Goal: Answer question/provide support

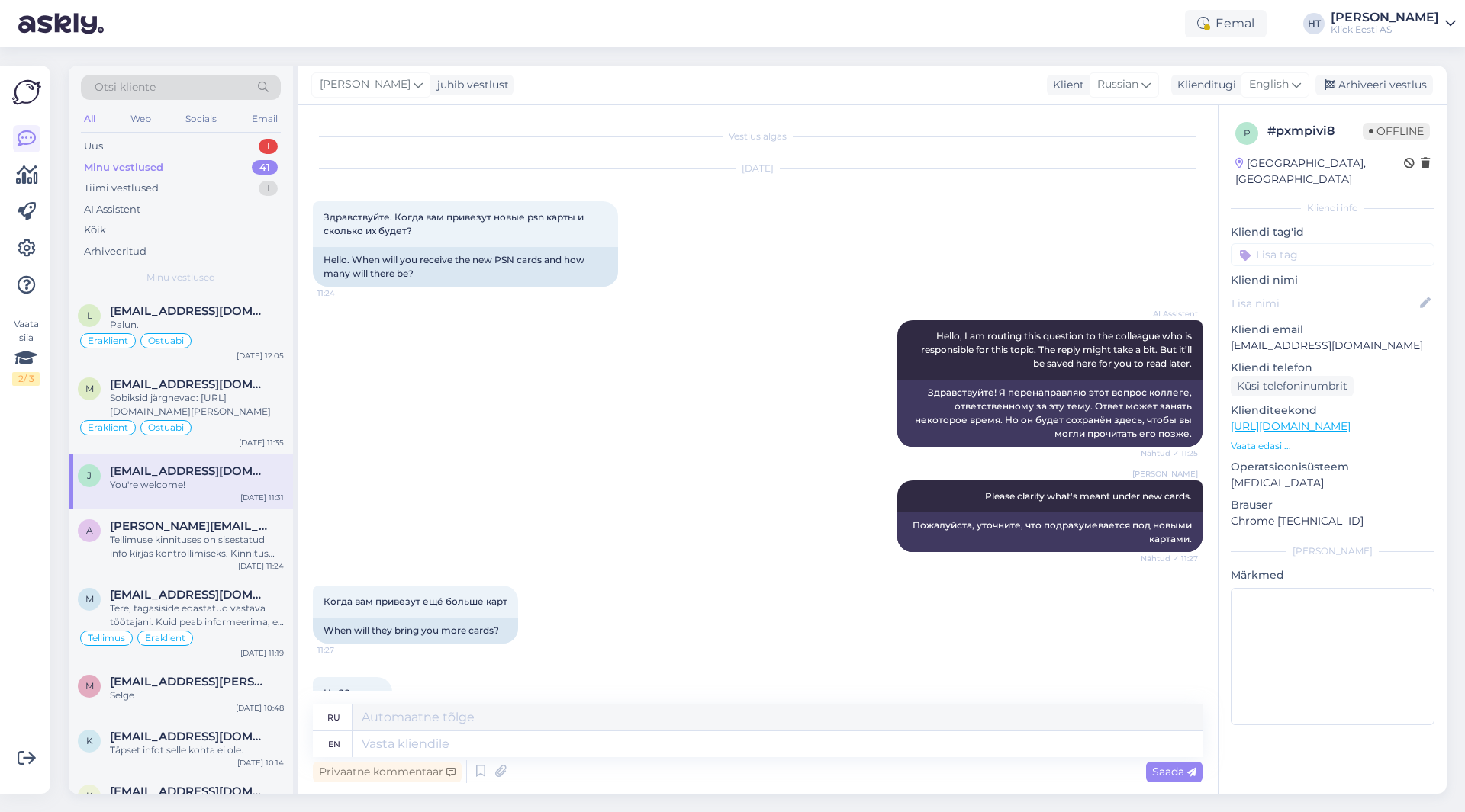
scroll to position [638, 0]
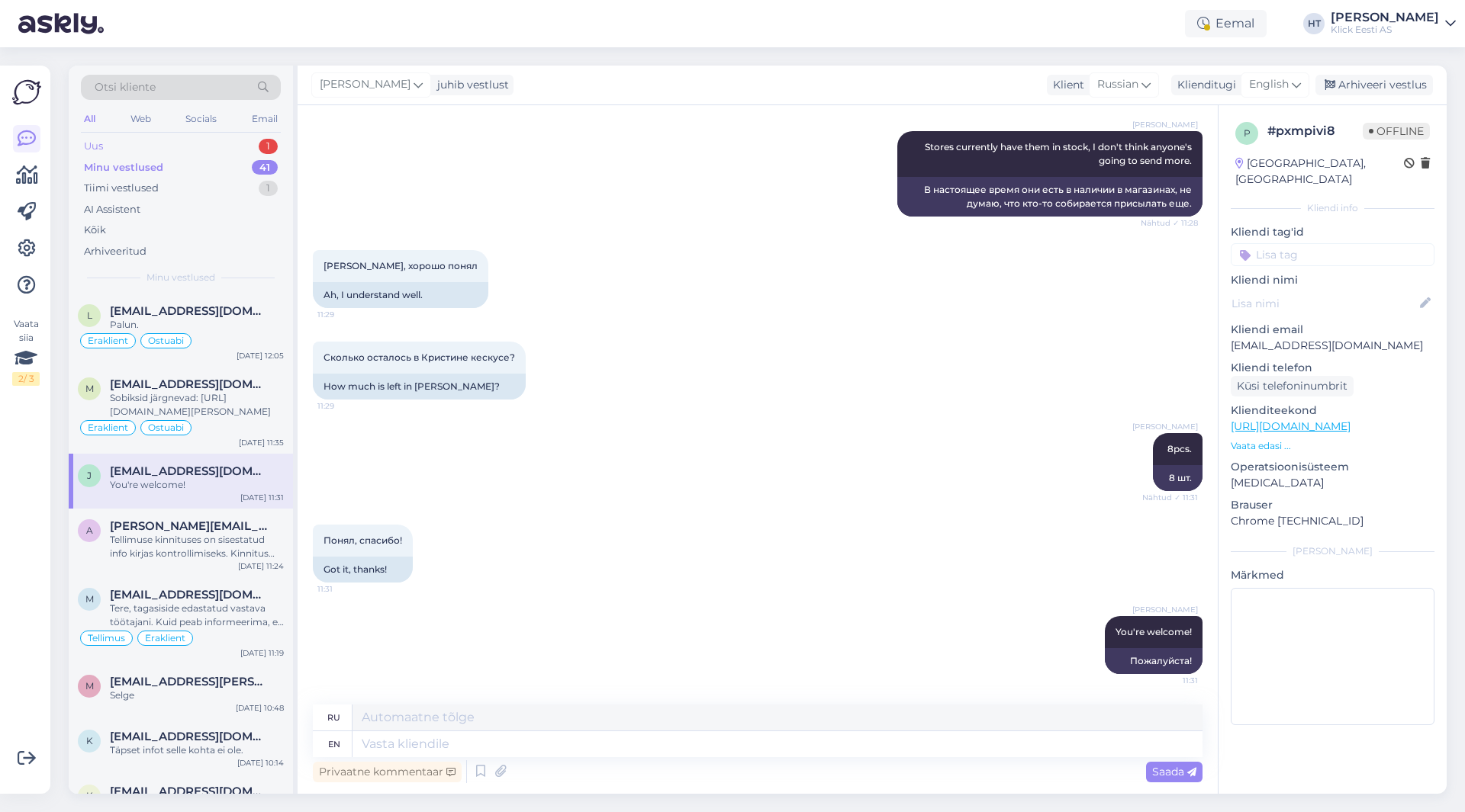
click at [209, 147] on div "Uus 1" at bounding box center [180, 145] width 200 height 21
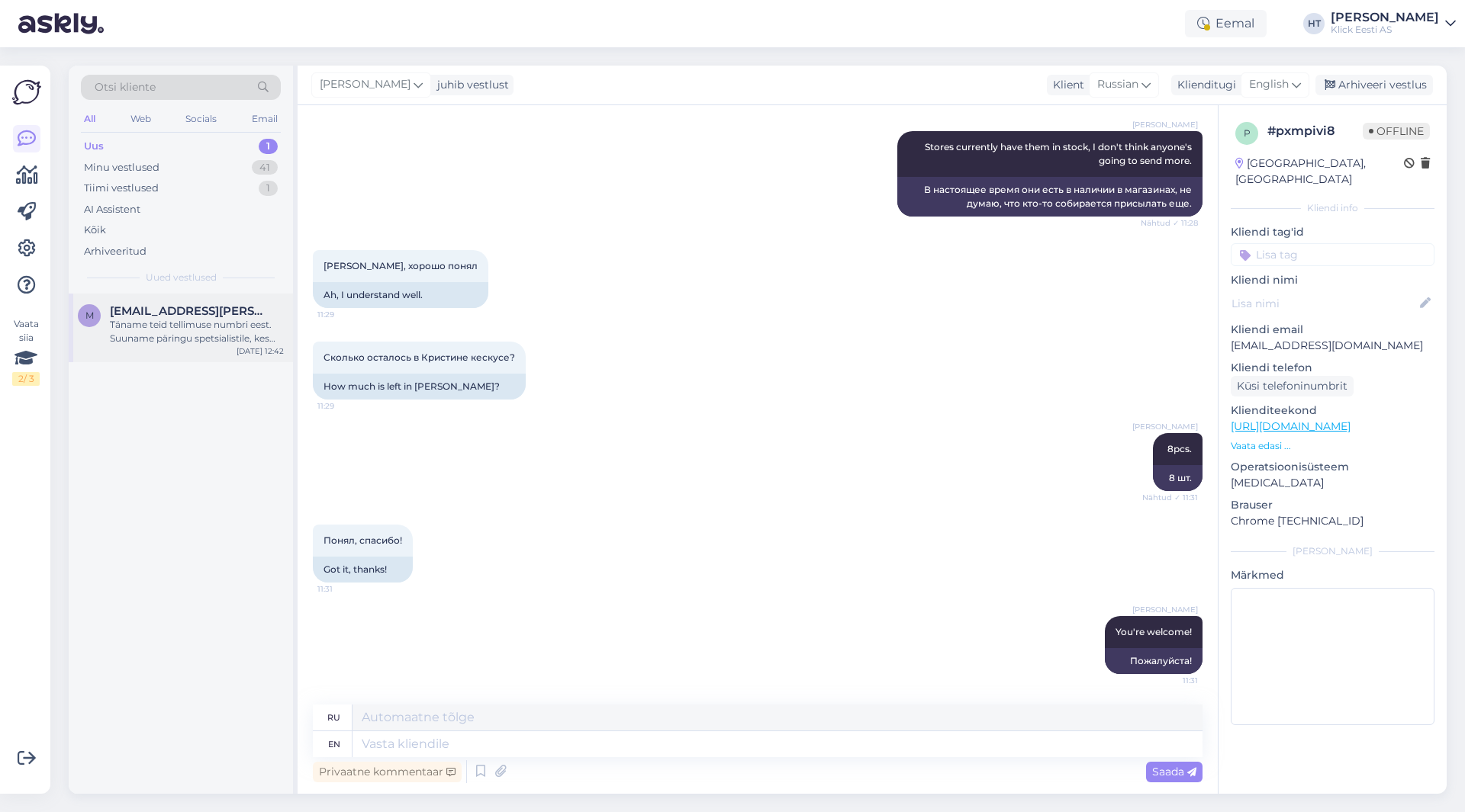
click at [226, 331] on div "Täname teid tellimuse numbri eest. Suuname päringu spetsialistile, kes uurib te…" at bounding box center [196, 332] width 174 height 28
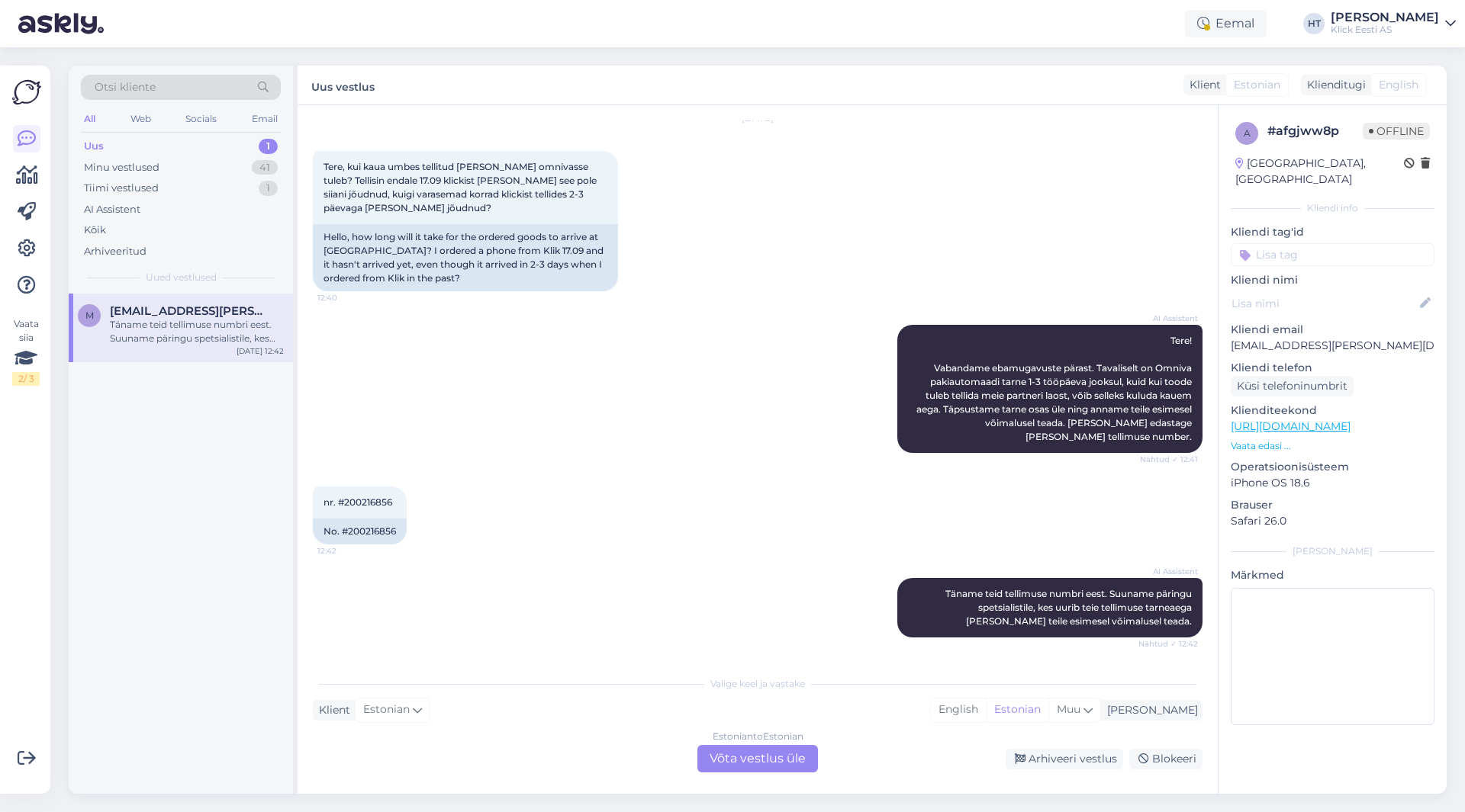
scroll to position [51, 0]
click at [367, 510] on div "nr. #200216856 12:42" at bounding box center [359, 503] width 94 height 32
click at [367, 508] on span "nr. #200216856" at bounding box center [357, 502] width 69 height 11
copy div "200216856 12:42"
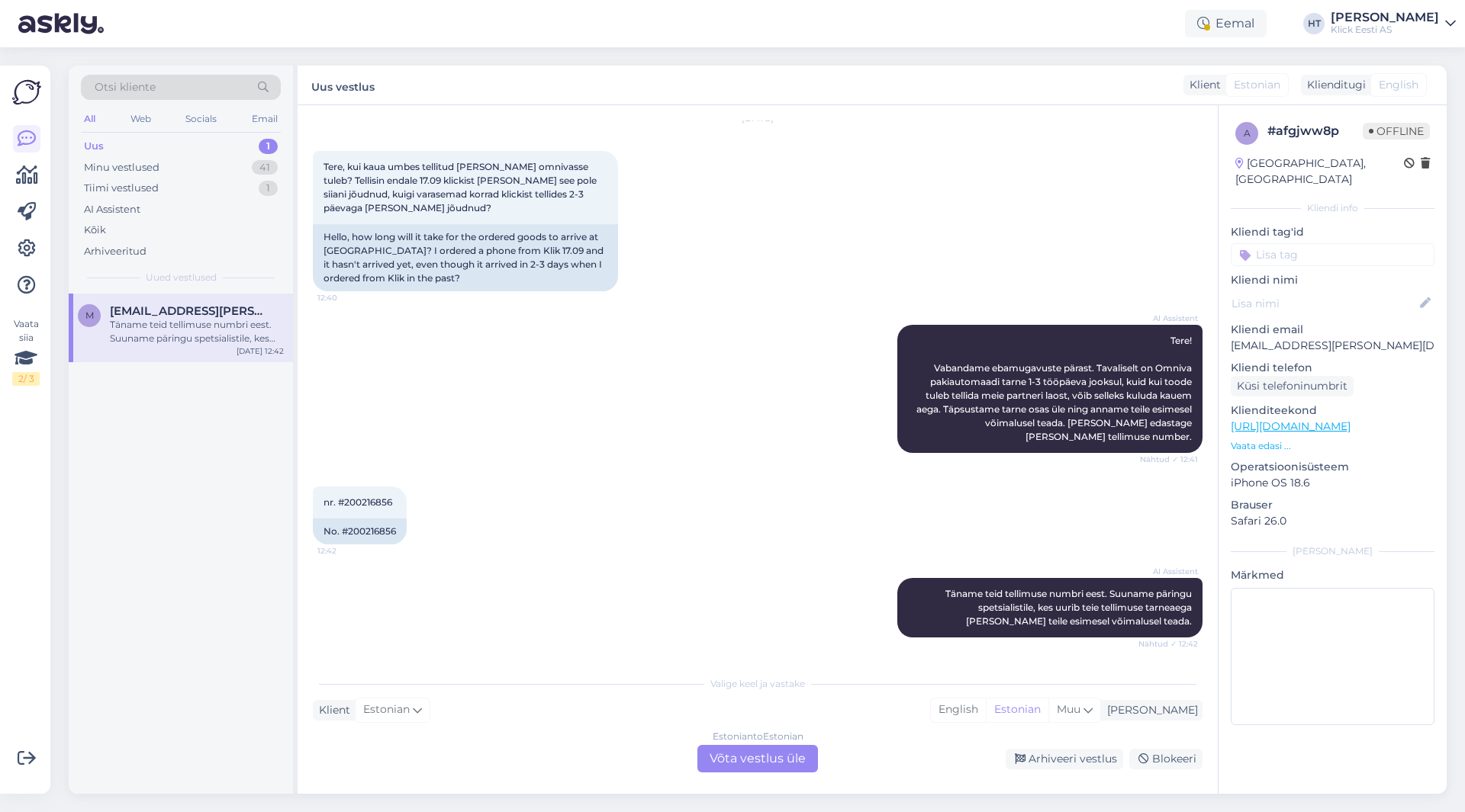
click at [653, 401] on div "AI Assistent Tere! Vabandame ebamugavuste pärast. Tavaliselt on Omniva pakiauto…" at bounding box center [757, 389] width 890 height 161
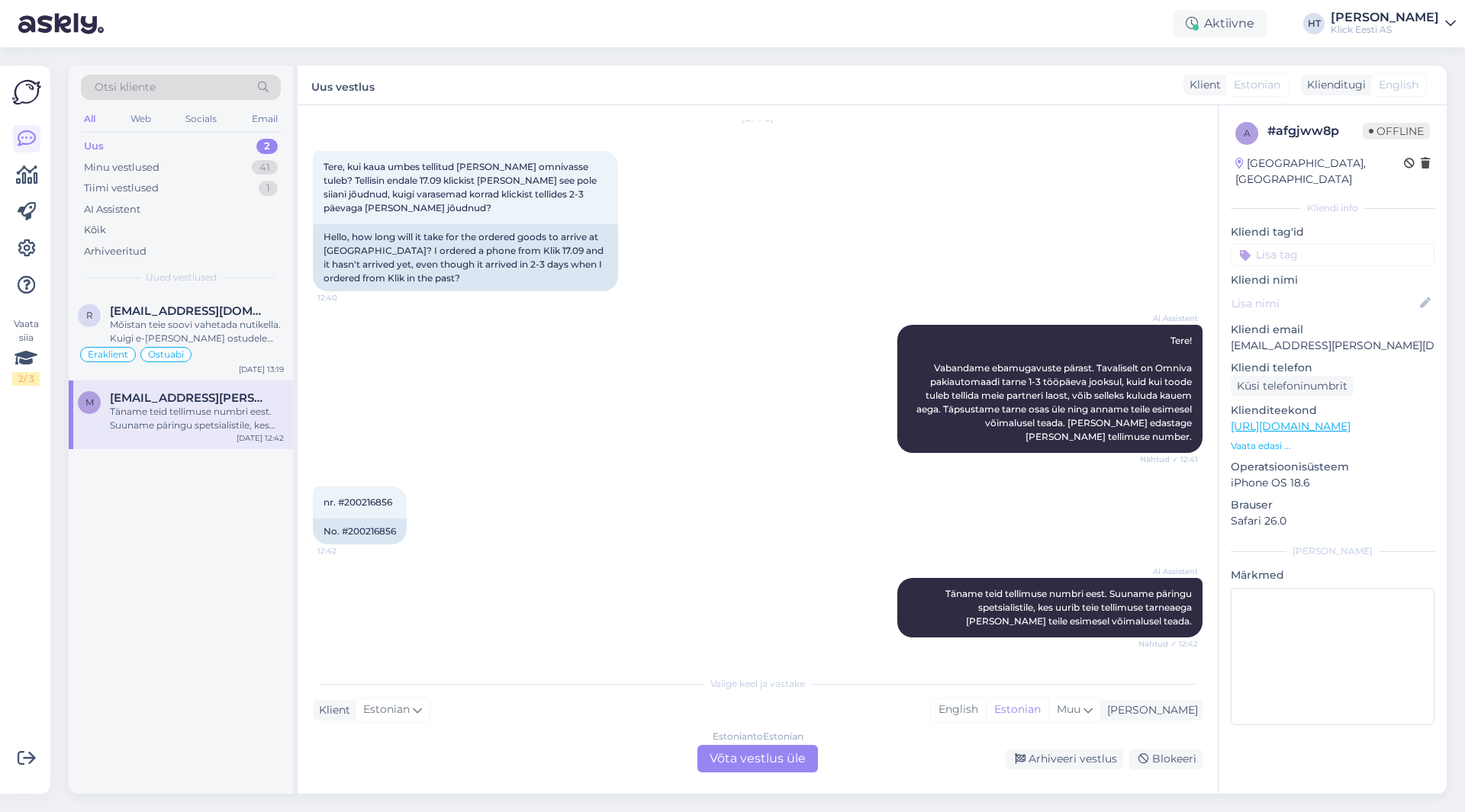
click at [194, 527] on div "r [EMAIL_ADDRESS][DOMAIN_NAME] Mõistan teie soovi vahetada nutikella. Kuigi e-[…" at bounding box center [180, 543] width 224 height 501
click at [230, 344] on div "Mõistan teie soovi vahetada nutikella. Kuigi e-[PERSON_NAME] ostudele kehtib 14…" at bounding box center [196, 332] width 174 height 28
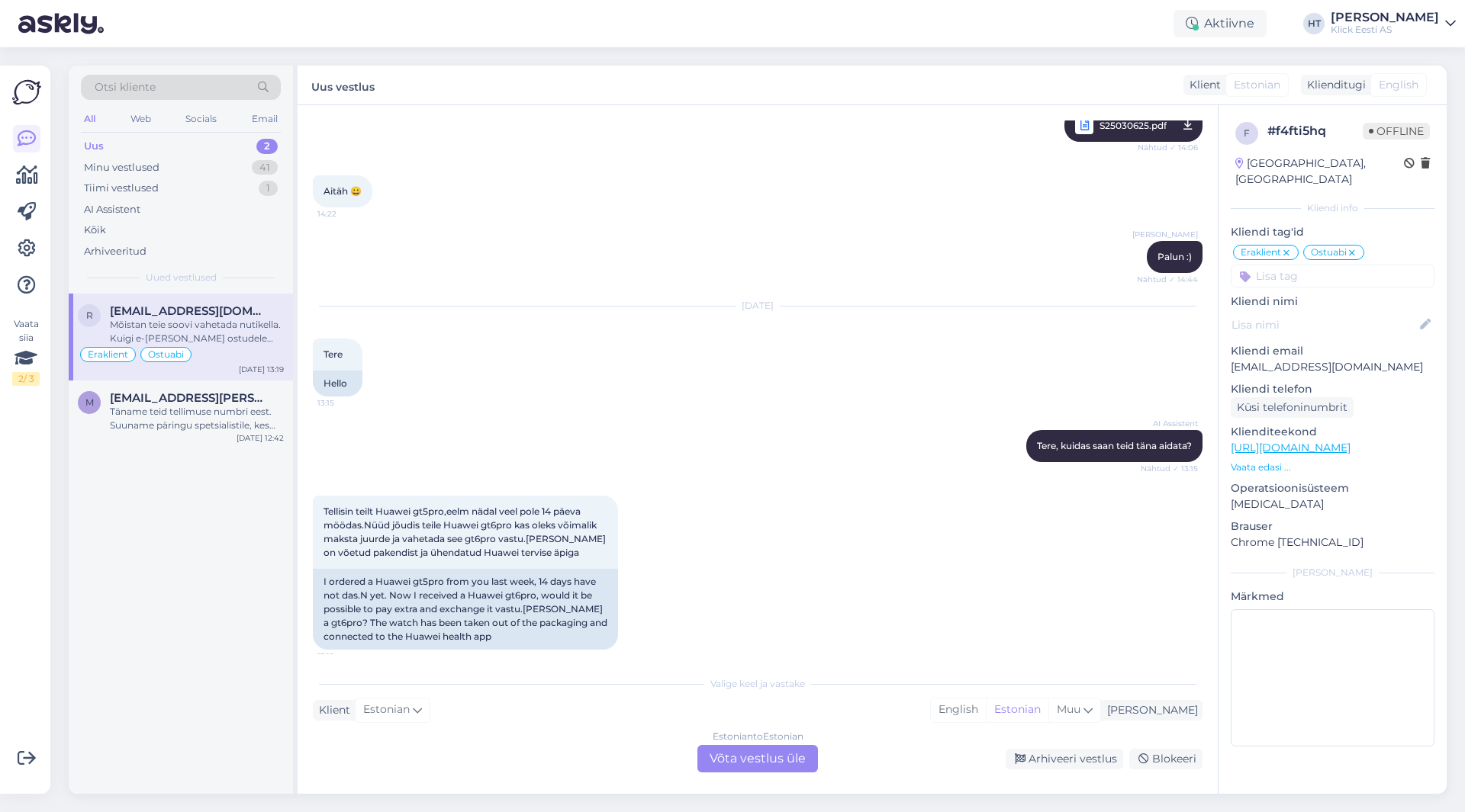
scroll to position [3866, 0]
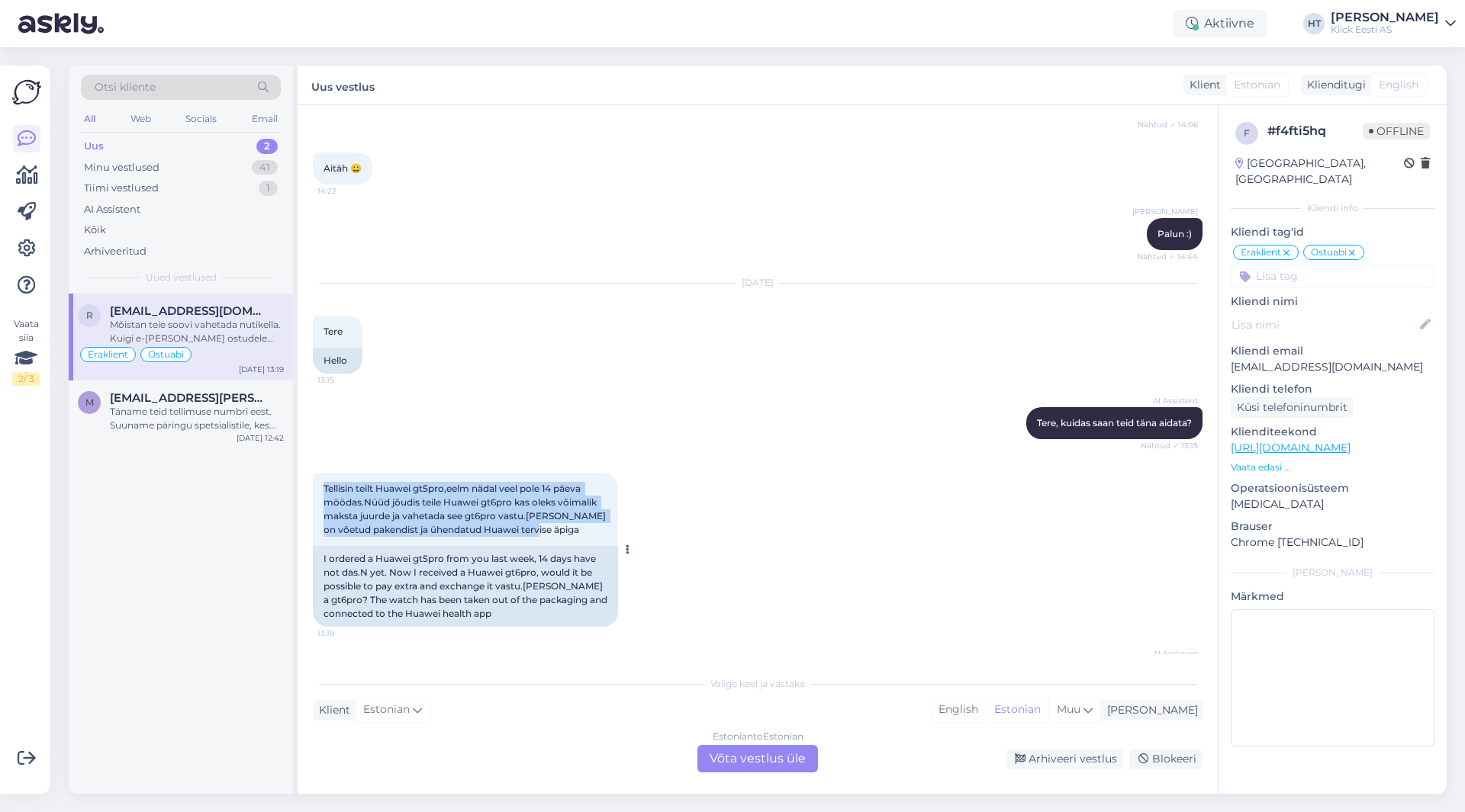
drag, startPoint x: 543, startPoint y: 409, endPoint x: 323, endPoint y: 361, distance: 225.2
click at [323, 473] on div "Tellisin teilt Huawei gt5pro,eelm nädal veel pole 14 päeva möödas.Nüüd jõudis t…" at bounding box center [465, 509] width 306 height 74
click at [323, 483] on span "Tellisin teilt Huawei gt5pro,eelm nädal veel pole 14 päeva möödas.Nüüd jõudis t…" at bounding box center [466, 508] width 285 height 53
drag, startPoint x: 323, startPoint y: 361, endPoint x: 598, endPoint y: 408, distance: 279.0
click at [598, 473] on div "Tellisin teilt Huawei gt5pro,eelm nädal veel pole 14 päeva möödas.Nüüd jõudis t…" at bounding box center [465, 509] width 306 height 74
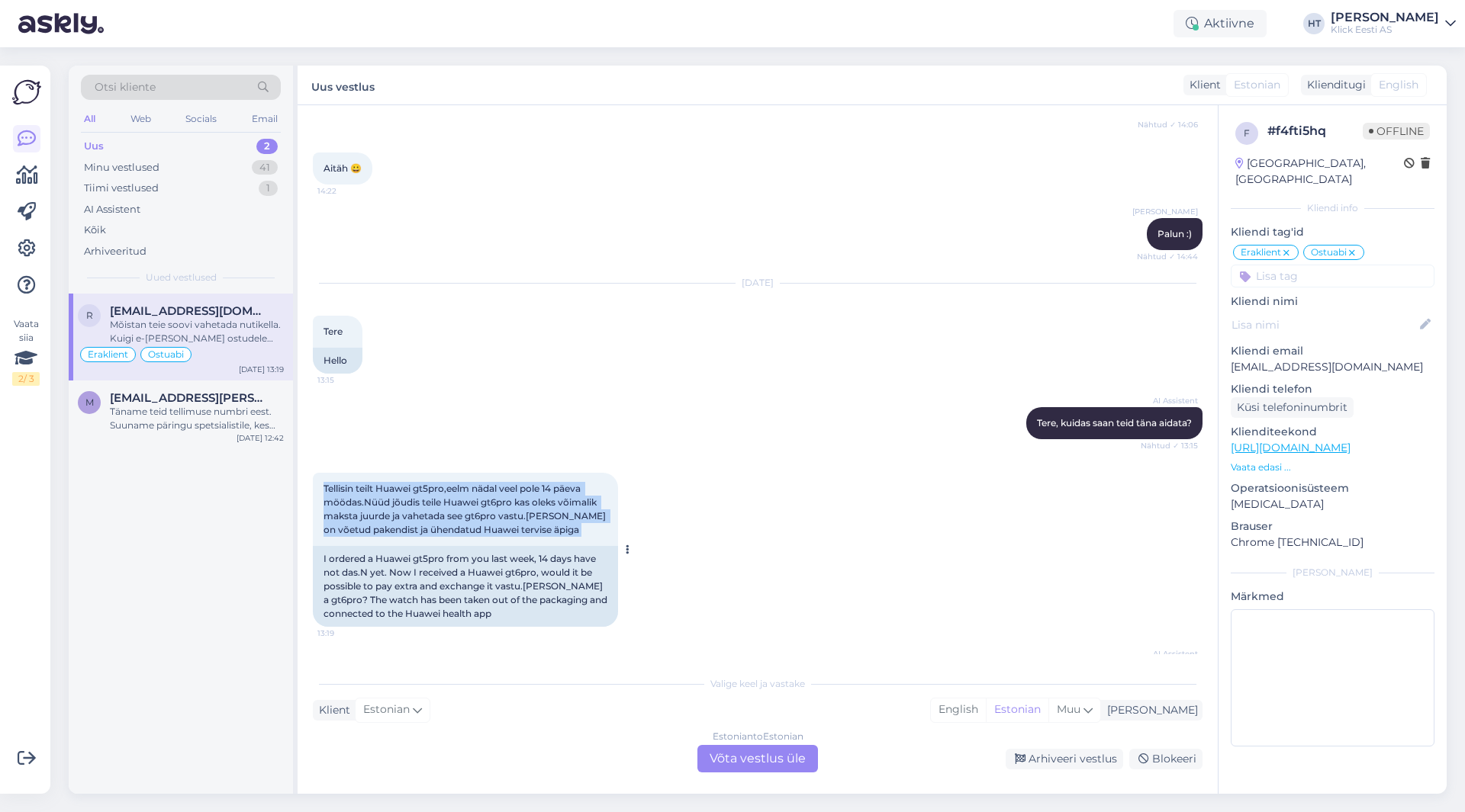
click at [569, 473] on div "Tellisin teilt Huawei gt5pro,eelm nädal veel pole 14 päeva möödas.Nüüd jõudis t…" at bounding box center [465, 509] width 306 height 74
drag, startPoint x: 557, startPoint y: 414, endPoint x: 324, endPoint y: 361, distance: 239.0
click at [324, 473] on div "Tellisin teilt Huawei gt5pro,eelm nädal veel pole 14 päeva möödas.Nüüd jõudis t…" at bounding box center [465, 509] width 306 height 74
click at [324, 483] on span "Tellisin teilt Huawei gt5pro,eelm nädal veel pole 14 päeva möödas.Nüüd jõudis t…" at bounding box center [466, 508] width 285 height 53
drag, startPoint x: 324, startPoint y: 361, endPoint x: 606, endPoint y: 407, distance: 285.7
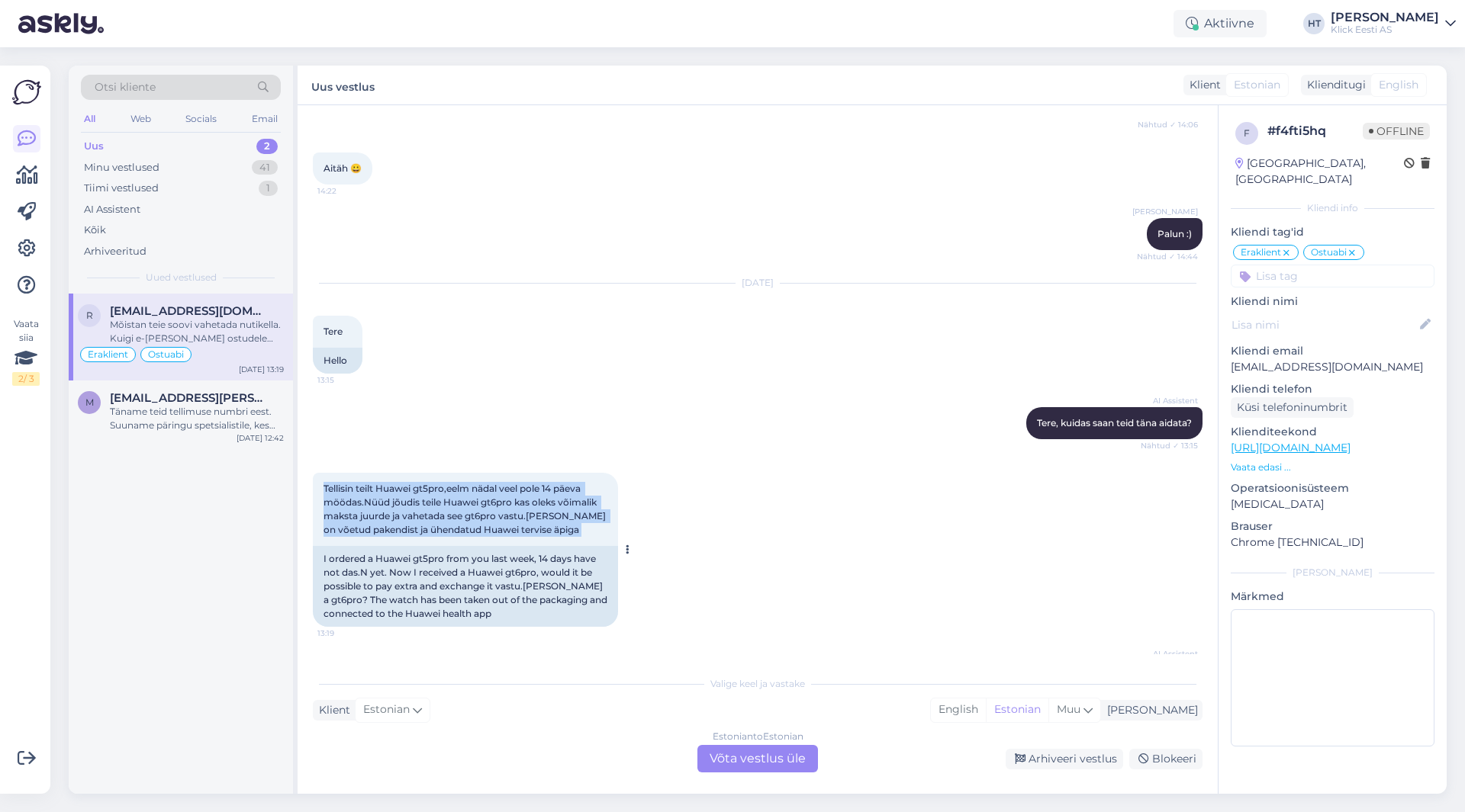
click at [606, 473] on div "Tellisin teilt Huawei gt5pro,eelm nädal veel pole 14 päeva möödas.Nüüd jõudis t…" at bounding box center [465, 509] width 306 height 74
click at [576, 473] on div "Tellisin teilt Huawei gt5pro,eelm nädal veel pole 14 päeva möödas.Nüüd jõudis t…" at bounding box center [465, 509] width 306 height 74
drag, startPoint x: 569, startPoint y: 416, endPoint x: 323, endPoint y: 362, distance: 251.9
click at [323, 473] on div "Tellisin teilt Huawei gt5pro,eelm nädal veel pole 14 päeva möödas.Nüüd jõudis t…" at bounding box center [465, 509] width 306 height 74
click at [321, 473] on div "Tellisin teilt Huawei gt5pro,eelm nädal veel pole 14 päeva möödas.Nüüd jõudis t…" at bounding box center [465, 509] width 306 height 74
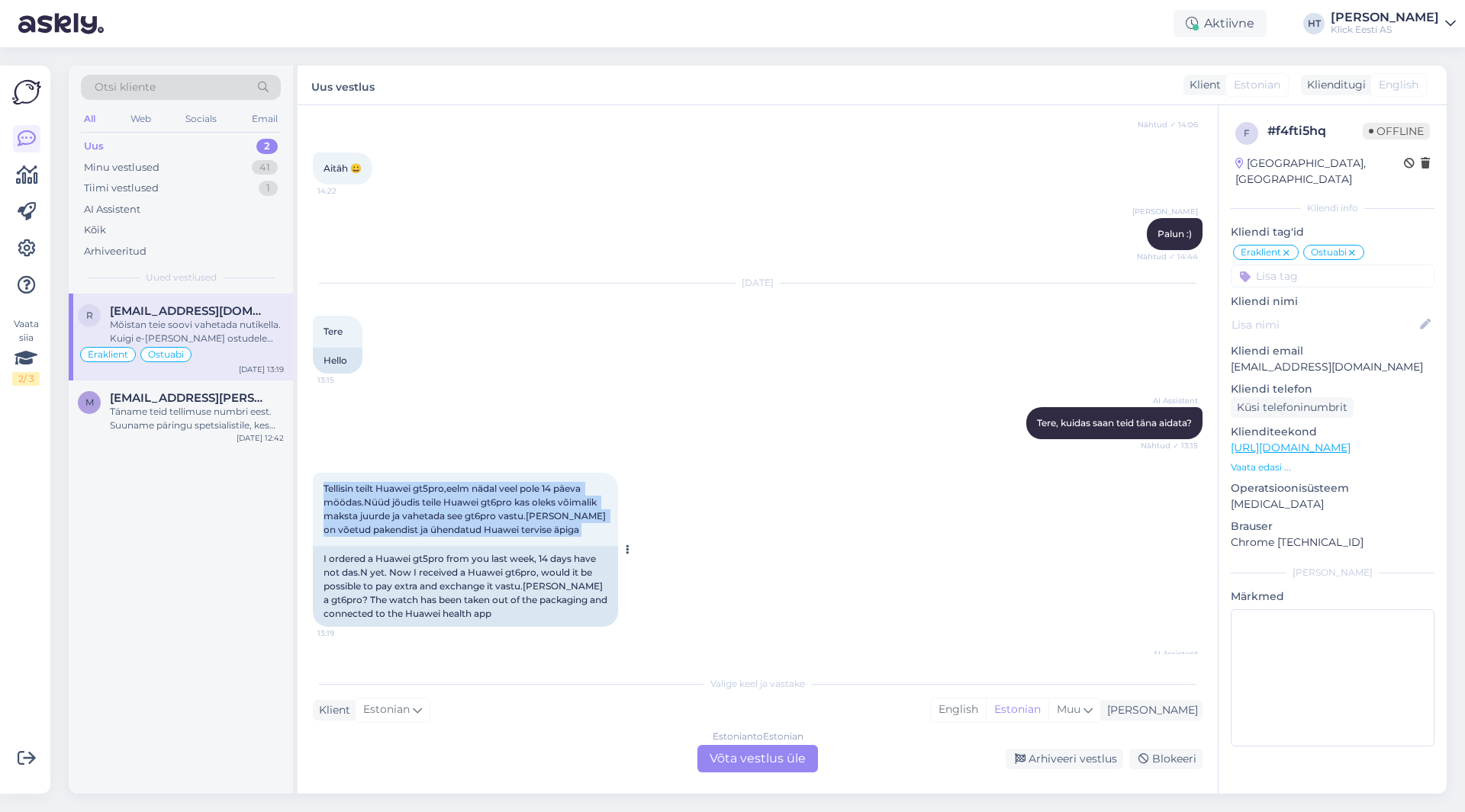
drag, startPoint x: 321, startPoint y: 362, endPoint x: 609, endPoint y: 410, distance: 292.0
click at [609, 473] on div "Tellisin teilt Huawei gt5pro,eelm nädal veel pole 14 päeva möödas.Nüüd jõudis t…" at bounding box center [465, 509] width 306 height 74
click at [602, 473] on div "Tellisin teilt Huawei gt5pro,eelm nädal veel pole 14 päeva möödas.Nüüd jõudis t…" at bounding box center [465, 509] width 306 height 74
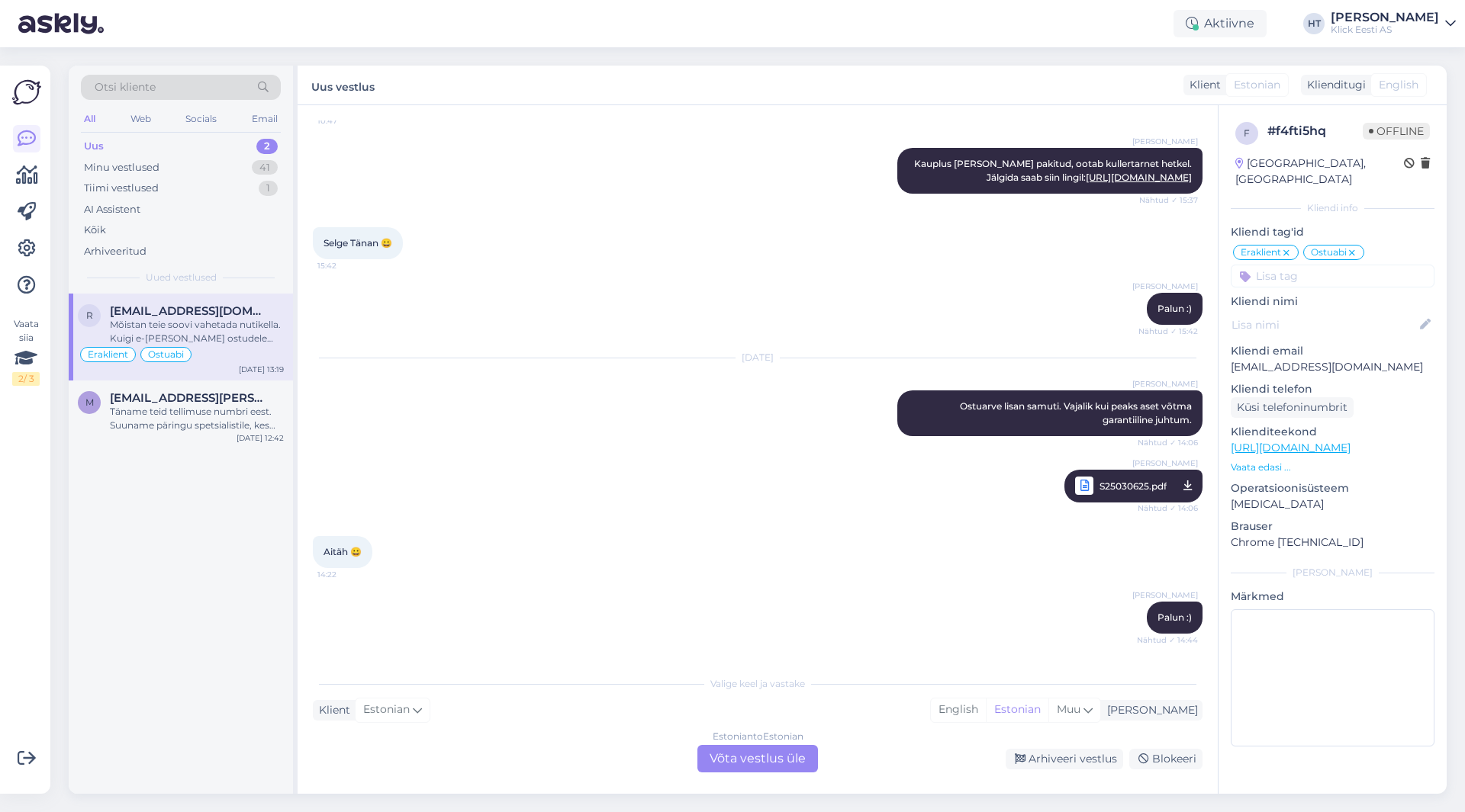
scroll to position [3408, 0]
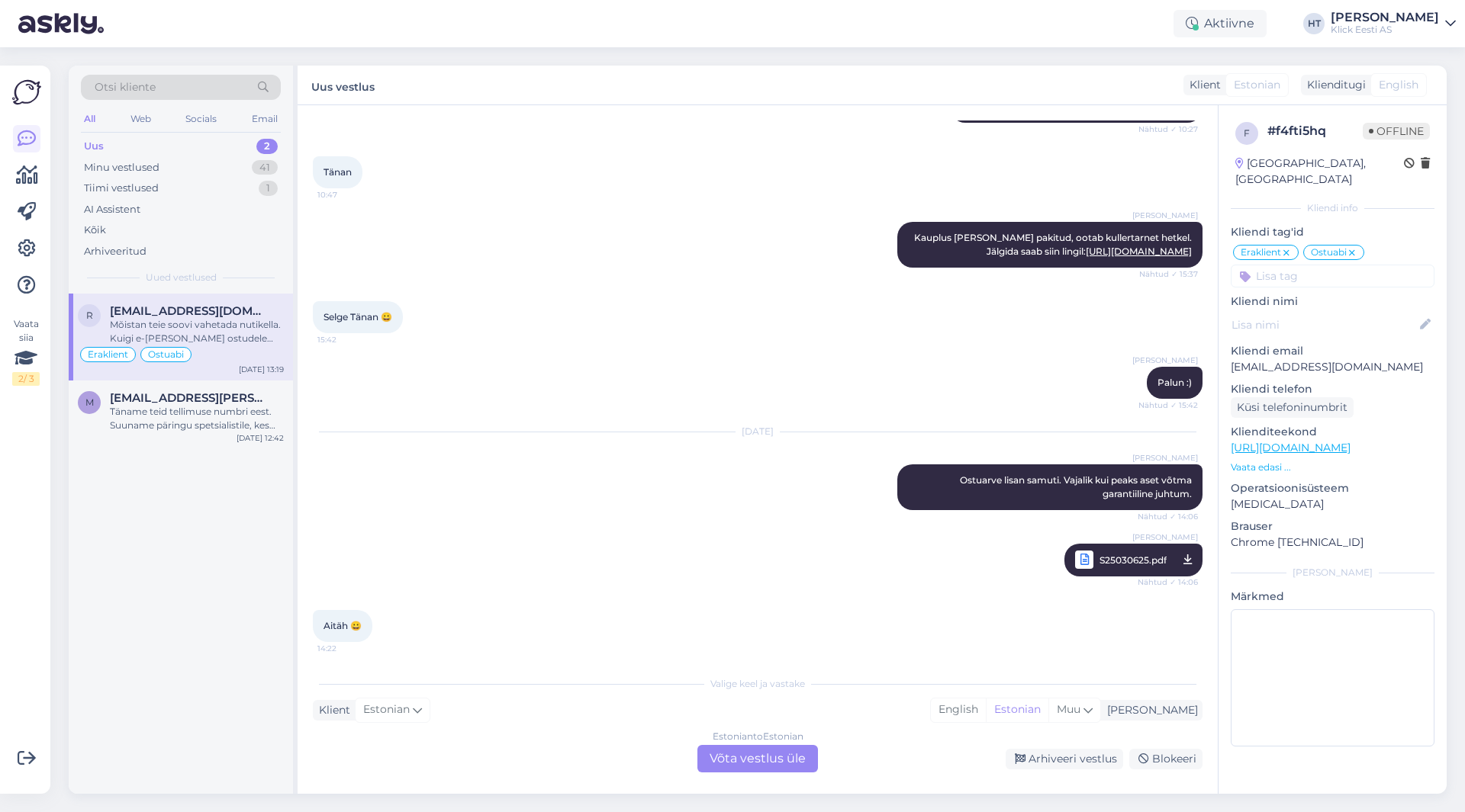
click at [1106, 550] on span "S25030625.pdf" at bounding box center [1132, 559] width 67 height 19
click at [621, 416] on div "[DATE] [PERSON_NAME] Ostuarve lisan samuti. Vajalik kui peaks aset võtma garant…" at bounding box center [757, 505] width 890 height 178
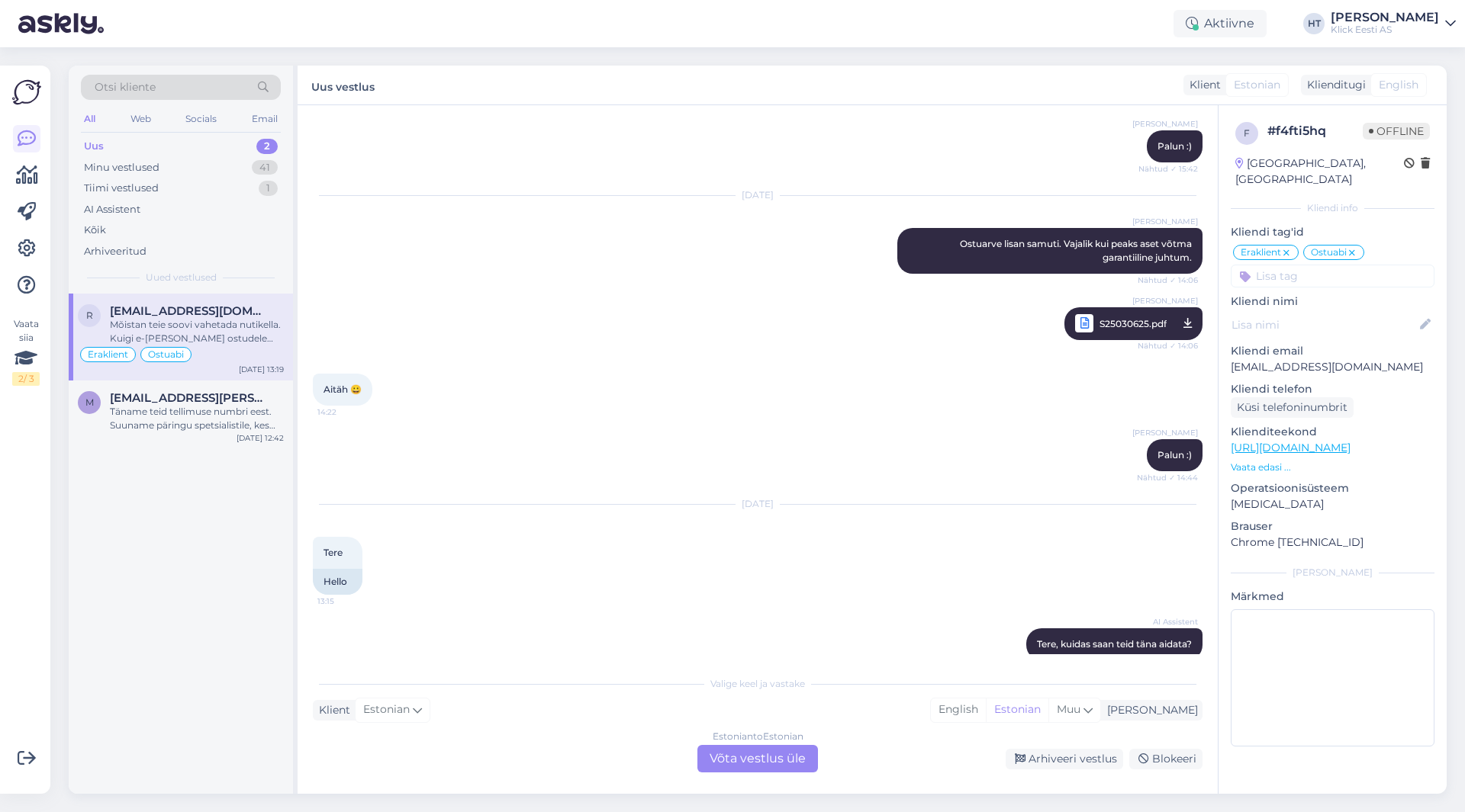
scroll to position [3866, 0]
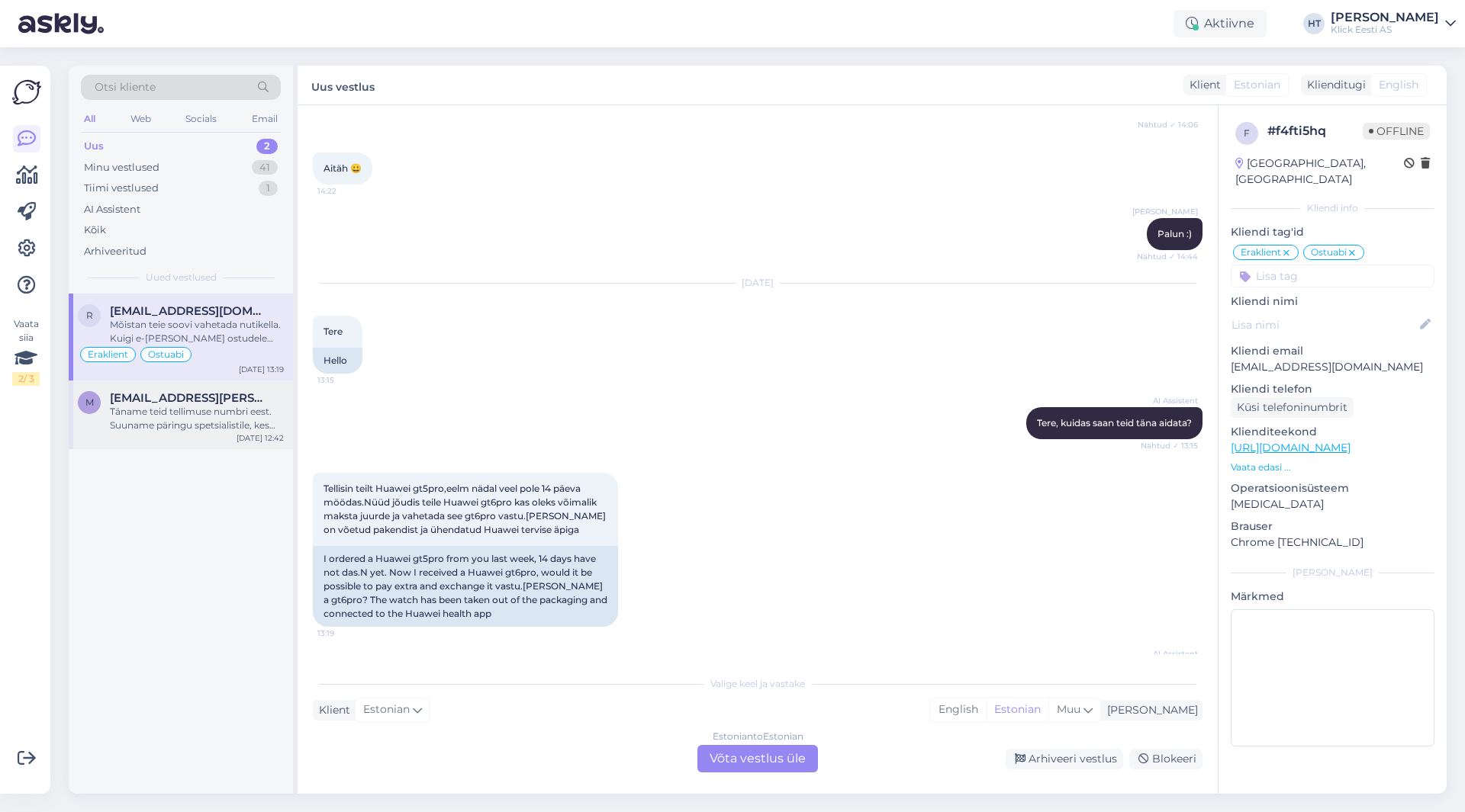
click at [199, 425] on div "Täname teid tellimuse numbri eest. Suuname päringu spetsialistile, kes uurib te…" at bounding box center [196, 419] width 174 height 28
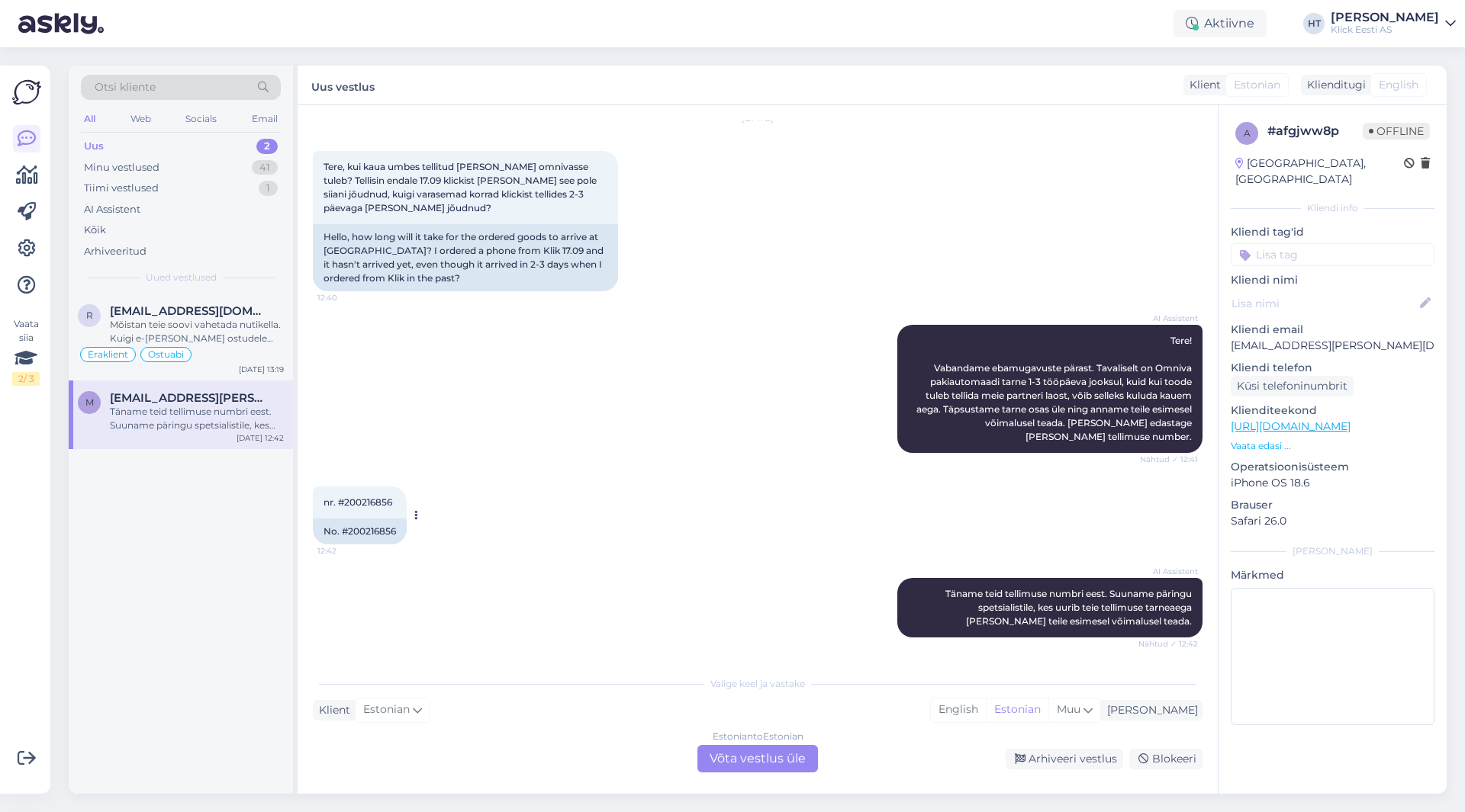
click at [369, 501] on span "nr. #200216856" at bounding box center [357, 502] width 69 height 11
click at [372, 501] on span "nr. #200216856" at bounding box center [357, 502] width 69 height 11
click at [258, 356] on div "Eraklient Ostuabi" at bounding box center [180, 354] width 206 height 18
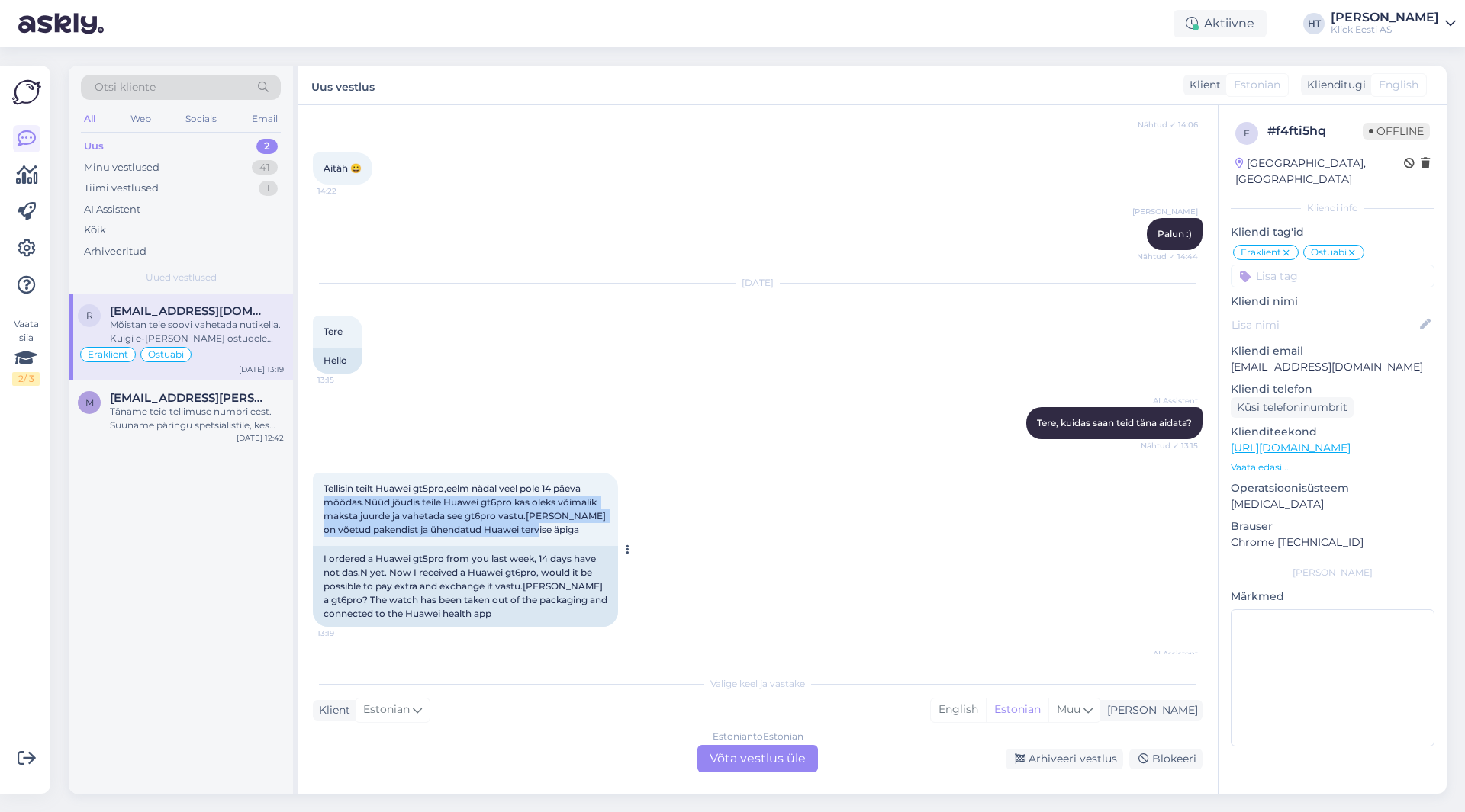
drag, startPoint x: 326, startPoint y: 377, endPoint x: 602, endPoint y: 406, distance: 277.5
click at [602, 473] on div "Tellisin teilt Huawei gt5pro,eelm nädal veel pole 14 päeva möödas.Nüüd jõudis t…" at bounding box center [465, 509] width 306 height 74
click at [558, 473] on div "Tellisin teilt Huawei gt5pro,eelm nädal veel pole 14 päeva möödas.Nüüd jõudis t…" at bounding box center [465, 509] width 306 height 74
drag, startPoint x: 549, startPoint y: 411, endPoint x: 322, endPoint y: 361, distance: 232.4
click at [322, 473] on div "Tellisin teilt Huawei gt5pro,eelm nädal veel pole 14 päeva möödas.Nüüd jõudis t…" at bounding box center [465, 509] width 306 height 74
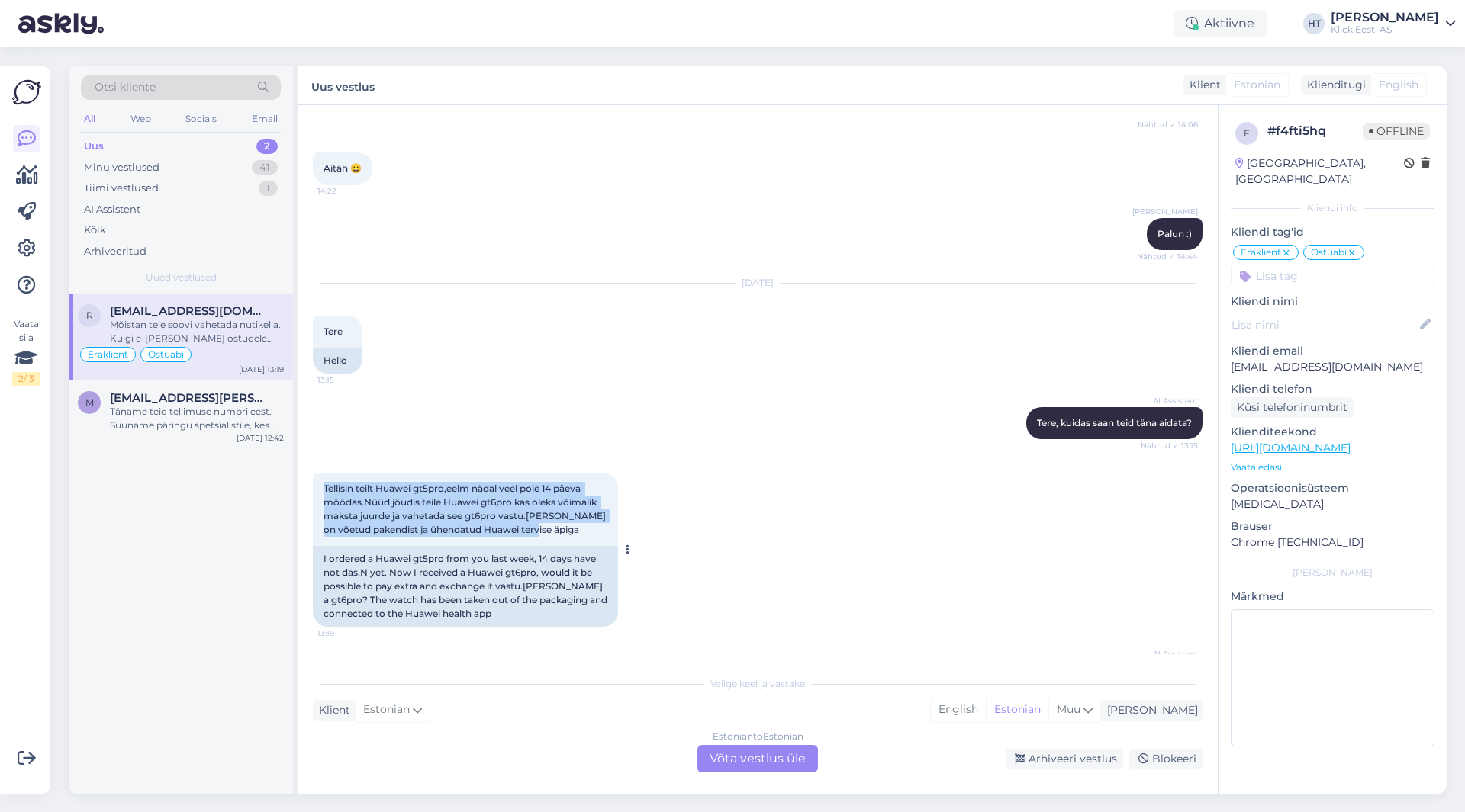
click at [322, 473] on div "Tellisin teilt Huawei gt5pro,eelm nädal veel pole 14 päeva möödas.Nüüd jõudis t…" at bounding box center [465, 509] width 306 height 74
drag, startPoint x: 322, startPoint y: 361, endPoint x: 547, endPoint y: 413, distance: 230.9
click at [547, 473] on div "Tellisin teilt Huawei gt5pro,eelm nädal veel pole 14 päeva möödas.Nüüd jõudis t…" at bounding box center [465, 509] width 306 height 74
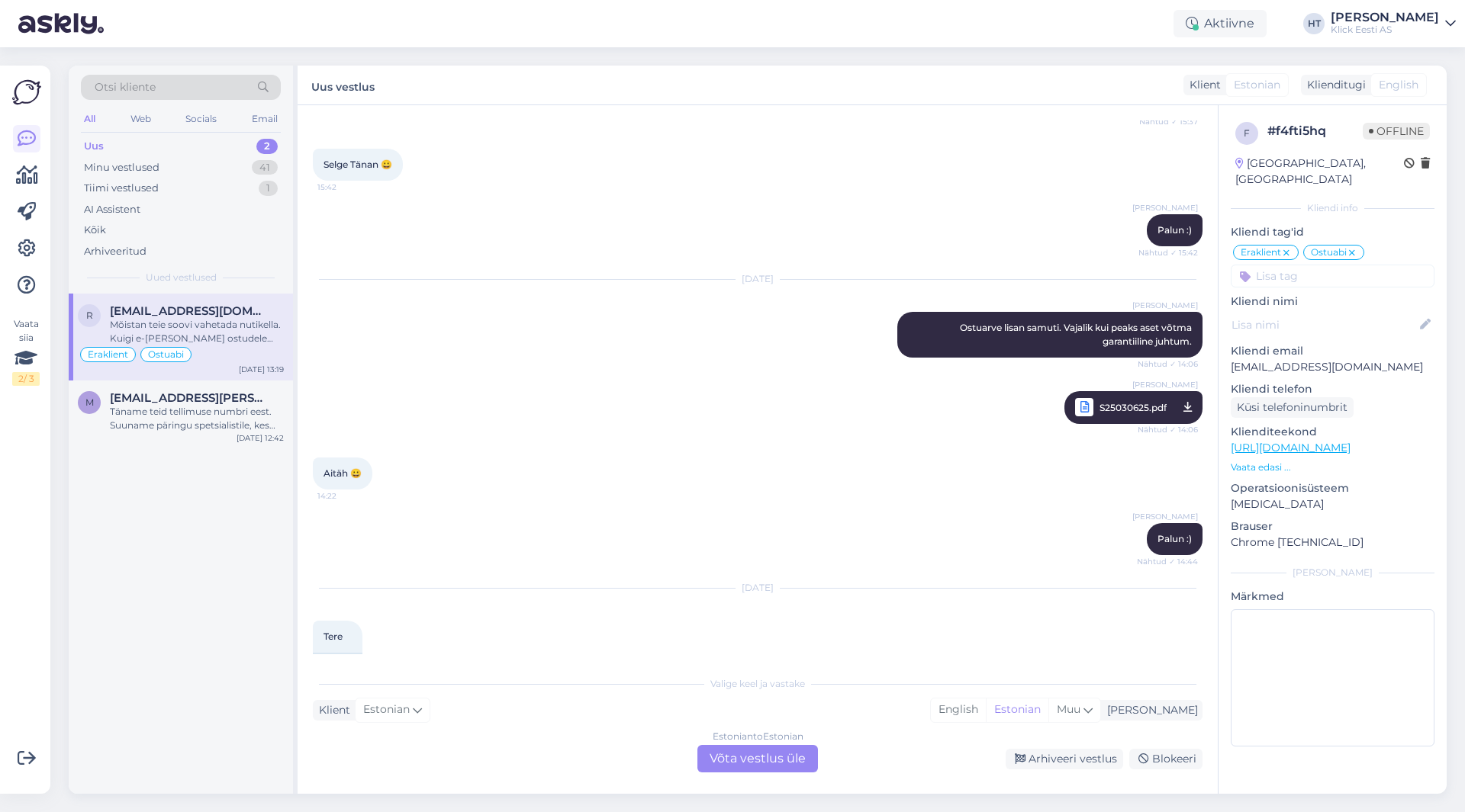
scroll to position [3485, 0]
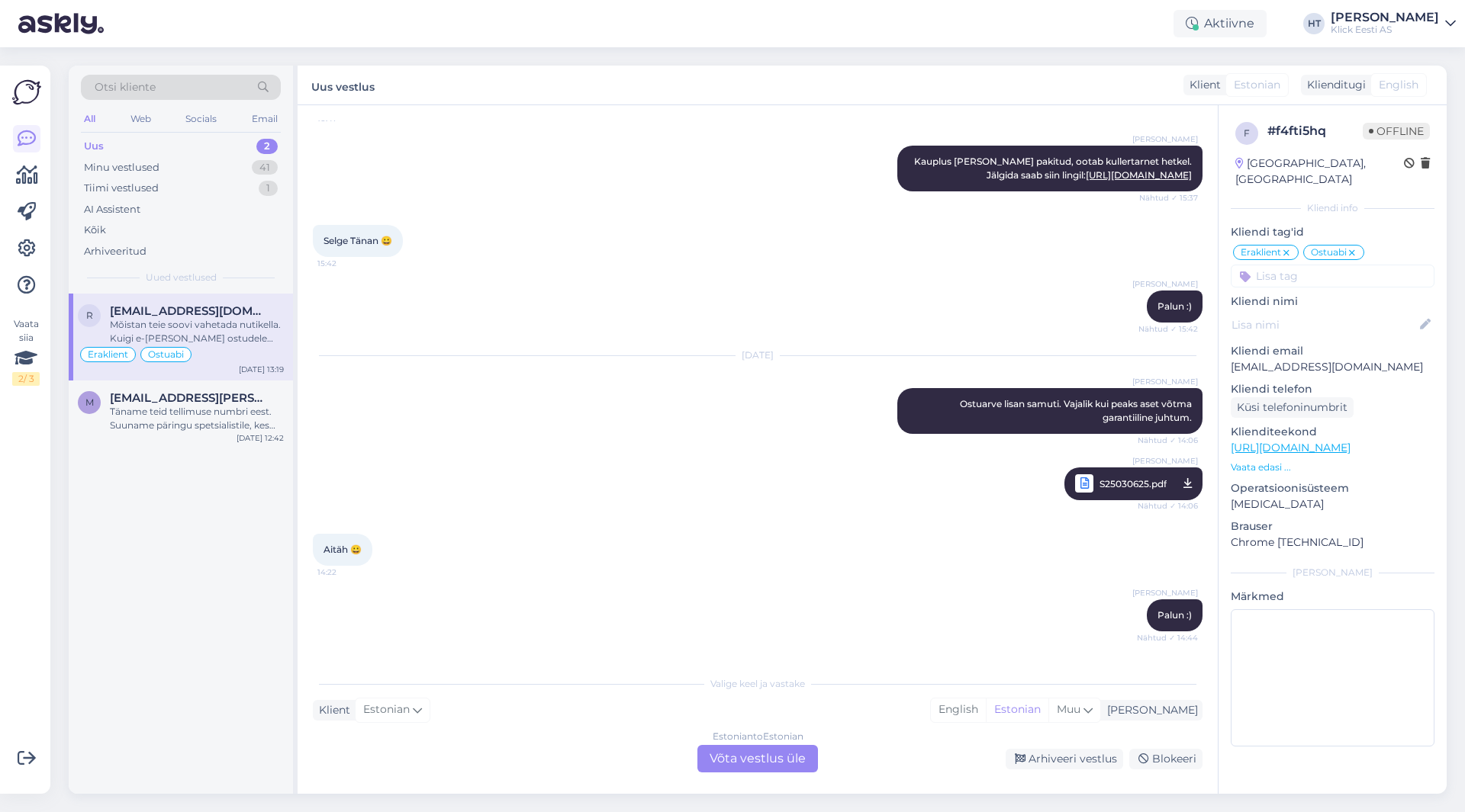
click at [1099, 475] on span "S25030625.pdf" at bounding box center [1132, 484] width 67 height 19
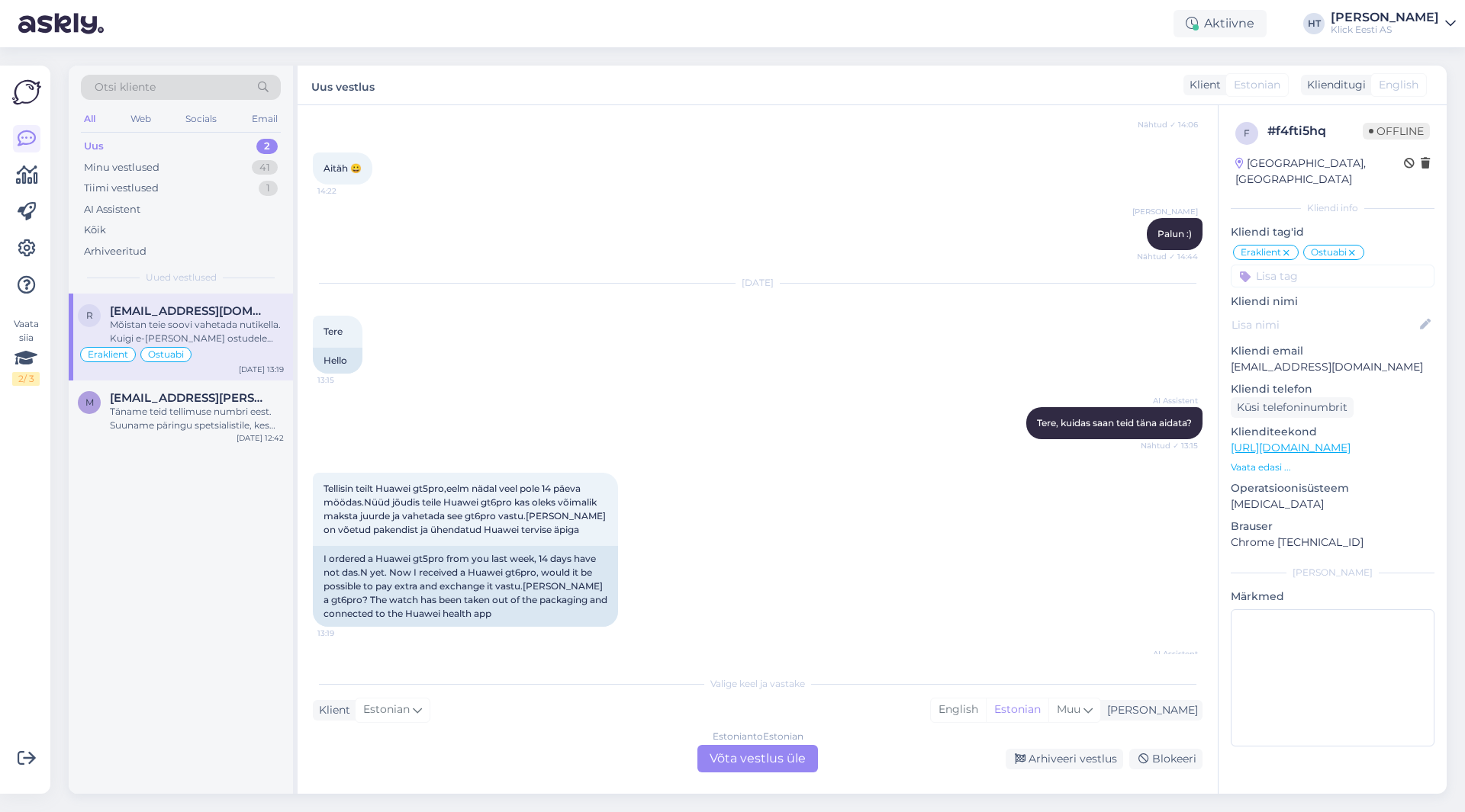
click at [746, 456] on div "Tellisin teilt Huawei gt5pro,eelm nädal veel pole 14 päeva möödas.Nüüd jõudis t…" at bounding box center [757, 549] width 890 height 188
click at [624, 390] on div "AI Assistent [PERSON_NAME], kuidas saan teid [PERSON_NAME] aidata? Nähtud ✓ 13:…" at bounding box center [757, 423] width 890 height 66
click at [720, 769] on div "Estonian to Estonian Võta vestlus üle" at bounding box center [757, 759] width 120 height 28
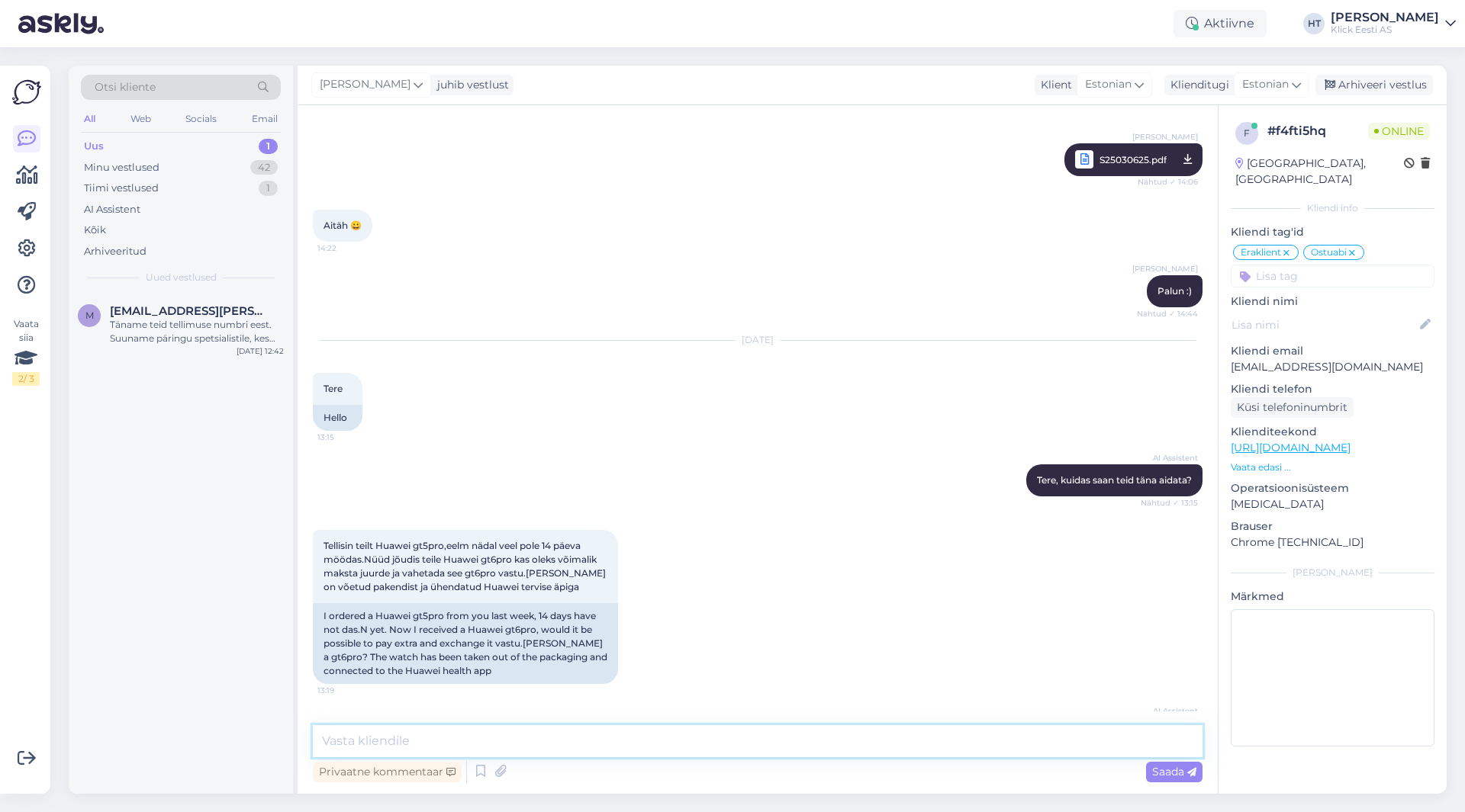
click at [707, 740] on textarea at bounding box center [757, 741] width 890 height 32
paste textarea "[URL][DOMAIN_NAME]"
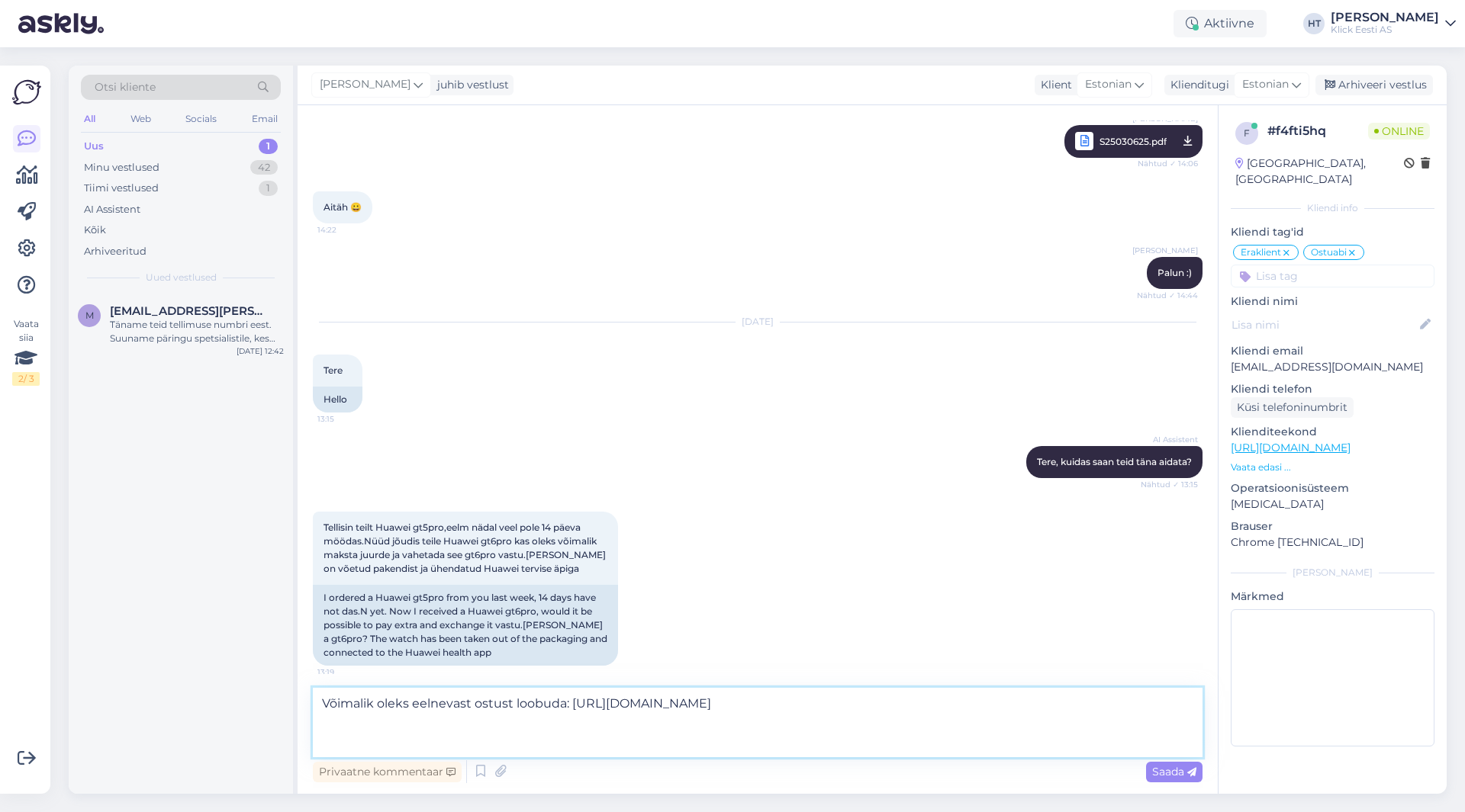
scroll to position [3846, 0]
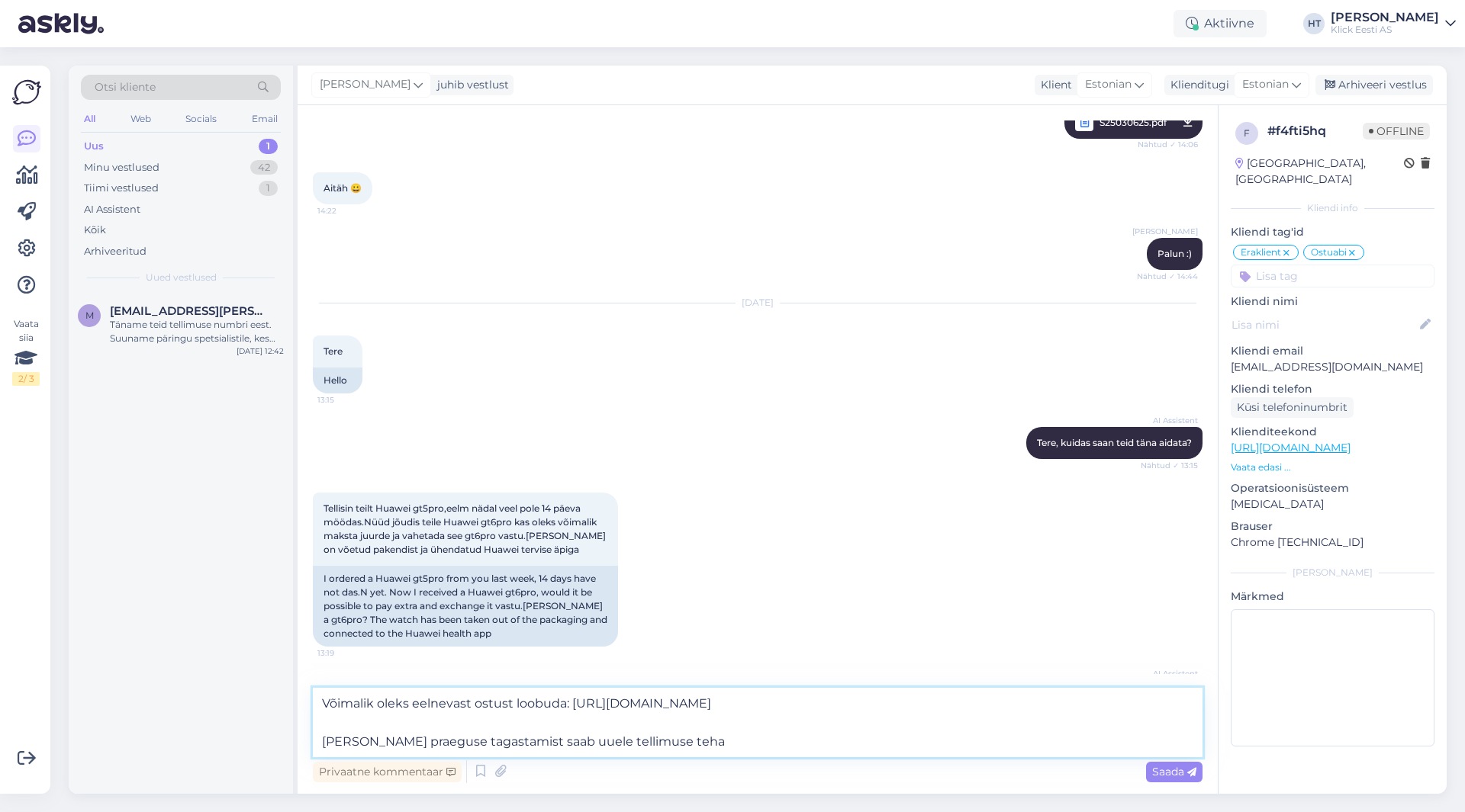
type textarea "Võimalik oleks eelnevast ostust loobuda: [URL][DOMAIN_NAME] [PERSON_NAME] praeg…"
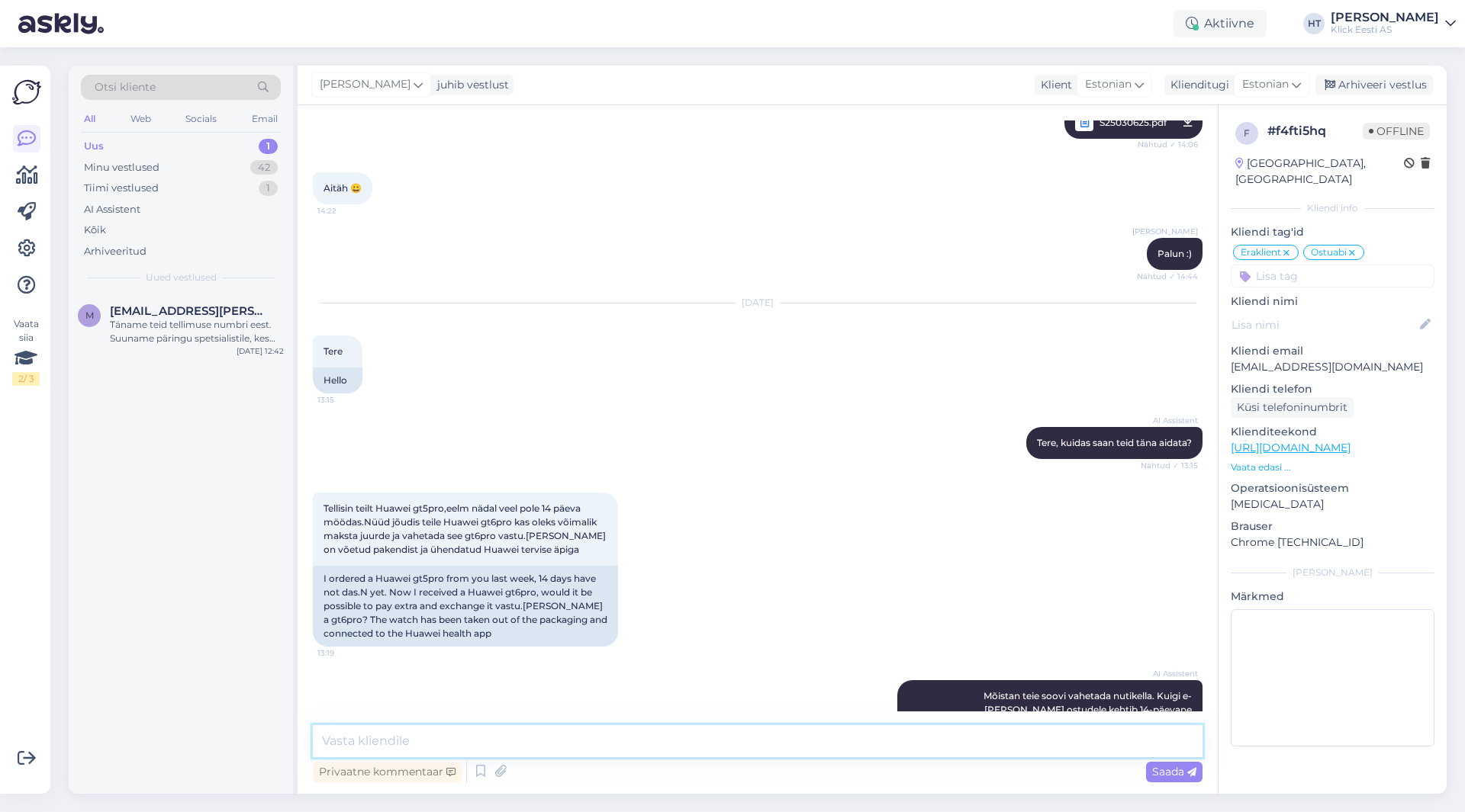
scroll to position [3916, 0]
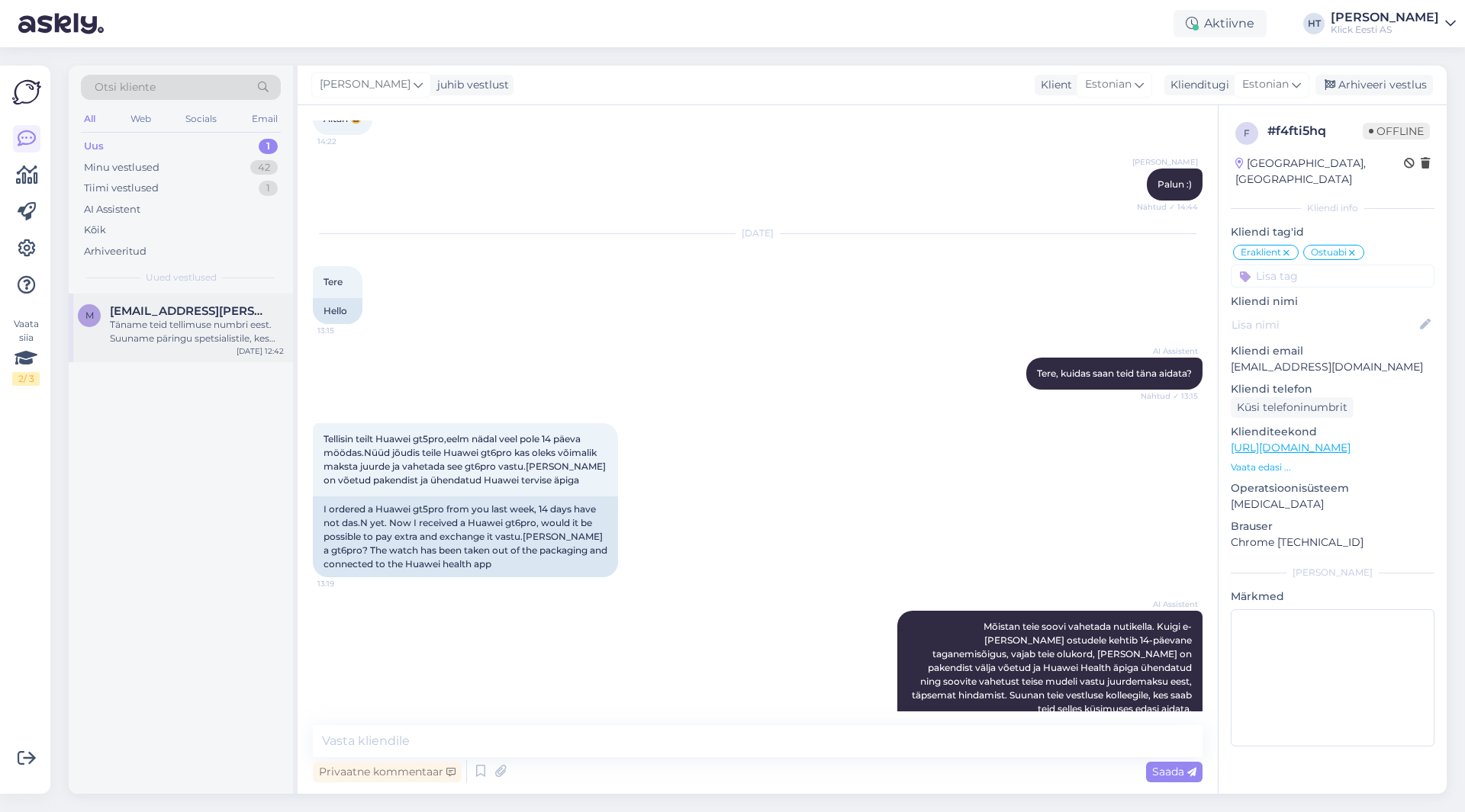
click at [163, 310] on span "[EMAIL_ADDRESS][PERSON_NAME][DOMAIN_NAME]" at bounding box center [188, 311] width 158 height 14
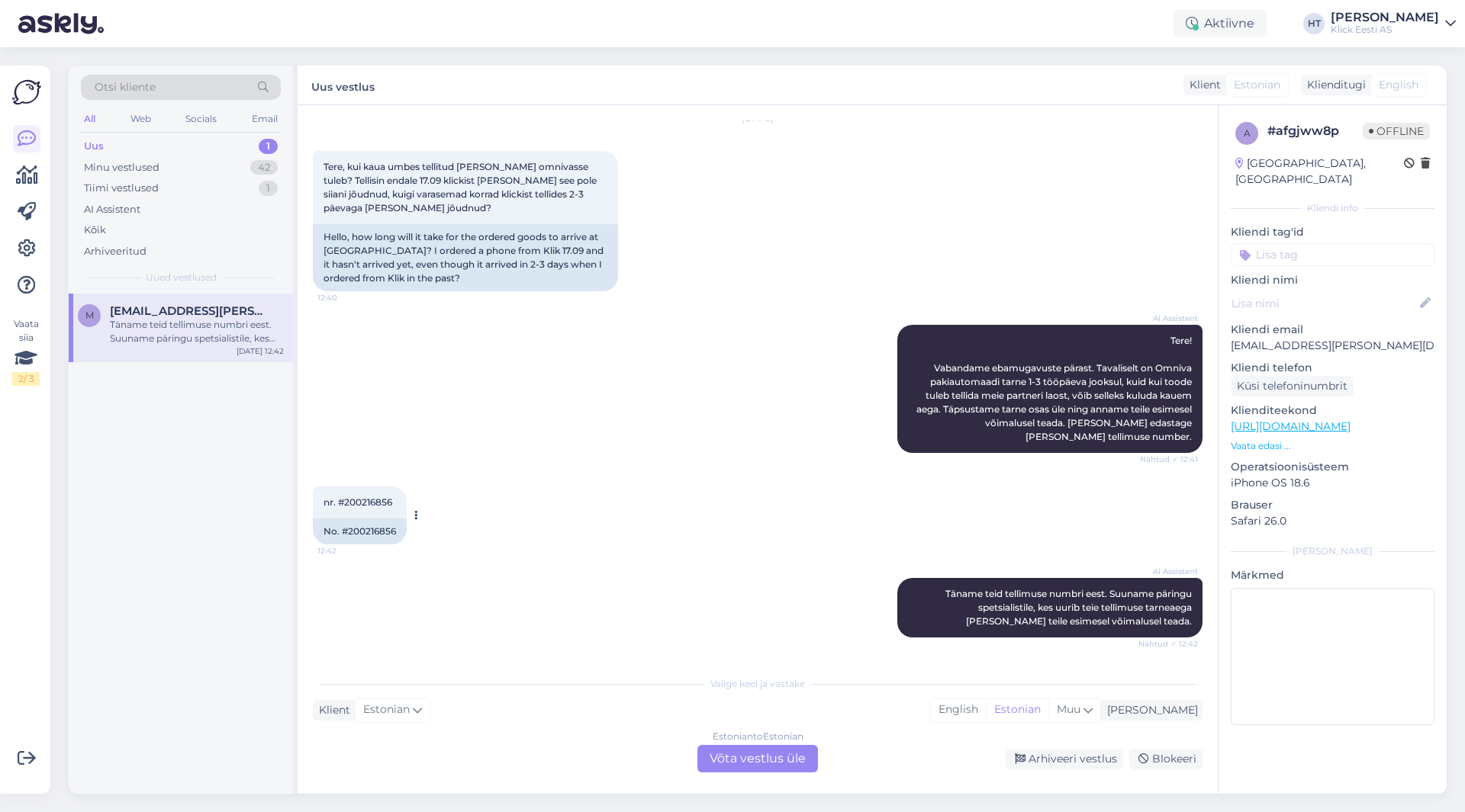
click at [370, 502] on span "nr. #200216856" at bounding box center [357, 502] width 69 height 11
copy div "200216856 12:42"
click at [610, 434] on div "AI Assistent Tere! Vabandame ebamugavuste pärast. Tavaliselt on Omniva pakiauto…" at bounding box center [757, 389] width 890 height 161
click at [261, 167] on div "42" at bounding box center [264, 167] width 28 height 15
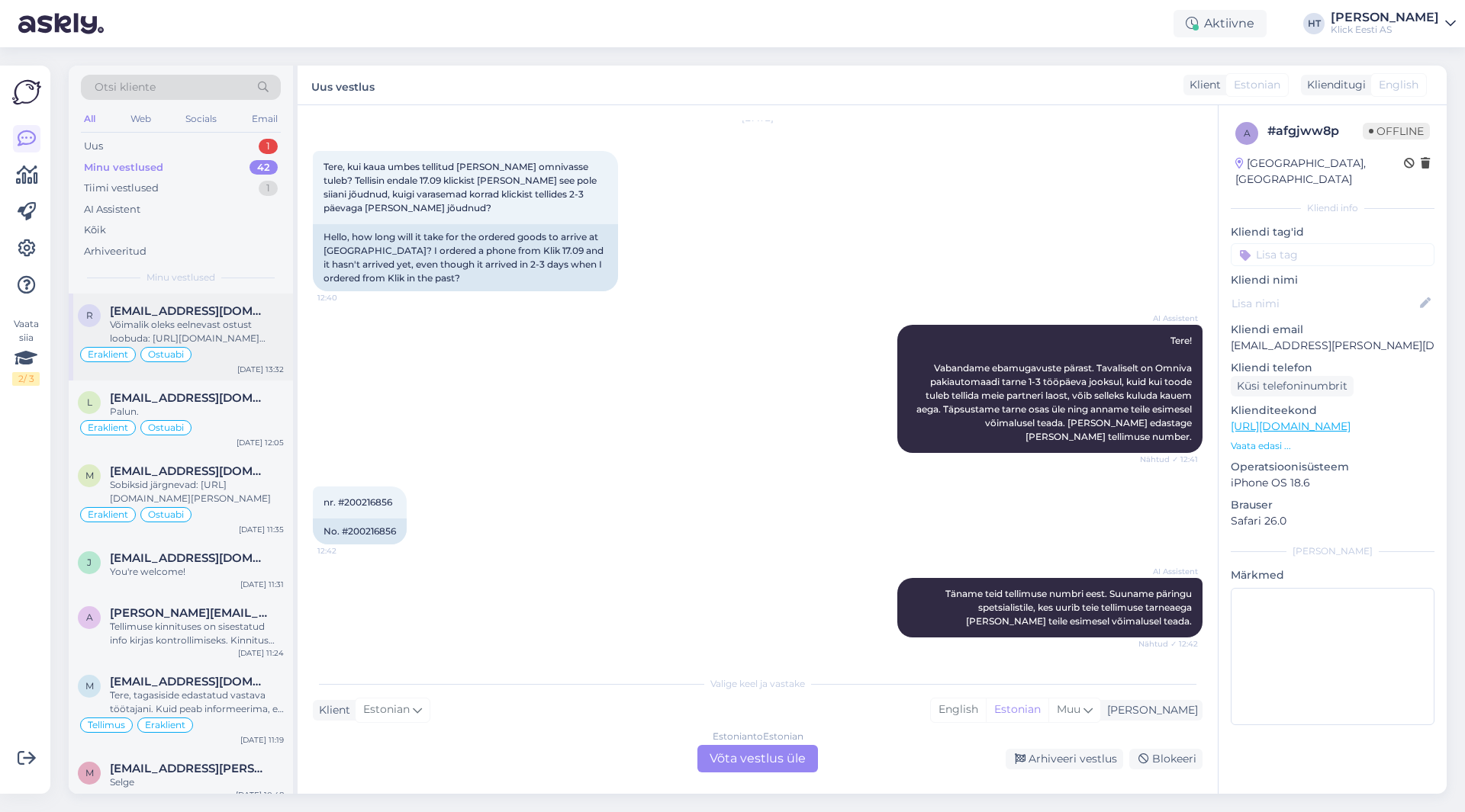
click at [258, 318] on div "Võimalik oleks eelnevast ostust loobuda: [URL][DOMAIN_NAME] [PERSON_NAME] praeg…" at bounding box center [196, 332] width 174 height 28
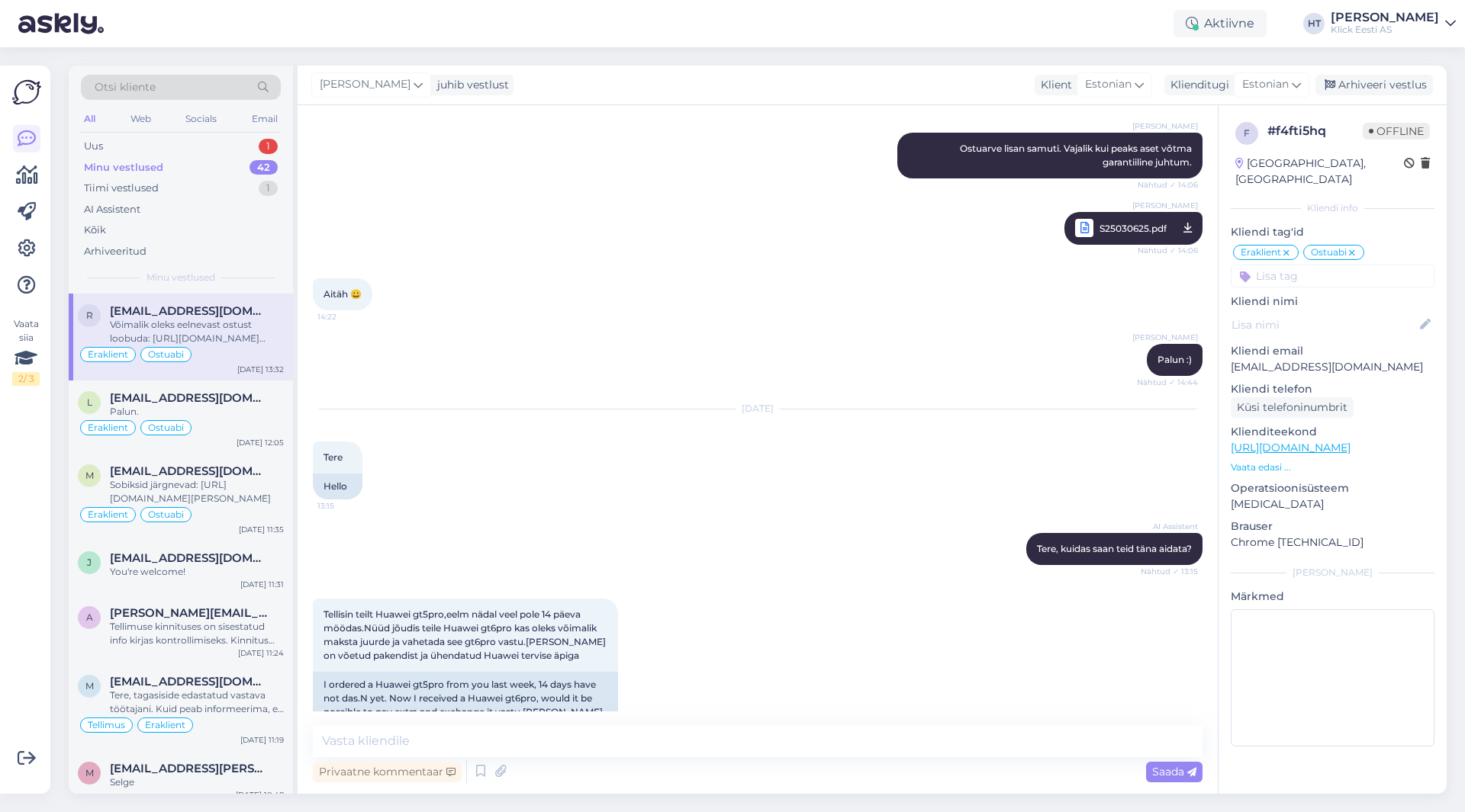
scroll to position [3916, 0]
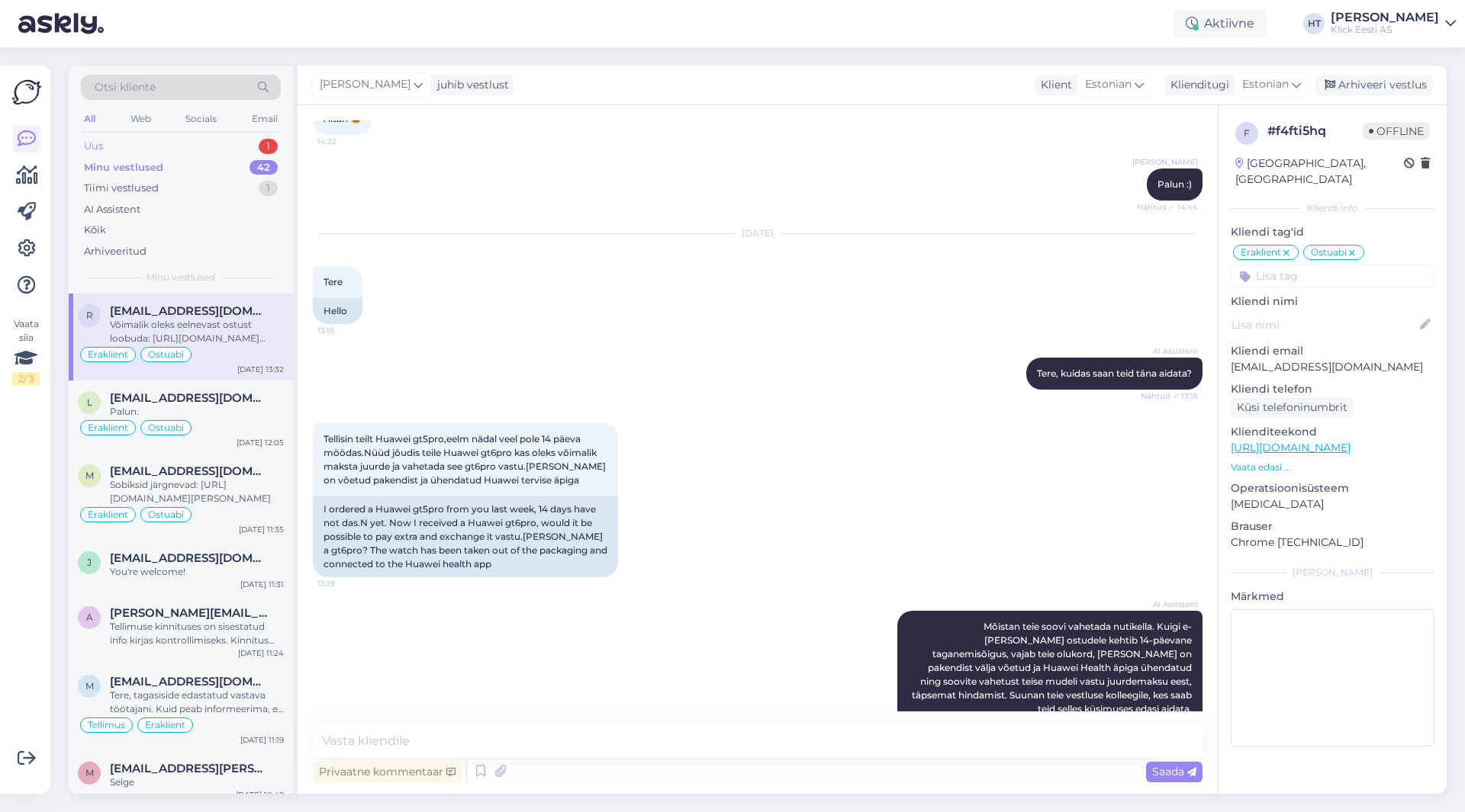
click at [253, 142] on div "Uus 1" at bounding box center [180, 145] width 200 height 21
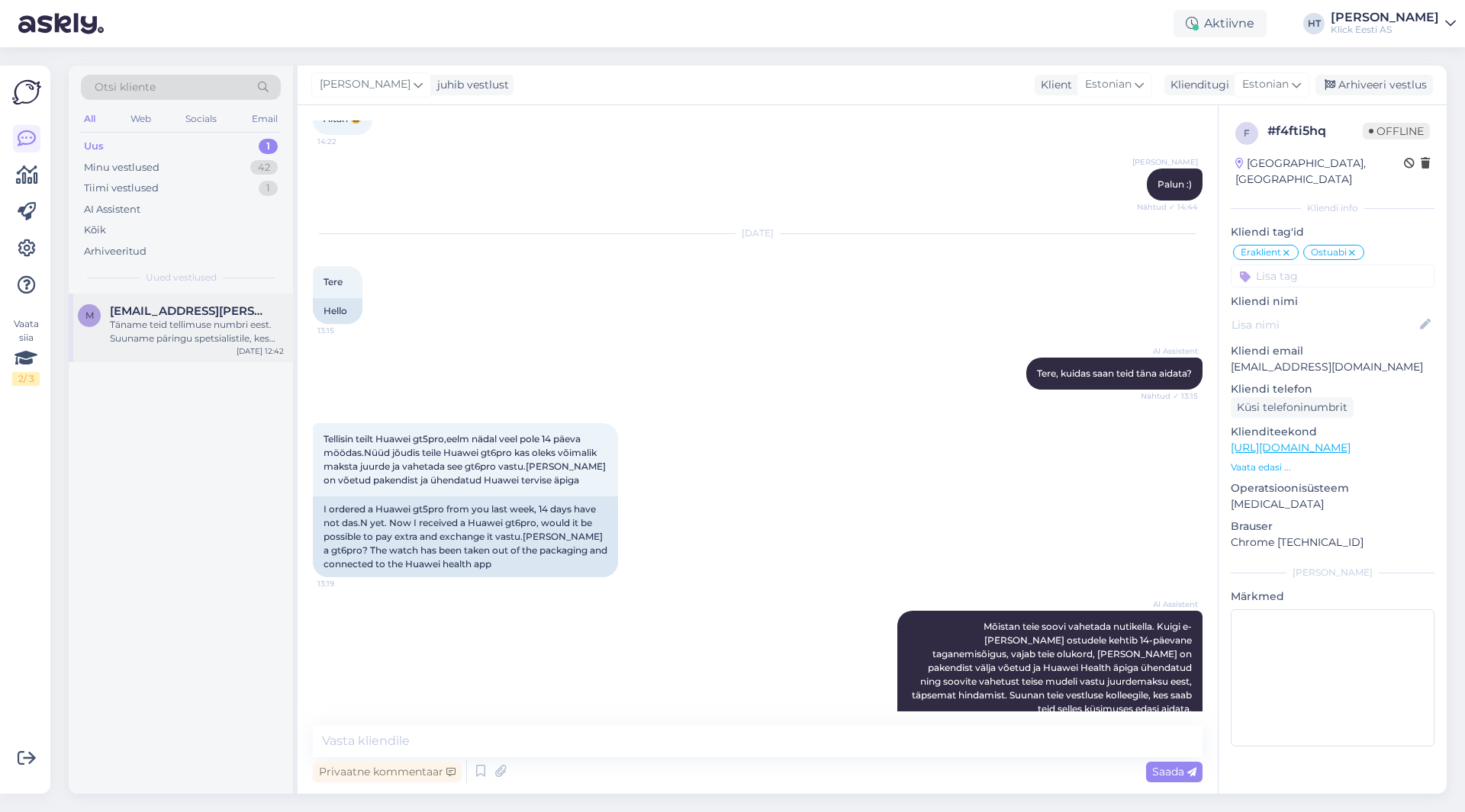
click at [257, 328] on div "Täname teid tellimuse numbri eest. Suuname päringu spetsialistile, kes uurib te…" at bounding box center [196, 332] width 174 height 28
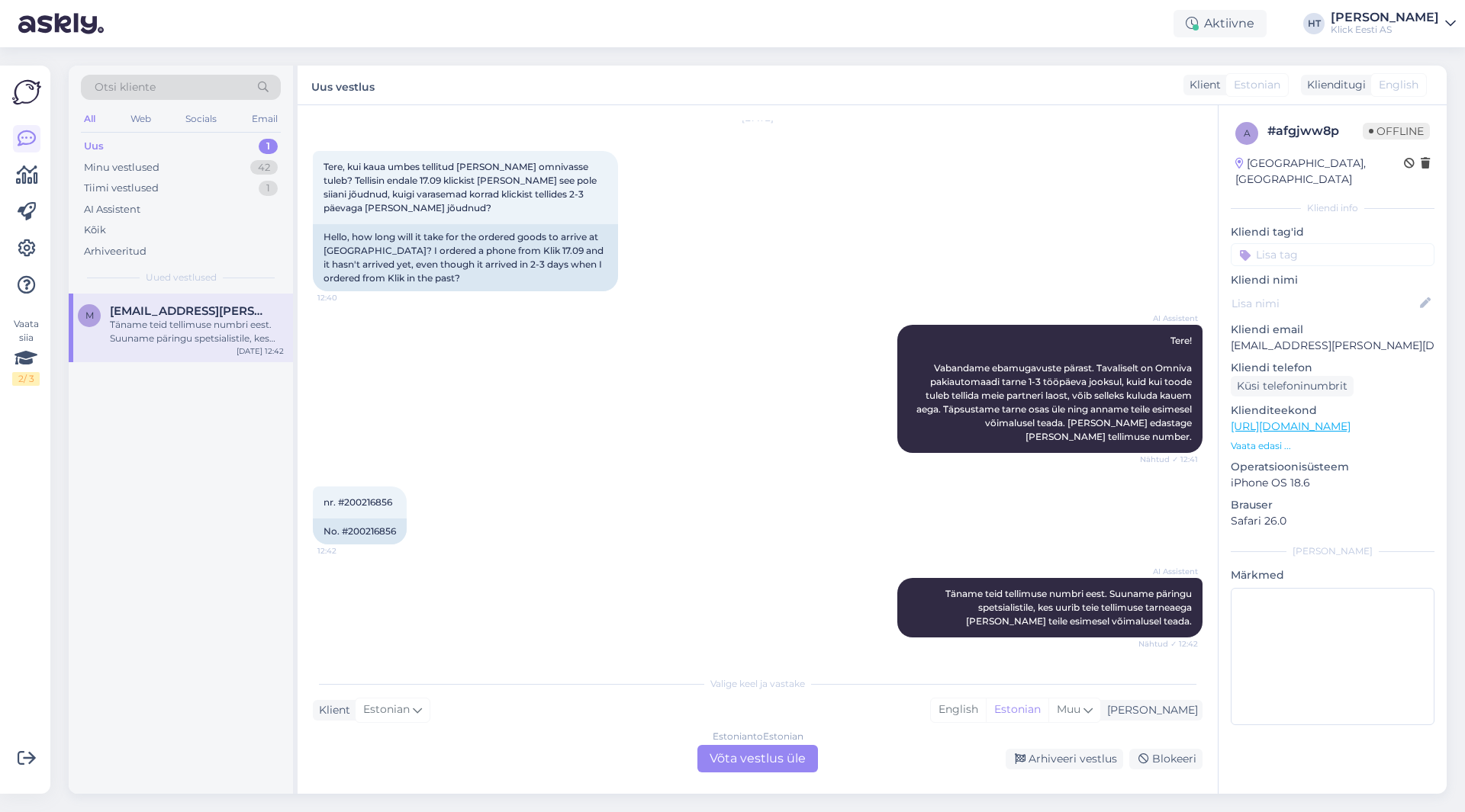
click at [739, 752] on div "Estonian to Estonian Võta vestlus üle" at bounding box center [757, 759] width 120 height 28
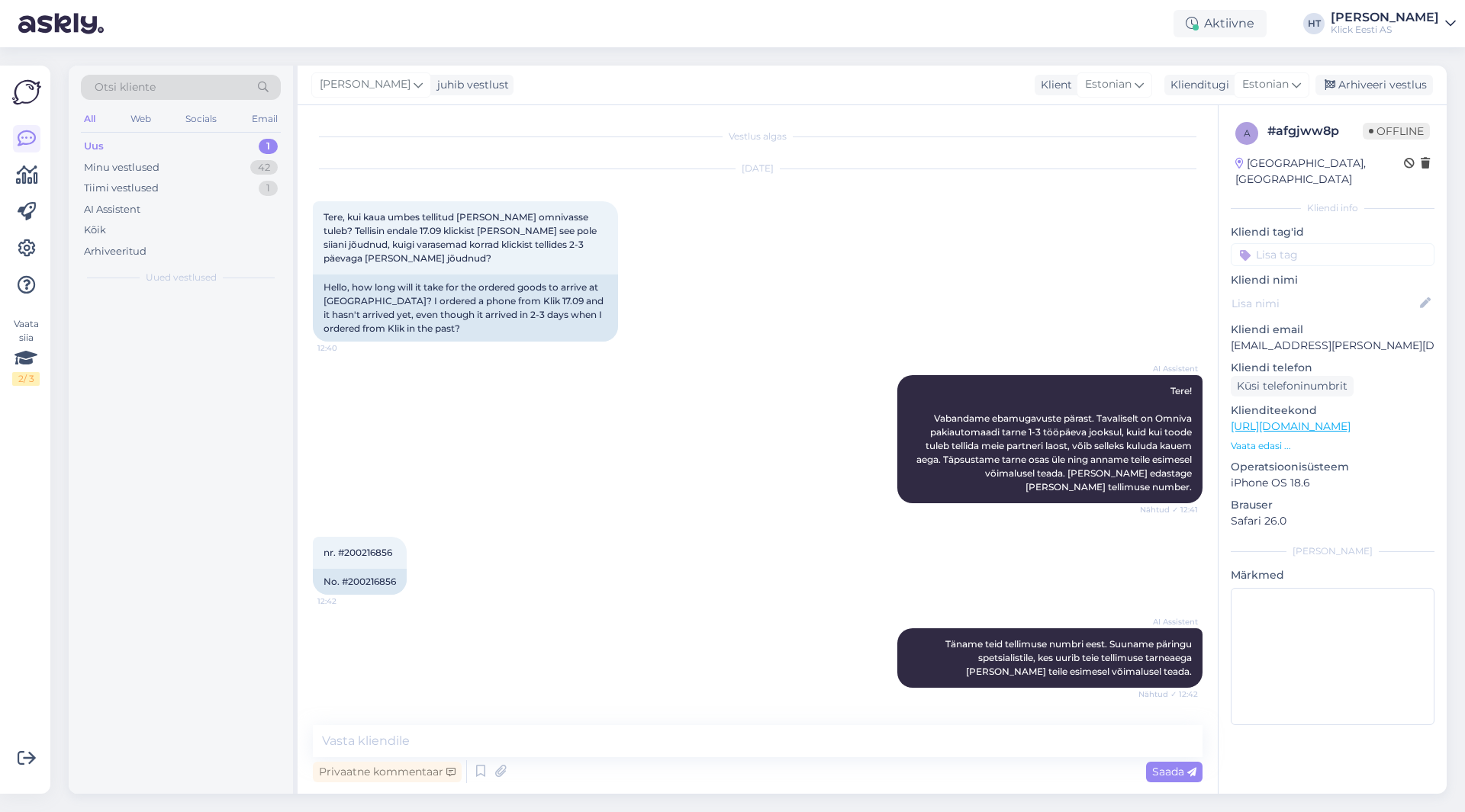
scroll to position [0, 0]
click at [717, 738] on textarea at bounding box center [757, 741] width 890 height 32
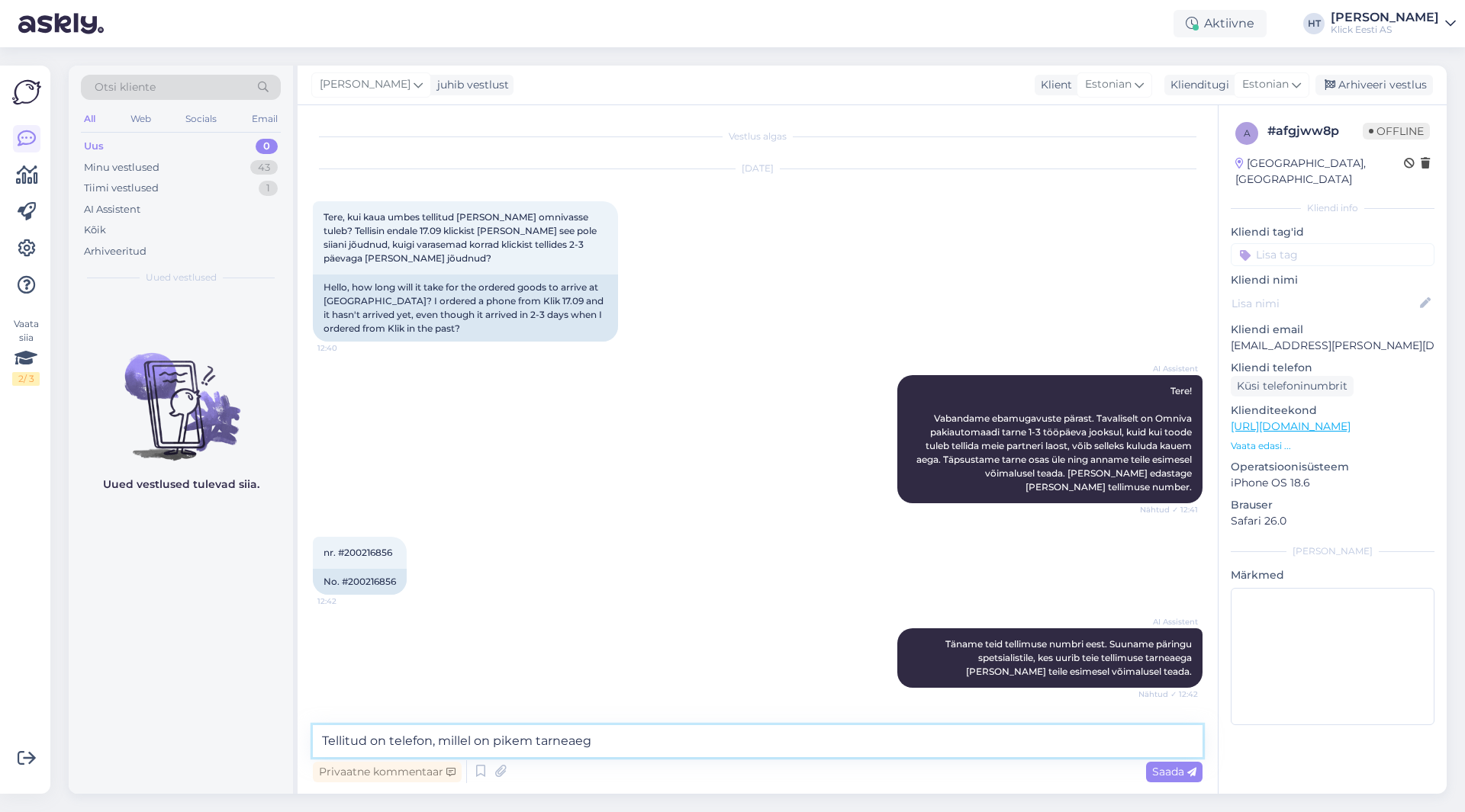
click at [660, 740] on textarea "Tellitud on telefon, millel on pikem tarneaeg" at bounding box center [757, 741] width 890 height 32
paste textarea "4-6 tööpäeva"
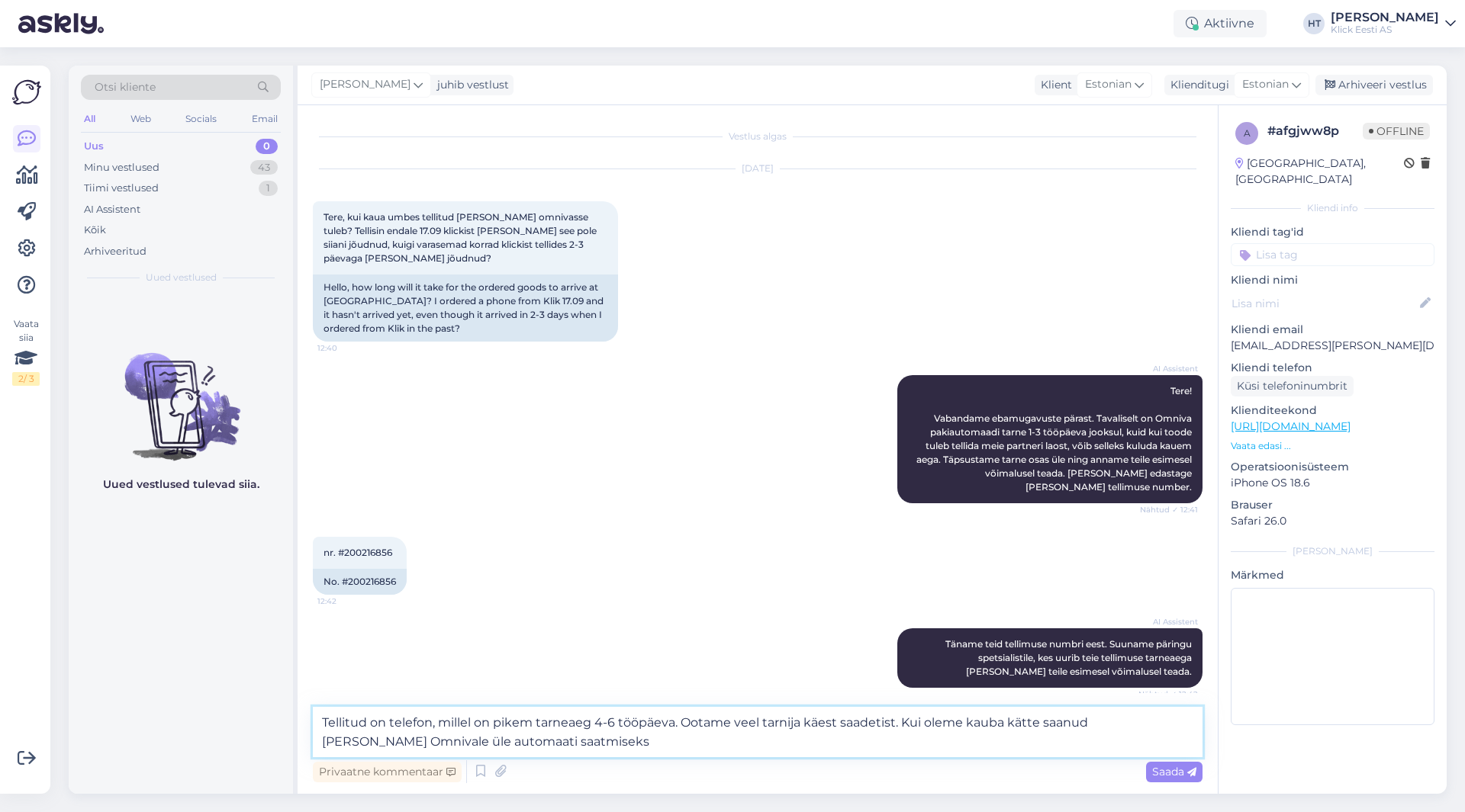
type textarea "Tellitud on telefon, millel on pikem tarneaeg 4-6 tööpäeva. Ootame veel tarnija…"
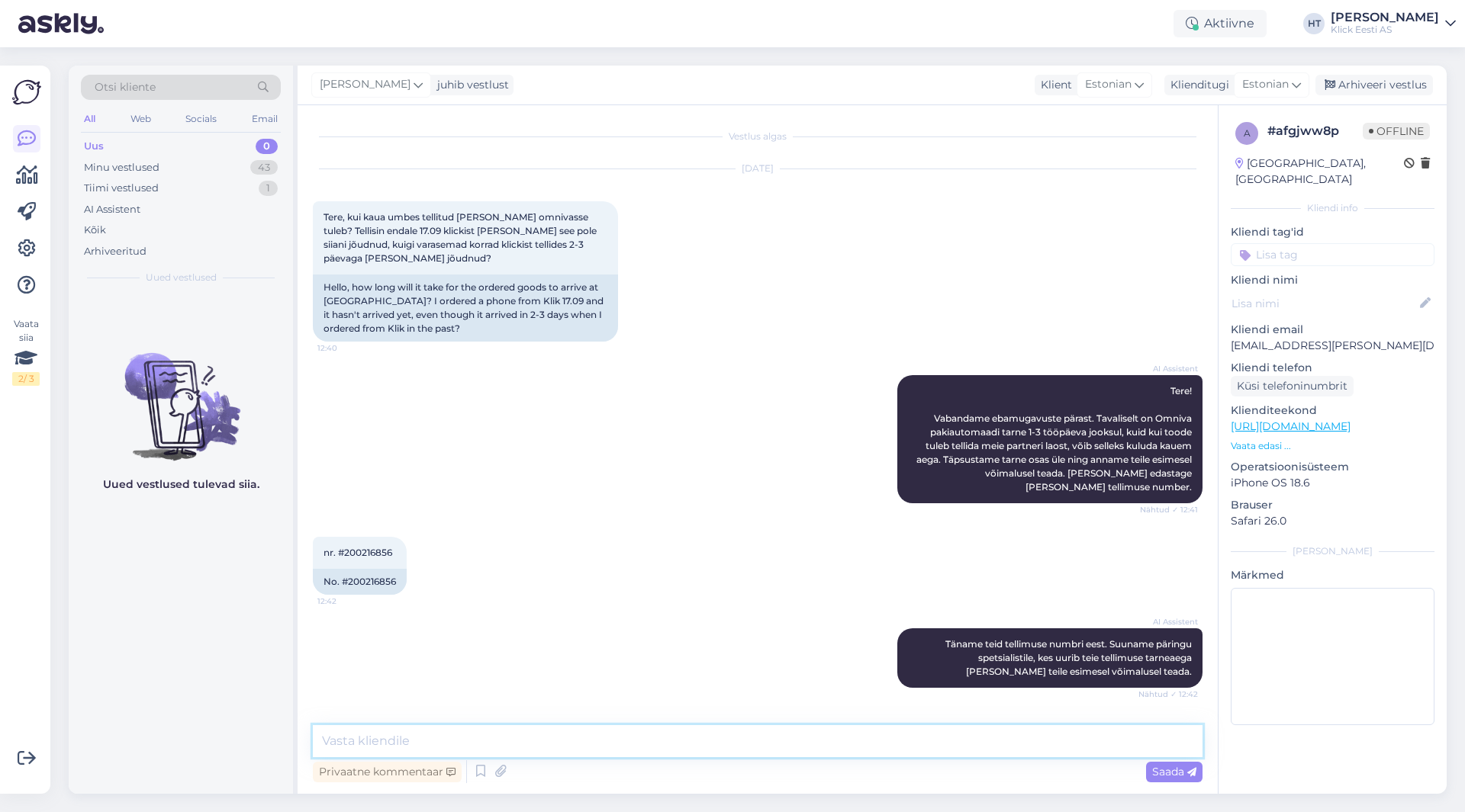
scroll to position [87, 0]
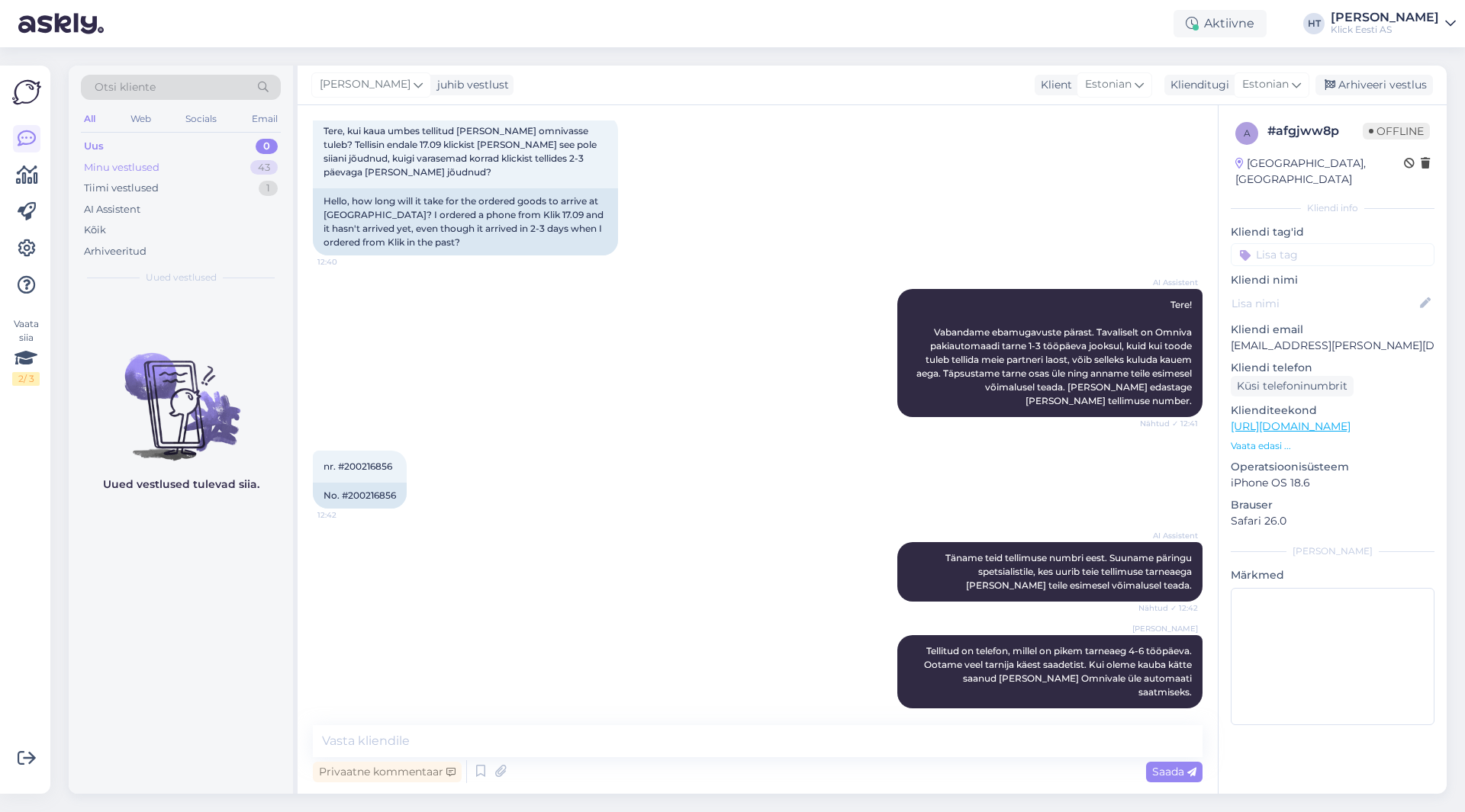
click at [238, 170] on div "Minu vestlused 43" at bounding box center [180, 167] width 200 height 21
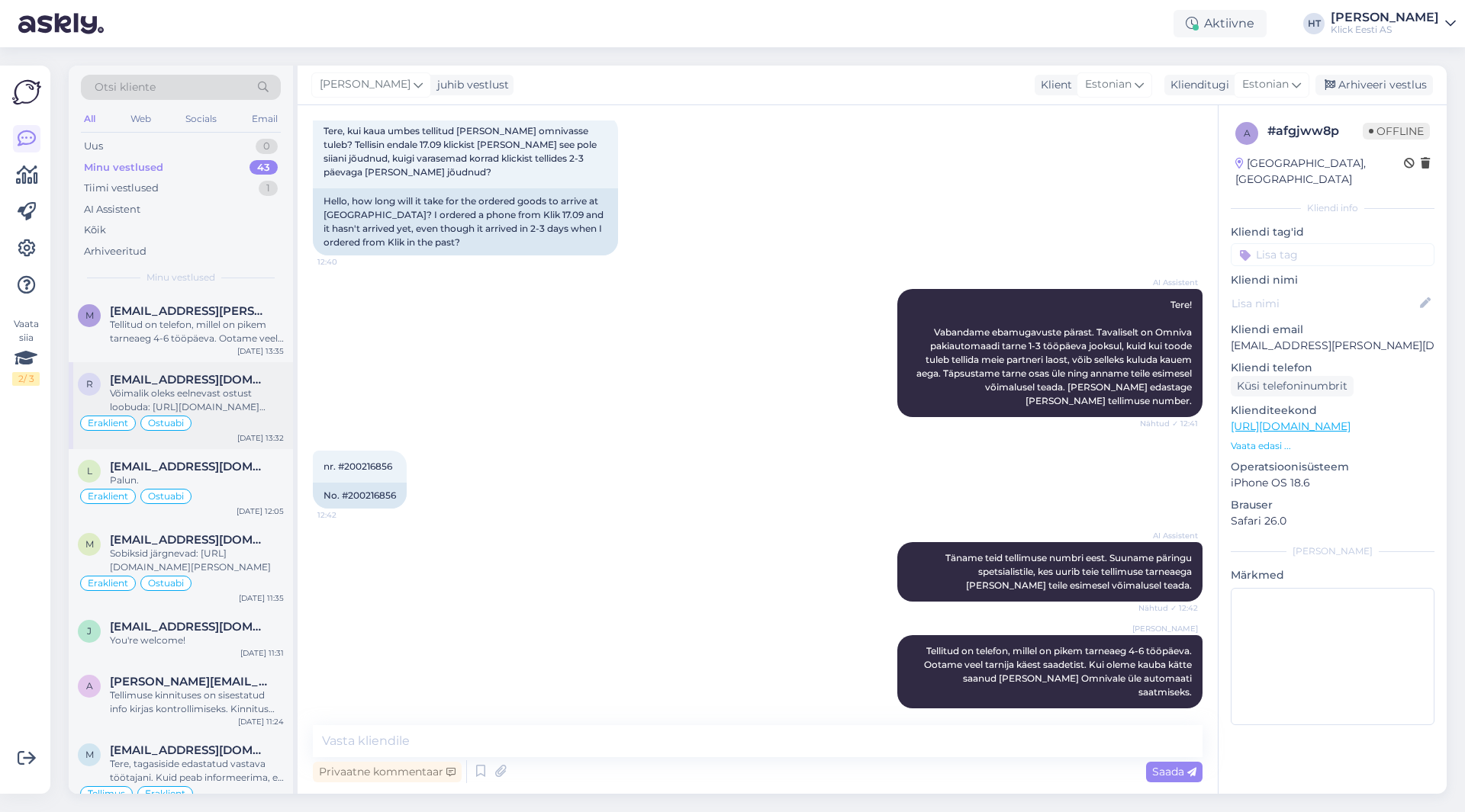
click at [250, 420] on div "Eraklient Ostuabi" at bounding box center [180, 423] width 206 height 18
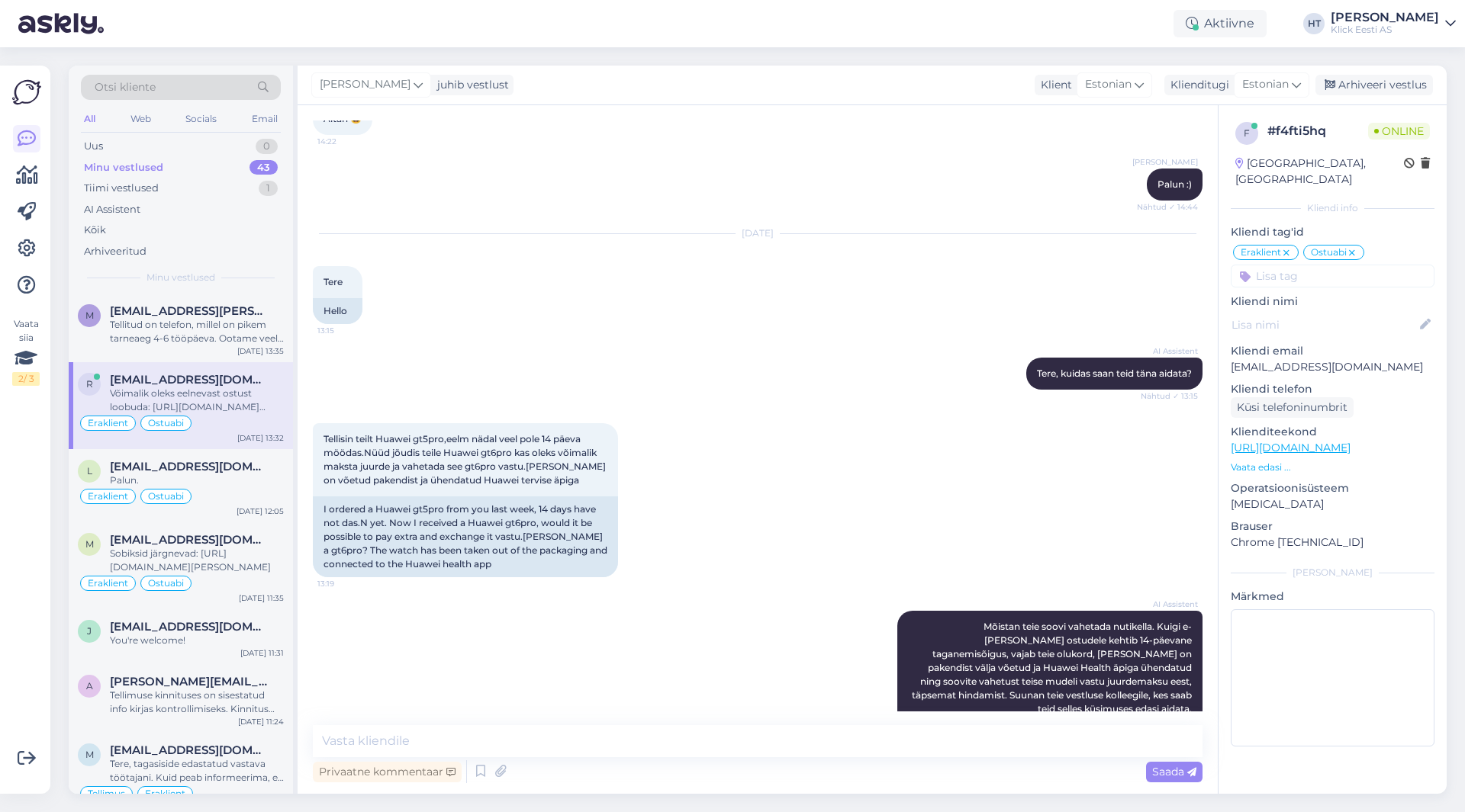
click at [449, 341] on div "AI Assistent [PERSON_NAME], kuidas saan teid [PERSON_NAME] aidata? Nähtud ✓ 13:…" at bounding box center [757, 374] width 890 height 66
click at [243, 310] on span "[EMAIL_ADDRESS][PERSON_NAME][DOMAIN_NAME]" at bounding box center [188, 311] width 158 height 14
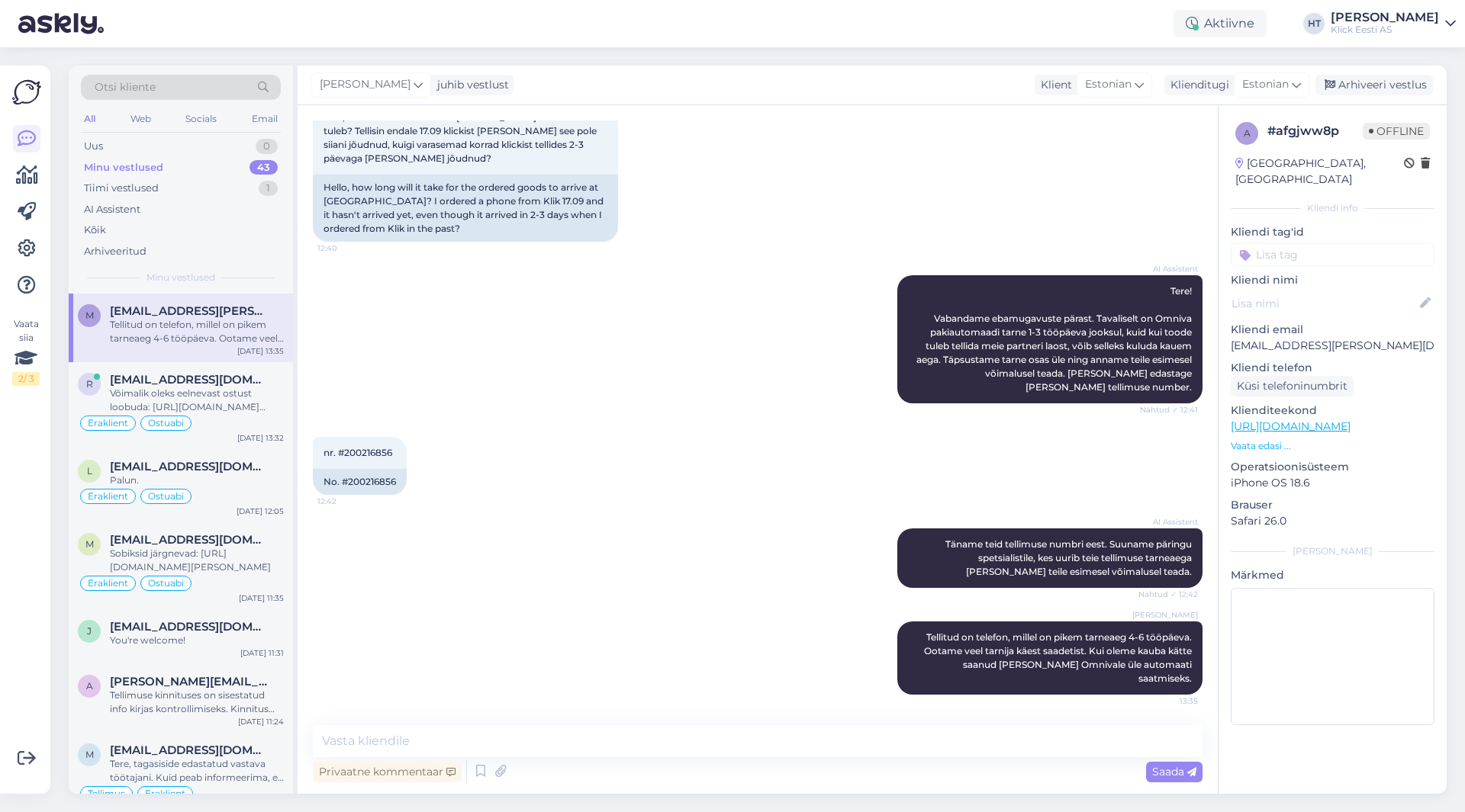
scroll to position [87, 0]
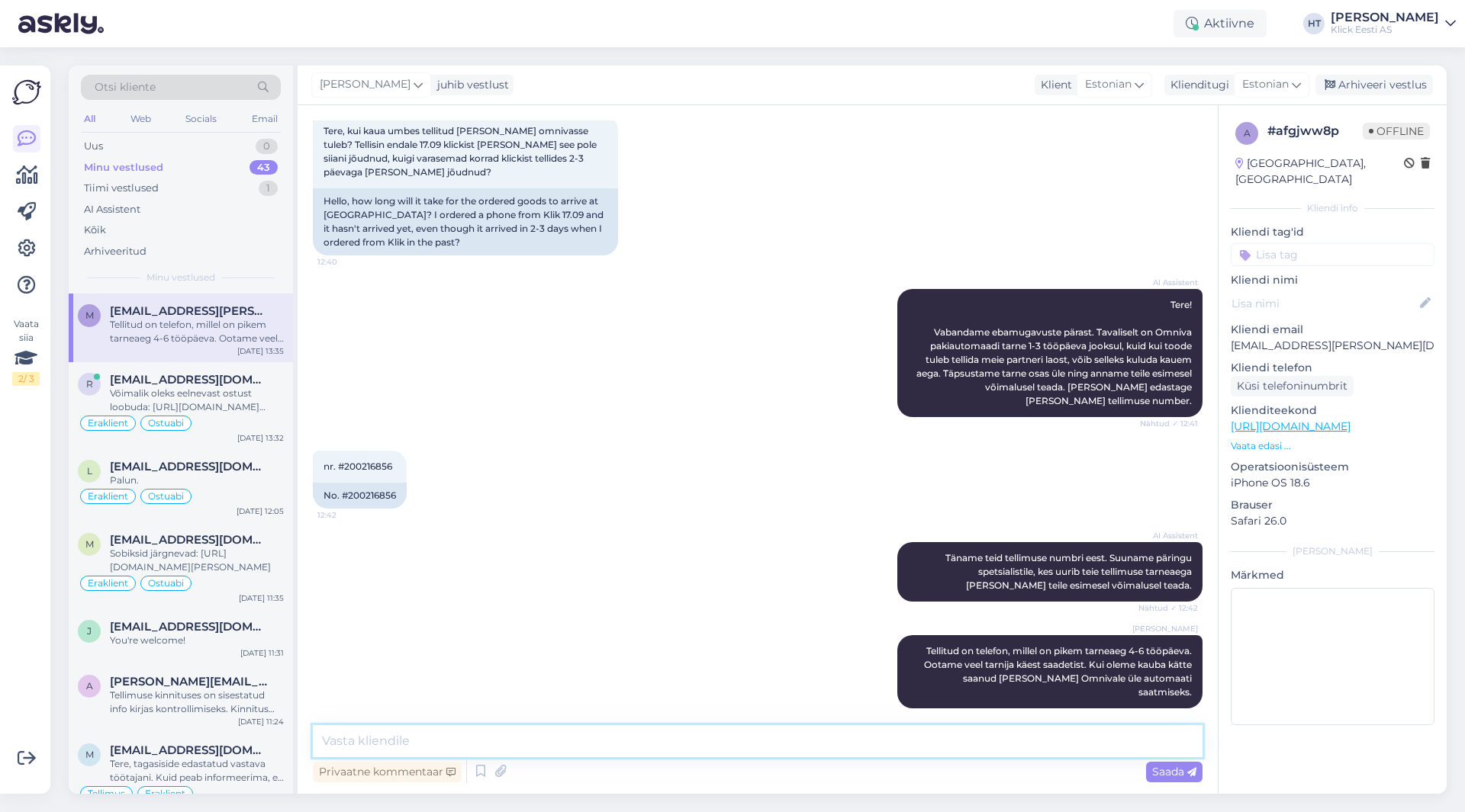
click at [643, 738] on textarea at bounding box center [757, 741] width 890 height 32
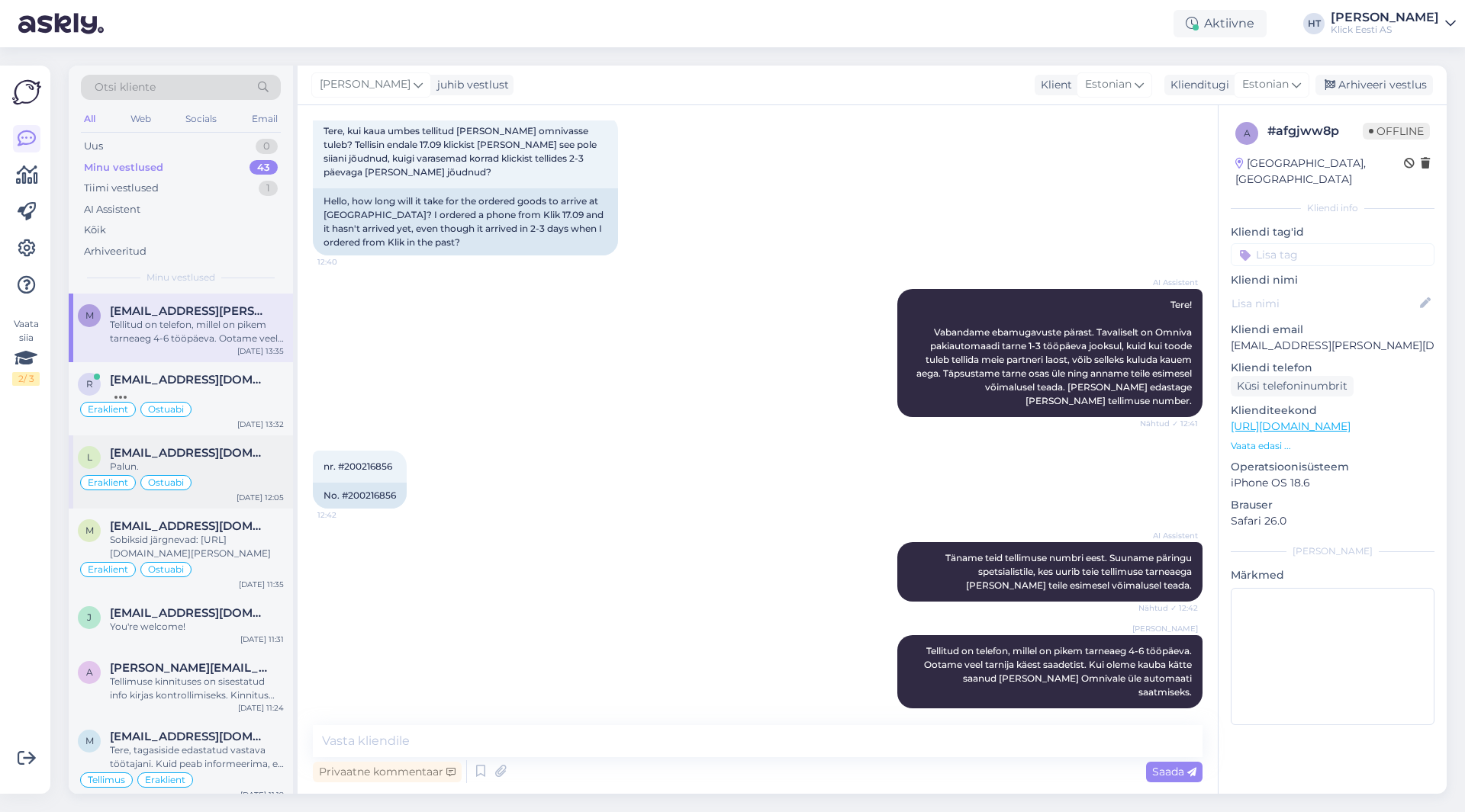
click at [223, 475] on div "Eraklient Ostuabi" at bounding box center [180, 483] width 206 height 18
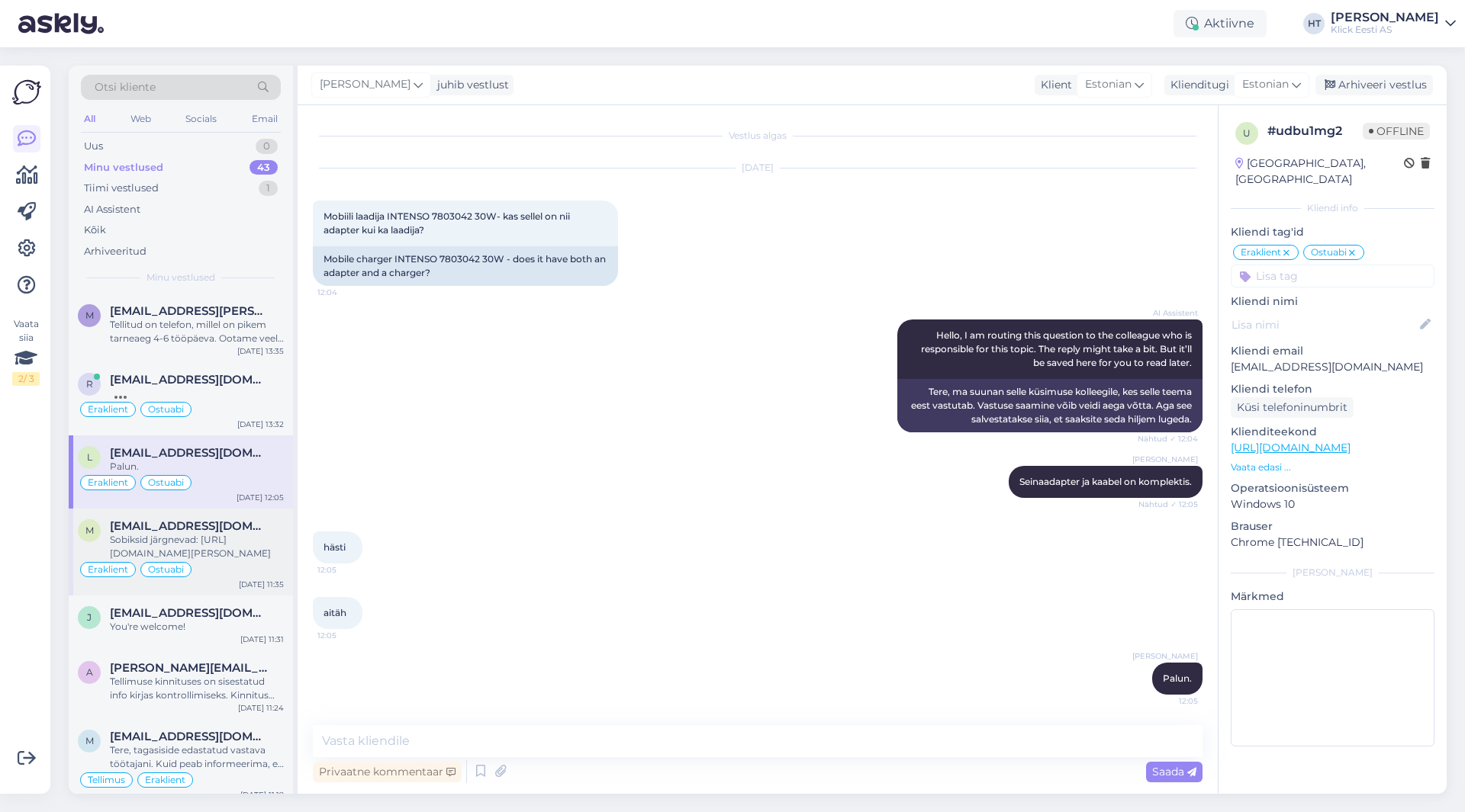
click at [258, 528] on span "[EMAIL_ADDRESS][DOMAIN_NAME]" at bounding box center [188, 526] width 158 height 14
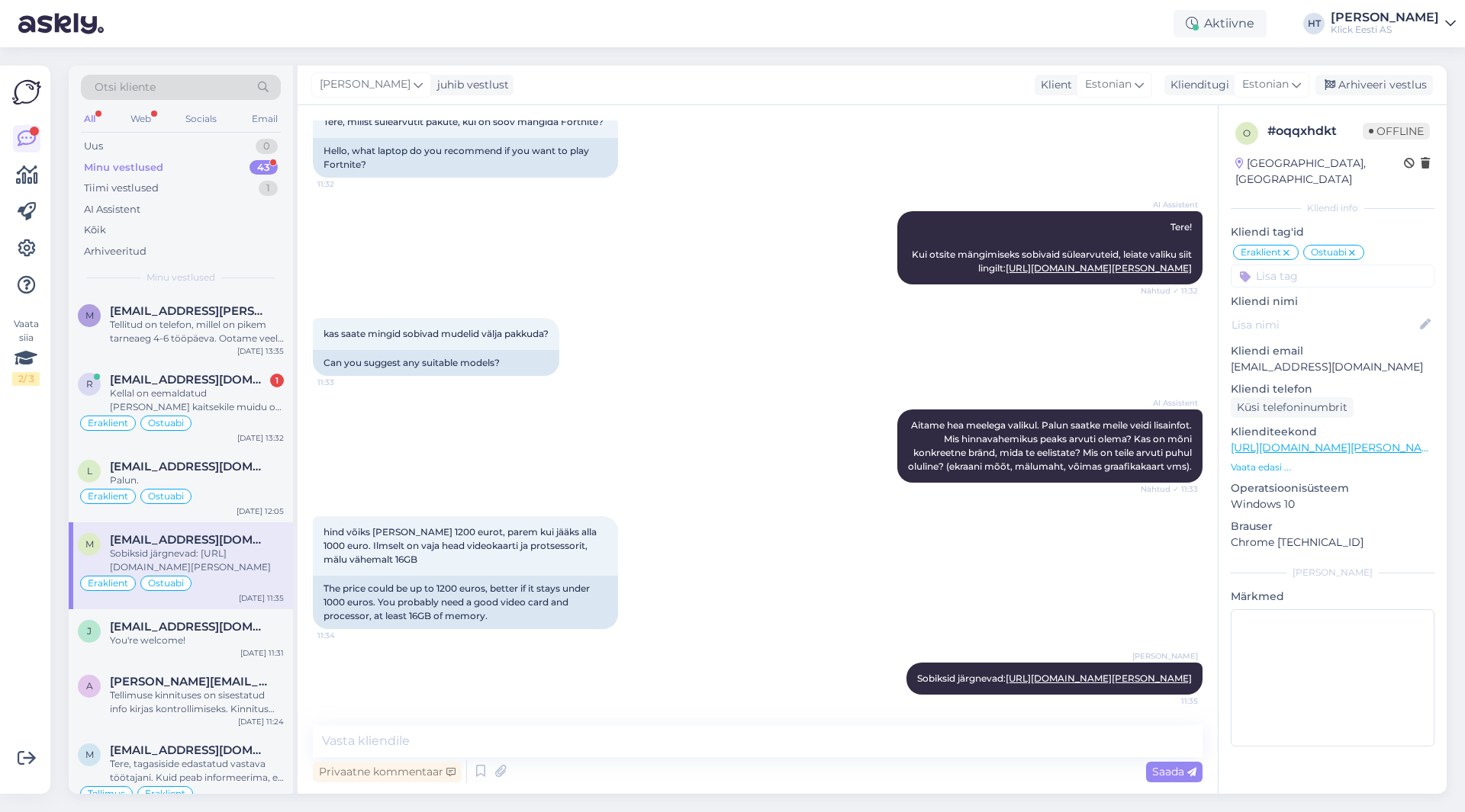
click at [168, 90] on div "Otsi kliente" at bounding box center [180, 87] width 200 height 25
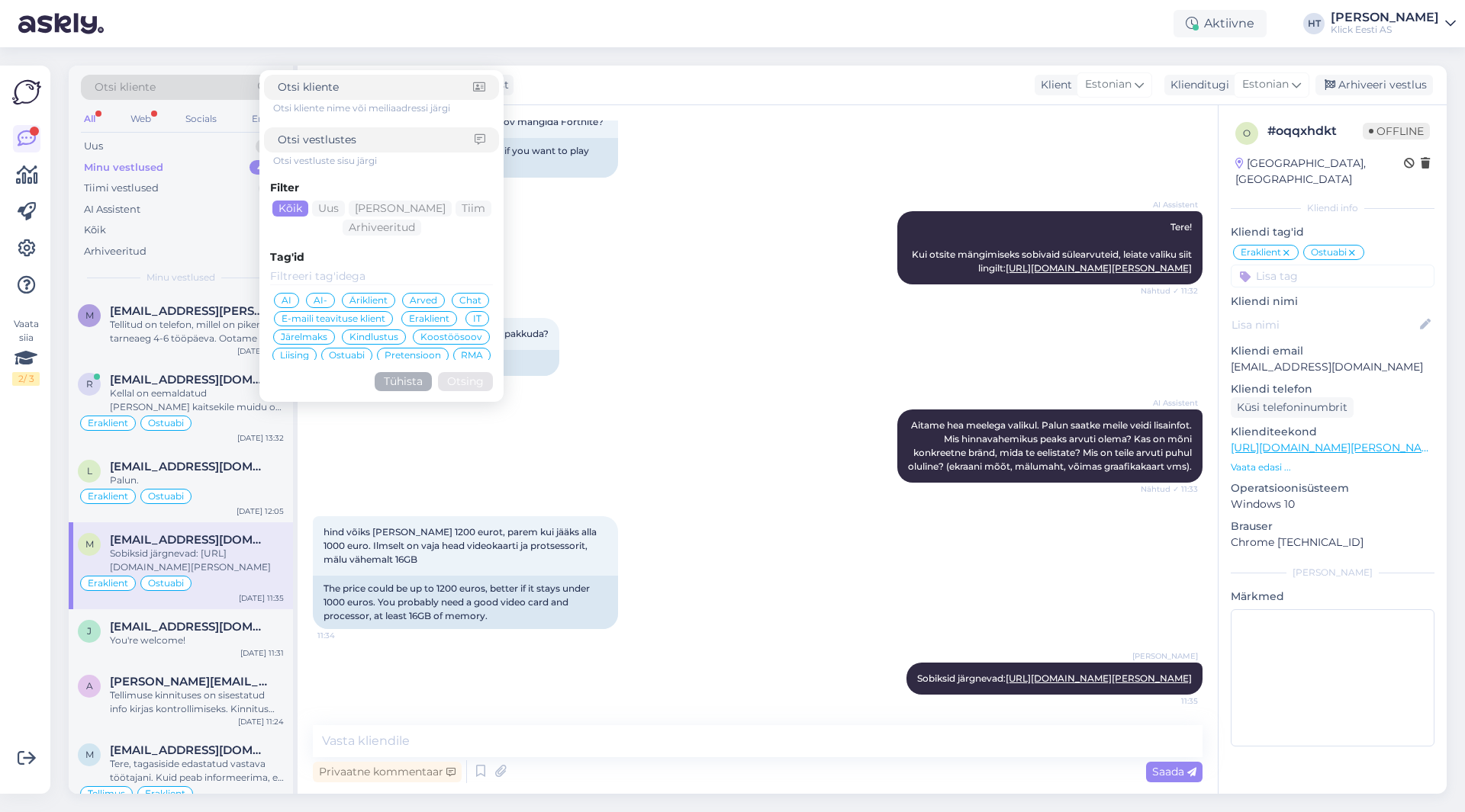
click at [418, 144] on input at bounding box center [376, 140] width 197 height 16
paste input "27E1N1100A"
type input "27E1N1100A"
click button "Otsing" at bounding box center [465, 381] width 55 height 19
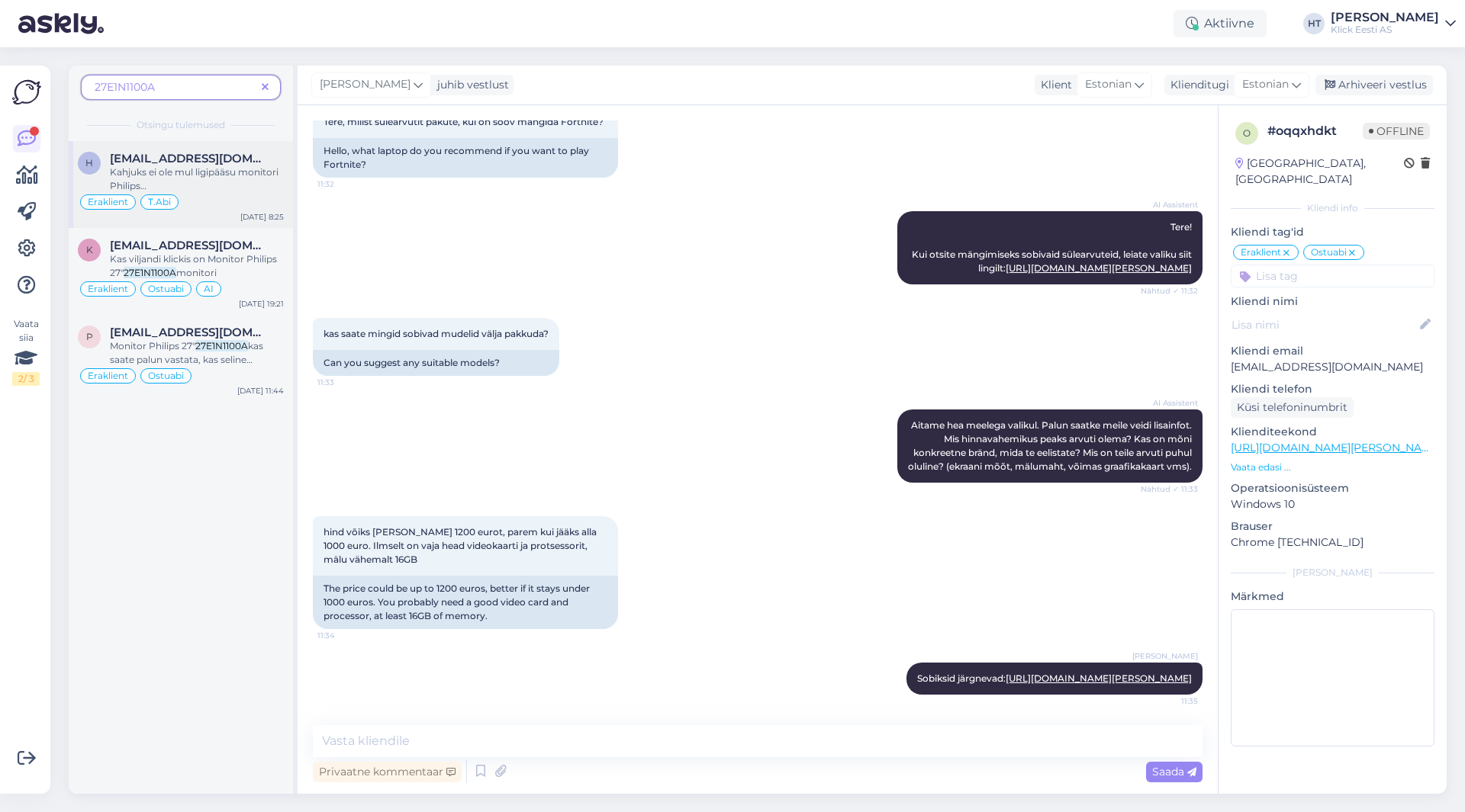
click at [228, 176] on span "Kahjuks ei ole mul ligipääsu monitori Philips 27"" at bounding box center [193, 185] width 168 height 39
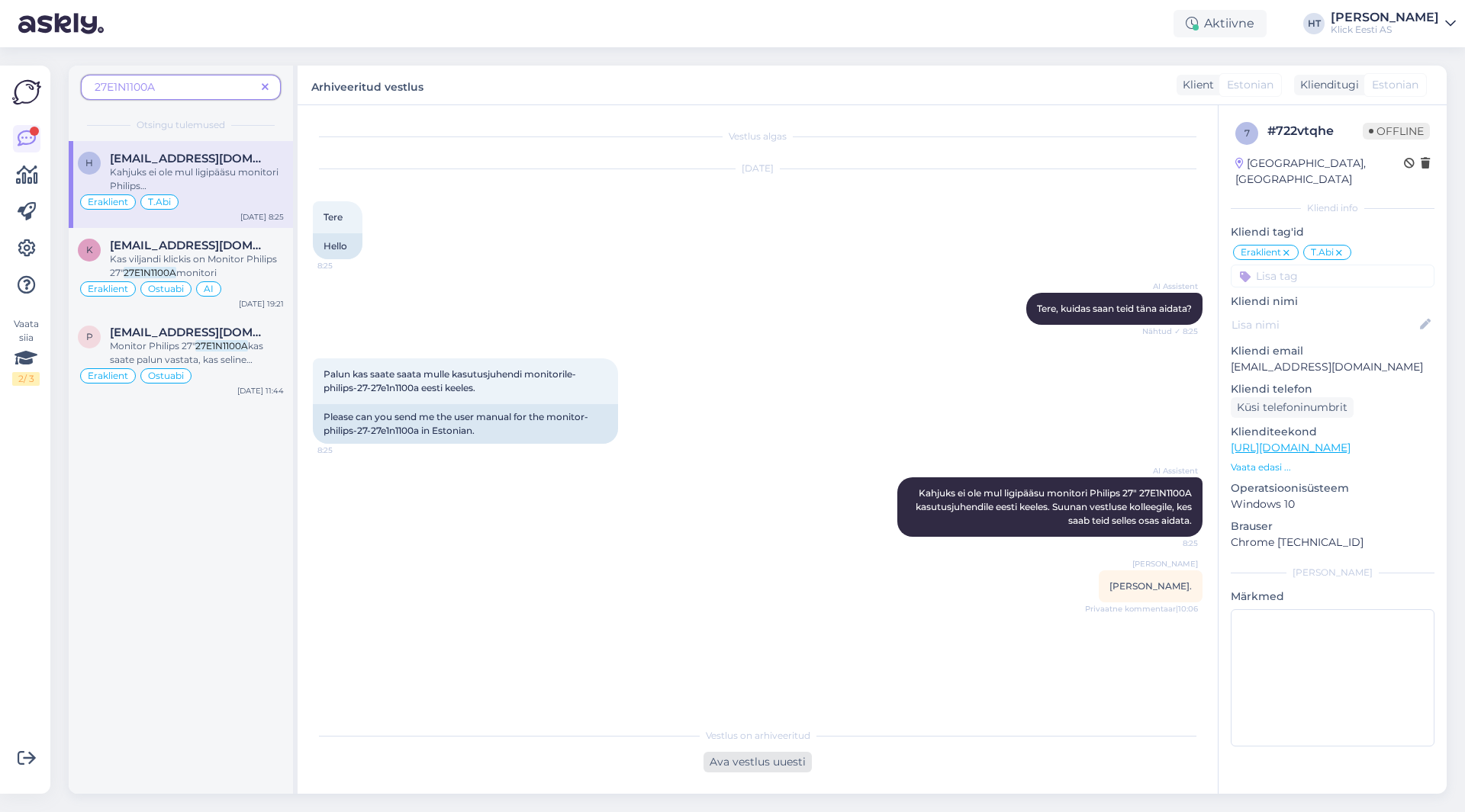
click at [739, 758] on div "Ava vestlus uuesti" at bounding box center [757, 762] width 108 height 21
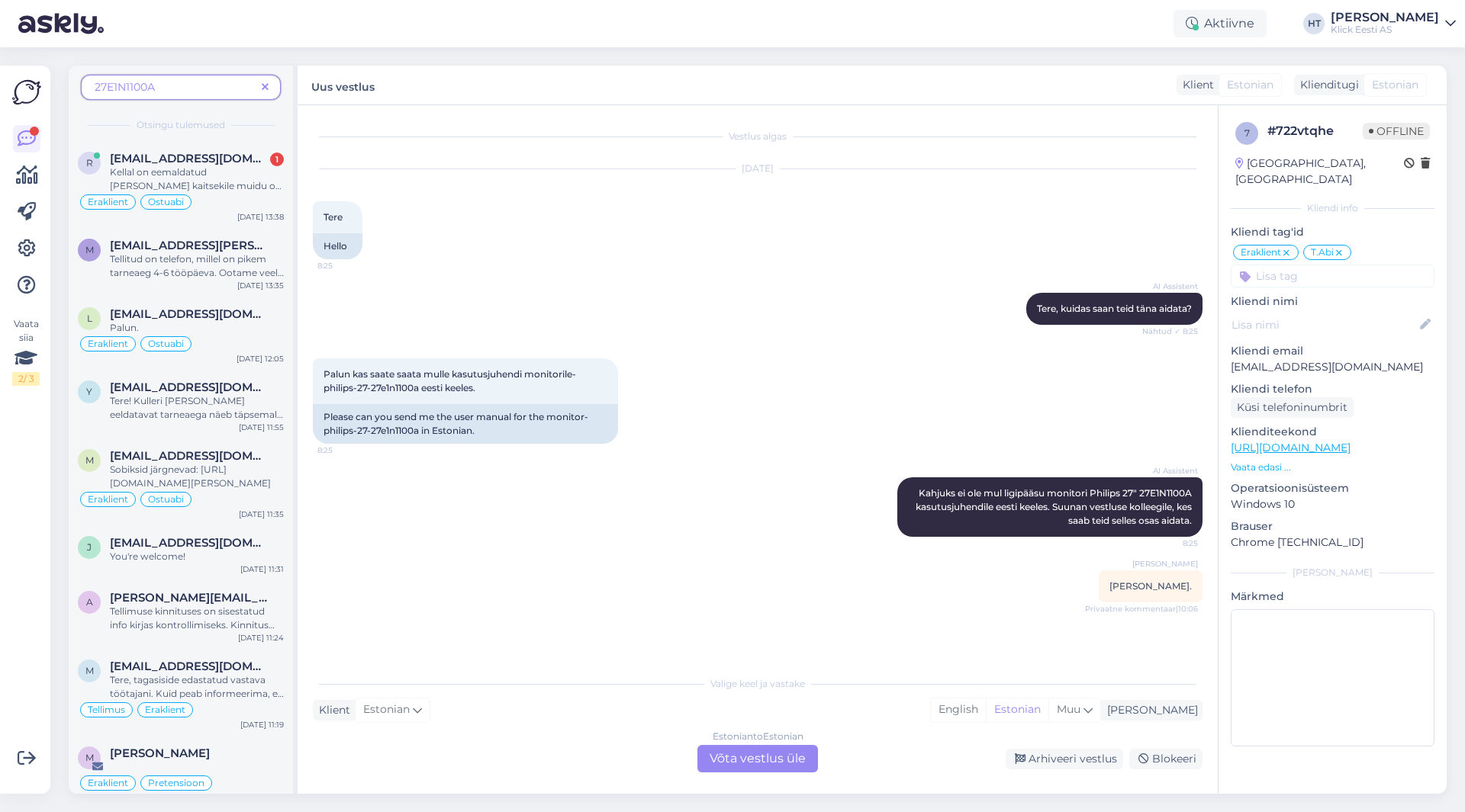
click at [707, 757] on div "Estonian to Estonian Võta vestlus üle" at bounding box center [757, 759] width 120 height 28
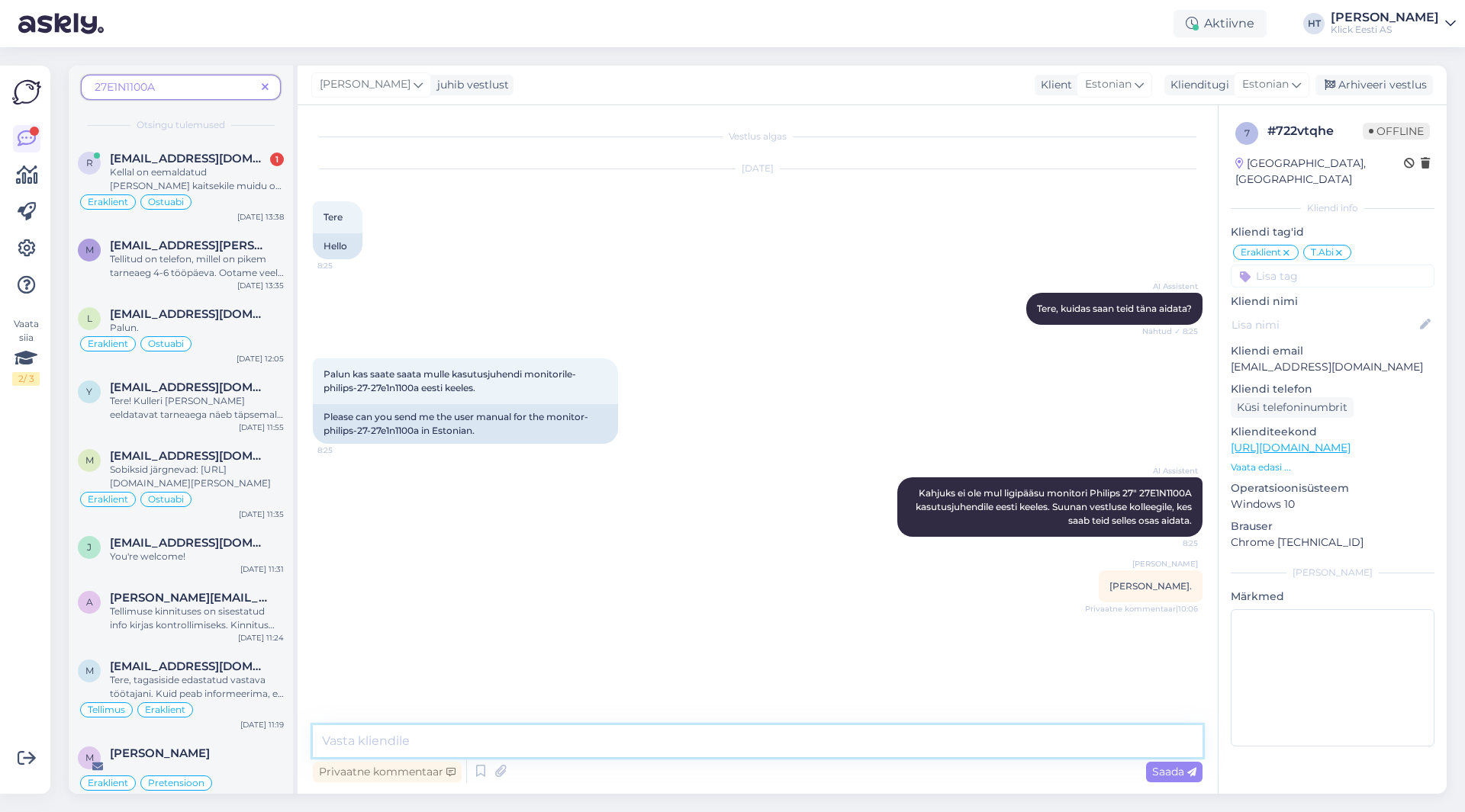
click at [636, 741] on textarea at bounding box center [757, 741] width 890 height 32
type textarea "Vabandan hilise vastuse pärast, lisan kasutusjuhendi manusena. Eestikeelne kiir…"
click at [498, 775] on icon at bounding box center [500, 771] width 21 height 23
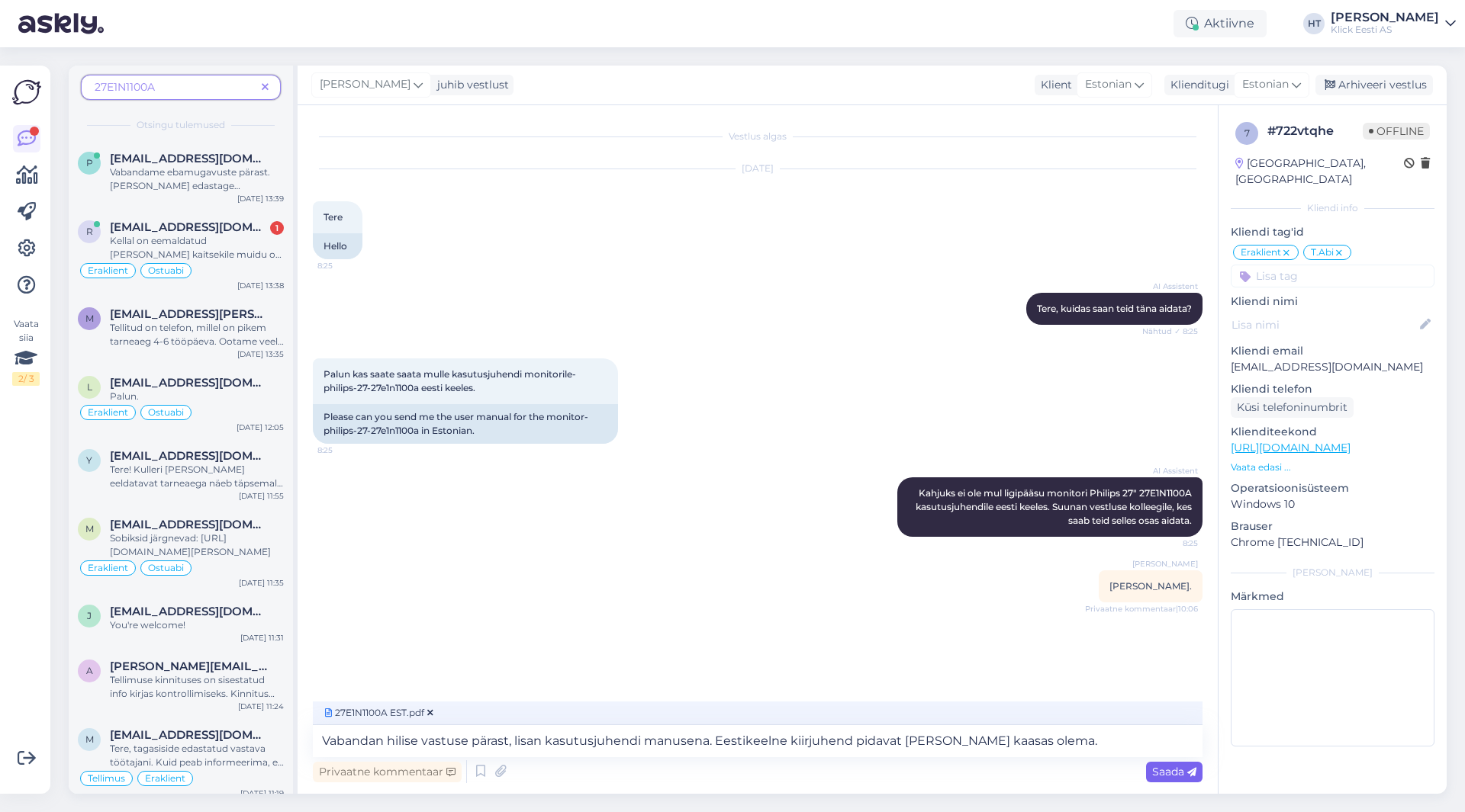
click at [1158, 777] on span "Saada" at bounding box center [1173, 772] width 44 height 14
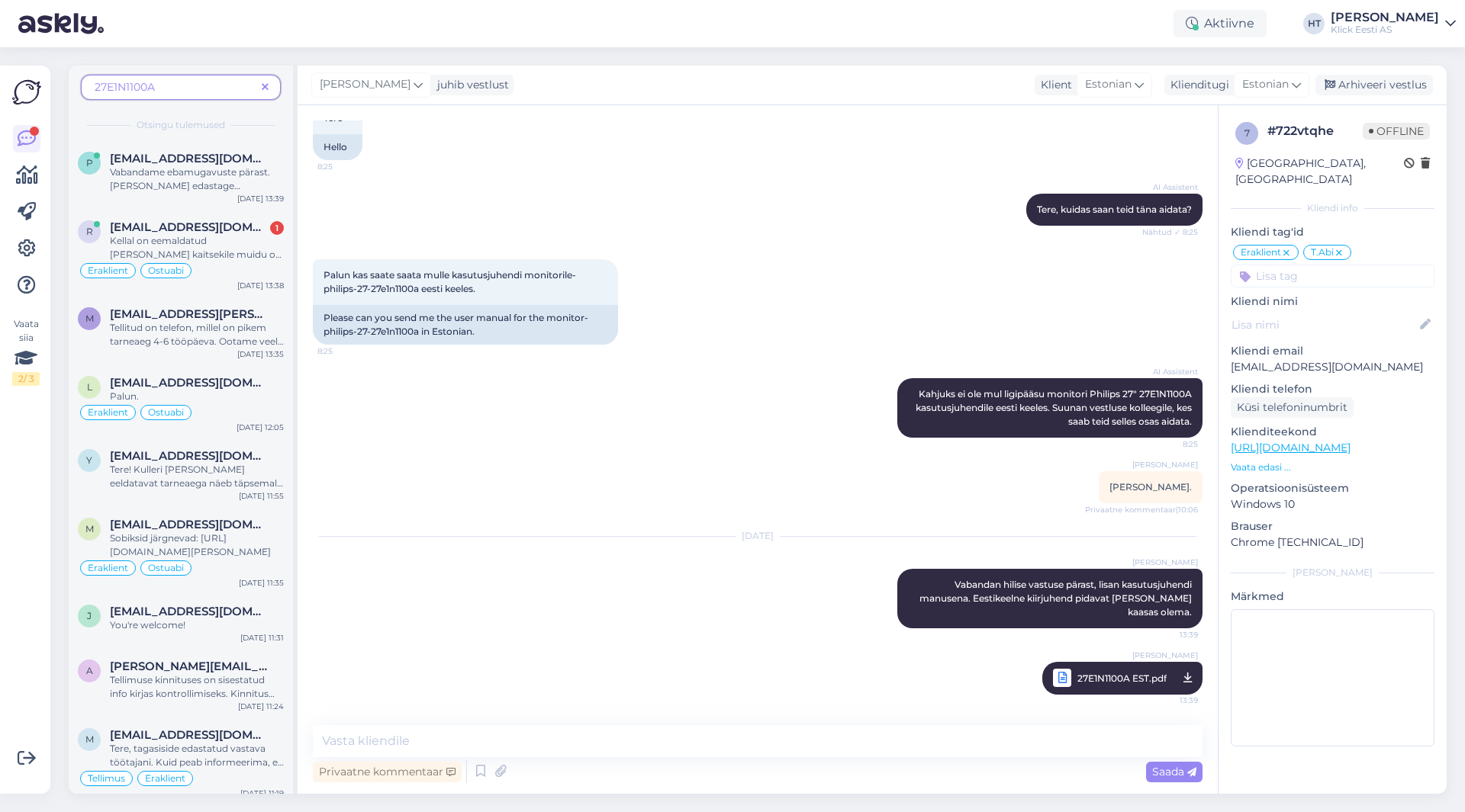
click at [266, 87] on icon at bounding box center [265, 88] width 7 height 11
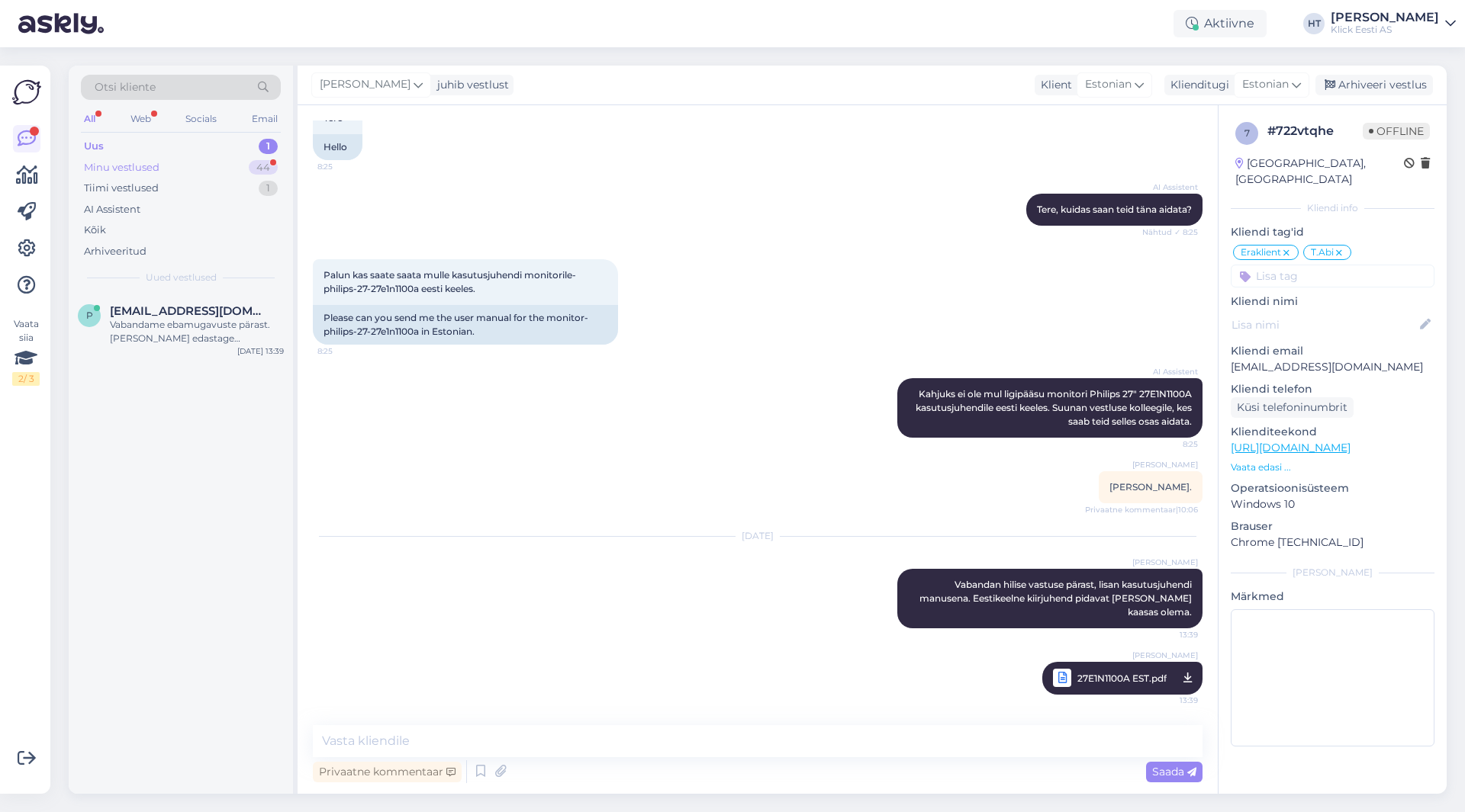
click at [207, 169] on div "Minu vestlused 44" at bounding box center [180, 167] width 200 height 21
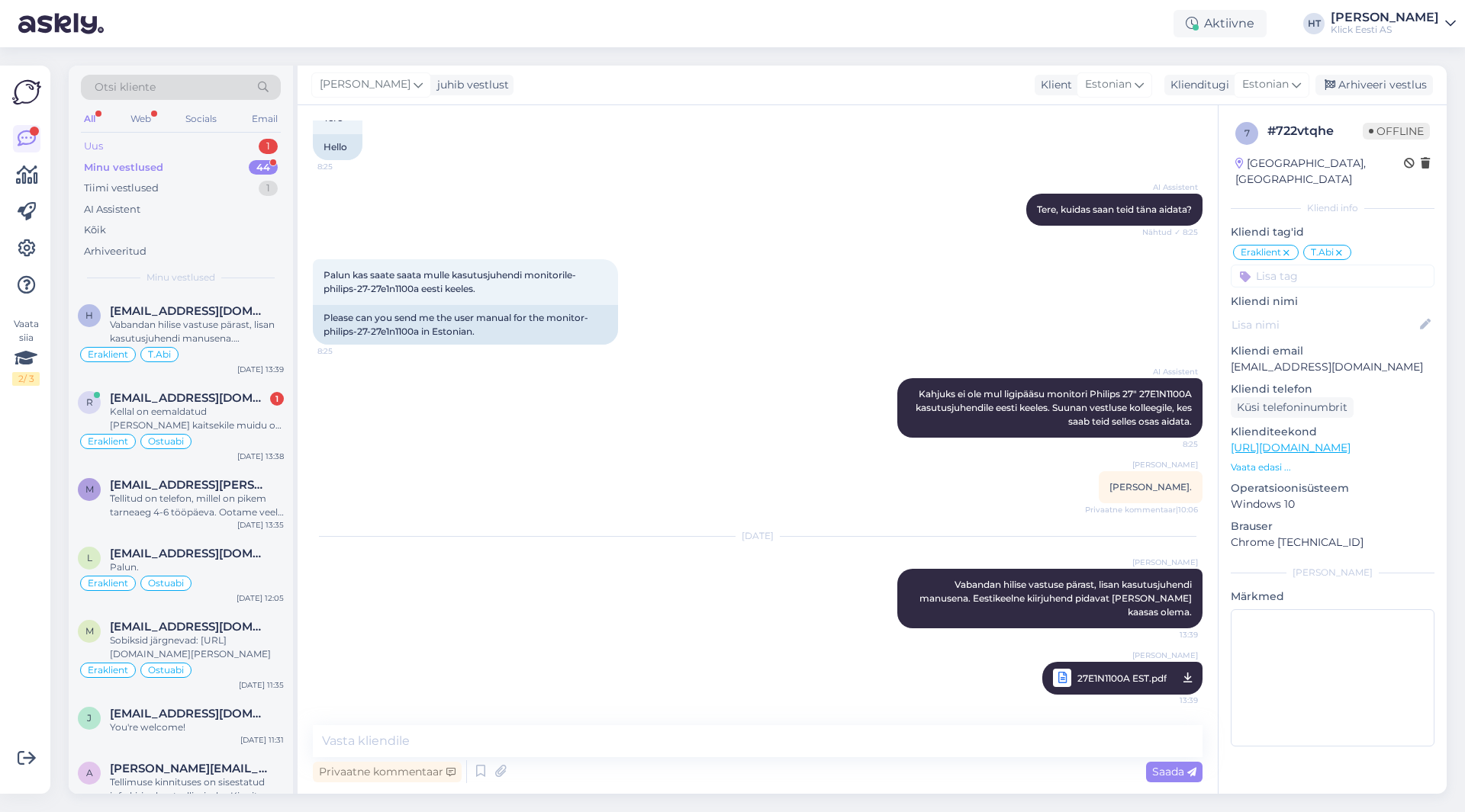
click at [212, 150] on div "Uus 1" at bounding box center [180, 145] width 200 height 21
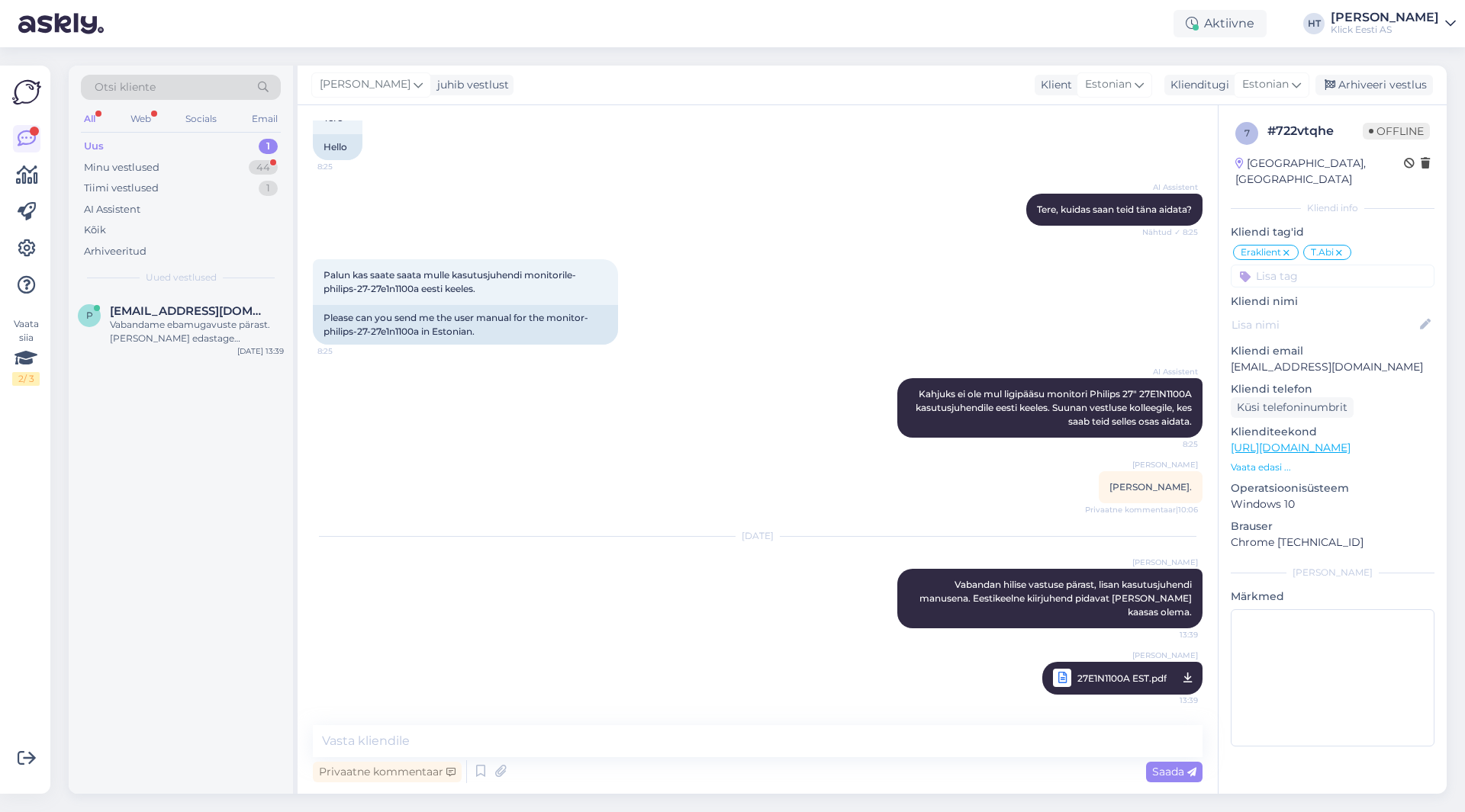
click at [806, 392] on div "AI Assistent [PERSON_NAME] ei ole mul ligipääsu monitori Philips 27" 27E1N1100A…" at bounding box center [757, 408] width 890 height 94
click at [253, 344] on div "Vabandame ebamugavuste pärast. [PERSON_NAME] edastage [PERSON_NAME] tellimuse n…" at bounding box center [196, 332] width 174 height 28
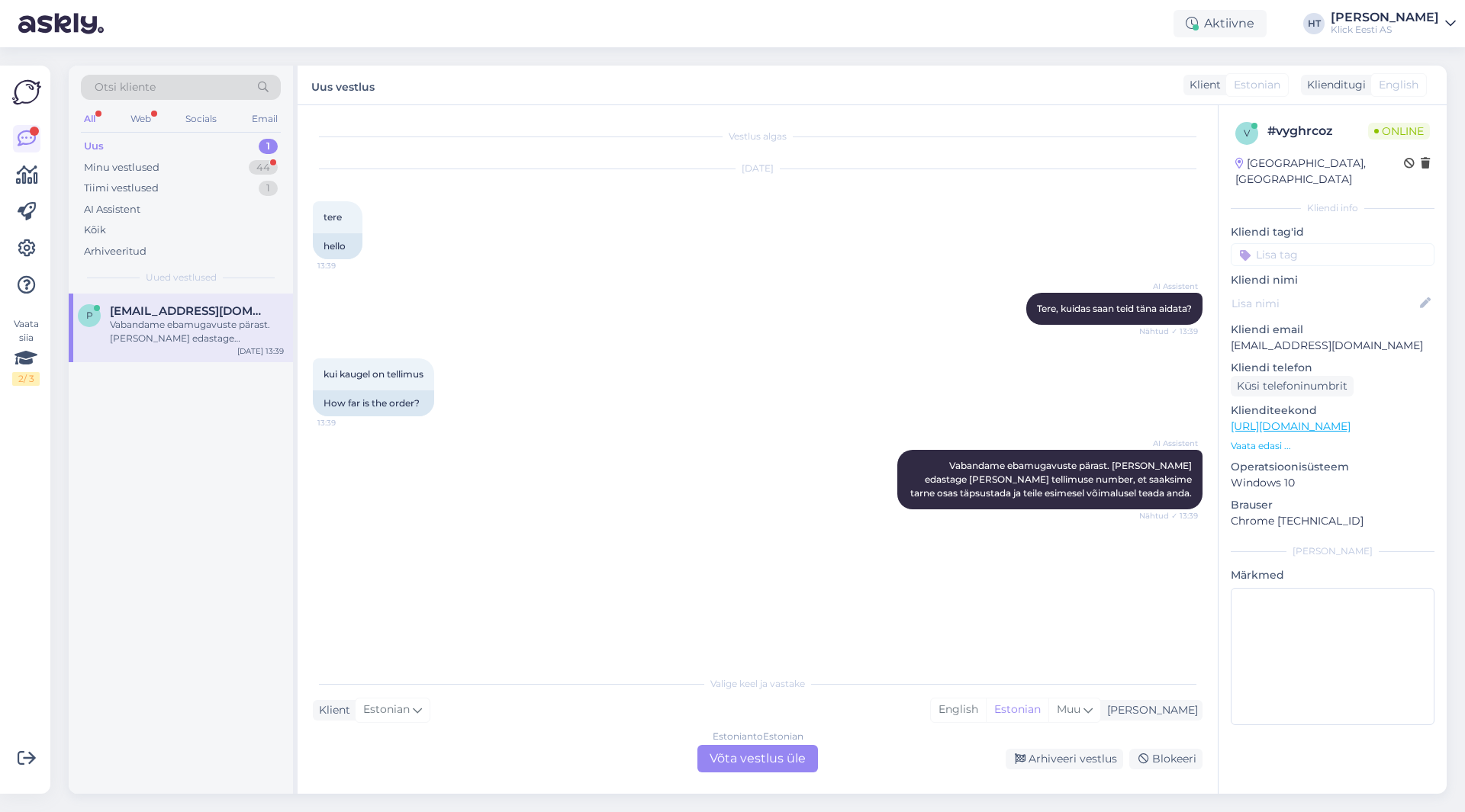
click at [1298, 338] on p "[EMAIL_ADDRESS][DOMAIN_NAME]" at bounding box center [1332, 346] width 204 height 16
copy p "[EMAIL_ADDRESS][DOMAIN_NAME]"
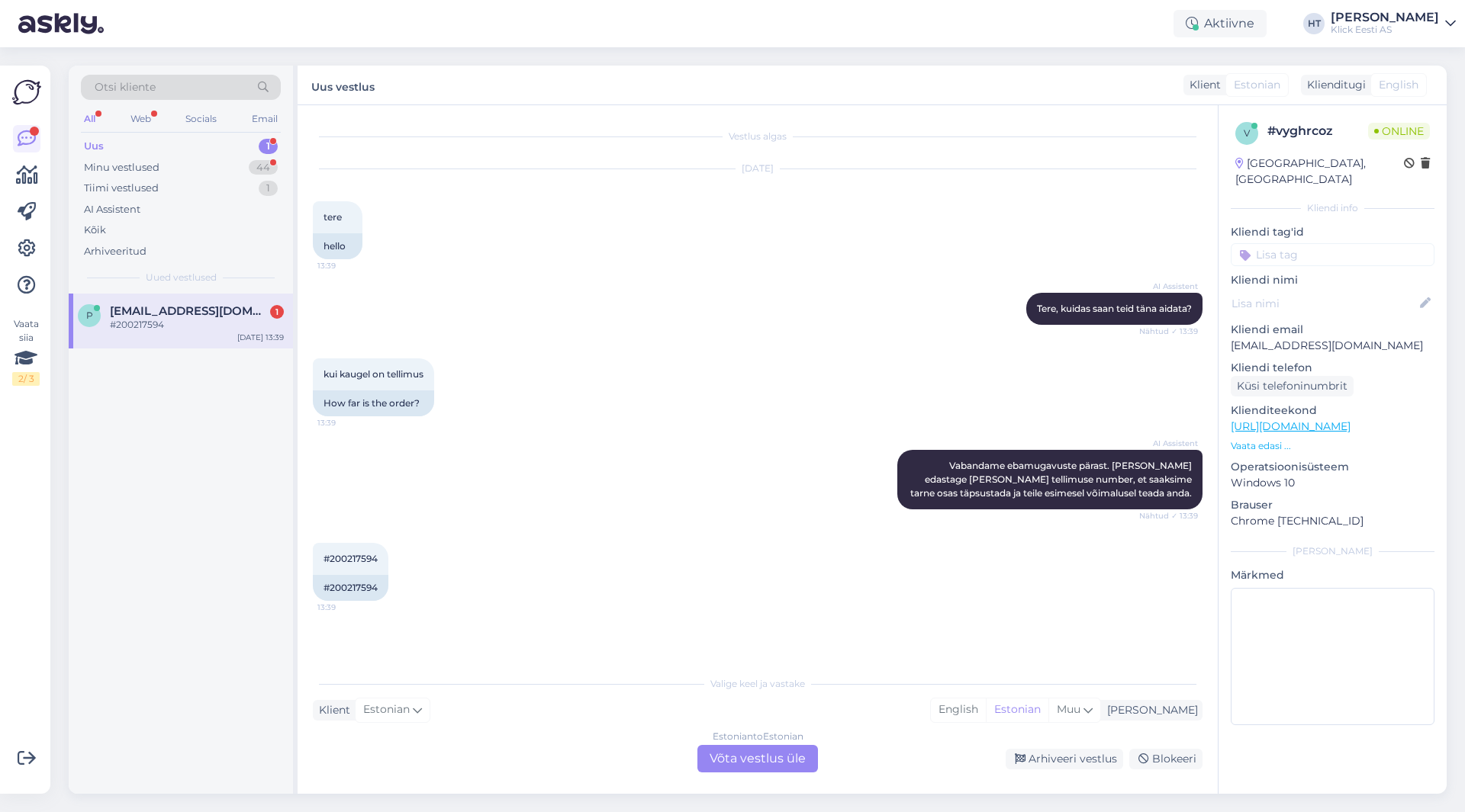
click at [736, 756] on div "Estonian to Estonian Võta vestlus üle" at bounding box center [757, 759] width 120 height 28
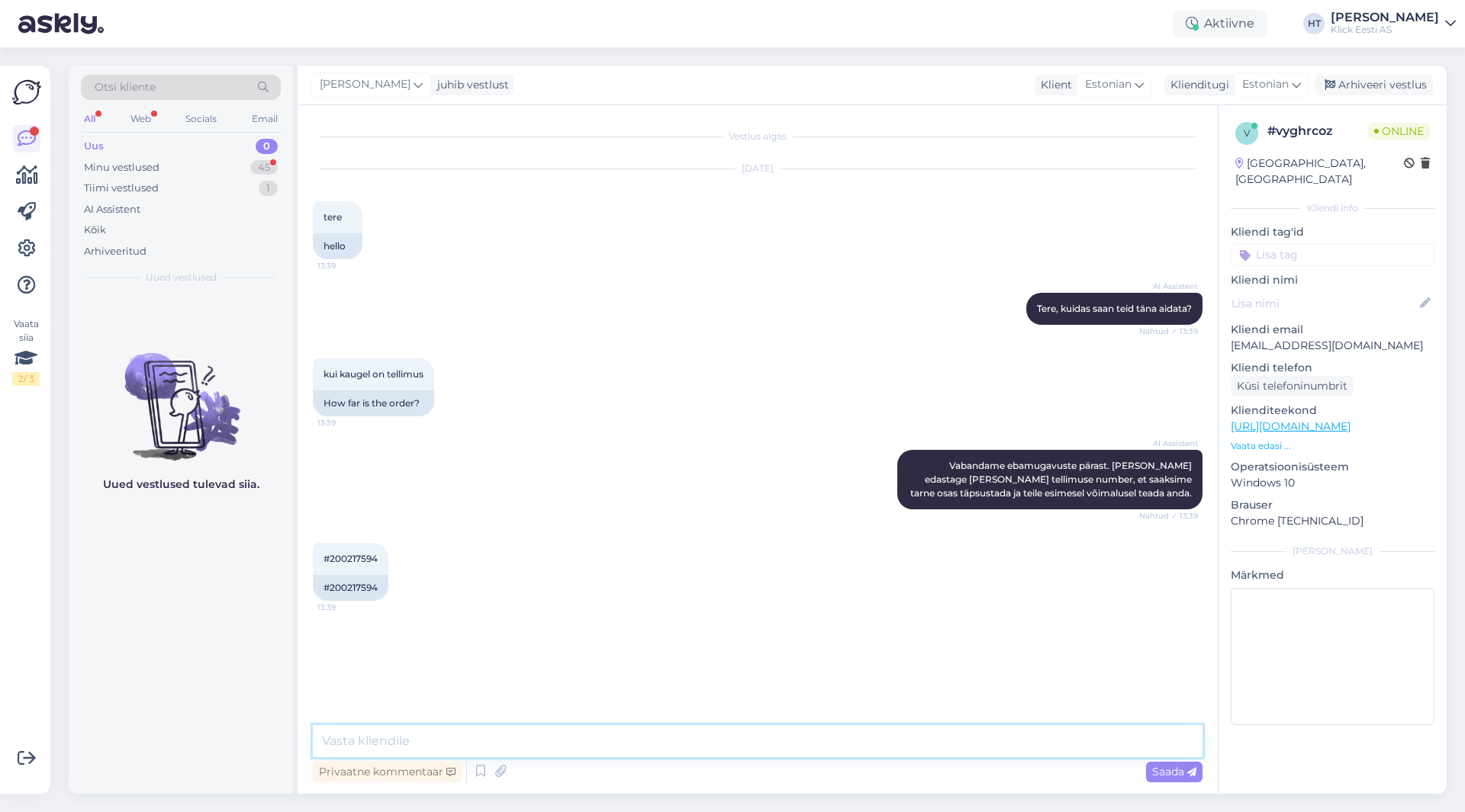
click at [739, 751] on textarea at bounding box center [757, 741] width 890 height 32
type textarea "A"
paste textarea "1-3 tööpäeva"
type textarea "See alles võeti töösse tund tagasi. Tarnitakse automaati 1-3 tööpäeva jooksul."
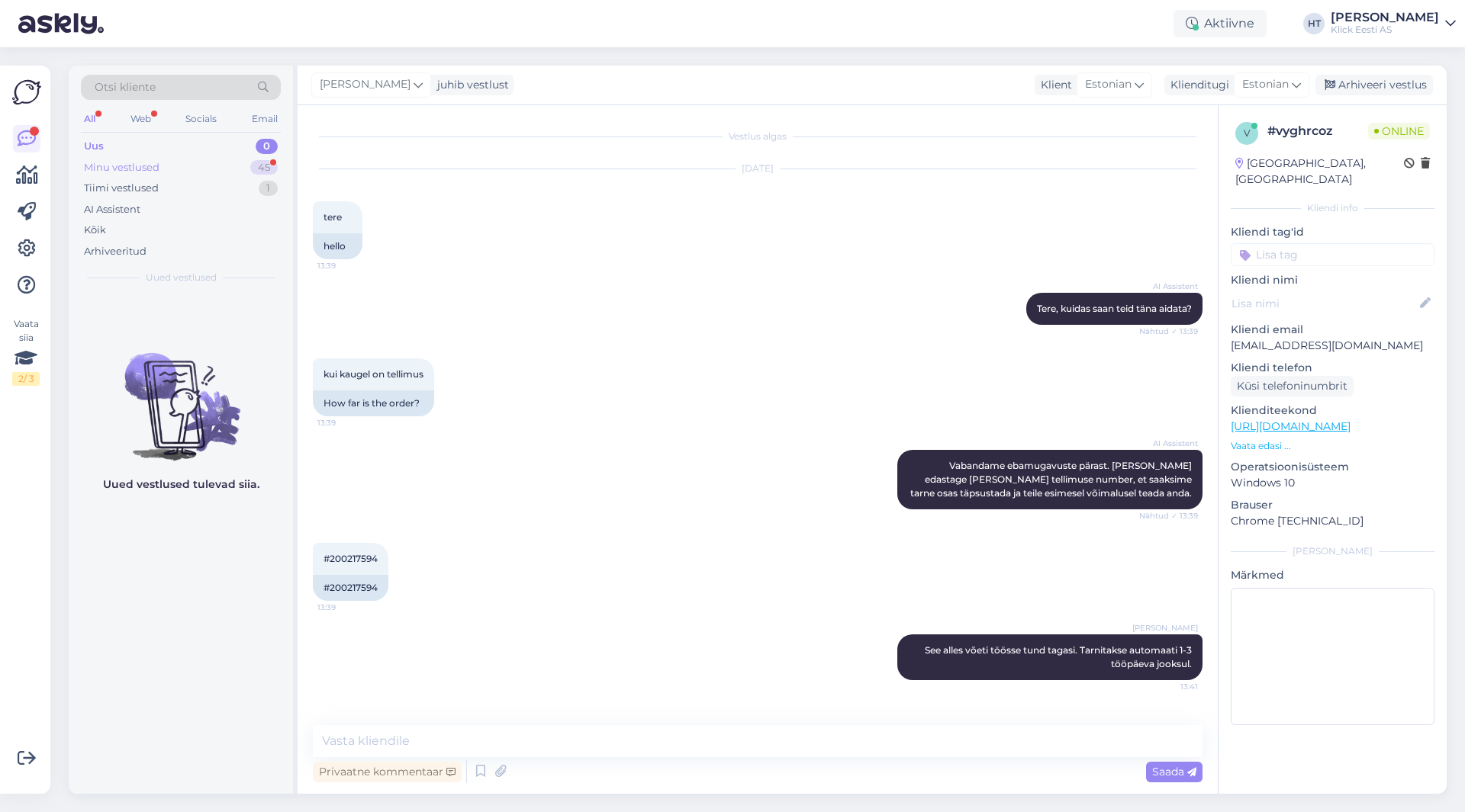
click at [172, 168] on div "Minu vestlused 45" at bounding box center [180, 167] width 200 height 21
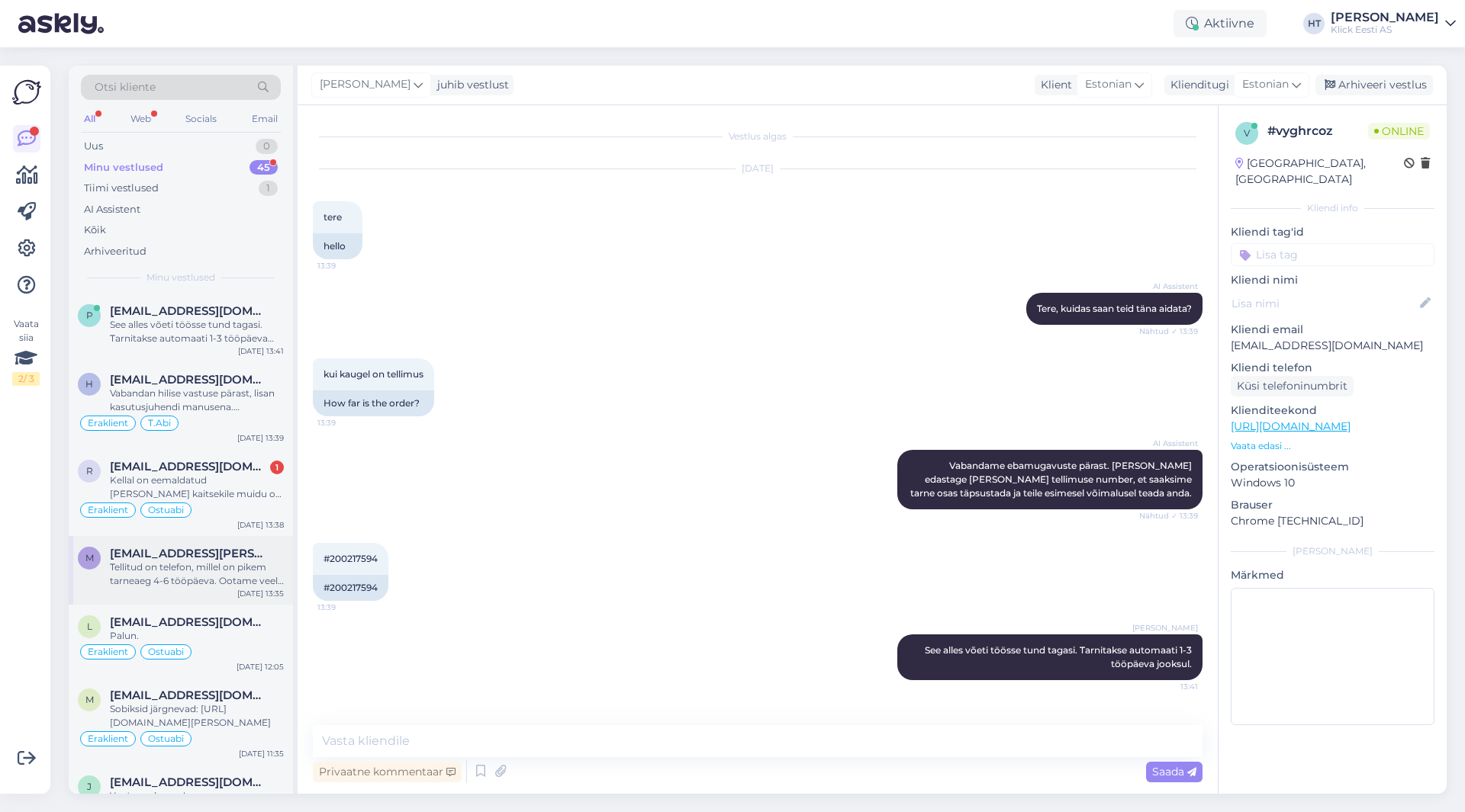
click at [203, 584] on div "Tellitud on telefon, millel on pikem tarneaeg 4-6 tööpäeva. Ootame veel tarnija…" at bounding box center [196, 574] width 174 height 28
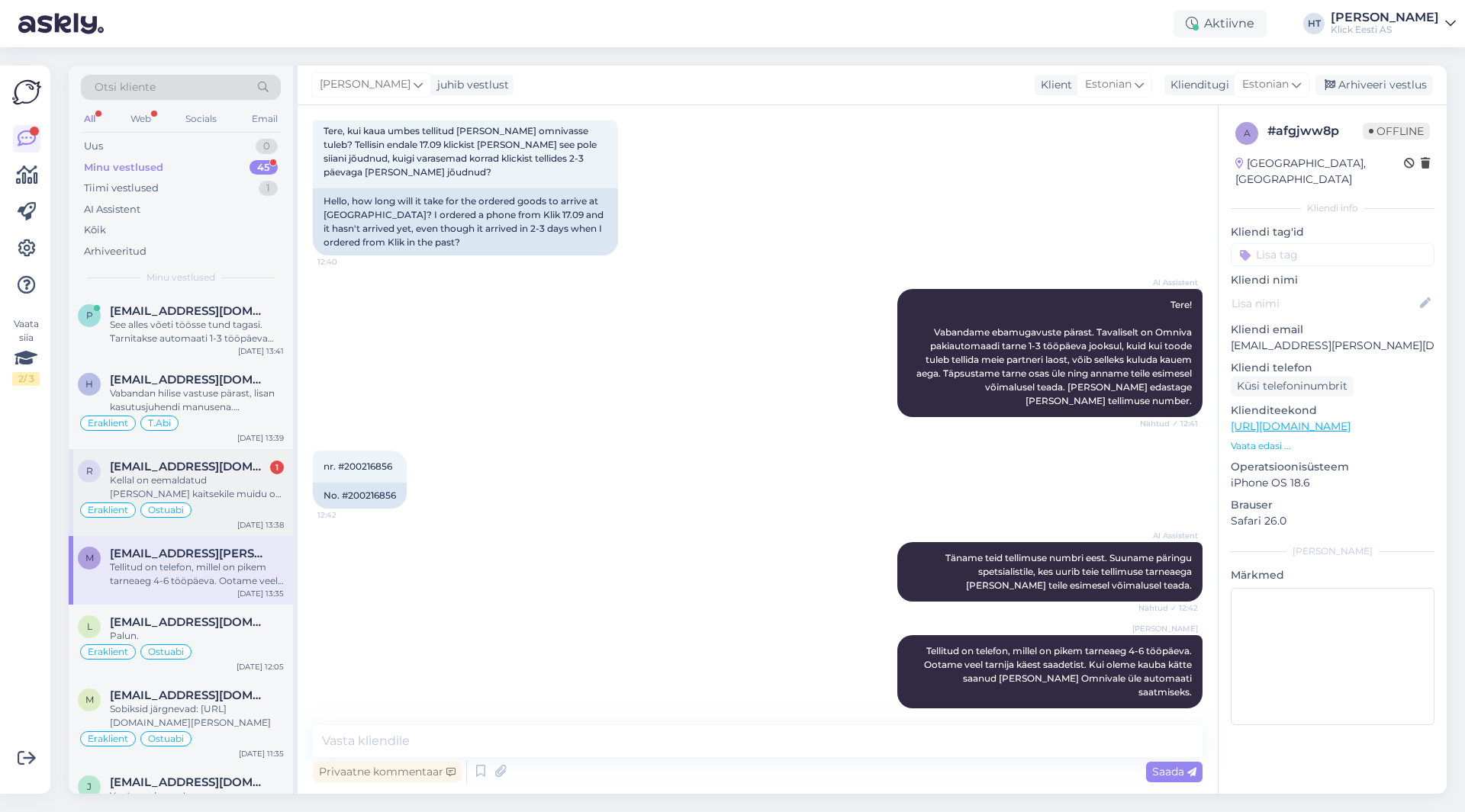
click at [224, 505] on div "Eraklient Ostuabi" at bounding box center [180, 510] width 206 height 18
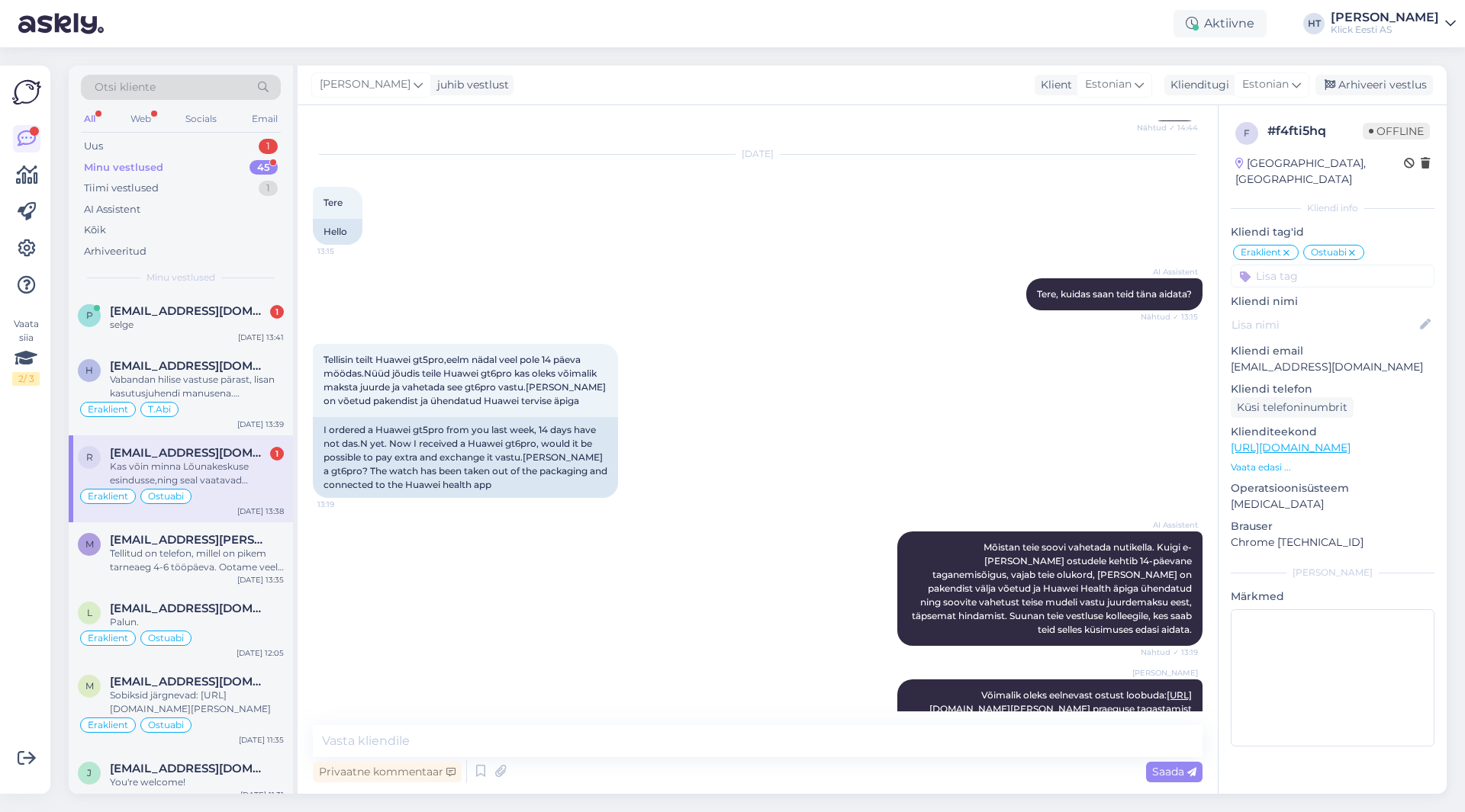
scroll to position [4074, 0]
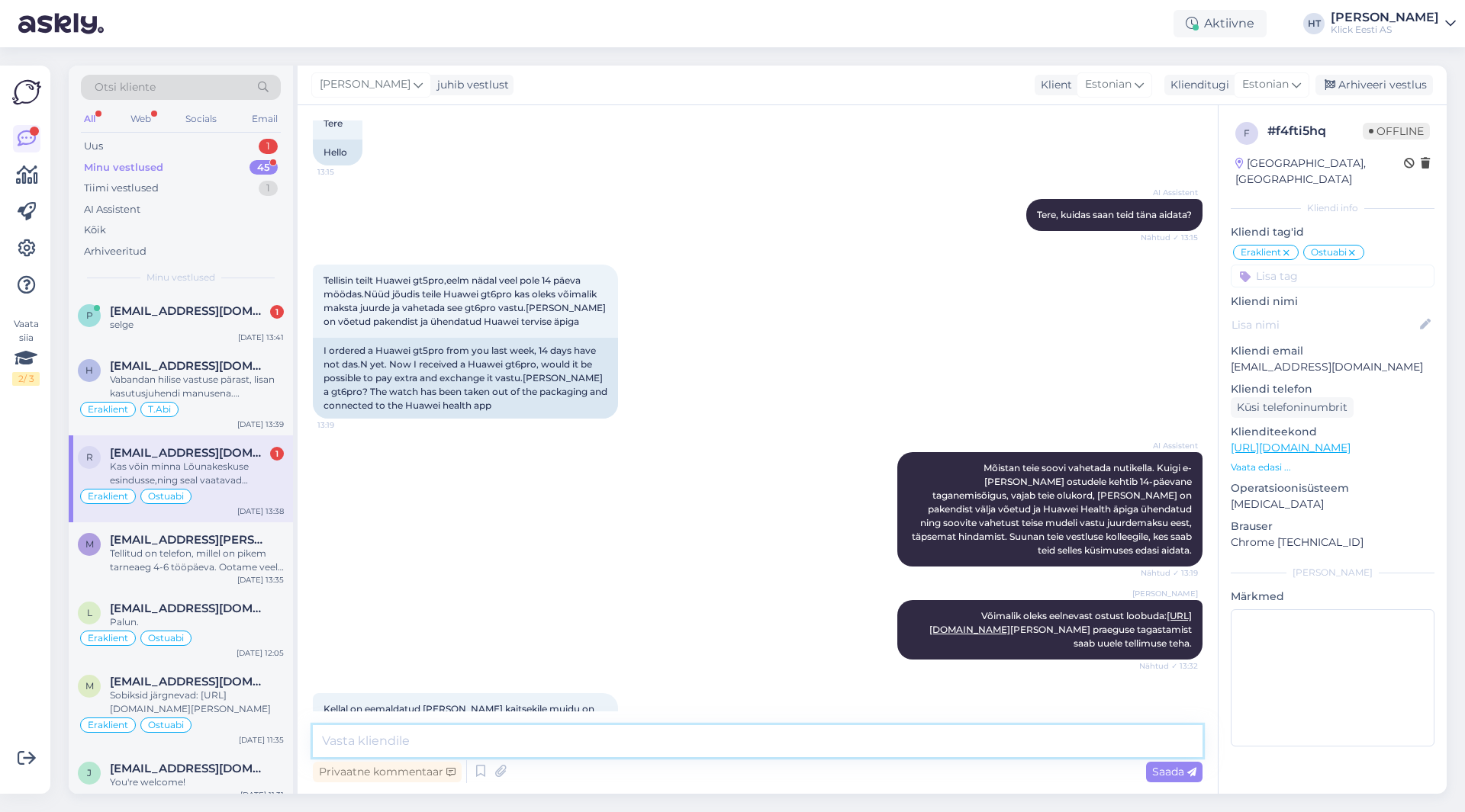
click at [426, 746] on textarea at bounding box center [757, 741] width 890 height 32
click at [673, 738] on textarea at bounding box center [757, 741] width 890 height 32
type textarea "T"
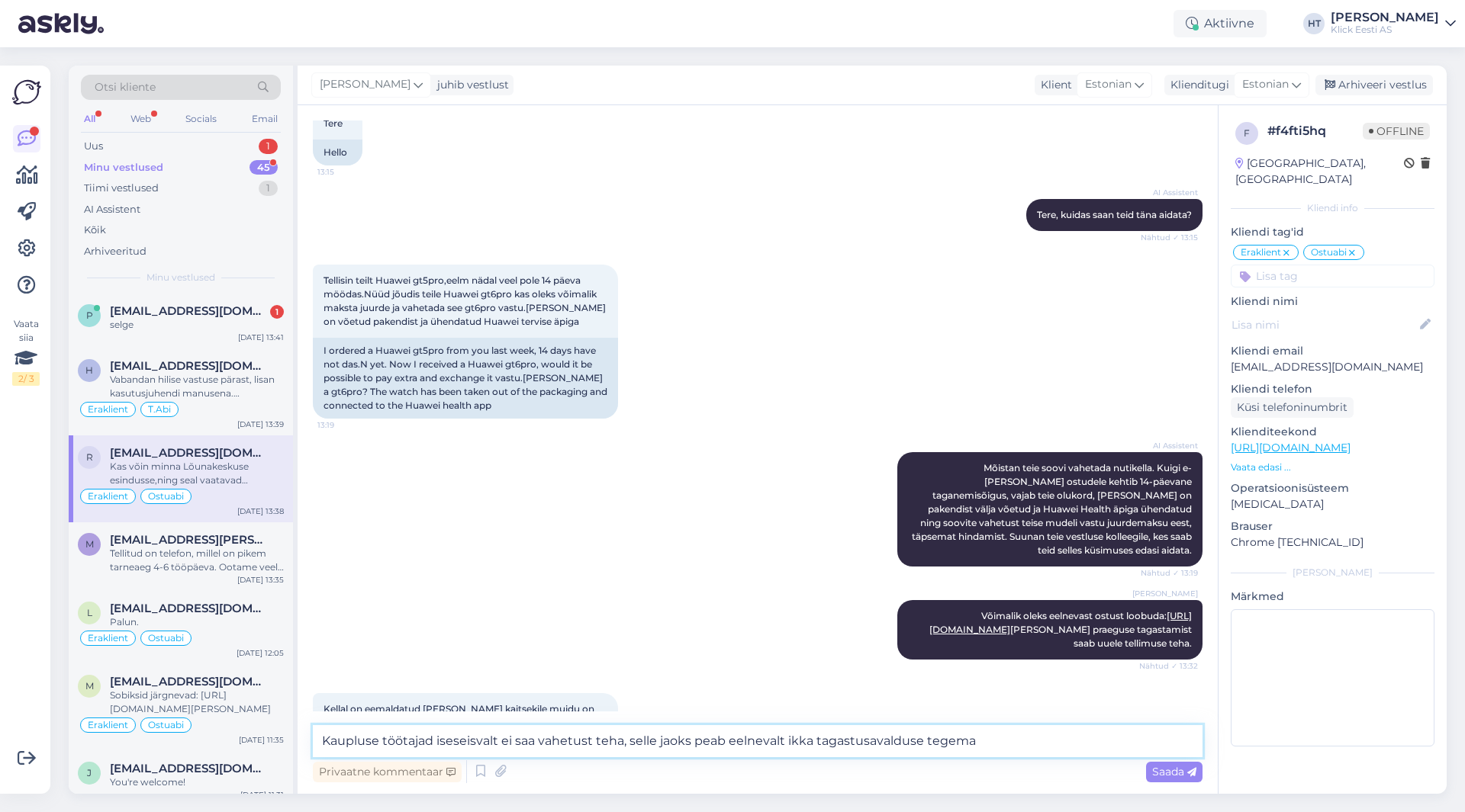
type textarea "Kaupluse töötajad iseseisvalt ei saa vahetust teha, selle jaoks peab eelnevalt …"
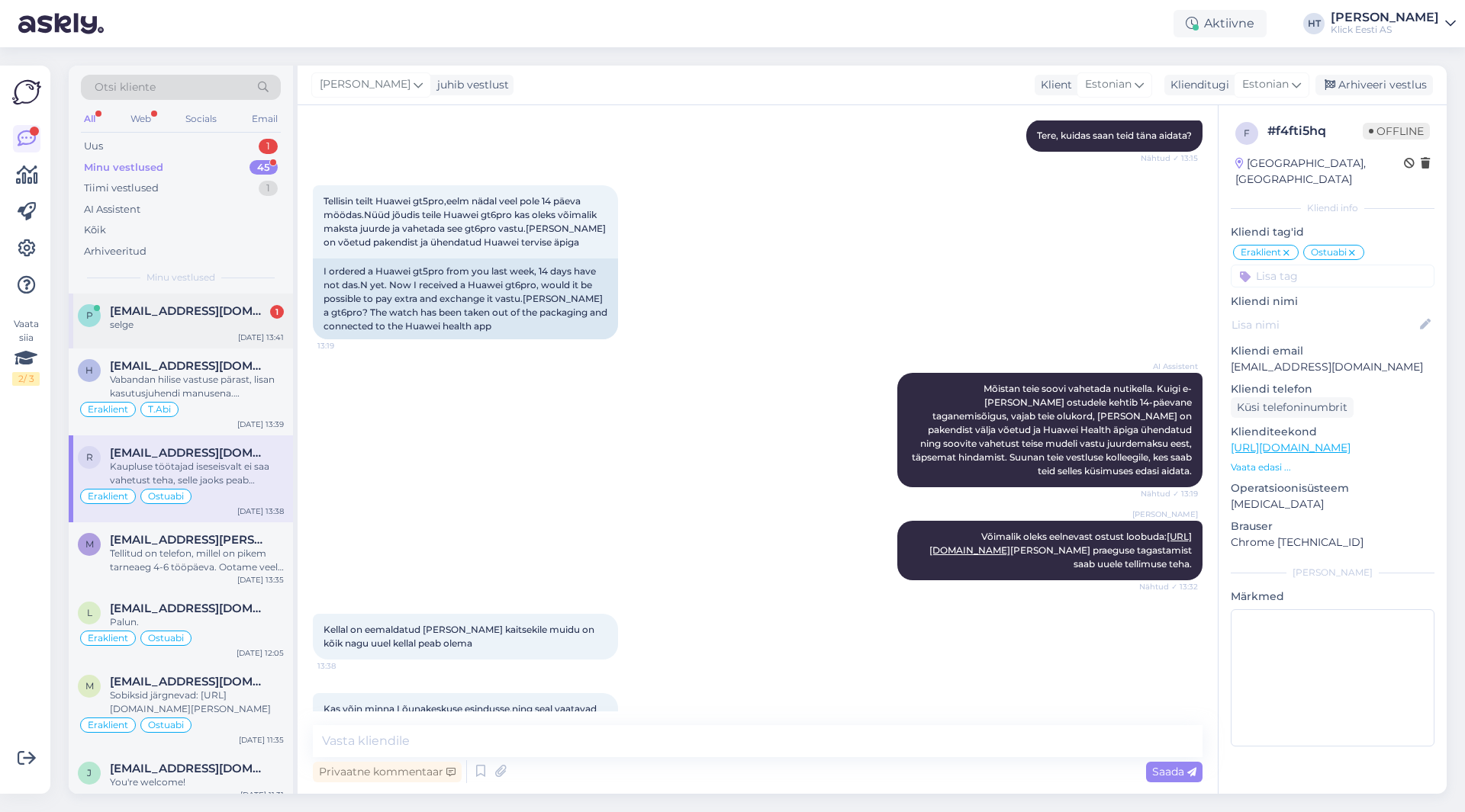
click at [165, 321] on div "selge" at bounding box center [196, 325] width 174 height 14
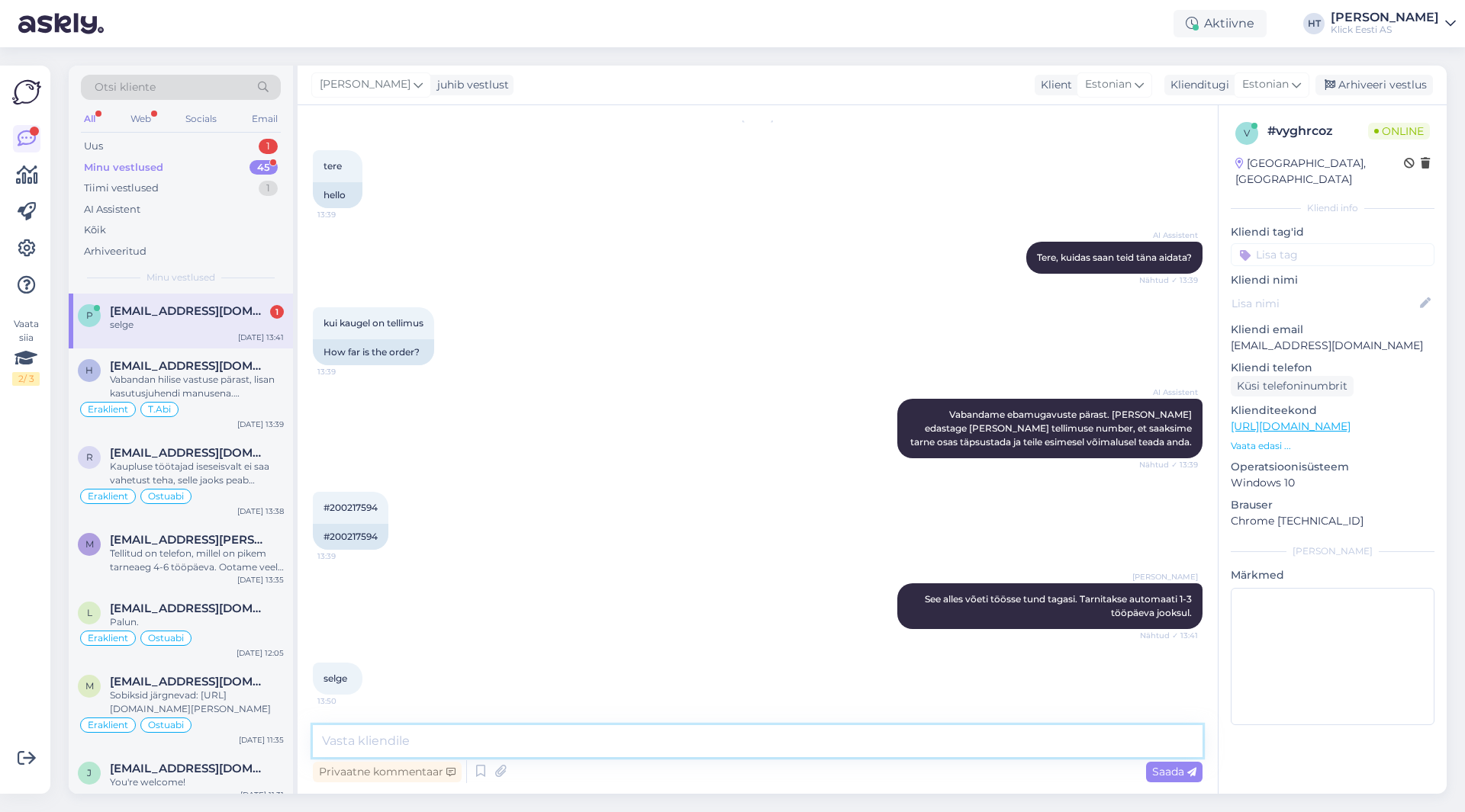
click at [707, 729] on textarea at bounding box center [757, 741] width 890 height 32
click at [717, 629] on div "[PERSON_NAME] See alles võeti töösse tund tagasi. Tarnitakse automaati 1-3 tööp…" at bounding box center [757, 606] width 890 height 80
click at [214, 538] on span "[EMAIL_ADDRESS][PERSON_NAME][DOMAIN_NAME]" at bounding box center [188, 540] width 158 height 14
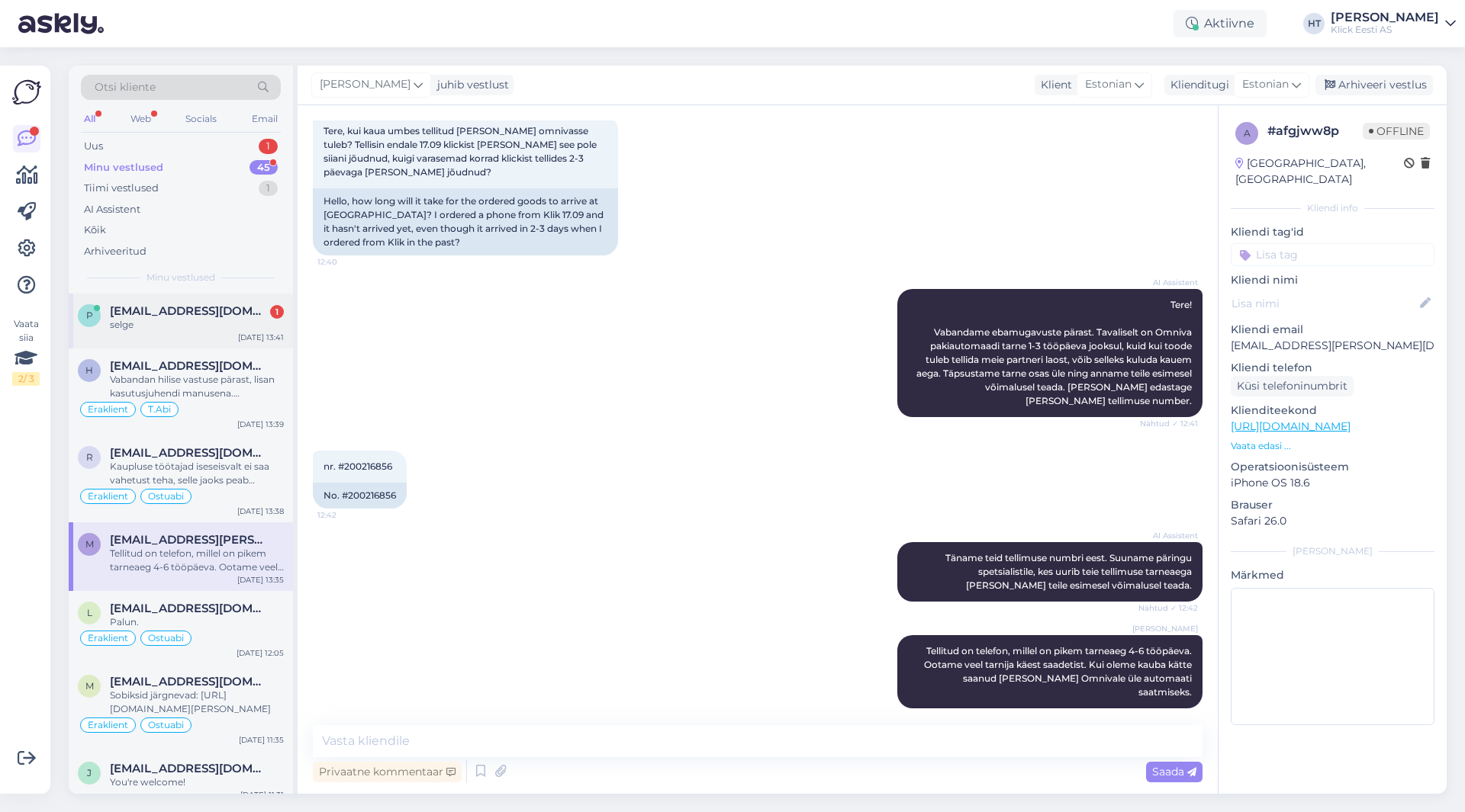
click at [241, 341] on div "[DATE] 13:41" at bounding box center [261, 336] width 46 height 11
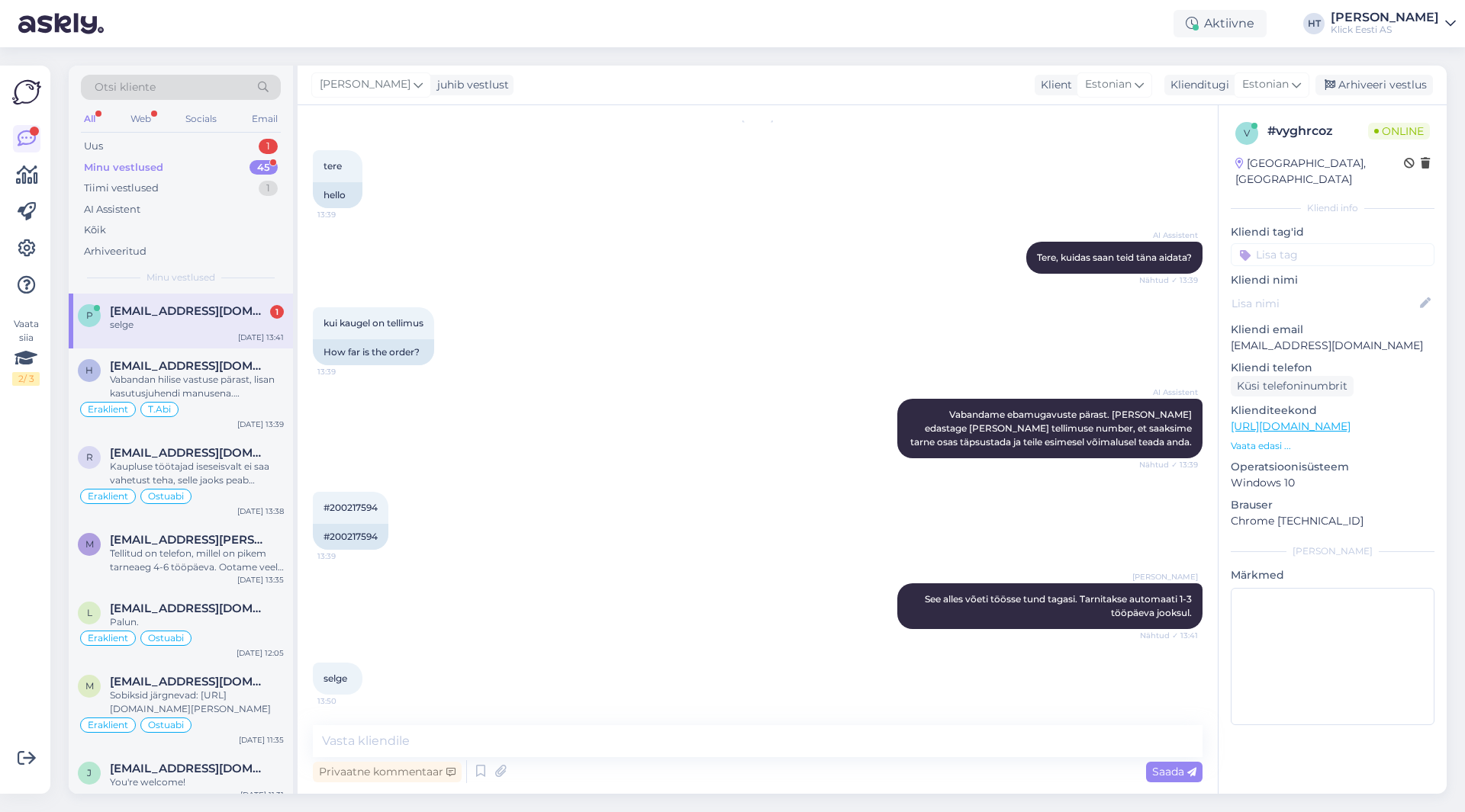
scroll to position [51, 0]
click at [257, 157] on div "Minu vestlused 45" at bounding box center [180, 167] width 200 height 21
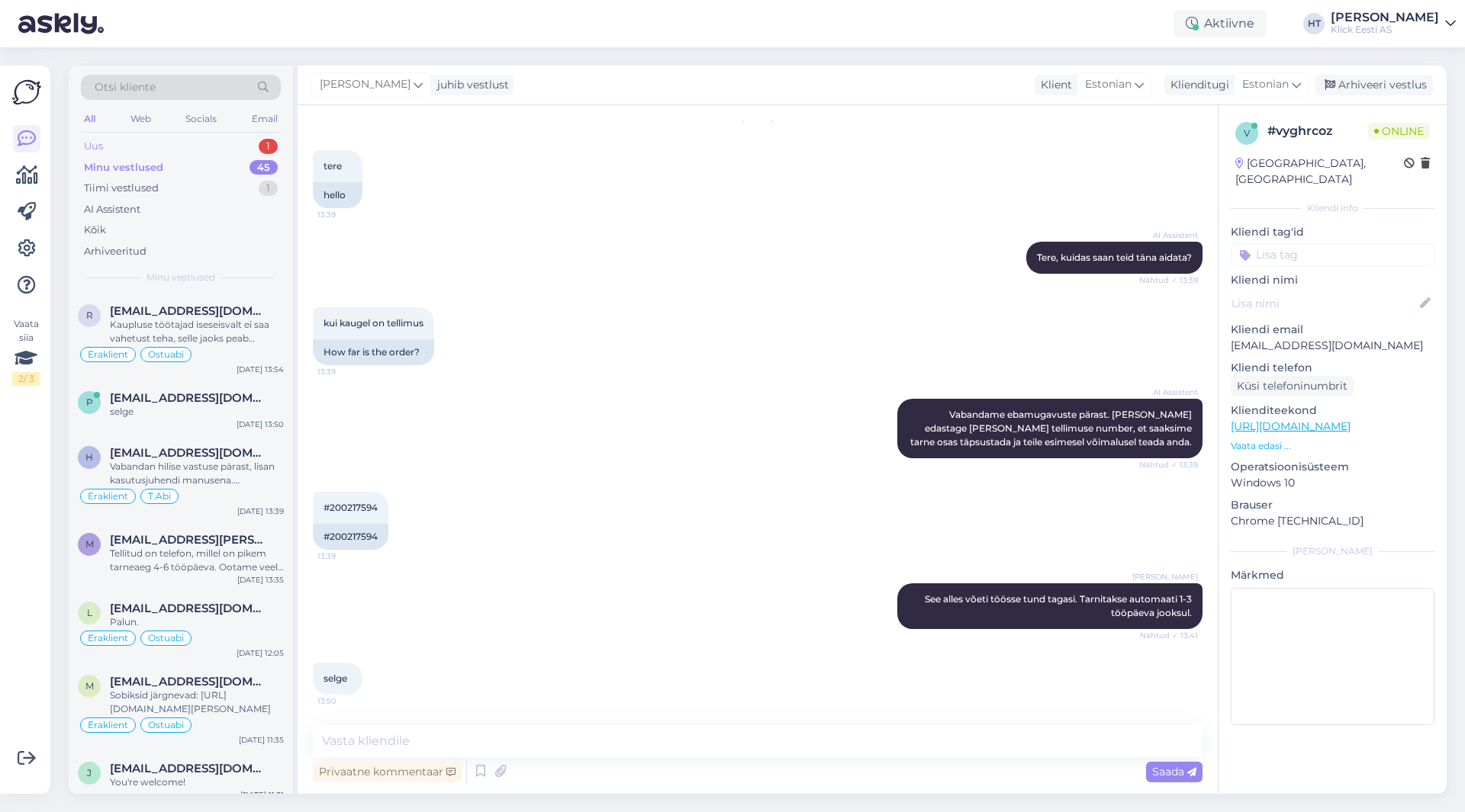
click at [257, 144] on div "Uus 1" at bounding box center [180, 145] width 200 height 21
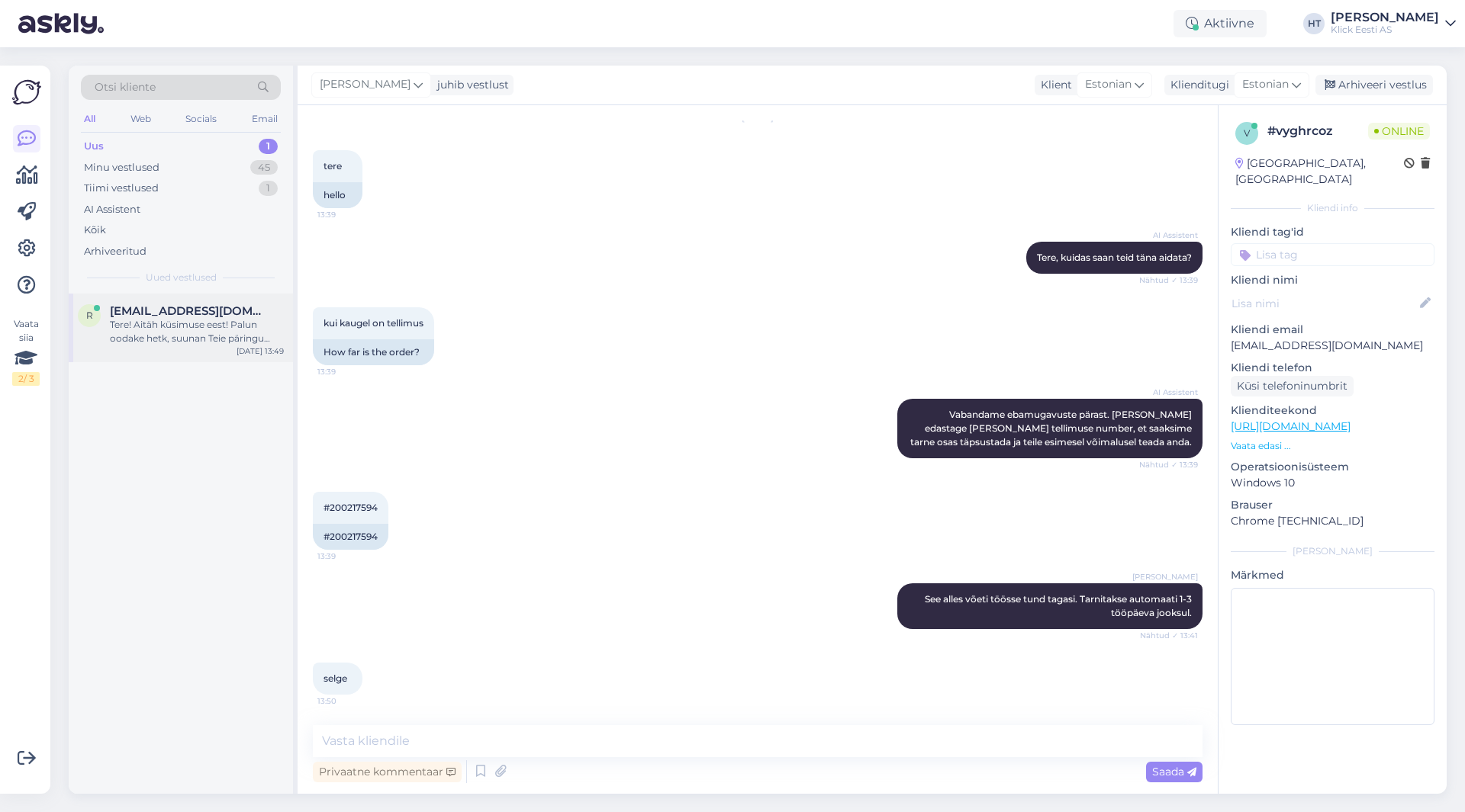
click at [208, 312] on span "[EMAIL_ADDRESS][DOMAIN_NAME]" at bounding box center [188, 311] width 158 height 14
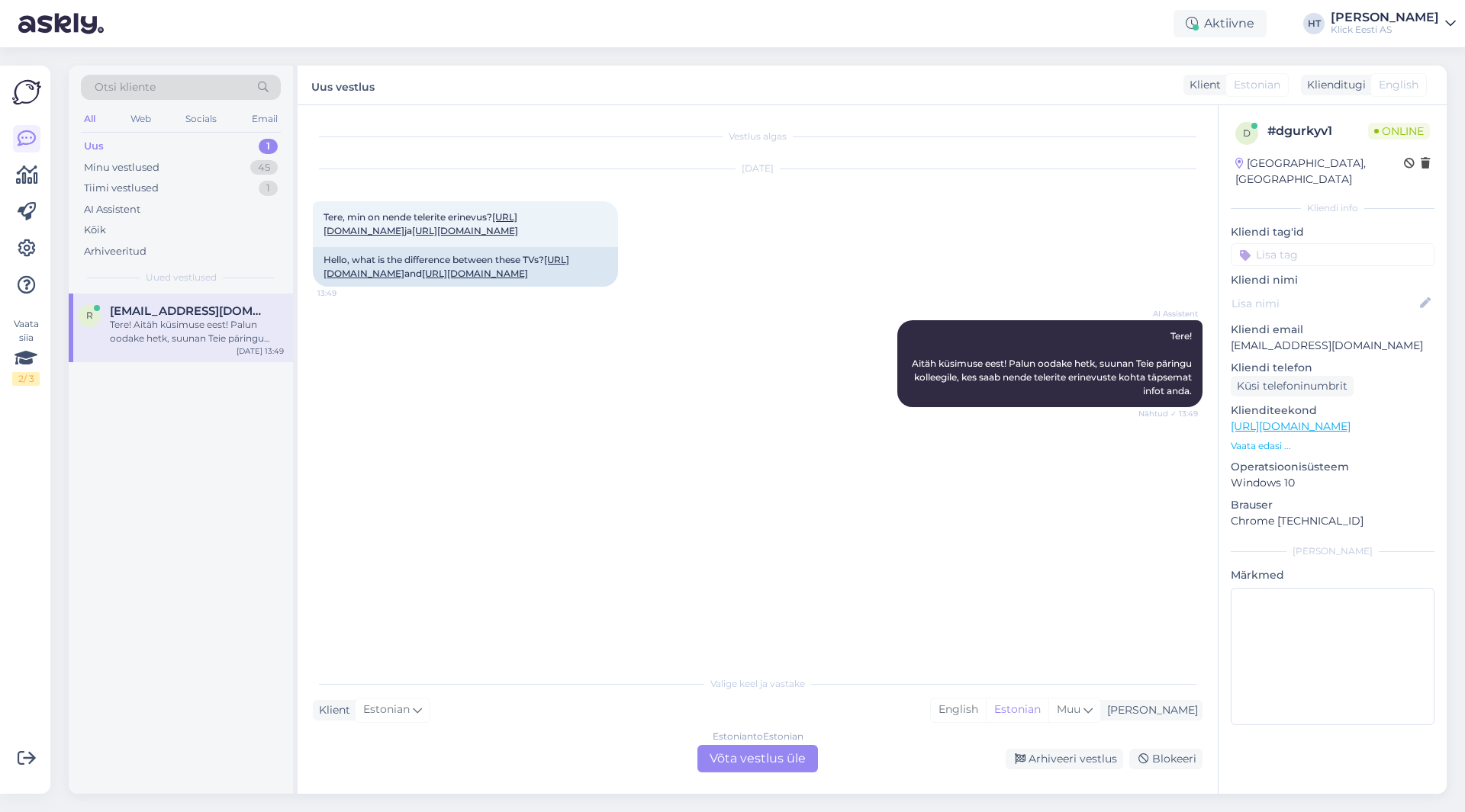
scroll to position [0, 0]
click at [447, 503] on div "Vestlus algas [DATE] Tere, min on nende telerite erinevus? [URL][DOMAIN_NAME] j…" at bounding box center [763, 387] width 903 height 534
click at [752, 762] on div "Estonian to Estonian Võta vestlus üle" at bounding box center [757, 759] width 120 height 28
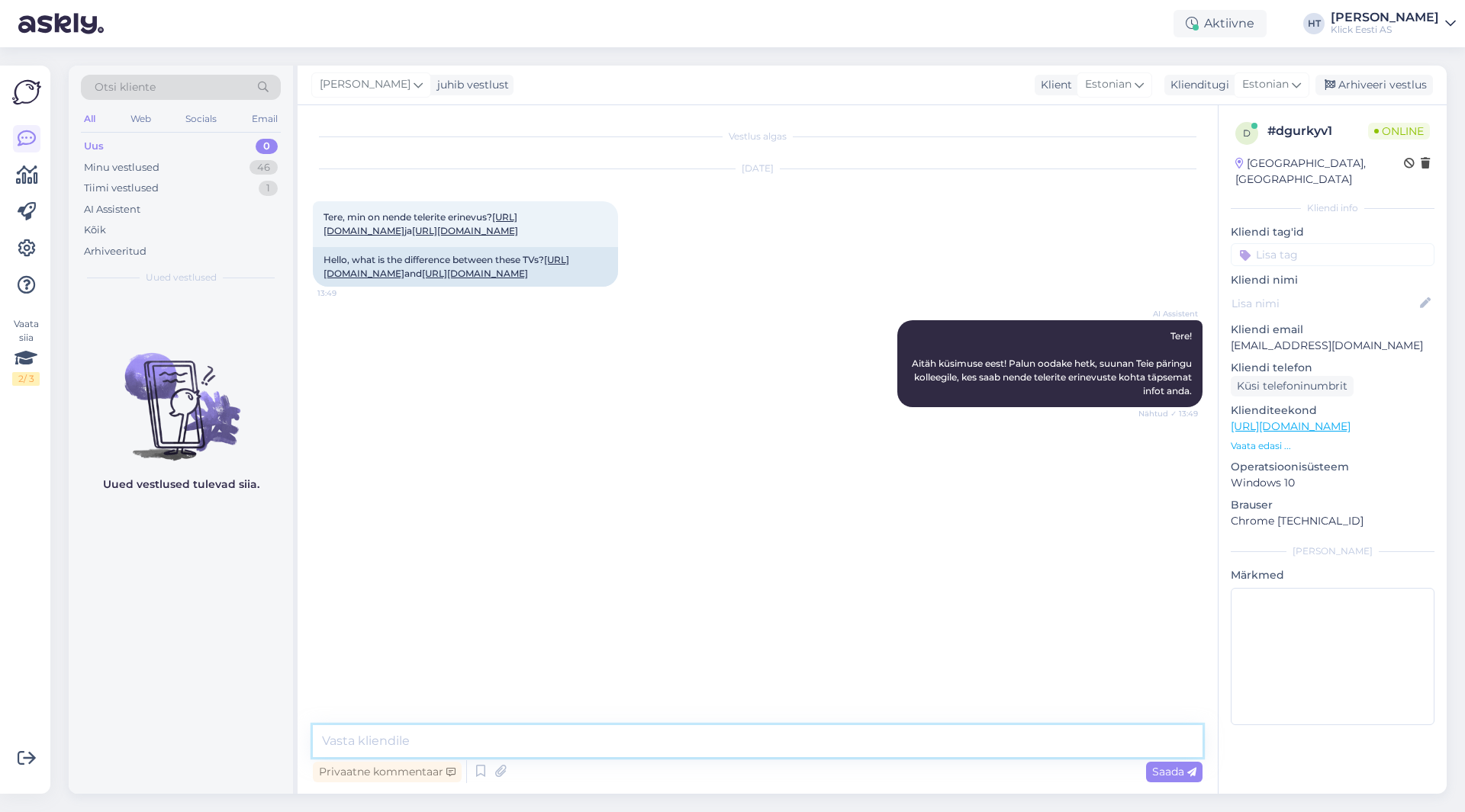
click at [745, 745] on textarea at bounding box center [757, 741] width 890 height 32
type textarea "Tehniliste andmete poolest pea üks-ühele. Ainuke märgatav [PERSON_NAME] on korp…"
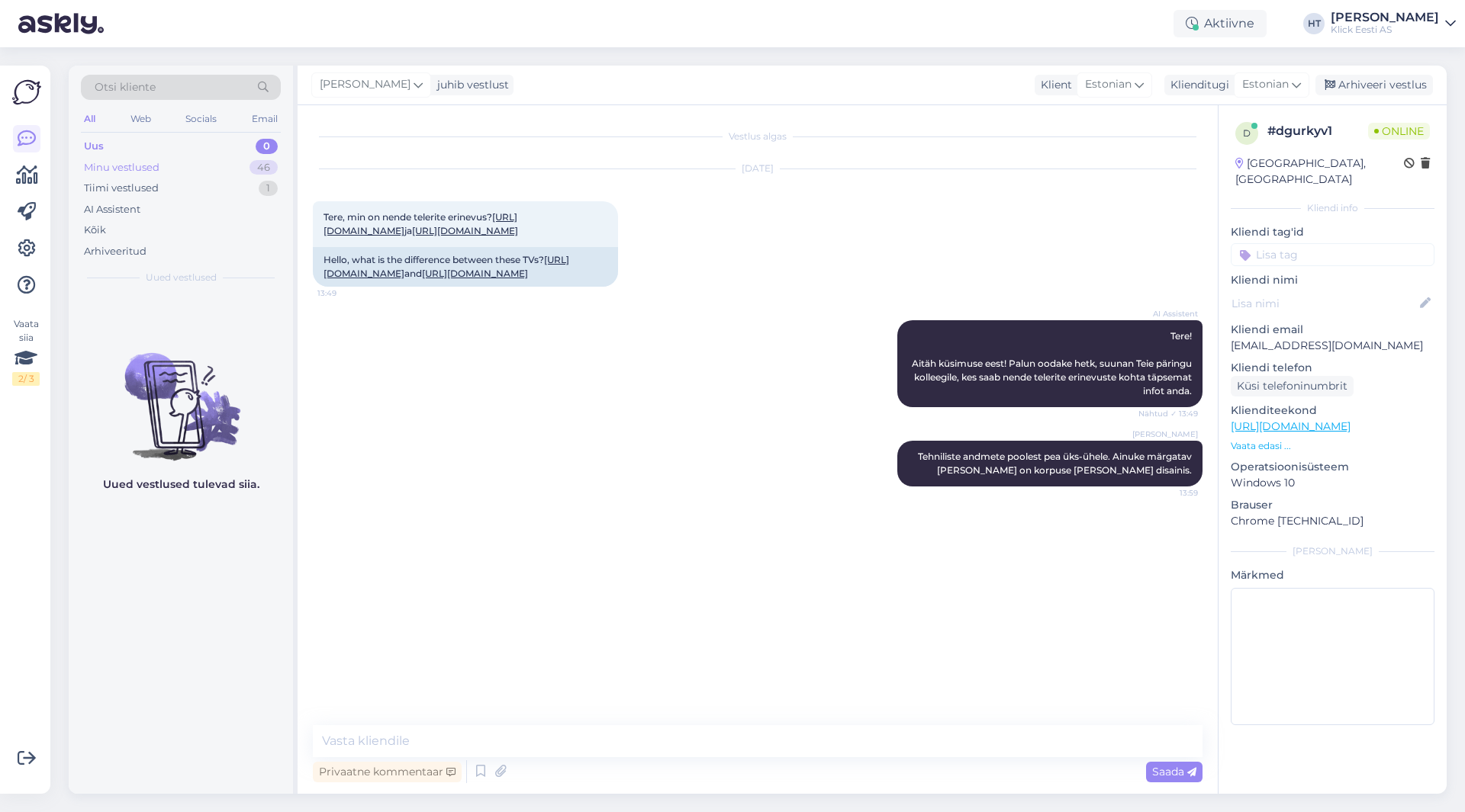
click at [208, 169] on div "Minu vestlused 46" at bounding box center [180, 167] width 200 height 21
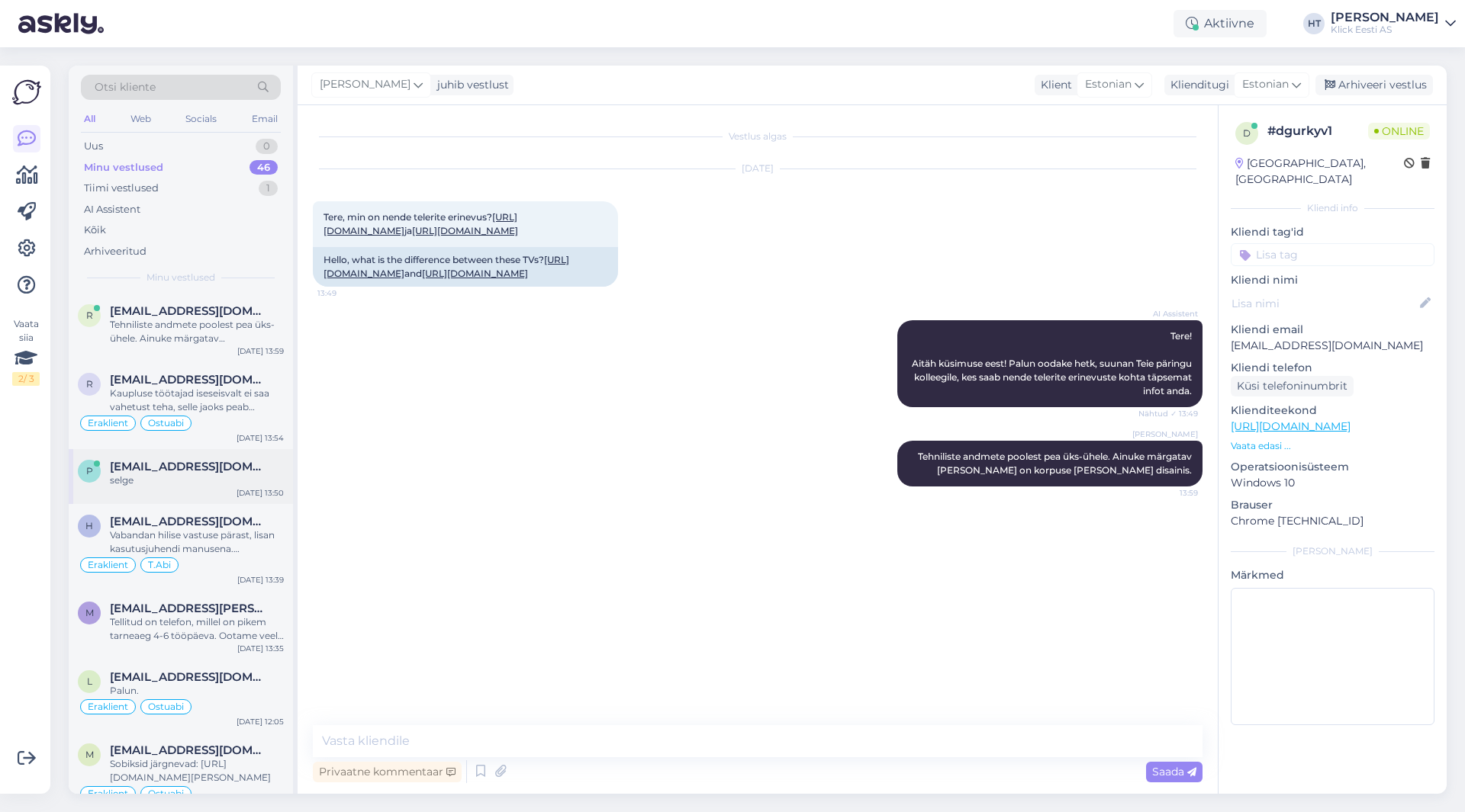
click at [243, 470] on span "[EMAIL_ADDRESS][DOMAIN_NAME]" at bounding box center [188, 467] width 158 height 14
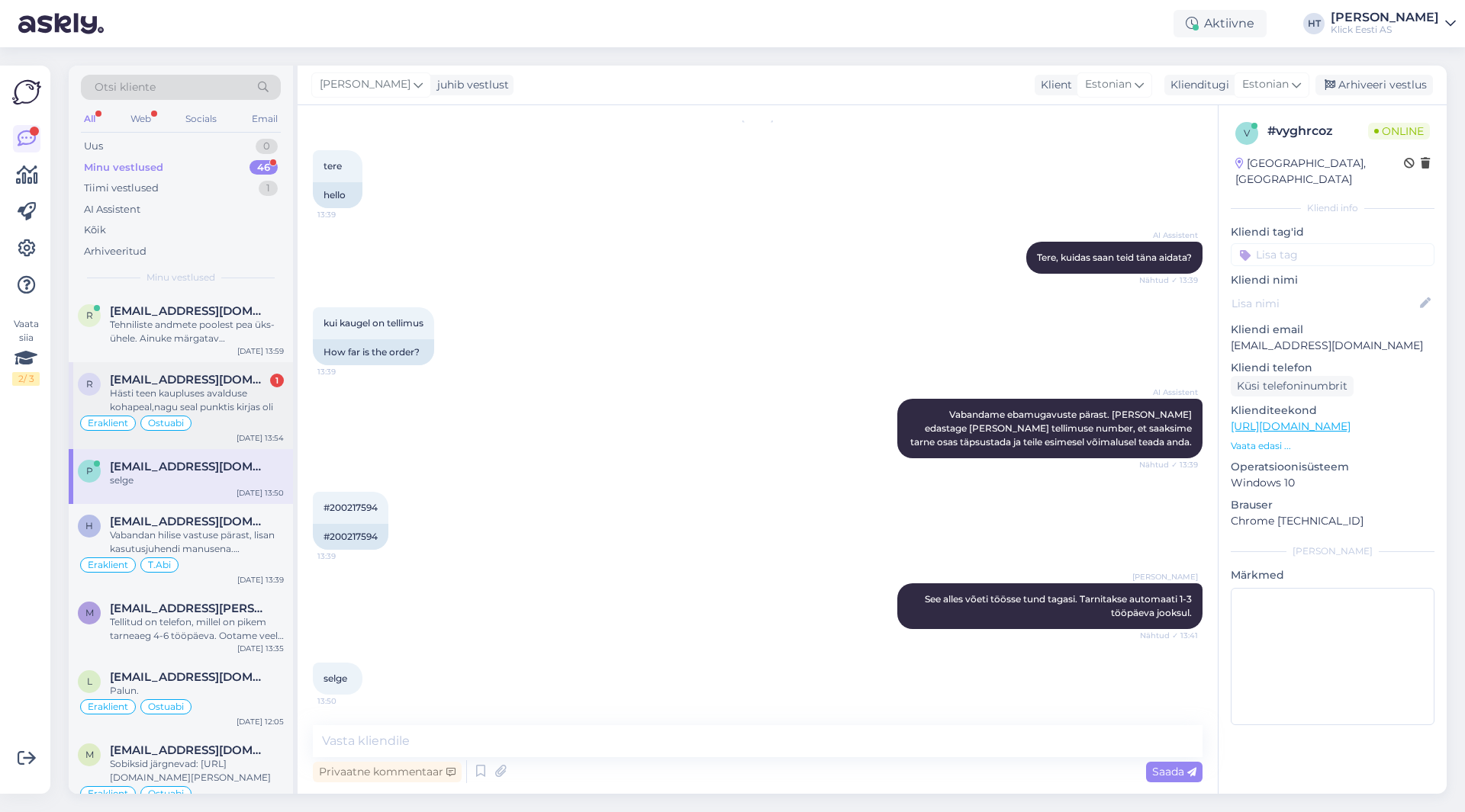
click at [247, 411] on div "Hästi teen kaupluses avalduse kohapeal,nagu seal punktis kirjas oli" at bounding box center [196, 401] width 174 height 28
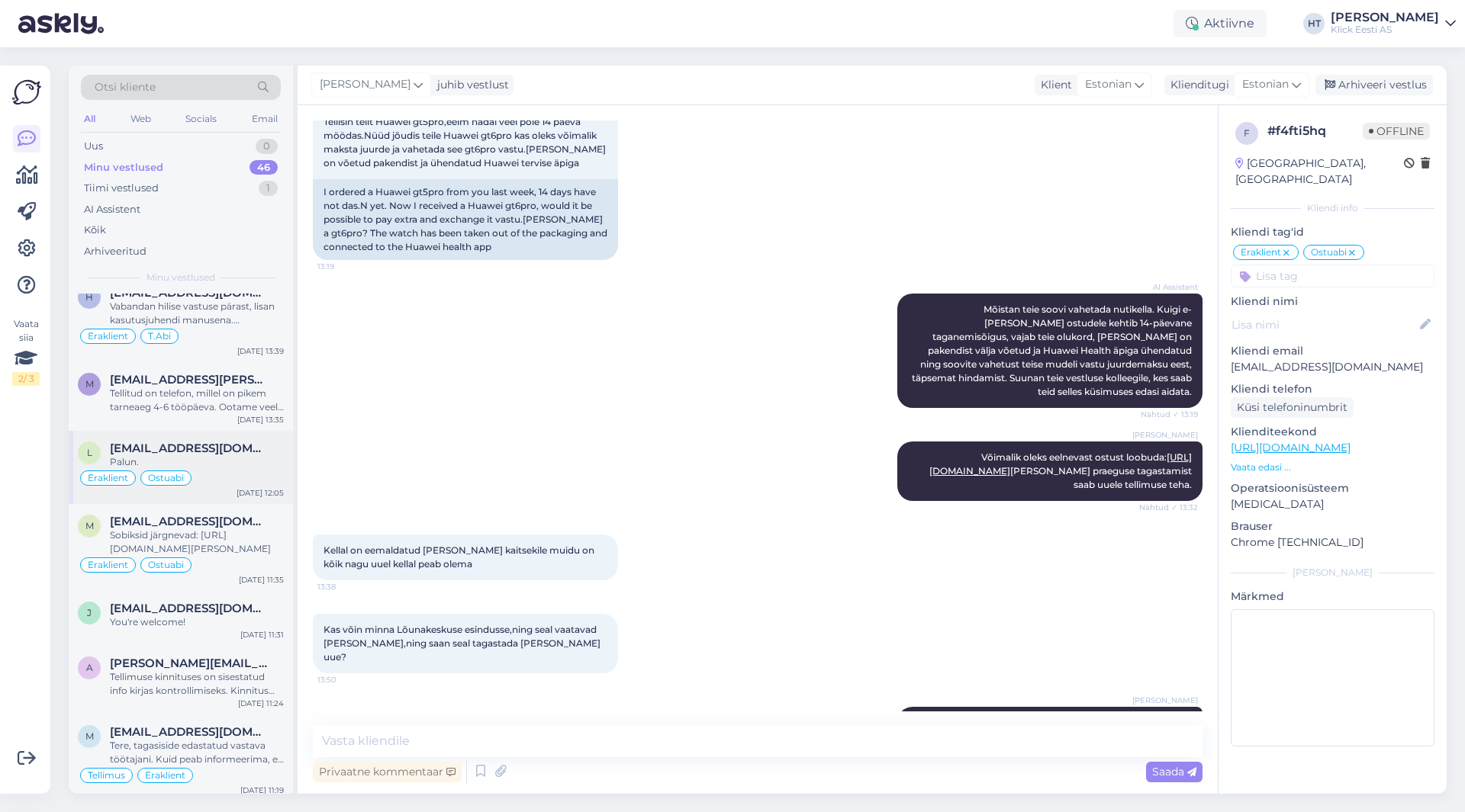
scroll to position [0, 0]
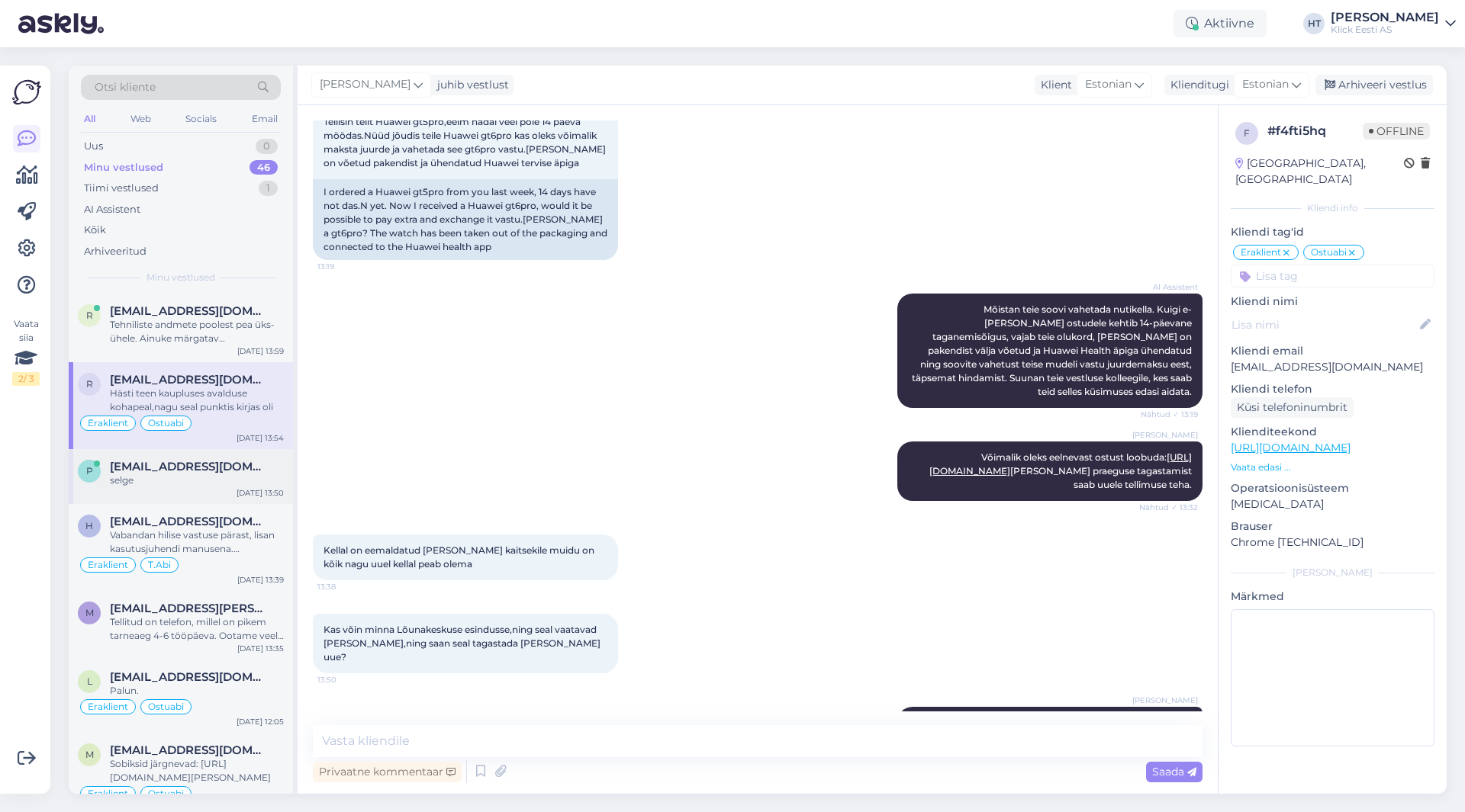
click at [235, 472] on span "[EMAIL_ADDRESS][DOMAIN_NAME]" at bounding box center [188, 467] width 158 height 14
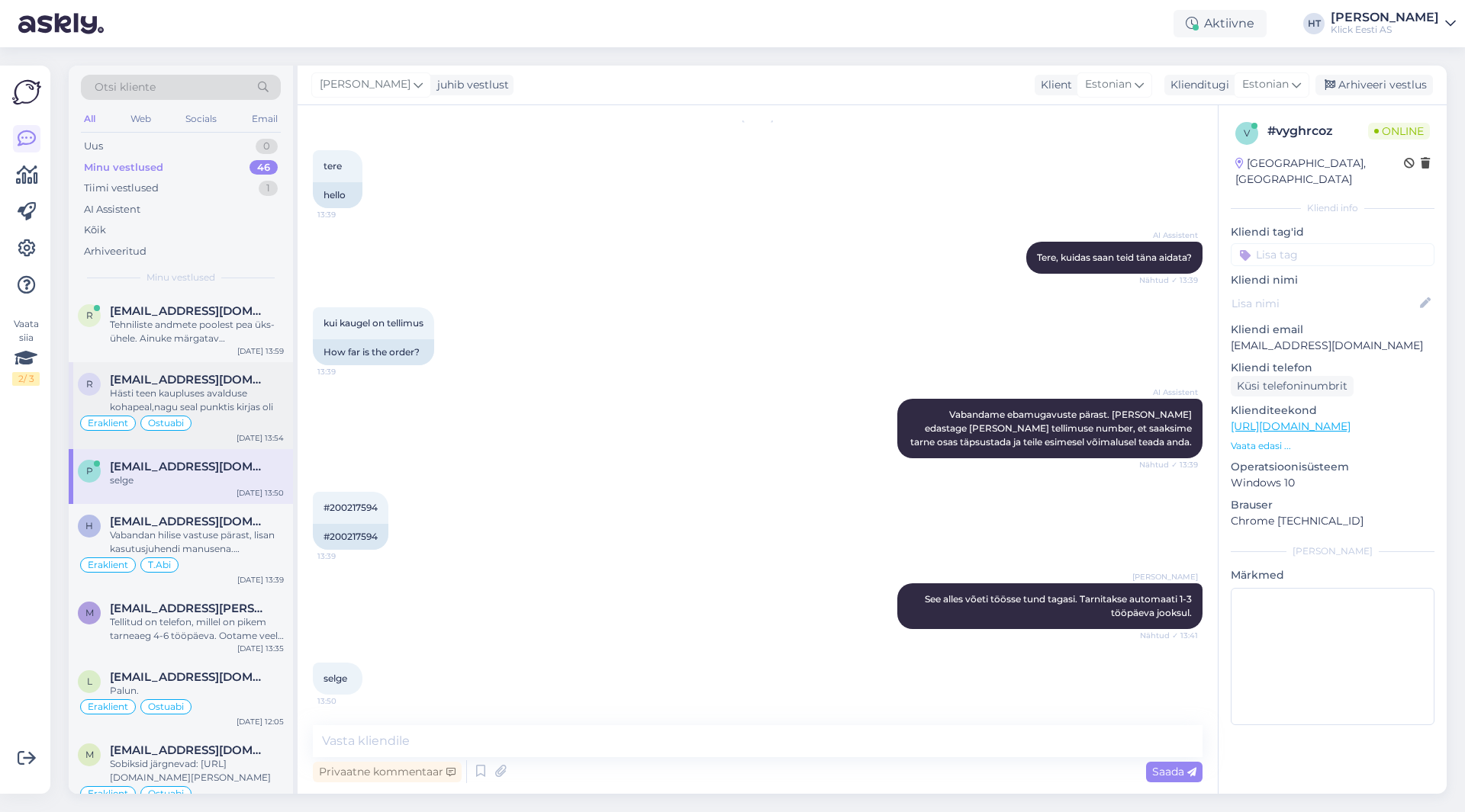
click at [242, 392] on div "Hästi teen kaupluses avalduse kohapeal,nagu seal punktis kirjas oli" at bounding box center [196, 401] width 174 height 28
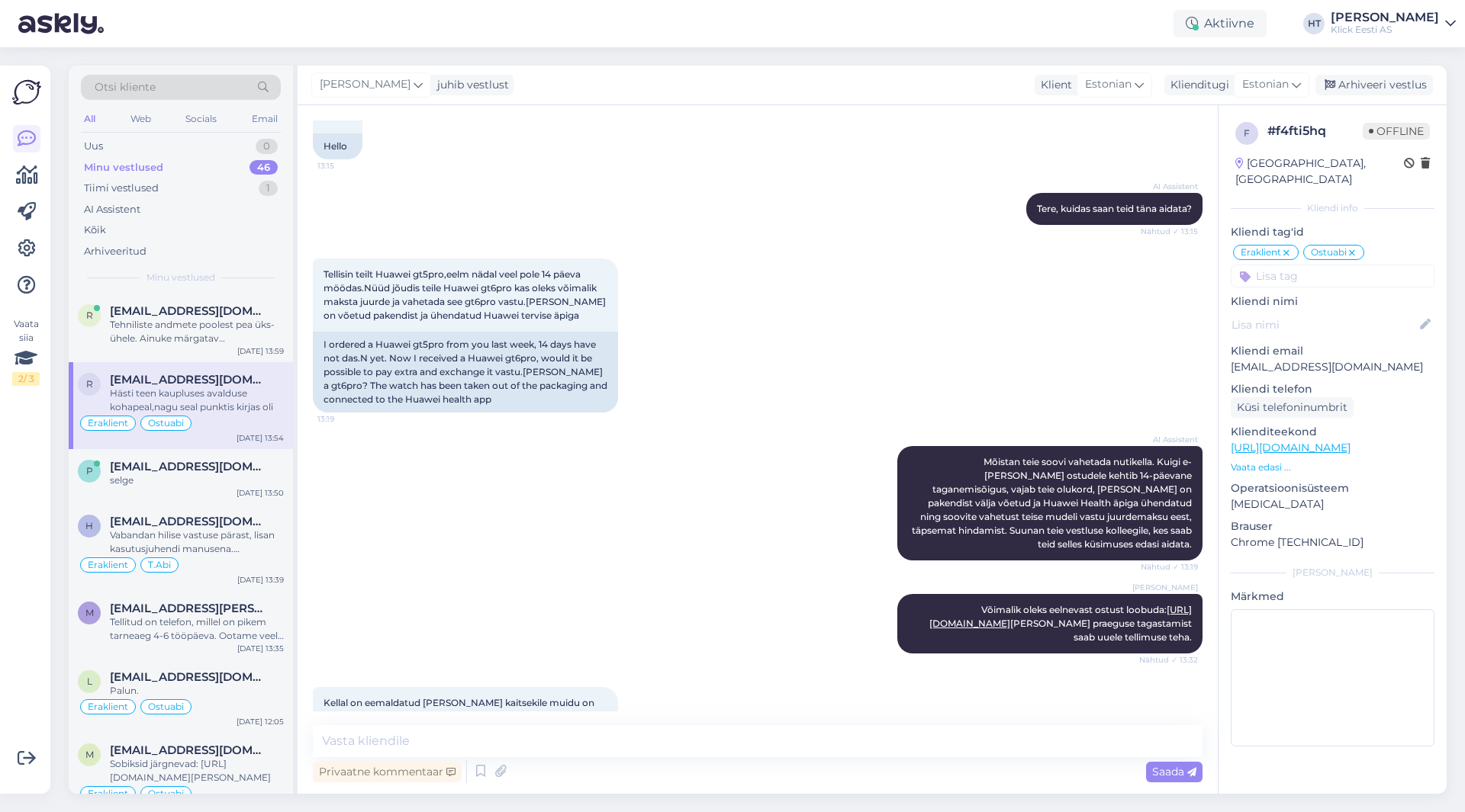
scroll to position [4233, 0]
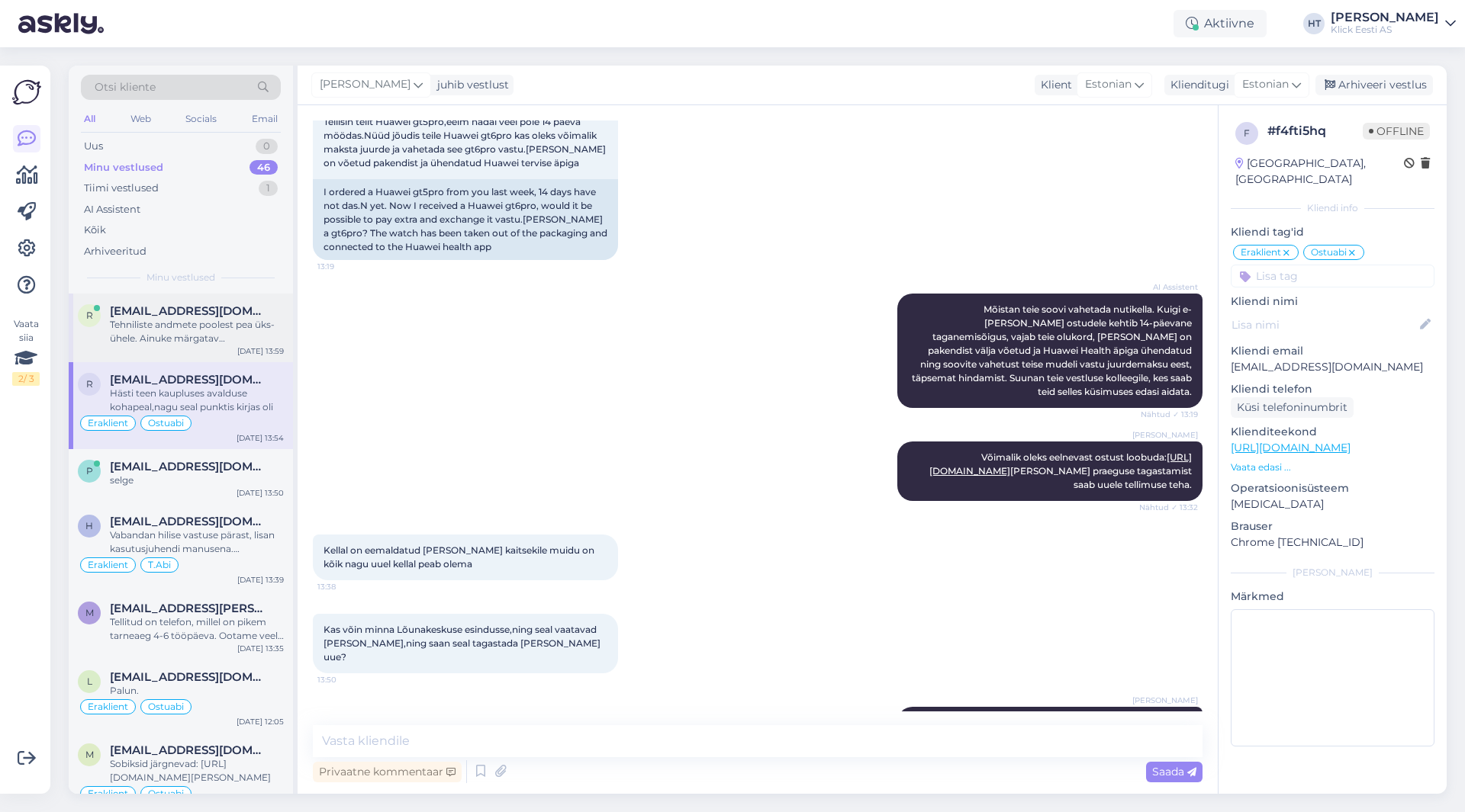
click at [229, 333] on div "Tehniliste andmete poolest pea üks-ühele. Ainuke märgatav [PERSON_NAME] on korp…" at bounding box center [196, 332] width 174 height 28
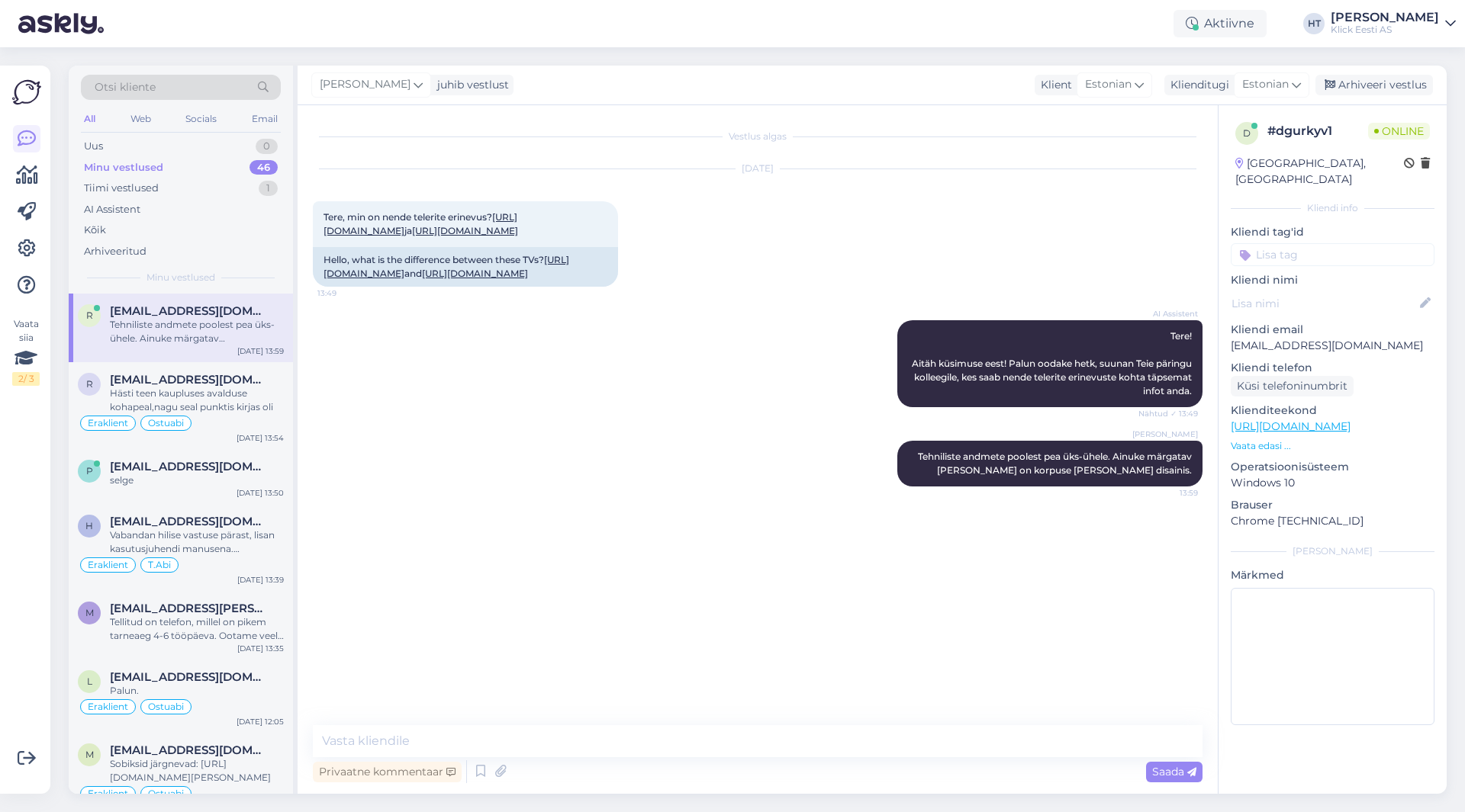
click at [20, 572] on div "Vaata siia 2 / 3" at bounding box center [26, 429] width 29 height 704
click at [595, 632] on div "Vestlus algas [DATE] Tere, min on nende telerite erinevus? [URL][DOMAIN_NAME] j…" at bounding box center [763, 416] width 903 height 591
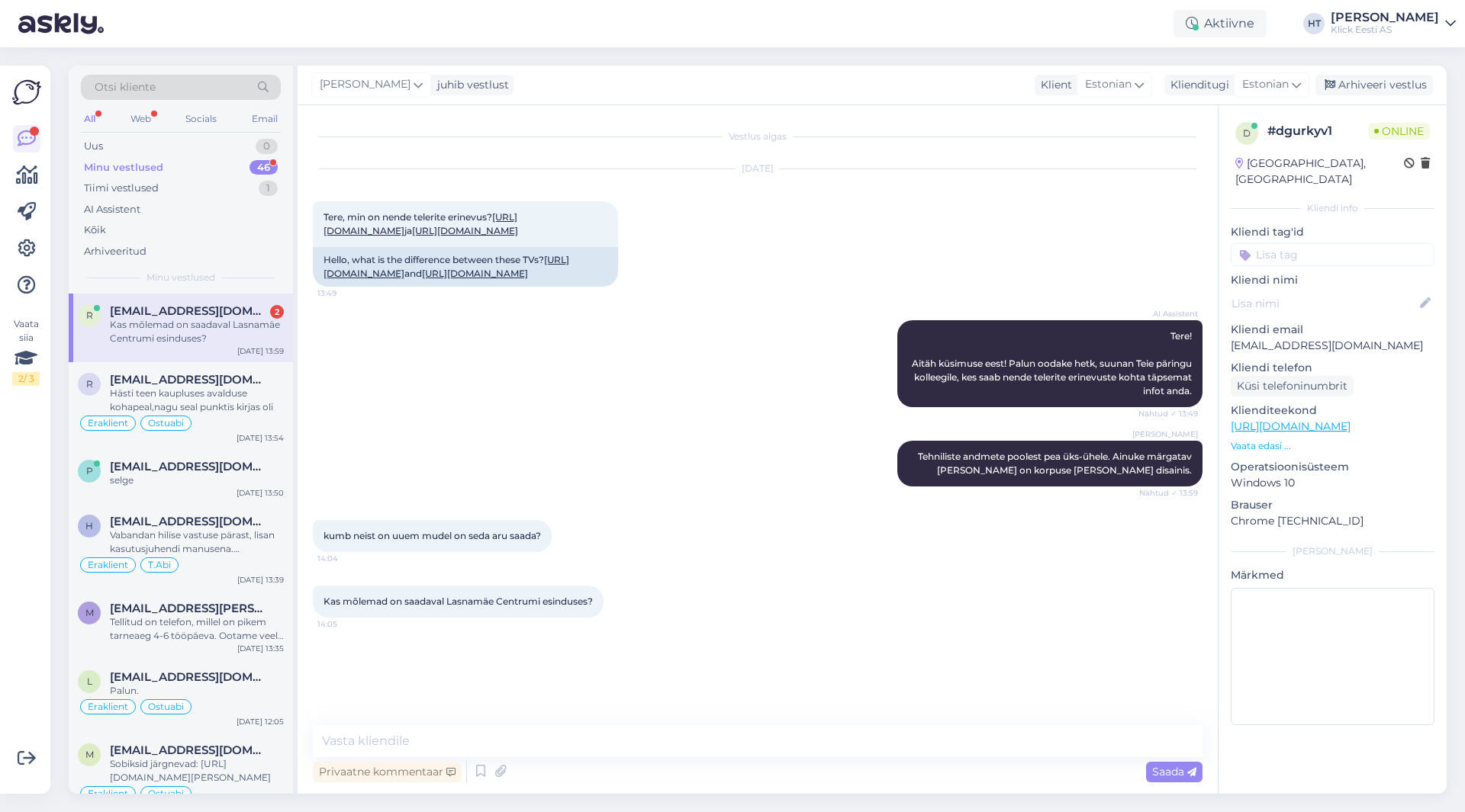
click at [274, 332] on div "Kas mõlemad on saadaval Lasnamäe Centrumi esinduses?" at bounding box center [196, 332] width 174 height 28
click at [617, 739] on textarea at bounding box center [757, 741] width 890 height 32
type textarea "Mõlemad on Lasnamäel olemas. Ilmumiskuupäeva pole tootja lisanud telekate juurd…"
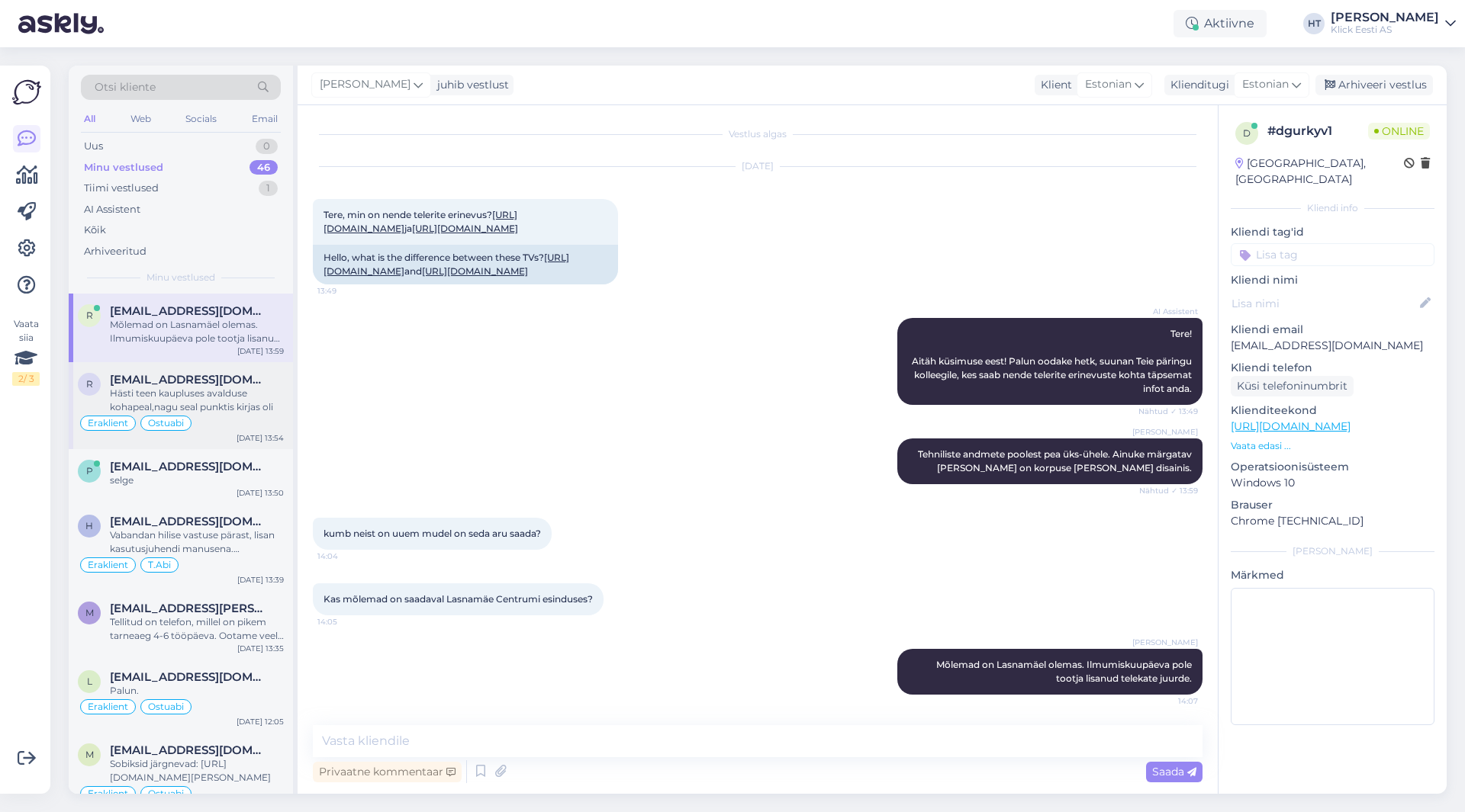
click at [171, 411] on div "Hästi teen kaupluses avalduse kohapeal,nagu seal punktis kirjas oli" at bounding box center [196, 401] width 174 height 28
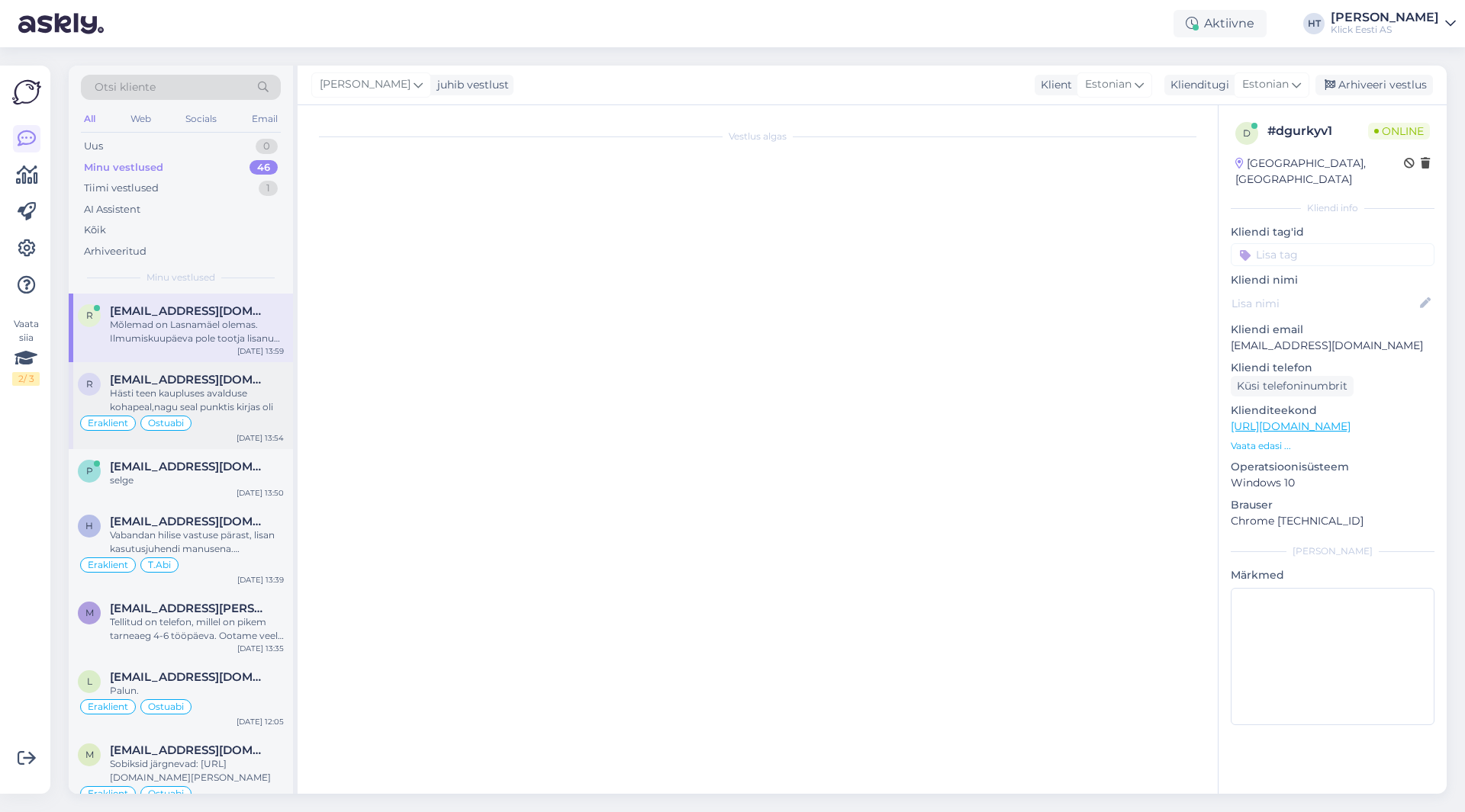
scroll to position [4233, 0]
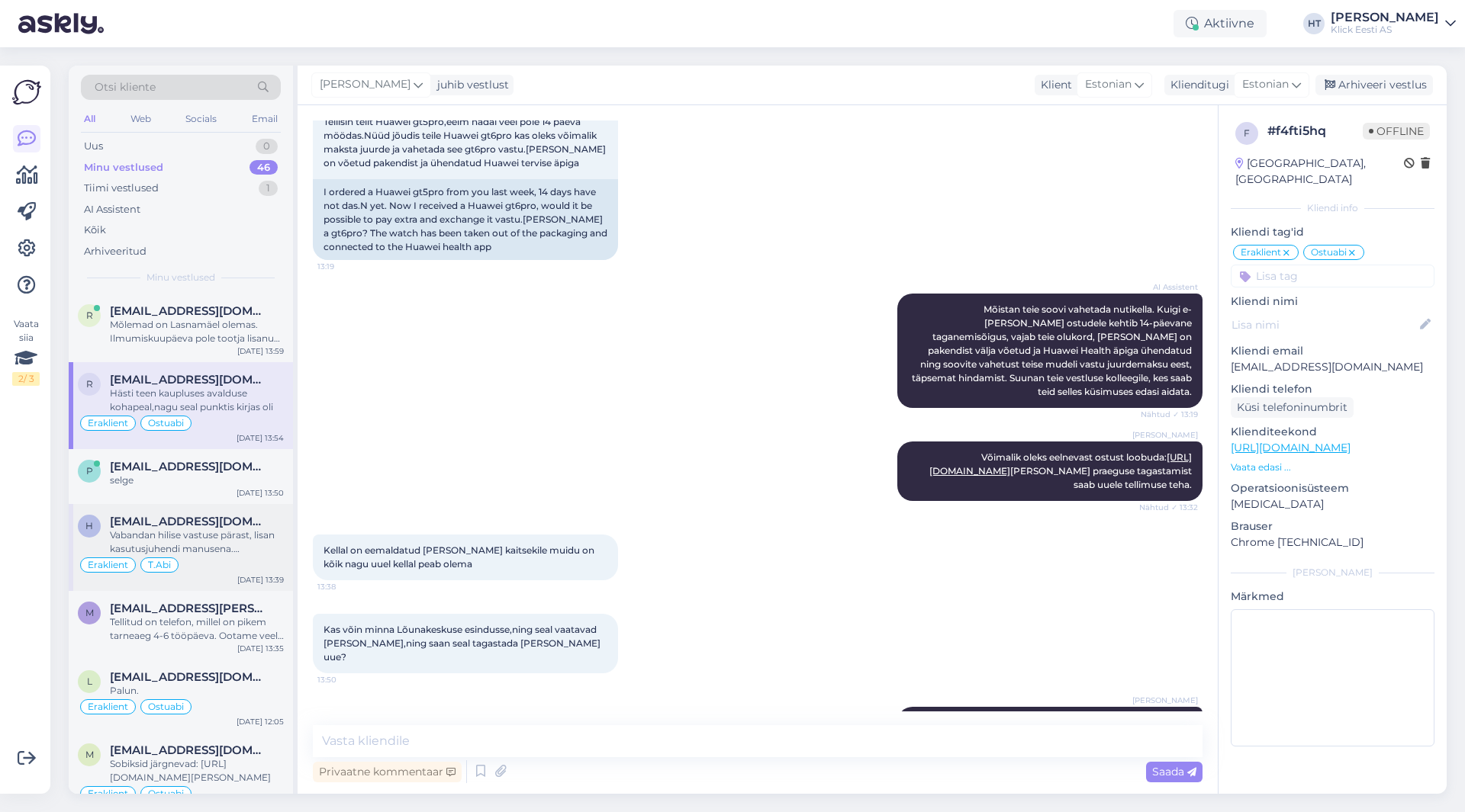
click at [250, 554] on div "Vabandan hilise vastuse pärast, lisan kasutusjuhendi manusena. Eestikeelne kiir…" at bounding box center [196, 542] width 174 height 28
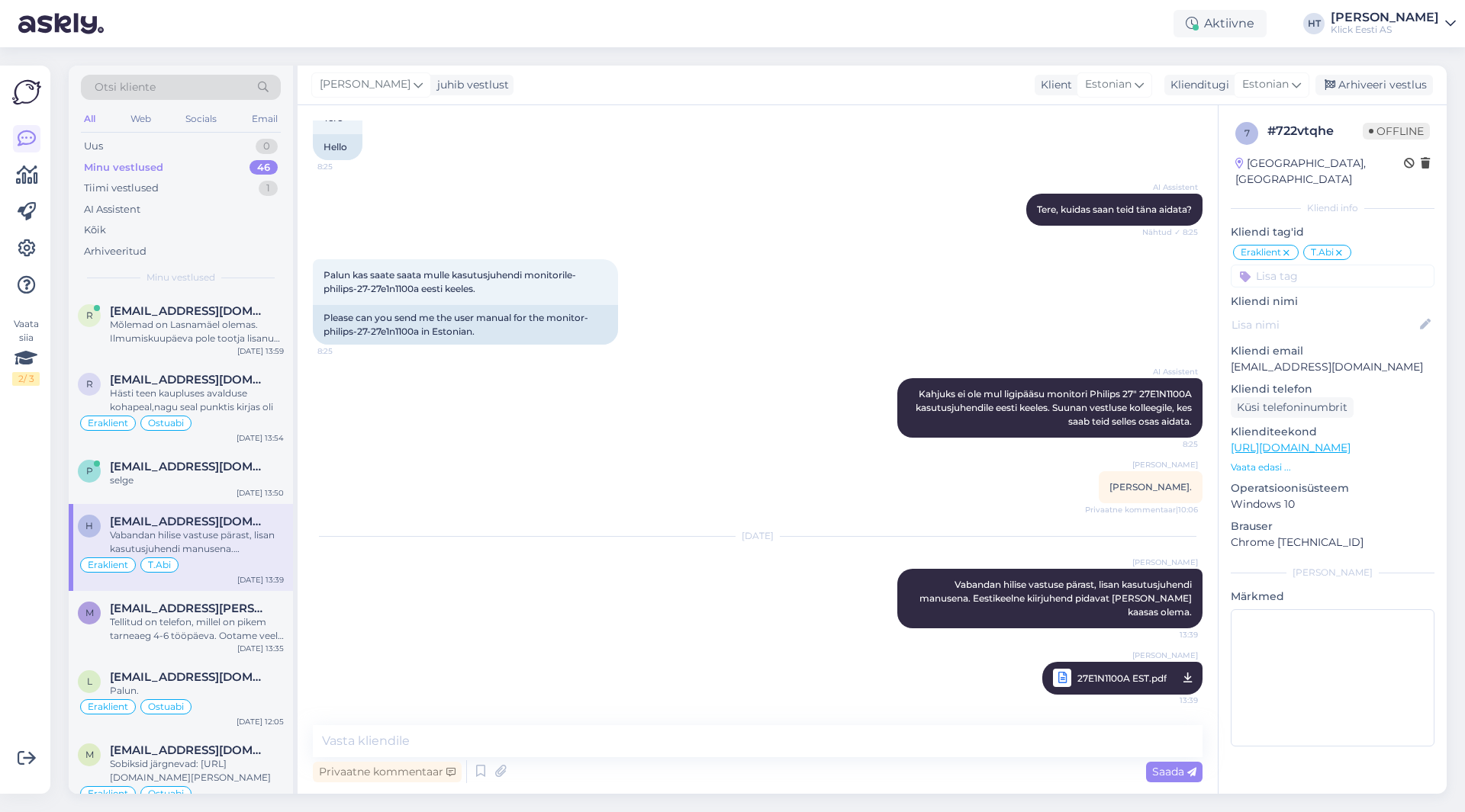
scroll to position [100, 0]
click at [456, 182] on div "AI Assistent [PERSON_NAME], kuidas saan teid [PERSON_NAME] aidata? Nähtud ✓ 8:25" at bounding box center [757, 210] width 890 height 66
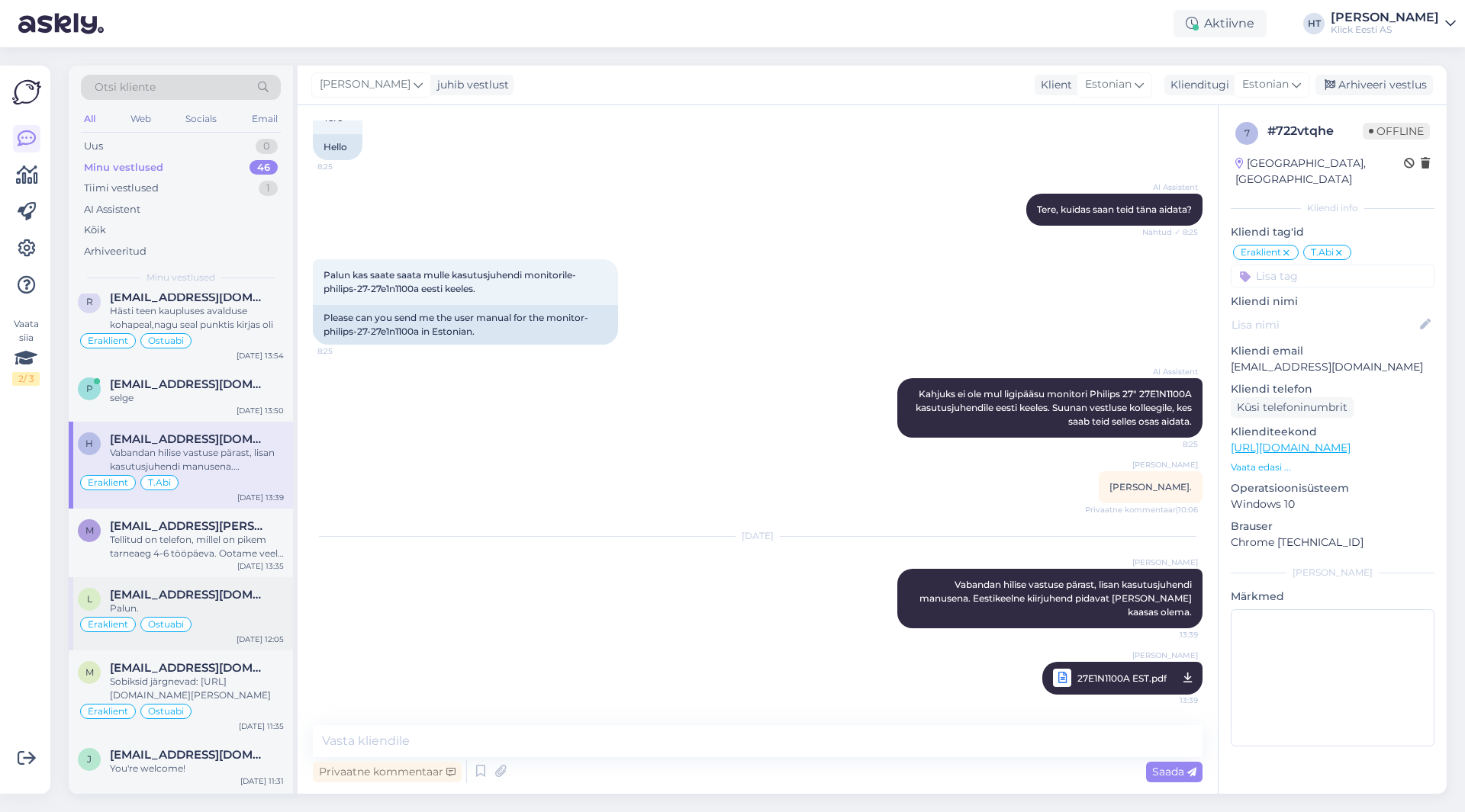
scroll to position [0, 0]
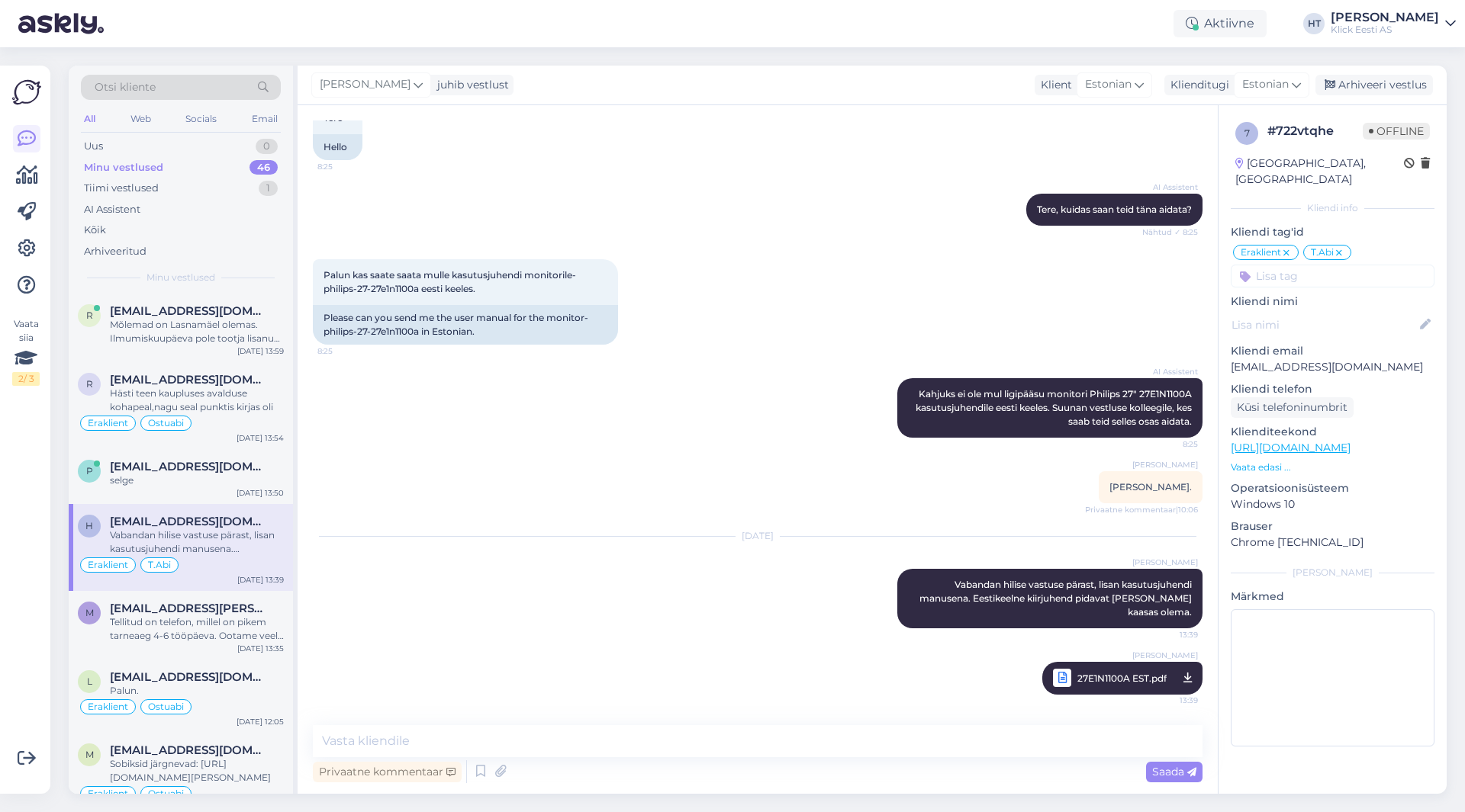
click at [573, 496] on div "Vestlus algas [DATE] Tere 8:25 Hello AI Assistent [PERSON_NAME], kuidas saan te…" at bounding box center [763, 416] width 903 height 591
click at [203, 337] on div "Kui ma ostan netist ära siis kas saan [PERSON_NAME] paari tunni pärast kätte La…" at bounding box center [196, 332] width 174 height 28
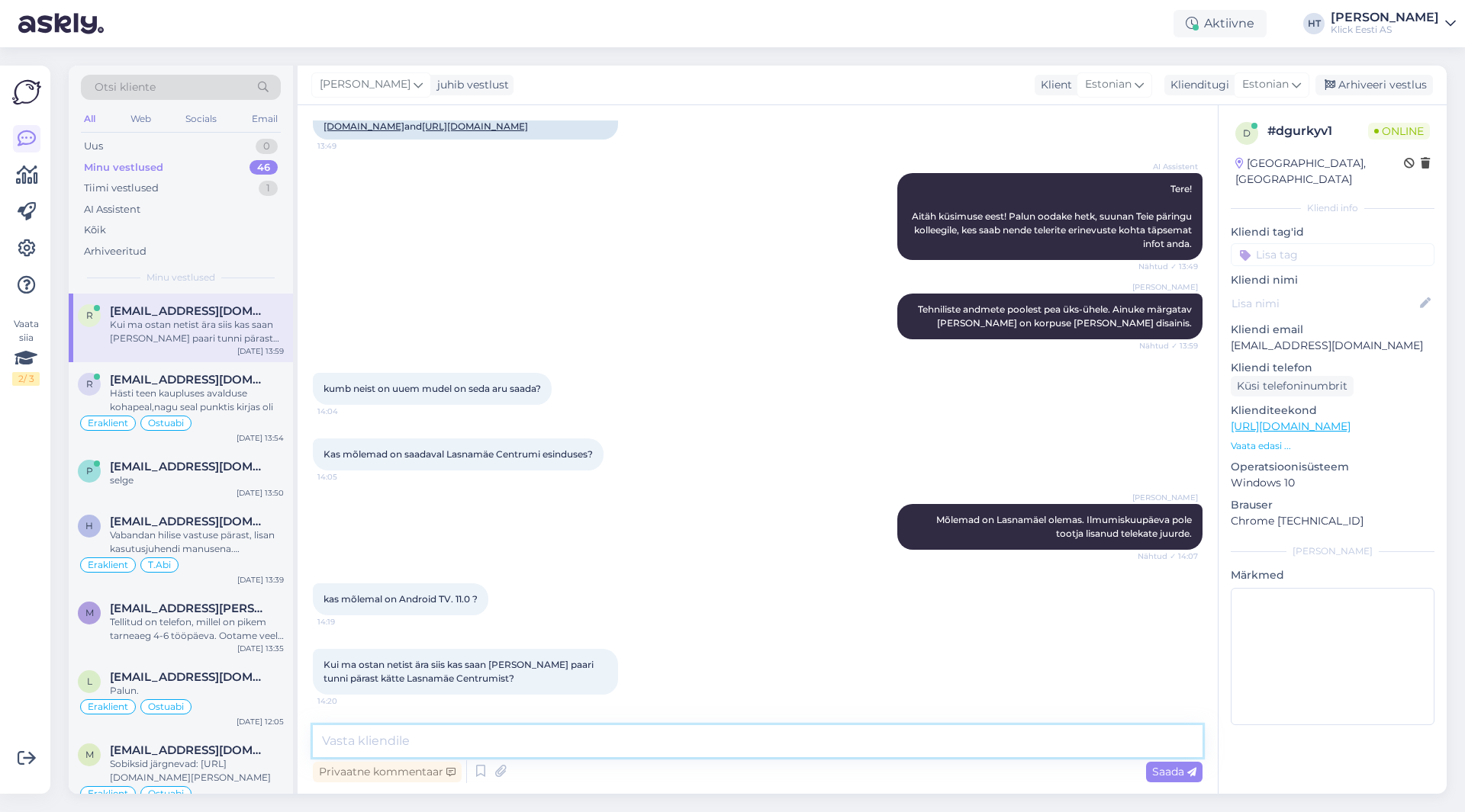
click at [616, 737] on textarea at bounding box center [757, 741] width 890 height 32
type textarea "Täpset tarkvaraversiooni pole tootja välja toonud. Kiirtarne puhul saab 1-2h jo…"
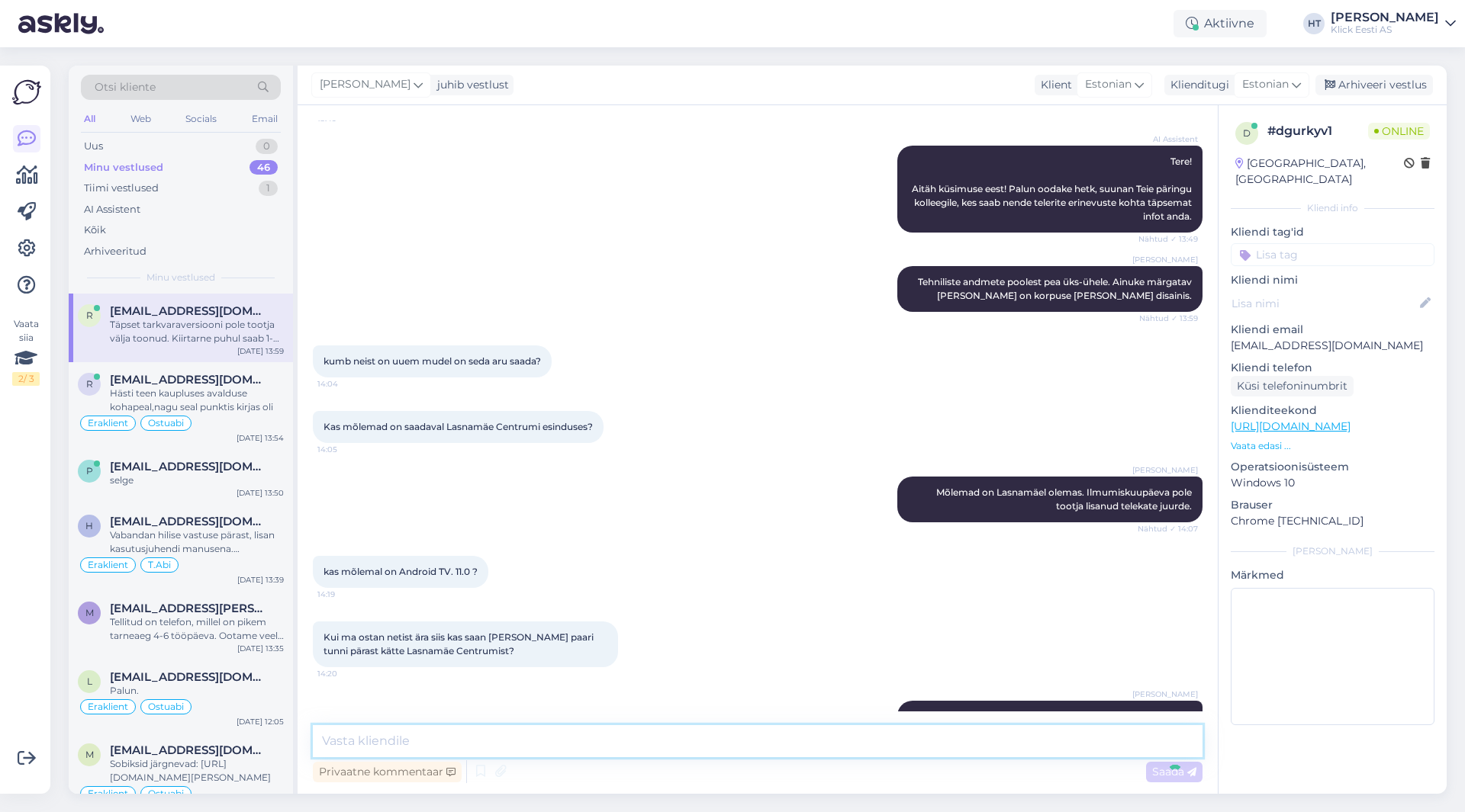
scroll to position [254, 0]
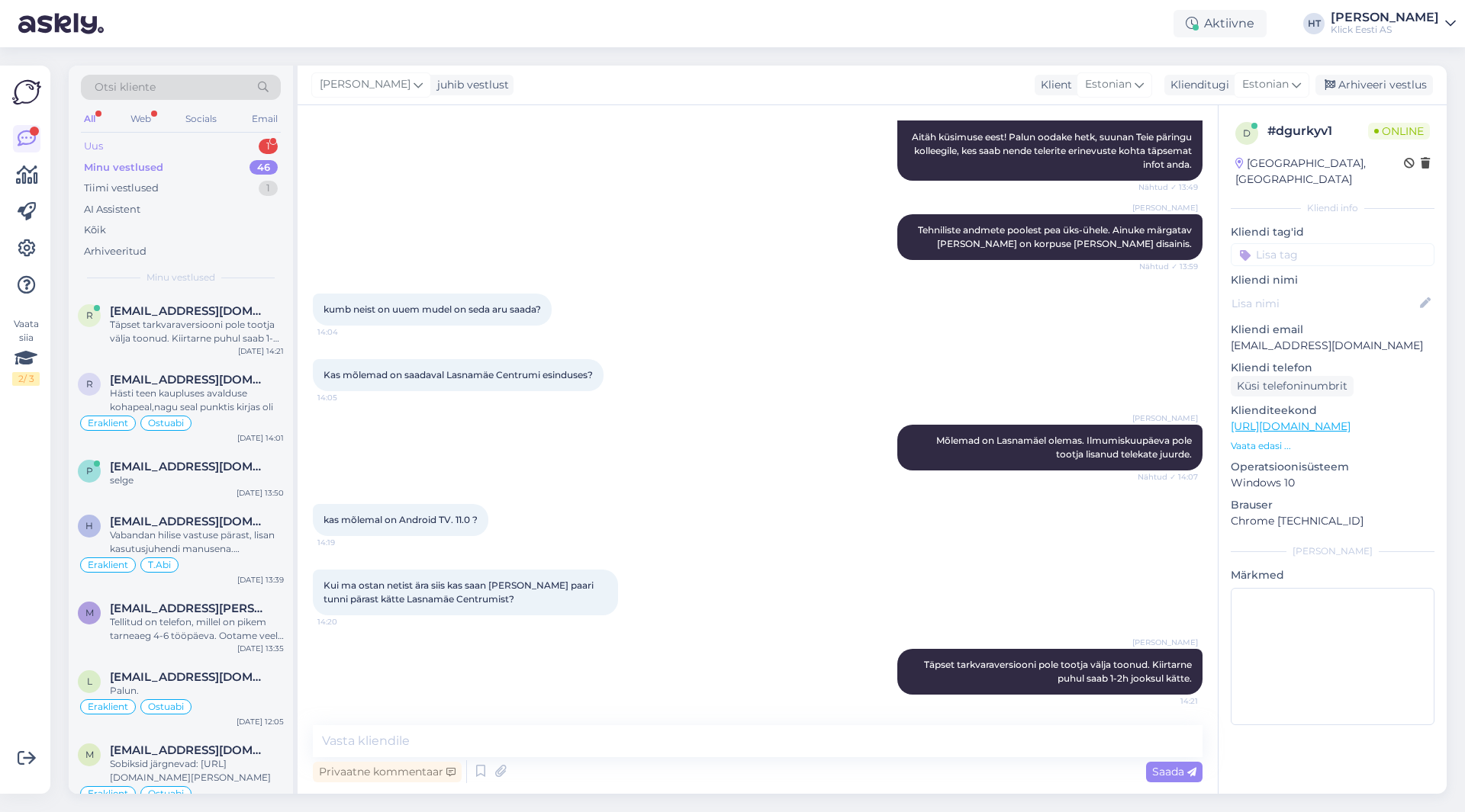
click at [184, 141] on div "Uus 1" at bounding box center [180, 145] width 200 height 21
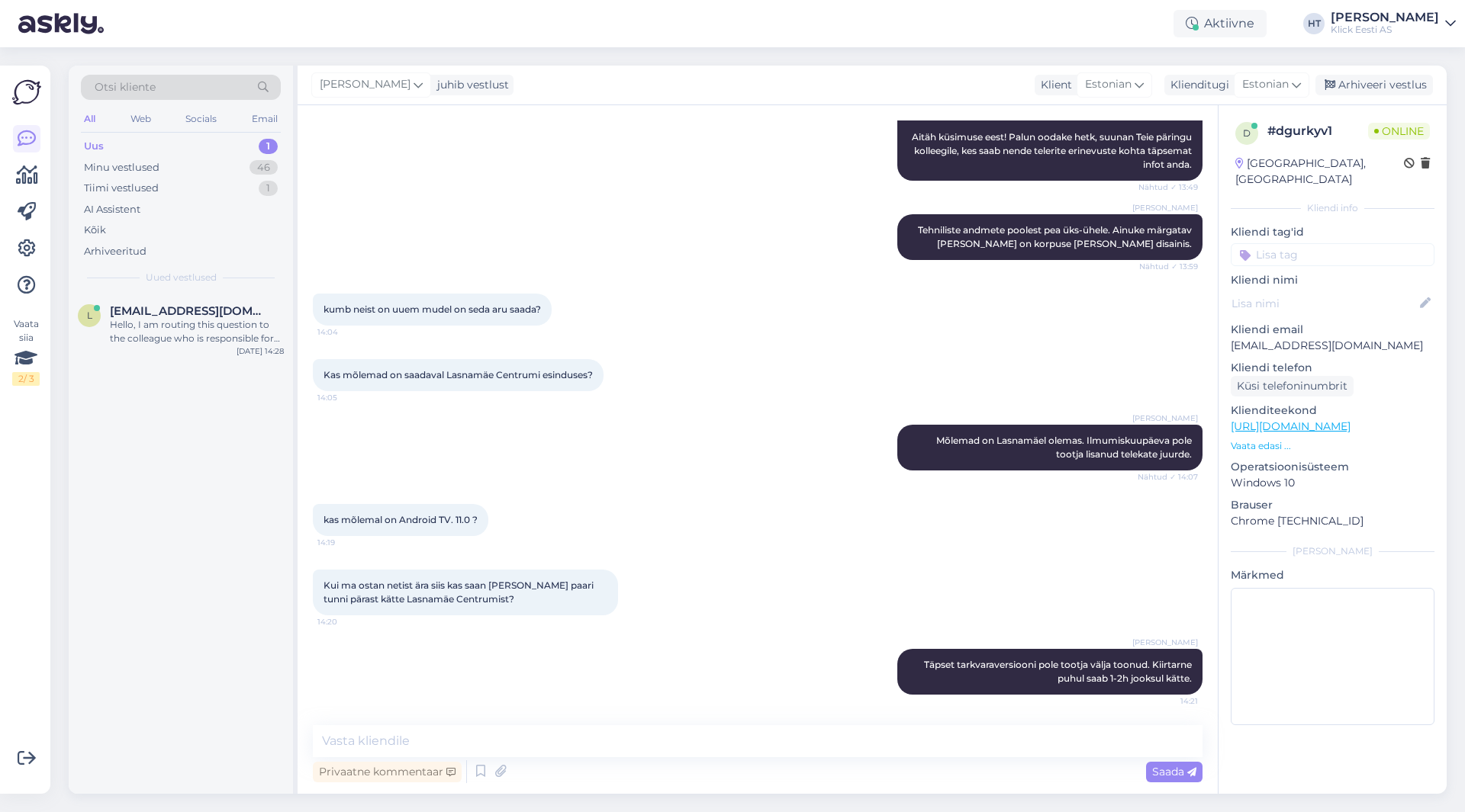
click at [159, 526] on div "l [EMAIL_ADDRESS][DOMAIN_NAME] Hello, I am routing this question to the colleag…" at bounding box center [180, 543] width 224 height 501
click at [217, 442] on div "l [EMAIL_ADDRESS][DOMAIN_NAME] Hello, I am routing this question to the colleag…" at bounding box center [180, 543] width 224 height 501
click at [142, 534] on div "l [EMAIL_ADDRESS][DOMAIN_NAME] [DATE] 14:28" at bounding box center [180, 543] width 224 height 501
click at [145, 336] on div "l [EMAIL_ADDRESS][DOMAIN_NAME] [DATE] 14:28" at bounding box center [180, 320] width 224 height 55
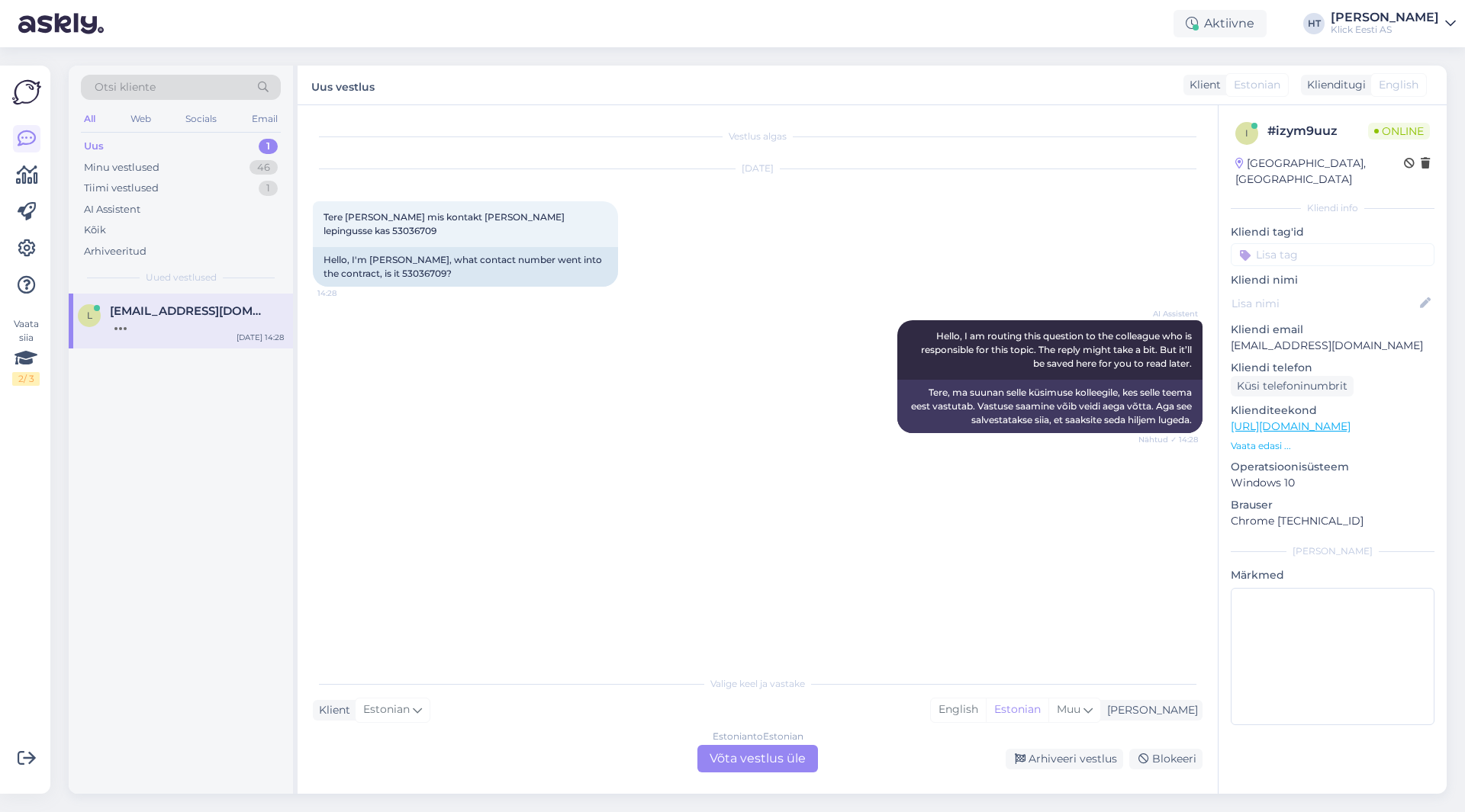
click at [743, 291] on div "[DATE] Tere [PERSON_NAME] mis kontakt [PERSON_NAME] lepingusse kas 53036709 14:…" at bounding box center [757, 228] width 890 height 151
click at [764, 768] on div "Estonian to Estonian Võta vestlus üle" at bounding box center [757, 759] width 120 height 28
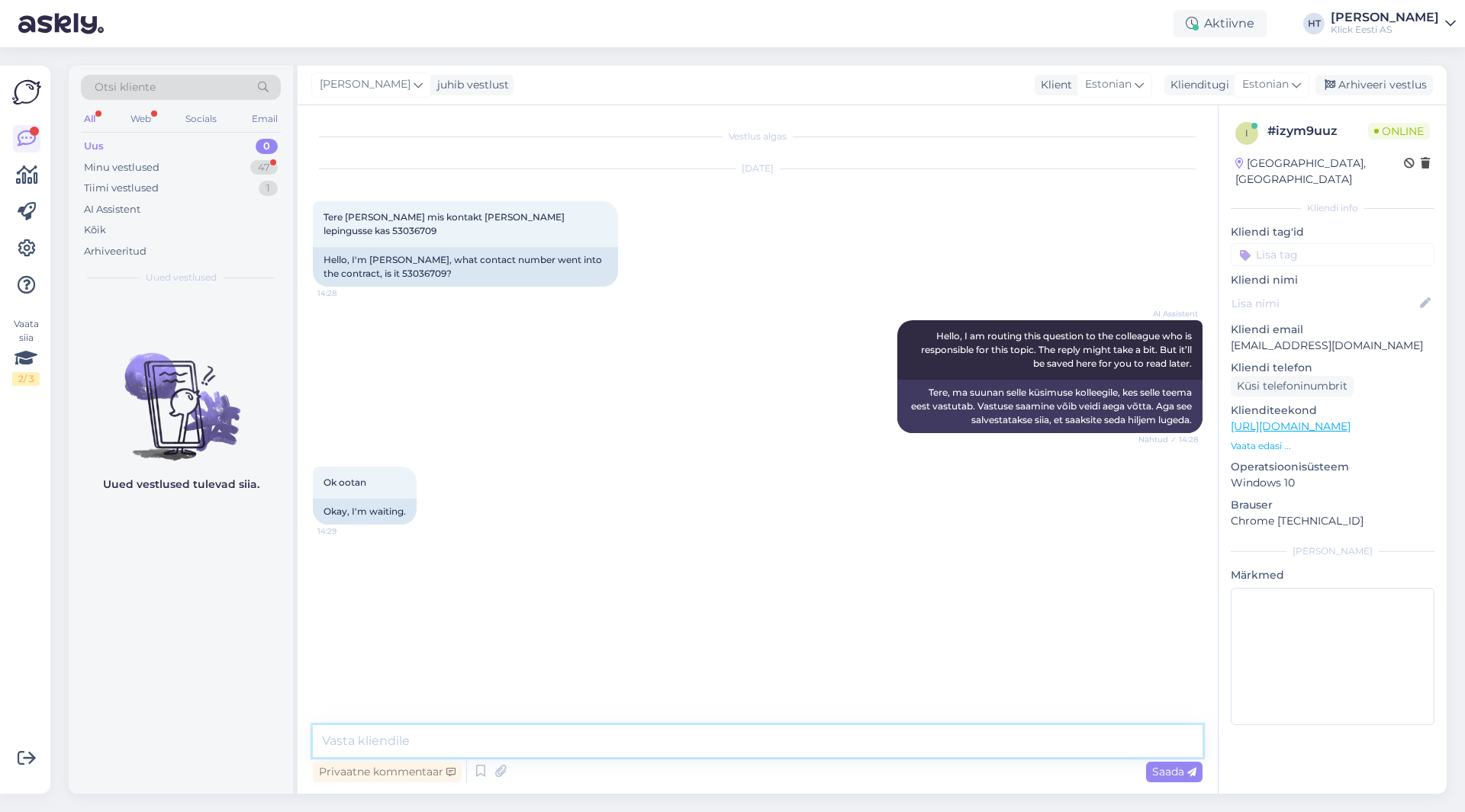
click at [769, 742] on textarea at bounding box center [757, 741] width 890 height 32
type textarea "Sama number on tellimuses kirjas."
click at [245, 171] on div "Minu vestlused 47" at bounding box center [180, 167] width 200 height 21
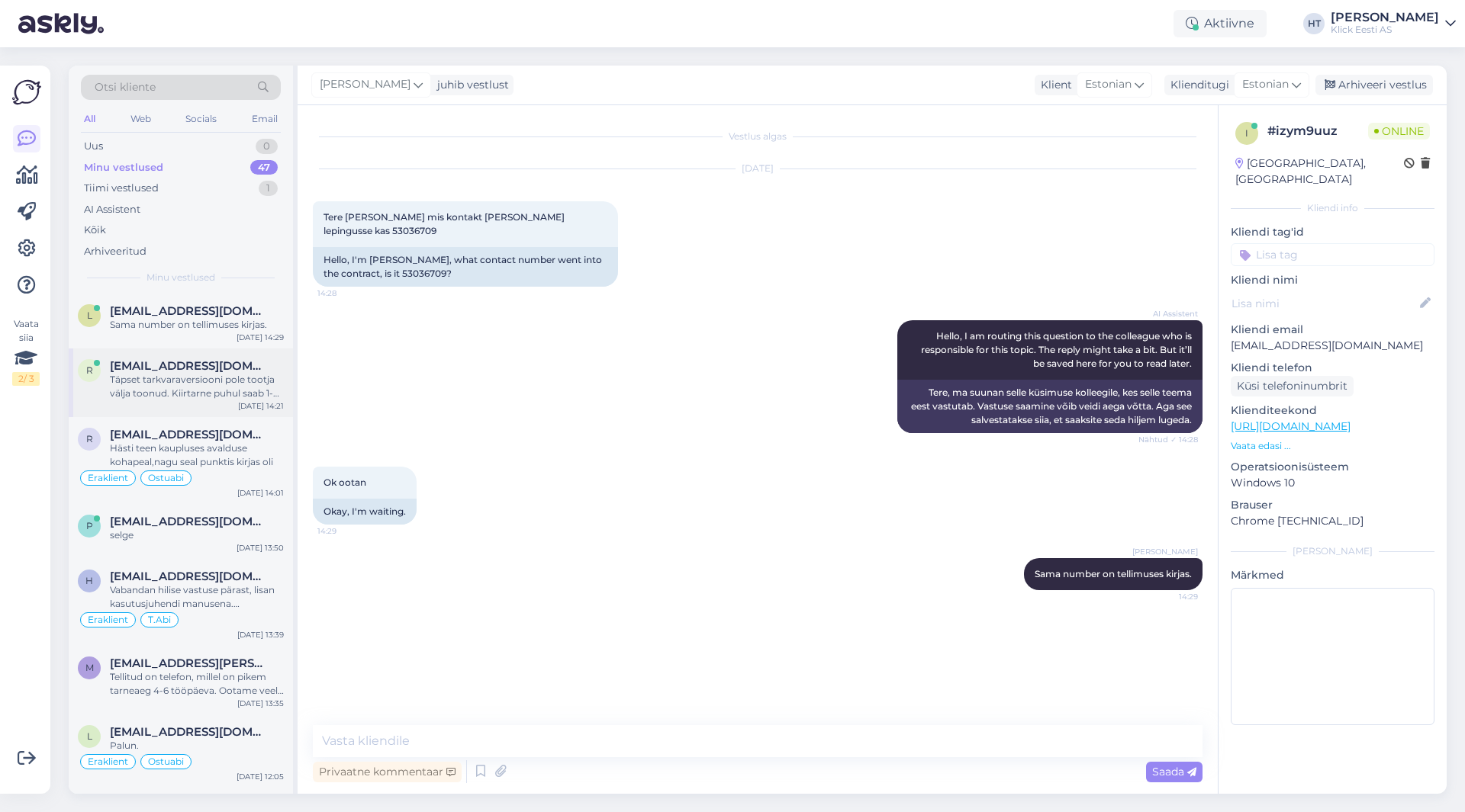
click at [214, 400] on div "r [EMAIL_ADDRESS][DOMAIN_NAME] Täpset tarkvaraversiooni pole tootja välja toonu…" at bounding box center [180, 382] width 224 height 69
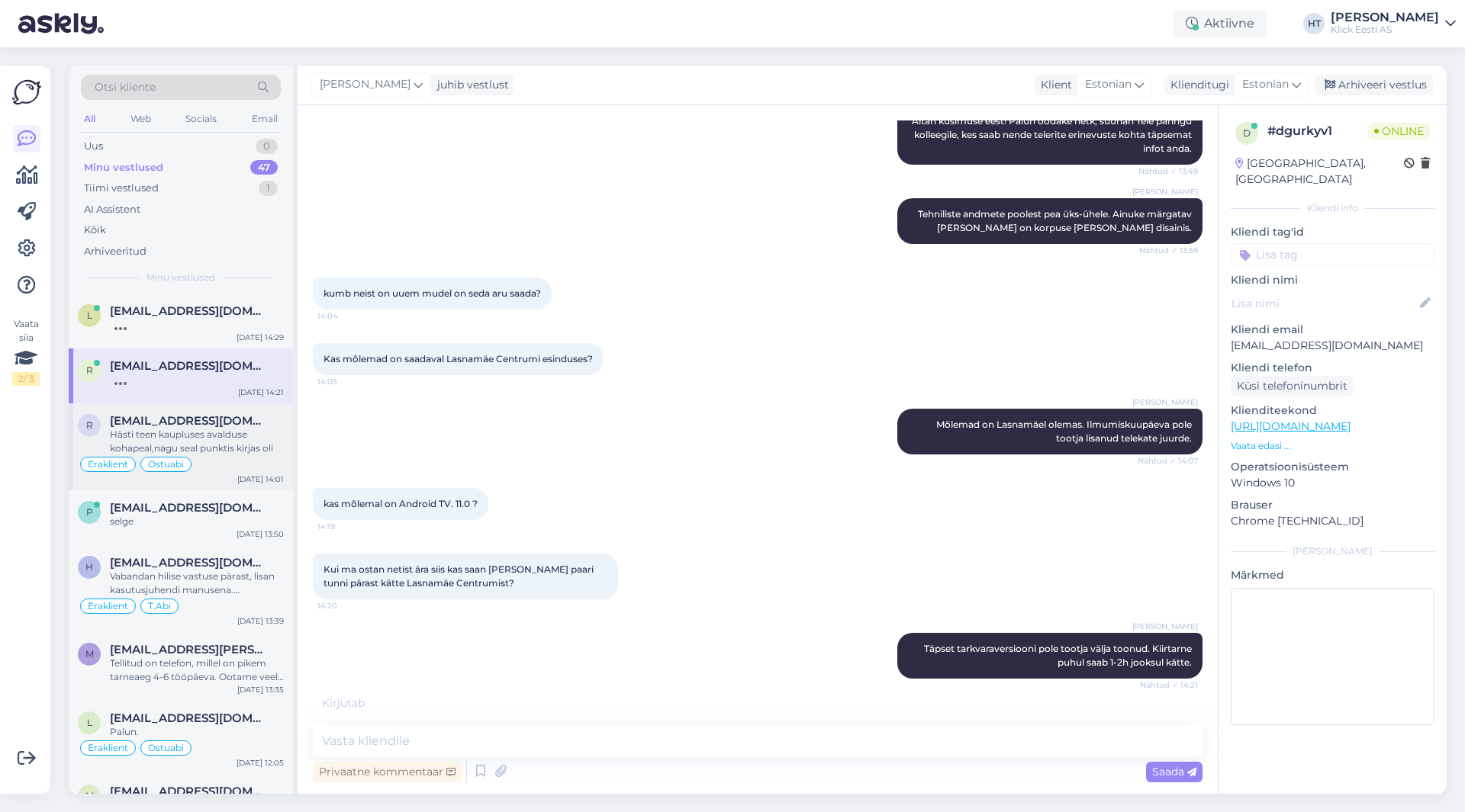
click at [217, 466] on div "Eraklient Ostuabi" at bounding box center [180, 465] width 206 height 18
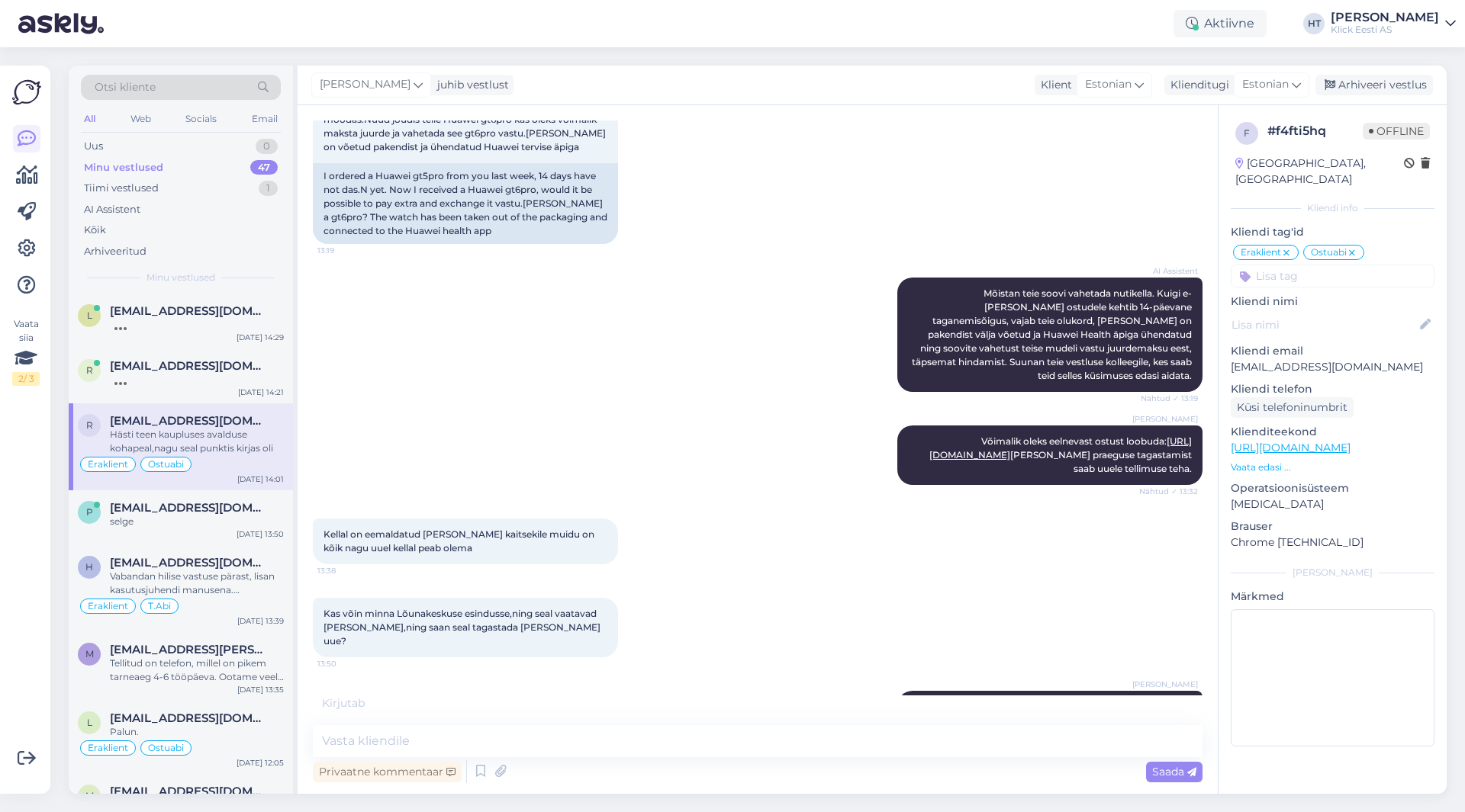
scroll to position [4233, 0]
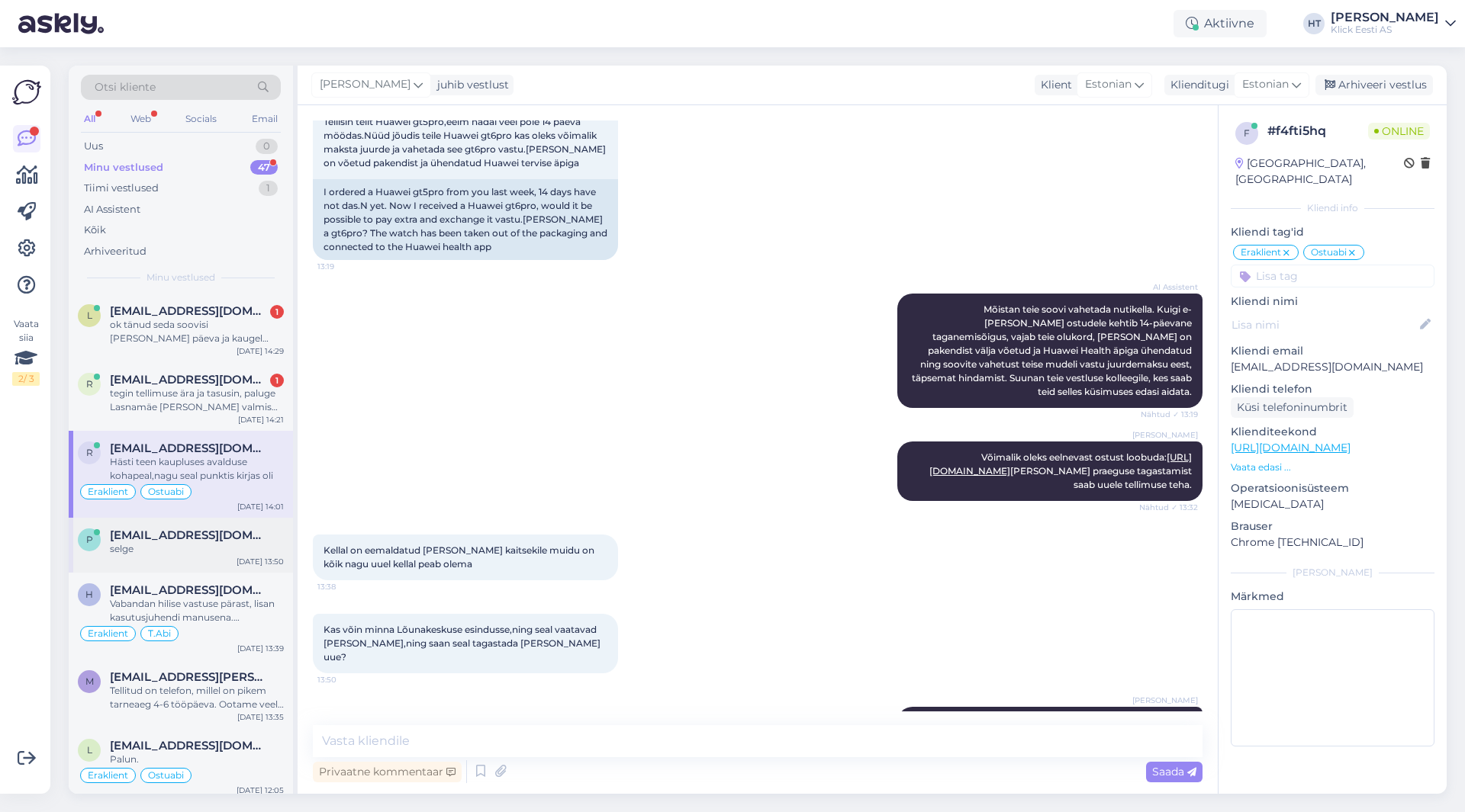
click at [228, 540] on span "[EMAIL_ADDRESS][DOMAIN_NAME]" at bounding box center [188, 535] width 158 height 14
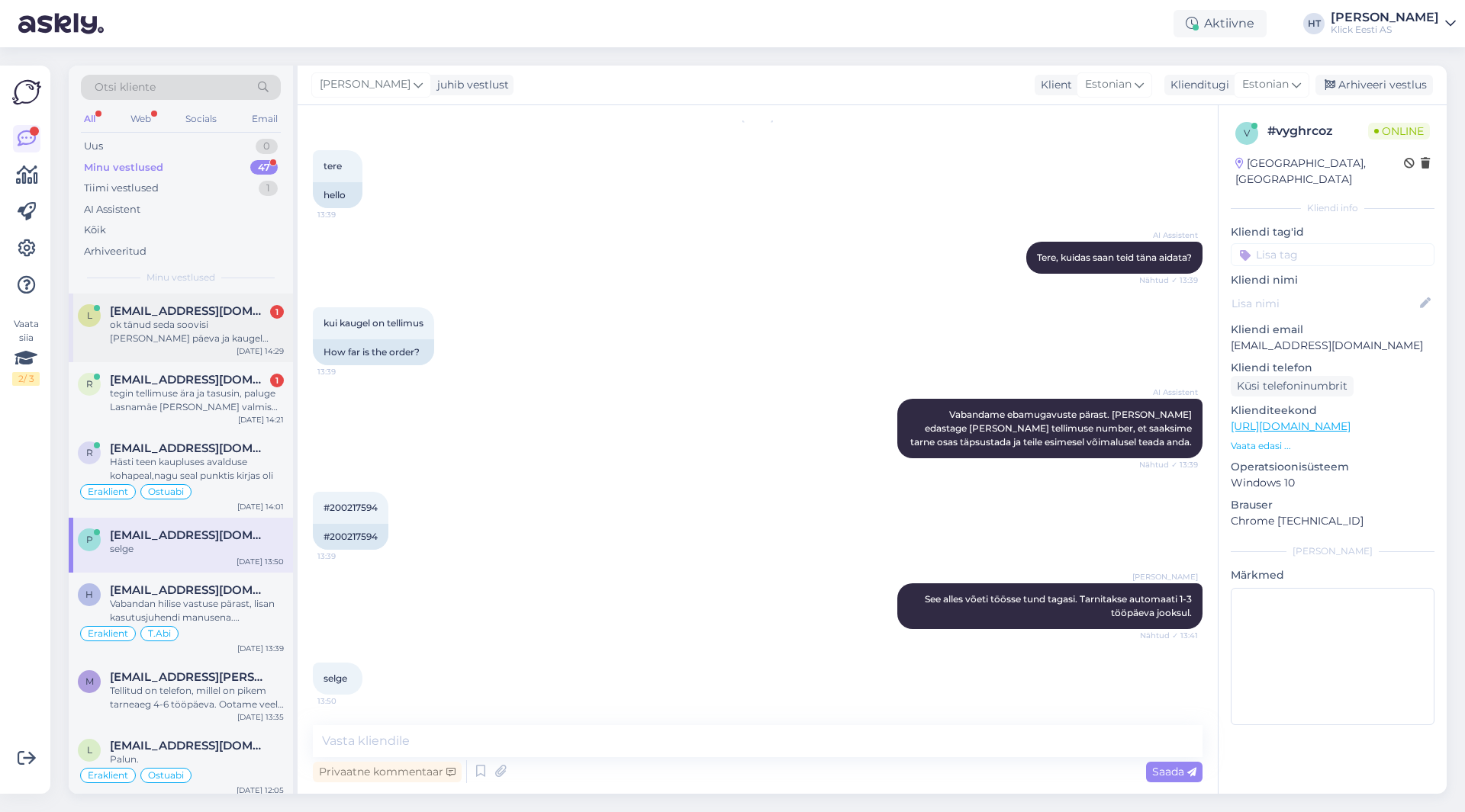
click at [227, 332] on div "ok tänud seda soovisi [PERSON_NAME] päeva ja kaugel tellimus hetkel on kui küsi…" at bounding box center [196, 332] width 174 height 28
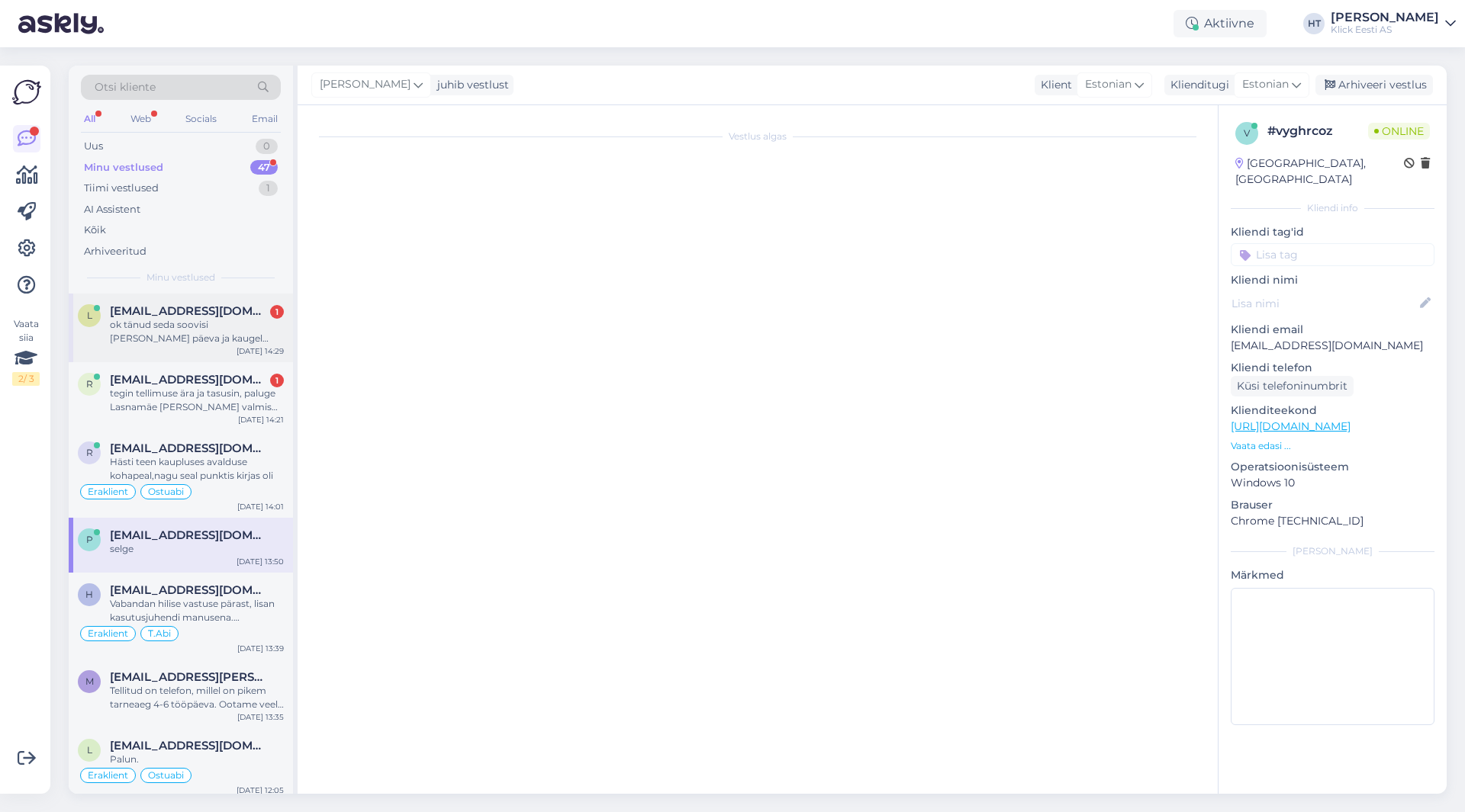
scroll to position [0, 0]
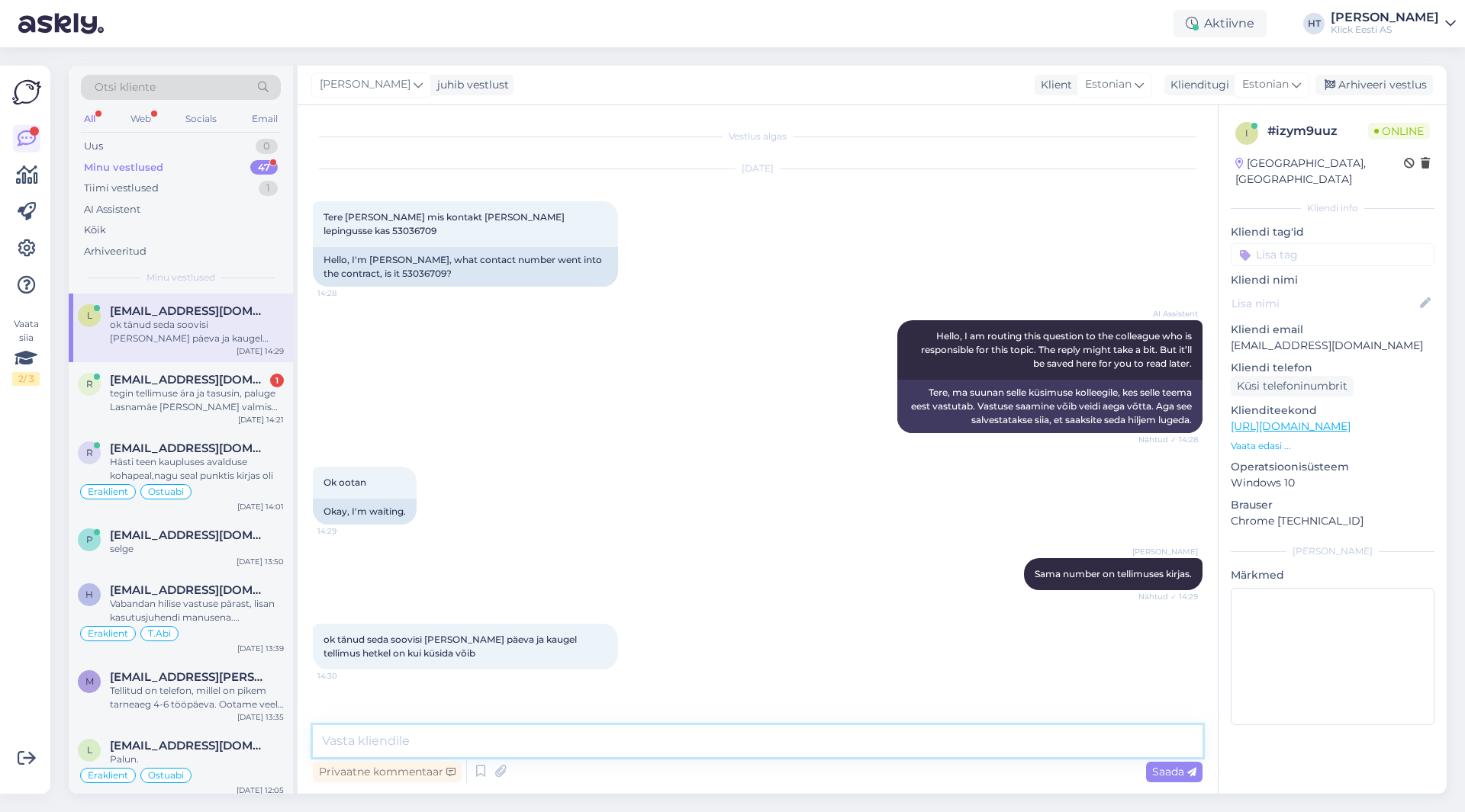
click at [498, 739] on textarea at bounding box center [757, 741] width 890 height 32
type textarea "Hetkel ootab kulleri pealevõttu."
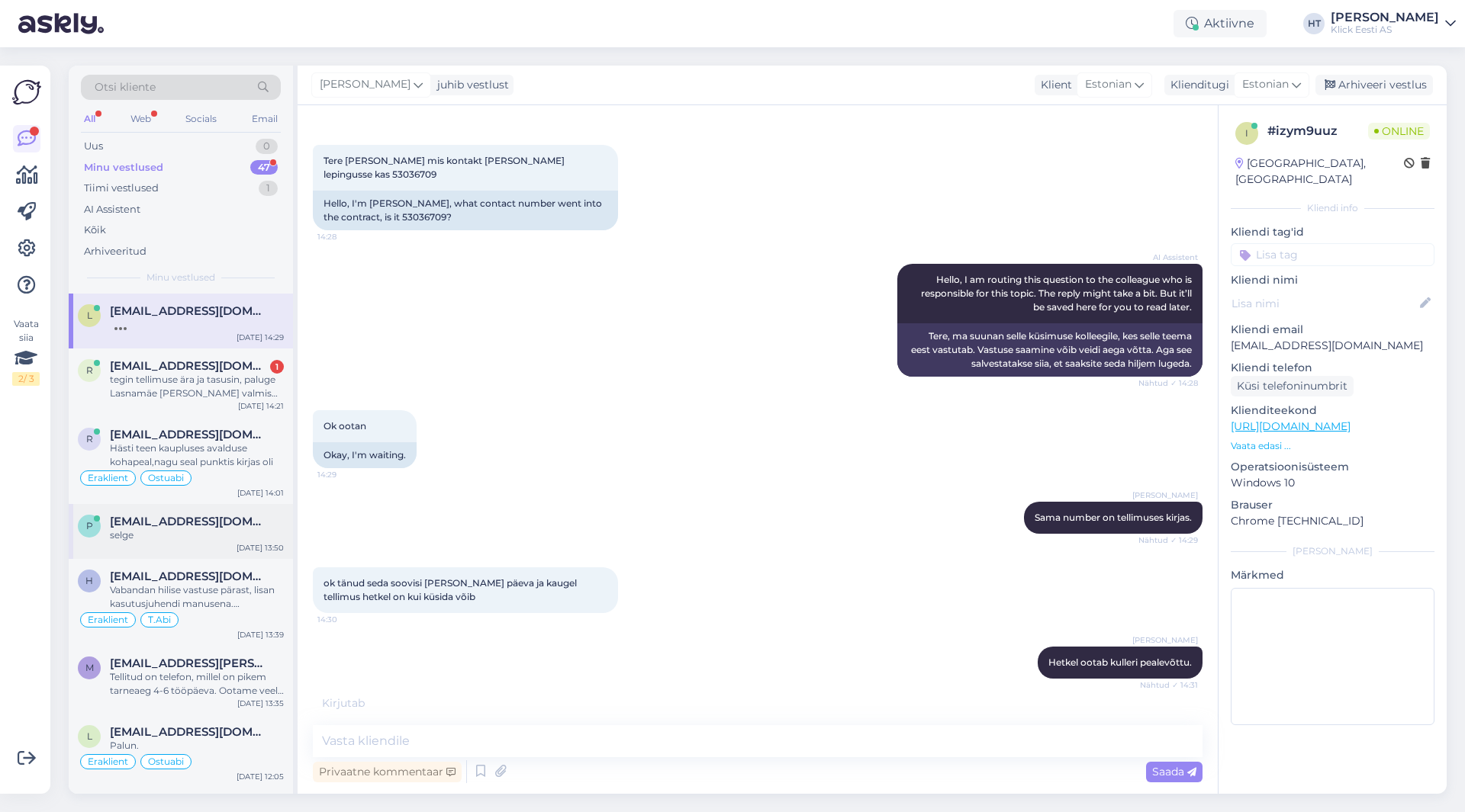
click at [281, 524] on div "[EMAIL_ADDRESS][DOMAIN_NAME]" at bounding box center [196, 521] width 174 height 14
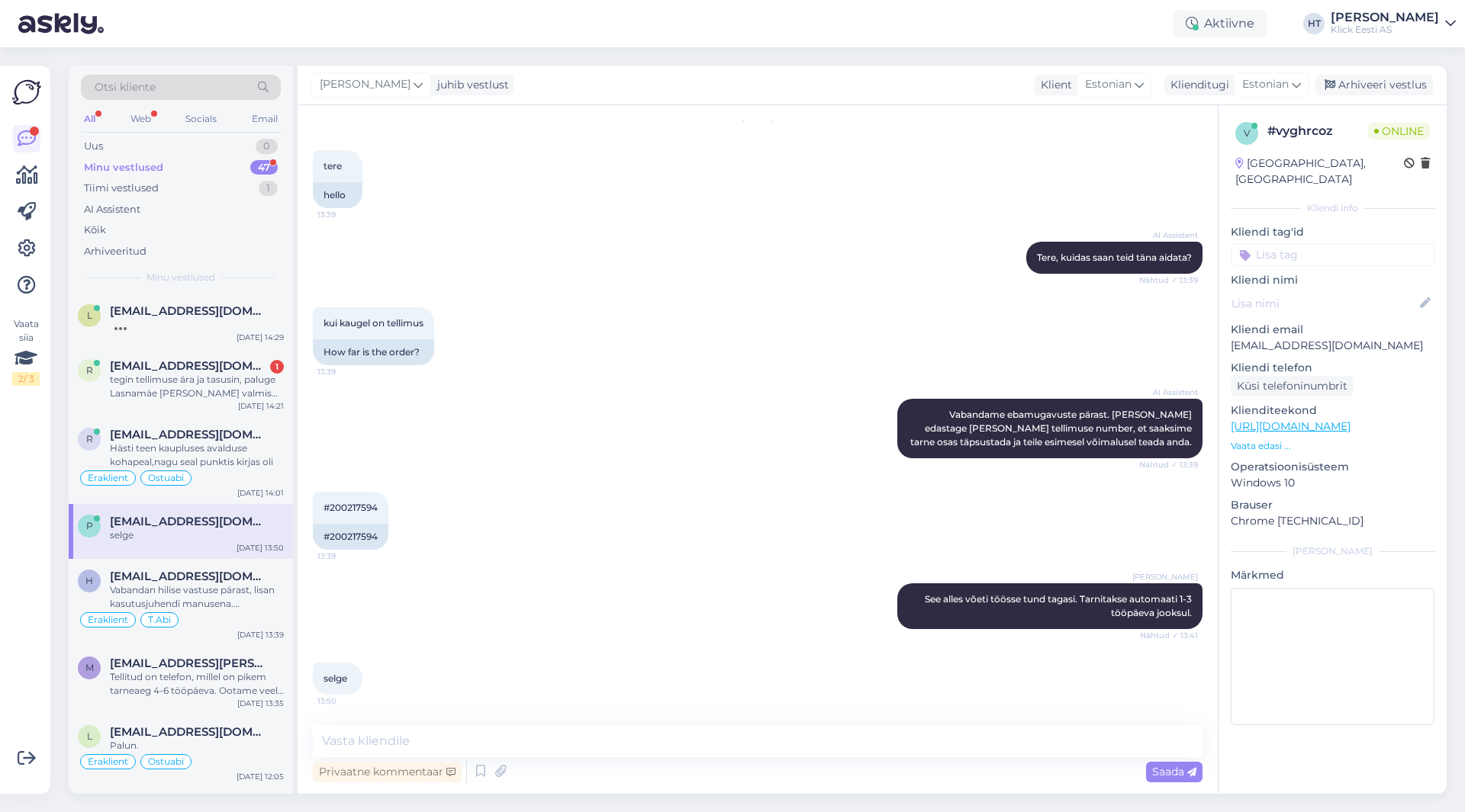
scroll to position [51, 0]
click at [248, 303] on div "l [EMAIL_ADDRESS][DOMAIN_NAME] 1 ok tänud teile info eest [DATE] 14:29" at bounding box center [180, 320] width 224 height 55
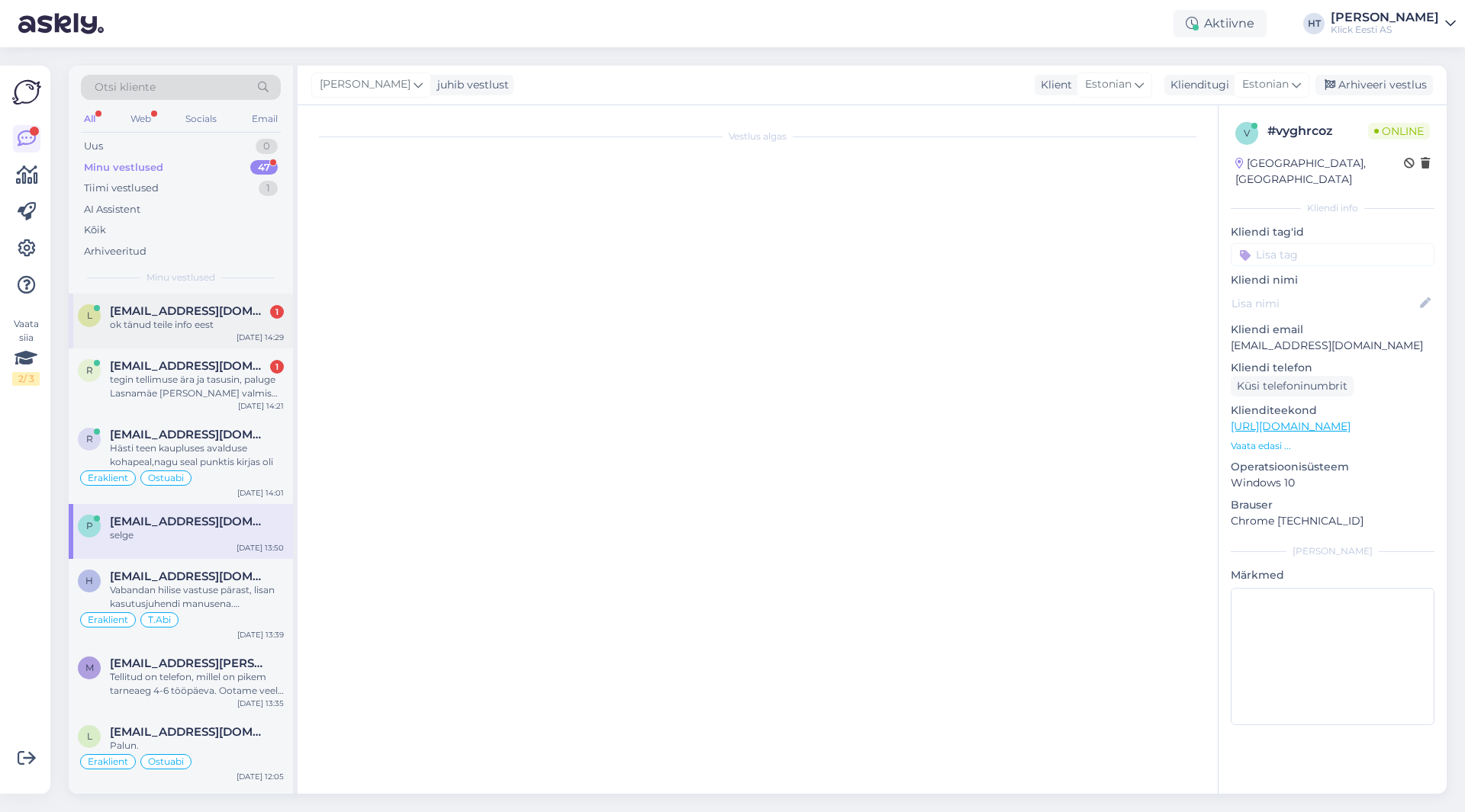
scroll to position [106, 0]
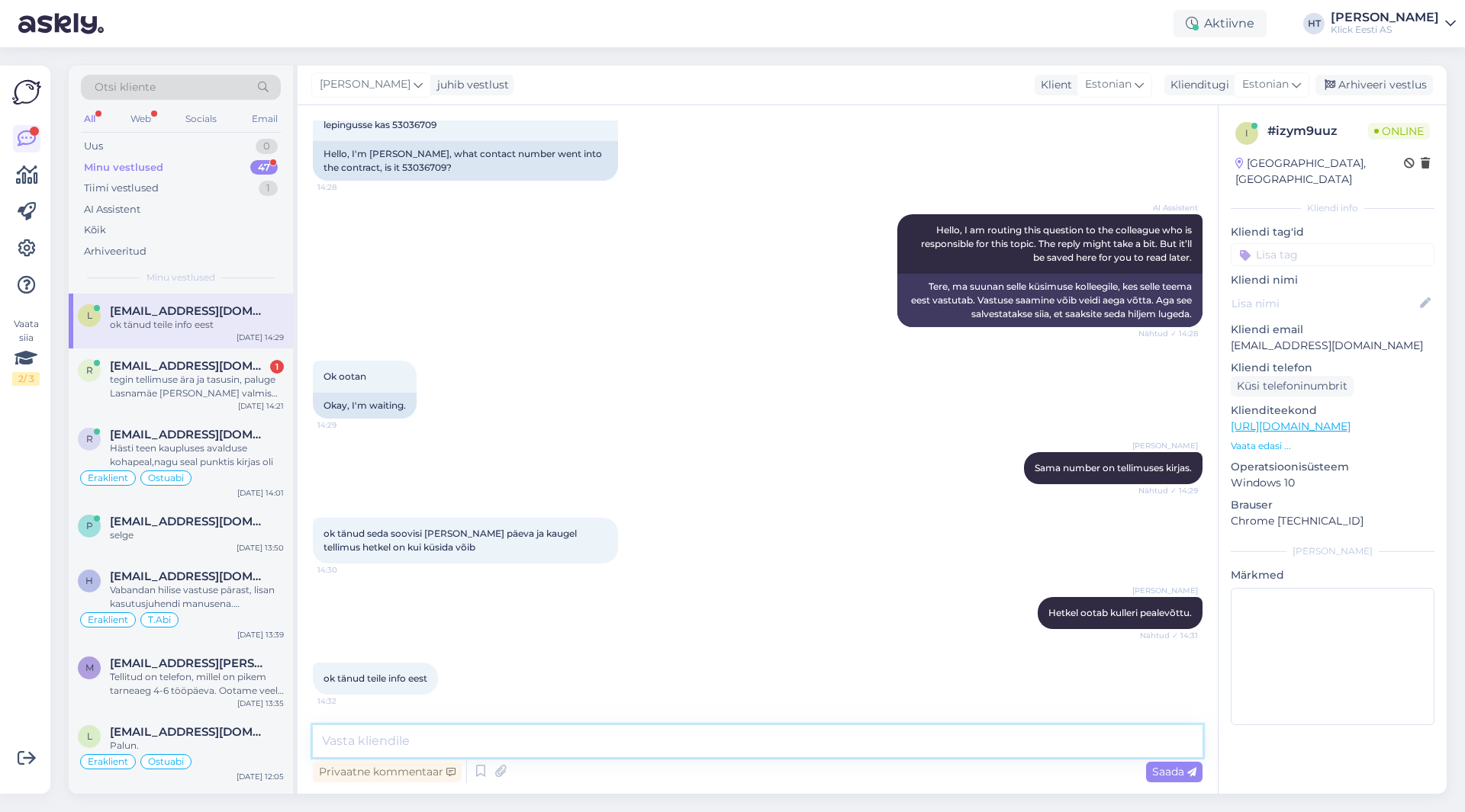
click at [516, 739] on textarea at bounding box center [757, 741] width 890 height 32
type textarea "Palun."
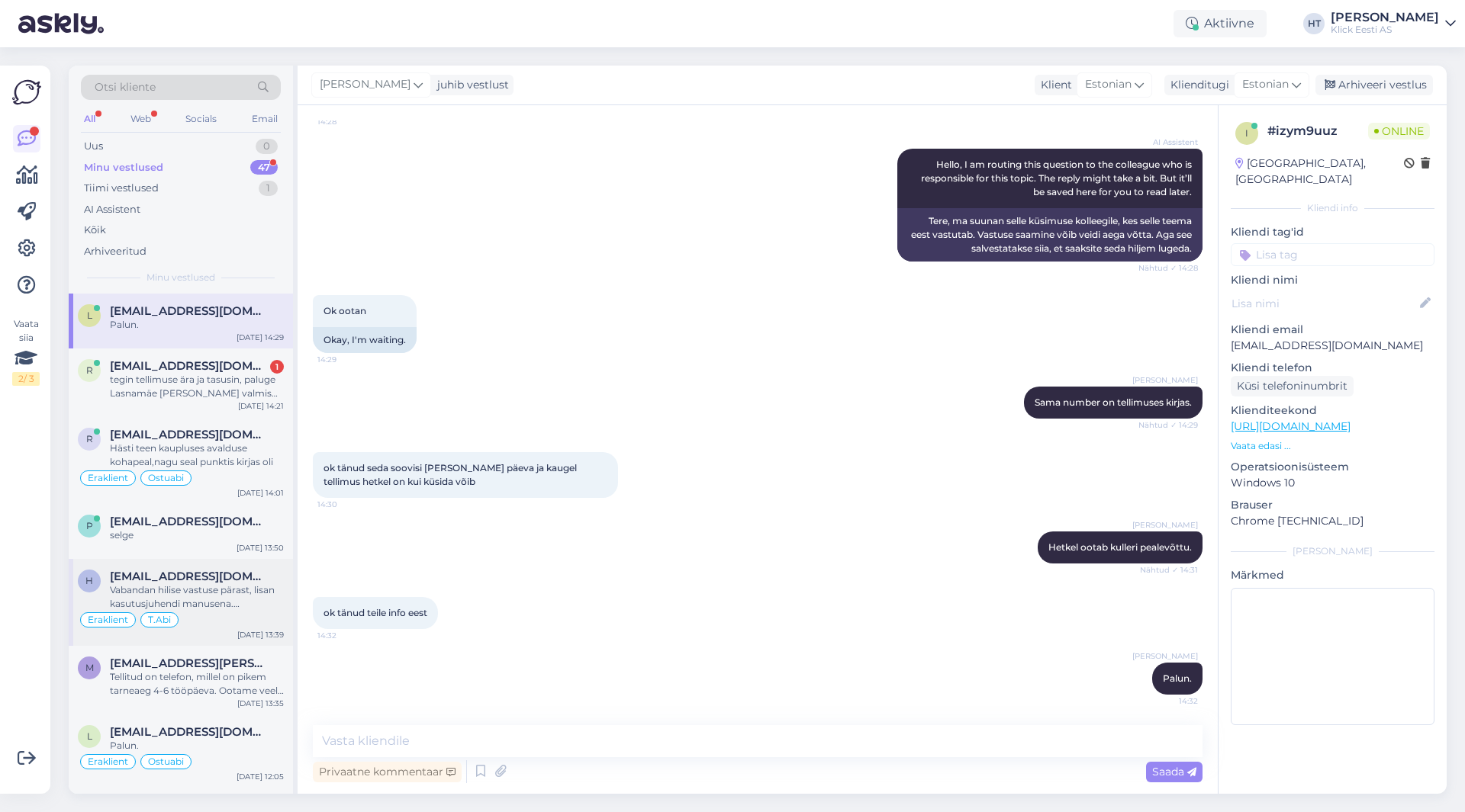
click at [276, 613] on div "Eraklient T.Abi" at bounding box center [180, 620] width 206 height 18
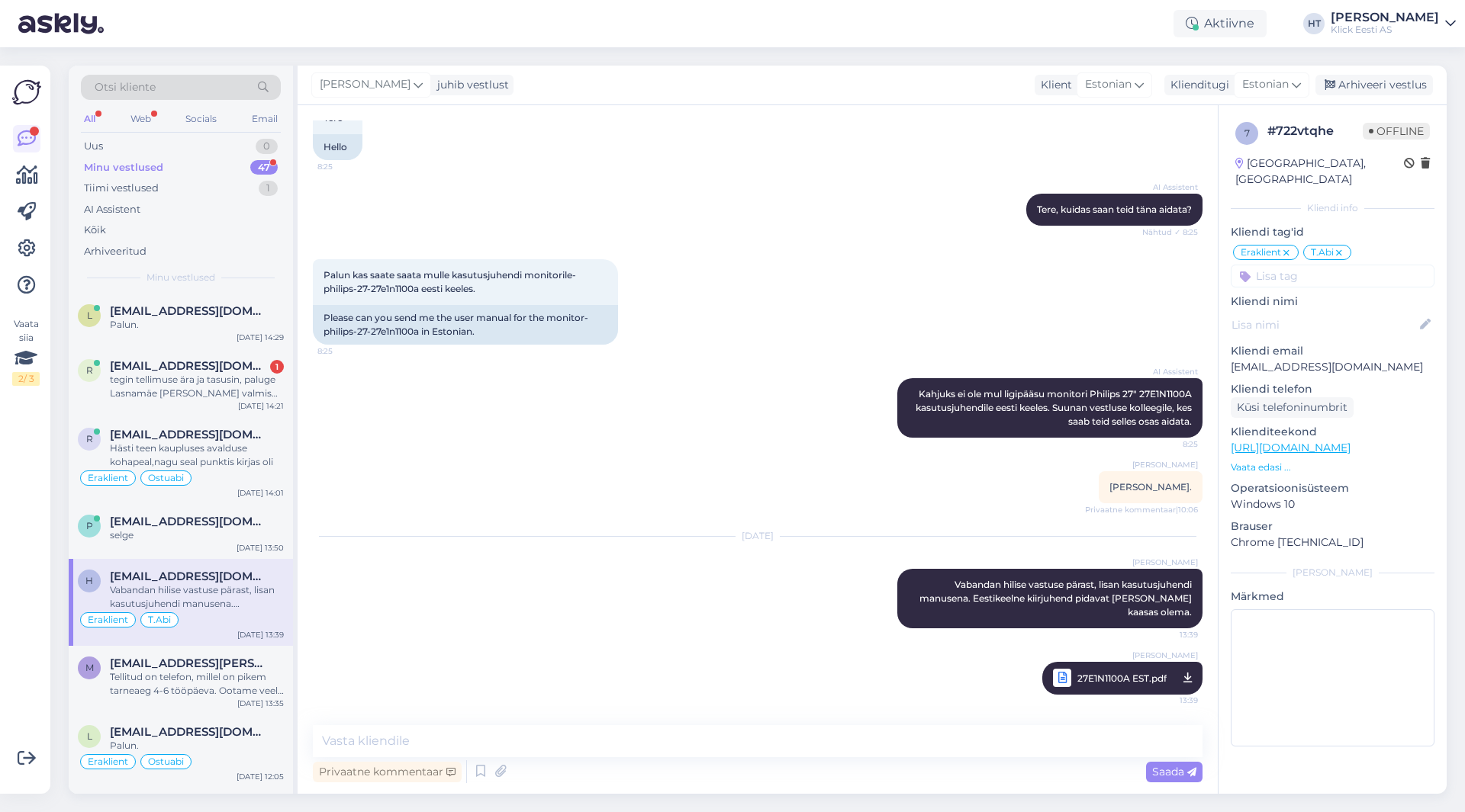
scroll to position [100, 0]
click at [566, 443] on div "AI Assistent [PERSON_NAME] ei ole mul ligipääsu monitori Philips 27" 27E1N1100A…" at bounding box center [757, 408] width 890 height 94
click at [208, 379] on div "tegin tellimuse ära ja tasusin, paluge Lasnamäe [PERSON_NAME] valmis panna." at bounding box center [196, 387] width 174 height 28
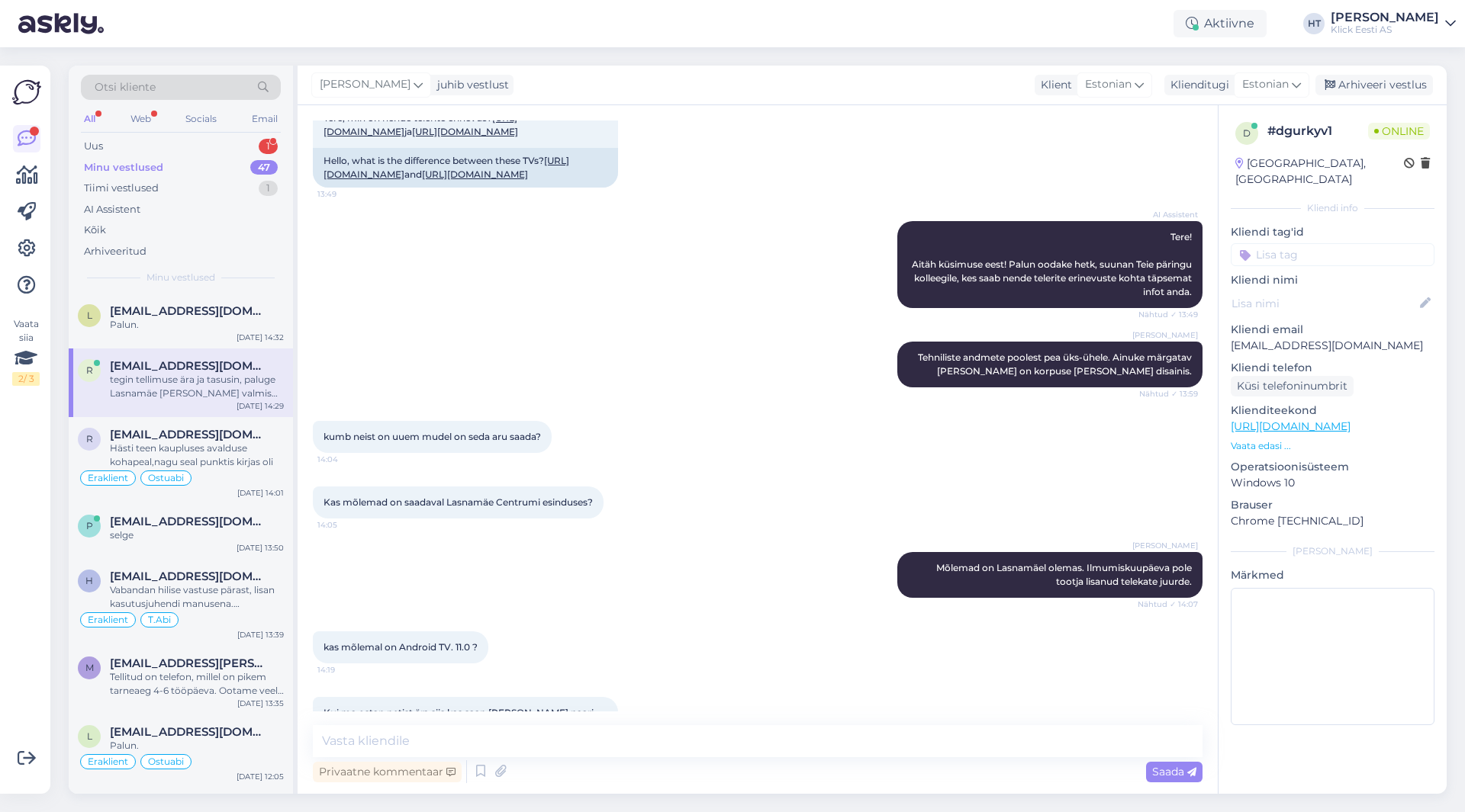
scroll to position [333, 0]
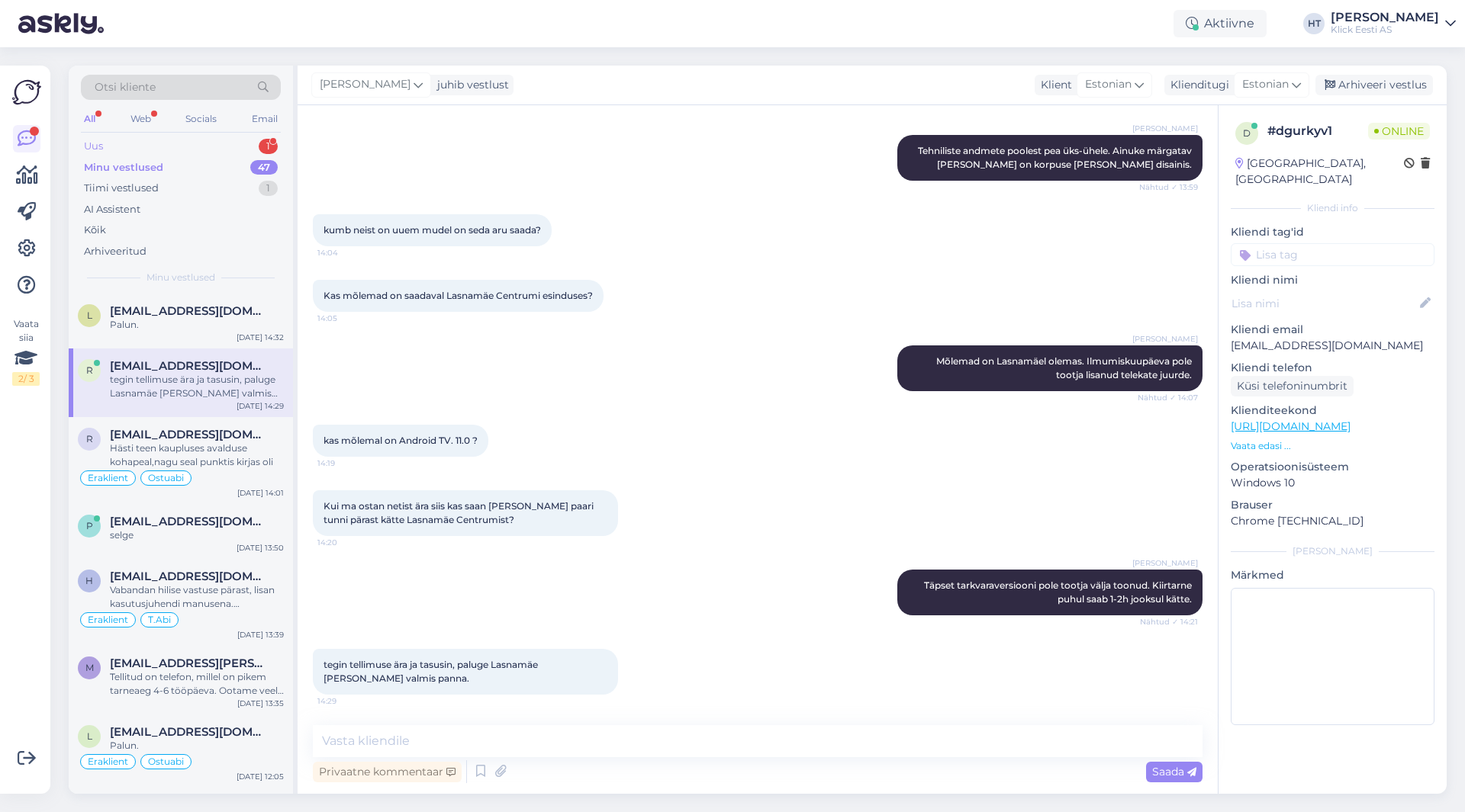
click at [263, 141] on div "1" at bounding box center [268, 145] width 19 height 15
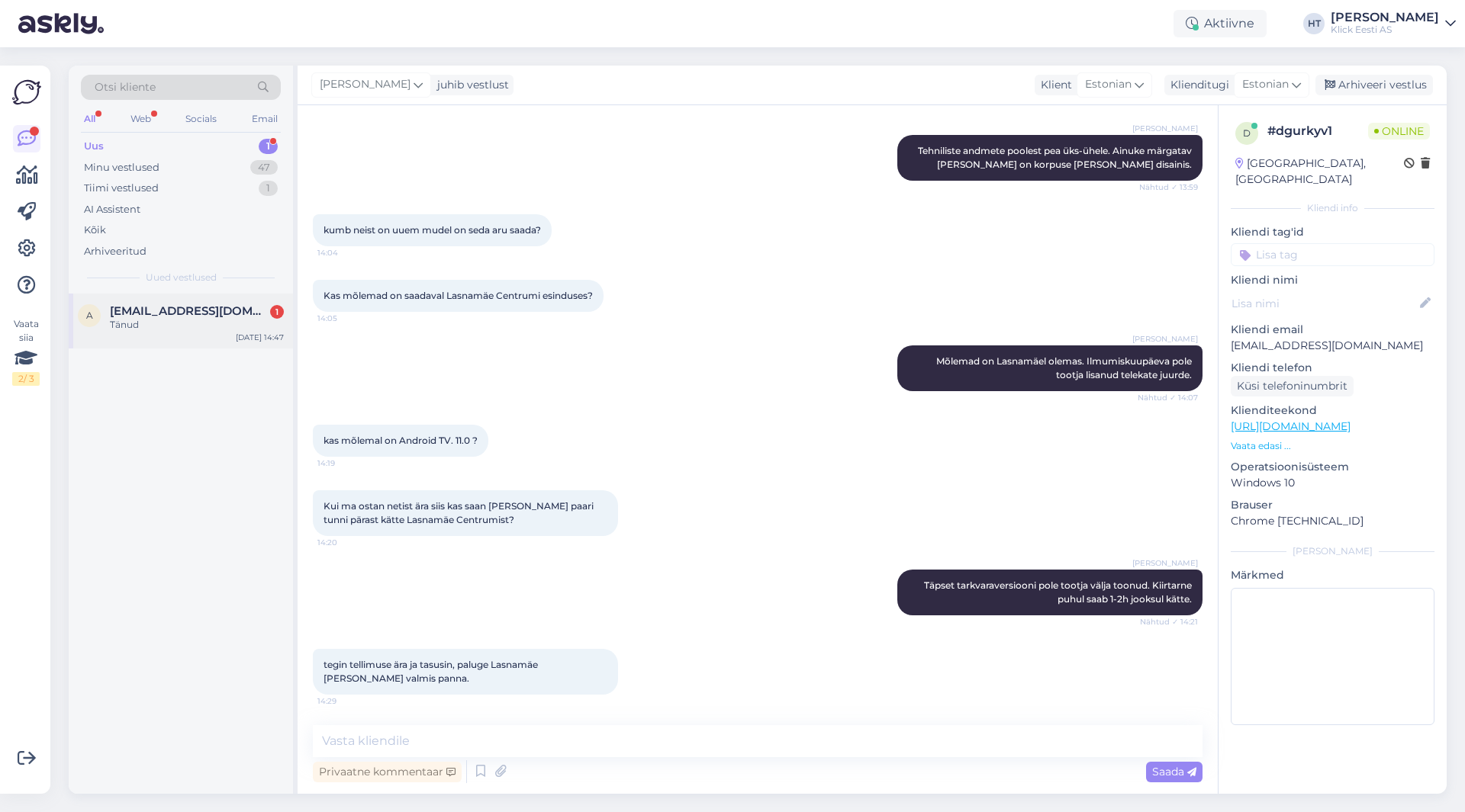
click at [237, 305] on div "[EMAIL_ADDRESS][DOMAIN_NAME] 1" at bounding box center [196, 311] width 174 height 14
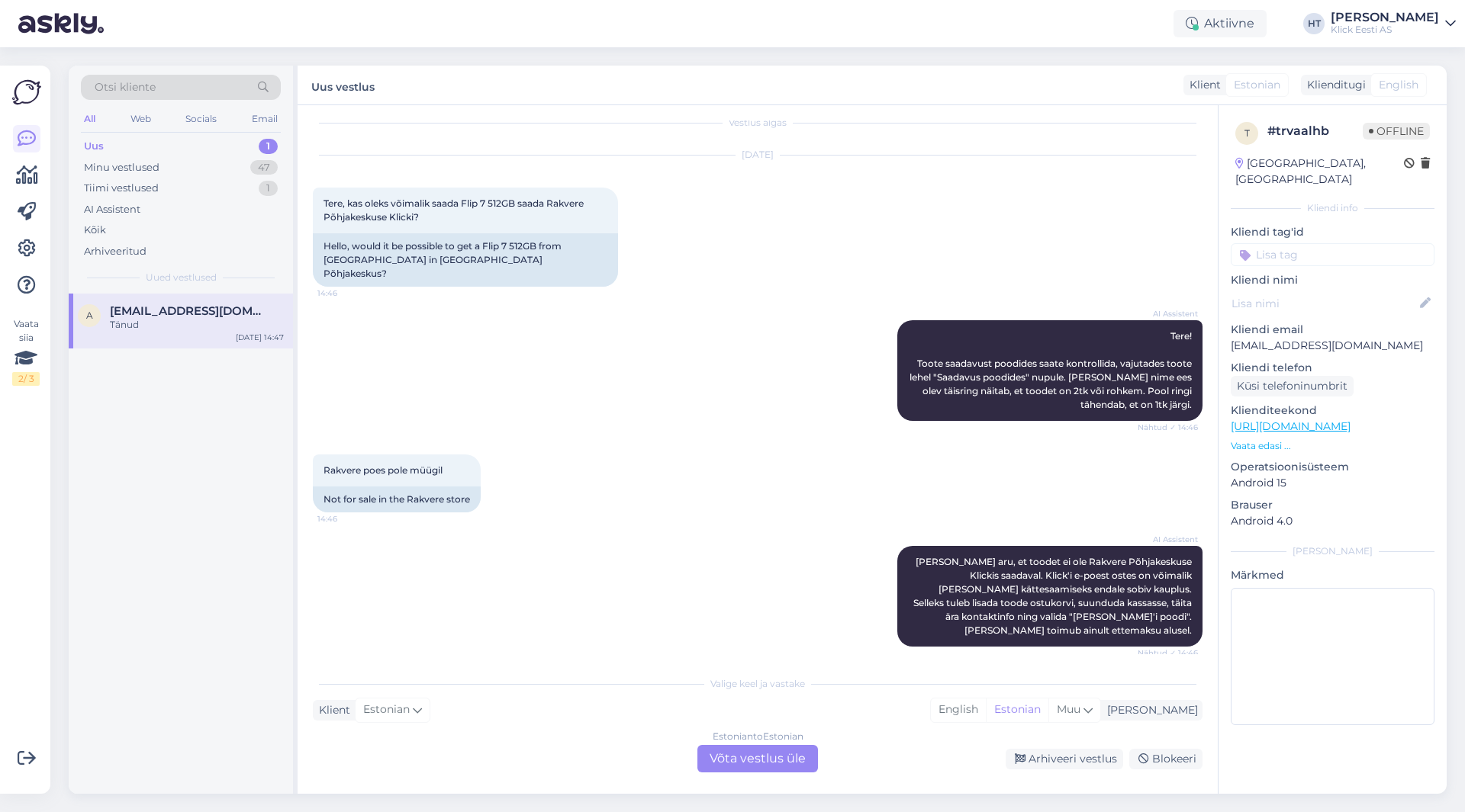
scroll to position [0, 0]
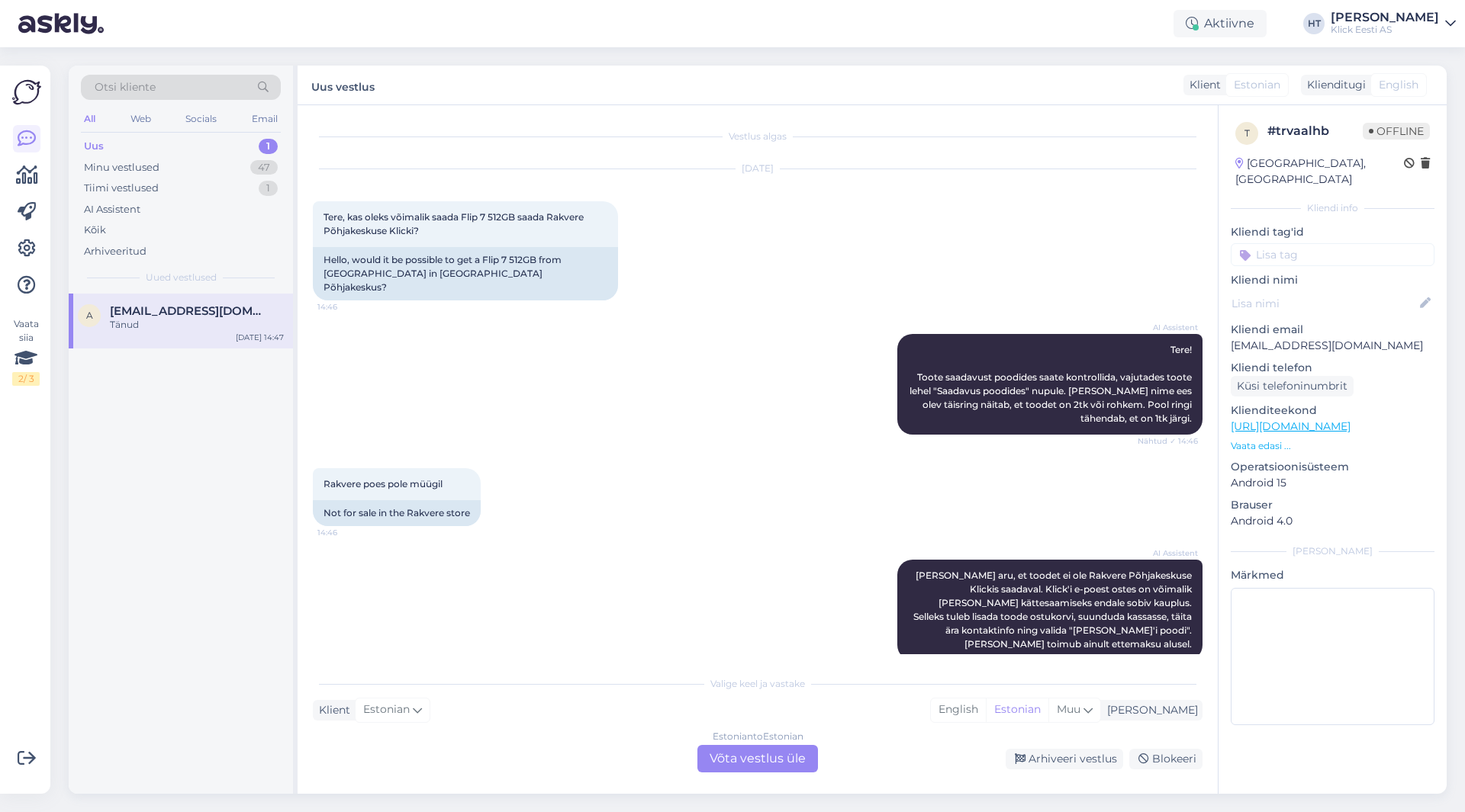
click at [1305, 250] on input at bounding box center [1332, 254] width 204 height 23
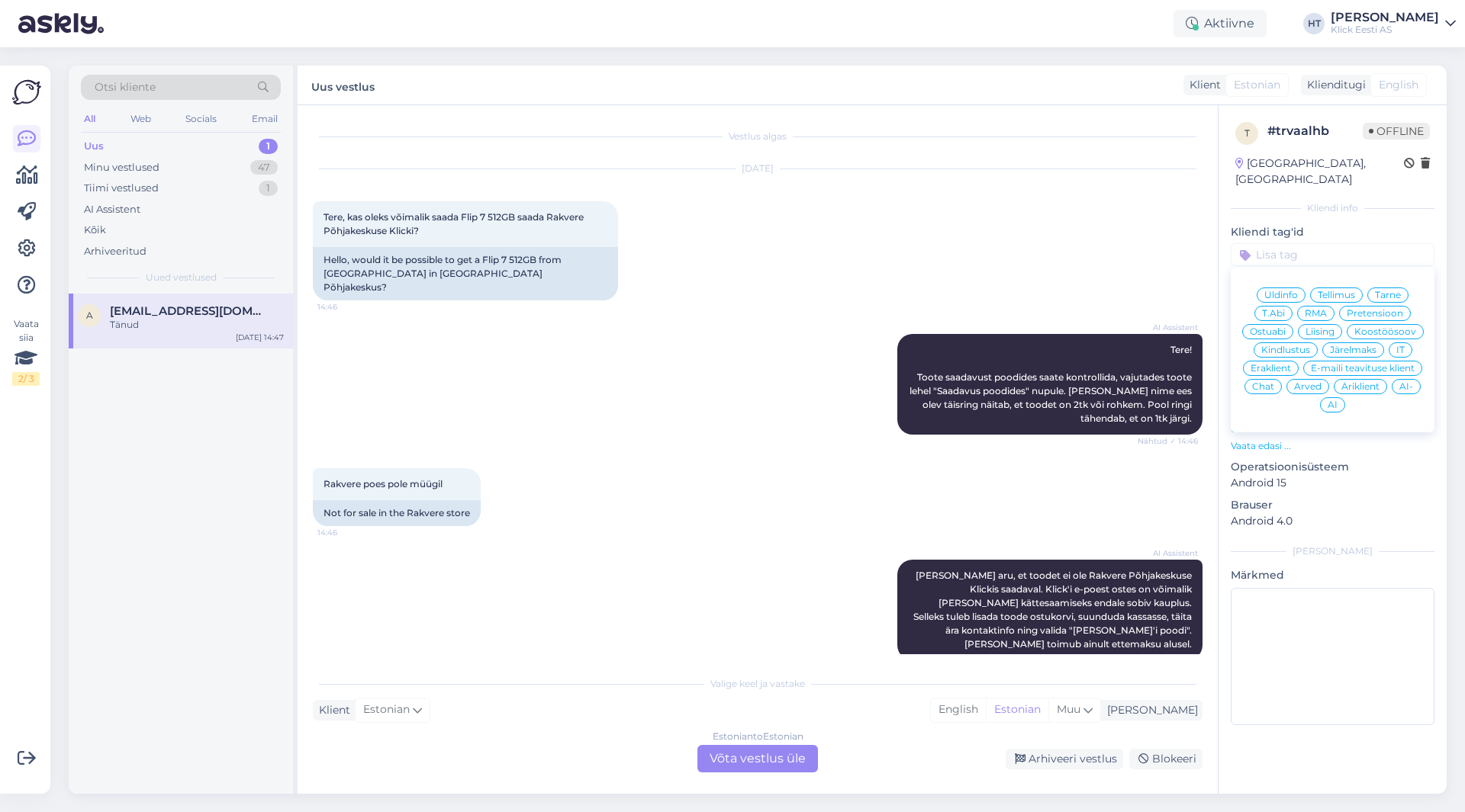
click at [1282, 327] on span "Ostuabi" at bounding box center [1267, 331] width 36 height 9
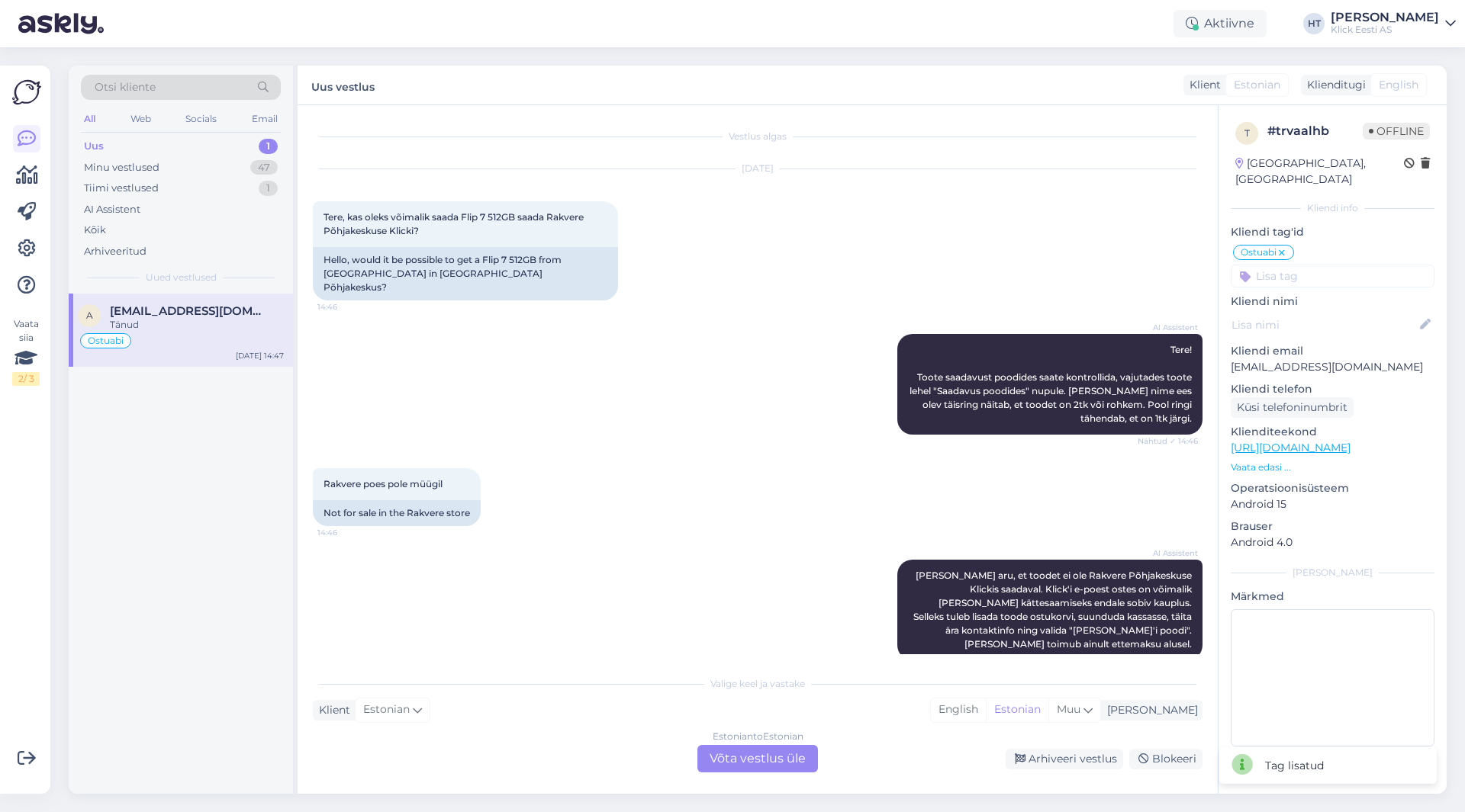
click at [1320, 265] on input at bounding box center [1332, 276] width 204 height 23
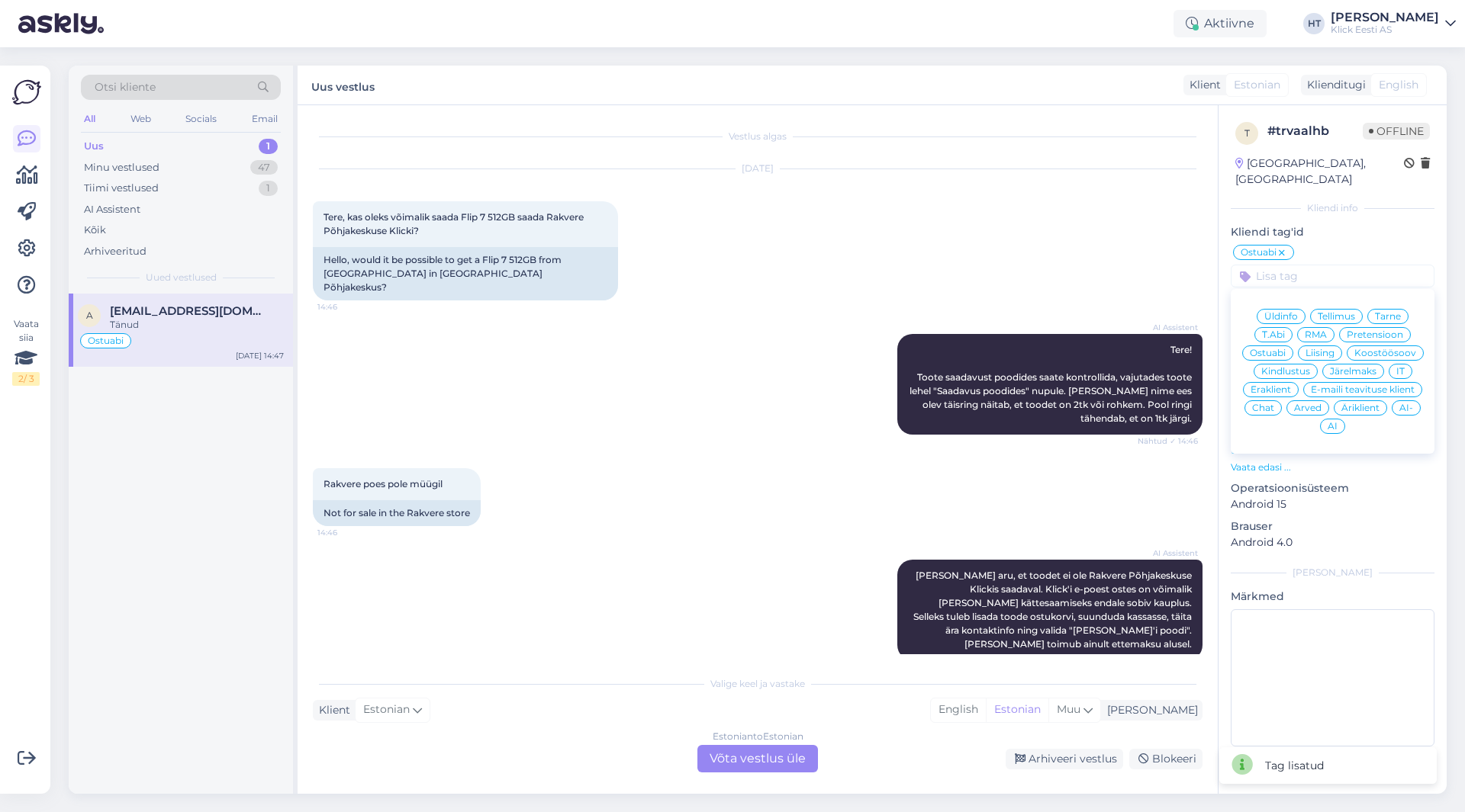
click at [1273, 385] on span "Eraklient" at bounding box center [1270, 389] width 41 height 9
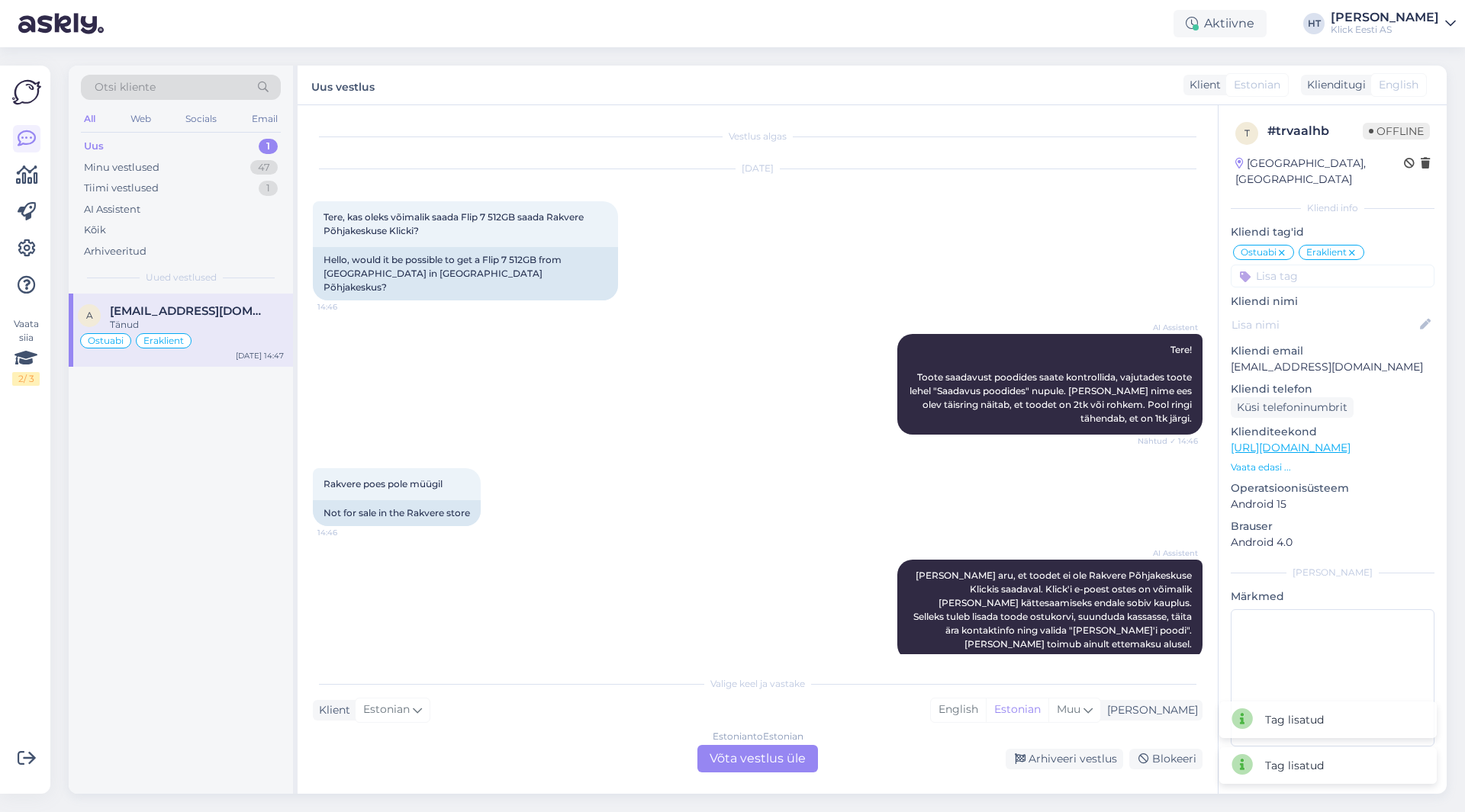
click at [1321, 265] on input at bounding box center [1332, 276] width 204 height 23
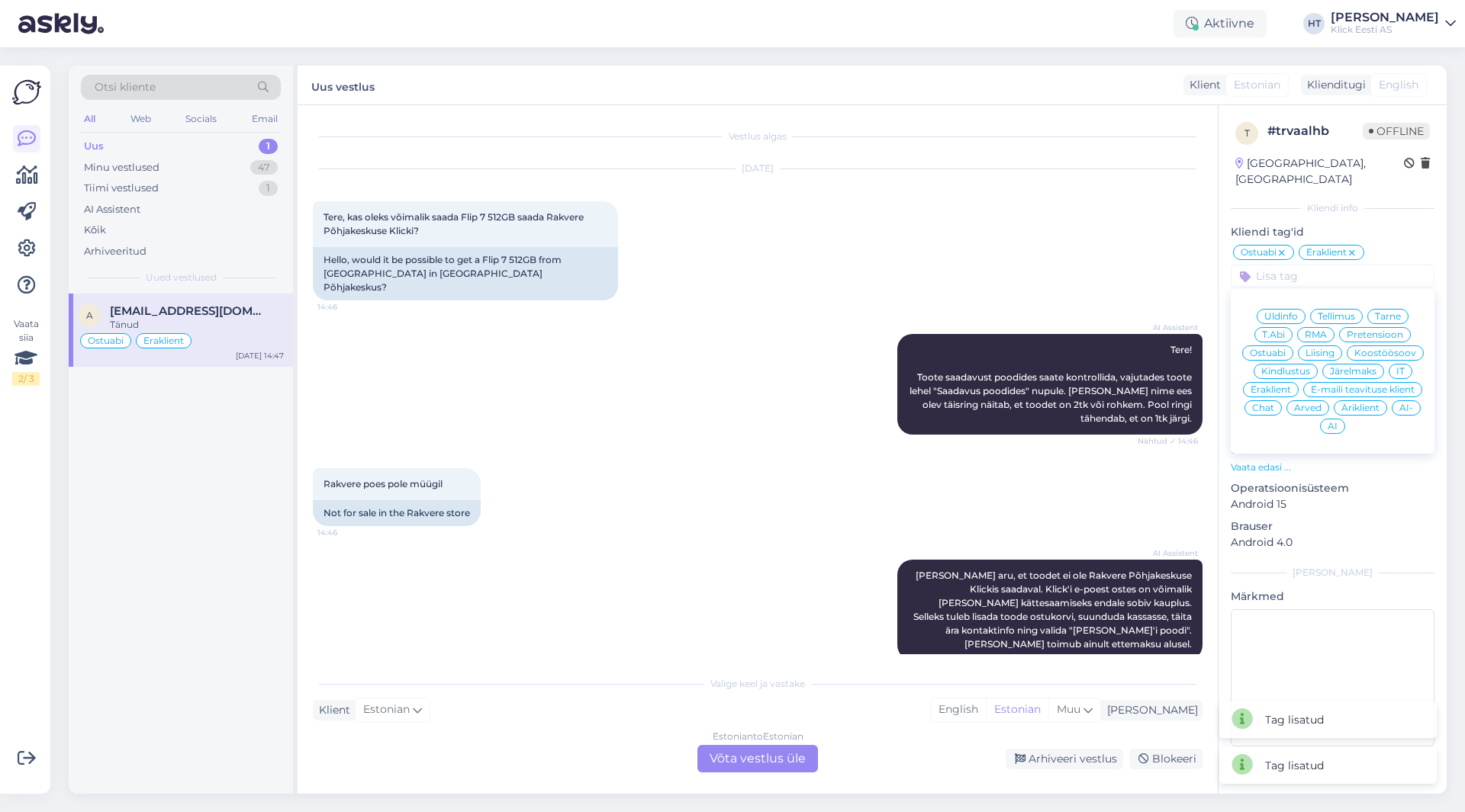
click at [1335, 422] on span "AI" at bounding box center [1333, 426] width 10 height 9
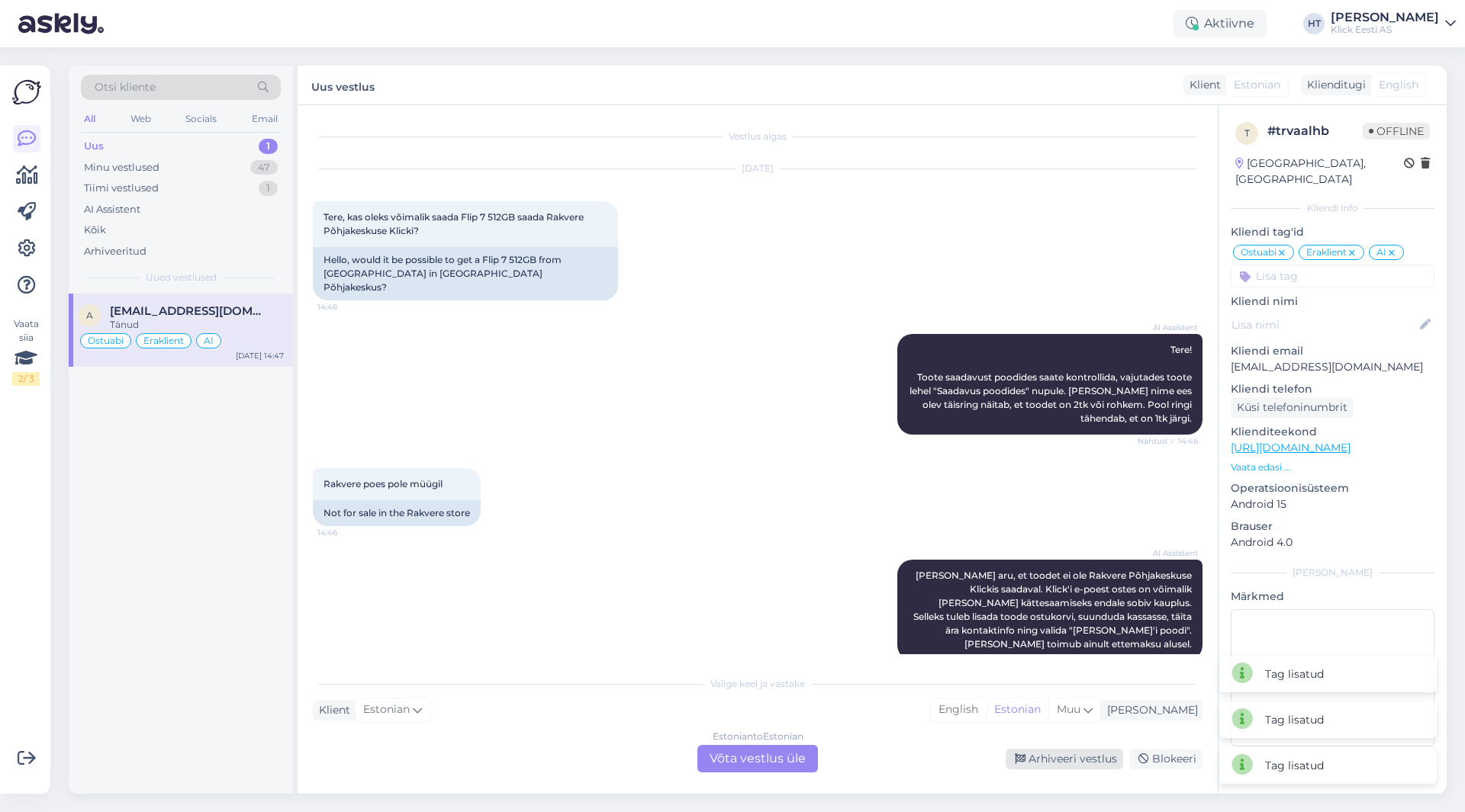
click at [1057, 757] on div "Arhiveeri vestlus" at bounding box center [1064, 759] width 117 height 21
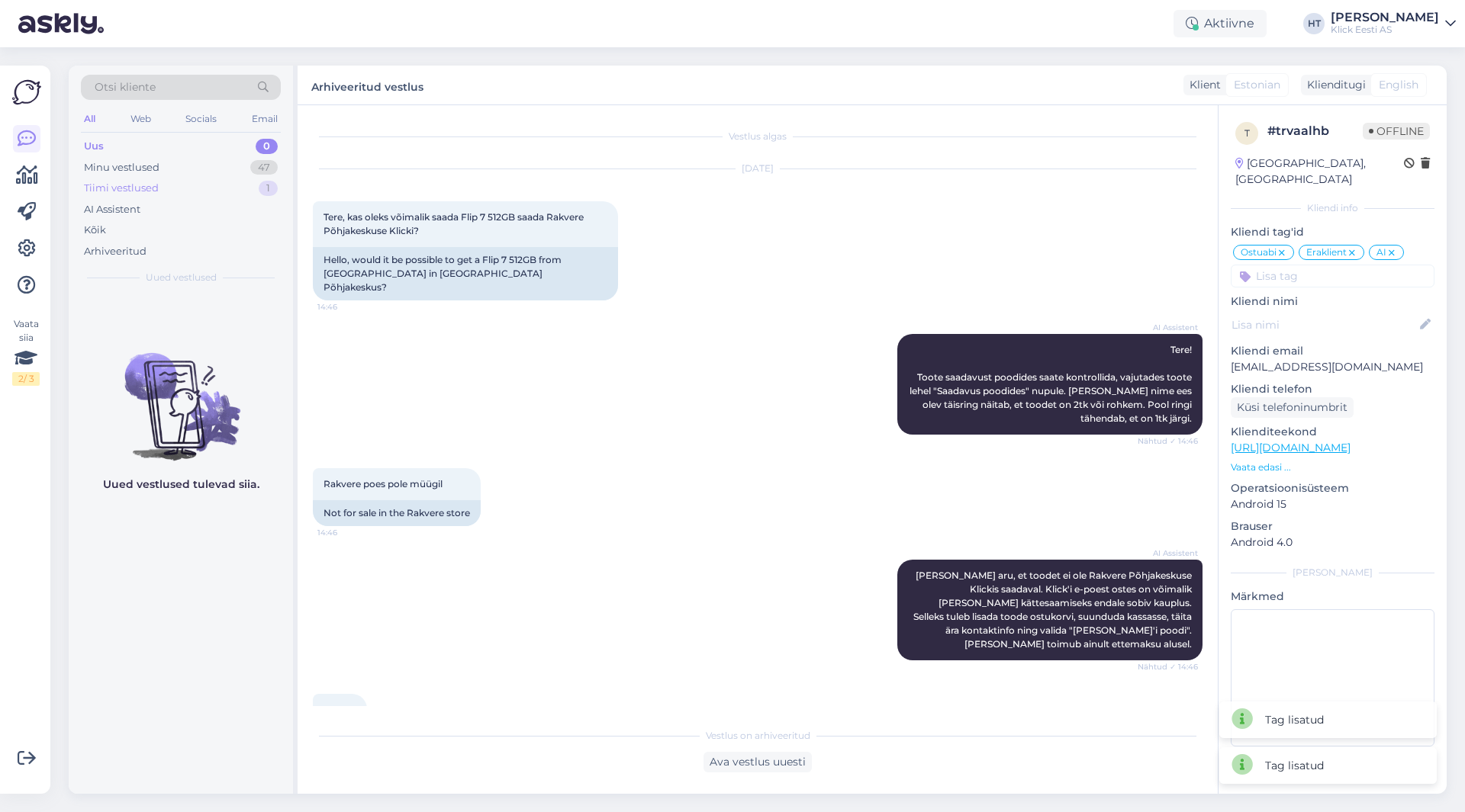
click at [270, 180] on div "Tiimi vestlused 1" at bounding box center [180, 188] width 200 height 21
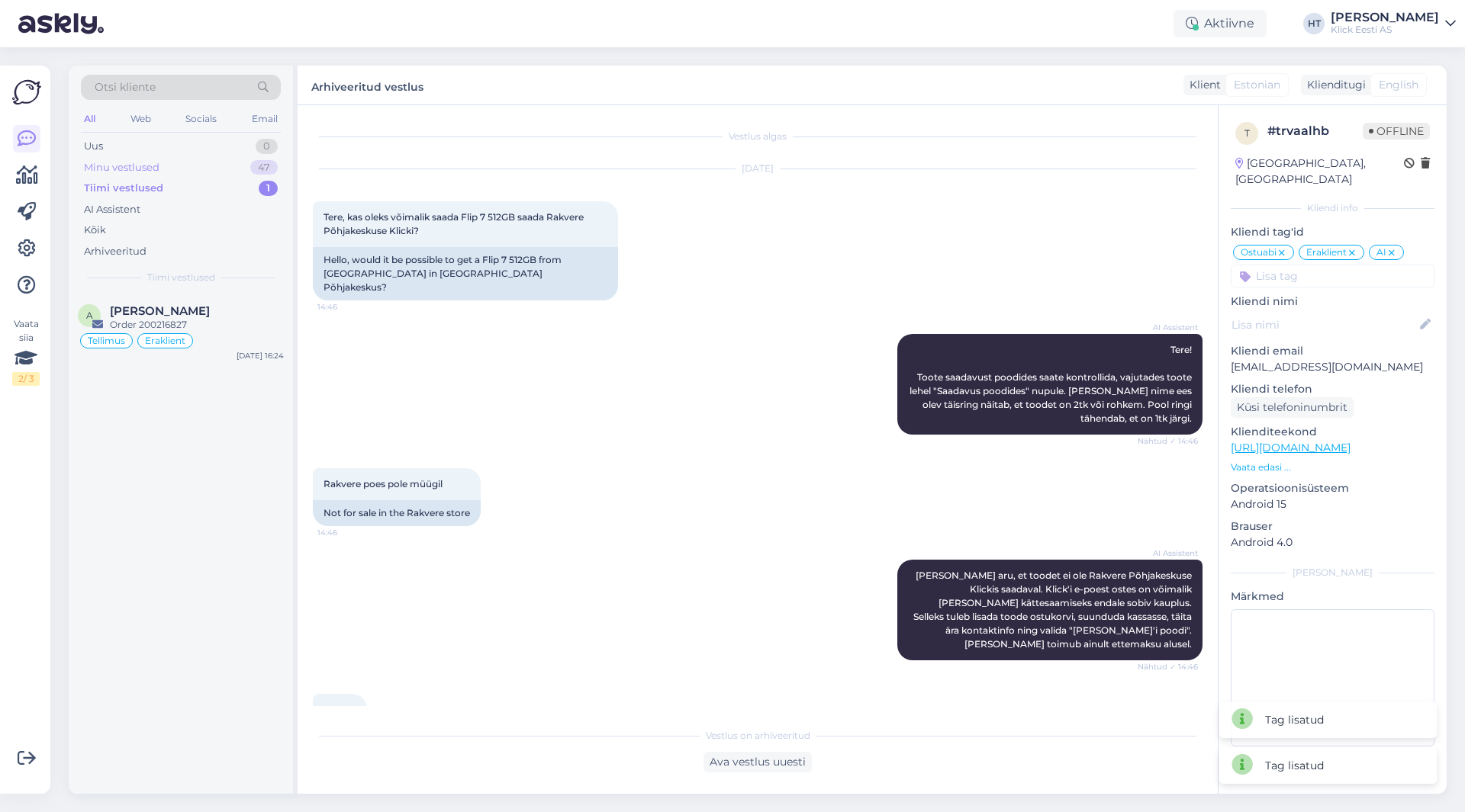
click at [263, 168] on div "47" at bounding box center [264, 167] width 28 height 15
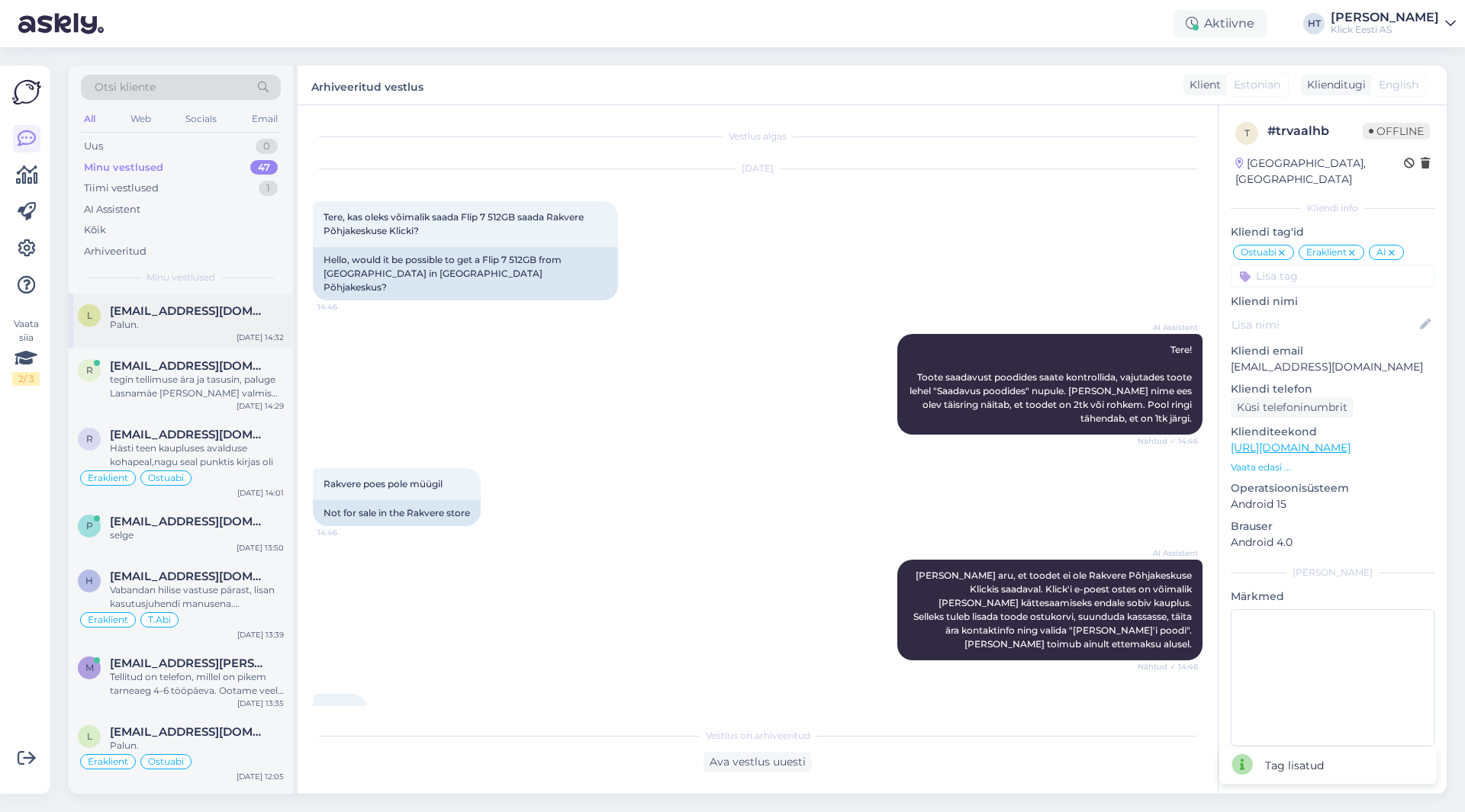
click at [216, 321] on div "Palun." at bounding box center [196, 325] width 174 height 14
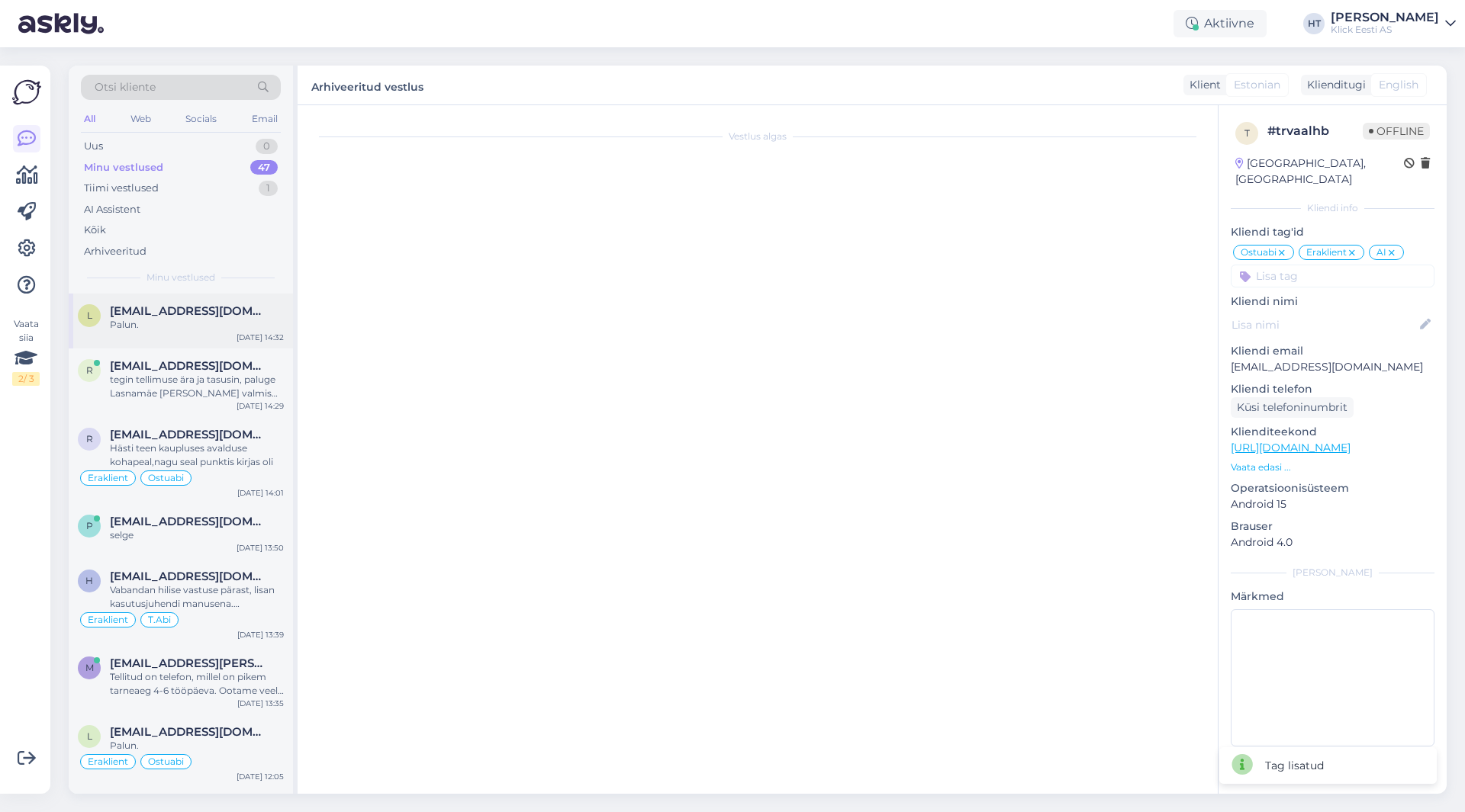
scroll to position [171, 0]
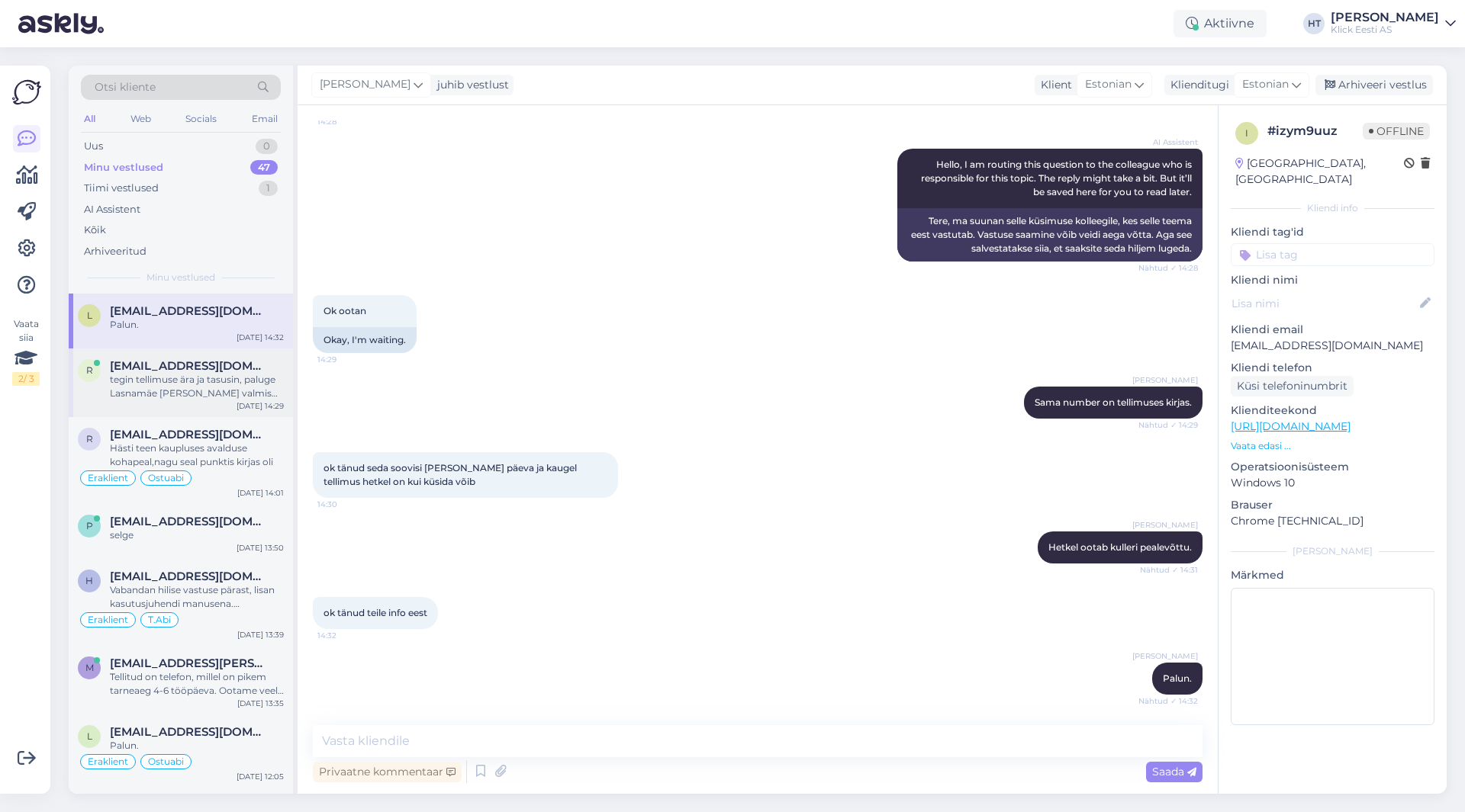
click at [182, 393] on div "tegin tellimuse ära ja tasusin, paluge Lasnamäe [PERSON_NAME] valmis panna." at bounding box center [196, 387] width 174 height 28
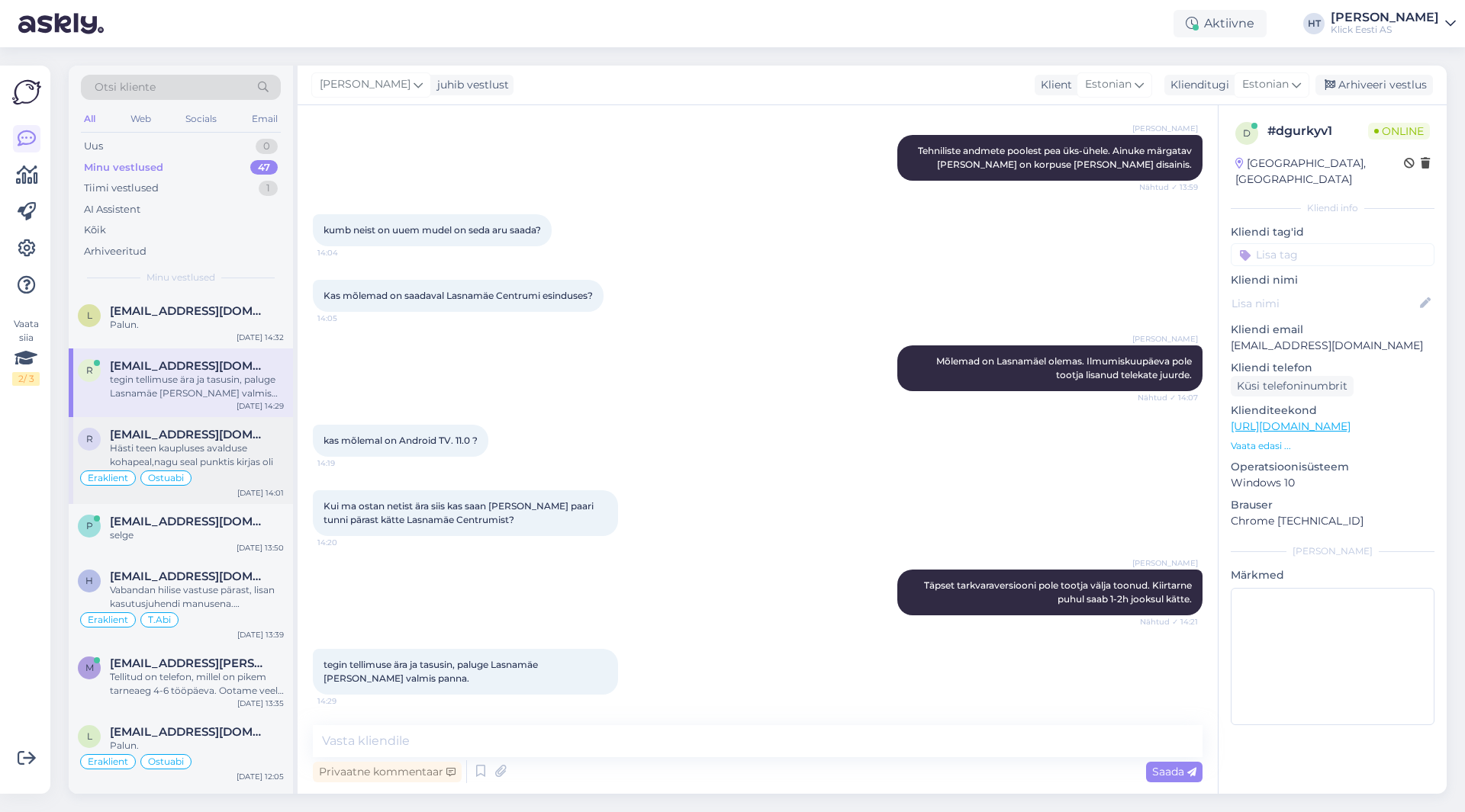
click at [217, 433] on span "[EMAIL_ADDRESS][DOMAIN_NAME]" at bounding box center [188, 435] width 158 height 14
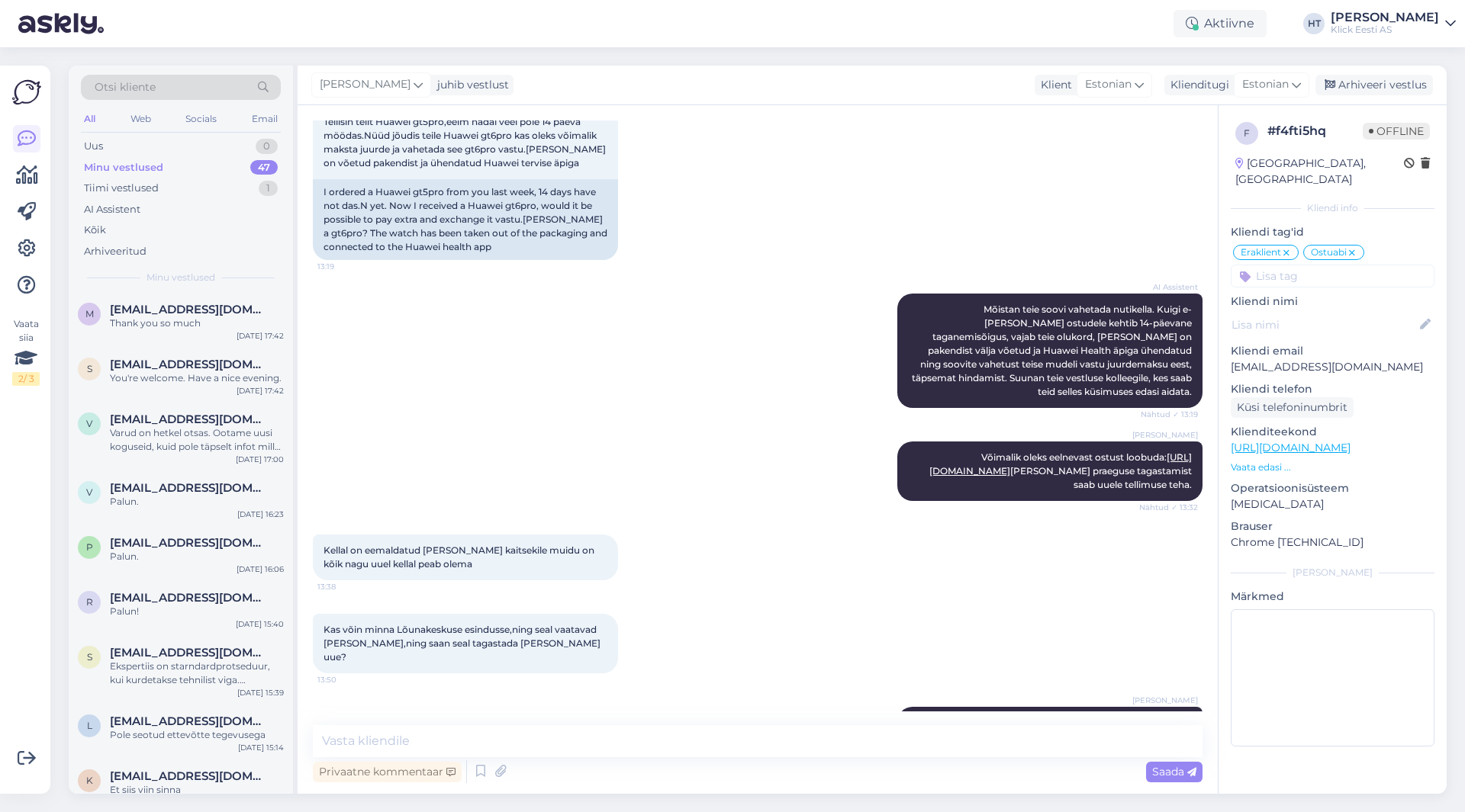
scroll to position [0, 0]
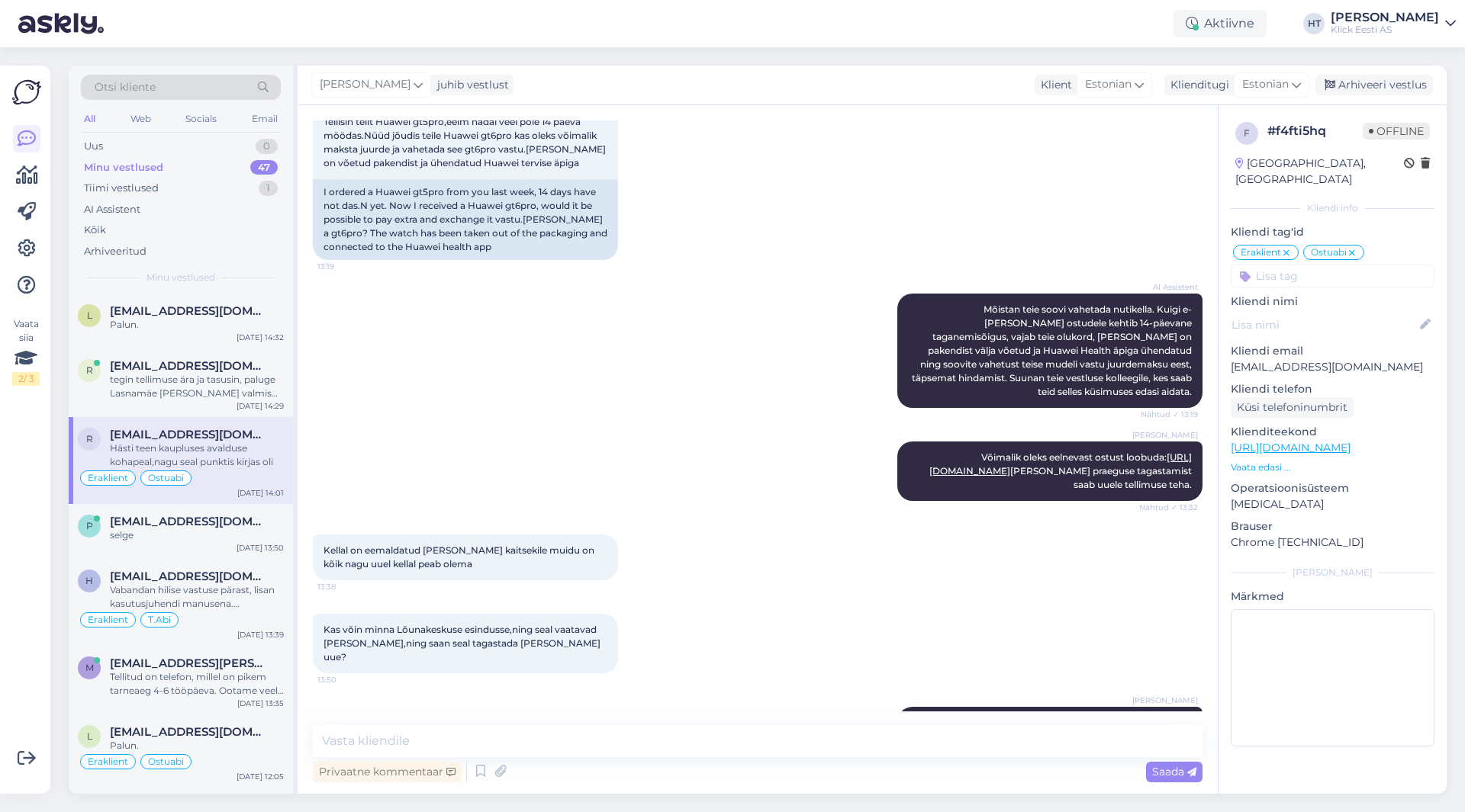
click at [42, 664] on div "Vaata siia 2 / 3 Võimalused Veendu, et Askly loob sulle väärtust. Sulge Ühenda …" at bounding box center [25, 430] width 51 height 728
click at [167, 195] on div "Tiimi vestlused 1" at bounding box center [180, 188] width 200 height 21
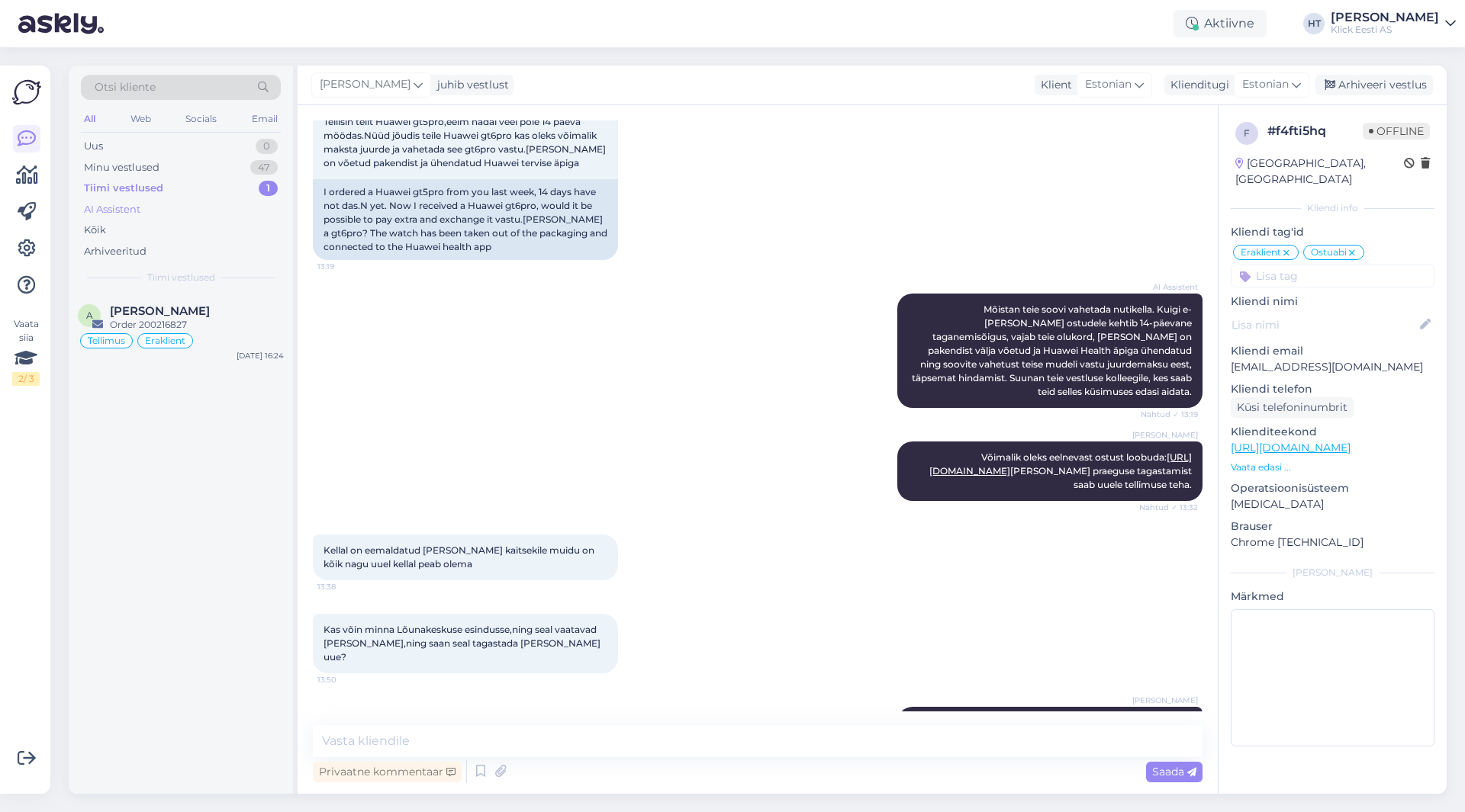
click at [165, 204] on div "AI Assistent" at bounding box center [180, 209] width 200 height 21
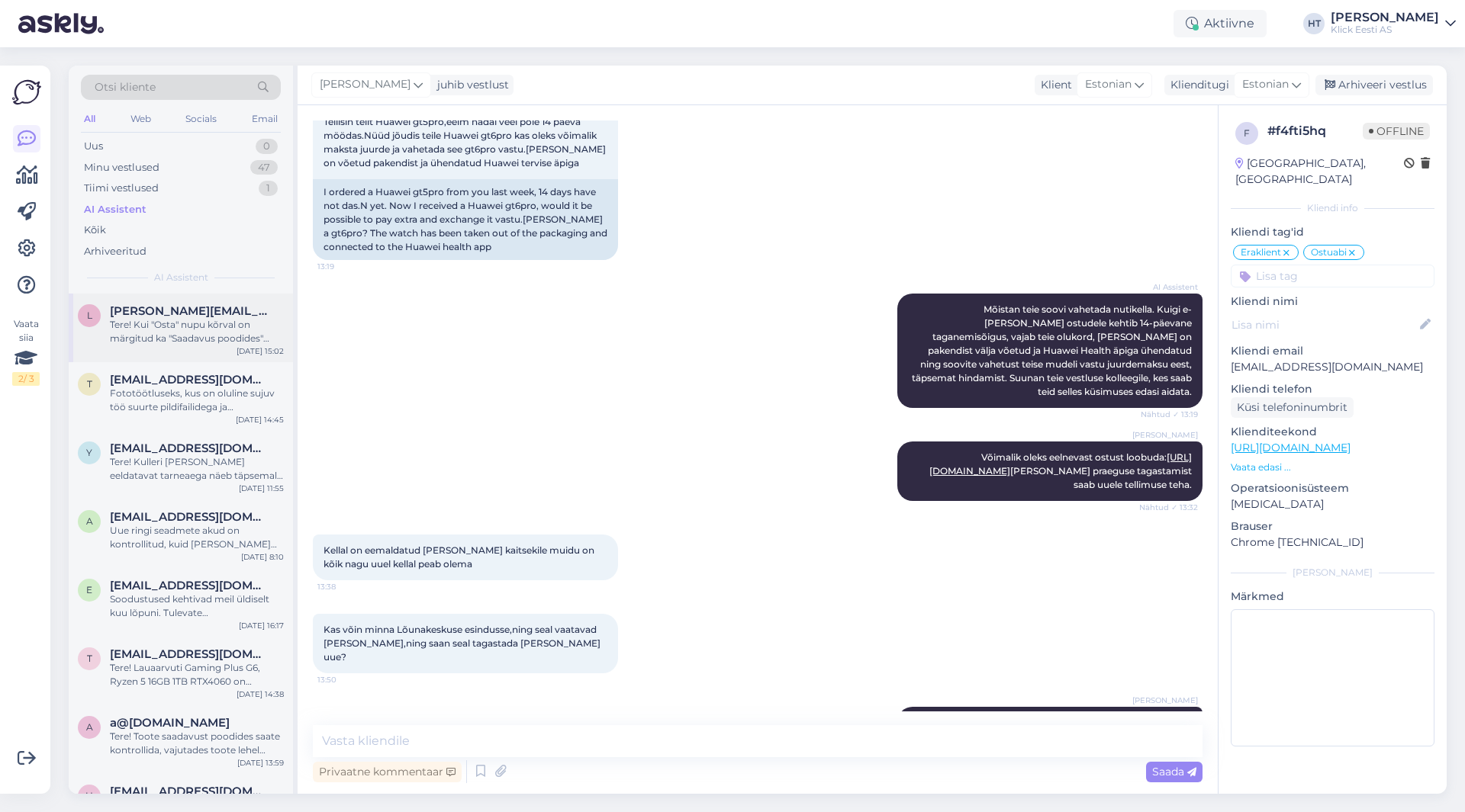
click at [188, 343] on div "Tere! Kui "Osta" nupu kõrval on märgitud ka "Saadavus poodides" [PERSON_NAME], …" at bounding box center [196, 332] width 174 height 28
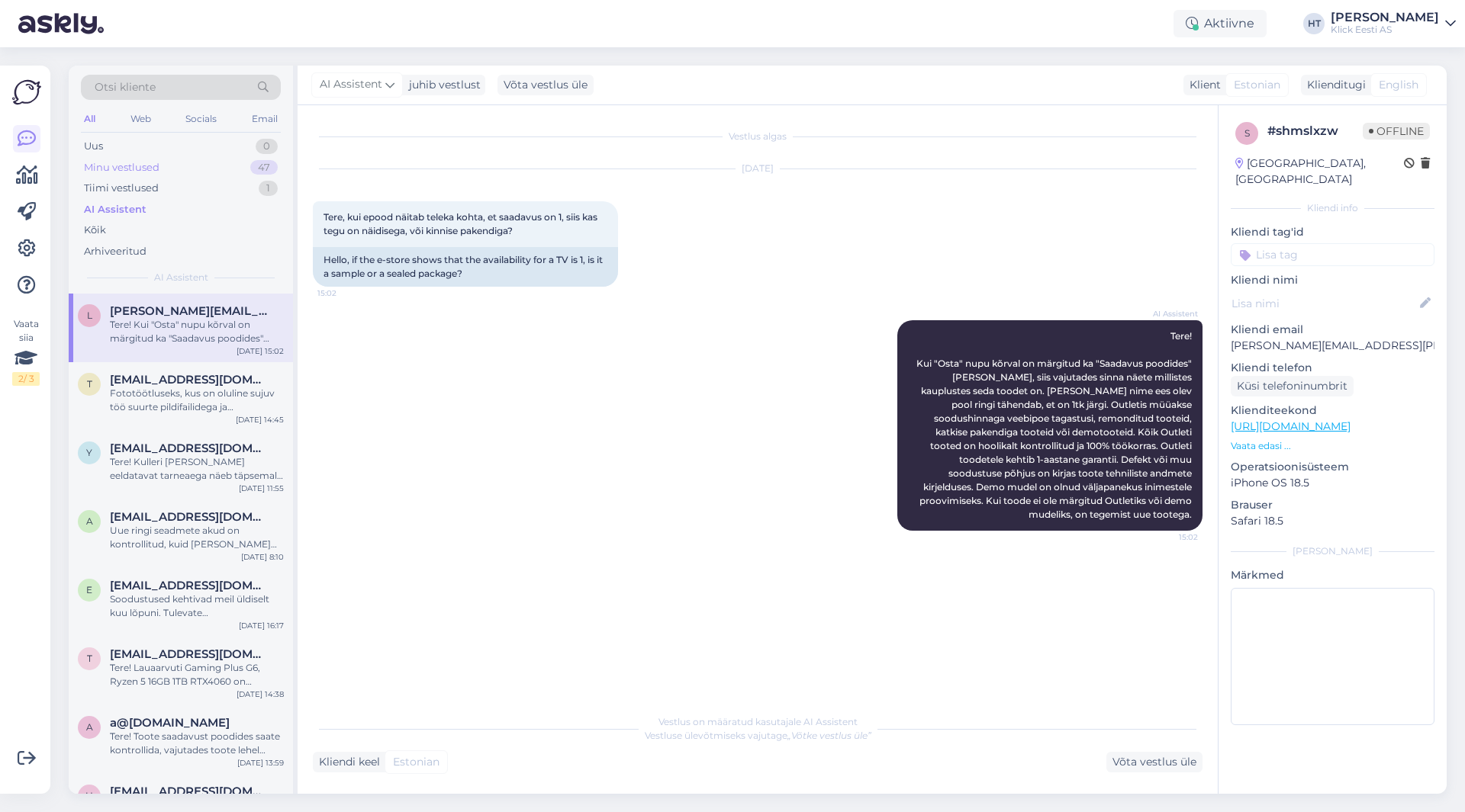
click at [201, 171] on div "Minu vestlused 47" at bounding box center [180, 167] width 200 height 21
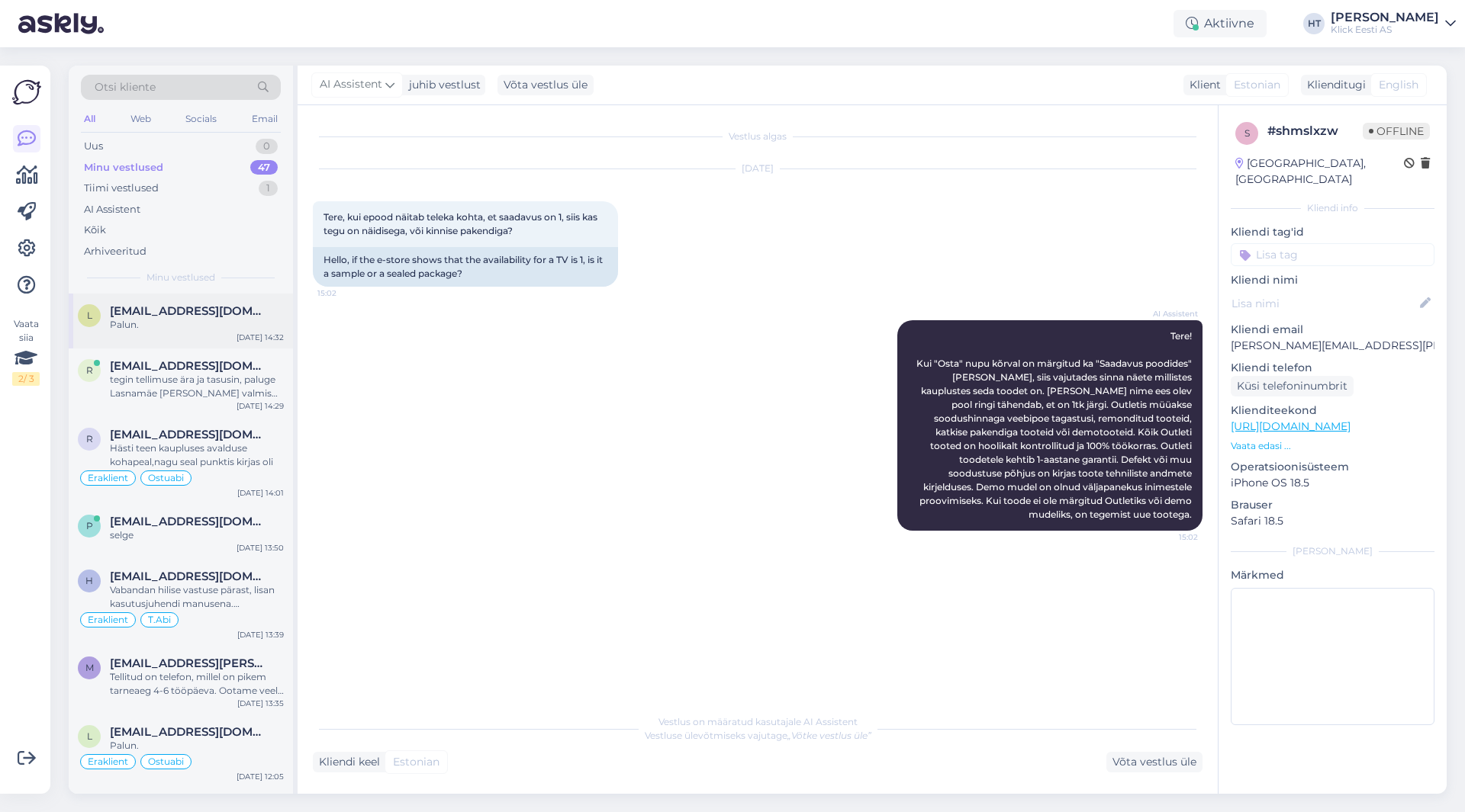
click at [241, 309] on span "[EMAIL_ADDRESS][DOMAIN_NAME]" at bounding box center [188, 311] width 158 height 14
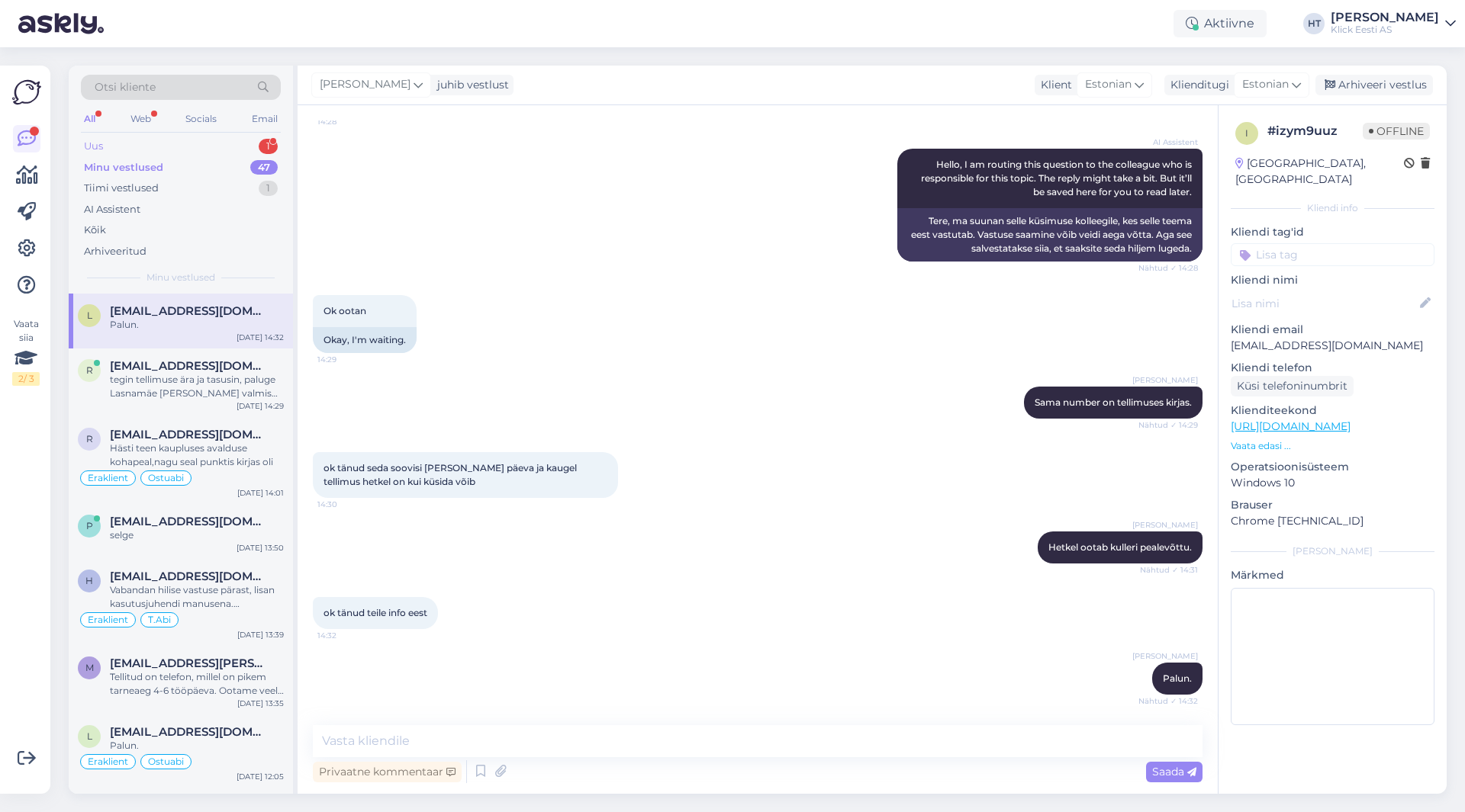
click at [270, 149] on div "1" at bounding box center [268, 145] width 19 height 15
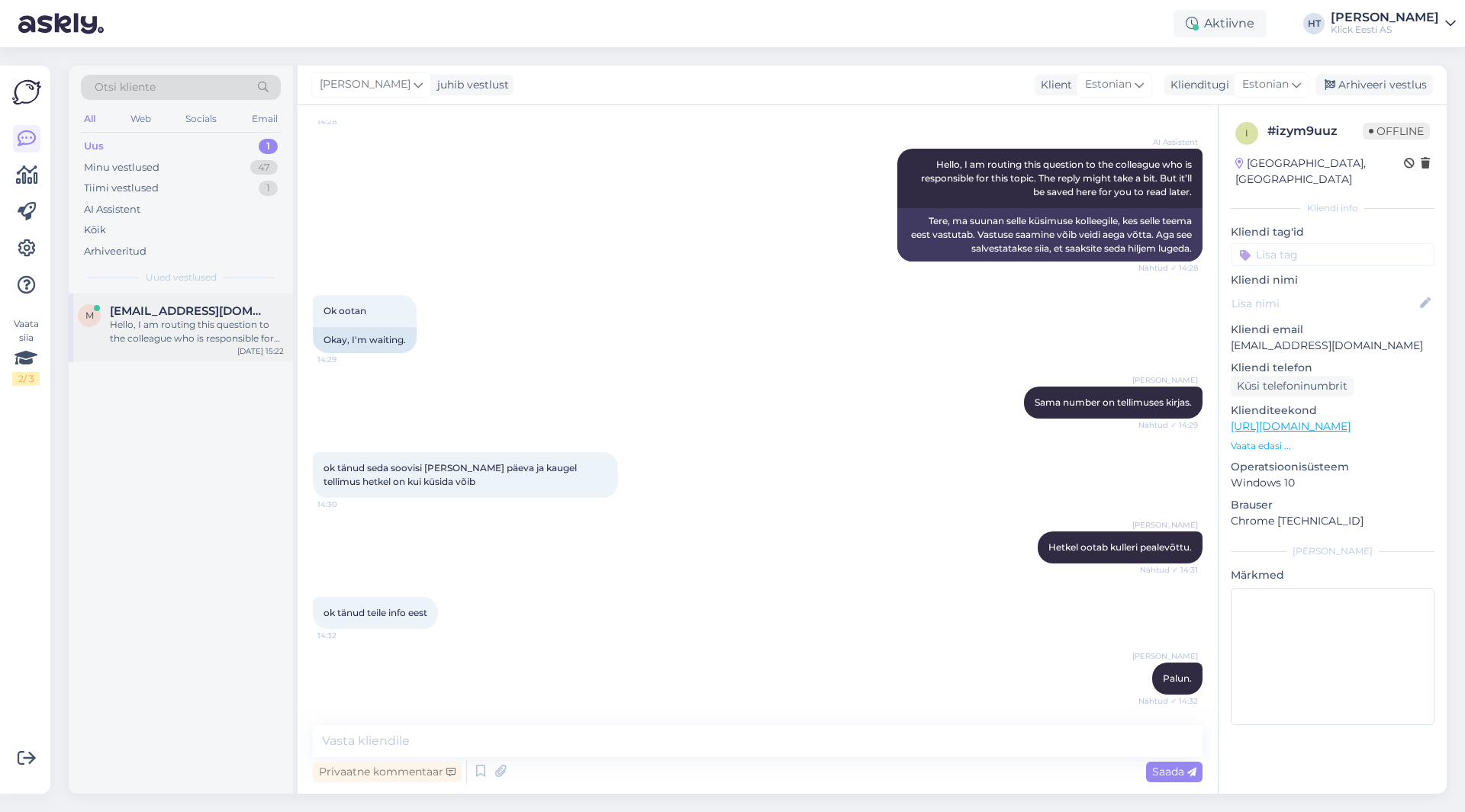
click at [205, 298] on div "m [EMAIL_ADDRESS][DOMAIN_NAME] Hello, I am routing this question to the colleag…" at bounding box center [180, 327] width 224 height 69
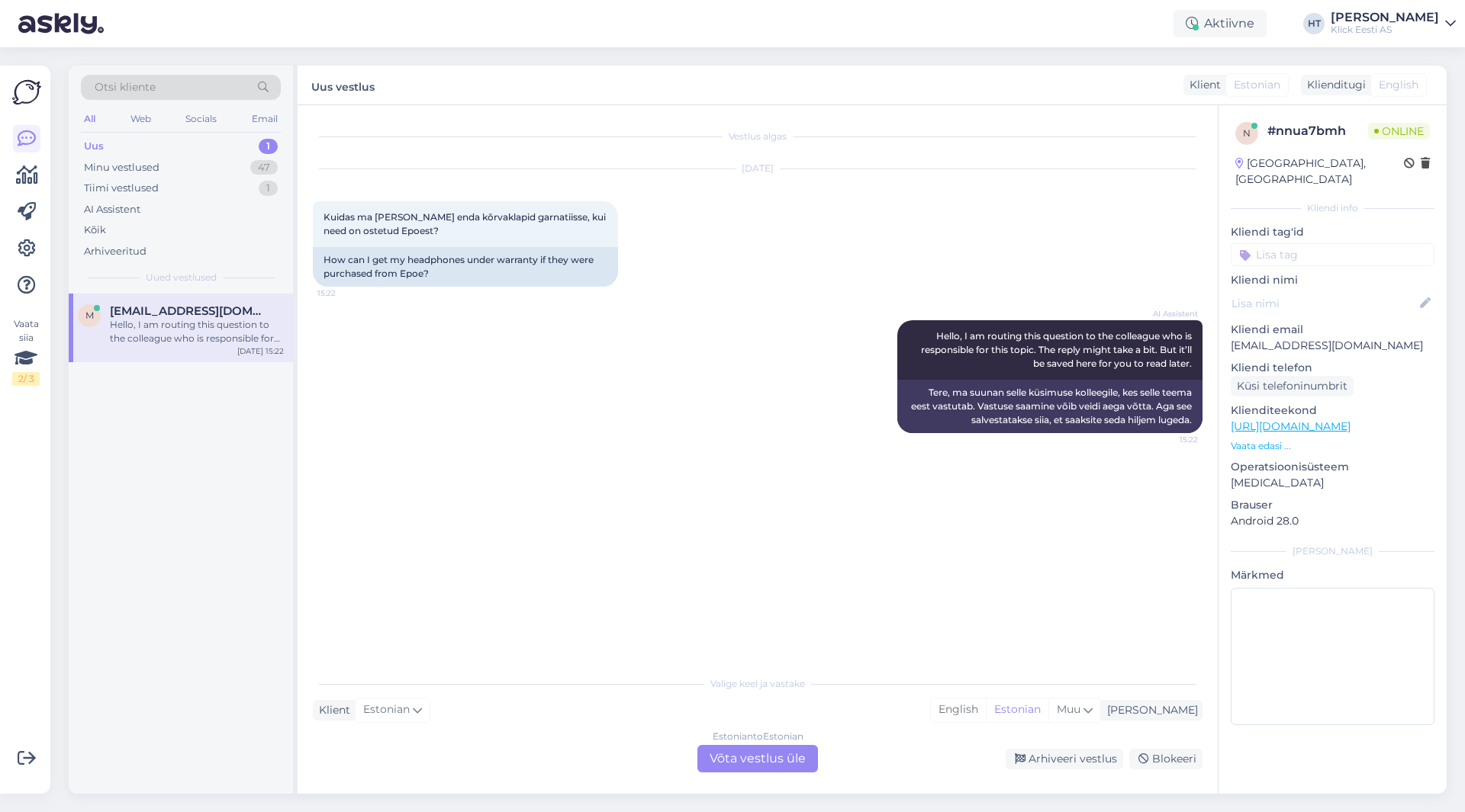
click at [178, 94] on div "Otsi kliente" at bounding box center [180, 87] width 200 height 25
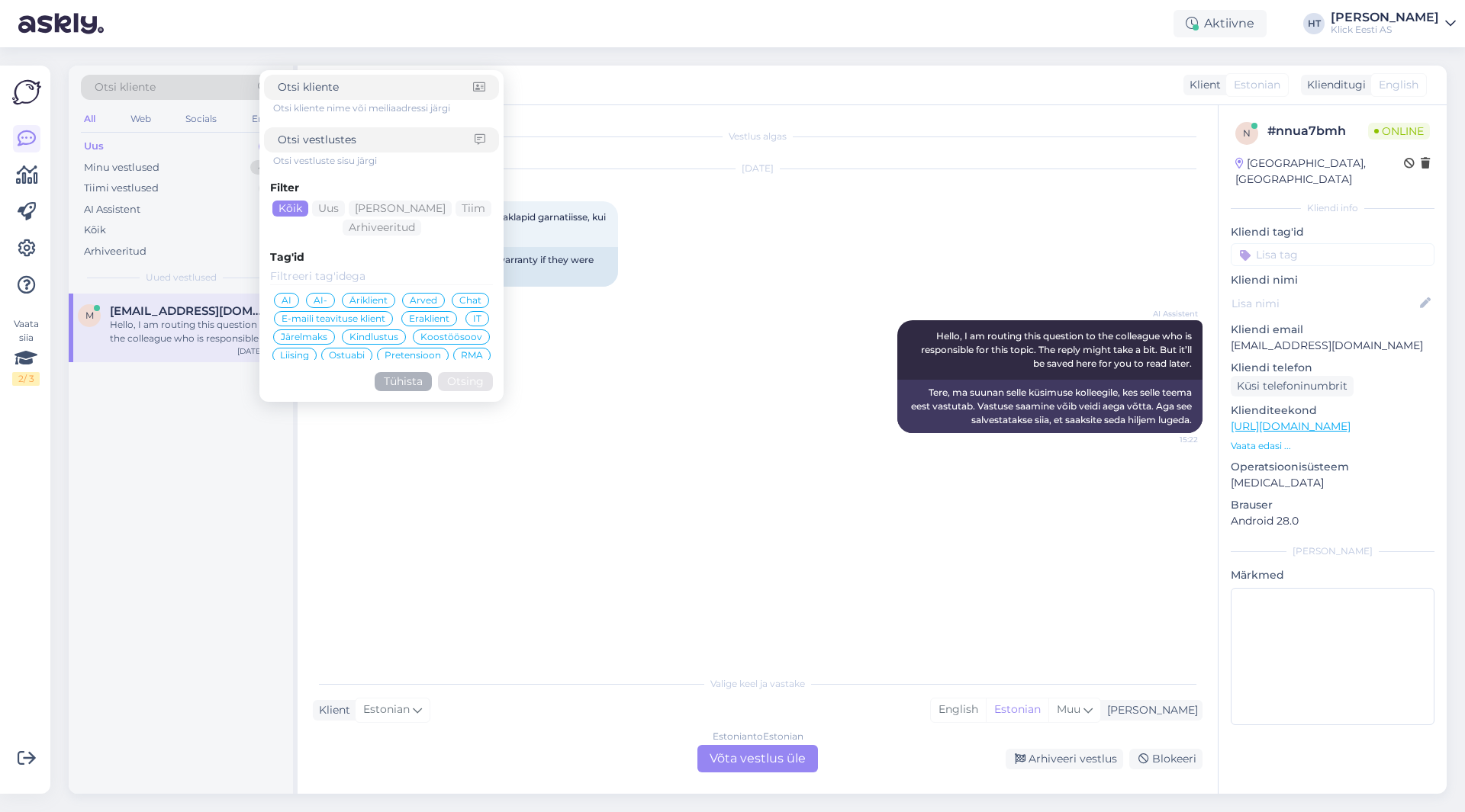
click at [337, 146] on input at bounding box center [376, 140] width 197 height 16
type input "garantiijuhtumi"
click button "Otsing" at bounding box center [465, 381] width 55 height 19
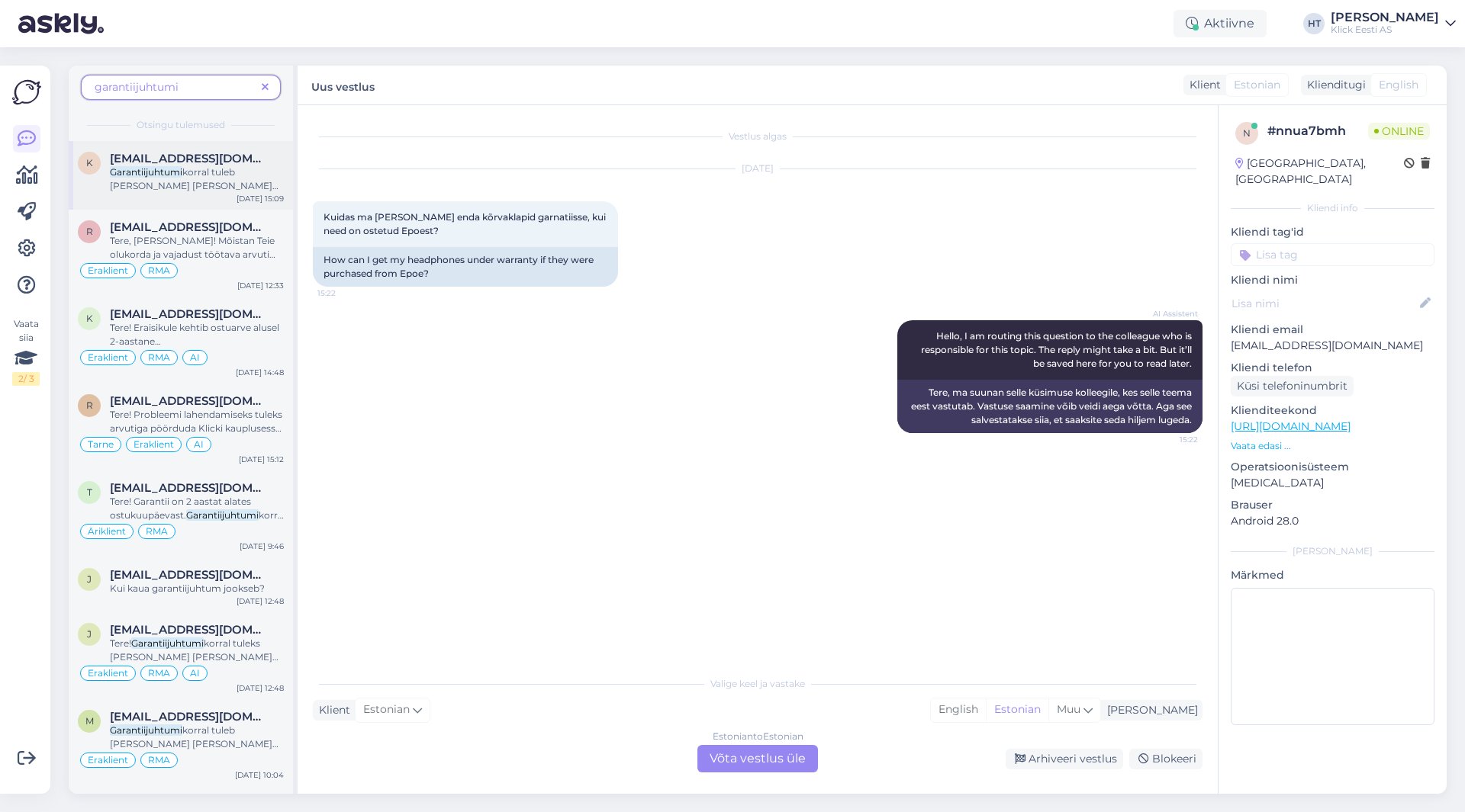
click at [191, 172] on span "korral tuleb [PERSON_NAME] [PERSON_NAME] ostuarvega viia endale sobivasse esind…" at bounding box center [193, 199] width 168 height 67
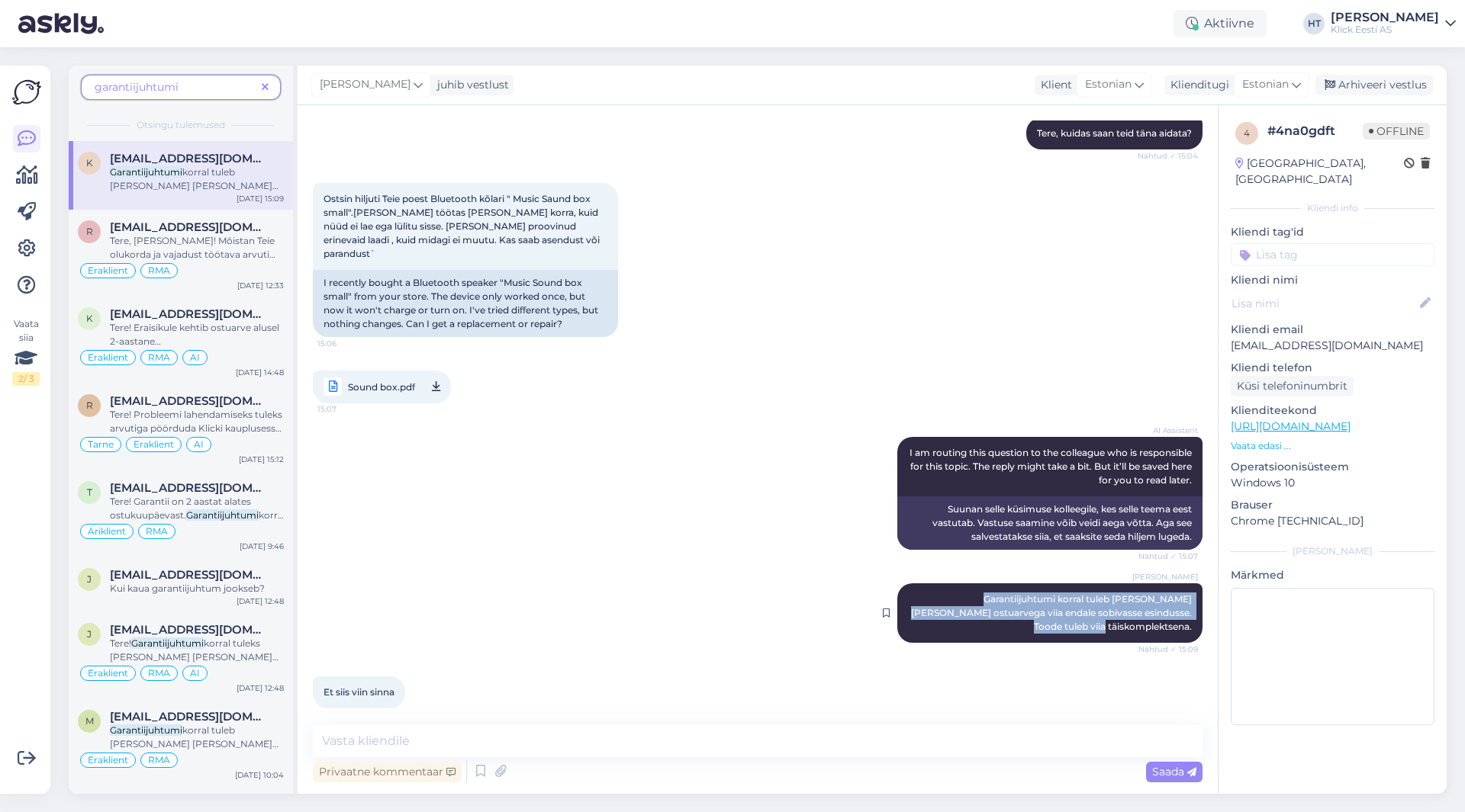
drag, startPoint x: 920, startPoint y: 579, endPoint x: 1184, endPoint y: 612, distance: 266.1
click at [1184, 612] on div "[PERSON_NAME] Garantiijuhtumi korral tuleb [PERSON_NAME] [PERSON_NAME] ostuarve…" at bounding box center [1049, 613] width 306 height 60
copy span "Garantiijuhtumi korral tuleb [PERSON_NAME] [PERSON_NAME] ostuarvega viia endale…"
click at [663, 611] on div "[PERSON_NAME] Garantiijuhtumi korral tuleb [PERSON_NAME] [PERSON_NAME] ostuarve…" at bounding box center [757, 613] width 890 height 94
click at [272, 88] on span at bounding box center [265, 88] width 19 height 16
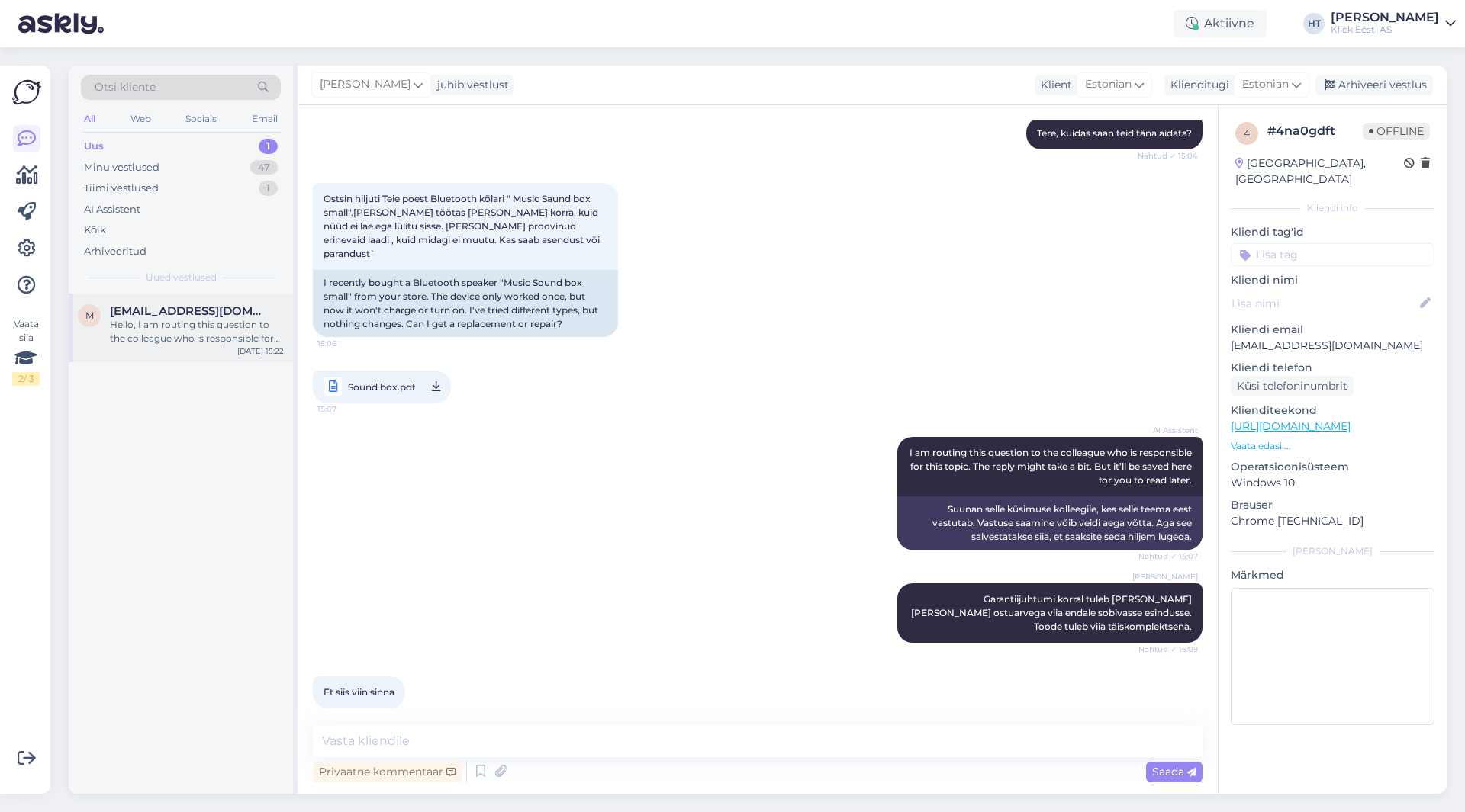
click at [225, 319] on div "Hello, I am routing this question to the colleague who is responsible for this …" at bounding box center [196, 332] width 174 height 28
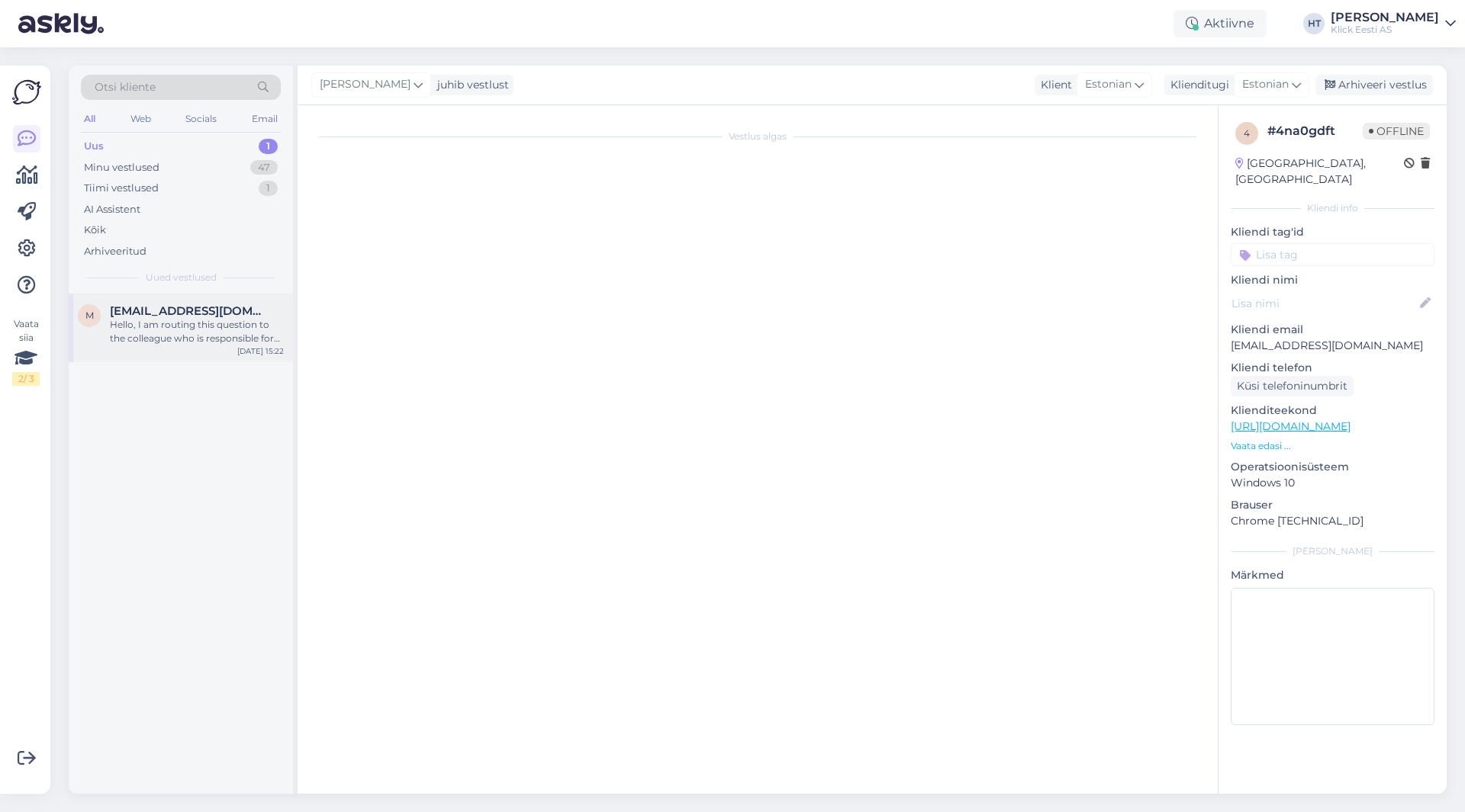
scroll to position [0, 0]
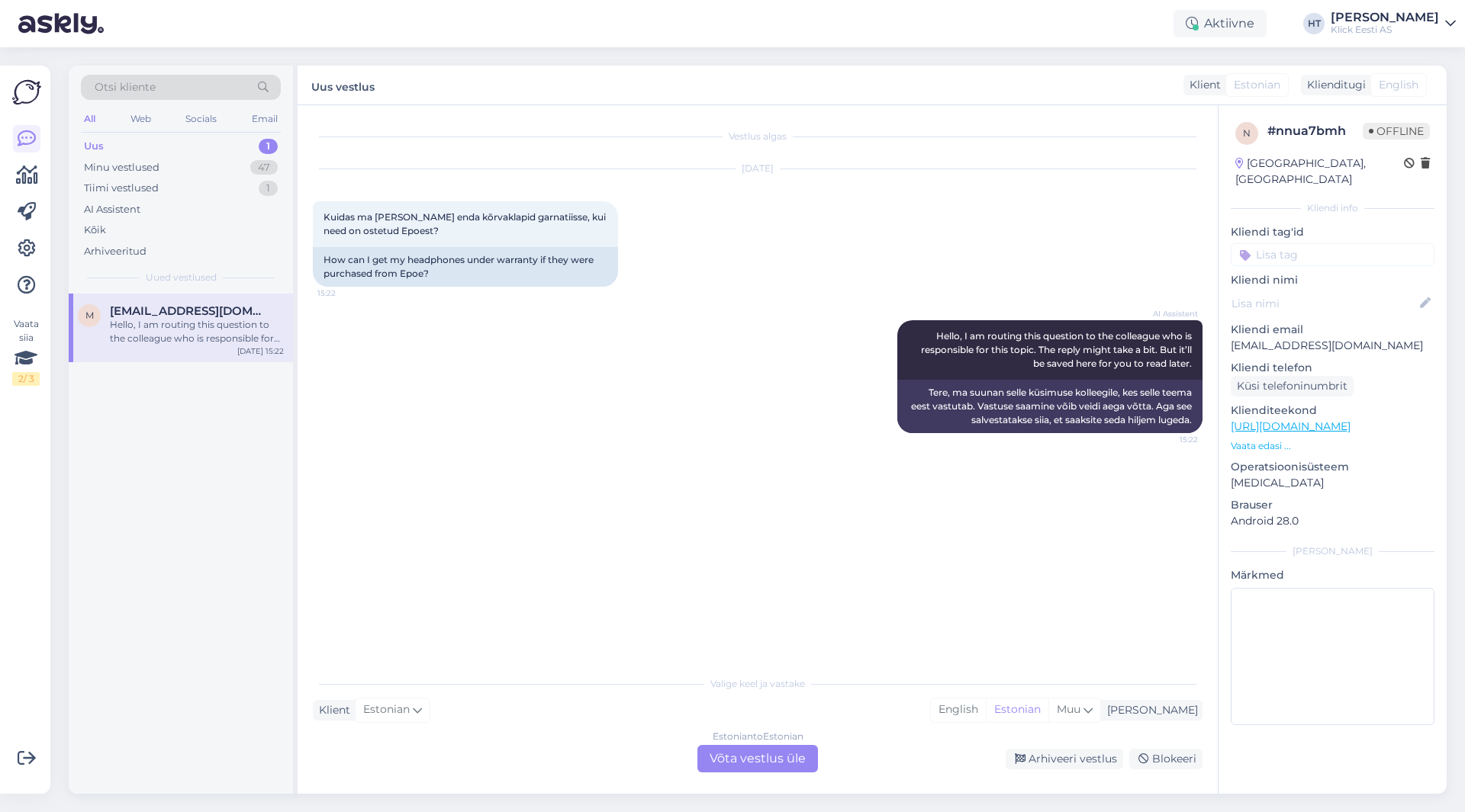
click at [765, 752] on div "Estonian to Estonian Võta vestlus üle" at bounding box center [757, 759] width 120 height 28
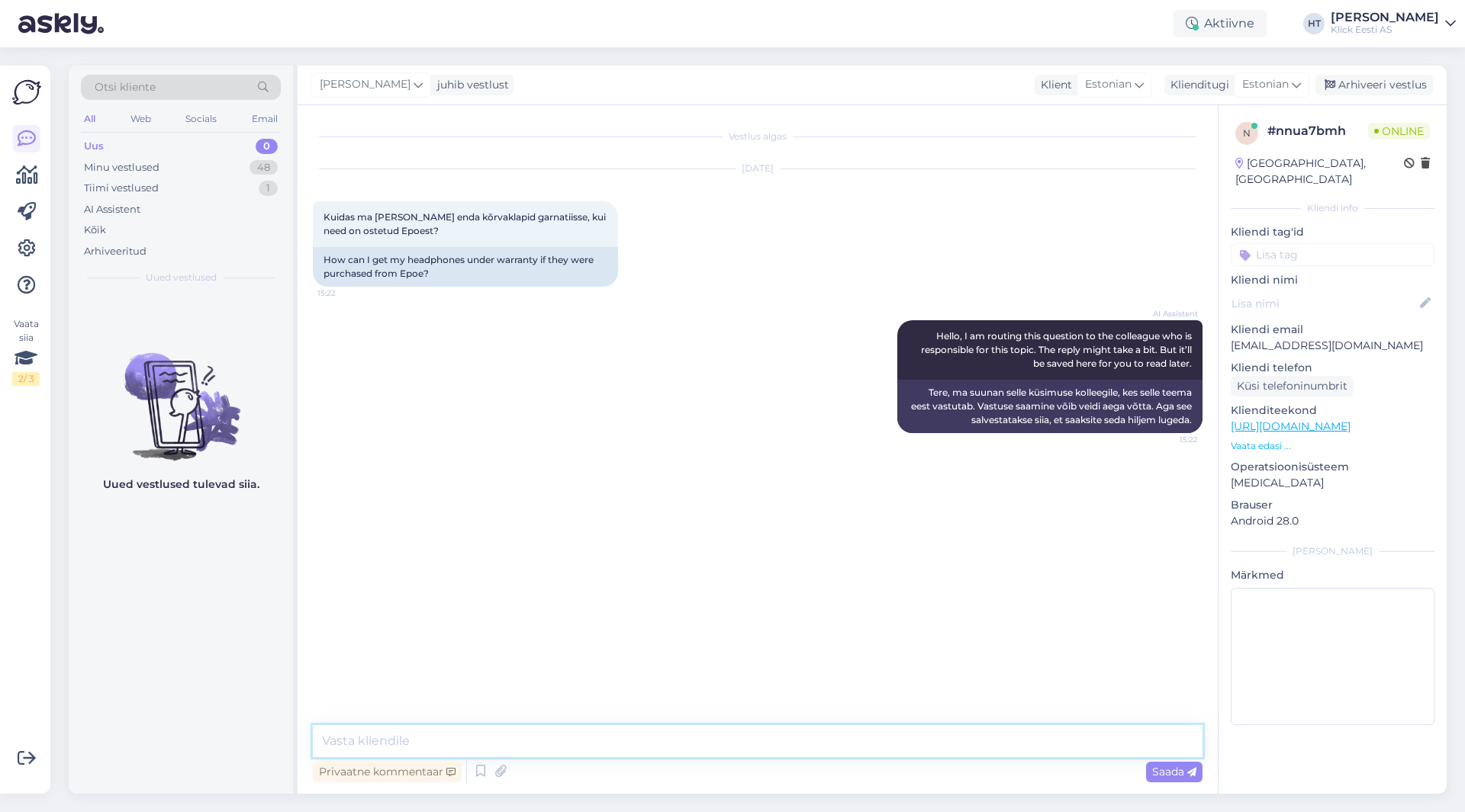
click at [730, 745] on textarea at bounding box center [757, 741] width 890 height 32
paste textarea "Garantiijuhtumi korral tuleb [PERSON_NAME] [PERSON_NAME] ostuarvega viia endale…"
type textarea "Garantiijuhtumi korral tuleb [PERSON_NAME] [PERSON_NAME] ostuarvega viia endale…"
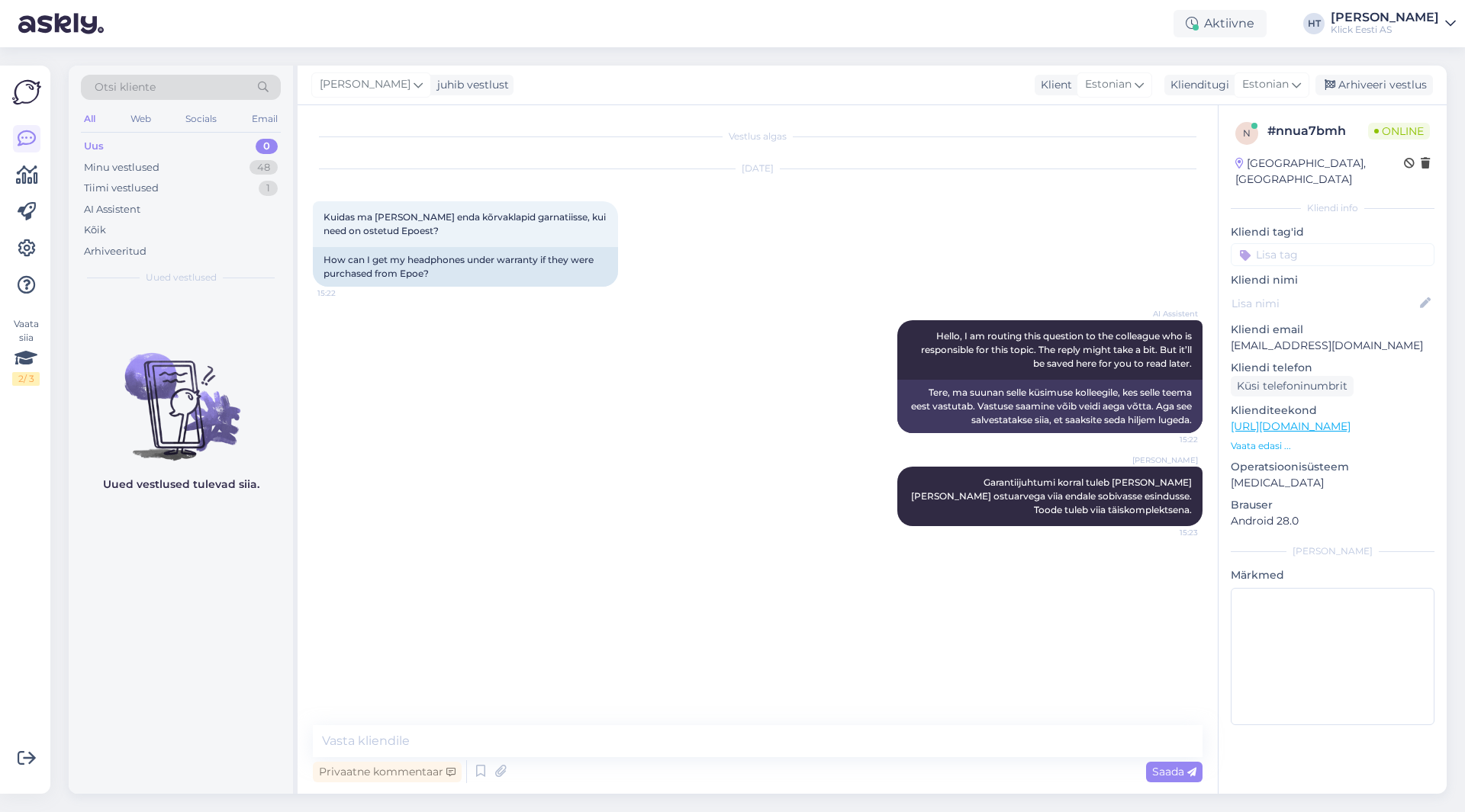
click at [1267, 338] on p "[EMAIL_ADDRESS][DOMAIN_NAME]" at bounding box center [1332, 346] width 204 height 16
copy p "[EMAIL_ADDRESS][DOMAIN_NAME]"
click at [181, 74] on div "Otsi kliente All Web Socials Email Uus 0 Minu vestlused 48 Tiimi vestlused 1 AI…" at bounding box center [180, 179] width 224 height 228
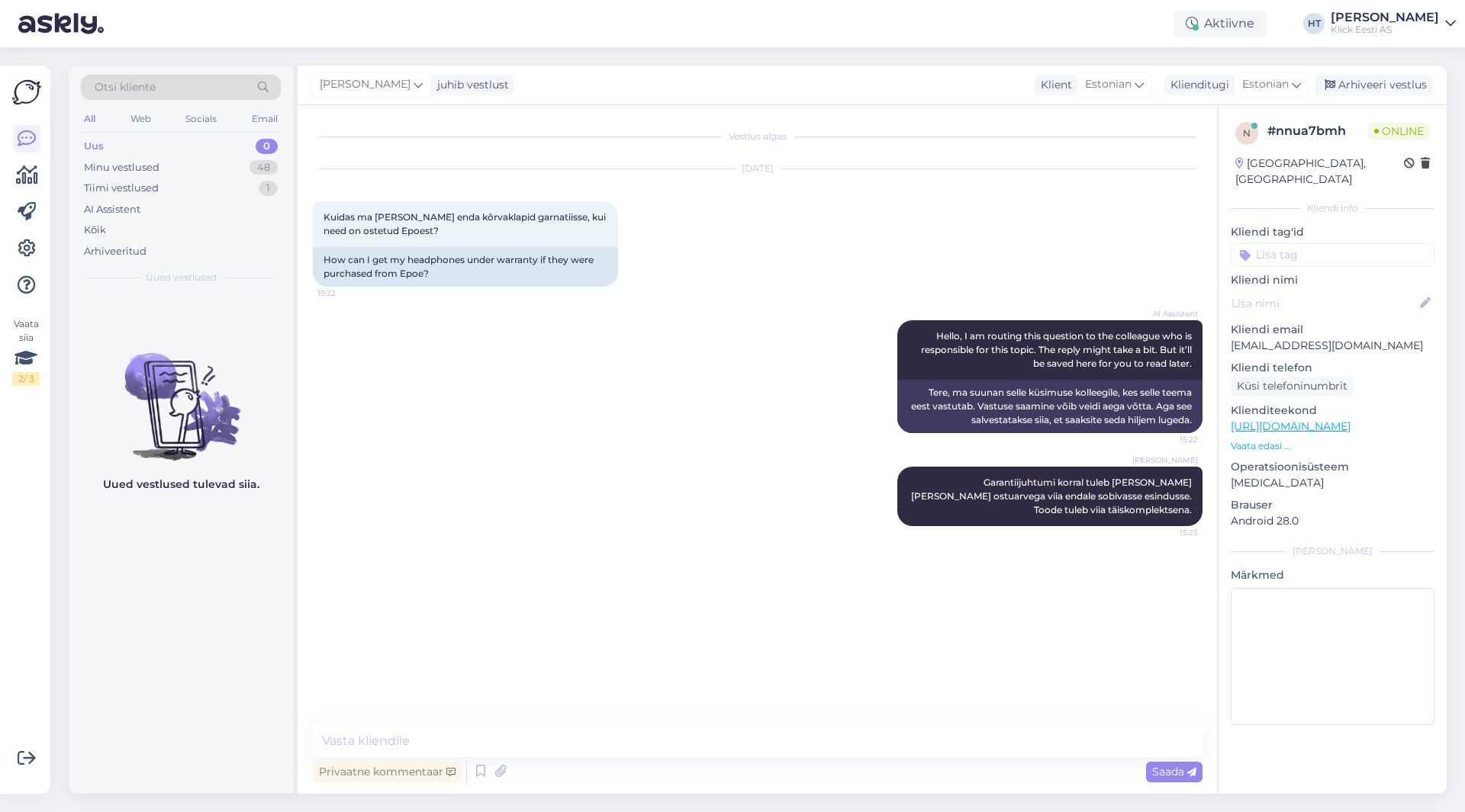
click at [183, 87] on div "Otsi kliente" at bounding box center [180, 87] width 200 height 25
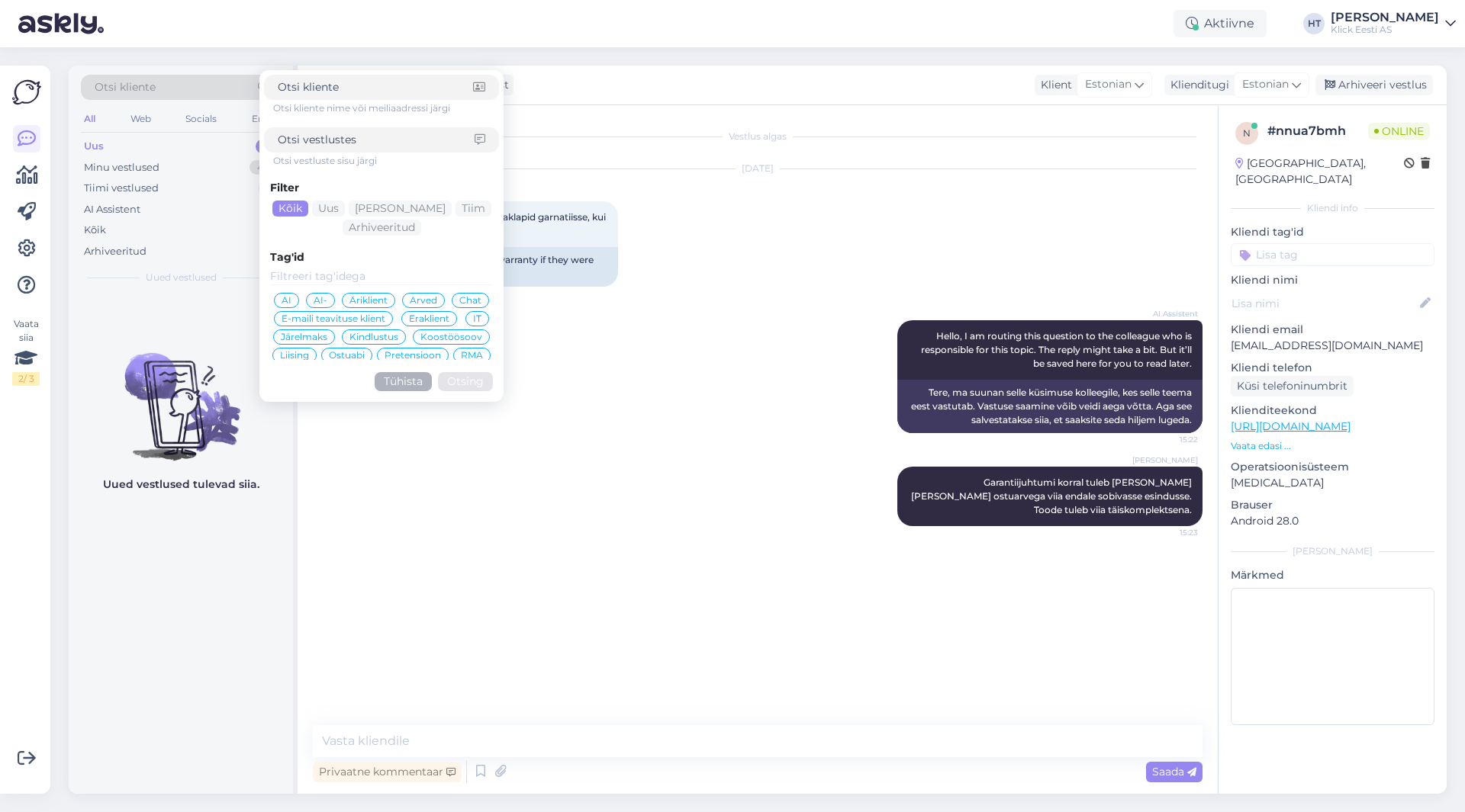
click at [376, 94] on input at bounding box center [375, 88] width 195 height 16
type input "[EMAIL_ADDRESS][DOMAIN_NAME]"
click button "Otsing" at bounding box center [465, 381] width 55 height 19
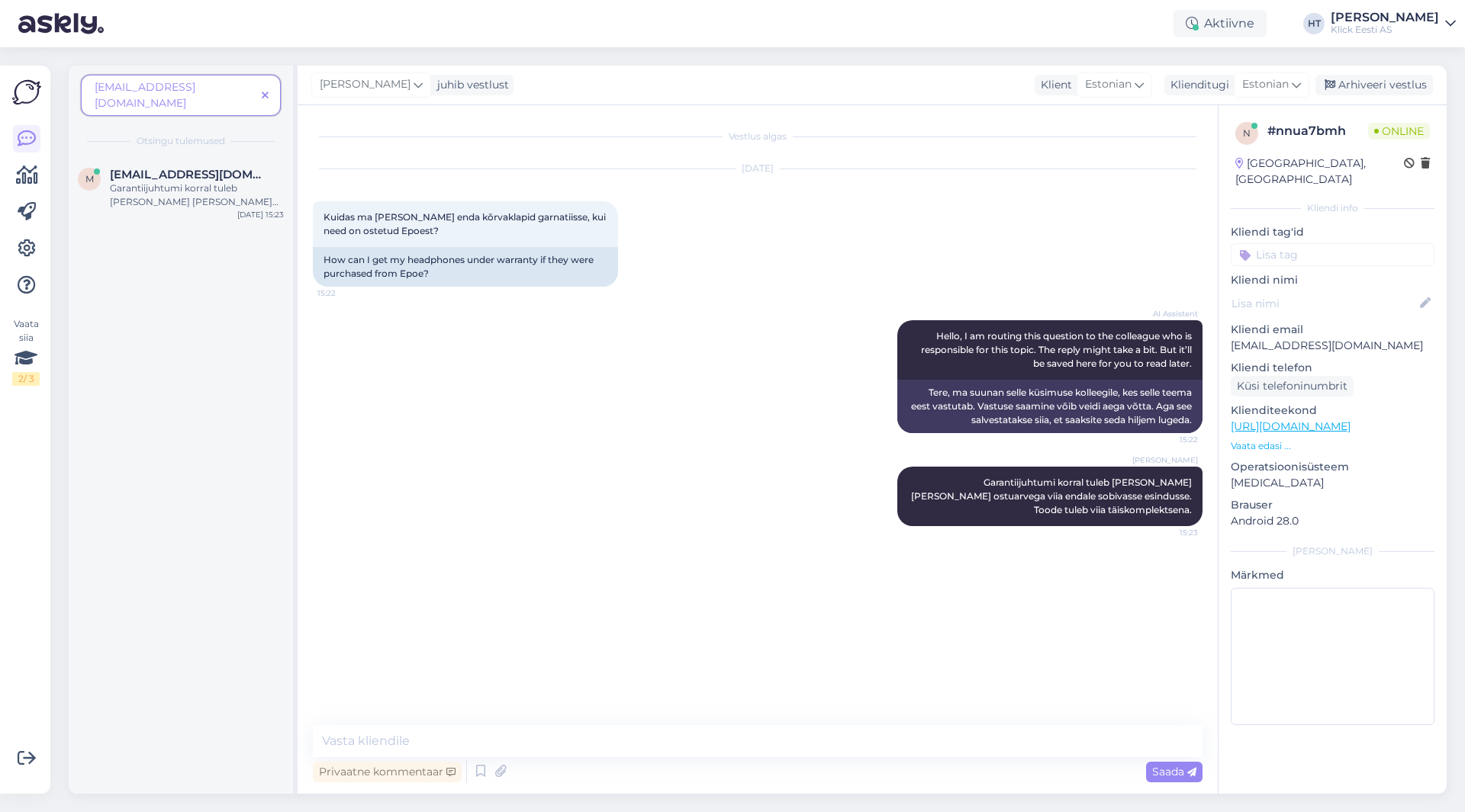
click at [265, 91] on icon at bounding box center [265, 96] width 7 height 11
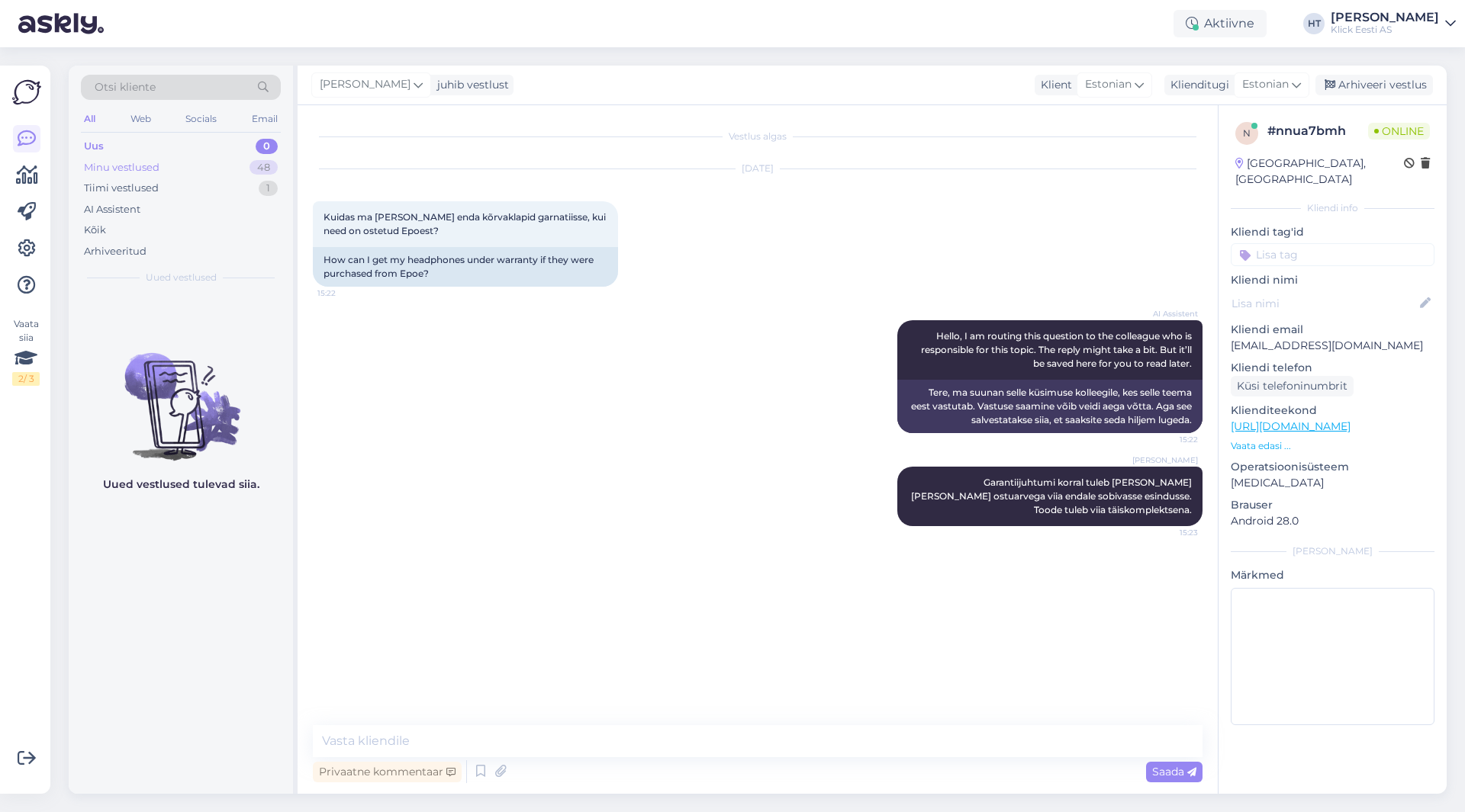
click at [234, 160] on div "Minu vestlused 48" at bounding box center [180, 167] width 200 height 21
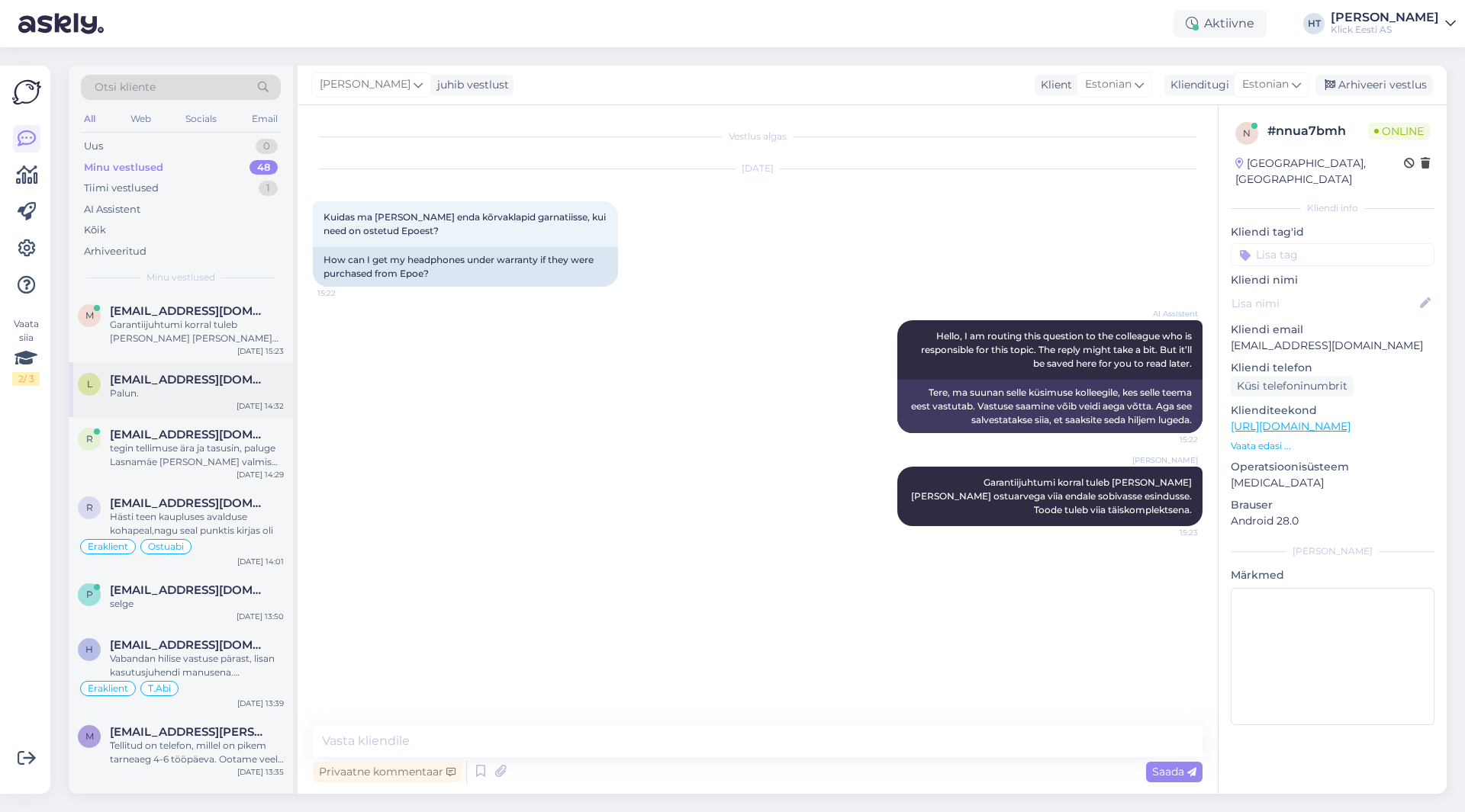
click at [228, 401] on div "l [EMAIL_ADDRESS][DOMAIN_NAME] Palun. [DATE] 14:32" at bounding box center [180, 389] width 224 height 55
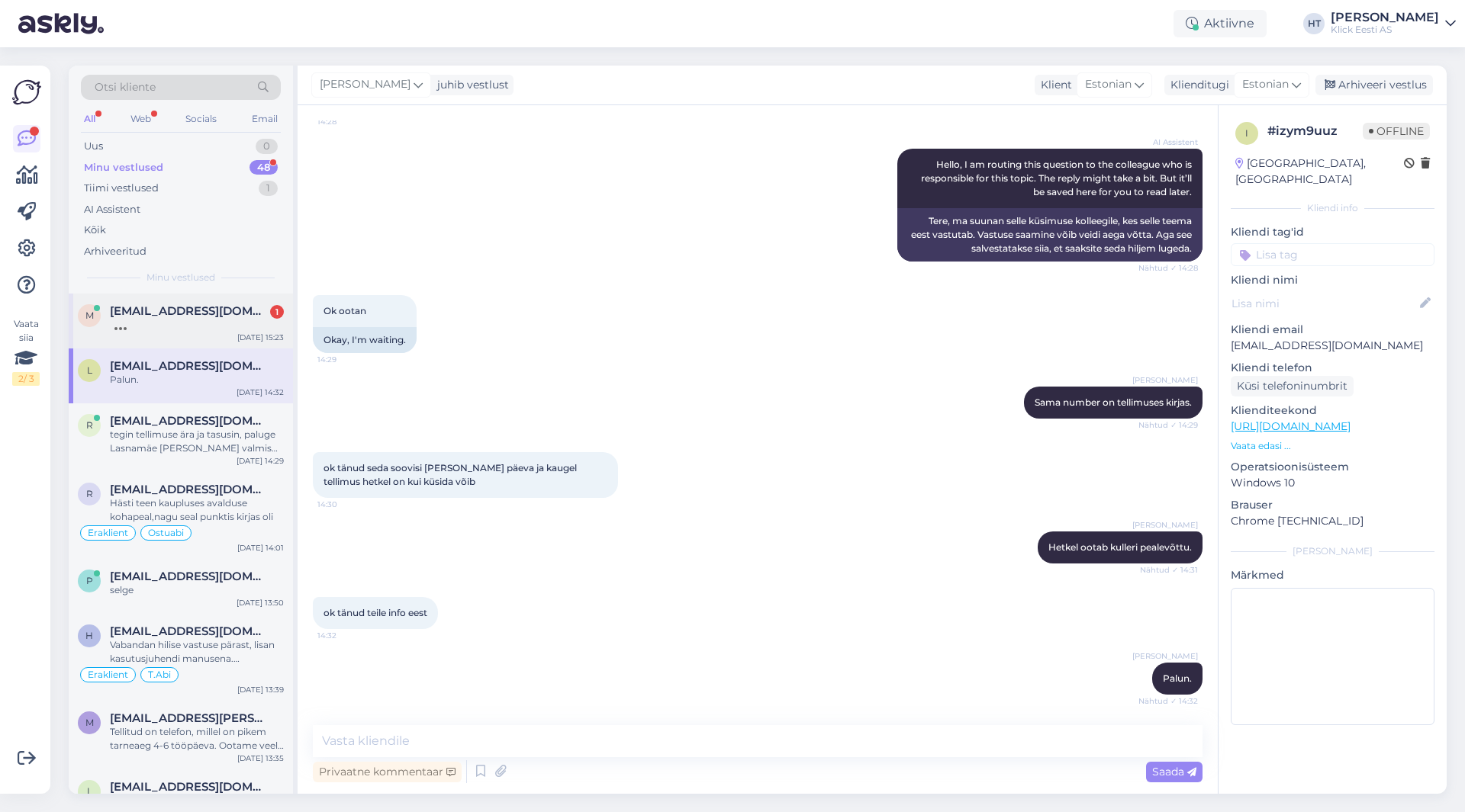
click at [194, 319] on div at bounding box center [196, 325] width 174 height 14
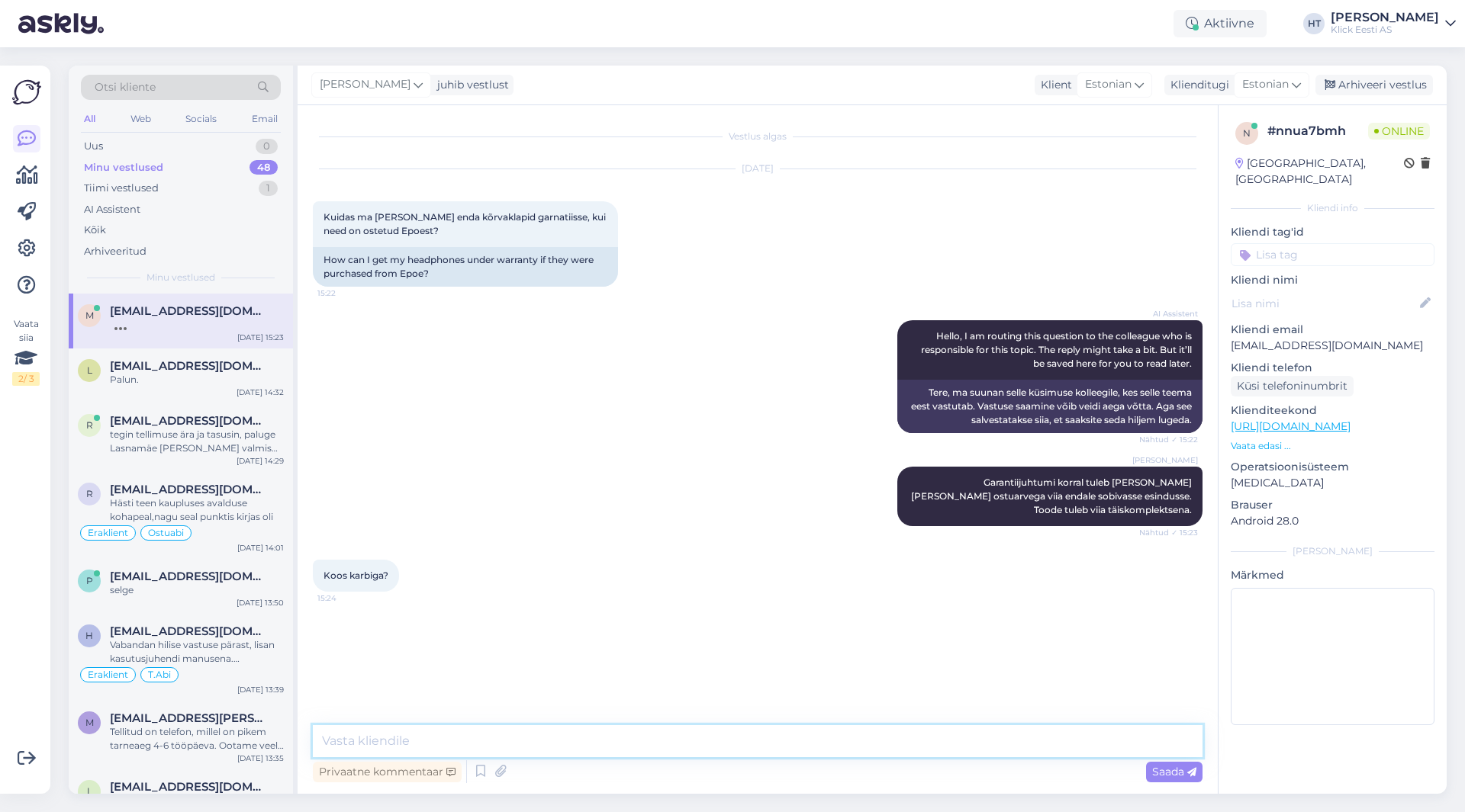
click at [502, 736] on textarea at bounding box center [757, 741] width 890 height 32
type textarea "[PERSON_NAME] pole otseselt tarvilik, aga sisu on vajalik."
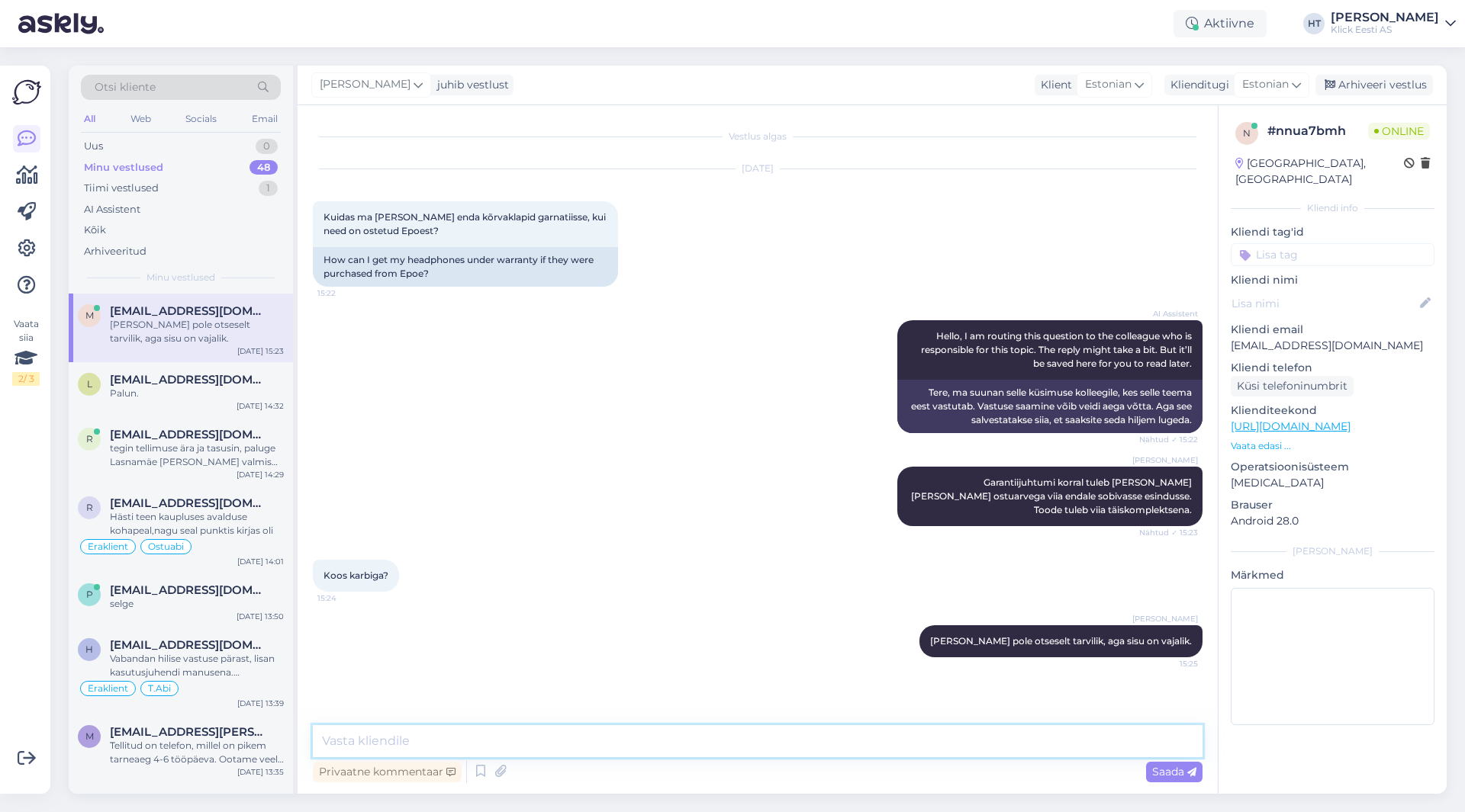
scroll to position [28, 0]
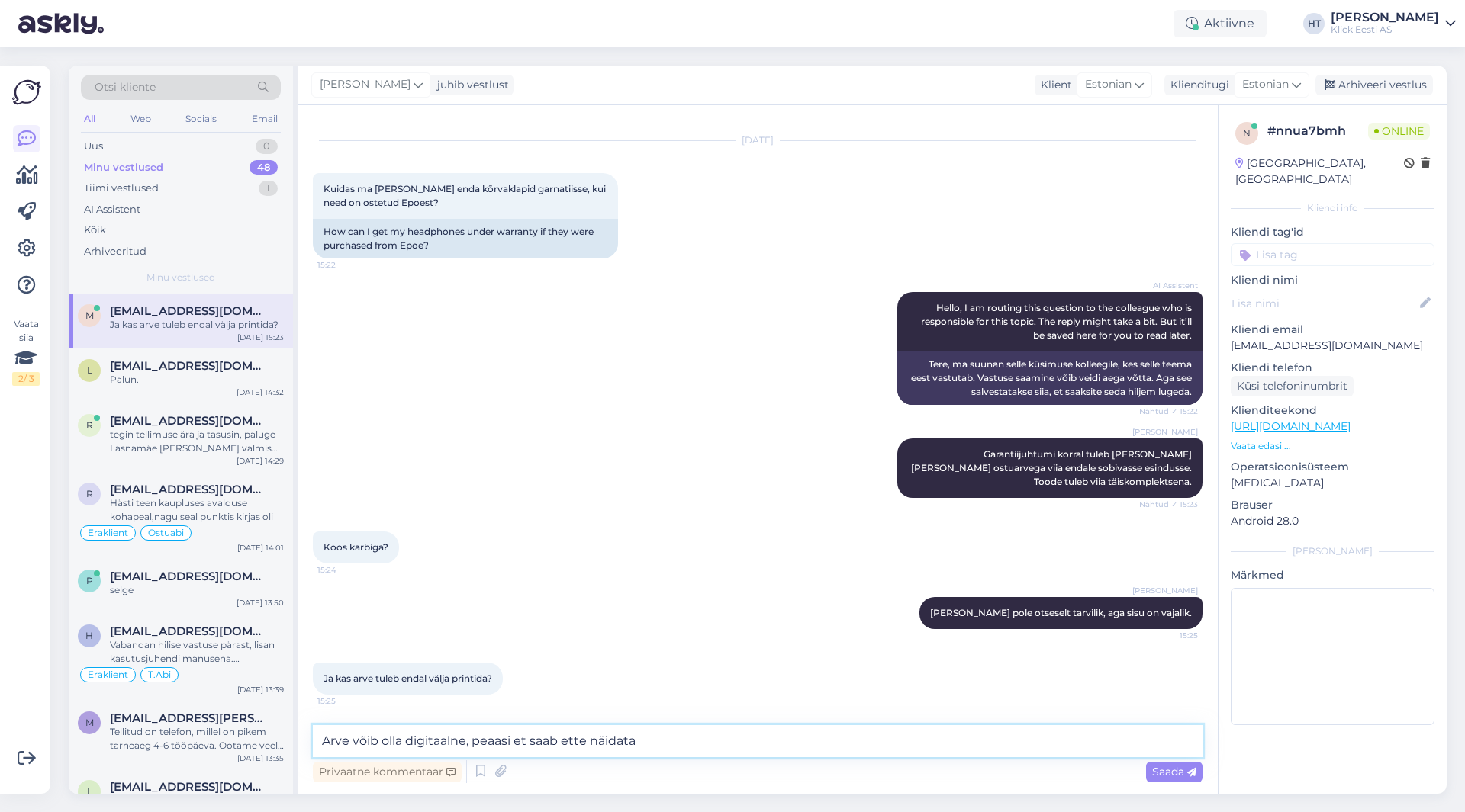
type textarea "Arve võib olla digitaalne, peaasi et saab ette näidata."
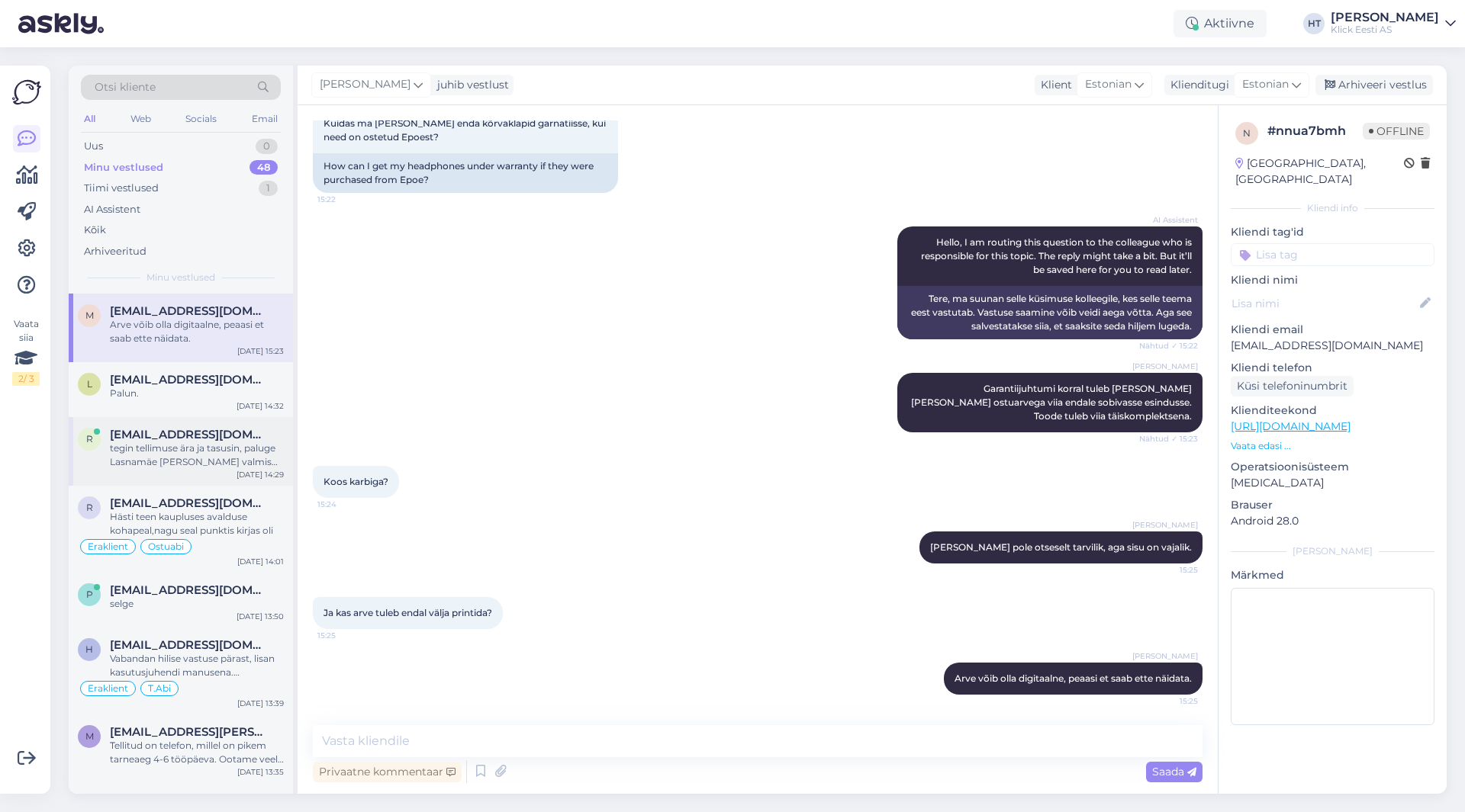
click at [229, 453] on div "tegin tellimuse ära ja tasusin, paluge Lasnamäe [PERSON_NAME] valmis panna." at bounding box center [196, 456] width 174 height 28
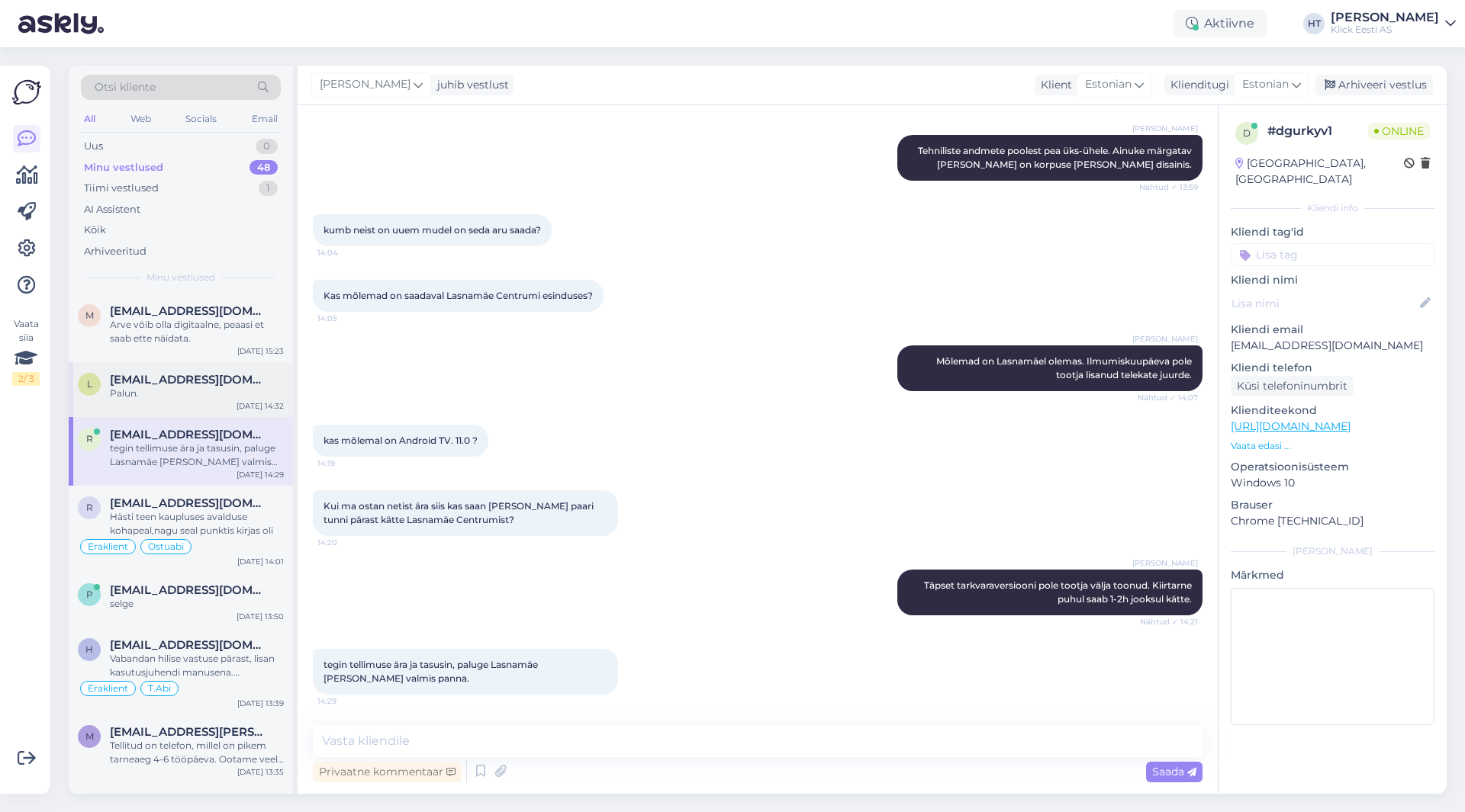
click at [227, 402] on div "l [EMAIL_ADDRESS][DOMAIN_NAME] Palun. [DATE] 14:32" at bounding box center [180, 389] width 224 height 55
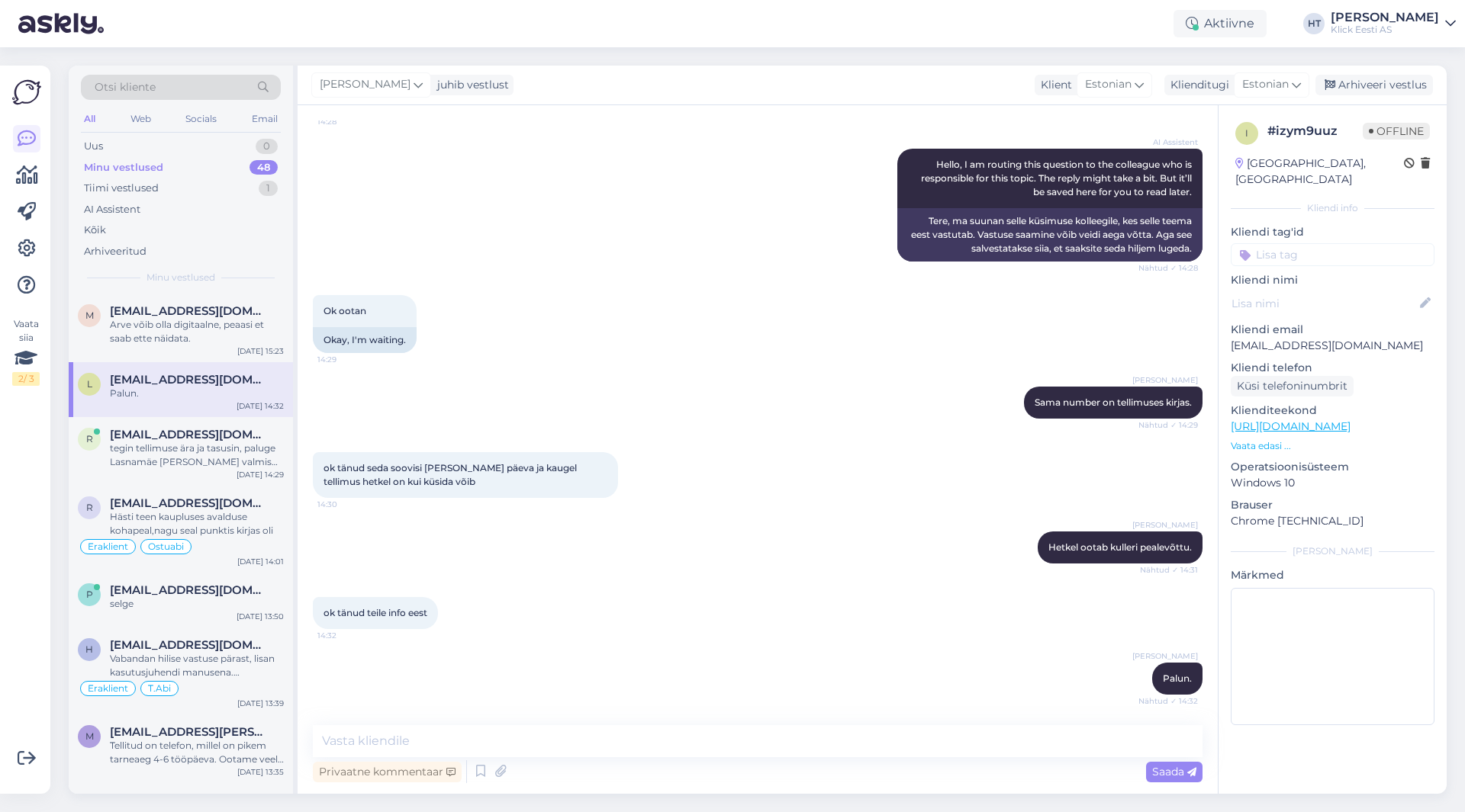
scroll to position [171, 0]
click at [194, 204] on div "AI Assistent" at bounding box center [180, 209] width 200 height 21
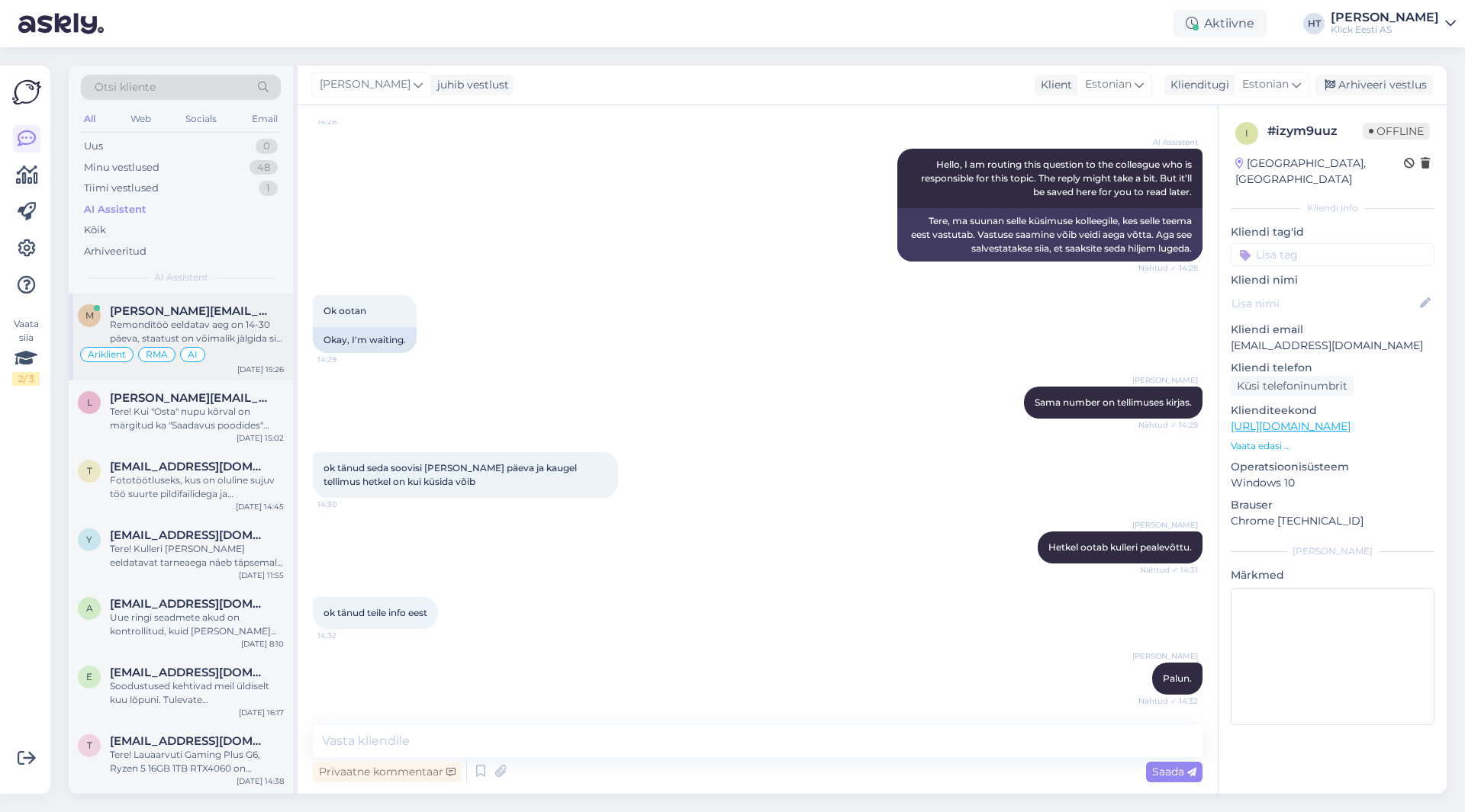
click at [222, 343] on div "Remonditöö eeldatav aeg on 14-30 päeva, staatust on võimalik jälgida siit lingi…" at bounding box center [196, 332] width 174 height 28
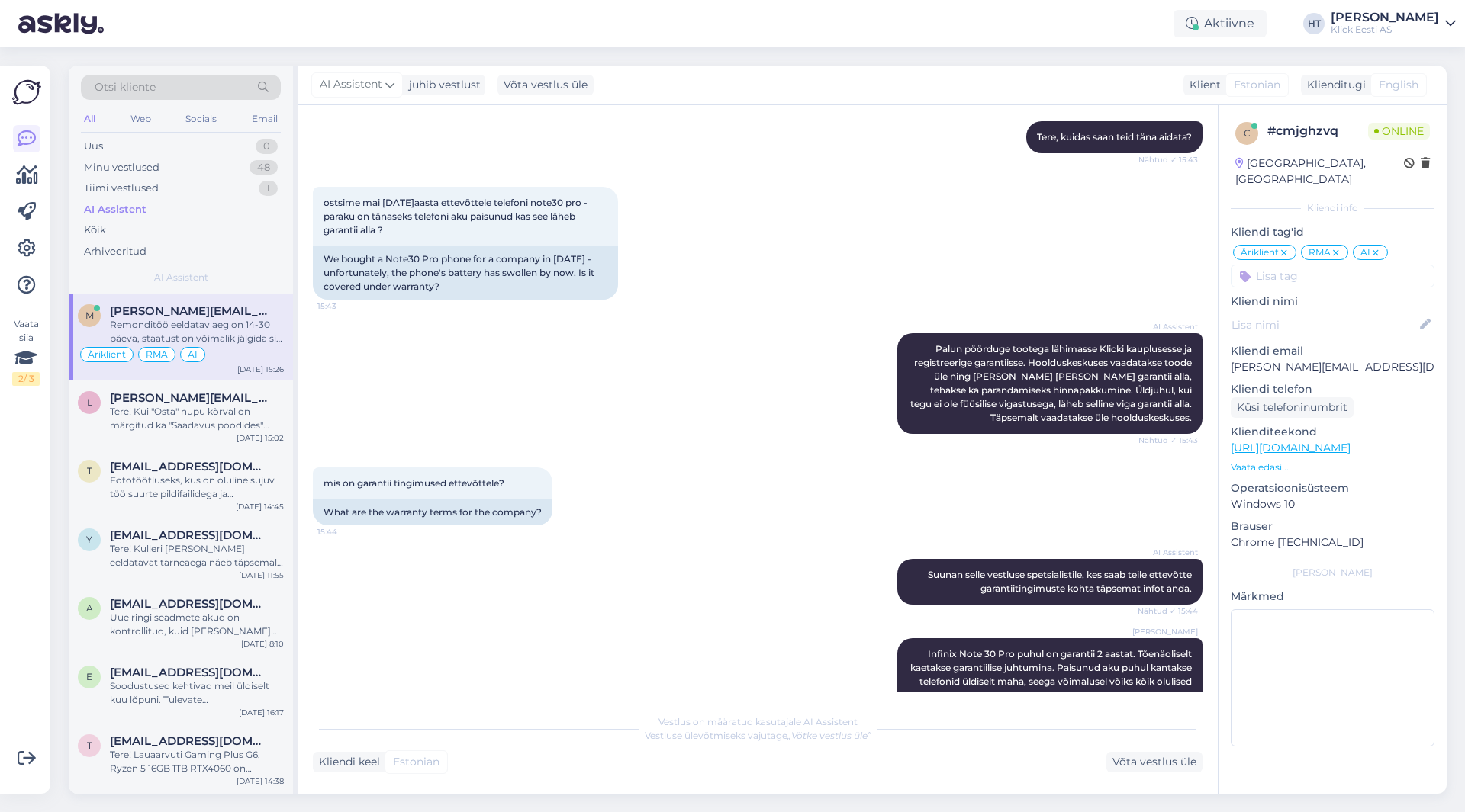
scroll to position [822, 0]
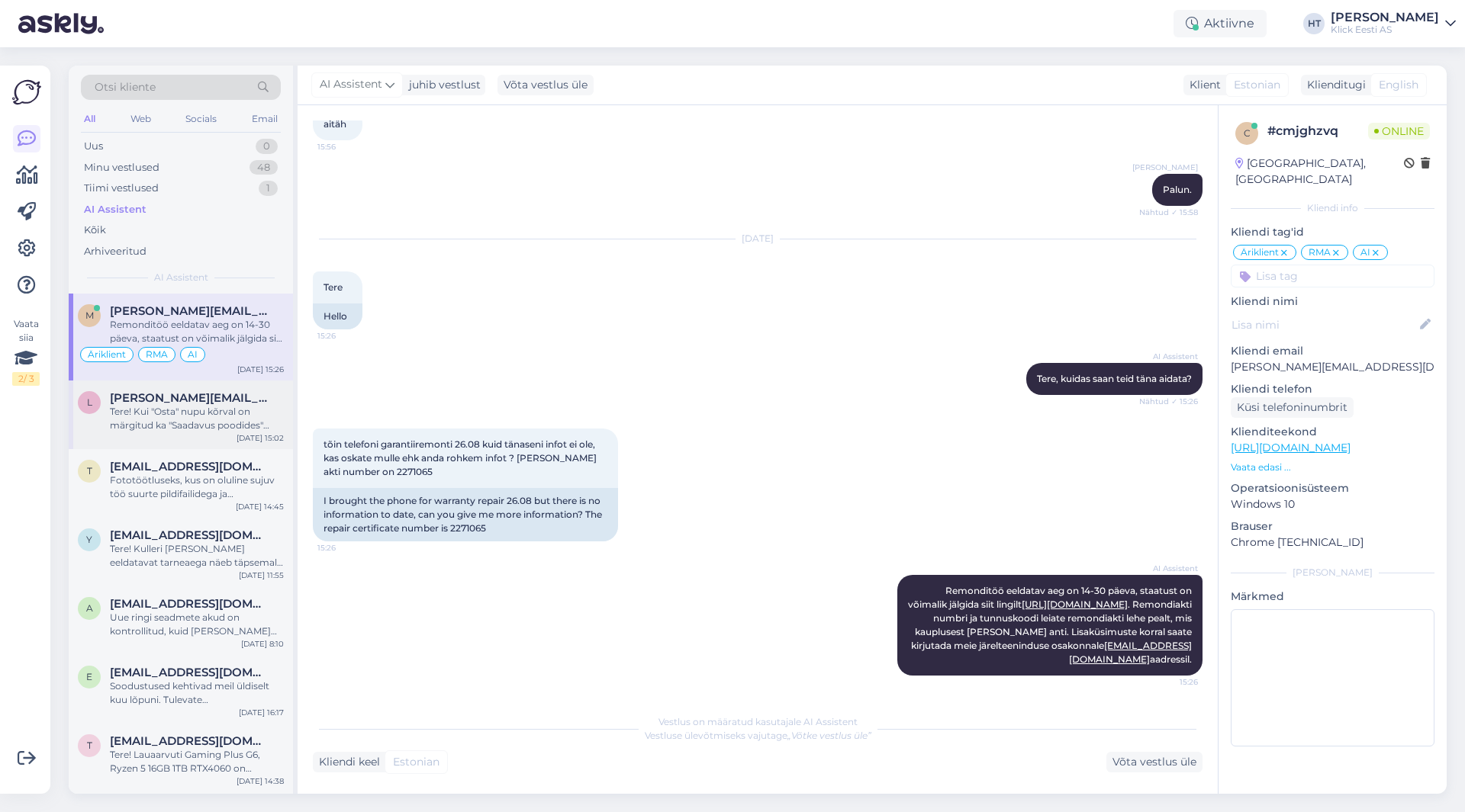
click at [186, 410] on div "Tere! Kui "Osta" nupu kõrval on märgitud ka "Saadavus poodides" [PERSON_NAME], …" at bounding box center [196, 419] width 174 height 28
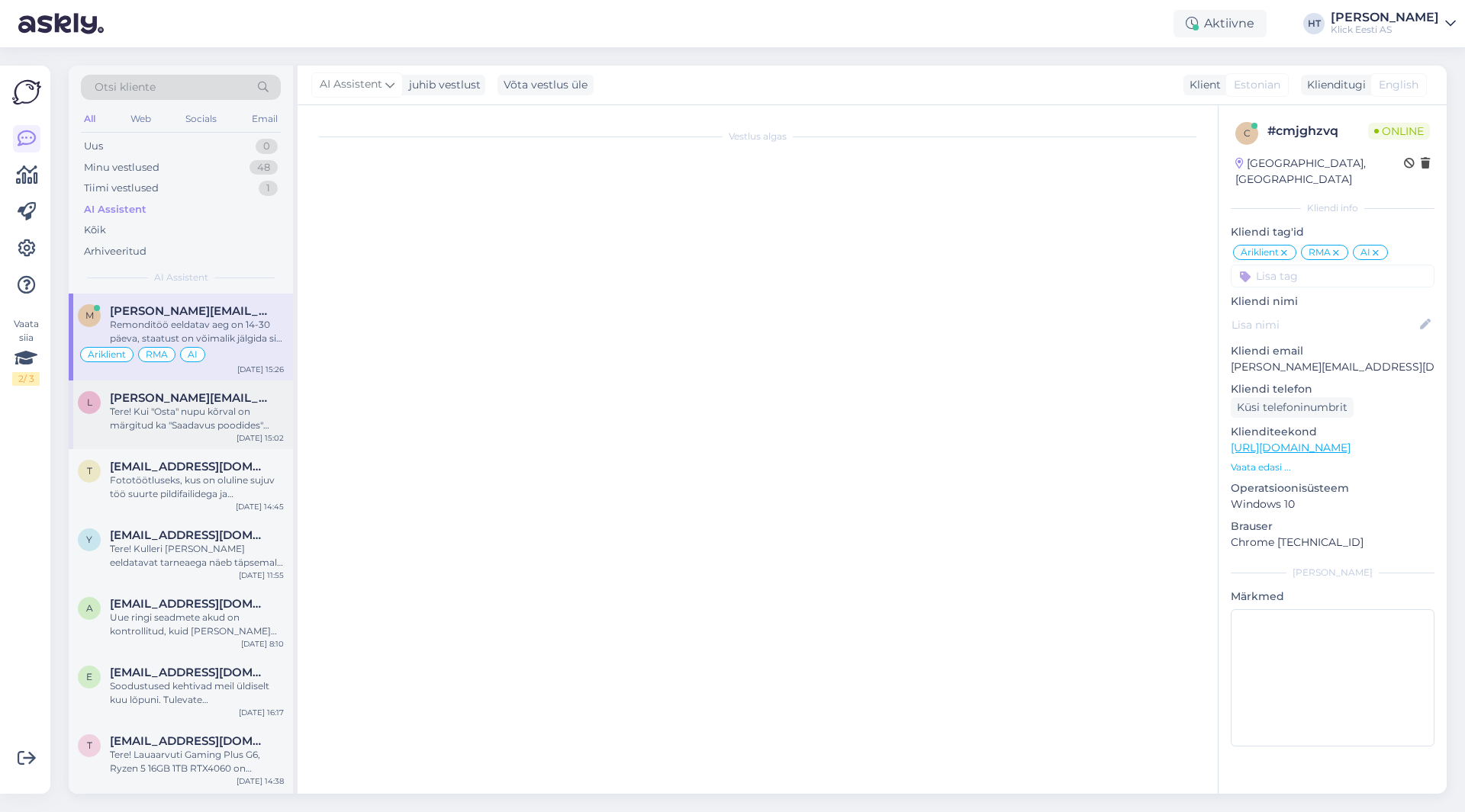
scroll to position [0, 0]
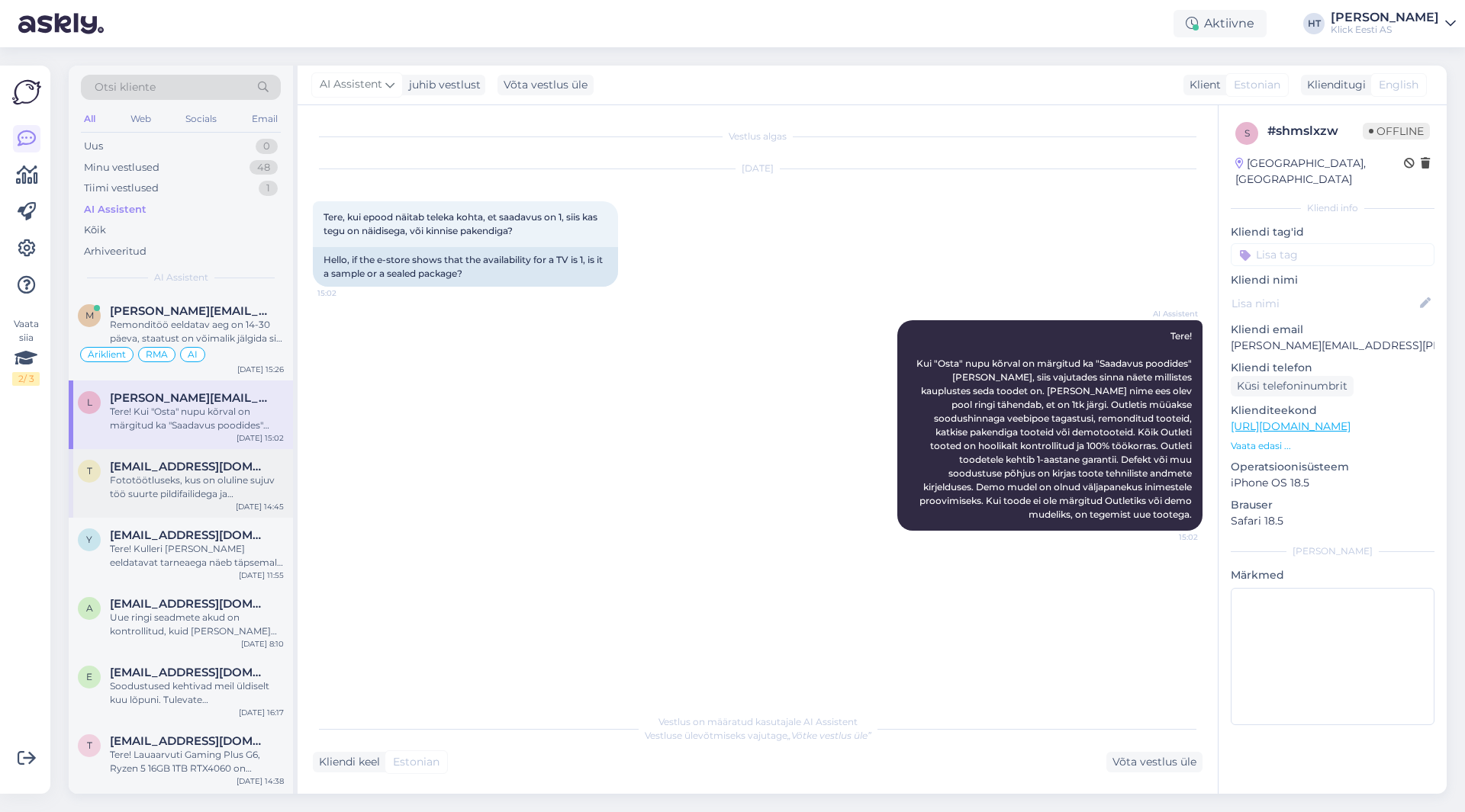
click at [184, 474] on div "Fototöötluseks, kus on oluline sujuv töö suurte pildifailidega ja programmidega…" at bounding box center [196, 488] width 174 height 28
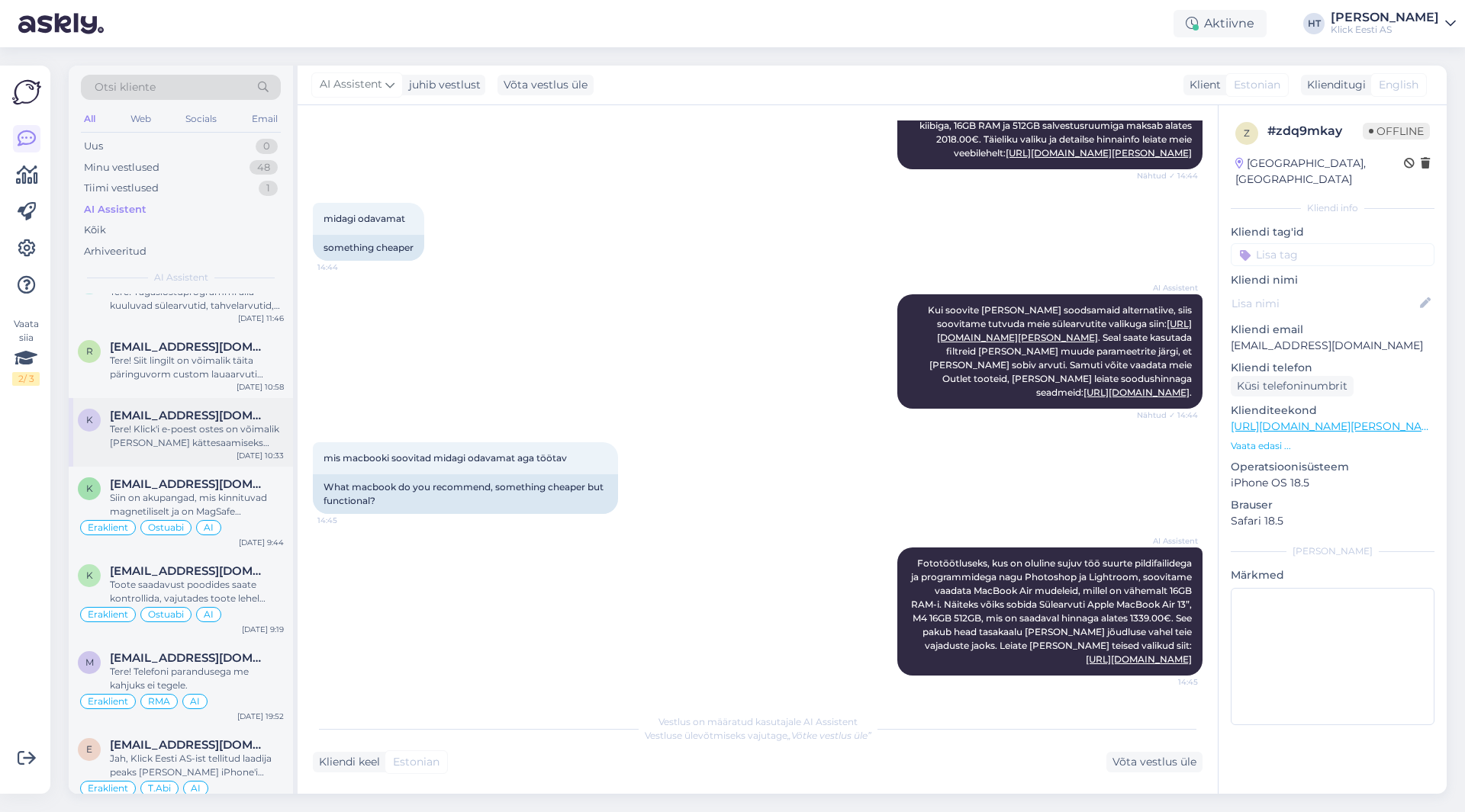
scroll to position [3432, 0]
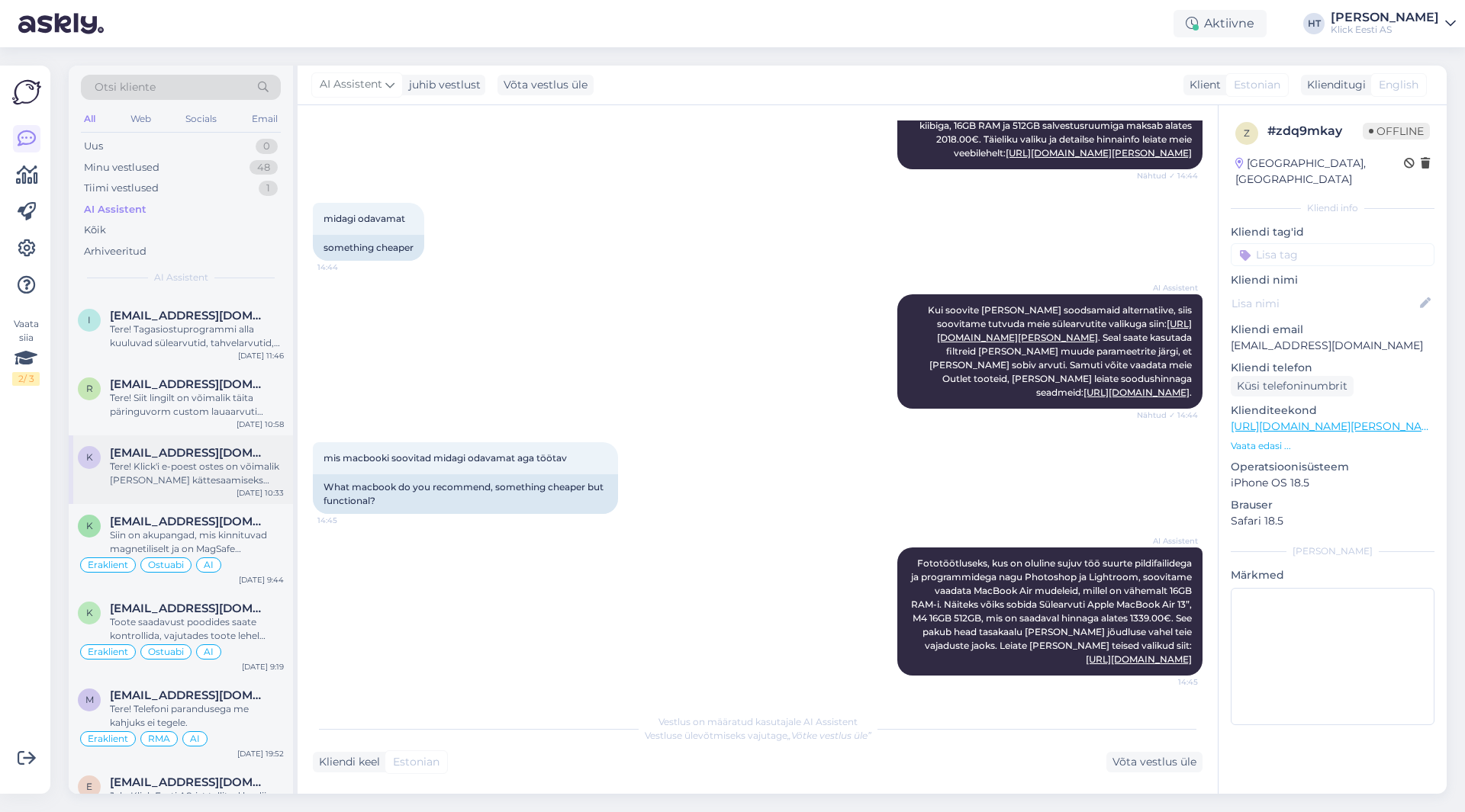
click at [223, 476] on div "Tere! Klick'i e-poest ostes on võimalik [PERSON_NAME] kättesaamiseks endale sob…" at bounding box center [196, 474] width 174 height 28
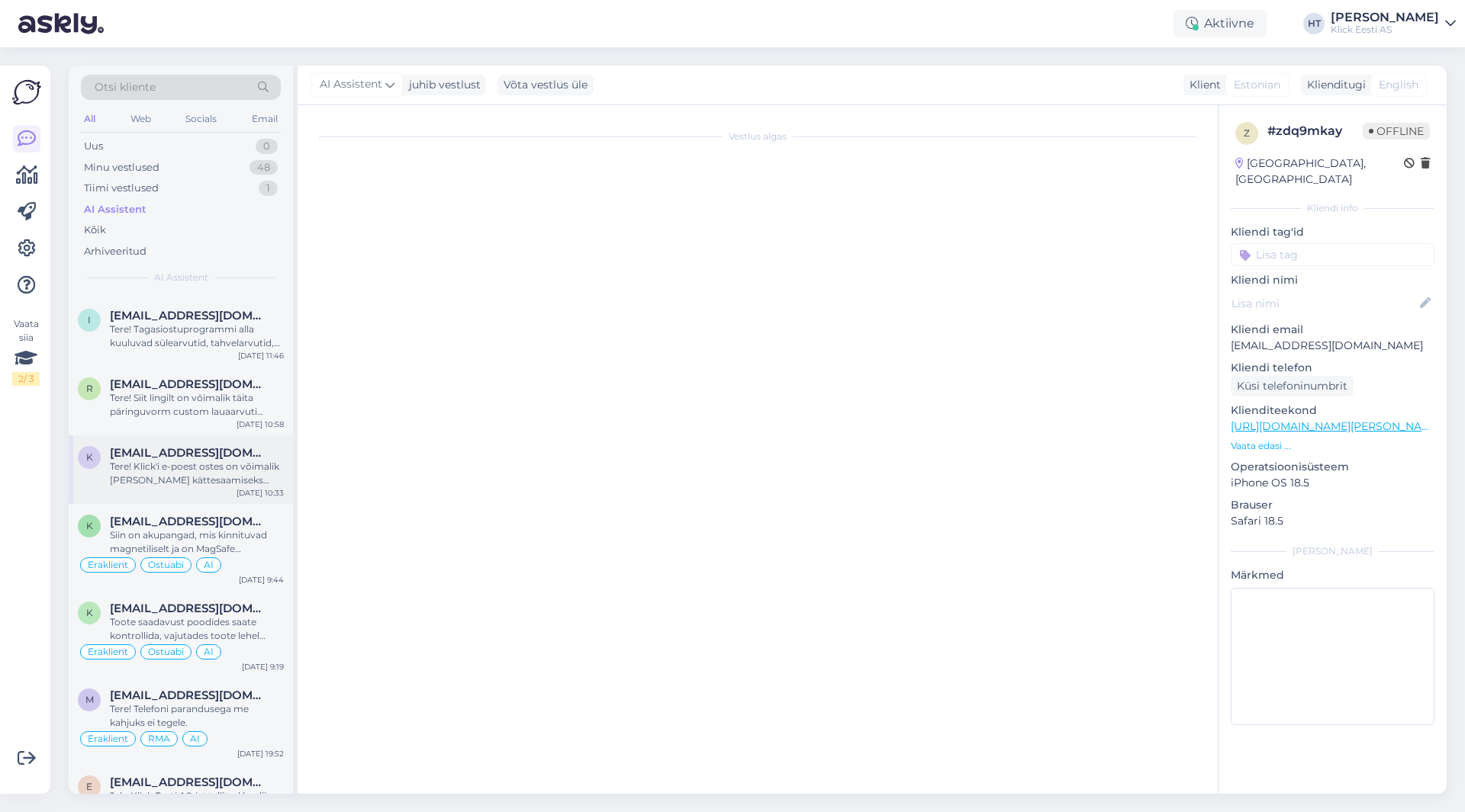
scroll to position [0, 0]
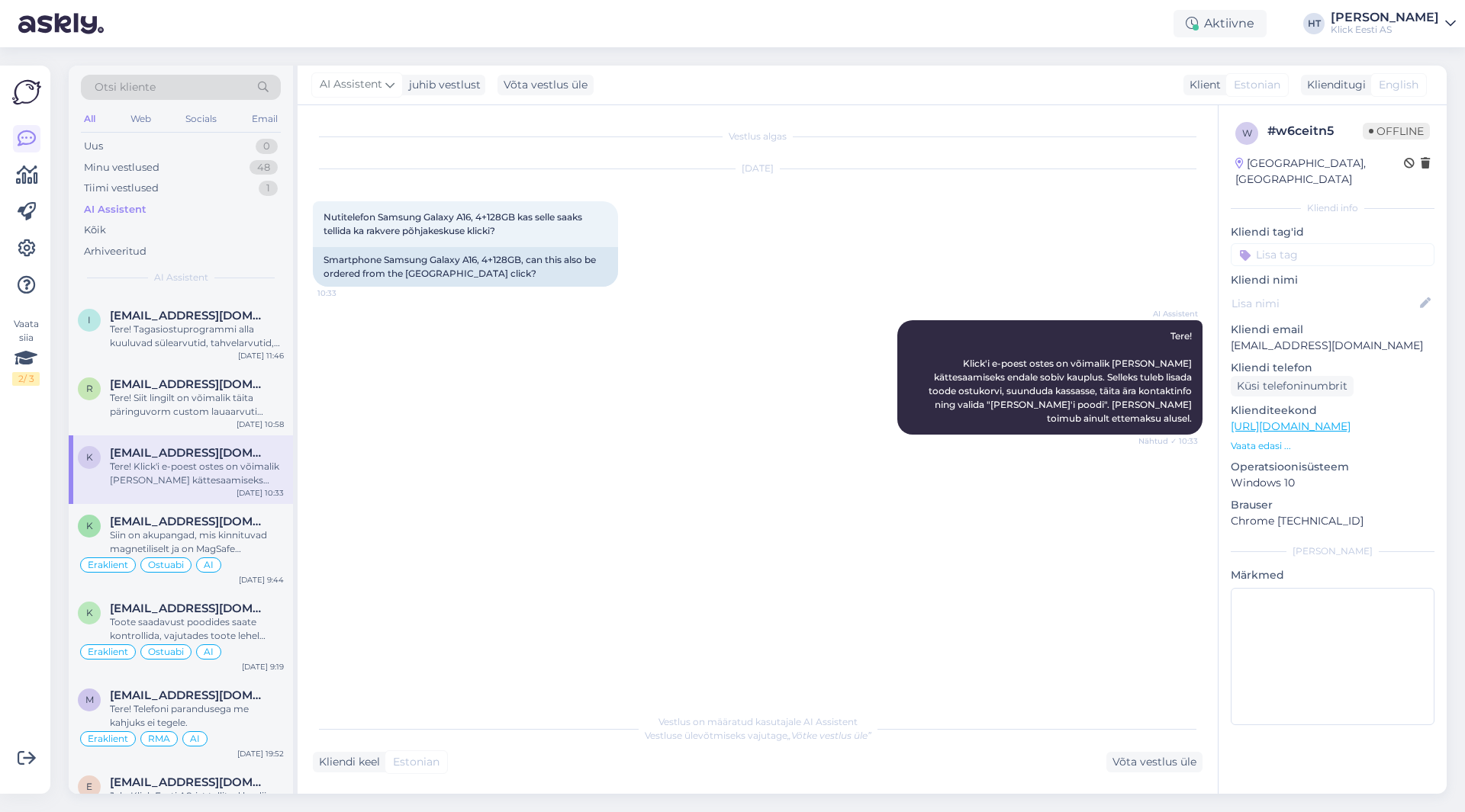
click at [1308, 243] on input at bounding box center [1332, 254] width 204 height 23
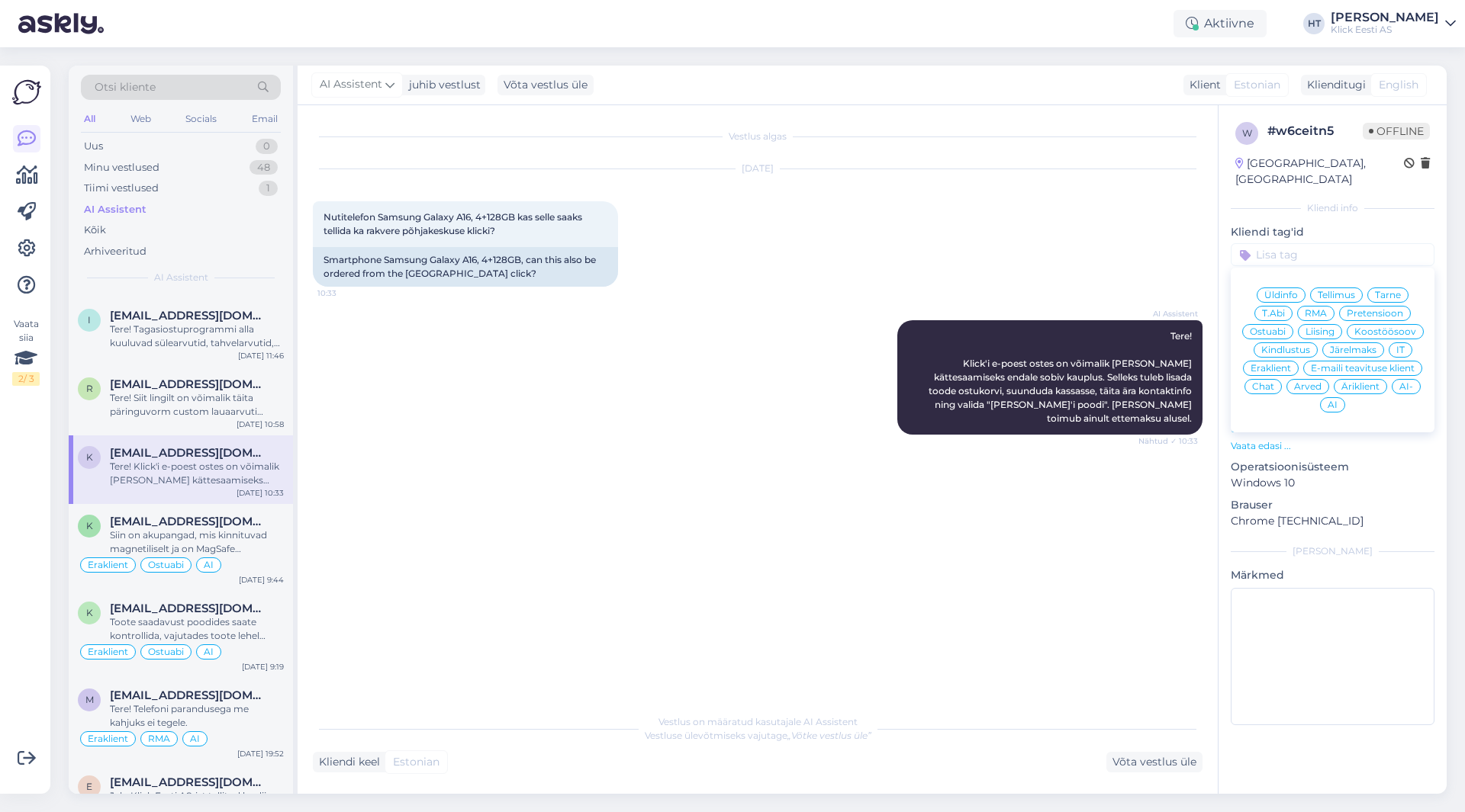
click at [1276, 327] on span "Ostuabi" at bounding box center [1267, 331] width 36 height 9
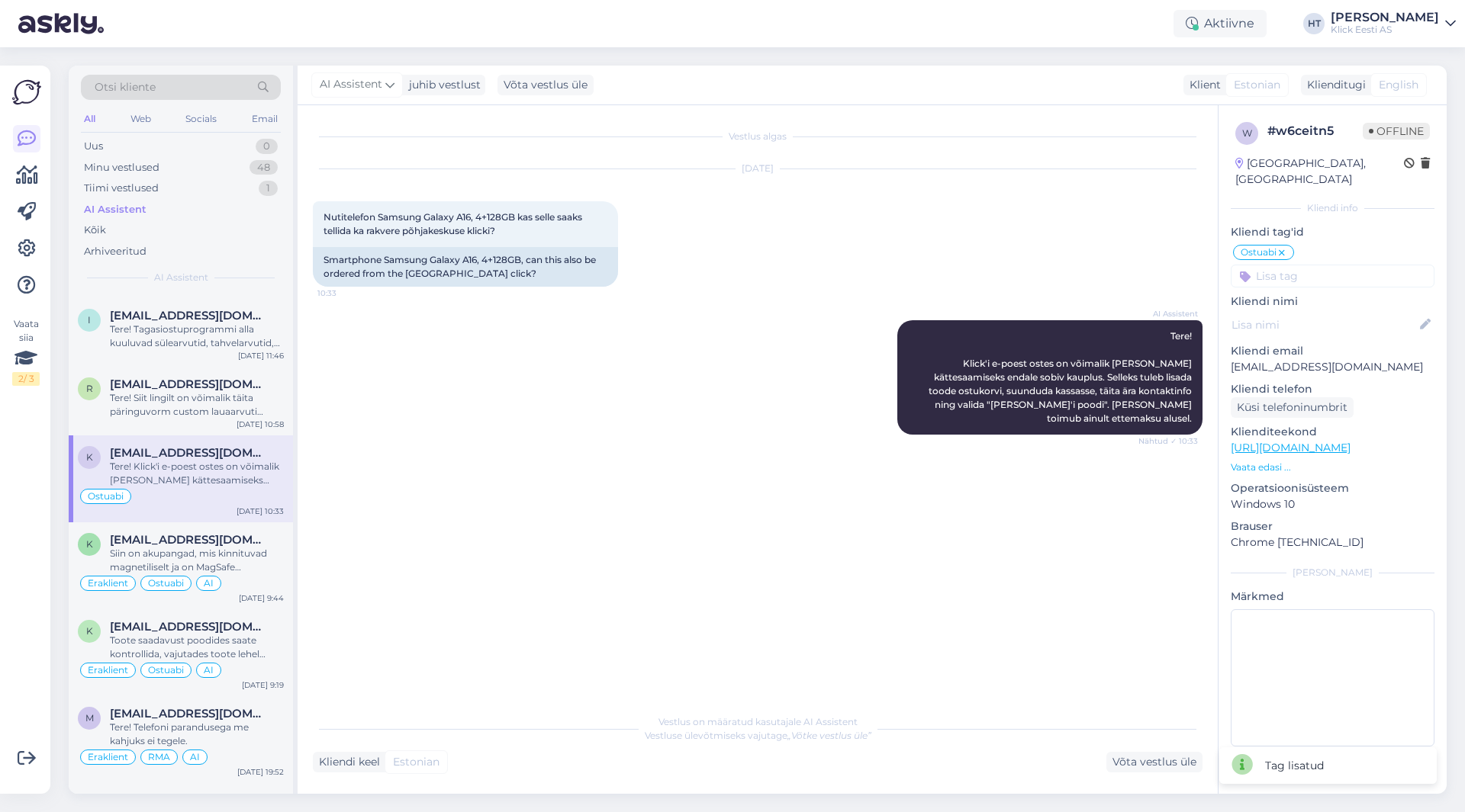
click at [1292, 272] on div "w # w6ceitn5 Offline [GEOGRAPHIC_DATA], Peetrimõisa Kliendi info Kliendi tag'id…" at bounding box center [1332, 438] width 228 height 665
click at [1293, 270] on input at bounding box center [1332, 276] width 204 height 23
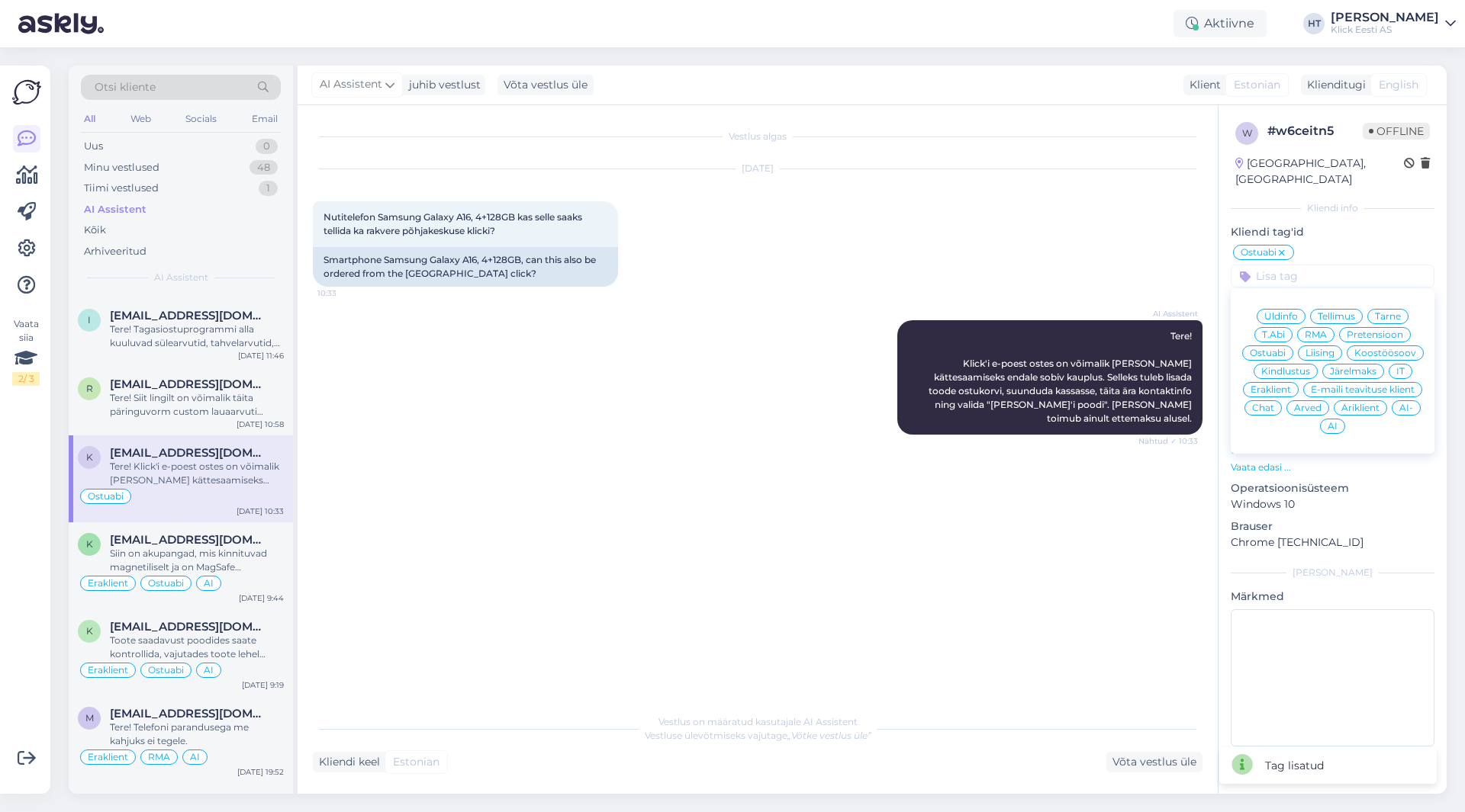
click at [1281, 385] on span "Eraklient" at bounding box center [1270, 389] width 41 height 9
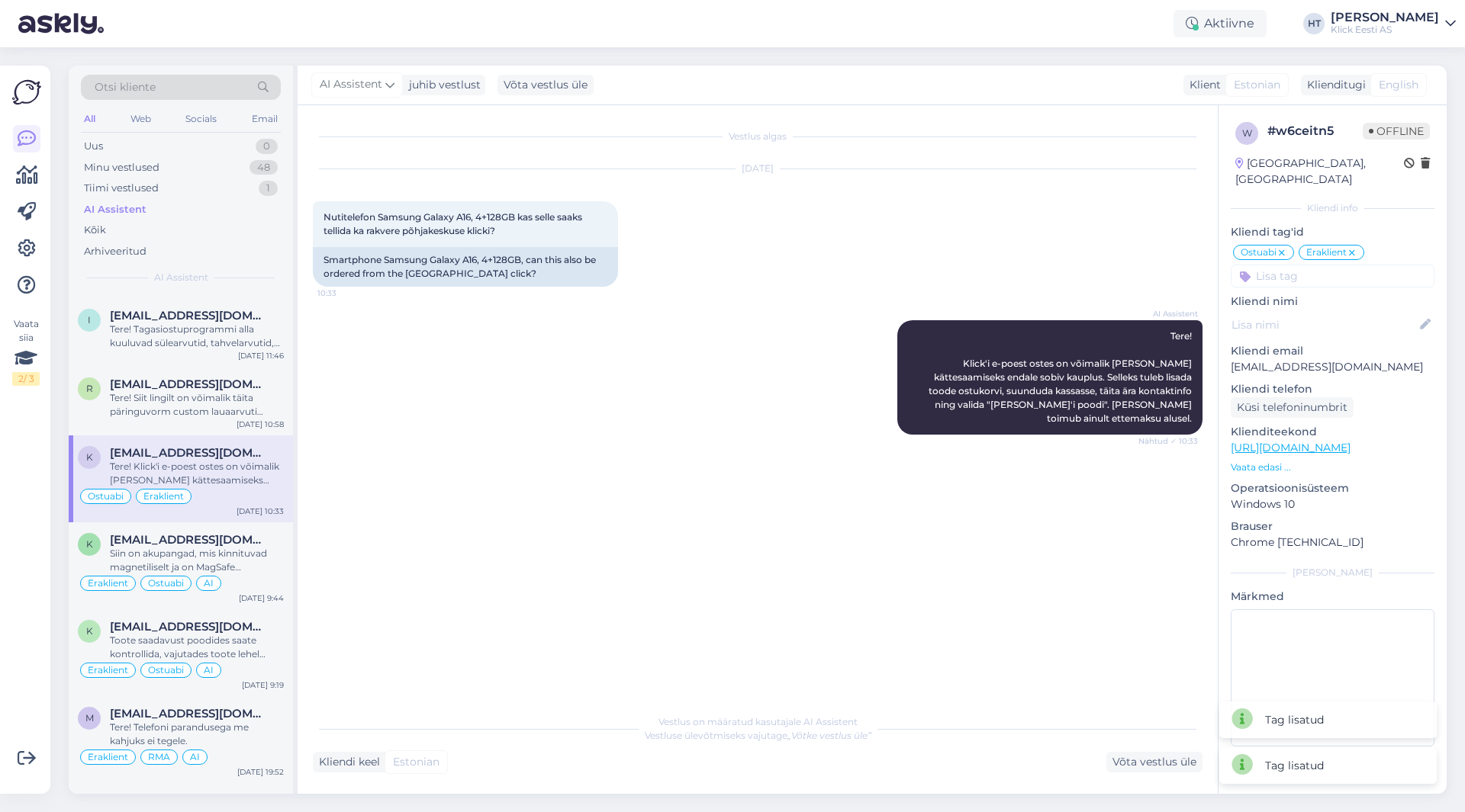
click at [1330, 267] on input at bounding box center [1332, 276] width 204 height 23
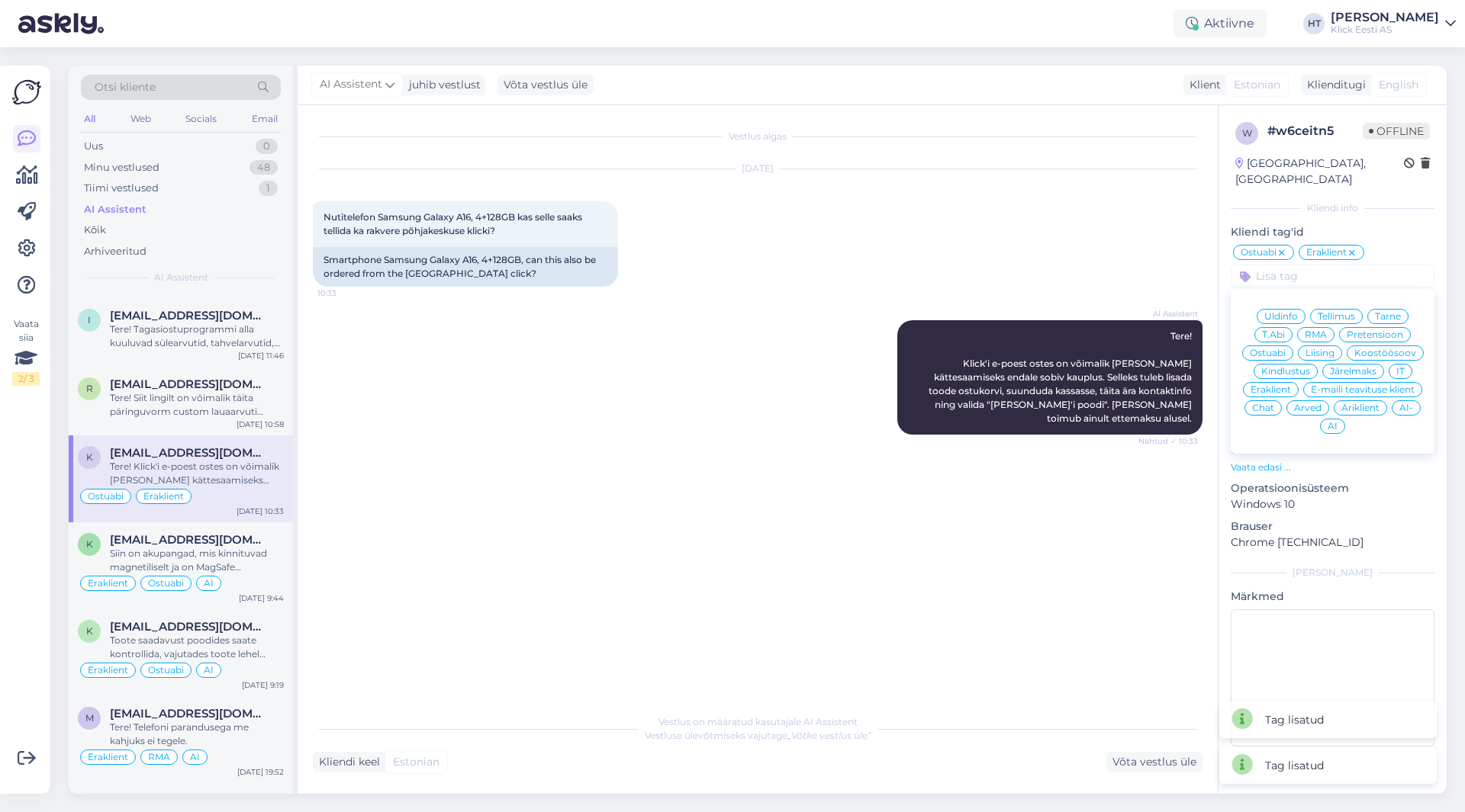
click at [1338, 419] on div "AI" at bounding box center [1332, 426] width 25 height 15
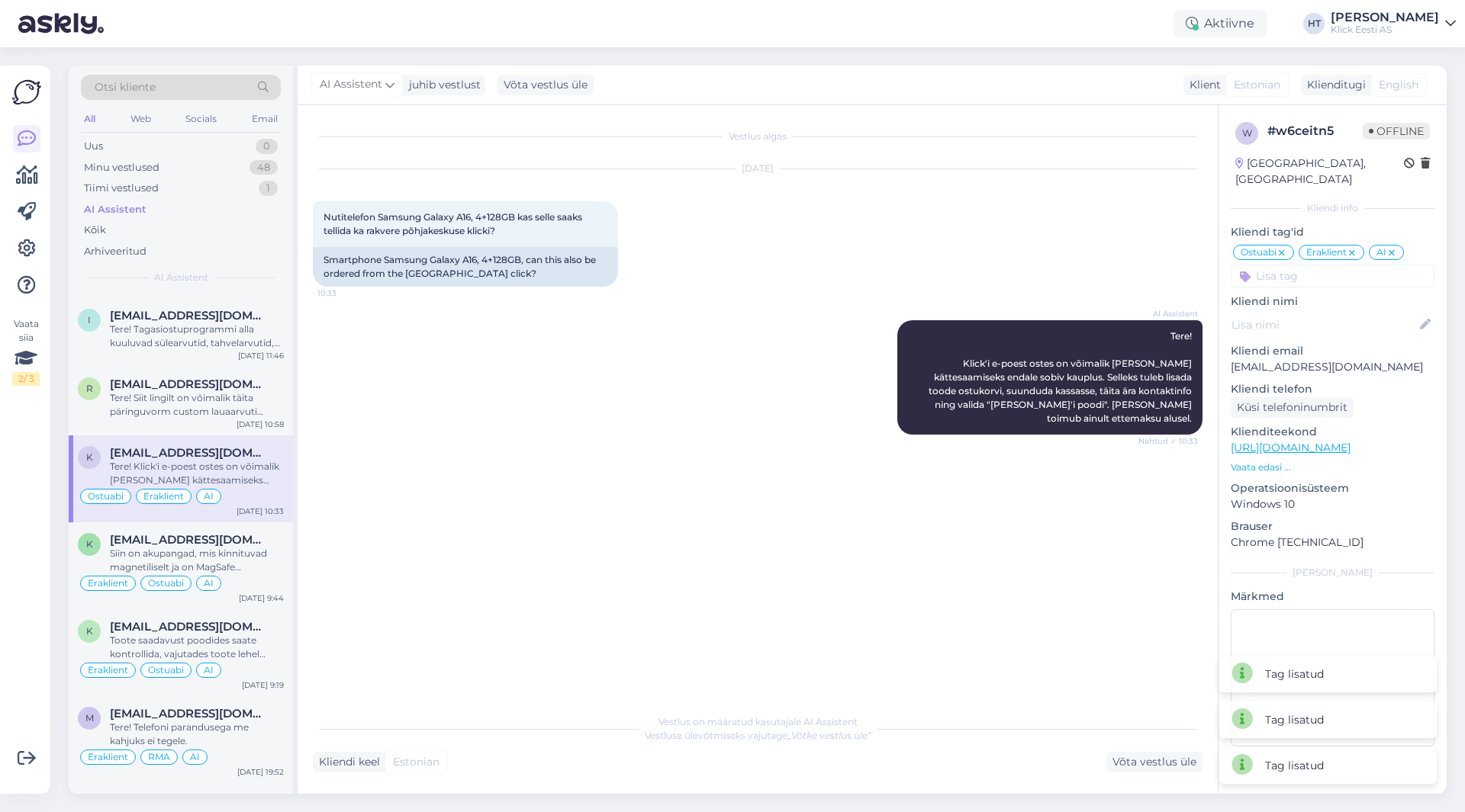
click at [795, 413] on div "AI Assistent Tere! Klick'i e-poest ostes on võimalik [PERSON_NAME] kättesaamise…" at bounding box center [757, 377] width 890 height 148
click at [208, 407] on div "Tere! Siit lingilt on võimalik täita päringuvorm custom lauaarvuti tellimiseks:…" at bounding box center [196, 405] width 174 height 28
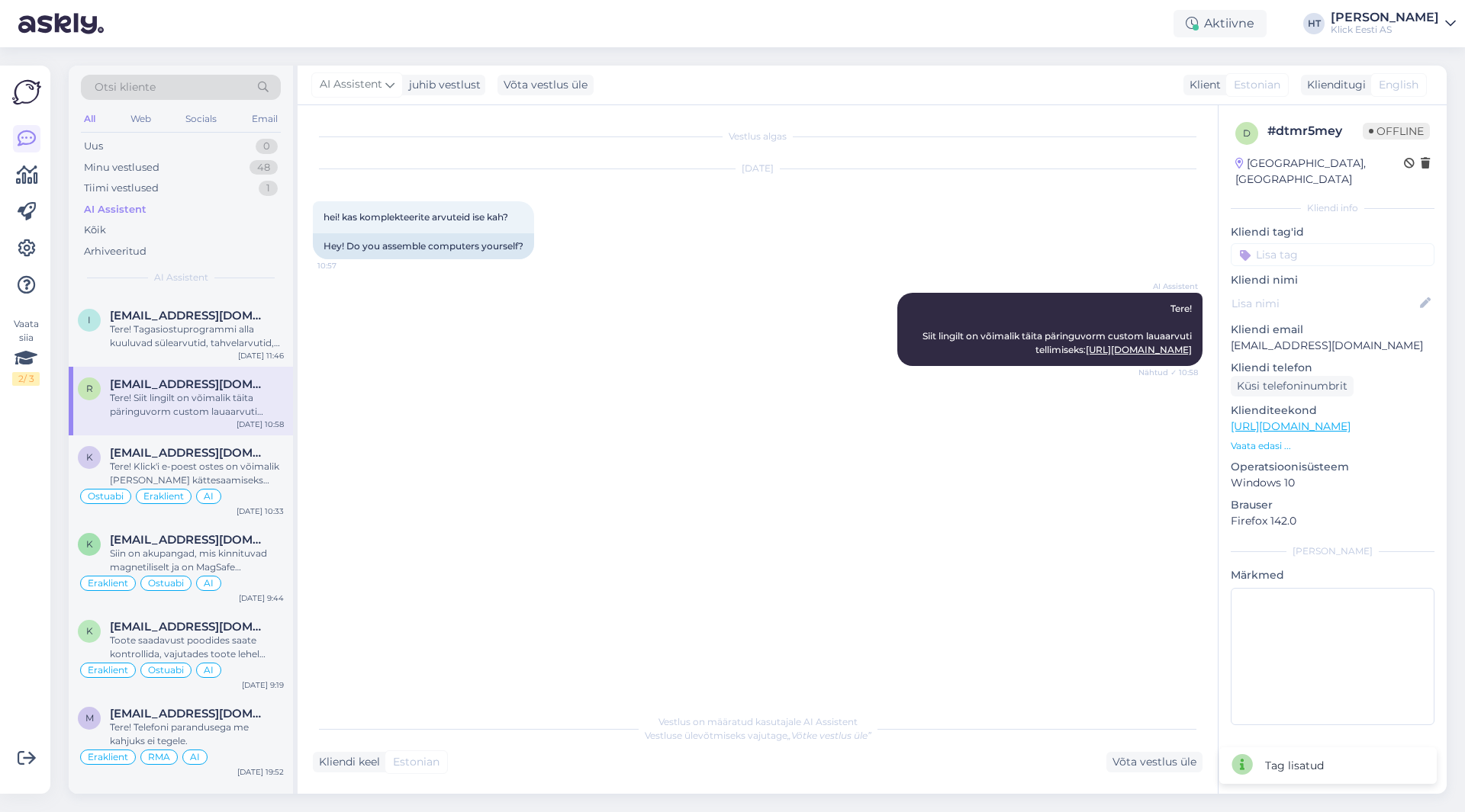
click at [1285, 244] on input at bounding box center [1332, 254] width 204 height 23
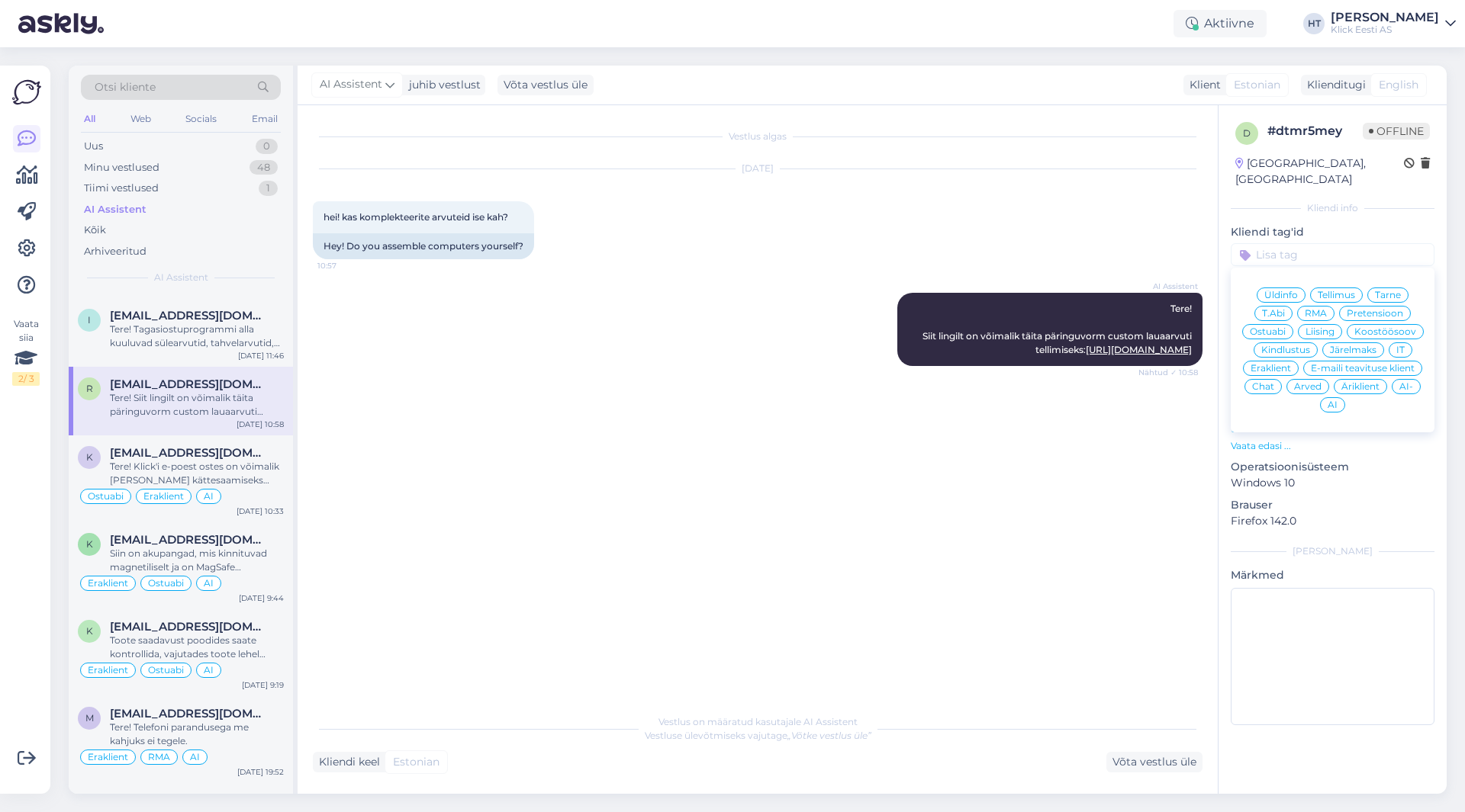
click at [1269, 327] on span "Ostuabi" at bounding box center [1267, 331] width 36 height 9
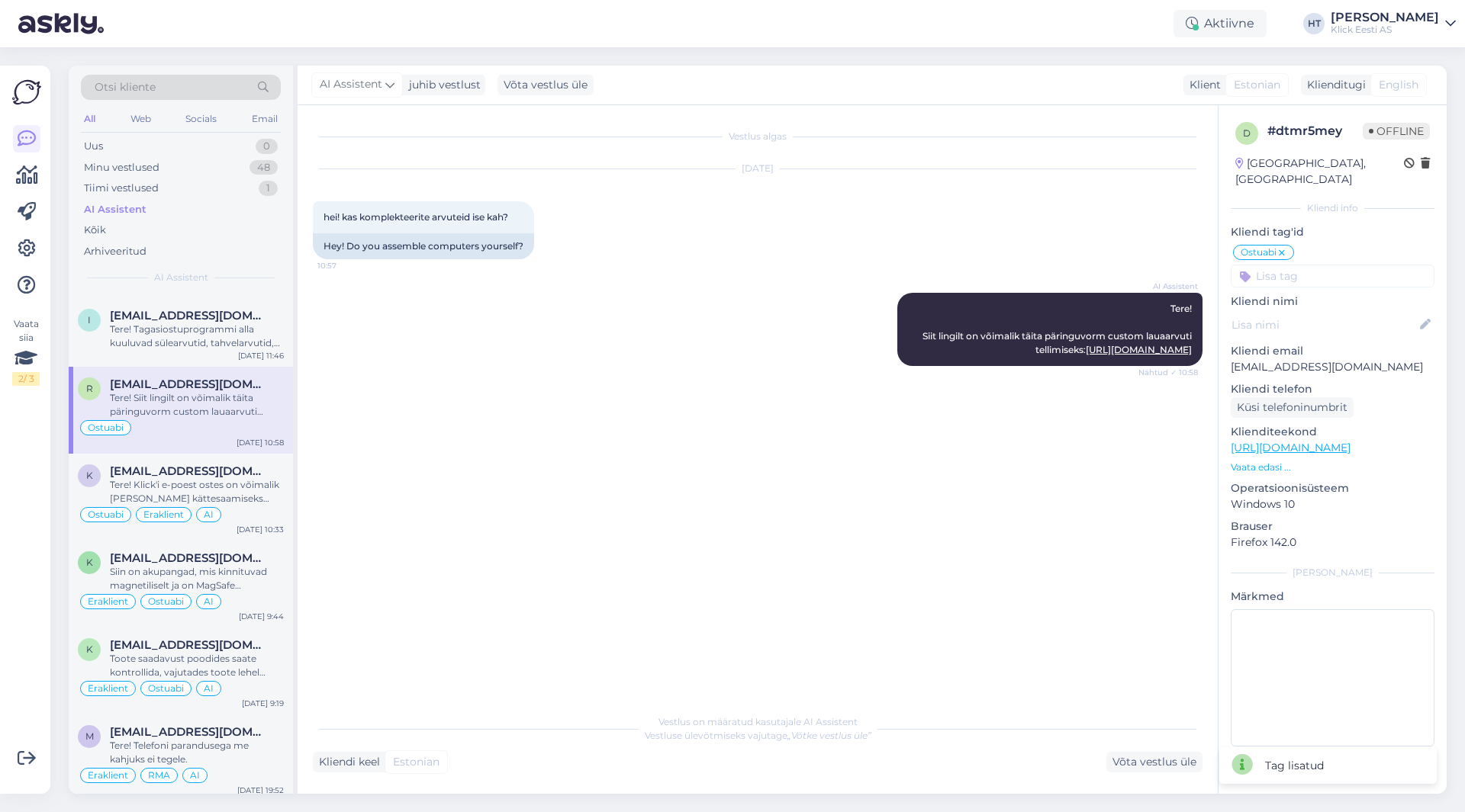
click at [1308, 265] on input at bounding box center [1332, 276] width 204 height 23
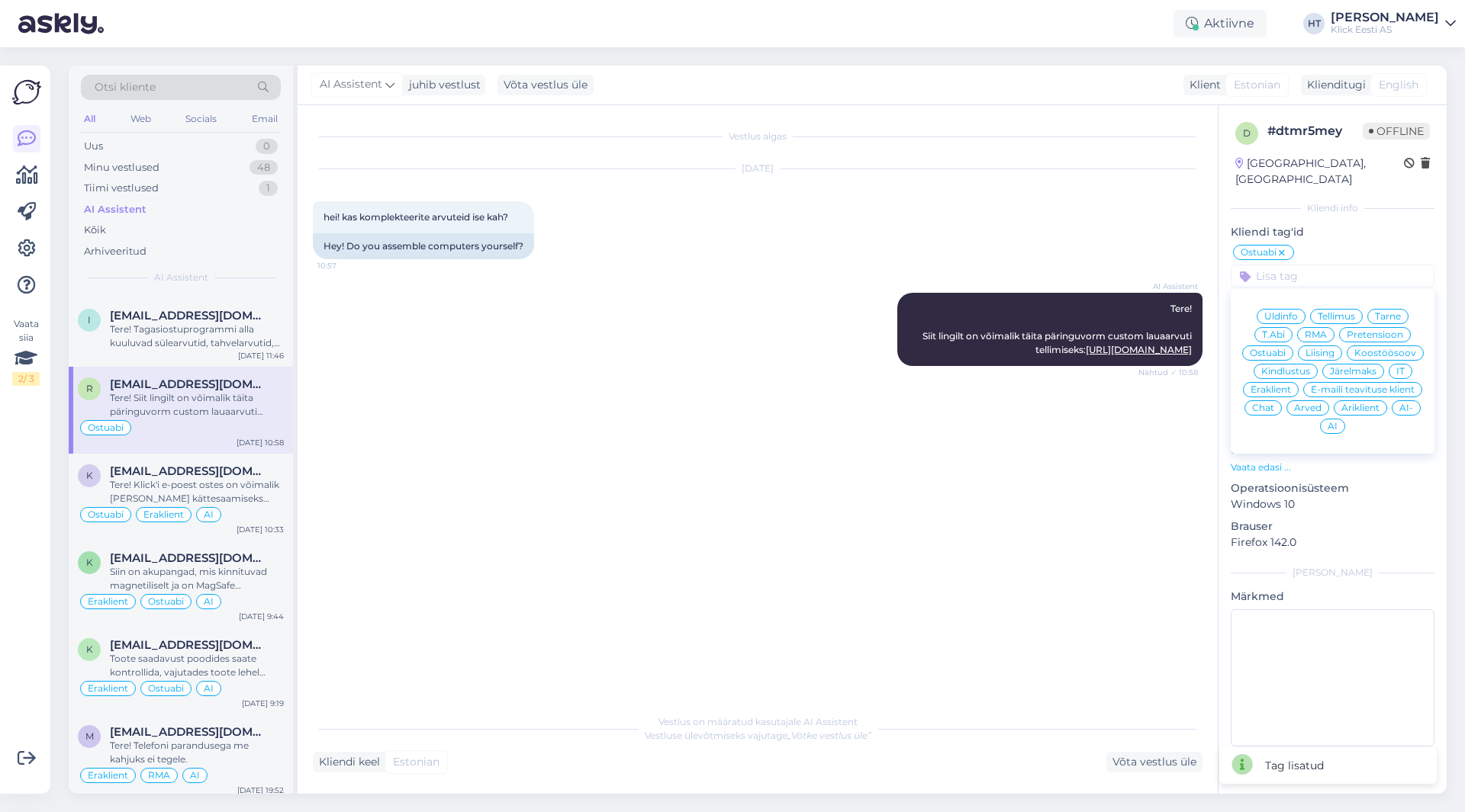
click at [1279, 385] on span "Eraklient" at bounding box center [1270, 389] width 41 height 9
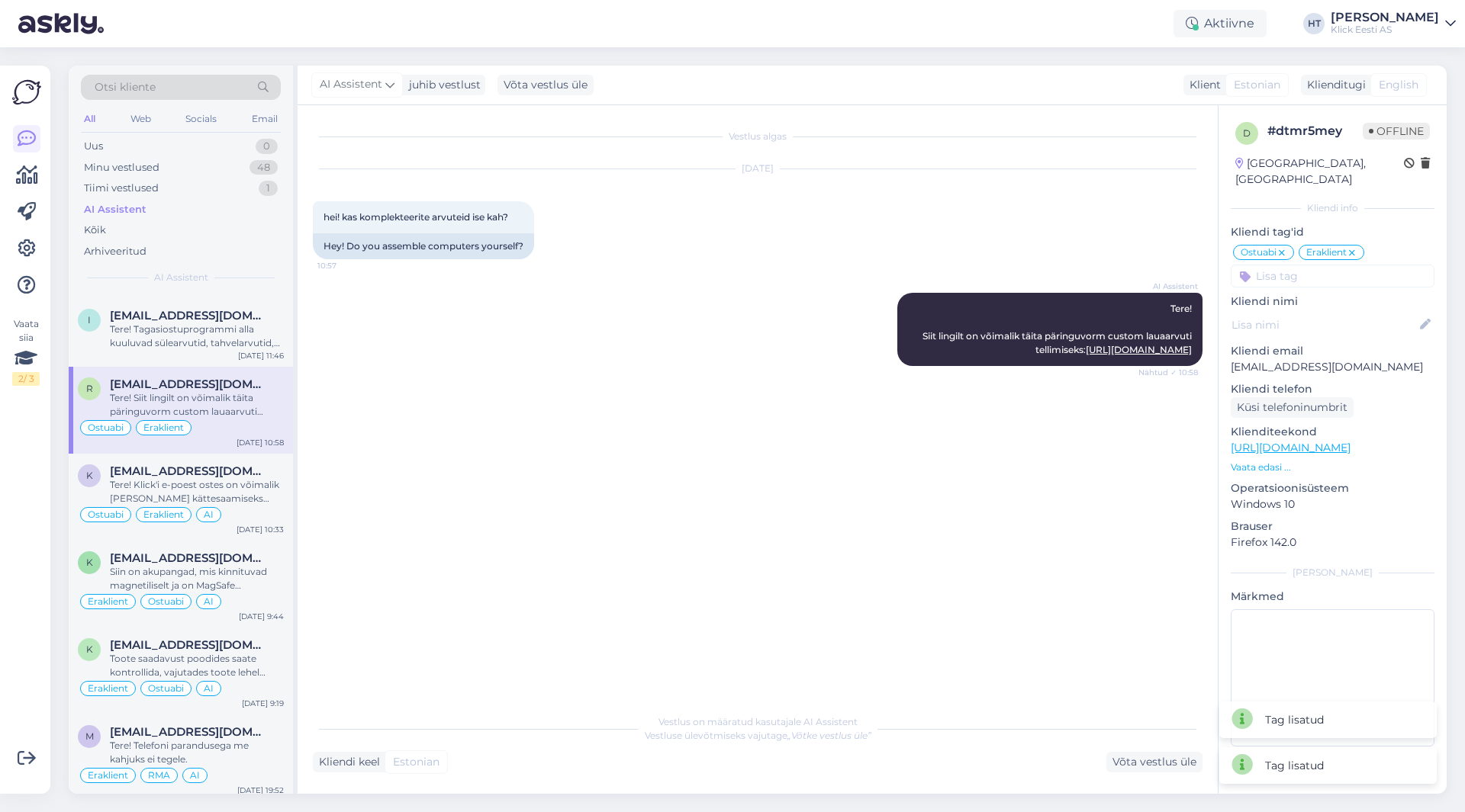
click at [1302, 265] on input at bounding box center [1332, 276] width 204 height 23
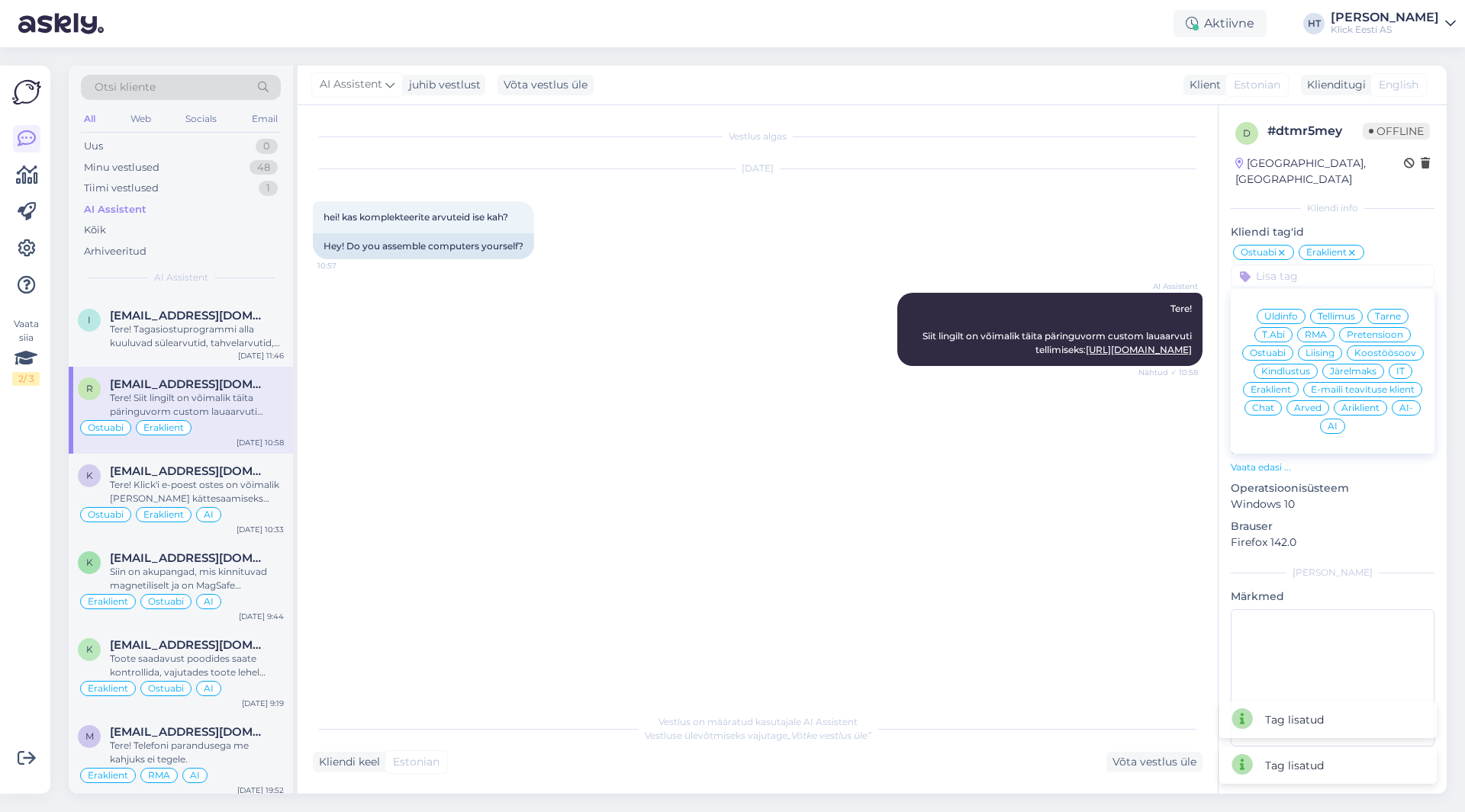
click at [1338, 419] on div "AI" at bounding box center [1332, 426] width 25 height 15
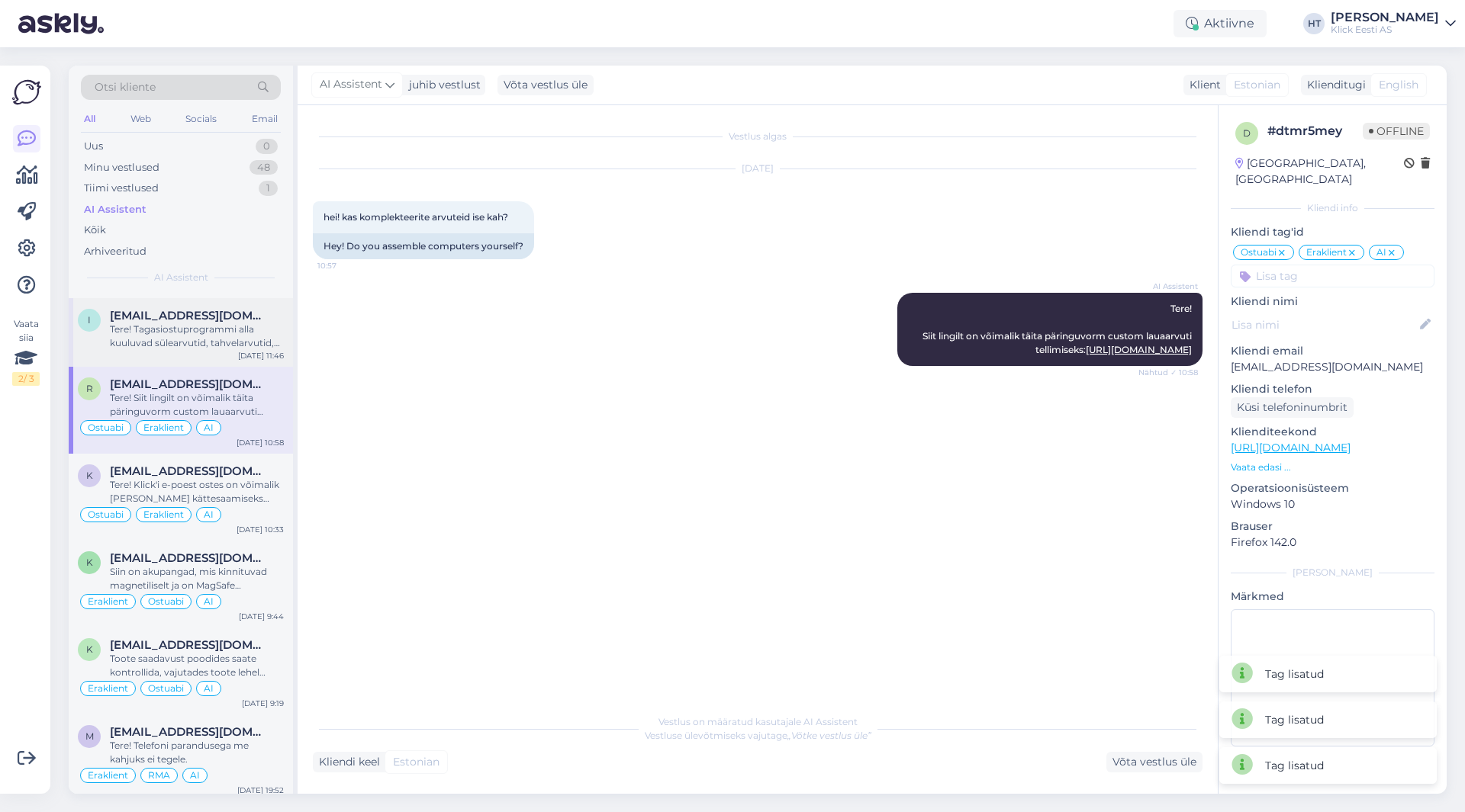
click at [160, 339] on div "Tere! Tagasiostuprogrammi alla kuuluvad sülearvutid, tahvelarvutid, telefonid, …" at bounding box center [196, 336] width 174 height 28
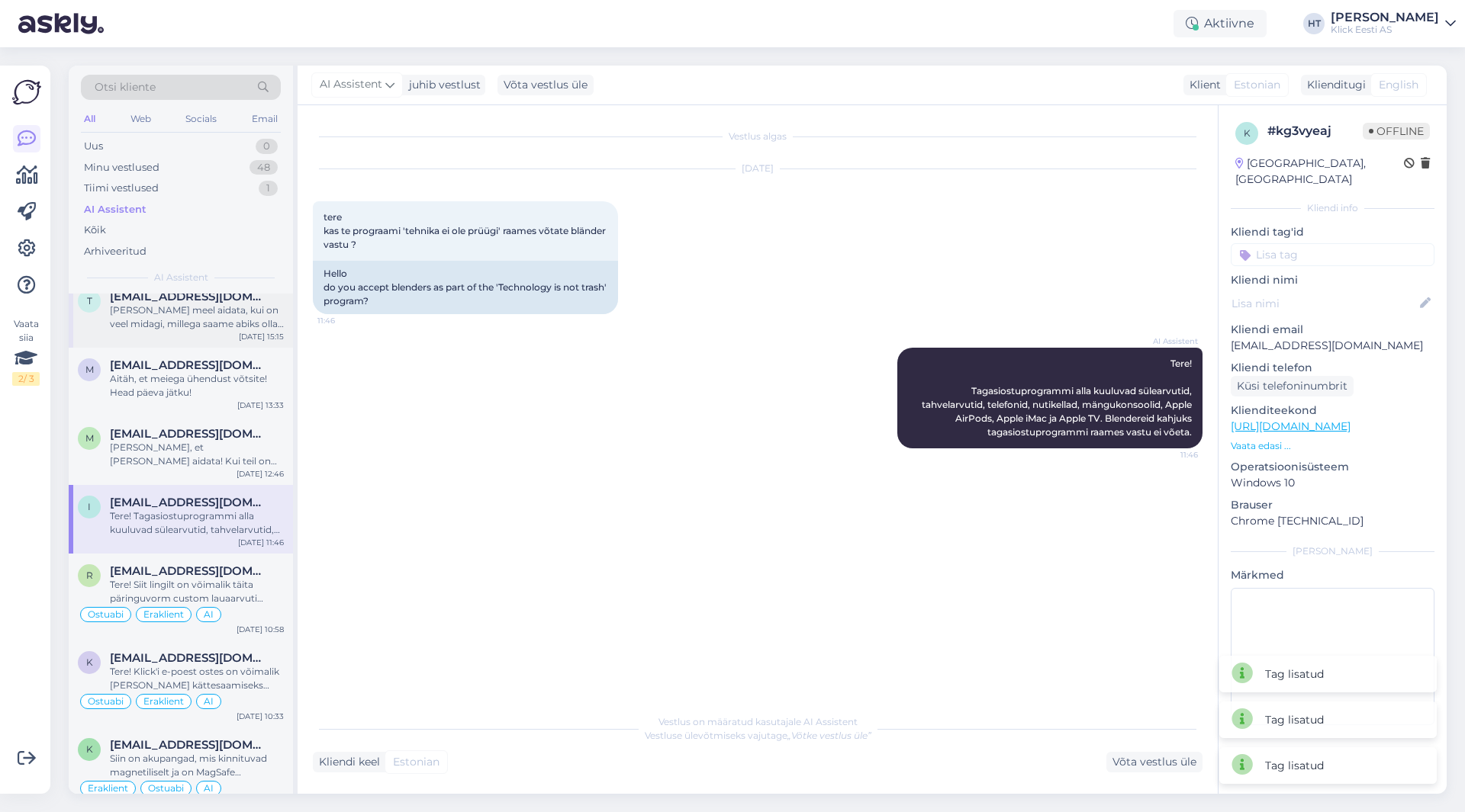
scroll to position [3203, 0]
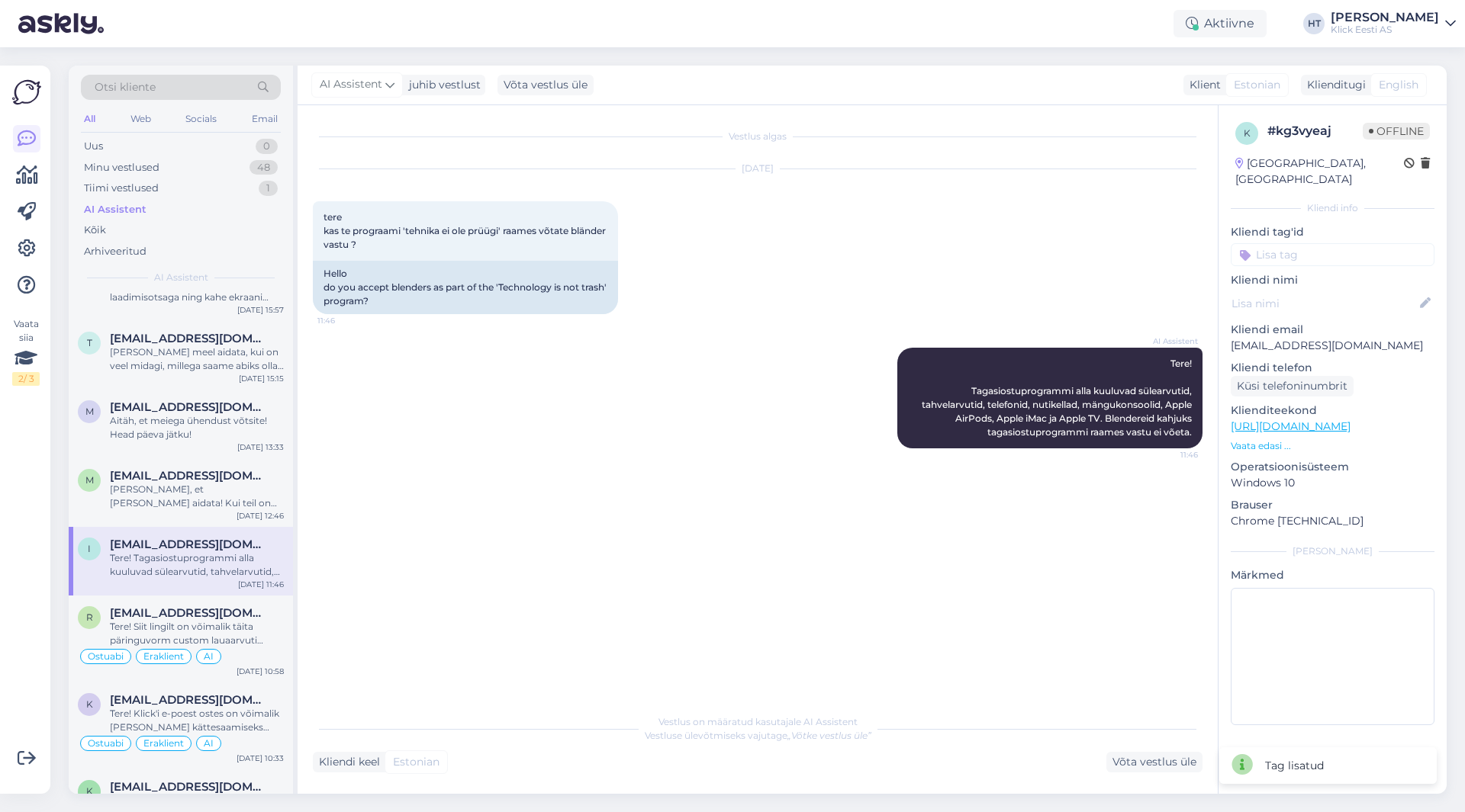
click at [1305, 243] on input at bounding box center [1332, 254] width 204 height 23
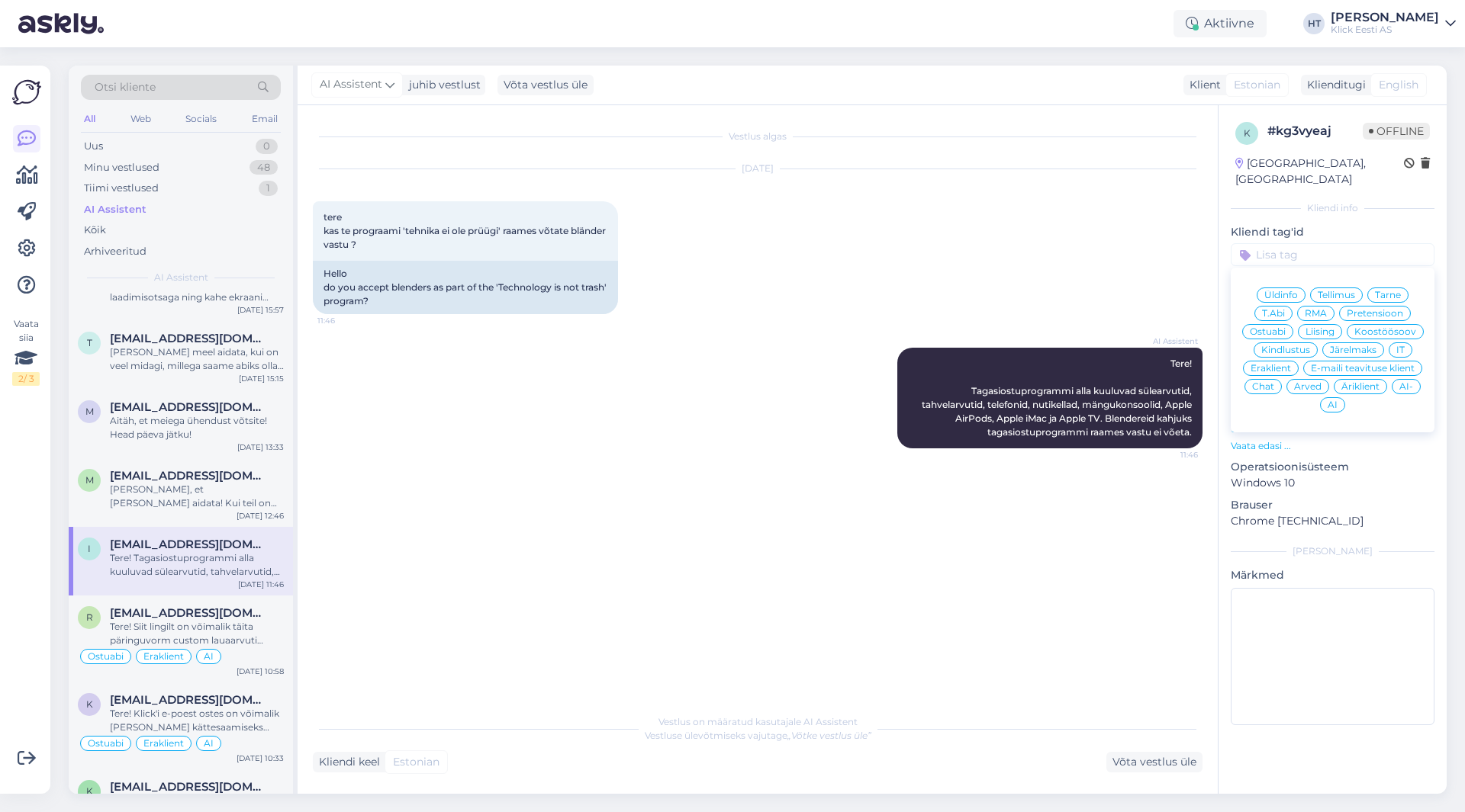
click at [1284, 291] on span "Üldinfo" at bounding box center [1281, 295] width 34 height 9
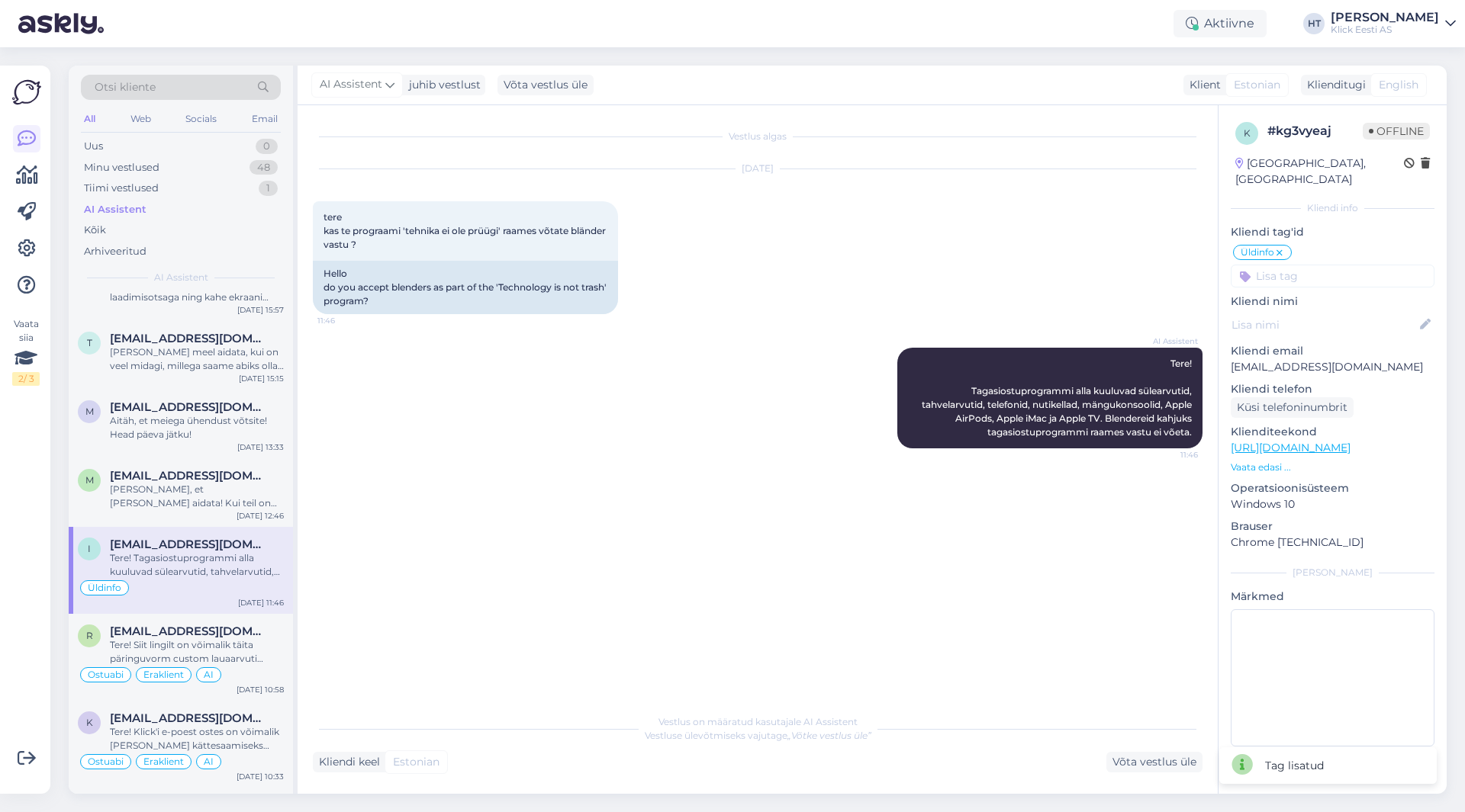
click at [1293, 265] on input at bounding box center [1332, 276] width 204 height 23
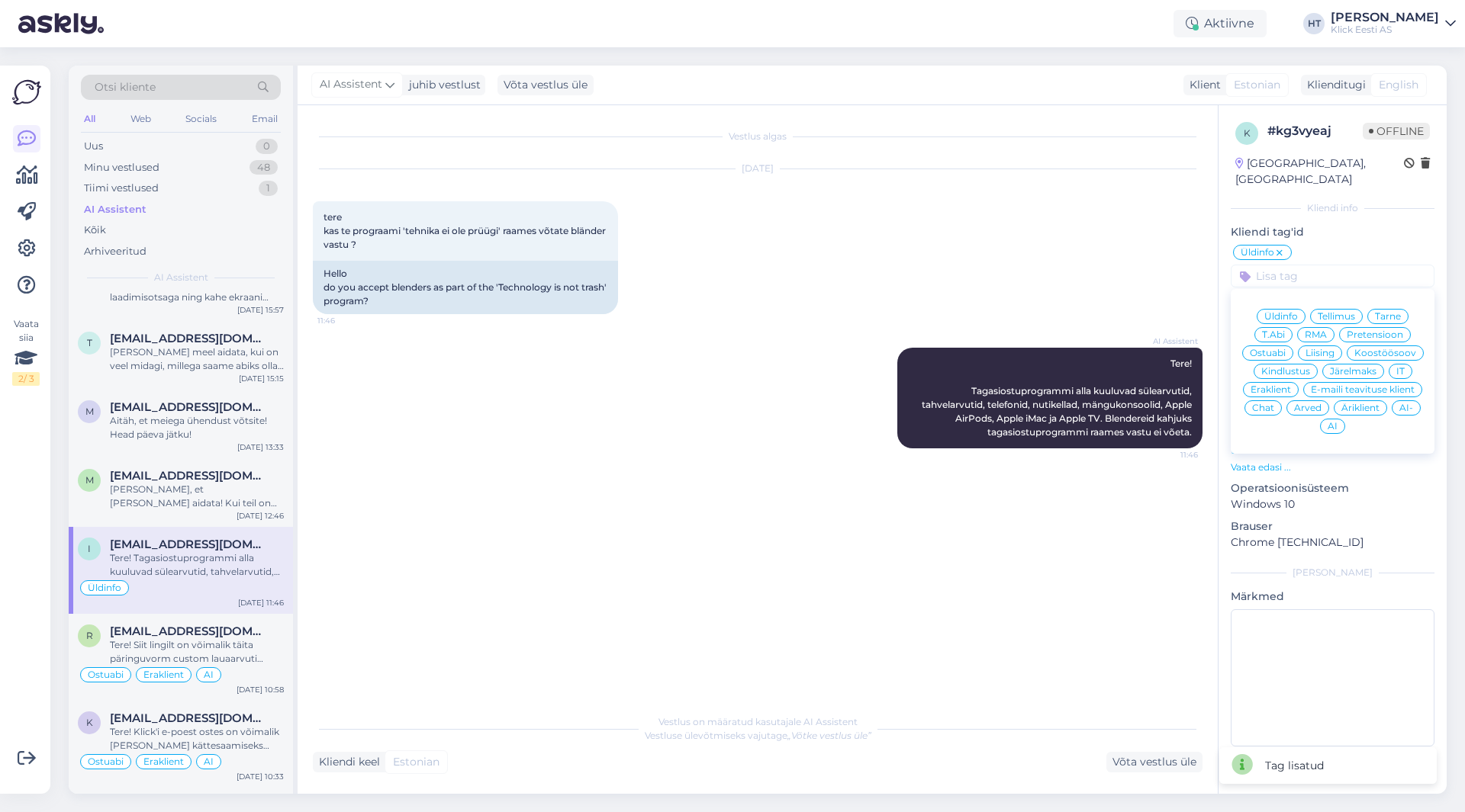
click at [1278, 385] on span "Eraklient" at bounding box center [1270, 389] width 41 height 9
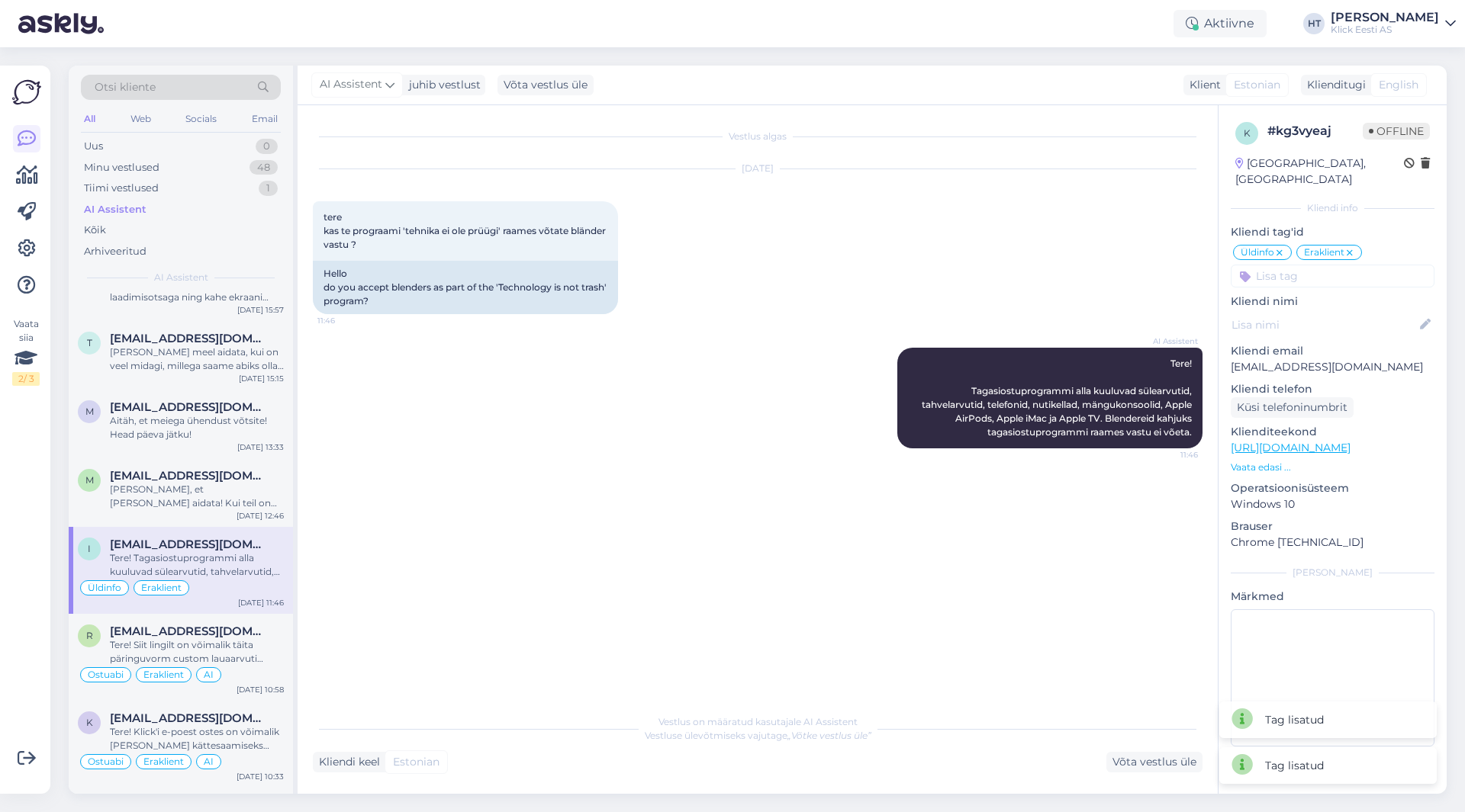
click at [1298, 268] on input at bounding box center [1332, 276] width 204 height 23
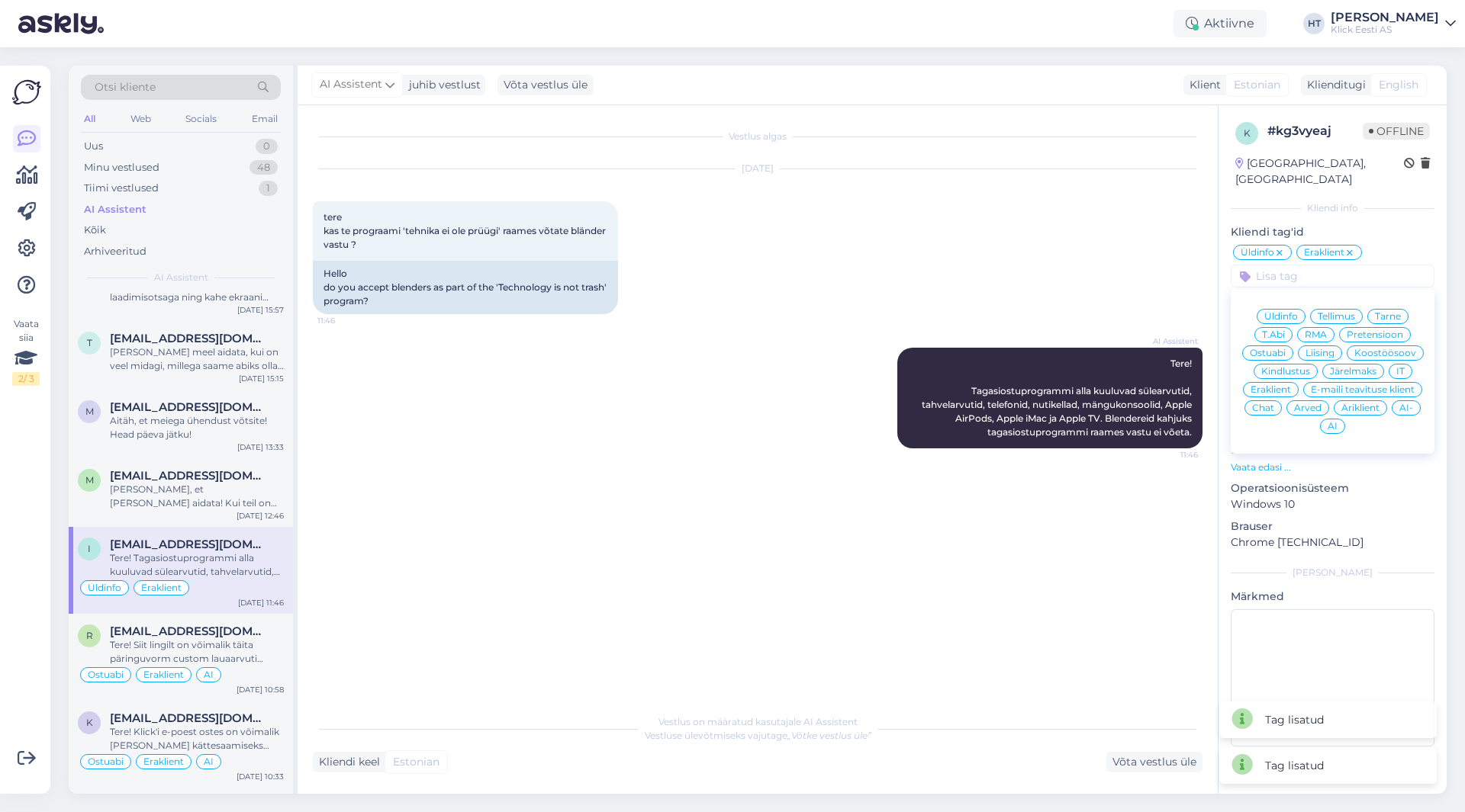
click at [1334, 422] on span "AI" at bounding box center [1333, 426] width 10 height 9
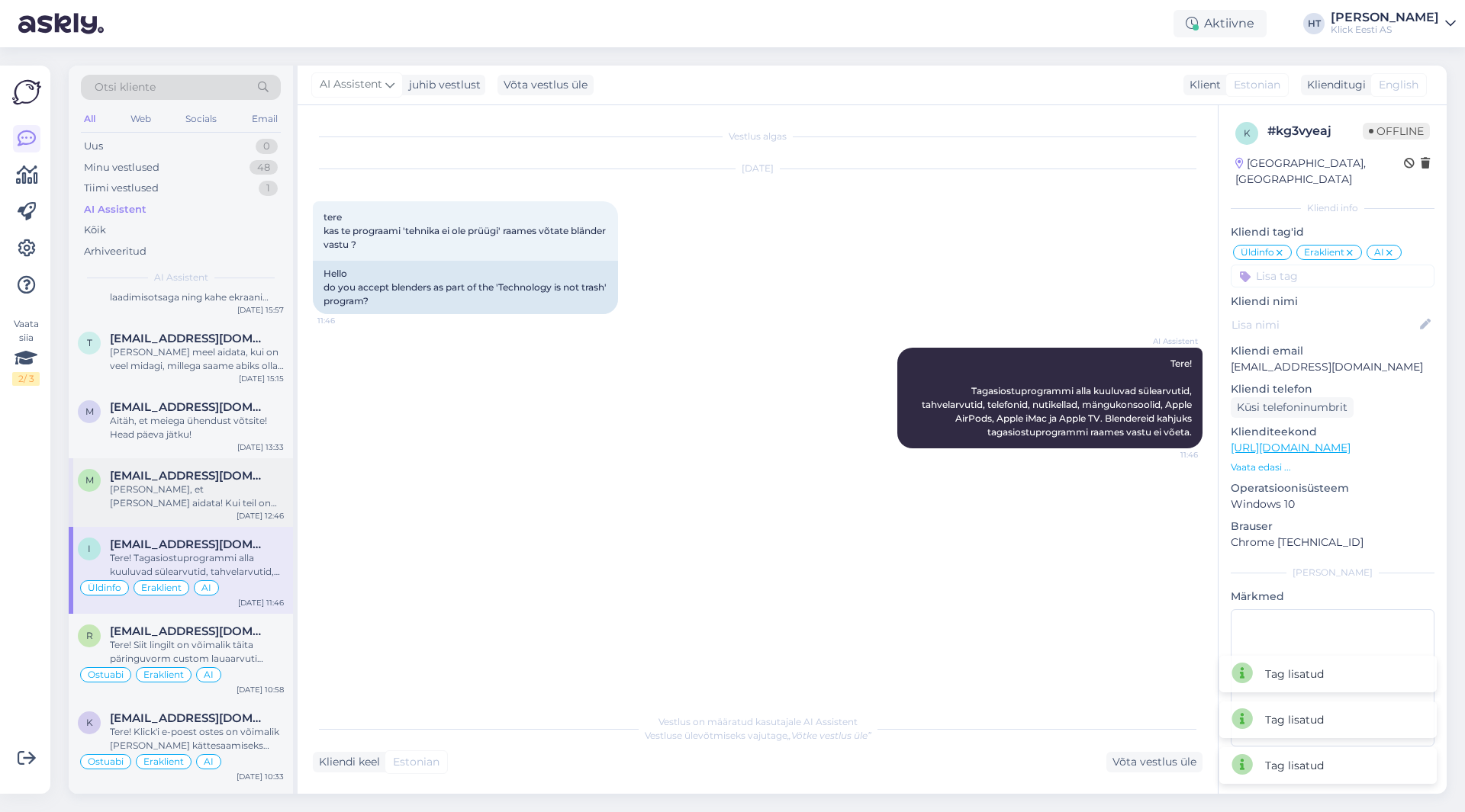
click at [181, 479] on span "[EMAIL_ADDRESS][DOMAIN_NAME]" at bounding box center [188, 476] width 158 height 14
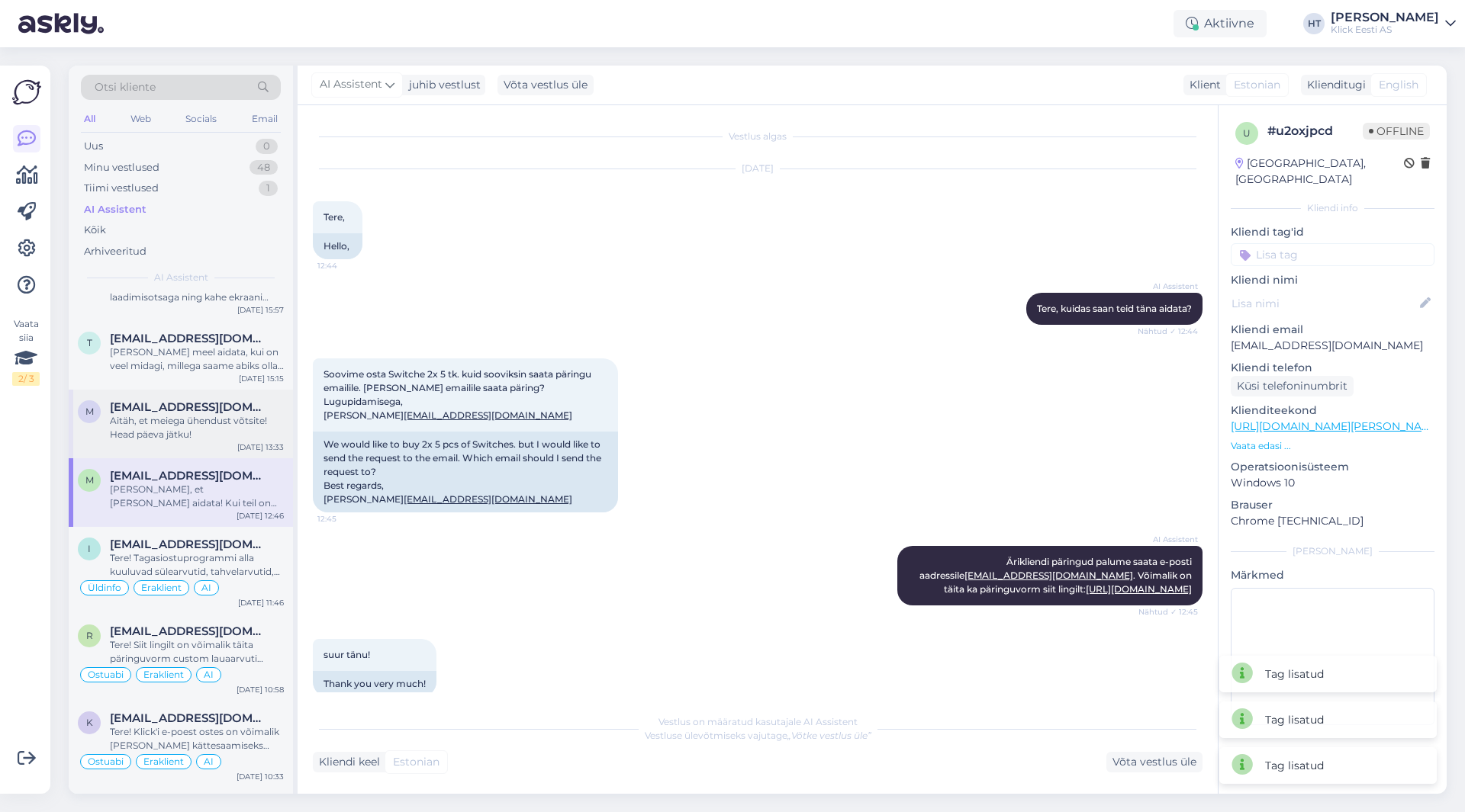
scroll to position [128, 0]
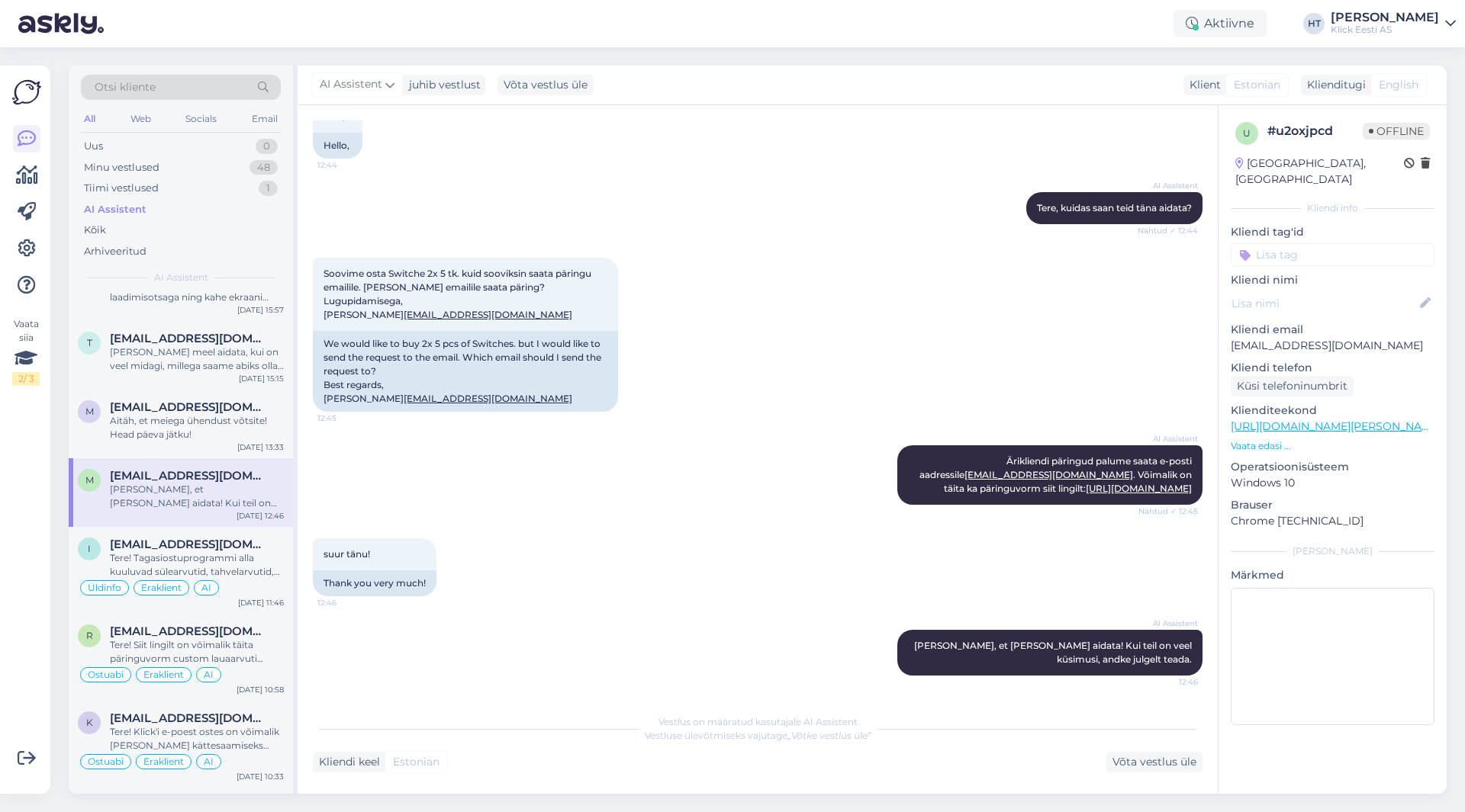
click at [1308, 245] on input at bounding box center [1332, 254] width 204 height 23
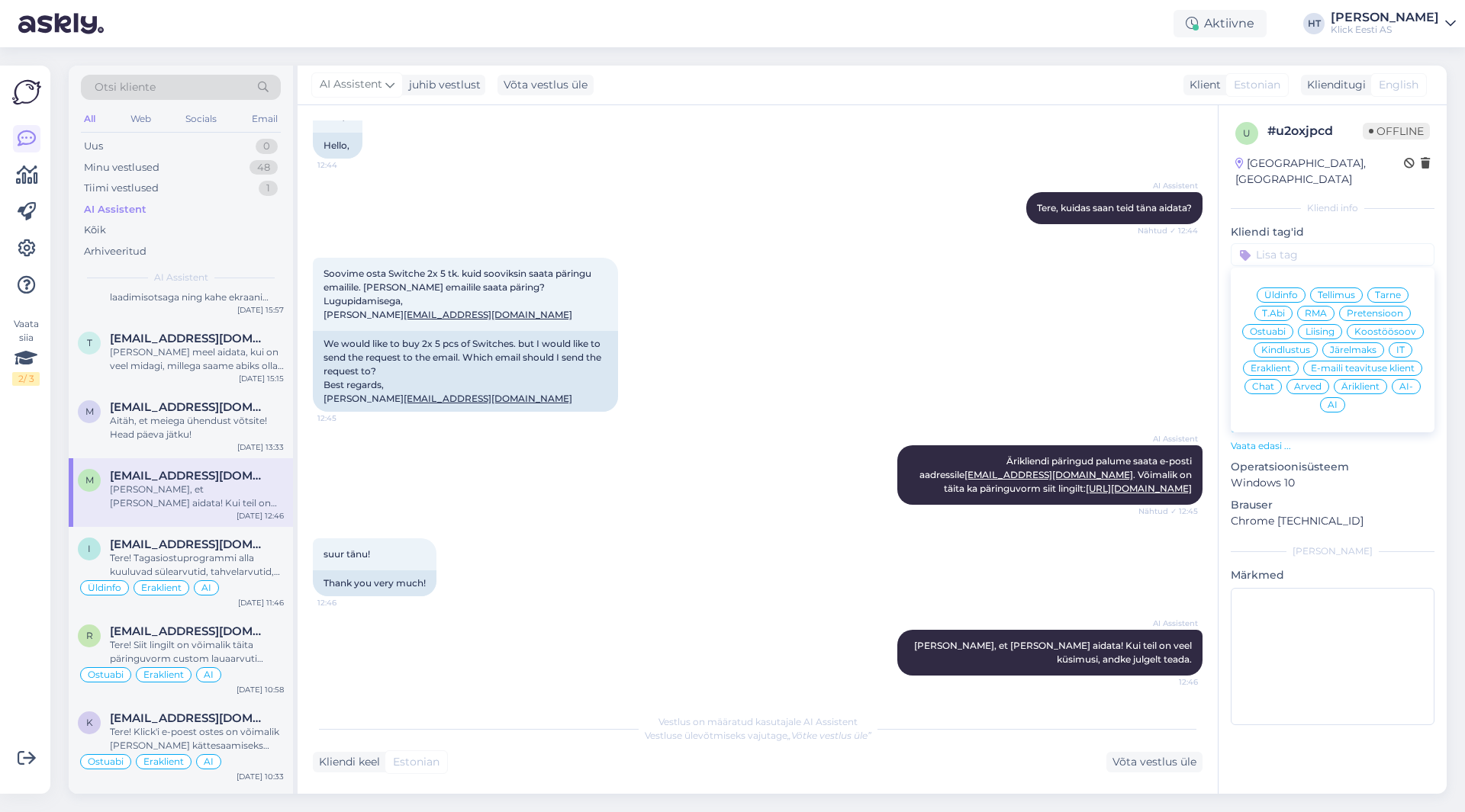
click at [1271, 327] on span "Ostuabi" at bounding box center [1267, 331] width 36 height 9
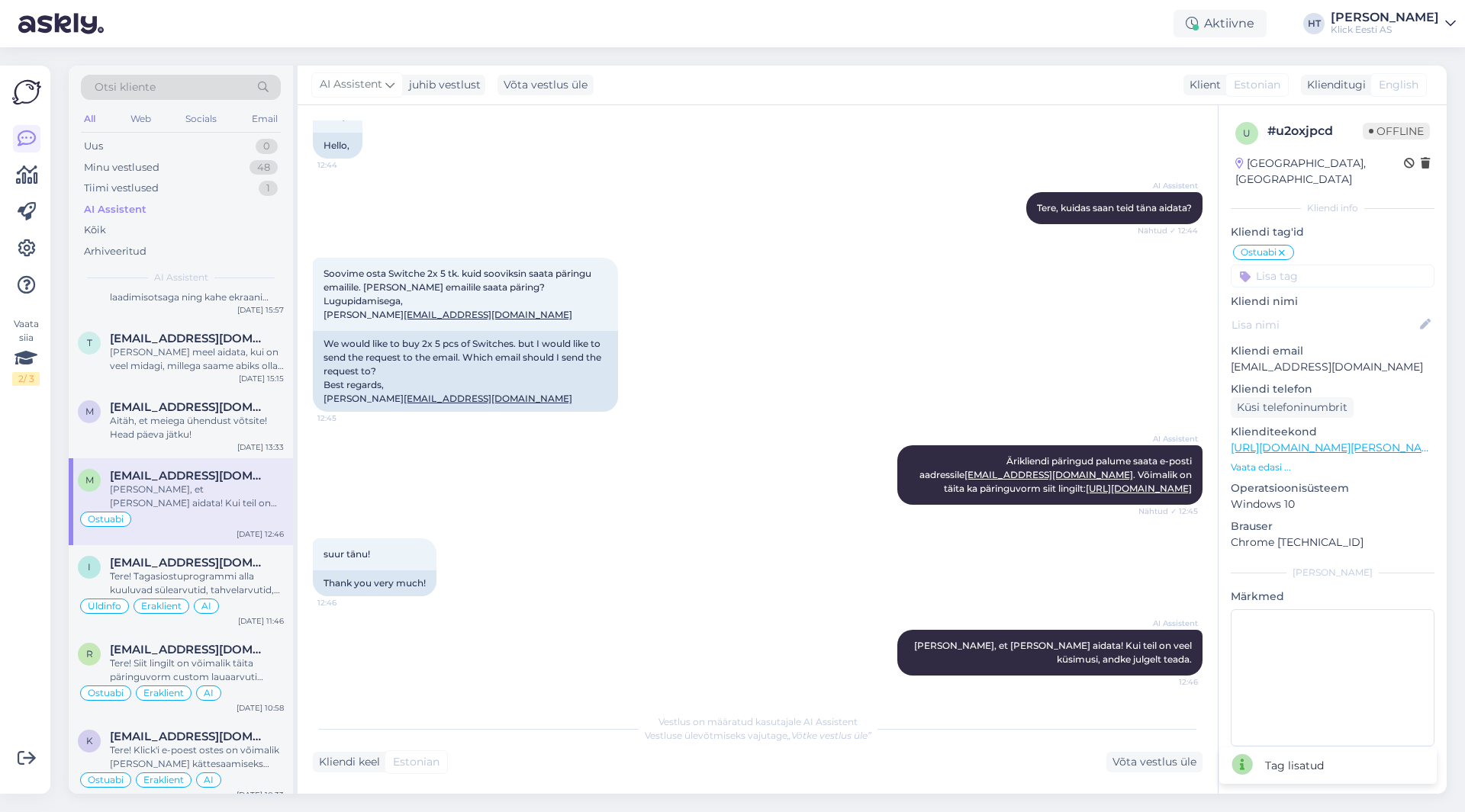
click at [1302, 265] on input at bounding box center [1332, 276] width 204 height 23
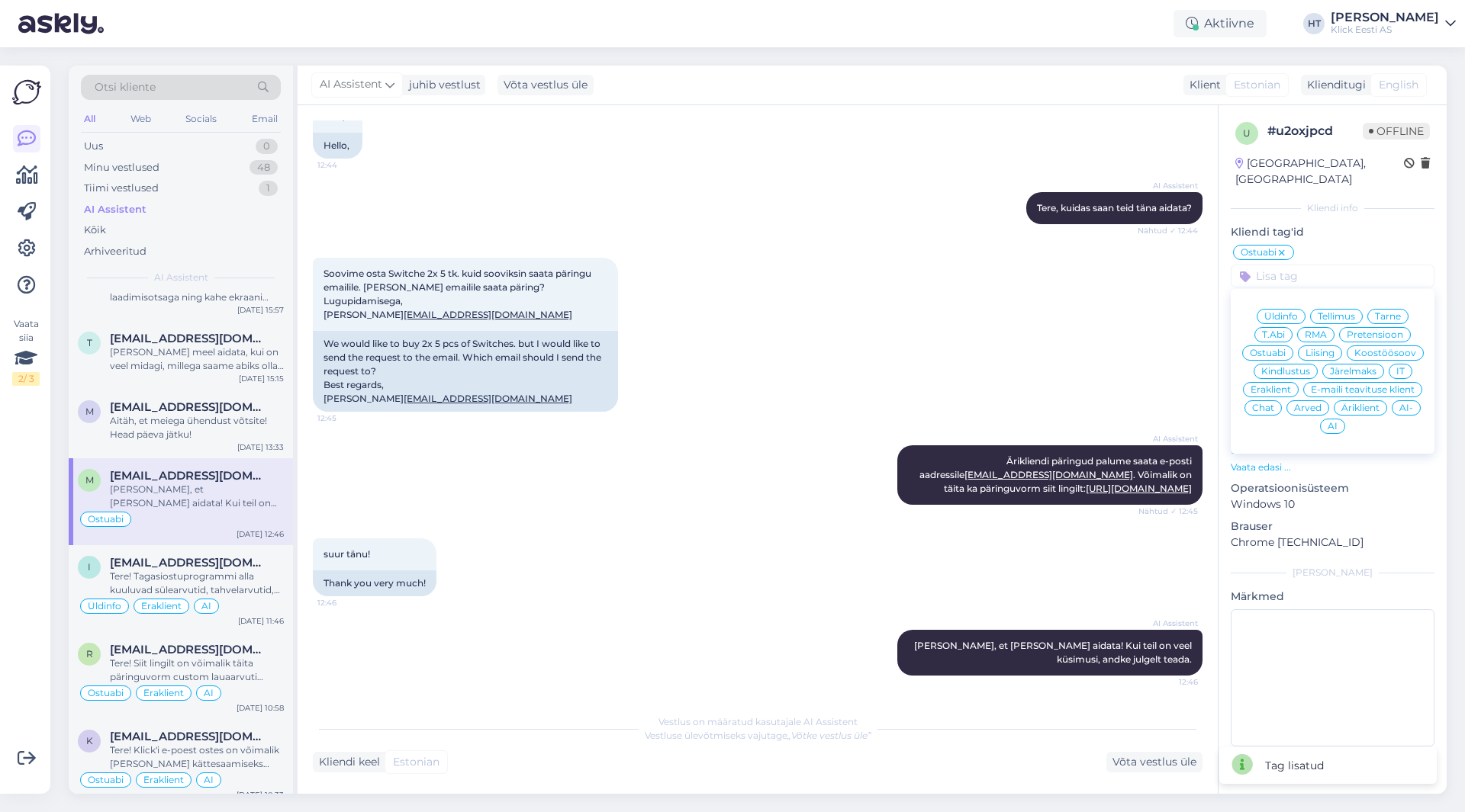
click at [1353, 403] on span "Äriklient" at bounding box center [1360, 407] width 38 height 9
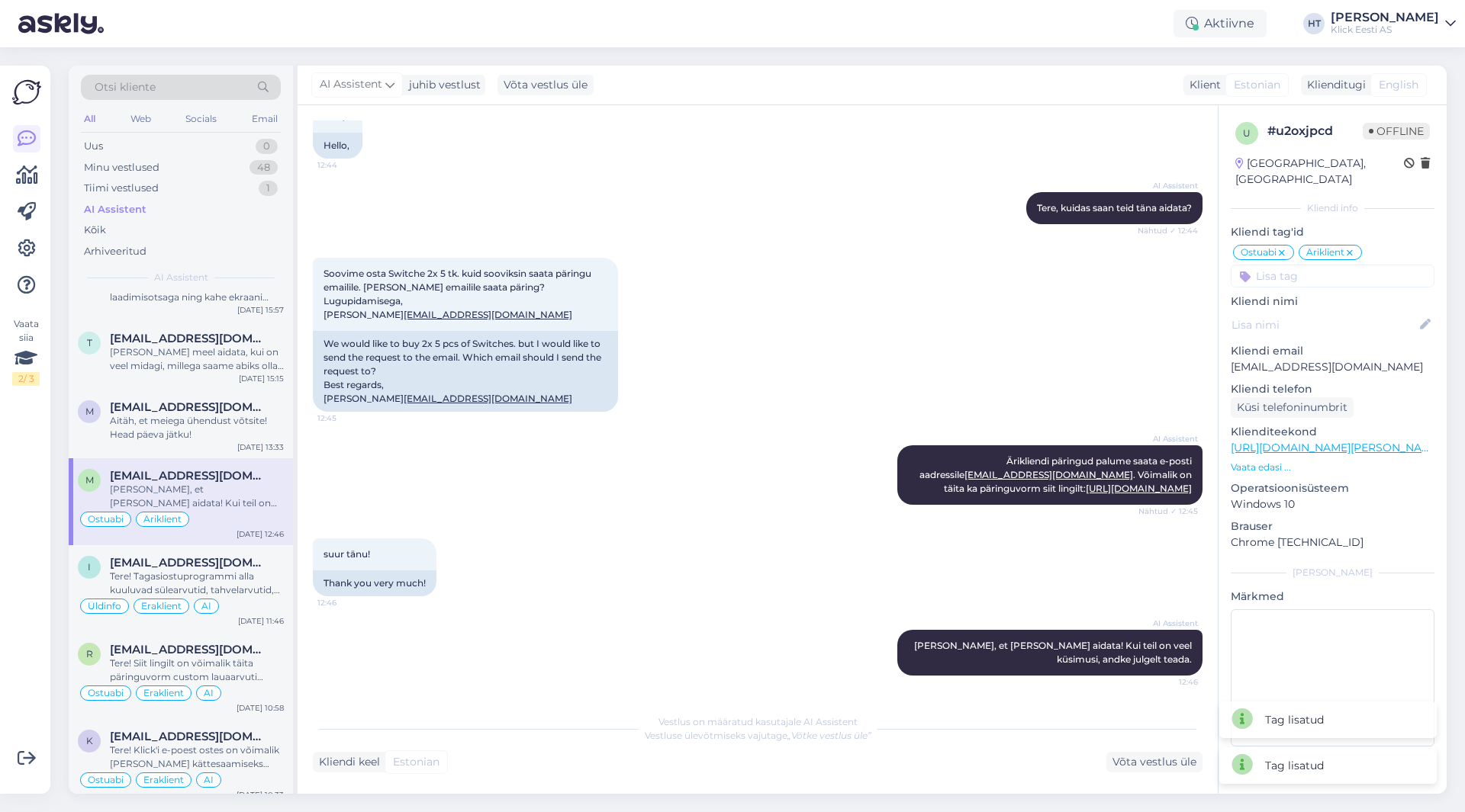
click at [1328, 265] on input at bounding box center [1332, 276] width 204 height 23
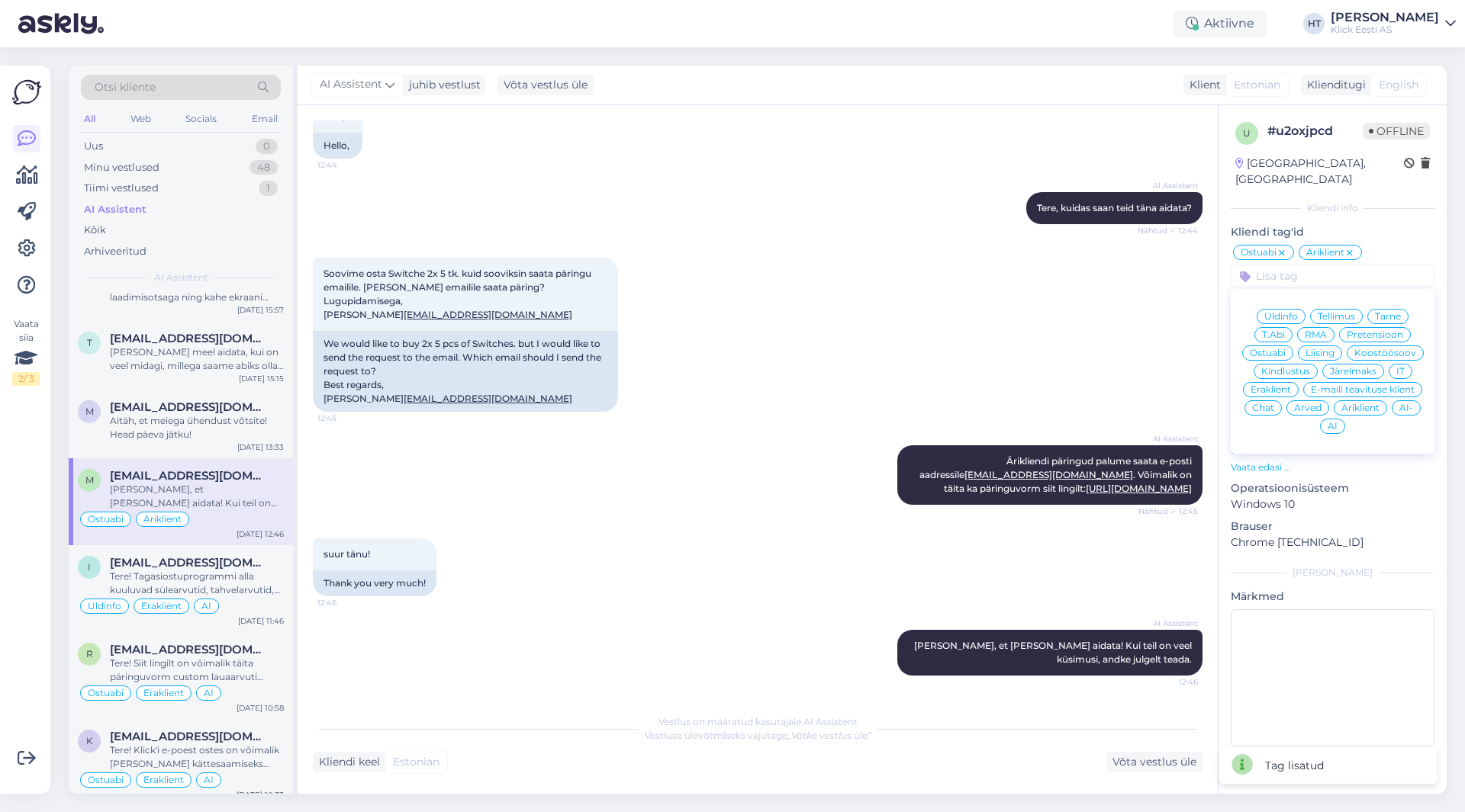
click at [1335, 422] on span "AI" at bounding box center [1333, 426] width 10 height 9
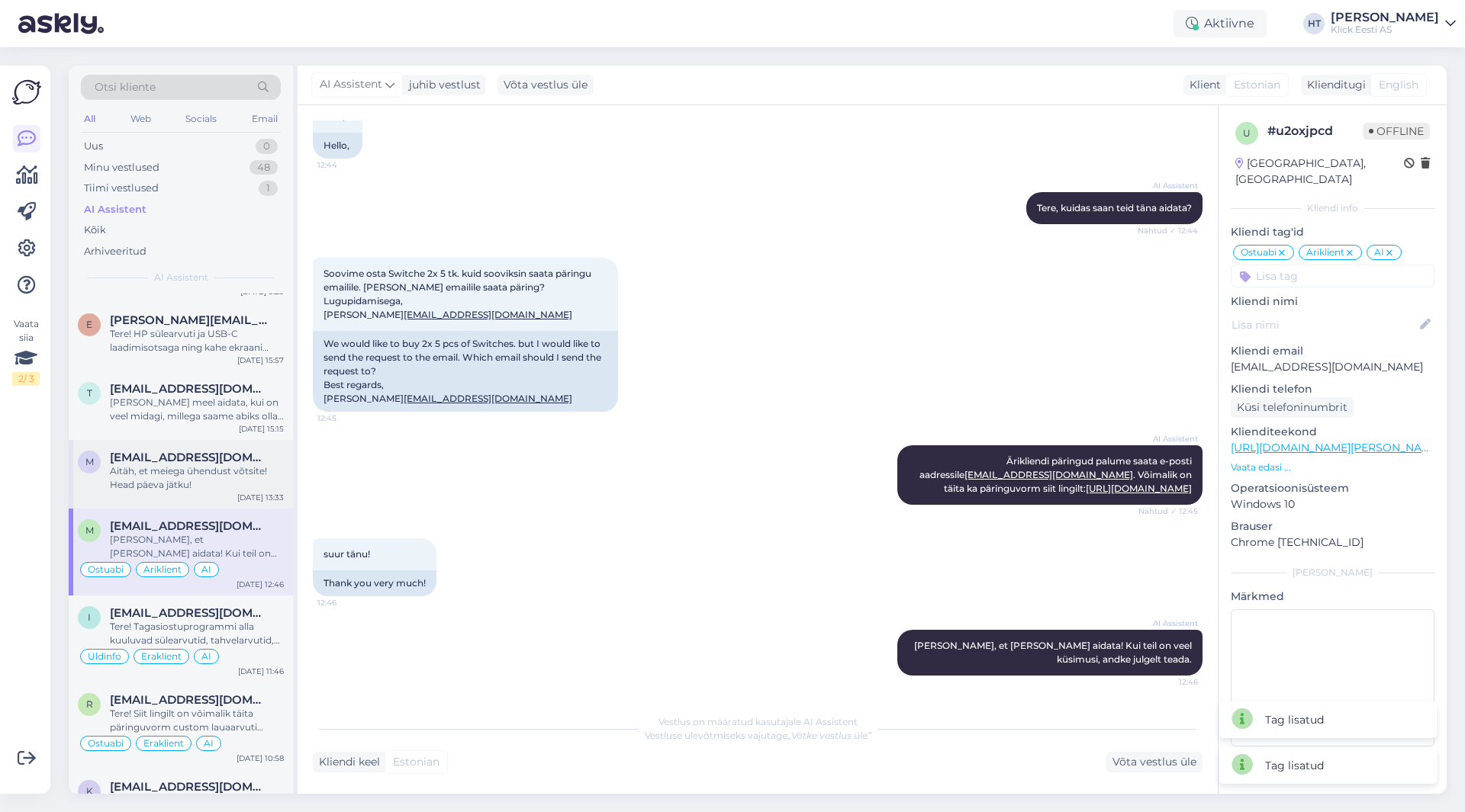
scroll to position [3127, 0]
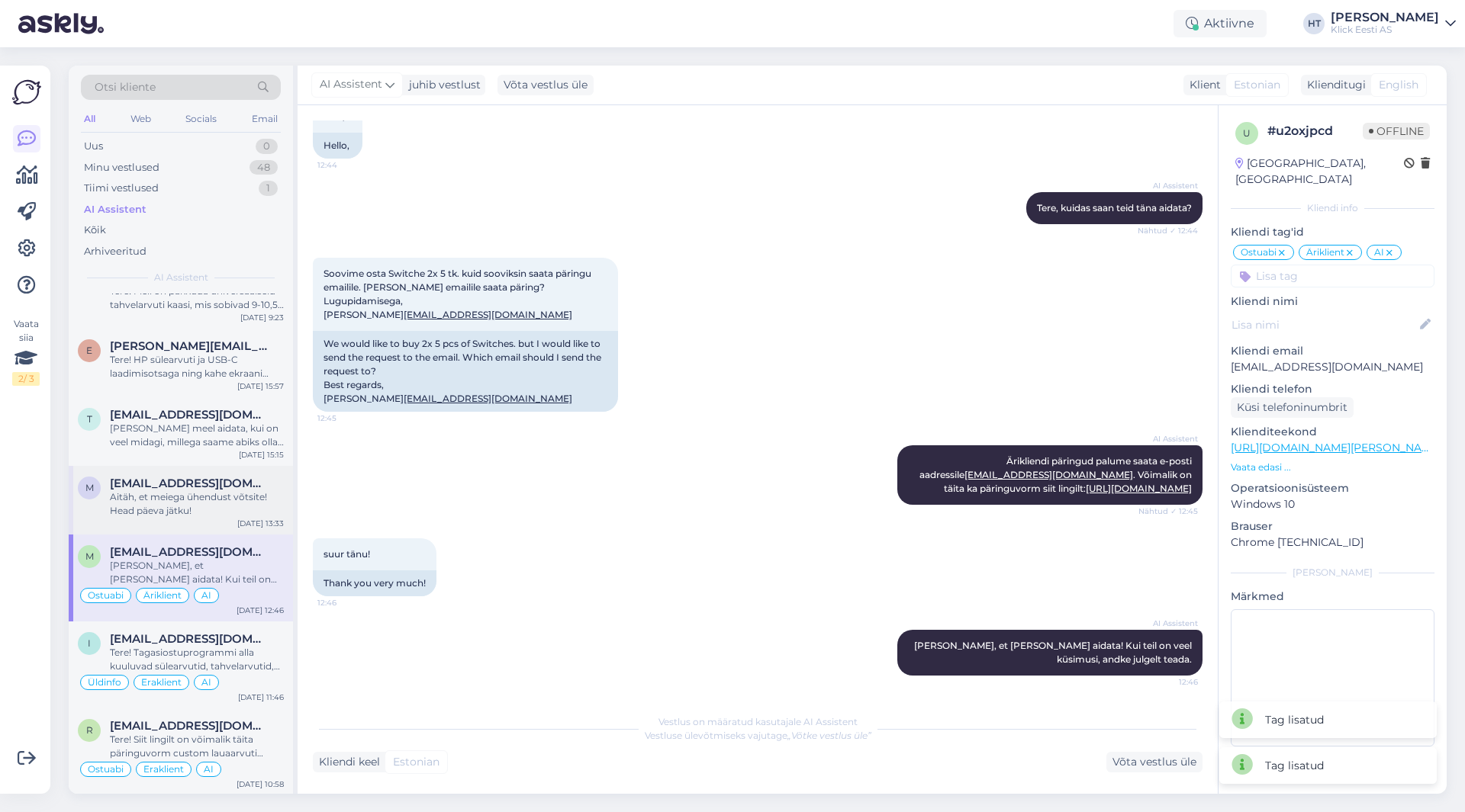
click at [165, 486] on span "[EMAIL_ADDRESS][DOMAIN_NAME]" at bounding box center [188, 484] width 158 height 14
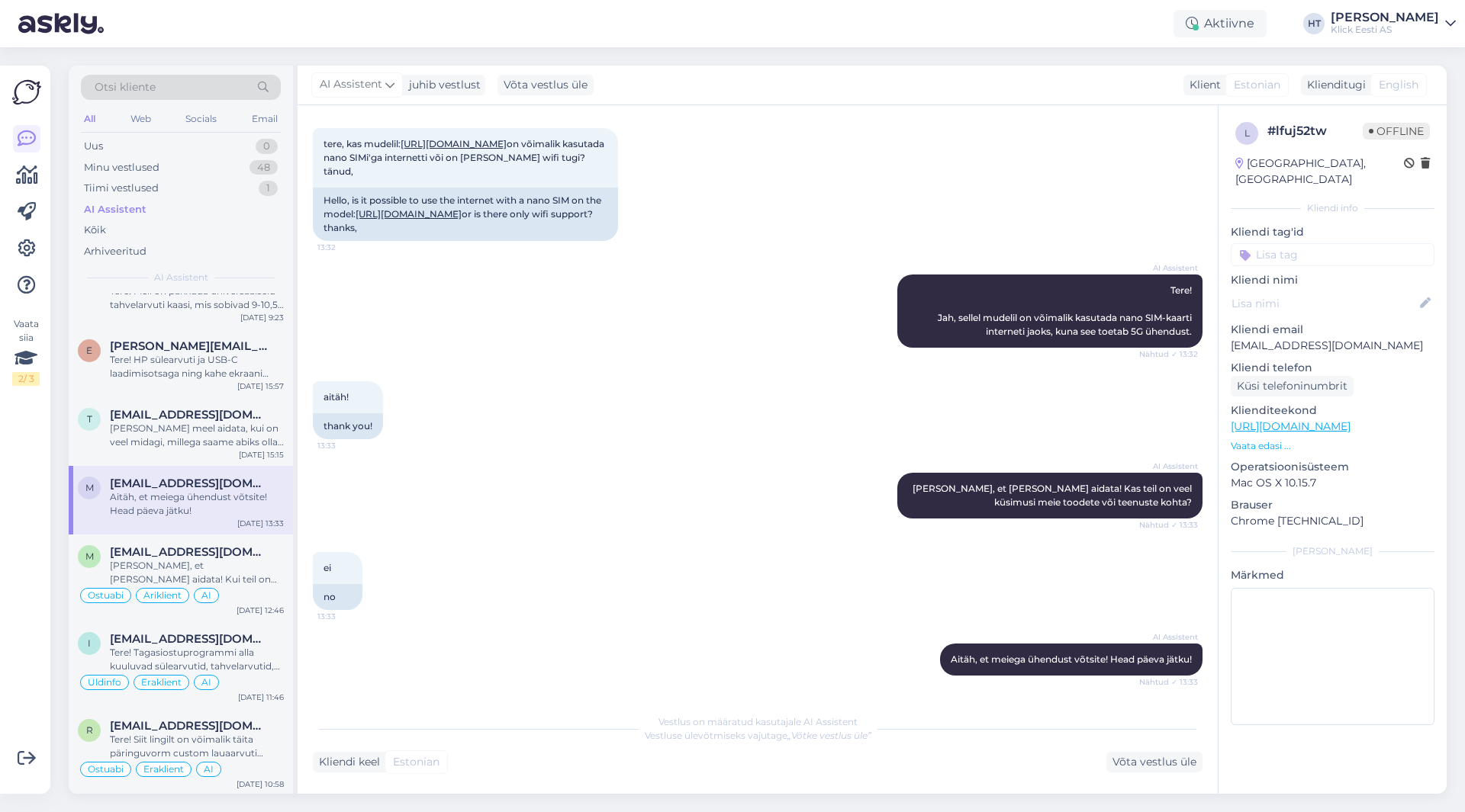
scroll to position [101, 0]
click at [1275, 245] on input at bounding box center [1332, 254] width 204 height 23
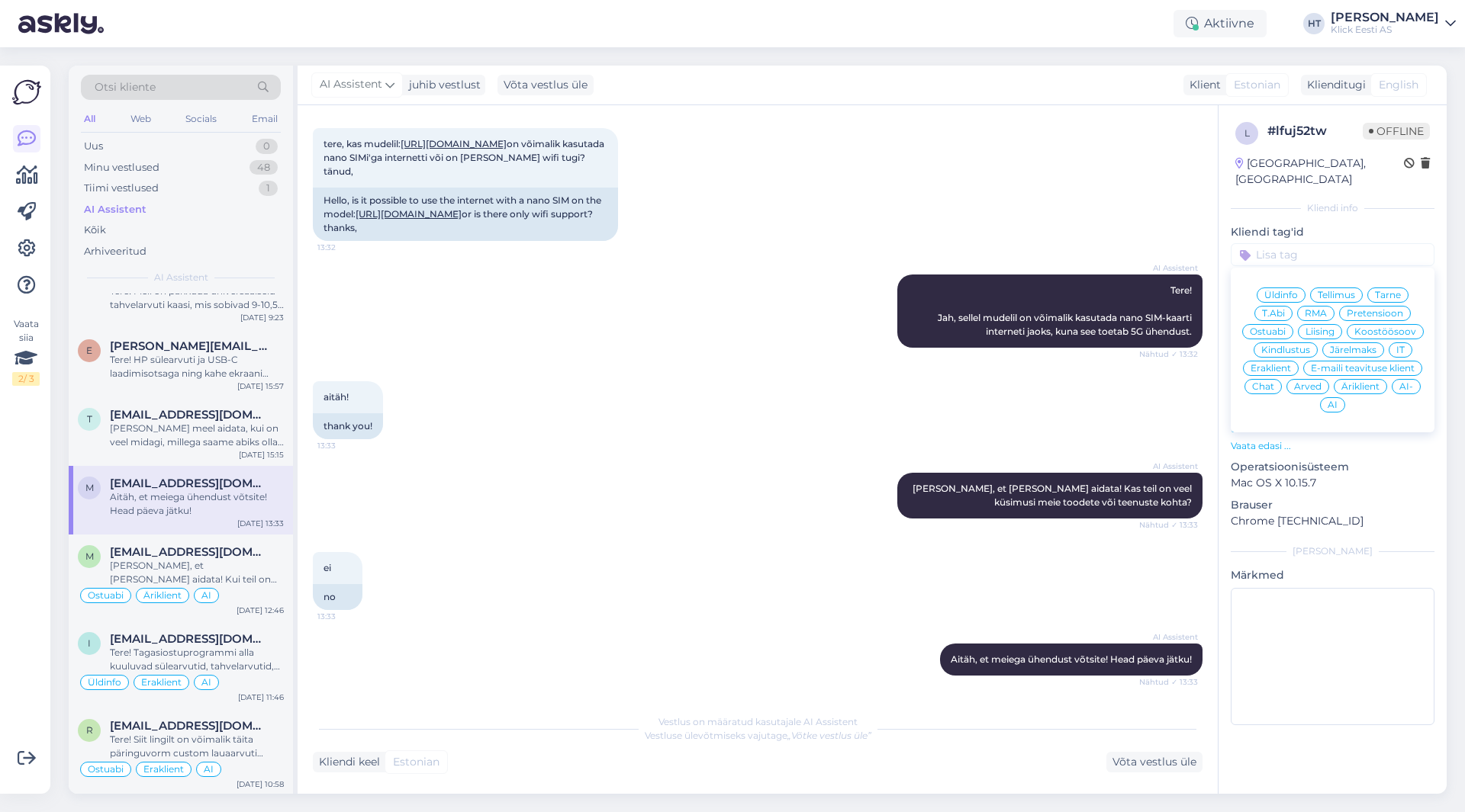
click at [1275, 327] on span "Ostuabi" at bounding box center [1267, 331] width 36 height 9
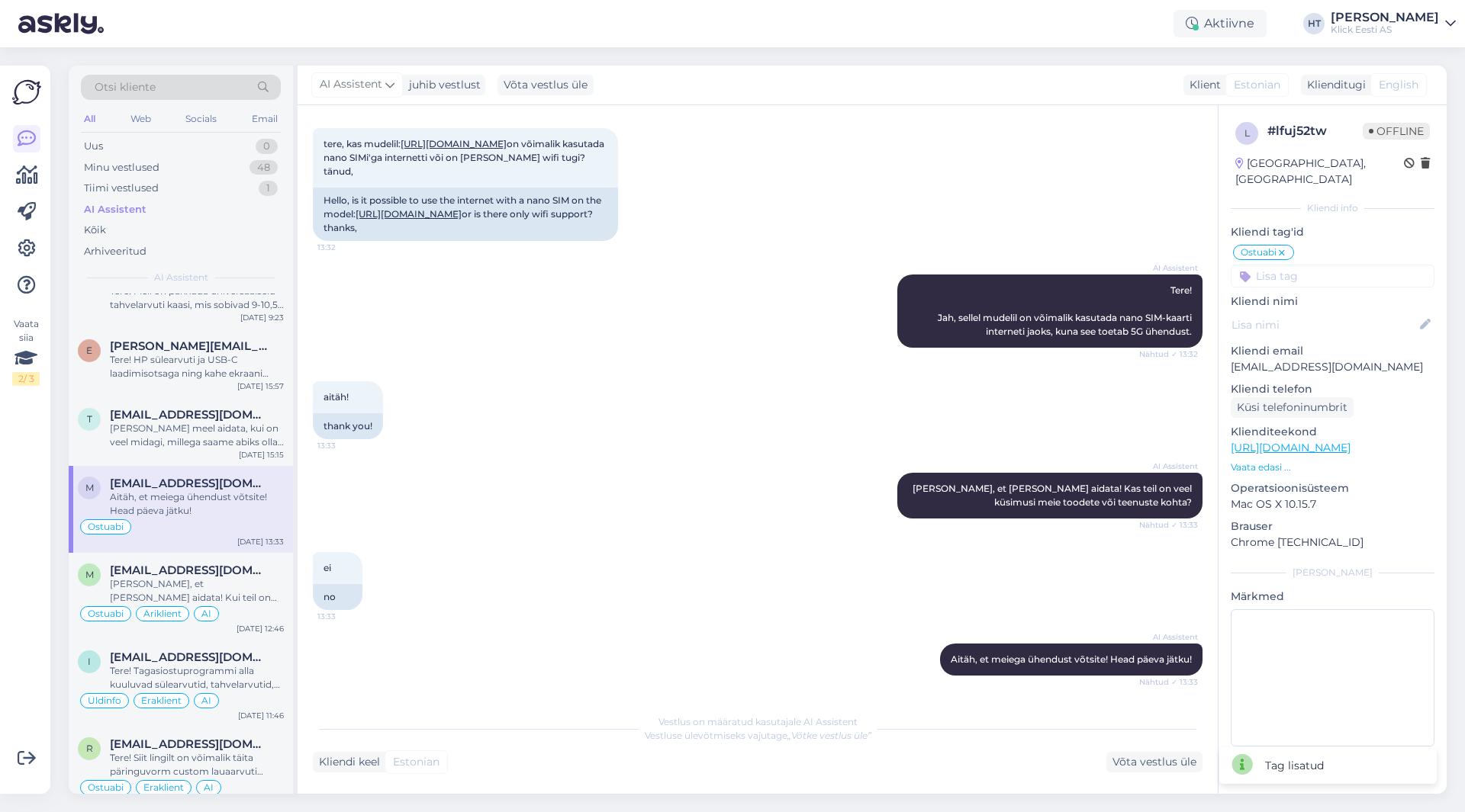
click at [1319, 265] on input at bounding box center [1332, 276] width 204 height 23
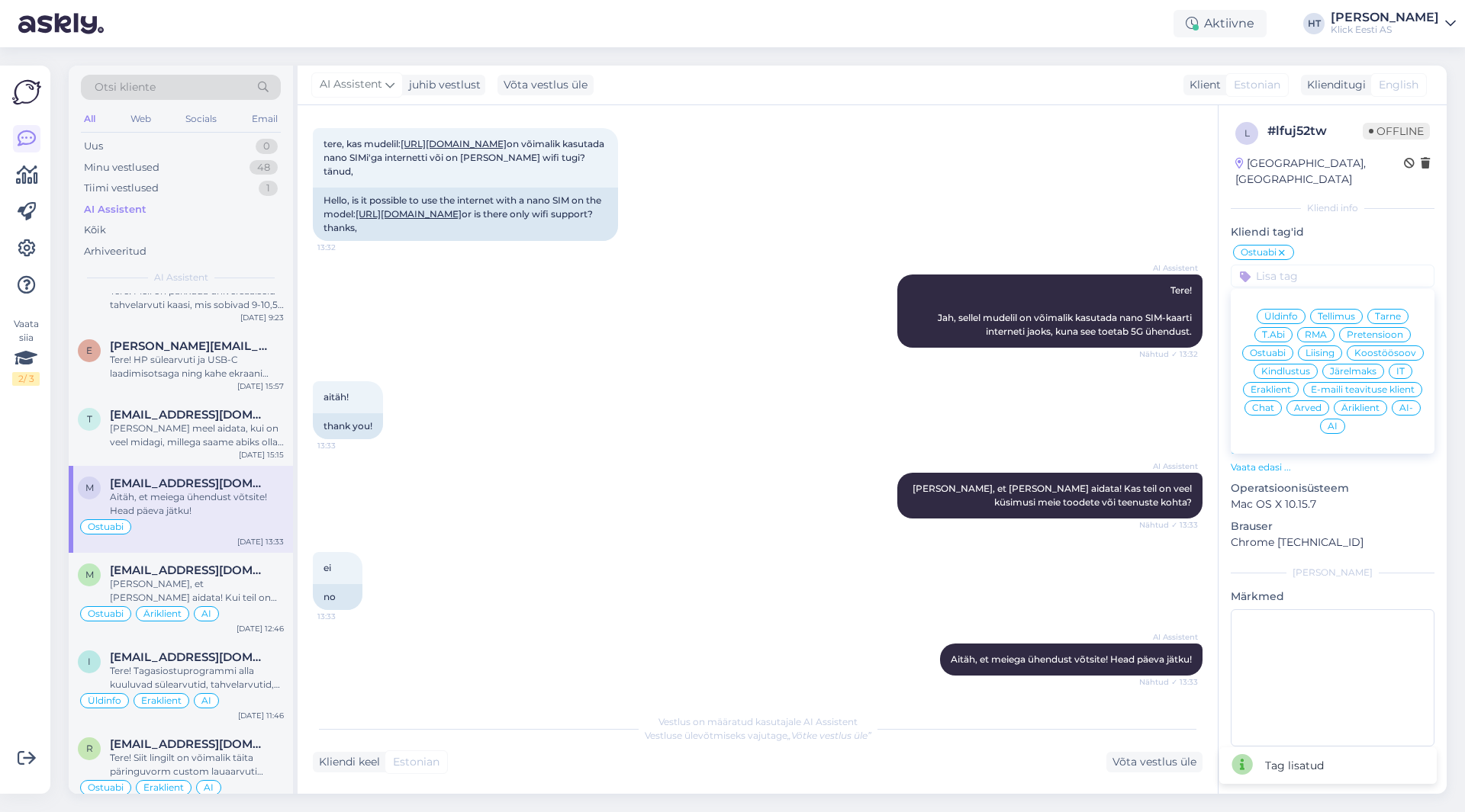
click at [1282, 385] on span "Eraklient" at bounding box center [1270, 389] width 41 height 9
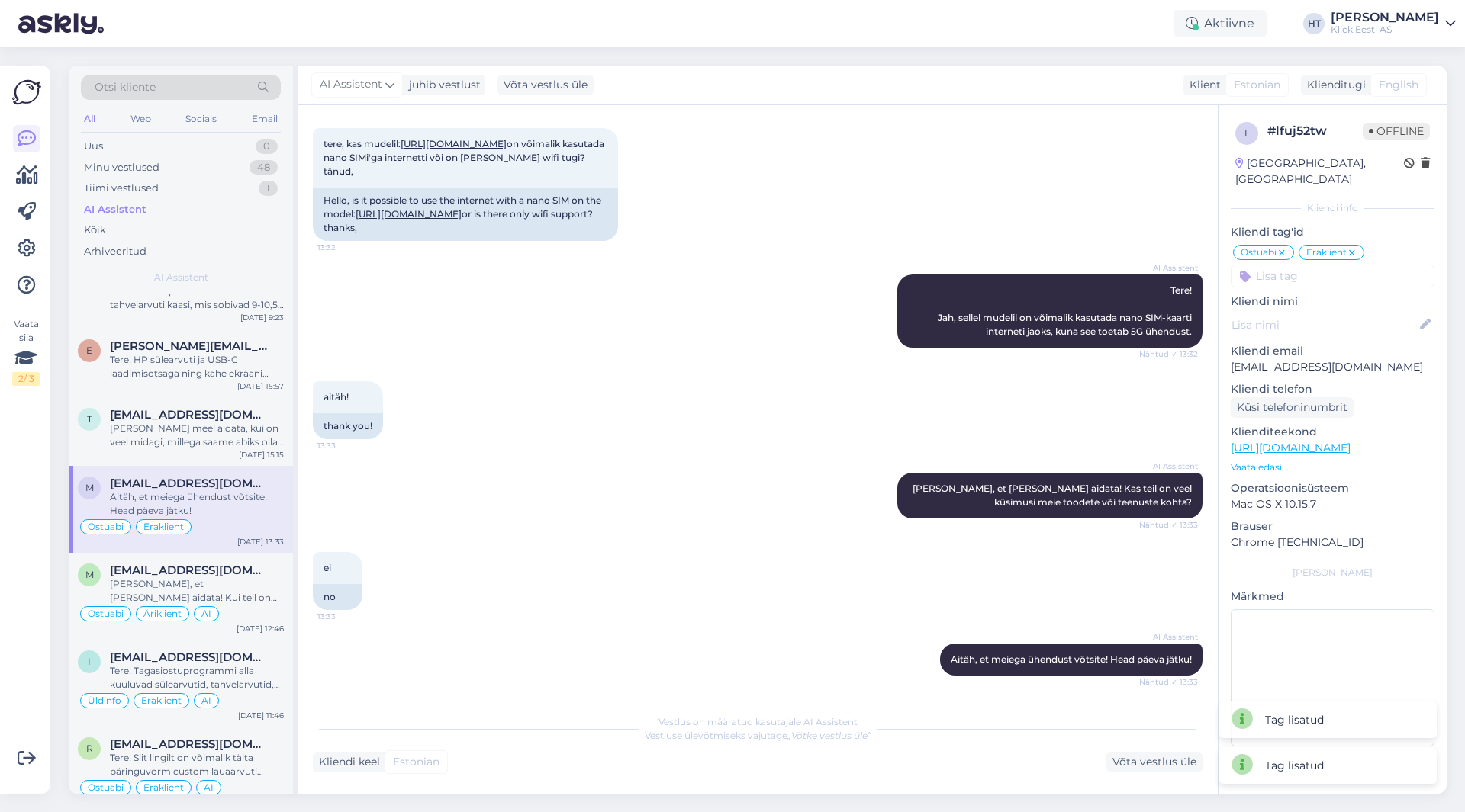
click at [1308, 265] on input at bounding box center [1332, 276] width 204 height 23
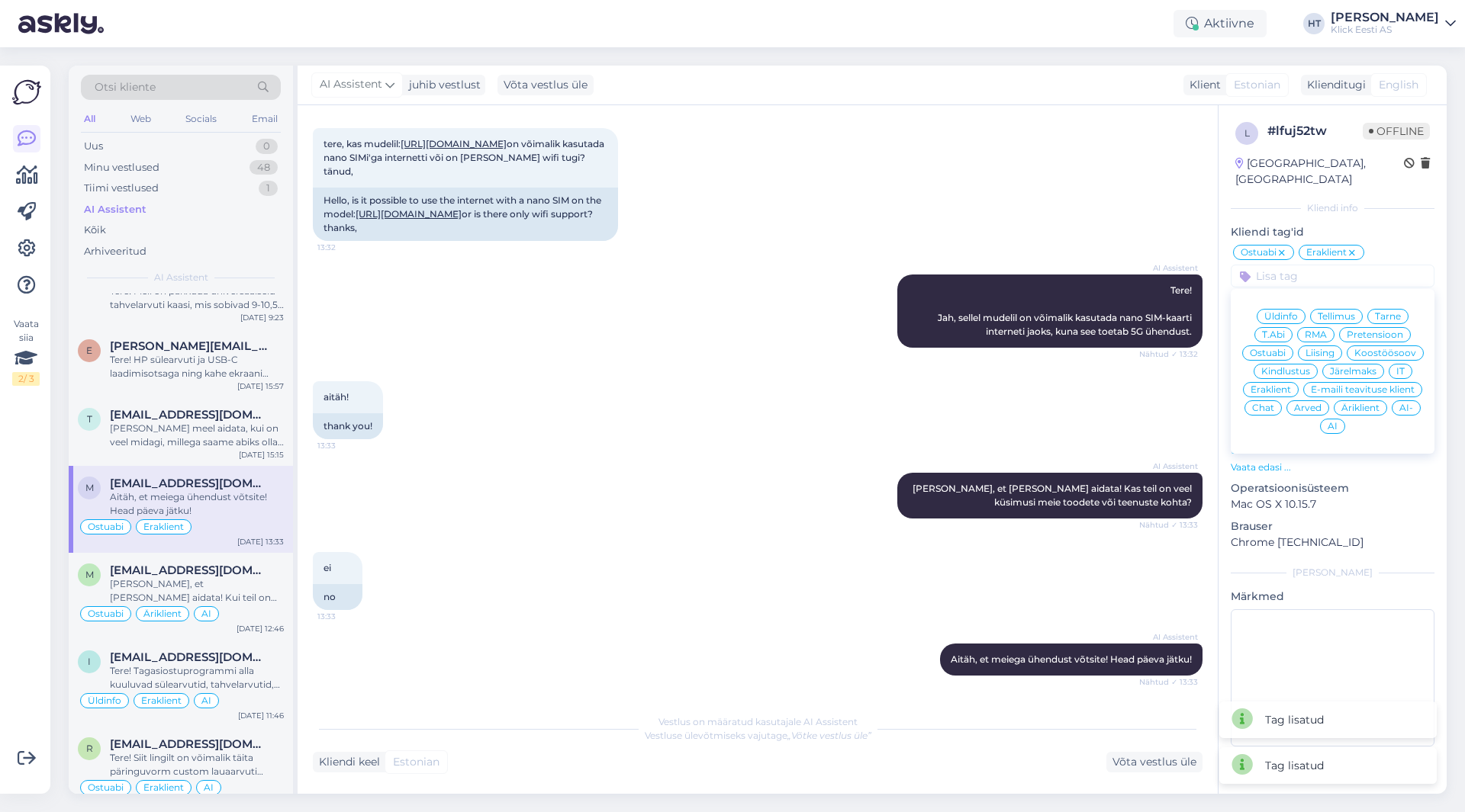
click at [1400, 403] on span "AI-" at bounding box center [1406, 407] width 14 height 9
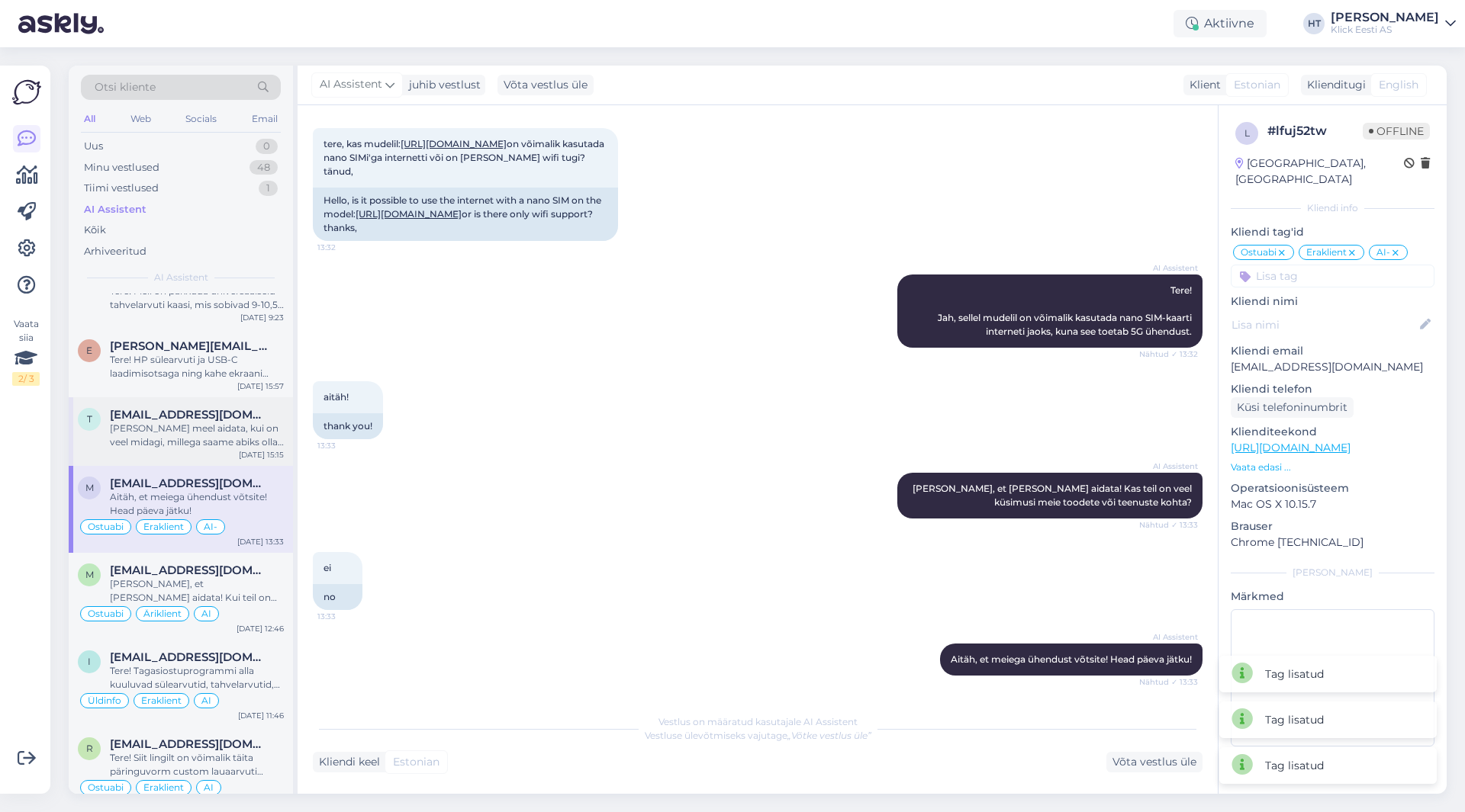
click at [207, 433] on div "[PERSON_NAME] meel aidata, kui on veel midagi, millega saame abiks olla, andke …" at bounding box center [196, 436] width 174 height 28
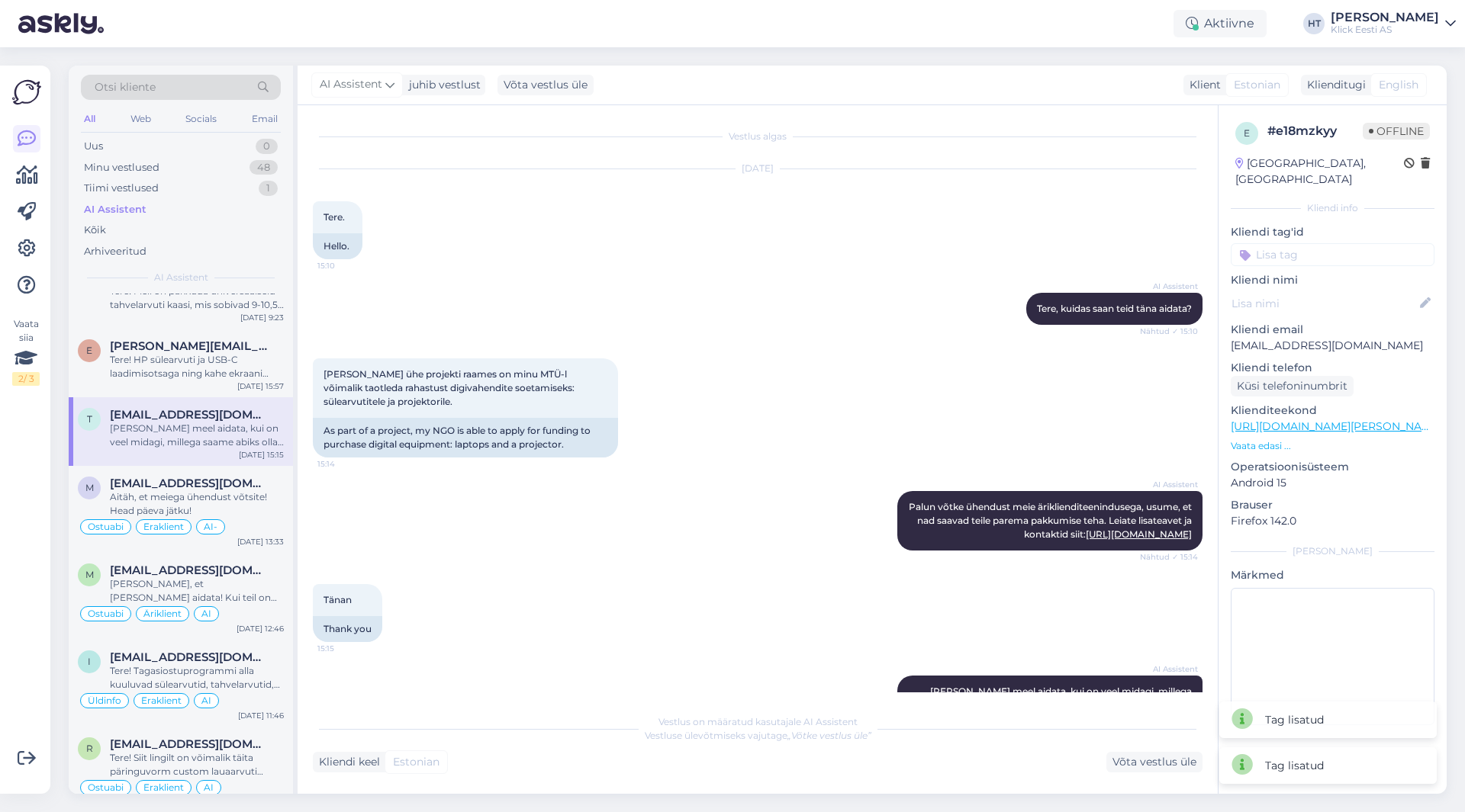
scroll to position [46, 0]
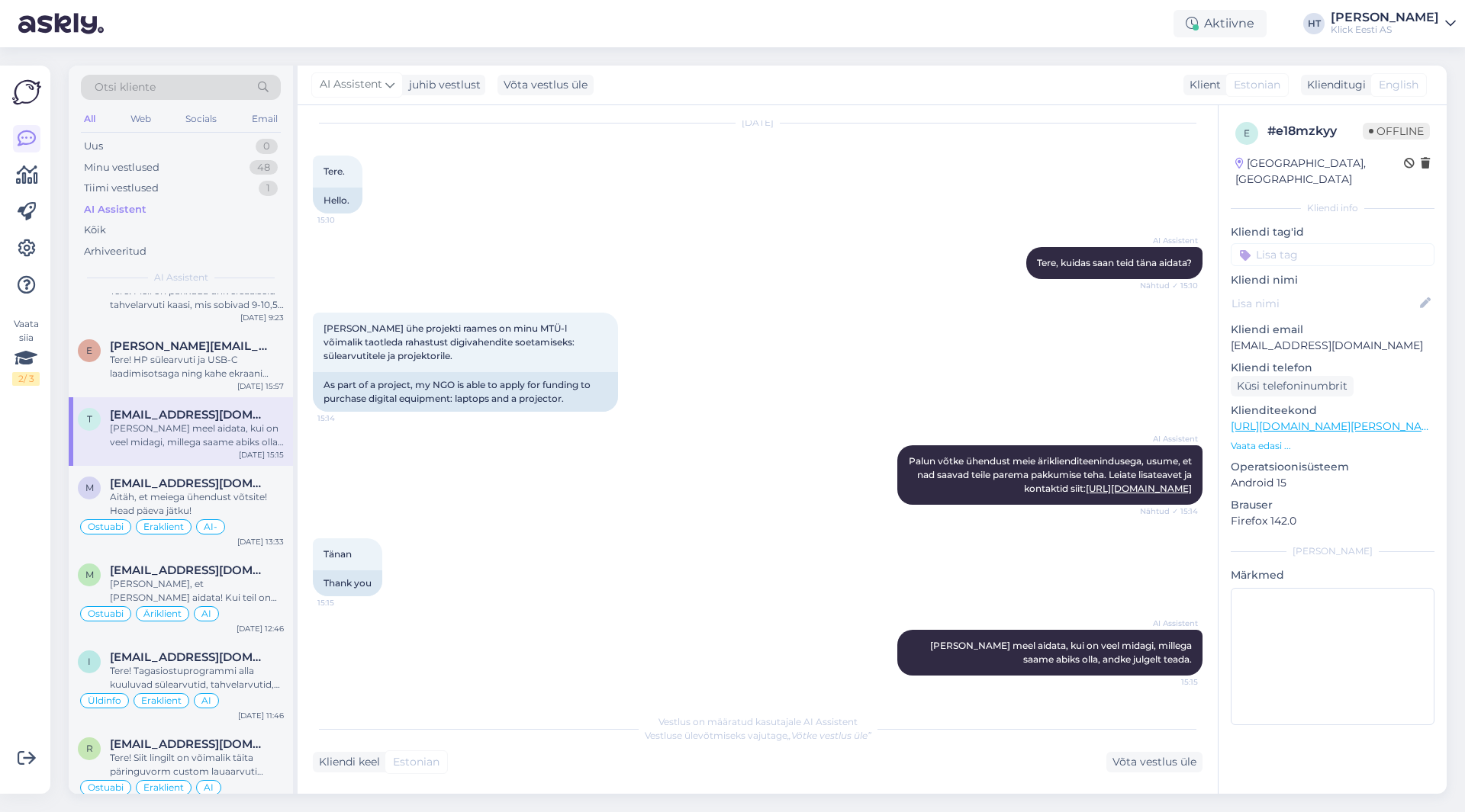
click at [1308, 243] on input at bounding box center [1332, 254] width 204 height 23
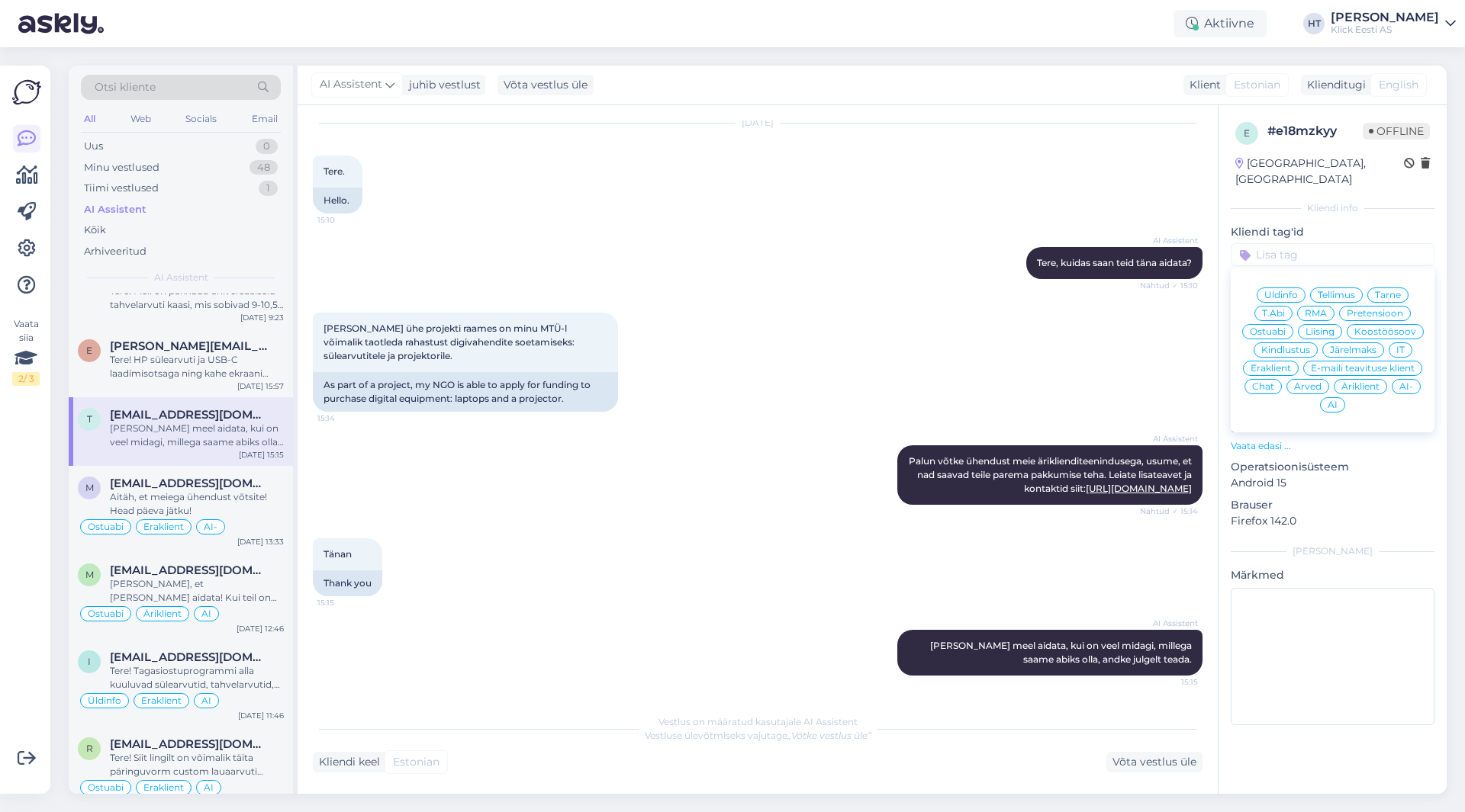
click at [1280, 327] on span "Ostuabi" at bounding box center [1267, 331] width 36 height 9
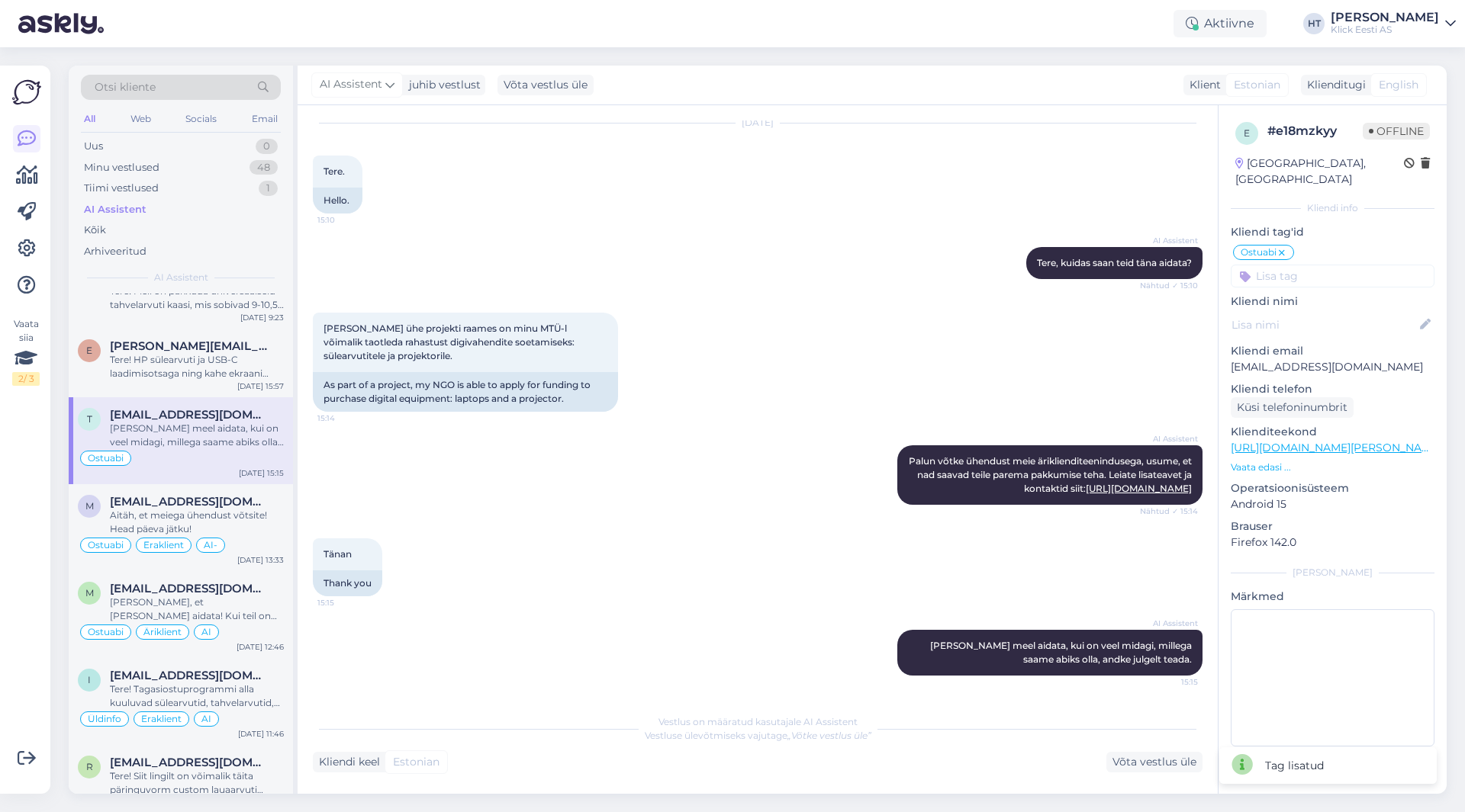
click at [1311, 266] on input at bounding box center [1332, 276] width 204 height 23
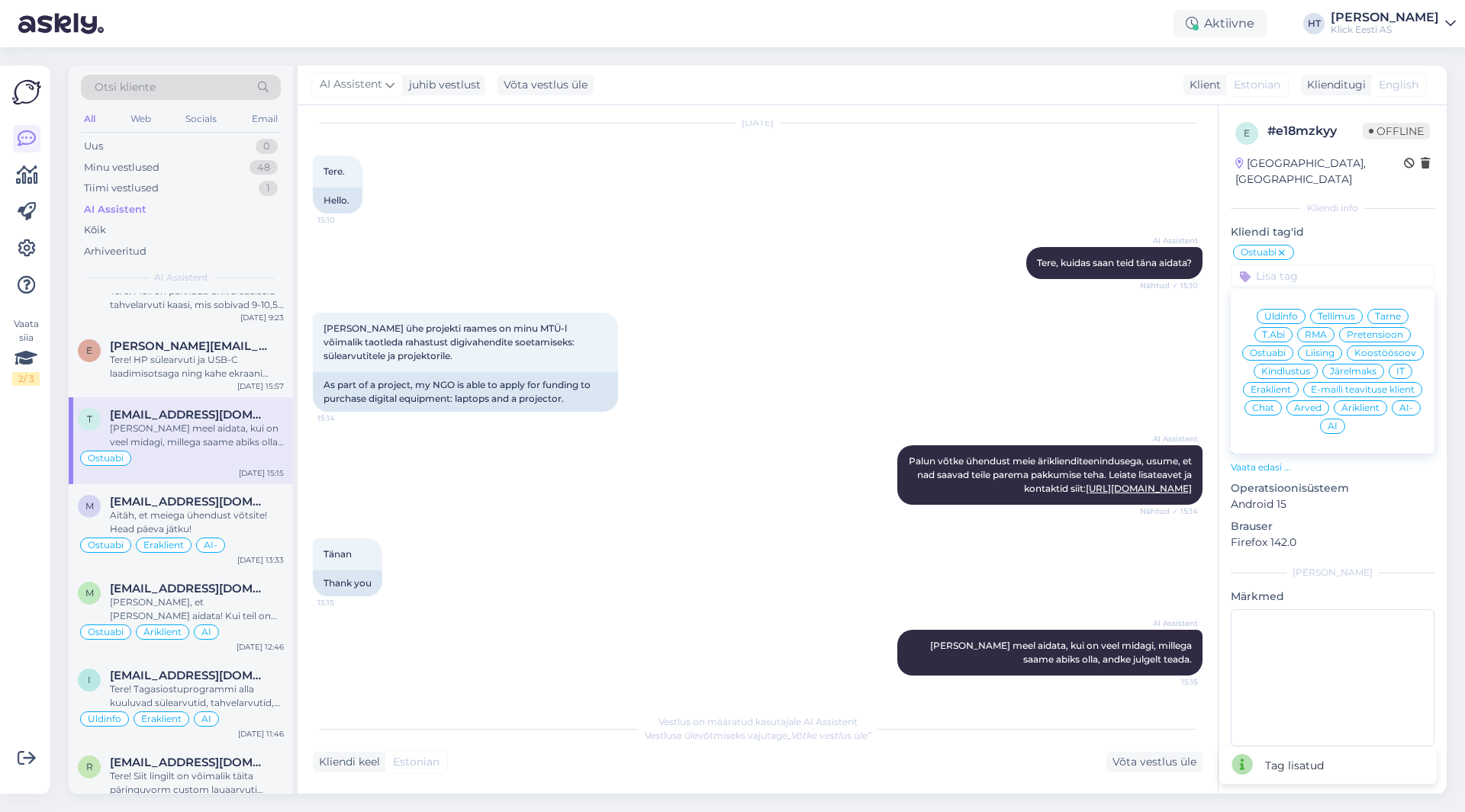
click at [1356, 403] on span "Äriklient" at bounding box center [1360, 407] width 38 height 9
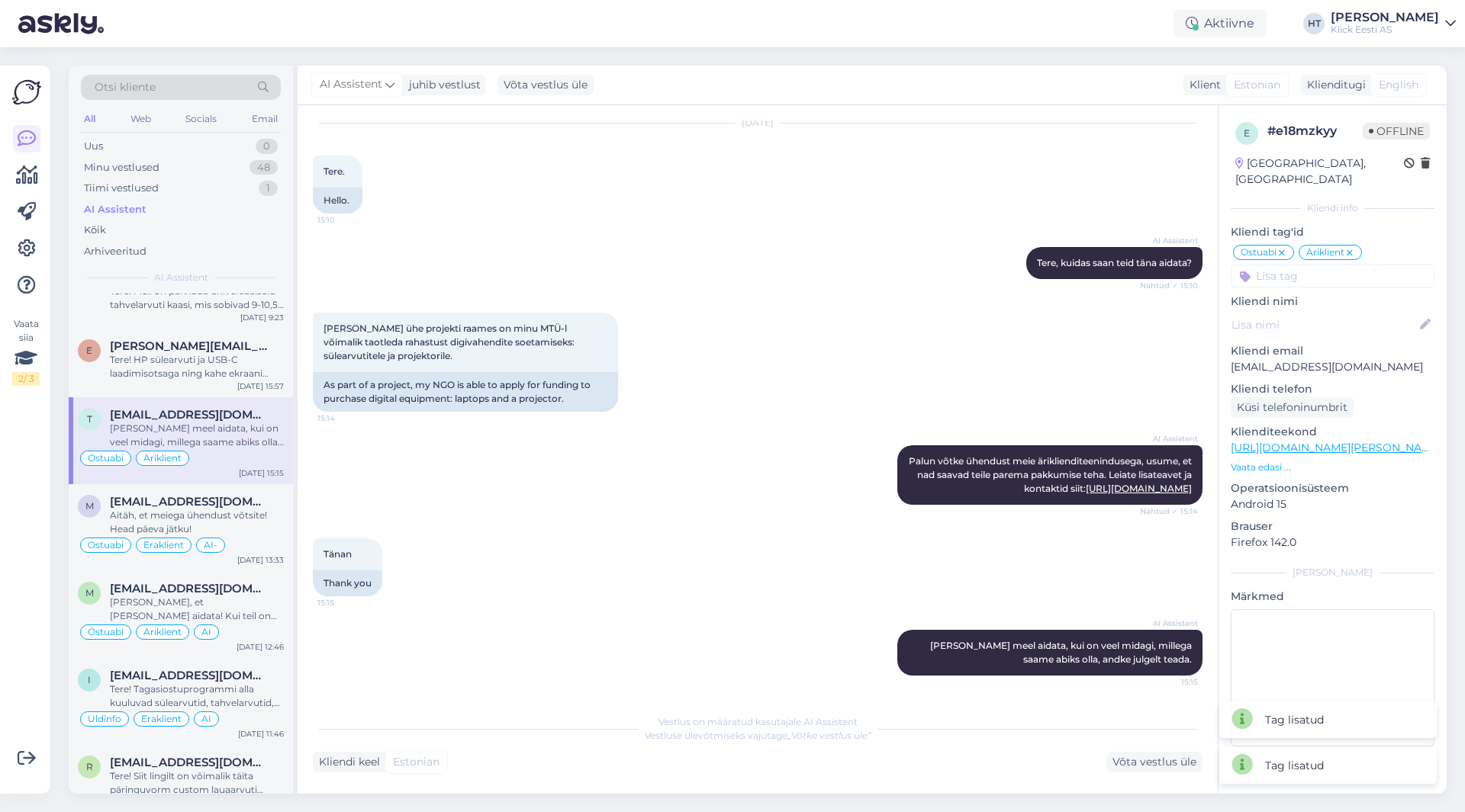
click at [1328, 270] on input at bounding box center [1332, 276] width 204 height 23
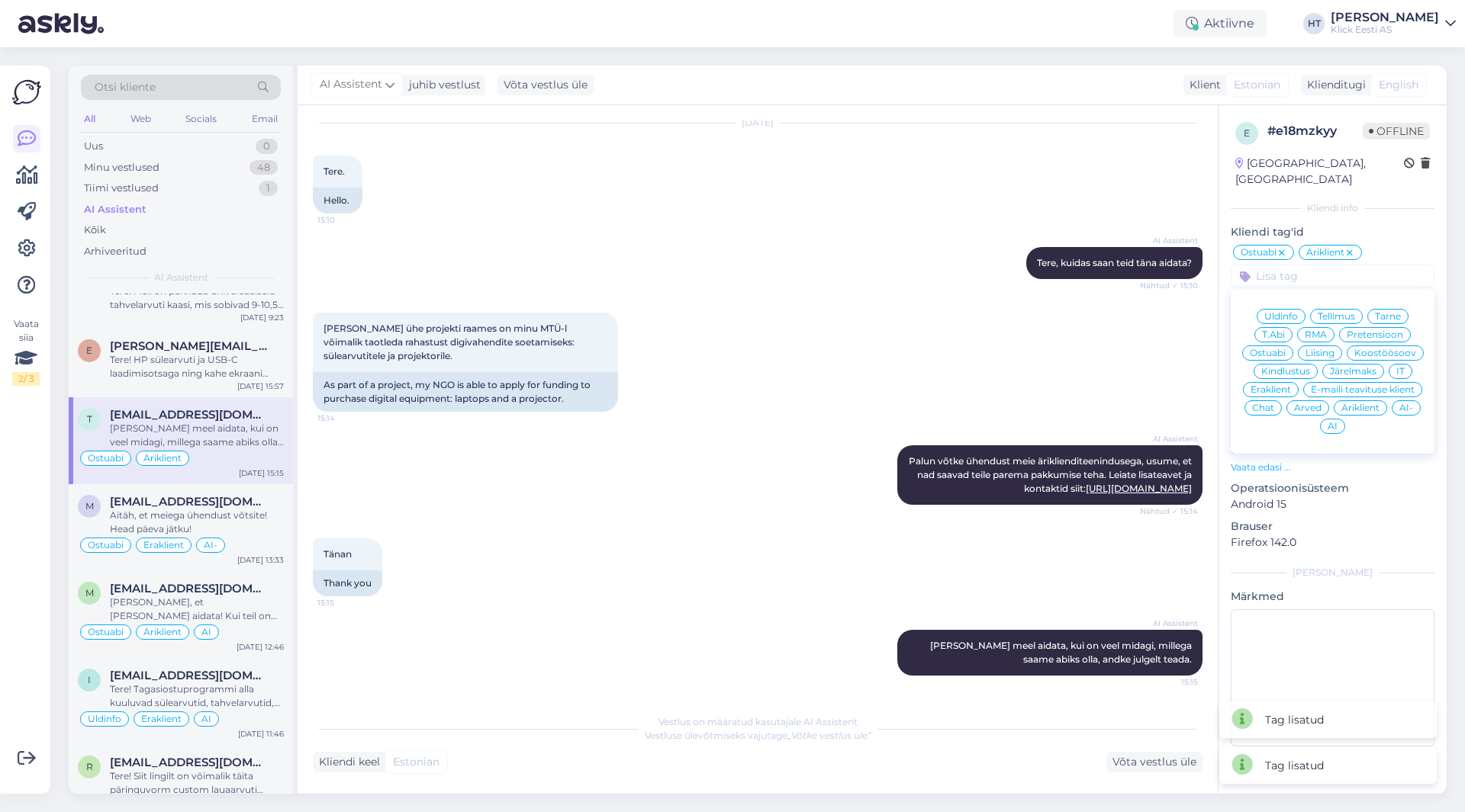
click at [1338, 419] on div "AI" at bounding box center [1332, 426] width 25 height 15
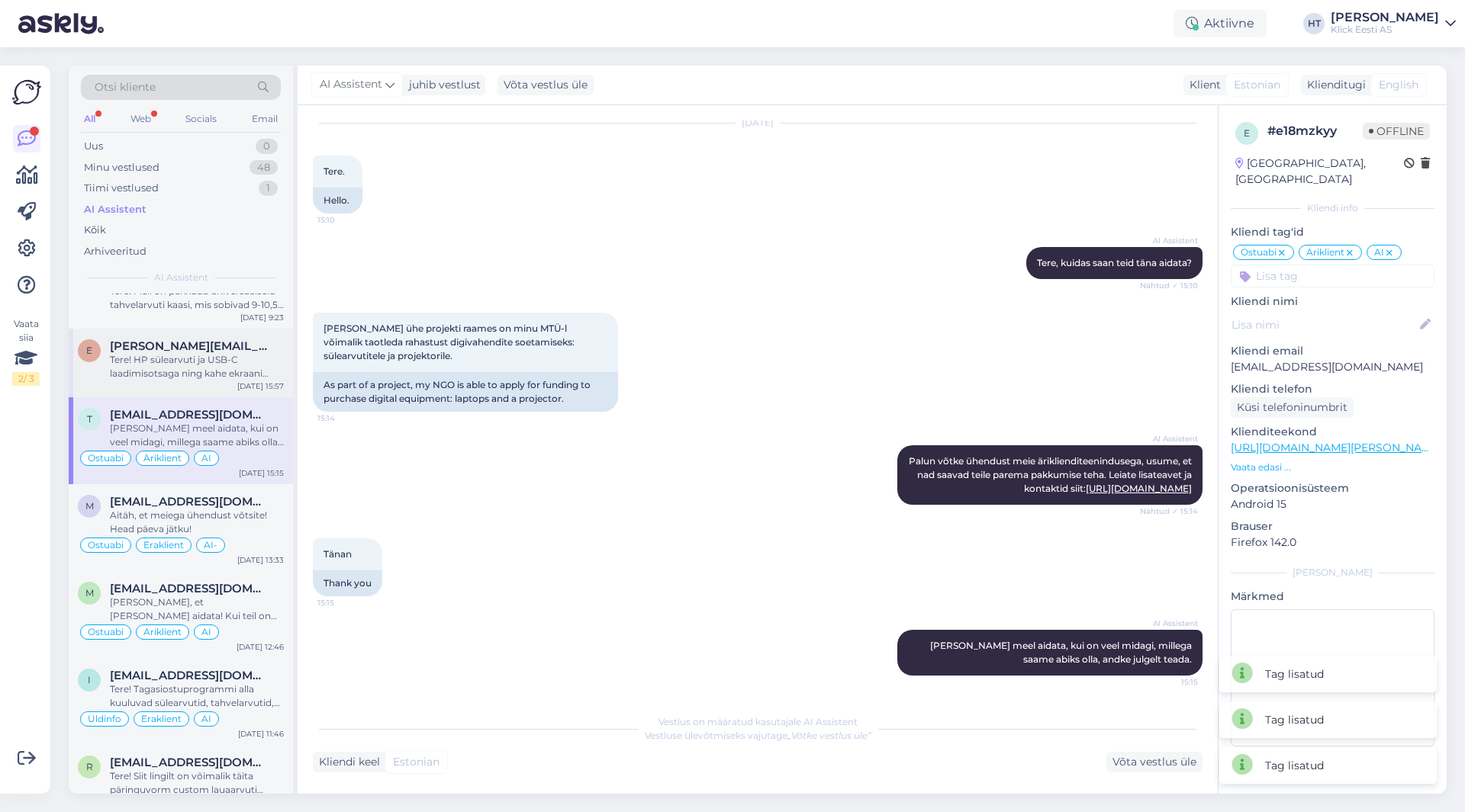
click at [222, 358] on div "Tere! HP sülearvuti ja USB-C laadimisotsaga ning kahe ekraani ühendamise vajadu…" at bounding box center [196, 367] width 174 height 28
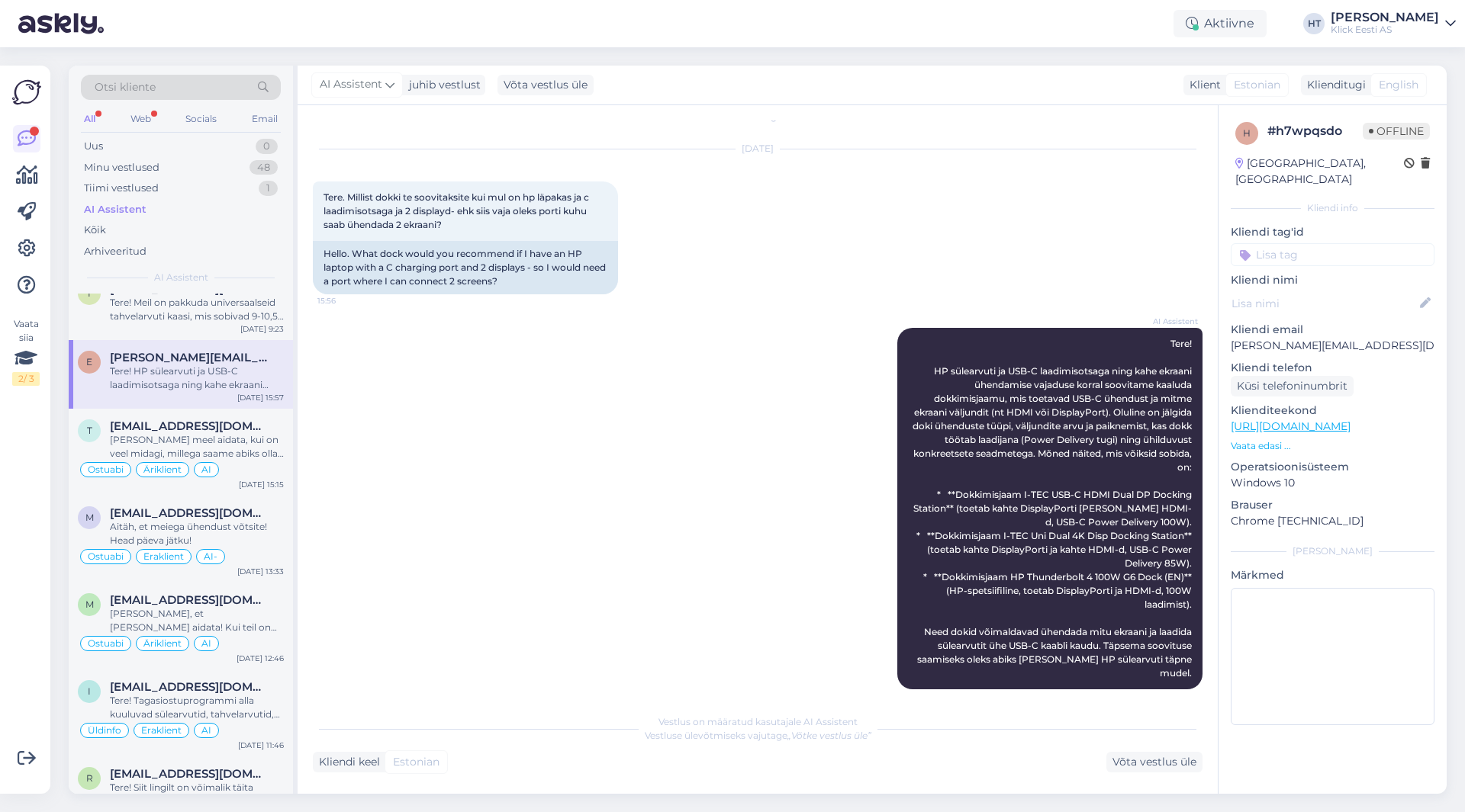
scroll to position [3051, 0]
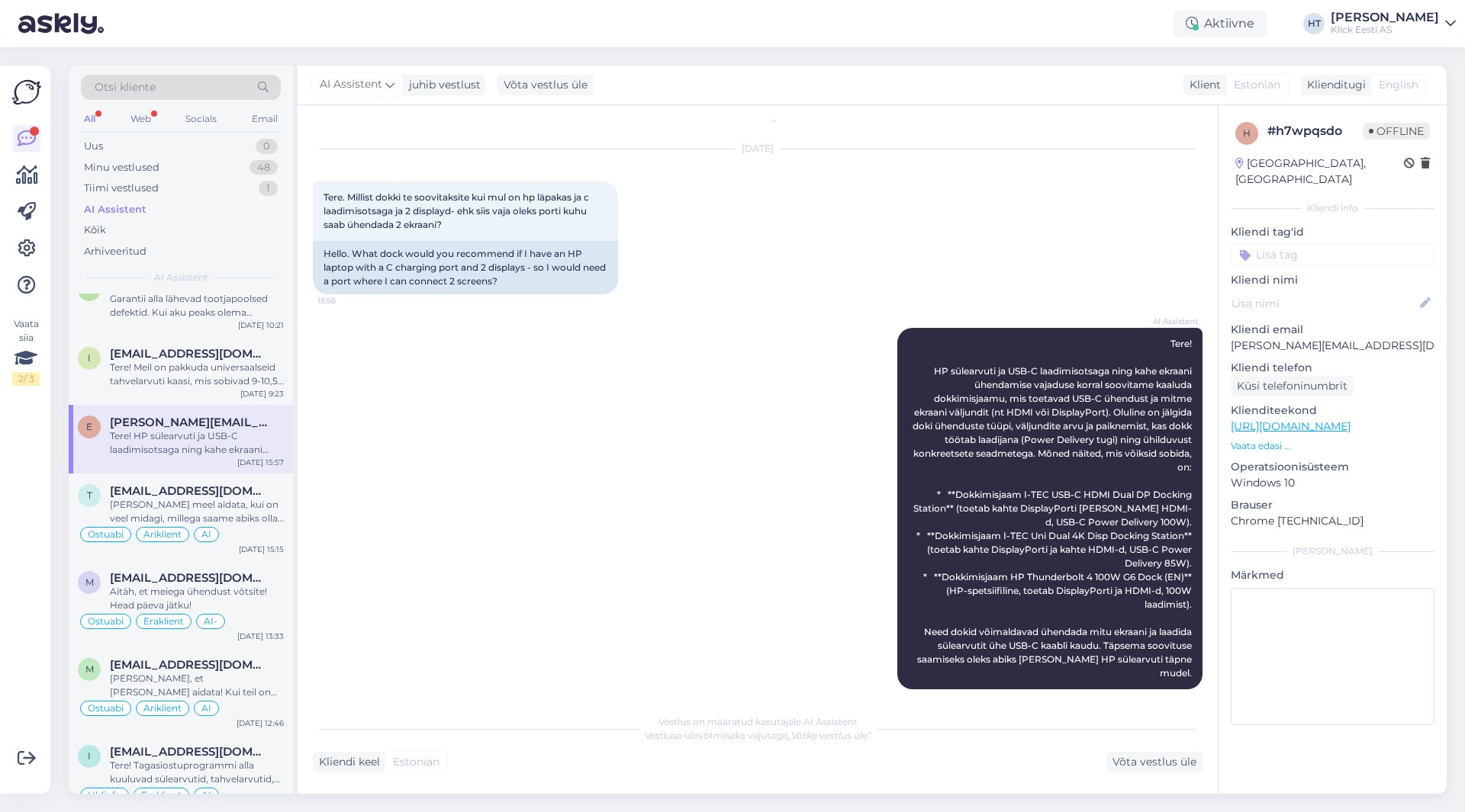
click at [228, 450] on div "Tere! HP sülearvuti ja USB-C laadimisotsaga ning kahe ekraani ühendamise vajadu…" at bounding box center [196, 444] width 174 height 28
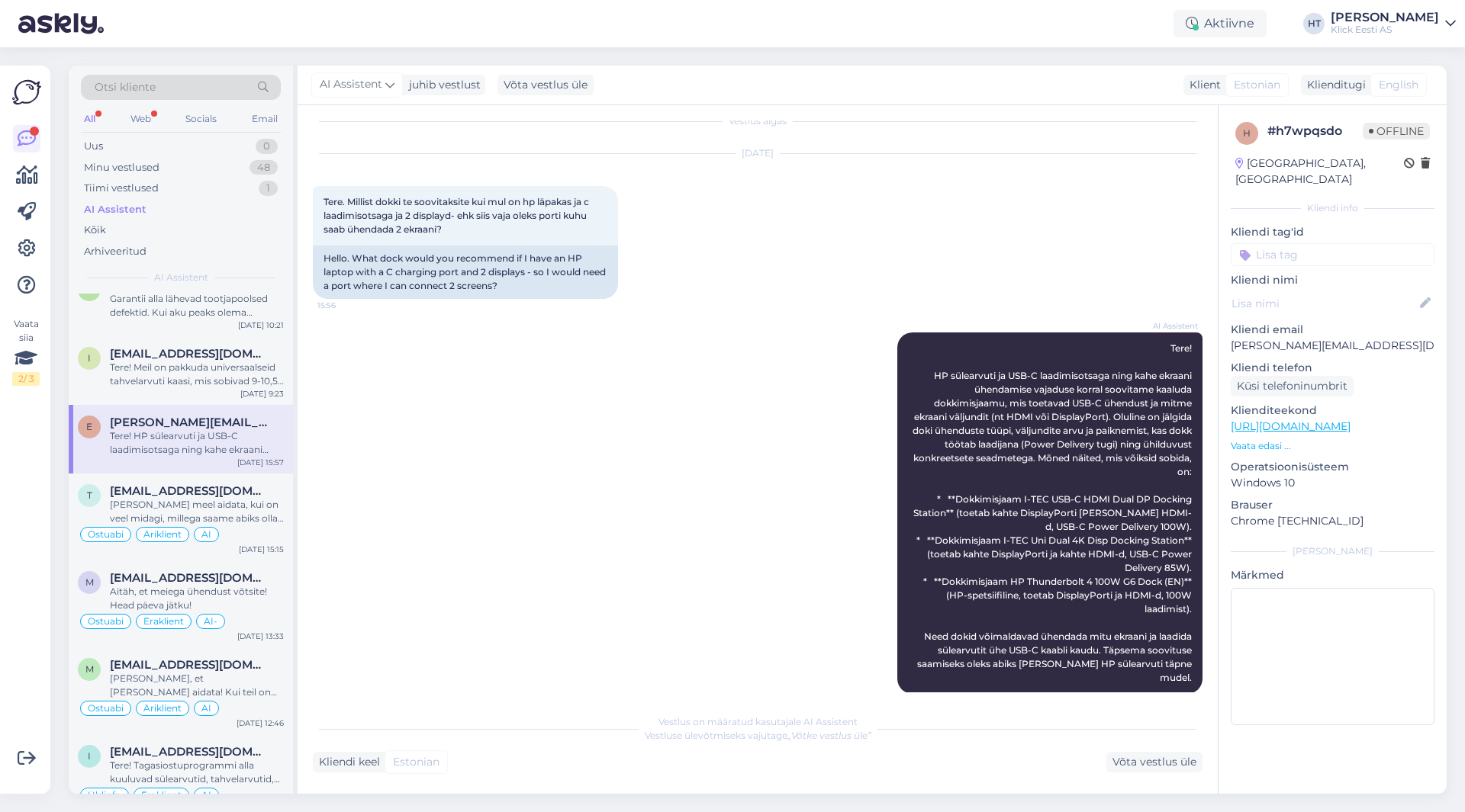
scroll to position [20, 0]
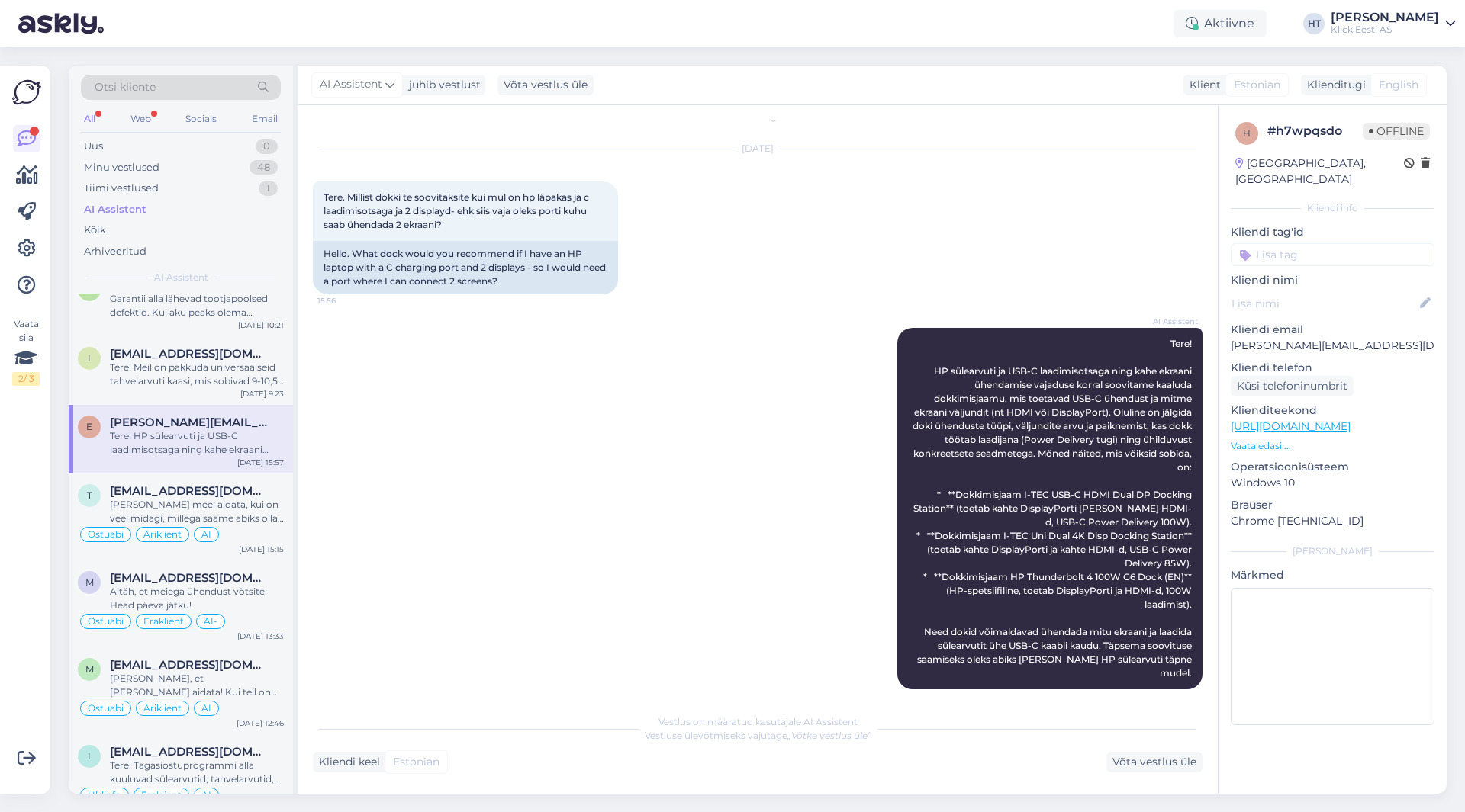
click at [1304, 243] on input at bounding box center [1332, 254] width 204 height 23
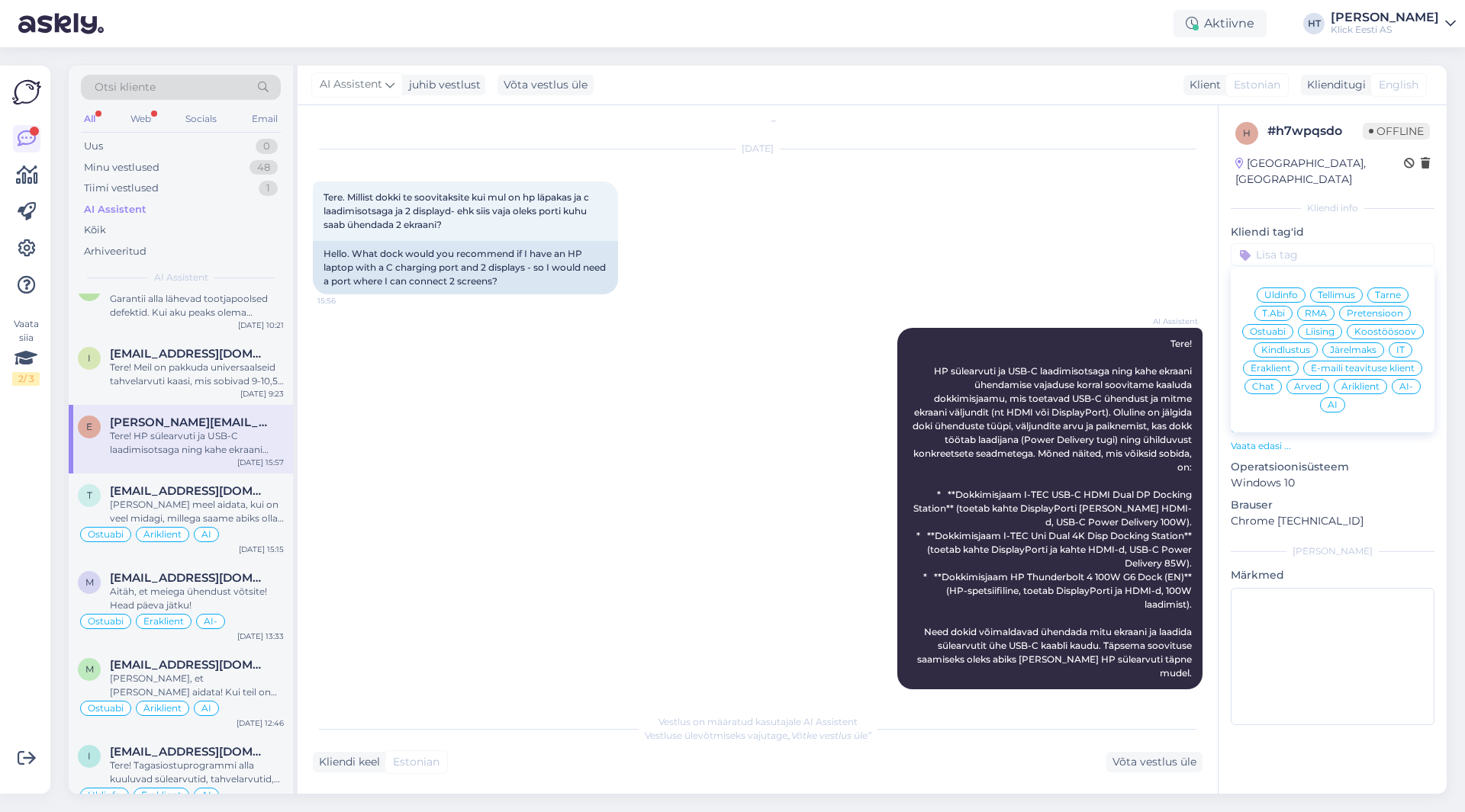
click at [1285, 327] on span "Ostuabi" at bounding box center [1267, 331] width 36 height 9
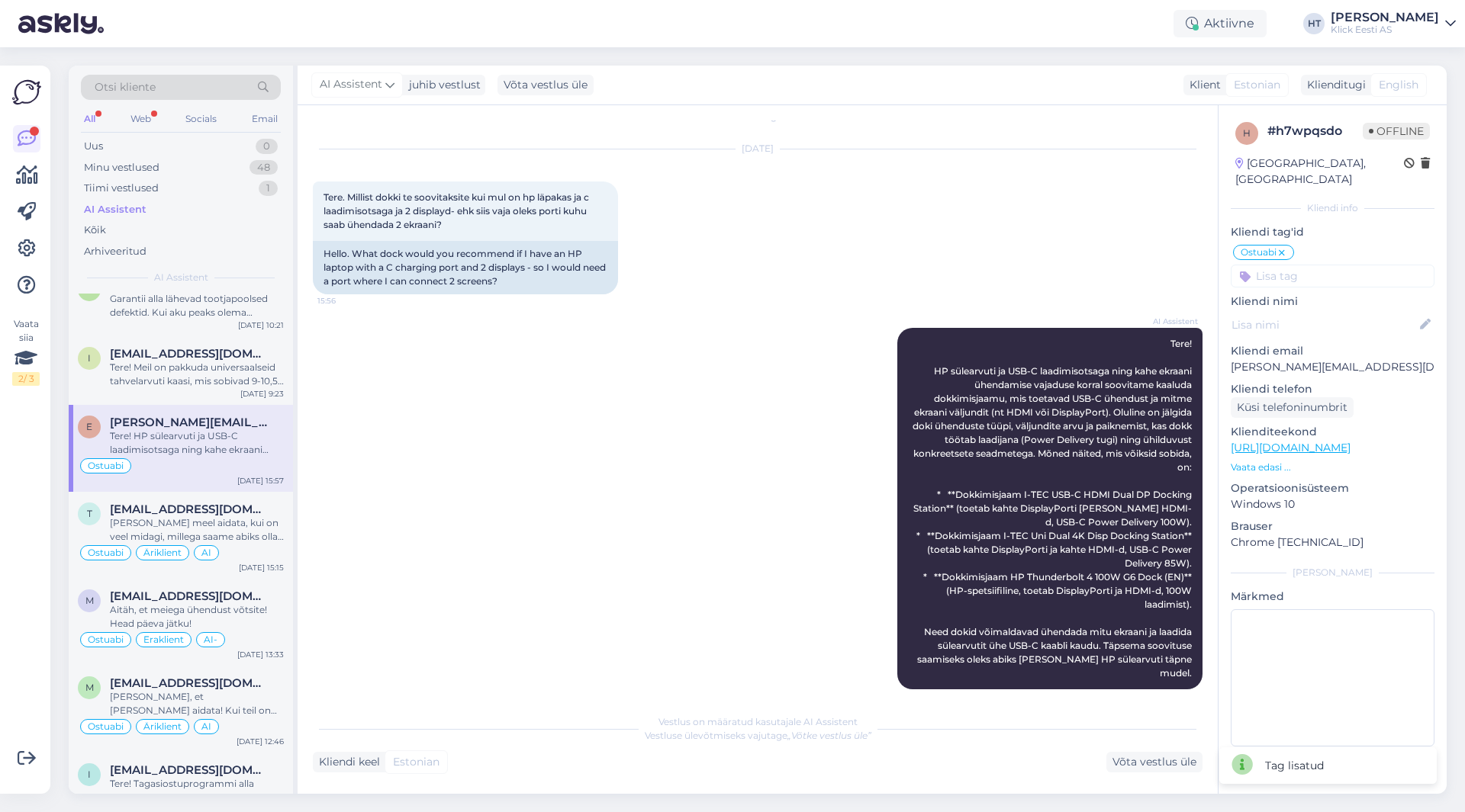
click at [1327, 243] on div "Ostuabi Üldinfo Tellimus Tarne T.Abi RMA Pretensioon Ostuabi Liising Koostöösoo…" at bounding box center [1332, 265] width 204 height 44
click at [1327, 265] on input at bounding box center [1332, 276] width 204 height 23
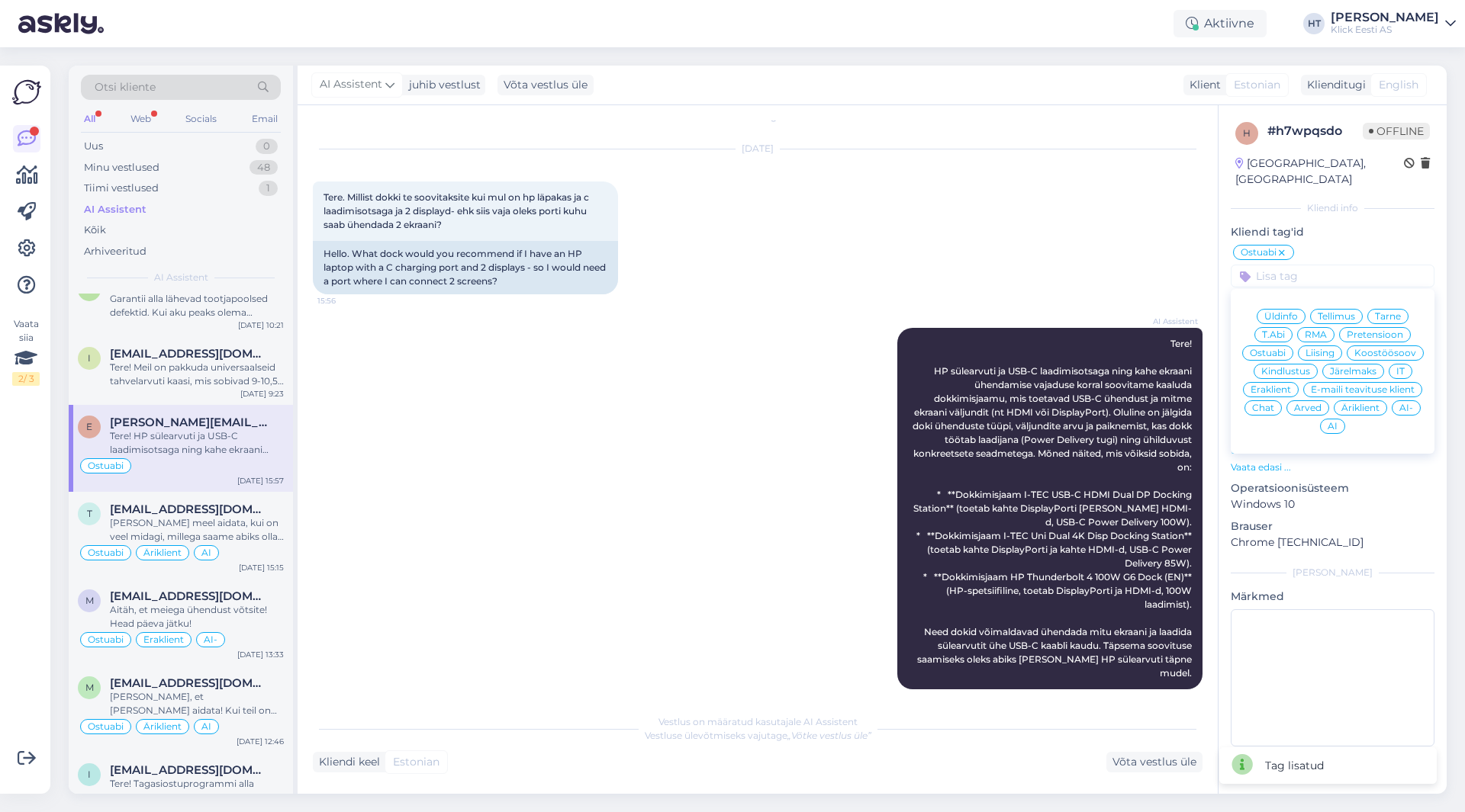
click at [1284, 382] on div "Eraklient" at bounding box center [1271, 389] width 56 height 15
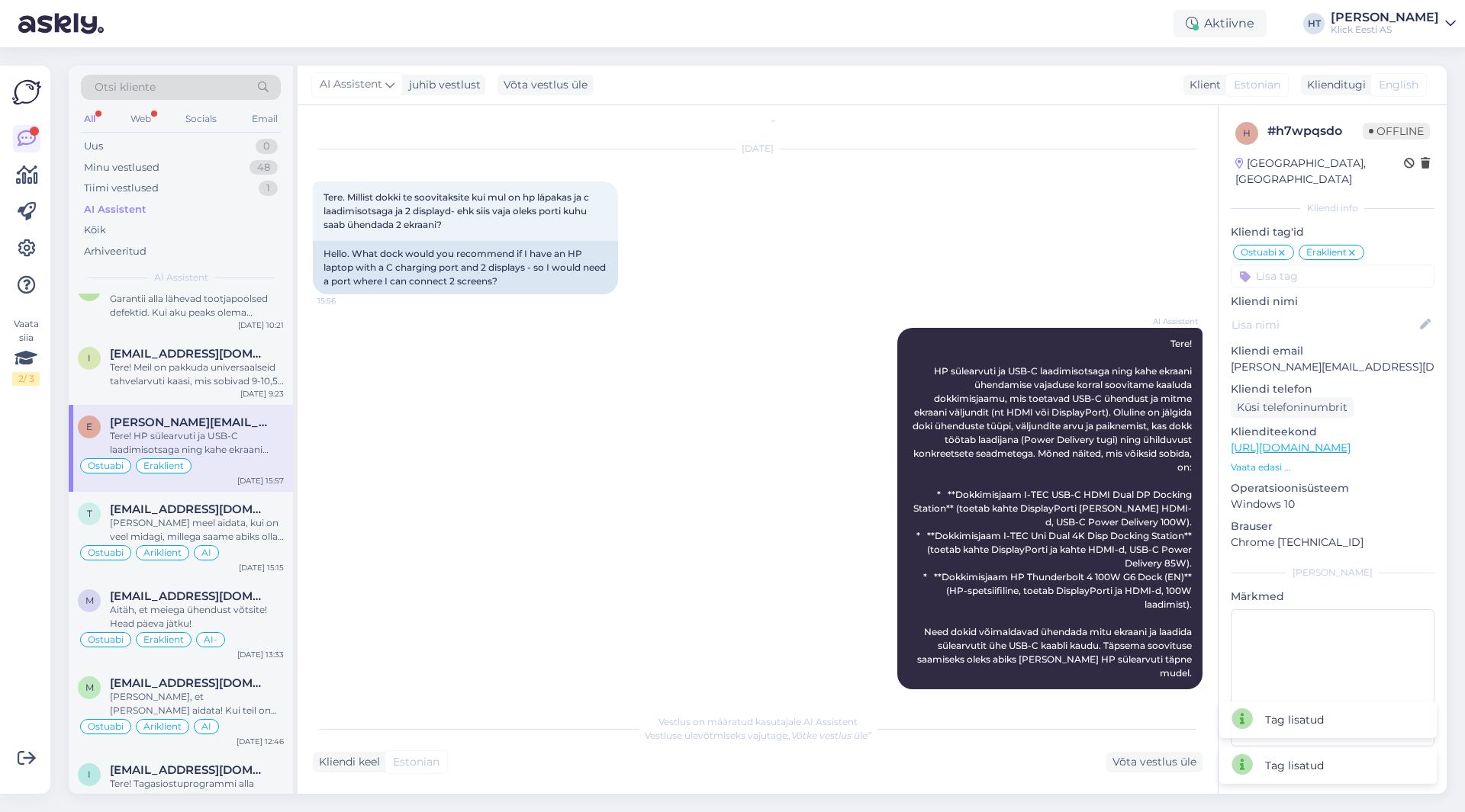
click at [1322, 265] on input at bounding box center [1332, 276] width 204 height 23
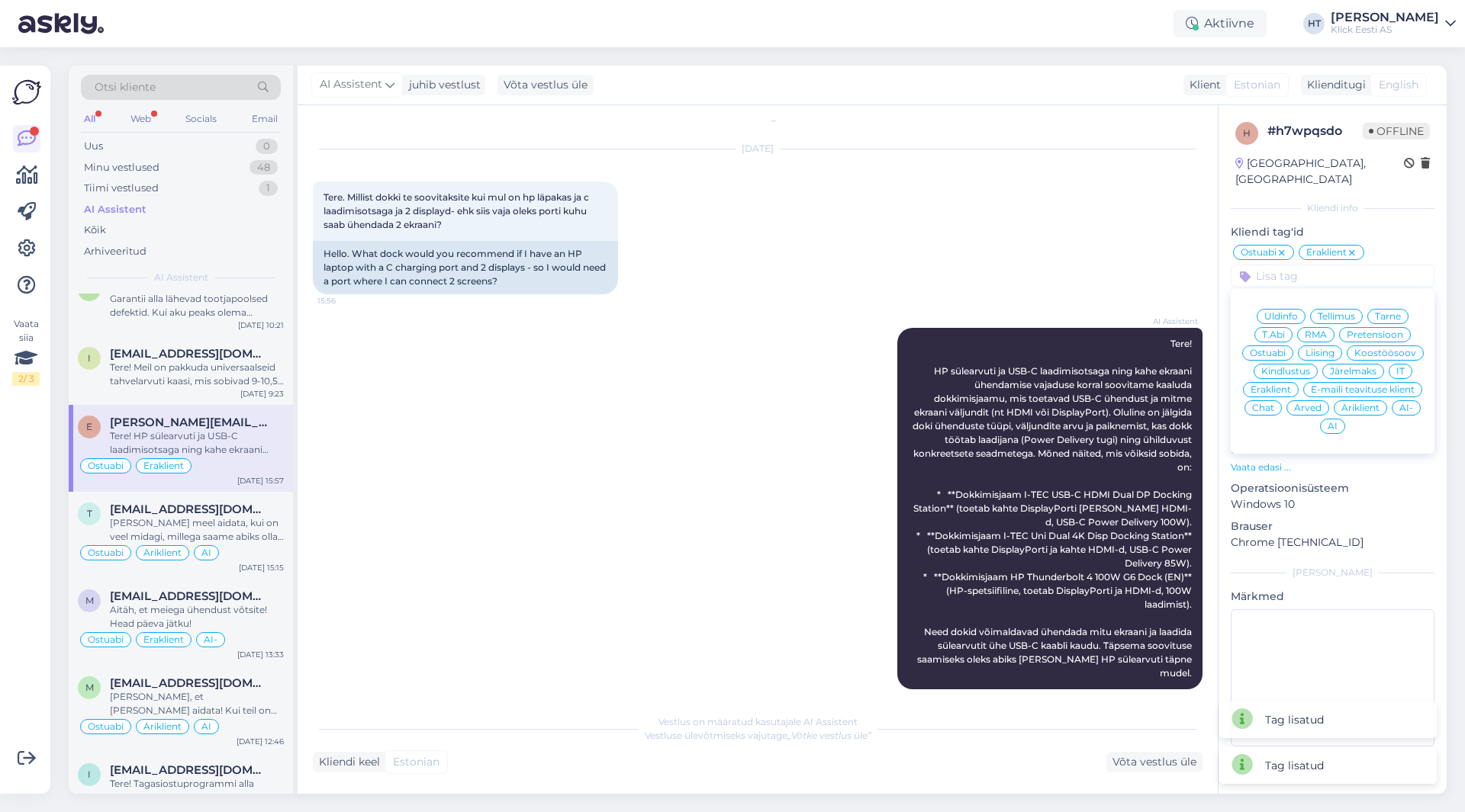
click at [1331, 422] on span "AI" at bounding box center [1333, 426] width 10 height 9
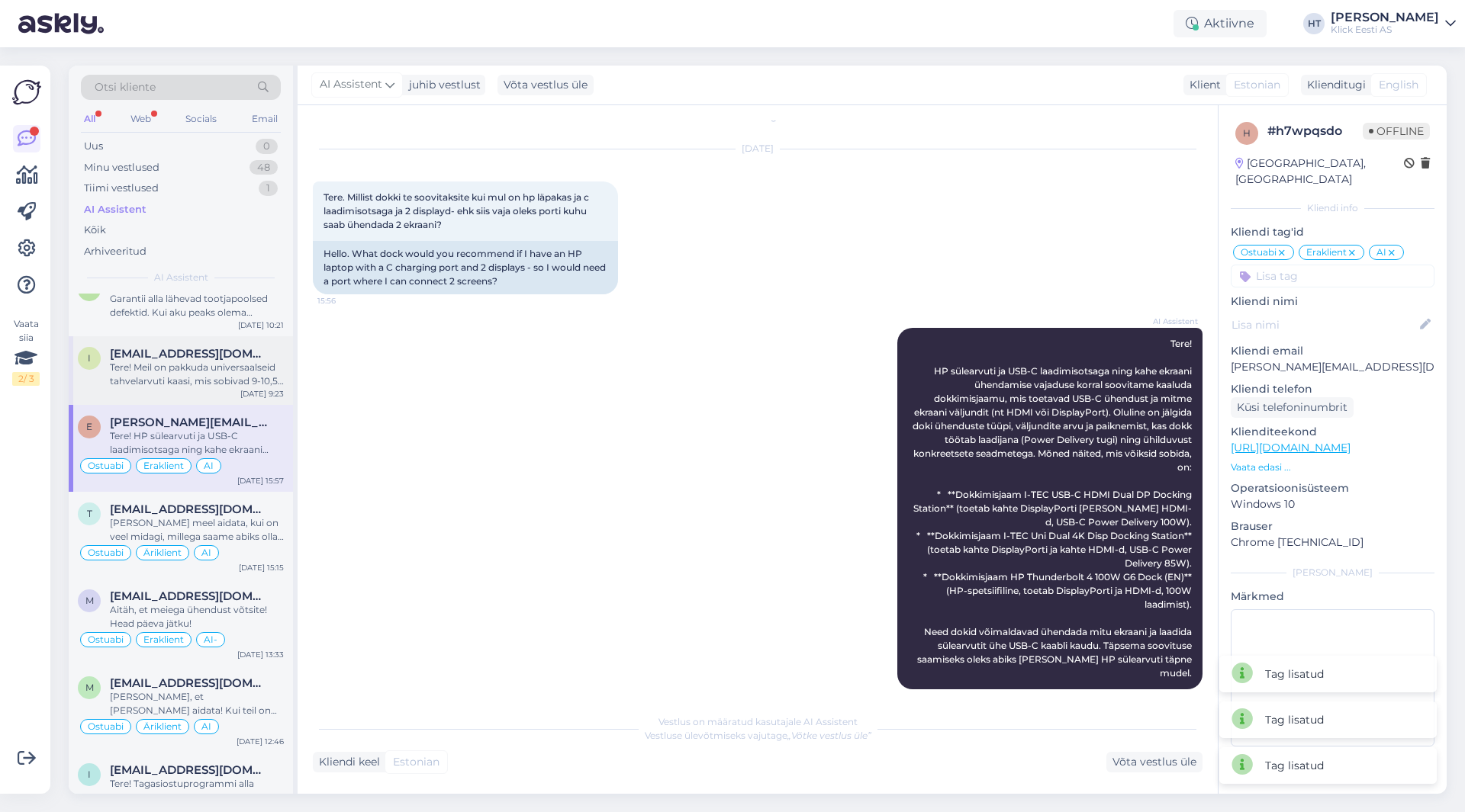
click at [207, 351] on span "[EMAIL_ADDRESS][DOMAIN_NAME]" at bounding box center [188, 354] width 158 height 14
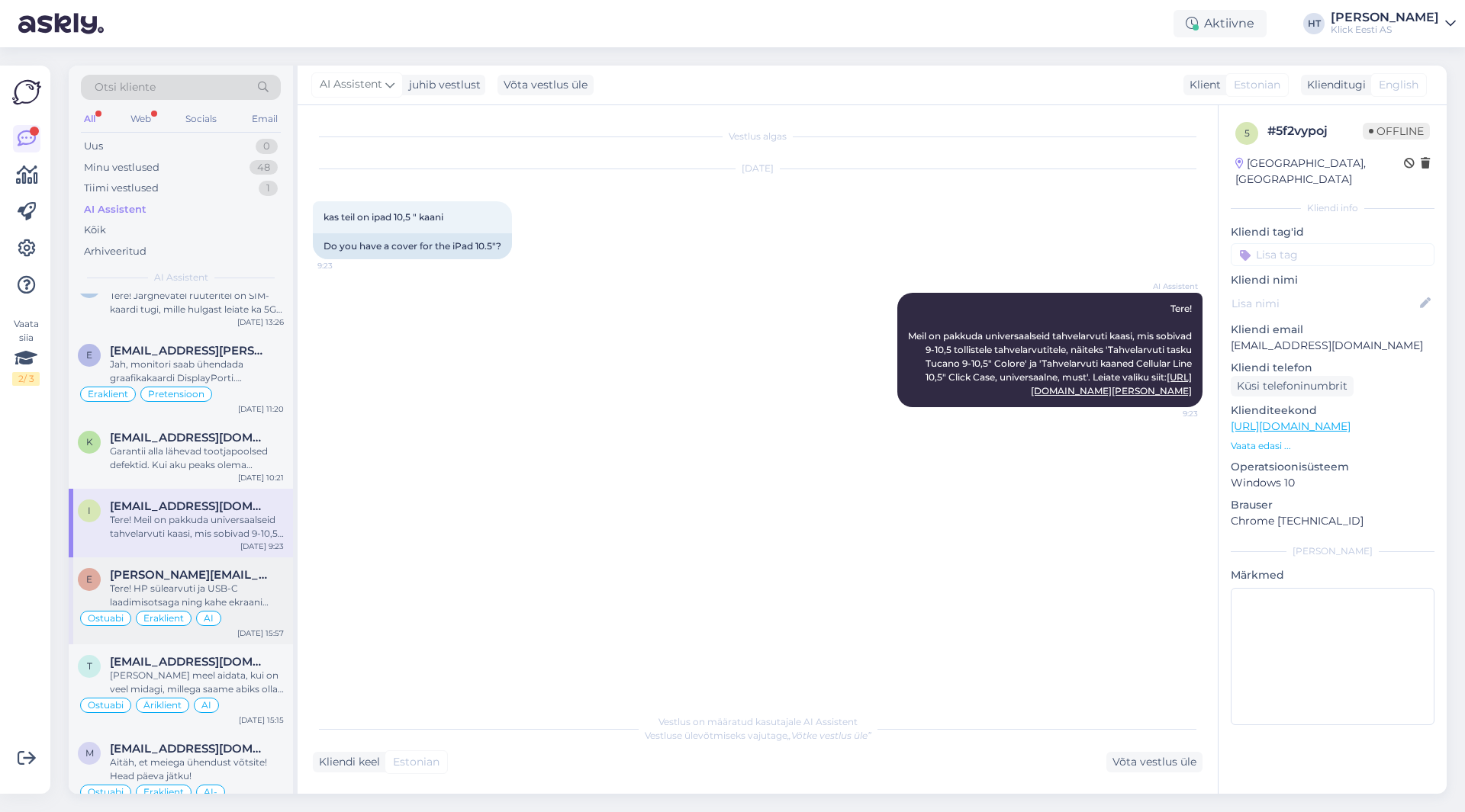
scroll to position [2822, 0]
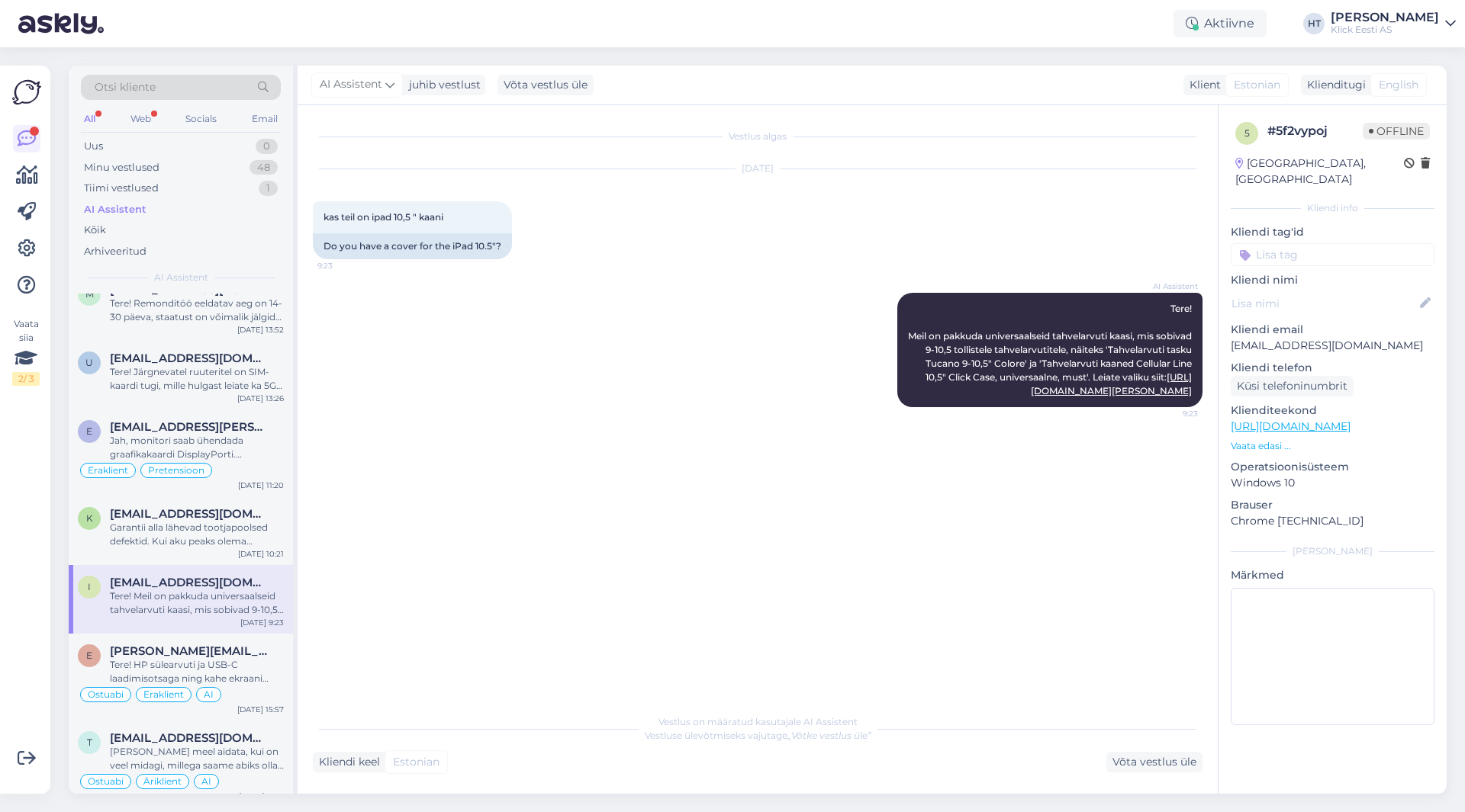
click at [1323, 243] on input at bounding box center [1332, 254] width 204 height 23
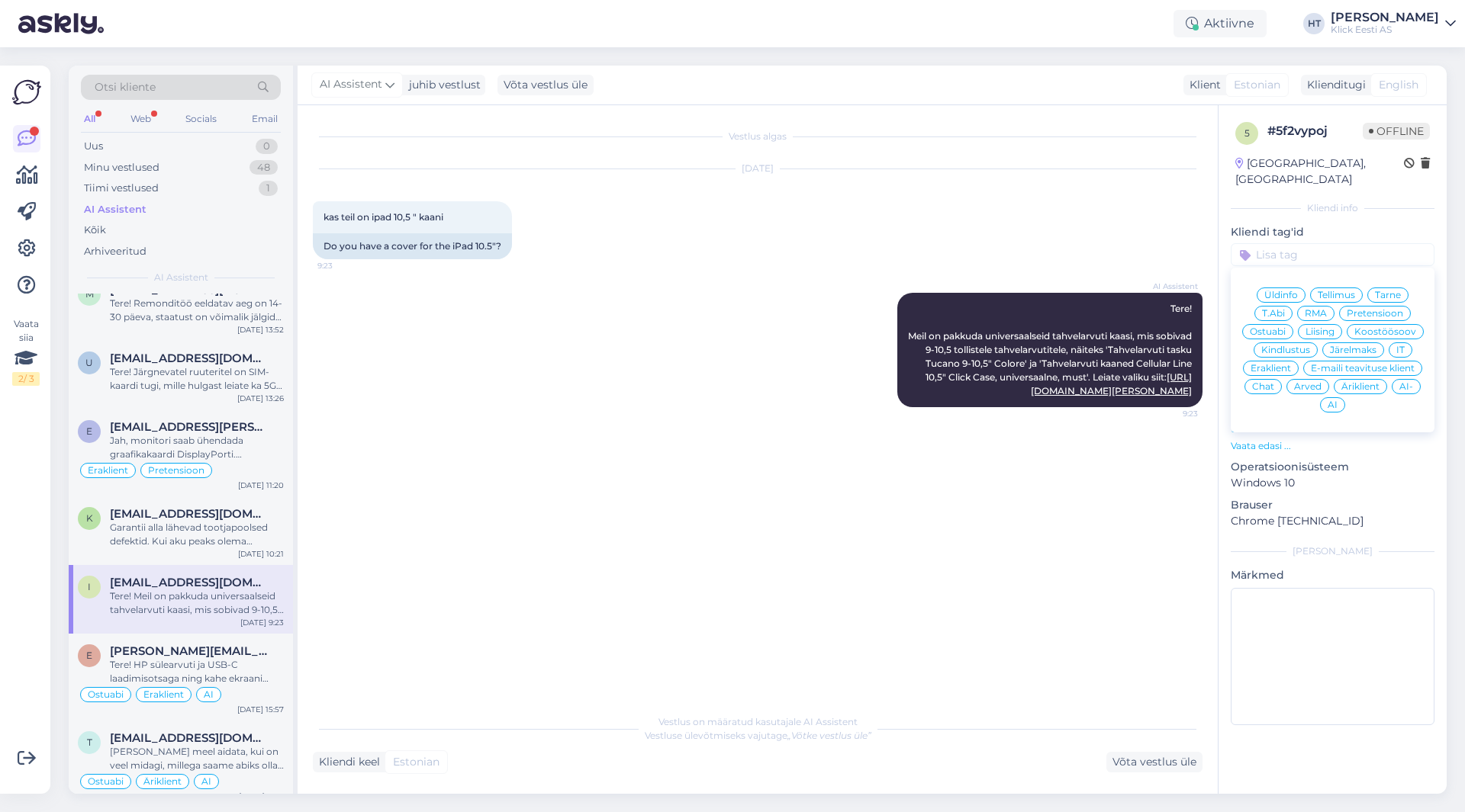
click at [1275, 327] on span "Ostuabi" at bounding box center [1267, 331] width 36 height 9
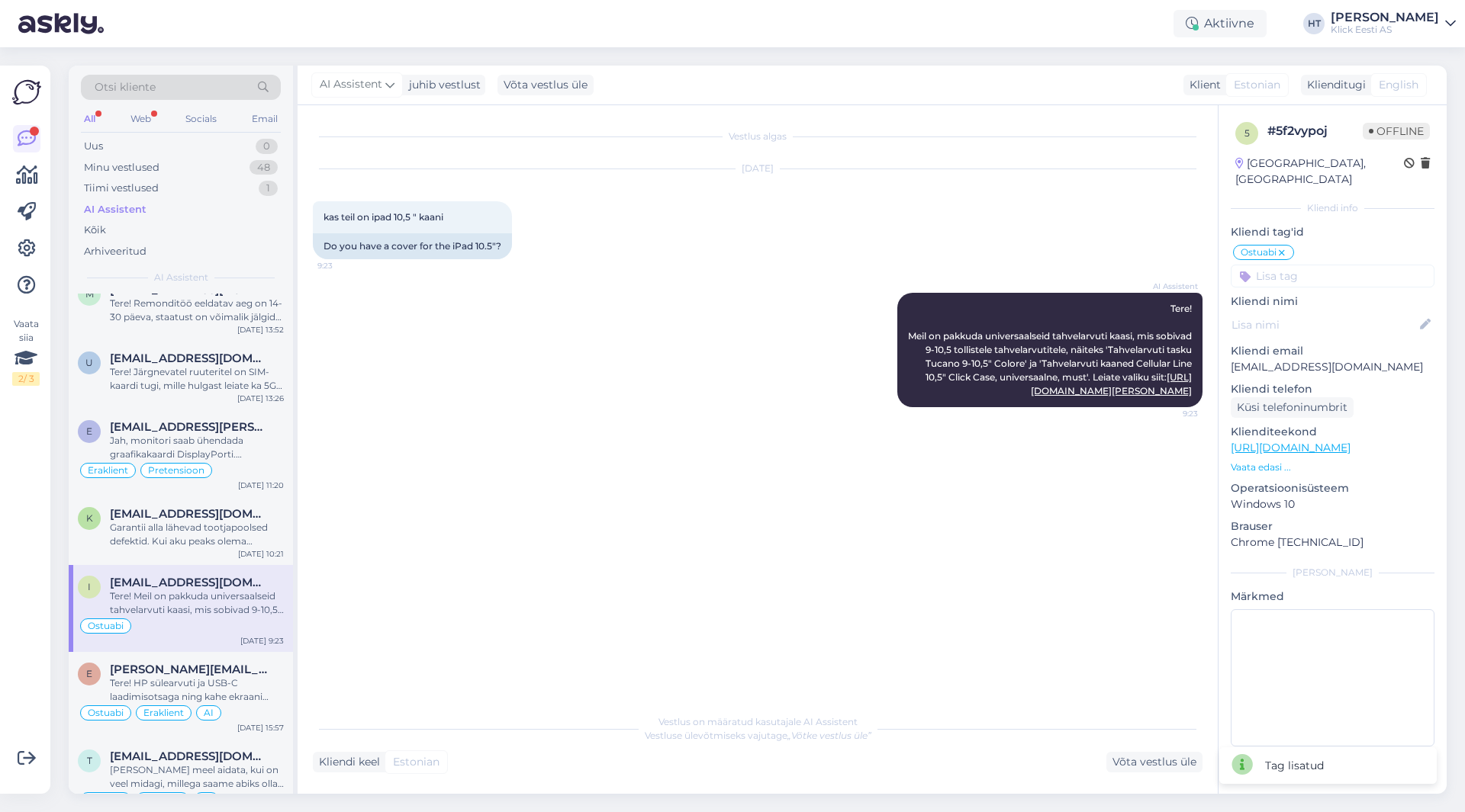
click at [1321, 265] on input at bounding box center [1332, 276] width 204 height 23
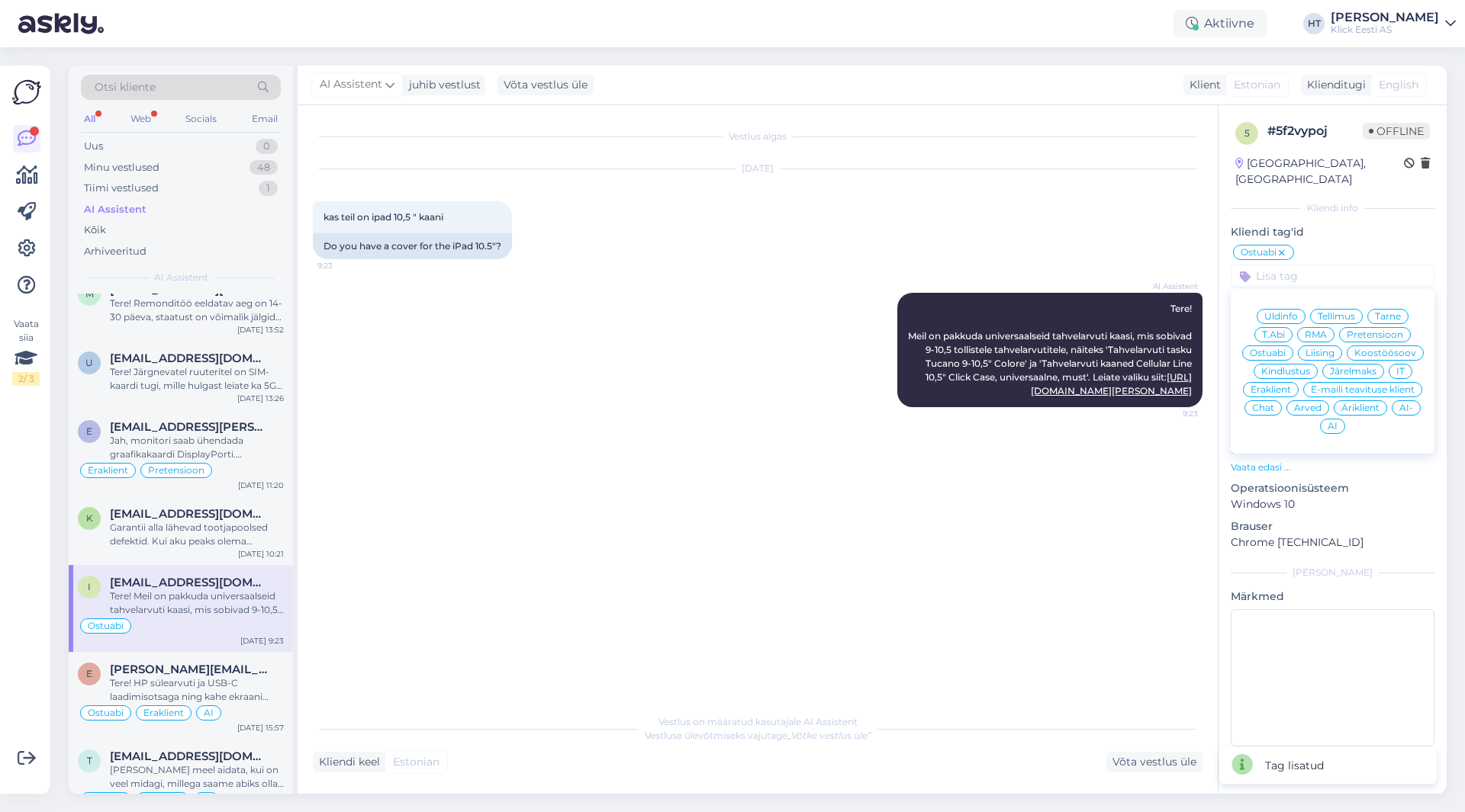
click at [1273, 385] on span "Eraklient" at bounding box center [1270, 389] width 41 height 9
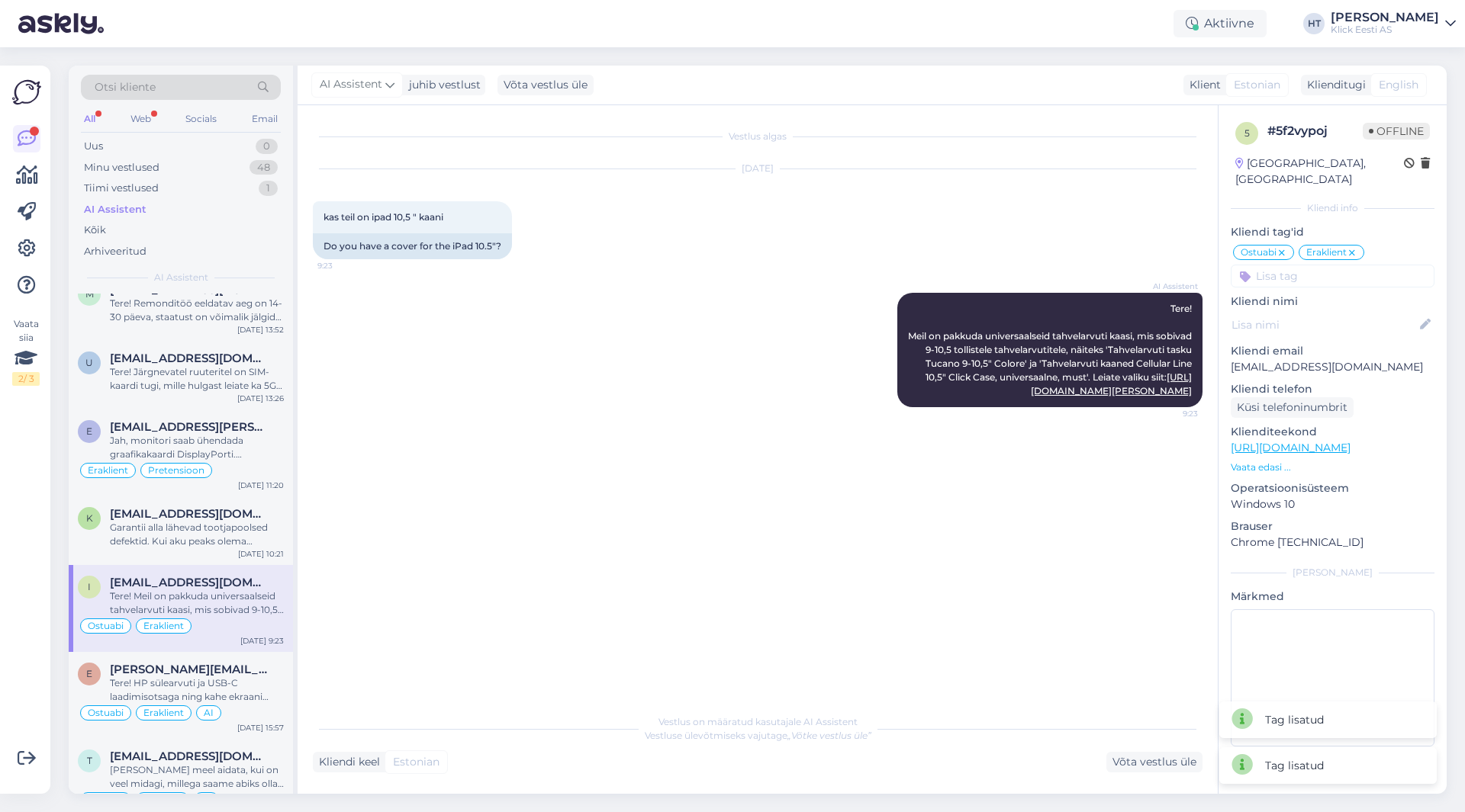
click at [1322, 265] on input at bounding box center [1332, 276] width 204 height 23
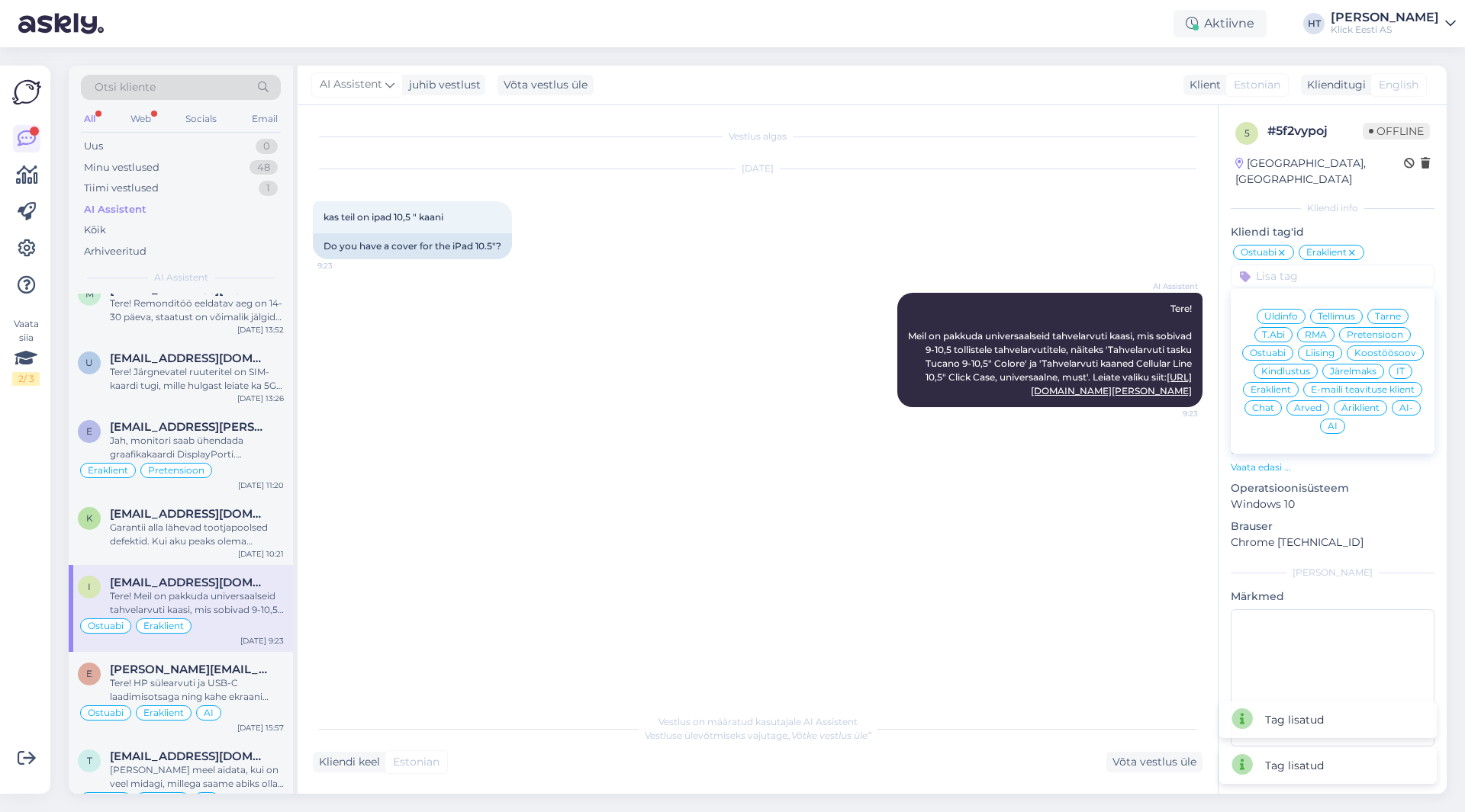
click at [1331, 422] on span "AI" at bounding box center [1333, 426] width 10 height 9
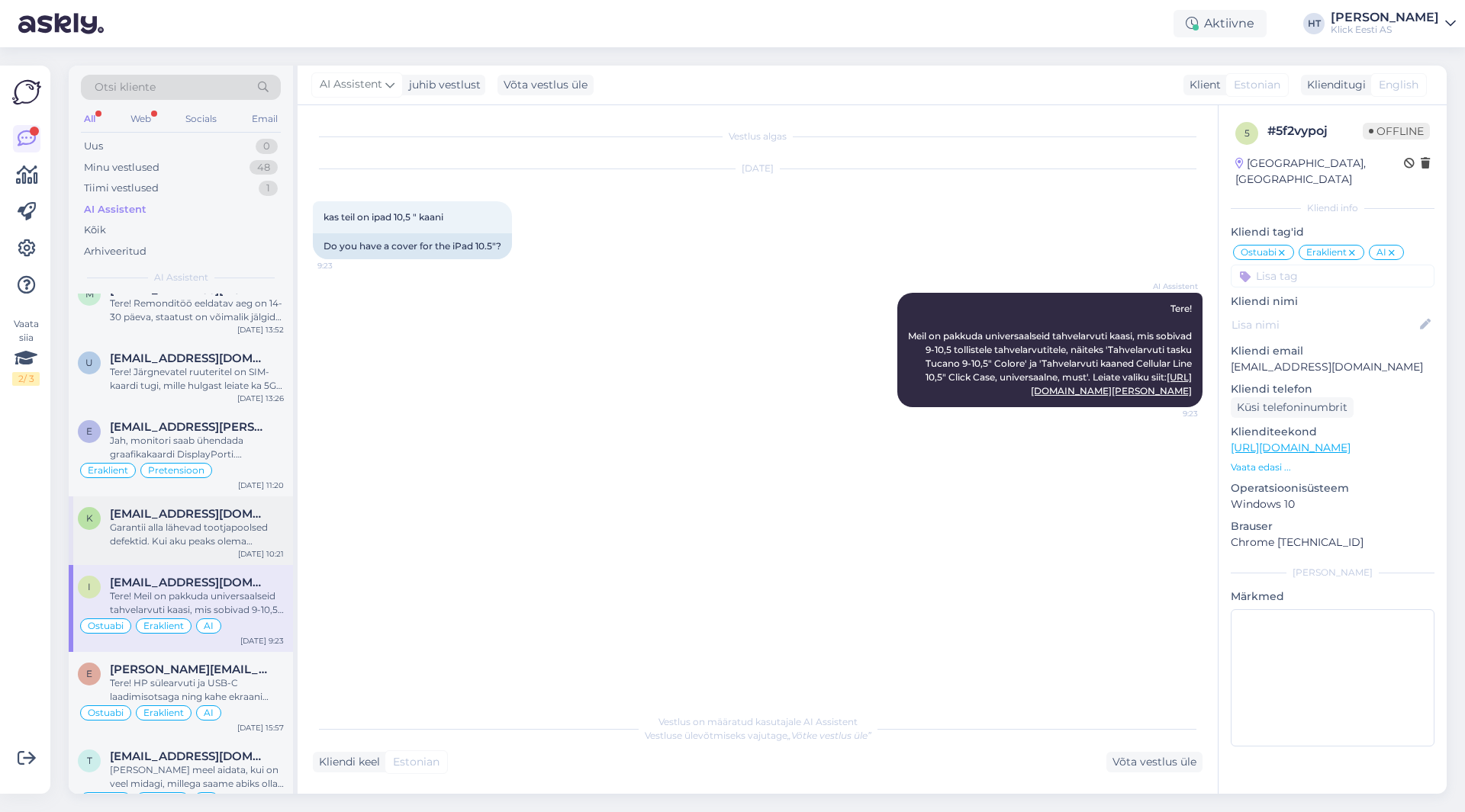
click at [221, 511] on span "[EMAIL_ADDRESS][DOMAIN_NAME]" at bounding box center [188, 514] width 158 height 14
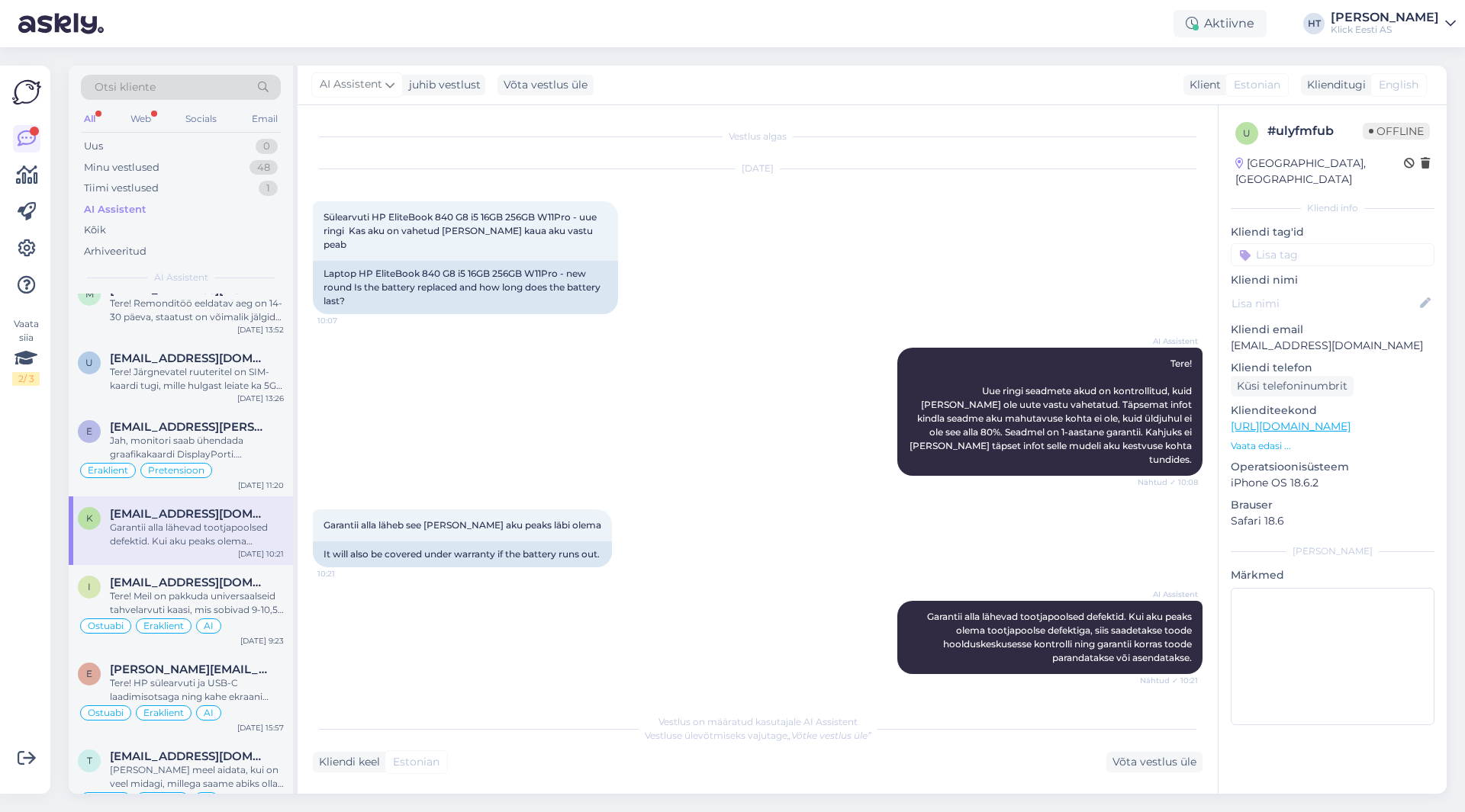
click at [1362, 243] on input at bounding box center [1332, 254] width 204 height 23
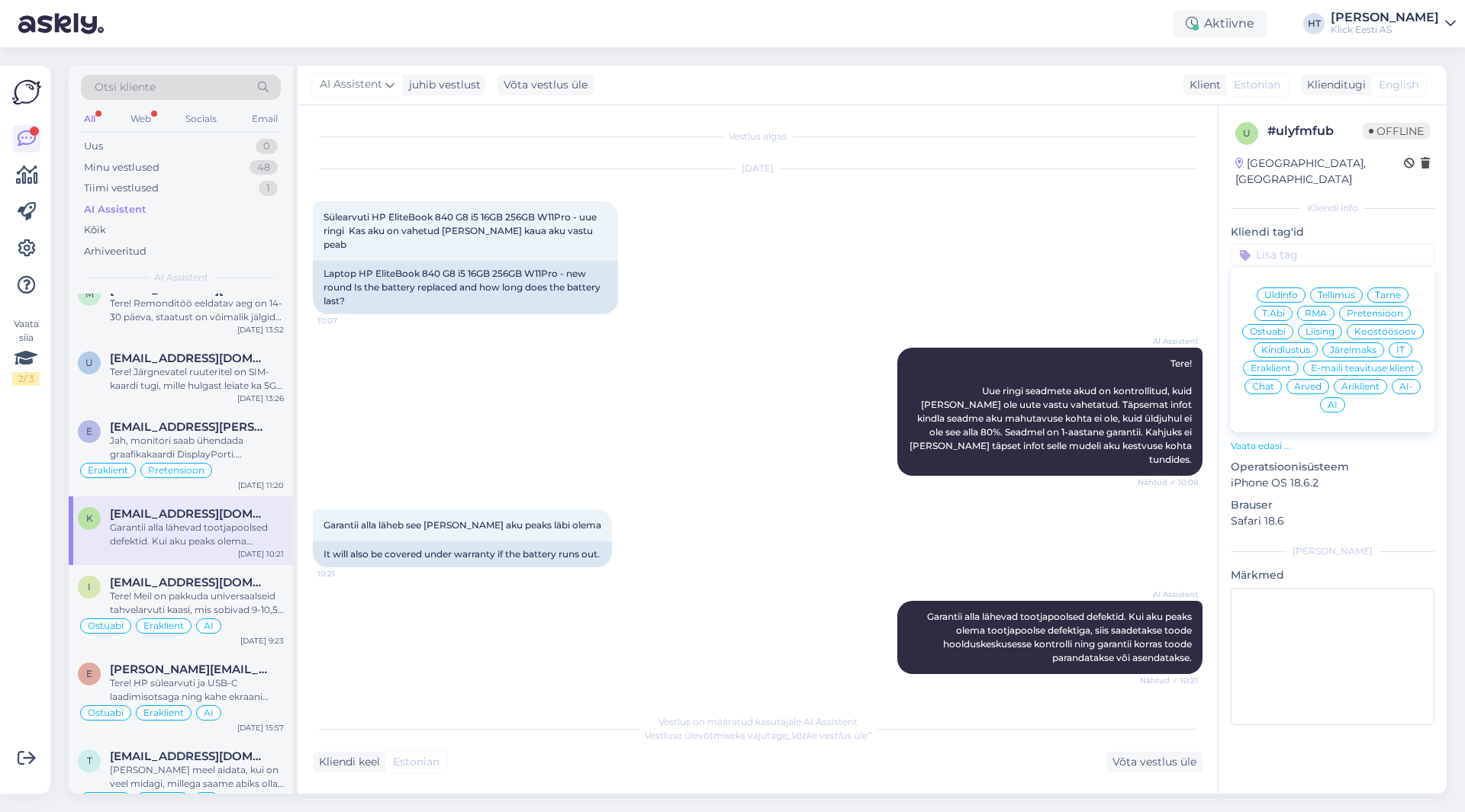
click at [1318, 308] on span "RMA" at bounding box center [1316, 312] width 22 height 9
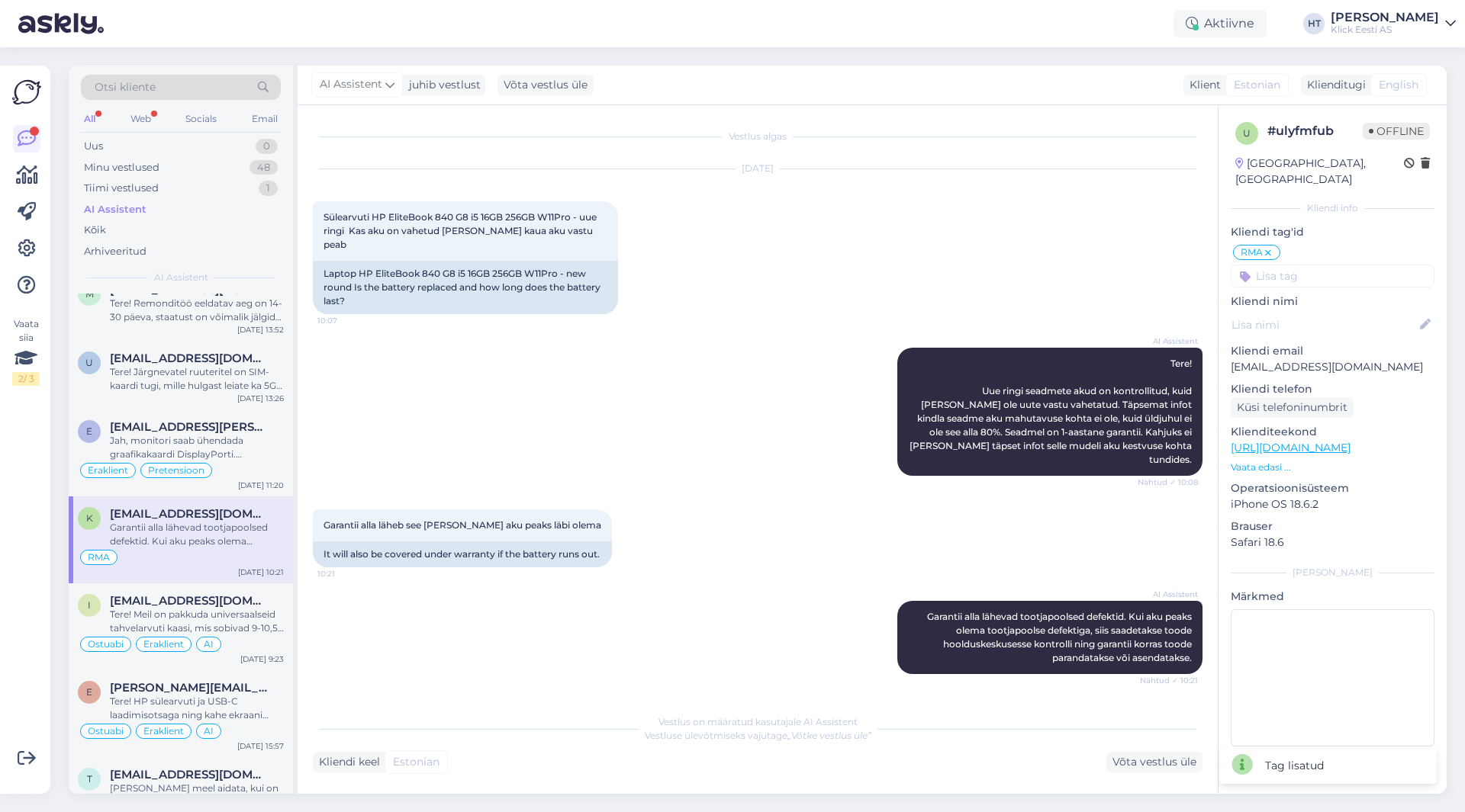
click at [1324, 265] on input at bounding box center [1332, 276] width 204 height 23
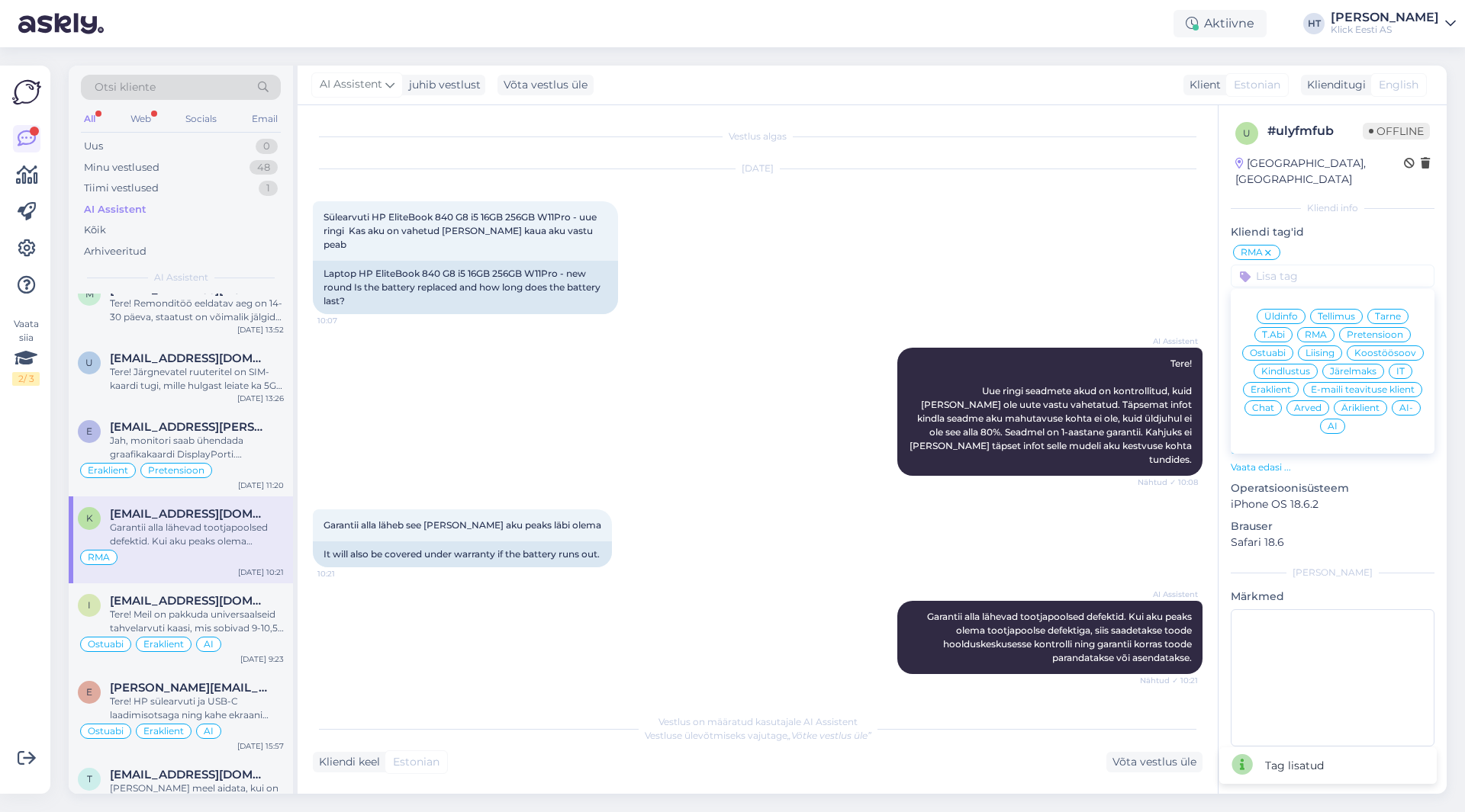
click at [1280, 385] on span "Eraklient" at bounding box center [1270, 389] width 41 height 9
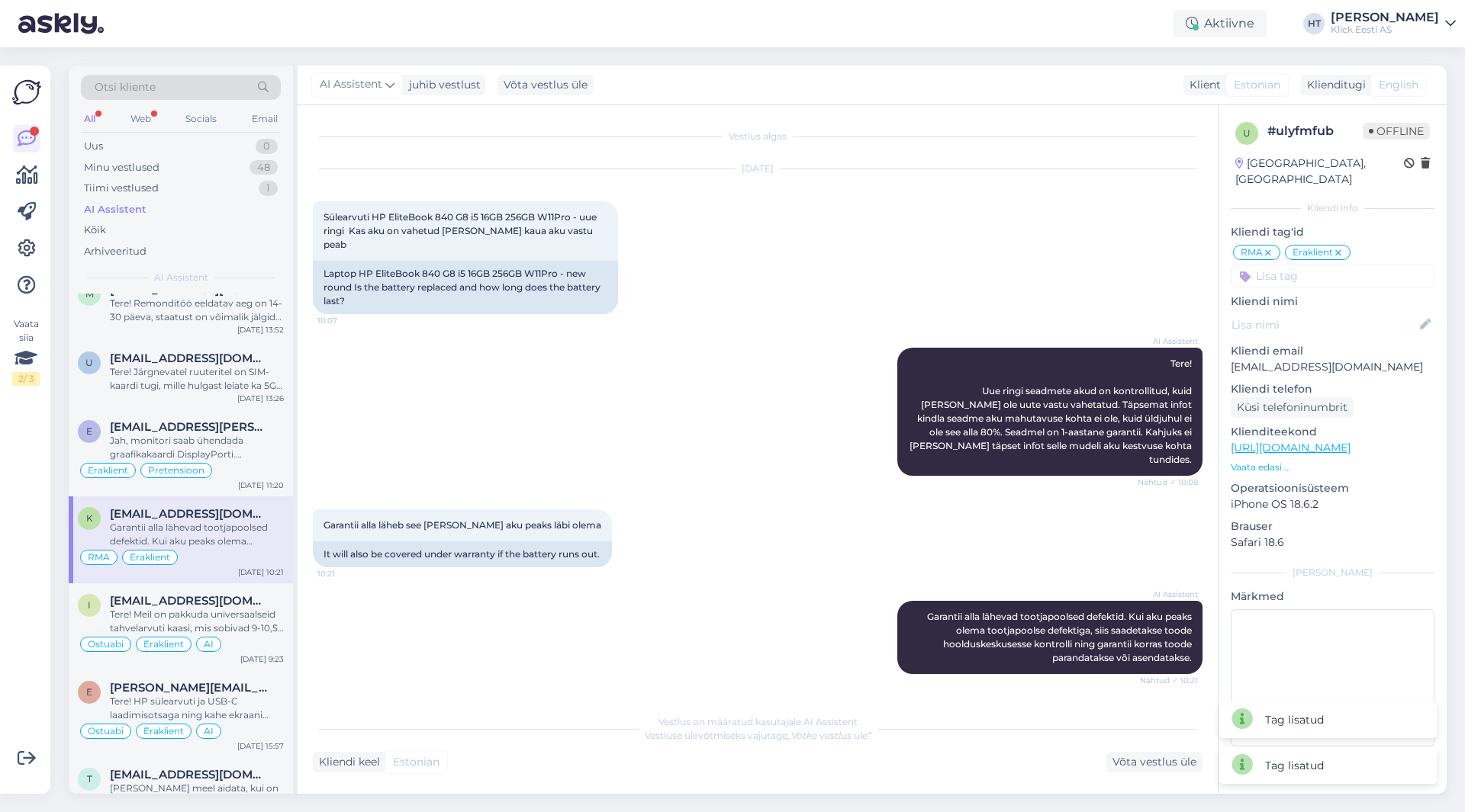
click at [1311, 265] on input at bounding box center [1332, 276] width 204 height 23
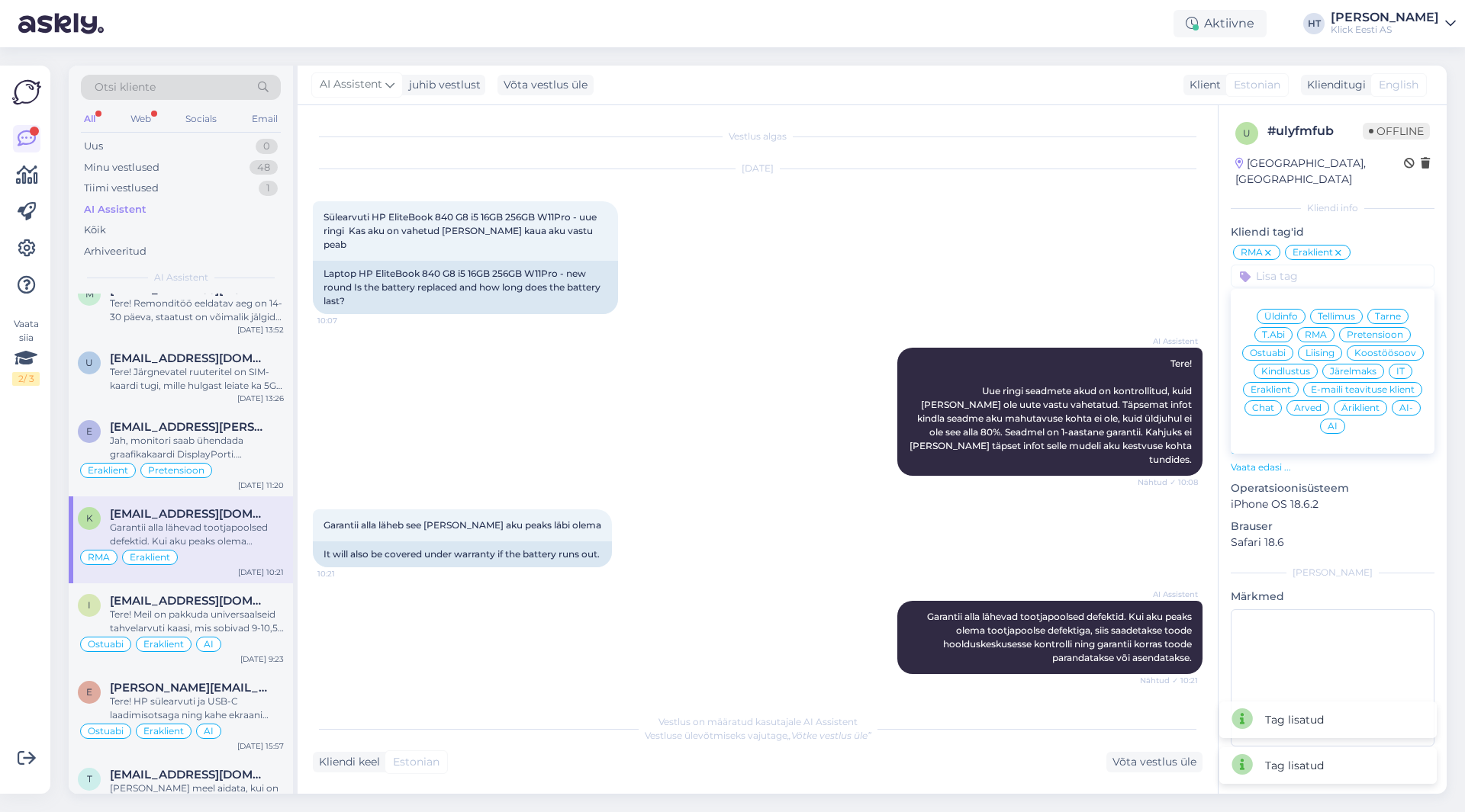
click at [1331, 422] on span "AI" at bounding box center [1333, 426] width 10 height 9
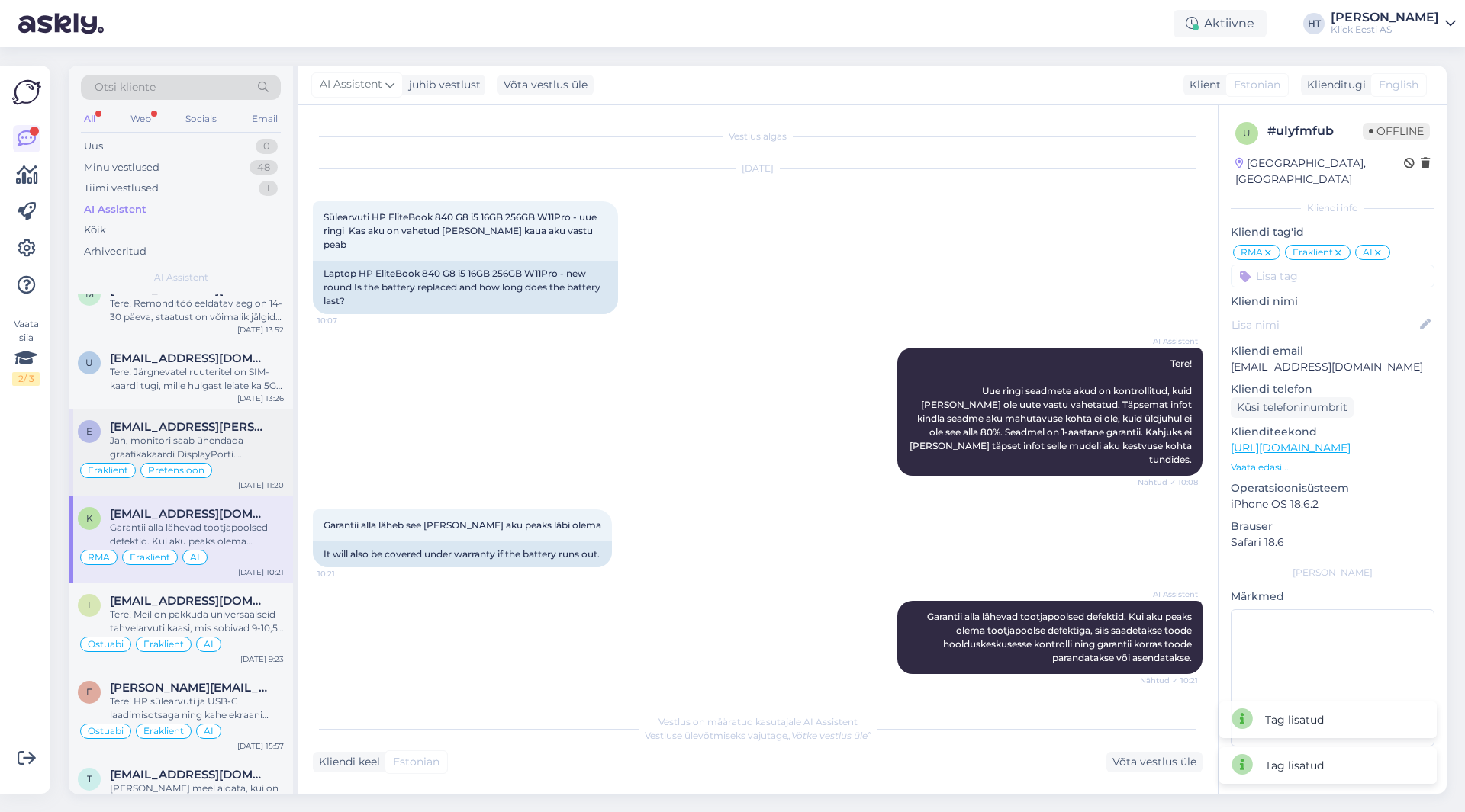
click at [245, 439] on div "Jah, monitori saab ühendada graafikakaardi DisplayPorti. DisplayPort kaabel on …" at bounding box center [196, 448] width 174 height 28
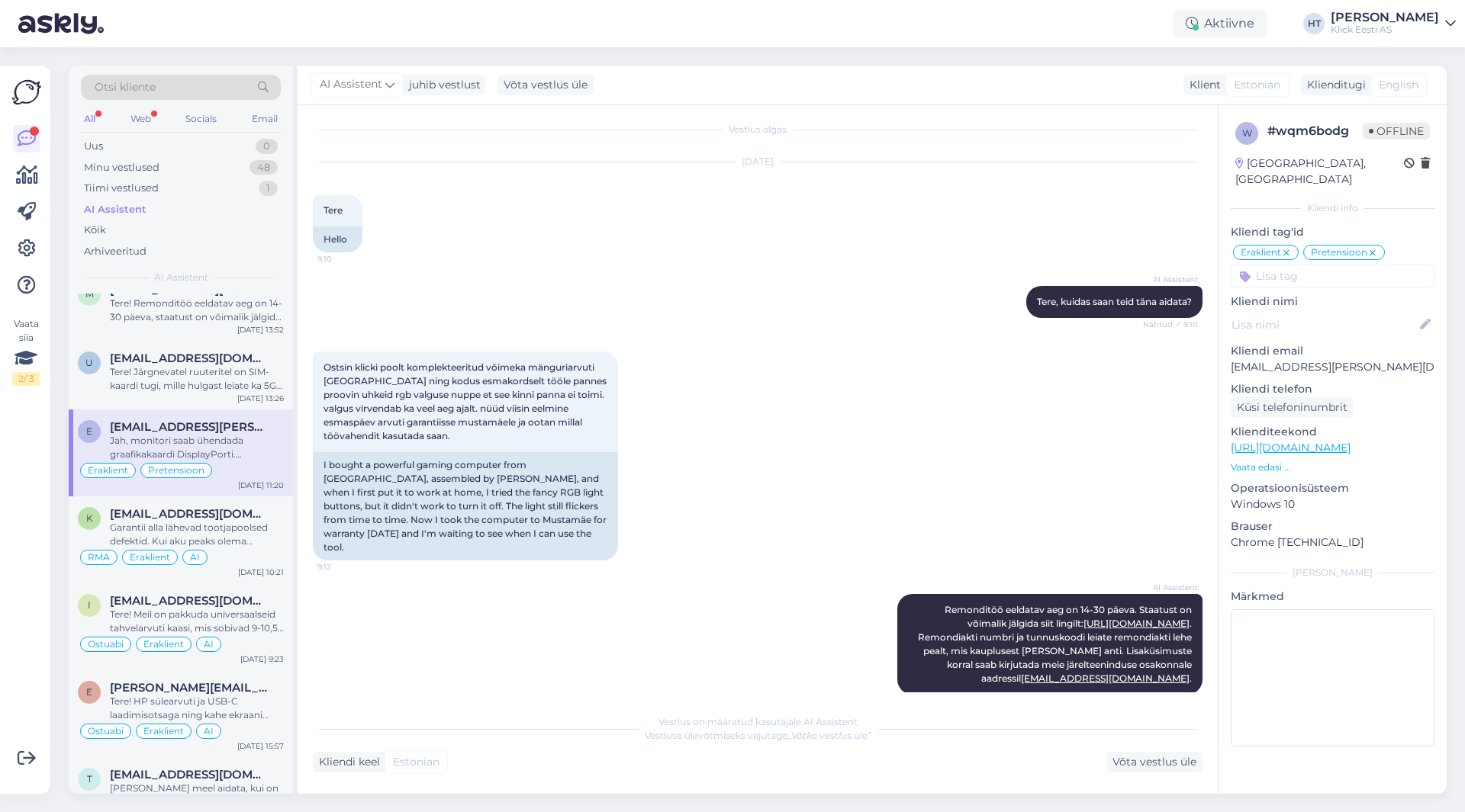
scroll to position [0, 0]
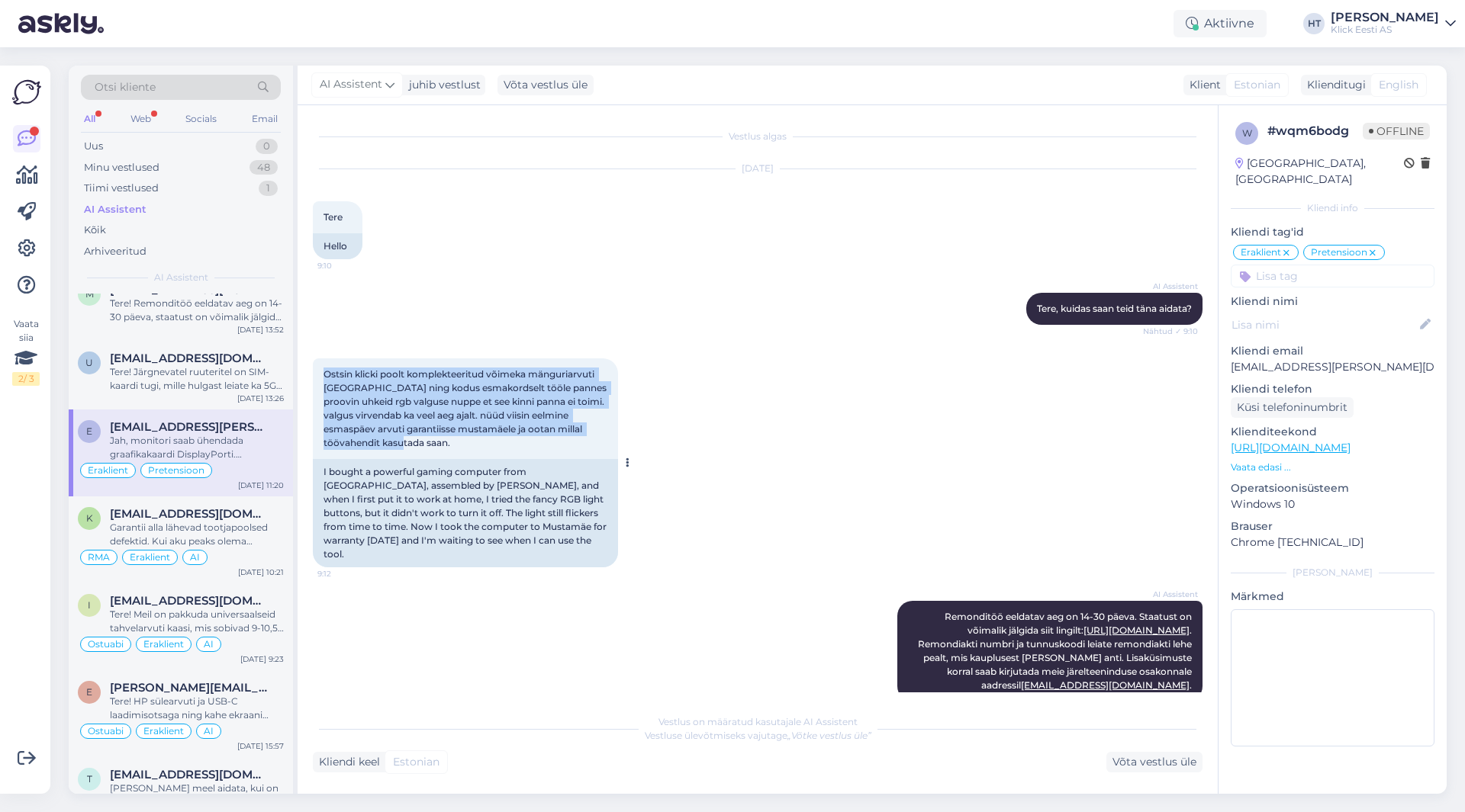
drag, startPoint x: 324, startPoint y: 372, endPoint x: 584, endPoint y: 448, distance: 270.9
click at [584, 448] on div "Ostsin klicki poolt komplekteeritud võimeka mänguriarvuti [GEOGRAPHIC_DATA] nin…" at bounding box center [465, 408] width 306 height 101
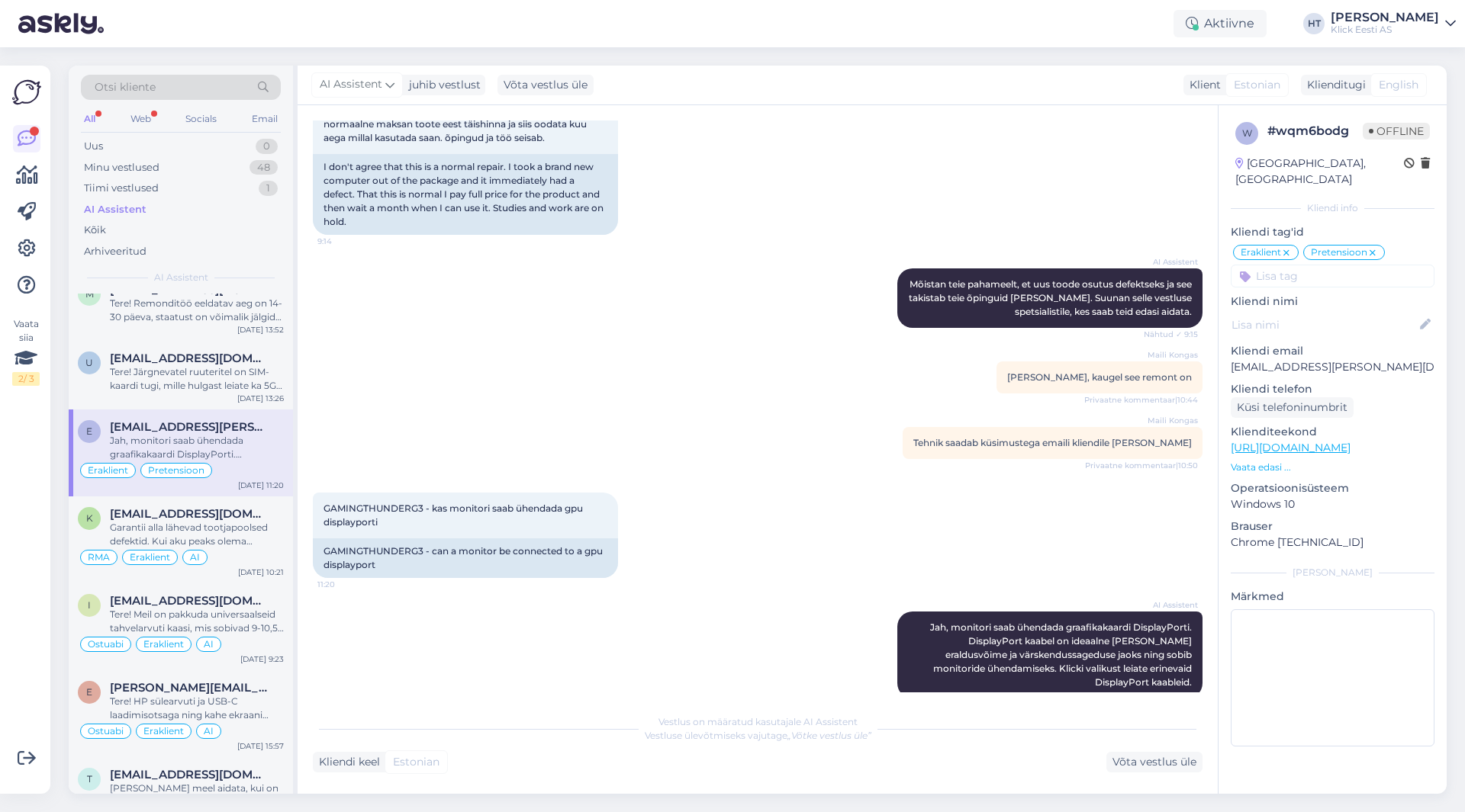
scroll to position [664, 0]
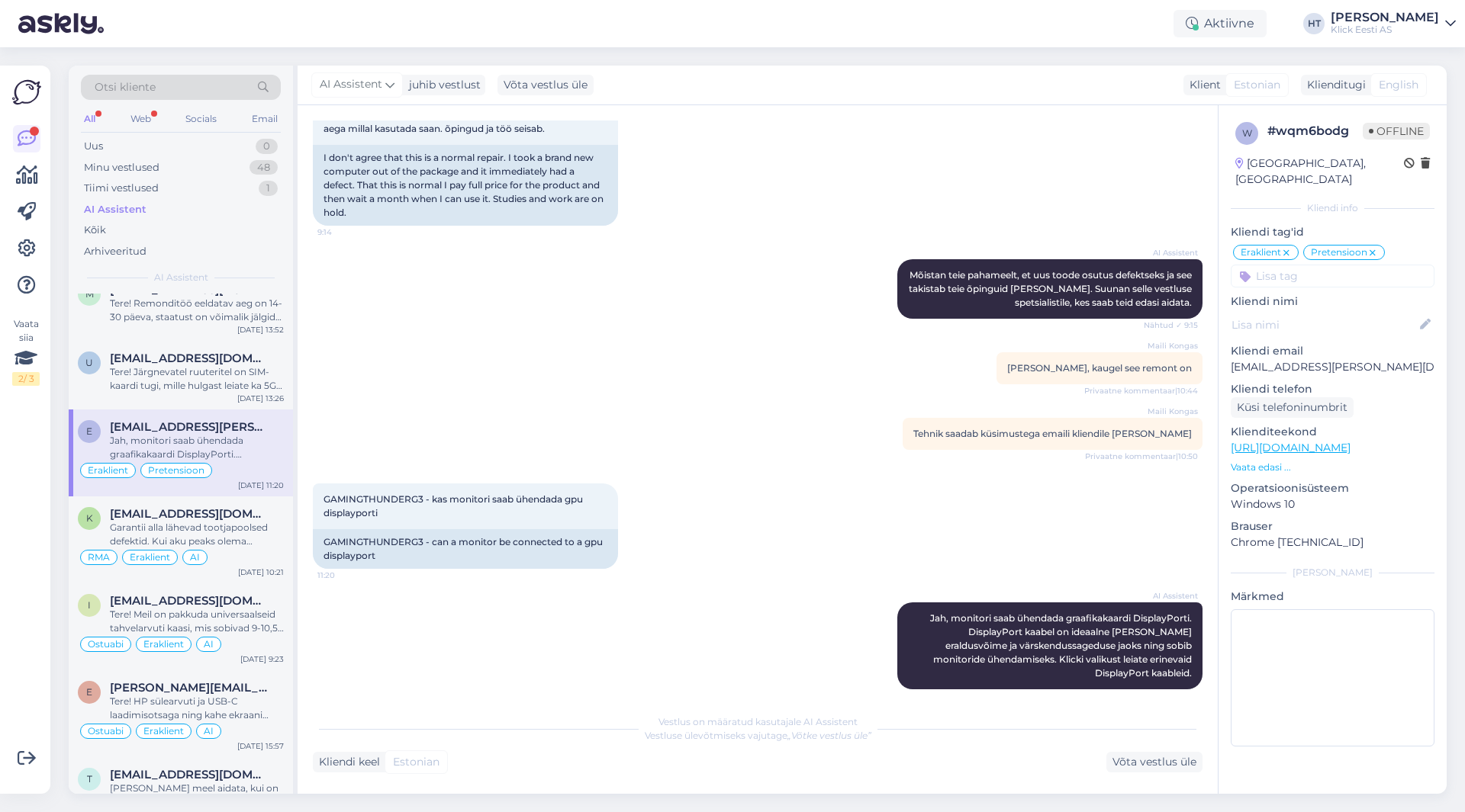
click at [1283, 265] on input at bounding box center [1332, 276] width 204 height 23
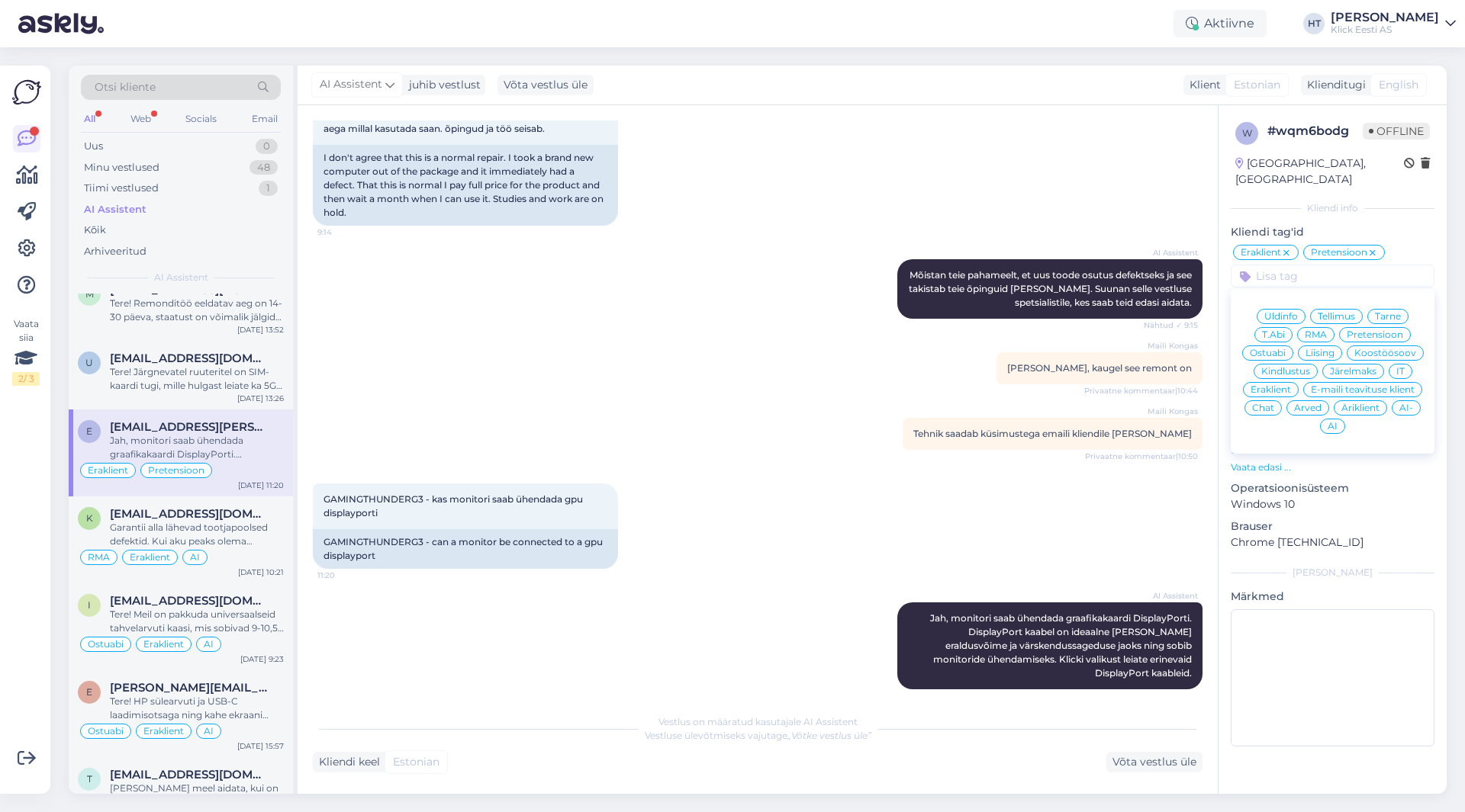
click at [1337, 422] on span "AI" at bounding box center [1333, 426] width 10 height 9
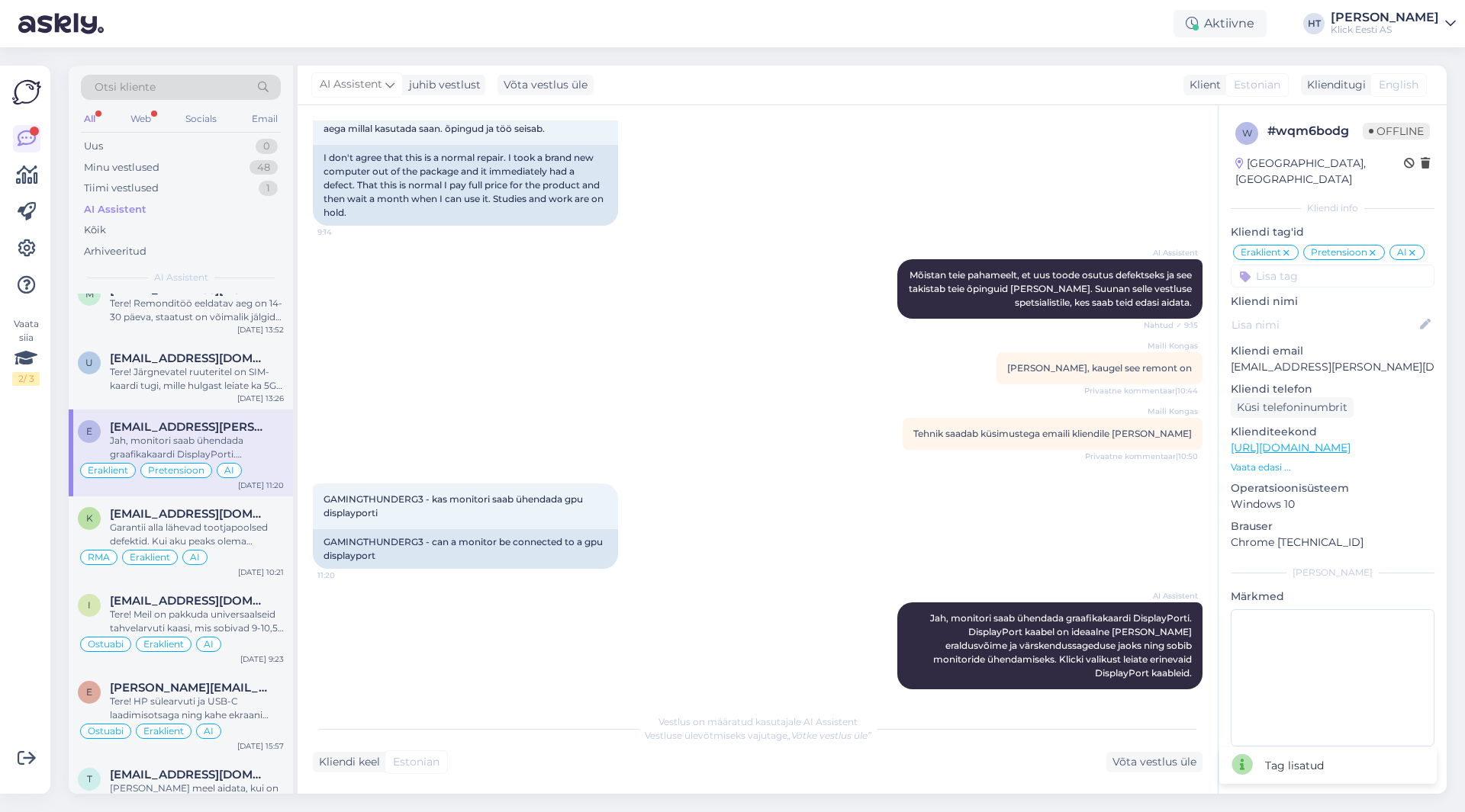
click at [1313, 265] on input at bounding box center [1332, 276] width 204 height 23
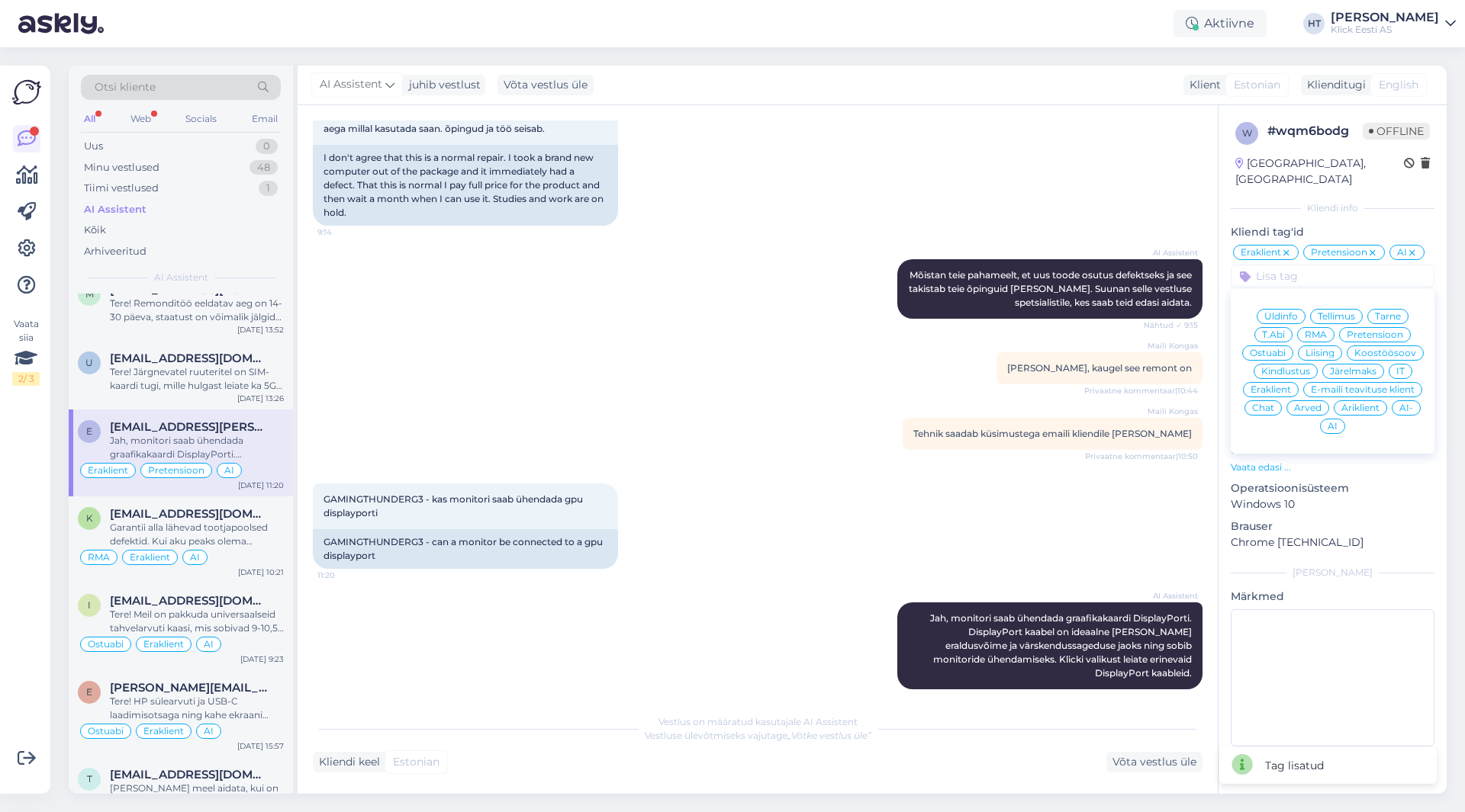
click at [1280, 330] on span "T.Abi" at bounding box center [1273, 334] width 23 height 9
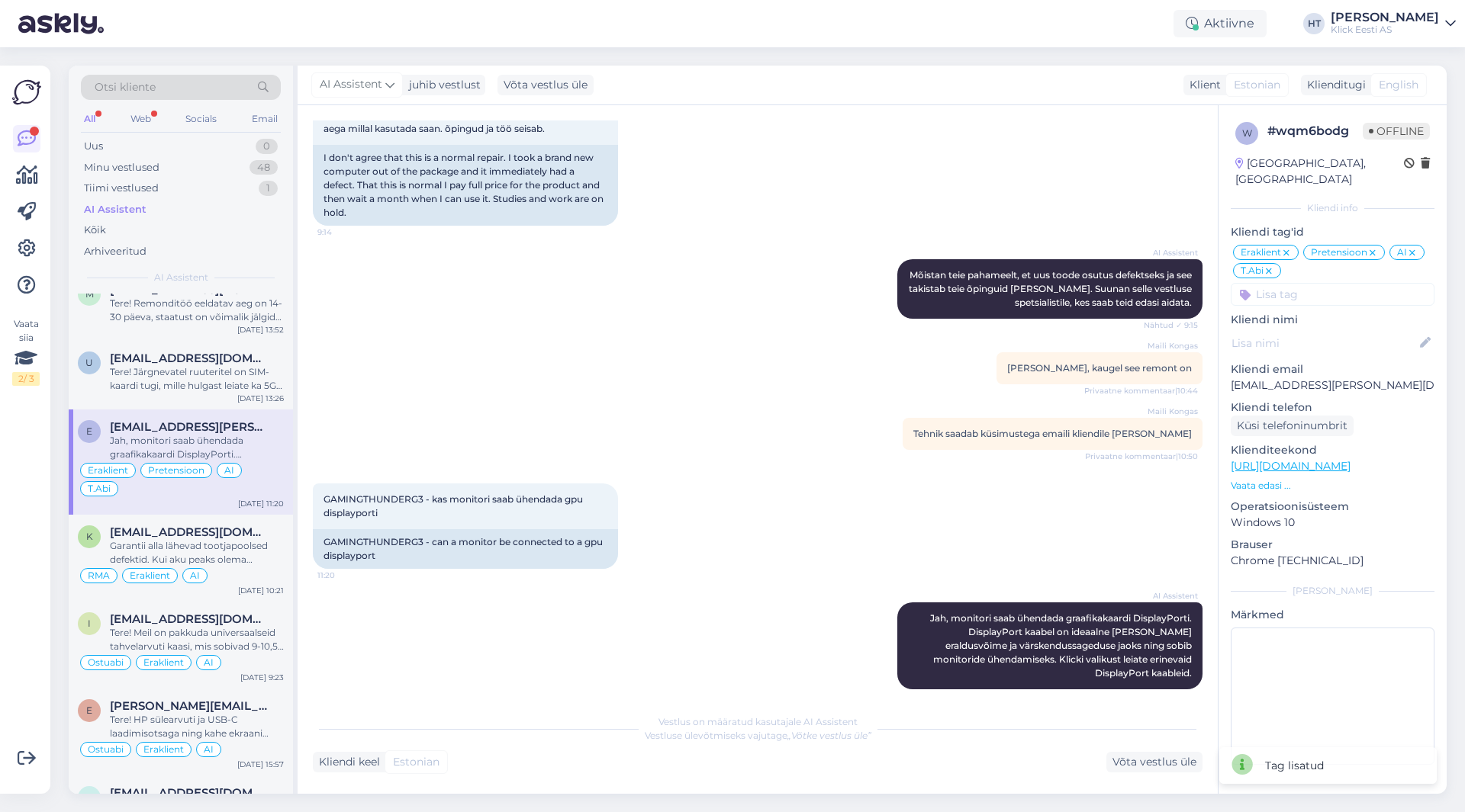
click at [1409, 247] on icon at bounding box center [1411, 253] width 9 height 12
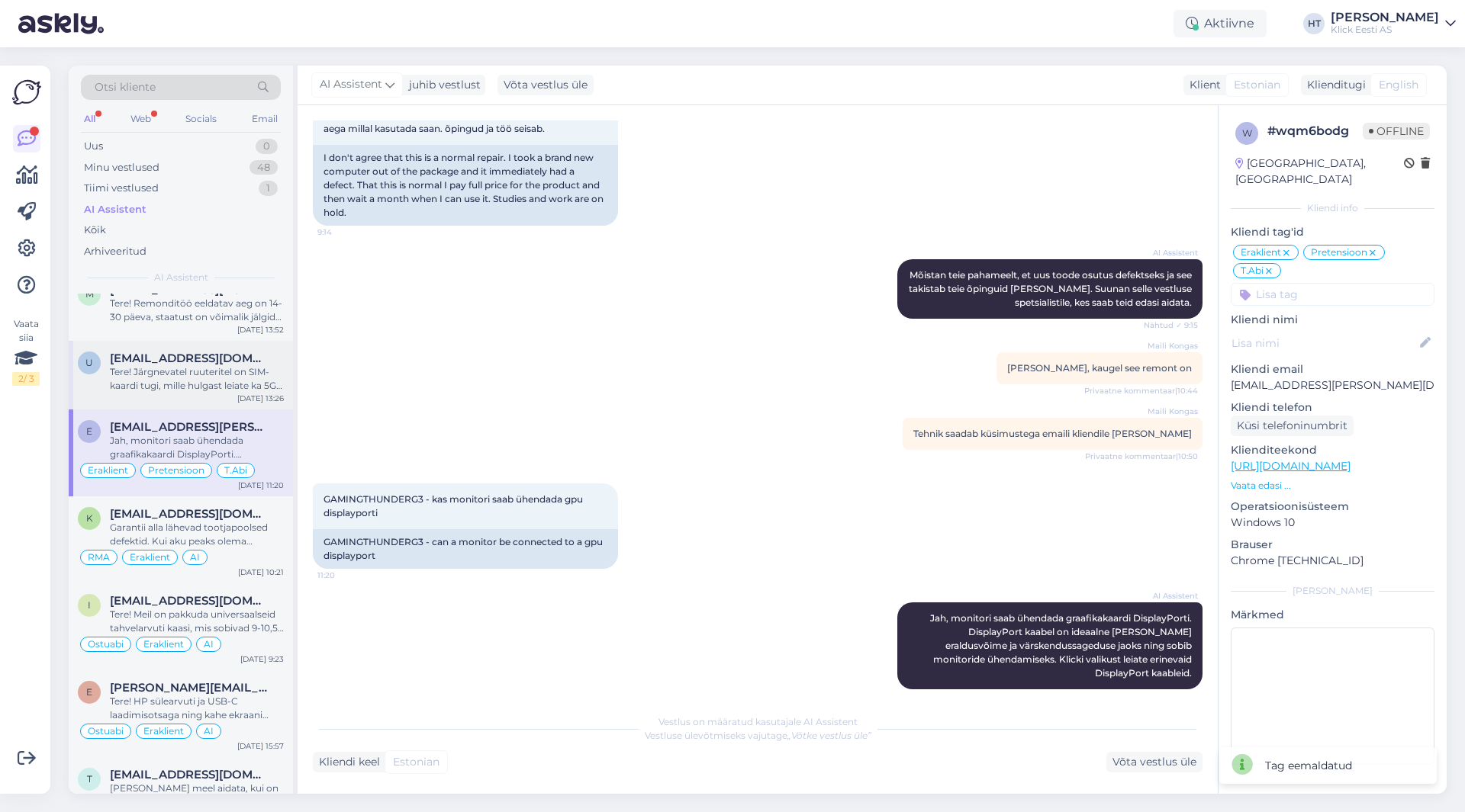
click at [216, 384] on div "Tere! Järgnevatel ruuteritel on SIM-kaardi tugi, mille hulgast leiate ka 5G ruu…" at bounding box center [196, 379] width 174 height 28
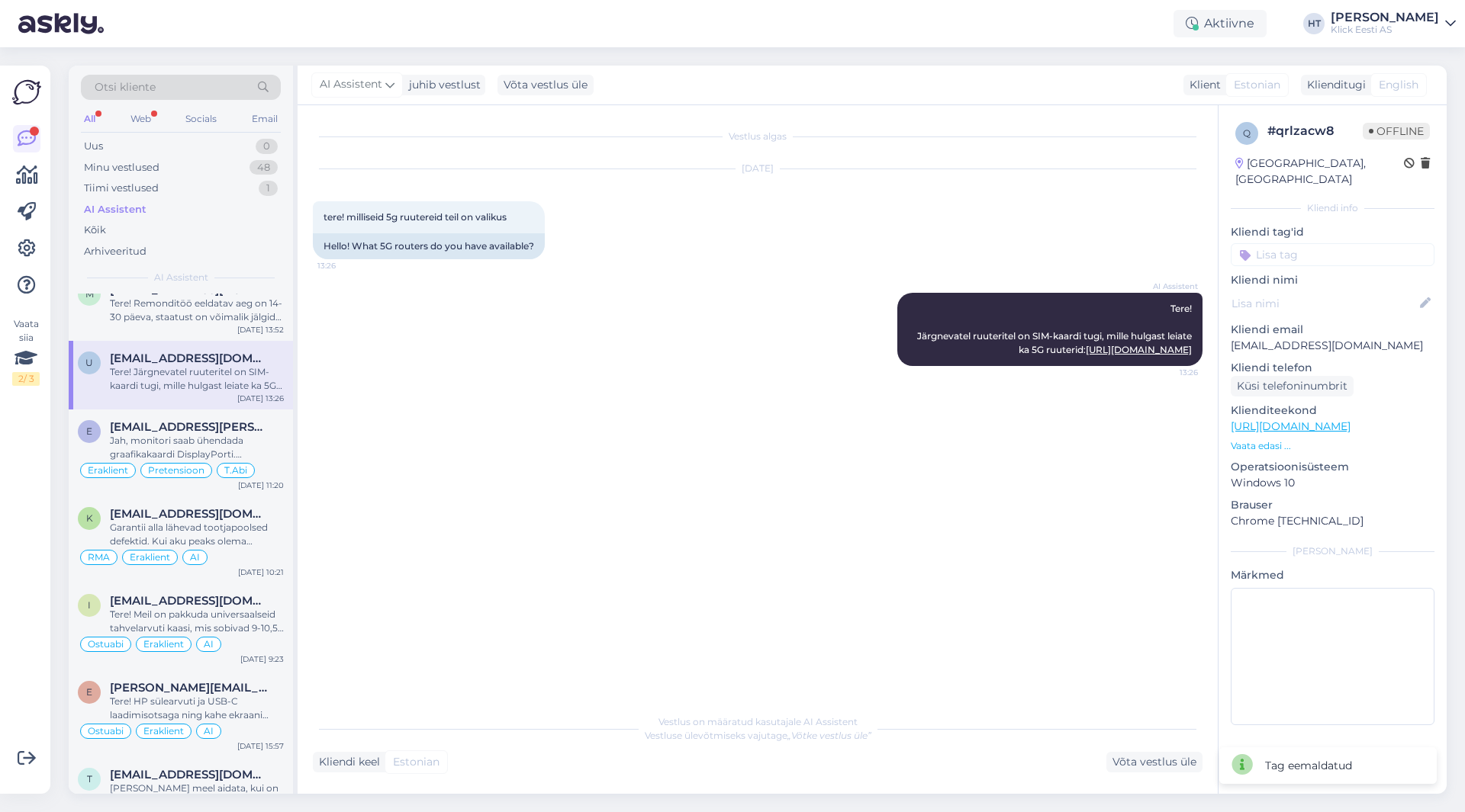
click at [1343, 247] on input at bounding box center [1332, 254] width 204 height 23
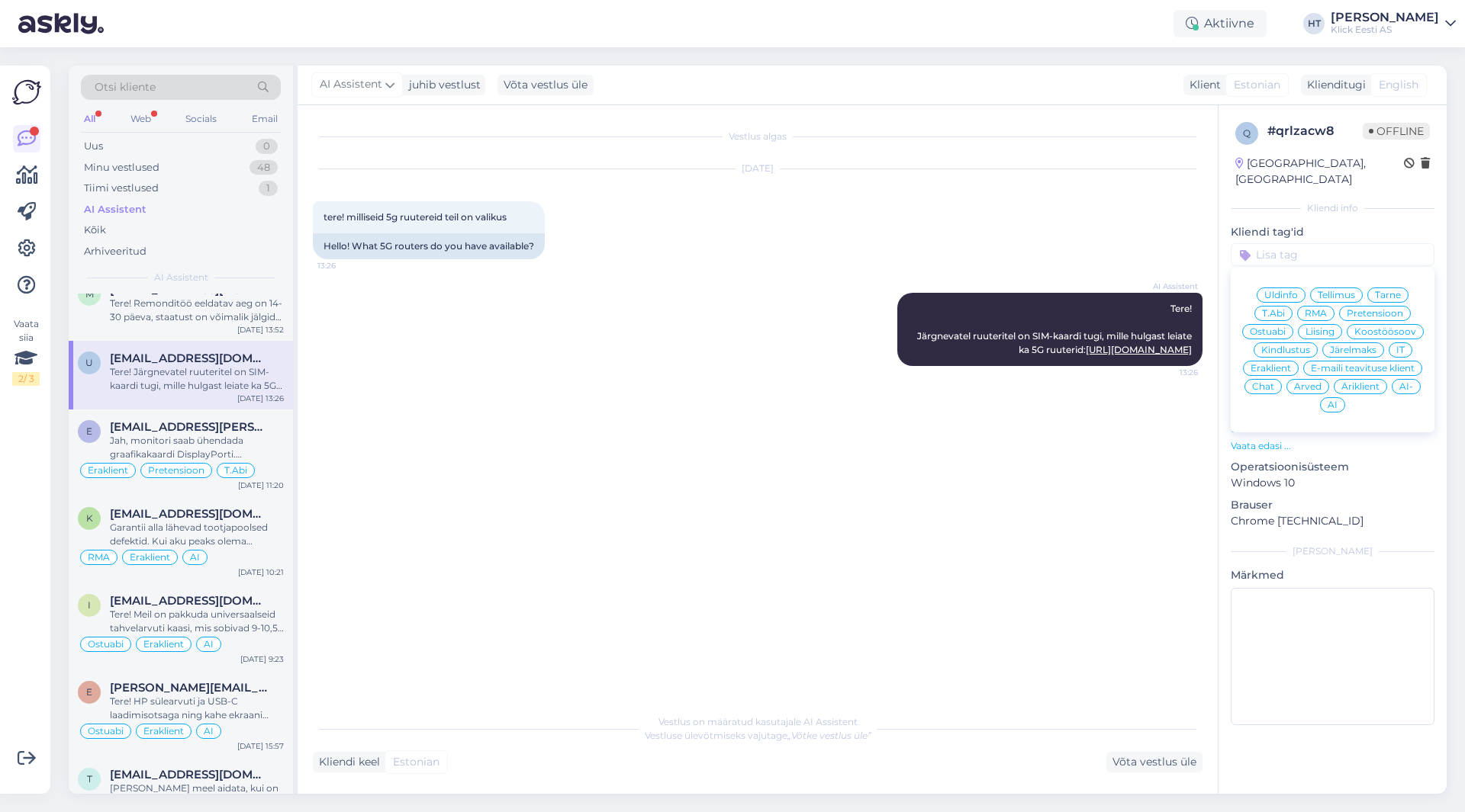
click at [1279, 327] on span "Ostuabi" at bounding box center [1267, 331] width 36 height 9
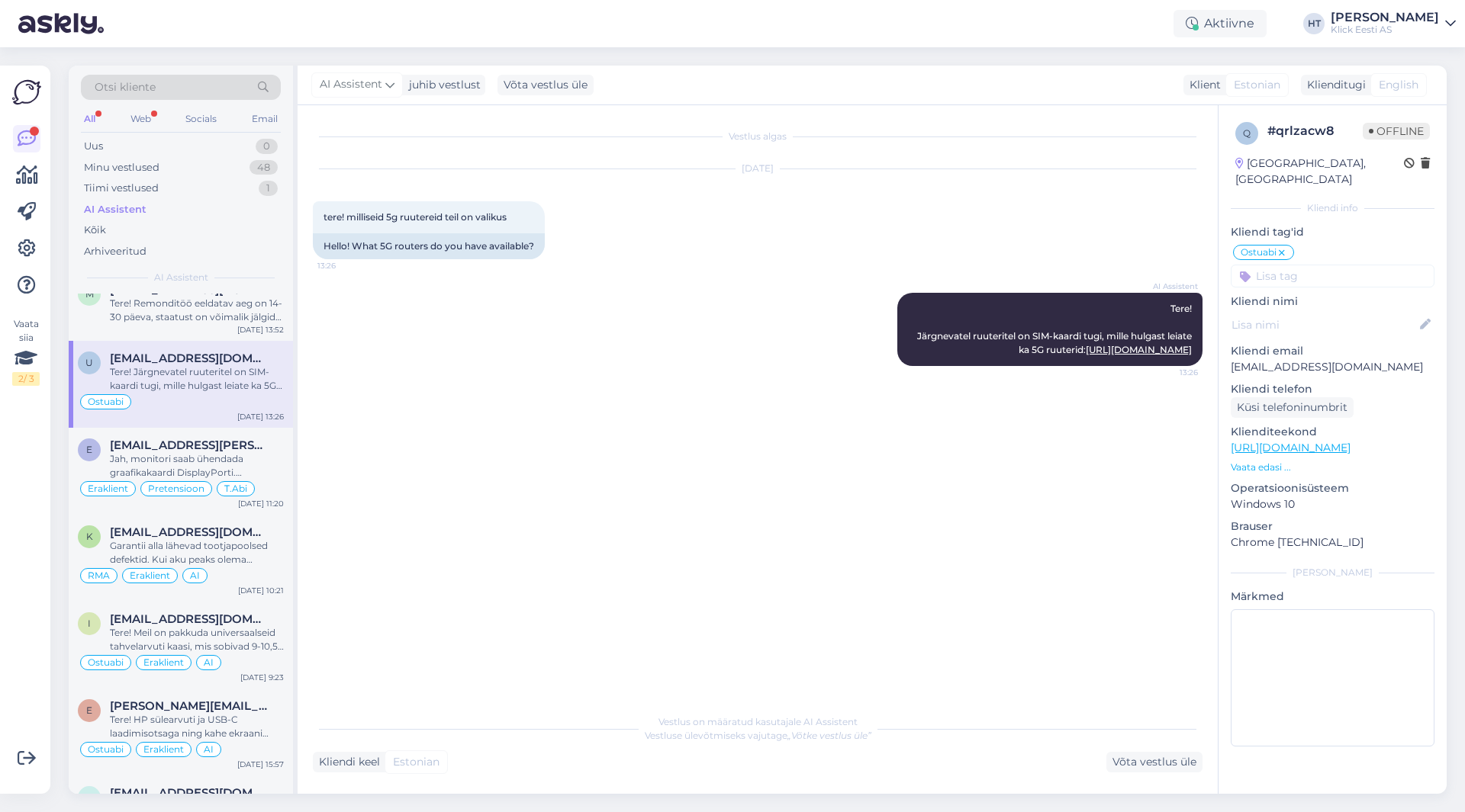
click at [1302, 265] on input at bounding box center [1332, 276] width 204 height 23
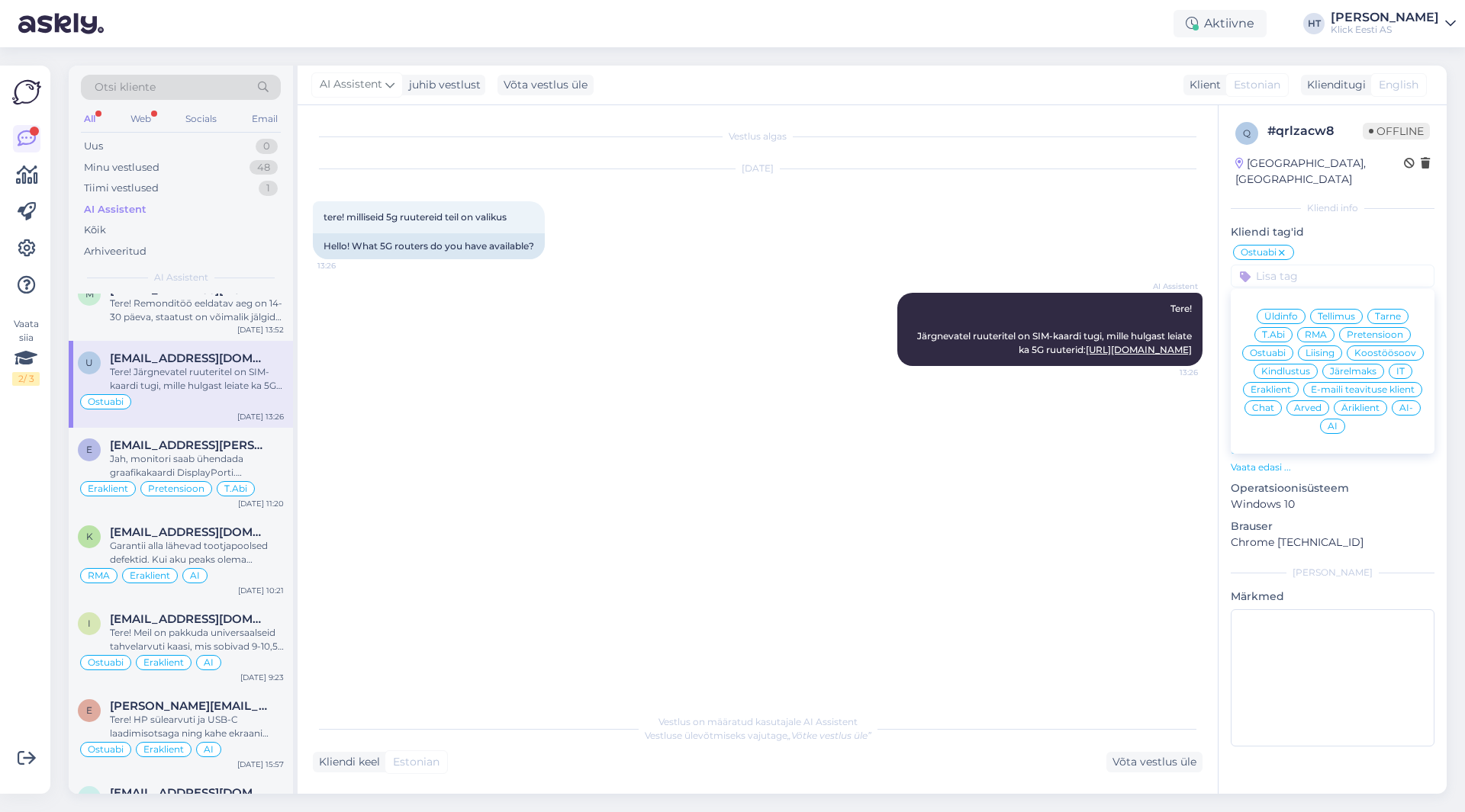
click at [1279, 385] on span "Eraklient" at bounding box center [1270, 389] width 41 height 9
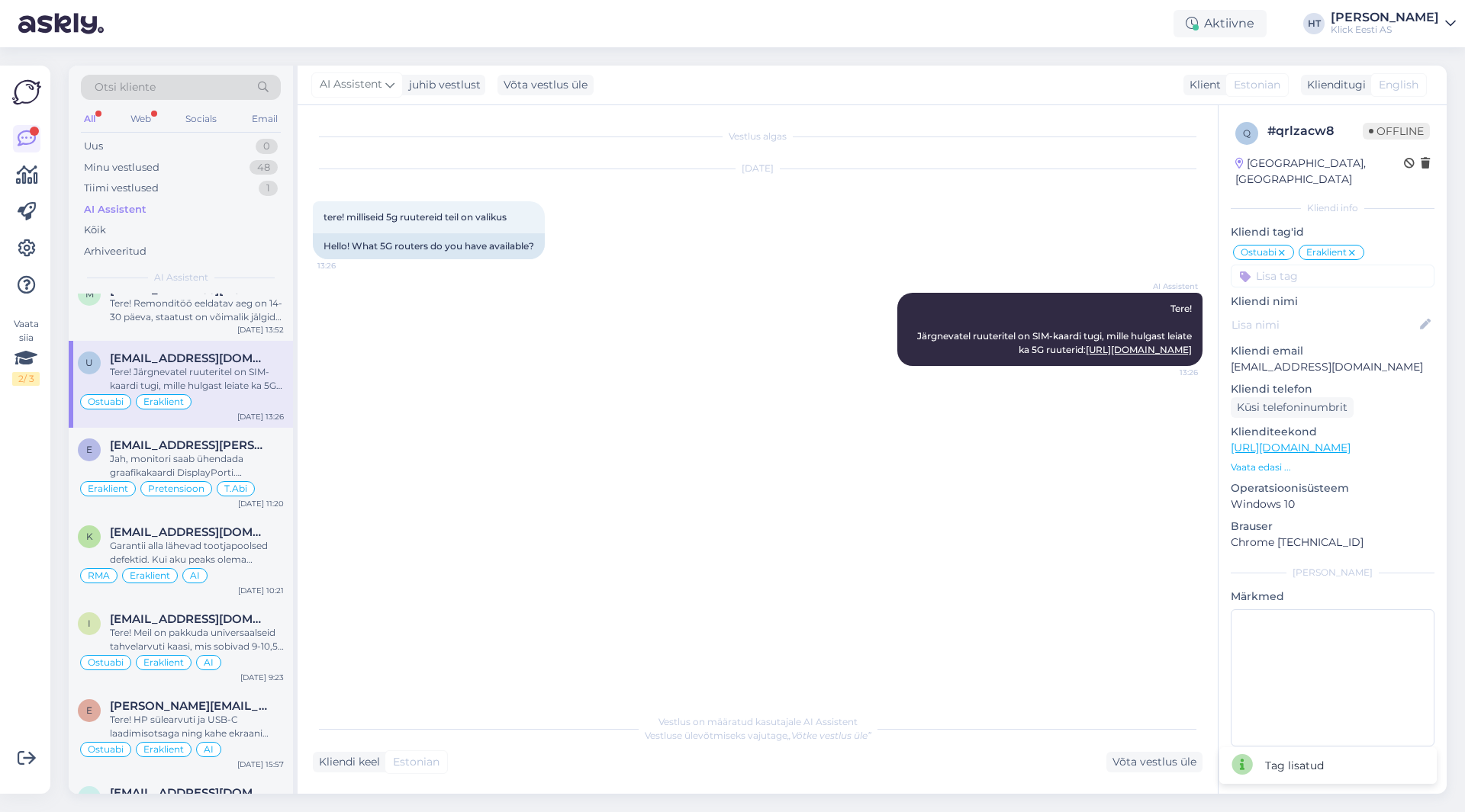
click at [1324, 270] on input at bounding box center [1332, 276] width 204 height 23
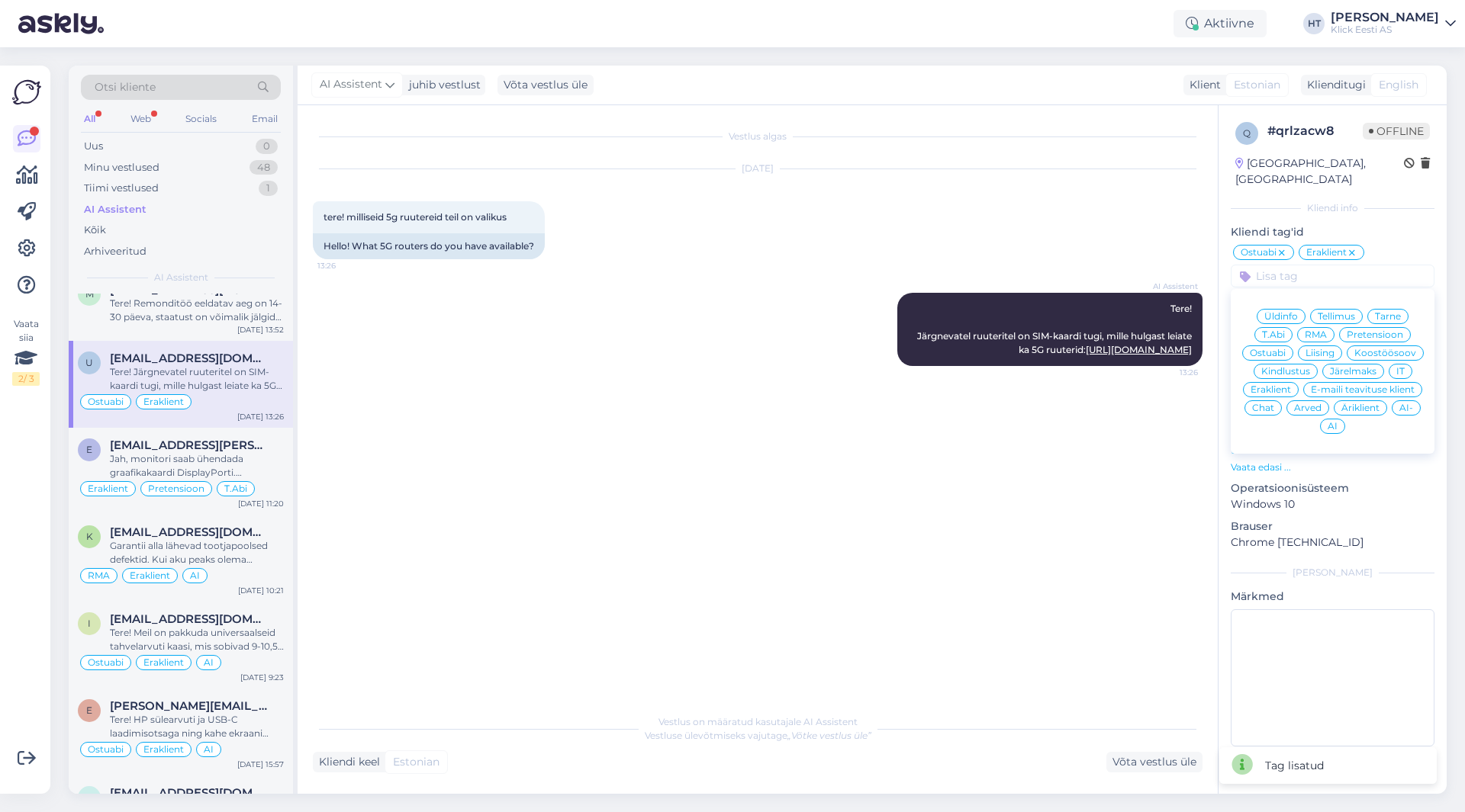
click at [1333, 422] on span "AI" at bounding box center [1333, 426] width 10 height 9
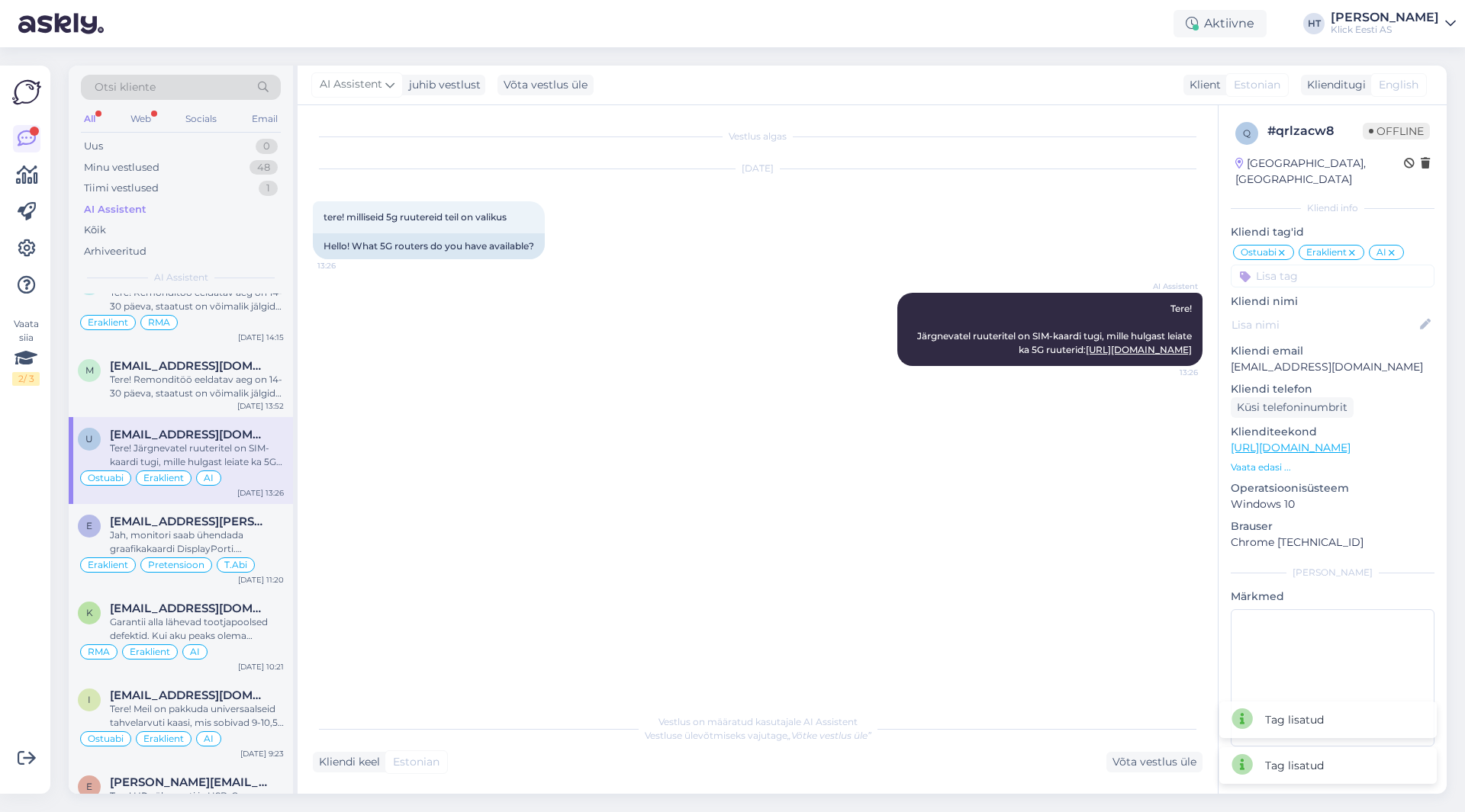
scroll to position [2670, 0]
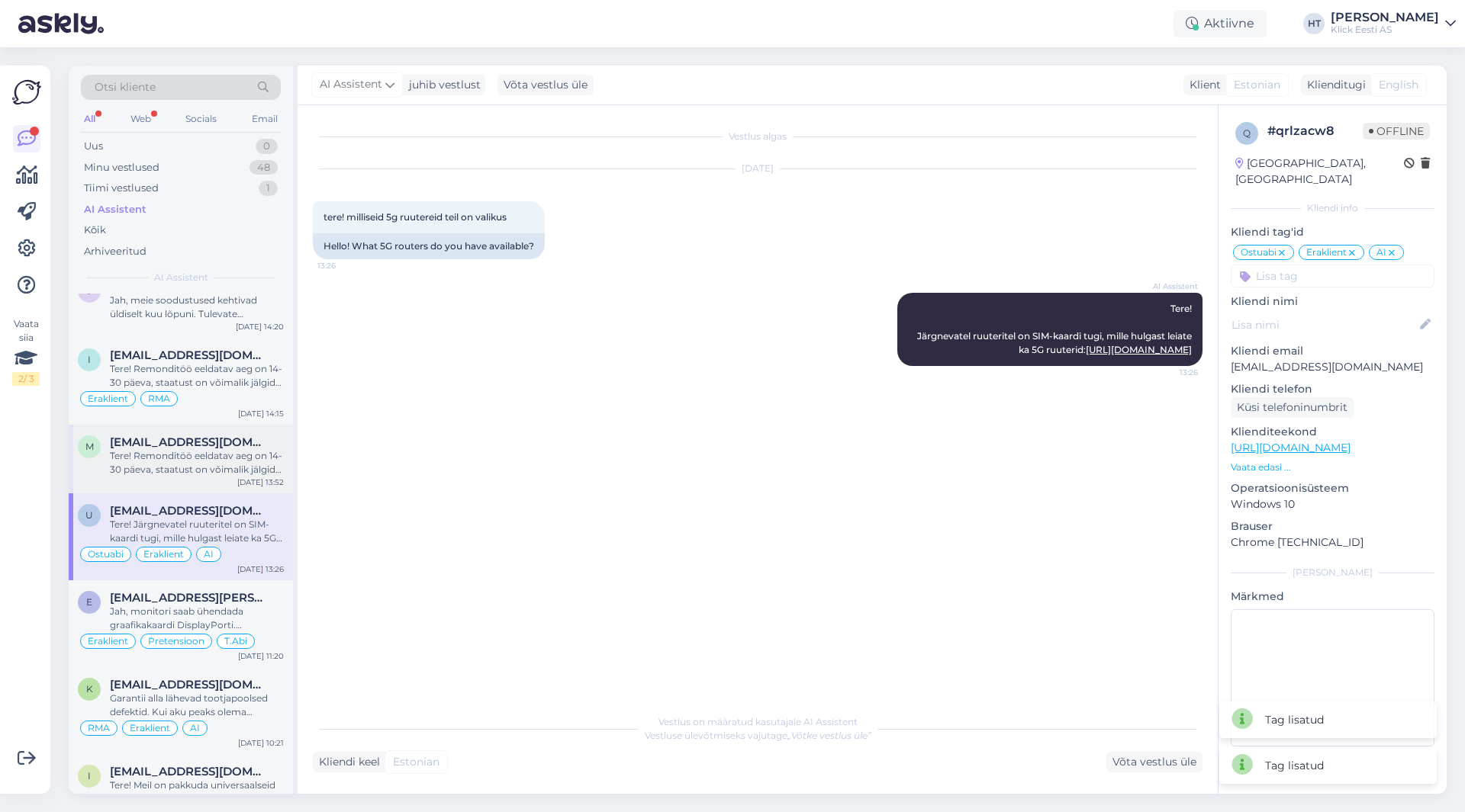
click at [217, 453] on div "Tere! Remonditöö eeldatav aeg on 14-30 päeva, staatust on võimalik jälgida siit…" at bounding box center [196, 463] width 174 height 28
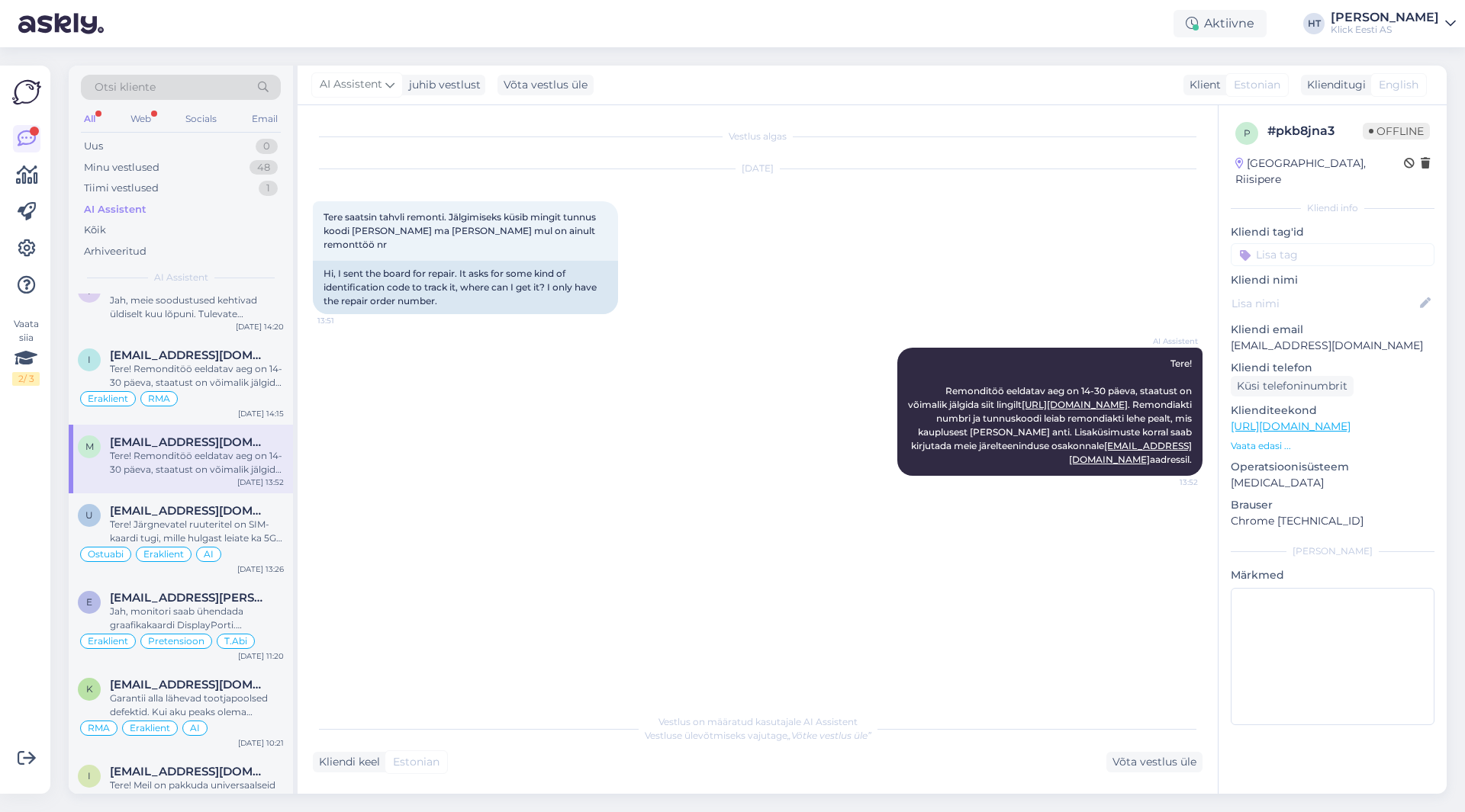
click at [1322, 243] on input at bounding box center [1332, 254] width 204 height 23
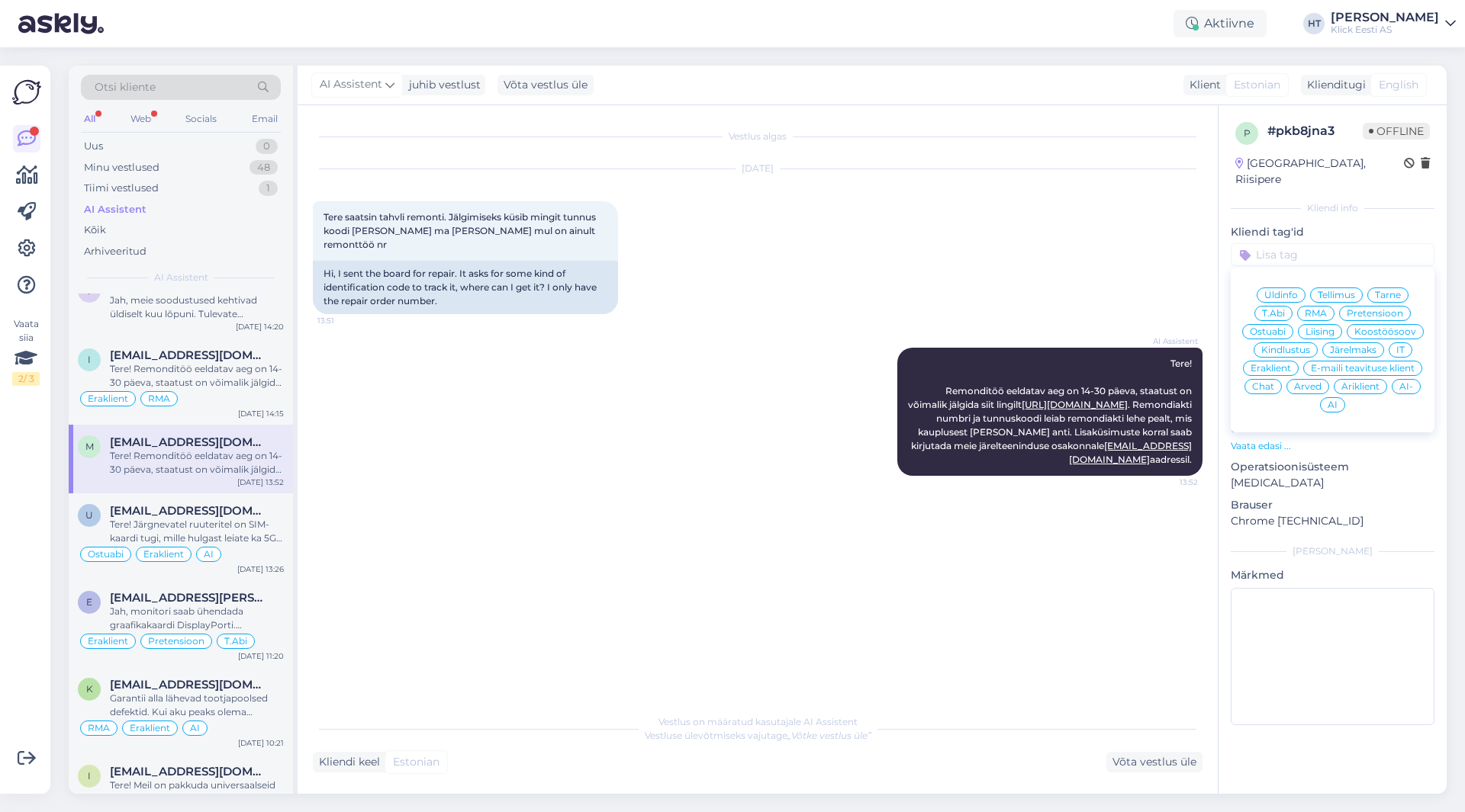
click at [1312, 308] on span "RMA" at bounding box center [1316, 312] width 22 height 9
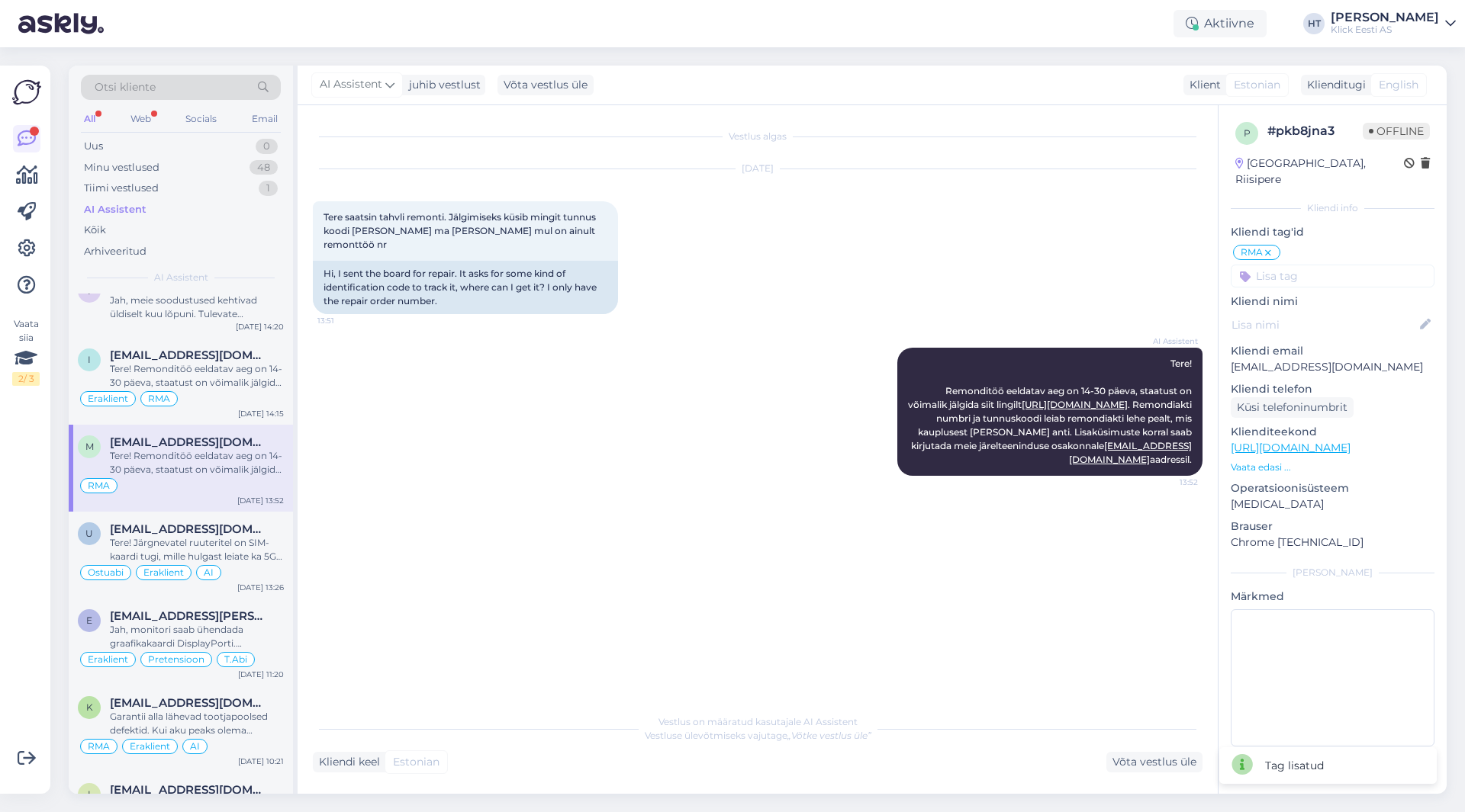
click at [1301, 265] on input at bounding box center [1332, 276] width 204 height 23
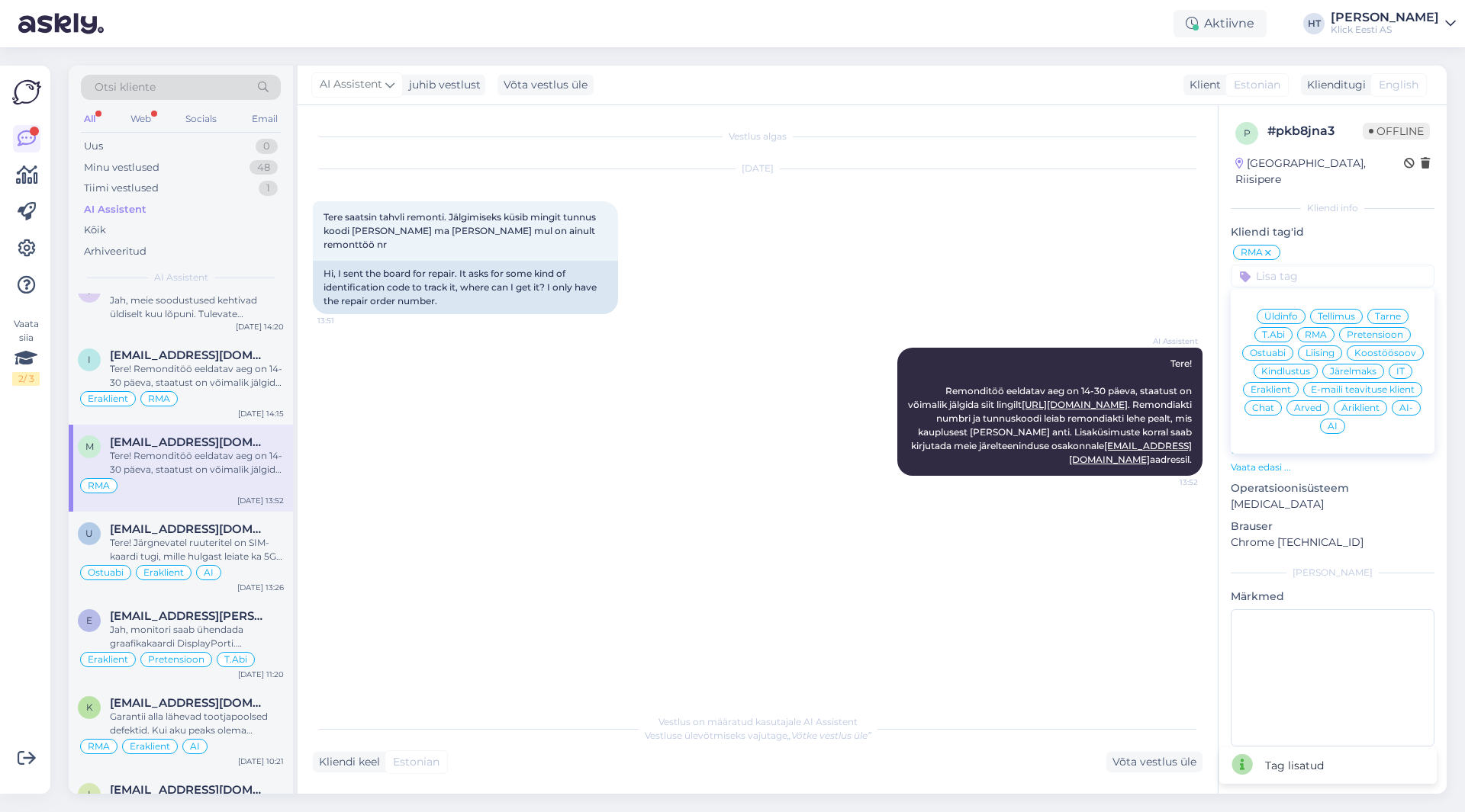
click at [1272, 385] on span "Eraklient" at bounding box center [1270, 389] width 41 height 9
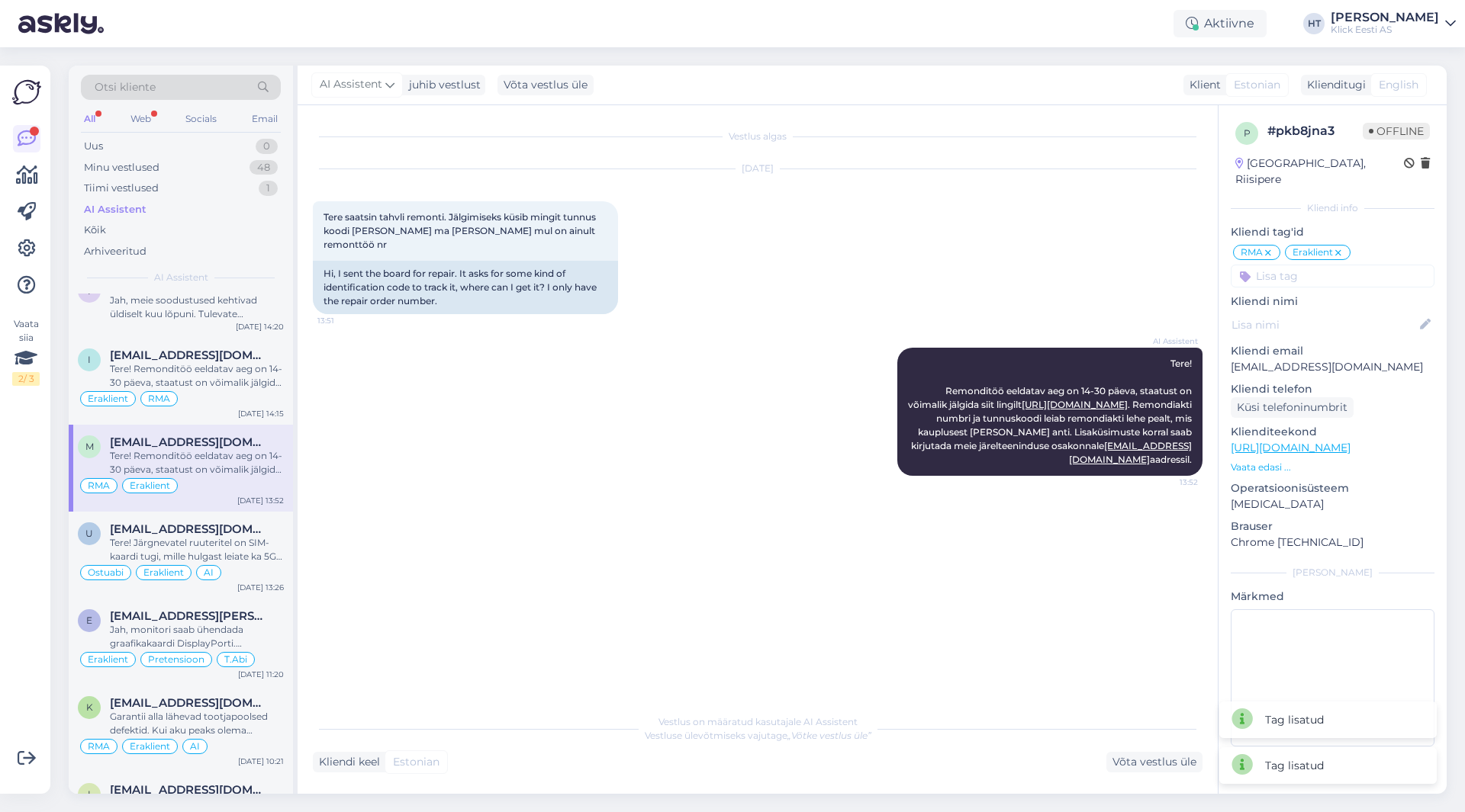
click at [1305, 268] on input at bounding box center [1332, 276] width 204 height 23
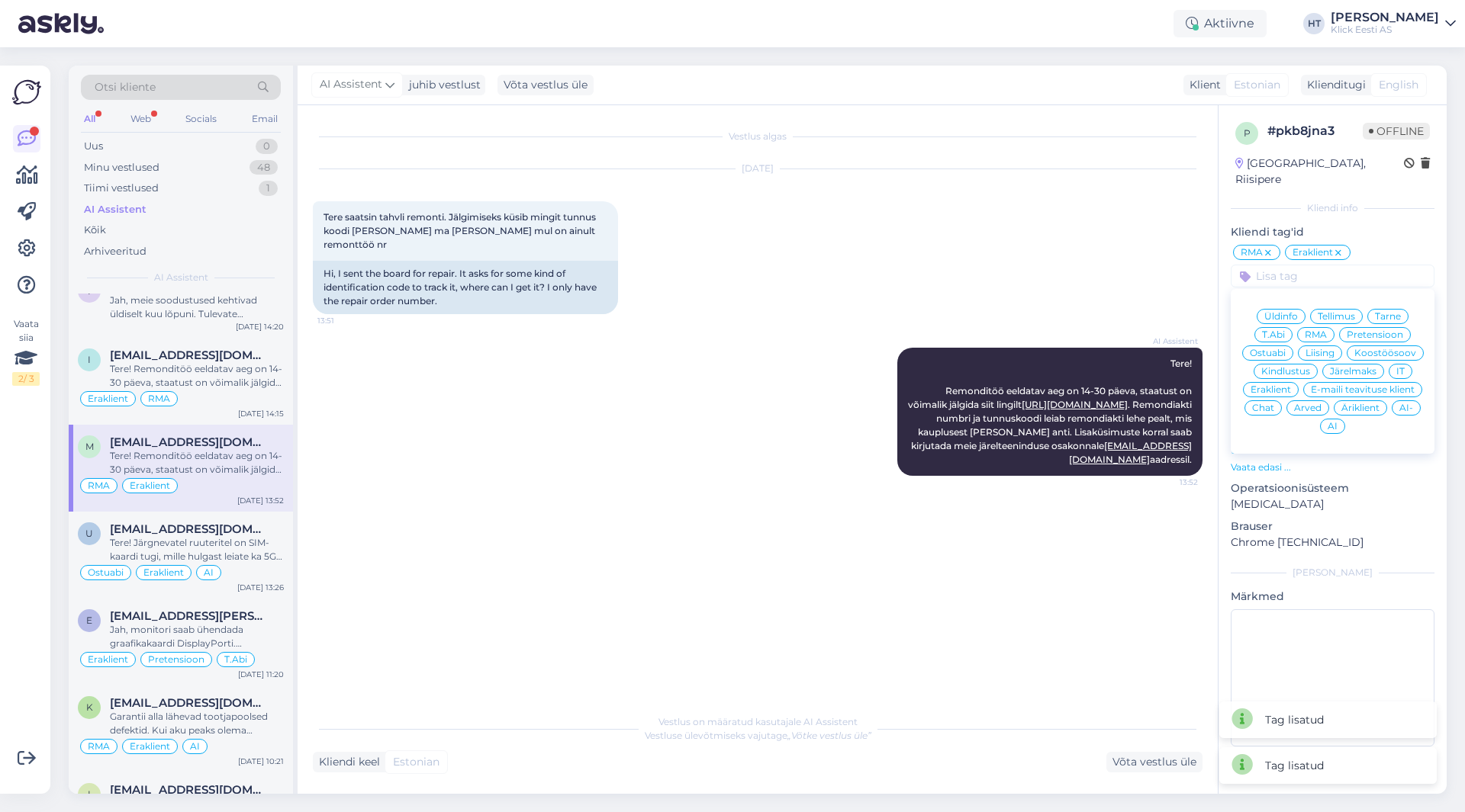
click at [1330, 422] on span "AI" at bounding box center [1333, 426] width 10 height 9
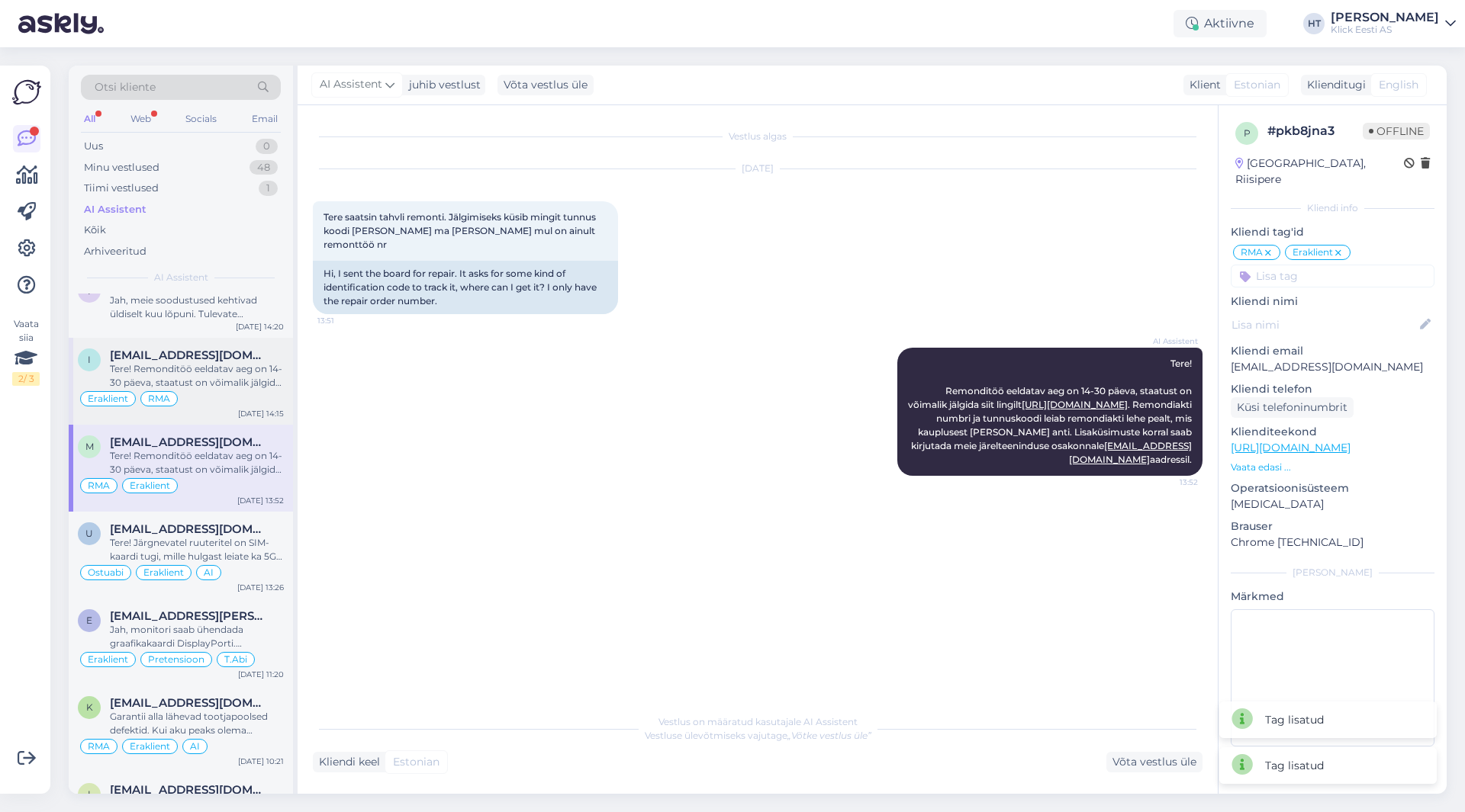
click at [253, 390] on div "Eraklient RMA" at bounding box center [180, 399] width 206 height 18
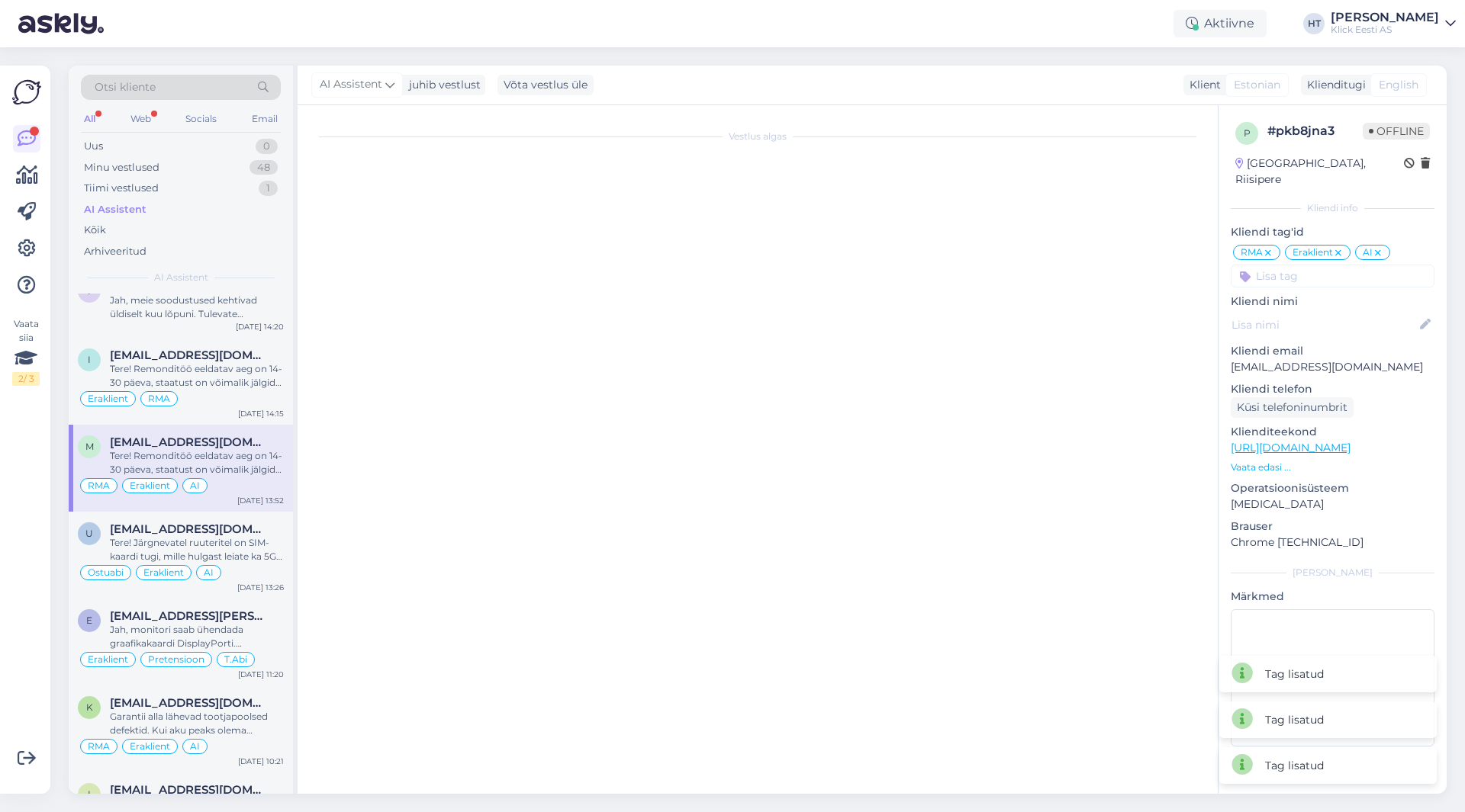
scroll to position [41, 0]
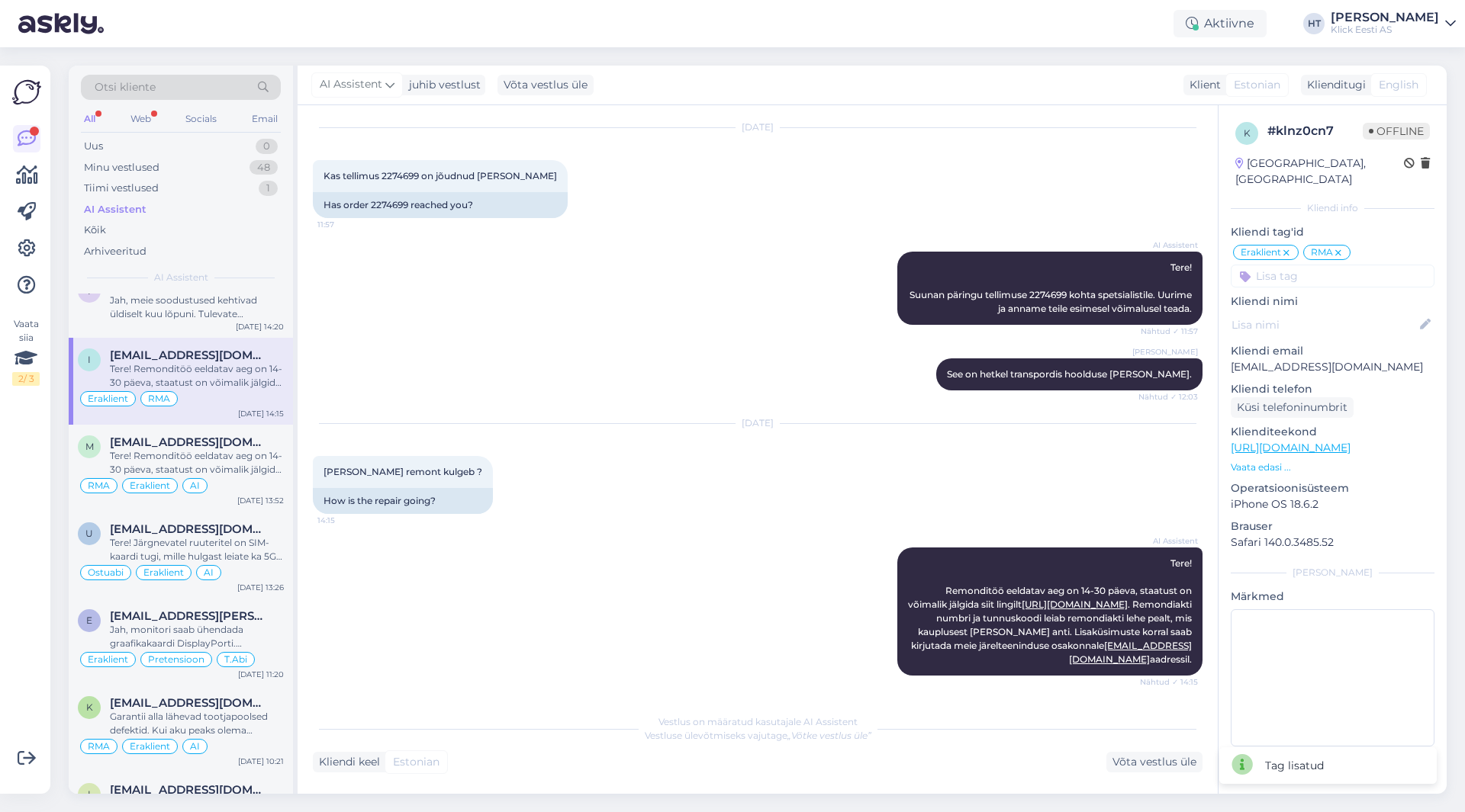
click at [1278, 265] on input at bounding box center [1332, 276] width 204 height 23
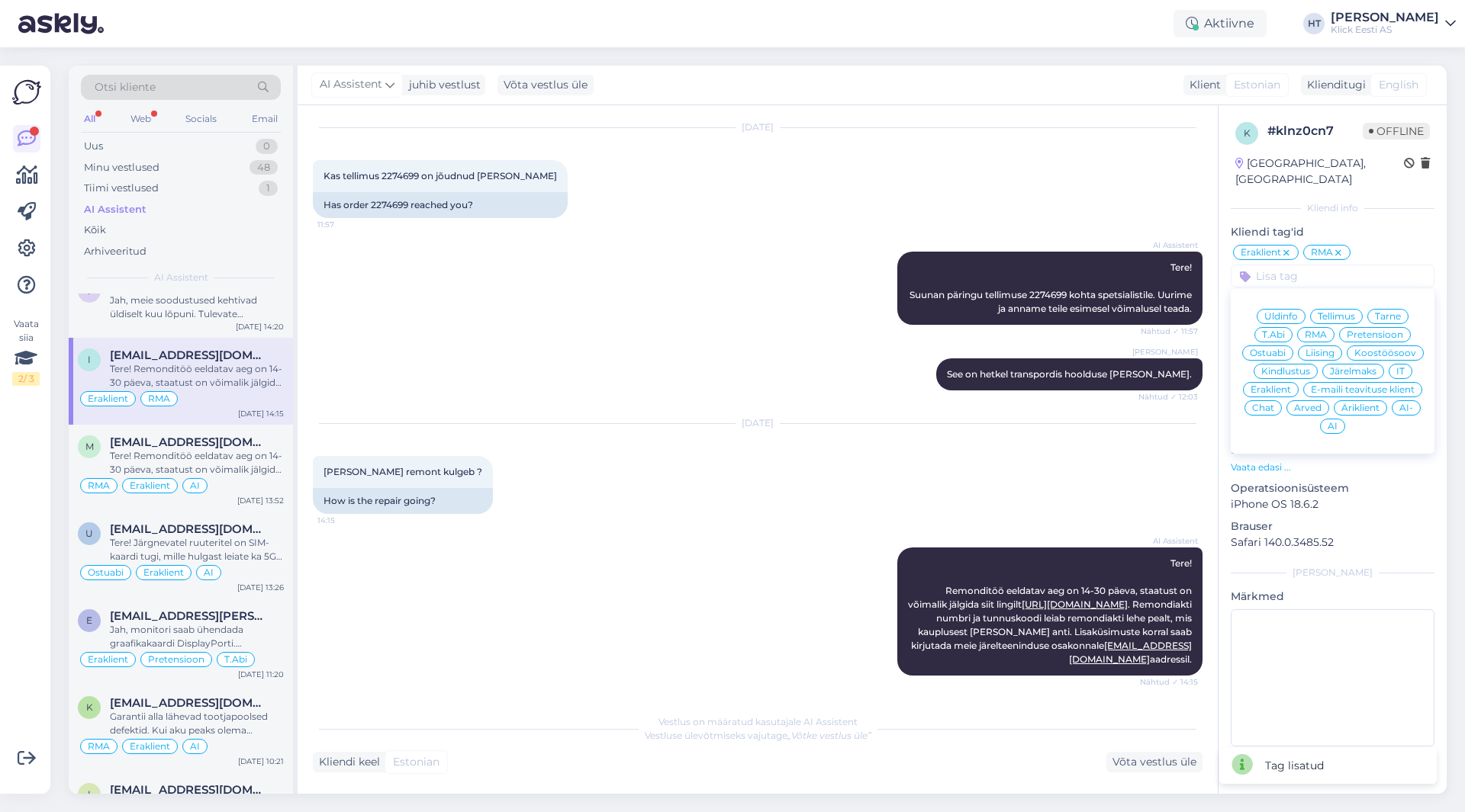
click at [1327, 419] on div "AI" at bounding box center [1332, 426] width 25 height 15
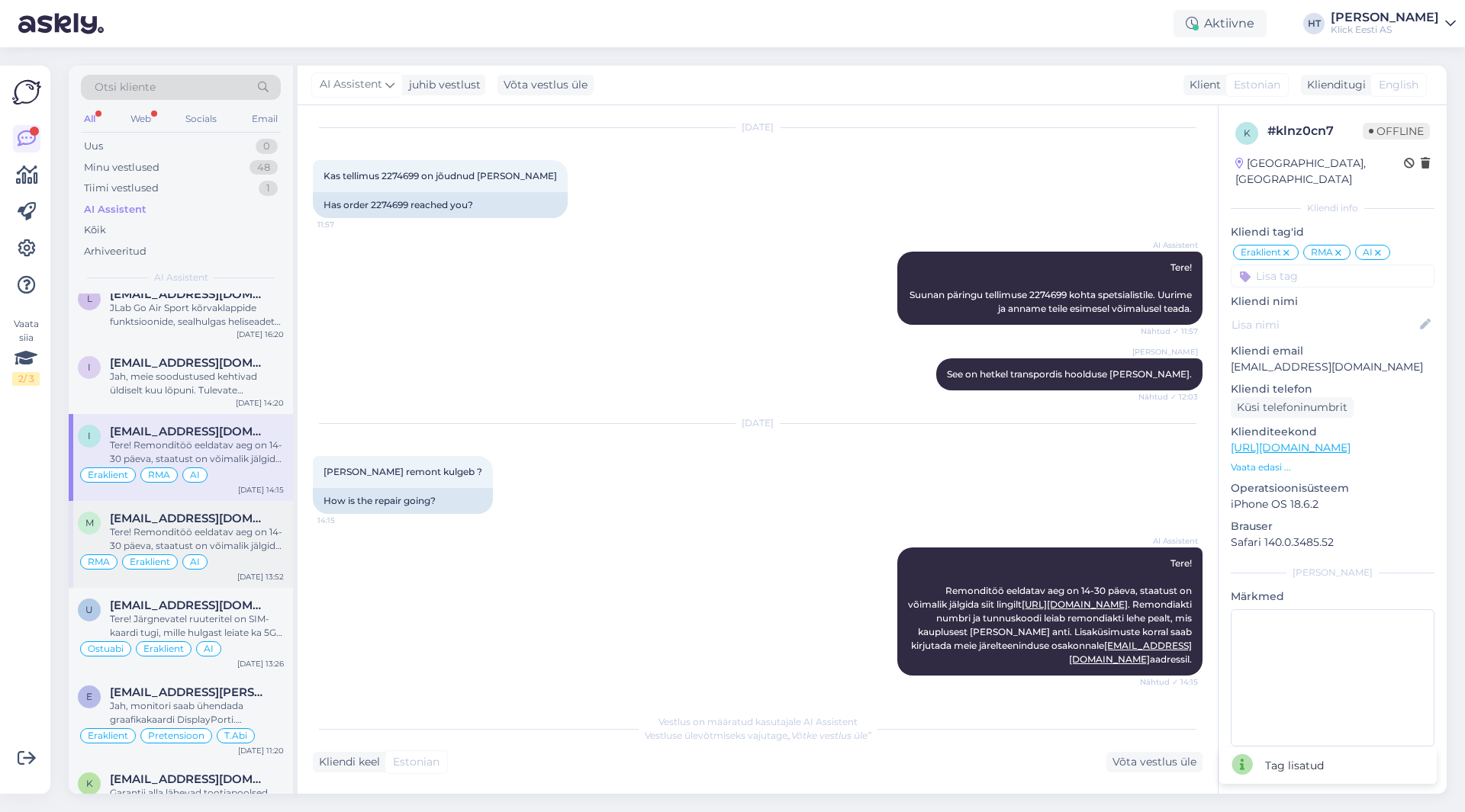
scroll to position [2517, 0]
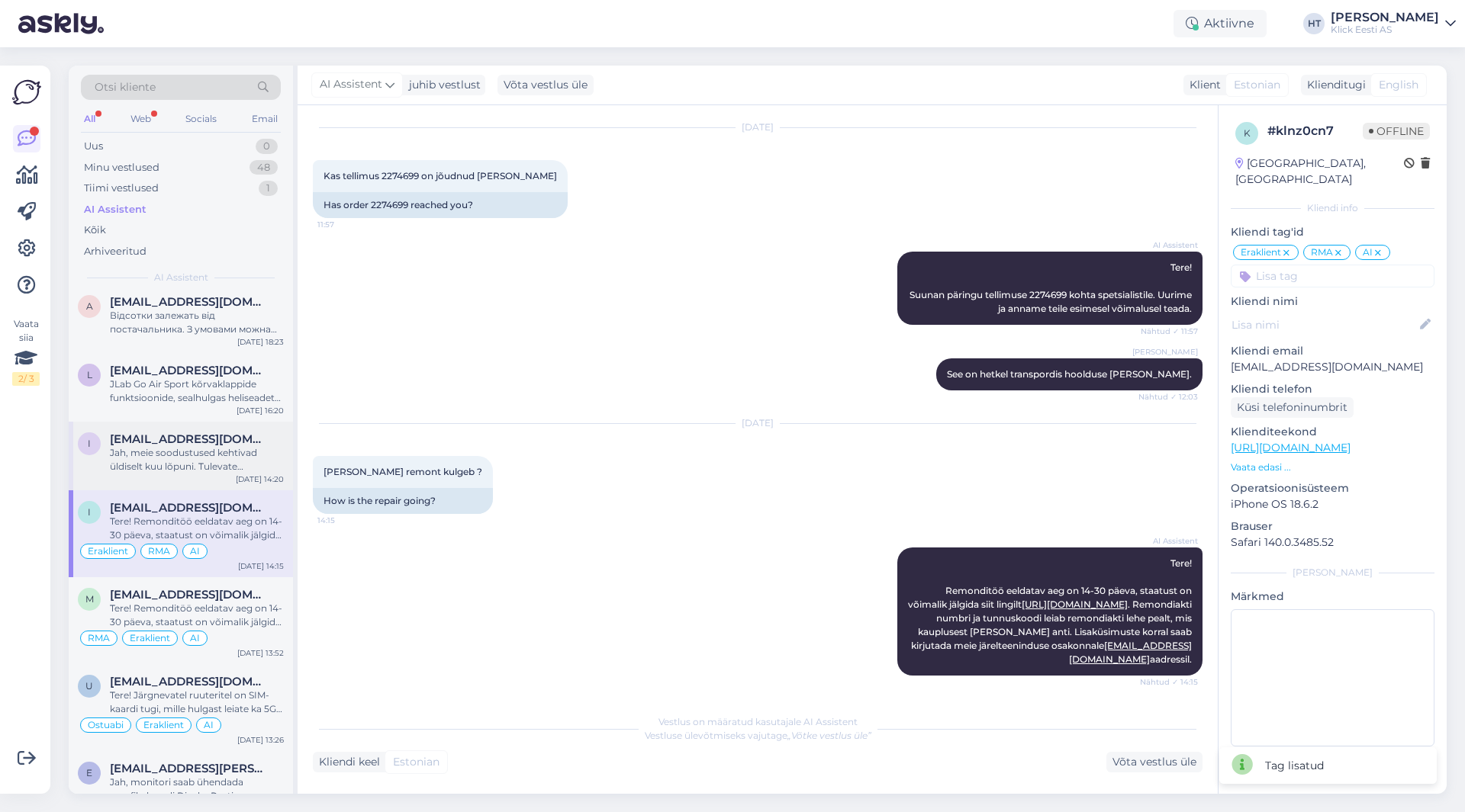
click at [198, 446] on div "Jah, meie soodustused kehtivad üldiselt kuu lõpuni. Tulevate hinnamuudatuste ko…" at bounding box center [196, 460] width 174 height 28
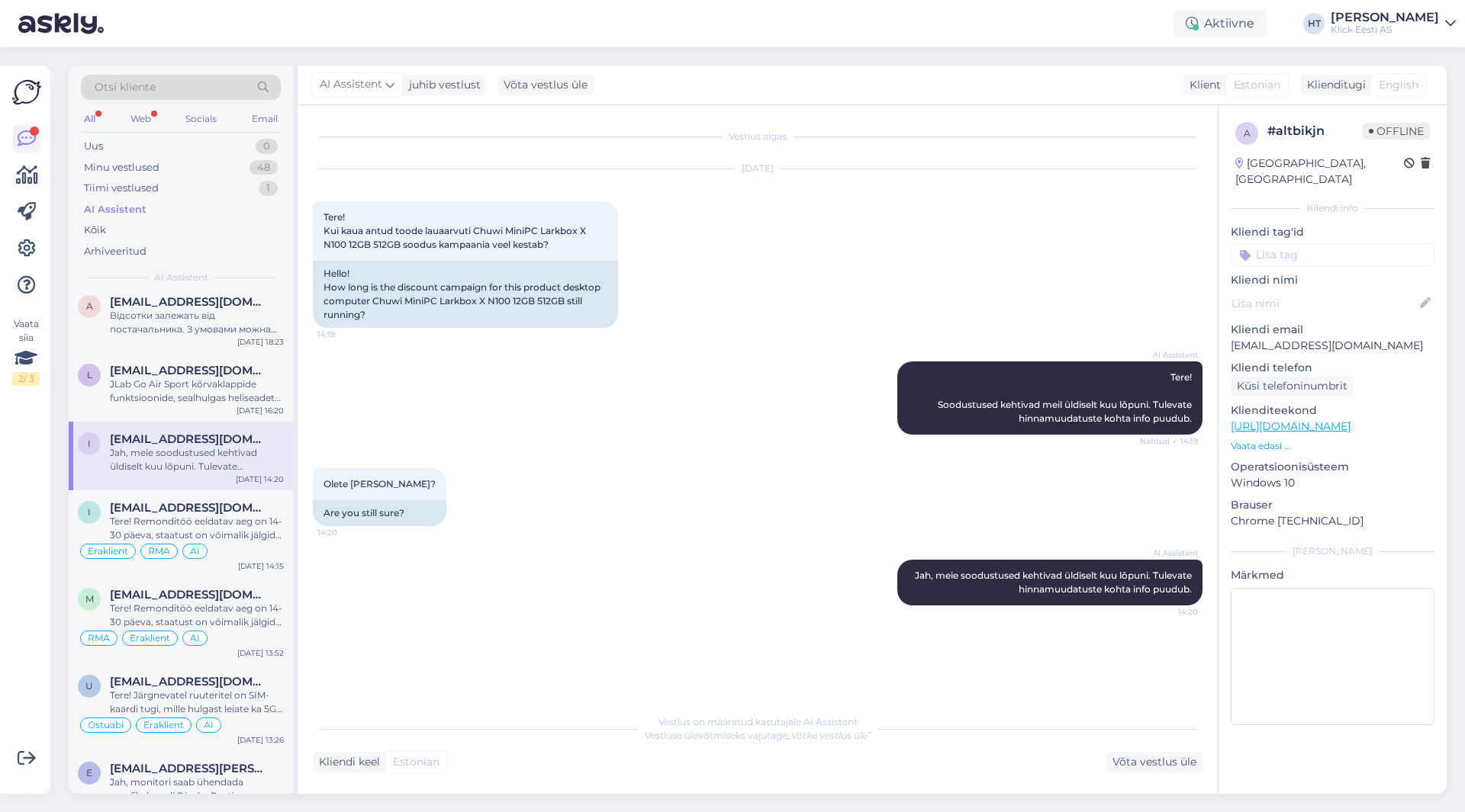
click at [1292, 243] on input at bounding box center [1332, 254] width 204 height 23
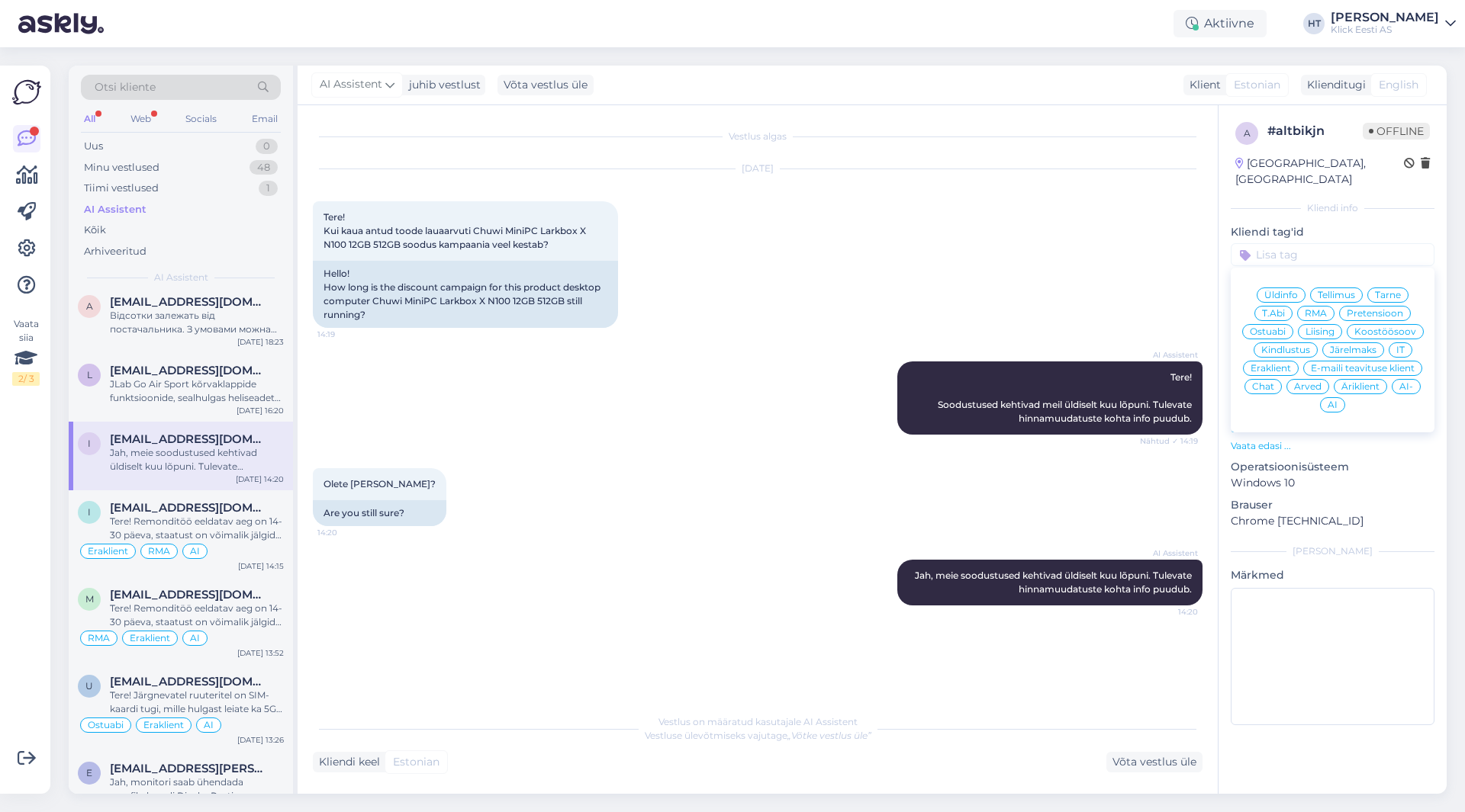
click at [1278, 327] on span "Ostuabi" at bounding box center [1267, 331] width 36 height 9
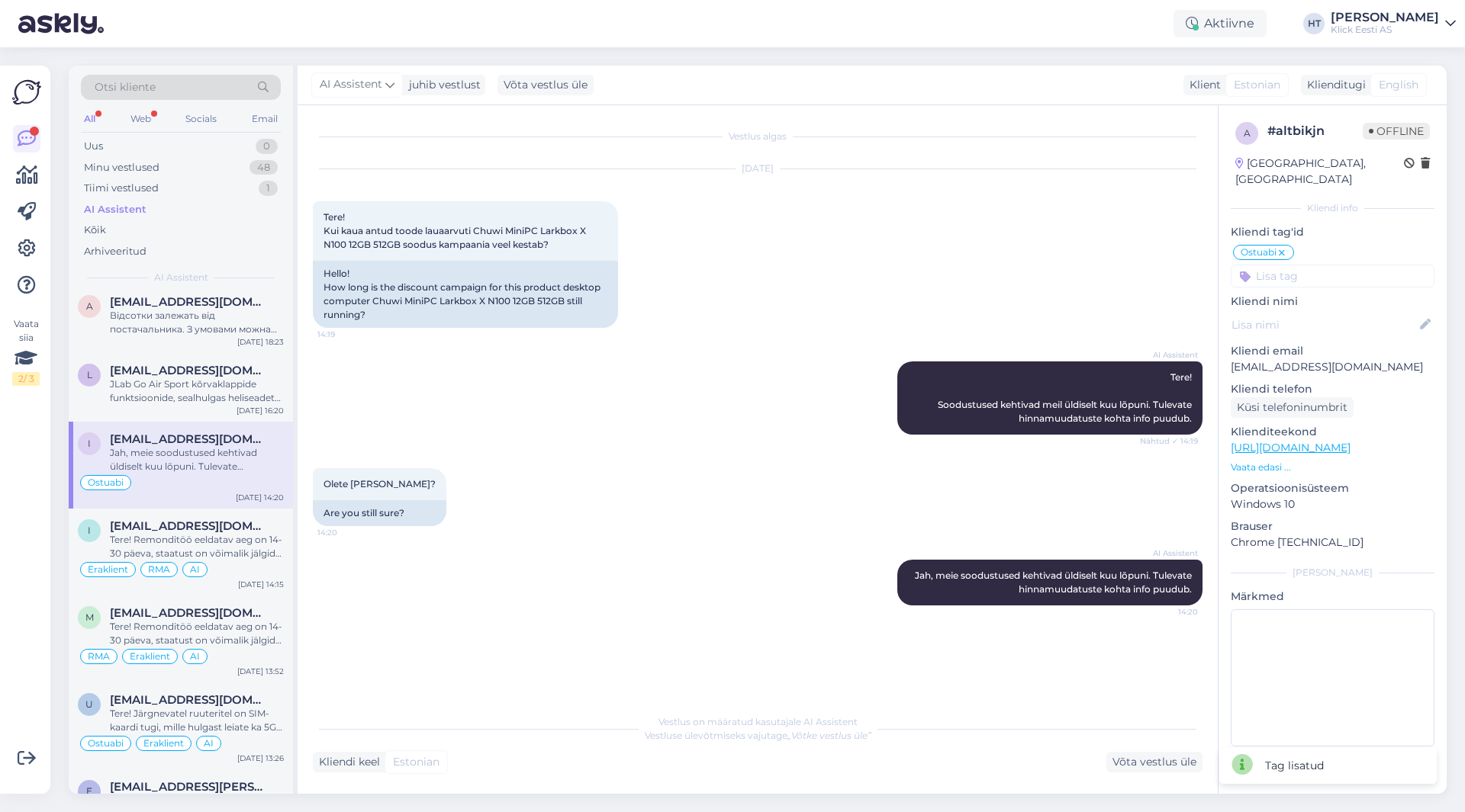
click at [1297, 267] on input at bounding box center [1332, 276] width 204 height 23
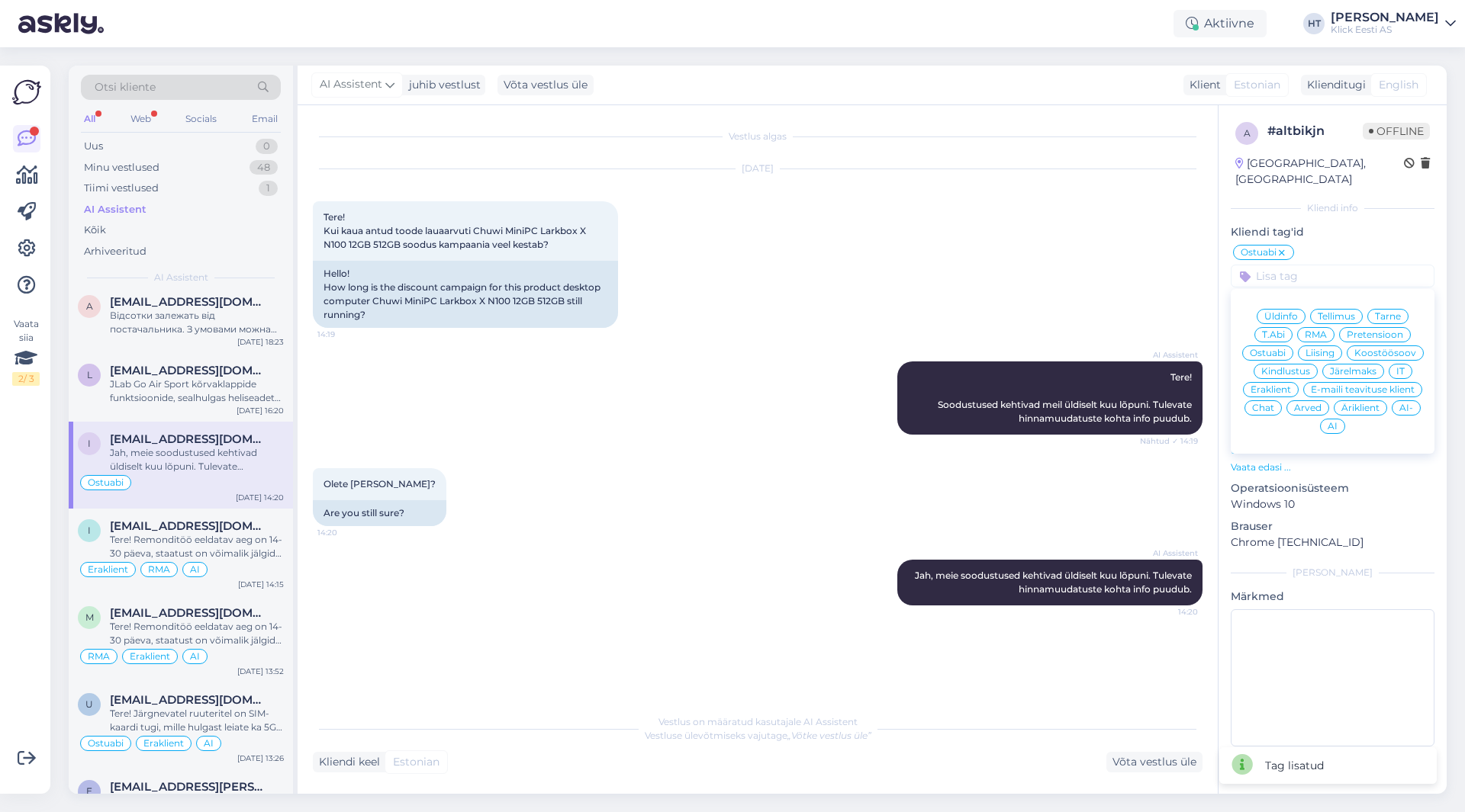
click at [1282, 385] on span "Eraklient" at bounding box center [1270, 389] width 41 height 9
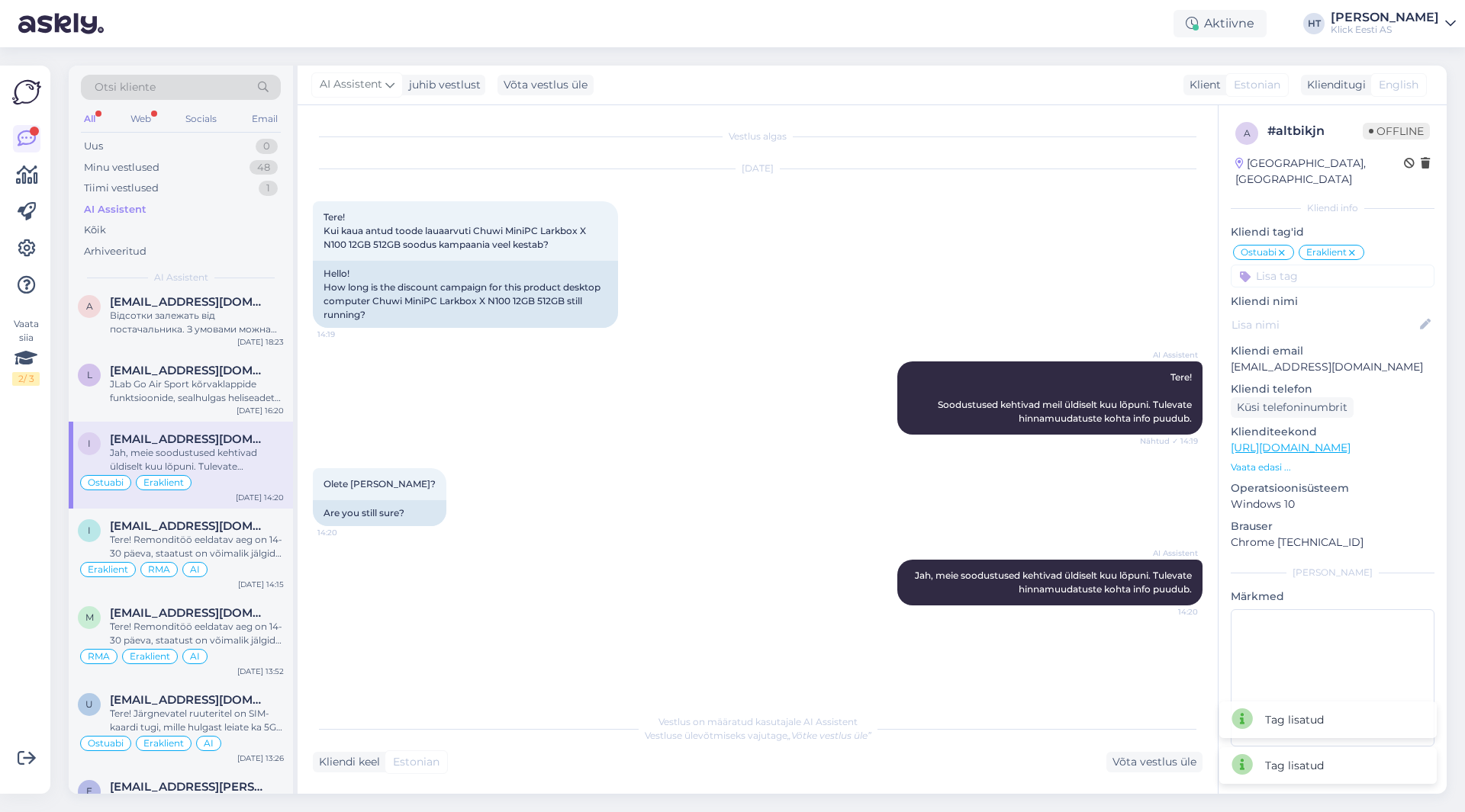
click at [1311, 265] on input at bounding box center [1332, 276] width 204 height 23
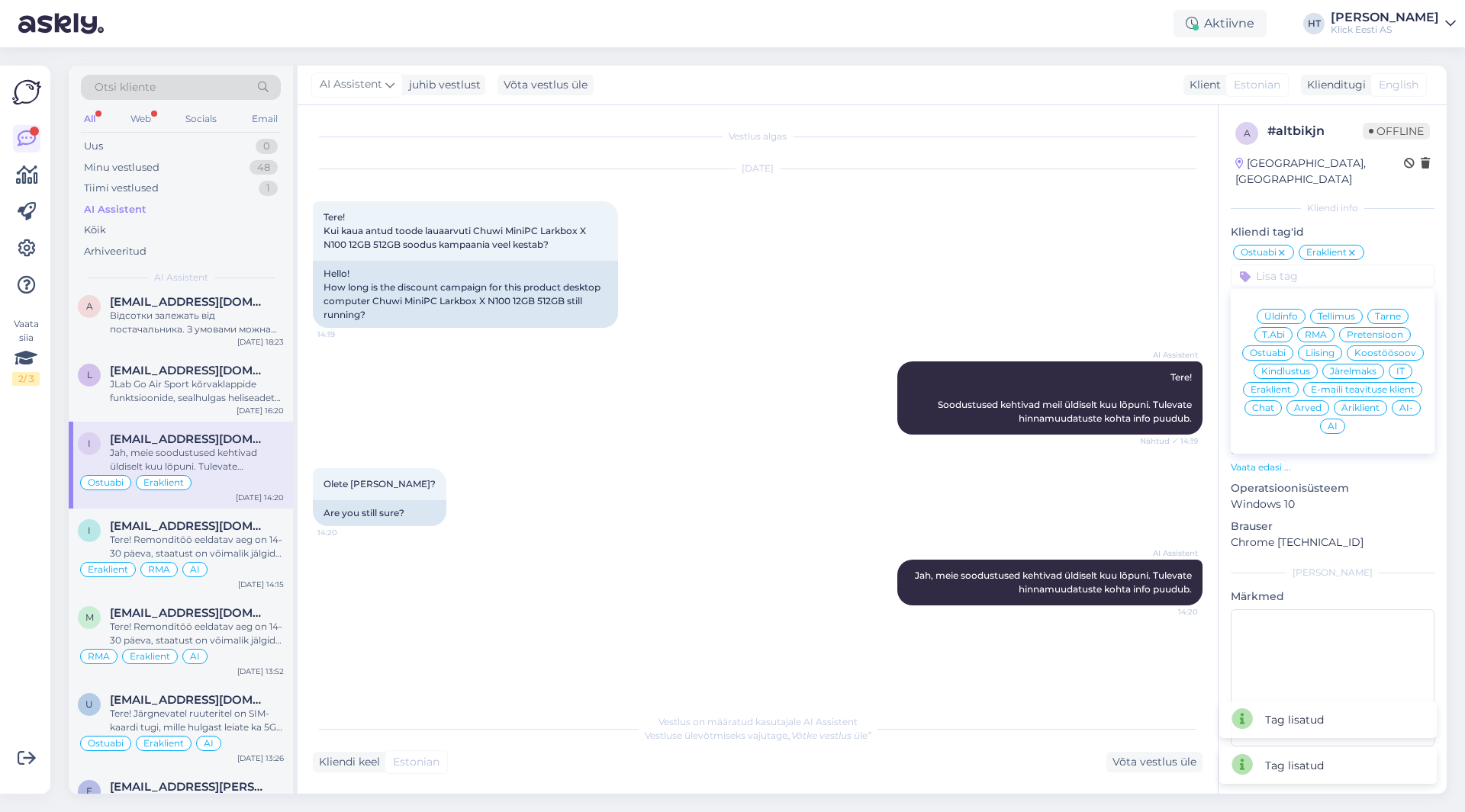
click at [1333, 422] on span "AI" at bounding box center [1333, 426] width 10 height 9
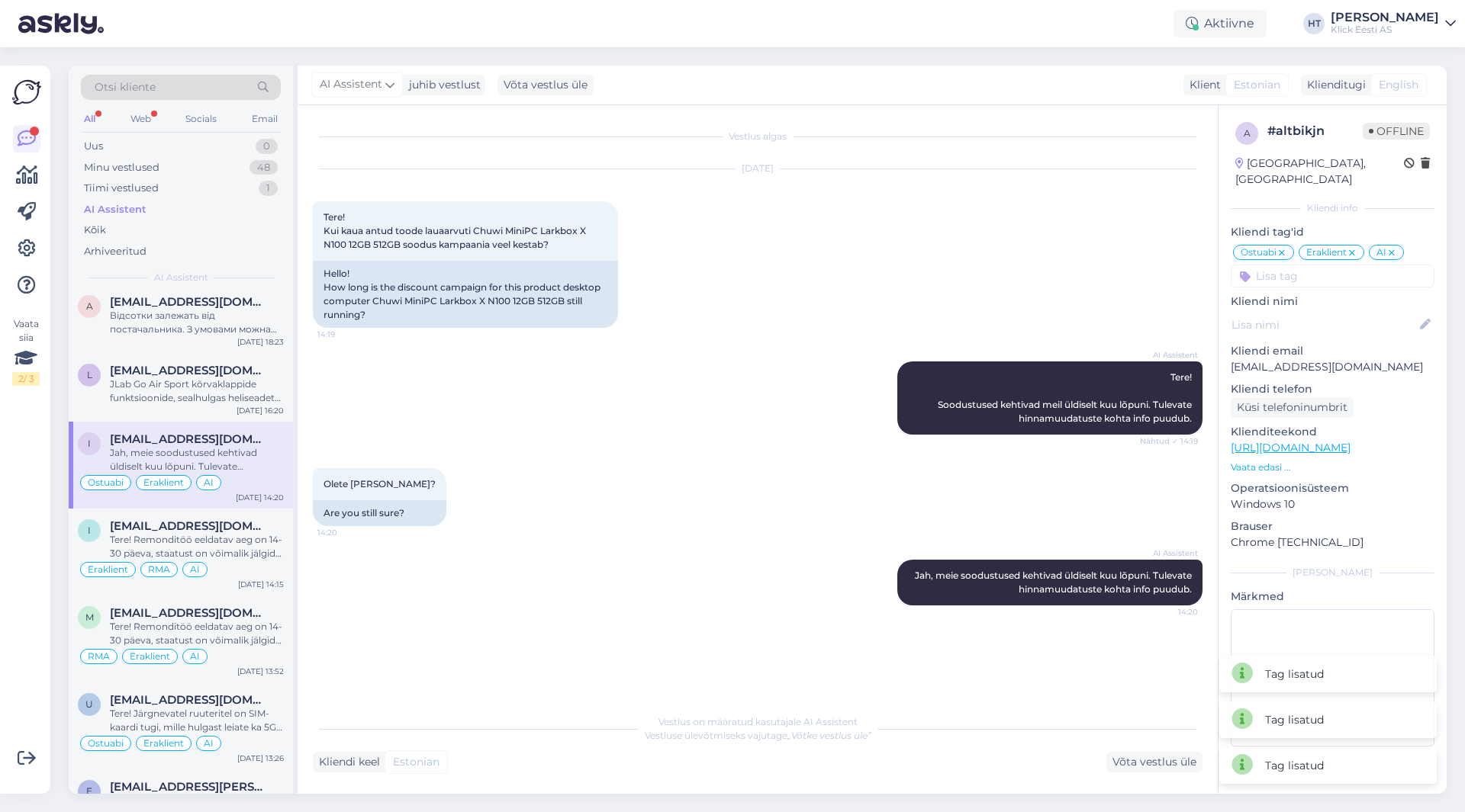
click at [1283, 247] on icon at bounding box center [1281, 253] width 9 height 12
click at [1313, 265] on input at bounding box center [1332, 276] width 204 height 23
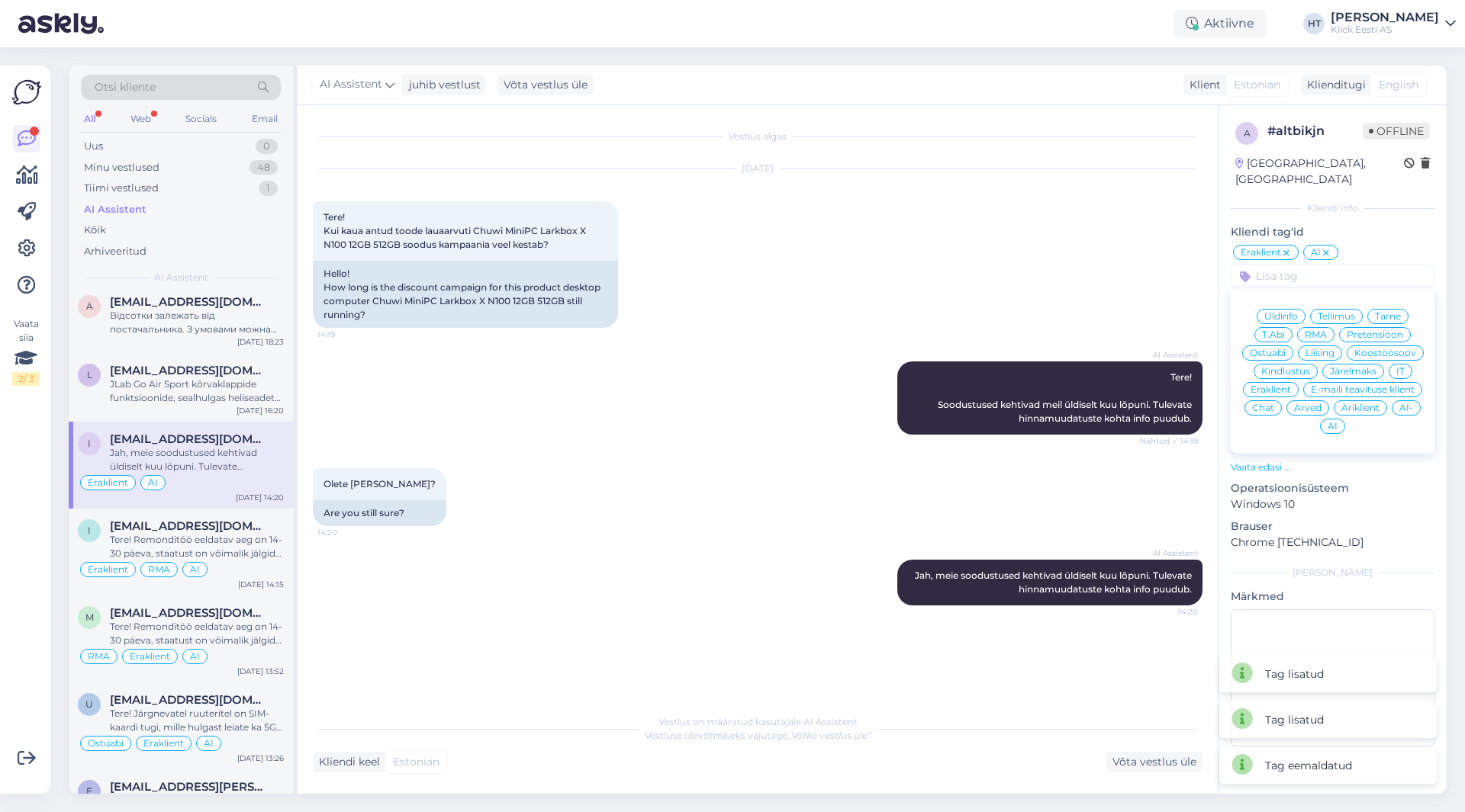
click at [1275, 311] on span "Üldinfo" at bounding box center [1281, 315] width 34 height 9
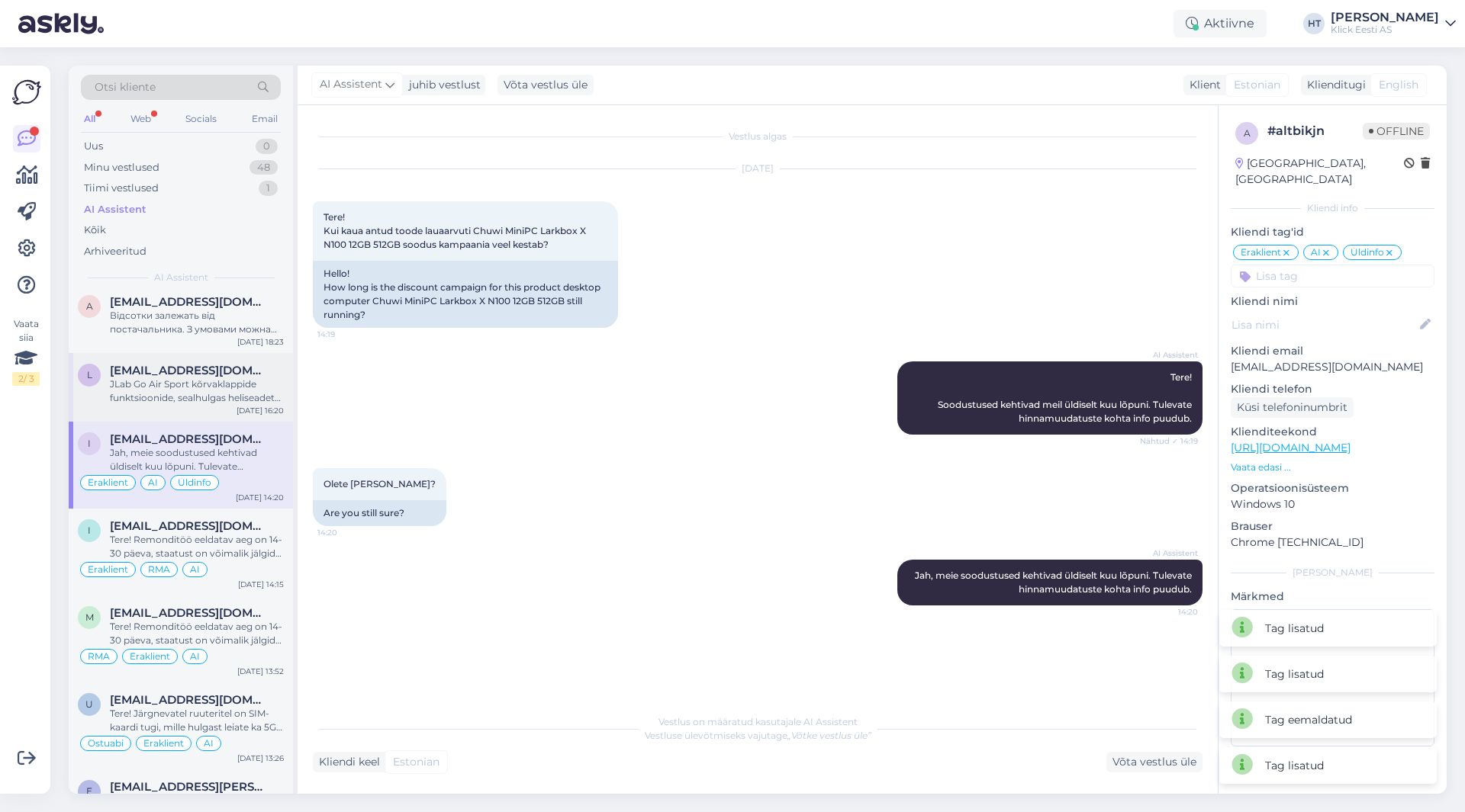
click at [223, 392] on div "JLab Go Air Sport kõrvaklappide funktsioonide, sealhulgas heliseadete (EQ3 Soun…" at bounding box center [196, 391] width 174 height 28
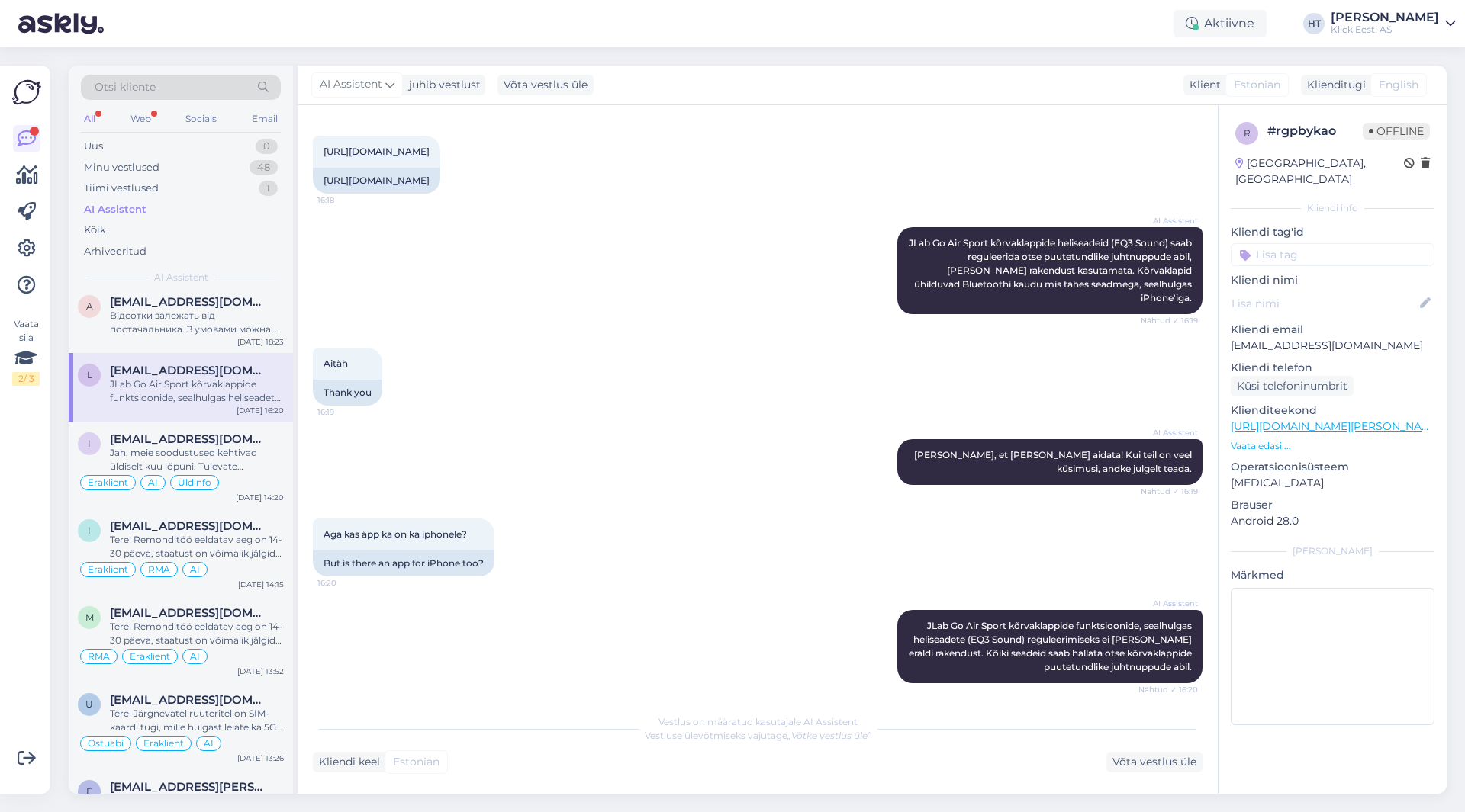
scroll to position [349, 0]
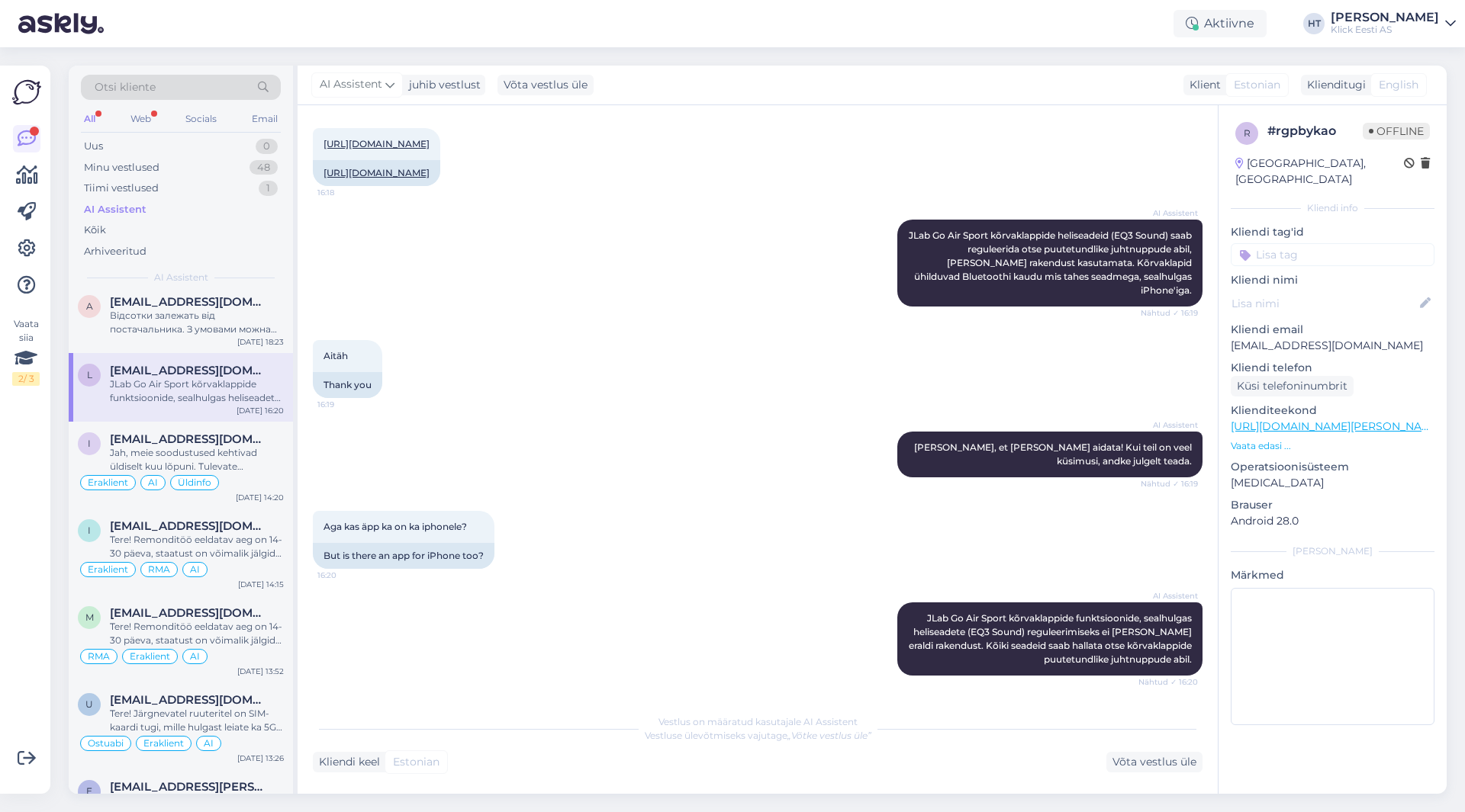
click at [1298, 243] on input at bounding box center [1332, 254] width 204 height 23
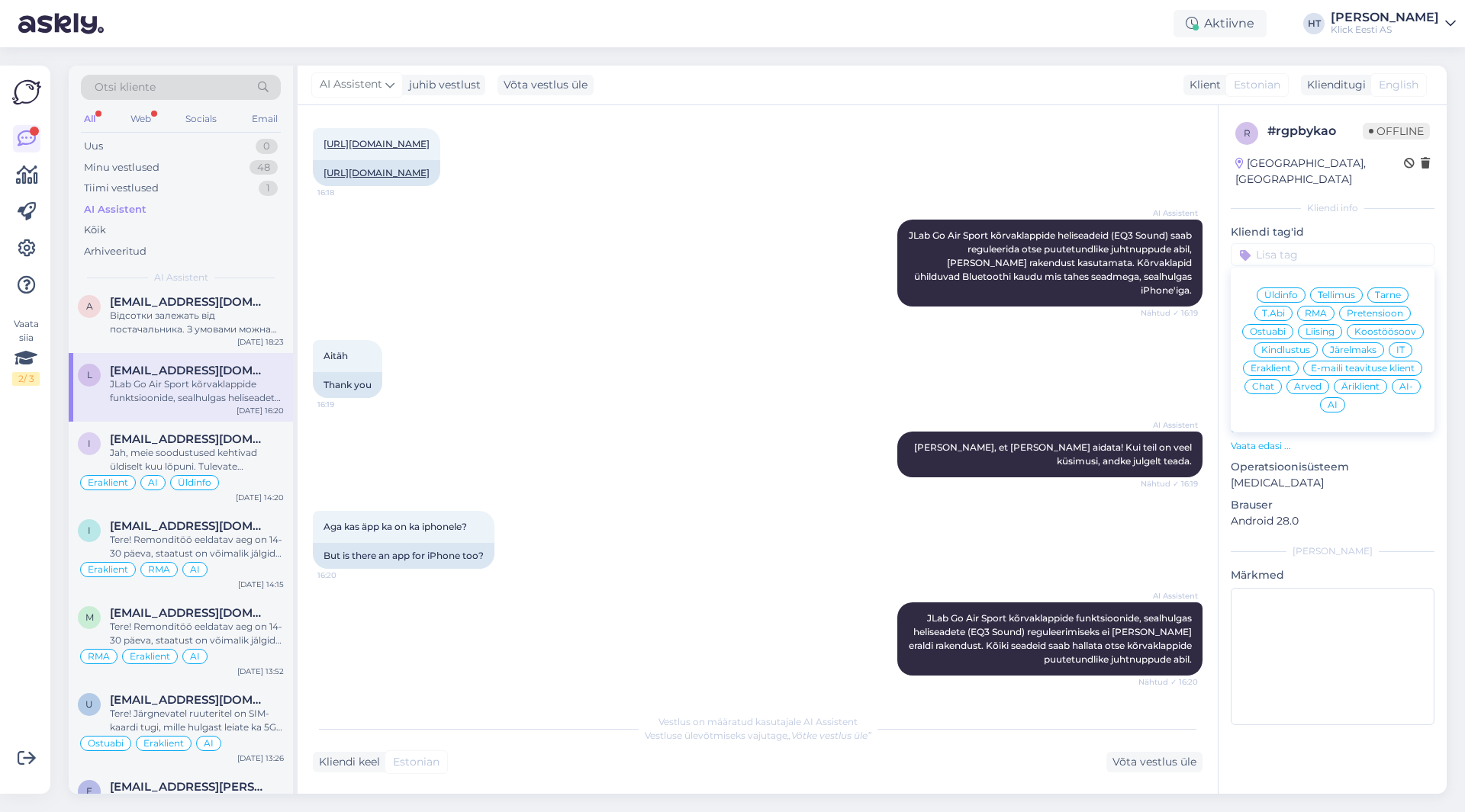
click at [1271, 327] on span "Ostuabi" at bounding box center [1267, 331] width 36 height 9
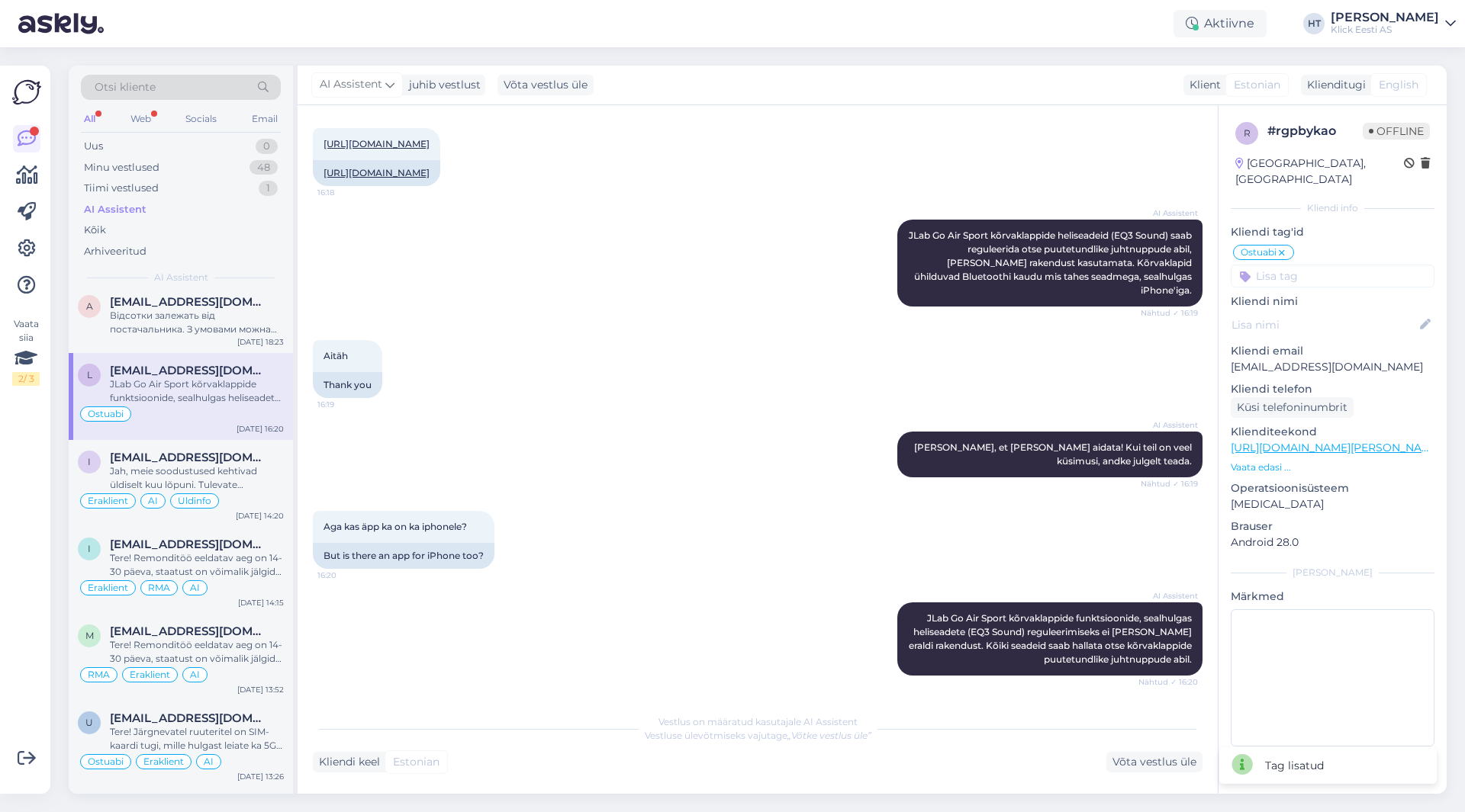
click at [1292, 265] on input at bounding box center [1332, 276] width 204 height 23
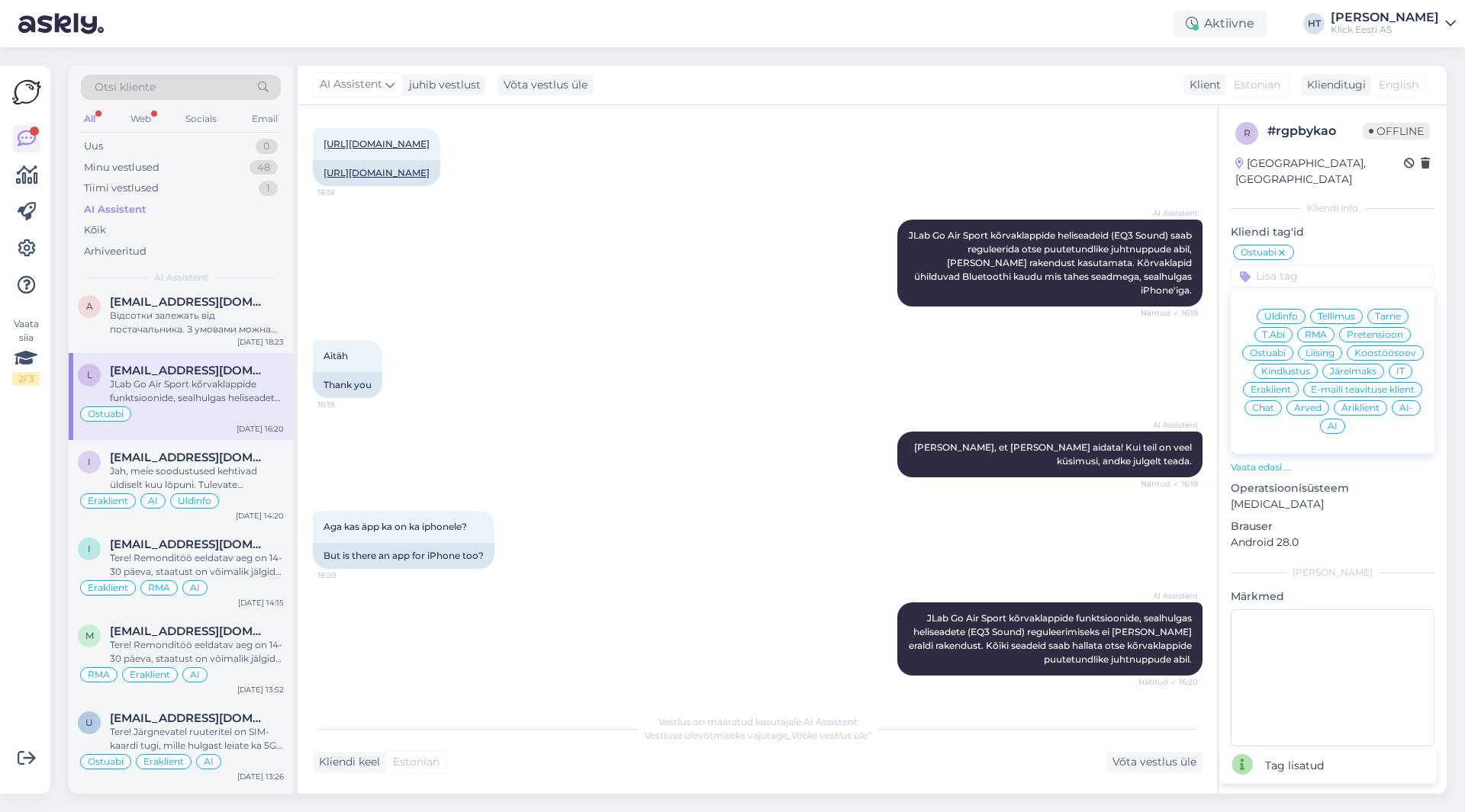
click at [1269, 385] on span "Eraklient" at bounding box center [1270, 389] width 41 height 9
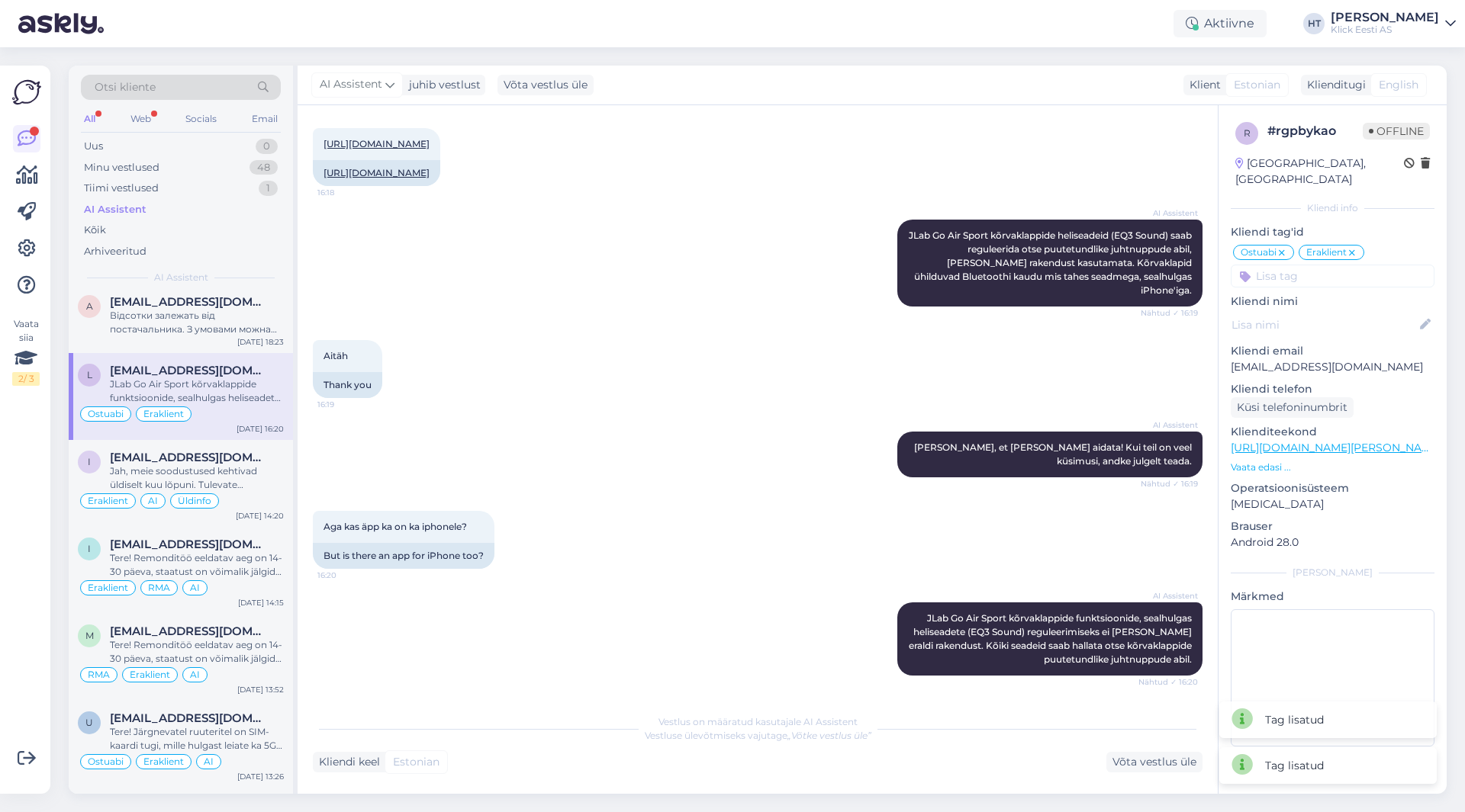
click at [1314, 265] on input at bounding box center [1332, 276] width 204 height 23
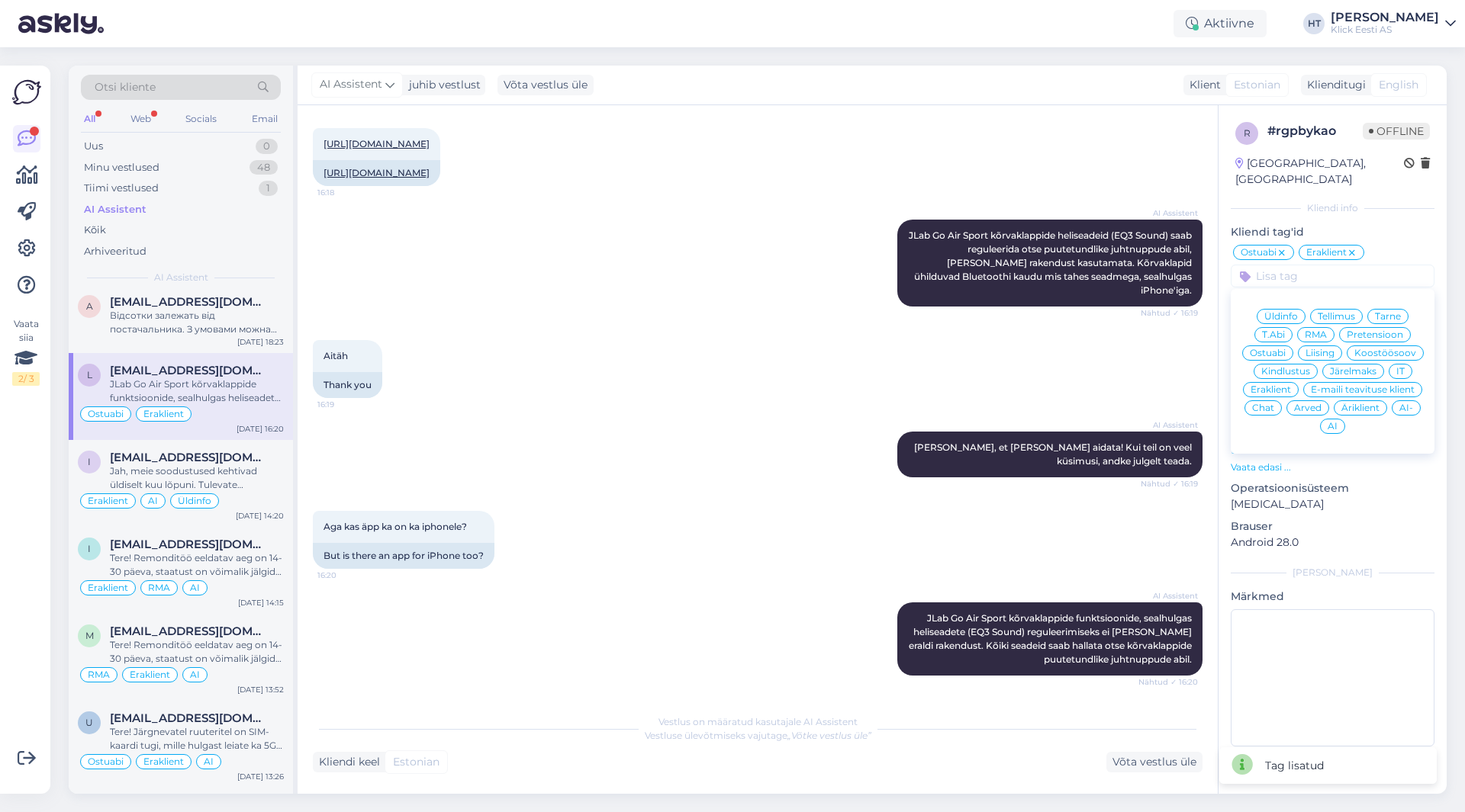
click at [1328, 422] on span "AI" at bounding box center [1333, 426] width 10 height 9
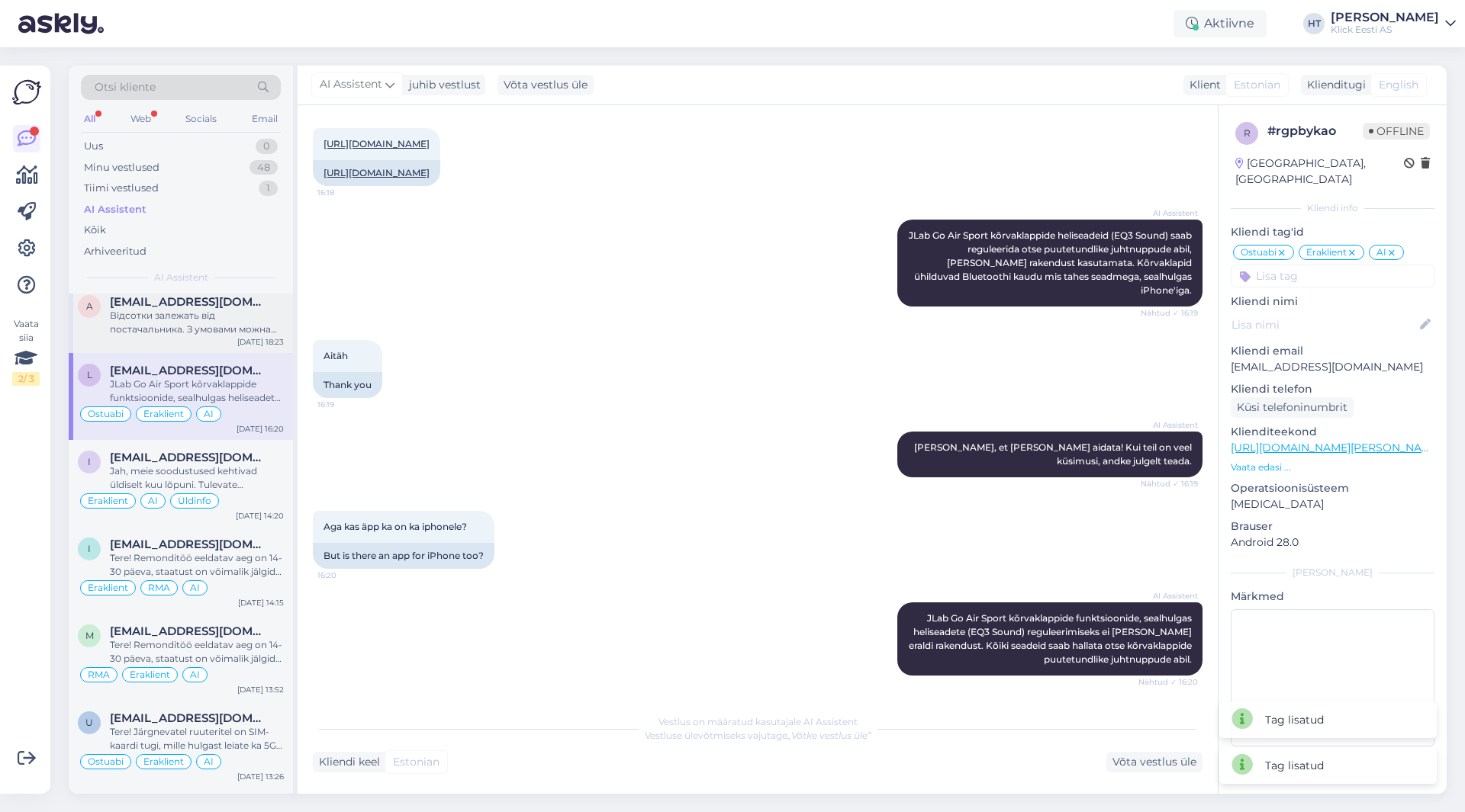
click at [217, 321] on div "Відсотки залежать від постачальника. З умовами можна ознайомитися тут: [URL][DO…" at bounding box center [196, 322] width 174 height 28
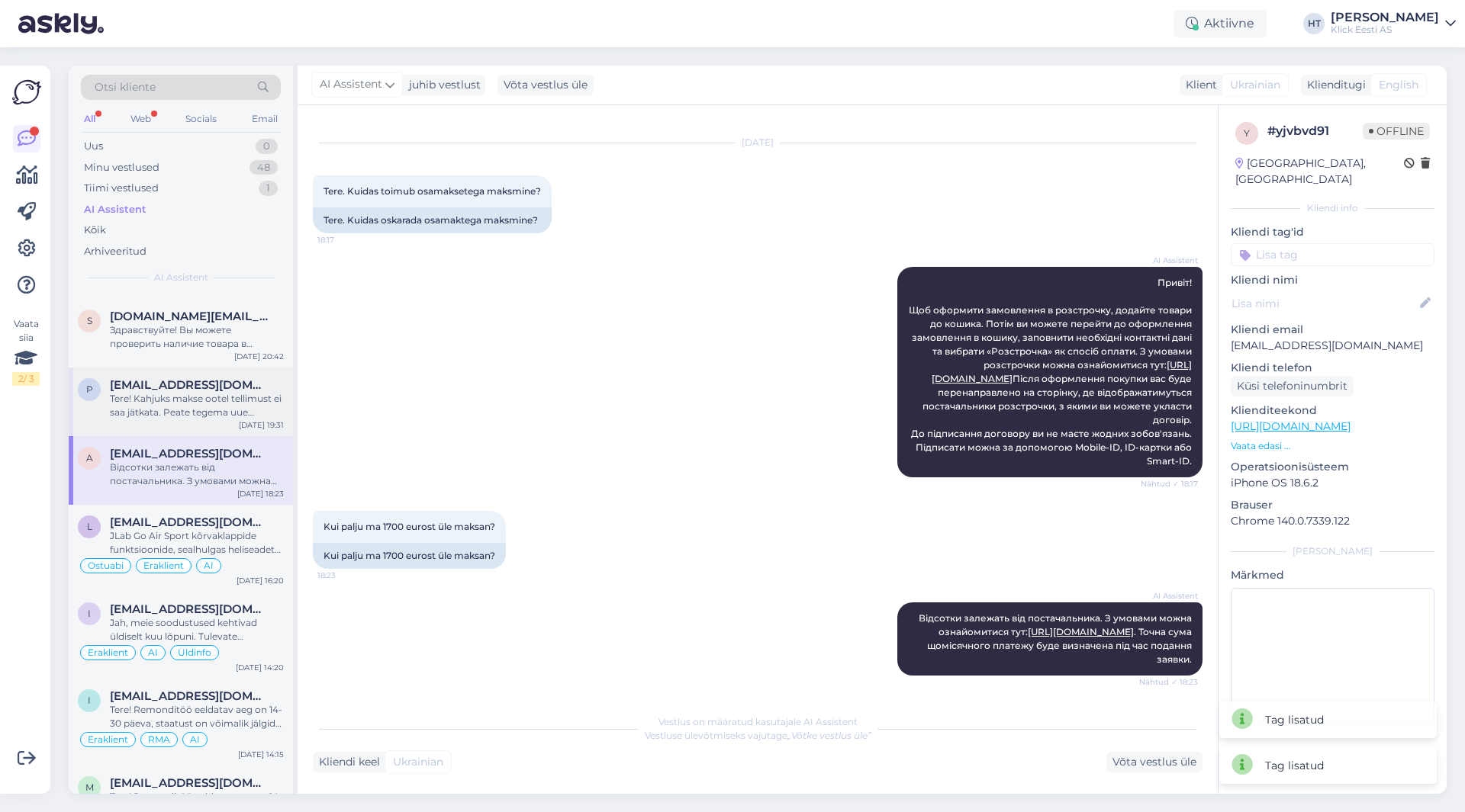
scroll to position [2288, 0]
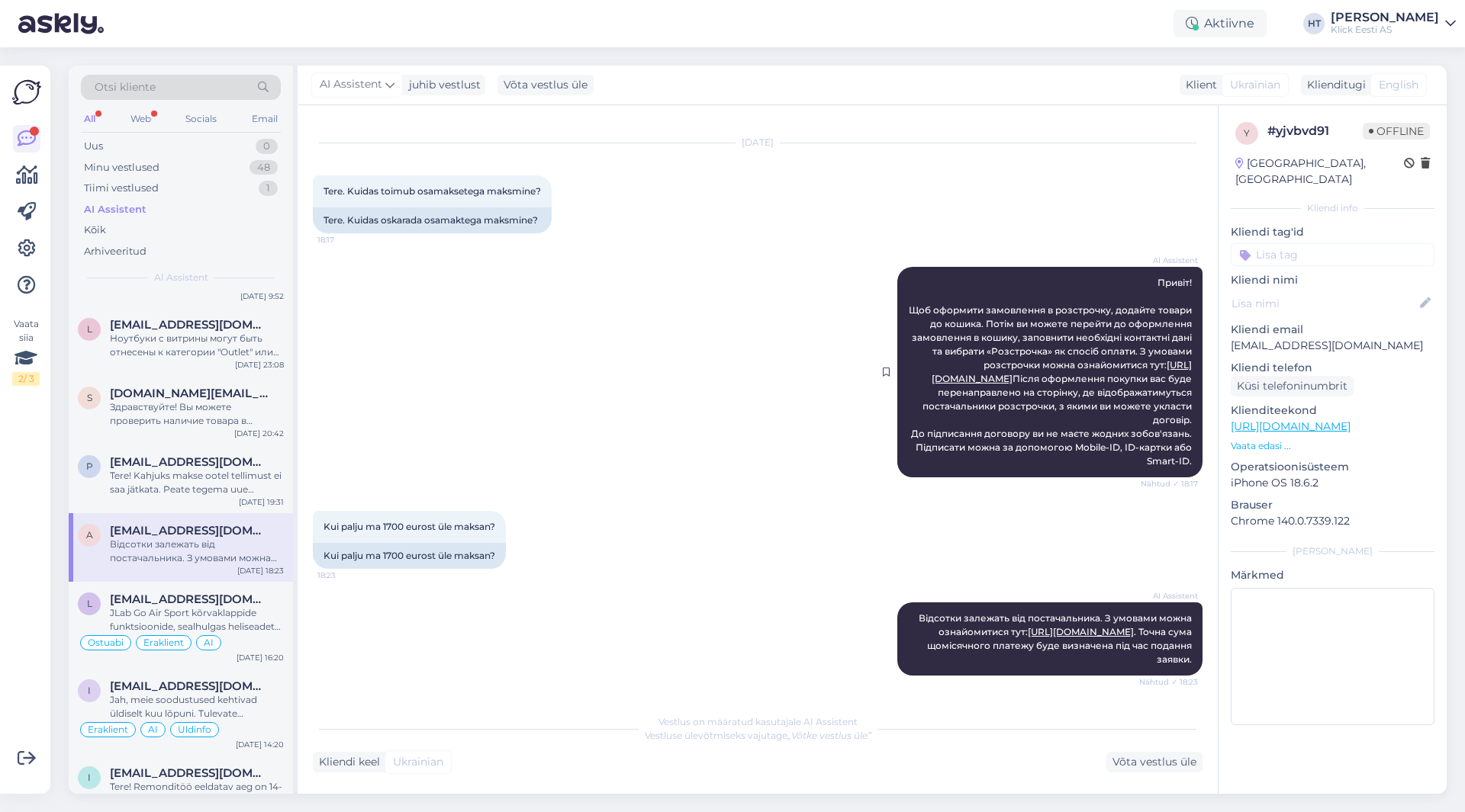
drag, startPoint x: 899, startPoint y: 296, endPoint x: 1181, endPoint y: 466, distance: 329.3
click at [1181, 466] on div "AI Assistent Привіт! Щоб оформити замовлення в розстрочку, додайте товари до ко…" at bounding box center [1049, 372] width 306 height 211
click at [1300, 243] on input at bounding box center [1332, 254] width 204 height 23
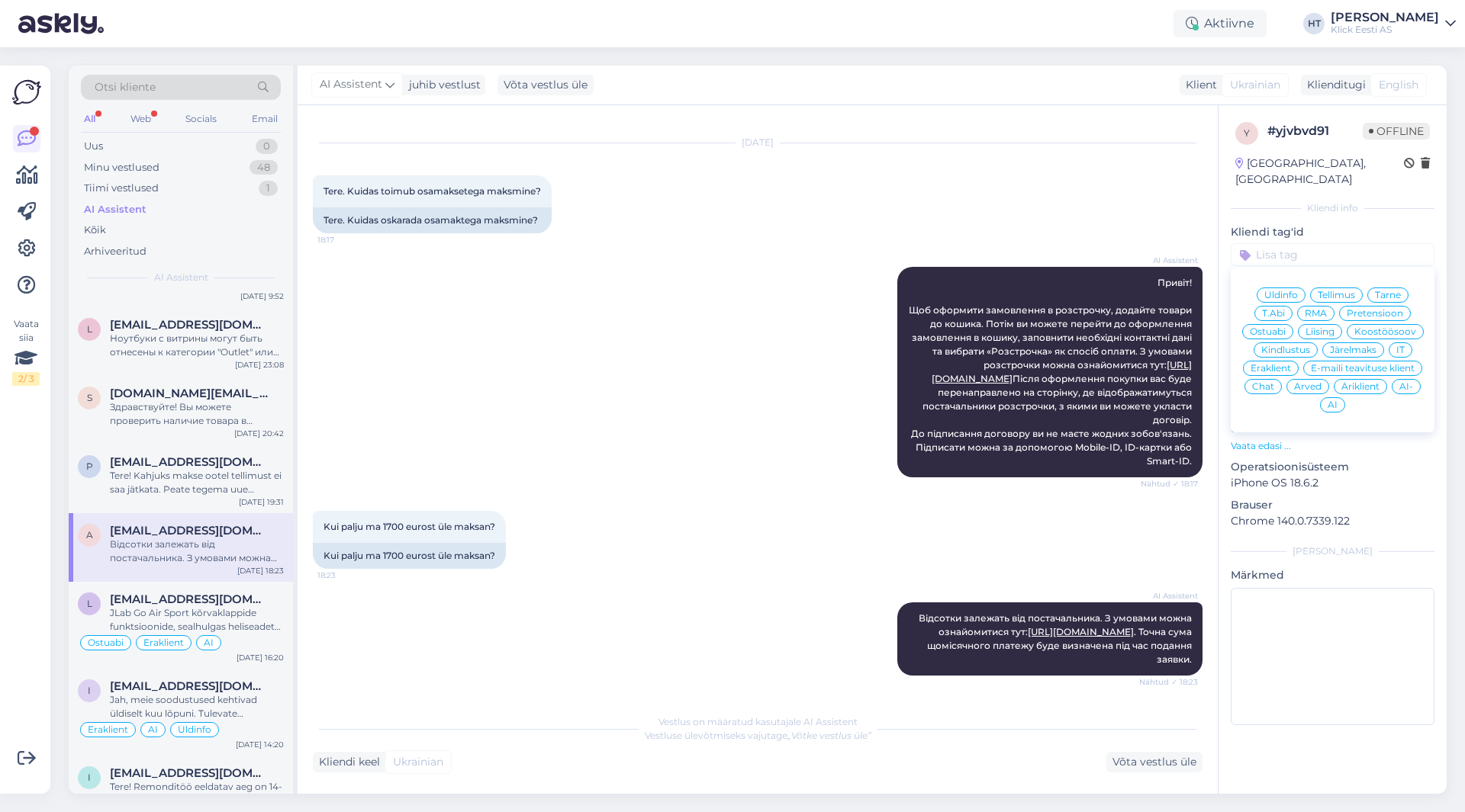
click at [1356, 345] on span "Järelmaks" at bounding box center [1353, 349] width 47 height 9
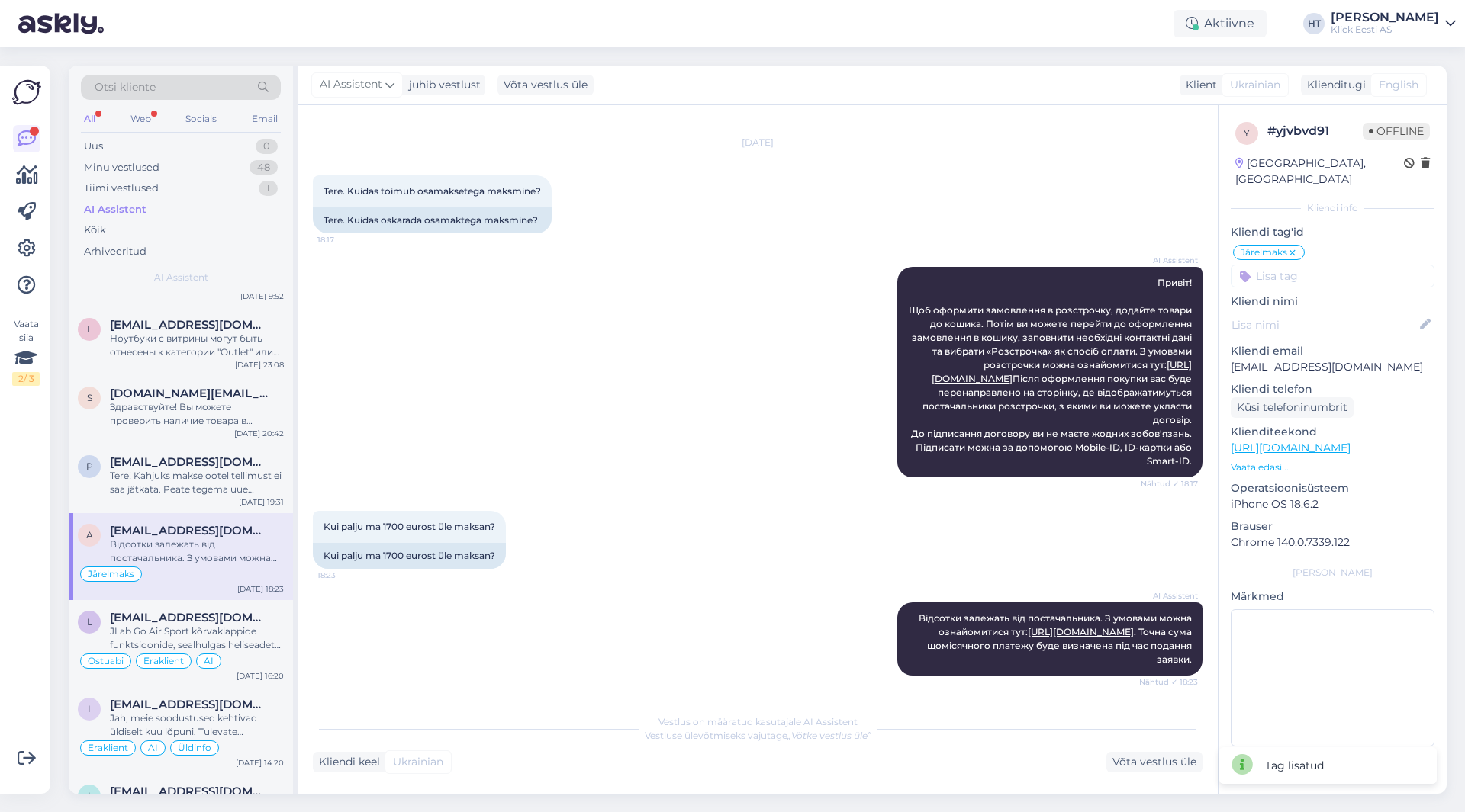
click at [1321, 265] on input at bounding box center [1332, 276] width 204 height 23
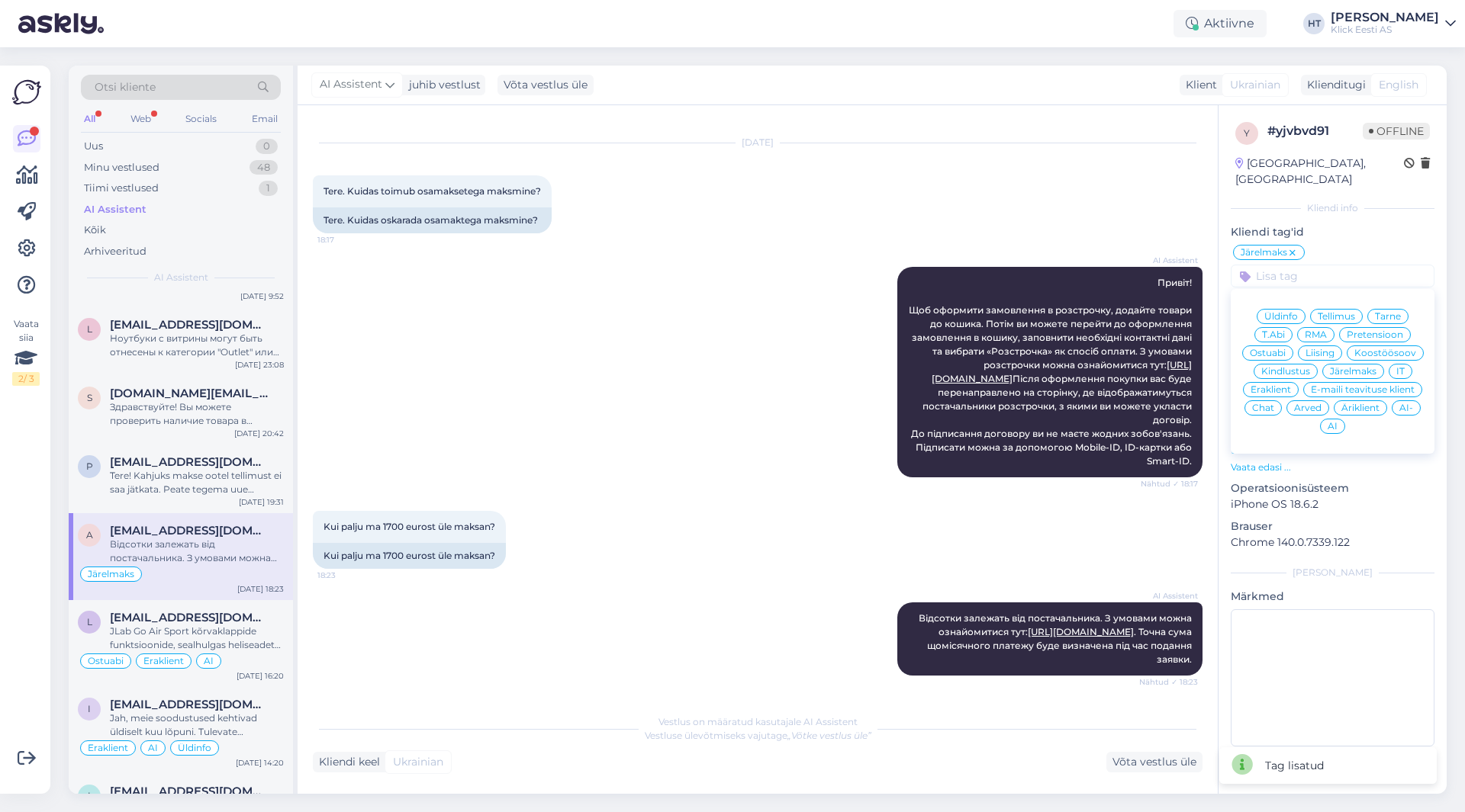
click at [1286, 385] on span "Eraklient" at bounding box center [1270, 389] width 41 height 9
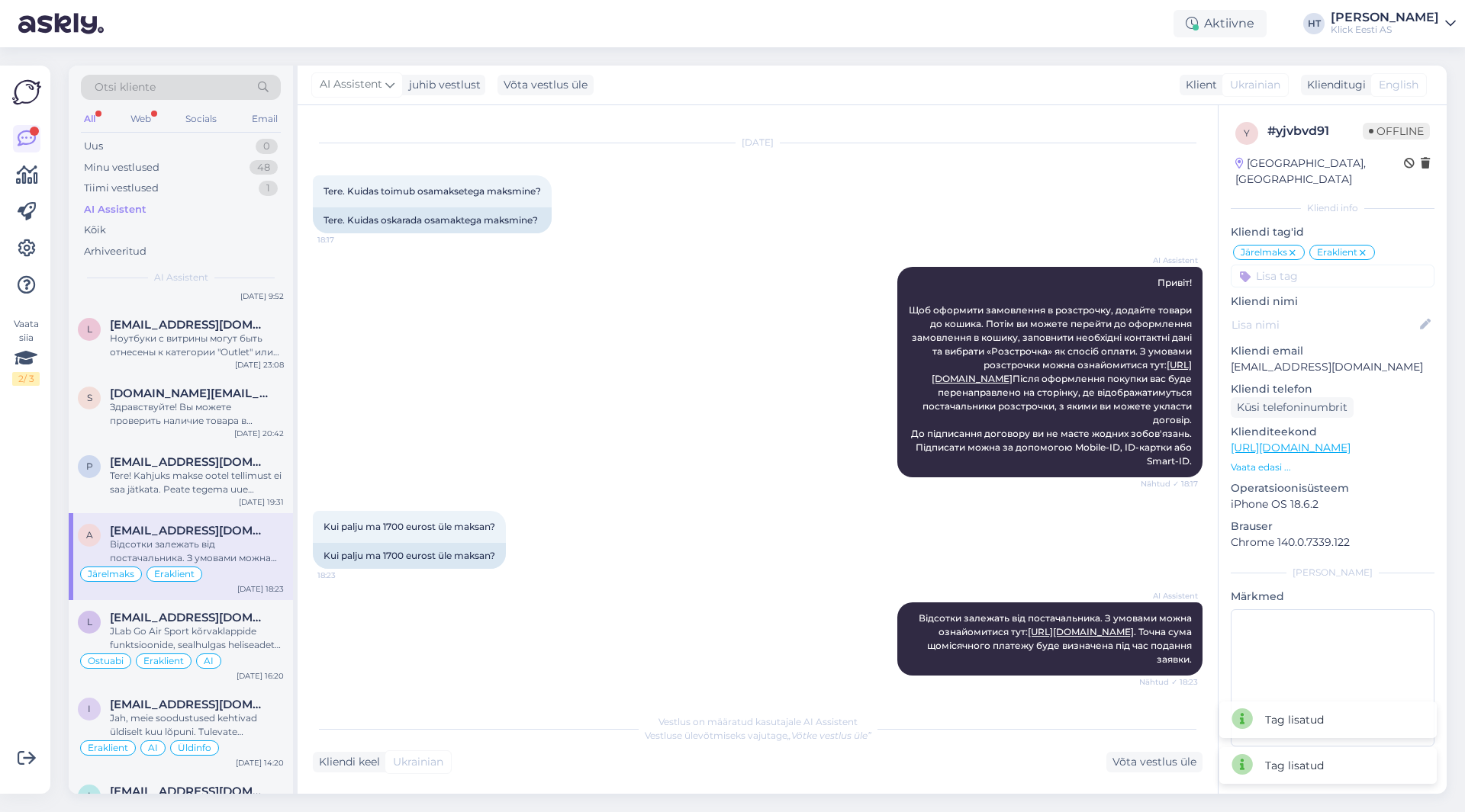
click at [1325, 268] on input at bounding box center [1332, 276] width 204 height 23
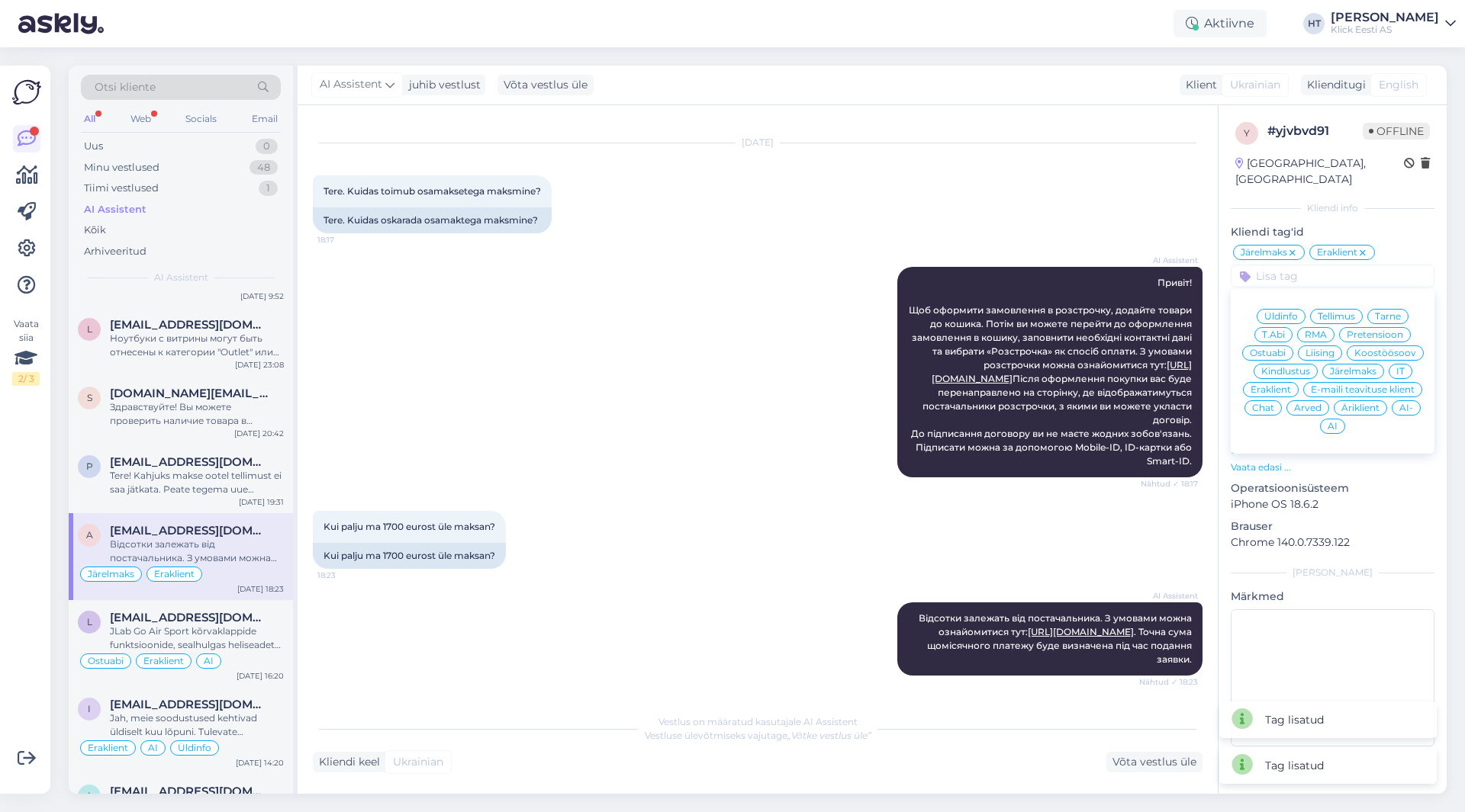
click at [1336, 419] on div "AI" at bounding box center [1332, 426] width 25 height 15
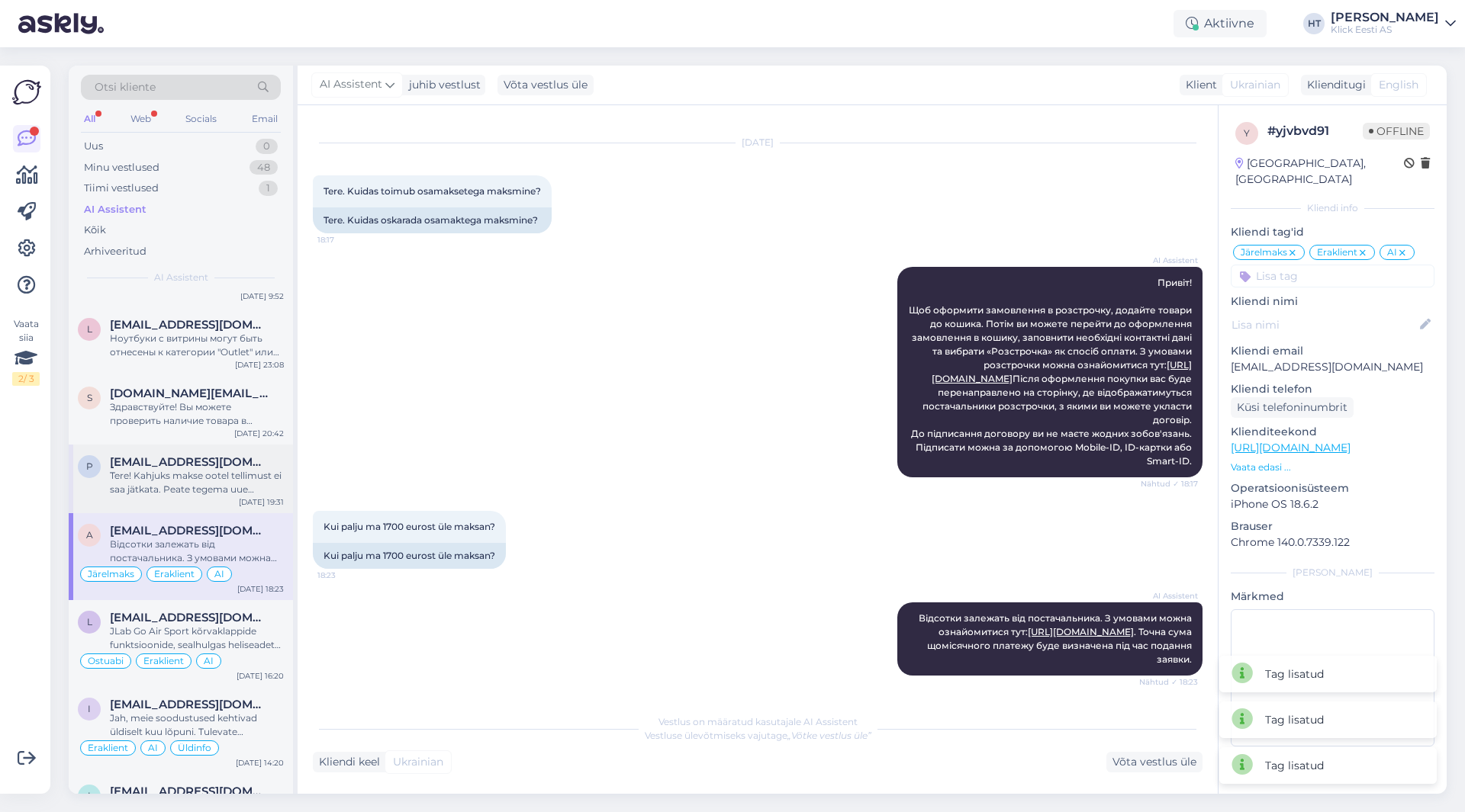
click at [194, 485] on div "Tere! Kahjuks makse ootel tellimust ei saa jätkata. Peate tegema uue tellimuse …" at bounding box center [196, 483] width 174 height 28
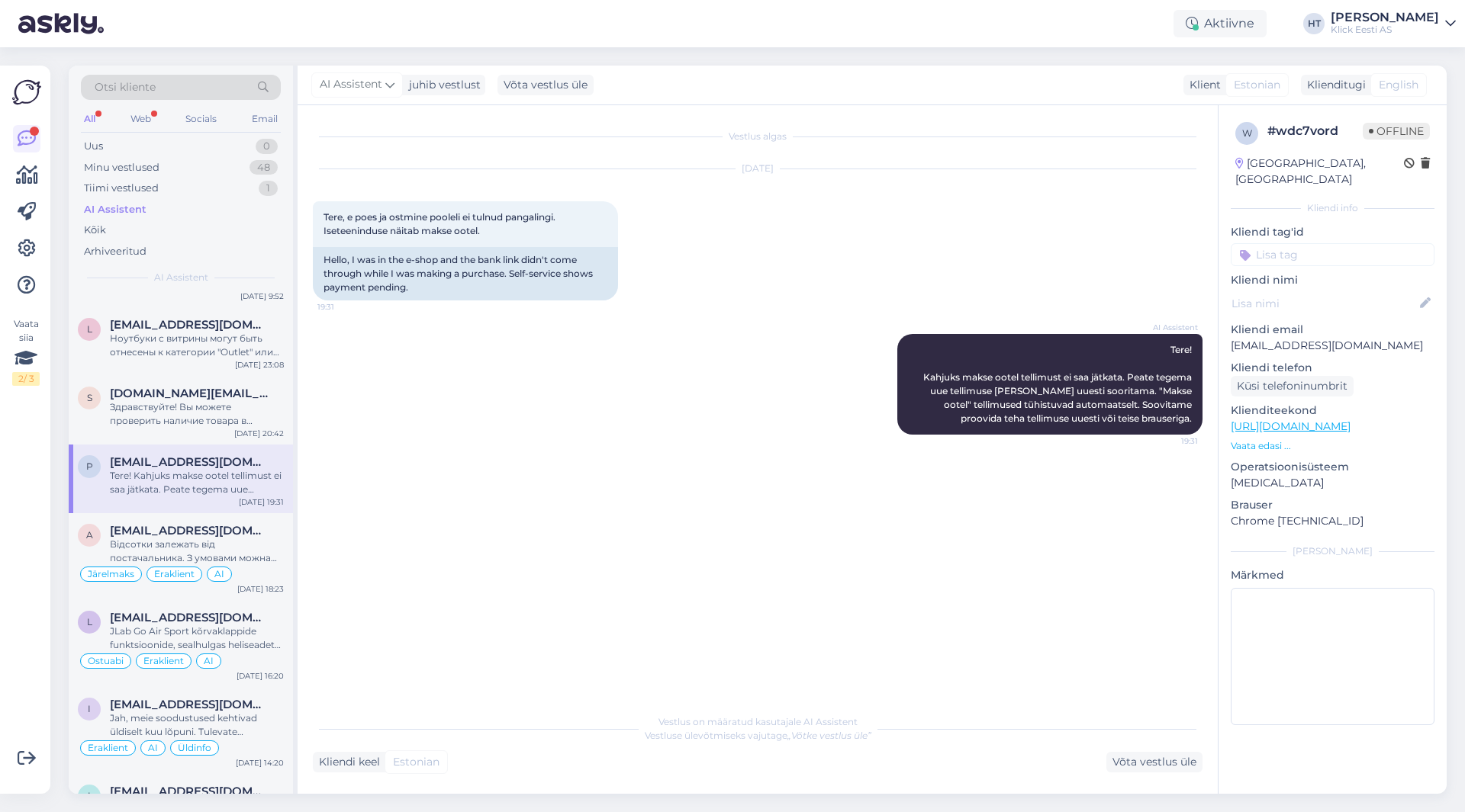
click at [1304, 243] on input at bounding box center [1332, 254] width 204 height 23
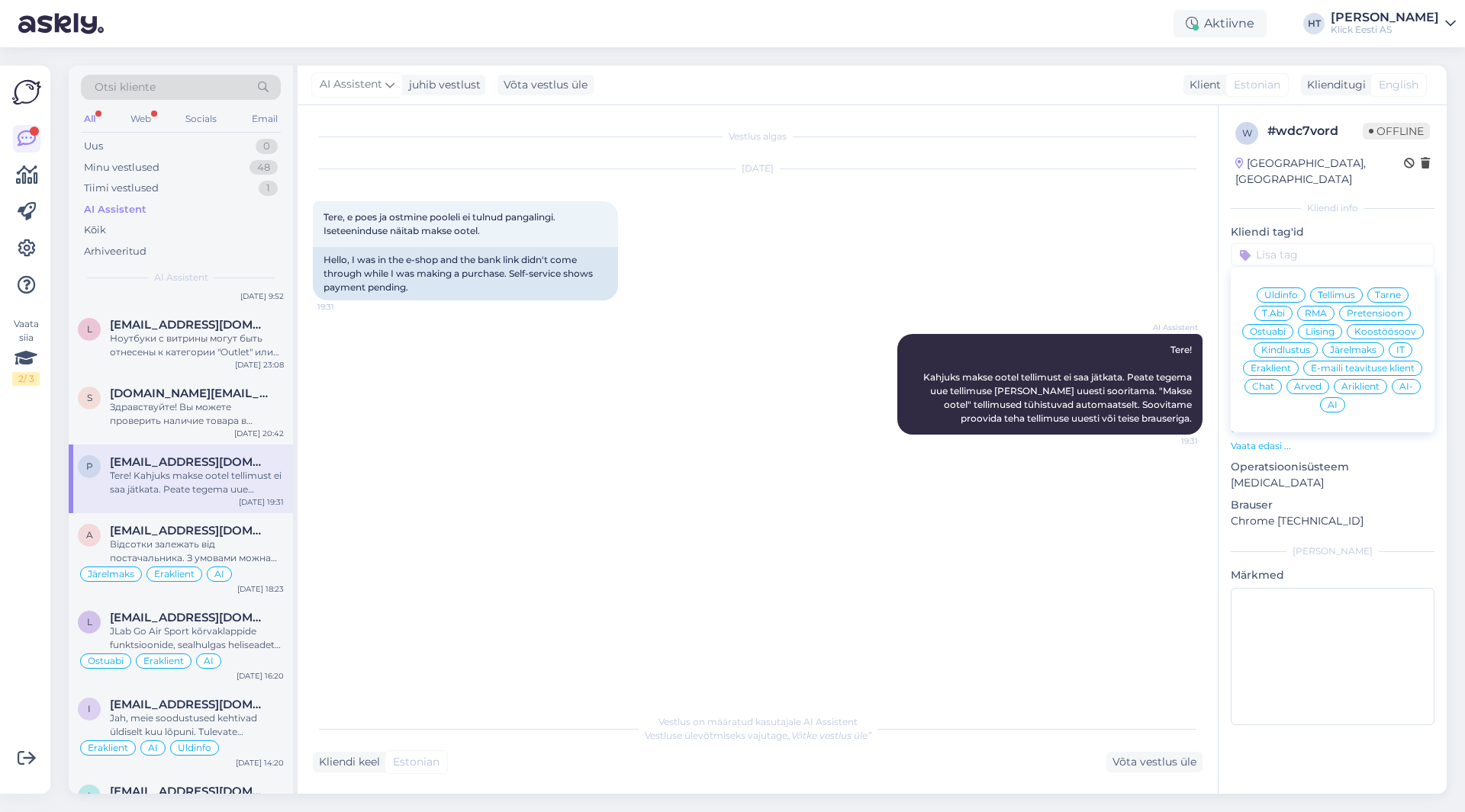
click at [1338, 291] on span "Tellimus" at bounding box center [1337, 295] width 38 height 9
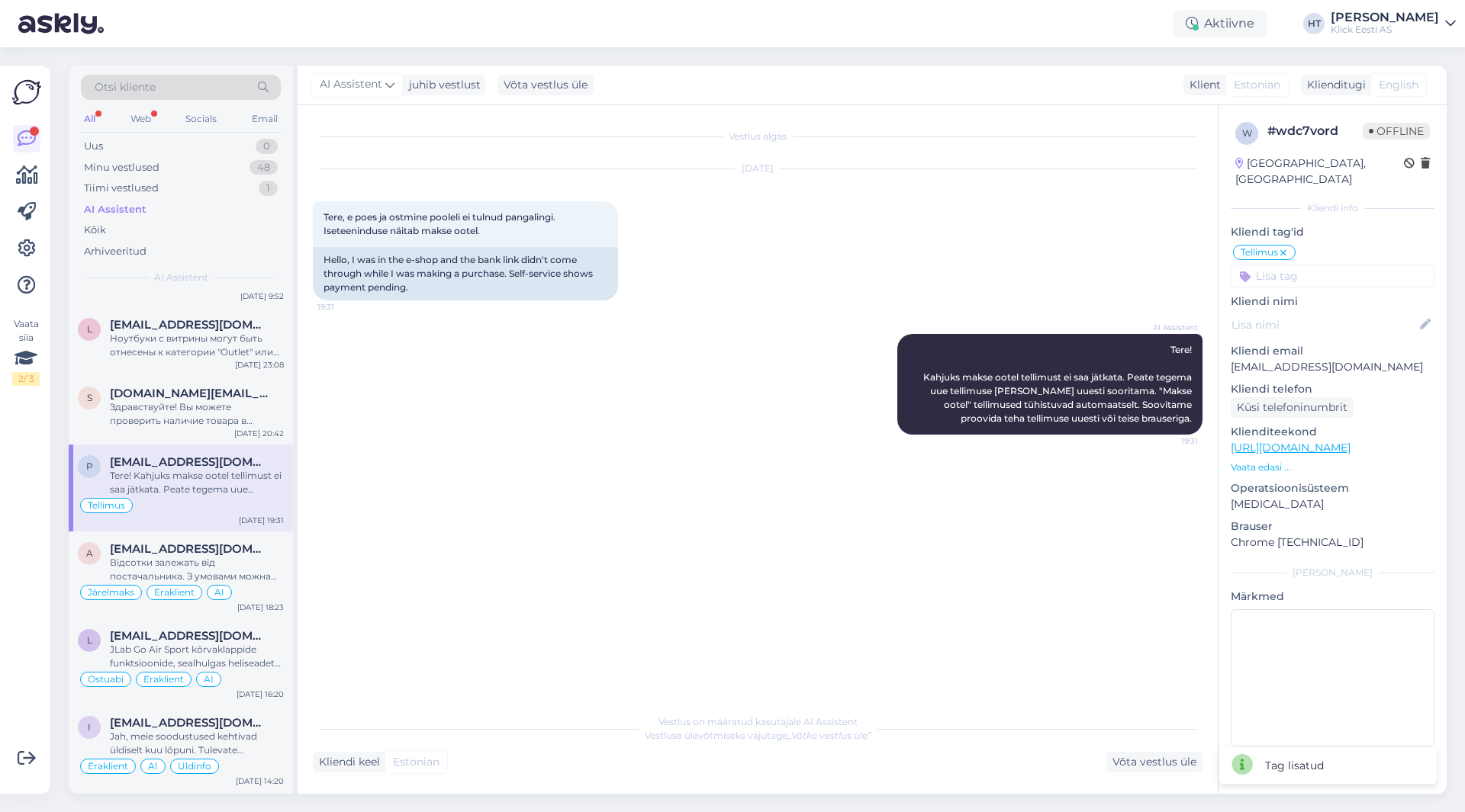
click at [1331, 265] on input at bounding box center [1332, 276] width 204 height 23
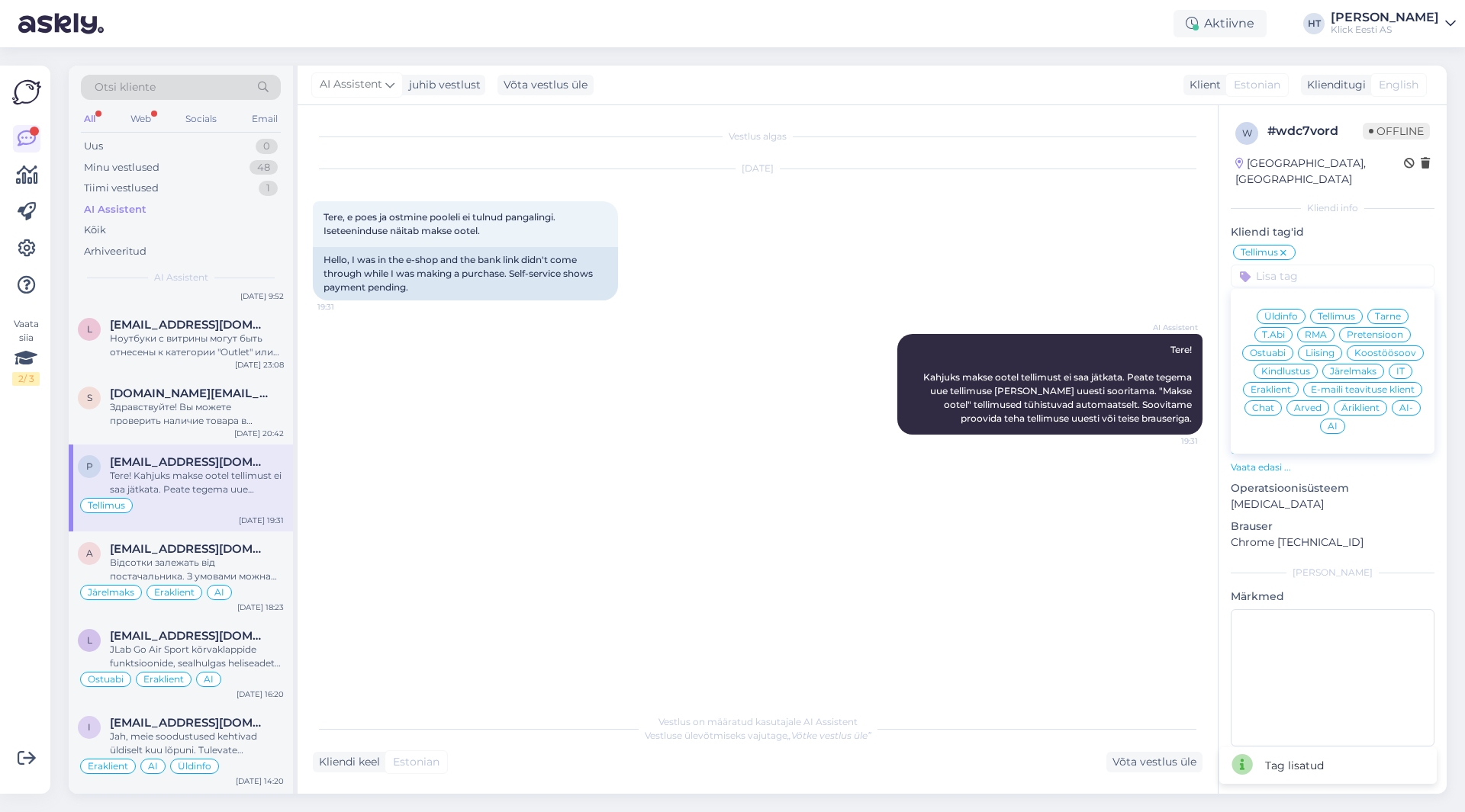
click at [1278, 385] on span "Eraklient" at bounding box center [1270, 389] width 41 height 9
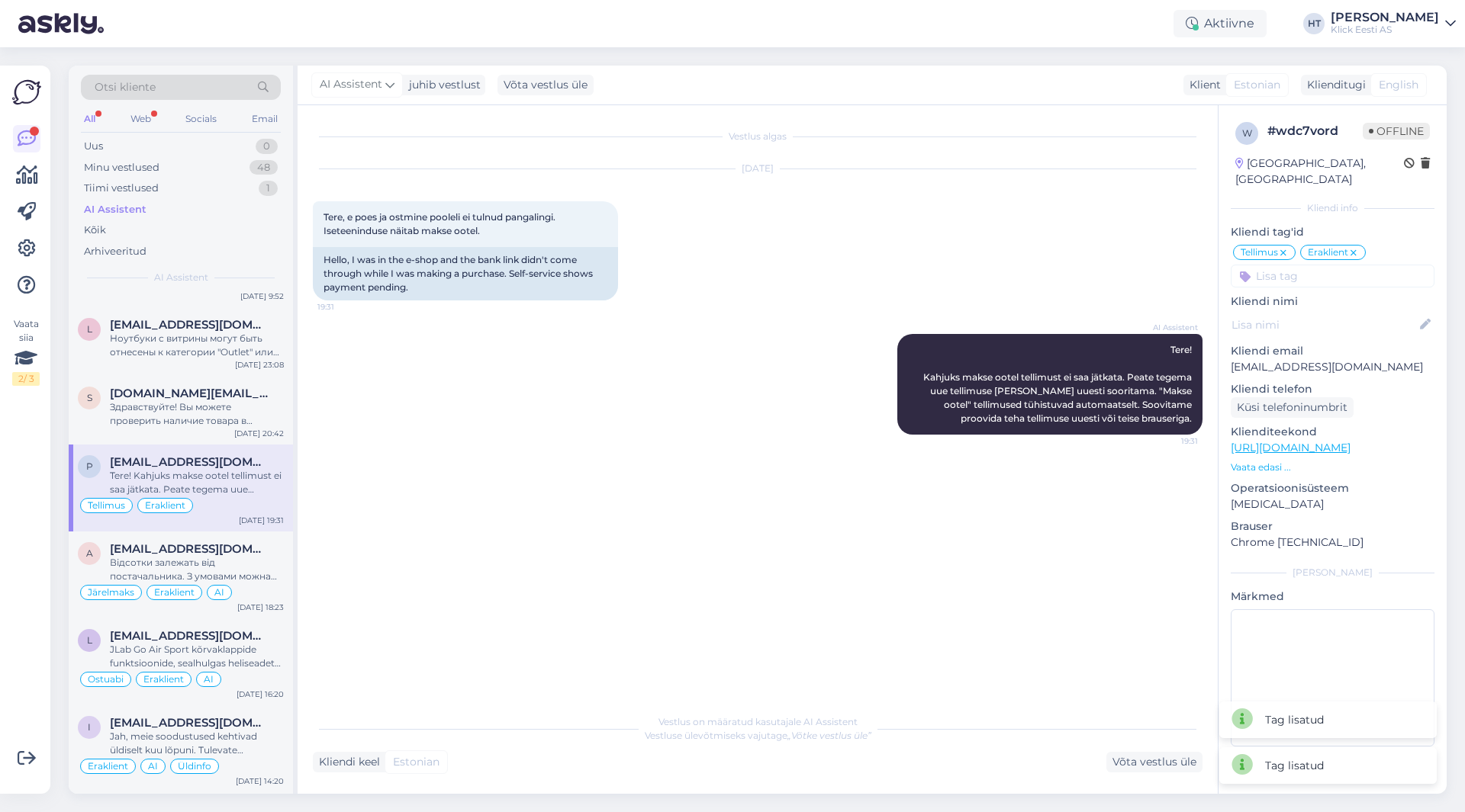
click at [1297, 267] on input at bounding box center [1332, 276] width 204 height 23
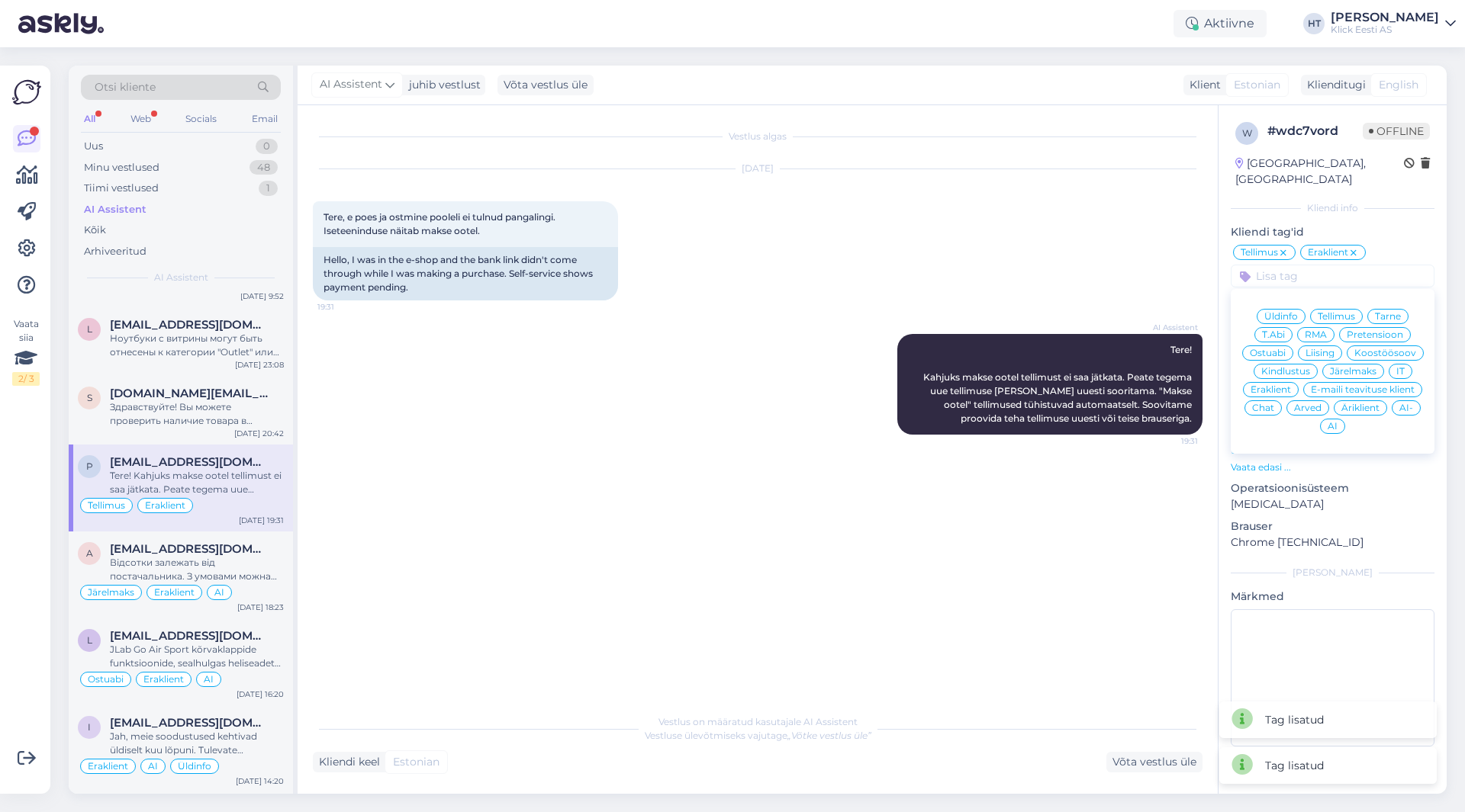
click at [1339, 419] on div "AI" at bounding box center [1332, 426] width 25 height 15
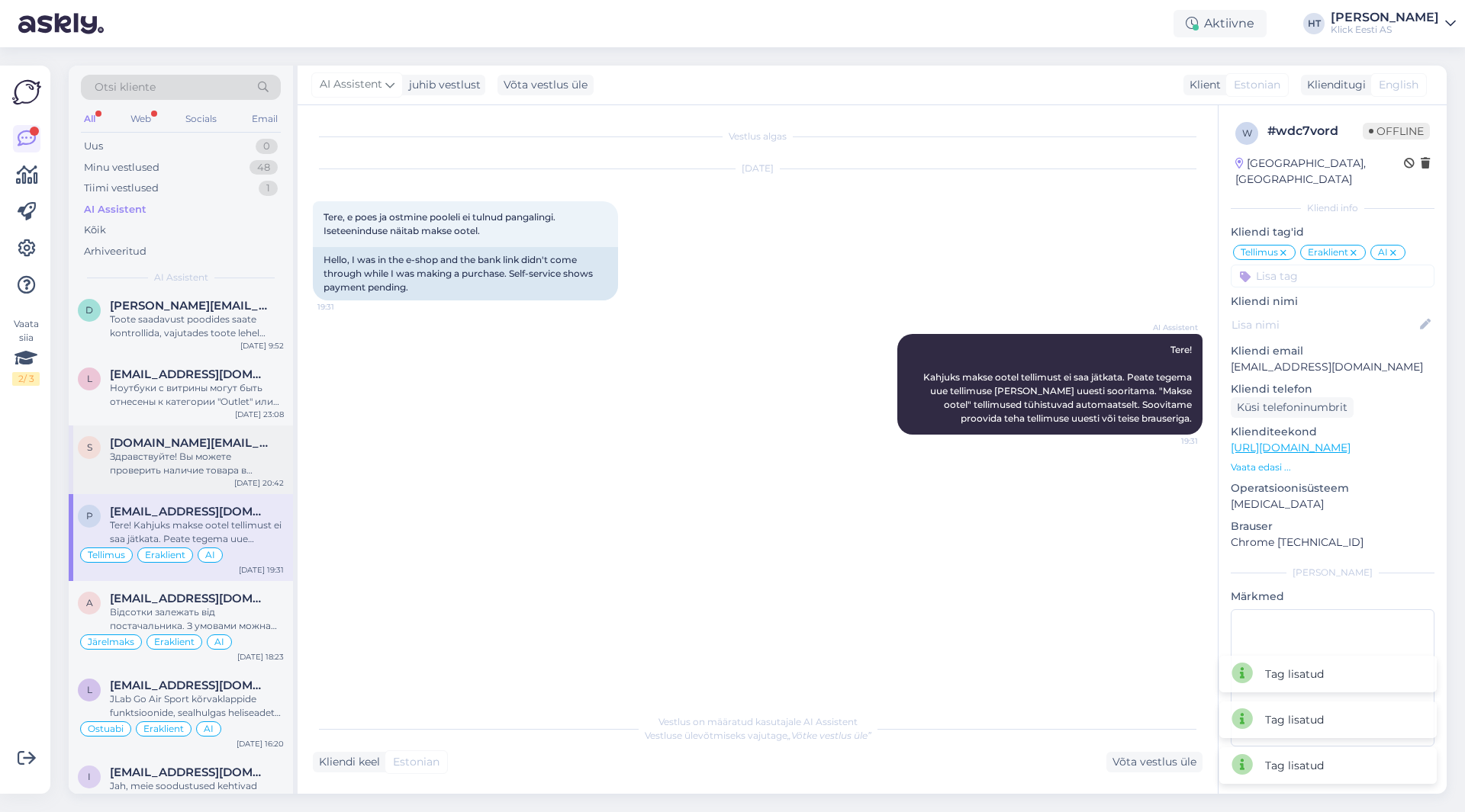
scroll to position [2212, 0]
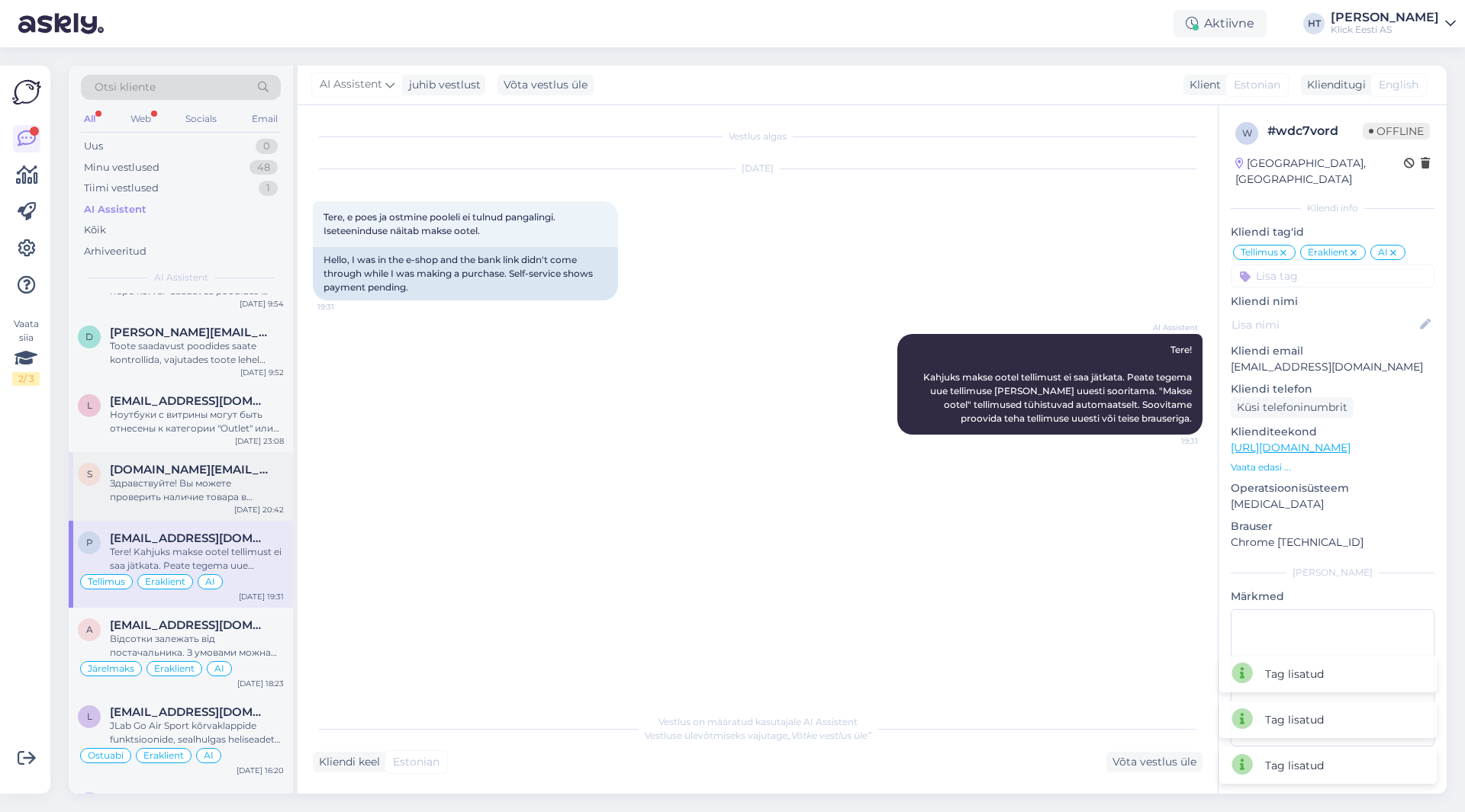
click at [174, 504] on div "Здравствуйте! Вы можете проверить наличие товара в магазинах, нажав кнопку «Saa…" at bounding box center [196, 491] width 174 height 28
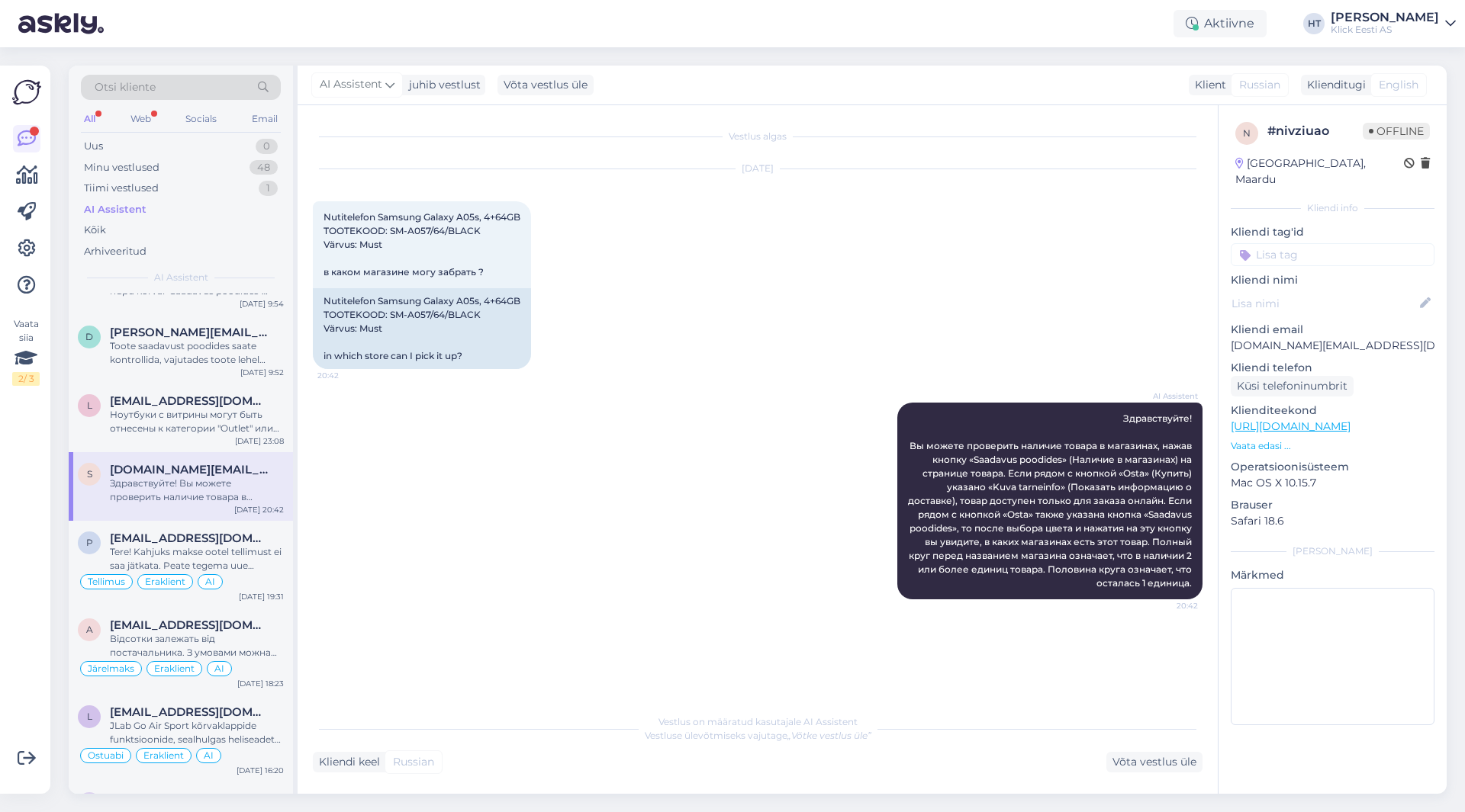
click at [1353, 243] on input at bounding box center [1332, 254] width 204 height 23
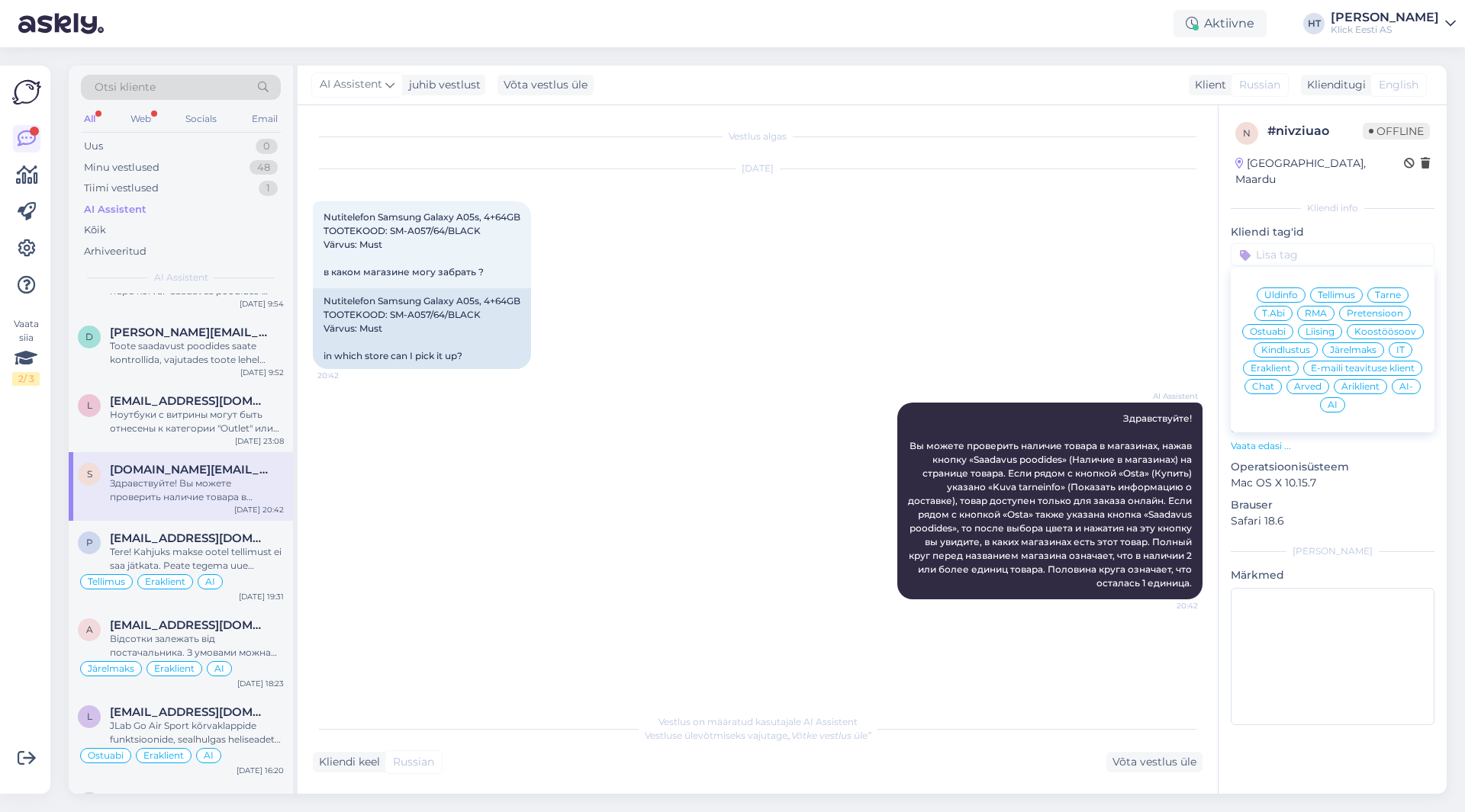
click at [1285, 327] on span "Ostuabi" at bounding box center [1267, 331] width 36 height 9
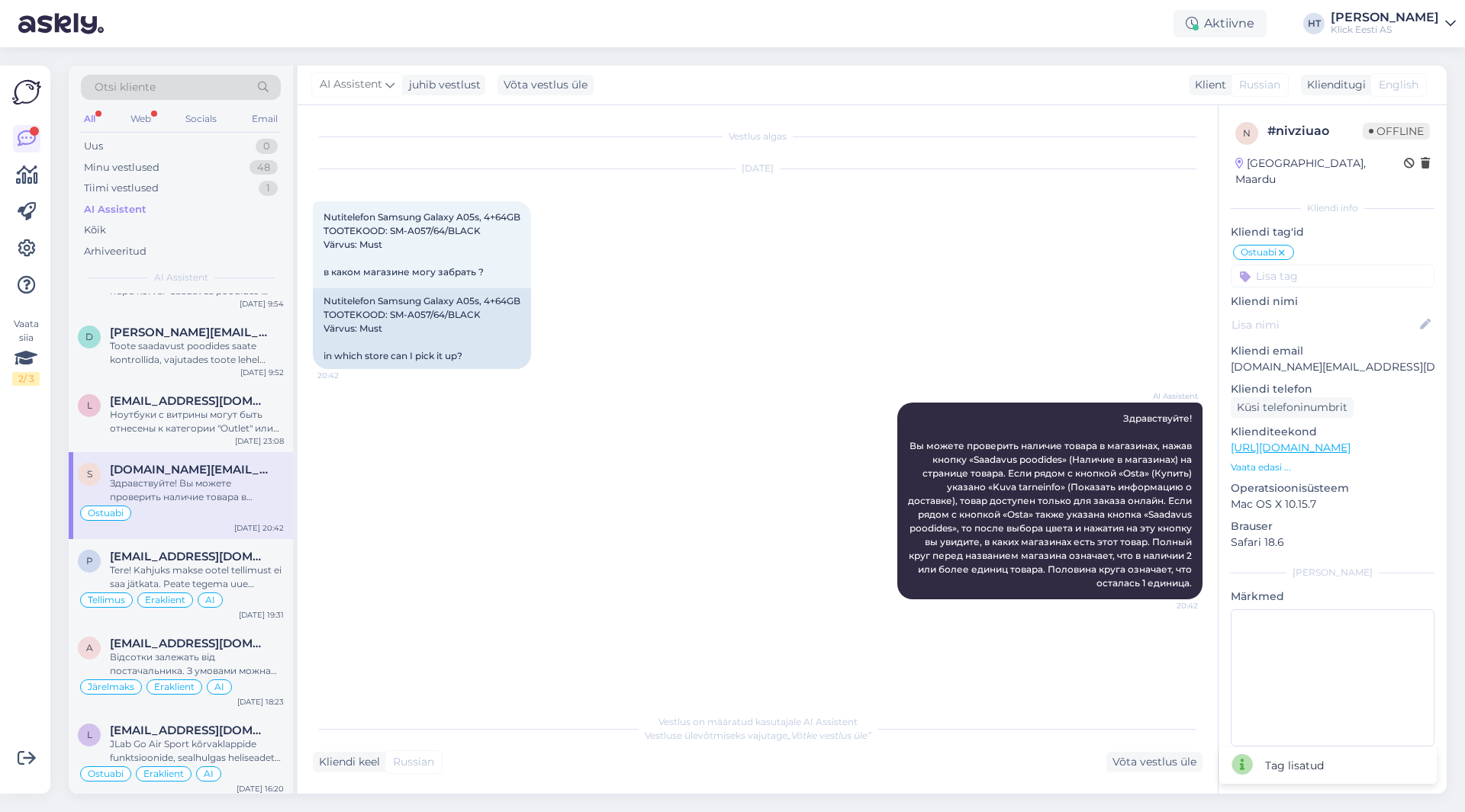
click at [1324, 265] on input at bounding box center [1332, 276] width 204 height 23
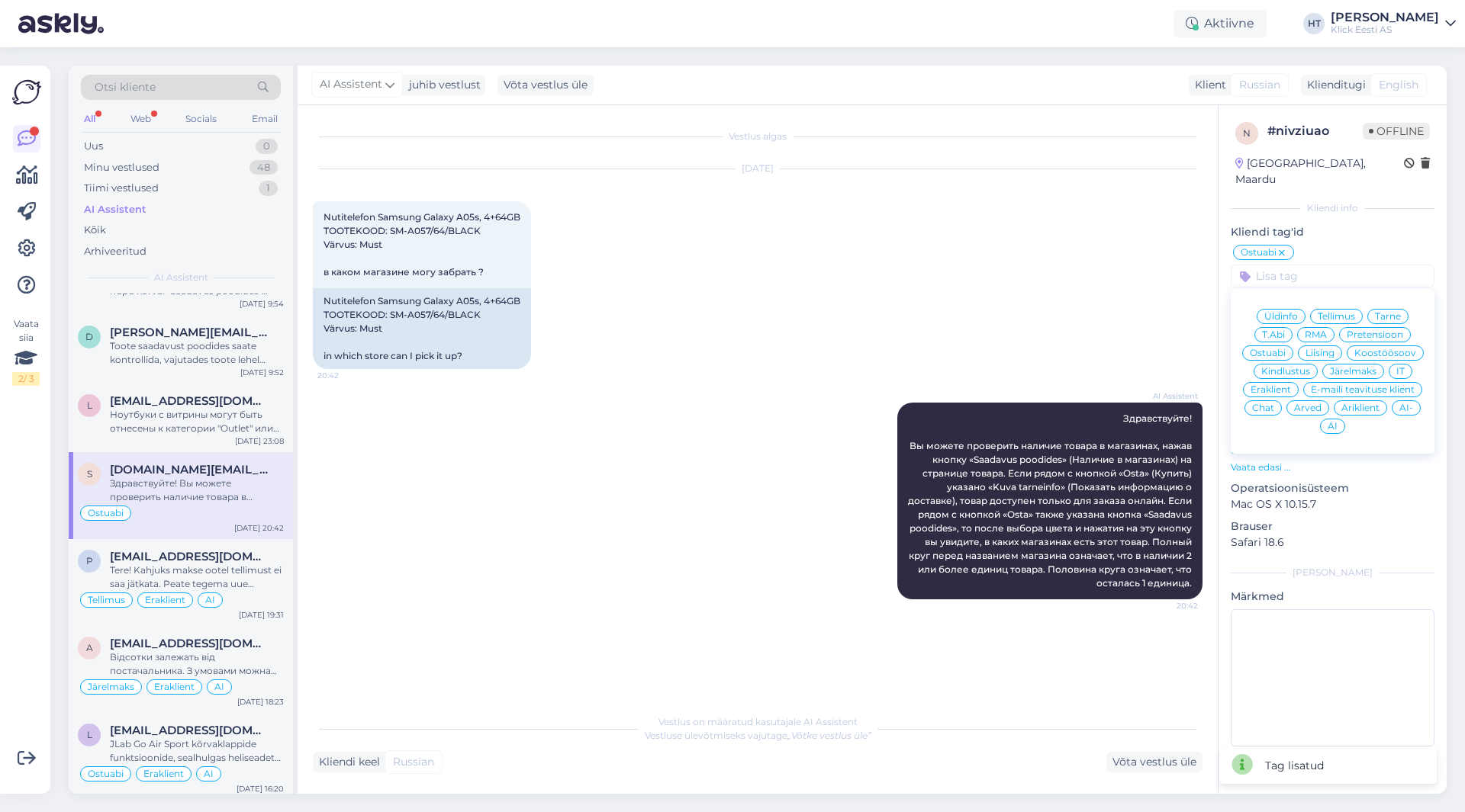
click at [1283, 385] on span "Eraklient" at bounding box center [1270, 389] width 41 height 9
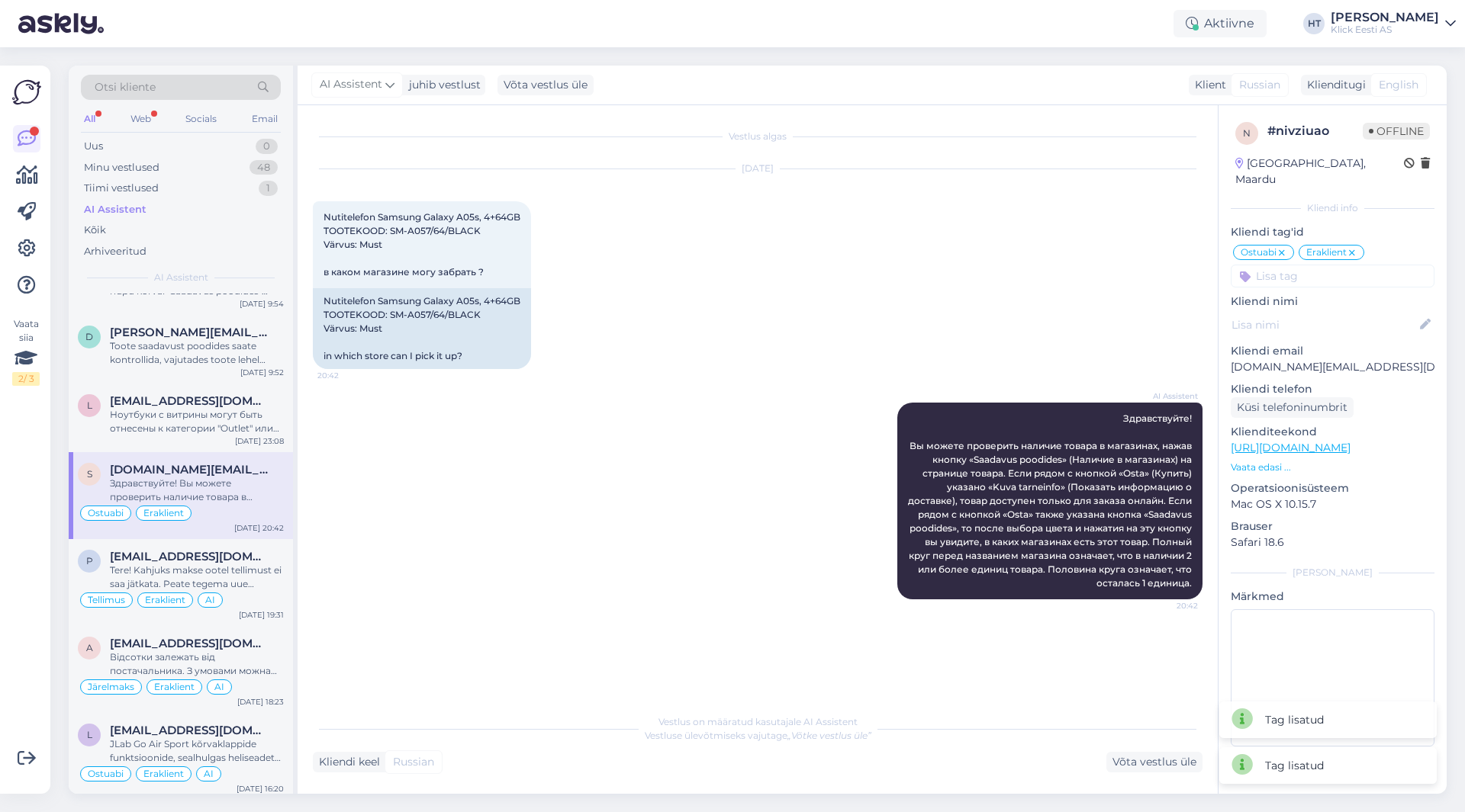
click at [1309, 269] on input at bounding box center [1332, 276] width 204 height 23
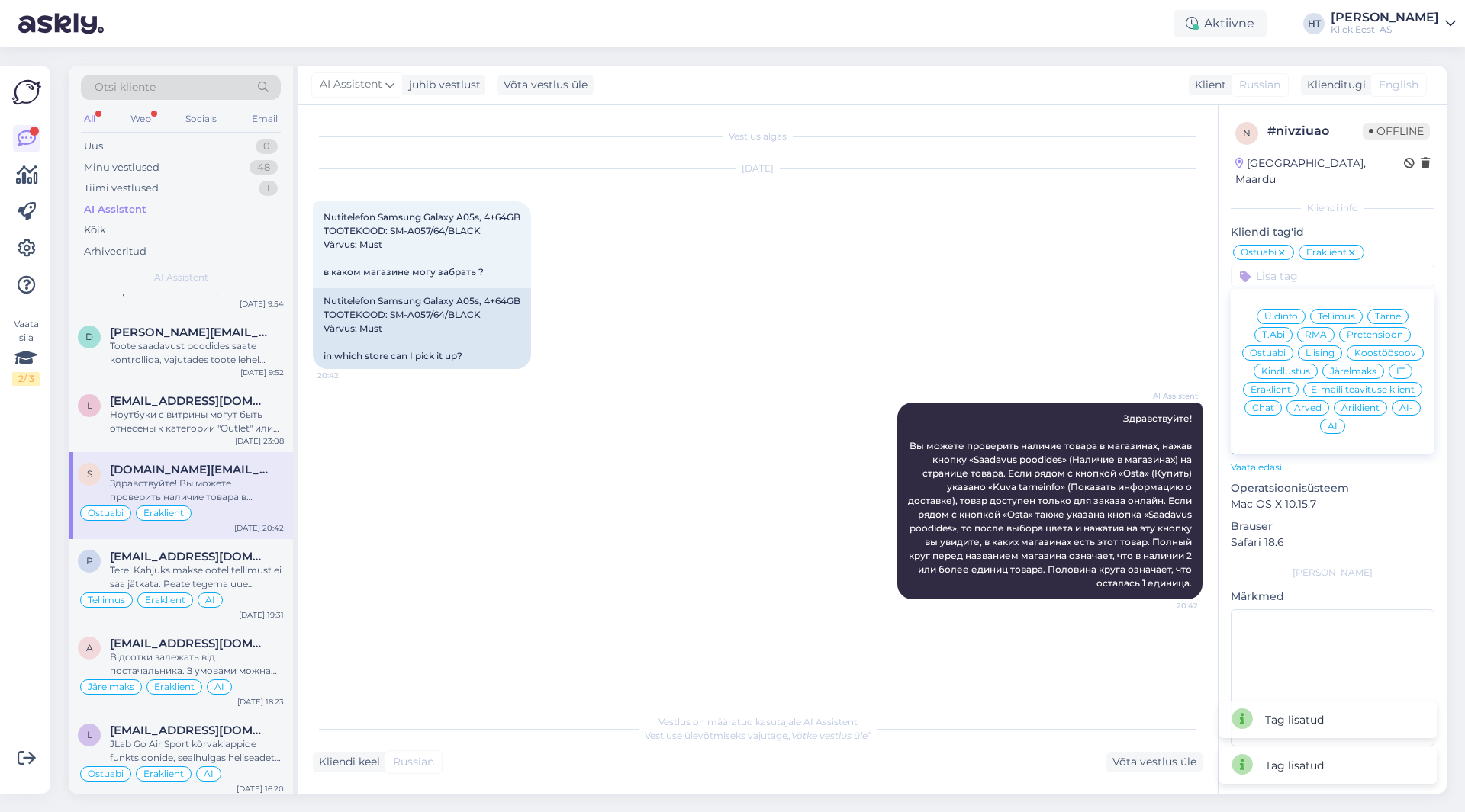
click at [1335, 422] on span "AI" at bounding box center [1333, 426] width 10 height 9
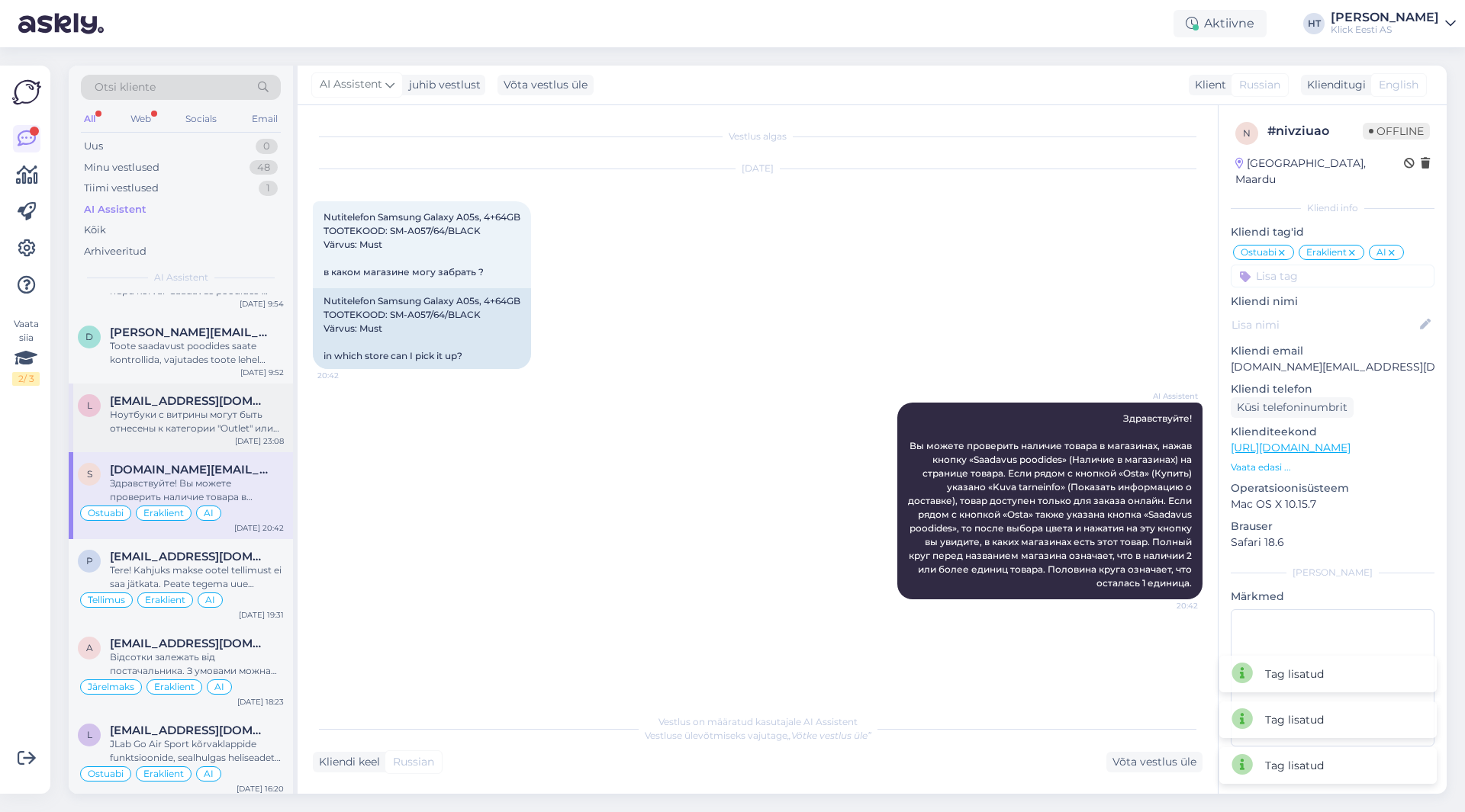
click at [227, 448] on div "l [EMAIL_ADDRESS][DOMAIN_NAME] Ноутбуки с витрины могут быть отнесены к категор…" at bounding box center [180, 418] width 224 height 69
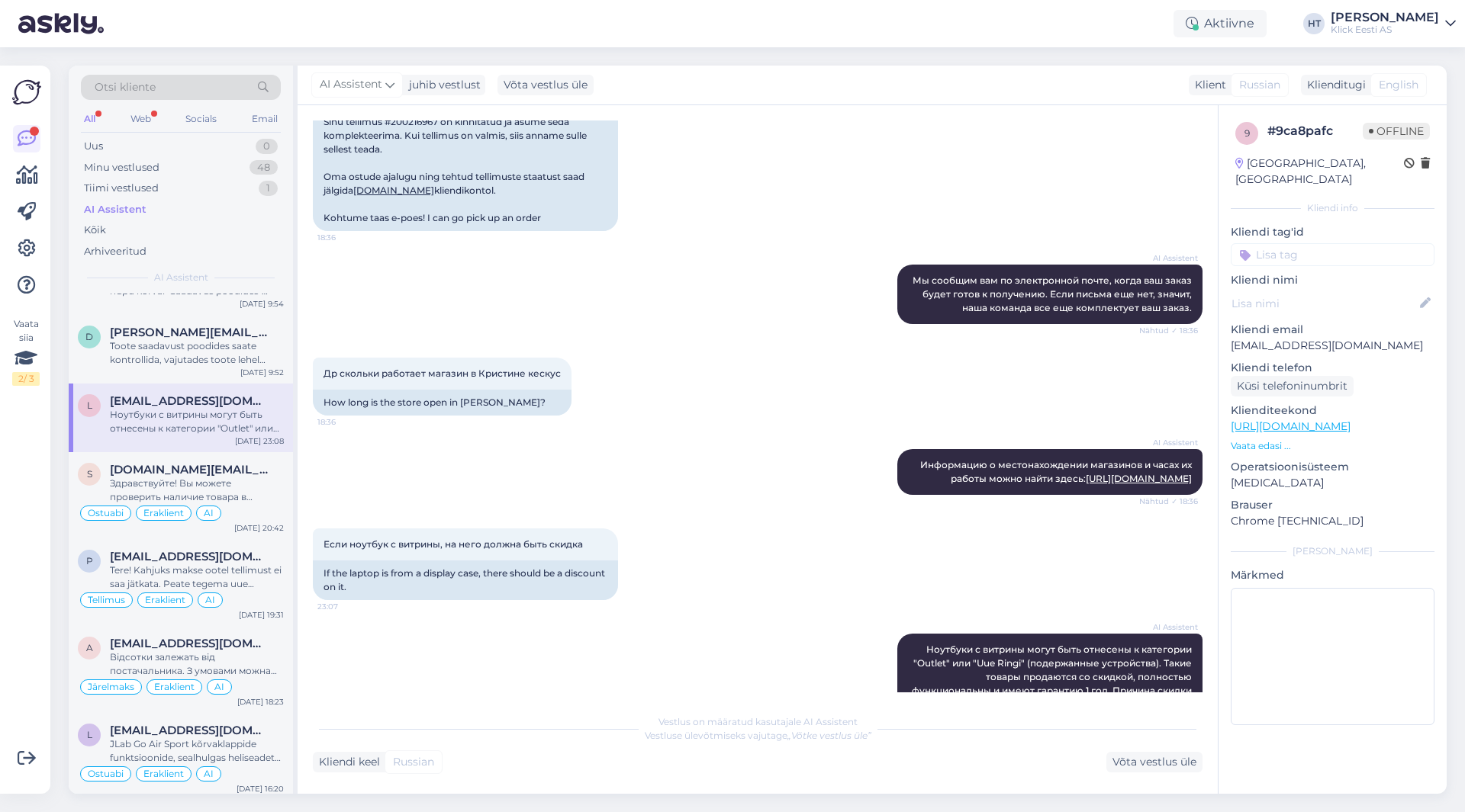
scroll to position [896, 0]
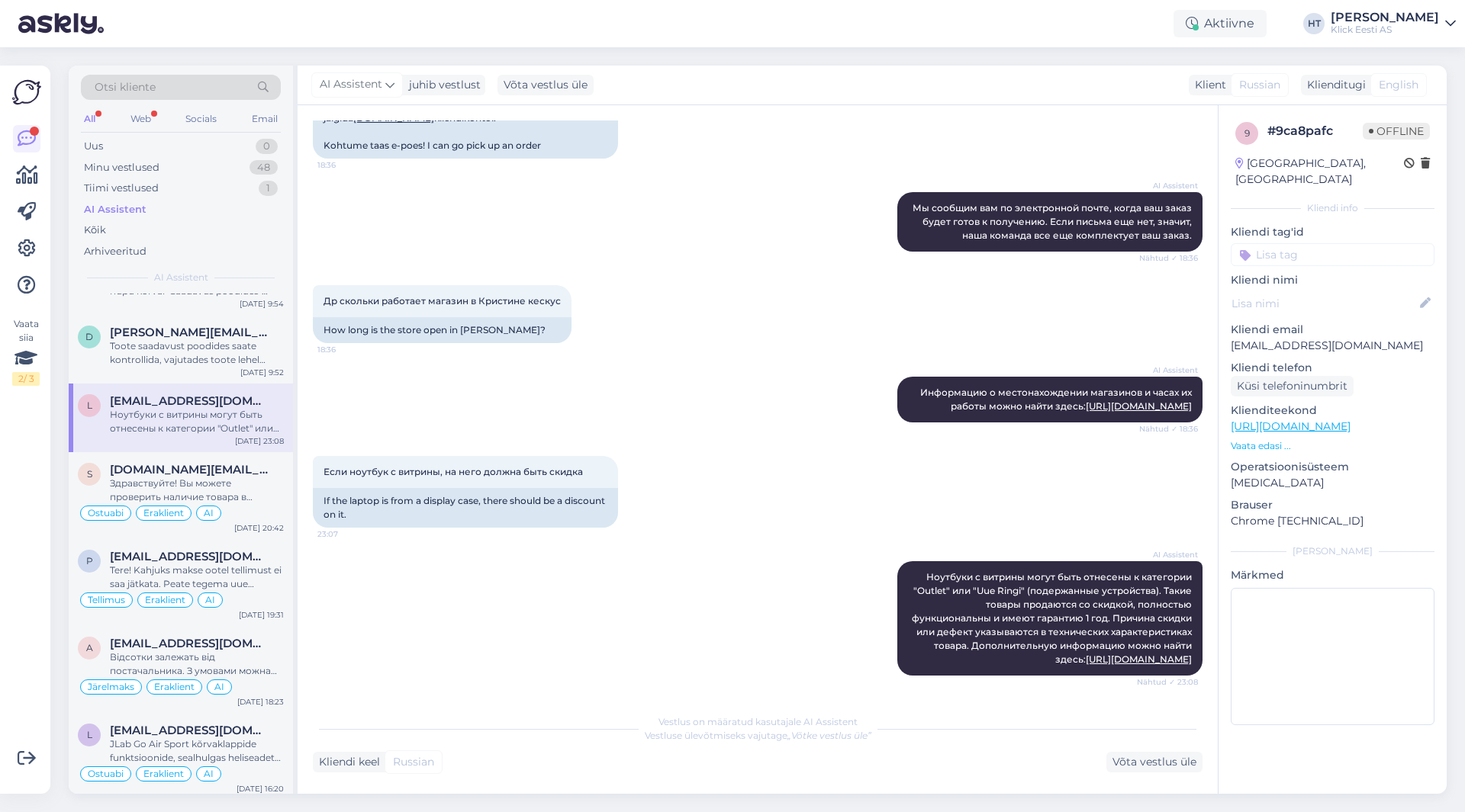
click at [1267, 243] on input at bounding box center [1332, 254] width 204 height 23
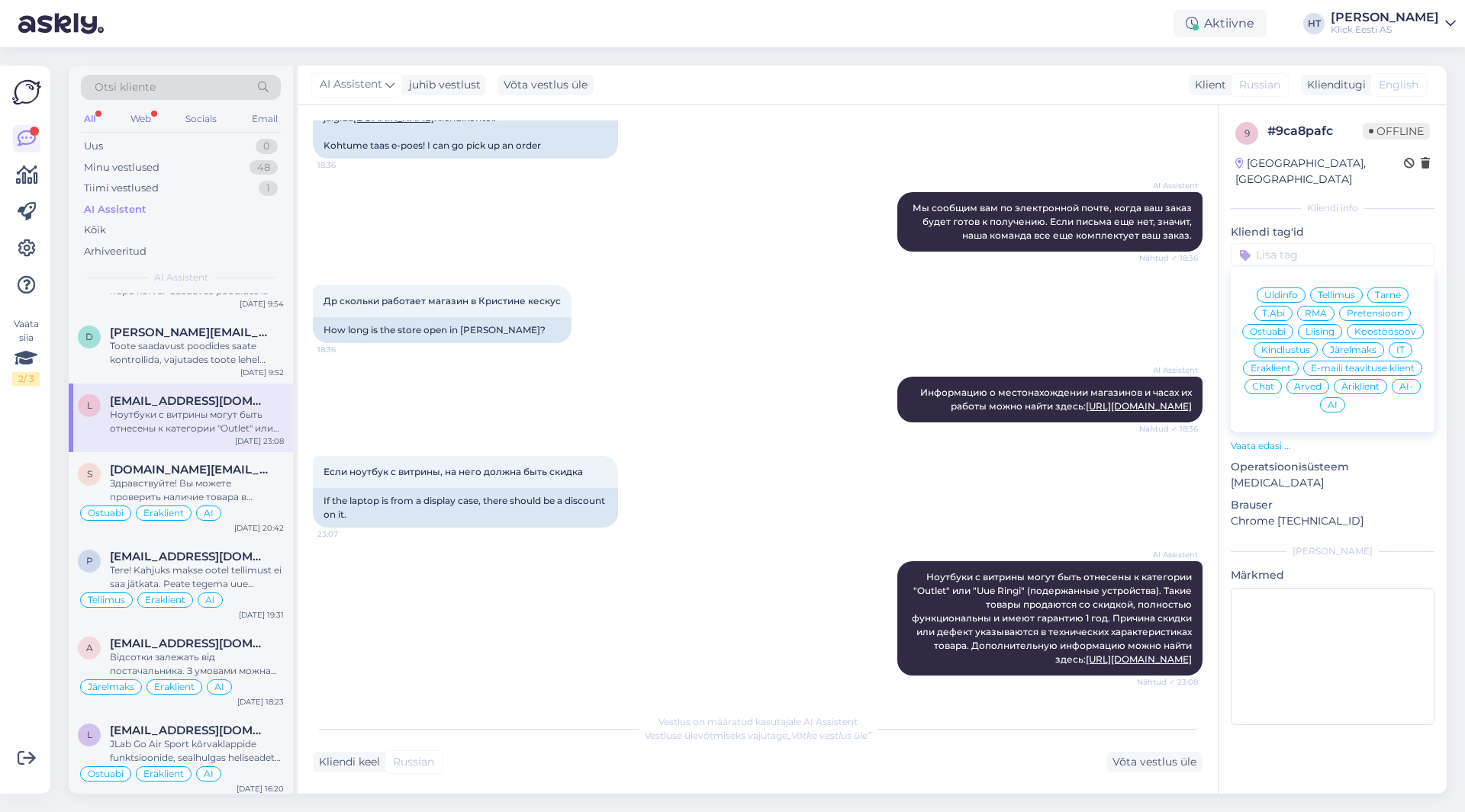
click at [1276, 327] on span "Ostuabi" at bounding box center [1267, 331] width 36 height 9
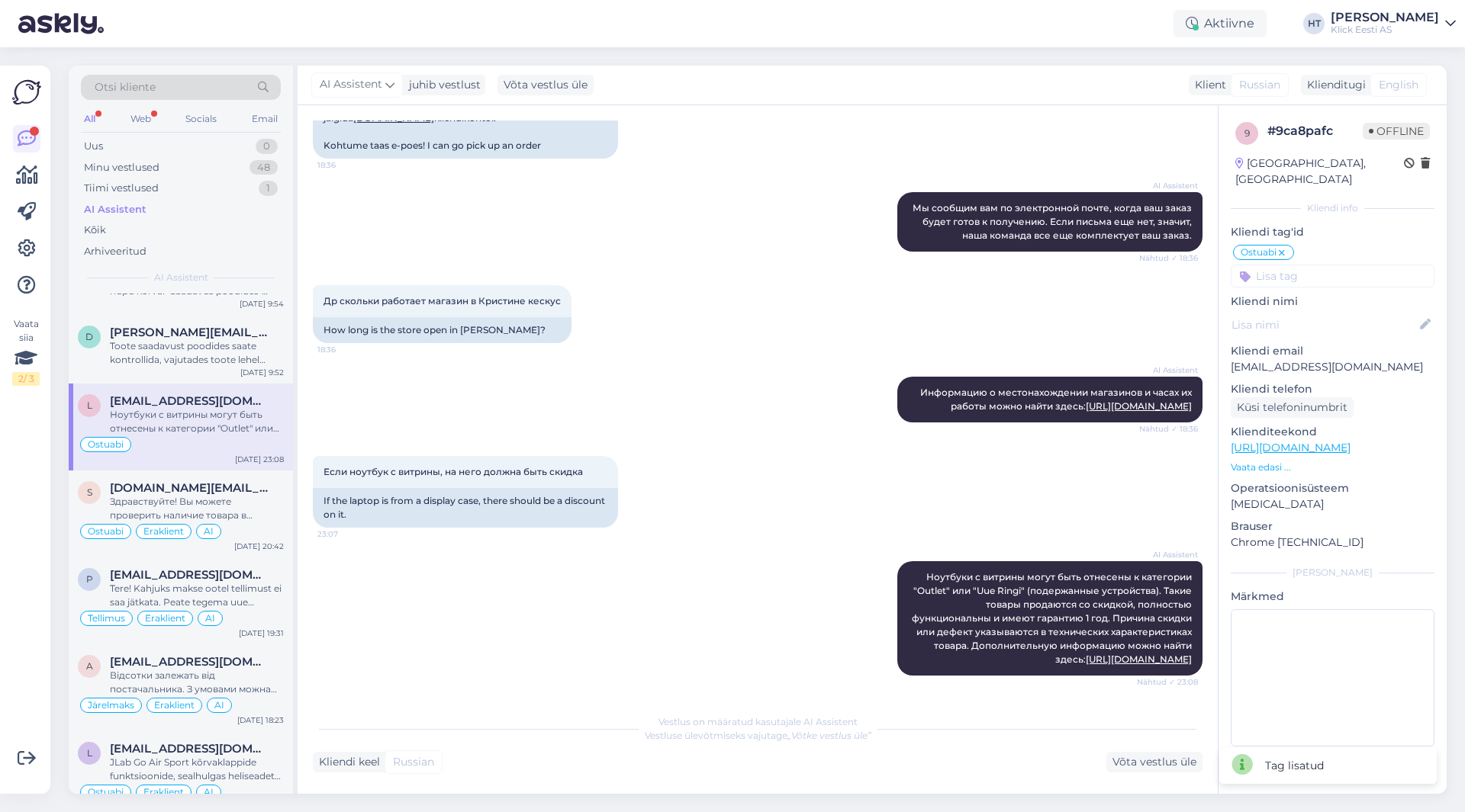
click at [1306, 265] on input at bounding box center [1332, 276] width 204 height 23
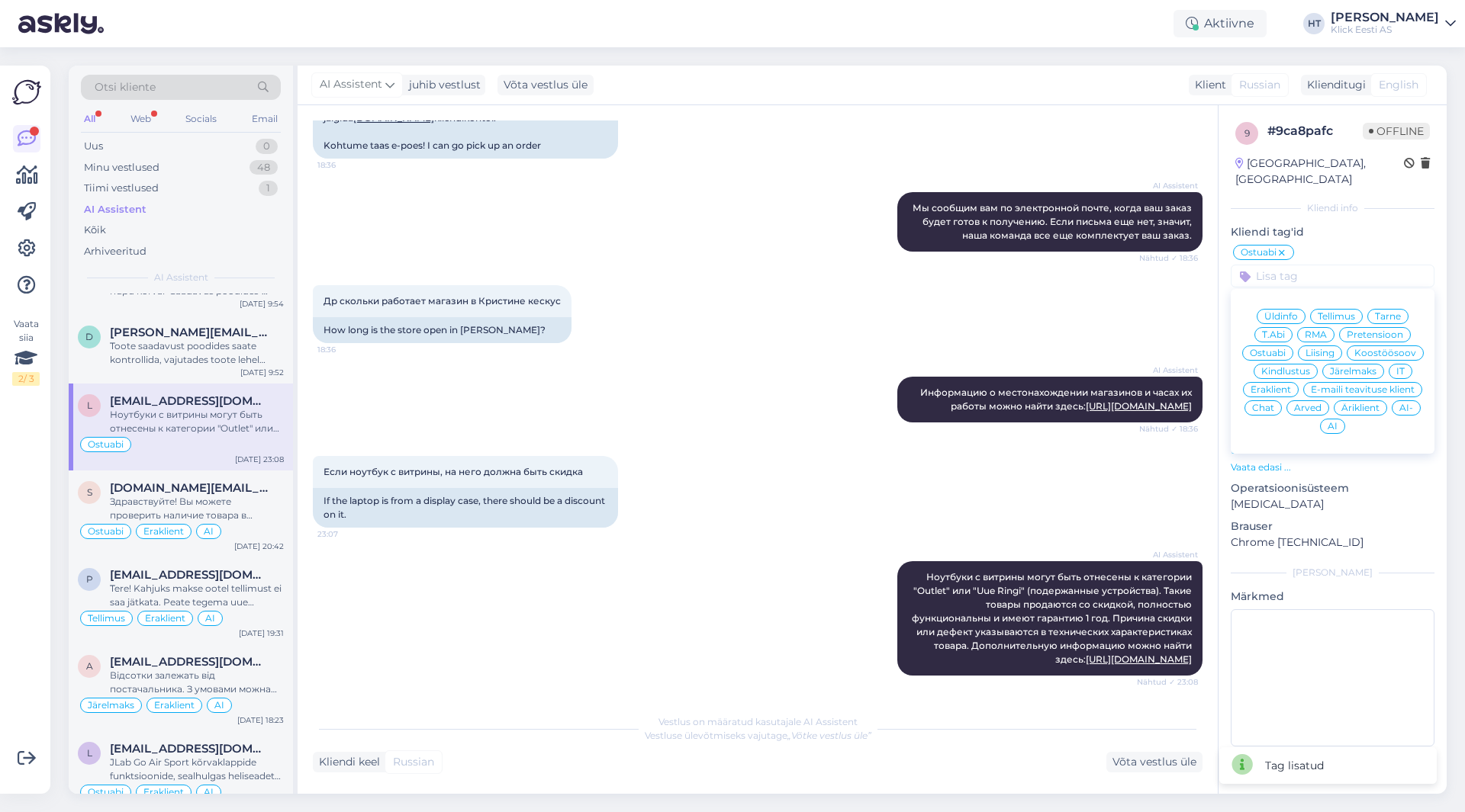
click at [1283, 247] on icon at bounding box center [1281, 253] width 9 height 12
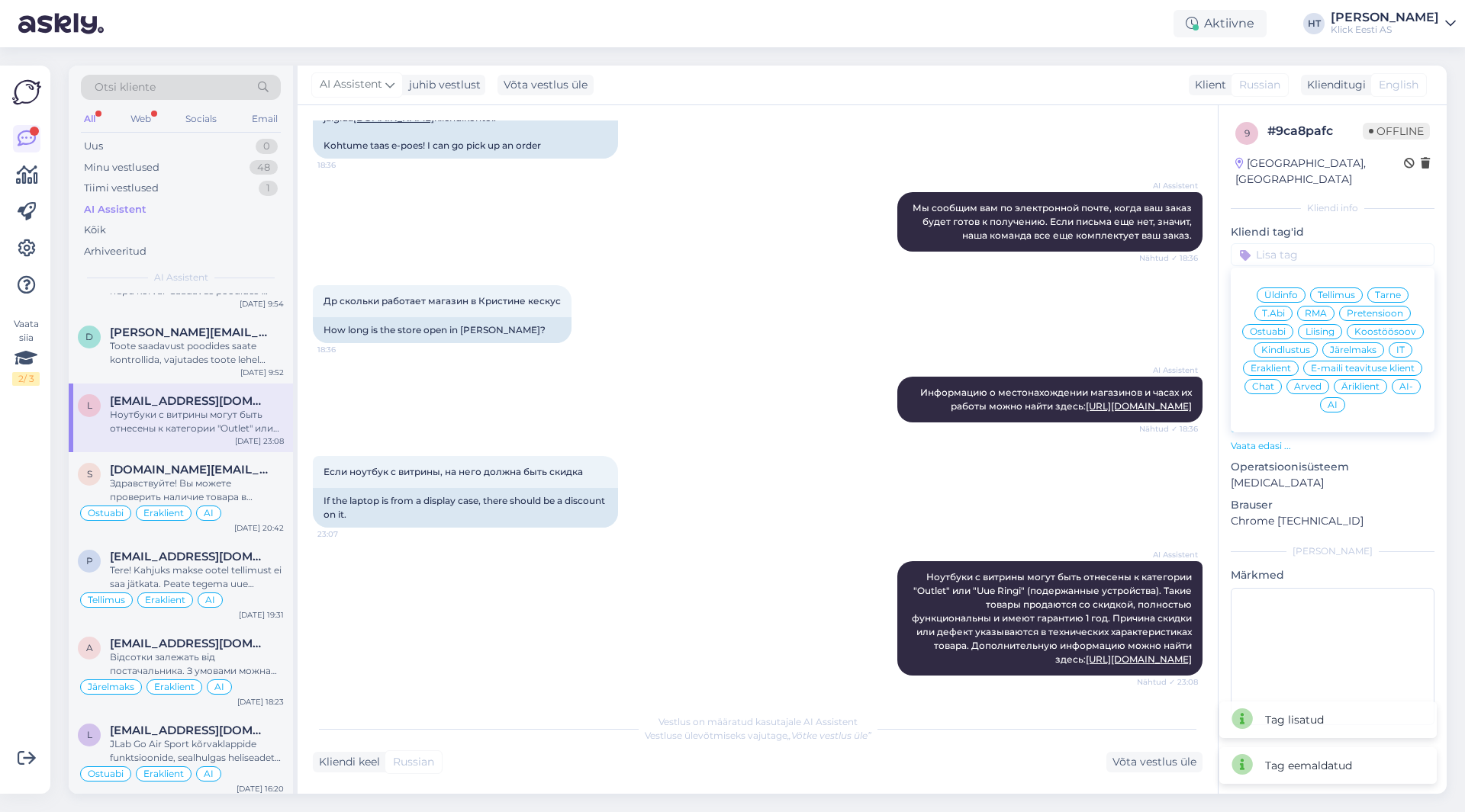
click at [1319, 288] on div "Tellimus" at bounding box center [1336, 295] width 53 height 15
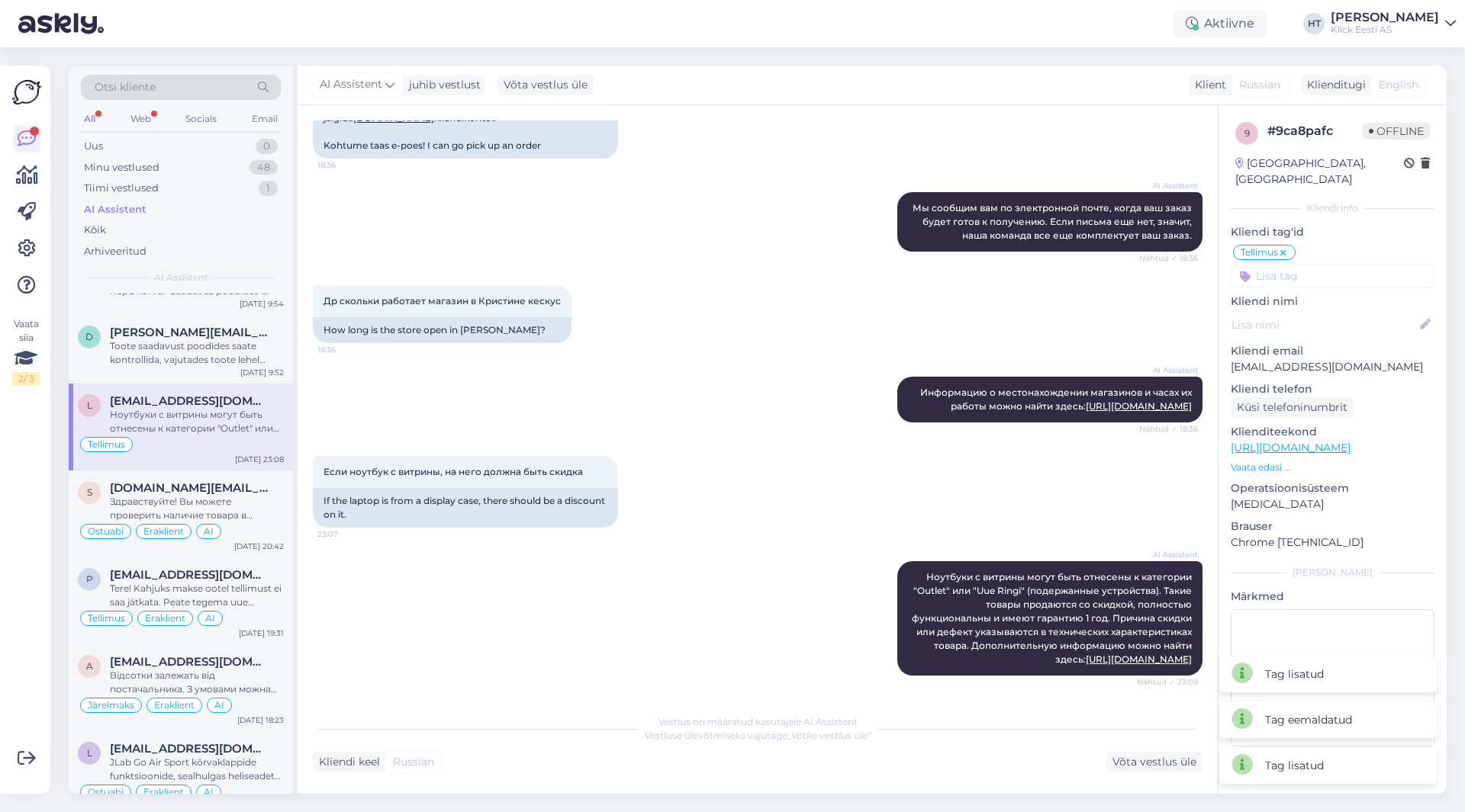
click at [1317, 265] on input at bounding box center [1332, 276] width 204 height 23
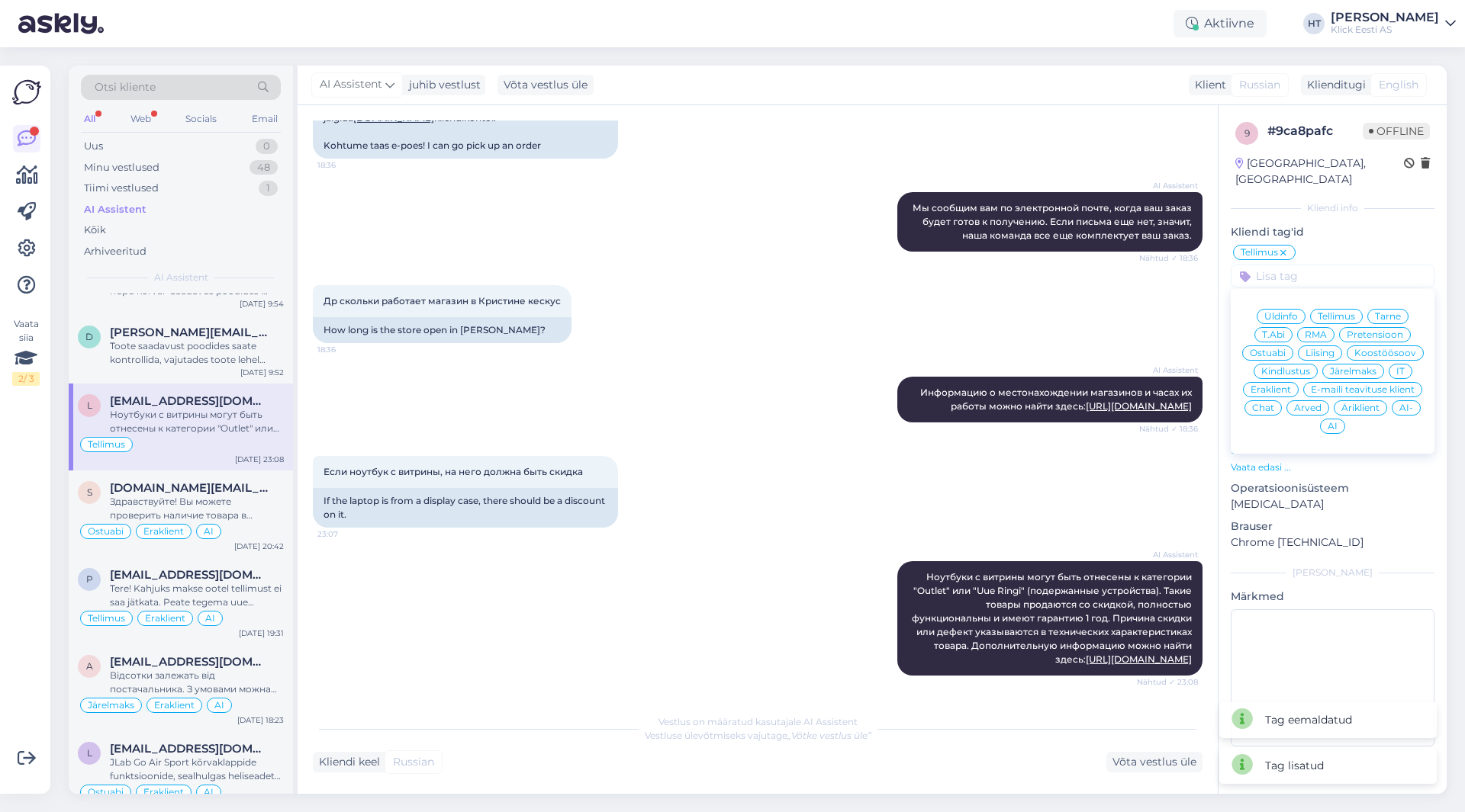
click at [1282, 385] on span "Eraklient" at bounding box center [1270, 389] width 41 height 9
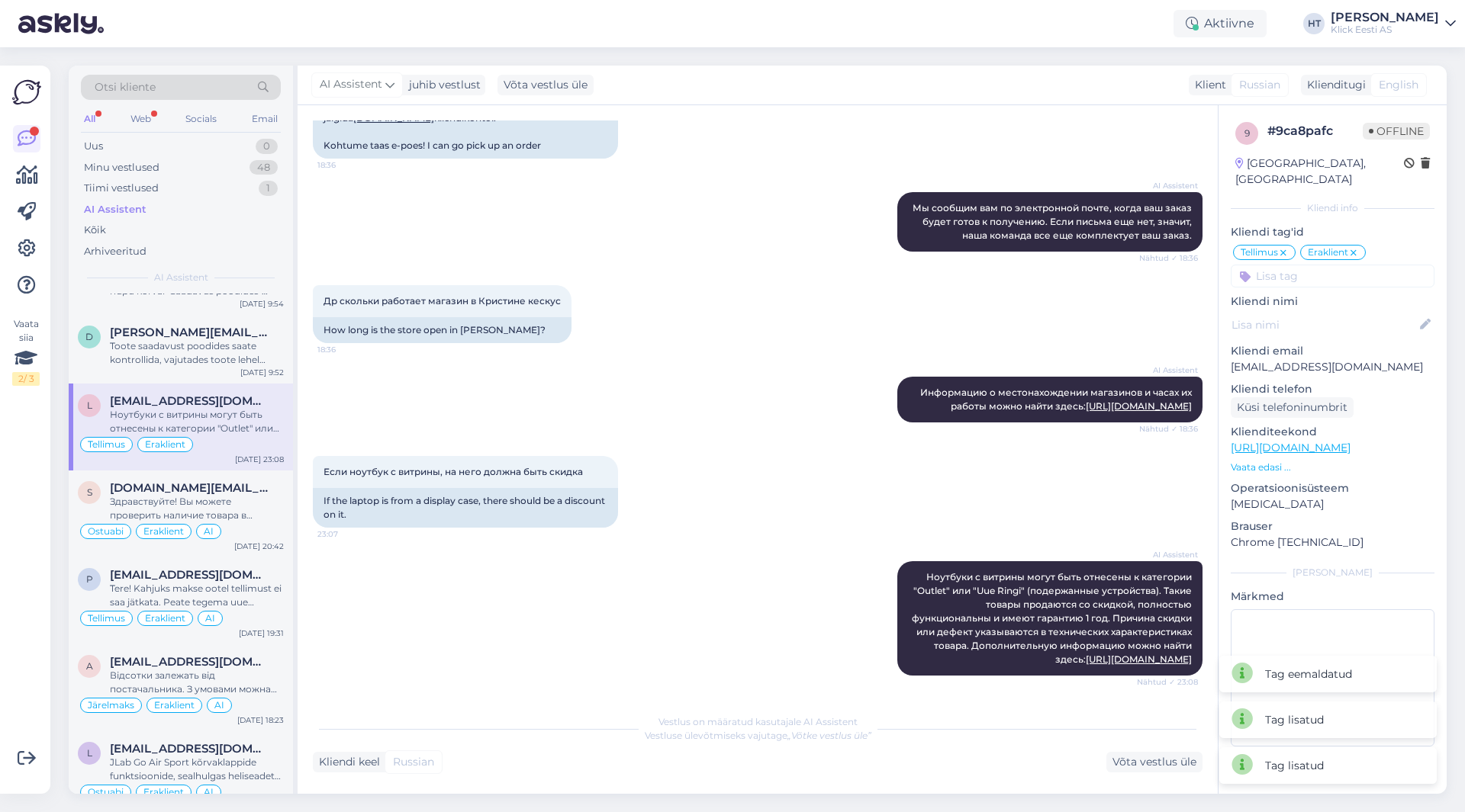
click at [1315, 265] on input at bounding box center [1332, 276] width 204 height 23
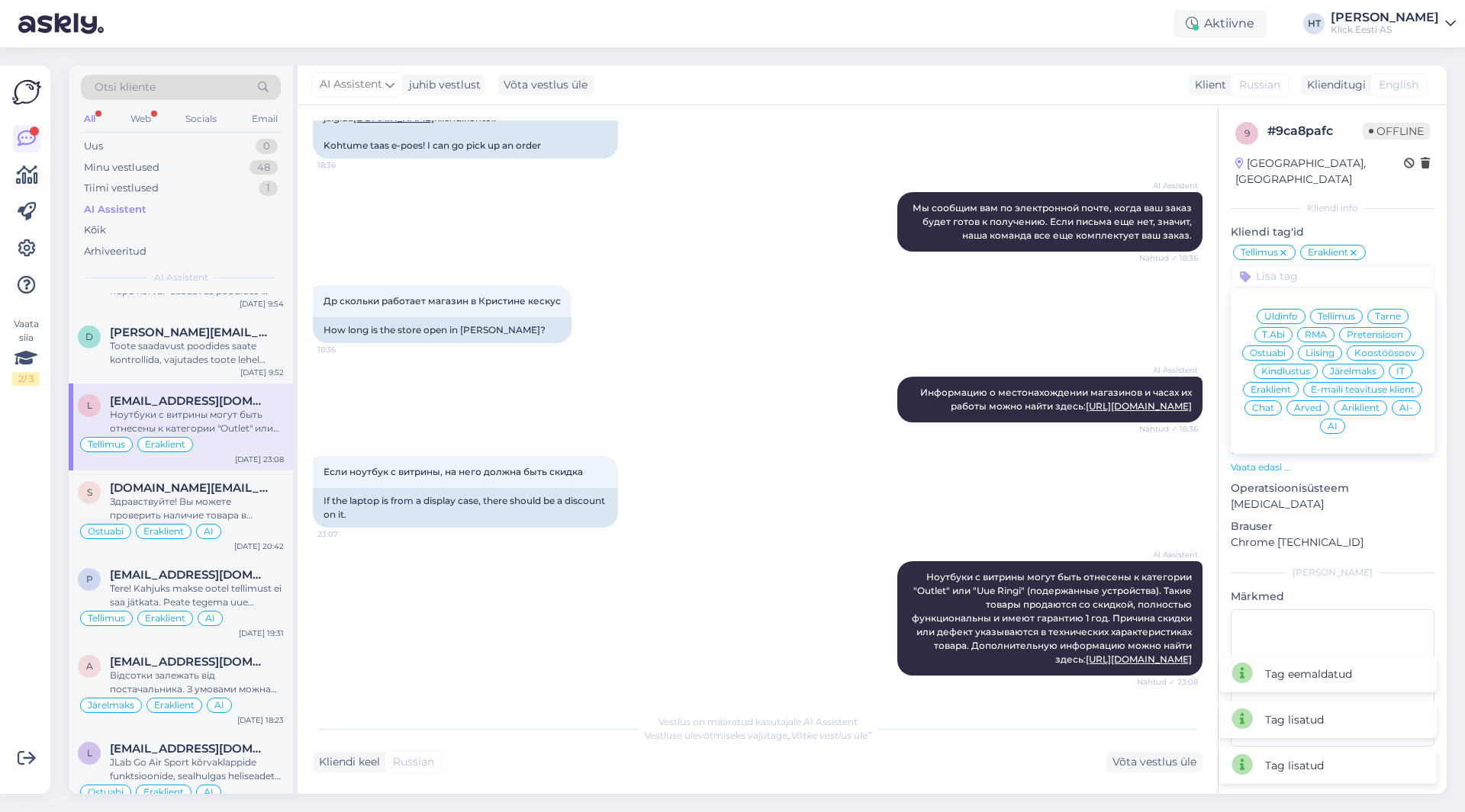
click at [1328, 419] on div "AI" at bounding box center [1332, 426] width 25 height 15
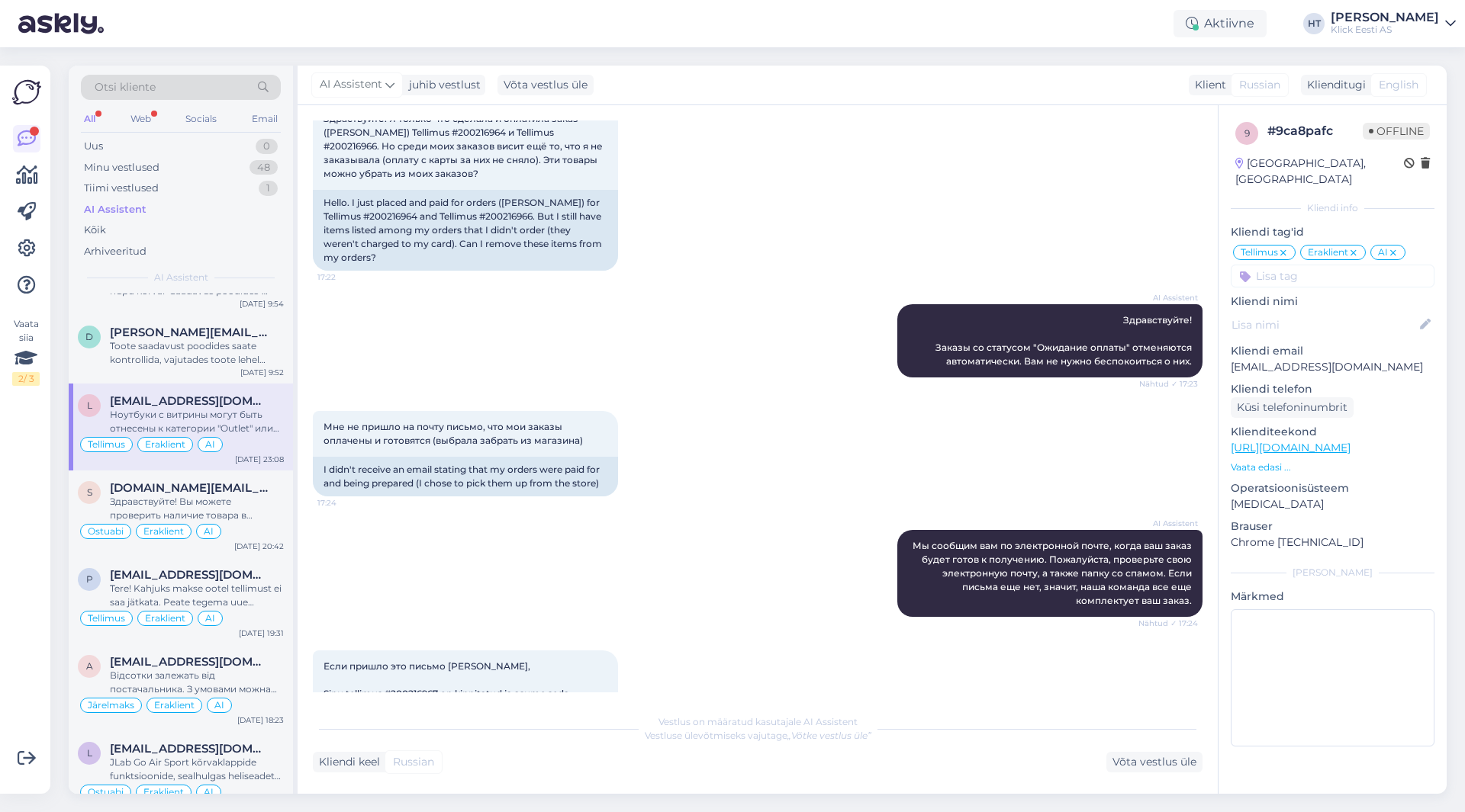
scroll to position [0, 0]
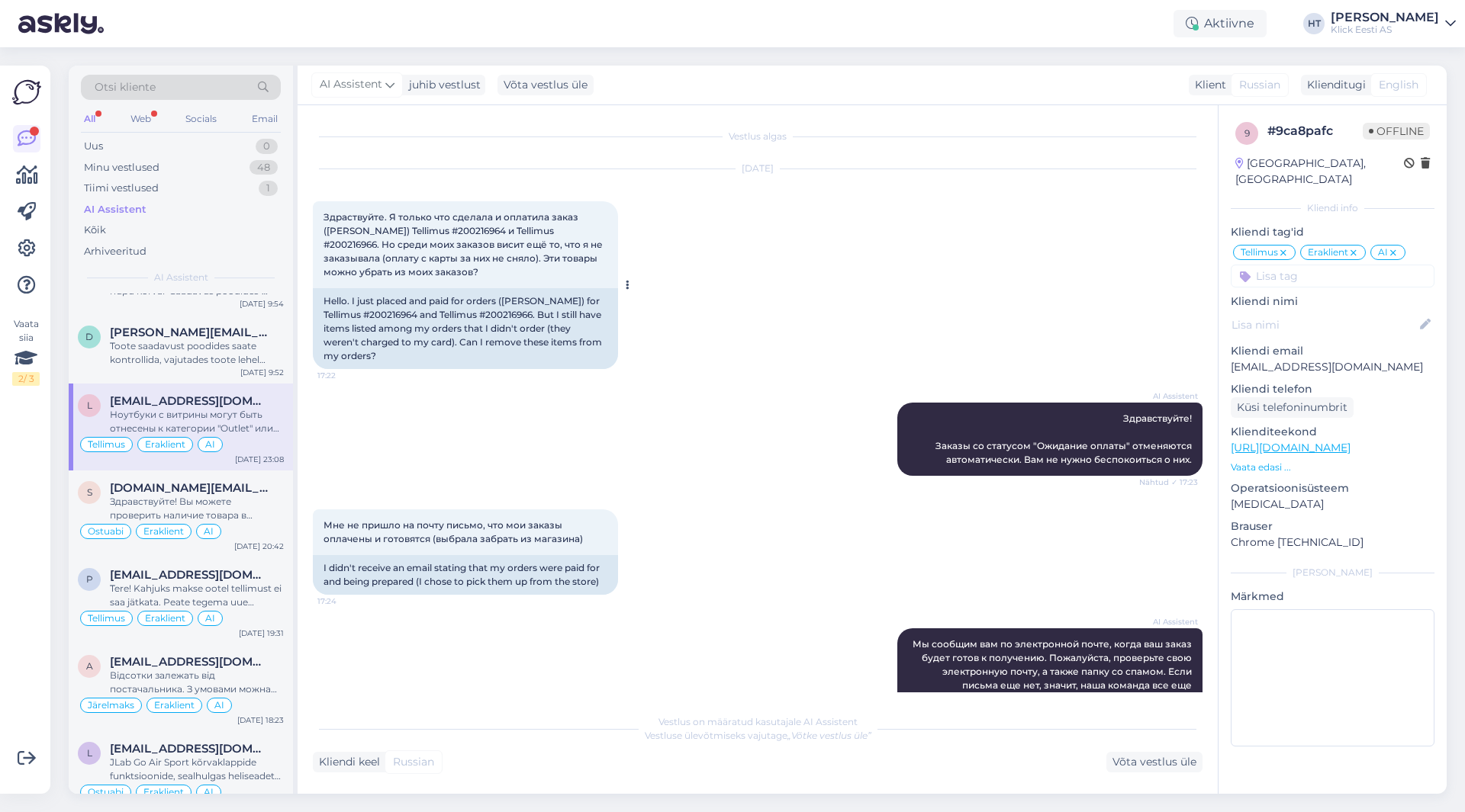
click at [390, 311] on div "Hello. I just placed and paid for orders ([PERSON_NAME]) for Tellimus #20021696…" at bounding box center [465, 328] width 306 height 81
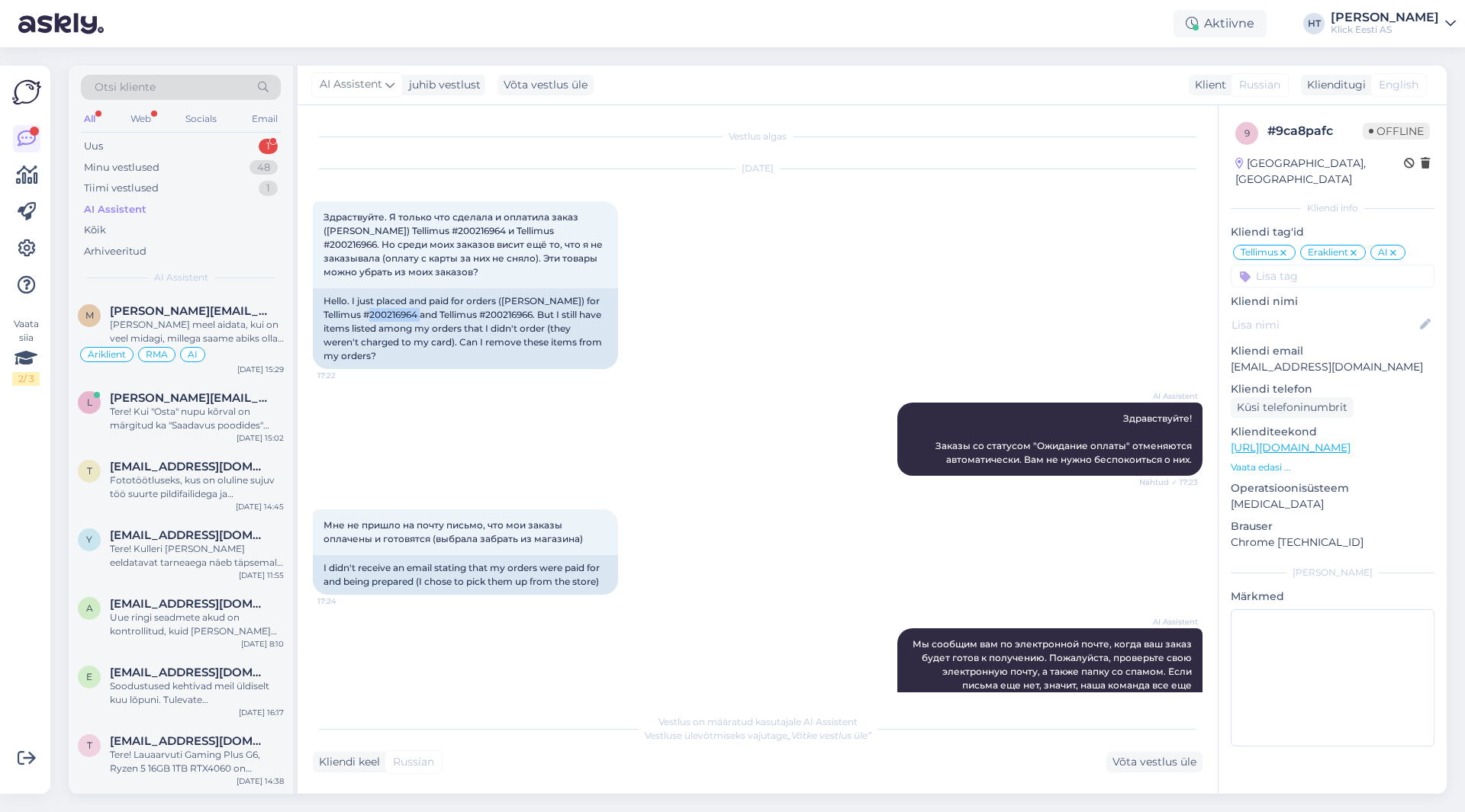
copy div "200216964"
click at [264, 140] on div "1" at bounding box center [268, 145] width 19 height 15
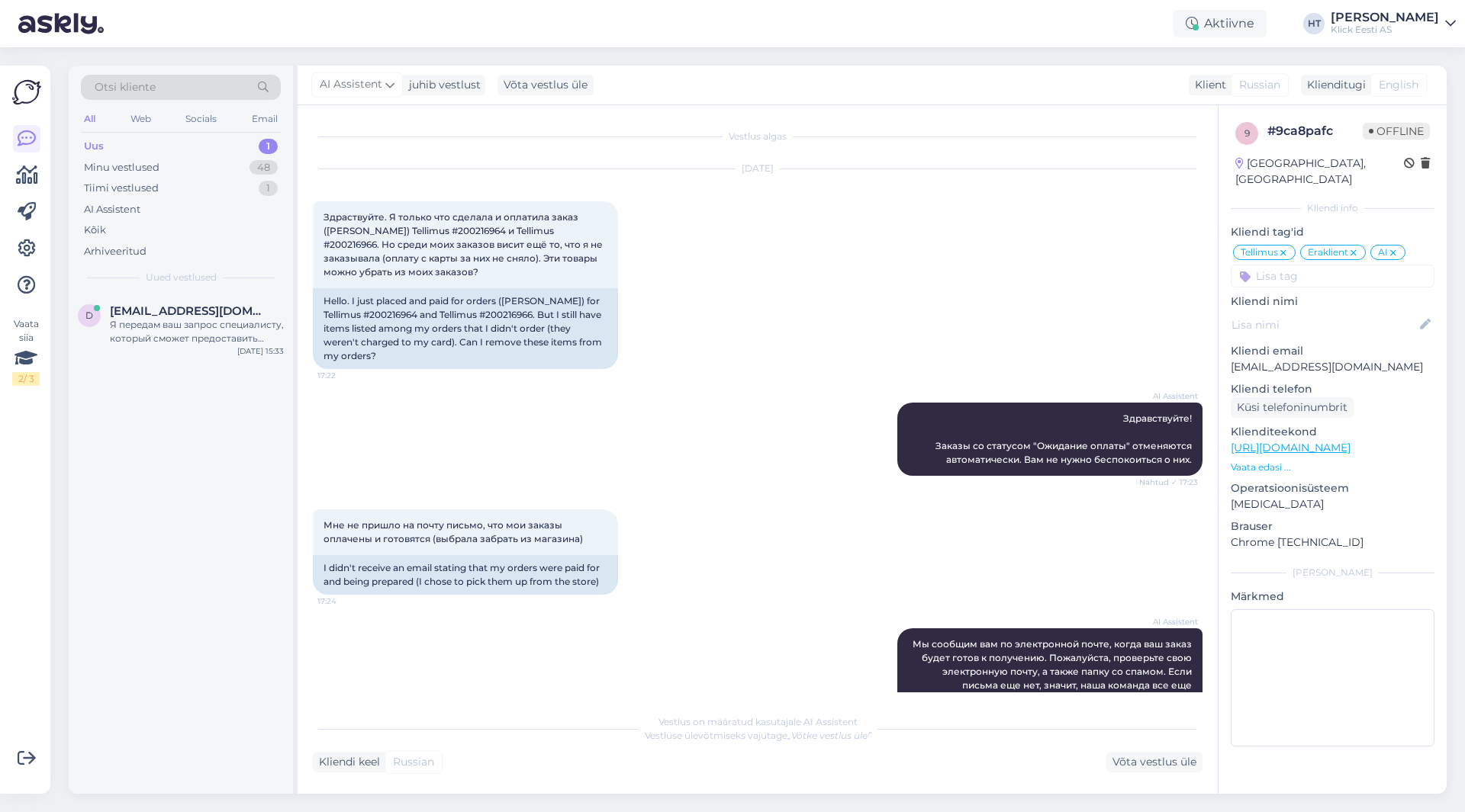
click at [199, 431] on div "d [EMAIL_ADDRESS][DOMAIN_NAME] Я передам ваш запрос специалисту, который сможет…" at bounding box center [180, 543] width 224 height 501
click at [227, 342] on div "Я передам ваш запрос специалисту, который сможет предоставить информацию о возм…" at bounding box center [196, 332] width 174 height 28
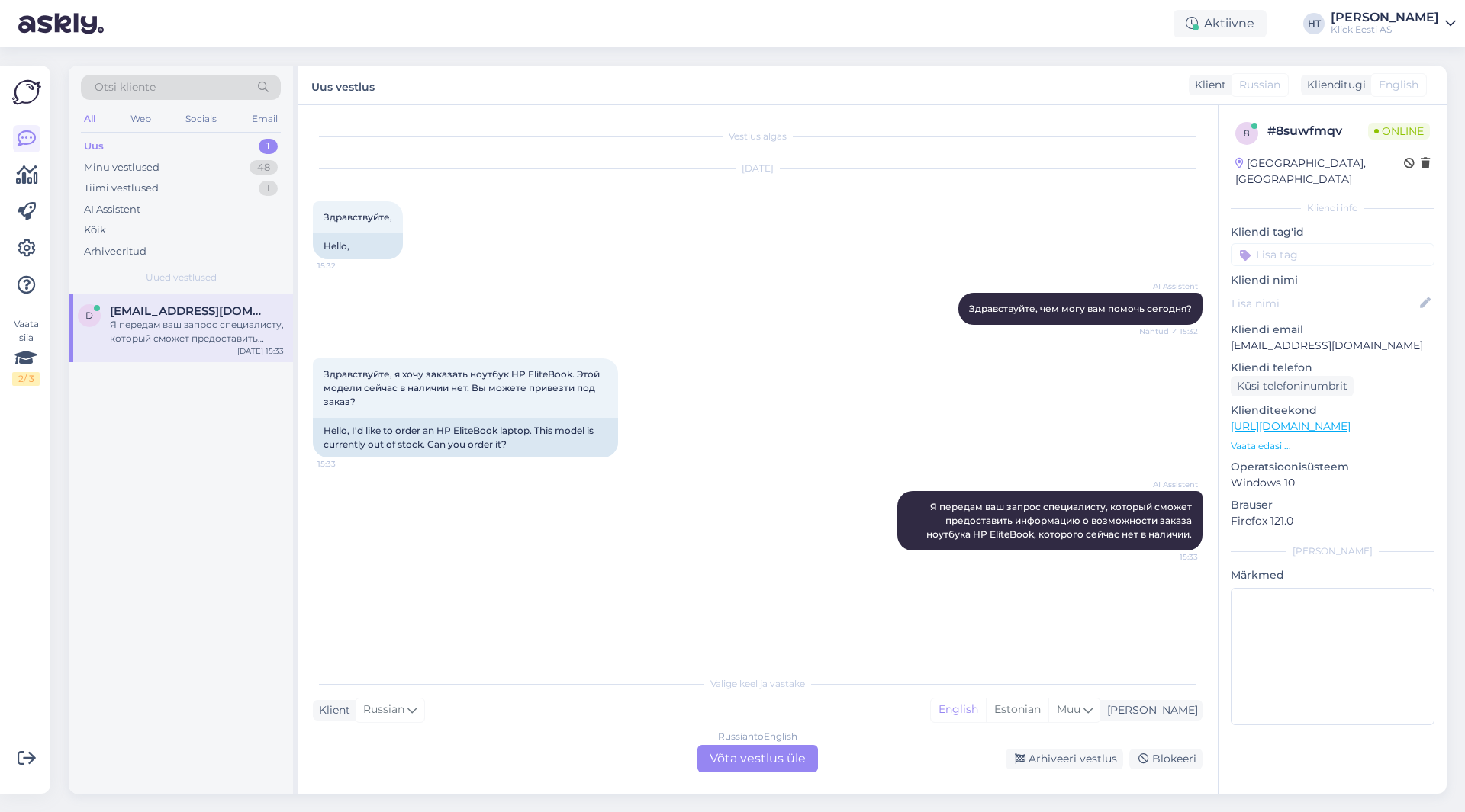
click at [1272, 439] on p "Vaata edasi ..." at bounding box center [1332, 446] width 204 height 14
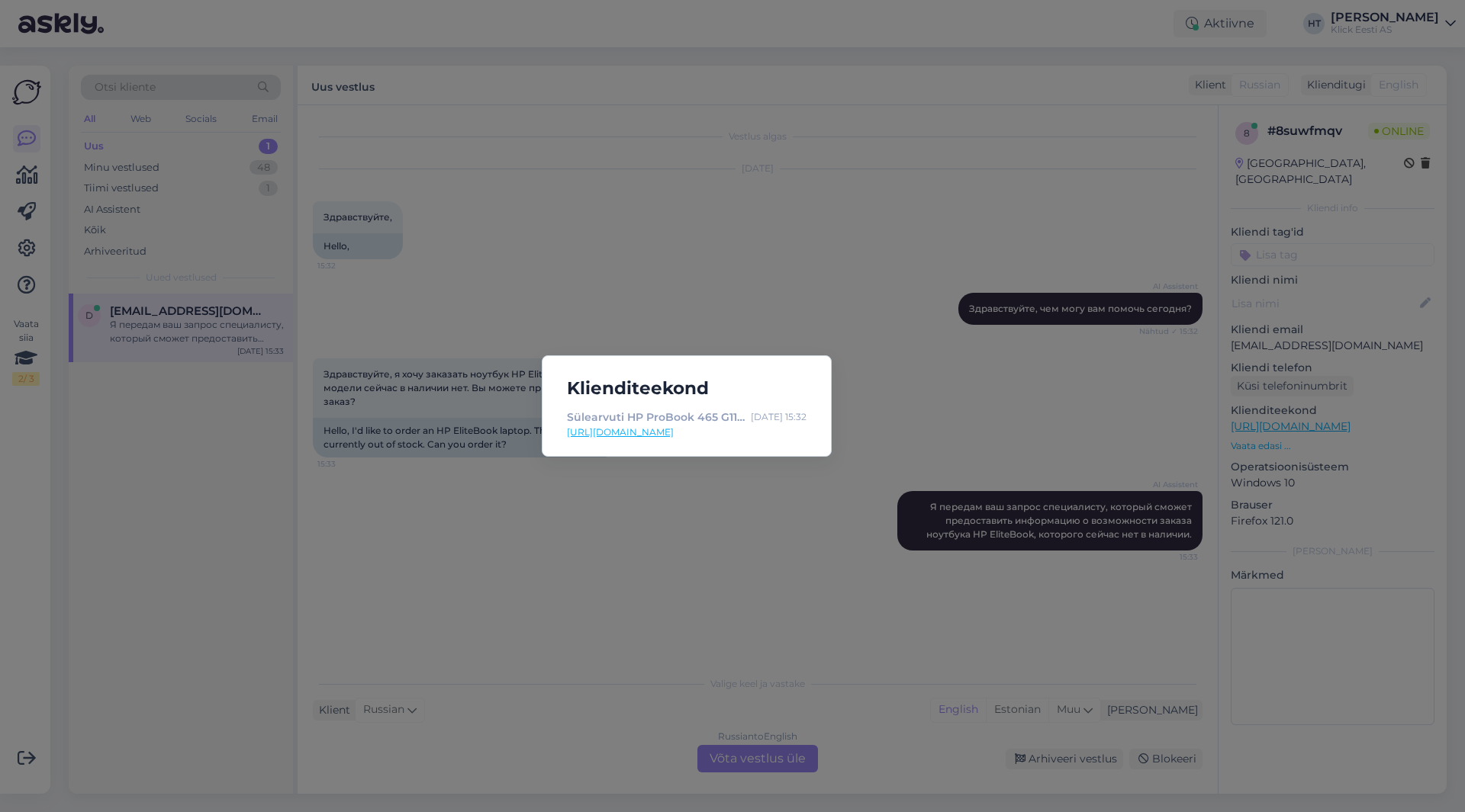
click at [1016, 439] on div "Klienditeekond Sülearvuti HP ProBook 465 G11 16, Ryzen5 32GB 1TB, [PERSON_NAME]…" at bounding box center [732, 406] width 1465 height 812
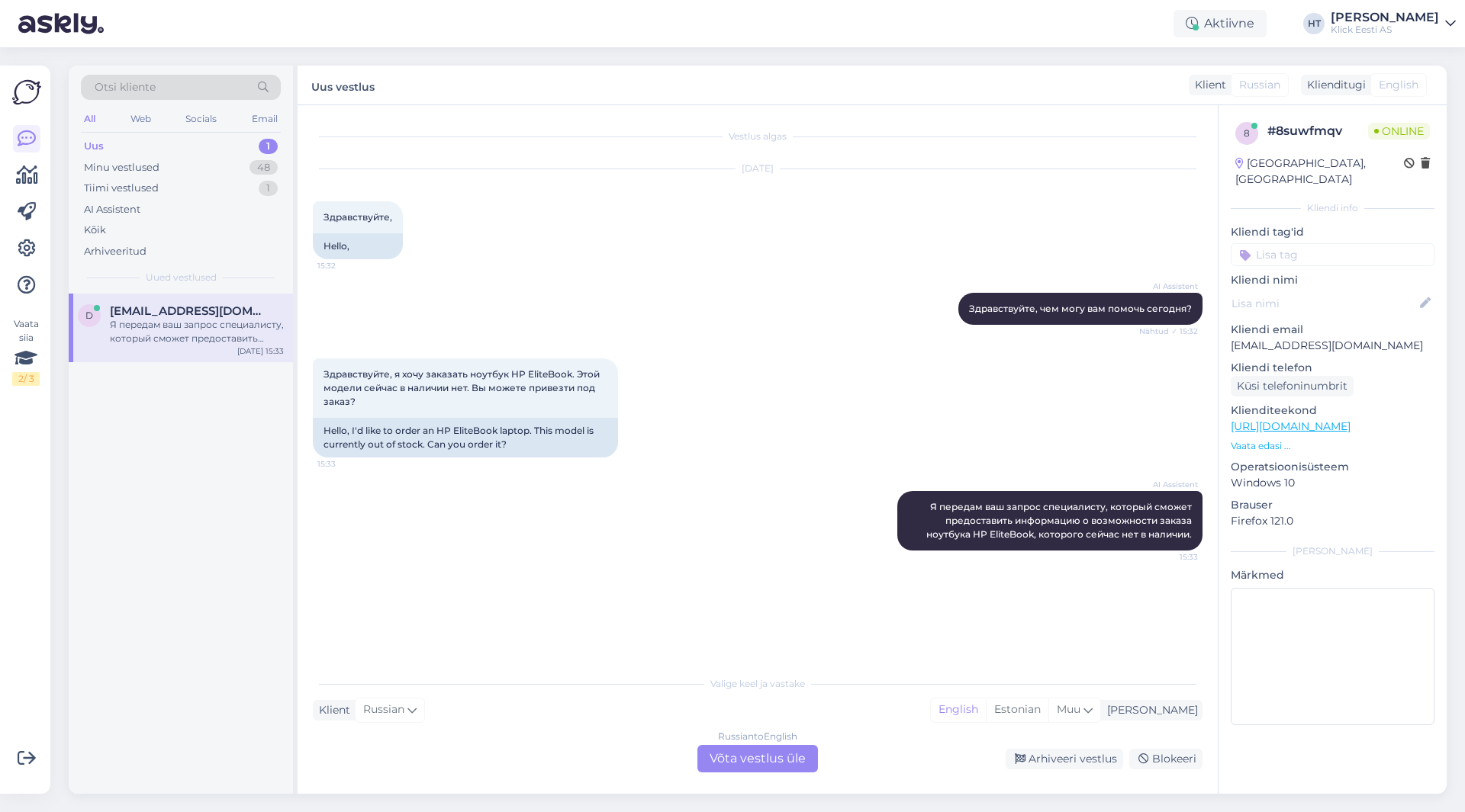
click at [764, 446] on div "Здравствуйте, я хочу заказать ноутбук HP EliteBook. Этой модели сейчас в наличи…" at bounding box center [757, 407] width 890 height 132
drag, startPoint x: 930, startPoint y: 505, endPoint x: 1192, endPoint y: 533, distance: 263.5
click at [1192, 533] on div "AI Assistent Я передам ваш запрос специалисту, который сможет предоставить инфо…" at bounding box center [1049, 521] width 306 height 60
copy span "Я передам ваш запрос специалисту, который сможет предоставить информацию о возм…"
click at [681, 647] on div "Vestlus algas [DATE] Здравствуйте, 15:32 Hello, AI Assistent Здравствуйте, чем …" at bounding box center [763, 387] width 903 height 534
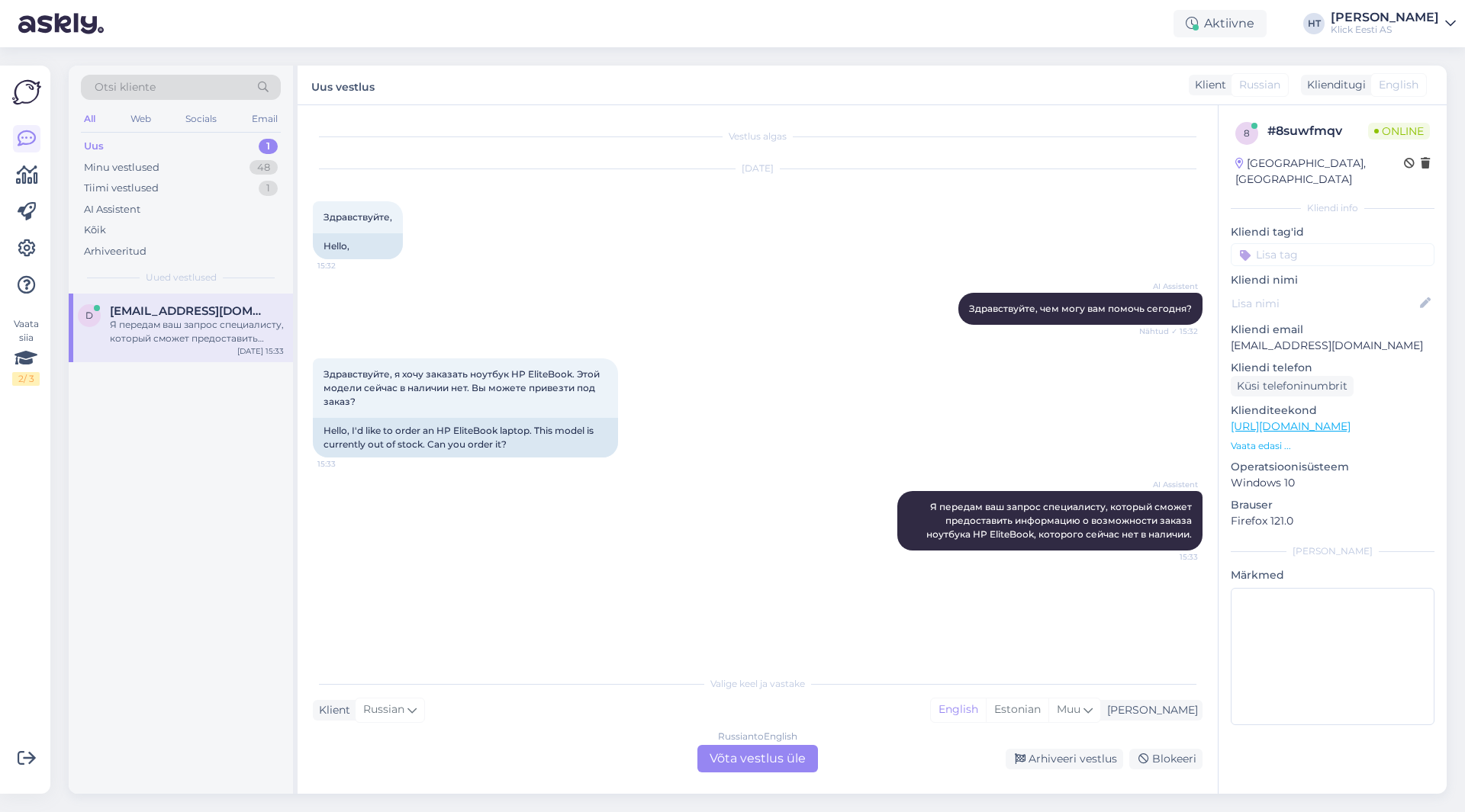
click at [761, 754] on div "Russian to English Võta vestlus üle" at bounding box center [757, 759] width 120 height 28
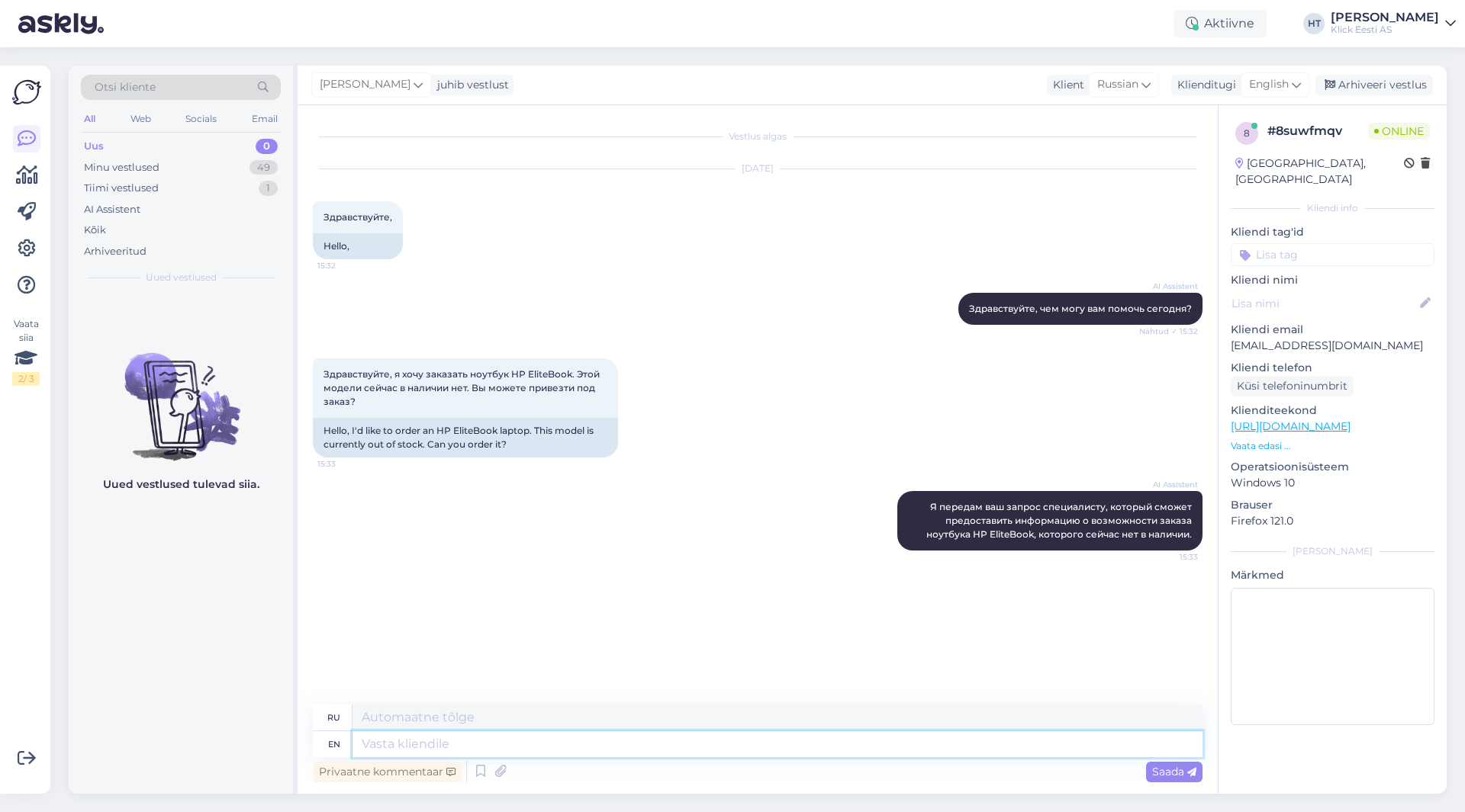
click at [761, 754] on textarea at bounding box center [777, 744] width 850 height 26
type textarea "Which"
type textarea "Который"
type textarea "Which model"
type textarea "Какая модель"
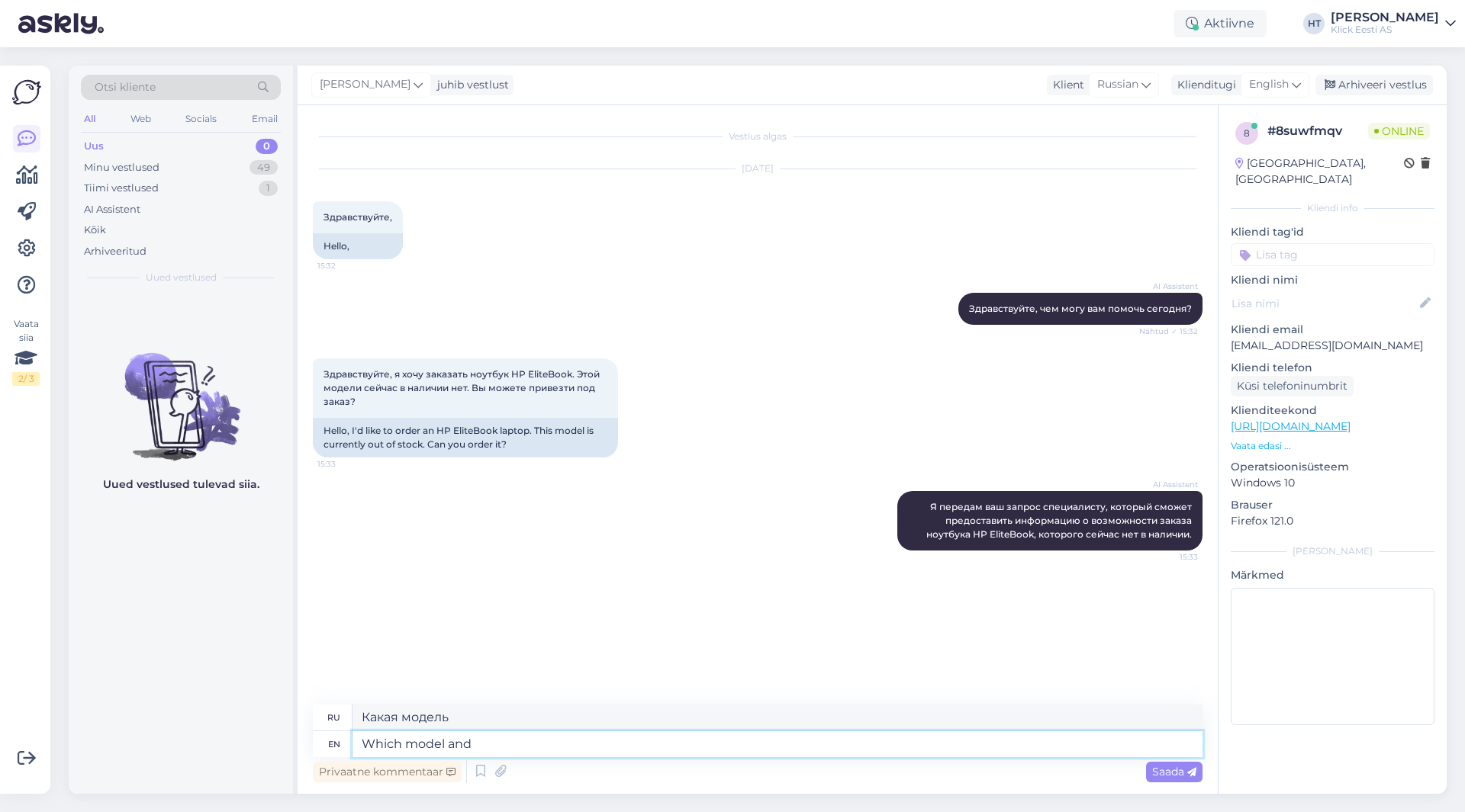
type textarea "Which model and"
type textarea "Какая модель и"
type textarea "Which model and configuration is"
type textarea "Какая модель и конфигурация"
type textarea "Which model and configuration is"
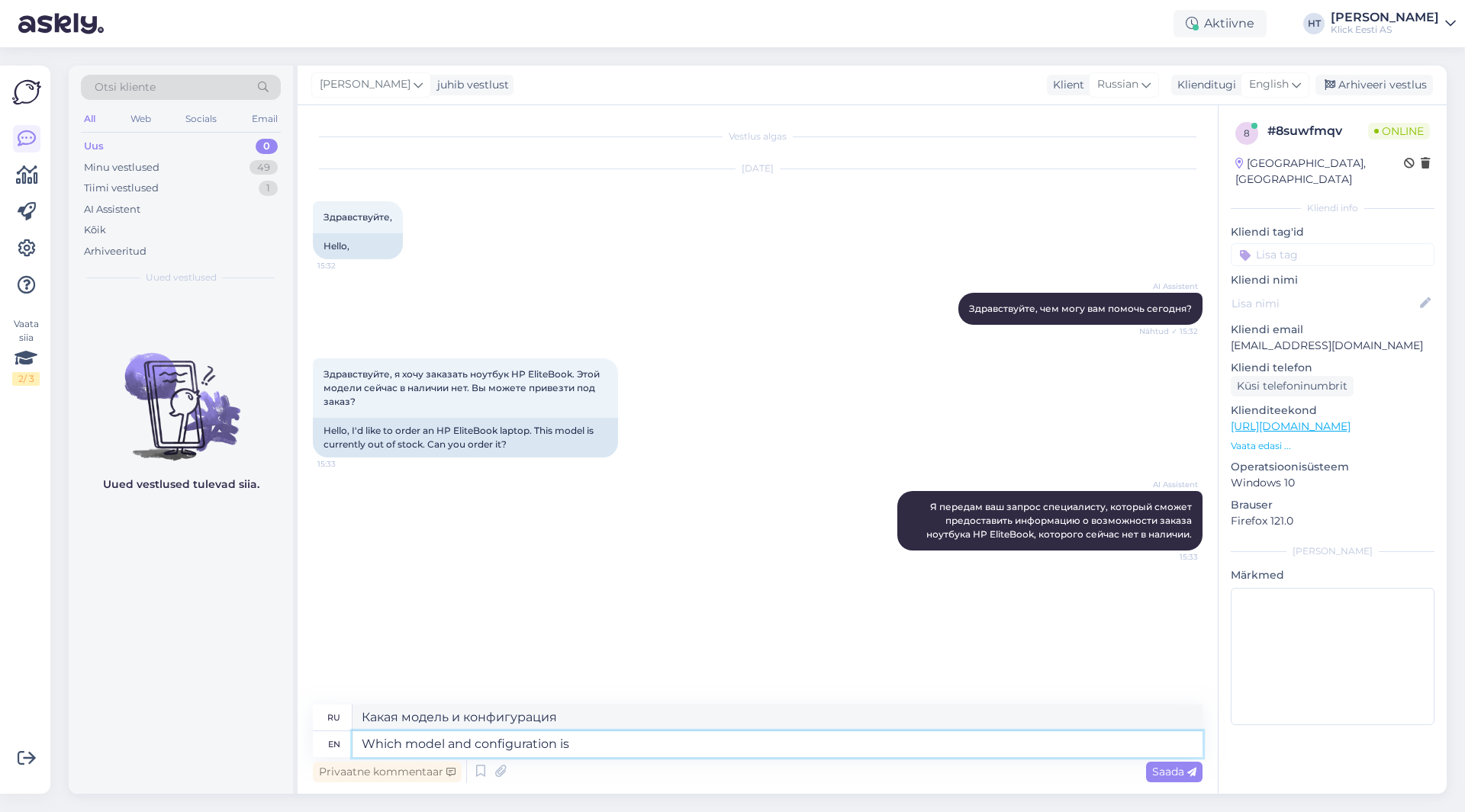
type textarea "Какая модель и конфигурация?"
type textarea "Which model and configuration is it pr"
type textarea "Какая это модель и конфигурация?"
type textarea "Which model and configuration is it precisely?"
type textarea "Какая именно это модель и конфигурация?"
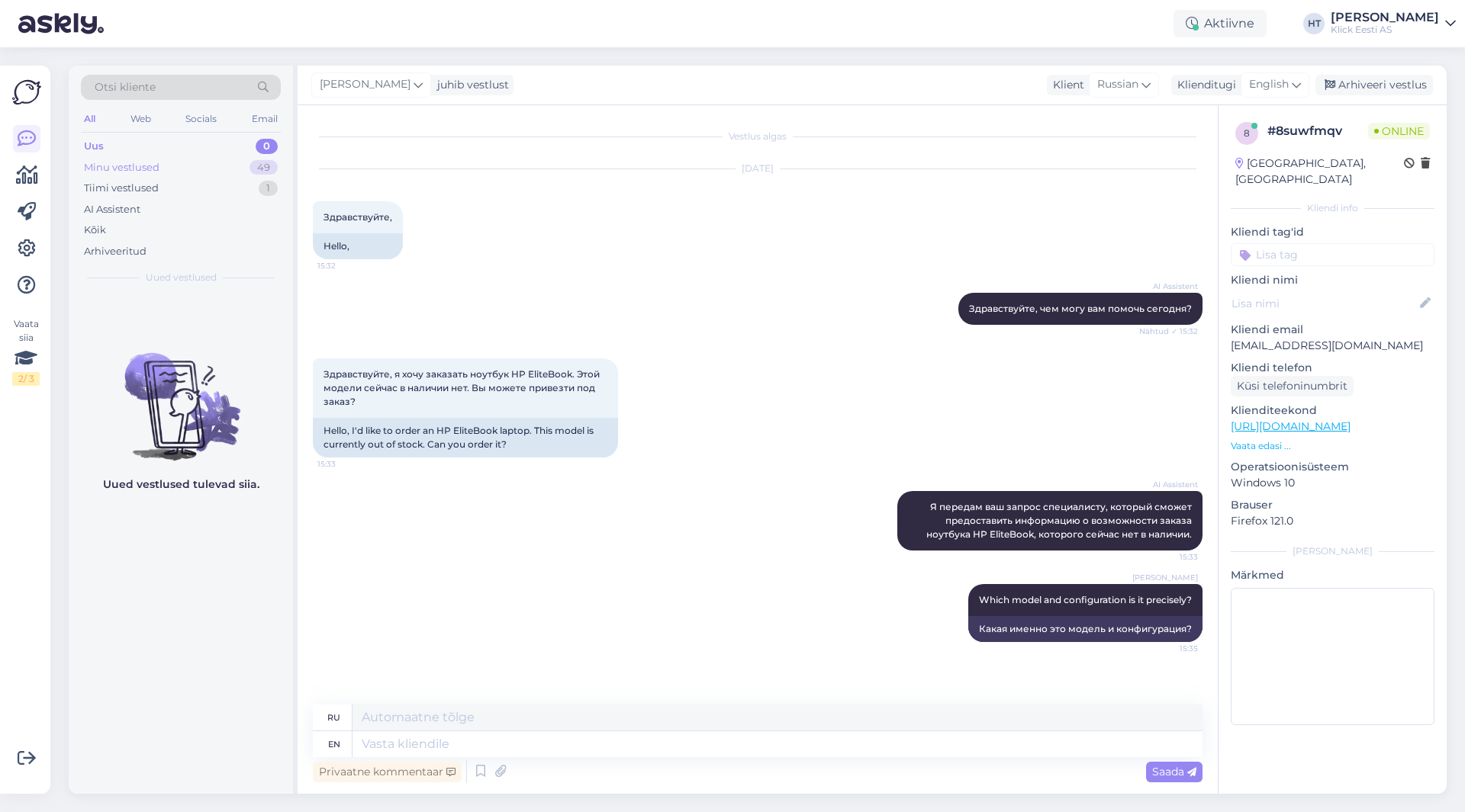
click at [240, 165] on div "Minu vestlused 49" at bounding box center [180, 167] width 200 height 21
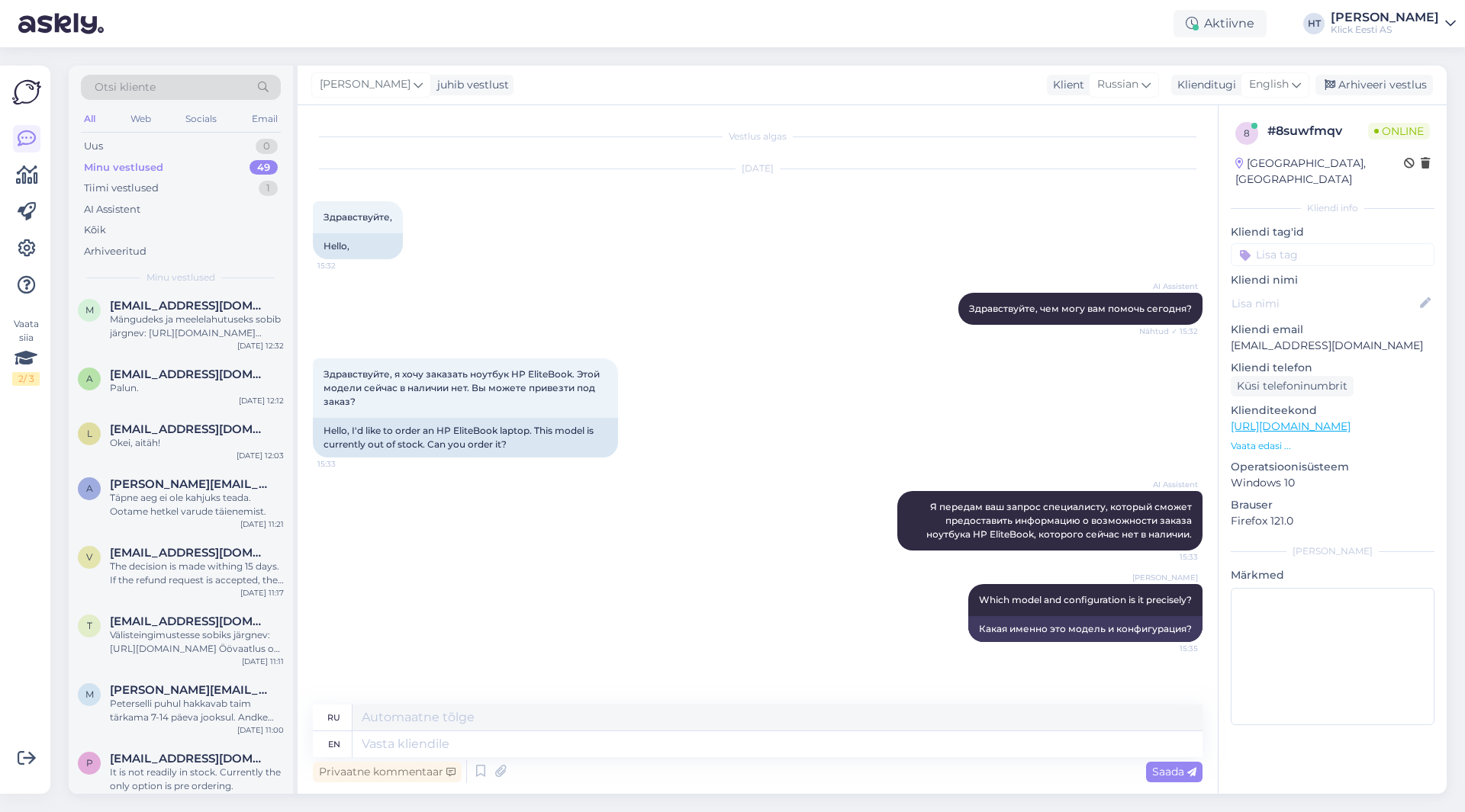
scroll to position [2639, 0]
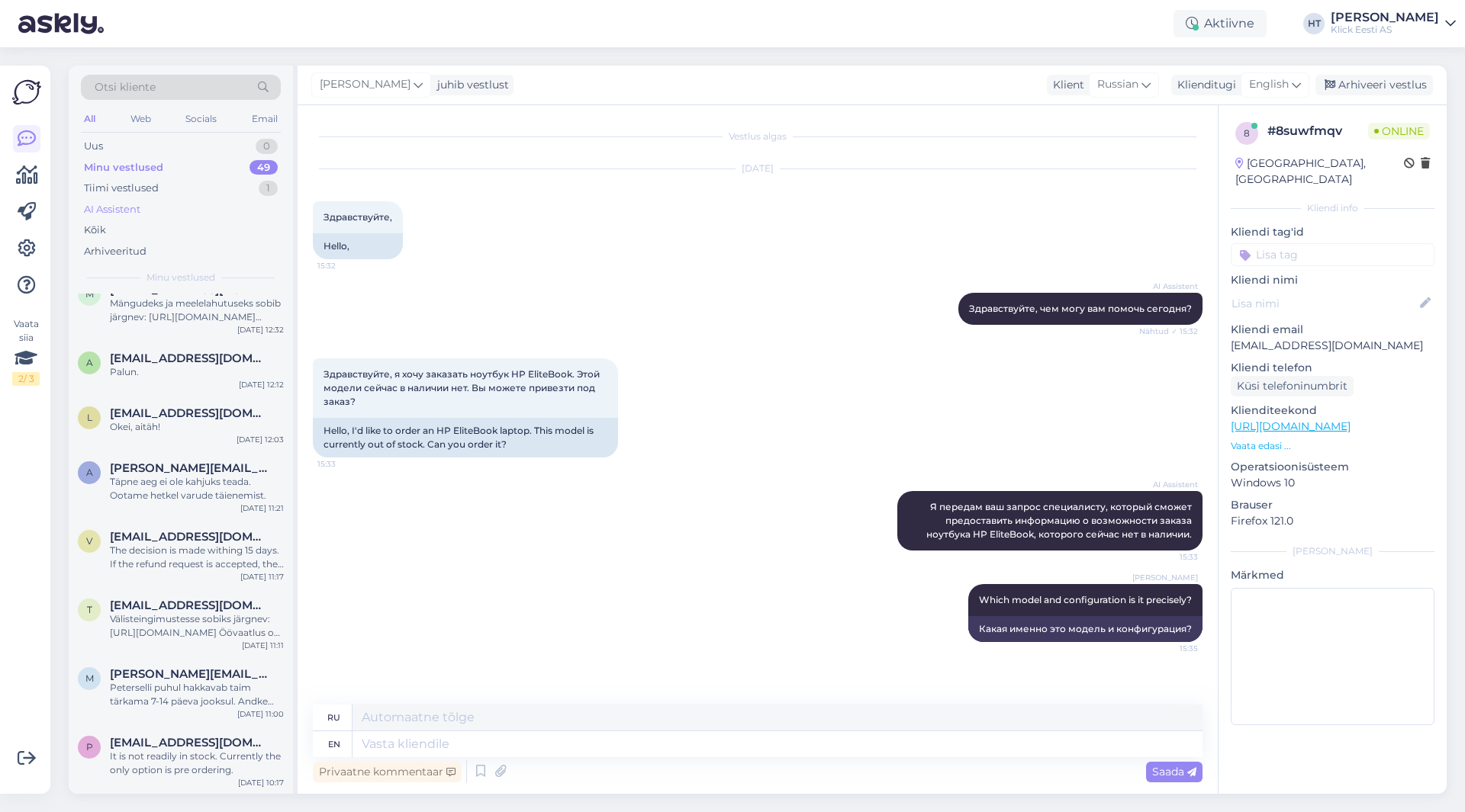
click at [181, 206] on div "AI Assistent" at bounding box center [180, 209] width 200 height 21
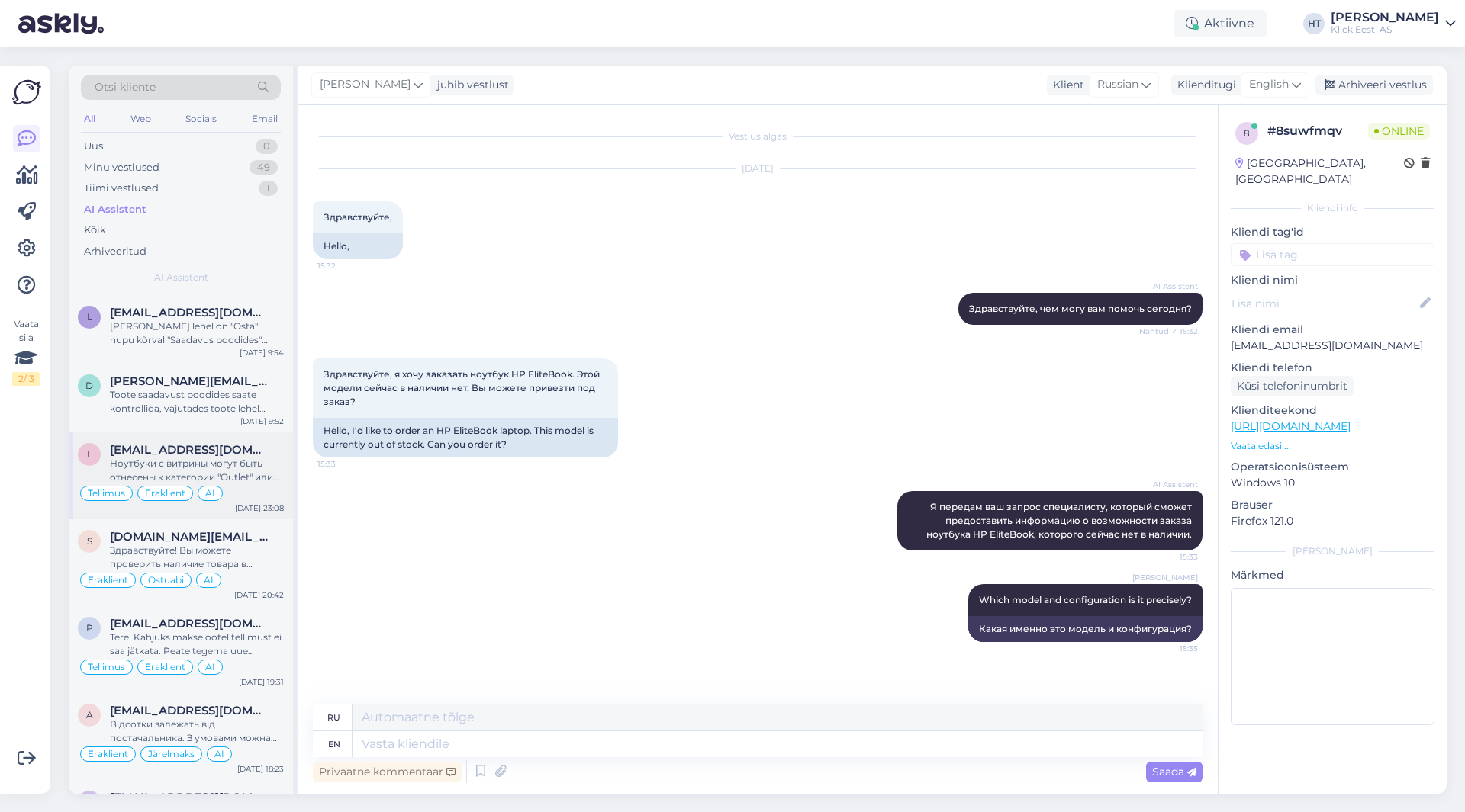
scroll to position [2135, 0]
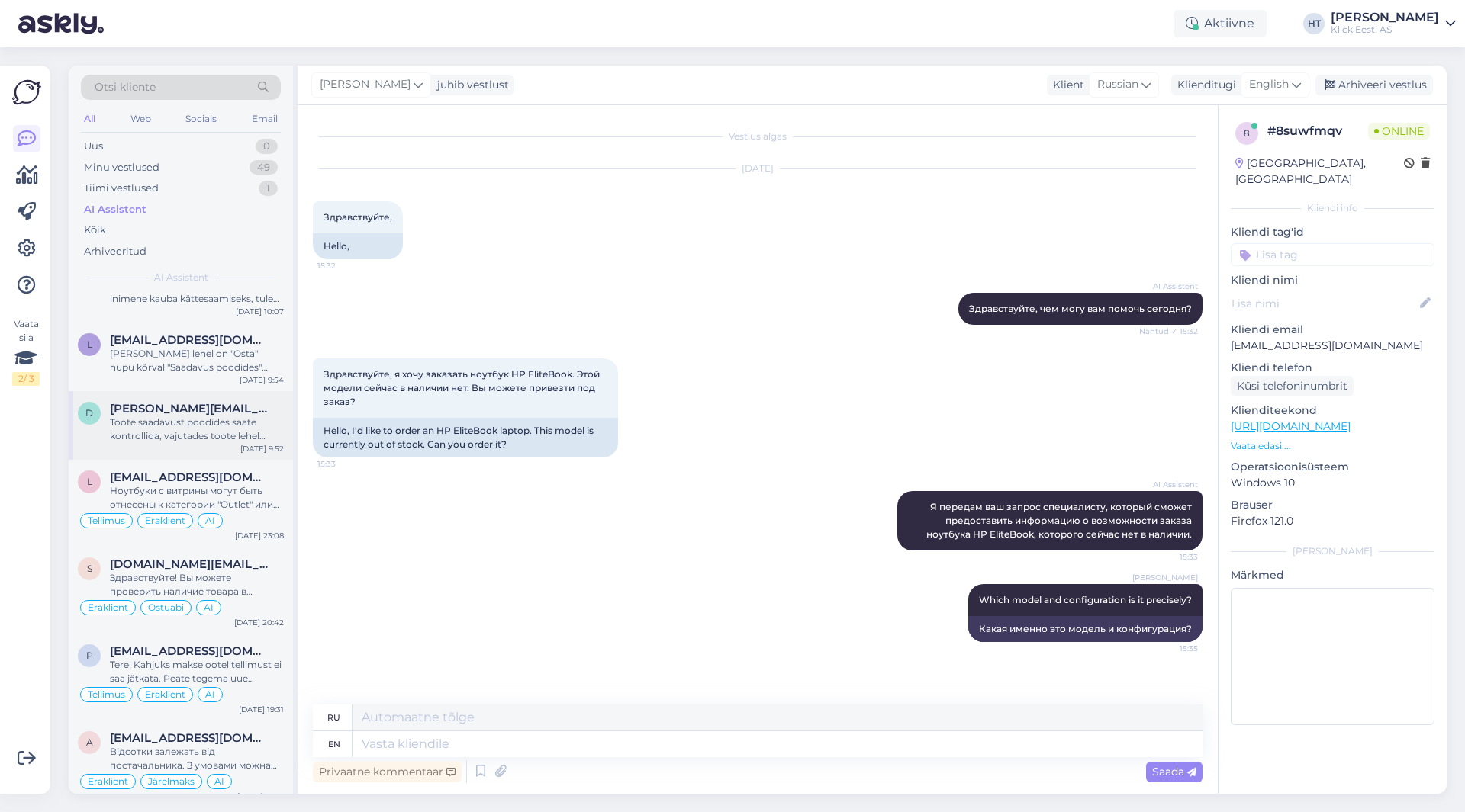
click at [198, 436] on div "Toote saadavust poodides saate kontrollida, vajutades toote lehel "Saadavus poo…" at bounding box center [196, 430] width 174 height 28
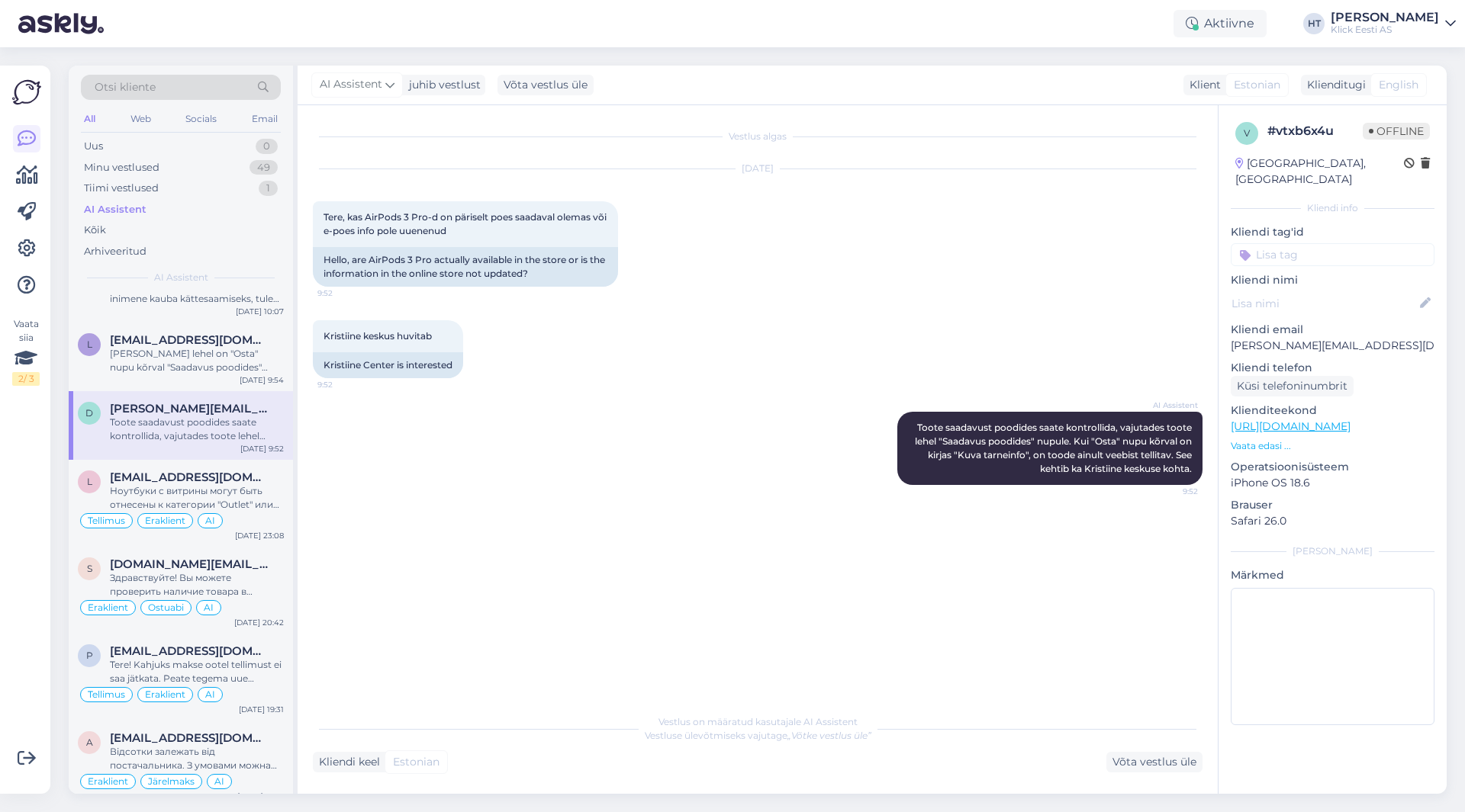
click at [1269, 243] on input at bounding box center [1332, 254] width 204 height 23
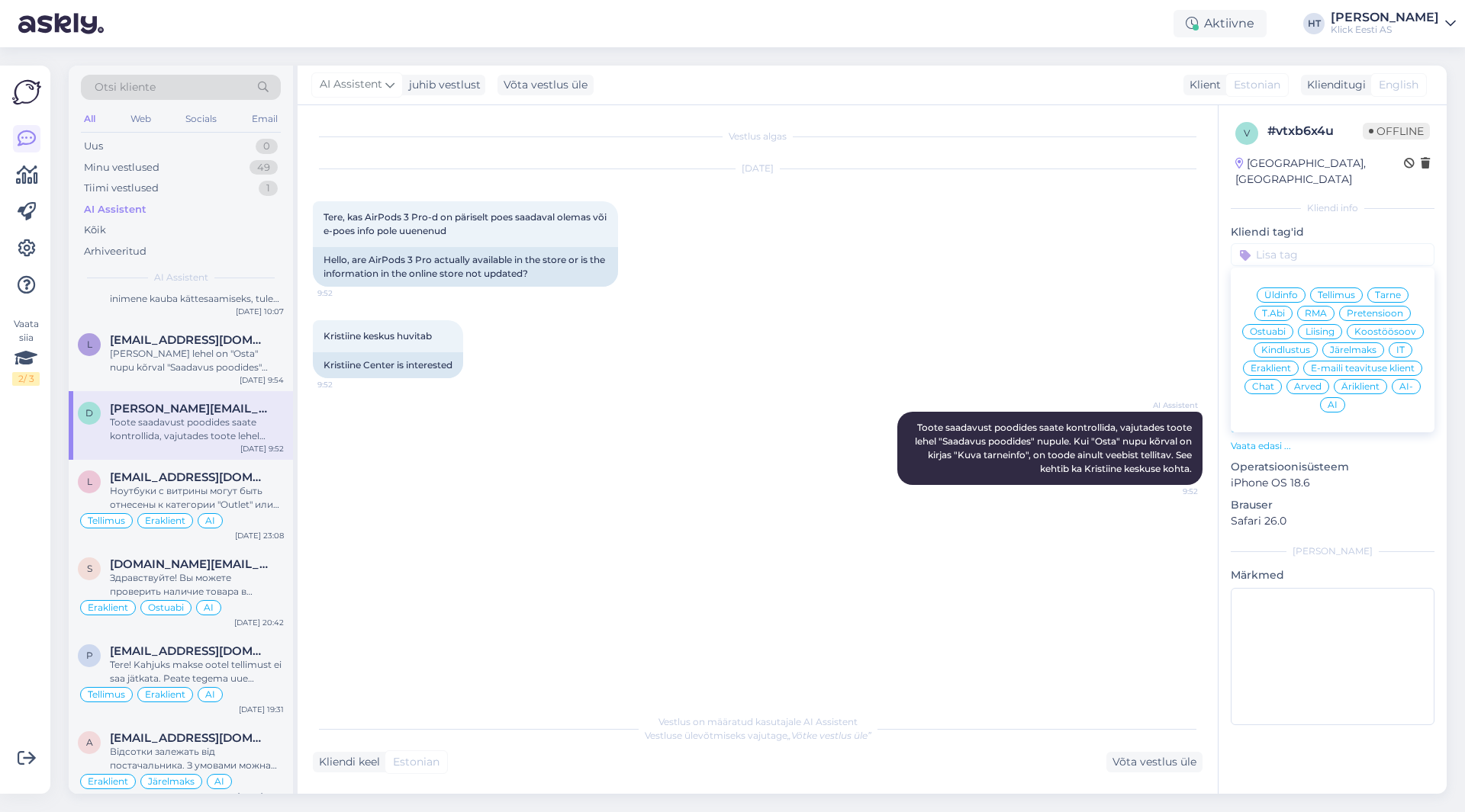
click at [1276, 327] on span "Ostuabi" at bounding box center [1267, 331] width 36 height 9
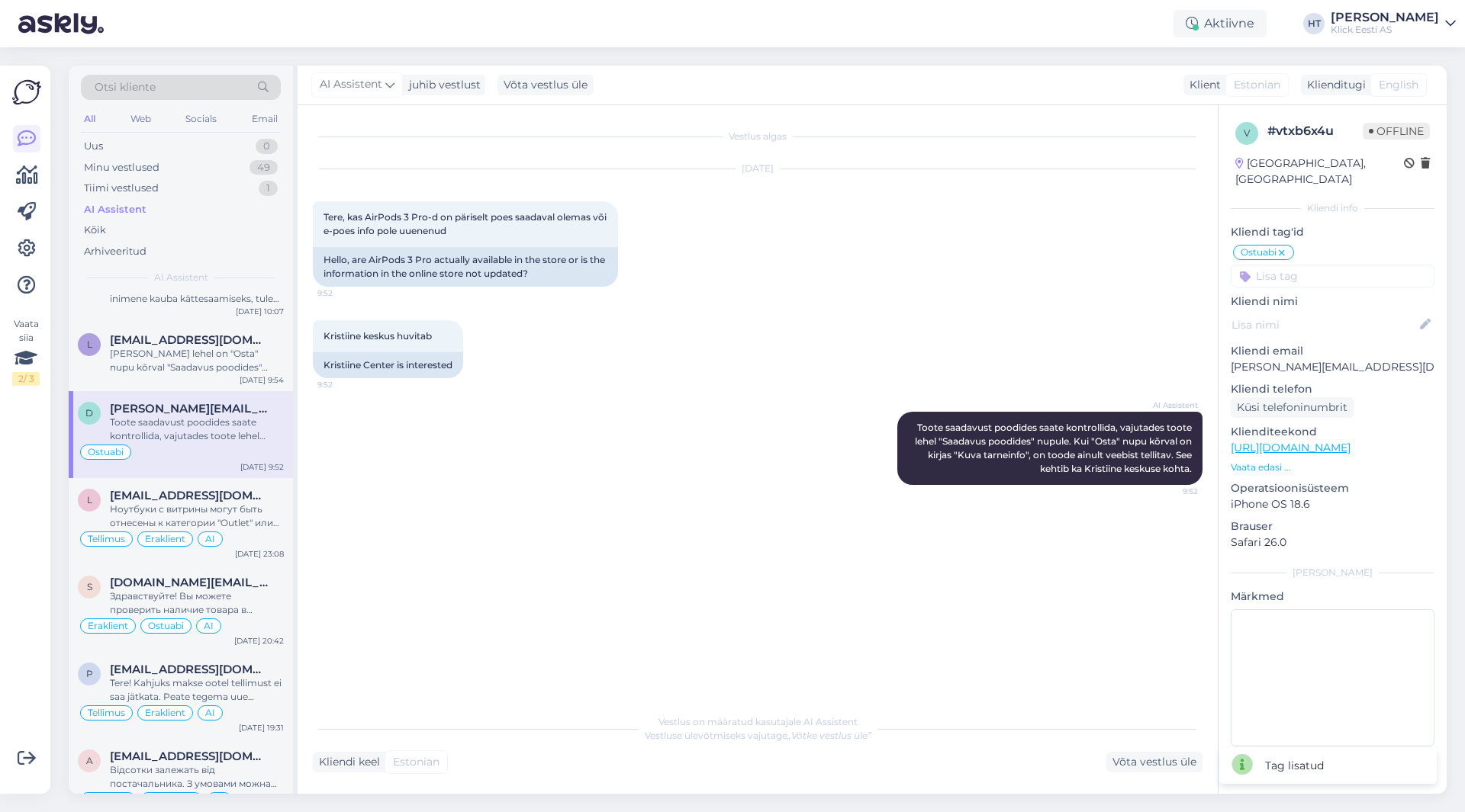
click at [1300, 248] on div "Ostuabi Üldinfo Tellimus Tarne T.Abi RMA Pretensioon Ostuabi Liising Koostöösoo…" at bounding box center [1332, 265] width 204 height 44
click at [1302, 265] on input at bounding box center [1332, 276] width 204 height 23
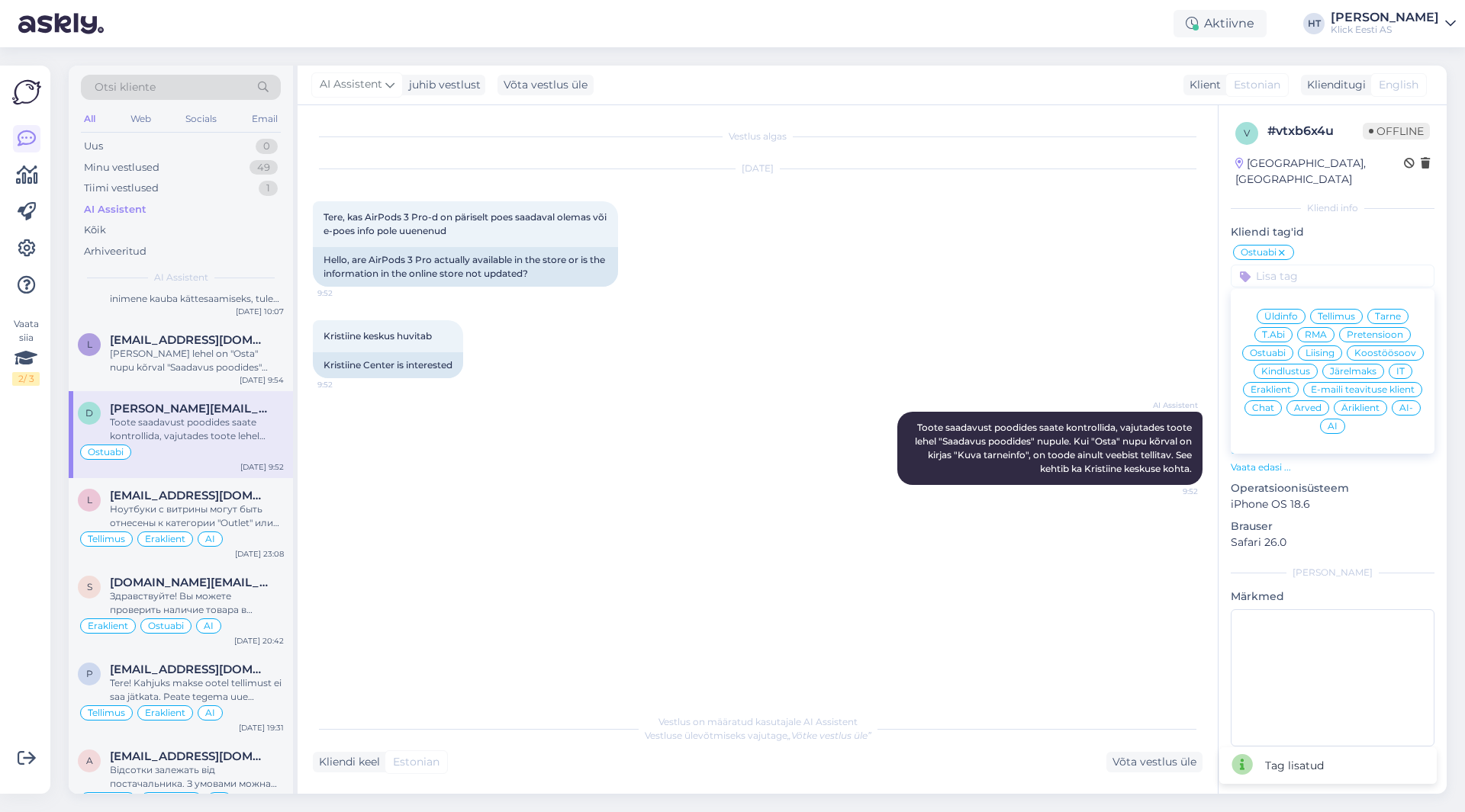
click at [1285, 385] on span "Eraklient" at bounding box center [1270, 389] width 41 height 9
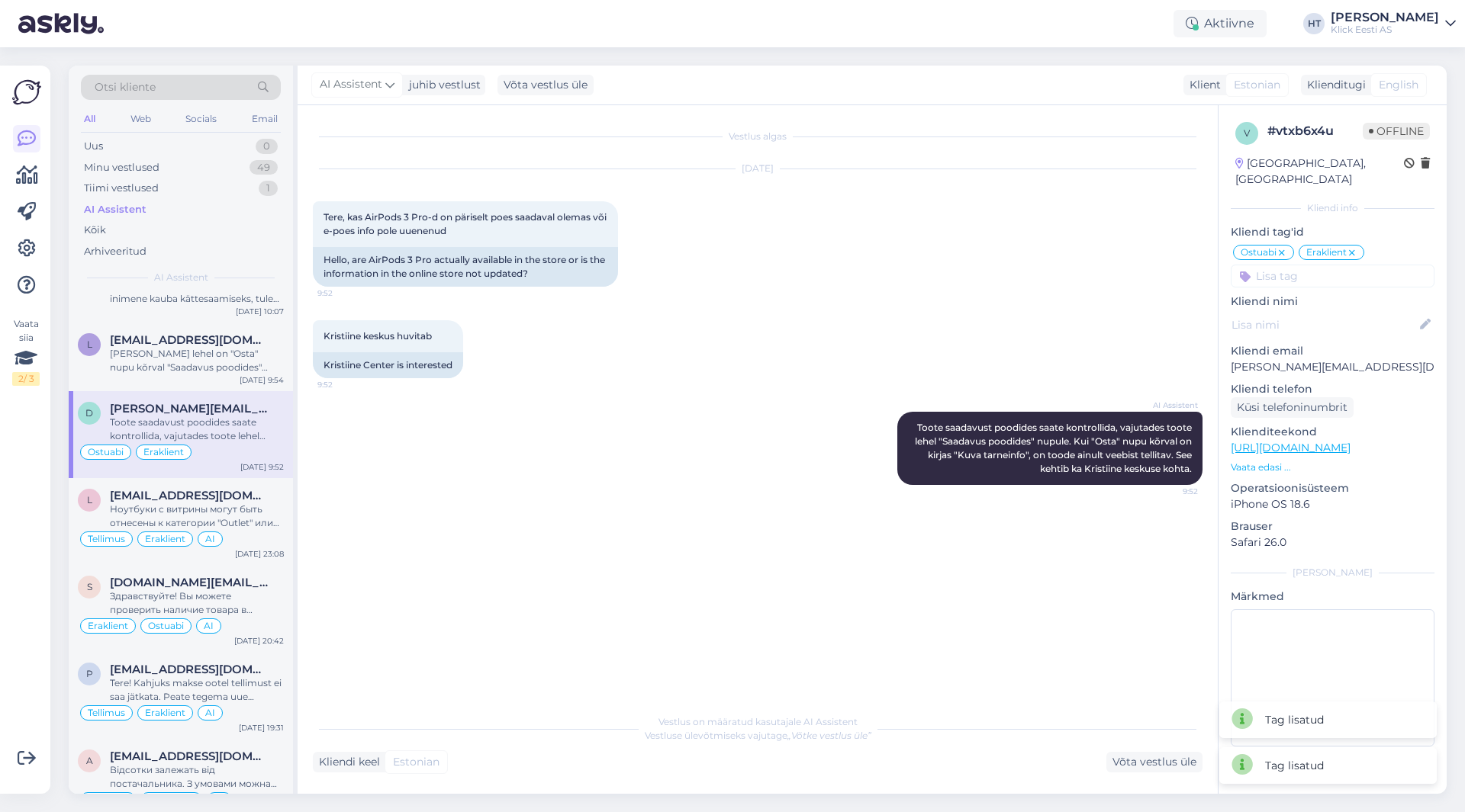
click at [1316, 265] on input at bounding box center [1332, 276] width 204 height 23
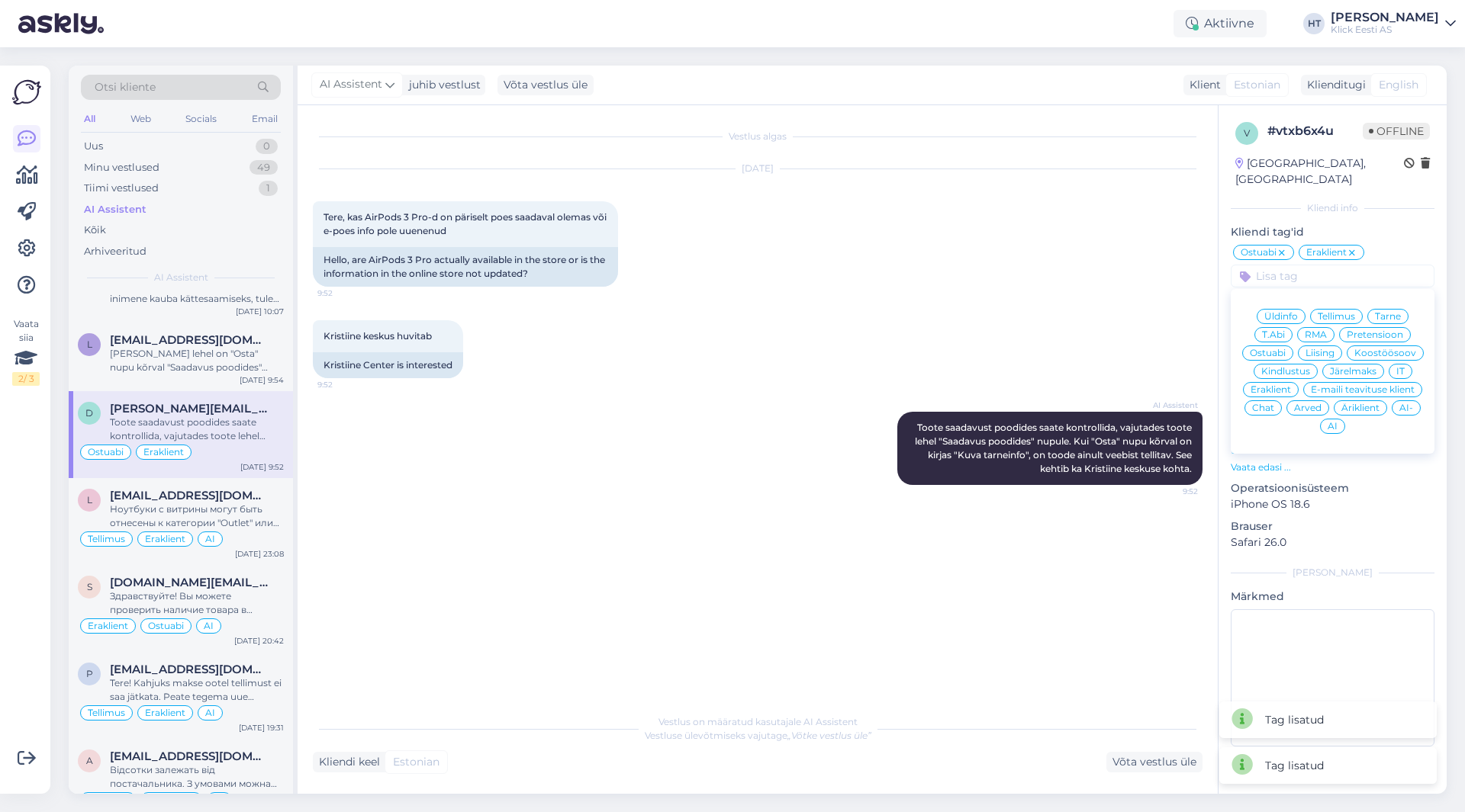
click at [1330, 422] on span "AI" at bounding box center [1333, 426] width 10 height 9
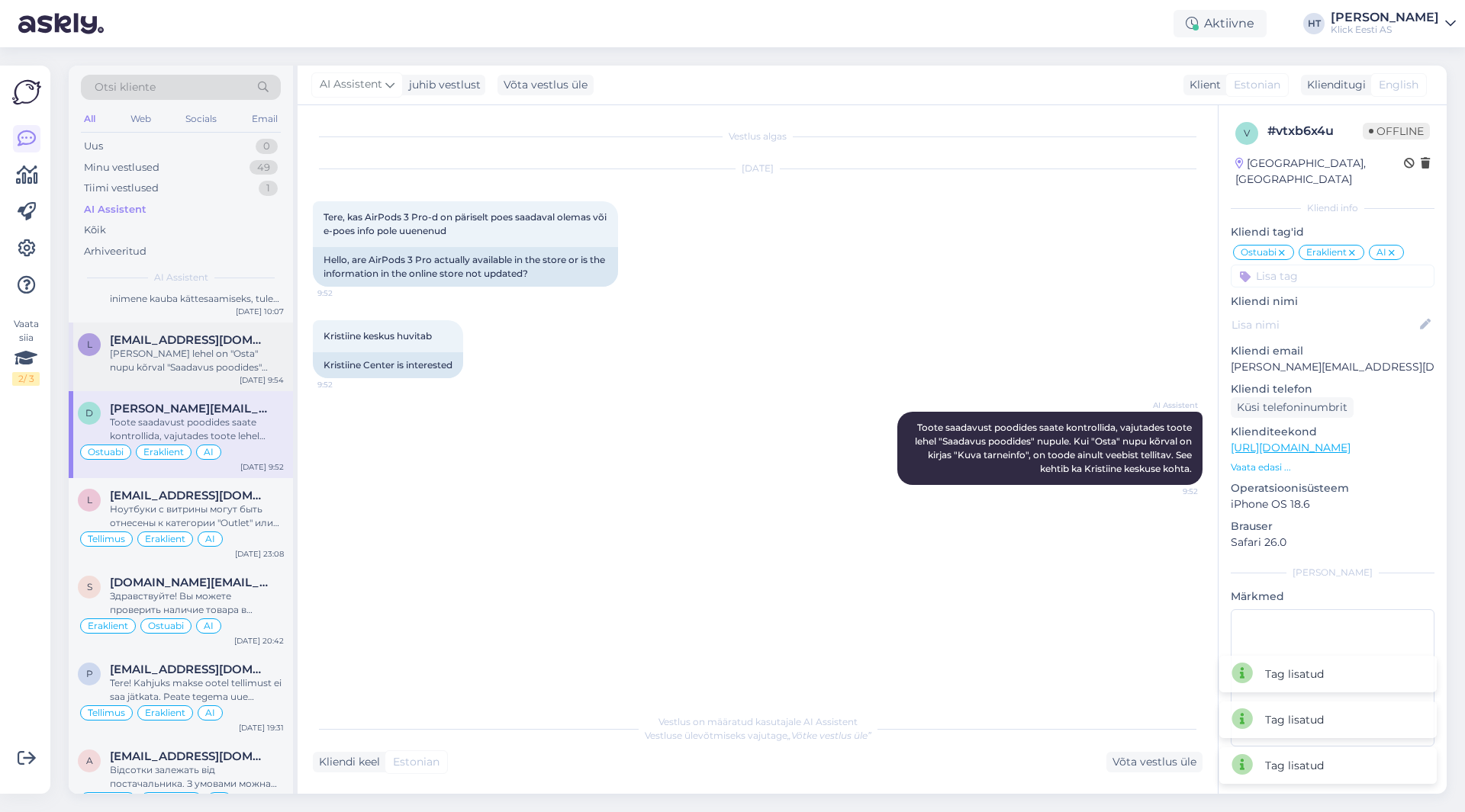
click at [194, 344] on span "[EMAIL_ADDRESS][DOMAIN_NAME]" at bounding box center [188, 340] width 158 height 14
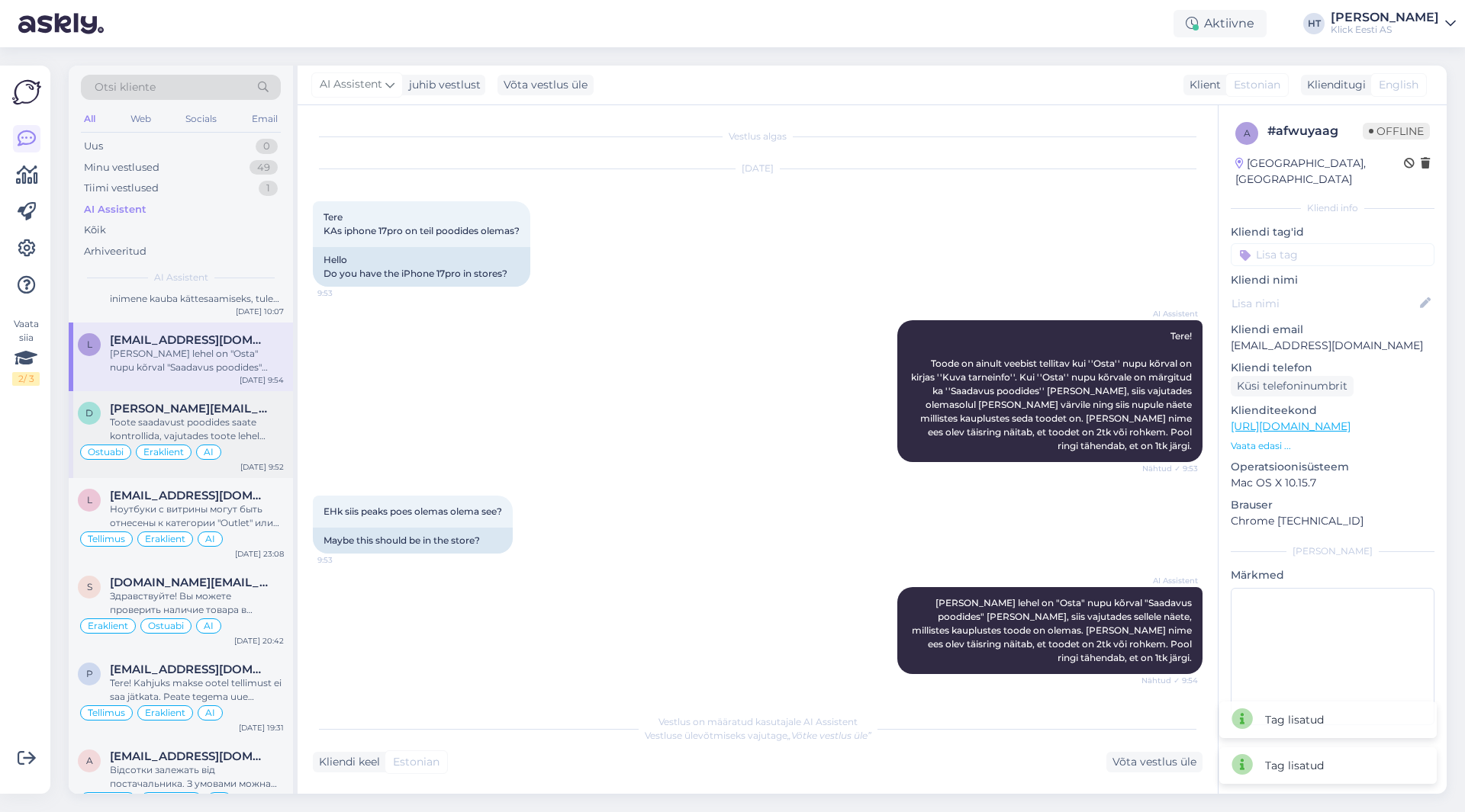
scroll to position [2059, 0]
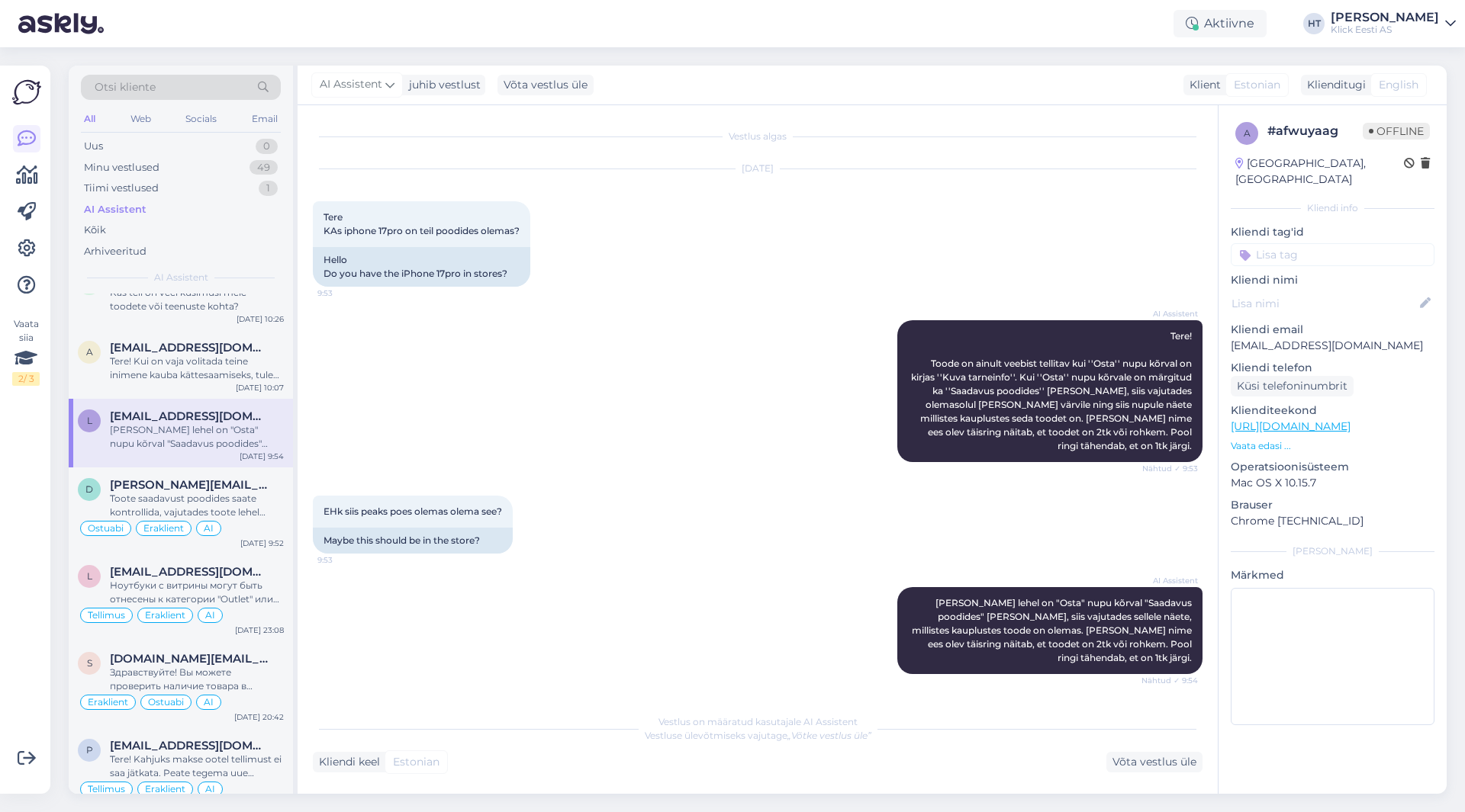
click at [1308, 243] on input at bounding box center [1332, 254] width 204 height 23
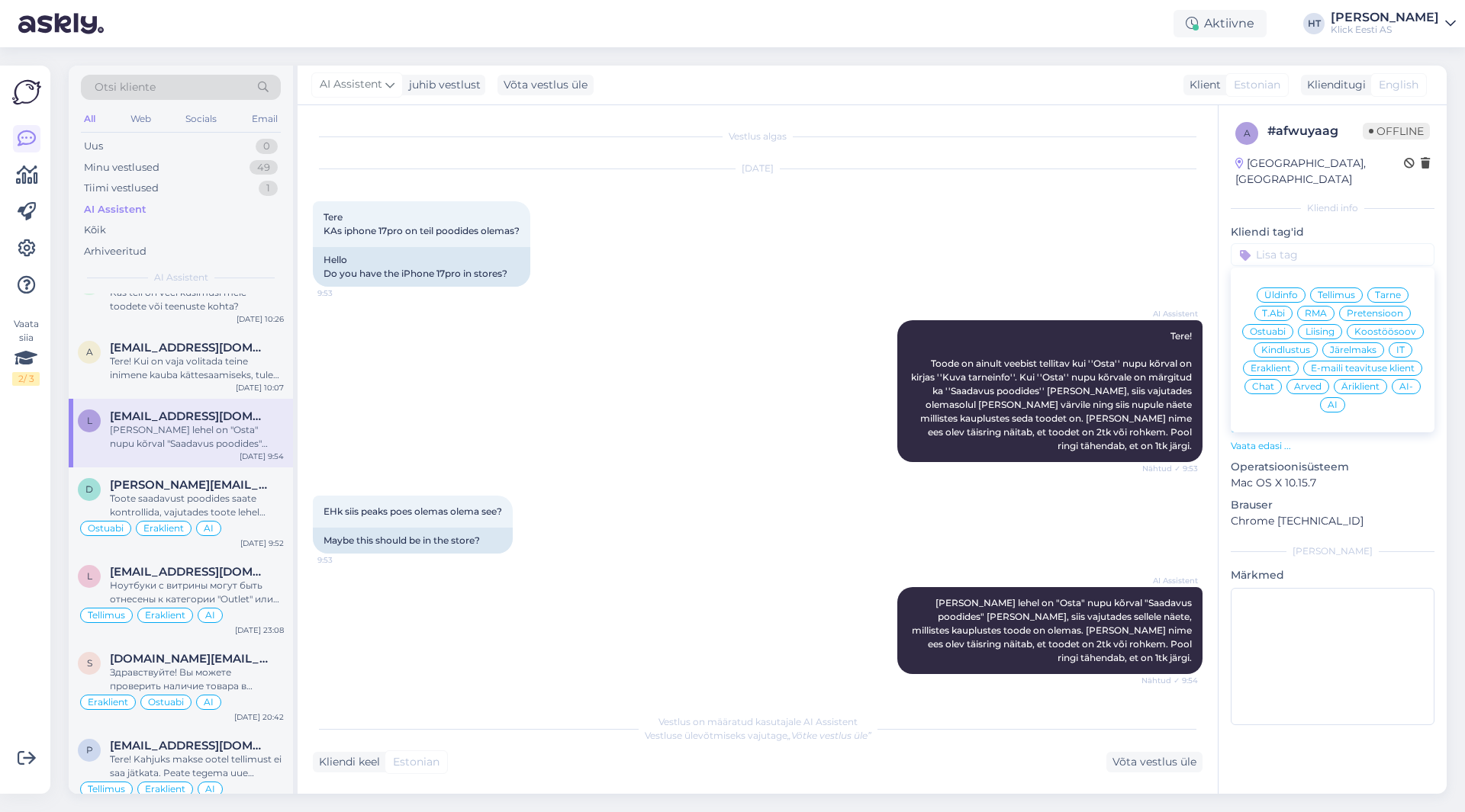
click at [1257, 323] on div "Üldinfo Tellimus Tarne T.Abi RMA Pretensioon Ostuabi Liising Koostöösoov Kindlu…" at bounding box center [1332, 349] width 204 height 152
click at [1263, 327] on span "Ostuabi" at bounding box center [1267, 331] width 36 height 9
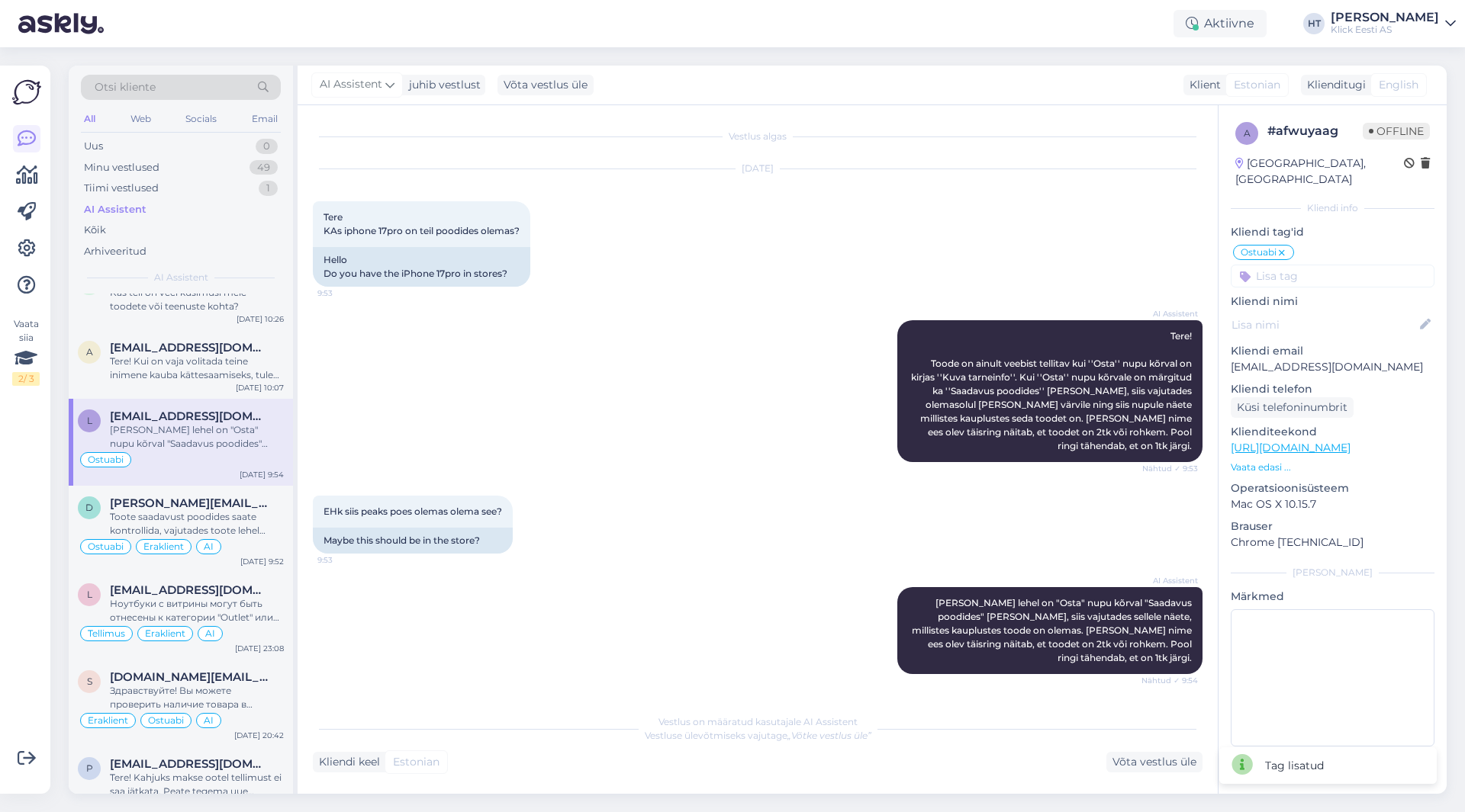
click at [1314, 265] on input at bounding box center [1332, 276] width 204 height 23
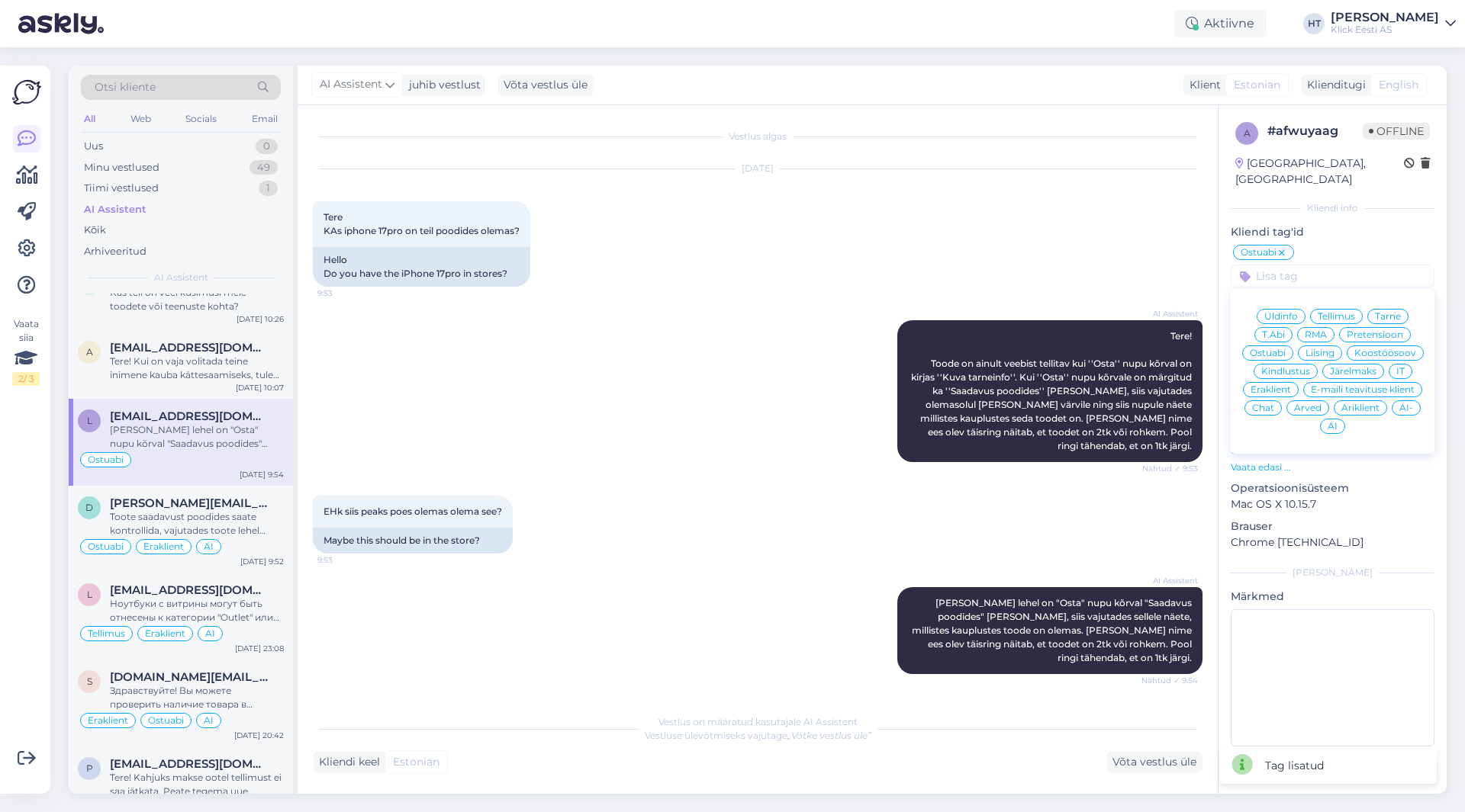
click at [1273, 385] on span "Eraklient" at bounding box center [1270, 389] width 41 height 9
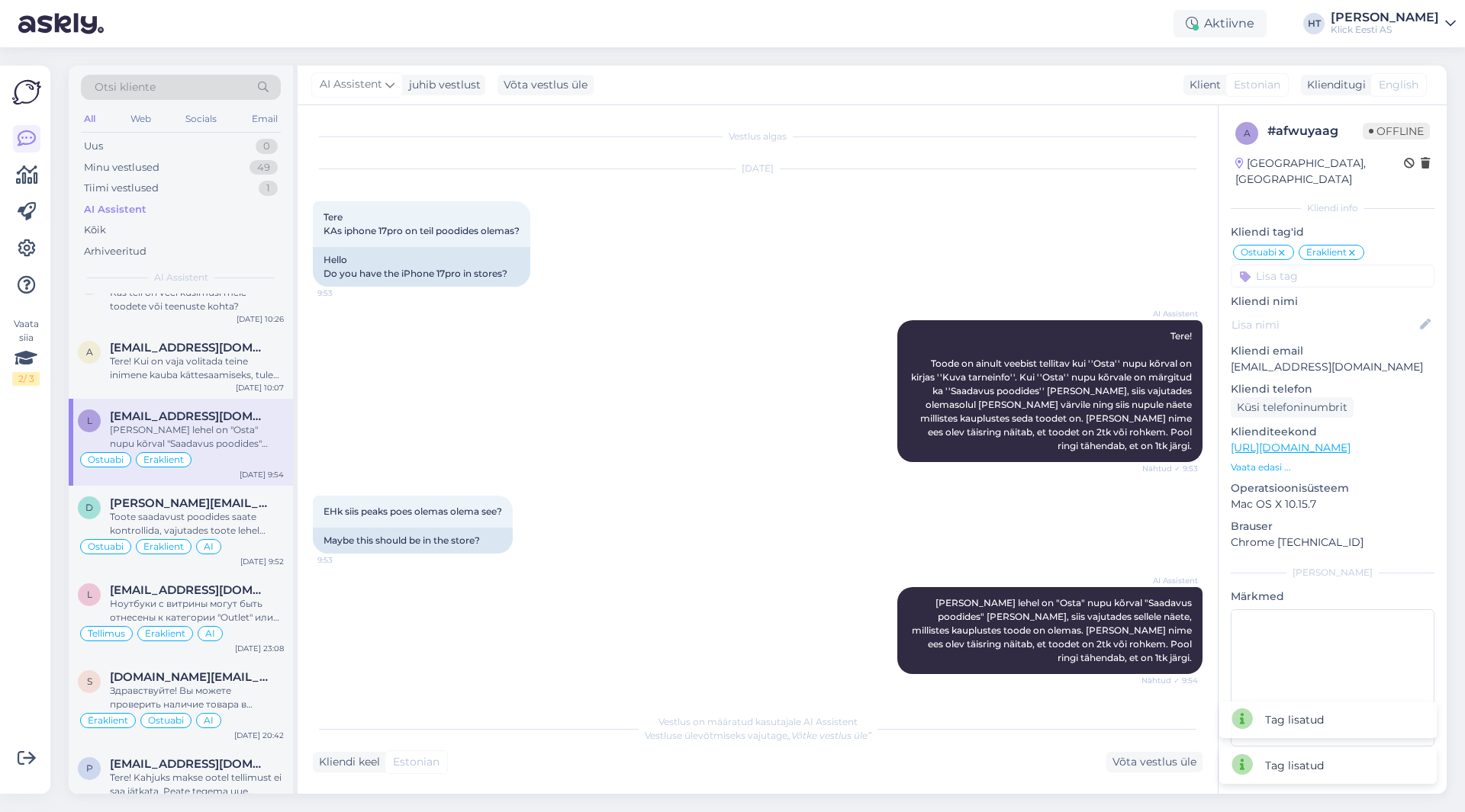
click at [1325, 265] on input at bounding box center [1332, 276] width 204 height 23
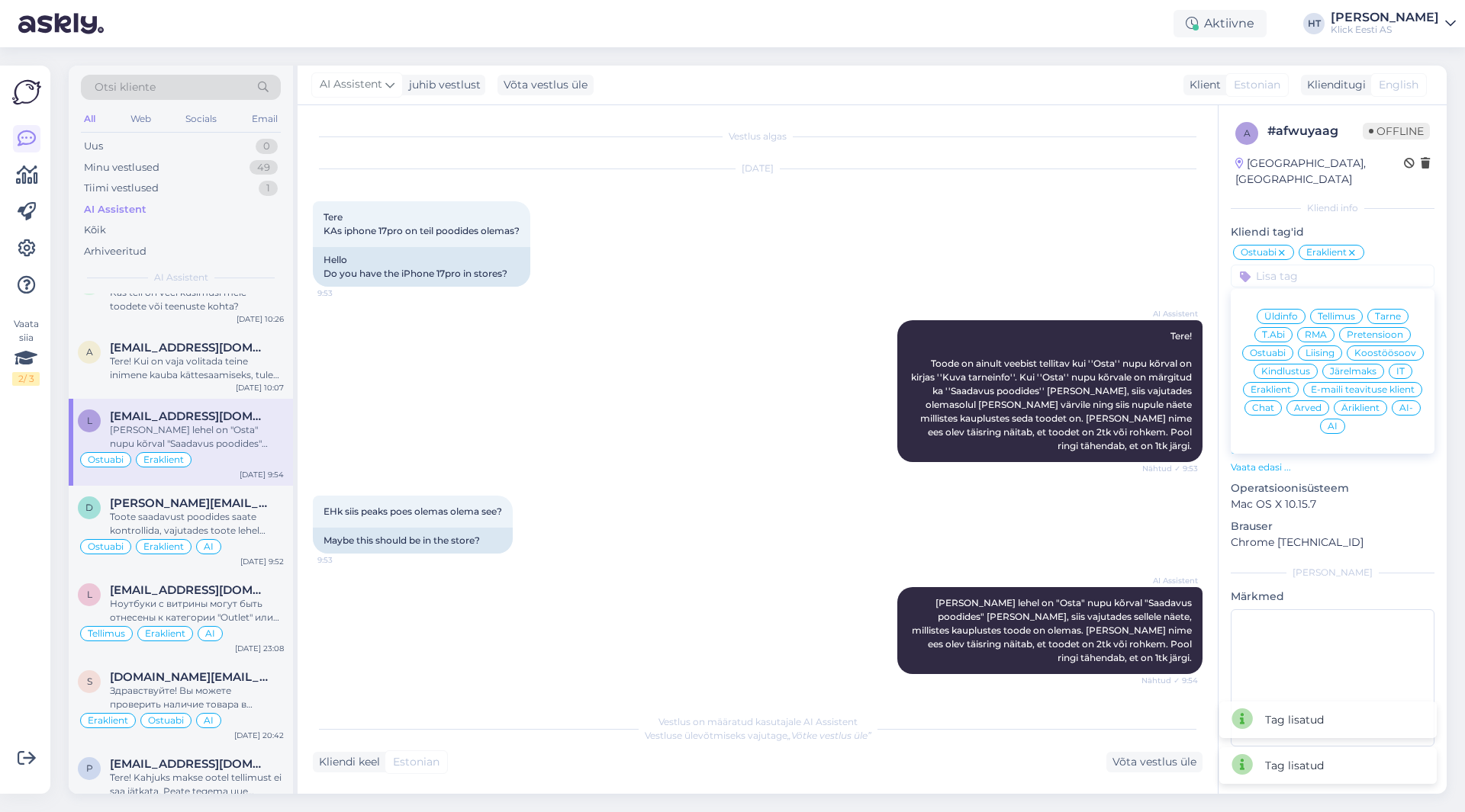
click at [1328, 422] on span "AI" at bounding box center [1333, 426] width 10 height 9
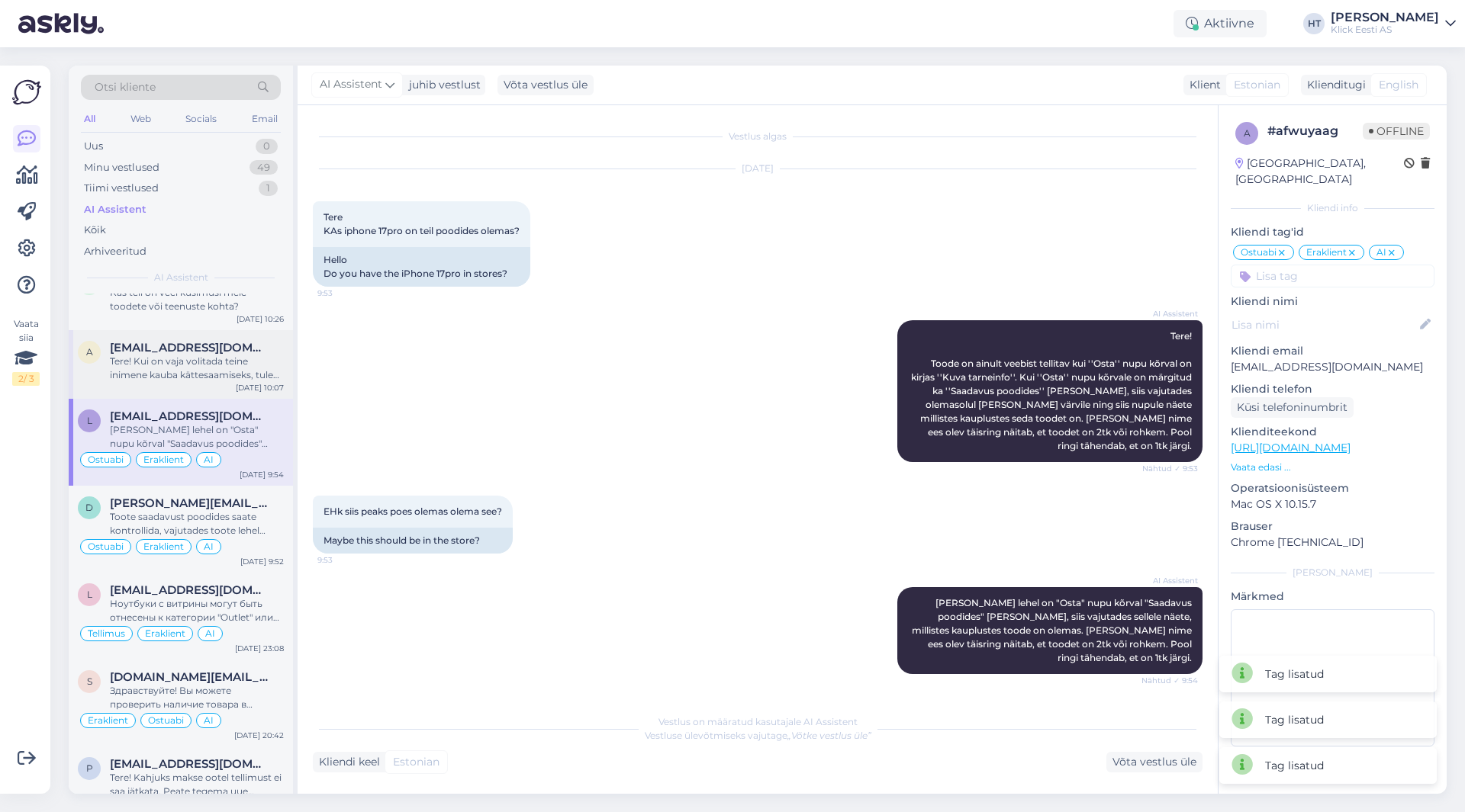
click at [211, 354] on div "Tere! Kui on vaja volitada teine inimene kauba kättesaamiseks, tuleks tellimust…" at bounding box center [196, 368] width 174 height 28
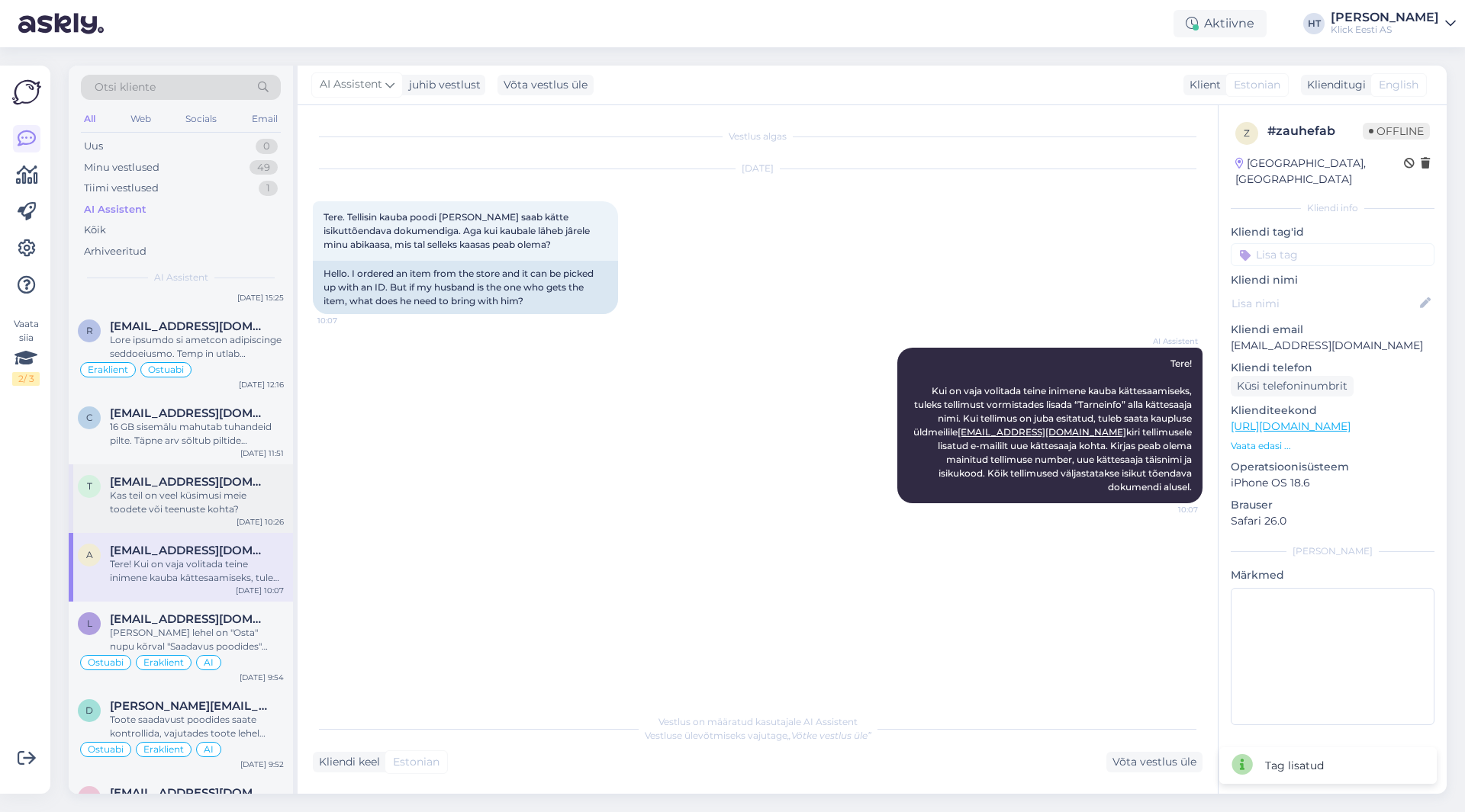
scroll to position [1830, 0]
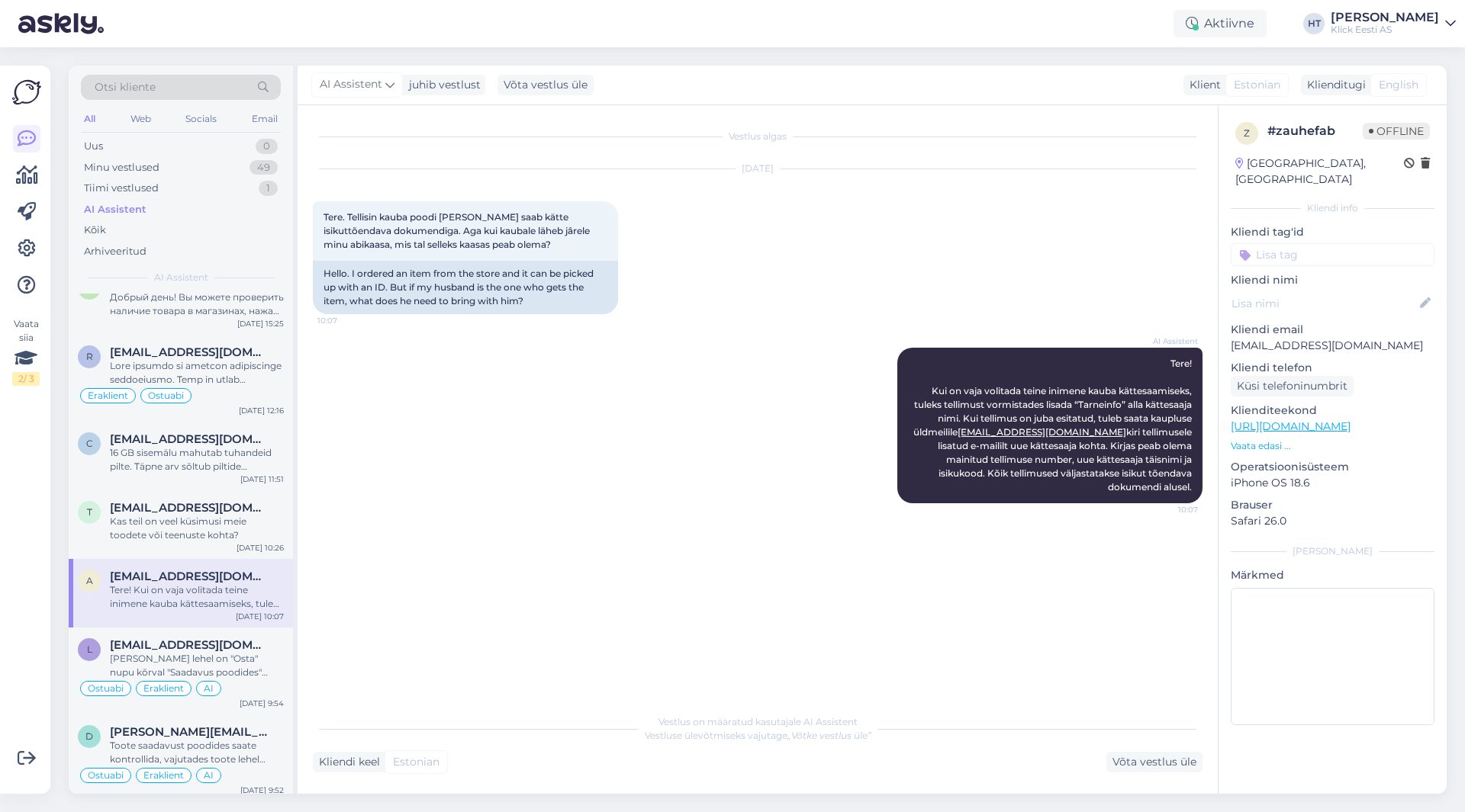
click at [1307, 243] on input at bounding box center [1332, 254] width 204 height 23
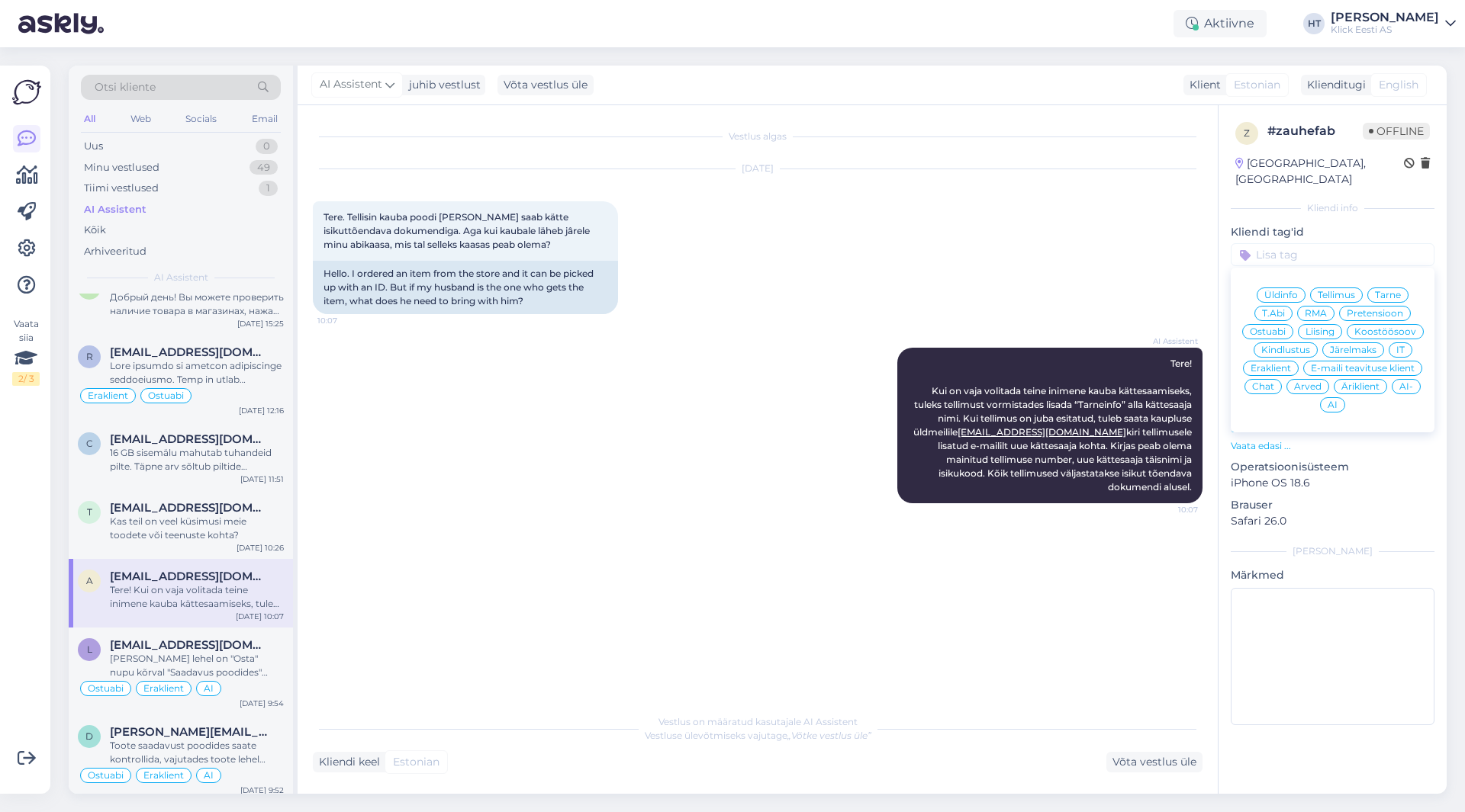
click at [1373, 288] on div "Tarne" at bounding box center [1386, 295] width 41 height 15
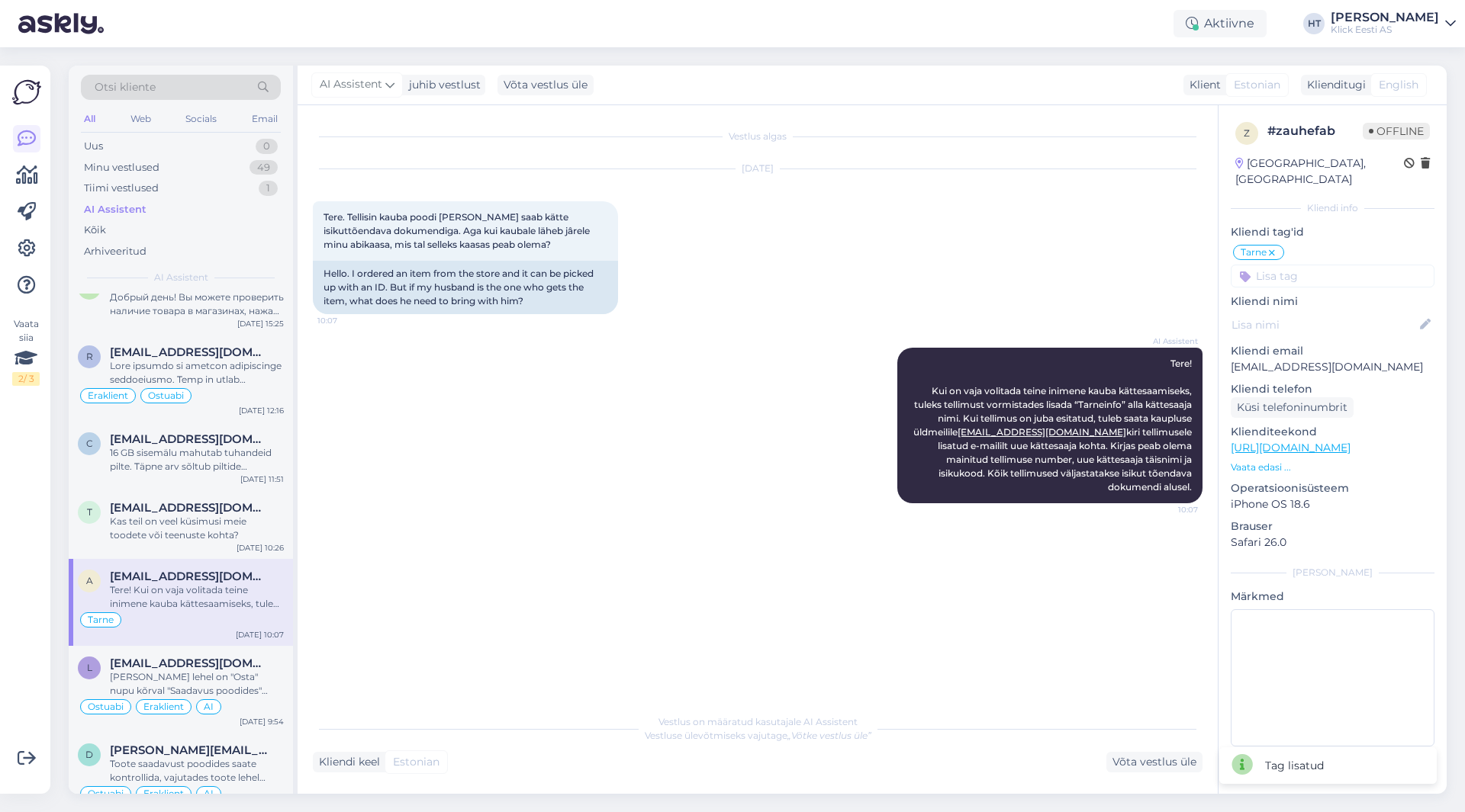
click at [1356, 265] on input at bounding box center [1332, 276] width 204 height 23
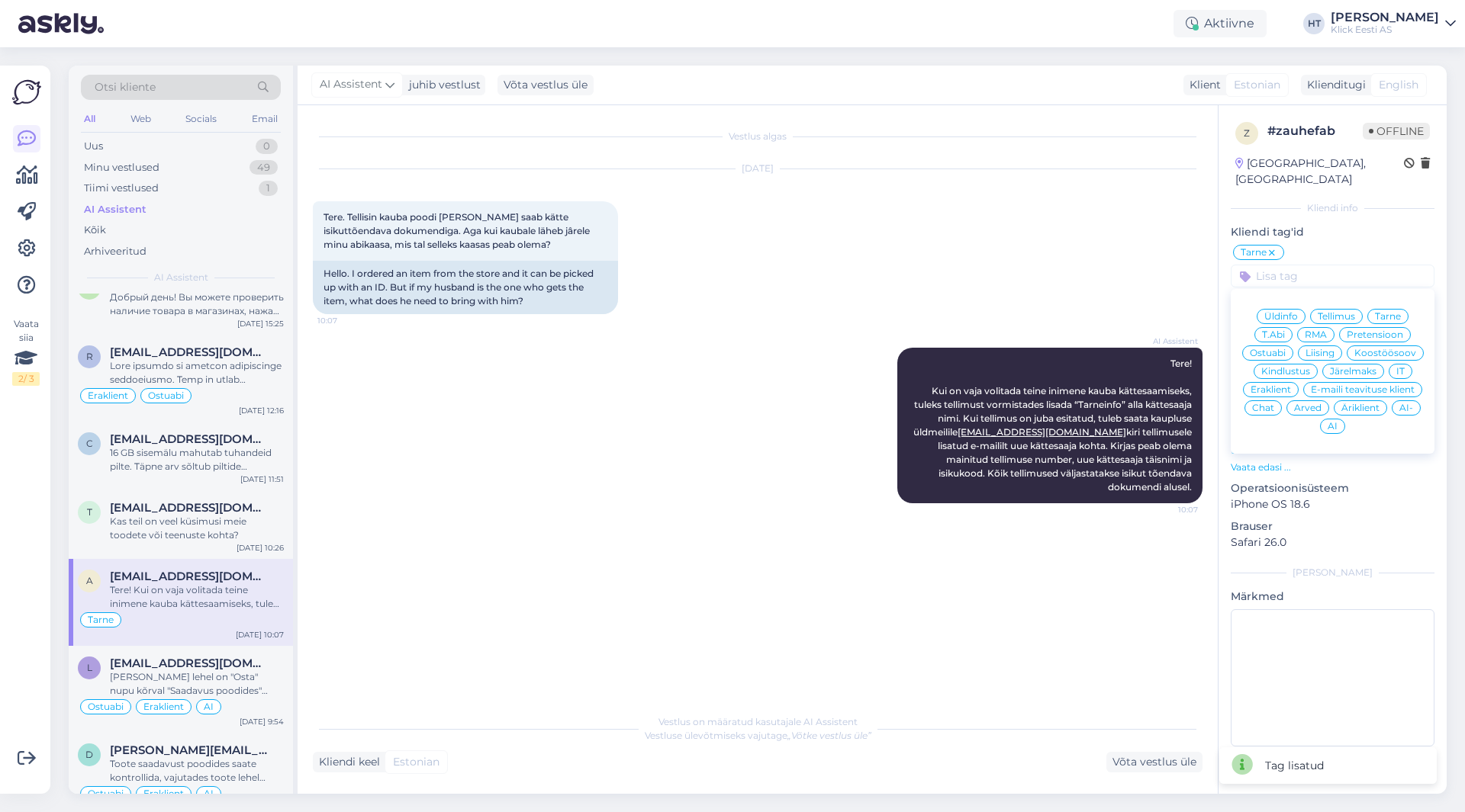
click at [1353, 400] on div "Äriklient" at bounding box center [1360, 407] width 54 height 15
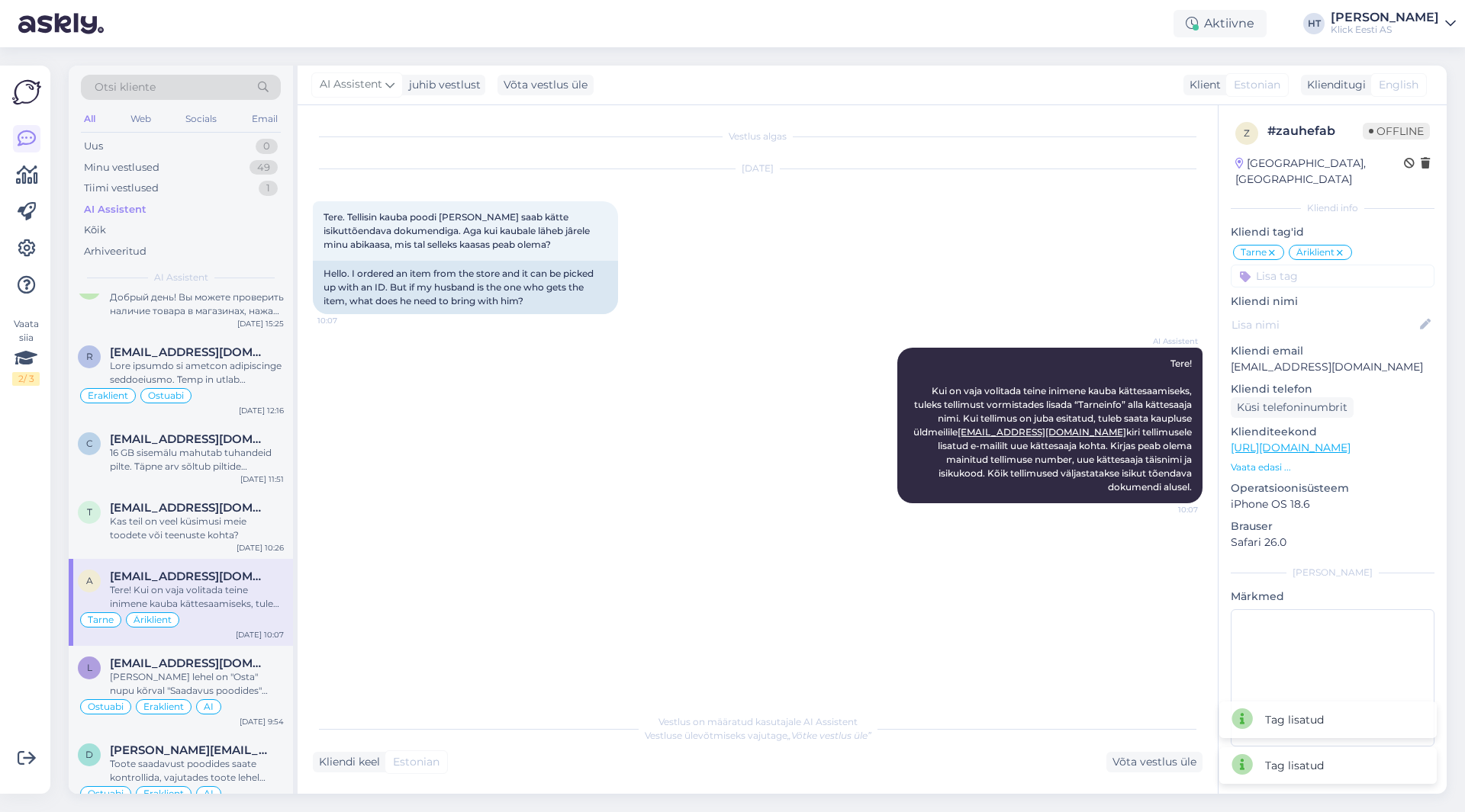
click at [1318, 265] on input at bounding box center [1332, 276] width 204 height 23
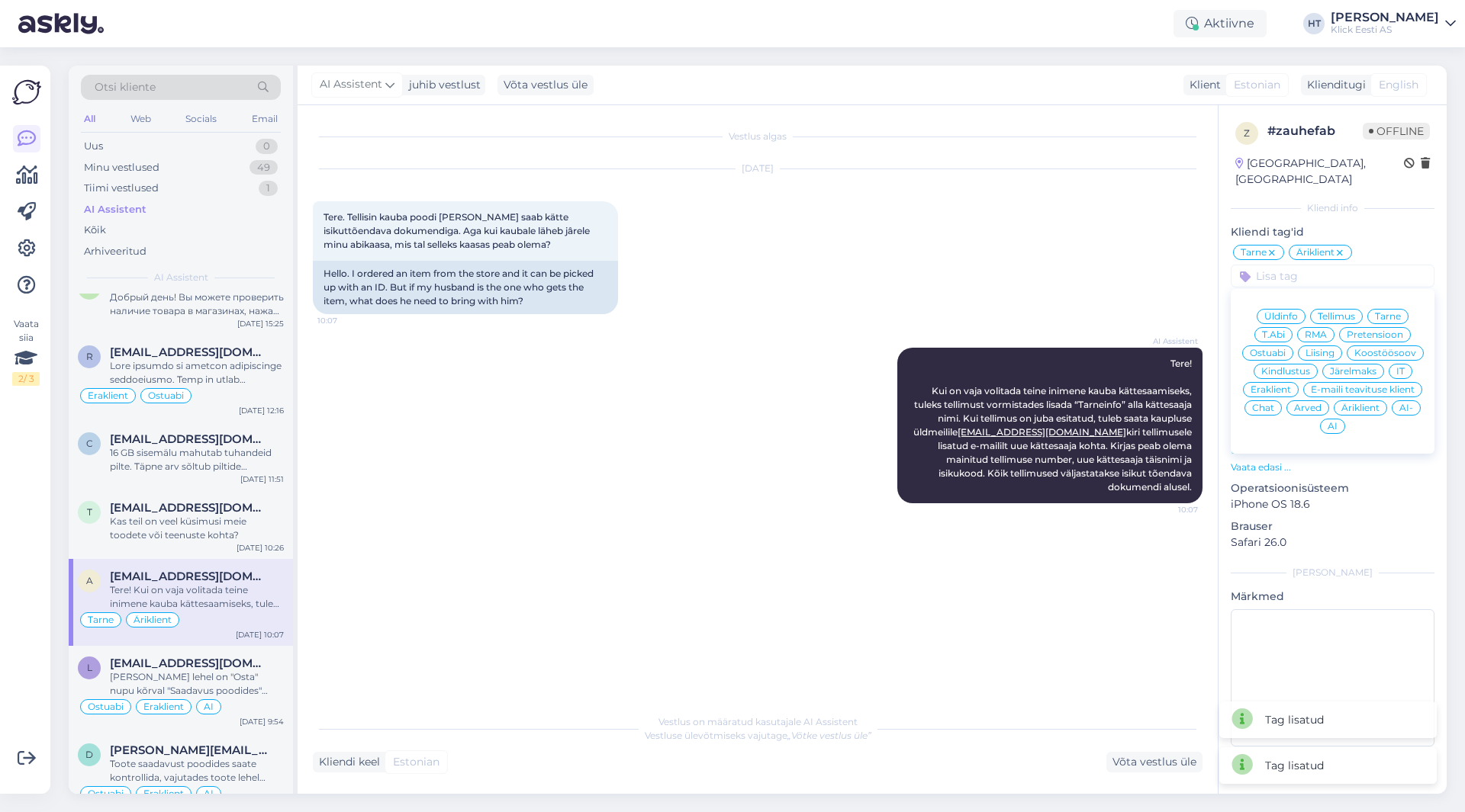
click at [1335, 422] on span "AI" at bounding box center [1333, 426] width 10 height 9
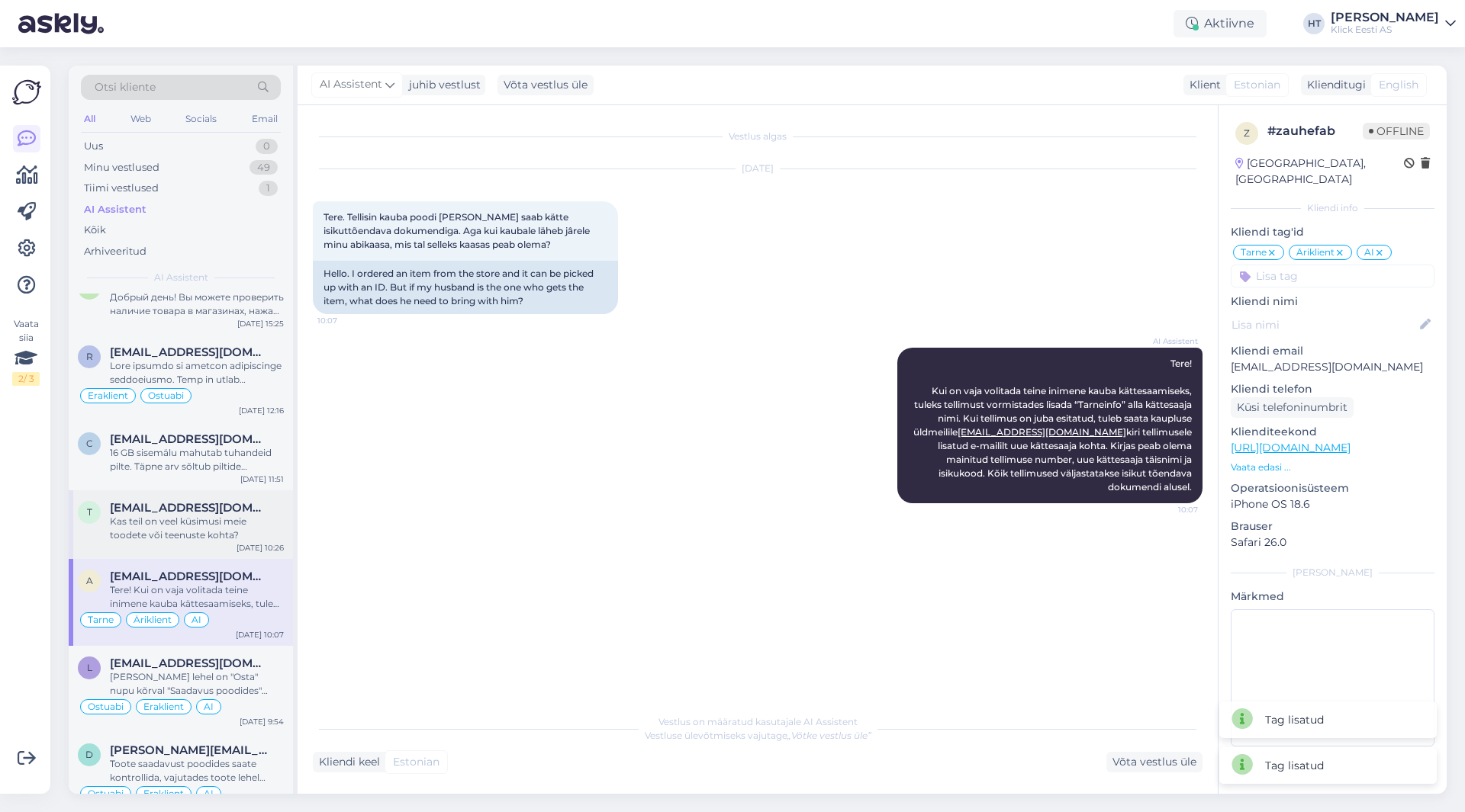
click at [149, 524] on div "Kas teil on veel küsimusi meie toodete või teenuste kohta?" at bounding box center [196, 528] width 174 height 28
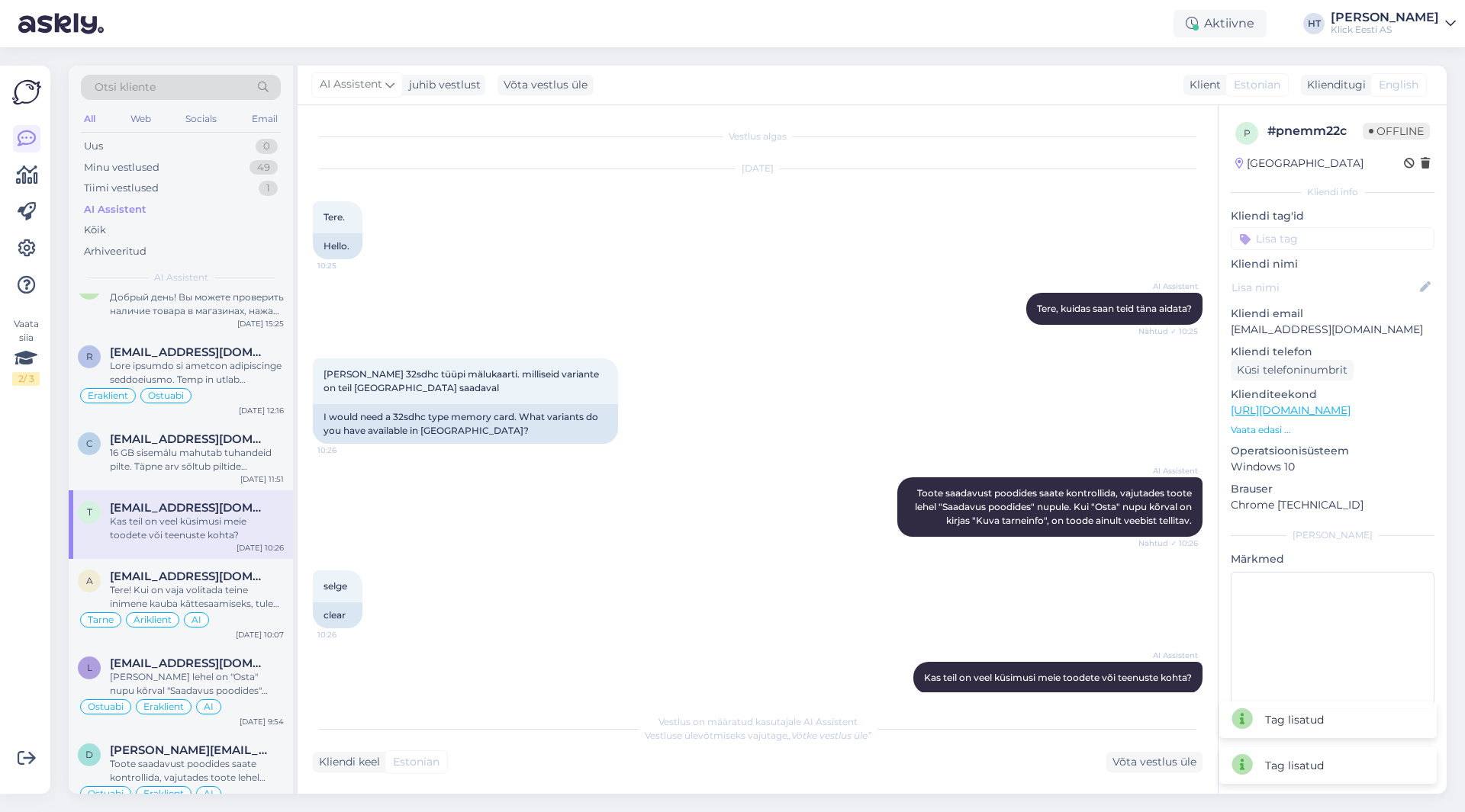
scroll to position [18, 0]
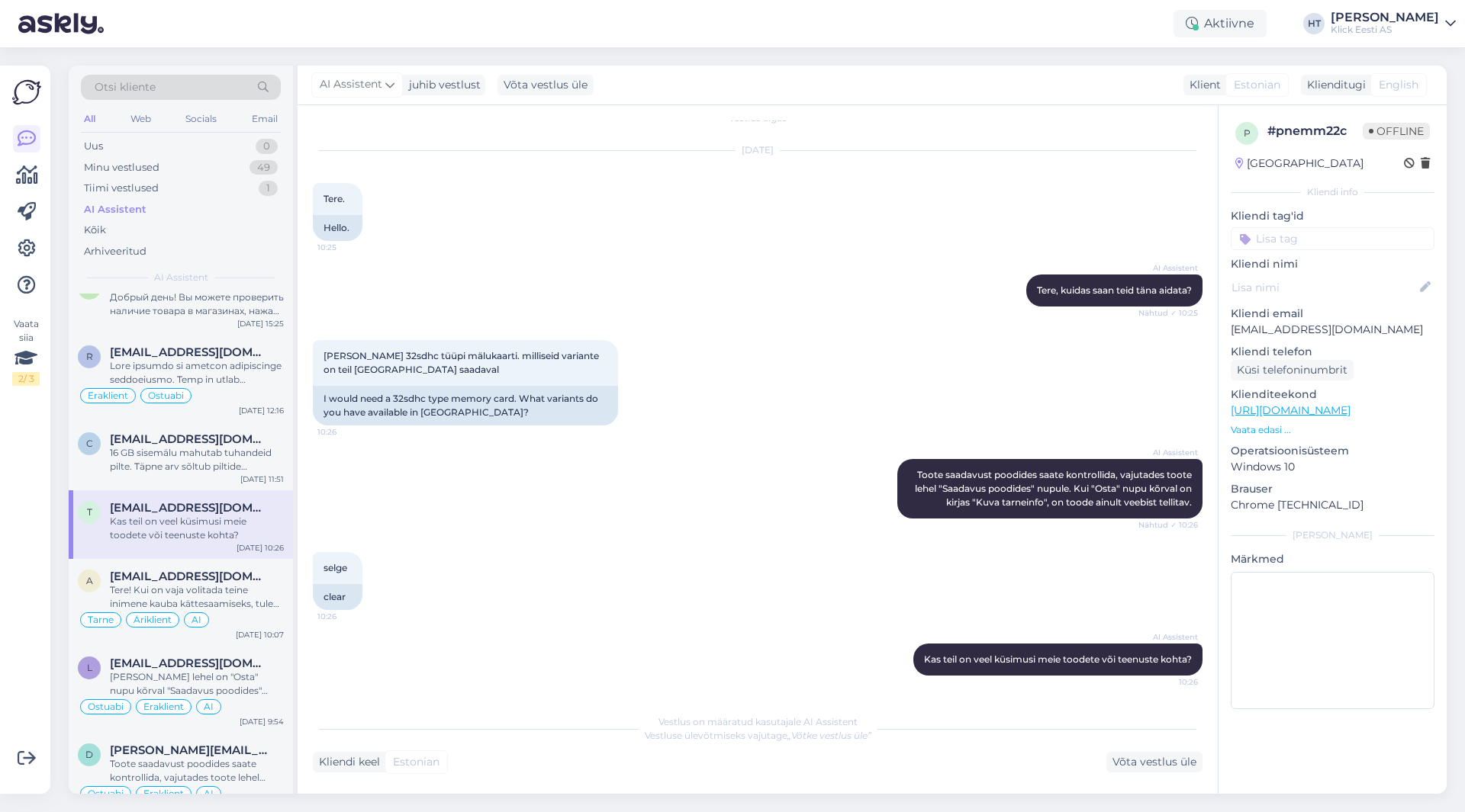
click at [1322, 231] on input at bounding box center [1332, 238] width 204 height 23
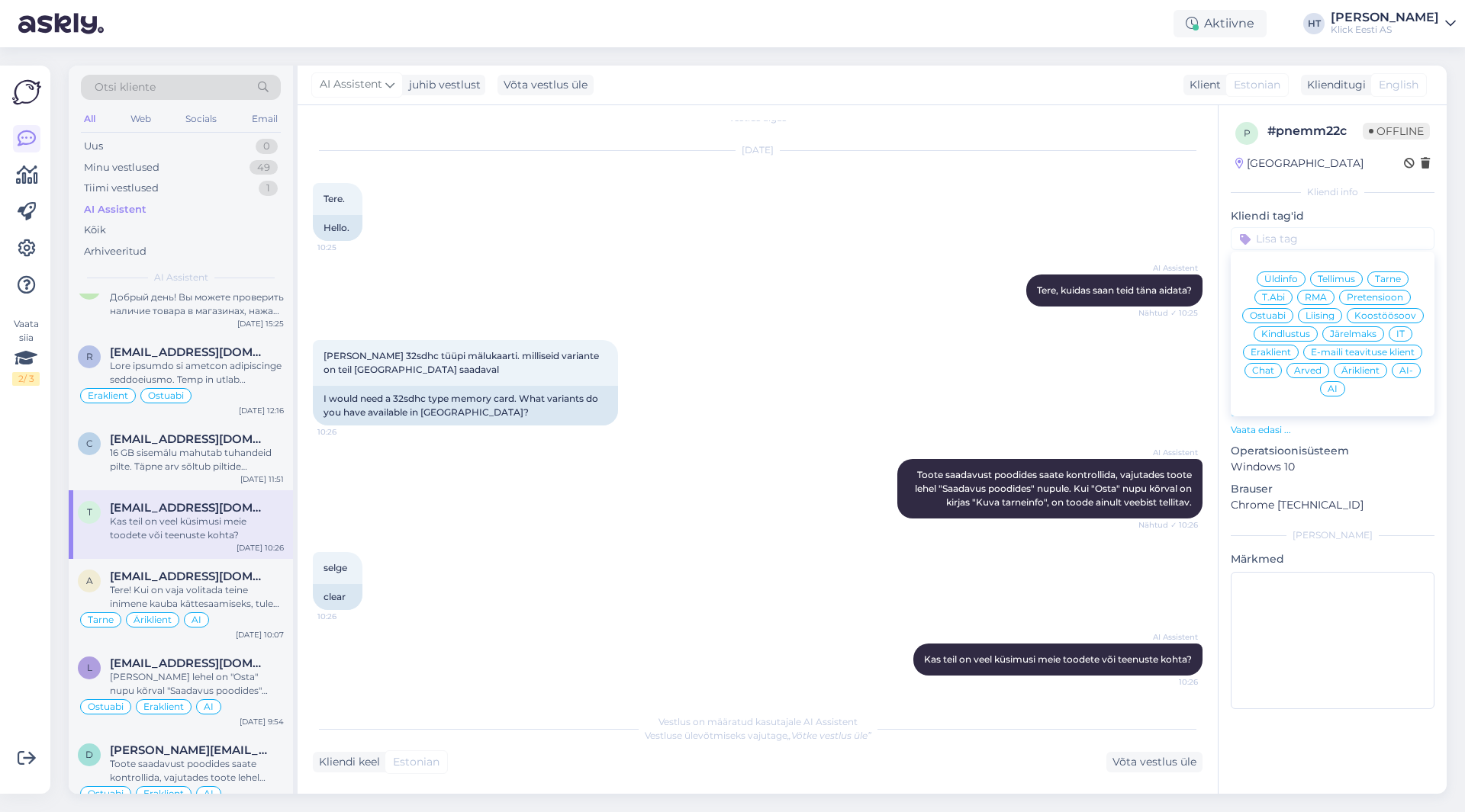
click at [1273, 319] on span "Ostuabi" at bounding box center [1267, 315] width 36 height 9
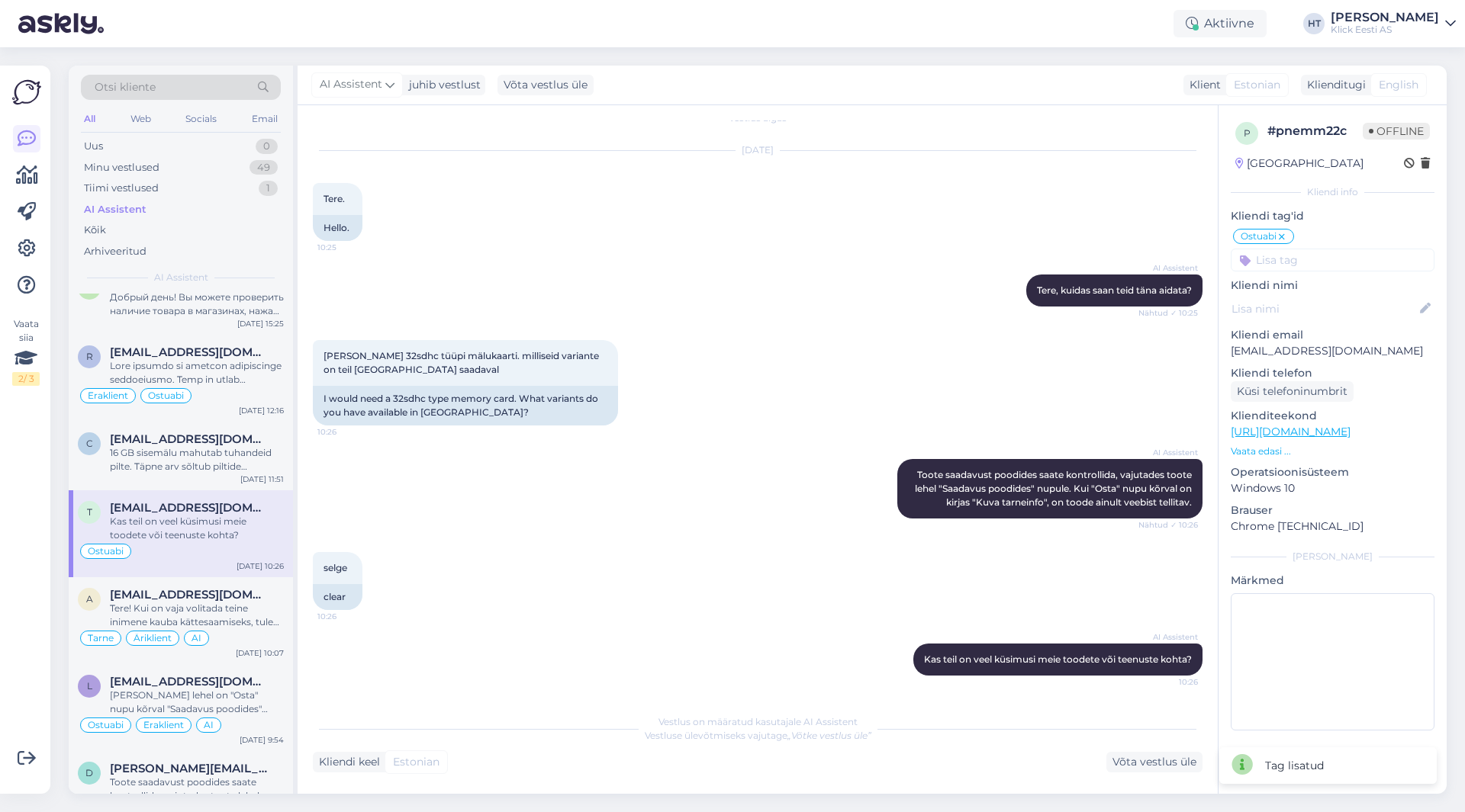
click at [1305, 260] on input at bounding box center [1332, 260] width 204 height 23
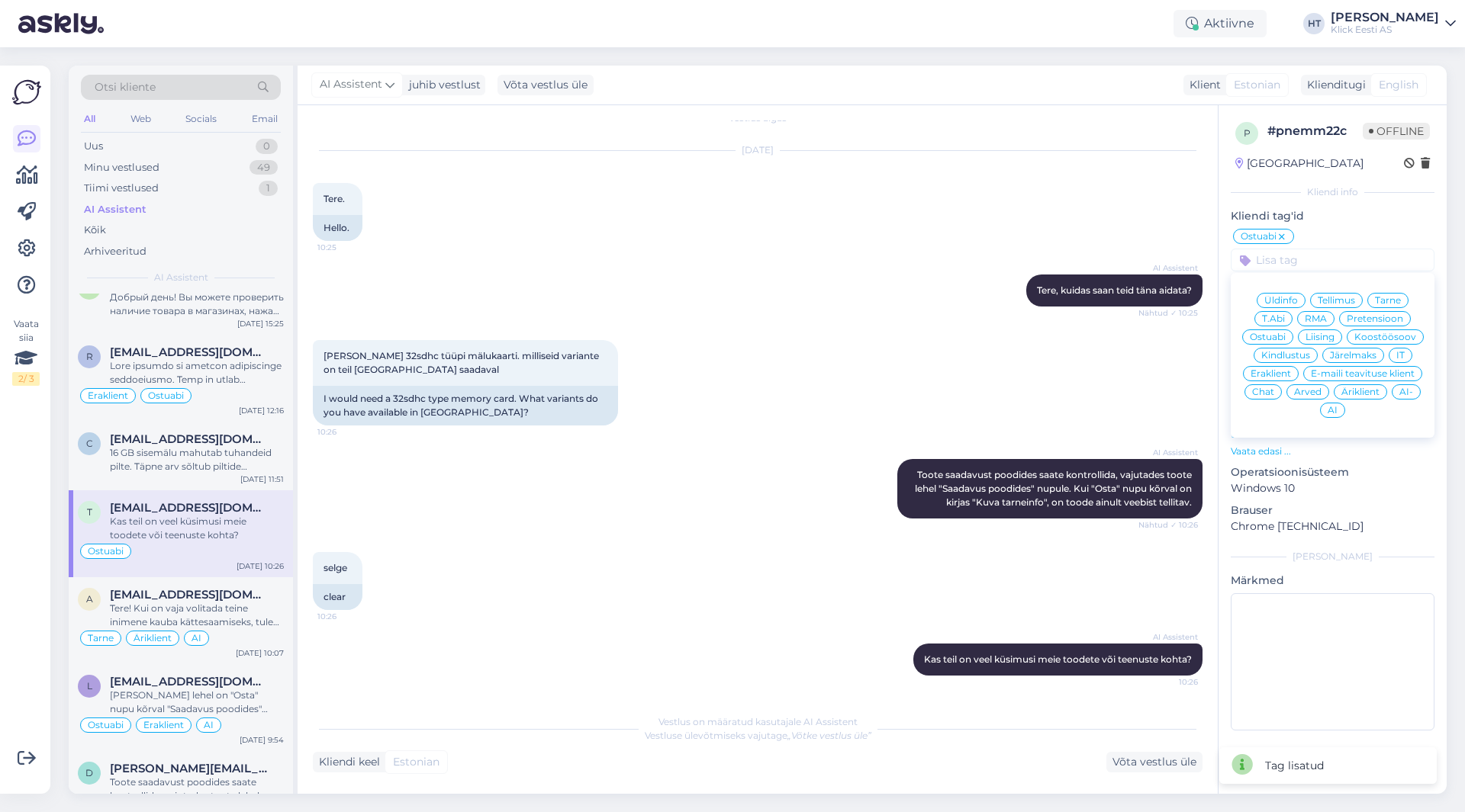
click at [1279, 370] on span "Eraklient" at bounding box center [1270, 373] width 41 height 9
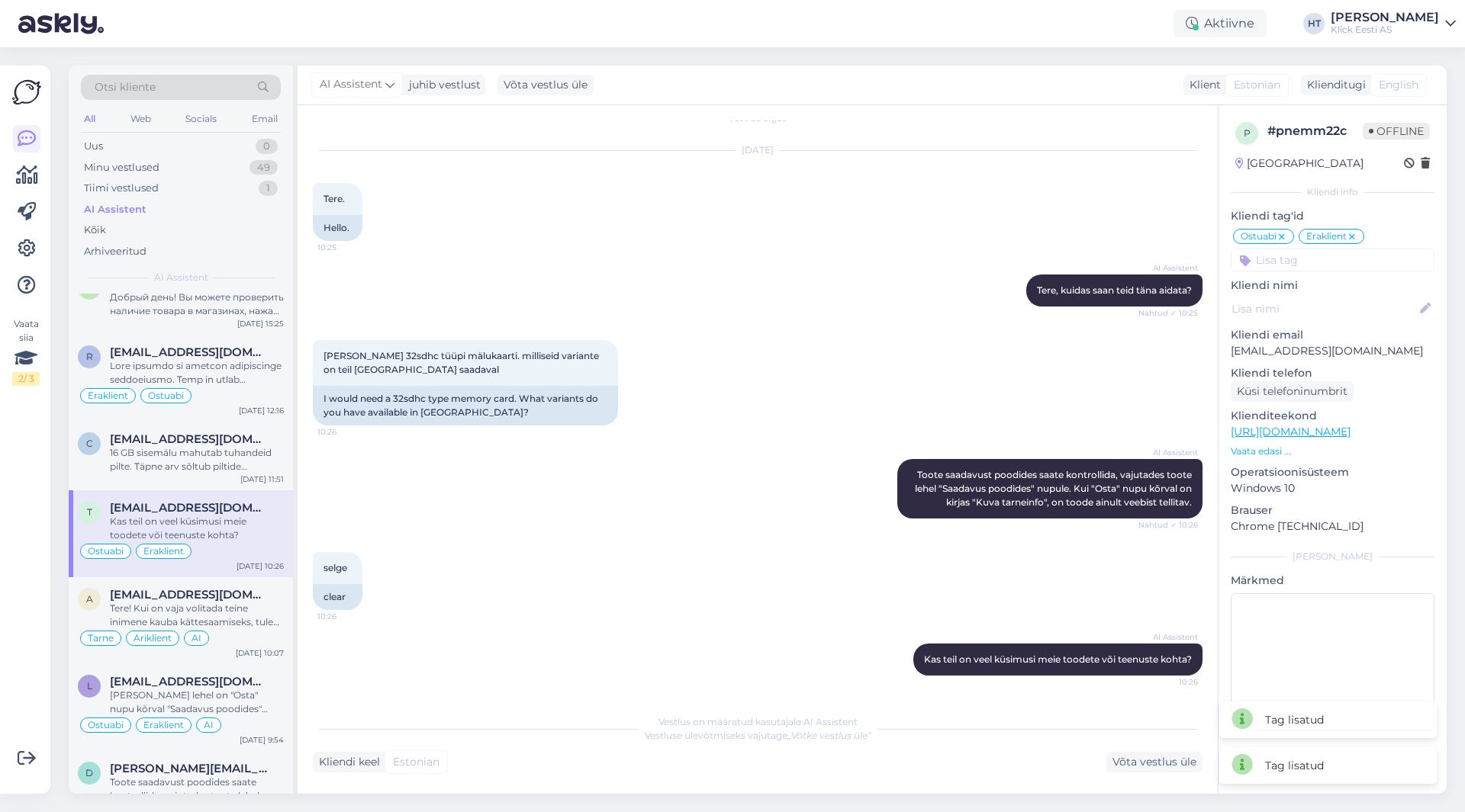
click at [1330, 259] on input at bounding box center [1332, 260] width 204 height 23
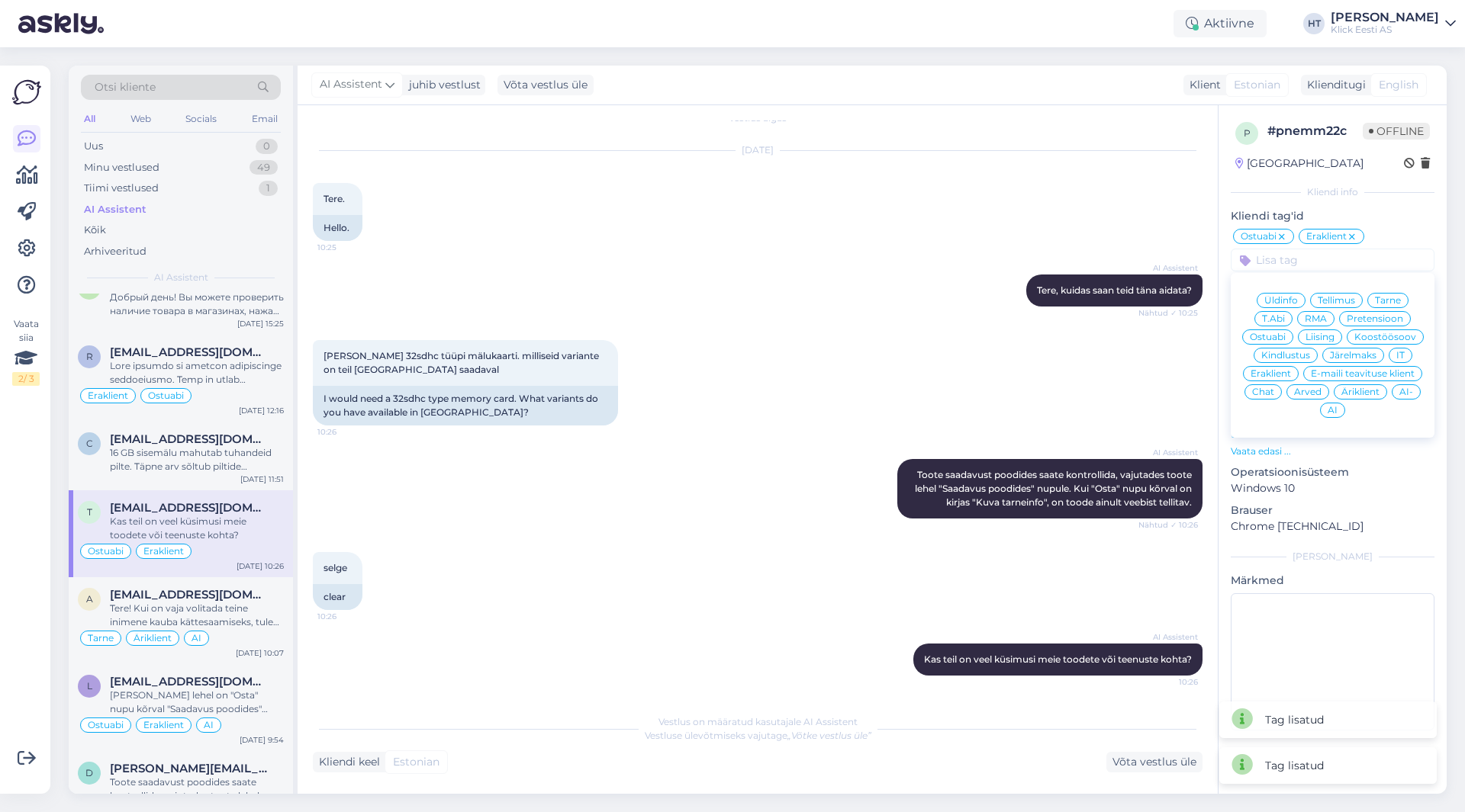
click at [1327, 407] on div "AI" at bounding box center [1332, 410] width 25 height 15
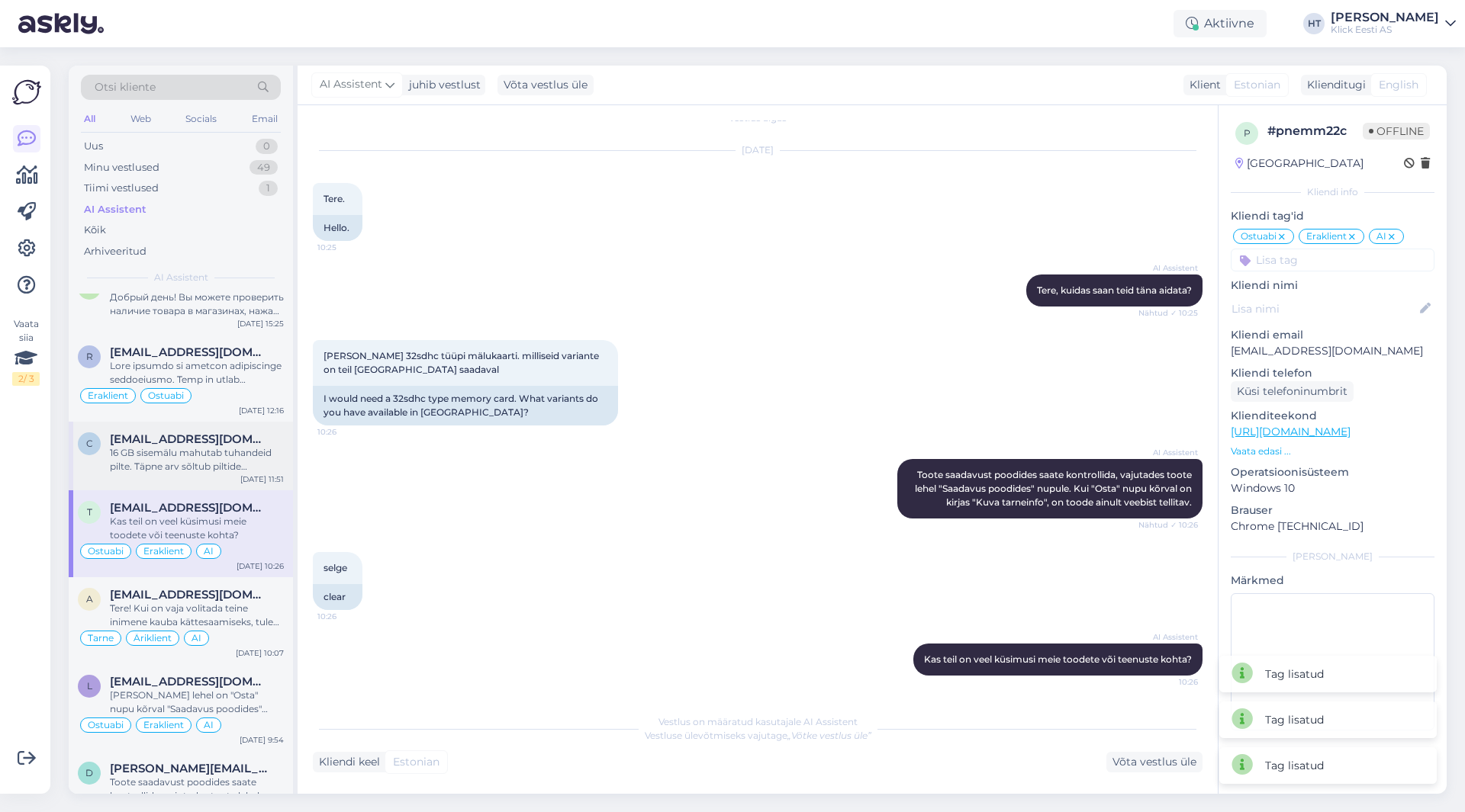
click at [148, 434] on span "[EMAIL_ADDRESS][DOMAIN_NAME]" at bounding box center [188, 440] width 158 height 14
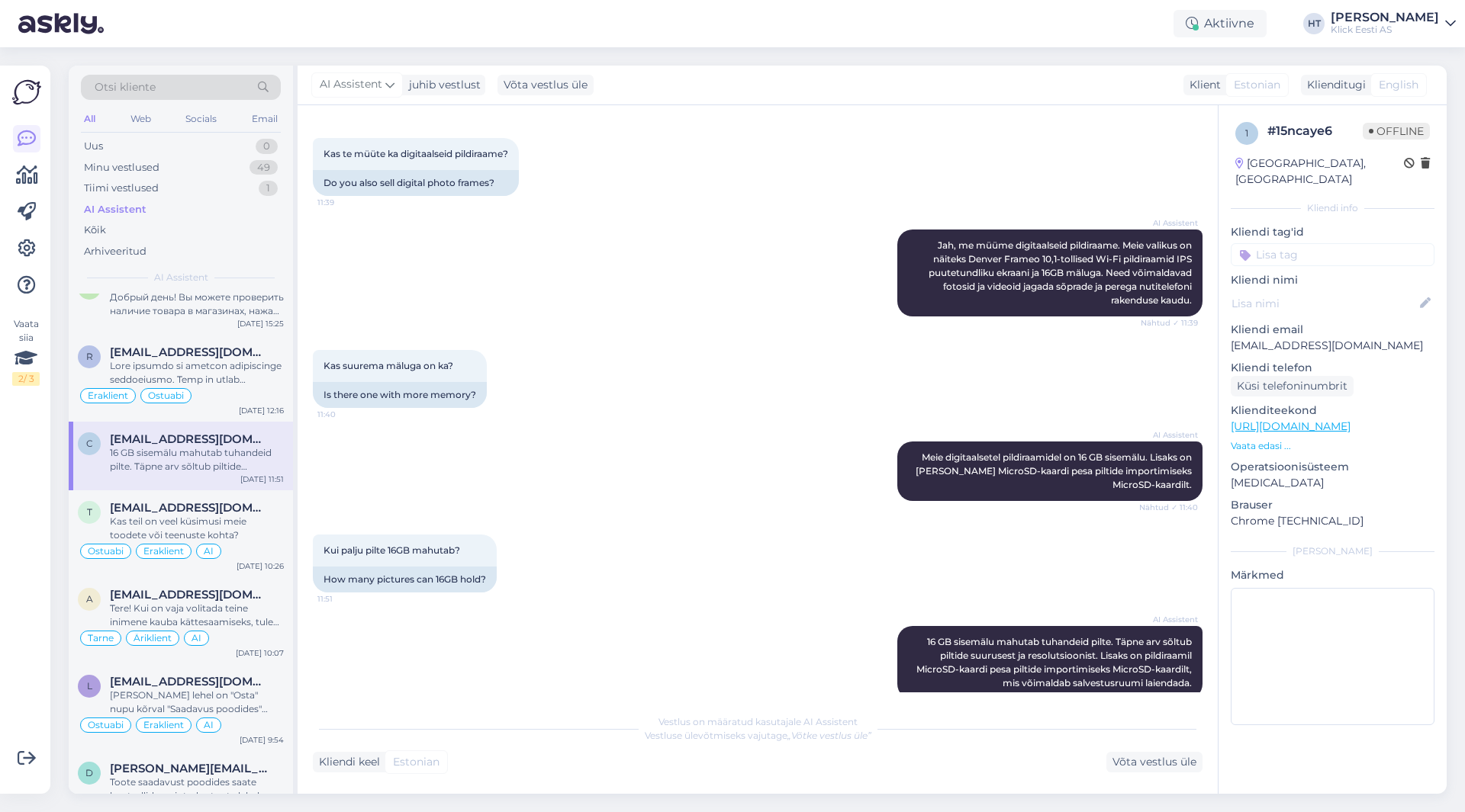
scroll to position [244, 0]
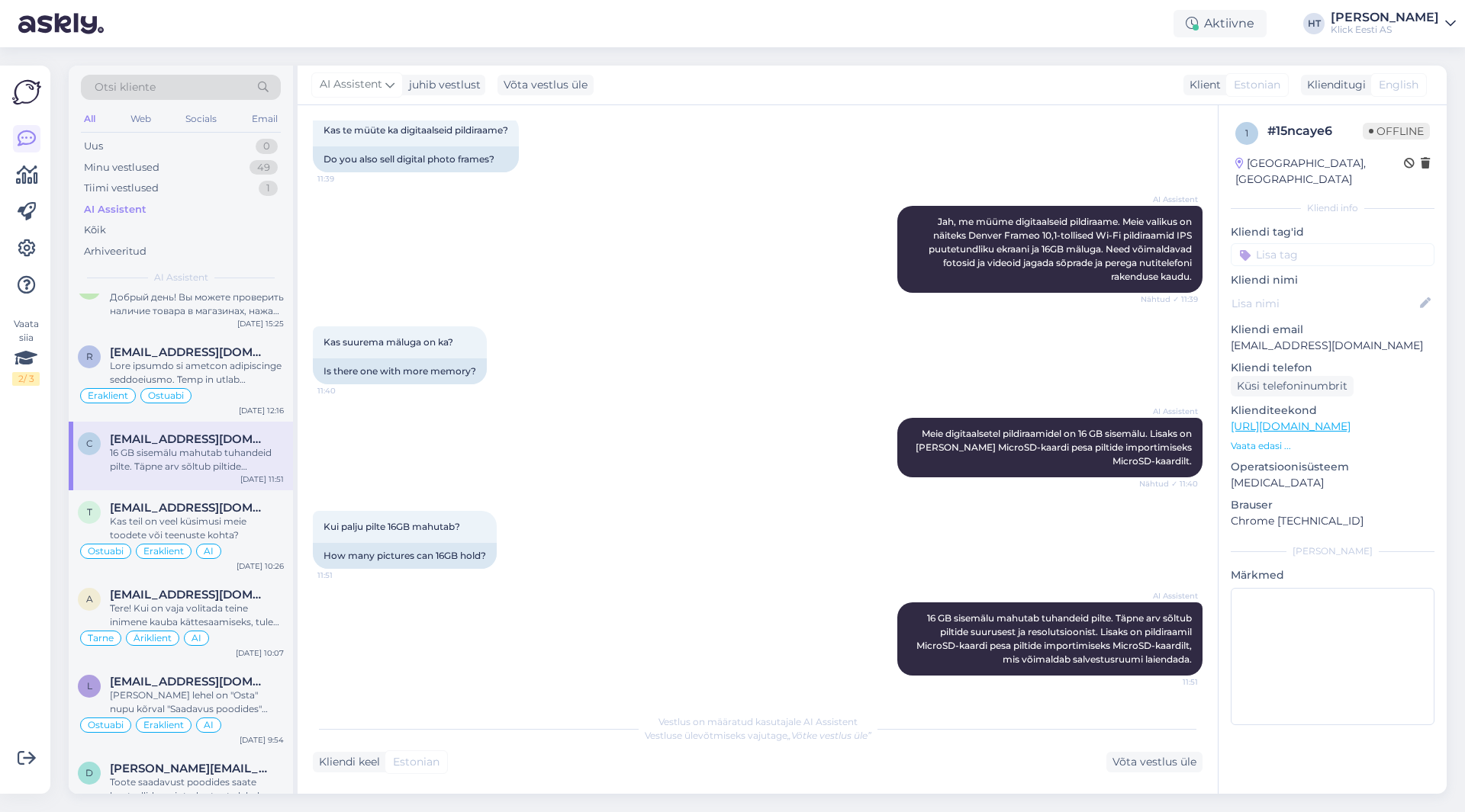
click at [1287, 243] on input at bounding box center [1332, 254] width 204 height 23
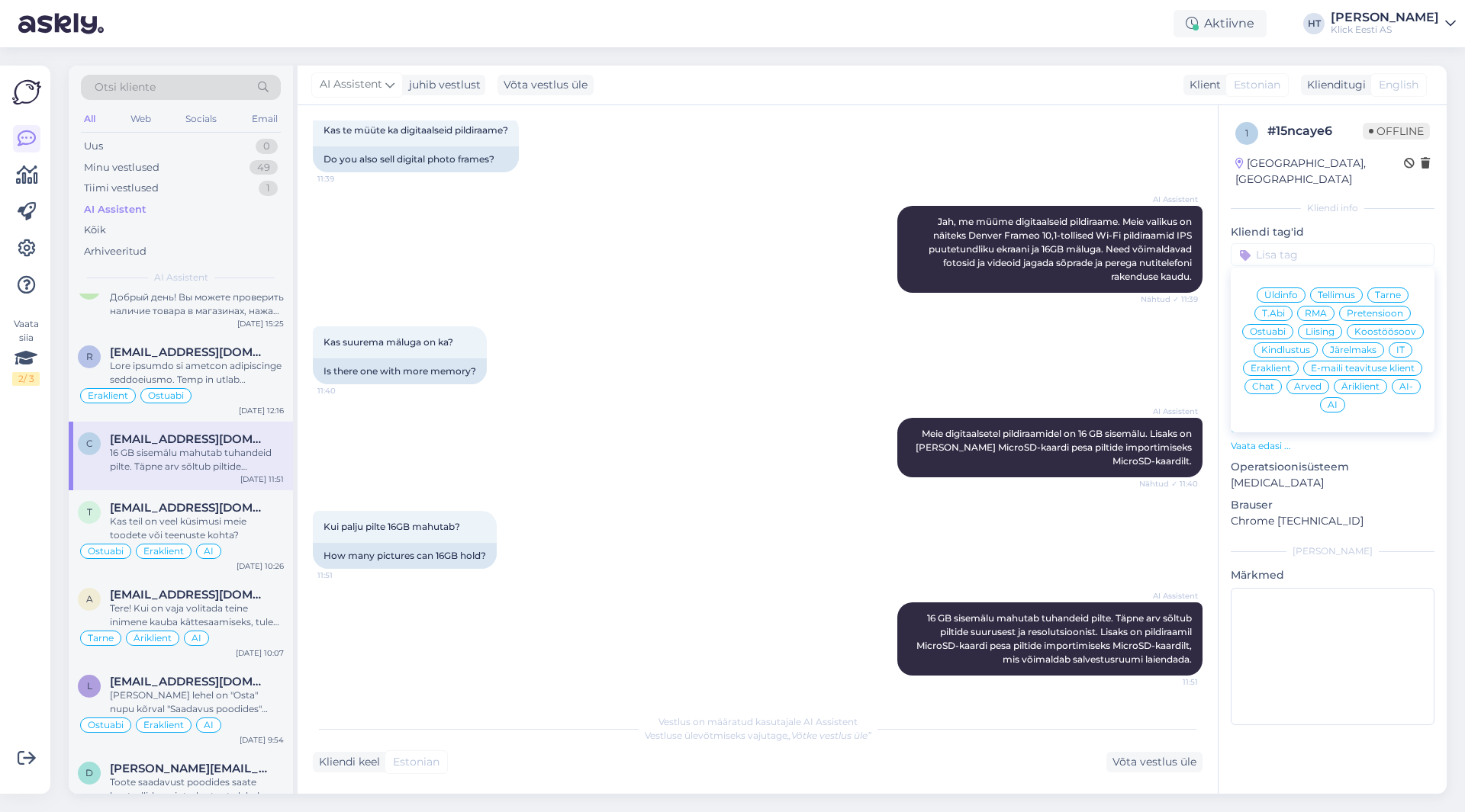
click at [1283, 327] on span "Ostuabi" at bounding box center [1267, 331] width 36 height 9
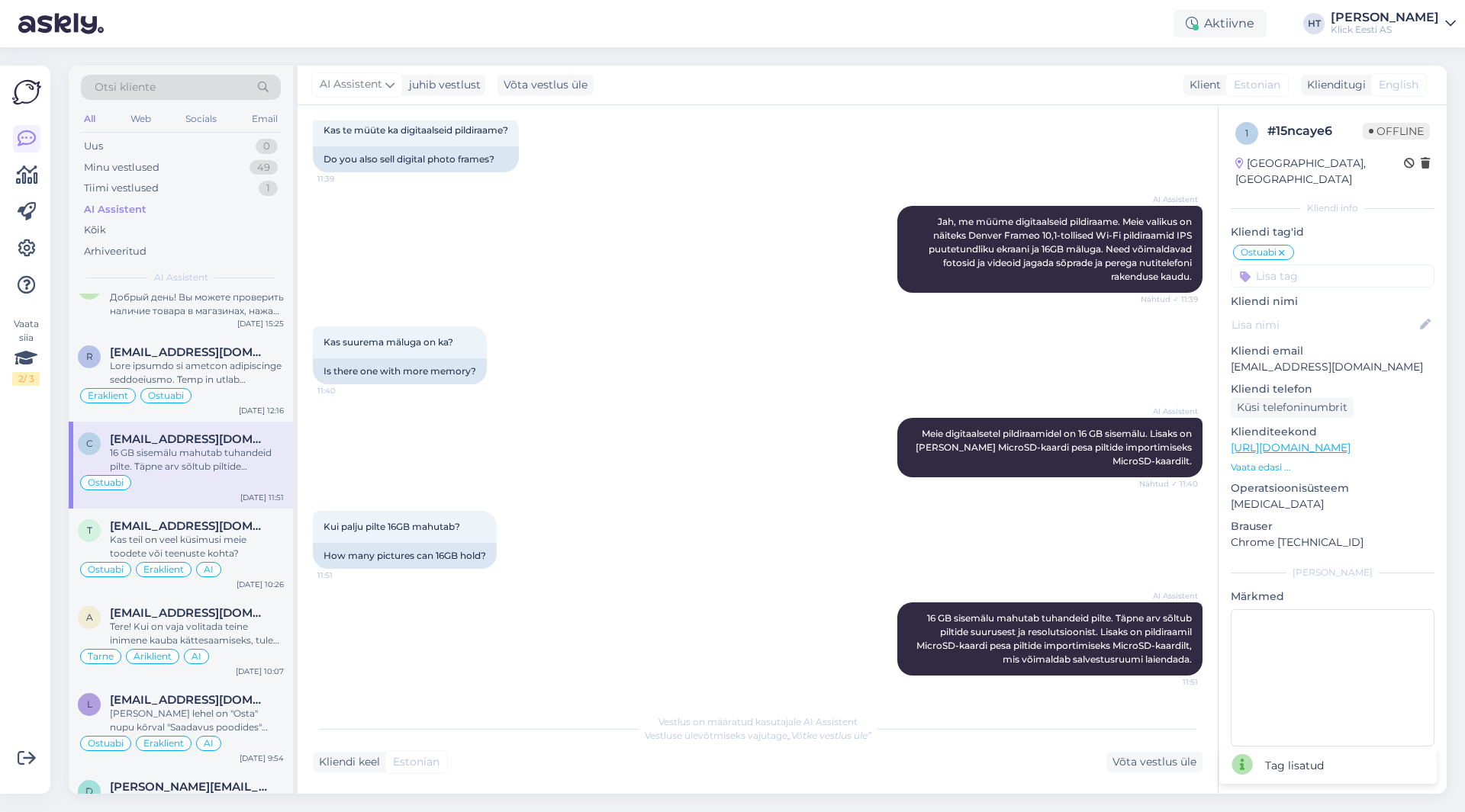
click at [1312, 267] on input at bounding box center [1332, 276] width 204 height 23
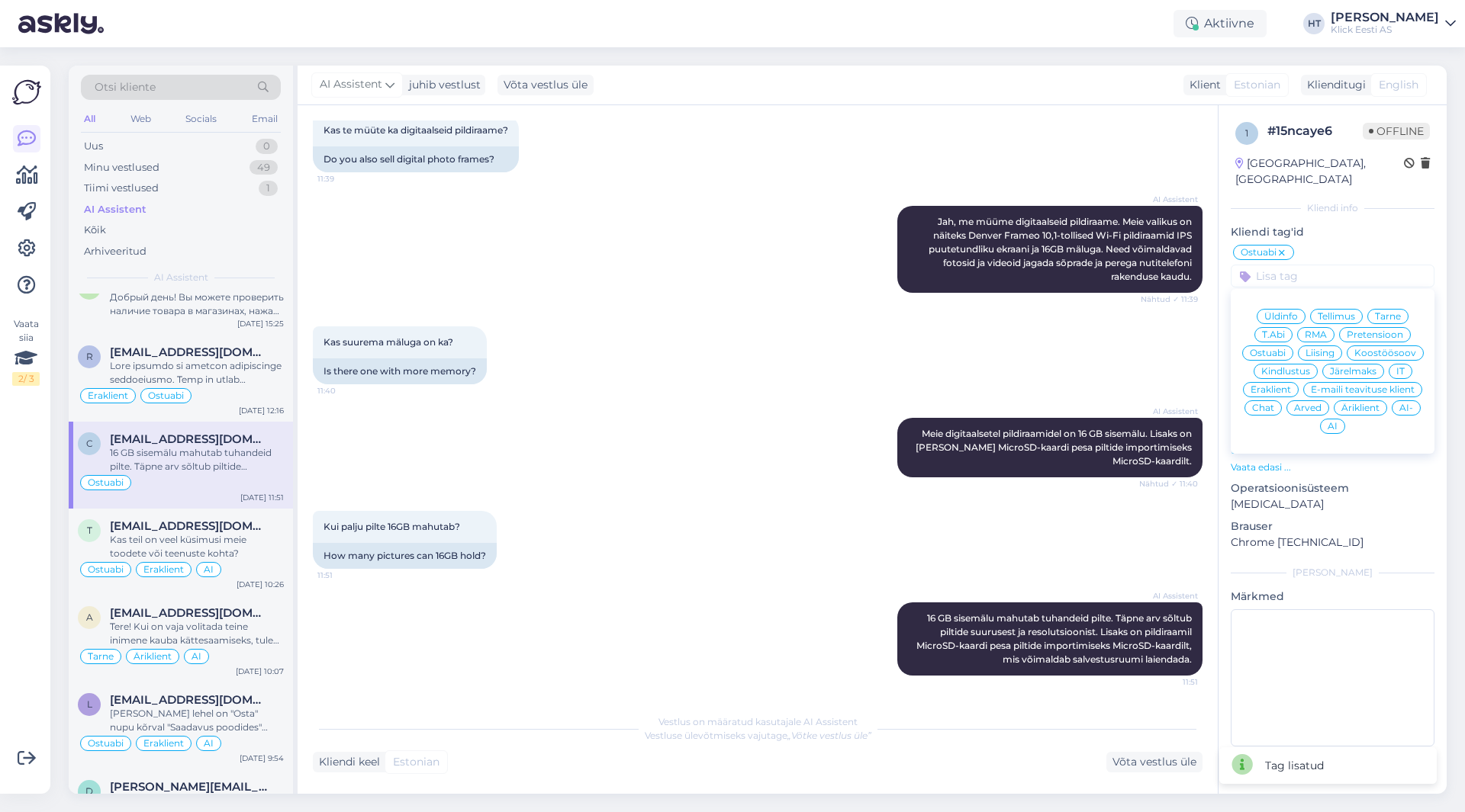
click at [1274, 385] on span "Eraklient" at bounding box center [1270, 389] width 41 height 9
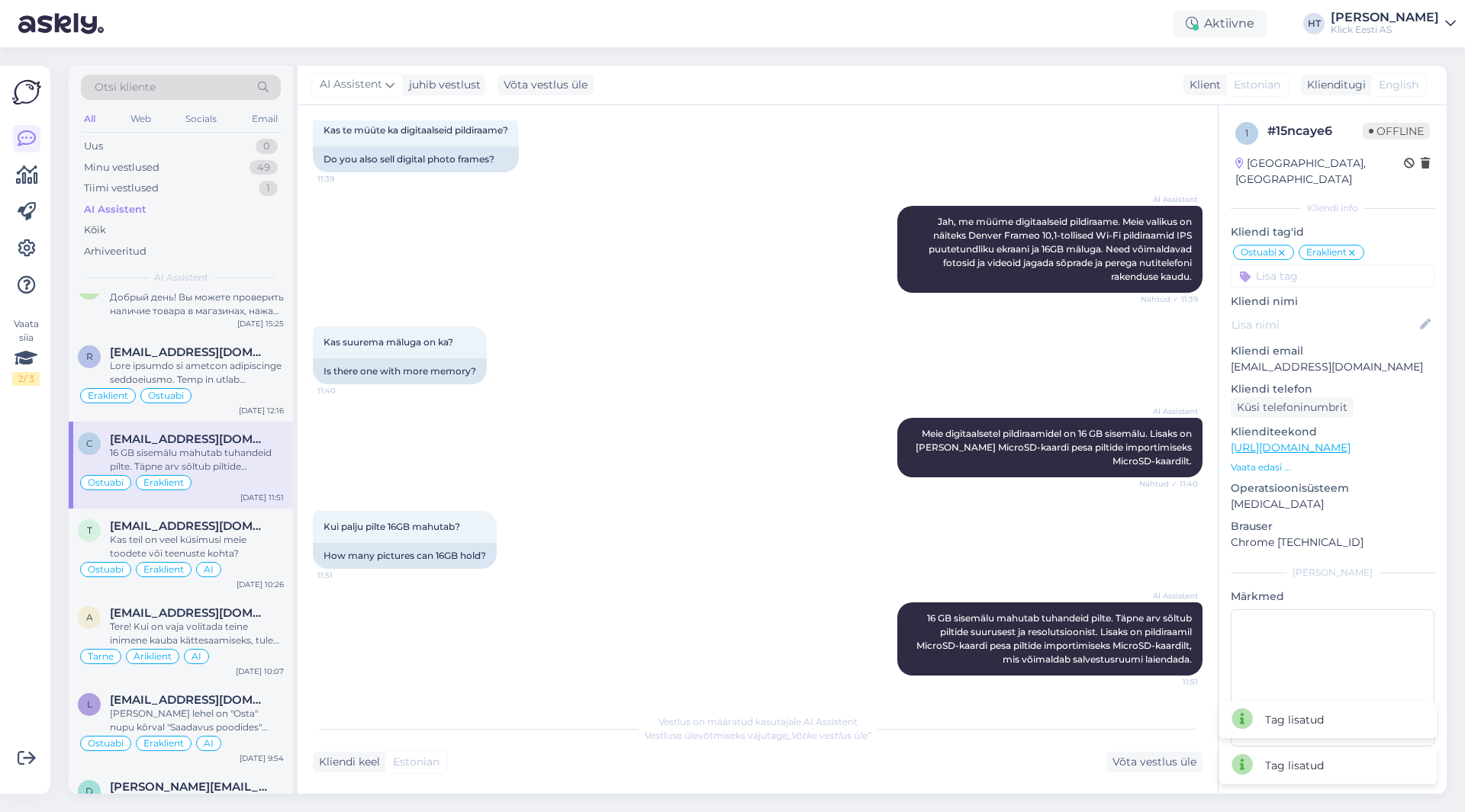
click at [1308, 265] on input at bounding box center [1332, 276] width 204 height 23
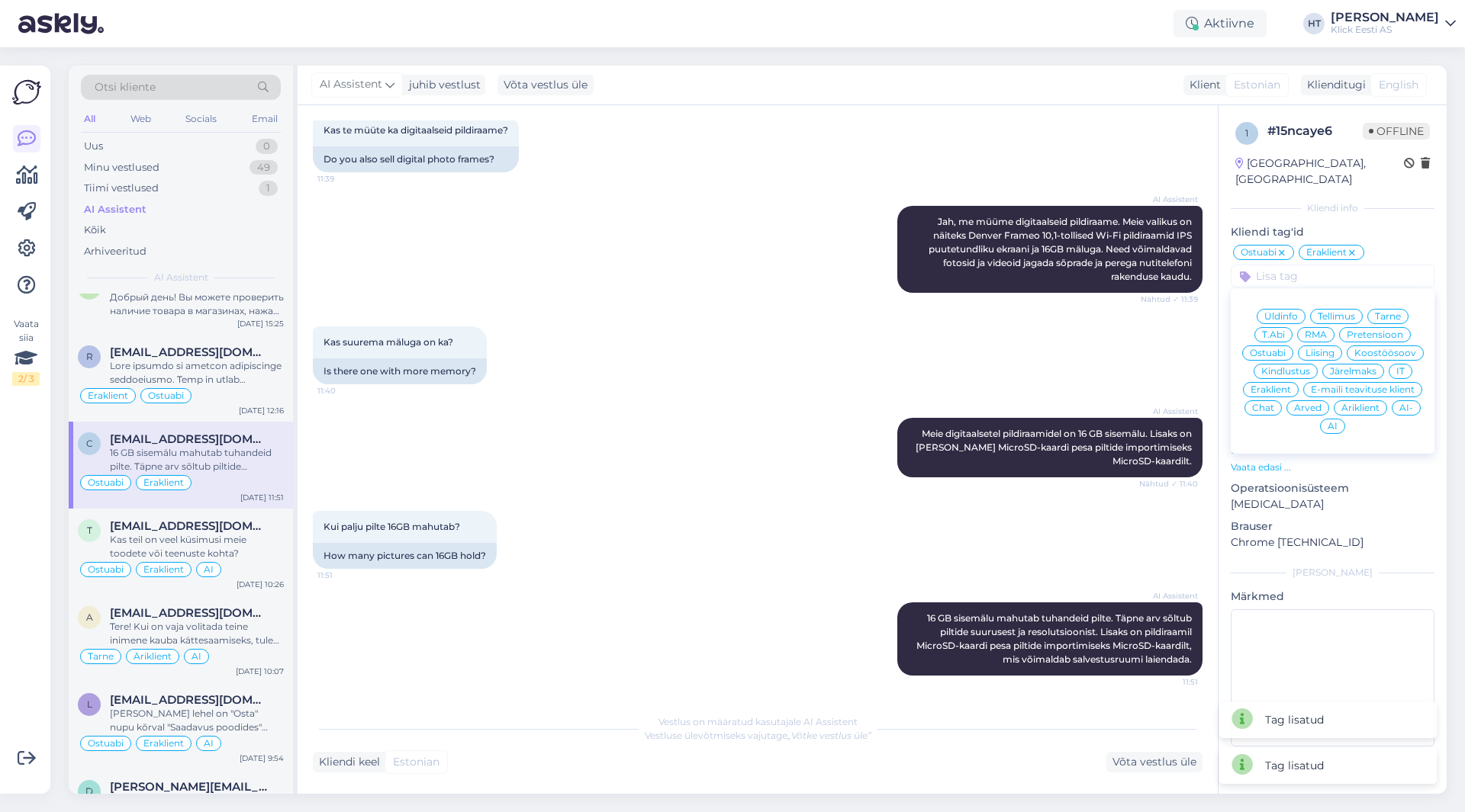
click at [1328, 422] on span "AI" at bounding box center [1333, 426] width 10 height 9
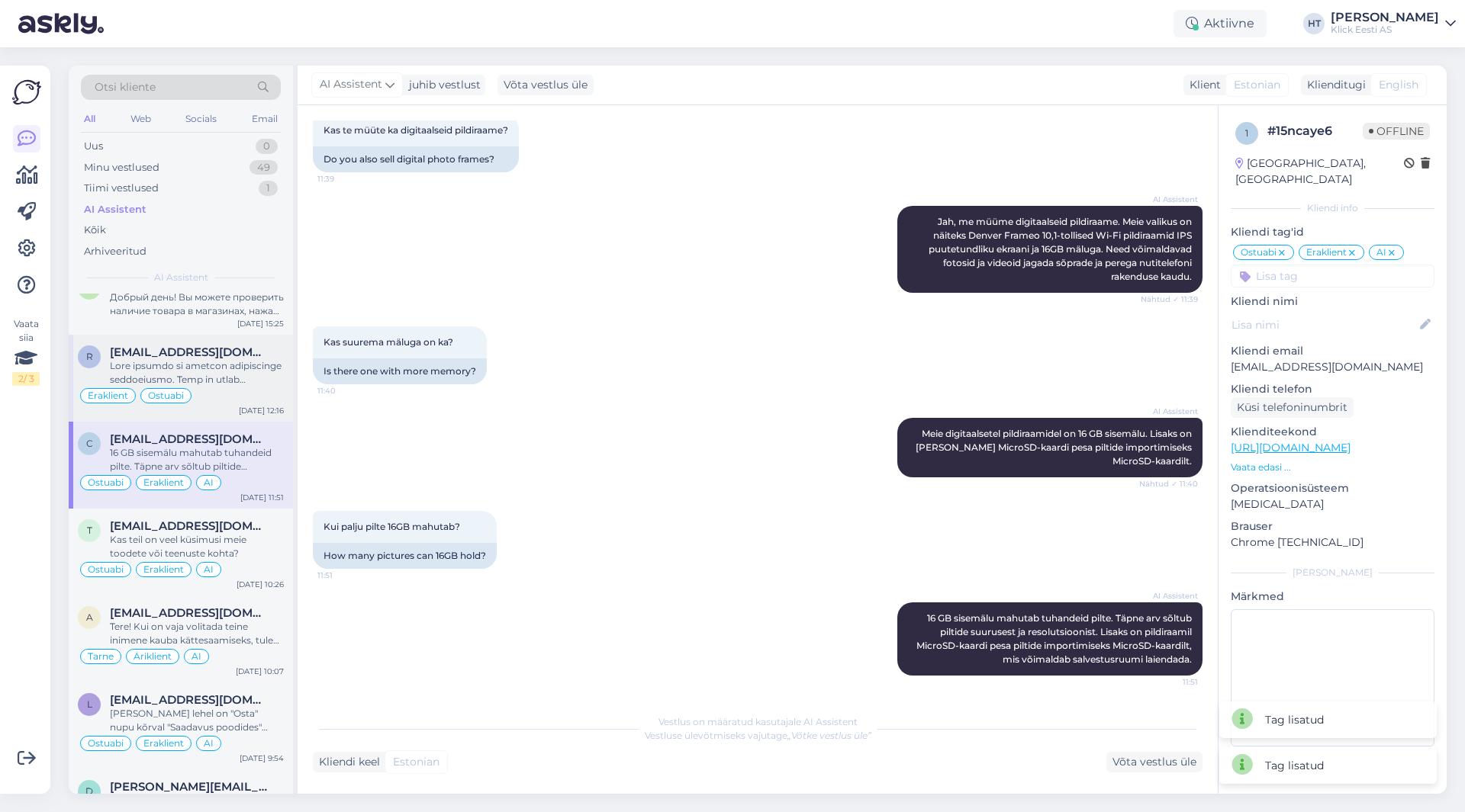
click at [227, 387] on div "Eraklient Ostuabi" at bounding box center [180, 396] width 206 height 18
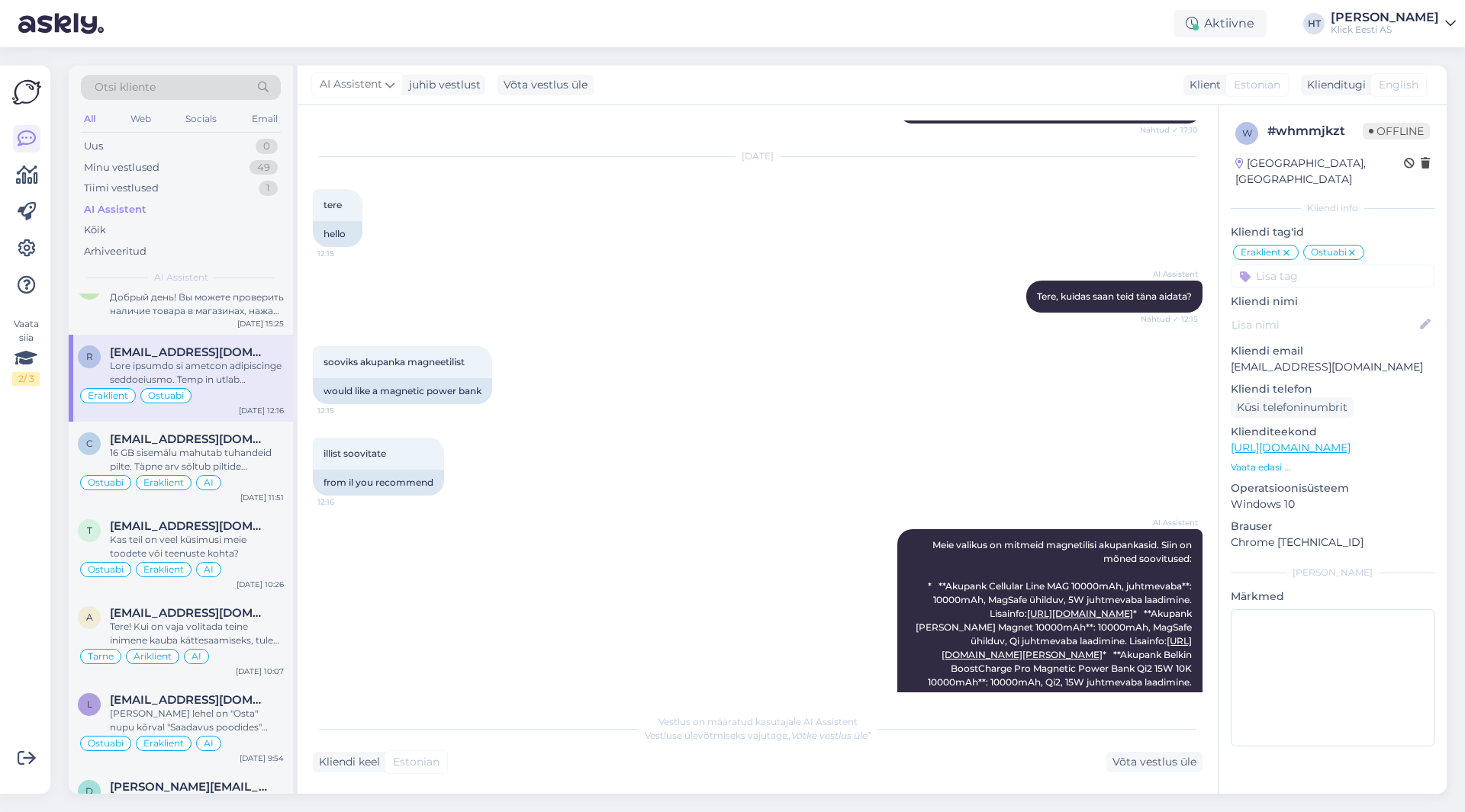
scroll to position [604, 0]
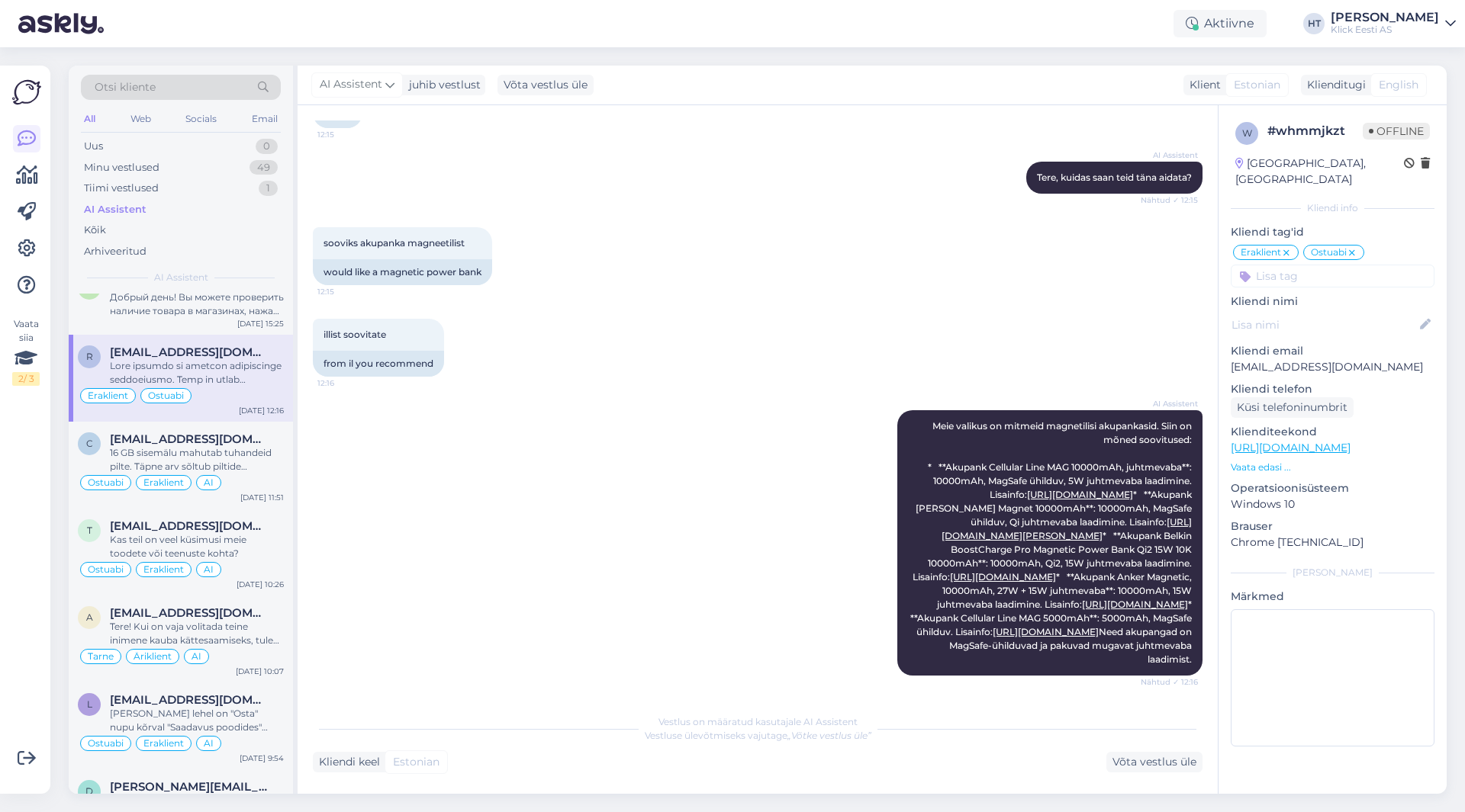
click at [1312, 265] on input at bounding box center [1332, 276] width 204 height 23
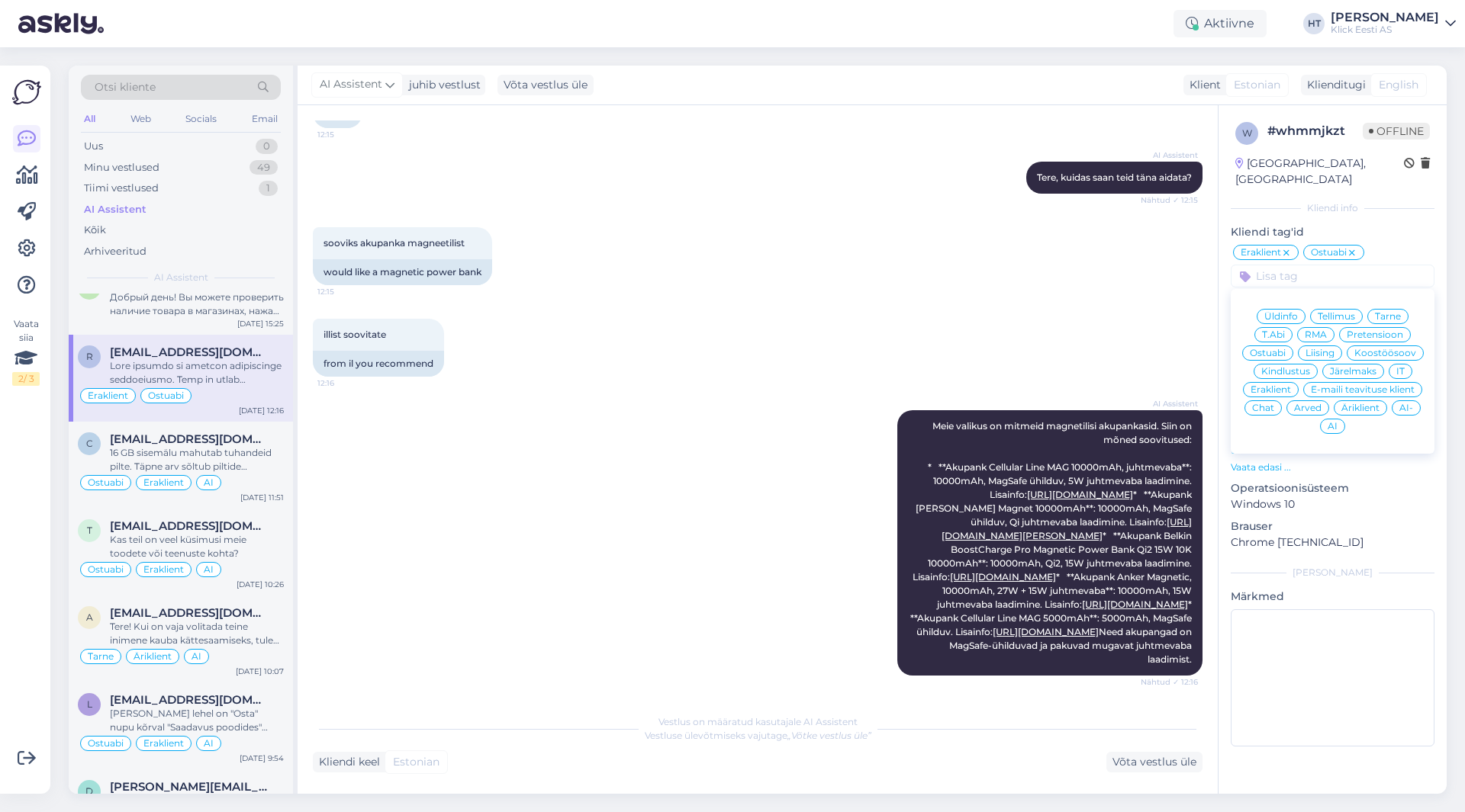
click at [1328, 422] on span "AI" at bounding box center [1333, 426] width 10 height 9
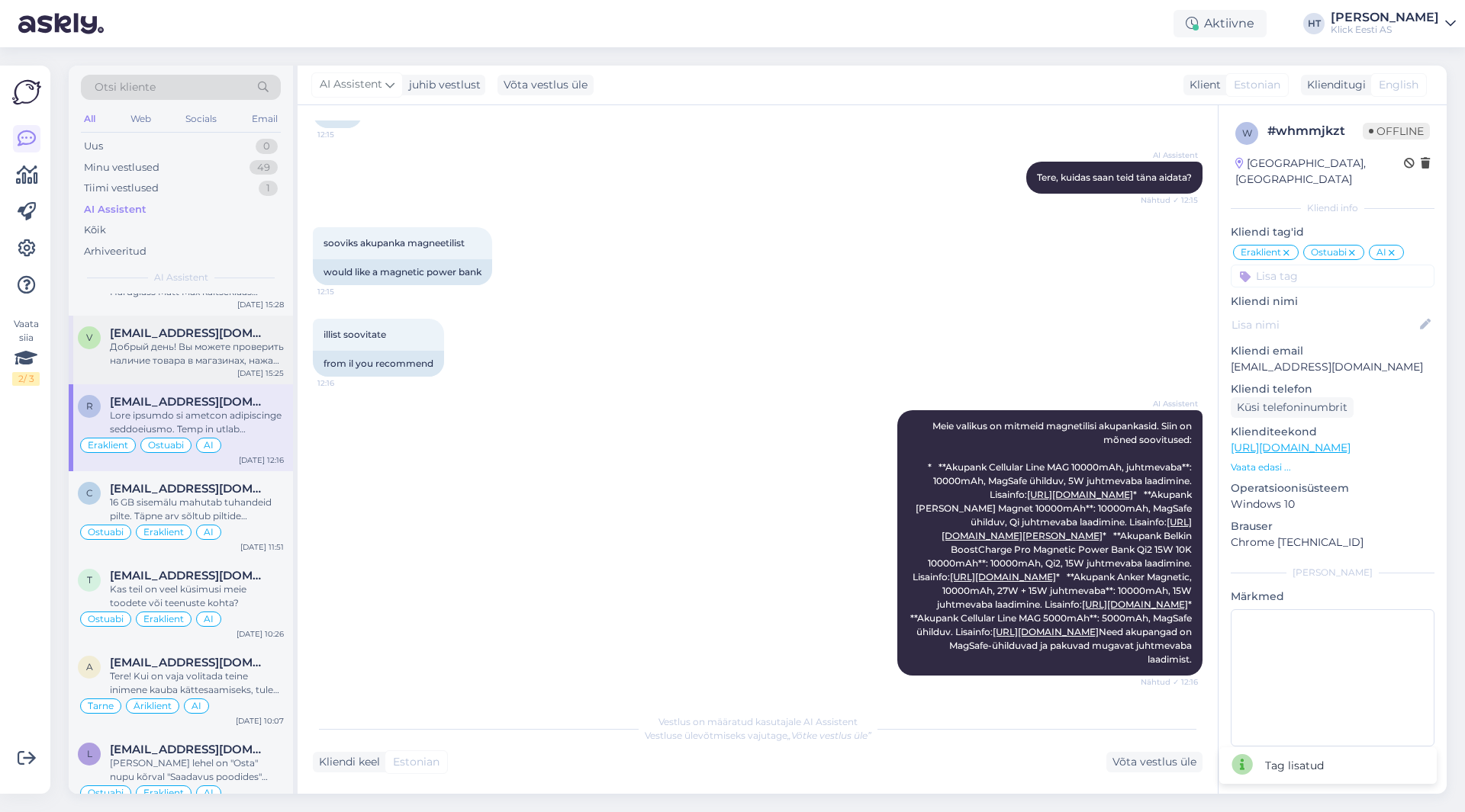
scroll to position [1754, 0]
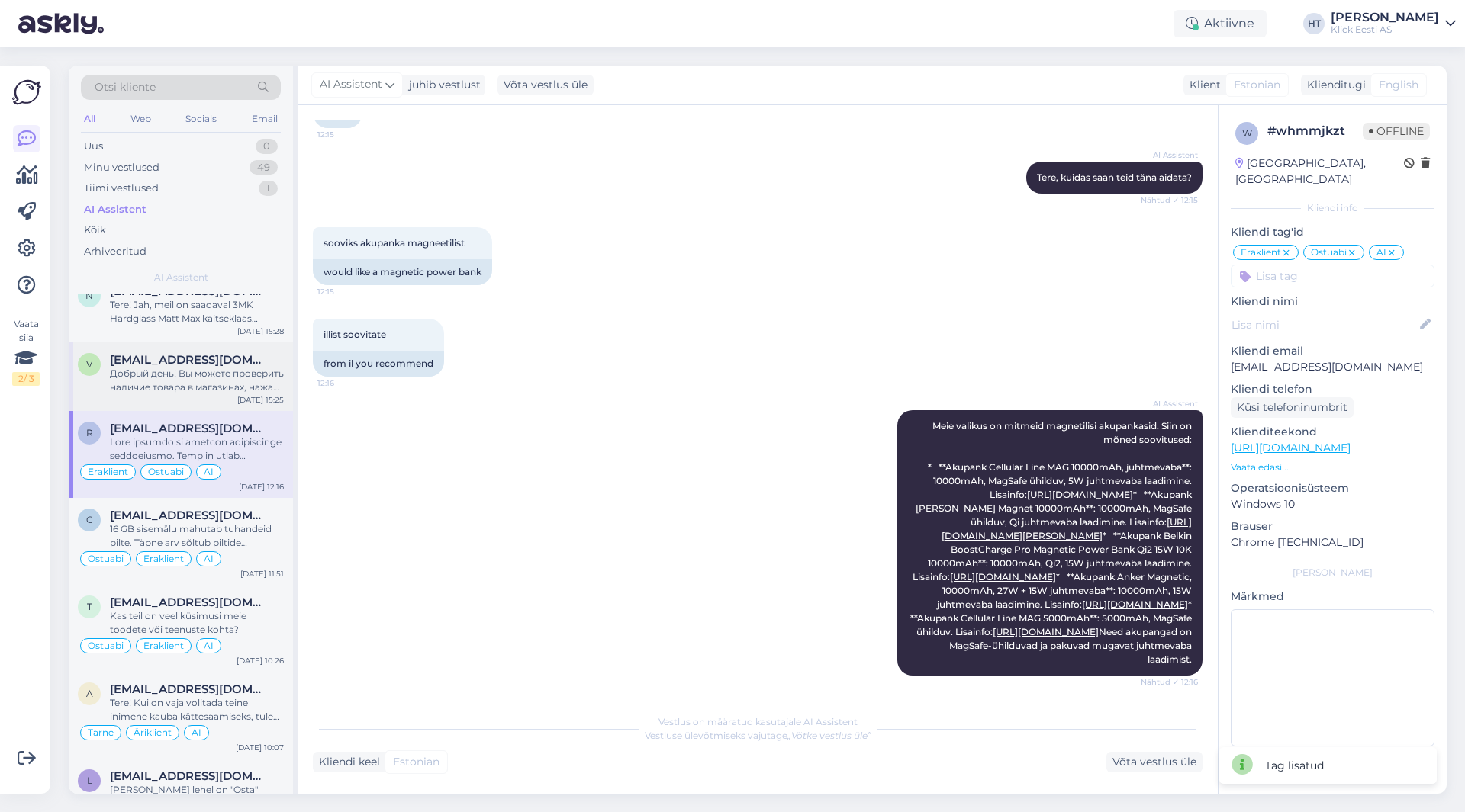
click at [239, 370] on div "Добрый день! Вы можете проверить наличие товара в магазинах, нажав кнопку "Saad…" at bounding box center [196, 381] width 174 height 28
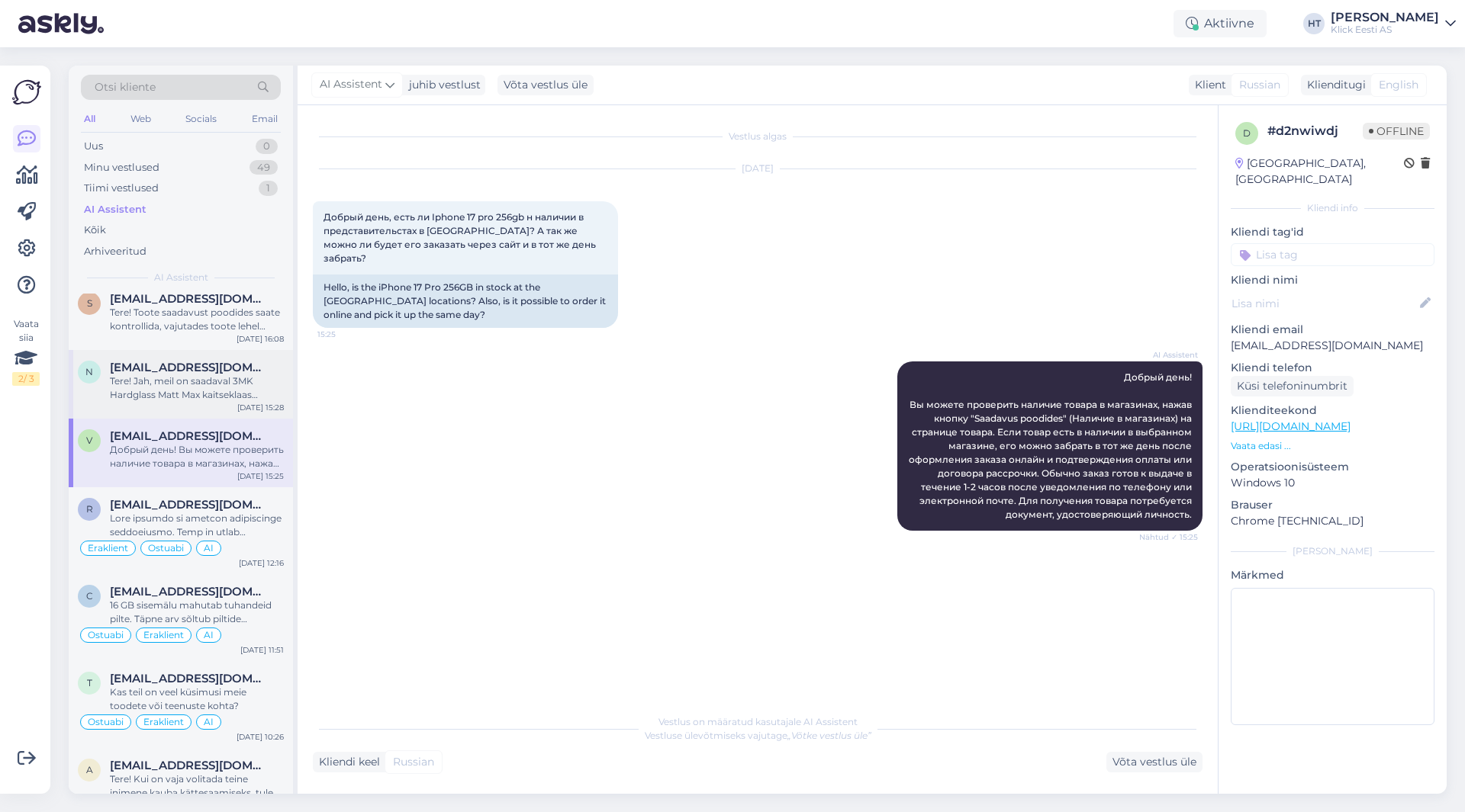
scroll to position [1602, 0]
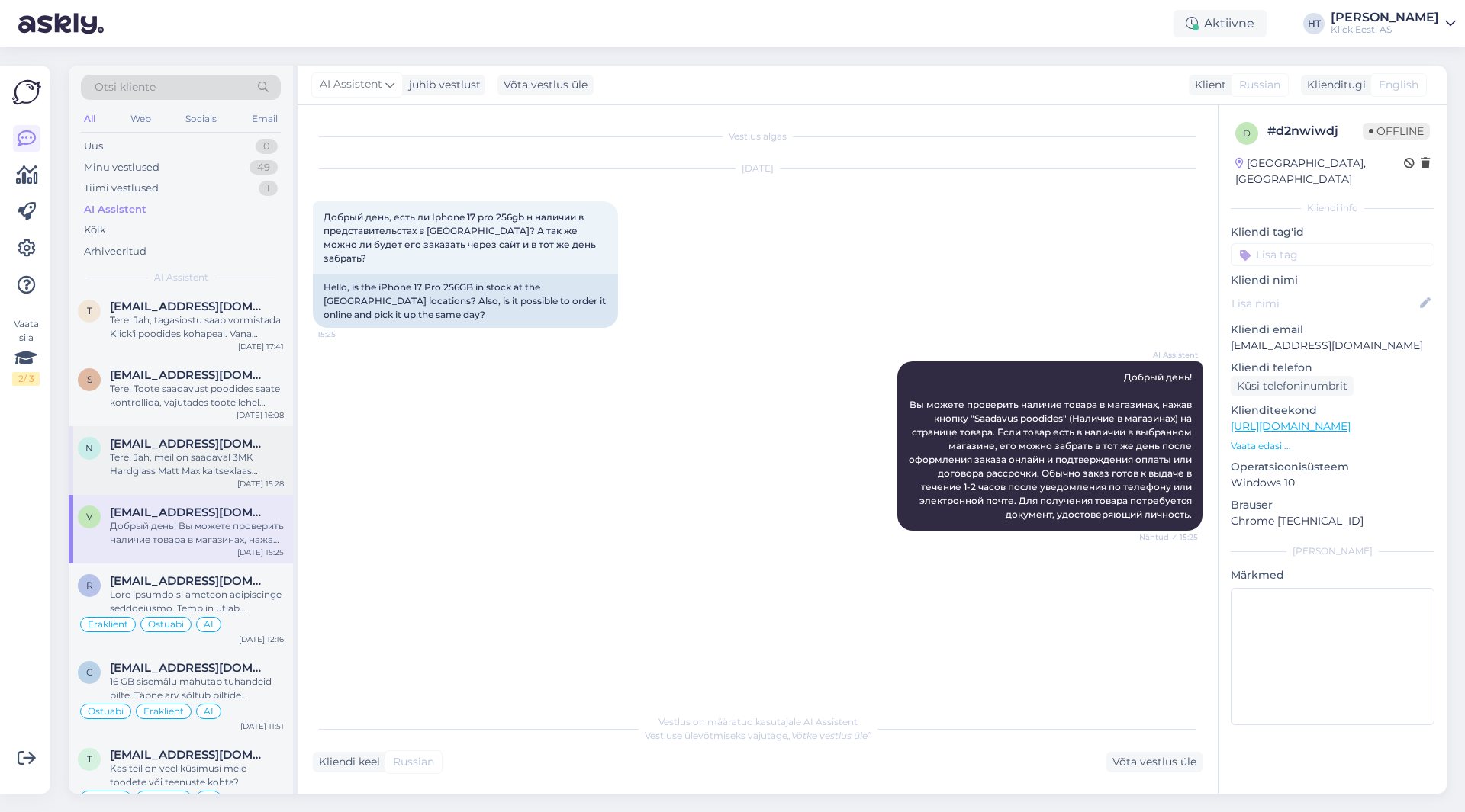
click at [173, 459] on div "Tere! Jah, meil on saadaval 3MK Hardglass Matt Max kaitseklaas iPhone 16 Prole …" at bounding box center [196, 465] width 174 height 28
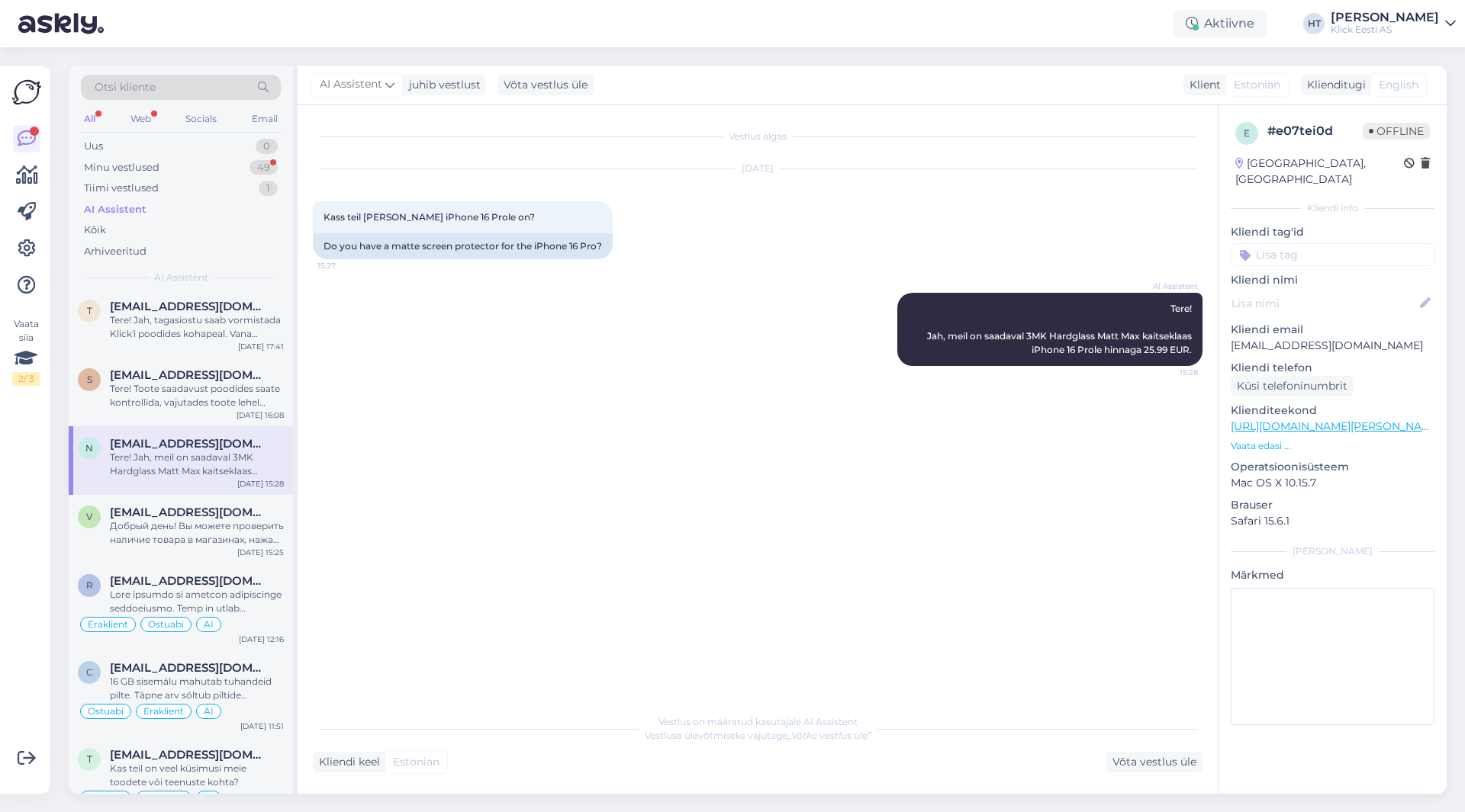
click at [1360, 243] on input at bounding box center [1332, 254] width 204 height 23
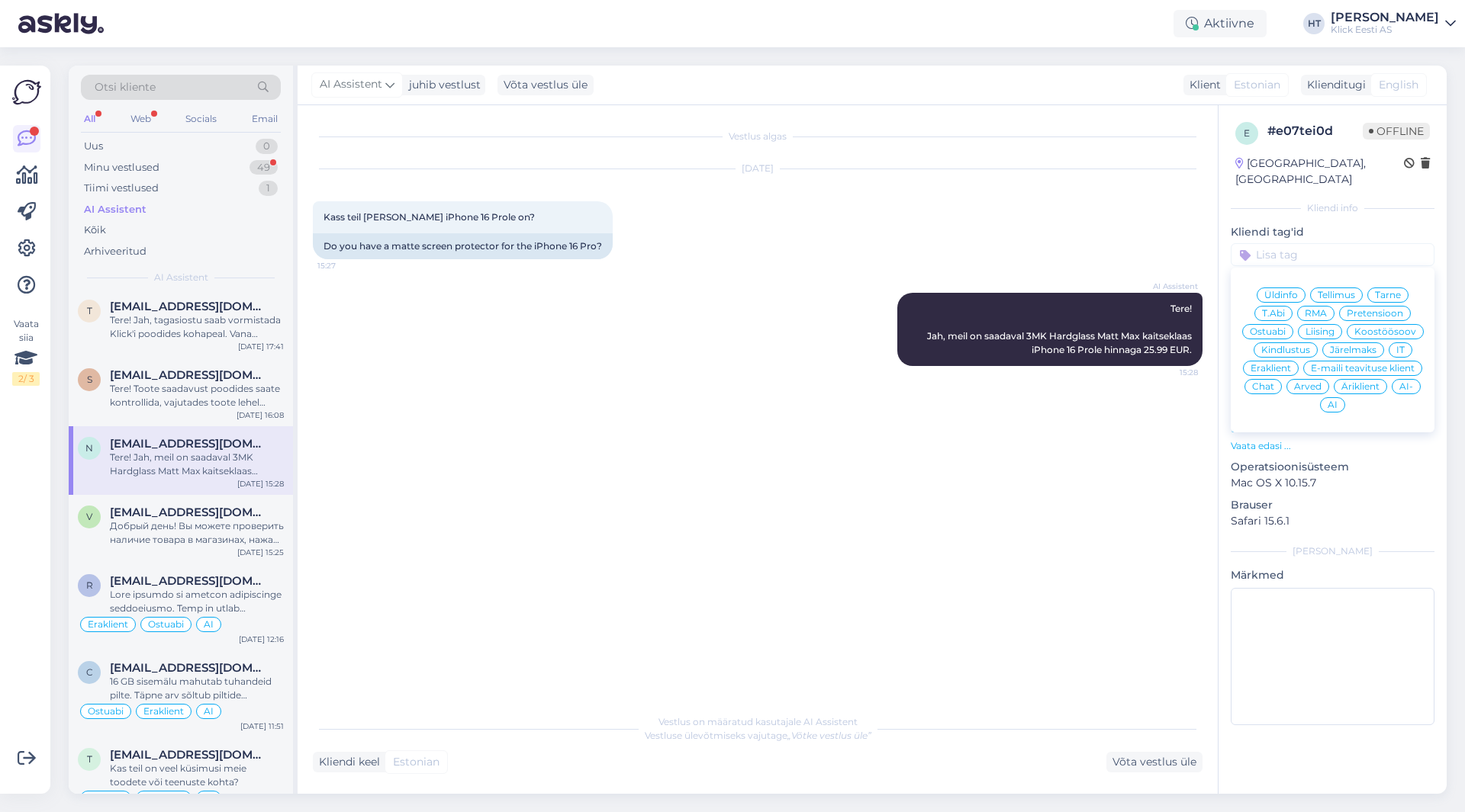
click at [1280, 327] on span "Ostuabi" at bounding box center [1267, 331] width 36 height 9
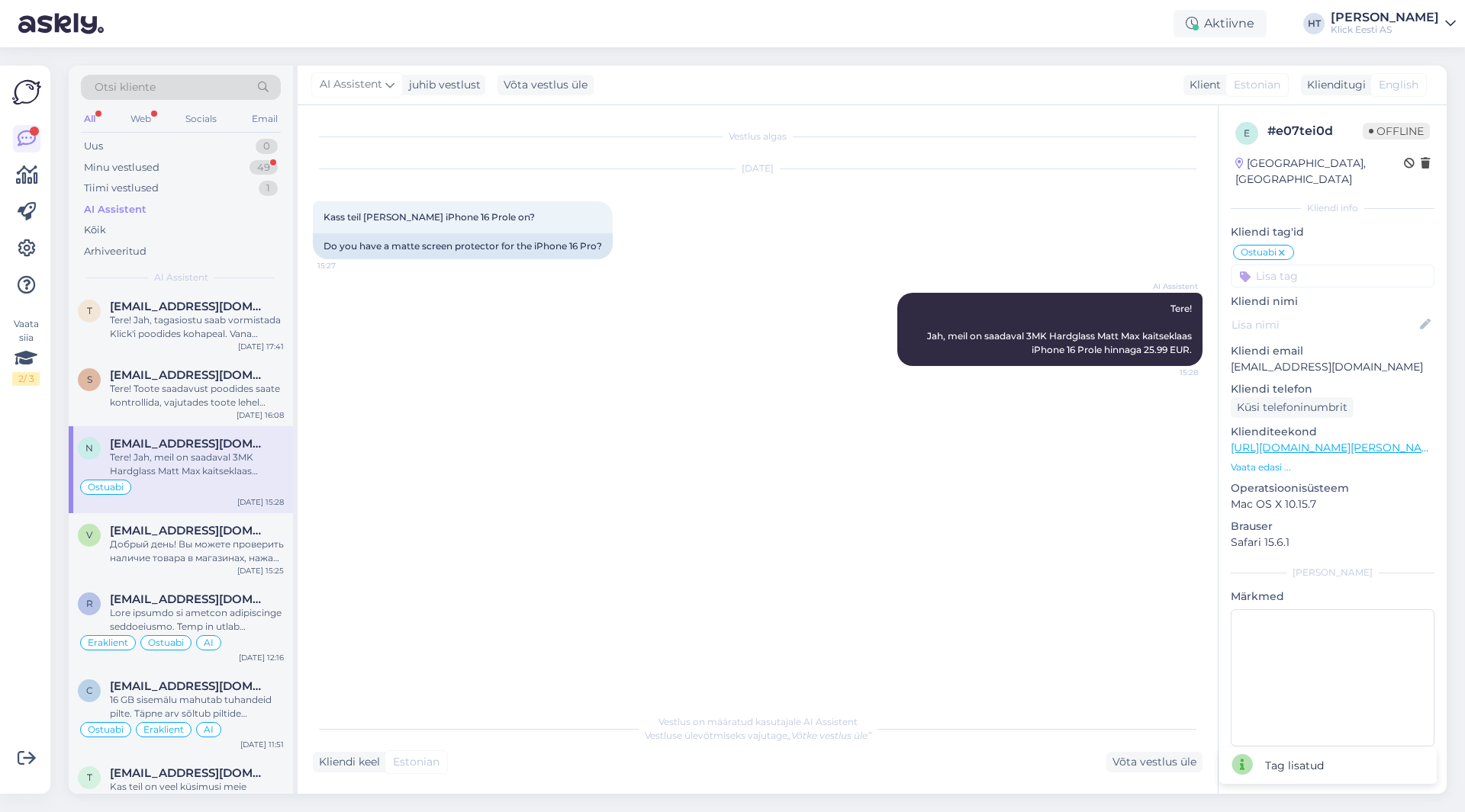
click at [1296, 265] on input at bounding box center [1332, 276] width 204 height 23
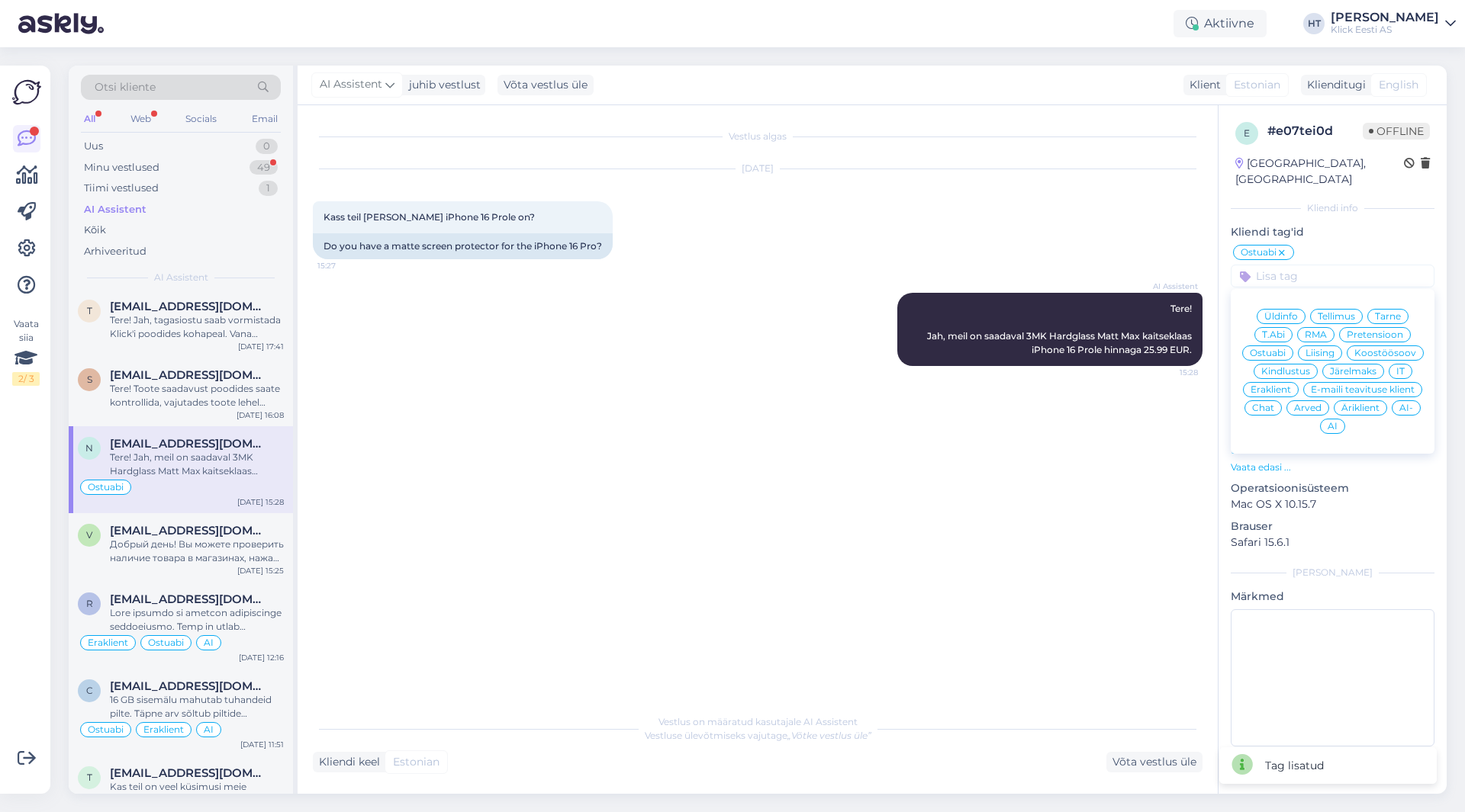
click at [1289, 385] on span "Eraklient" at bounding box center [1270, 389] width 41 height 9
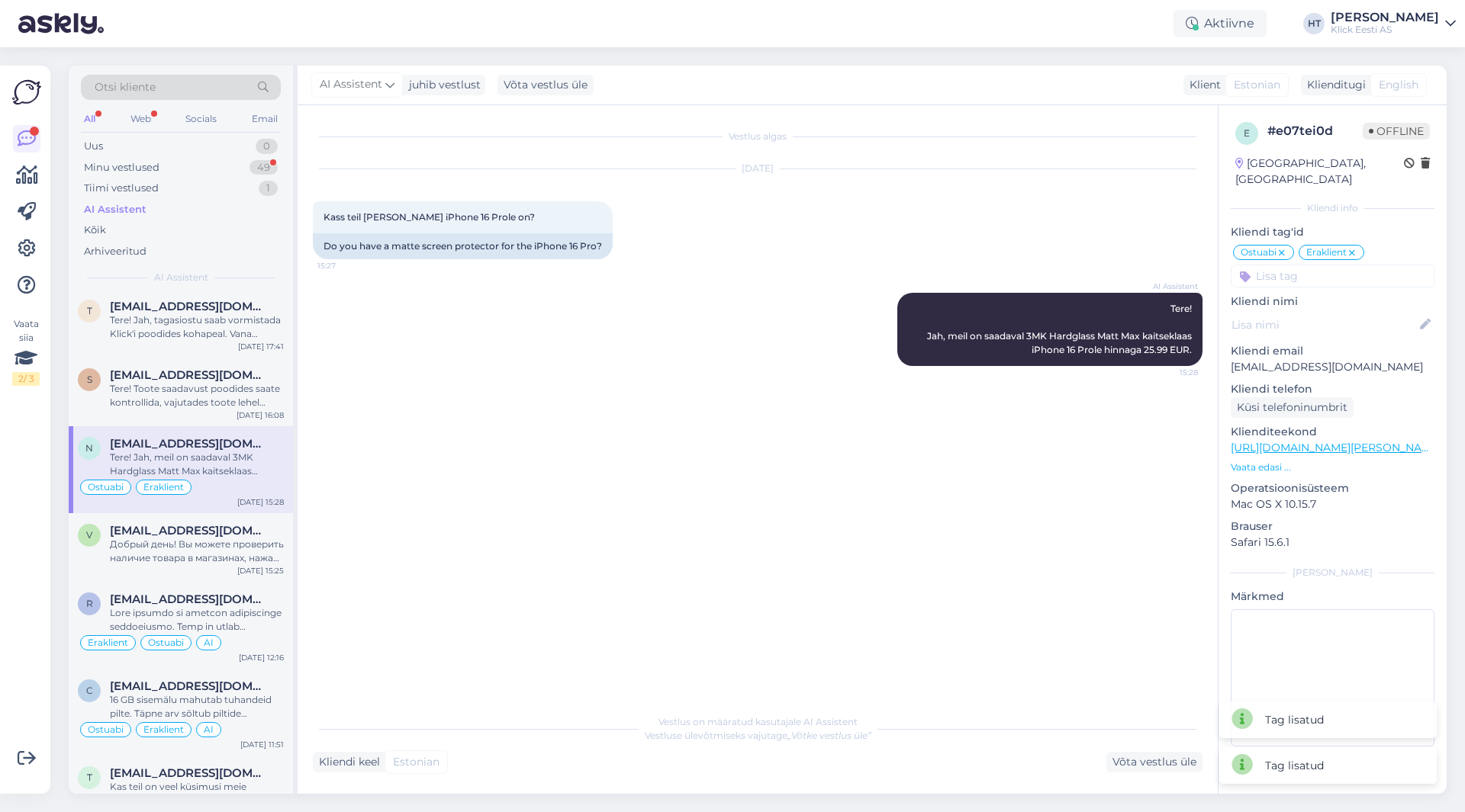
click at [1321, 265] on input at bounding box center [1332, 276] width 204 height 23
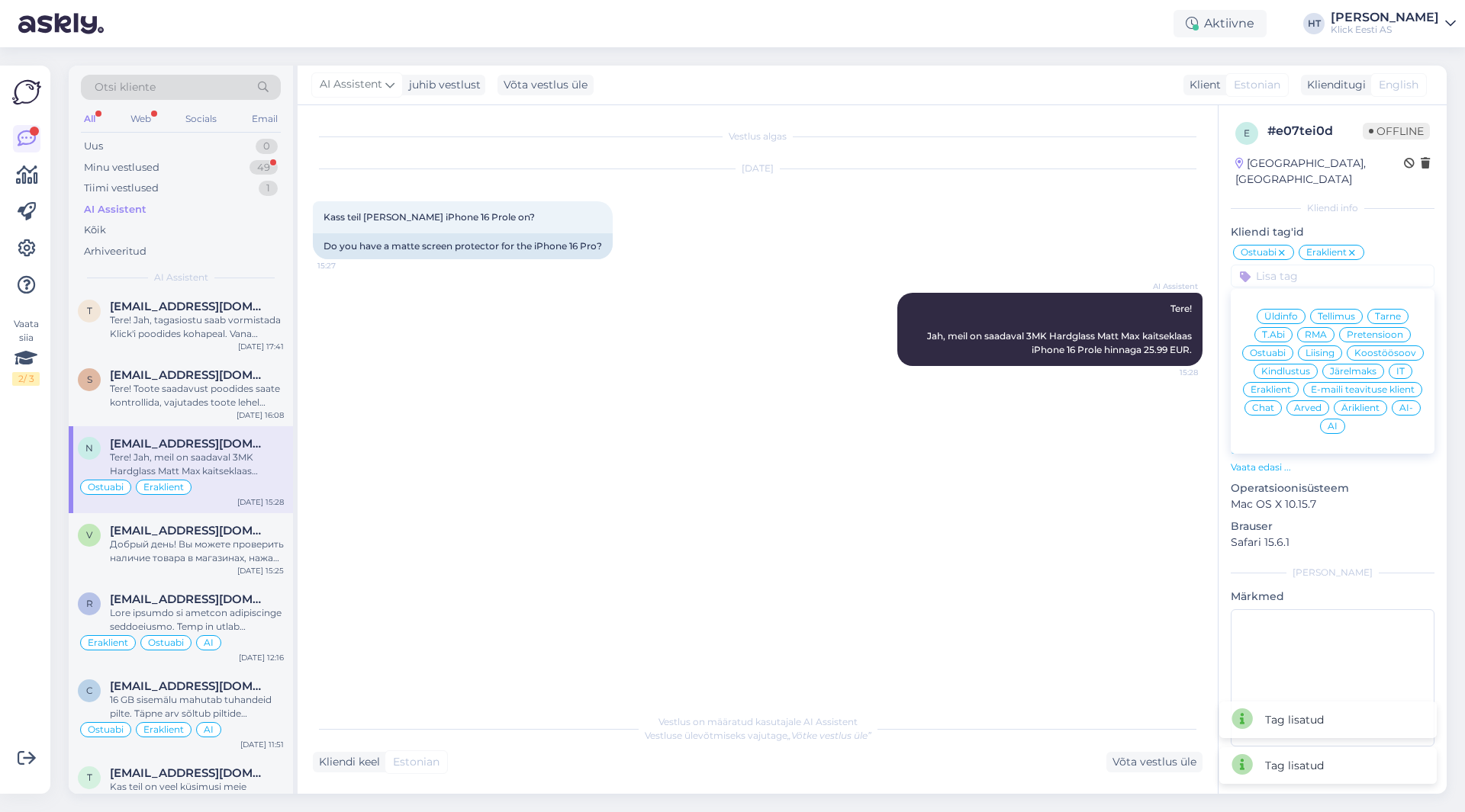
click at [1340, 419] on div "AI" at bounding box center [1332, 426] width 25 height 15
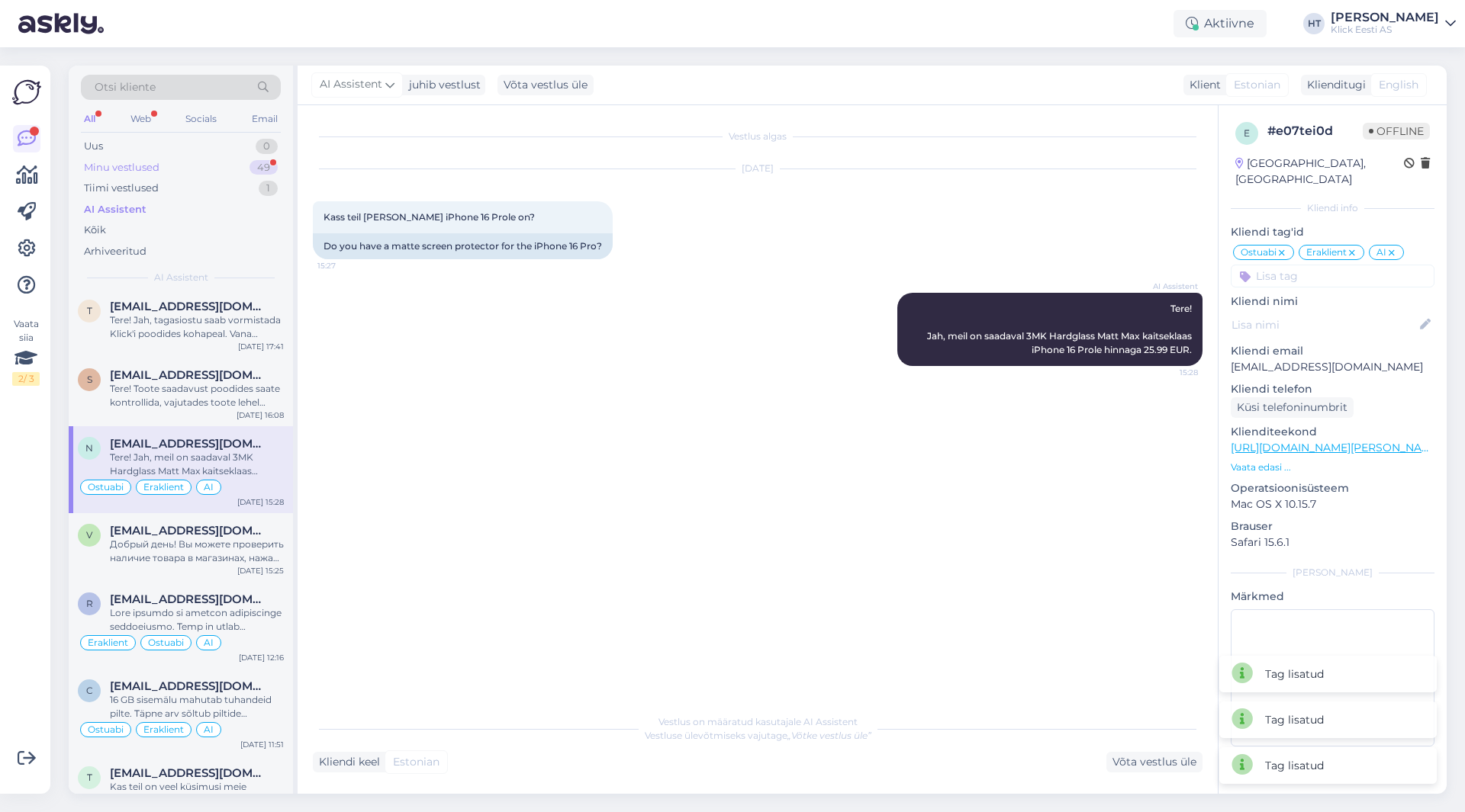
click at [227, 168] on div "Minu vestlused 49" at bounding box center [180, 167] width 200 height 21
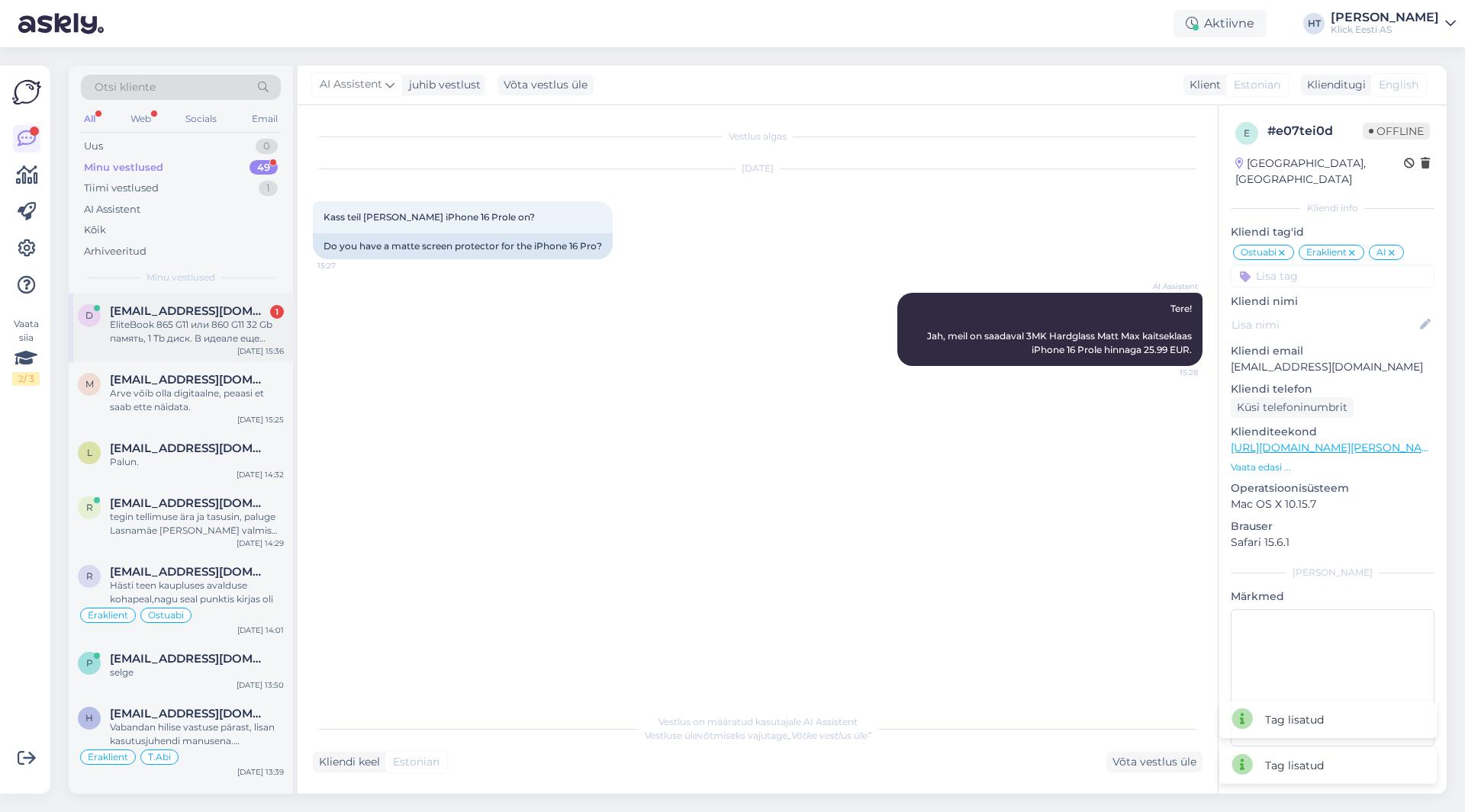
click at [220, 299] on div "d [EMAIL_ADDRESS][DOMAIN_NAME] 1 EliteBook 865 G11 или 860 G11 32 Gb память, 1 …" at bounding box center [180, 327] width 224 height 69
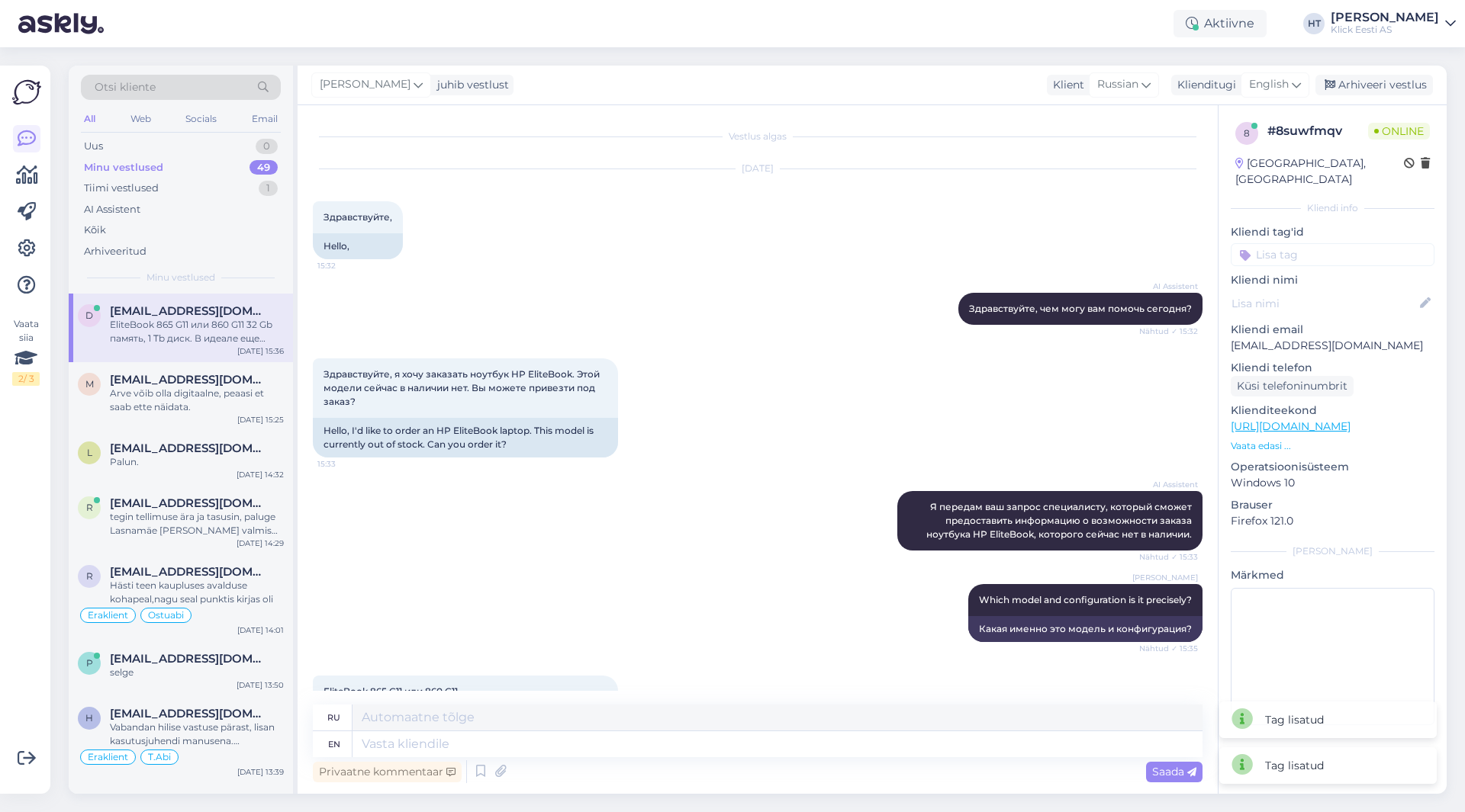
scroll to position [142, 0]
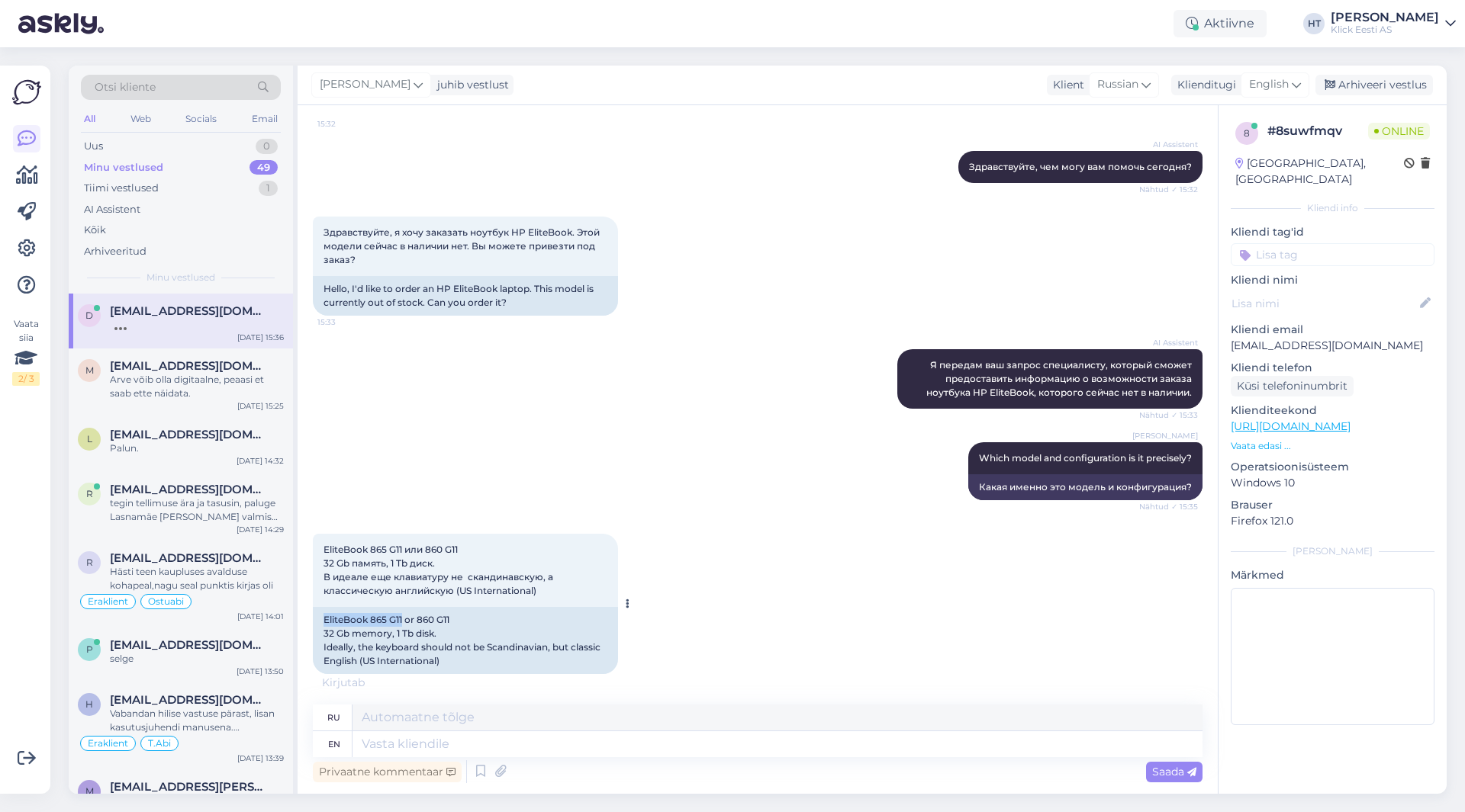
drag, startPoint x: 321, startPoint y: 619, endPoint x: 403, endPoint y: 619, distance: 82.0
click at [403, 619] on div "EliteBook 865 G11 or 860 G11 32 Gb memory, 1 Tb disk. Ideally, the keyboard sho…" at bounding box center [465, 640] width 306 height 67
copy div "EliteBook 865 G11"
drag, startPoint x: 421, startPoint y: 619, endPoint x: 449, endPoint y: 617, distance: 28.1
click at [449, 617] on div "EliteBook 865 G11 or 860 G11 32 Gb memory, 1 Tb disk. Ideally, the keyboard sho…" at bounding box center [465, 640] width 306 height 67
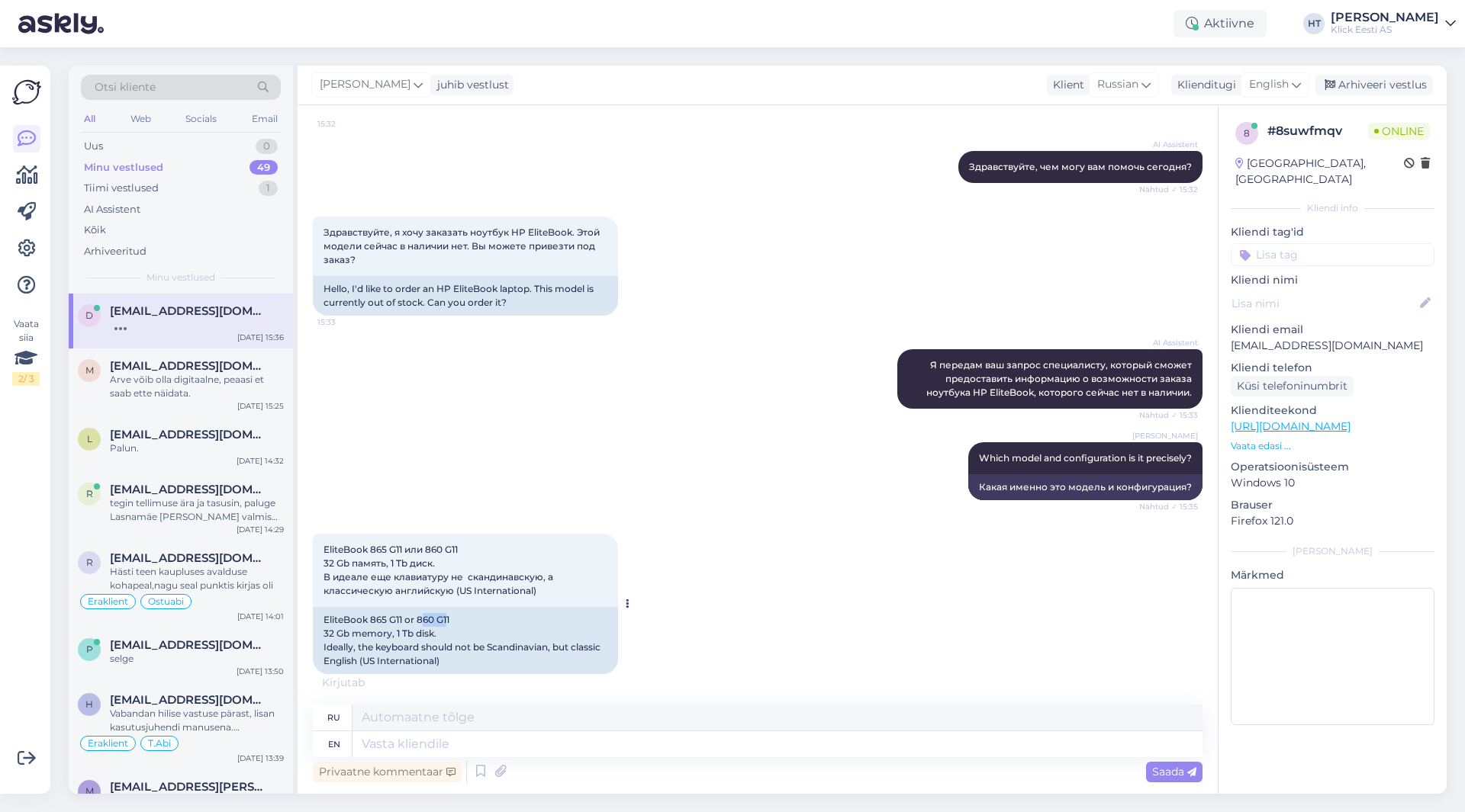
click at [433, 619] on div "EliteBook 865 G11 or 860 G11 32 Gb memory, 1 Tb disk. Ideally, the keyboard sho…" at bounding box center [465, 640] width 306 height 67
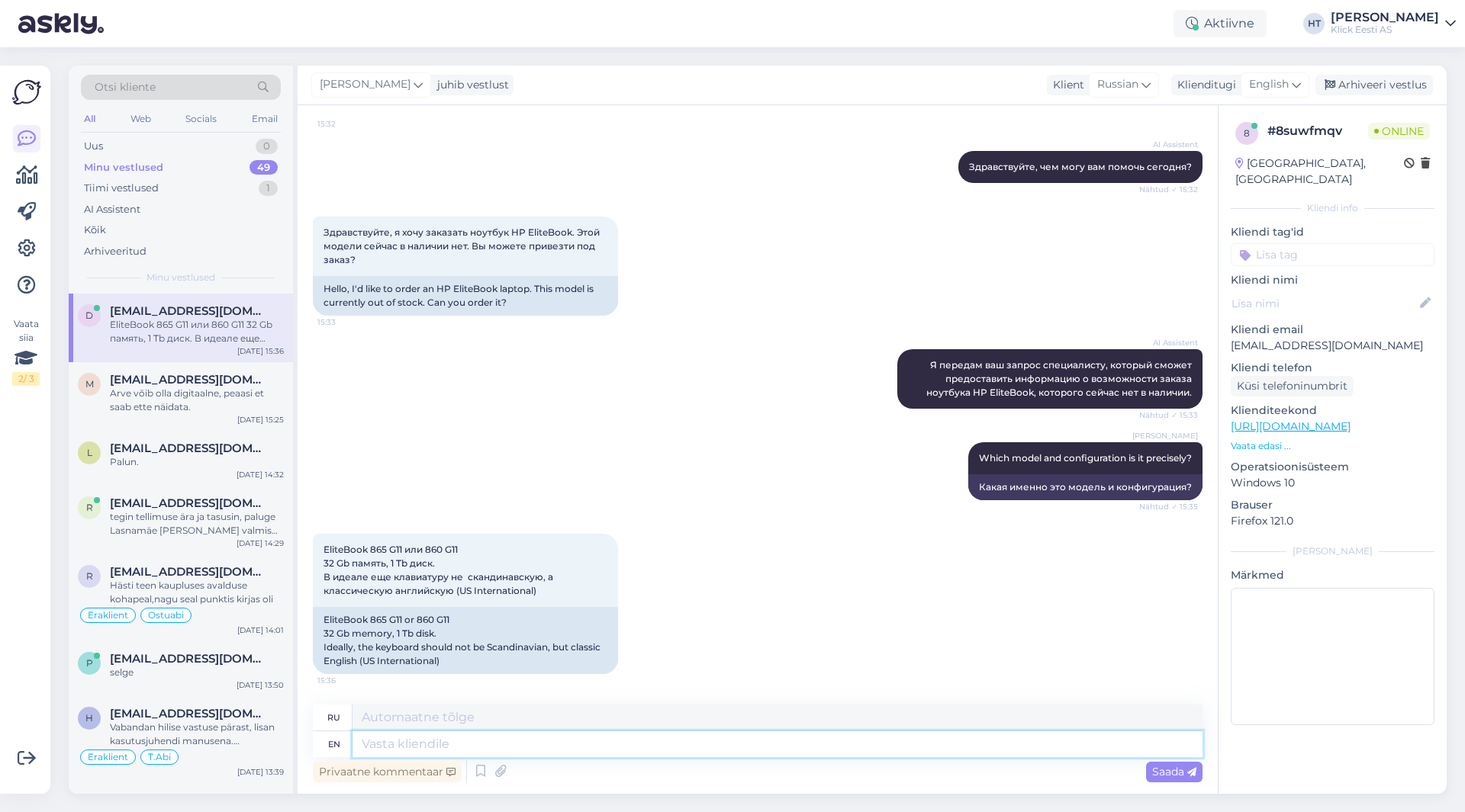
click at [580, 747] on textarea at bounding box center [777, 744] width 850 height 26
click at [629, 505] on div "[PERSON_NAME] Which model and configuration is it precisely? Nähtud ✓ 15:35 Как…" at bounding box center [757, 472] width 890 height 92
click at [682, 743] on textarea at bounding box center [777, 744] width 850 height 26
type textarea "I'm a"
type textarea "[PERSON_NAME]"
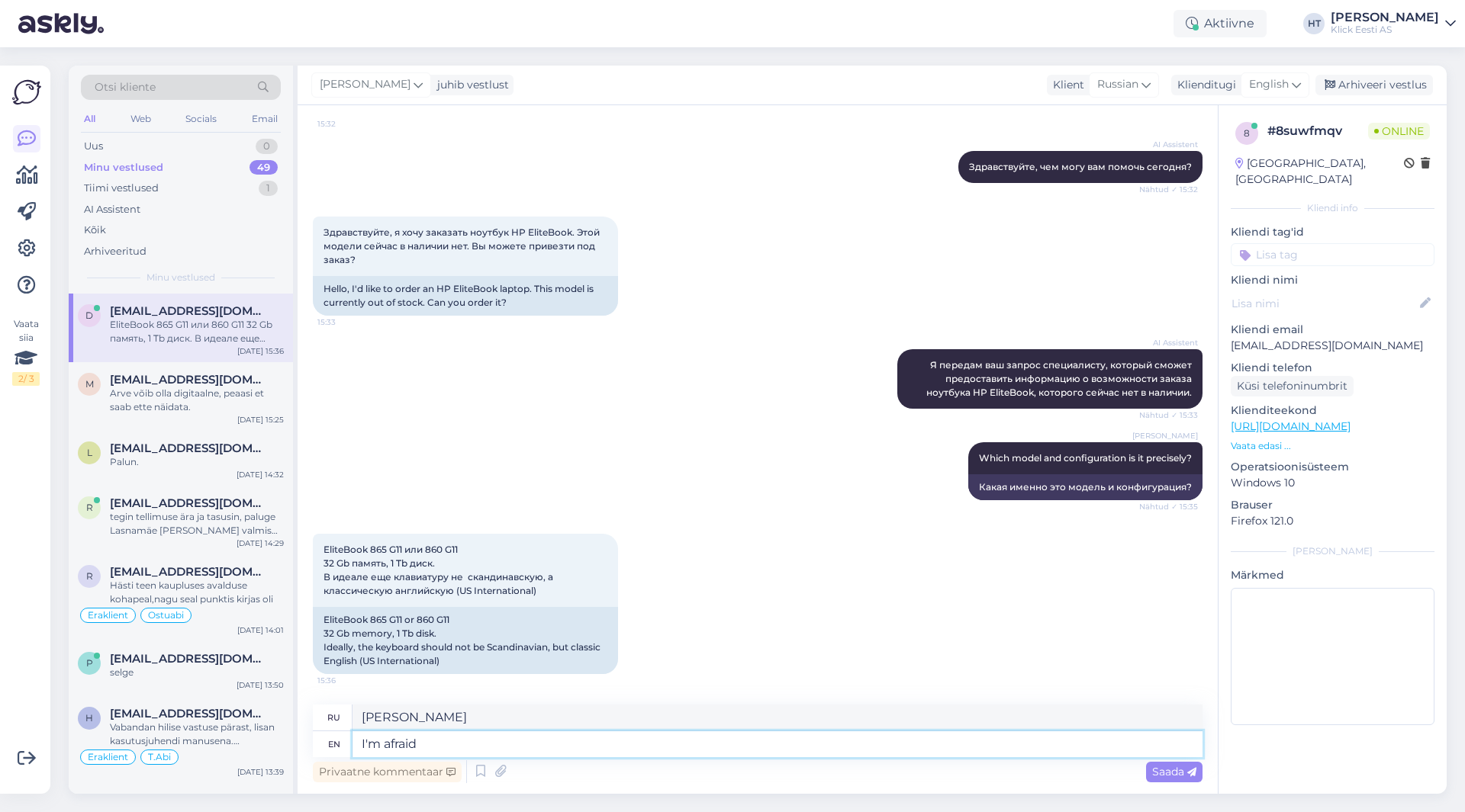
type textarea "I'm afraid"
type textarea "Боюсь"
type textarea "I'm afraid those"
type textarea "Я боюсь, что эти"
type textarea "I'm afraid those are"
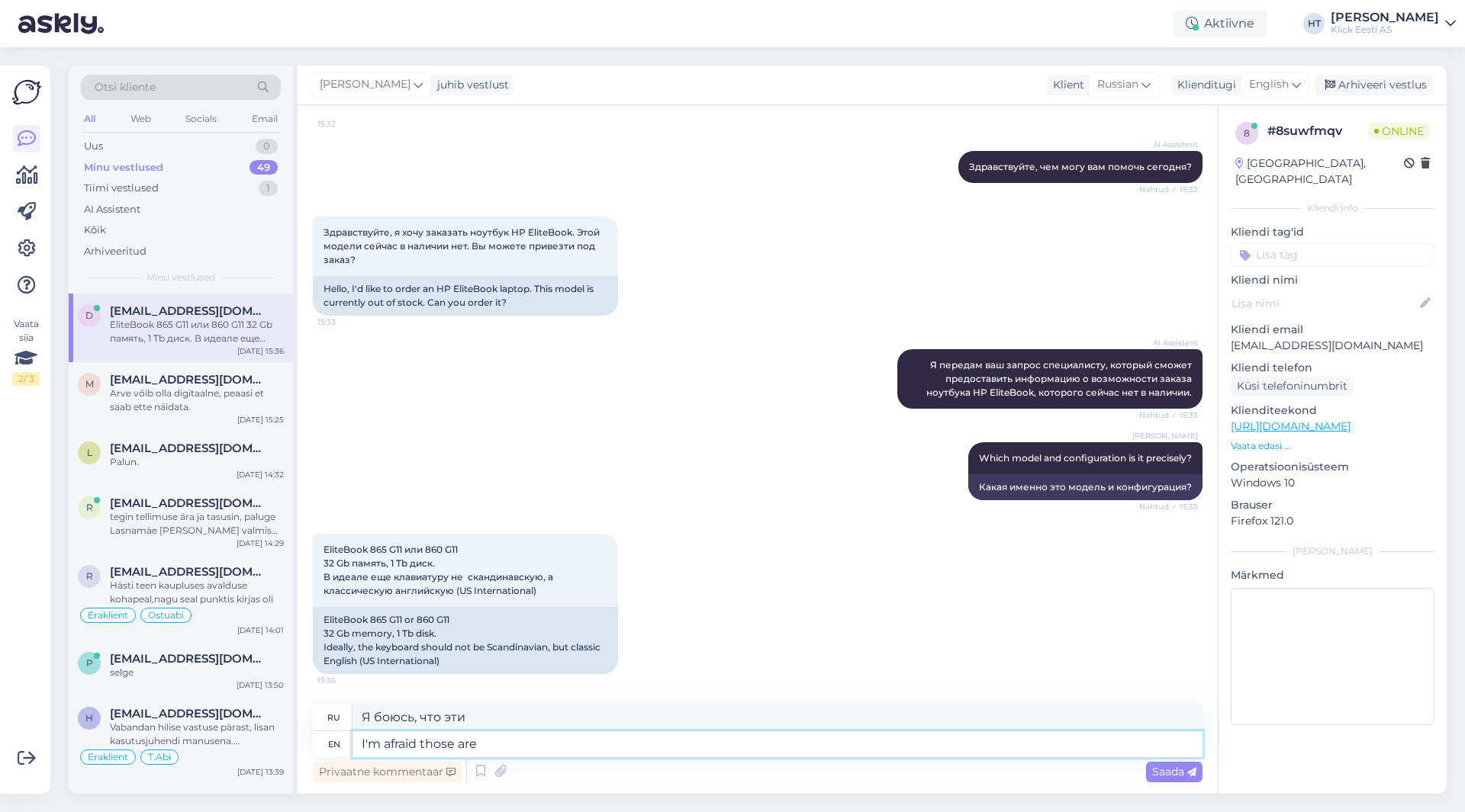
type textarea "Я боюсь, что это"
type textarea "I'm afraid those are not a"
type textarea "Боюсь, это не так."
type textarea "I'm afraid those are not available to"
type textarea "Боюсь, они недоступны."
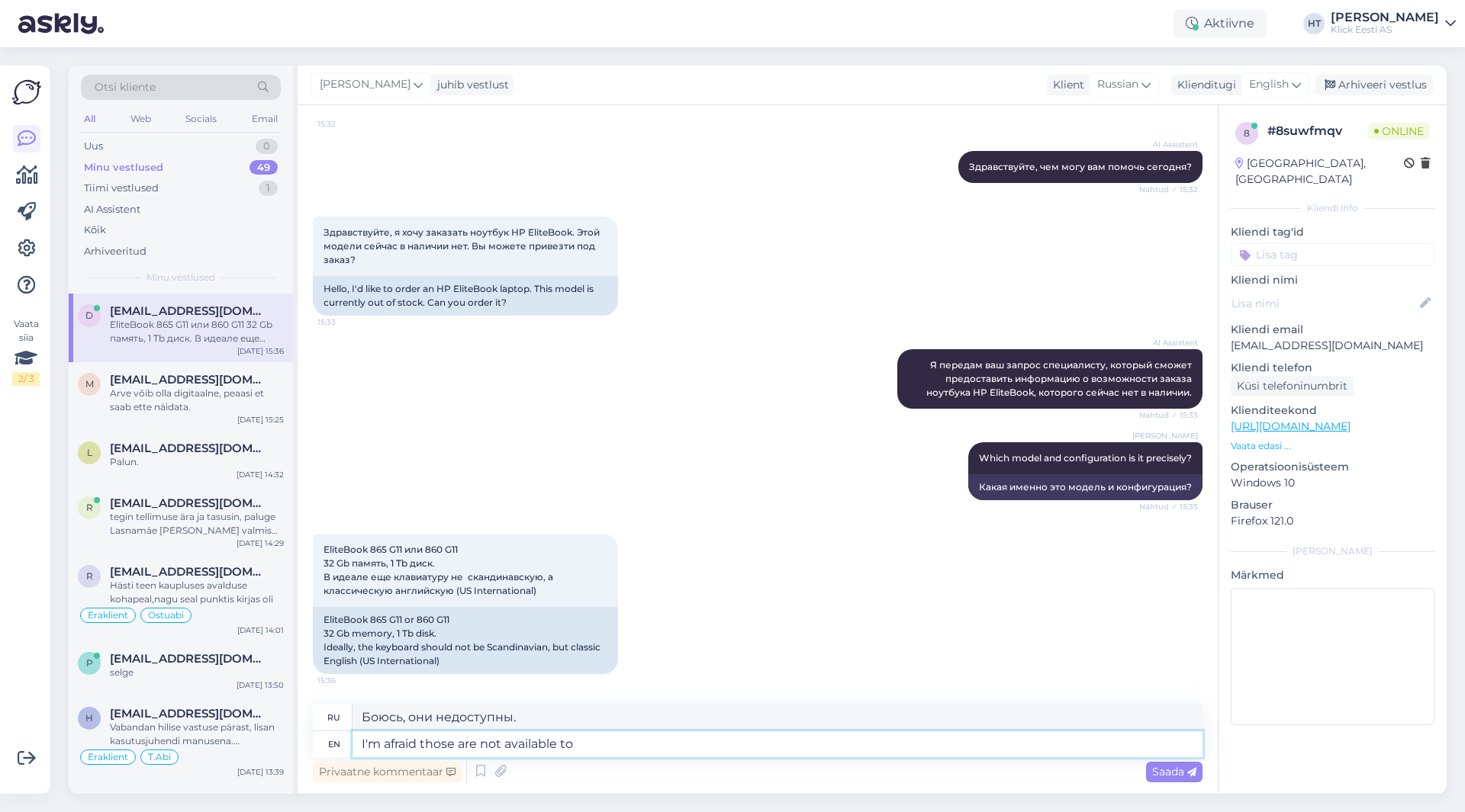
type textarea "I'm afraid those are not available to"
type textarea "Боюсь, они недоступны"
type textarea "I'm afraid those are not available to order a"
type textarea "Боюсь, их нельзя заказать."
type textarea "I'm afraid those are not available to order at the moment ei"
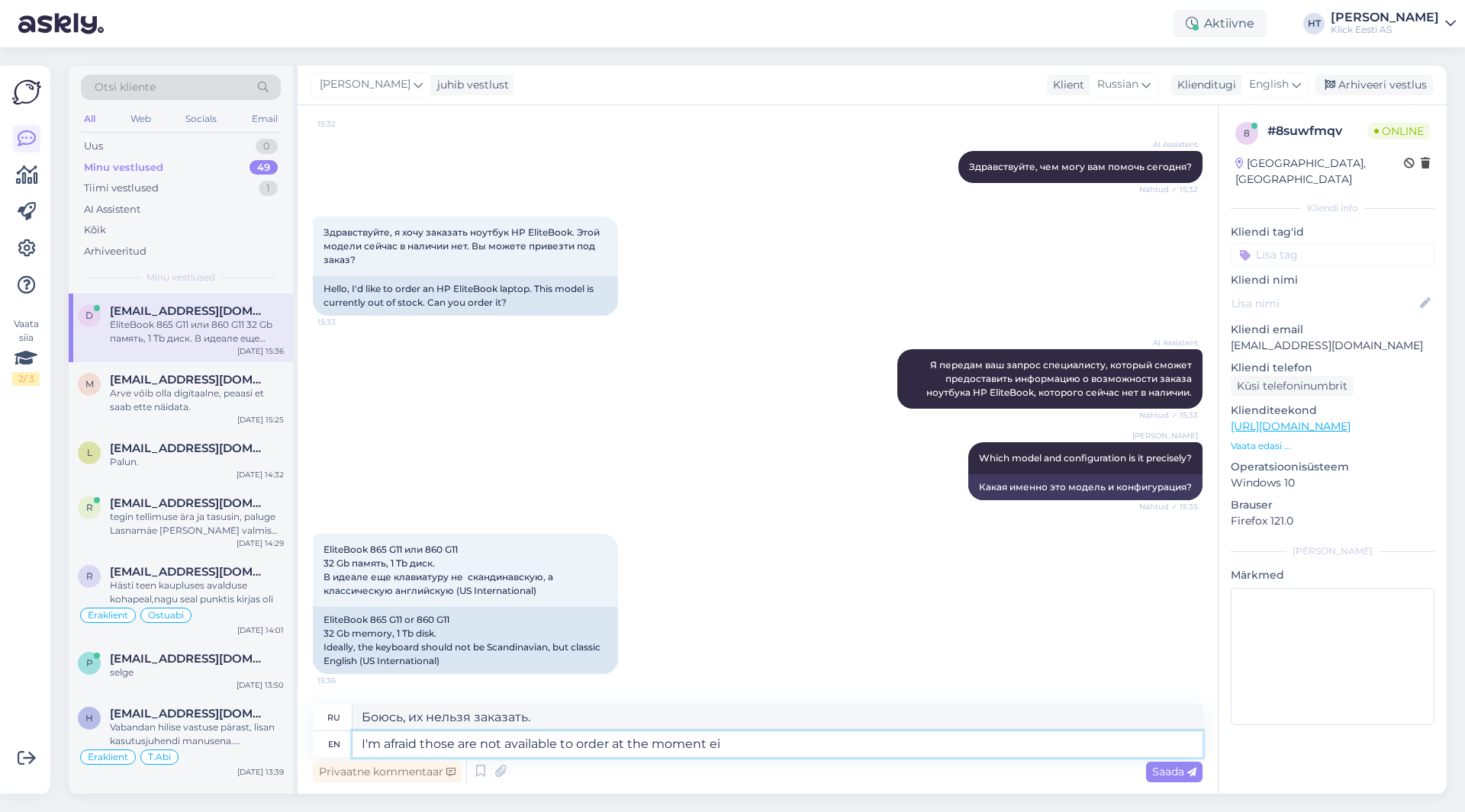
type textarea "Боюсь, на данный момент они недоступны для заказа."
type textarea "I'm afraid those are not available to order at the moment either."
type textarea "Боюсь, что на данный момент они тоже недоступны для заказа."
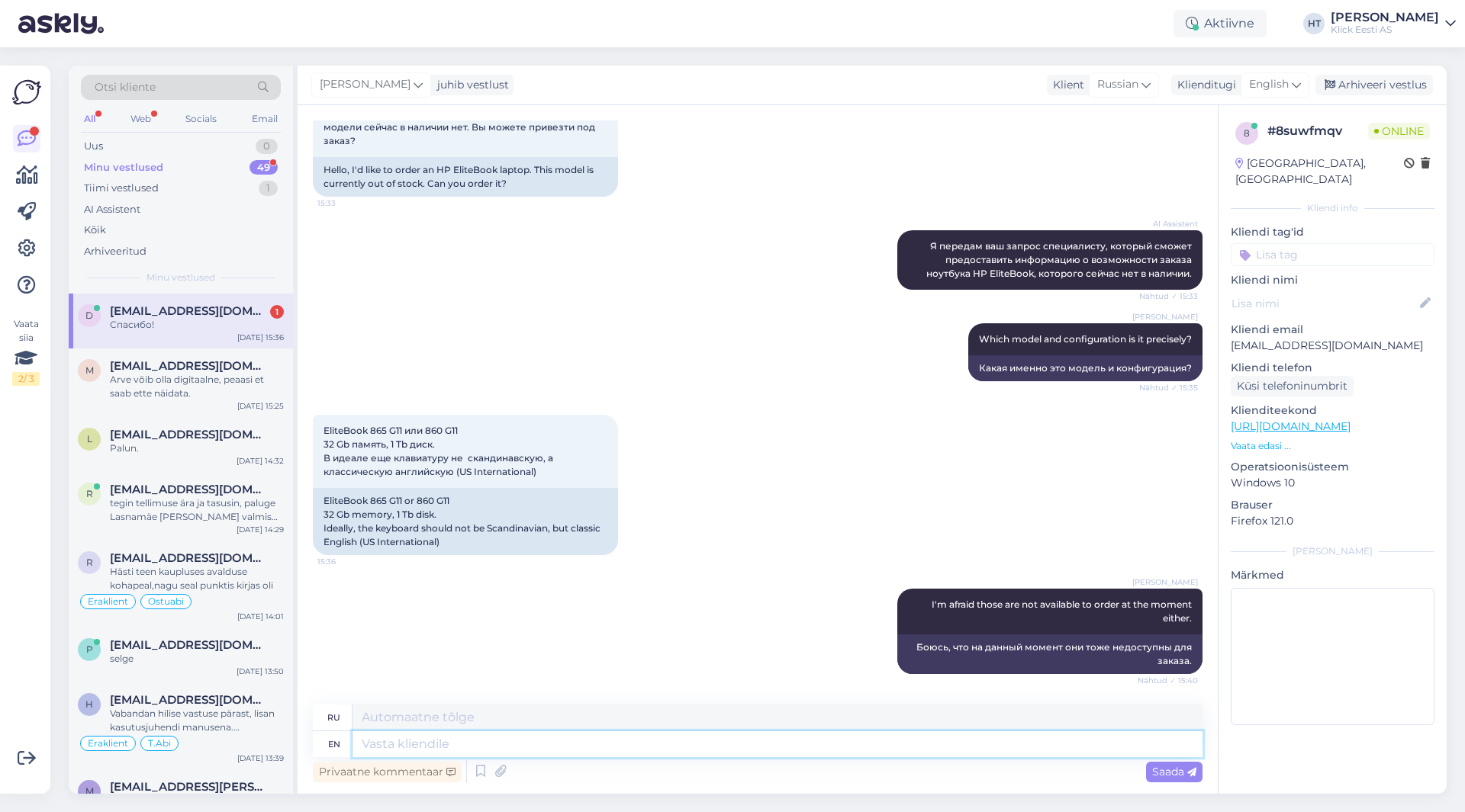
scroll to position [352, 0]
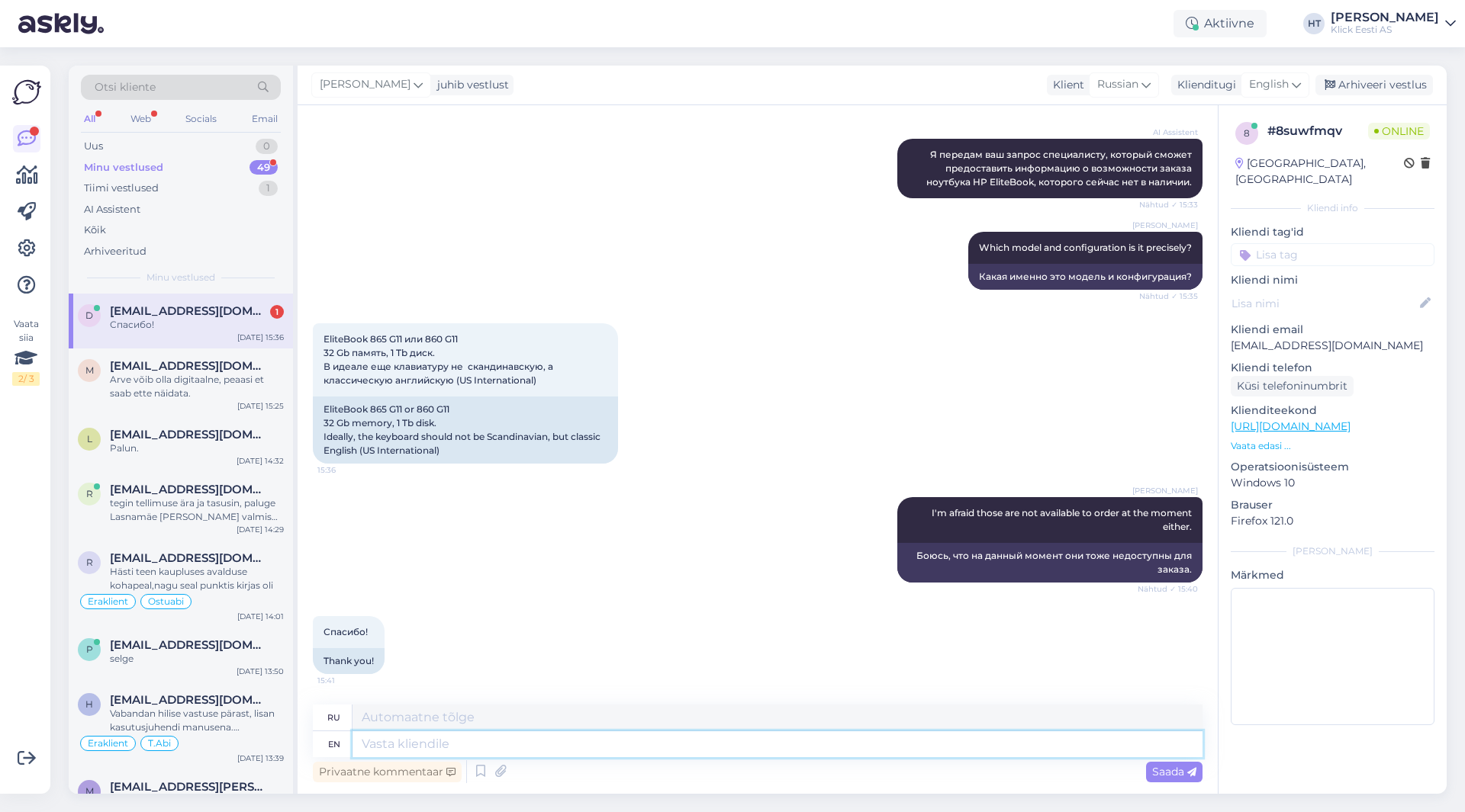
click at [519, 741] on textarea at bounding box center [777, 744] width 850 height 26
type textarea "You're w"
type textarea "Ты"
type textarea "You're welcome!"
type textarea "Пожалуйста!"
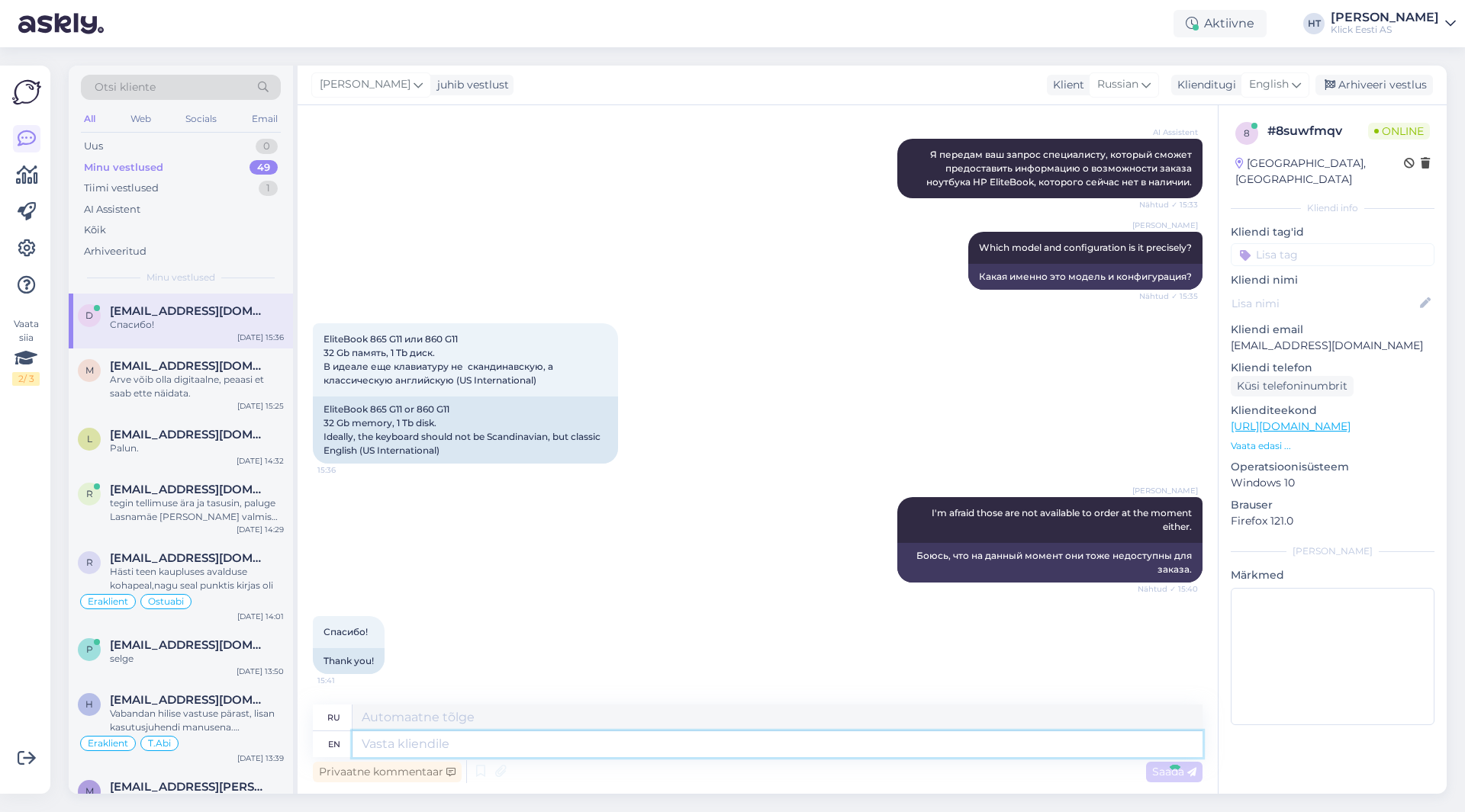
scroll to position [444, 0]
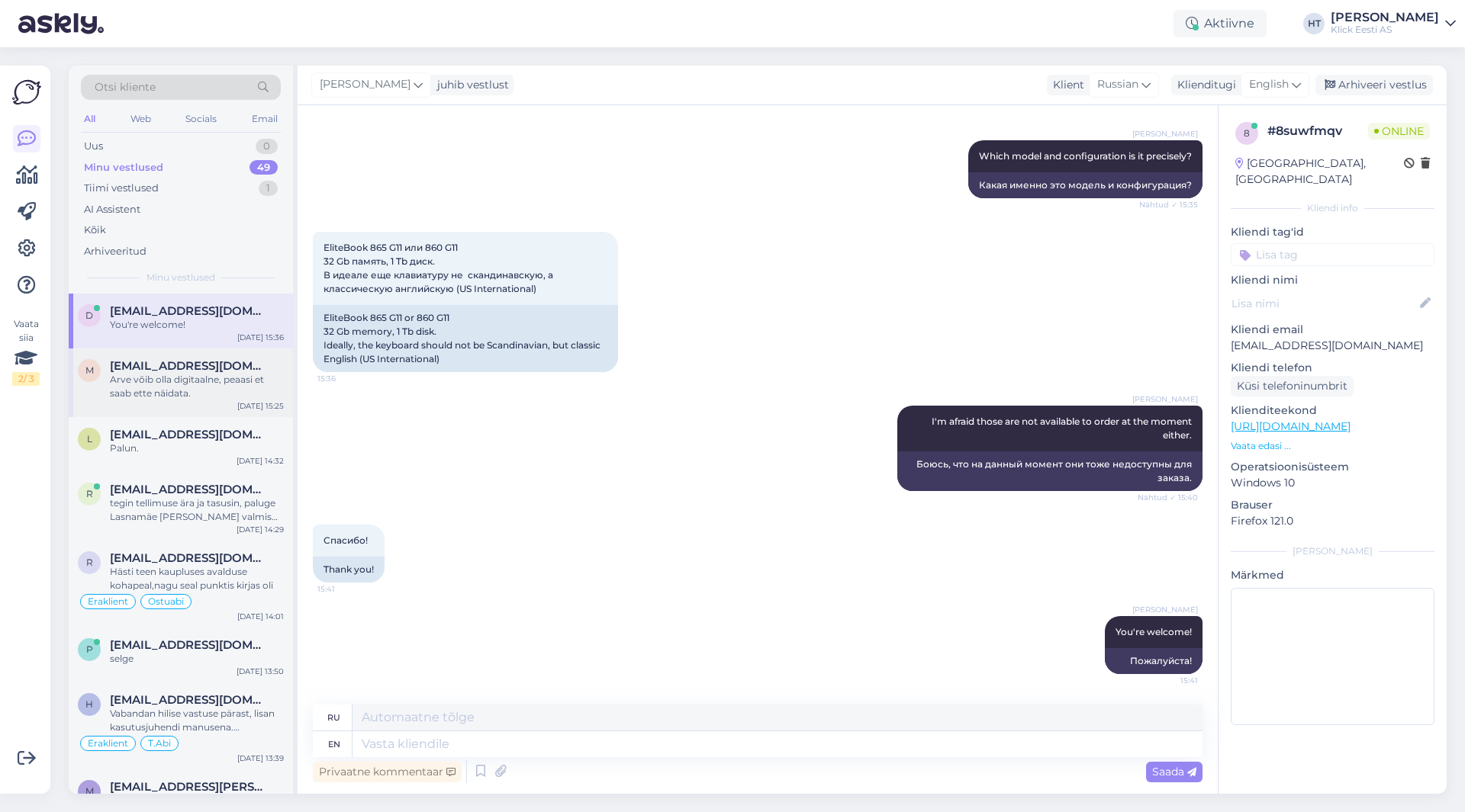
click at [228, 398] on div "Arve võib olla digitaalne, peaasi et saab ette näidata." at bounding box center [196, 387] width 174 height 28
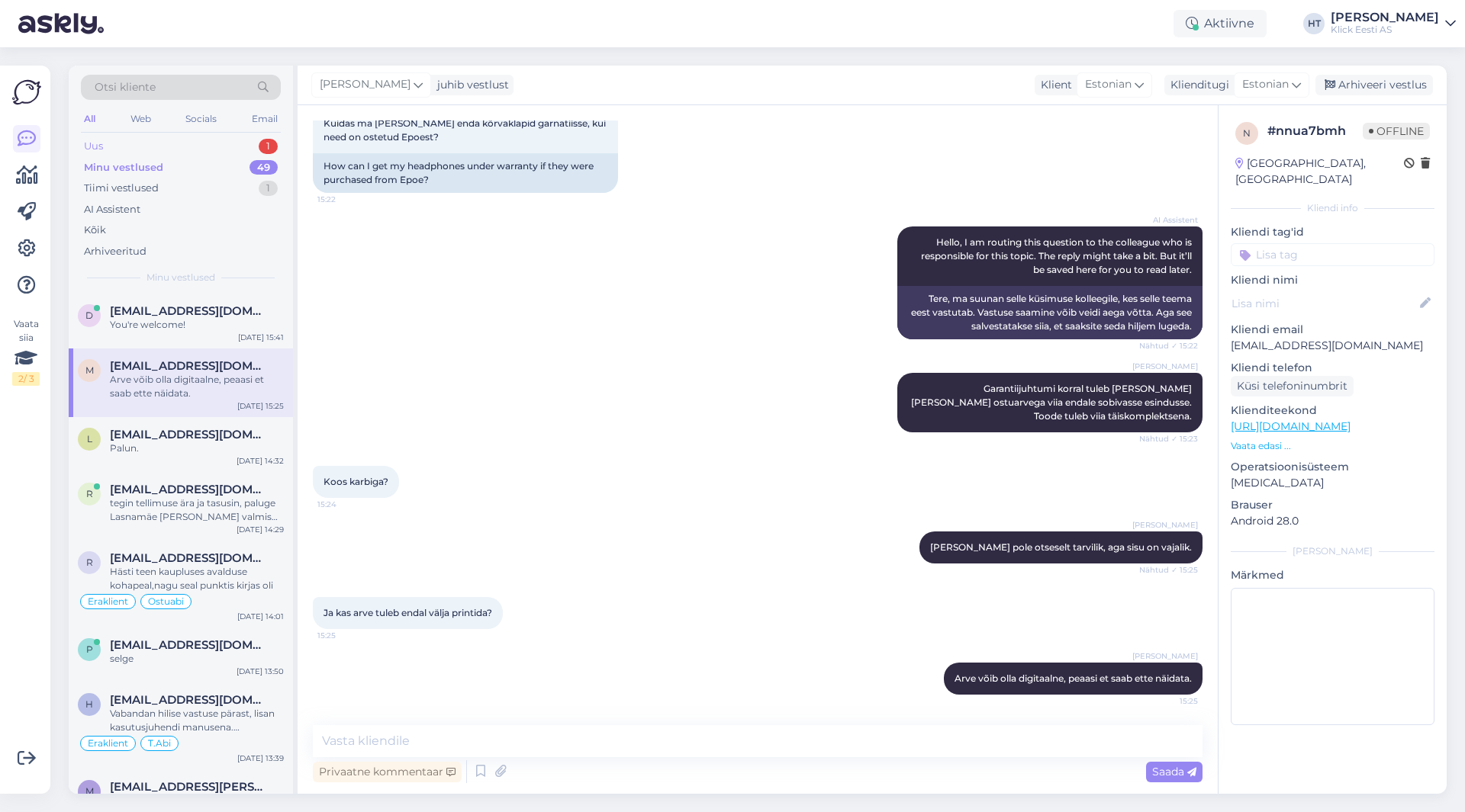
click at [234, 148] on div "Uus 1" at bounding box center [180, 145] width 200 height 21
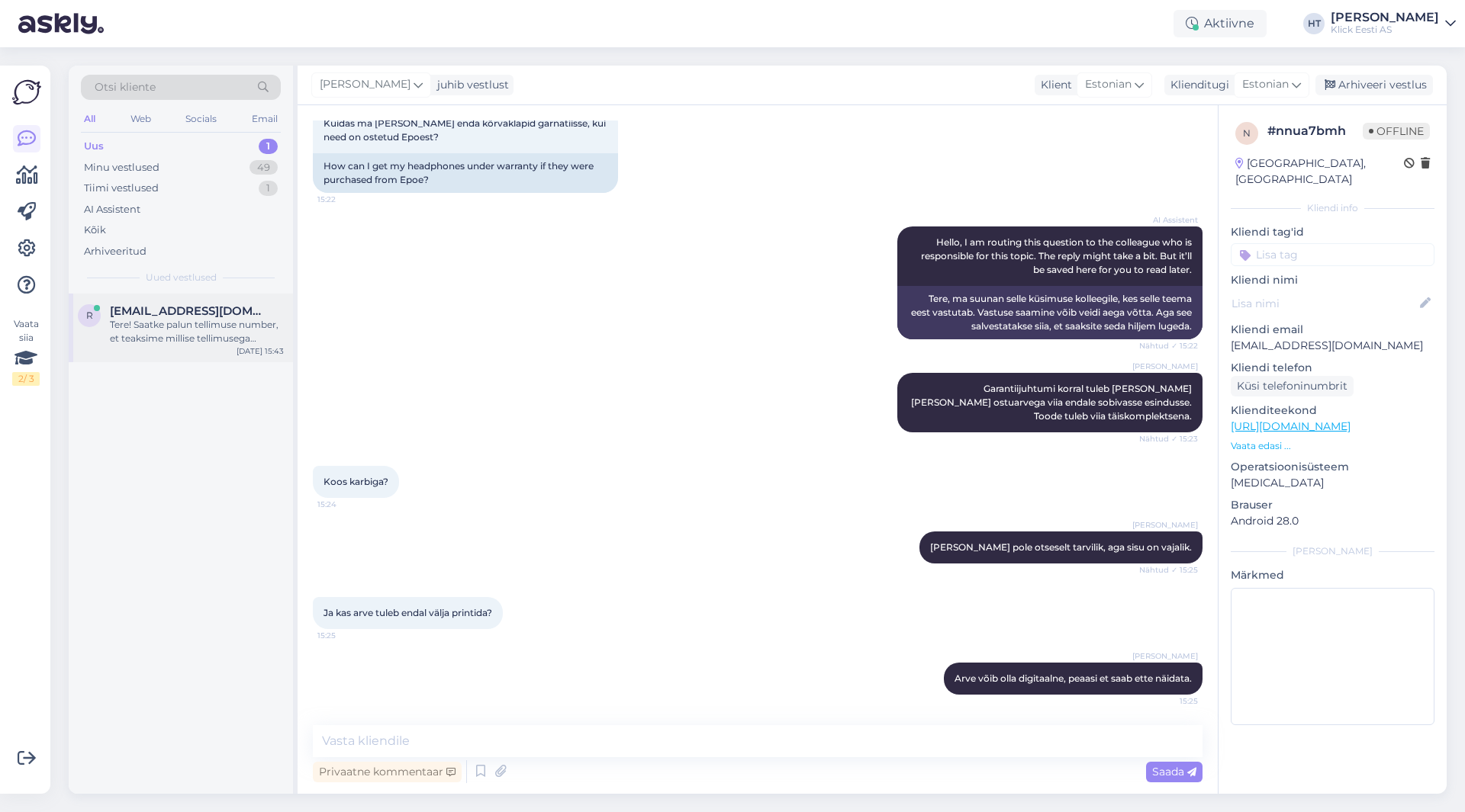
click at [221, 297] on div "r [EMAIL_ADDRESS][DOMAIN_NAME] Tere! Saatke palun tellimuse number, et teaksime…" at bounding box center [180, 327] width 224 height 69
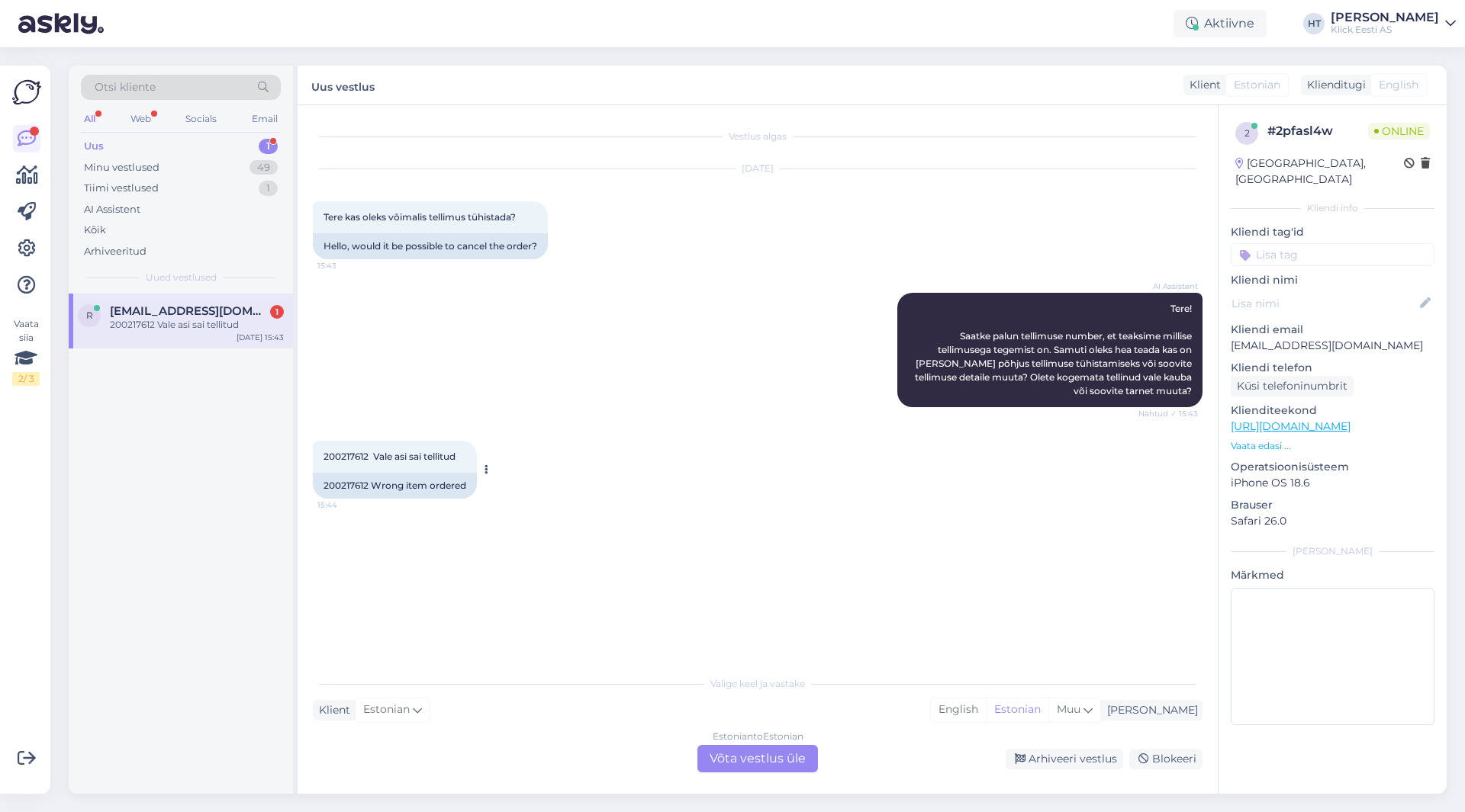
click at [341, 457] on span "200217612 Vale asi sai tellitud" at bounding box center [389, 456] width 132 height 11
click at [321, 456] on div "200217612 Vale asi sai tellitud 15:44" at bounding box center [394, 457] width 164 height 32
drag, startPoint x: 322, startPoint y: 455, endPoint x: 367, endPoint y: 458, distance: 45.1
click at [367, 458] on div "200217612 Vale asi sai tellitud 15:44" at bounding box center [394, 457] width 164 height 32
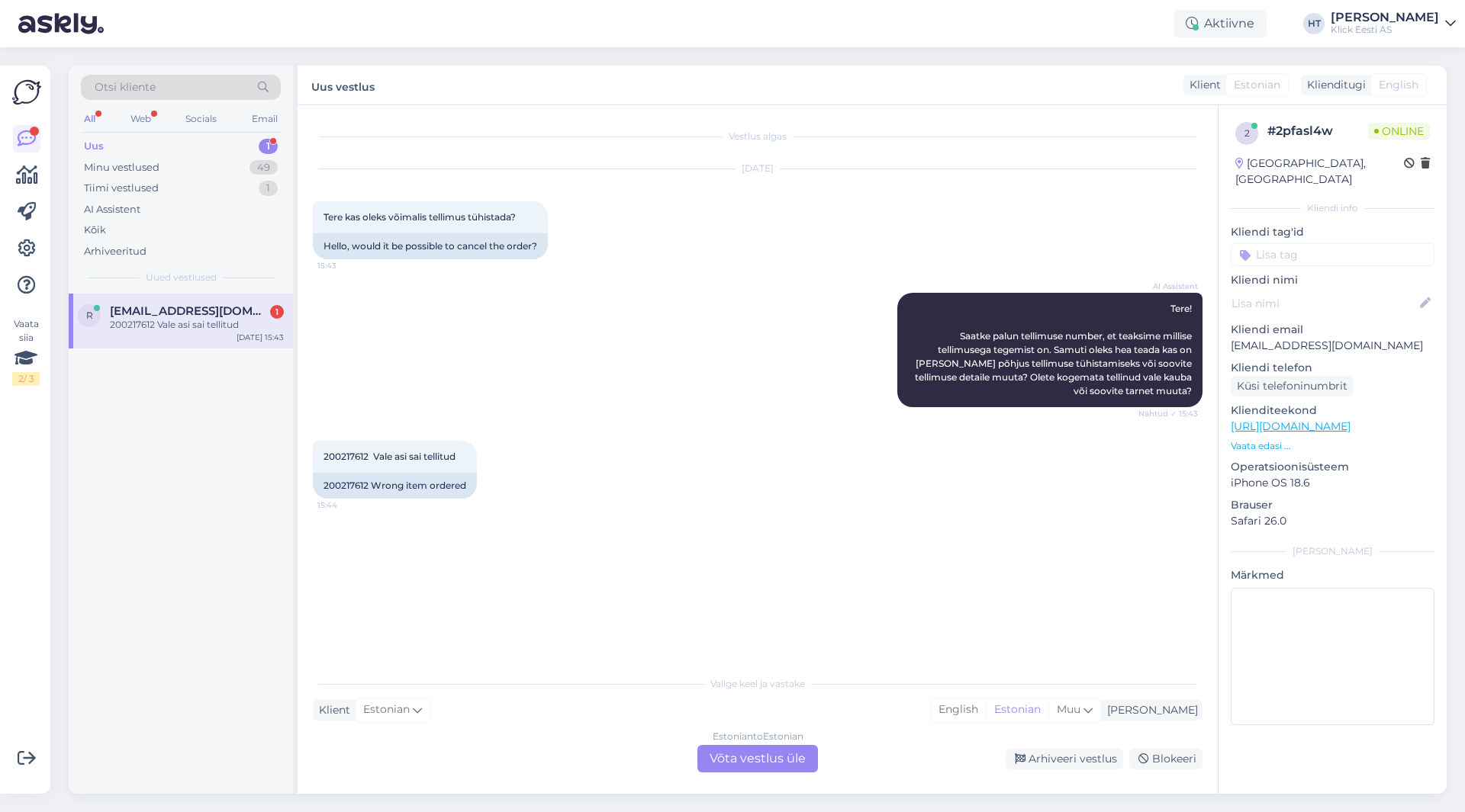
click at [257, 453] on div "r [EMAIL_ADDRESS][DOMAIN_NAME] 1 200217612 Vale asi sai tellitud [DATE] 15:43" at bounding box center [180, 543] width 224 height 501
click at [181, 478] on div "r [EMAIL_ADDRESS][DOMAIN_NAME] 1 200217612 Vale asi sai tellitud [DATE] 15:43" at bounding box center [180, 543] width 224 height 501
drag, startPoint x: 320, startPoint y: 455, endPoint x: 367, endPoint y: 456, distance: 47.0
click at [367, 456] on div "200217612 Vale asi sai tellitud 15:44" at bounding box center [394, 457] width 164 height 32
copy span "200217612"
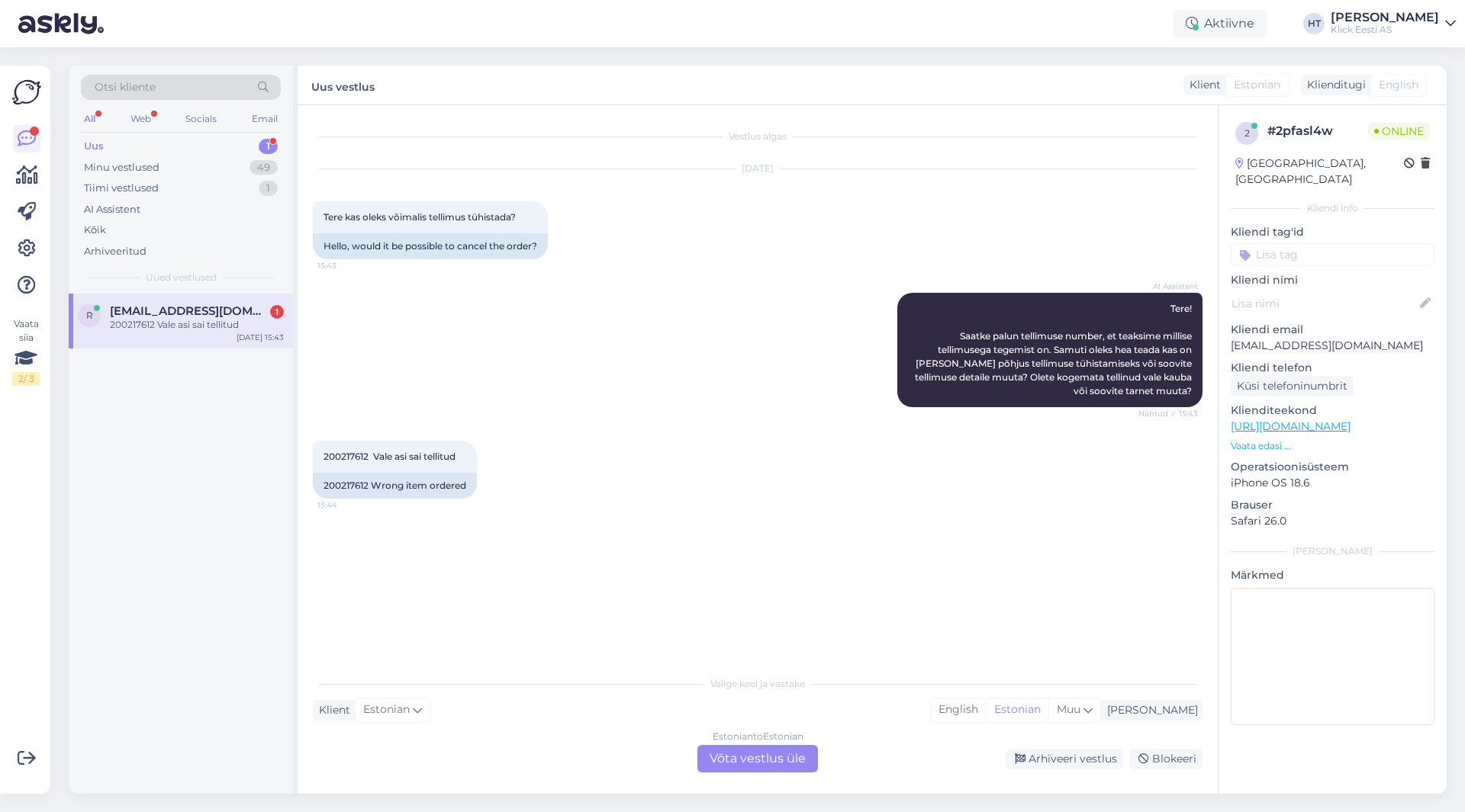
click at [627, 468] on div "200217612 Vale asi sai tellitud 15:44 200217612 Wrong item ordered" at bounding box center [757, 470] width 890 height 92
click at [647, 532] on div "Vestlus algas [DATE] Tere kas oleks võimalis tellimus tühistada? 15:43 Hello, w…" at bounding box center [763, 387] width 903 height 534
click at [774, 749] on div "Estonian to Estonian Võta vestlus üle" at bounding box center [757, 759] width 120 height 28
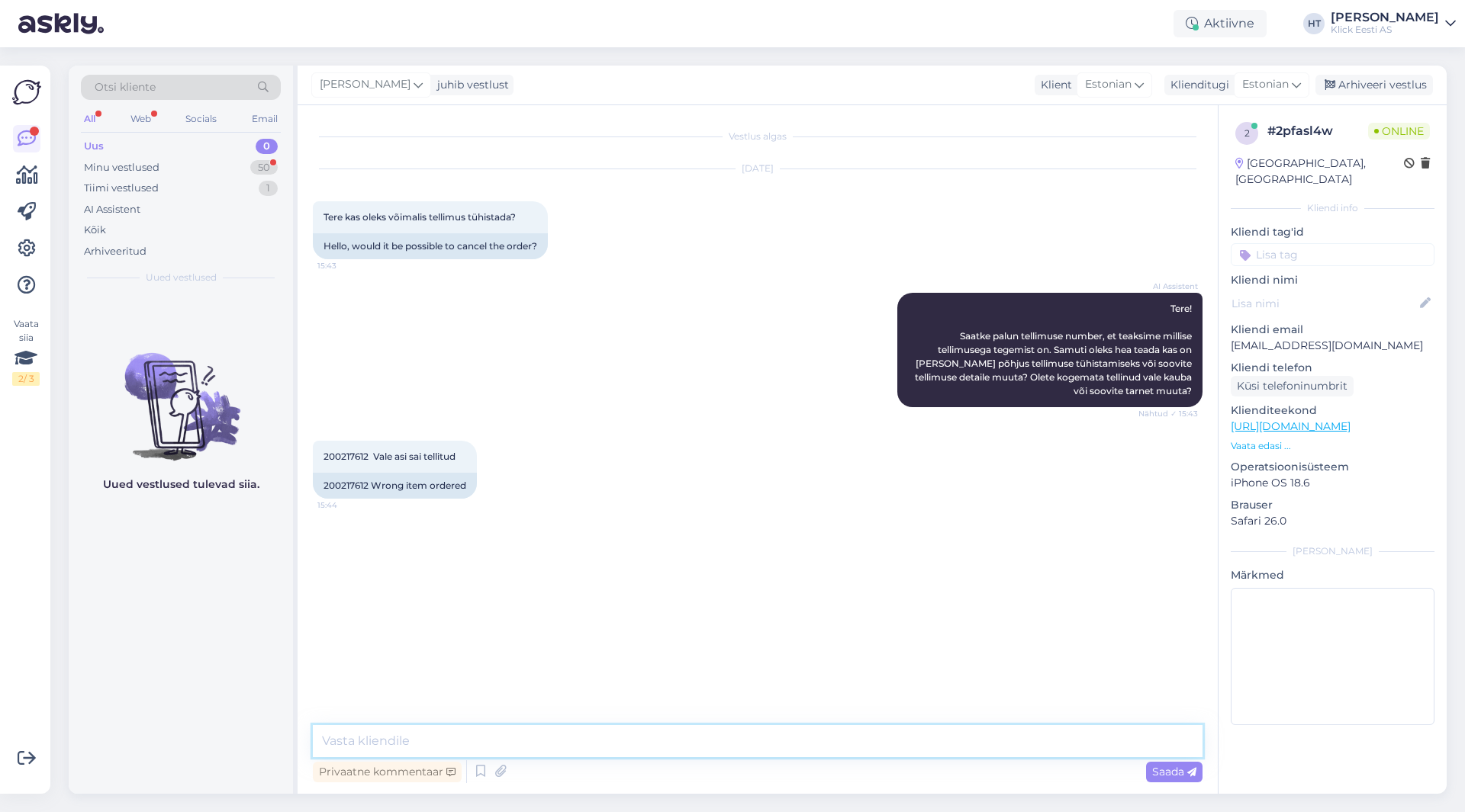
click at [743, 737] on textarea at bounding box center [757, 741] width 890 height 32
type textarea "Edastame tühistussoovi vastavale osakonnale. Tühistamise kohta tuleb e-[PERSON_…"
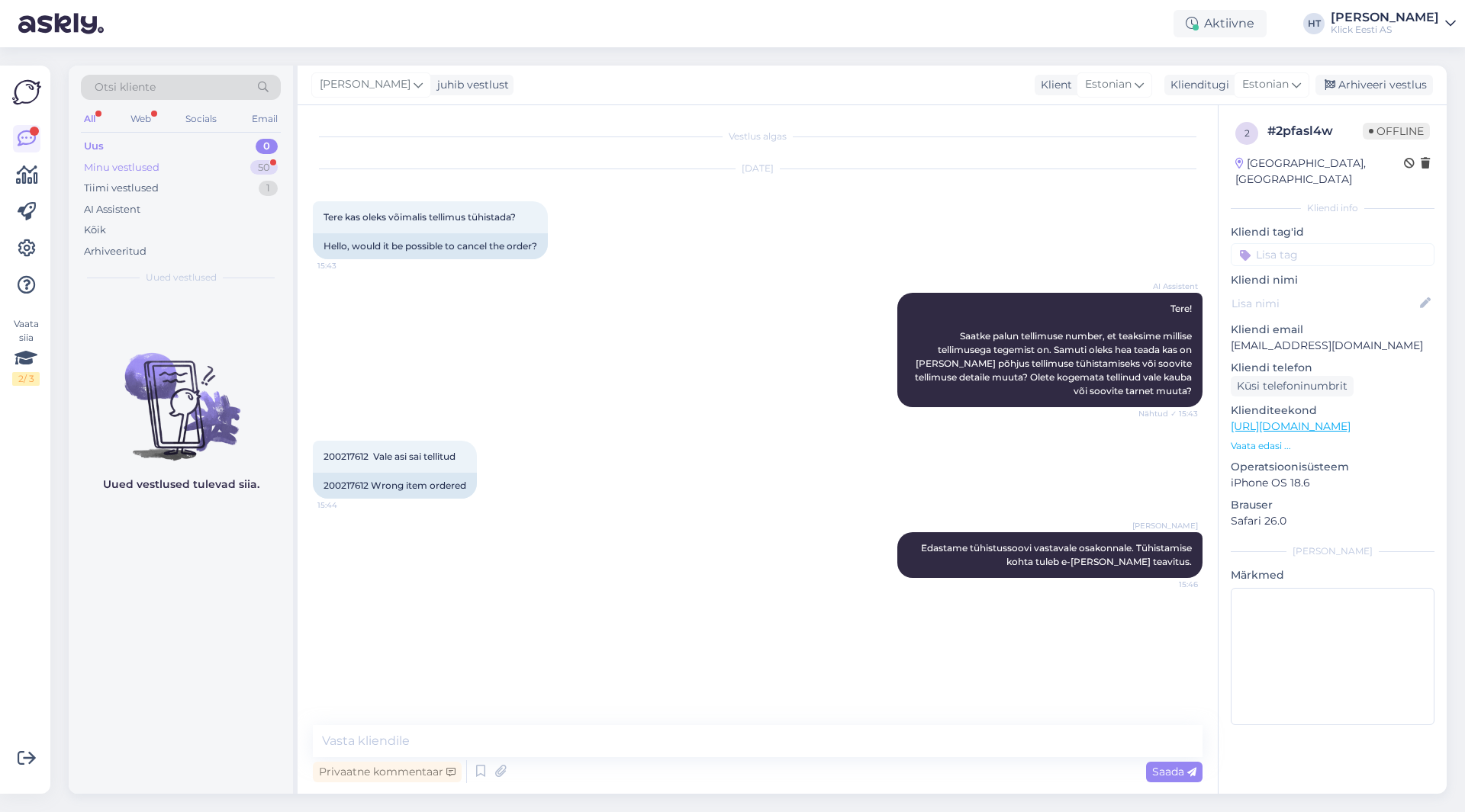
click at [206, 165] on div "Minu vestlused 50" at bounding box center [180, 167] width 200 height 21
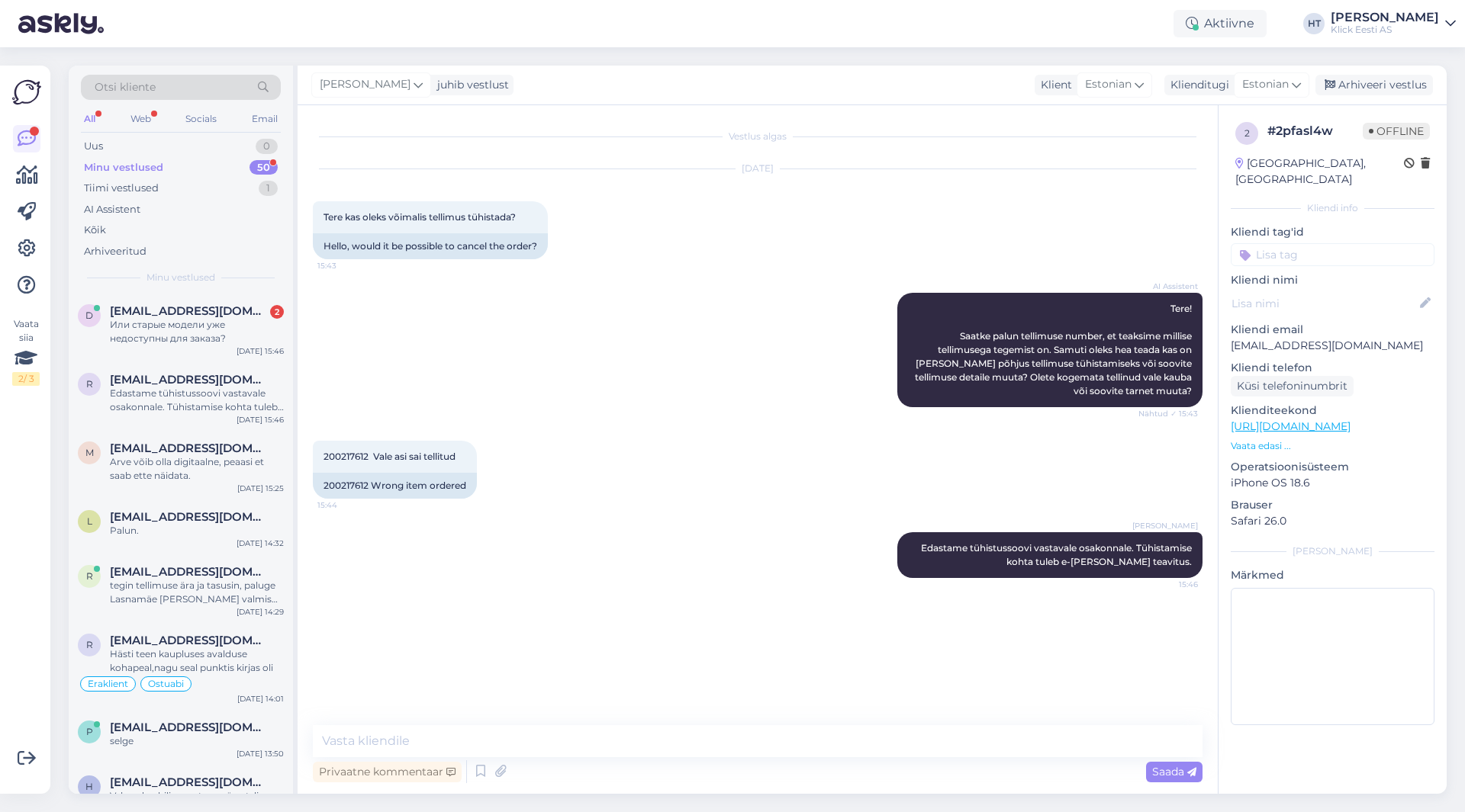
click at [579, 312] on div "AI Assistent Tere! Saatke palun tellimuse number, et teaksime millise tellimuse…" at bounding box center [757, 349] width 890 height 148
click at [234, 329] on div "Или старые модели уже недоступны для заказа?" at bounding box center [196, 332] width 174 height 28
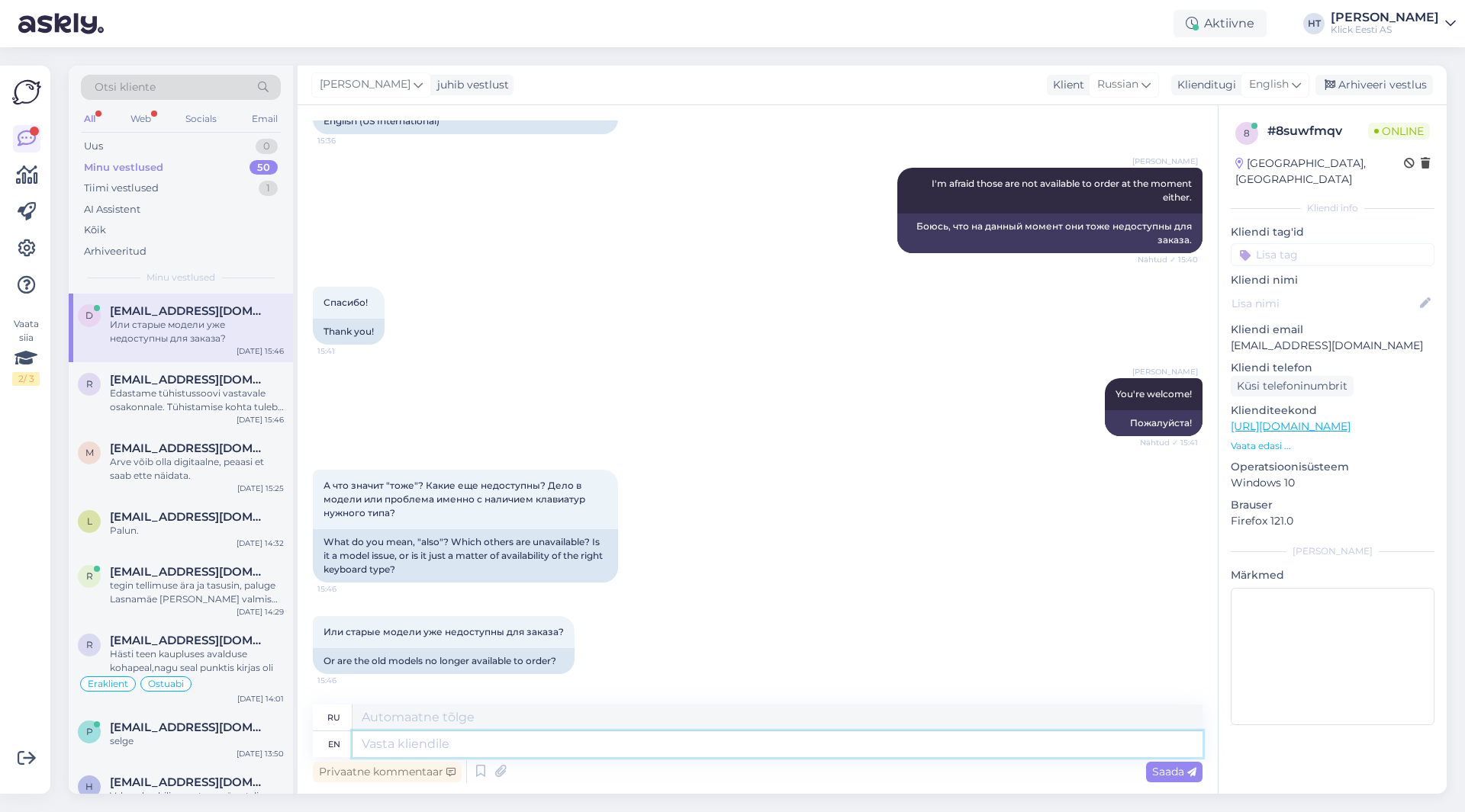
click at [553, 737] on textarea at bounding box center [777, 744] width 850 height 26
type textarea "Usually"
type textarea "Обычно"
type textarea "Usually models t"
type textarea "Обычно модели"
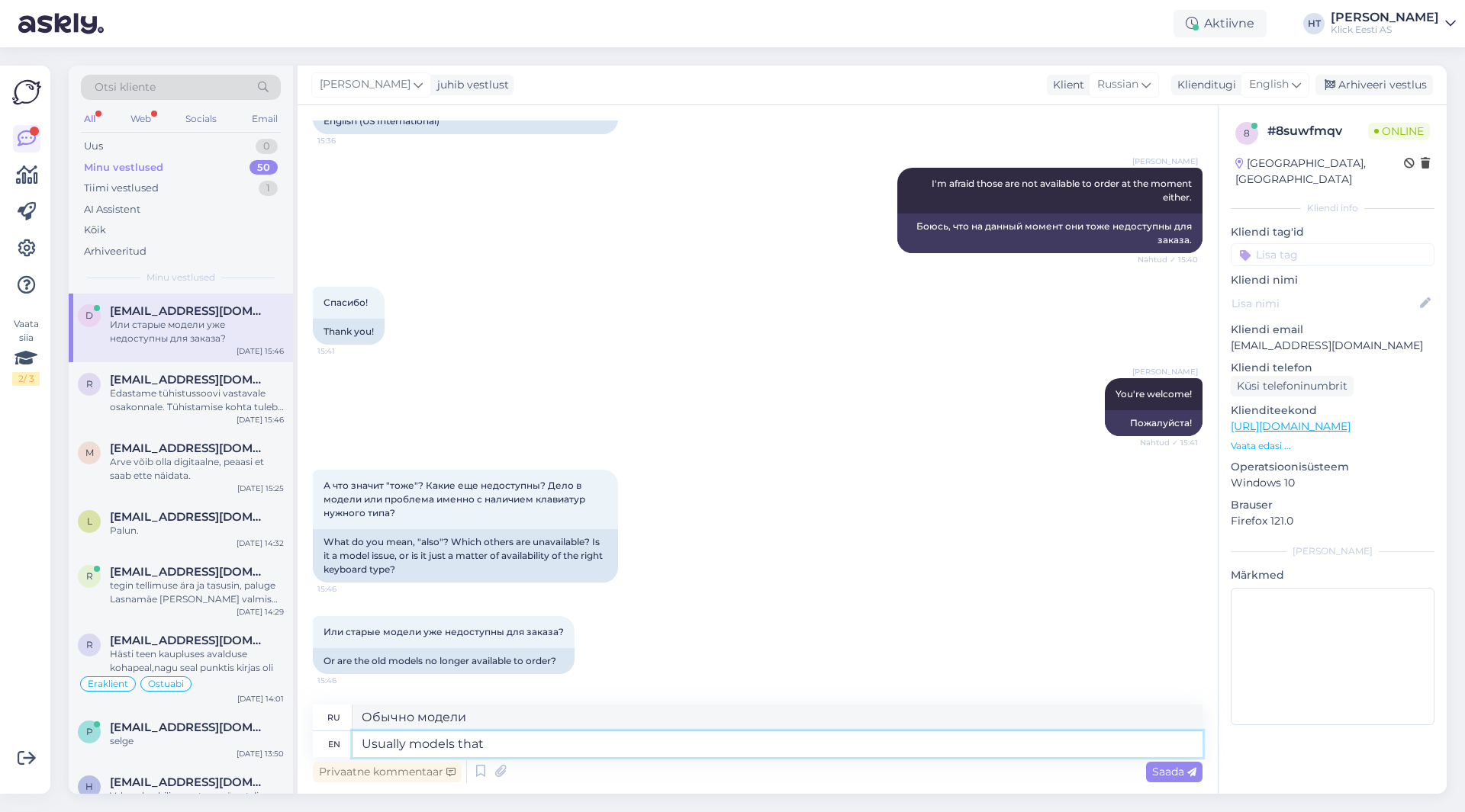
type textarea "Usually models that"
type textarea "Обычно модели, которые"
type textarea "Usually models that are approaching"
type textarea "Обычно модели, которые приближаются"
type textarea "Usually models that are"
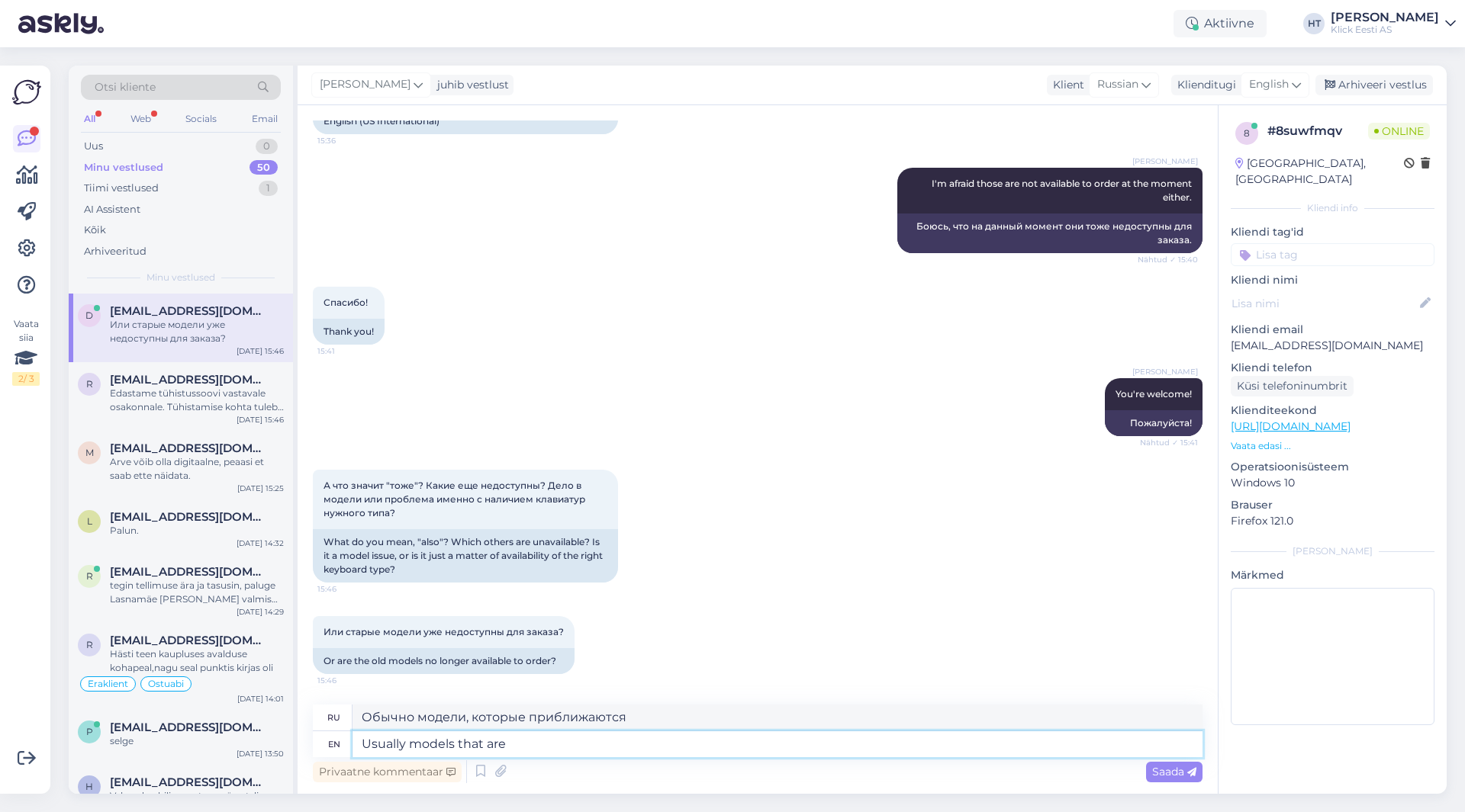
type textarea "Обычно модели, которые"
type textarea "Usually models that are about"
type textarea "Обычно модели, которые примерно"
type textarea "Usually models that are about a year o"
type textarea "Обычно модели, которым около года"
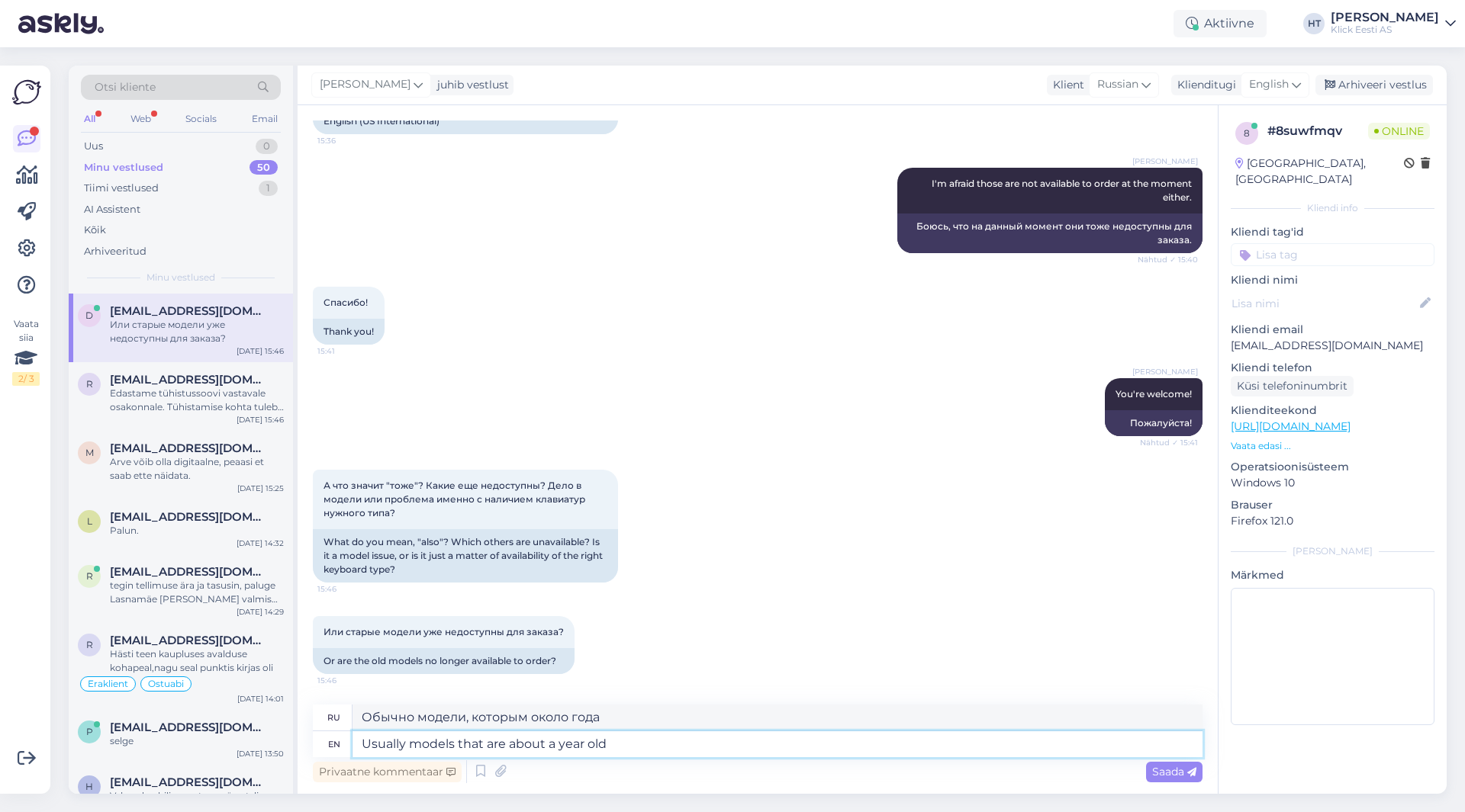
type textarea "Usually models that are about a year old w"
type textarea "Обычно модели, которым около года,"
type textarea "Usually models that are about a year old"
type textarea "Обычно модели, которым около года"
type textarea "Usually models that are abou"
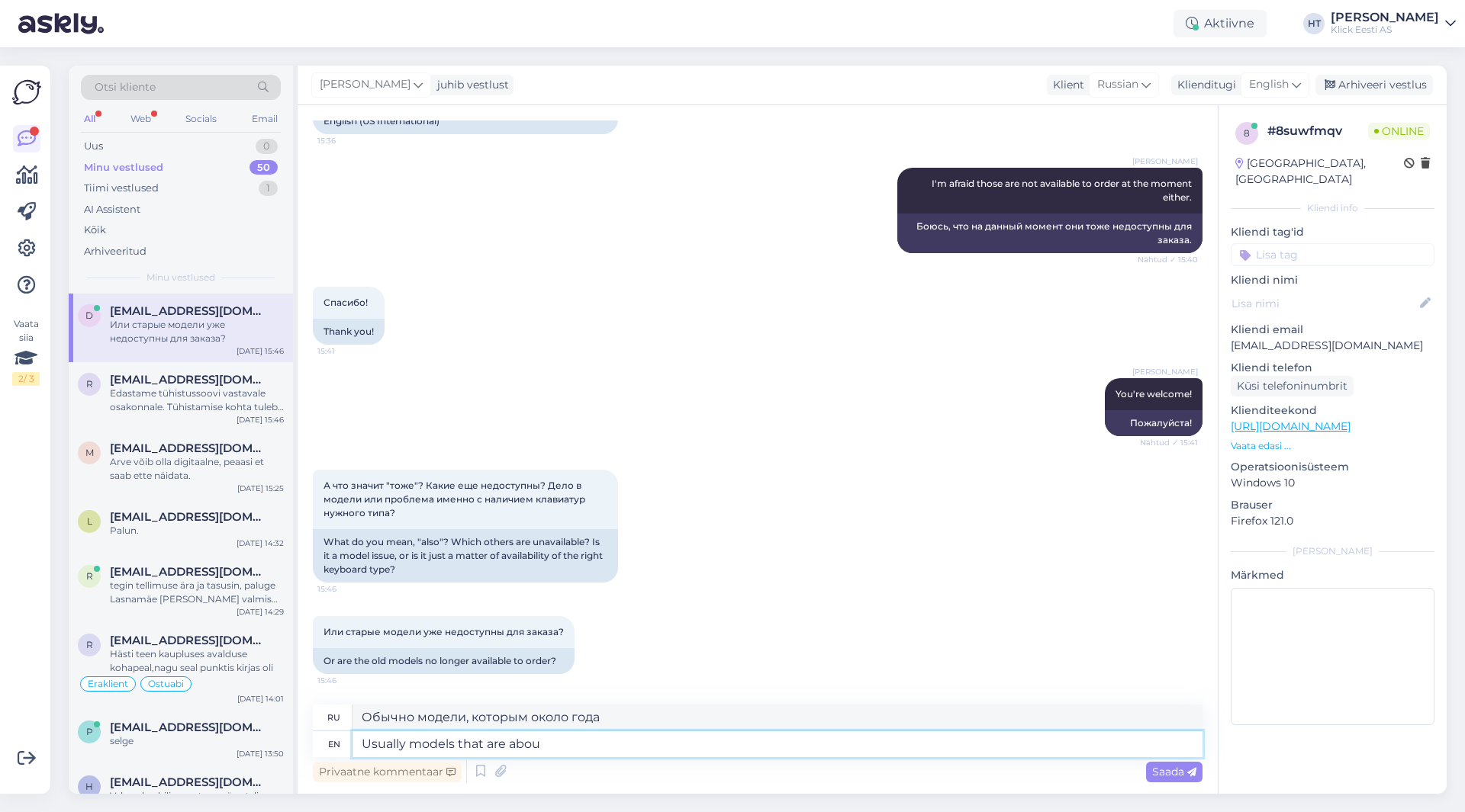
type textarea "Обычно модели, которые примерно"
type textarea "Usually models t"
type textarea "Обычно модели, которые"
type textarea "Usually mod"
type textarea "Обычно модели"
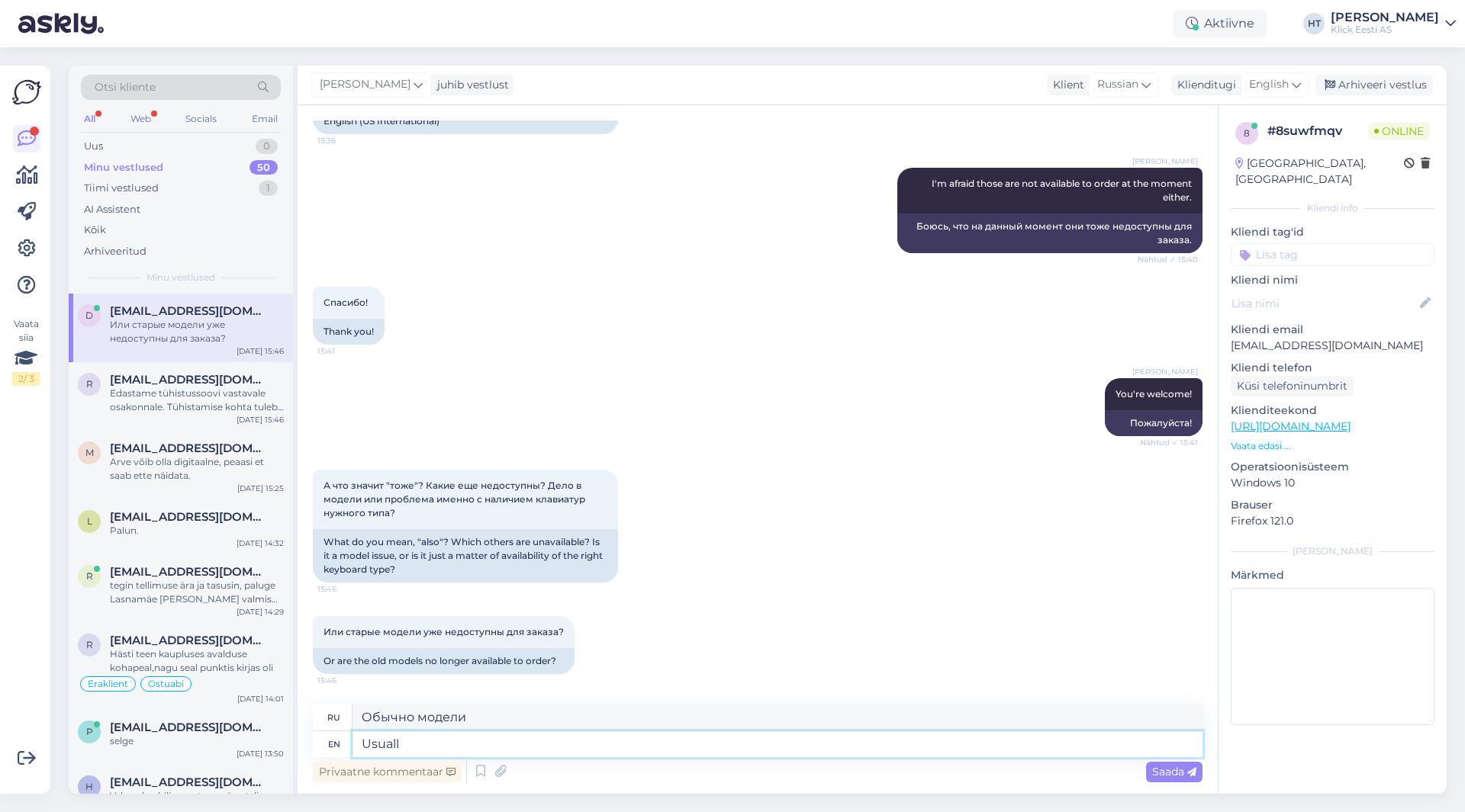
type textarea "Usual"
type textarea "Обычно"
type textarea "U"
click at [201, 393] on div "Edastame tühistussoovi vastavale osakonnale. Tühistamise kohta tuleb e-[PERSON_…" at bounding box center [196, 401] width 174 height 28
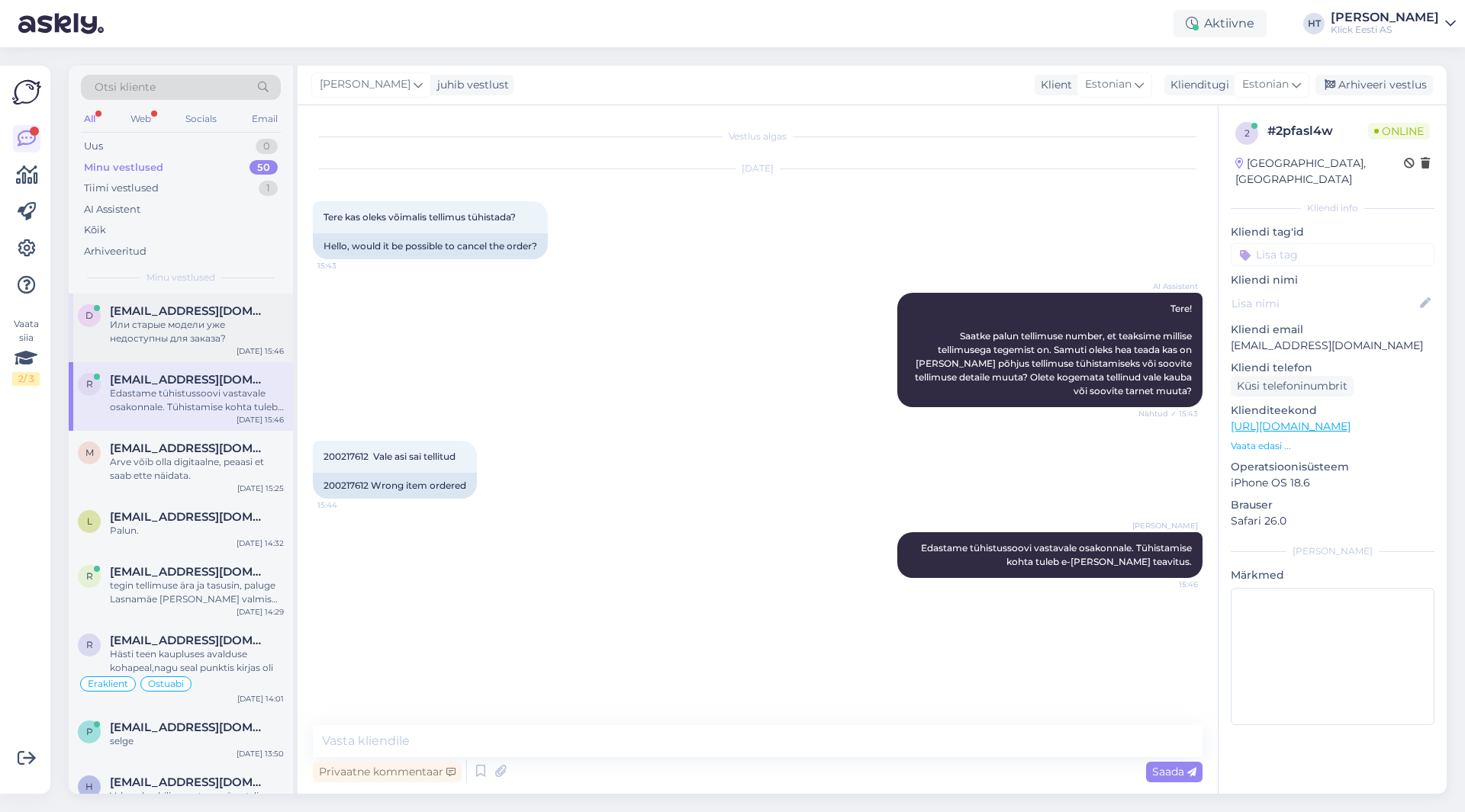
click at [178, 338] on div "Или старые модели уже недоступны для заказа?" at bounding box center [196, 332] width 174 height 28
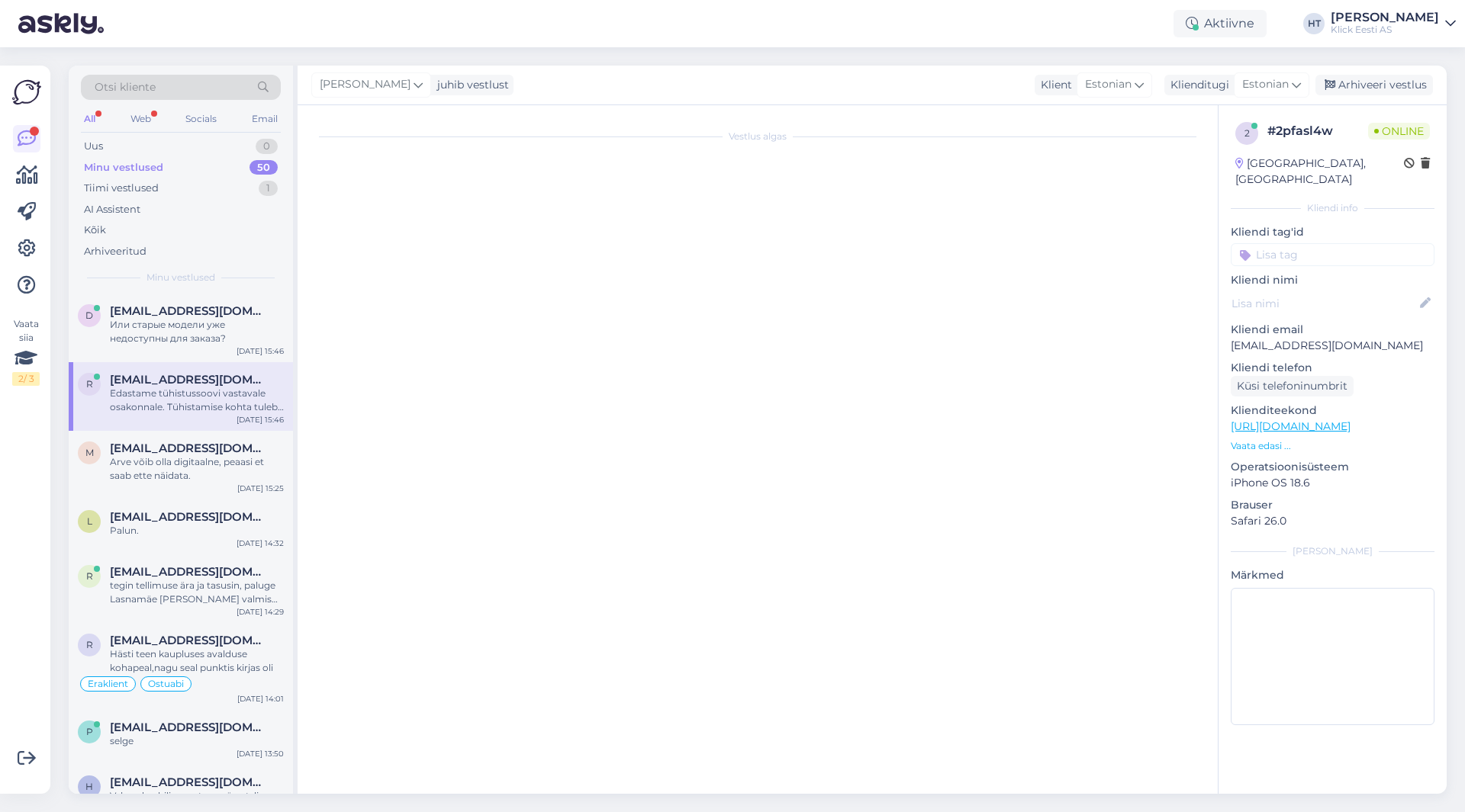
scroll to position [682, 0]
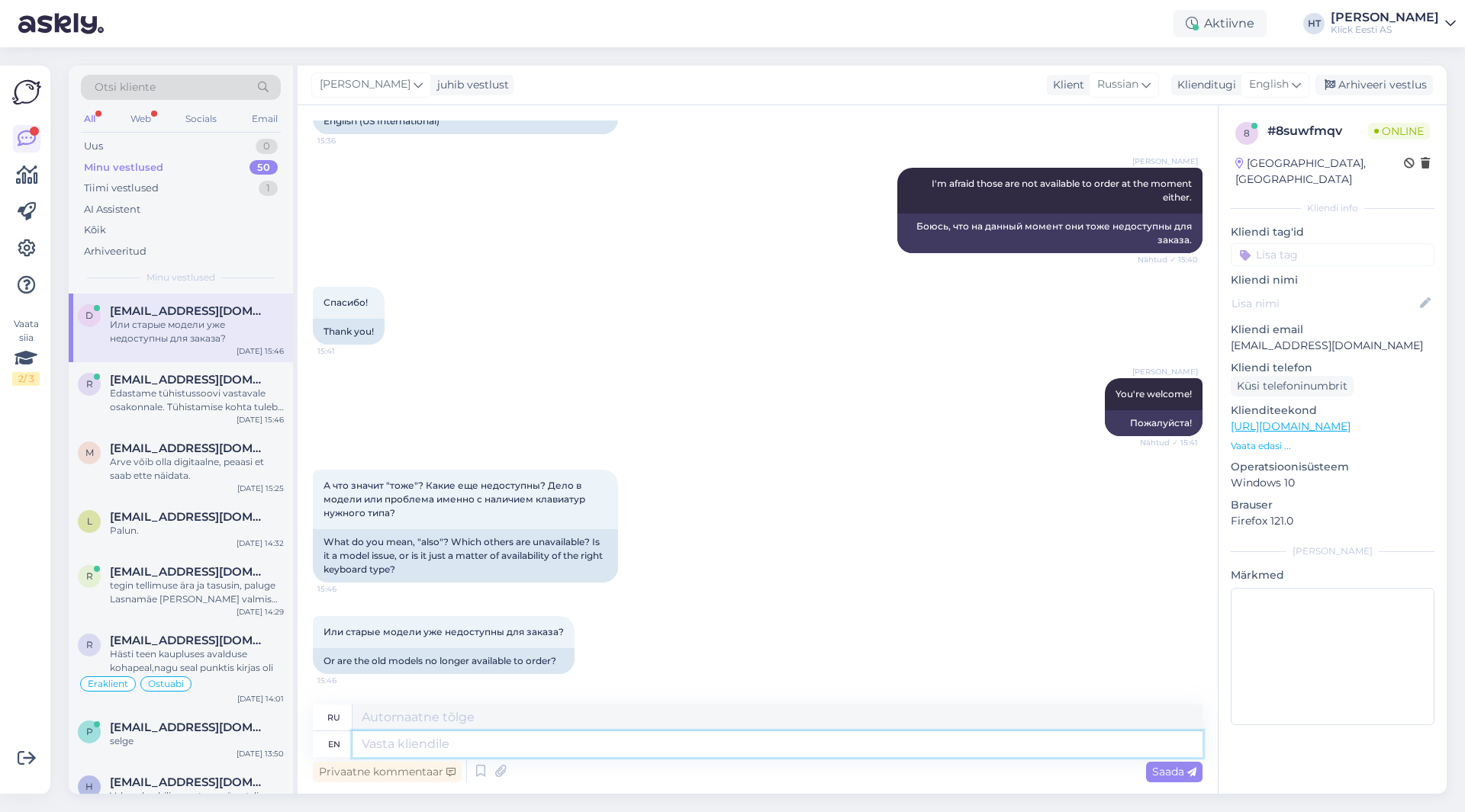
click at [492, 743] on textarea at bounding box center [777, 744] width 850 height 26
type textarea "Models"
type textarea "Модели"
type textarea "Models that"
type textarea "Модели, которые"
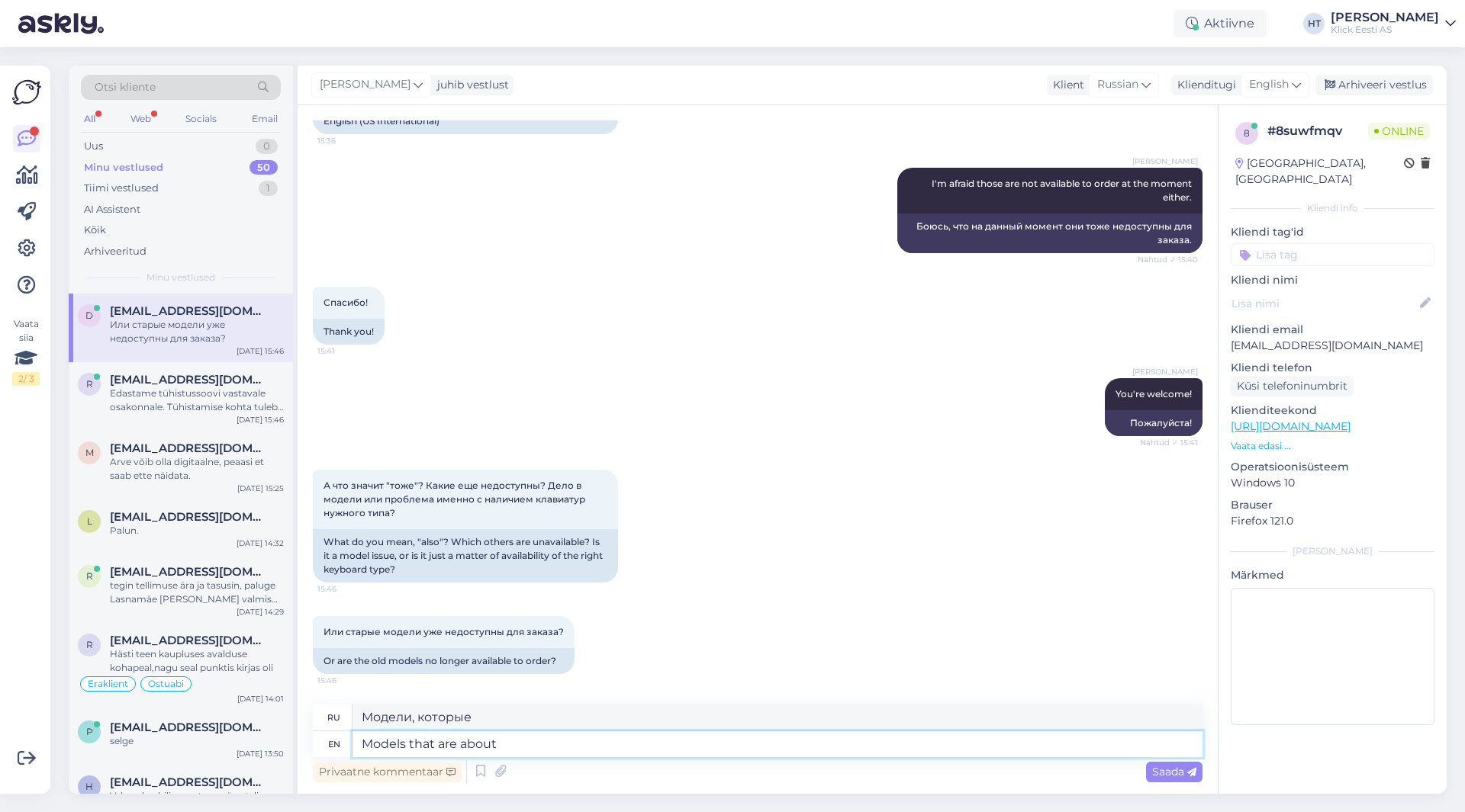
type textarea "Models that are about a"
type textarea "Модели, которые о"
type textarea "Models that are about a"
type textarea "Модели, которые примерно"
type textarea "Models that are about a yer"
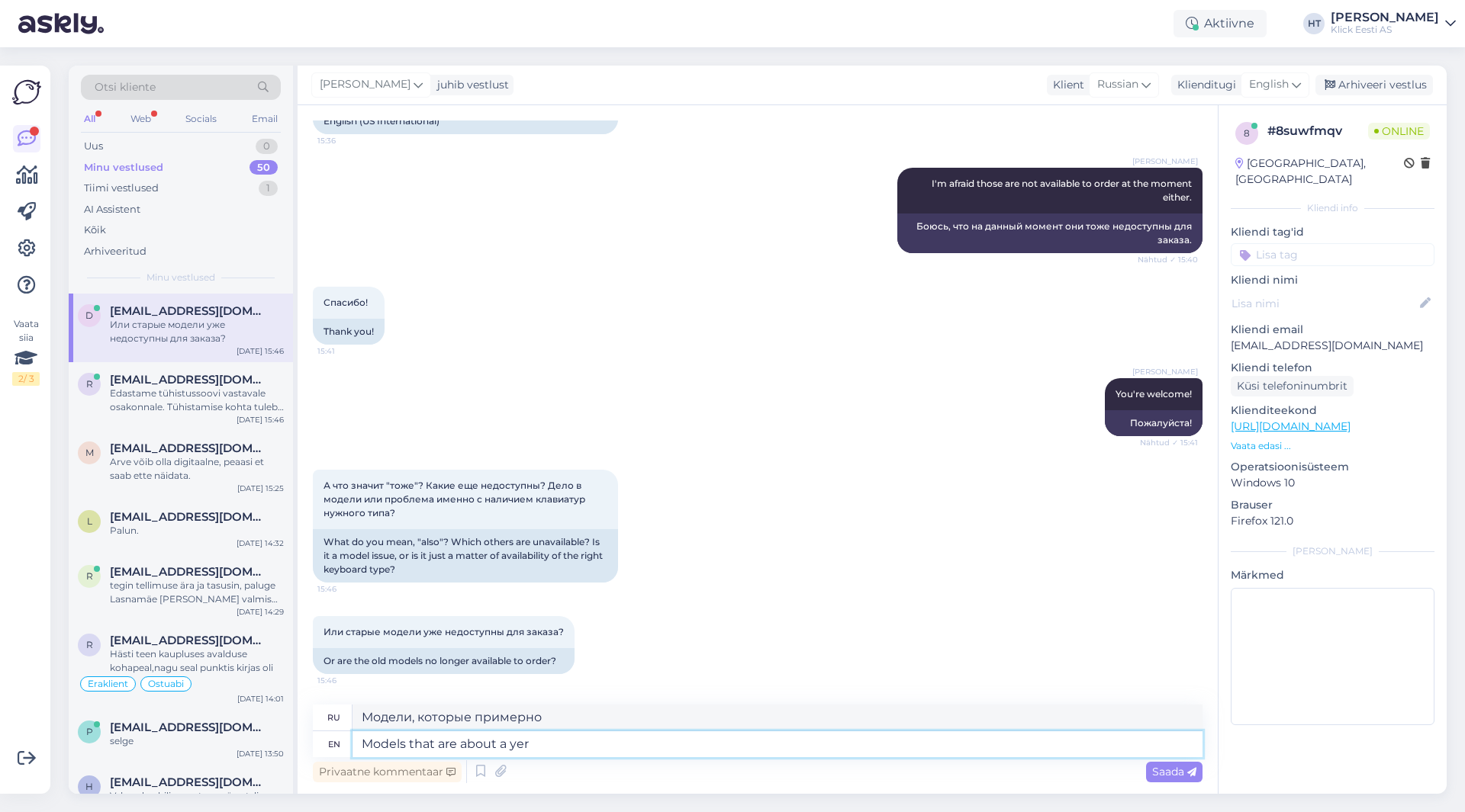
type textarea "Модели, которым около года"
type textarea "Models that are about a year old usually"
type textarea "Модели, которым обычно около года"
type textarea "Models that are about a year old usually go"
type textarea "Модели, которым около года, обычно идут"
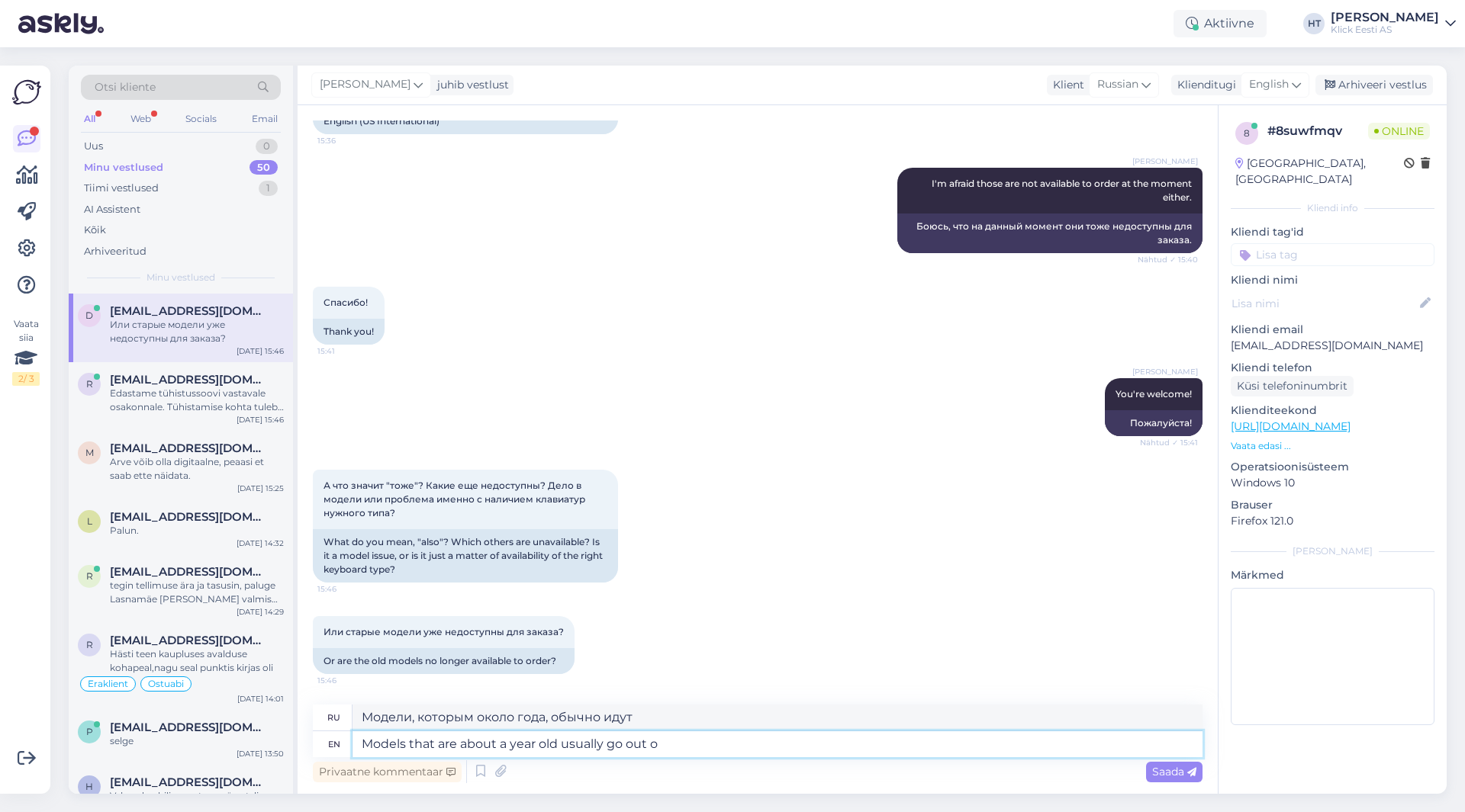
type textarea "Models that are about a year old usually go out of"
type textarea "Модели, которым около года, обычно выходят из строя"
type textarea "Models that are about a year old usually go out of production t"
type textarea "Модели, которым около года, обычно снимаются с производства."
type textarea "Models that are about a year old usually go out of production to"
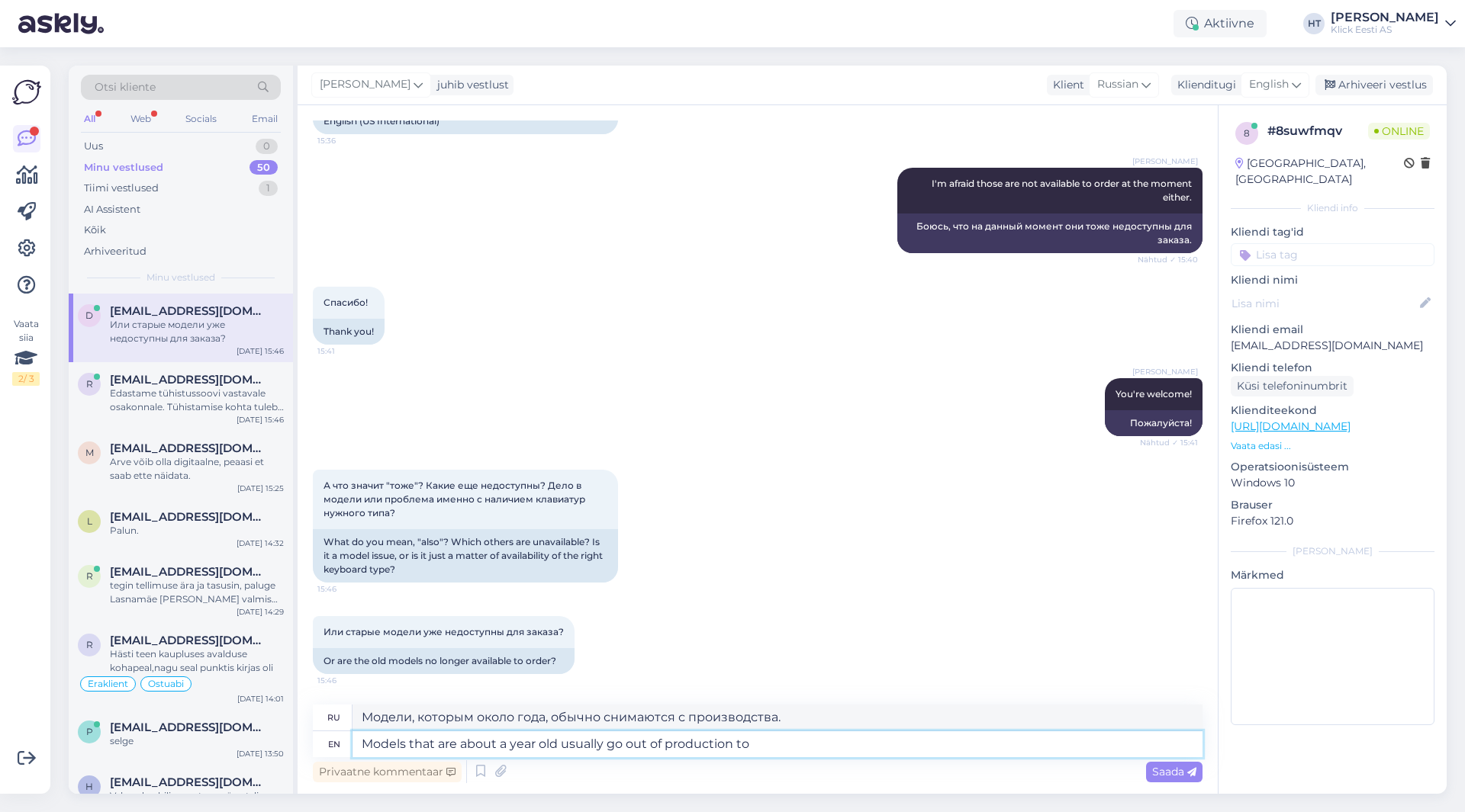
type textarea "Модели, которым около года, обычно снимаются с производства"
type textarea "Models that are about a year old usually go out of production to favor ne"
type textarea "Модели, которым около года, обычно снимаются с производства в пользу"
type textarea "Models that are about a year old usually go out of production to favor new o"
type textarea "Модели, которым около года, обычно снимаются с производства, чтобы уступить мес…"
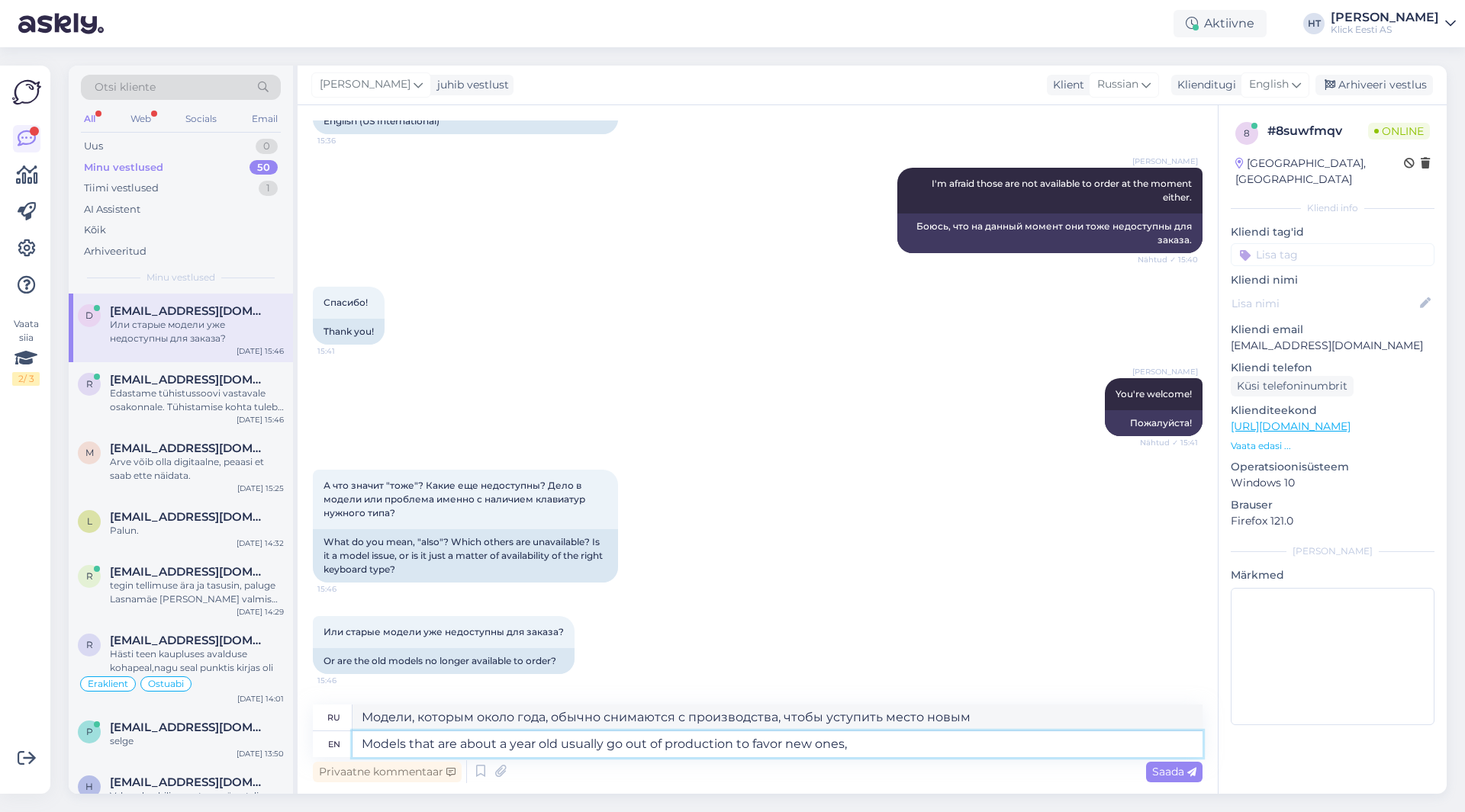
type textarea "Models that are about a year old usually go out of production to favor new ones,"
type textarea "Модели, которым около года, обычно снимают с производства, чтобы уступить место…"
type textarea "Models that are about a year old usually go out of production to favor new ones…"
type textarea "Модели, которым около года, обычно снимаются с производства, чтобы уступить мес…"
type textarea "Models that are about a year old usually go out of production to favor new ones…"
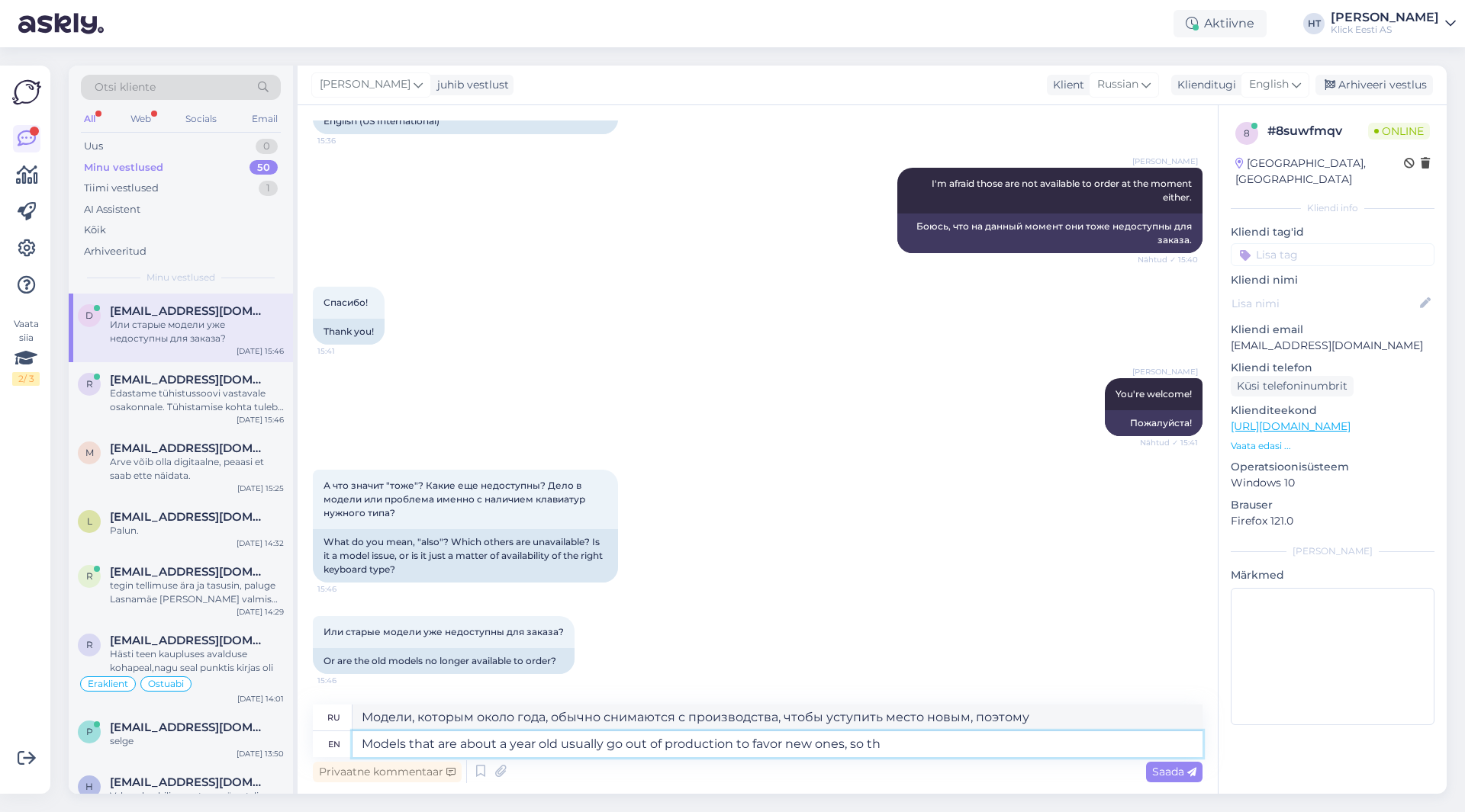
type textarea "Модели, которым около года, обычно снимают с производства, чтобы уступить место…"
type textarea "Models that are about a year old usually go out of production to favor new ones…"
type textarea "Модели, которым около года, обычно снимаются с производства, чтобы уступить мес…"
type textarea "Models that are about a year old usually go out of production to favor new ones…"
type textarea "Модели, которым около года, обычно снимаются с производства, чтобы уступить мес…"
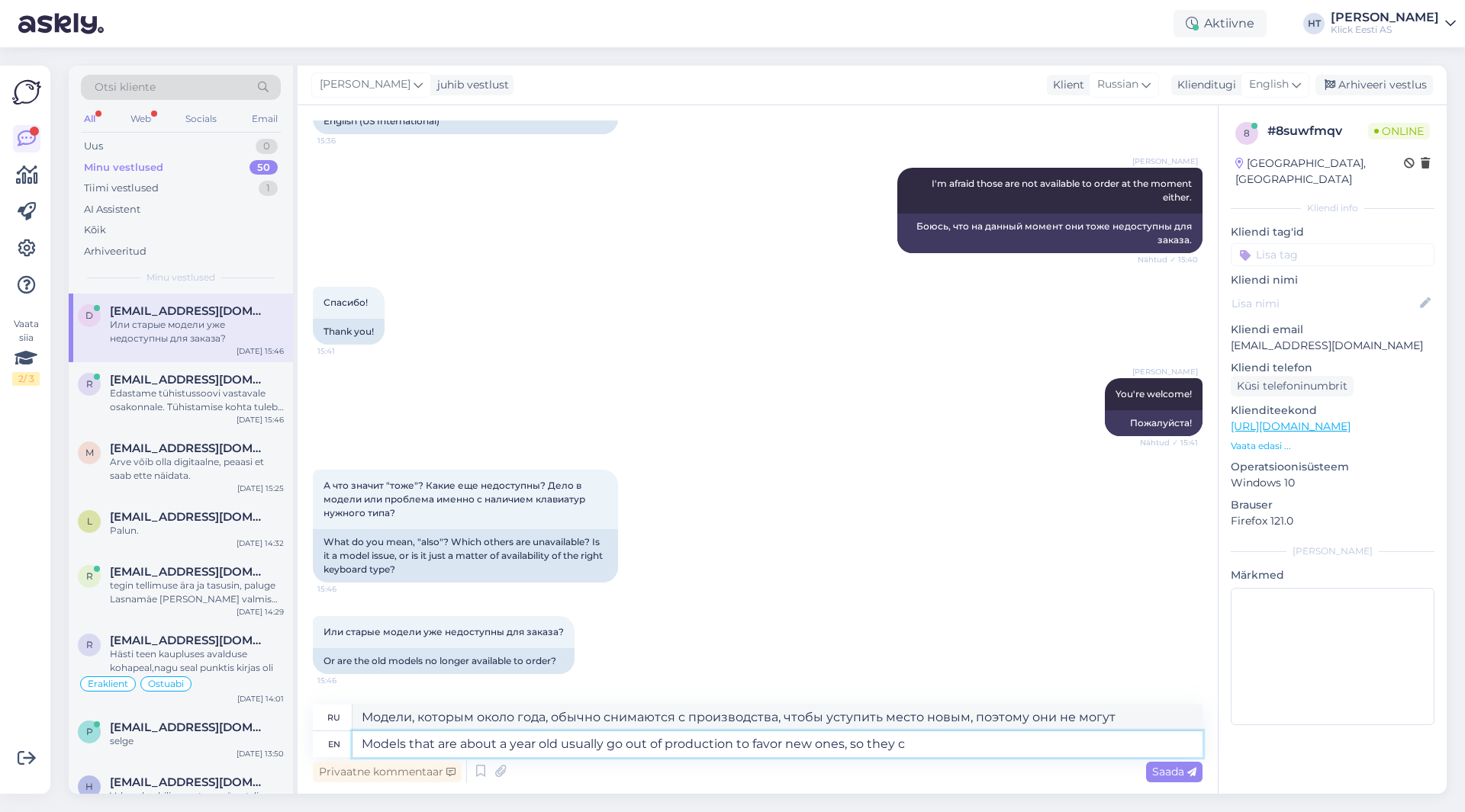
type textarea "Models that are about a year old usually go out of production to favor new ones…"
type textarea "Модели, которым около года, обычно снимаются с производства, чтобы уступить мес…"
type textarea "Models that are about a year old usually go out of production to favor new ones…"
type textarea "Модели, которым около года, обычно снимаются с производства, чтобы уступить мес…"
type textarea "Models that are about a year old usually go out of production to favor new ones…"
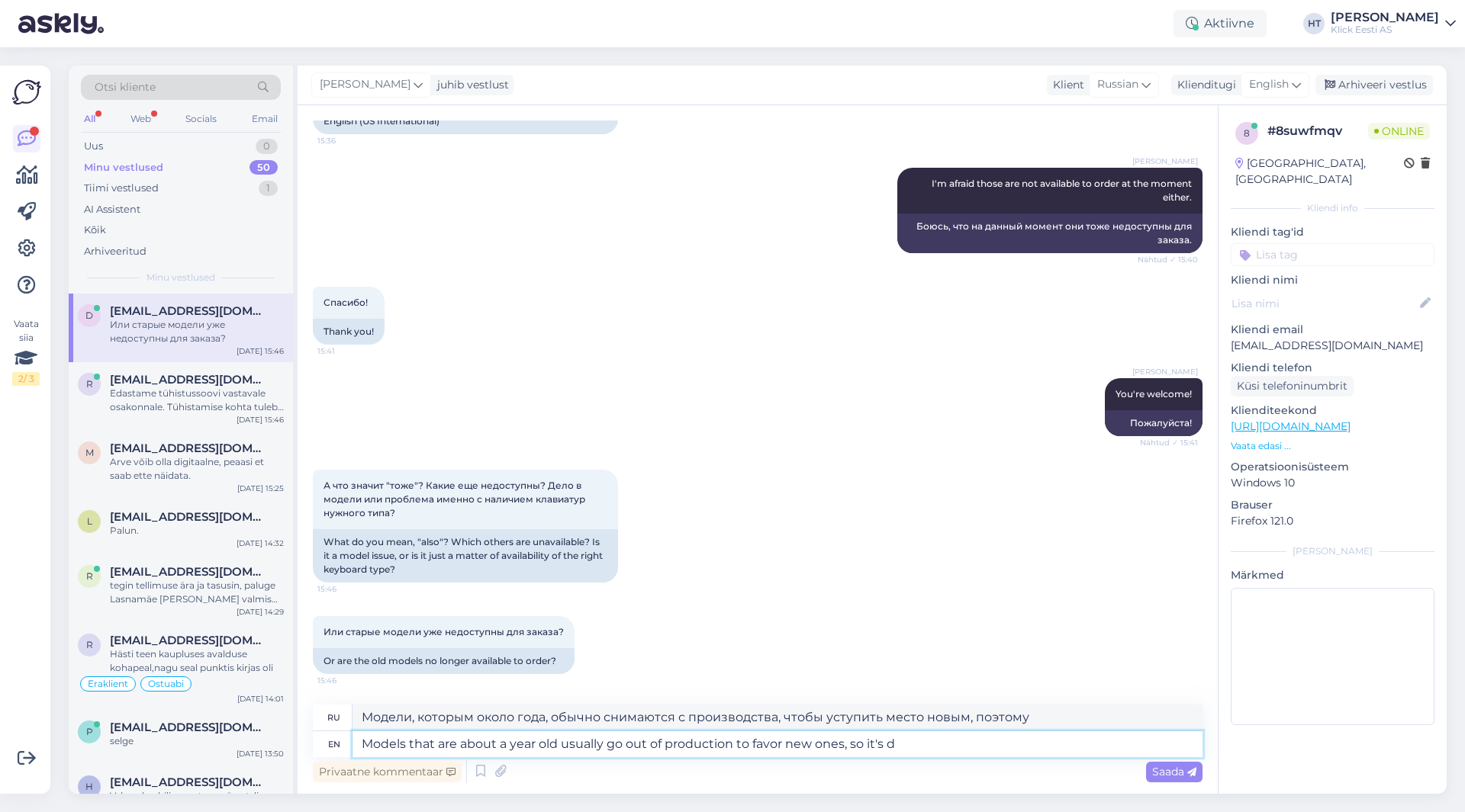
type textarea "Модели, которым около года, обычно снимают с производства, чтобы уступить место…"
type textarea "Models that are about a year old usually go out of production to favor new ones…"
type textarea "Модели, которым около года, обычно снимают с производства, чтобы уступить место…"
type textarea "Models that are about a year old usually go out of production to favor new ones…"
type textarea "Модели, которым около года, обычно снимаются с производства, чтобы уступить мес…"
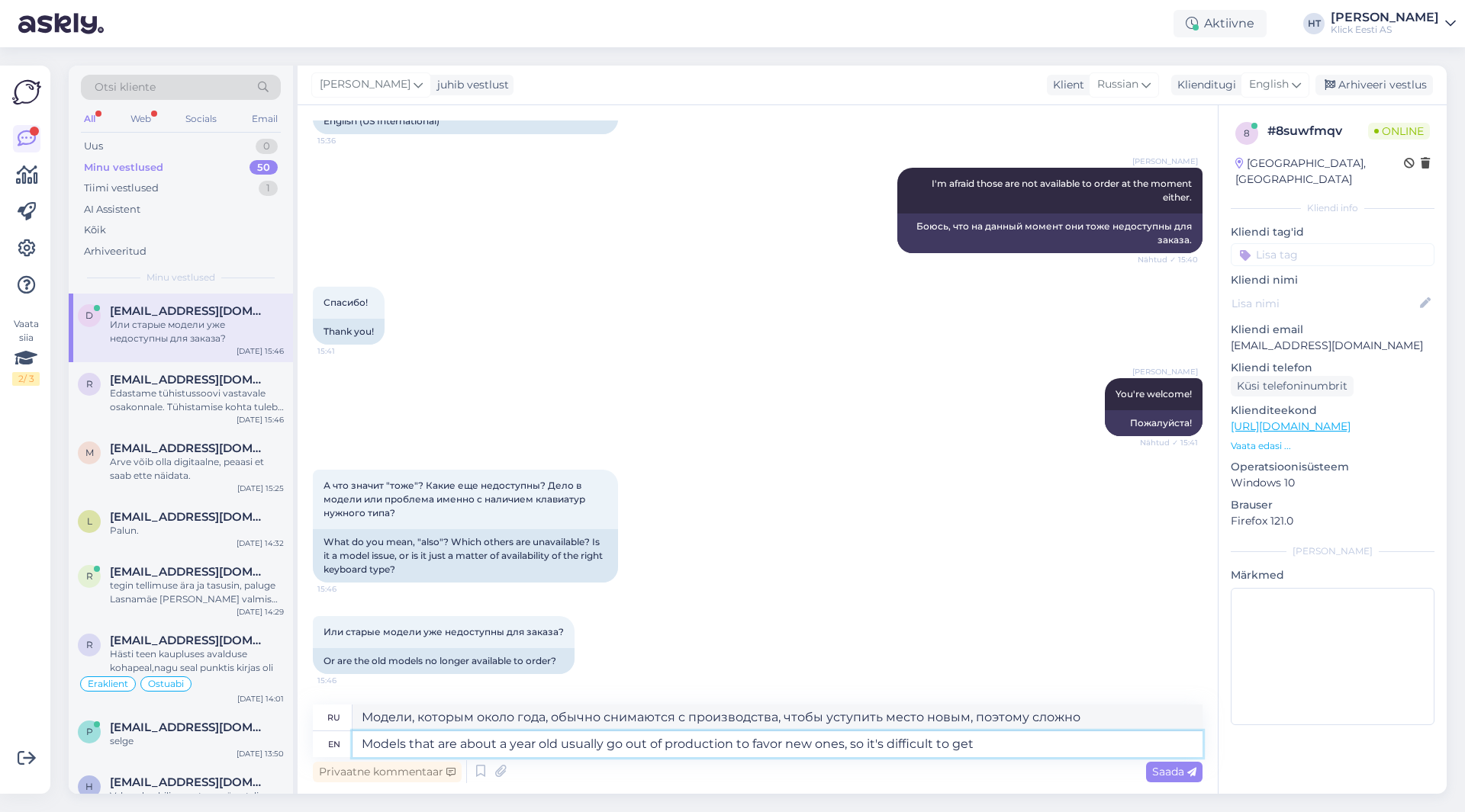
type textarea "Models that are about a year old usually go out of production to favor new ones…"
type textarea "Модели, которым около года, обычно снимают с производства, чтобы уступить место…"
type textarea "Models that are about a year old usually go out of production to favor new ones…"
type textarea "Модели, которым около года, обычно снимают с производства, чтобы уступить место…"
type textarea "Models that are about a year old usually go out of production to favor new ones…"
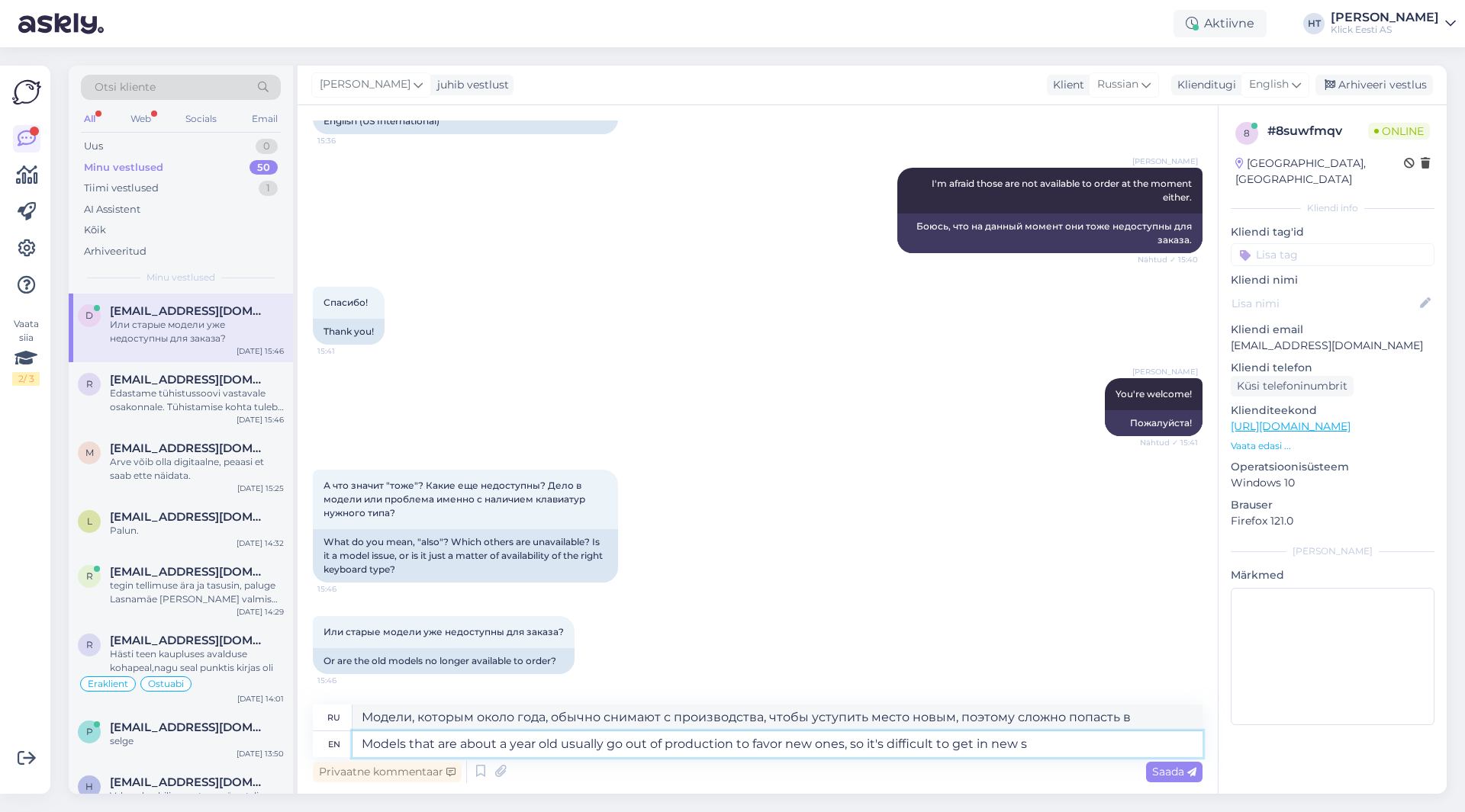
type textarea "Модели, которым около года, обычно снимаются с производства, чтобы уступить мес…"
type textarea "Models that are about a year old usually go out of production to favor new ones…"
type textarea "Модели, которым около года, обычно снимаются с производства, чтобы уступить мес…"
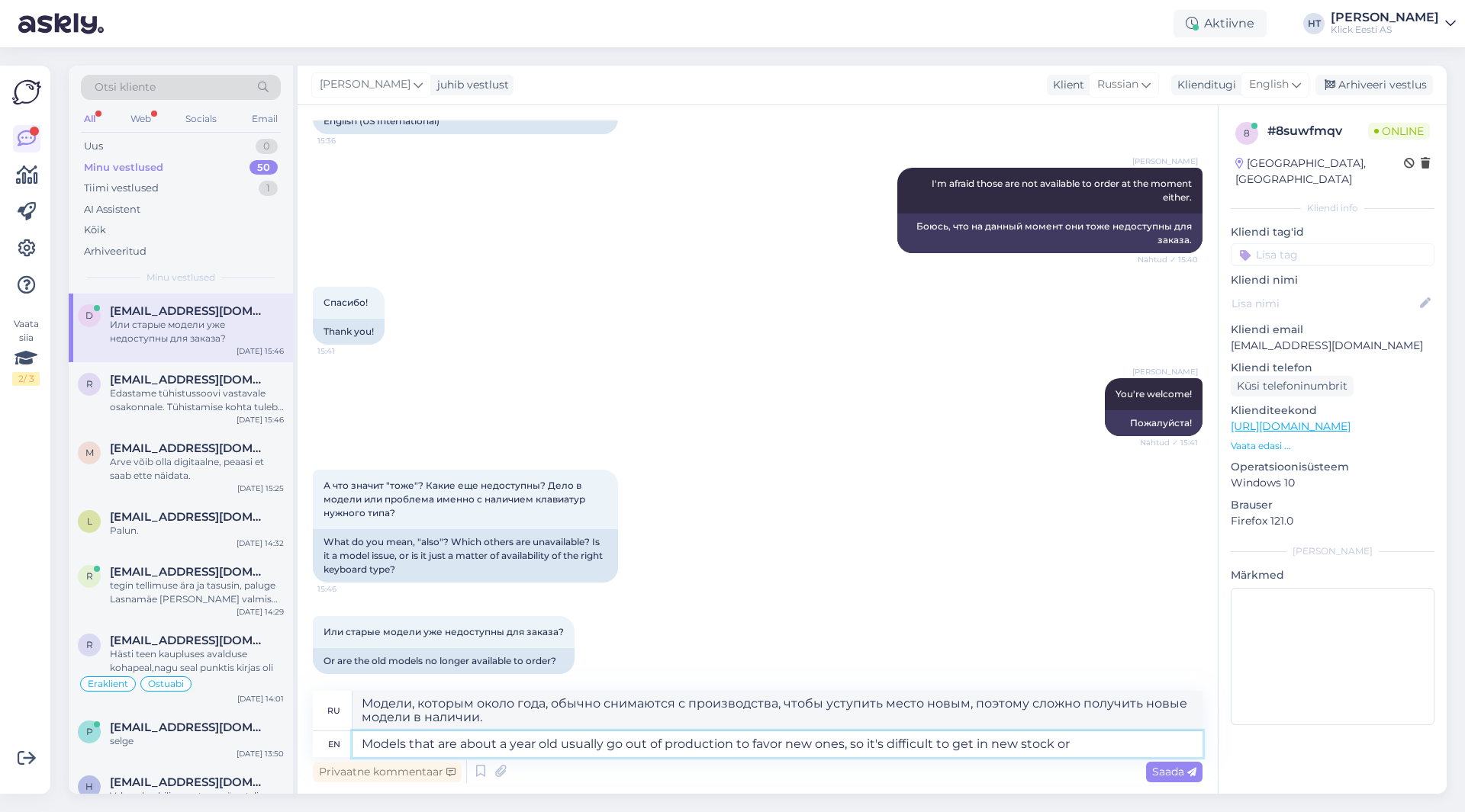
type textarea "Models that are about a year old usually go out of production to favor new ones…"
type textarea "Модели, которым около года, обычно снимаются с производства, чтобы уступить мес…"
type textarea "Models that are about a year old usually go out of production to favor new ones…"
type textarea "Модели, которым около года, обычно снимаются с производства, чтобы уступить мес…"
type textarea "Models that are about a year old usually go out of production to favor new ones…"
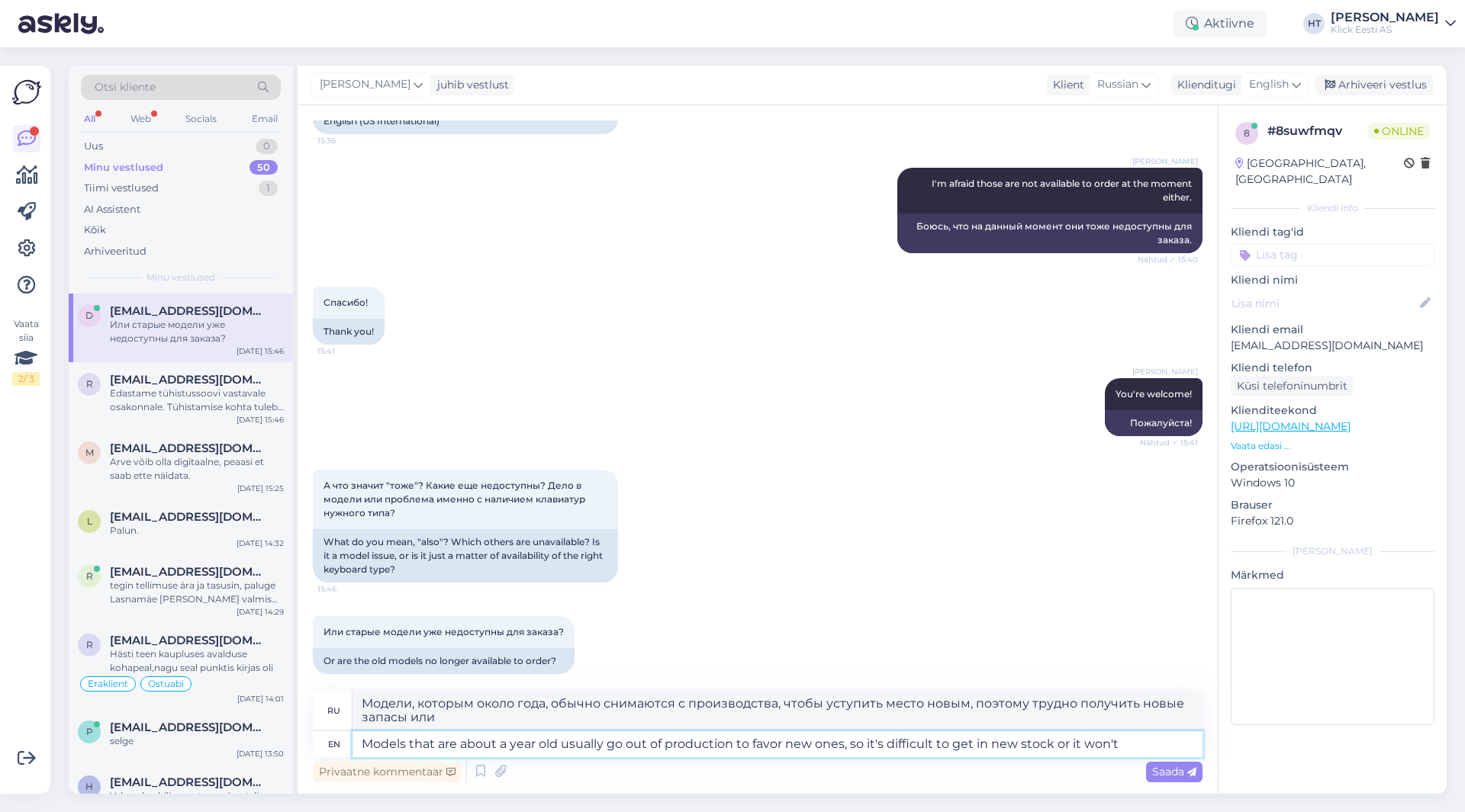
type textarea "Модели, которым около года, обычно снимаются с производства, чтобы уступить мес…"
type textarea "Models that are about a year old usually go out of production to favor new ones…"
type textarea "Модели, которым около года, обычно снимаются с производства, чтобы уступить мес…"
type textarea "Models that are about a year old usually go out of production to favor new ones…"
type textarea "Модели, которым около года, обычно снимаются с производства, чтобы уступить мес…"
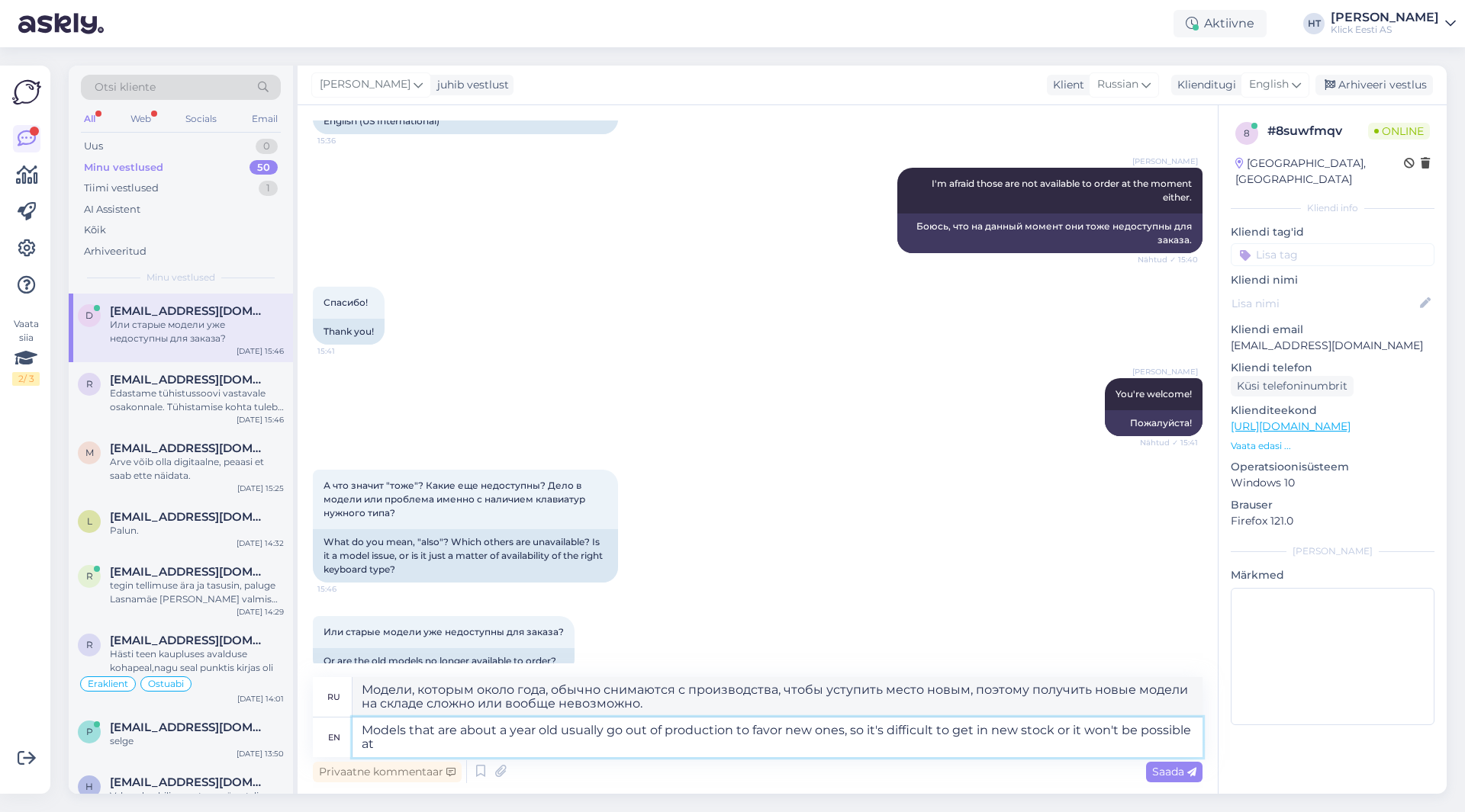
type textarea "Models that are about a year old usually go out of production to favor new ones…"
type textarea "Модели, которым около года, обычно снимаются с производства, чтобы уступить мес…"
type textarea "Models that are about a year old usually go out of production to favor new ones…"
type textarea "Модели, которым около года, обычно снимают с производства, чтобы уступить место…"
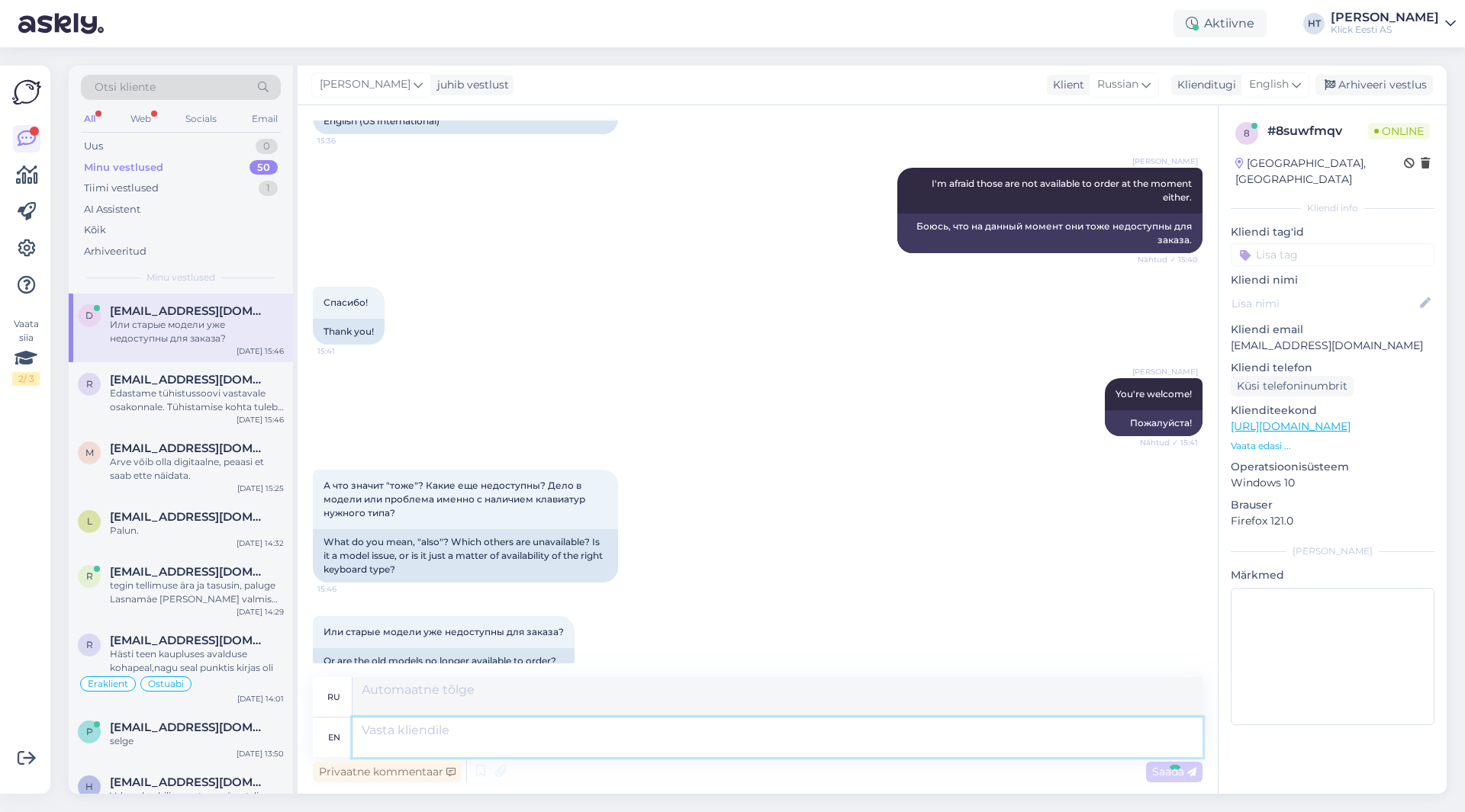
scroll to position [842, 0]
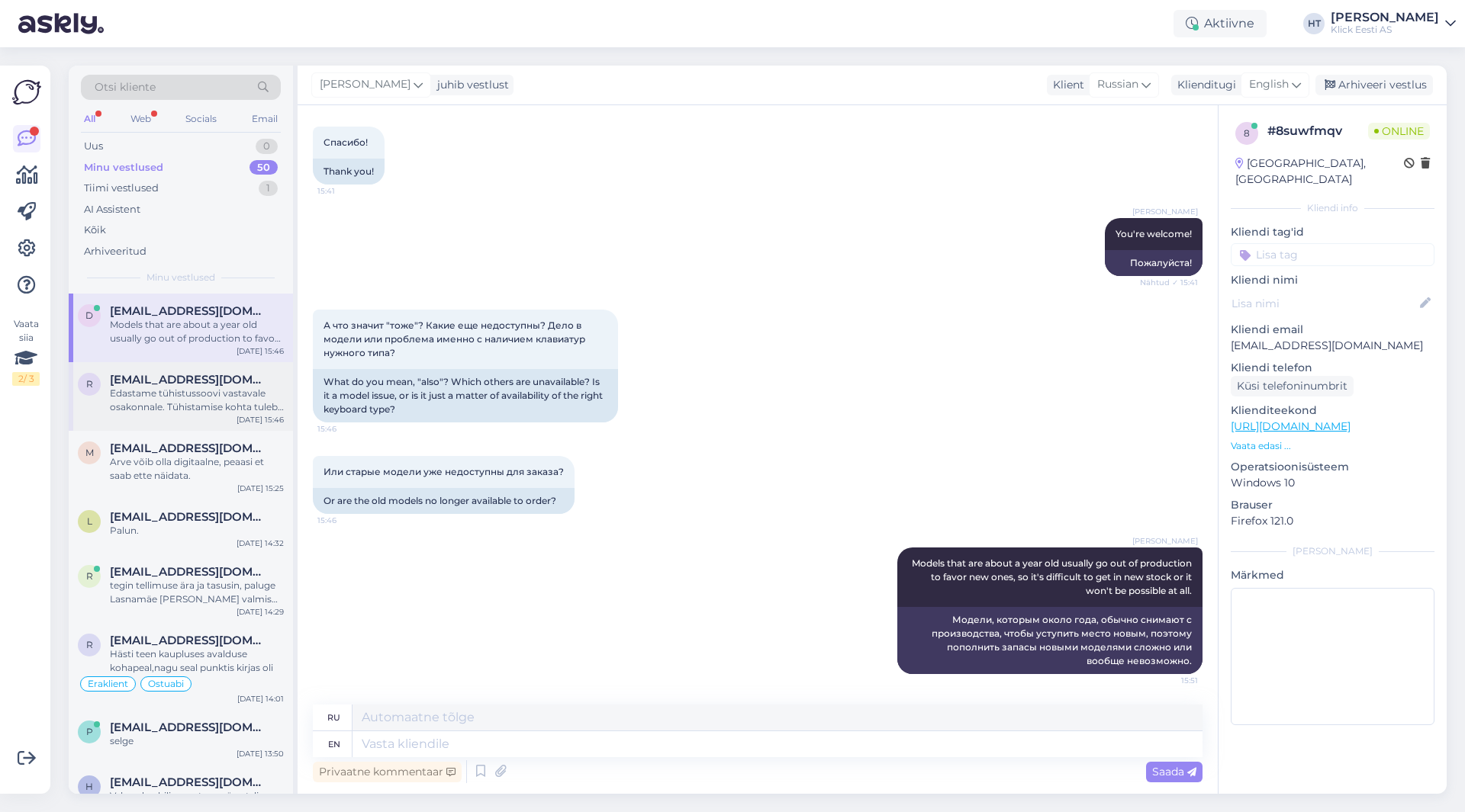
click at [251, 411] on div "Edastame tühistussoovi vastavale osakonnale. Tühistamise kohta tuleb e-[PERSON_…" at bounding box center [196, 401] width 174 height 28
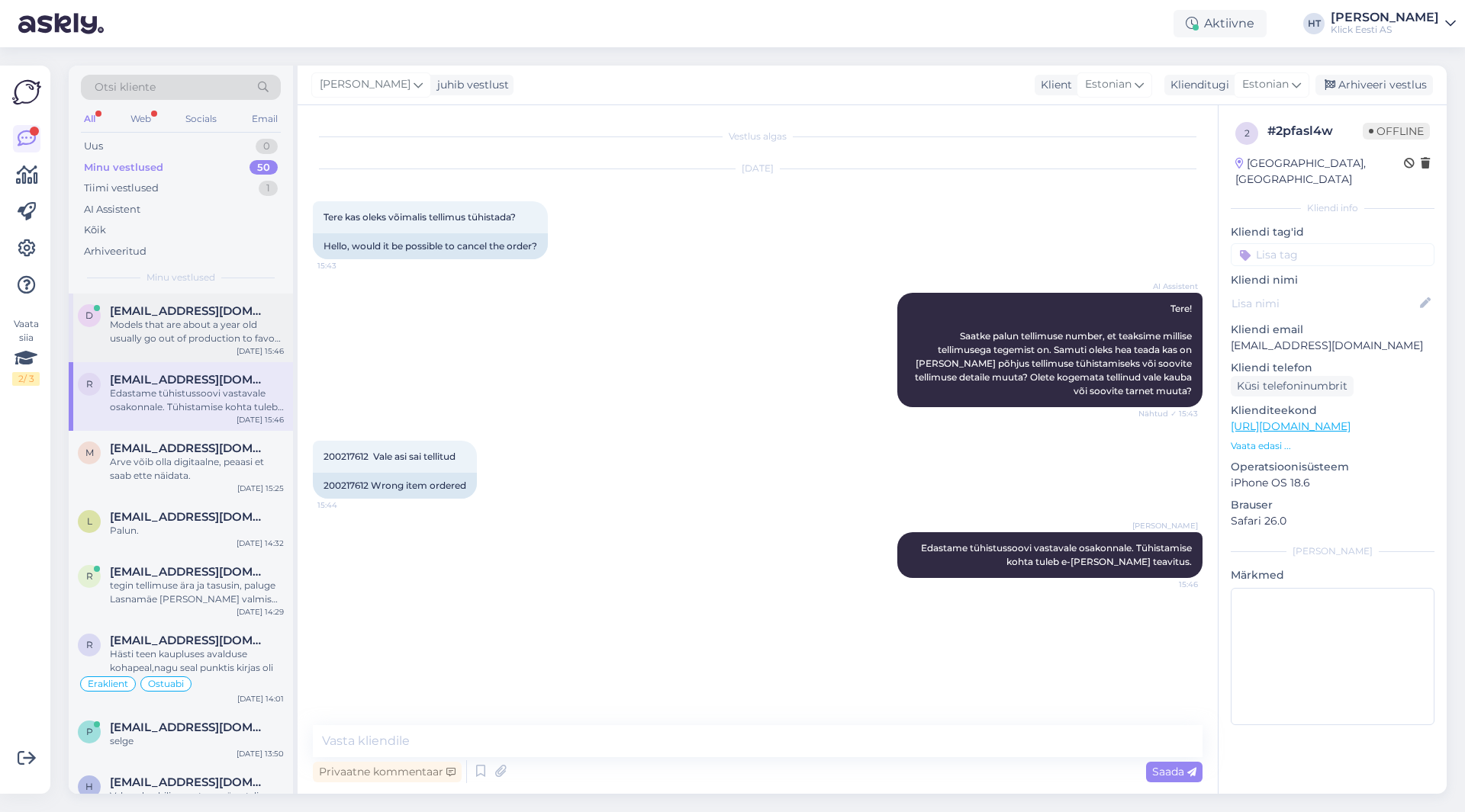
click at [236, 359] on div "d [EMAIL_ADDRESS][DOMAIN_NAME] Models that are about a year old usually go out …" at bounding box center [180, 327] width 224 height 69
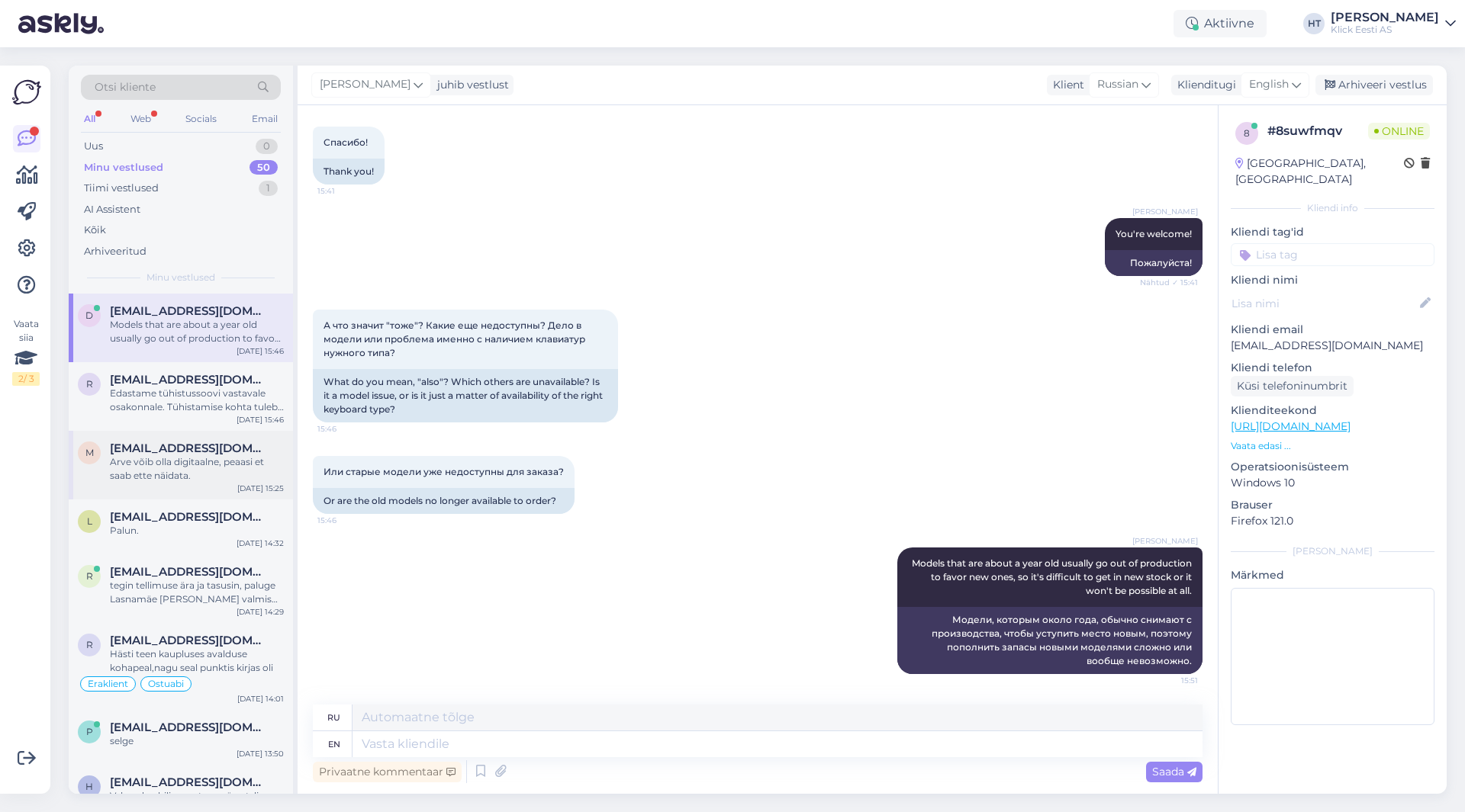
click at [244, 443] on span "[EMAIL_ADDRESS][DOMAIN_NAME]" at bounding box center [188, 449] width 158 height 14
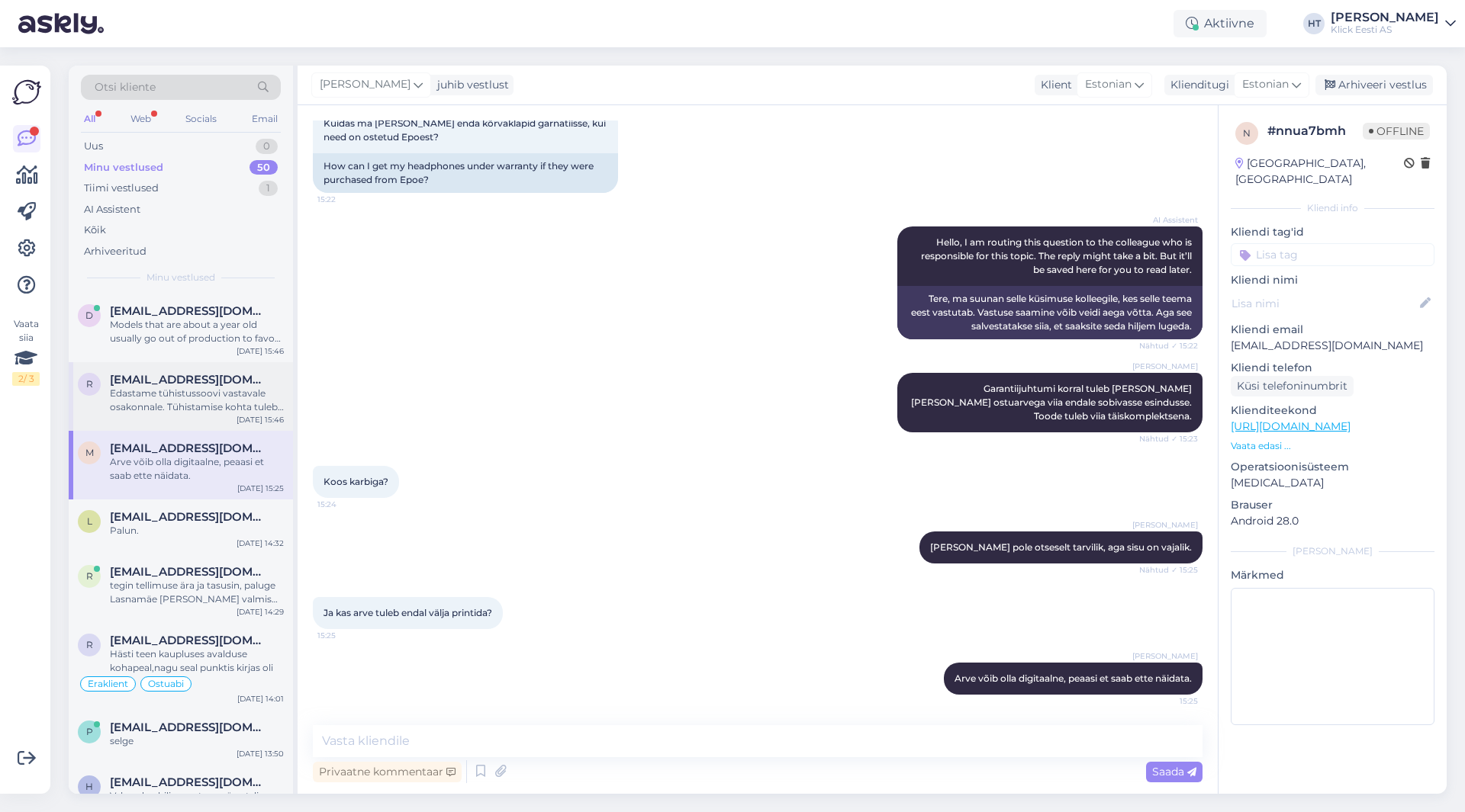
click at [226, 412] on div "Edastame tühistussoovi vastavale osakonnale. Tühistamise kohta tuleb e-[PERSON_…" at bounding box center [196, 401] width 174 height 28
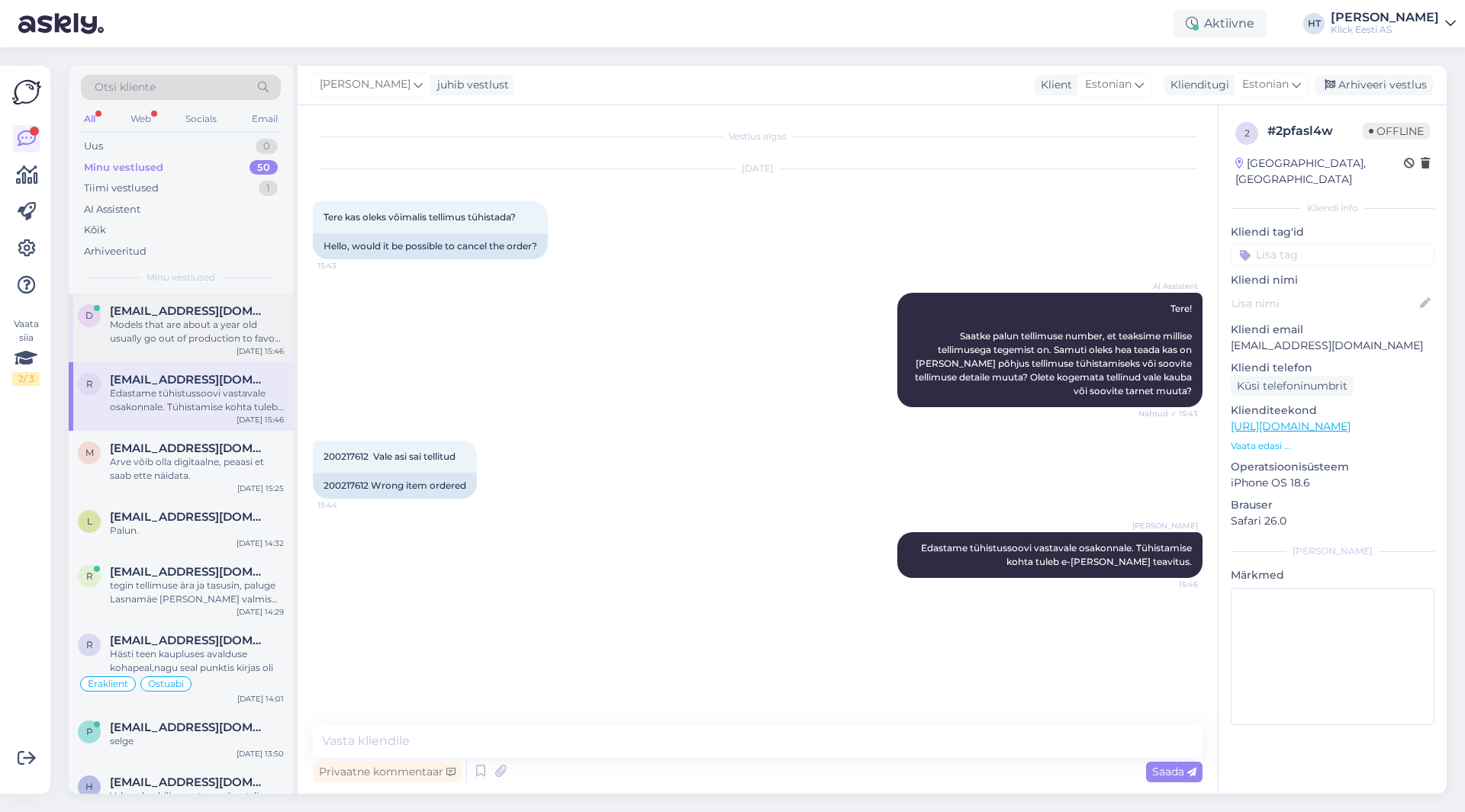
click at [231, 352] on div "d [EMAIL_ADDRESS][DOMAIN_NAME] Models that are about a year old usually go out …" at bounding box center [180, 327] width 224 height 69
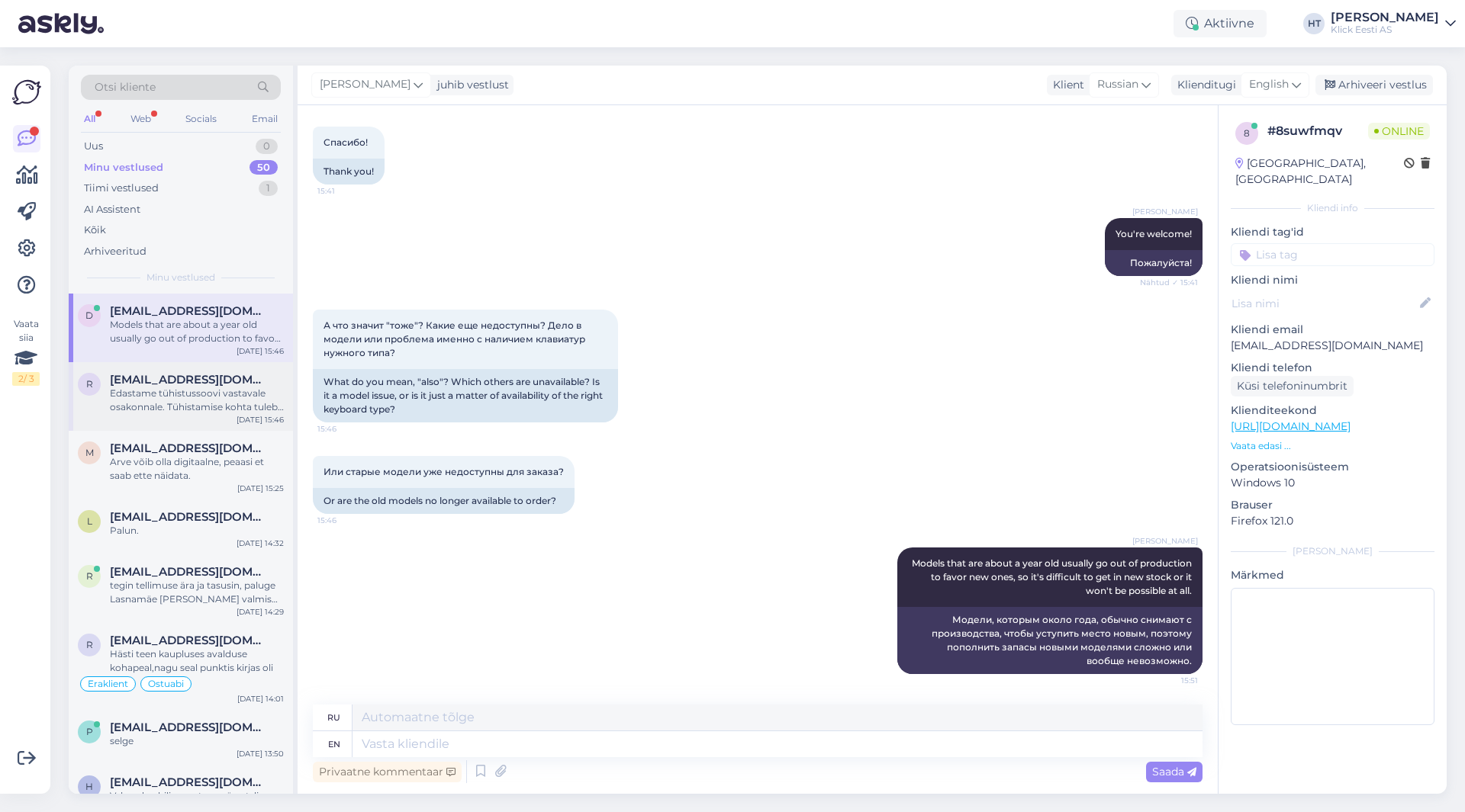
click at [225, 389] on div "Edastame tühistussoovi vastavale osakonnale. Tühistamise kohta tuleb e-[PERSON_…" at bounding box center [196, 401] width 174 height 28
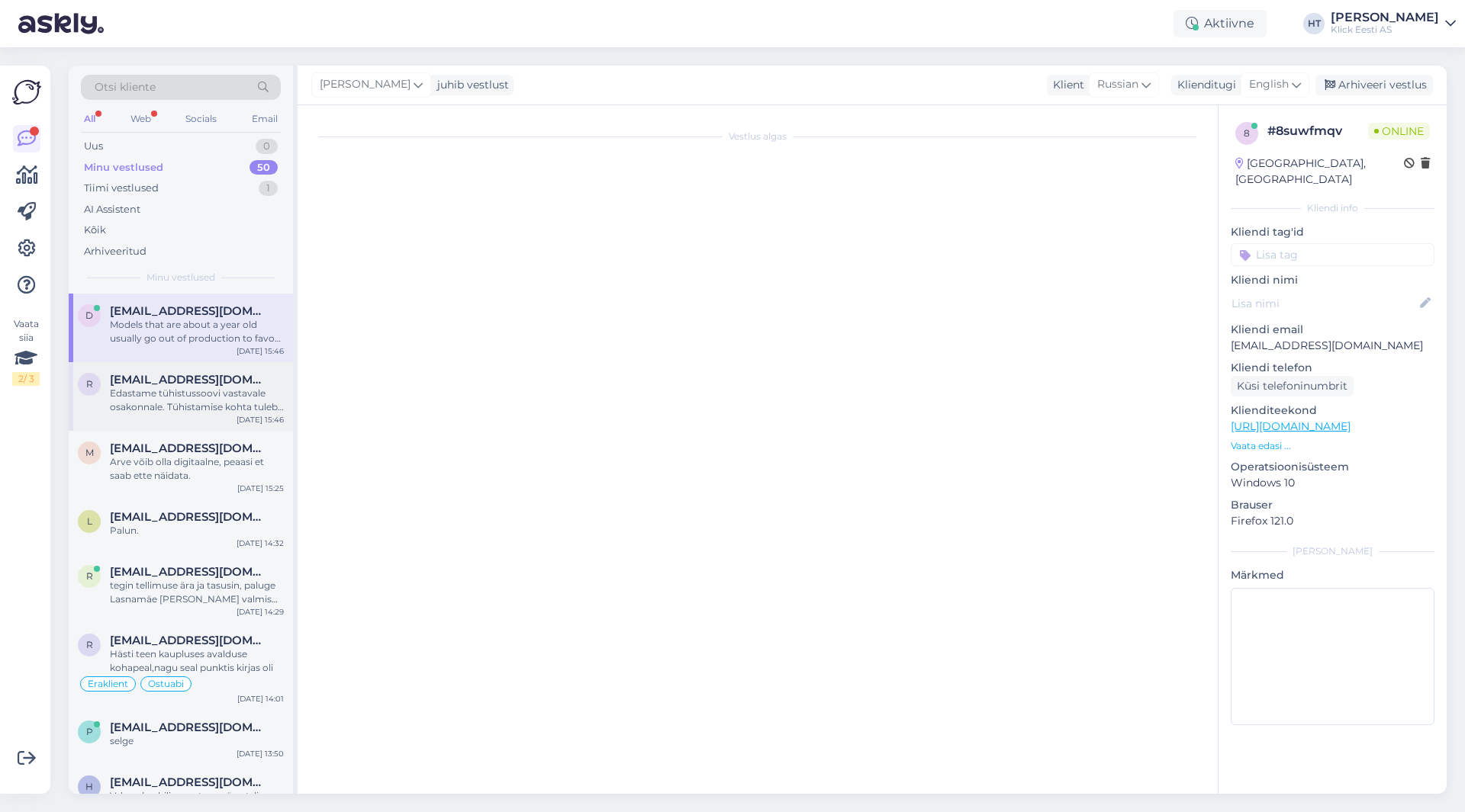
scroll to position [0, 0]
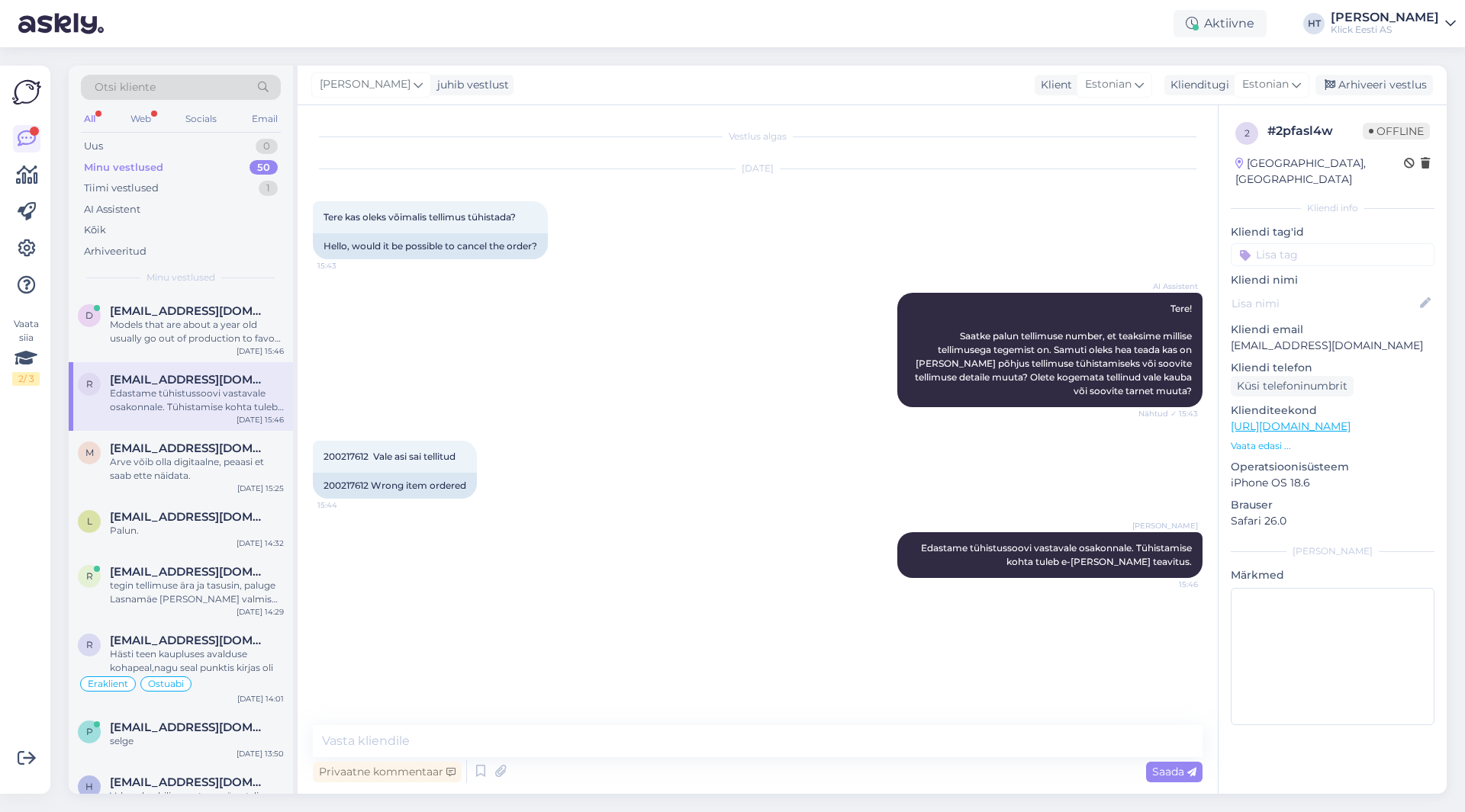
click at [235, 168] on div "Minu vestlused 50" at bounding box center [180, 167] width 200 height 21
click at [132, 194] on div "Tiimi vestlused" at bounding box center [120, 188] width 75 height 15
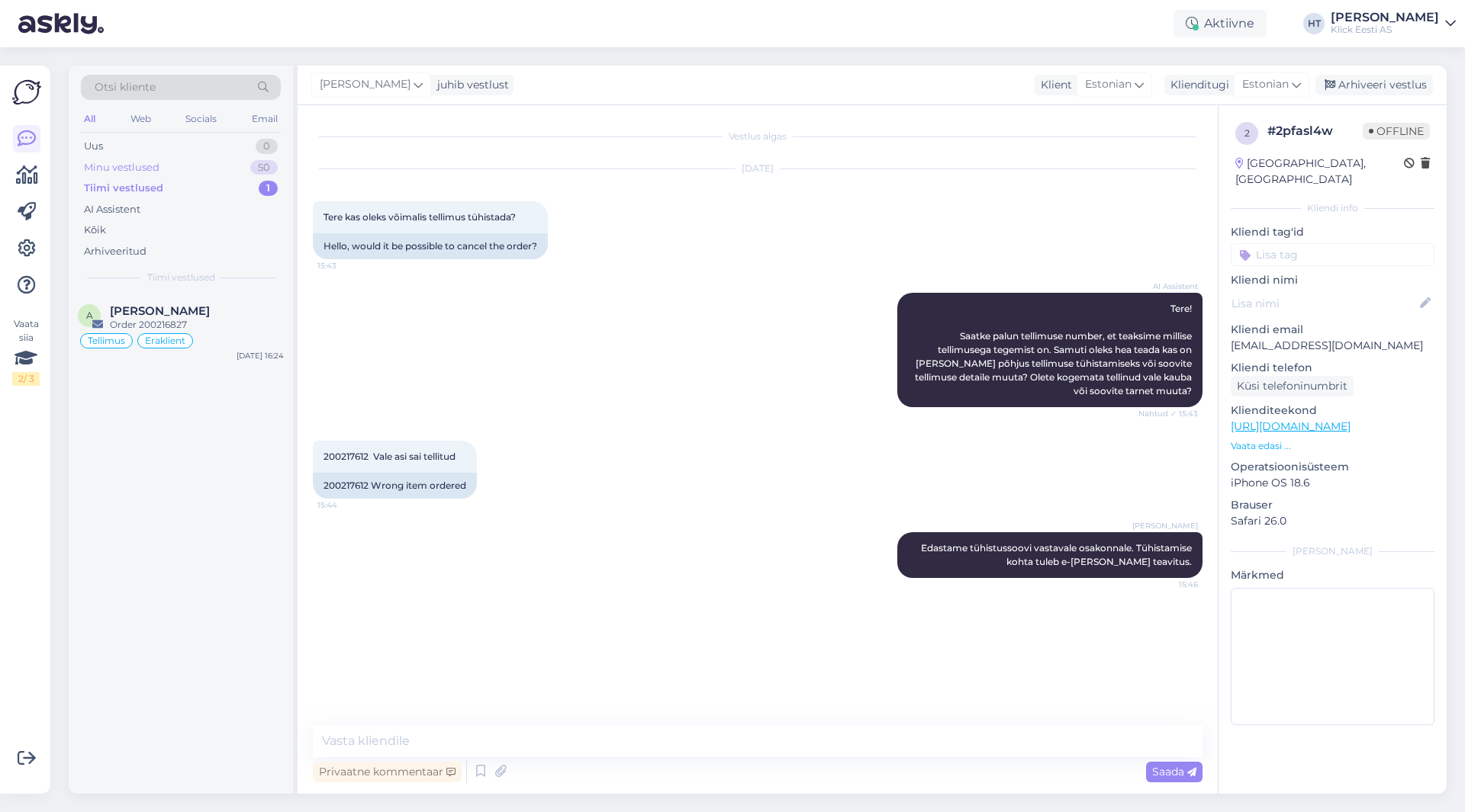
click at [175, 165] on div "Minu vestlused 50" at bounding box center [180, 167] width 200 height 21
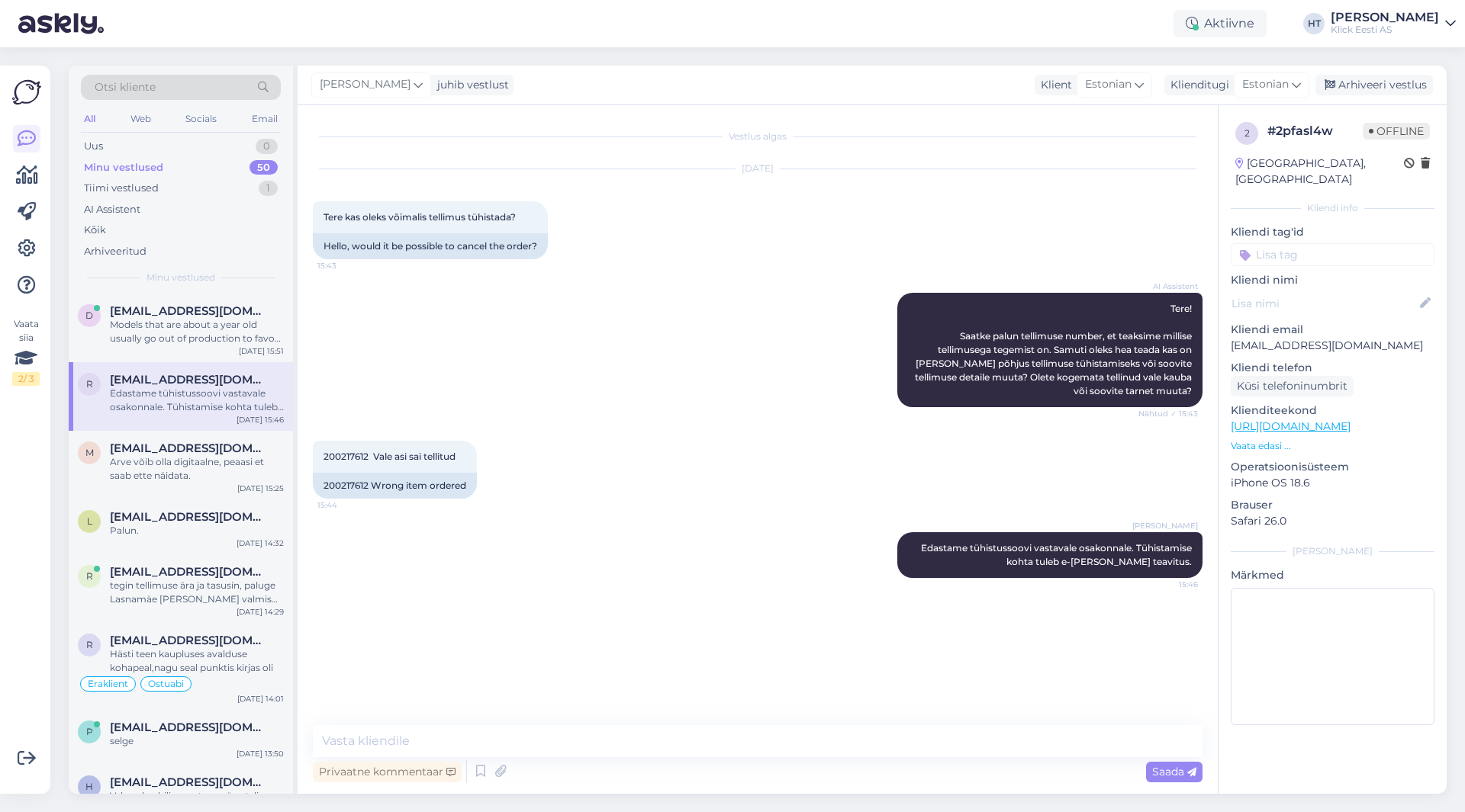
click at [98, 122] on div "All" at bounding box center [90, 119] width 18 height 20
click at [162, 216] on div "AI Assistent" at bounding box center [180, 209] width 200 height 21
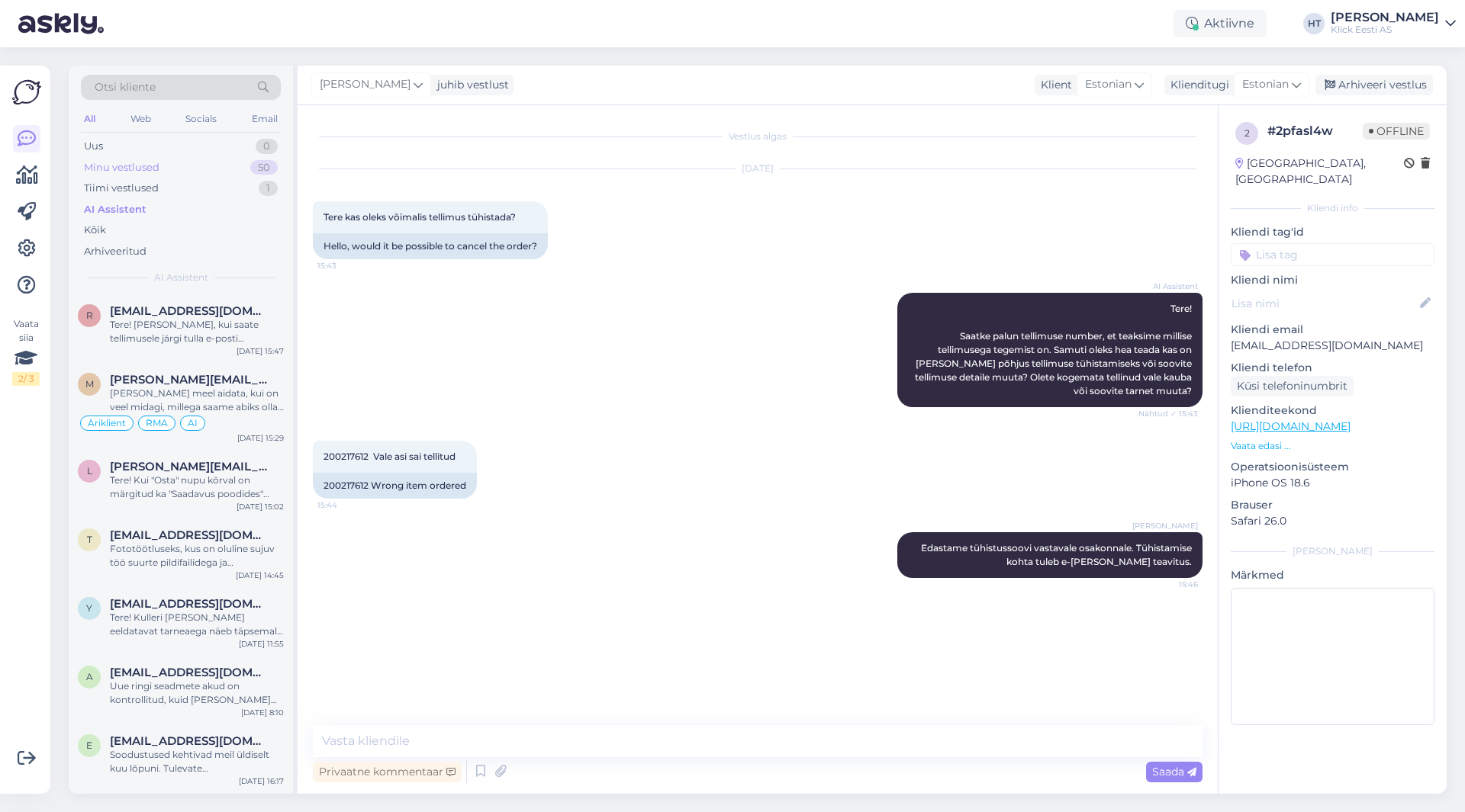
click at [217, 168] on div "Minu vestlused 50" at bounding box center [180, 167] width 200 height 21
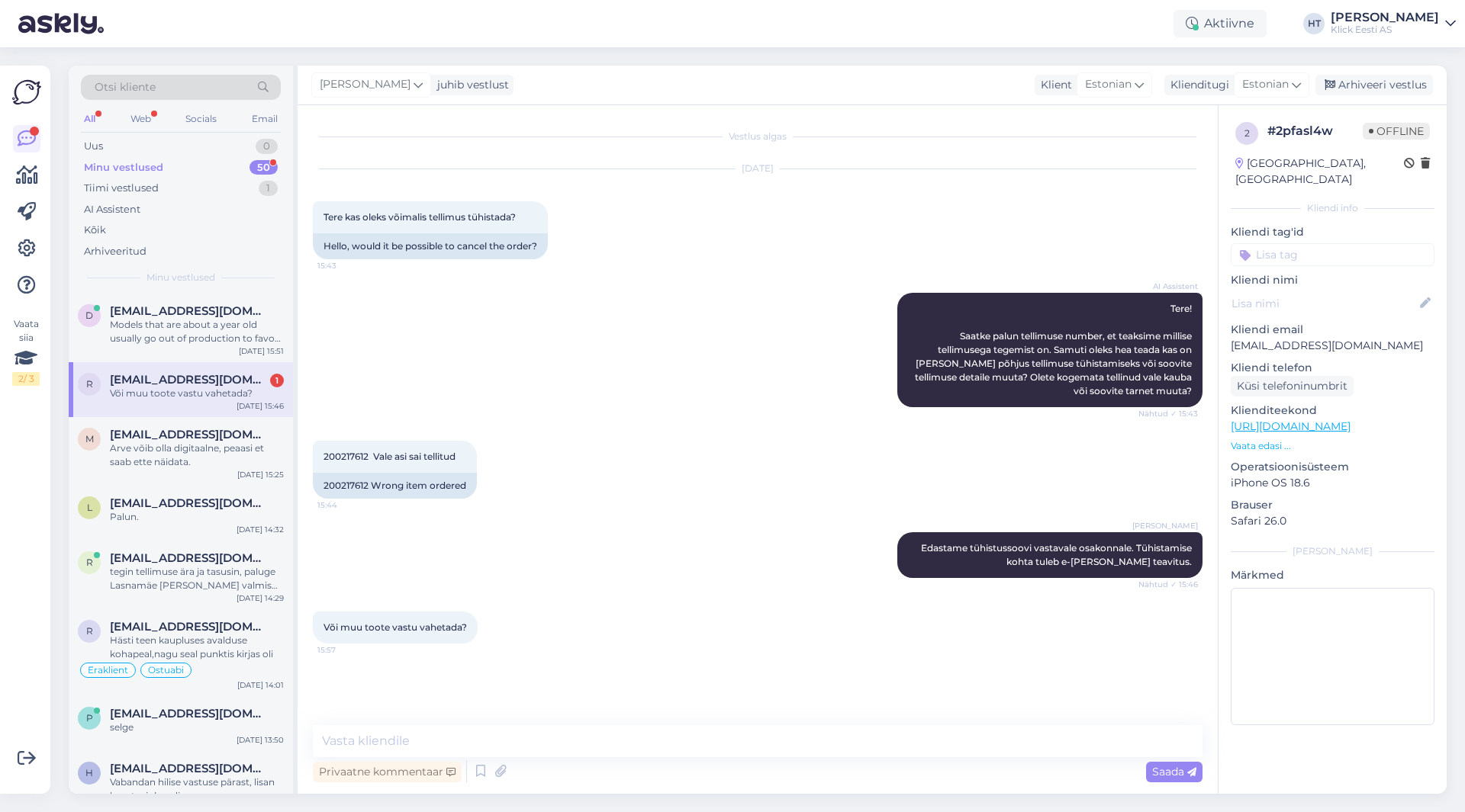
click at [265, 400] on div "Või muu toote vastu vahetada?" at bounding box center [196, 394] width 174 height 14
click at [334, 460] on span "200217612 Vale asi sai tellitud" at bounding box center [389, 456] width 132 height 11
copy span "200217612"
click at [596, 428] on div "200217612 Vale asi sai tellitud 15:44 200217612 Wrong item ordered" at bounding box center [757, 470] width 890 height 92
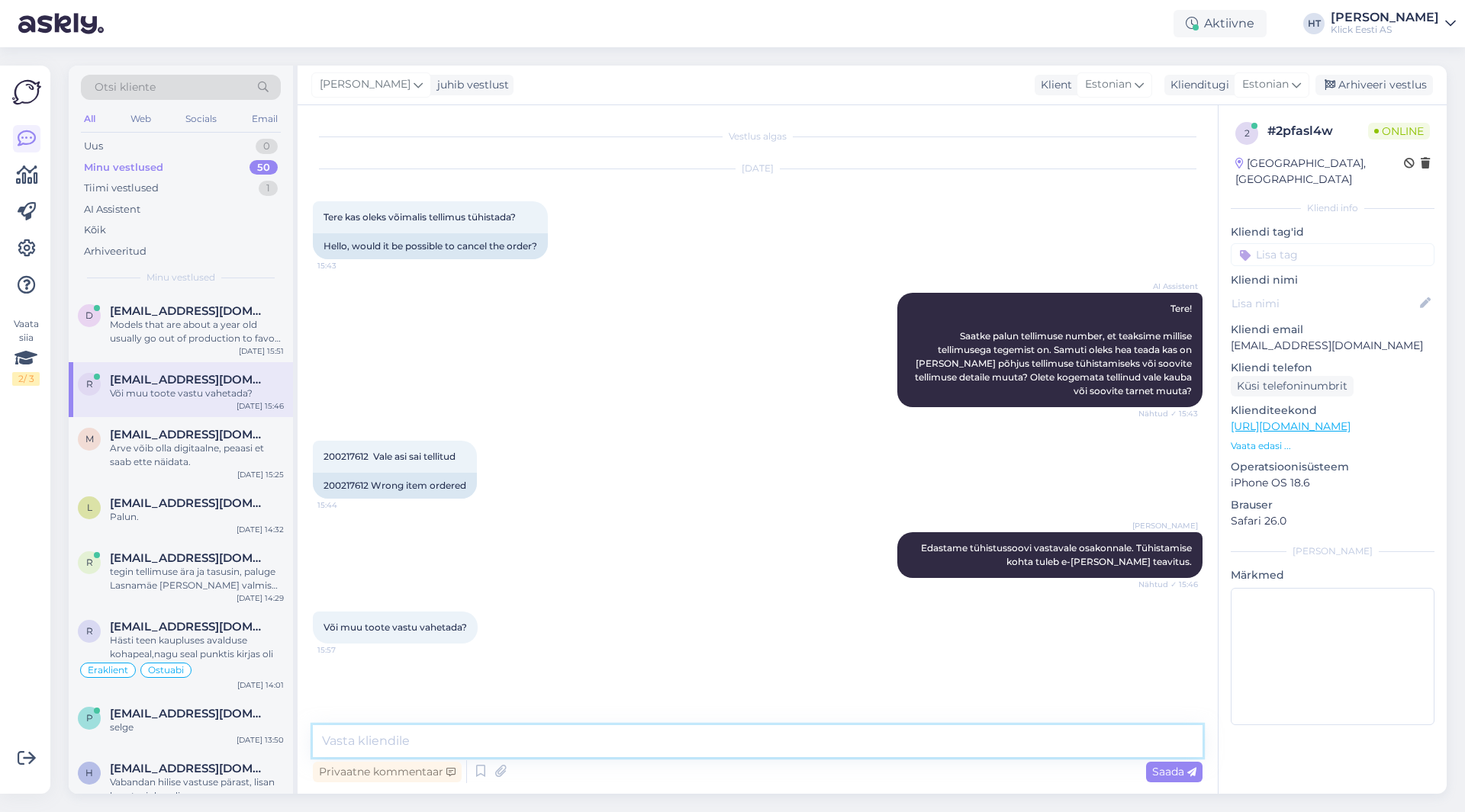
click at [558, 745] on textarea at bounding box center [757, 741] width 890 height 32
type textarea "Kas leiduks konkreetne toode mille me saaks tellimusse panna eelmise asemel?"
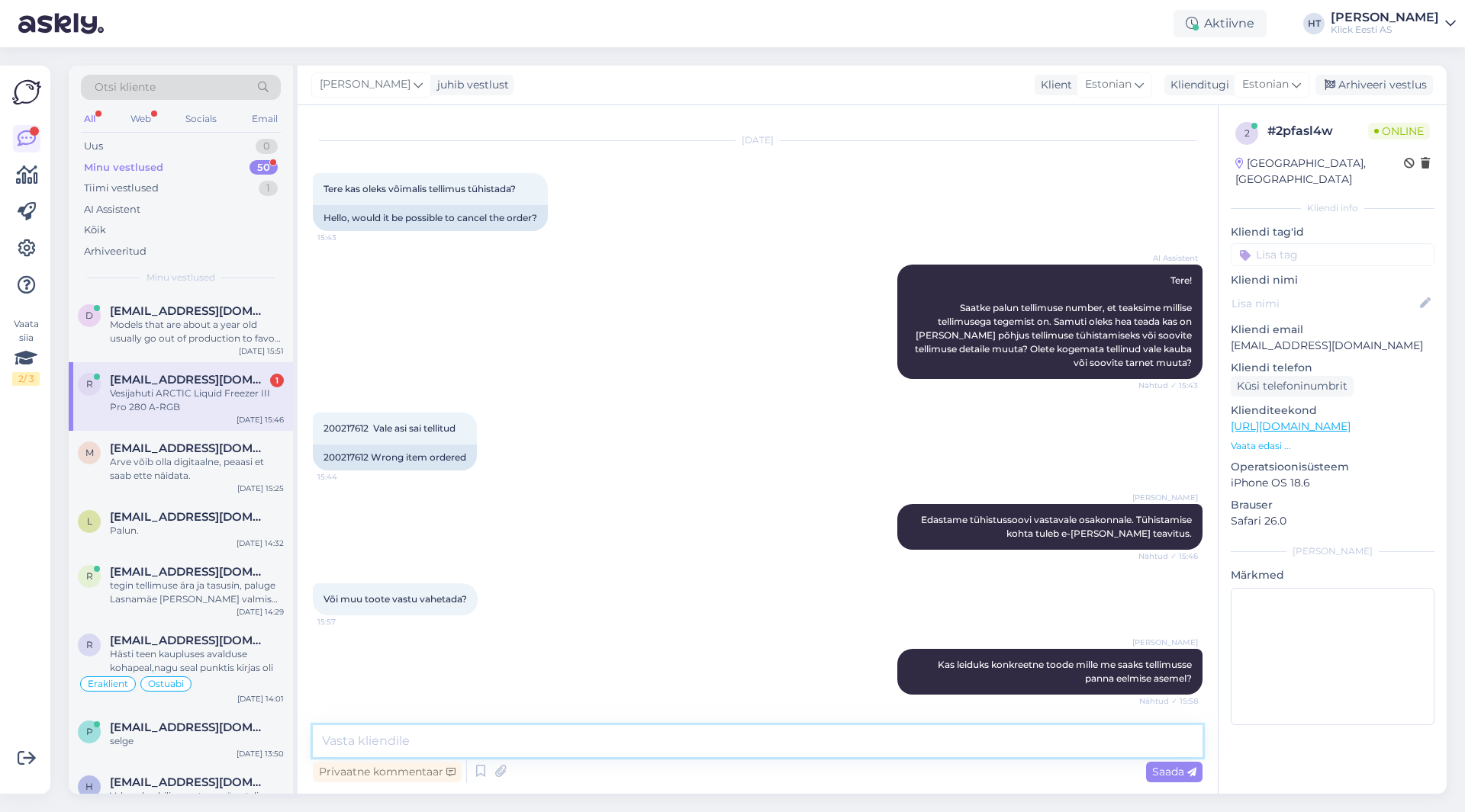
scroll to position [94, 0]
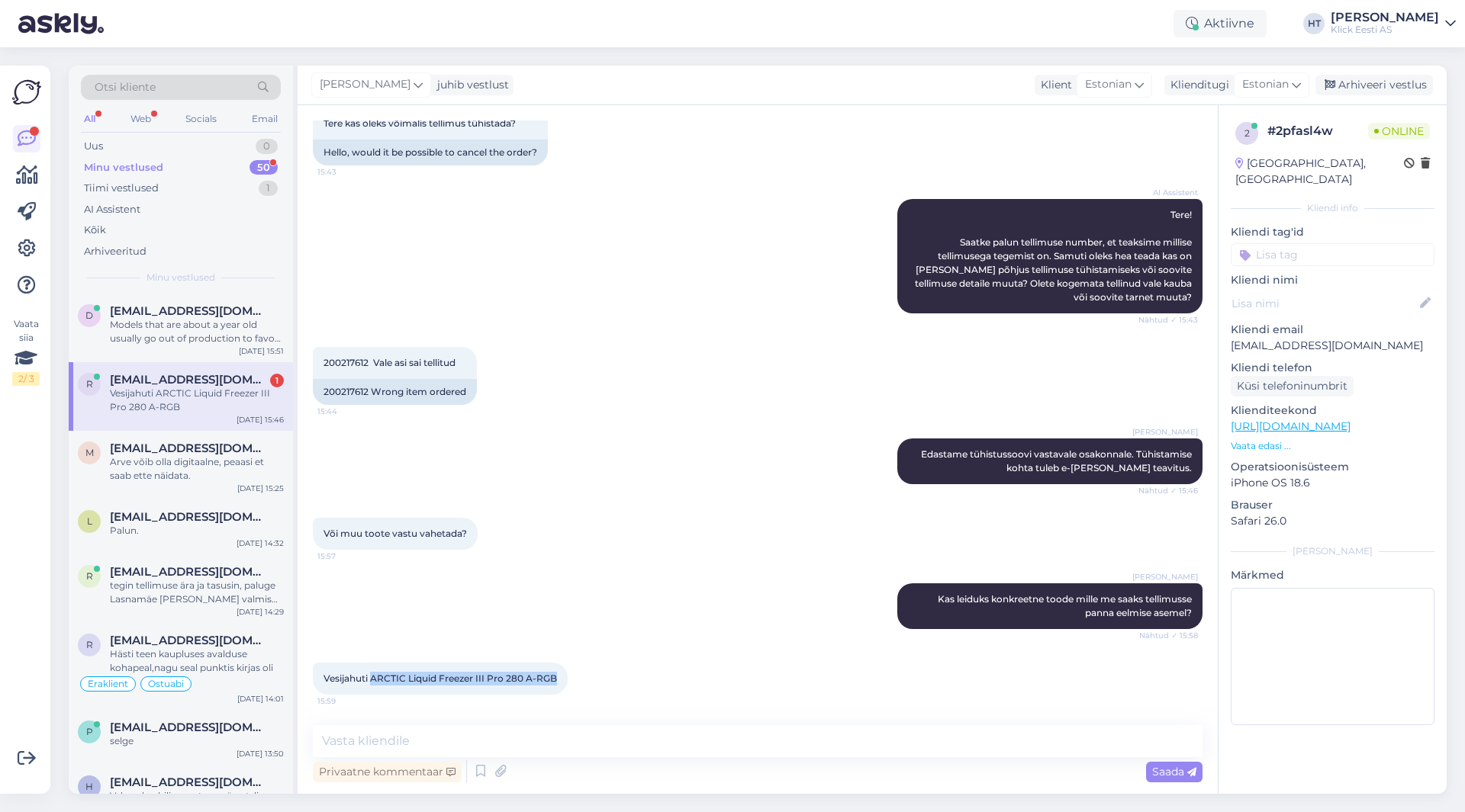
drag, startPoint x: 556, startPoint y: 683, endPoint x: 372, endPoint y: 679, distance: 184.0
click at [372, 679] on span "Vesijahuti ARCTIC Liquid Freezer III Pro 280 A-RGB" at bounding box center [440, 678] width 234 height 11
click at [707, 561] on div "Või muu toote vastu vahetada? 15:57" at bounding box center [757, 534] width 890 height 66
click at [639, 740] on textarea at bounding box center [757, 741] width 890 height 32
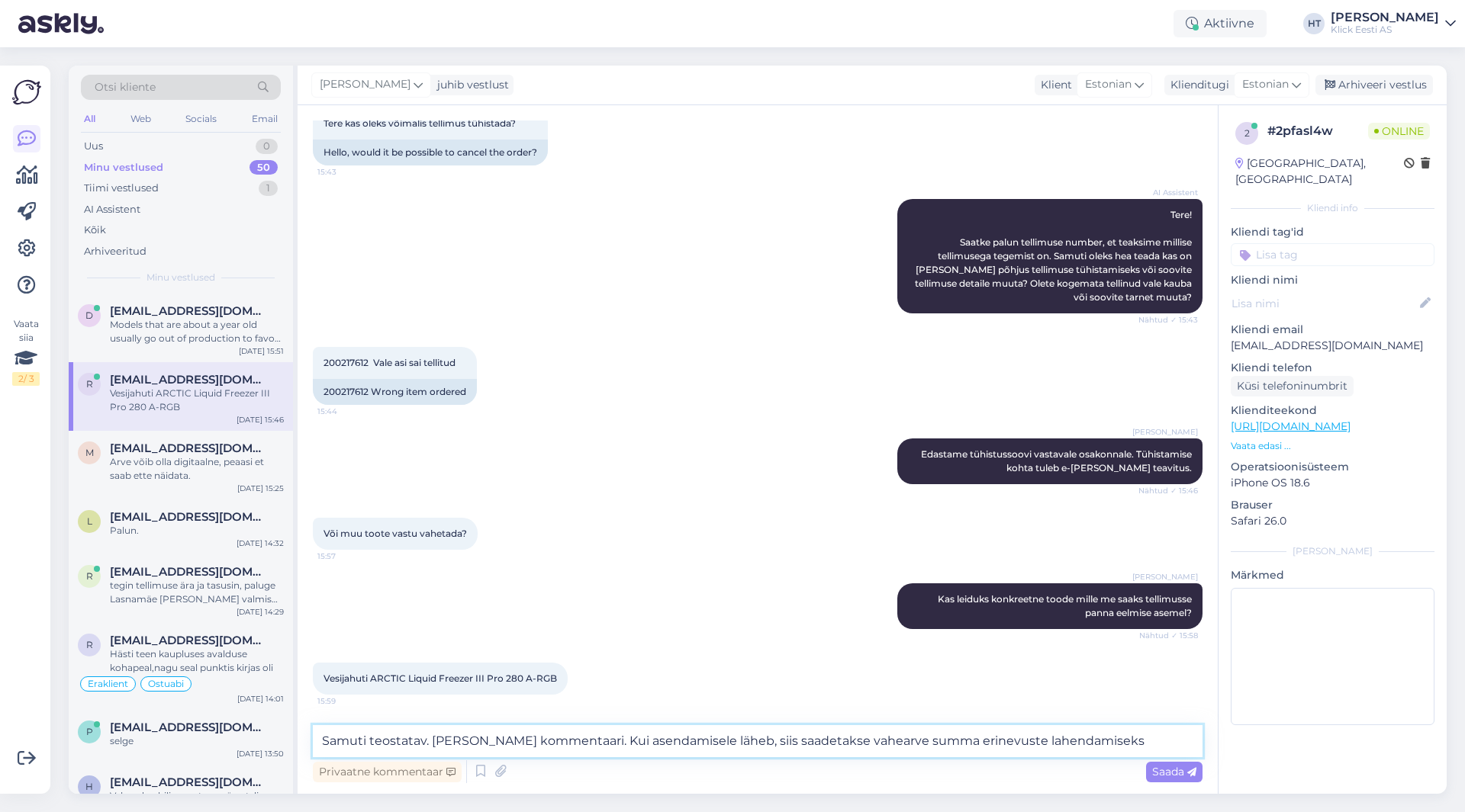
type textarea "Samuti teostatav. [PERSON_NAME] kommentaari. Kui asendamisele läheb, siis saade…"
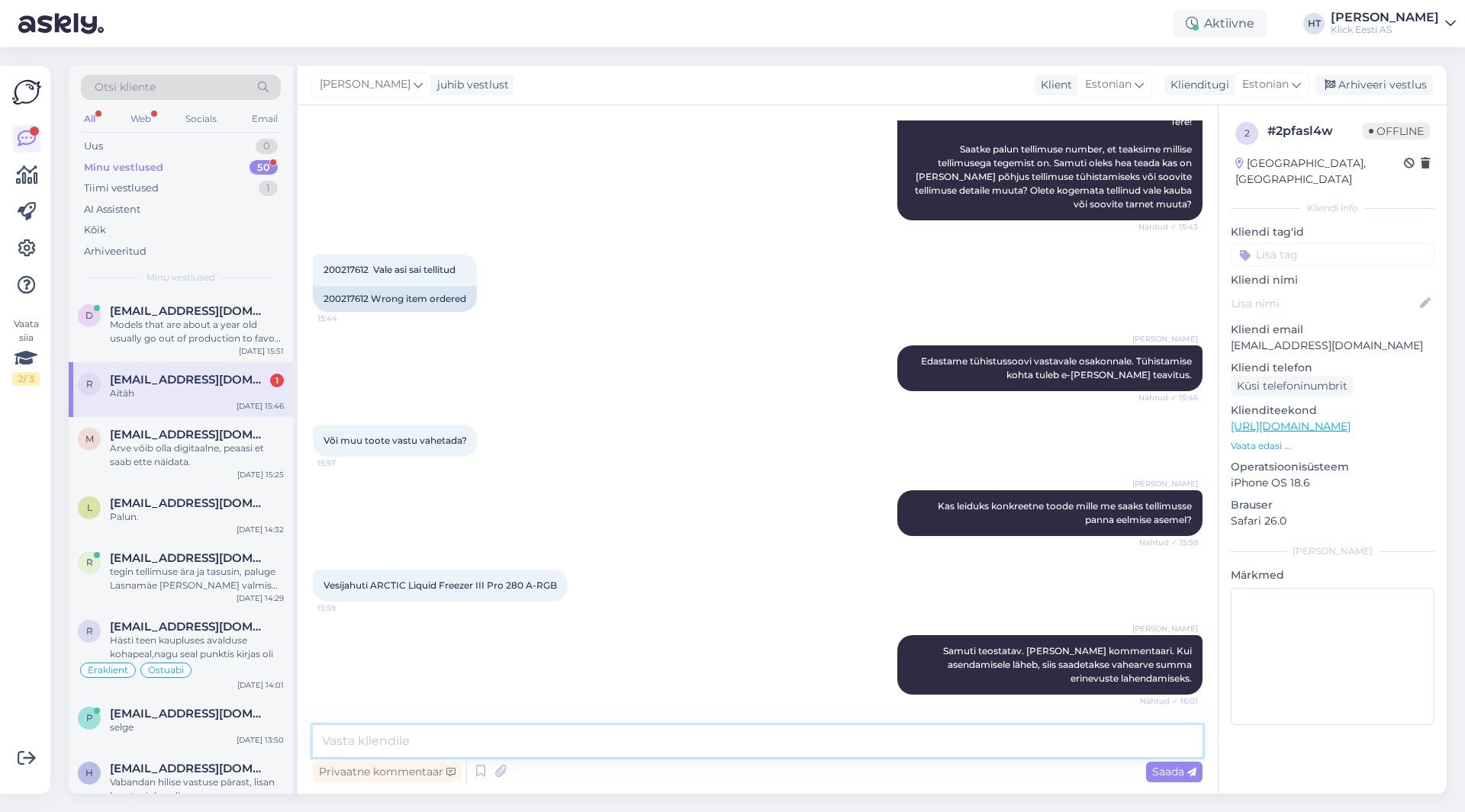
scroll to position [253, 0]
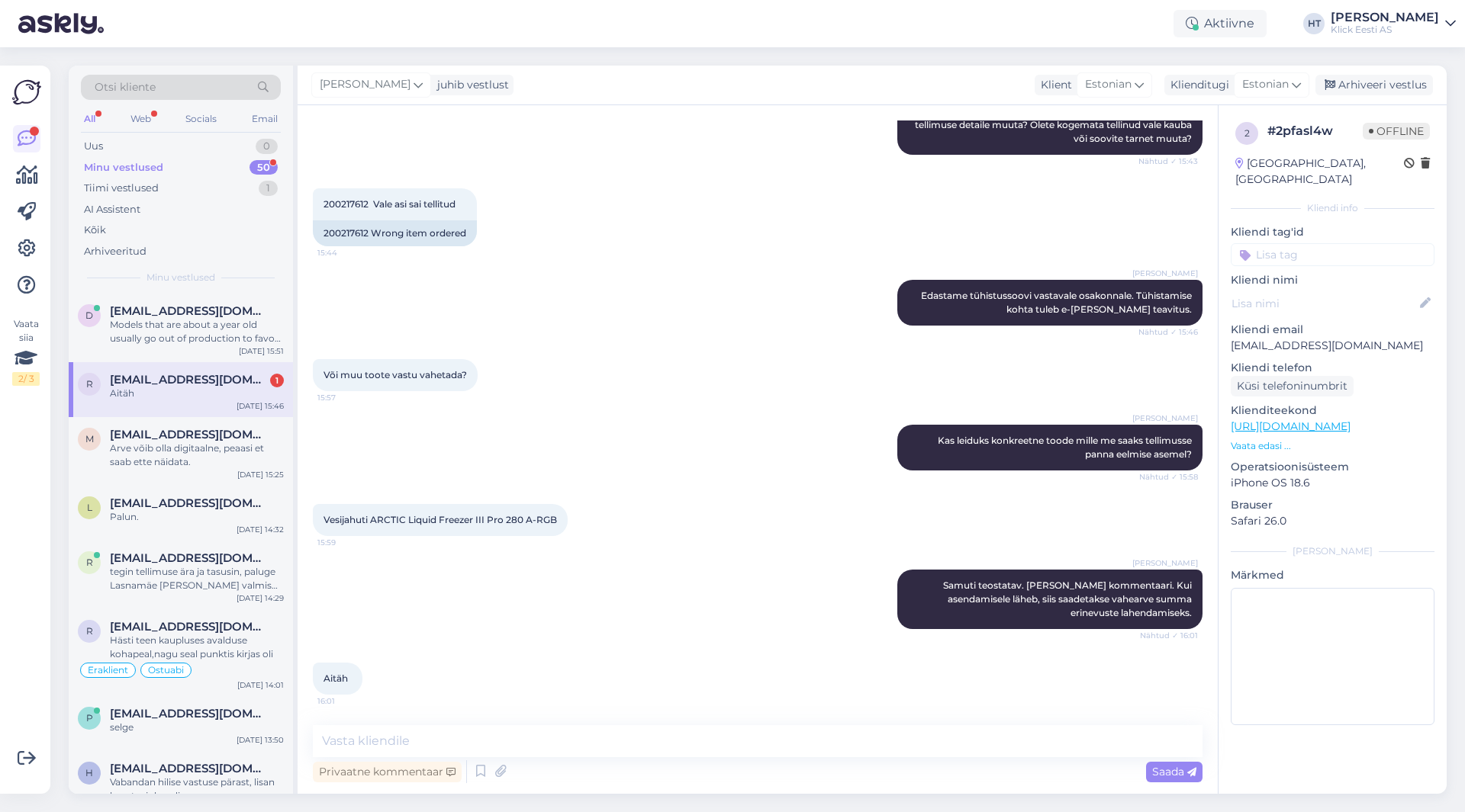
click at [546, 426] on div "[PERSON_NAME] Kas leiduks konkreetne toode mille me saaks tellimusse panna eelm…" at bounding box center [757, 448] width 890 height 80
click at [603, 731] on textarea at bounding box center [757, 741] width 890 height 32
type textarea "Palun."
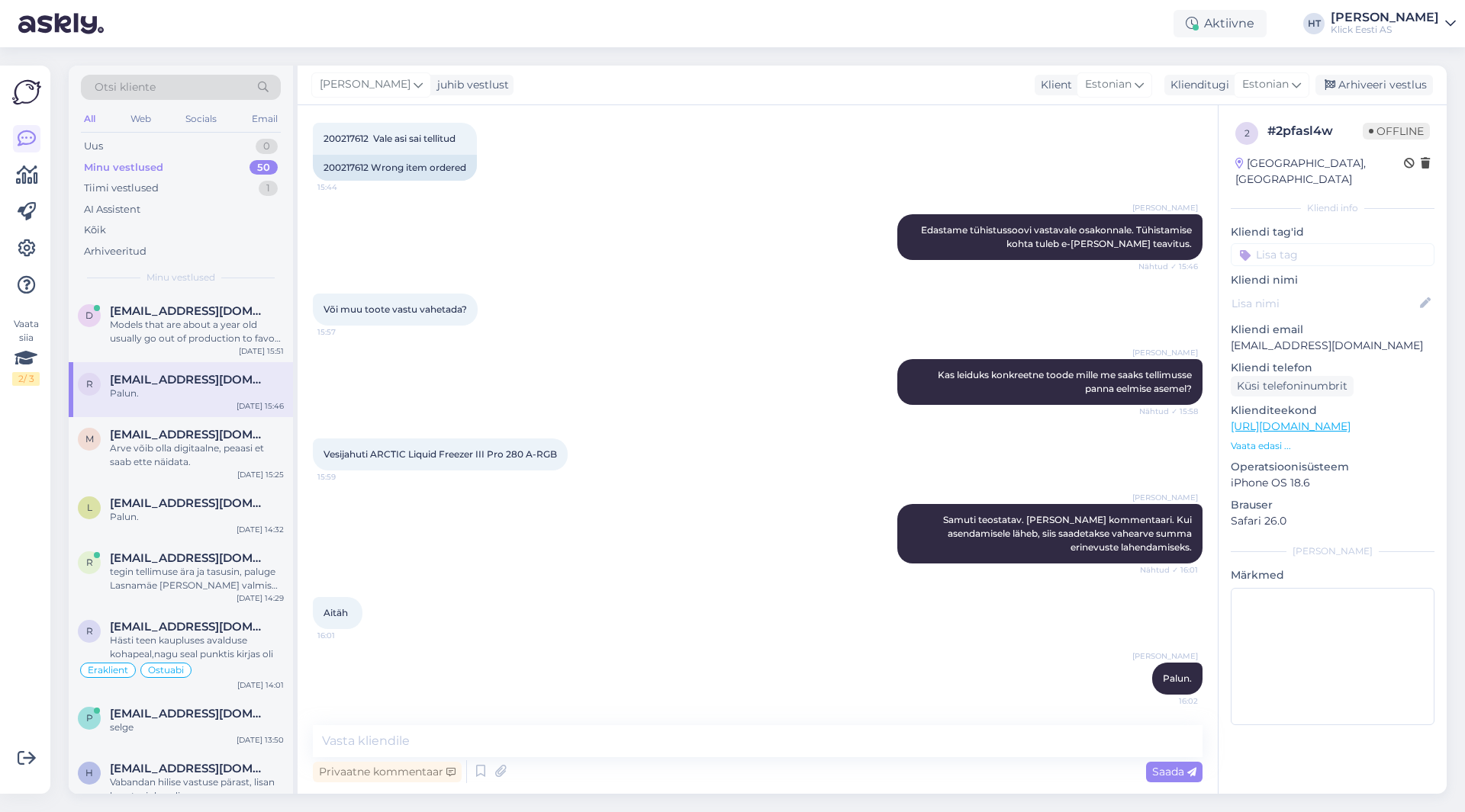
click at [554, 315] on div "Või muu toote vastu vahetada? 15:57" at bounding box center [757, 309] width 890 height 66
click at [187, 171] on div "Minu vestlused 50" at bounding box center [180, 167] width 200 height 21
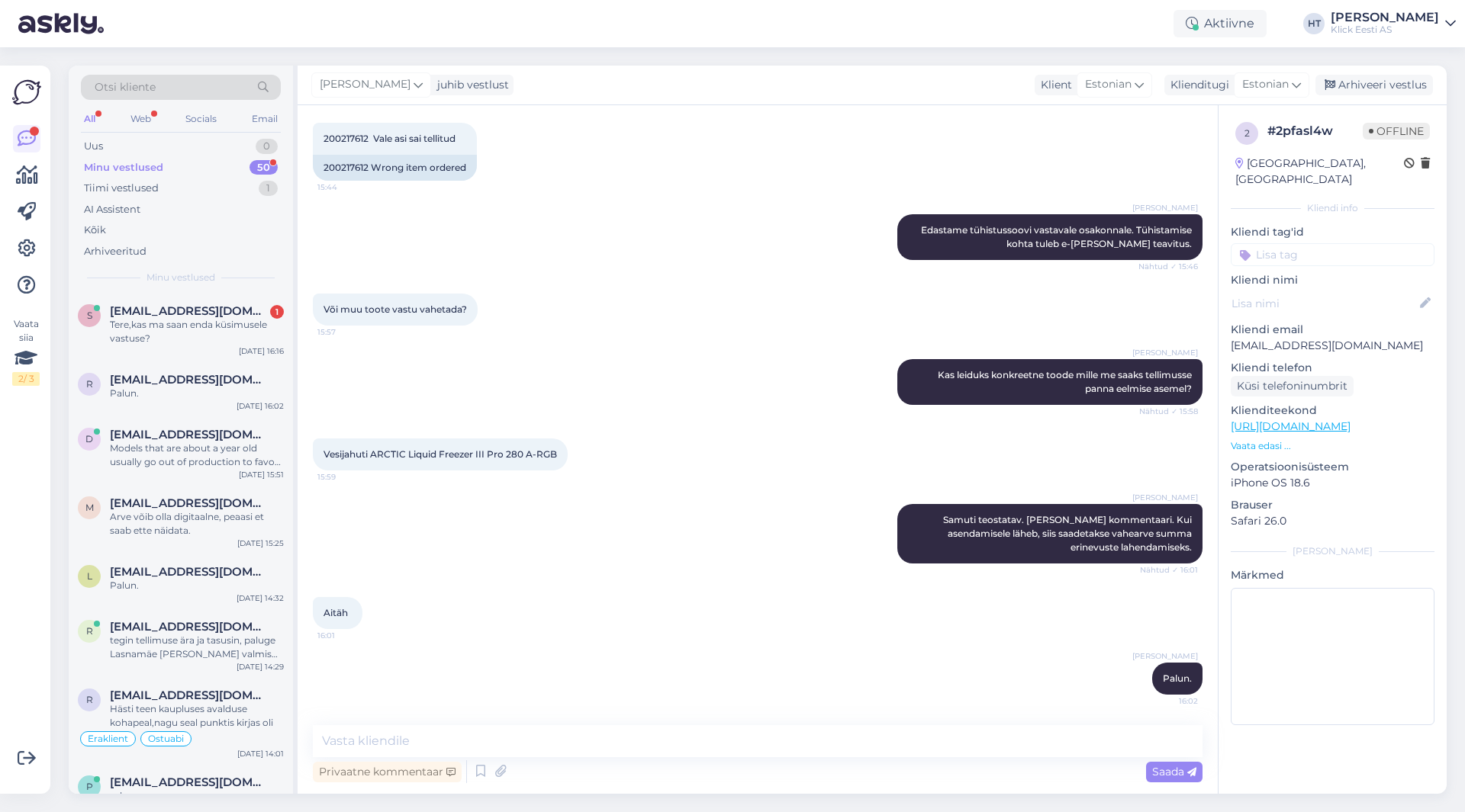
click at [193, 168] on div "Minu vestlused 50" at bounding box center [180, 167] width 200 height 21
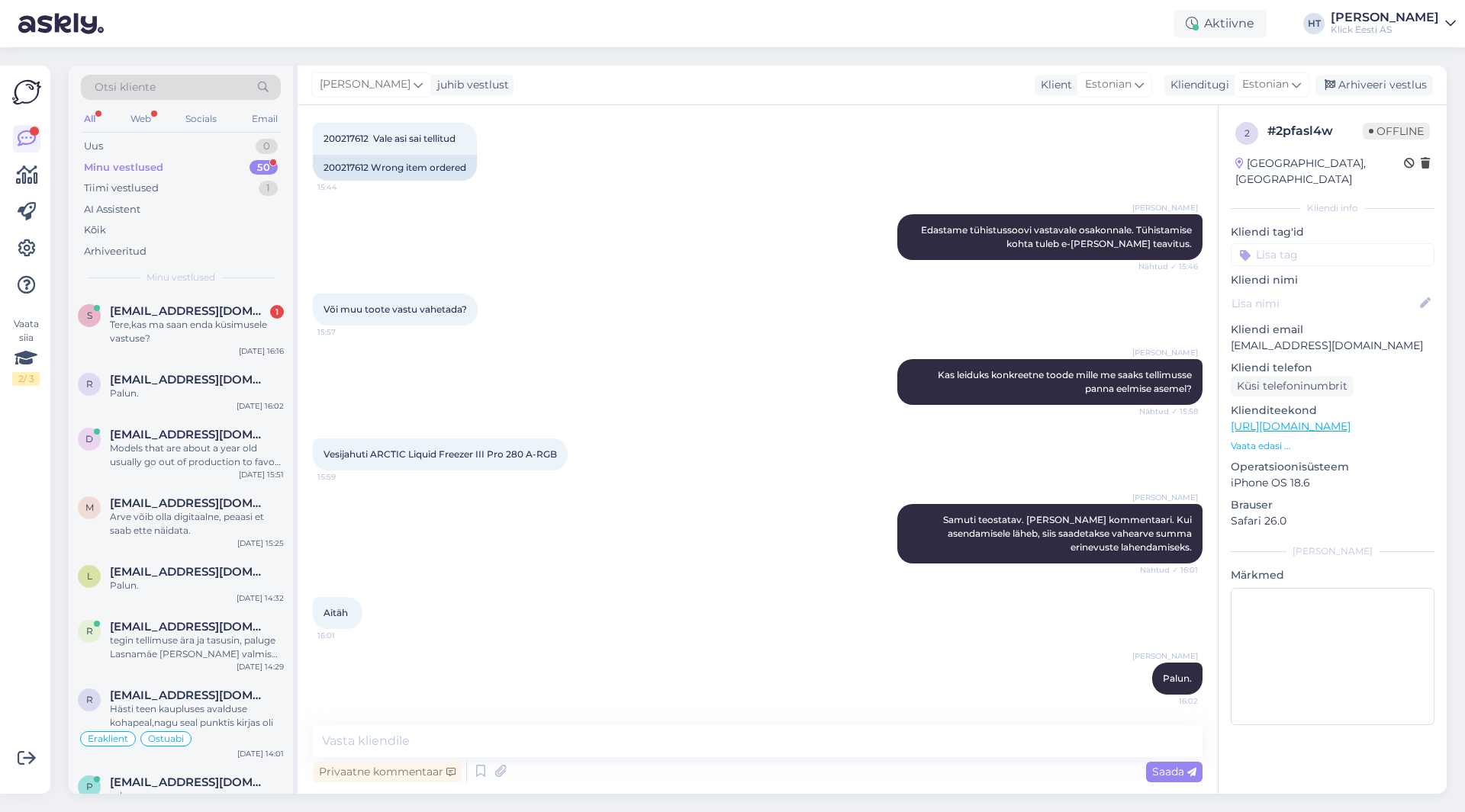
click at [193, 168] on div "Minu vestlused 50" at bounding box center [180, 167] width 200 height 21
click at [189, 310] on span "[EMAIL_ADDRESS][DOMAIN_NAME]" at bounding box center [188, 311] width 158 height 14
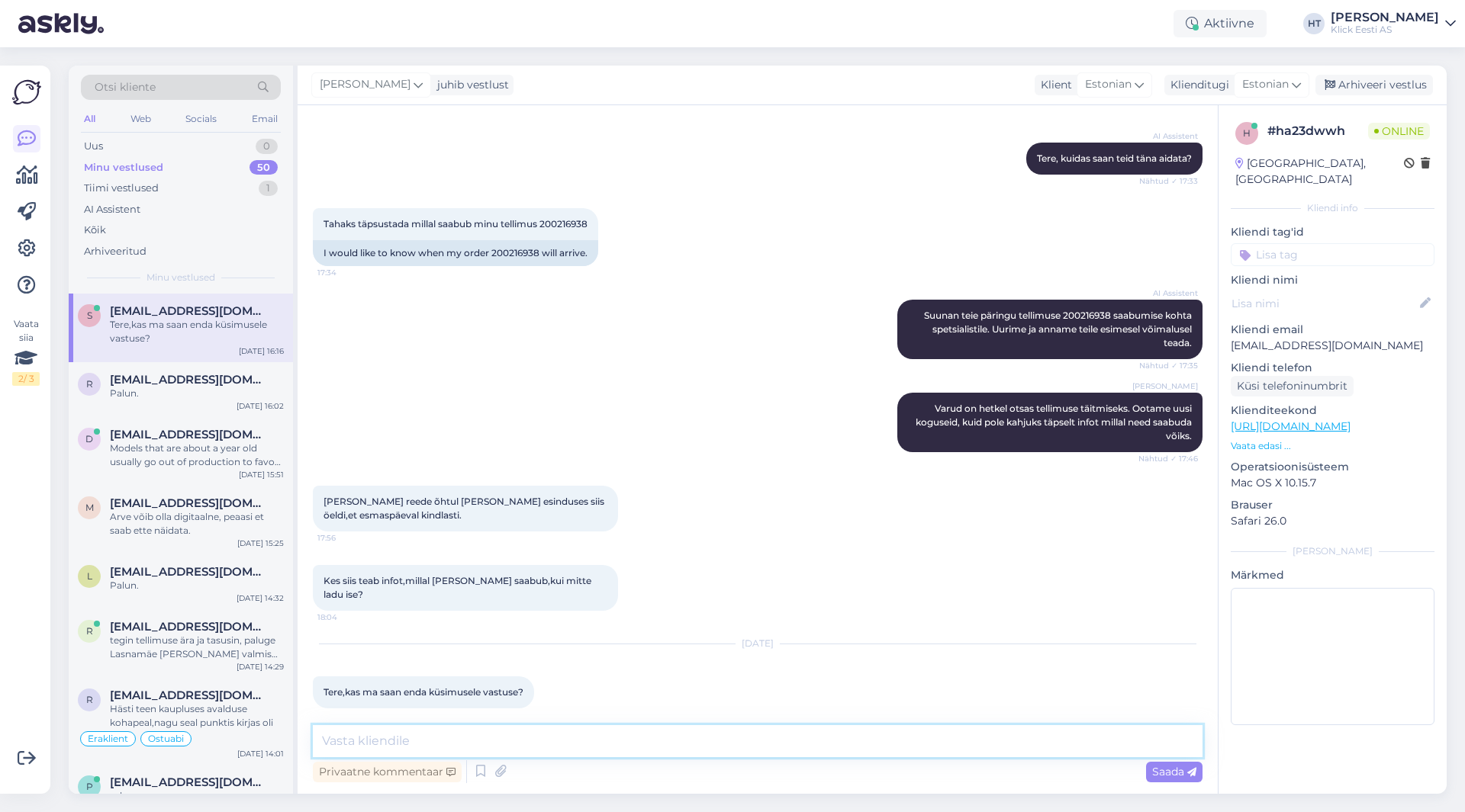
click at [769, 731] on textarea at bounding box center [757, 741] width 890 height 32
type textarea "[PERSON_NAME] ole kahjuks varude täienemise kohta täpset infot olemas."
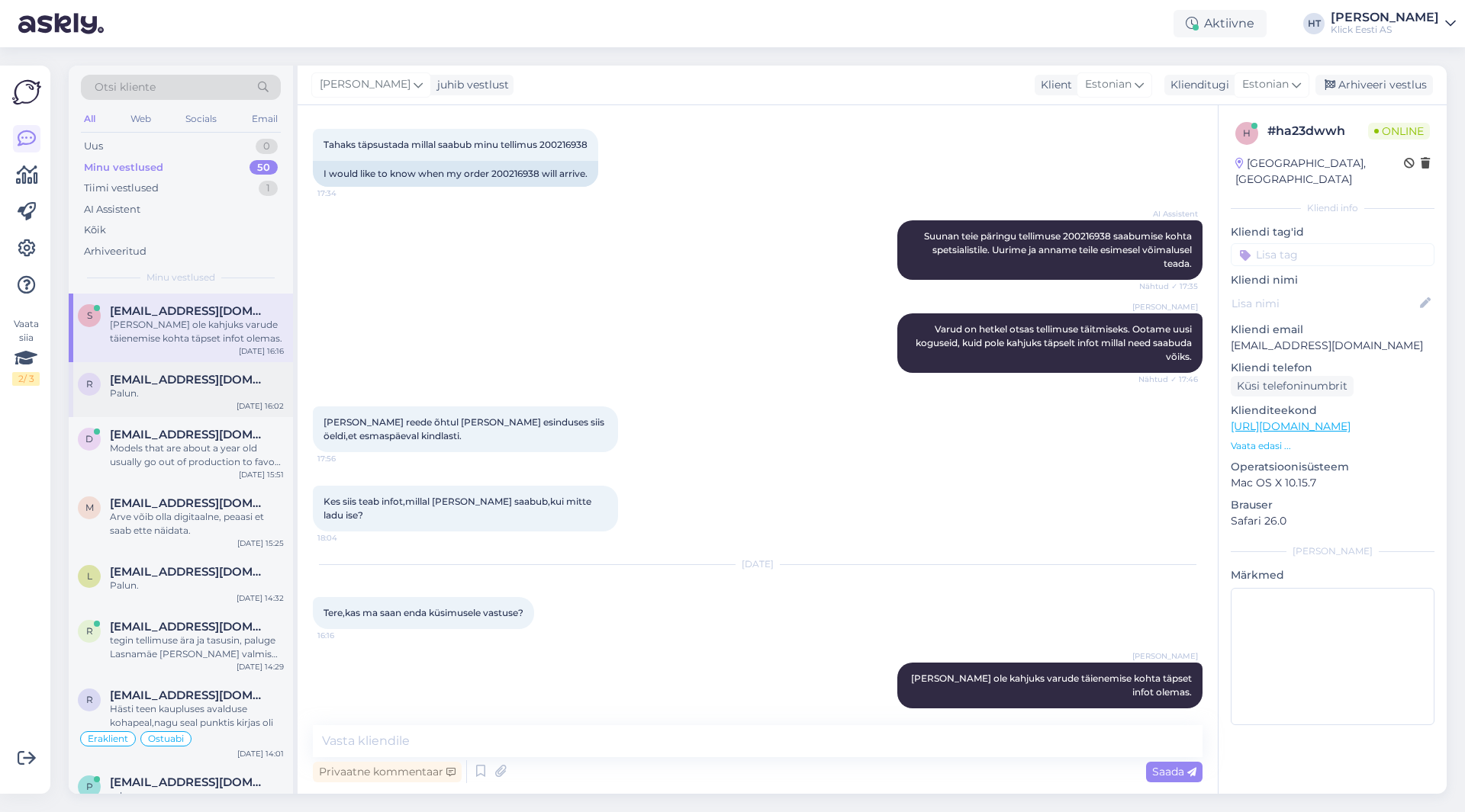
click at [178, 397] on div "Palun." at bounding box center [196, 394] width 174 height 14
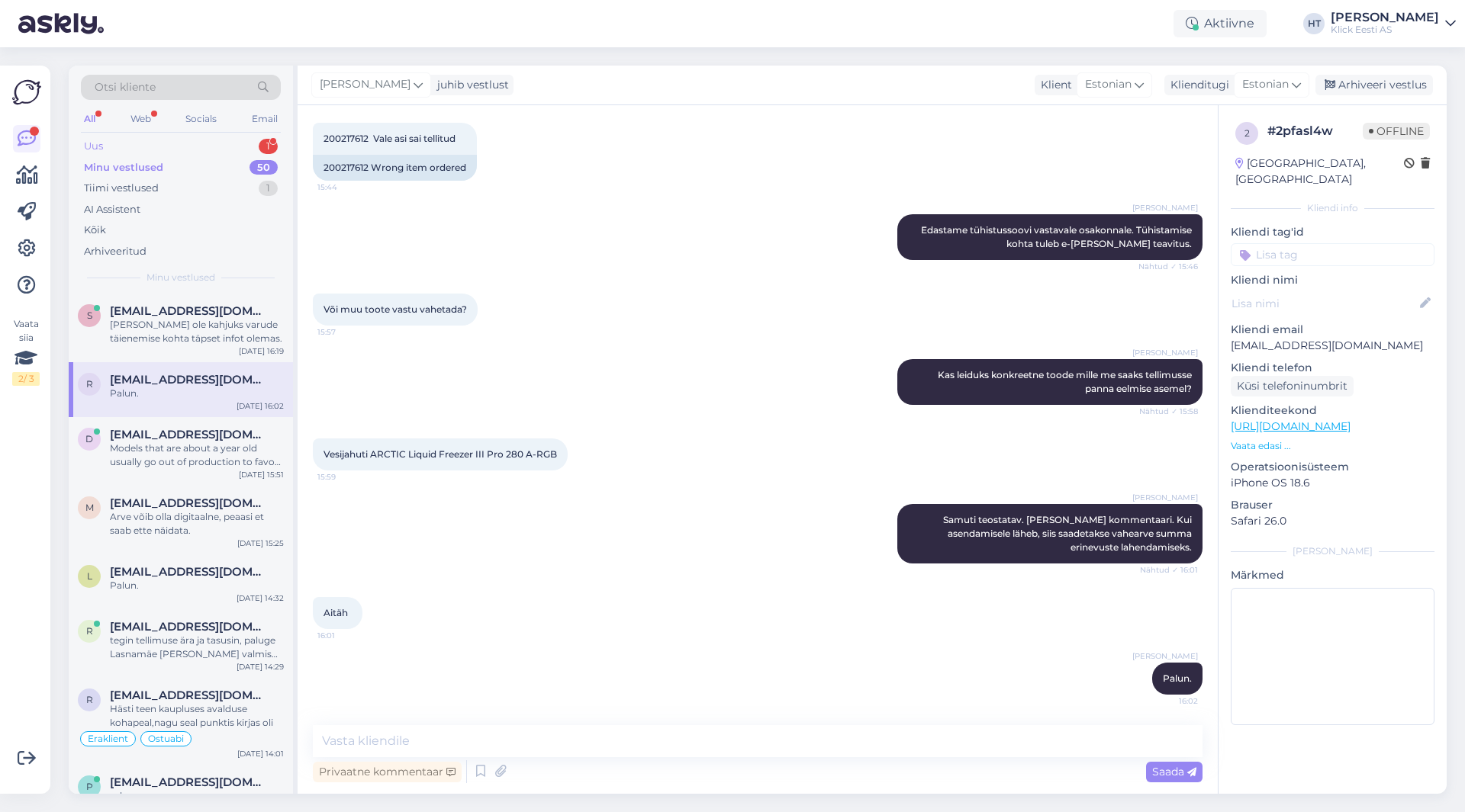
click at [236, 142] on div "Uus 1" at bounding box center [180, 145] width 200 height 21
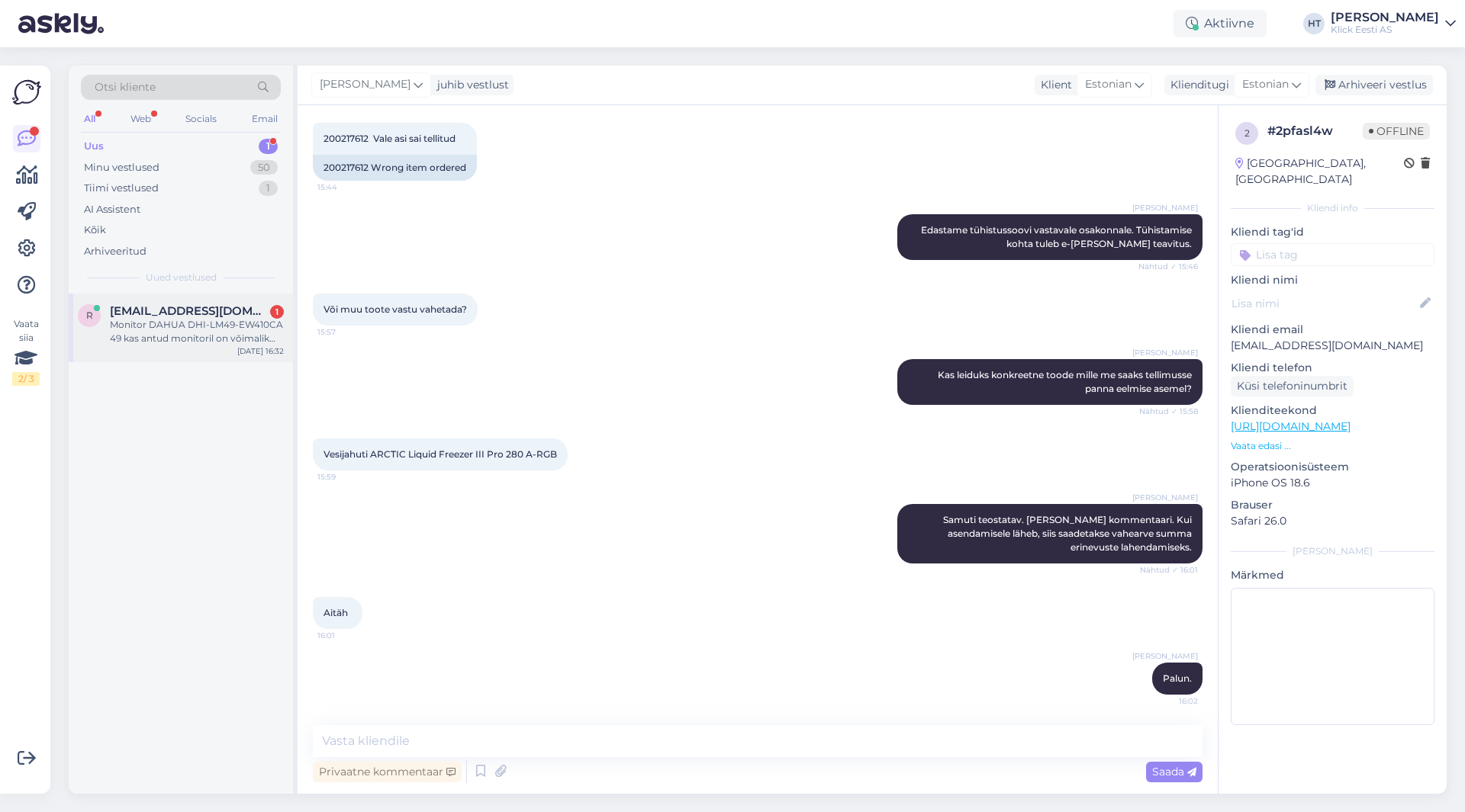
click at [240, 334] on div "Monitor DAHUA DHI-LM49-EW410CA 49 kas antud monitoril on võimalik mitut pilti k…" at bounding box center [196, 332] width 174 height 28
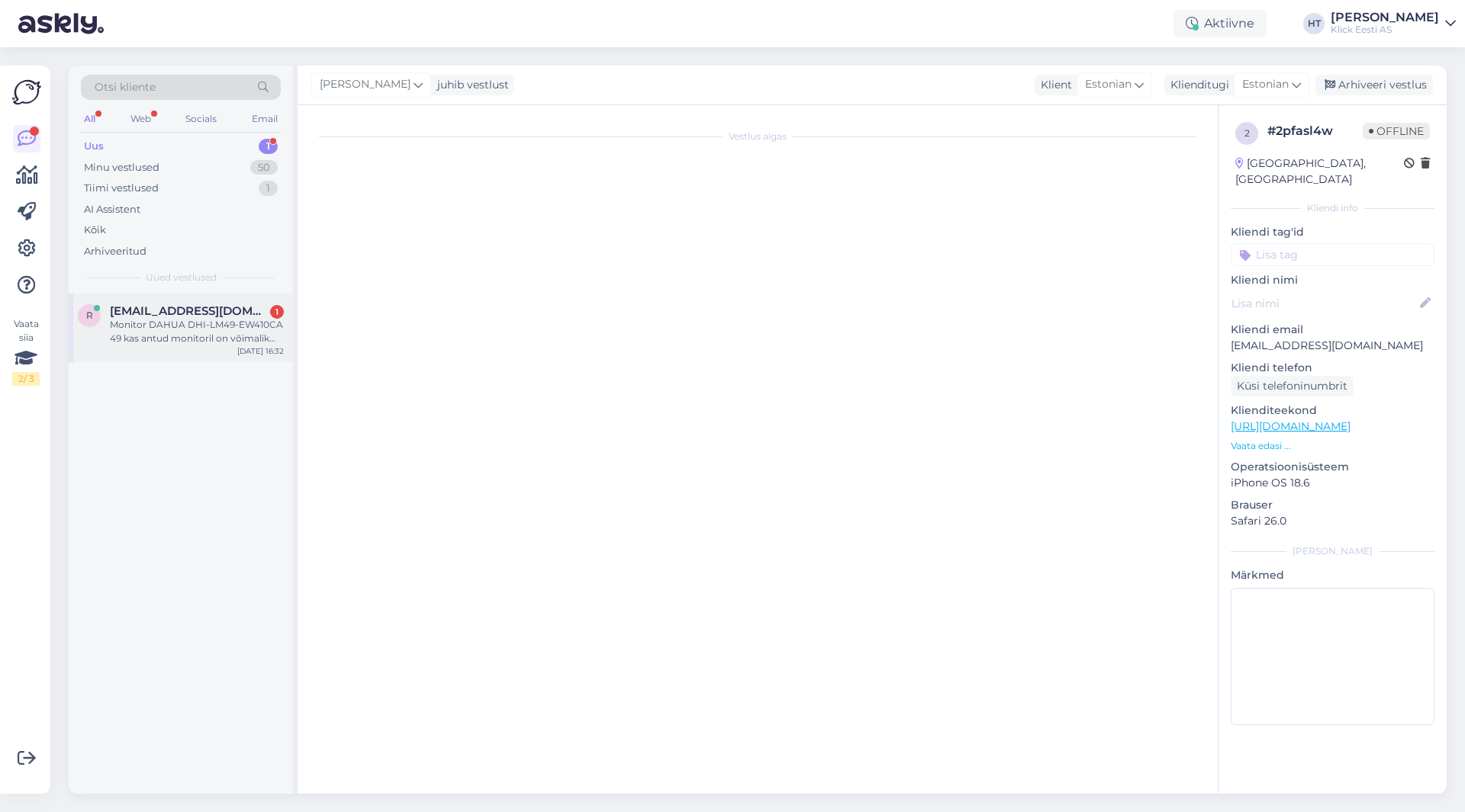
scroll to position [0, 0]
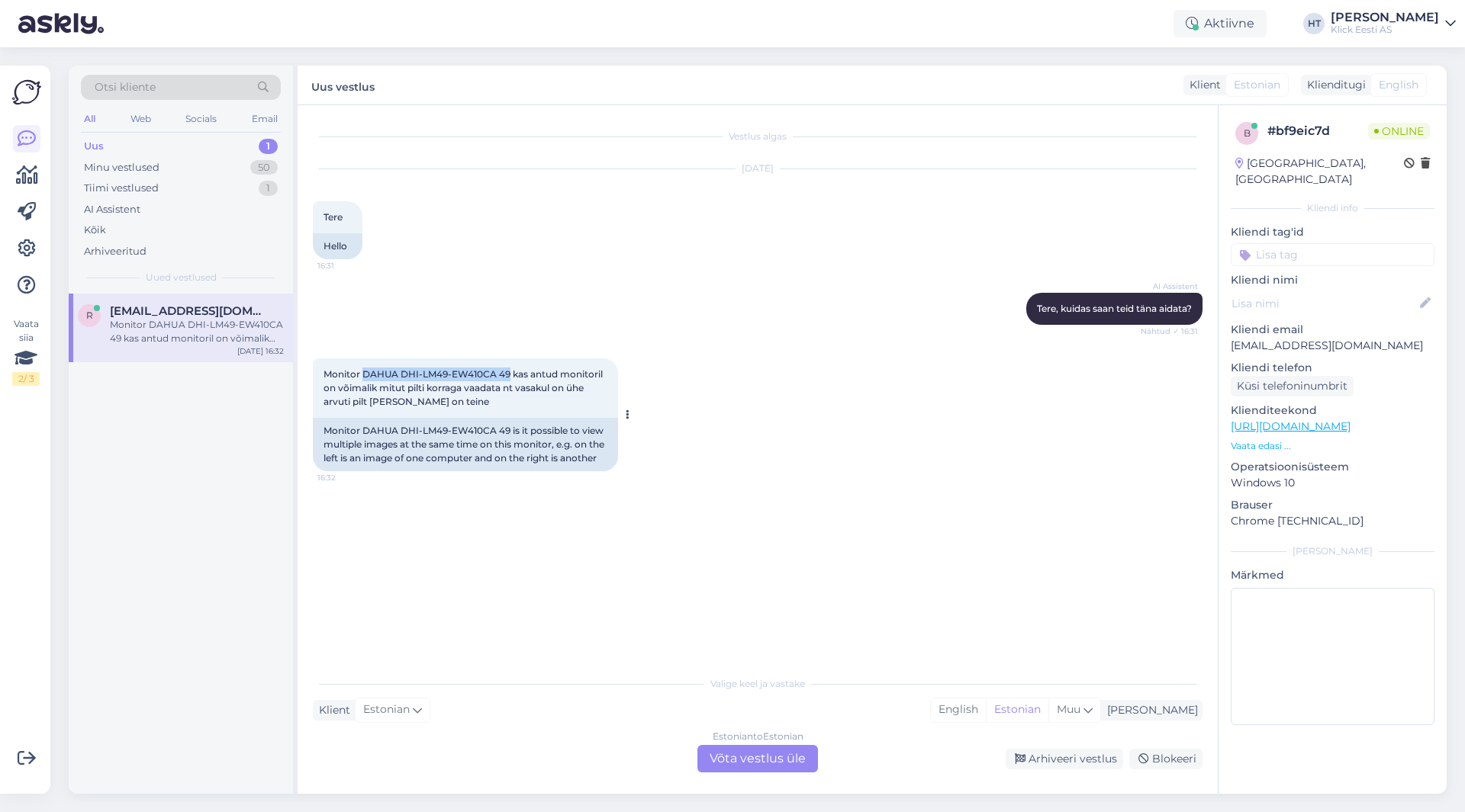
drag, startPoint x: 364, startPoint y: 371, endPoint x: 508, endPoint y: 375, distance: 144.1
click at [508, 375] on span "Monitor DAHUA DHI-LM49-EW410CA 49 kas antud monitoril on võimalik mitut pilti k…" at bounding box center [464, 387] width 282 height 39
click at [646, 627] on div "Vestlus algas [DATE] Tere 16:31 Hello AI Assistent [PERSON_NAME], kuidas saan t…" at bounding box center [763, 387] width 903 height 534
click at [764, 752] on div "Estonian to Estonian Võta vestlus üle" at bounding box center [757, 759] width 120 height 28
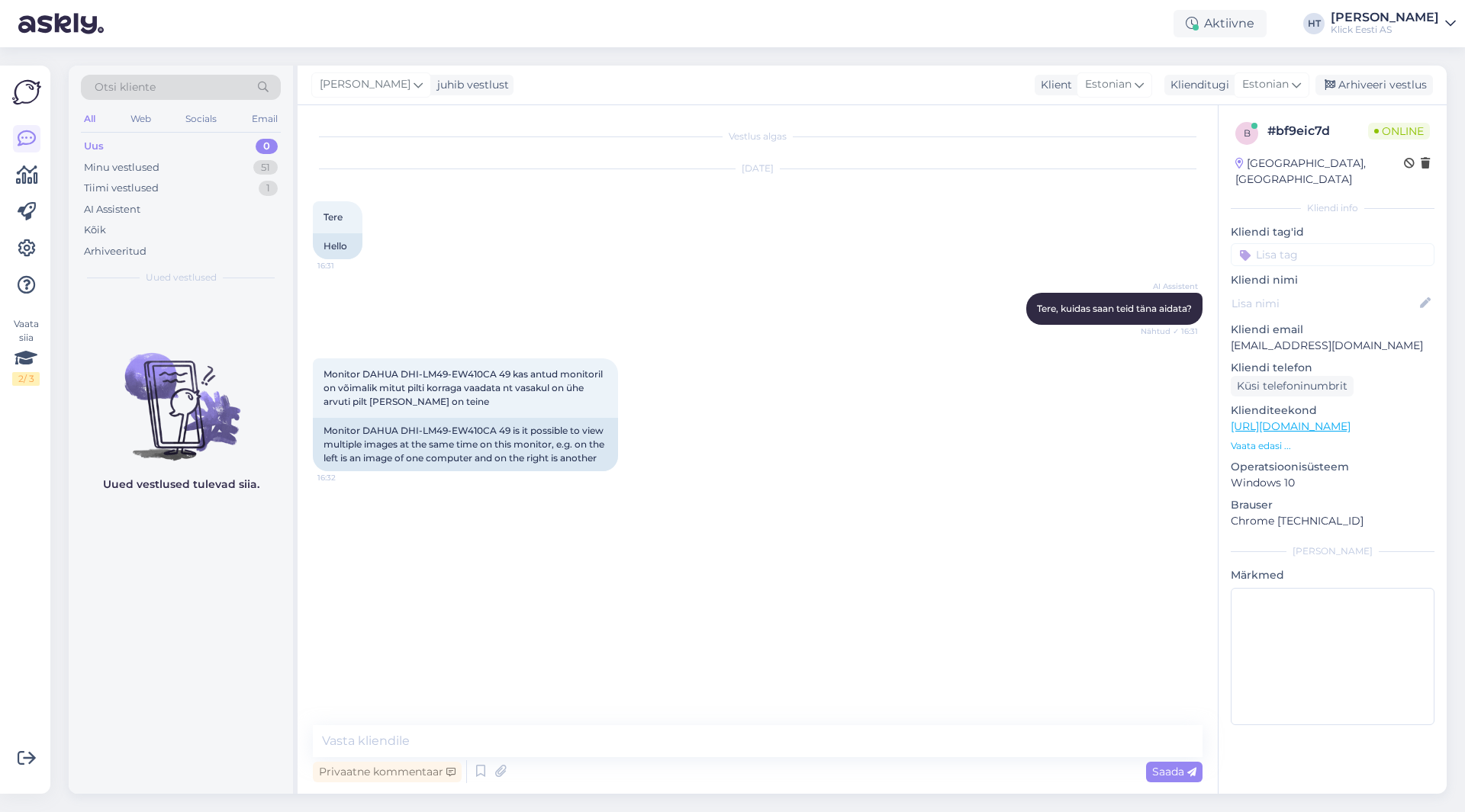
click at [572, 722] on div "Vestlus algas [DATE] Tere 16:31 Hello AI Assistent [PERSON_NAME], kuidas saan t…" at bounding box center [757, 450] width 920 height 689
click at [578, 731] on textarea at bounding box center [757, 741] width 890 height 32
paste textarea "Picture-by-Picture (PBP)"
type textarea "Picture-by-Picture (PBP) tugi on monitoril olemas."
click at [164, 207] on div "AI Assistent" at bounding box center [180, 209] width 200 height 21
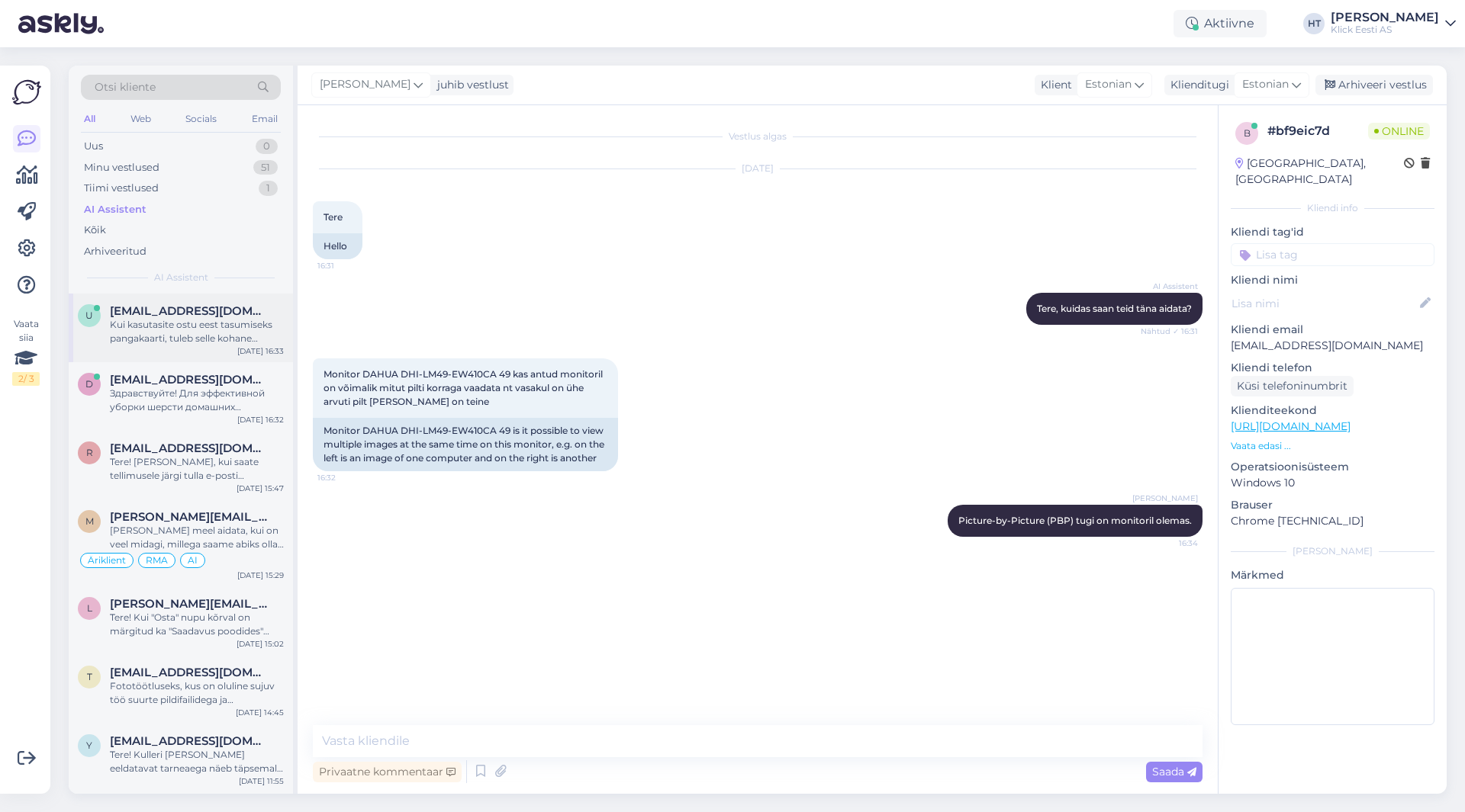
click at [218, 336] on div "Kui kasutasite ostu eest tasumiseks pangakaarti, tuleb selle kohane maksekorral…" at bounding box center [196, 332] width 174 height 28
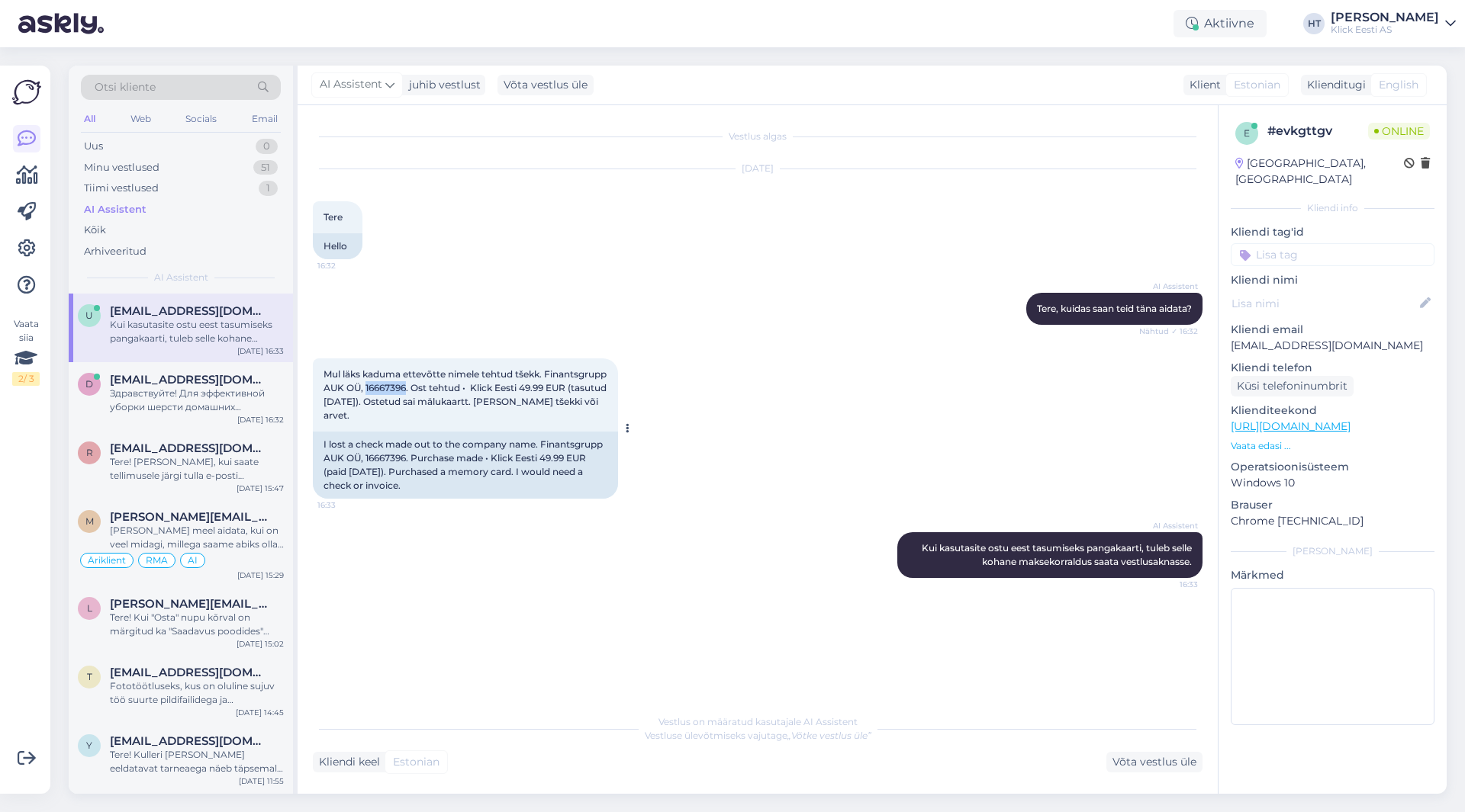
drag, startPoint x: 432, startPoint y: 387, endPoint x: 472, endPoint y: 387, distance: 40.0
click at [472, 387] on span "Mul läks kaduma ettevõtte nimele tehtud tšekk. Finantsgrupp AUK OÜ, 16667396. O…" at bounding box center [466, 394] width 286 height 53
click at [485, 420] on div "Mul läks kaduma ettevõtte nimele tehtud tšekk. Finantsgrupp AUK OÜ, 16667396. O…" at bounding box center [465, 395] width 306 height 74
drag, startPoint x: 431, startPoint y: 387, endPoint x: 473, endPoint y: 387, distance: 42.0
click at [473, 387] on span "Mul läks kaduma ettevõtte nimele tehtud tšekk. Finantsgrupp AUK OÜ, 16667396. O…" at bounding box center [466, 394] width 286 height 53
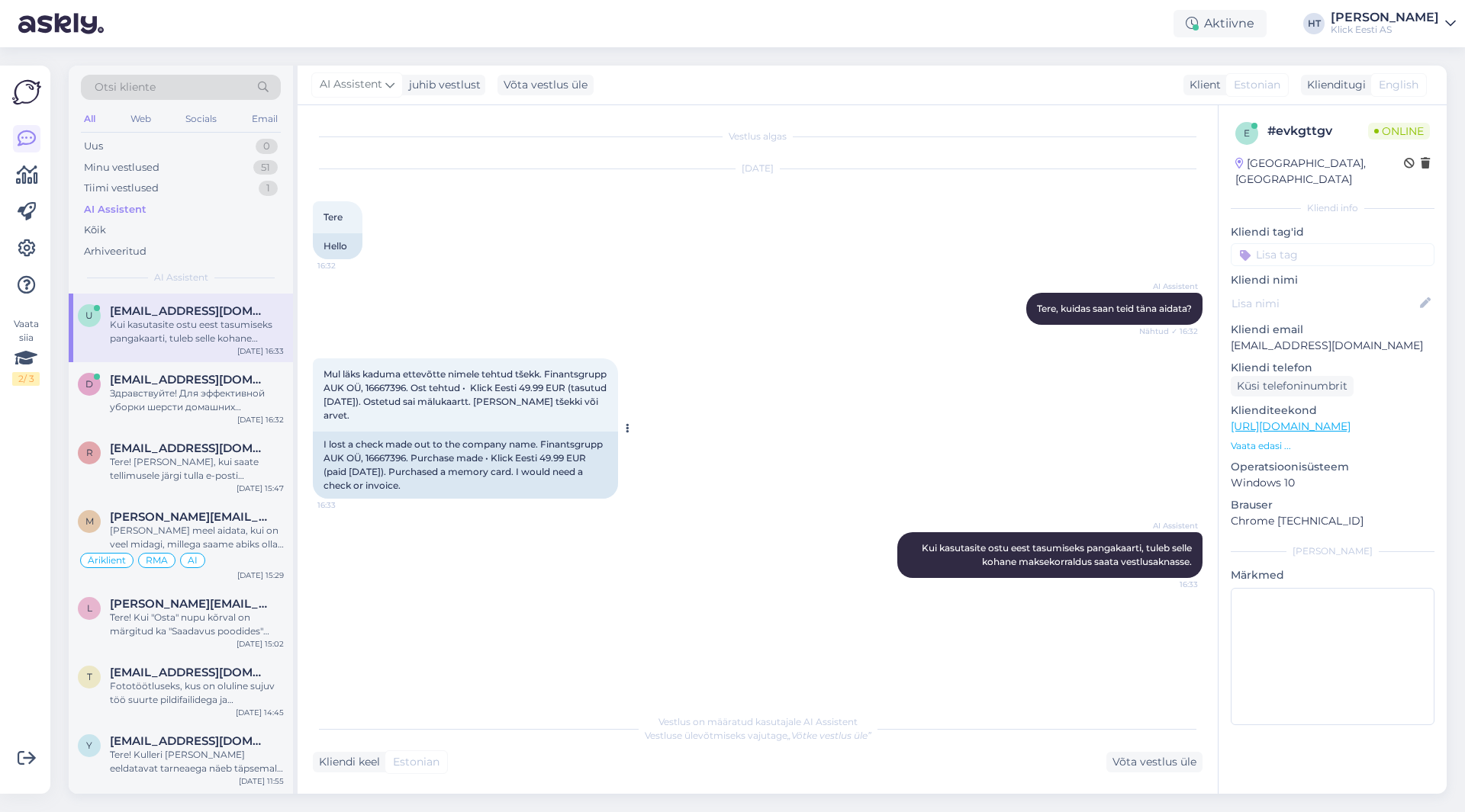
click at [513, 402] on span "Mul läks kaduma ettevõtte nimele tehtud tšekk. Finantsgrupp AUK OÜ, 16667396. O…" at bounding box center [466, 394] width 286 height 53
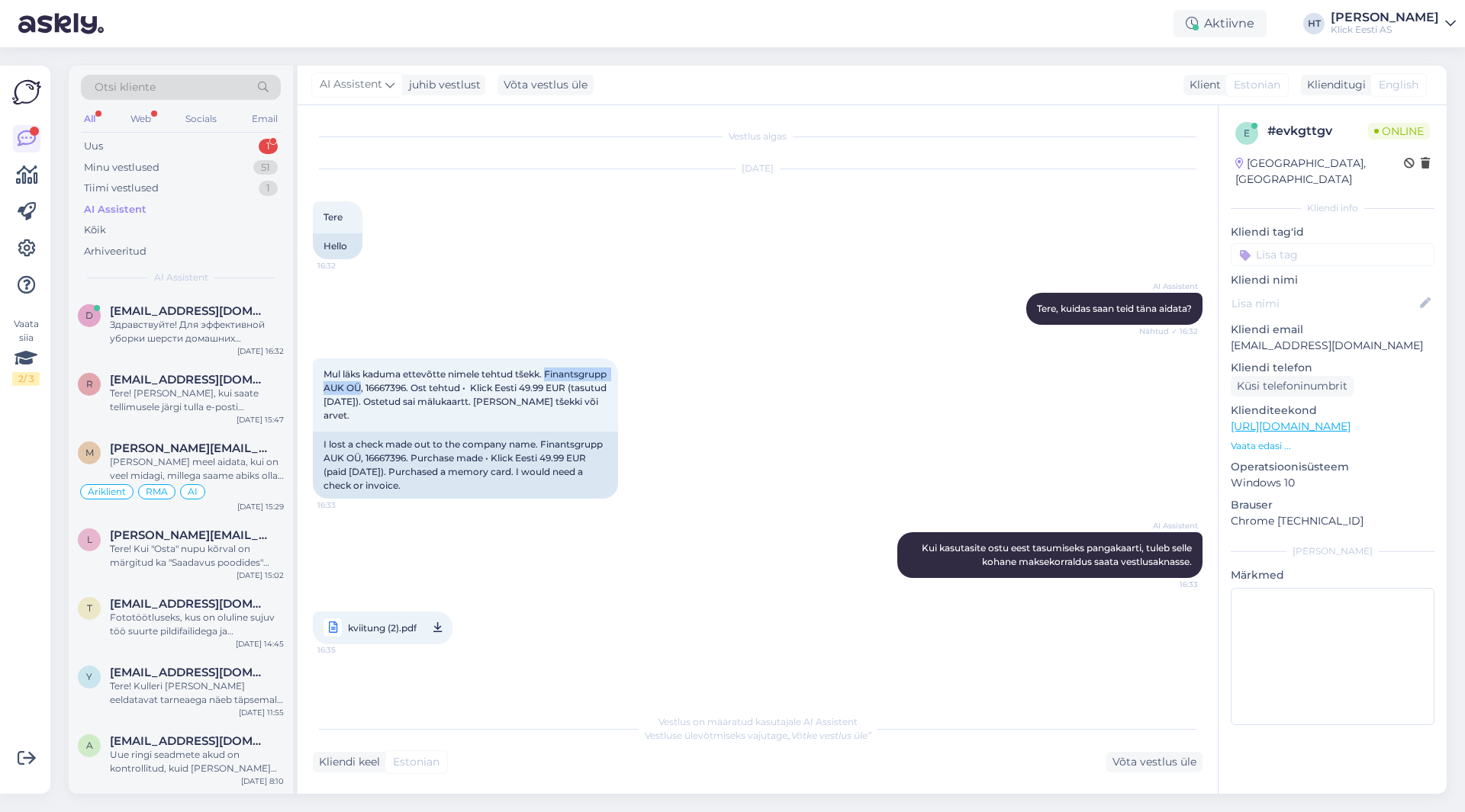
drag, startPoint x: 325, startPoint y: 387, endPoint x: 426, endPoint y: 387, distance: 101.0
click at [425, 387] on div "Mul läks kaduma ettevõtte nimele tehtud tšekk. Finantsgrupp AUK OÜ, 16667396. O…" at bounding box center [757, 428] width 890 height 174
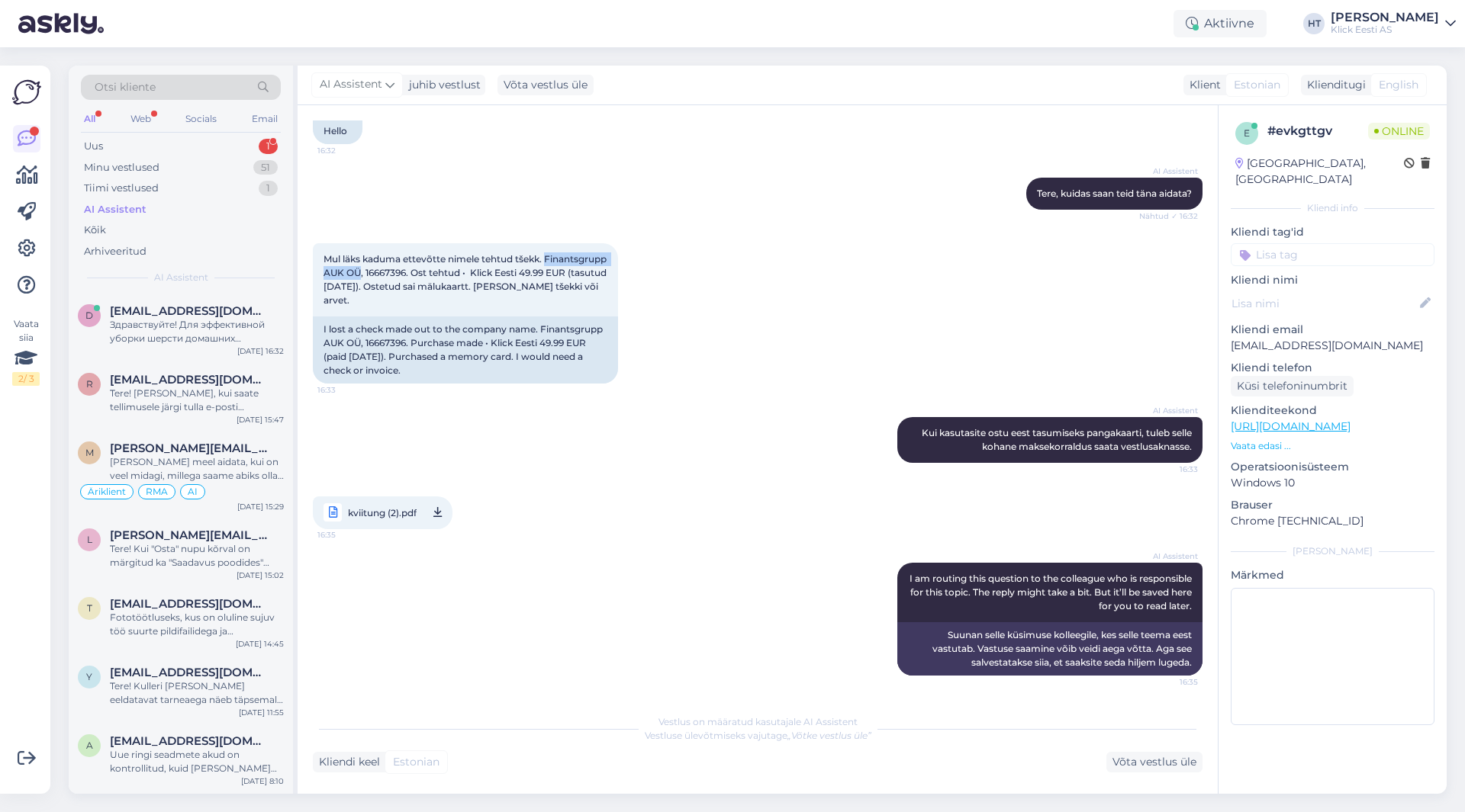
click at [453, 393] on div "Mul läks kaduma ettevõtte nimele tehtud tšekk. Finantsgrupp AUK OÜ, 16667396. O…" at bounding box center [757, 313] width 890 height 174
click at [600, 520] on div "kviitung (2).pdf 16:35" at bounding box center [757, 512] width 890 height 67
click at [258, 145] on div "Uus 1" at bounding box center [180, 145] width 200 height 21
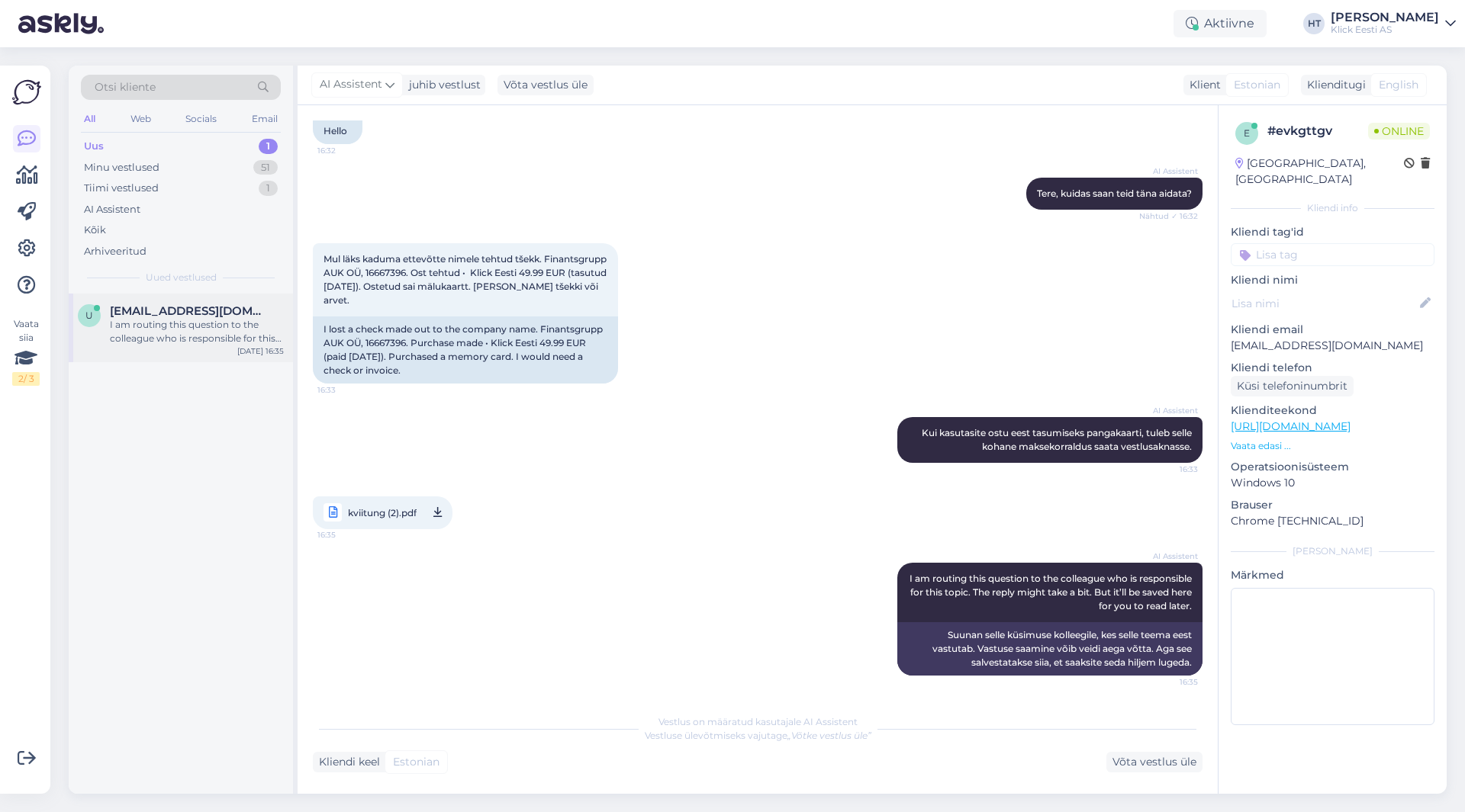
click at [200, 325] on div "I am routing this question to the colleague who is responsible for this topic. …" at bounding box center [196, 332] width 174 height 28
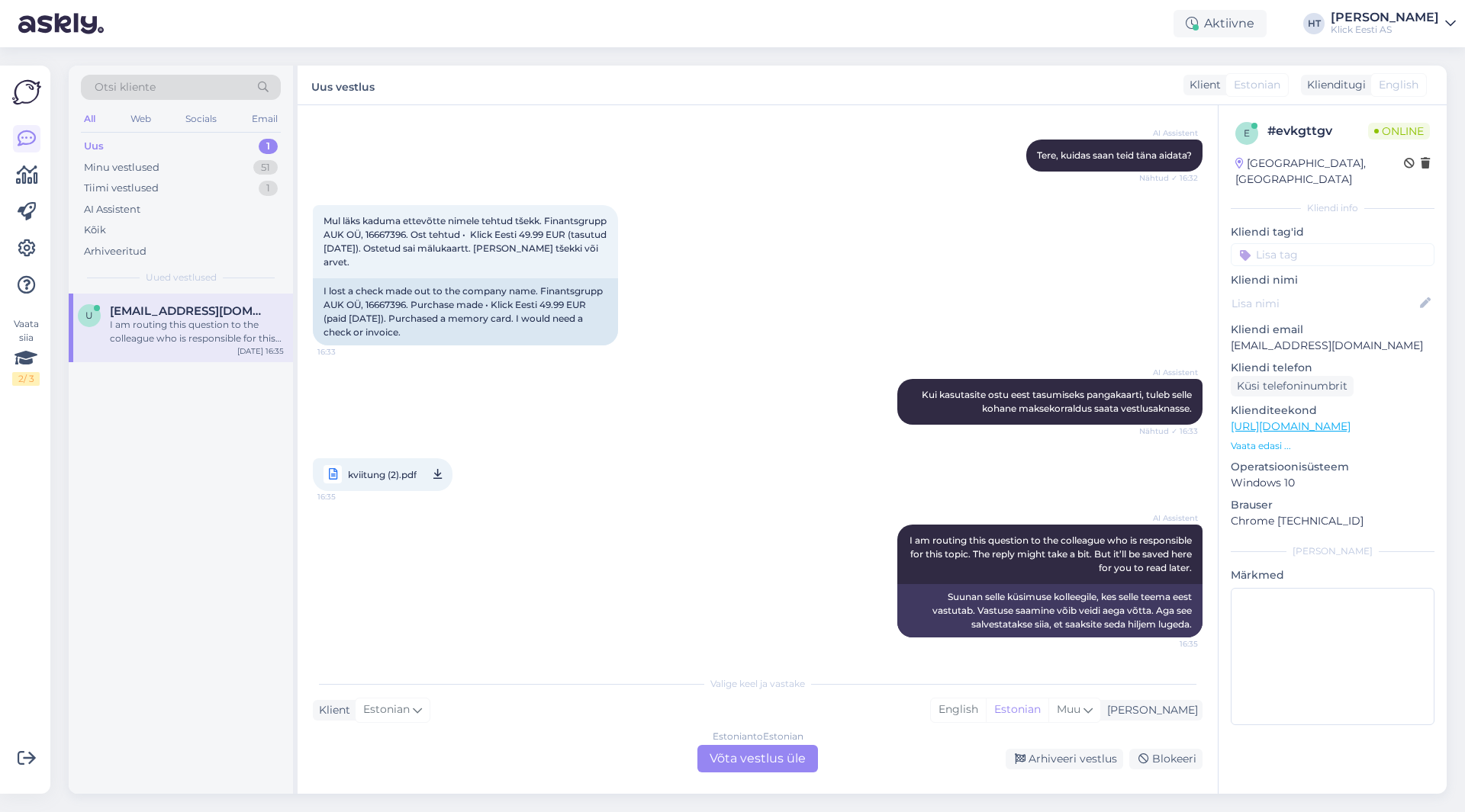
click at [769, 762] on div "Estonian to Estonian Võta vestlus üle" at bounding box center [757, 759] width 120 height 28
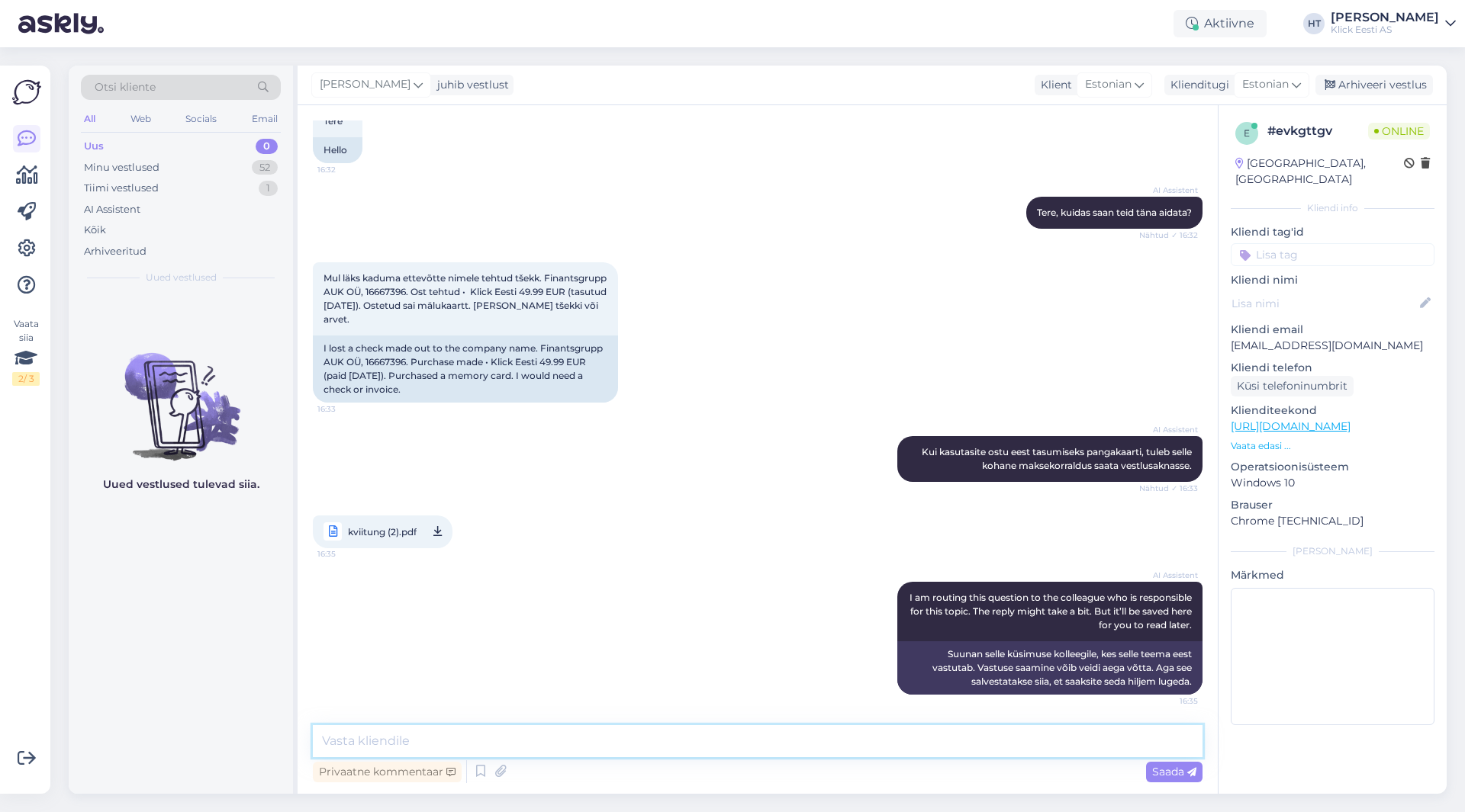
click at [769, 749] on textarea at bounding box center [757, 741] width 890 height 32
type textarea "[PERSON_NAME]."
click at [502, 772] on icon at bounding box center [500, 771] width 21 height 23
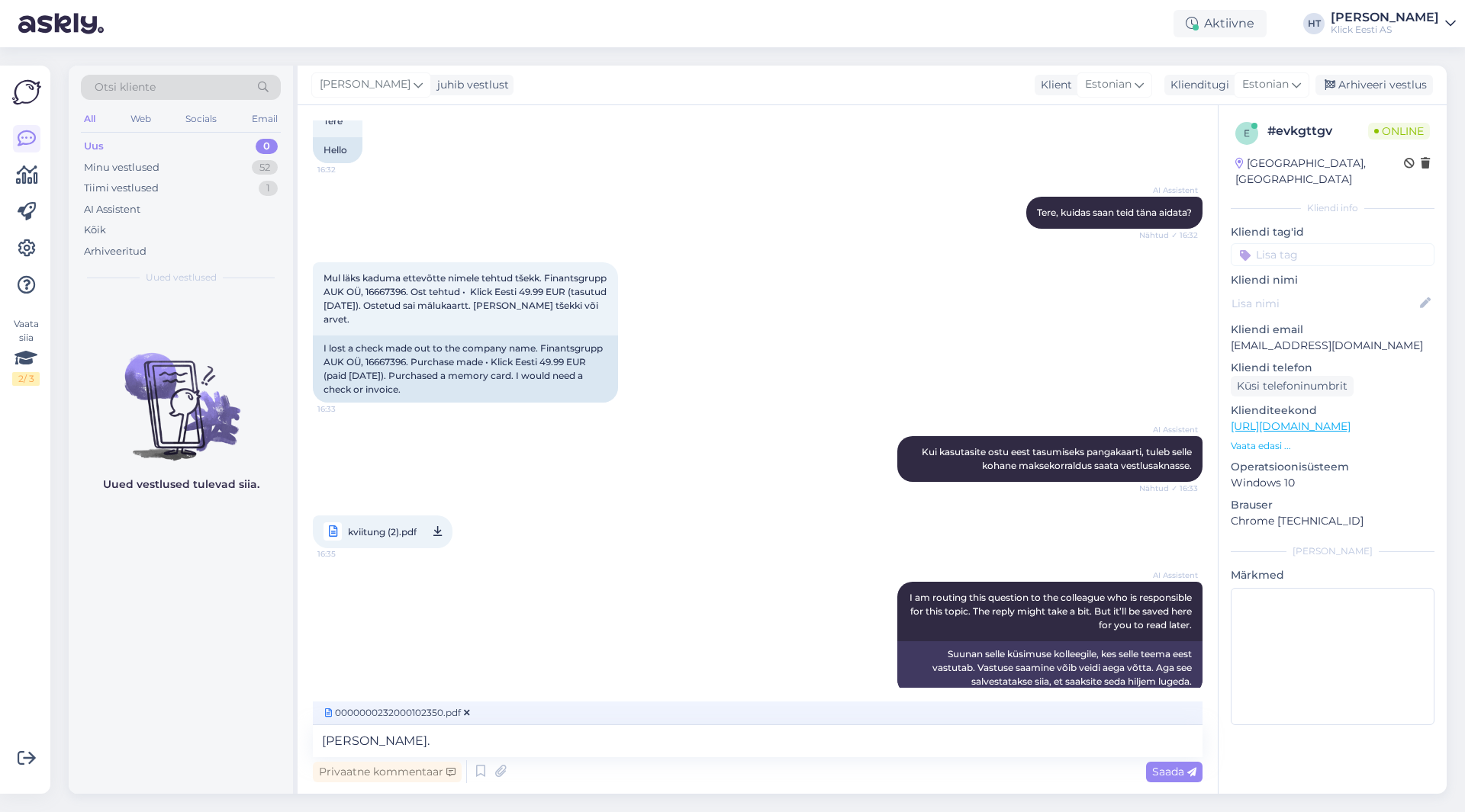
scroll to position [119, 0]
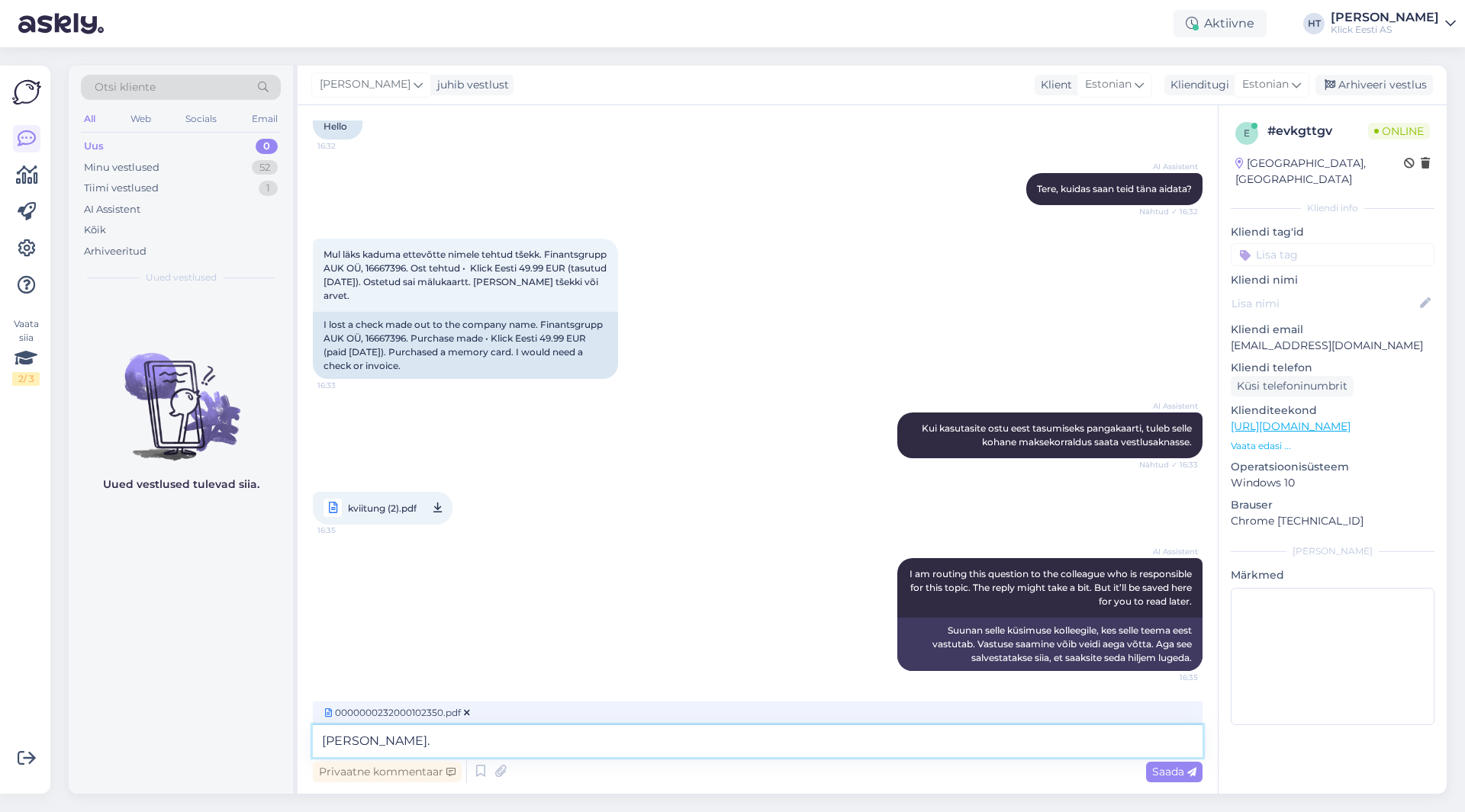
click at [543, 739] on textarea "[PERSON_NAME]." at bounding box center [757, 741] width 890 height 32
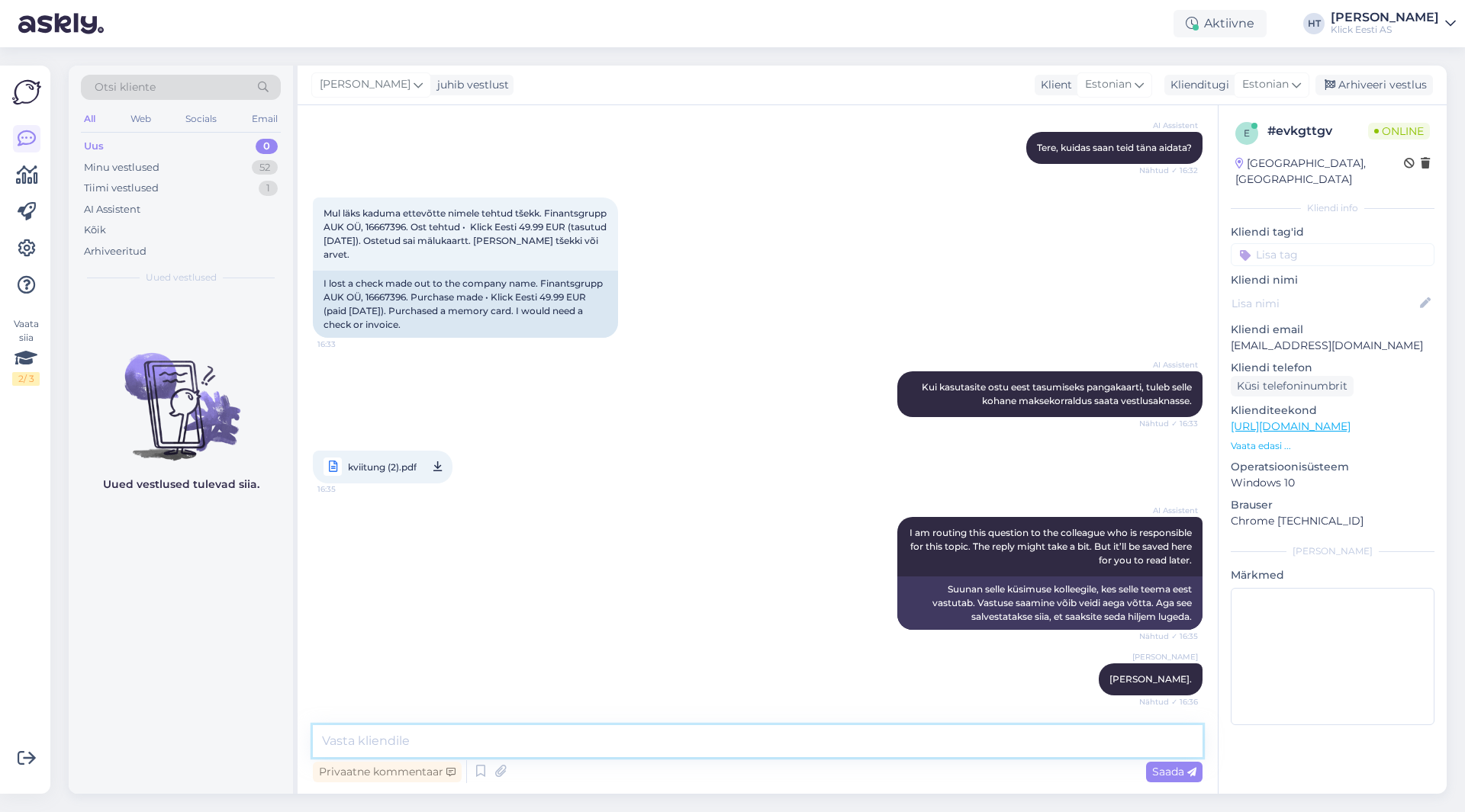
scroll to position [228, 0]
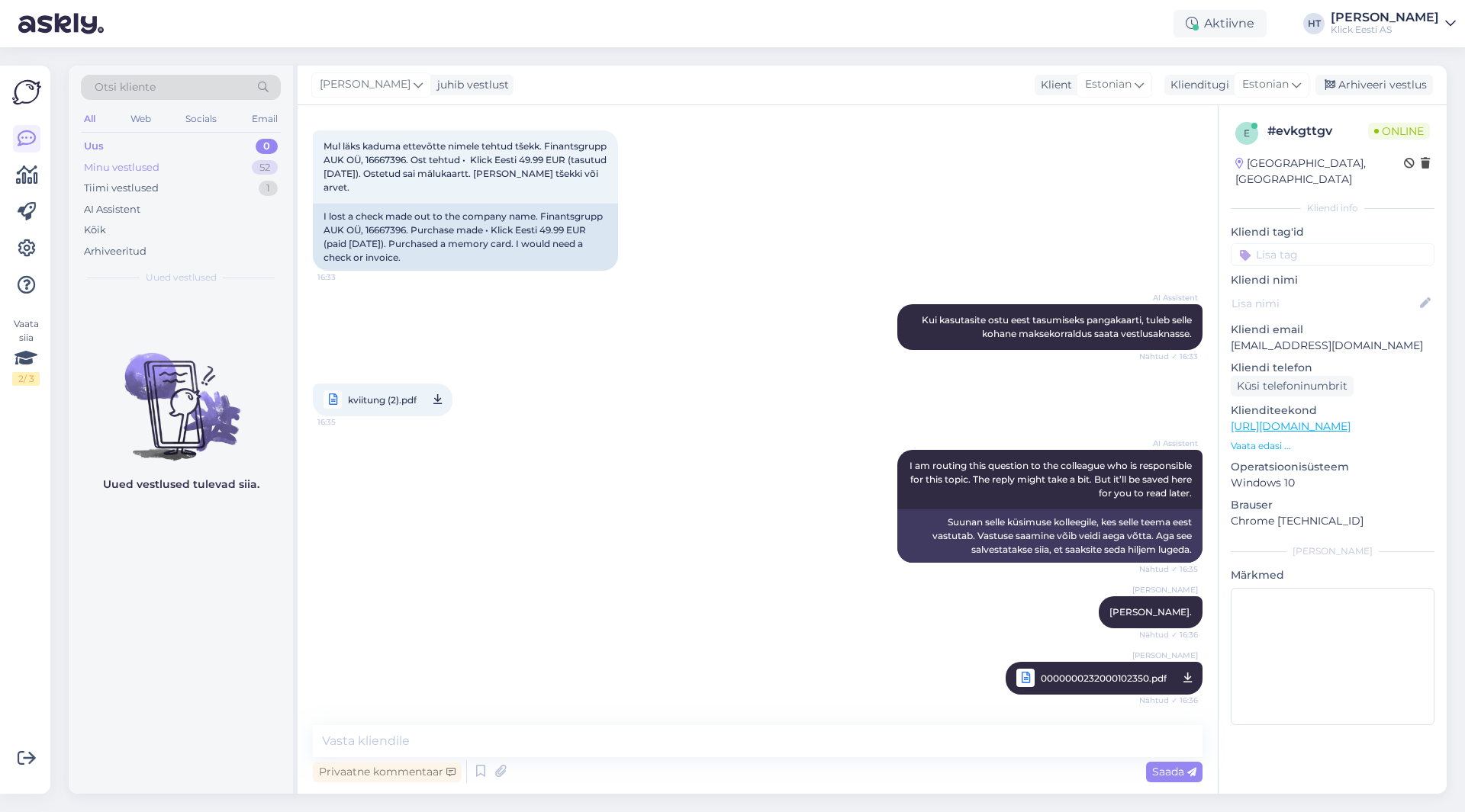
click at [224, 176] on div "Minu vestlused 52" at bounding box center [180, 167] width 200 height 21
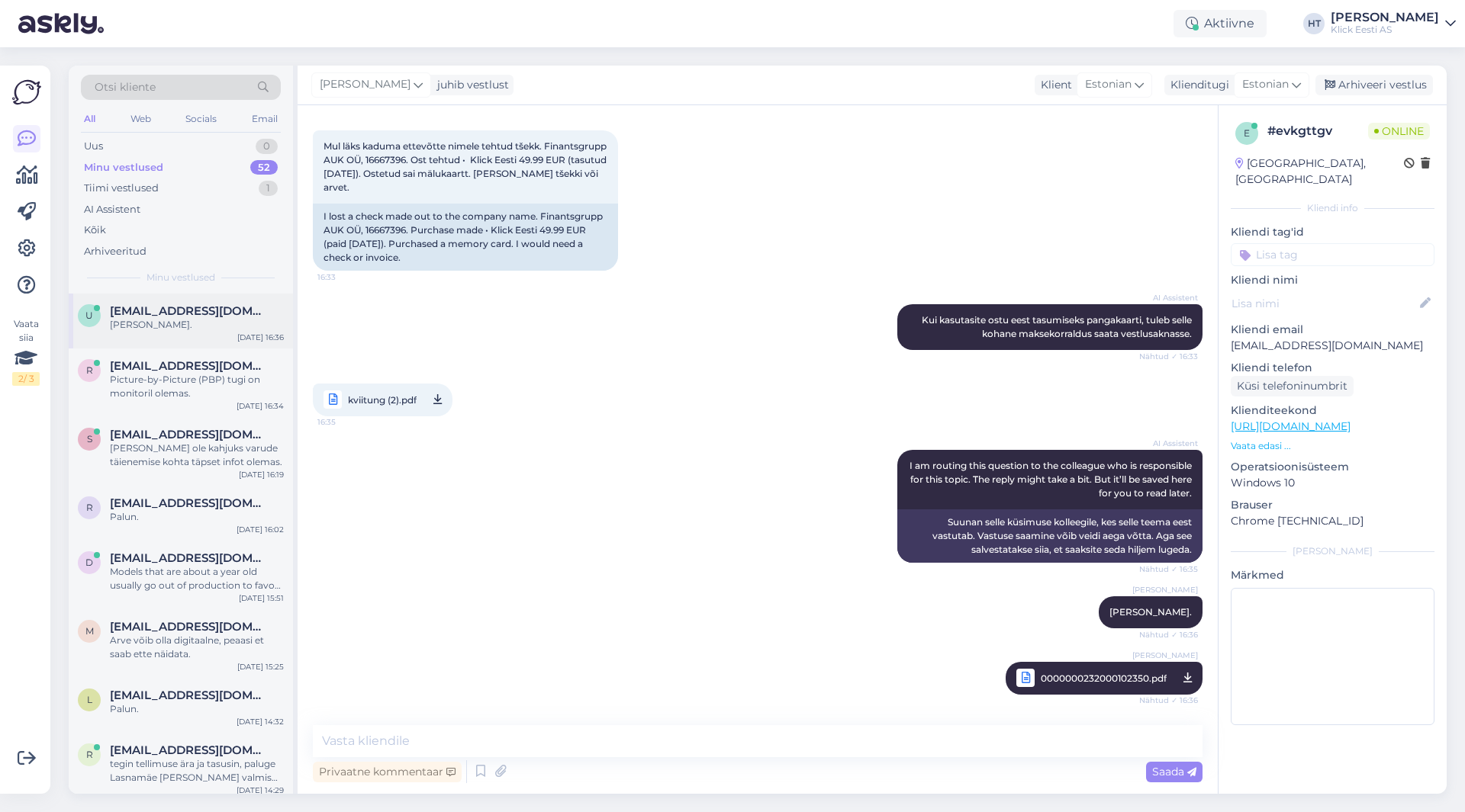
click at [253, 331] on div "[PERSON_NAME]." at bounding box center [196, 325] width 174 height 14
click at [234, 375] on div "Picture-by-Picture (PBP) tugi on monitoril olemas." at bounding box center [196, 387] width 174 height 28
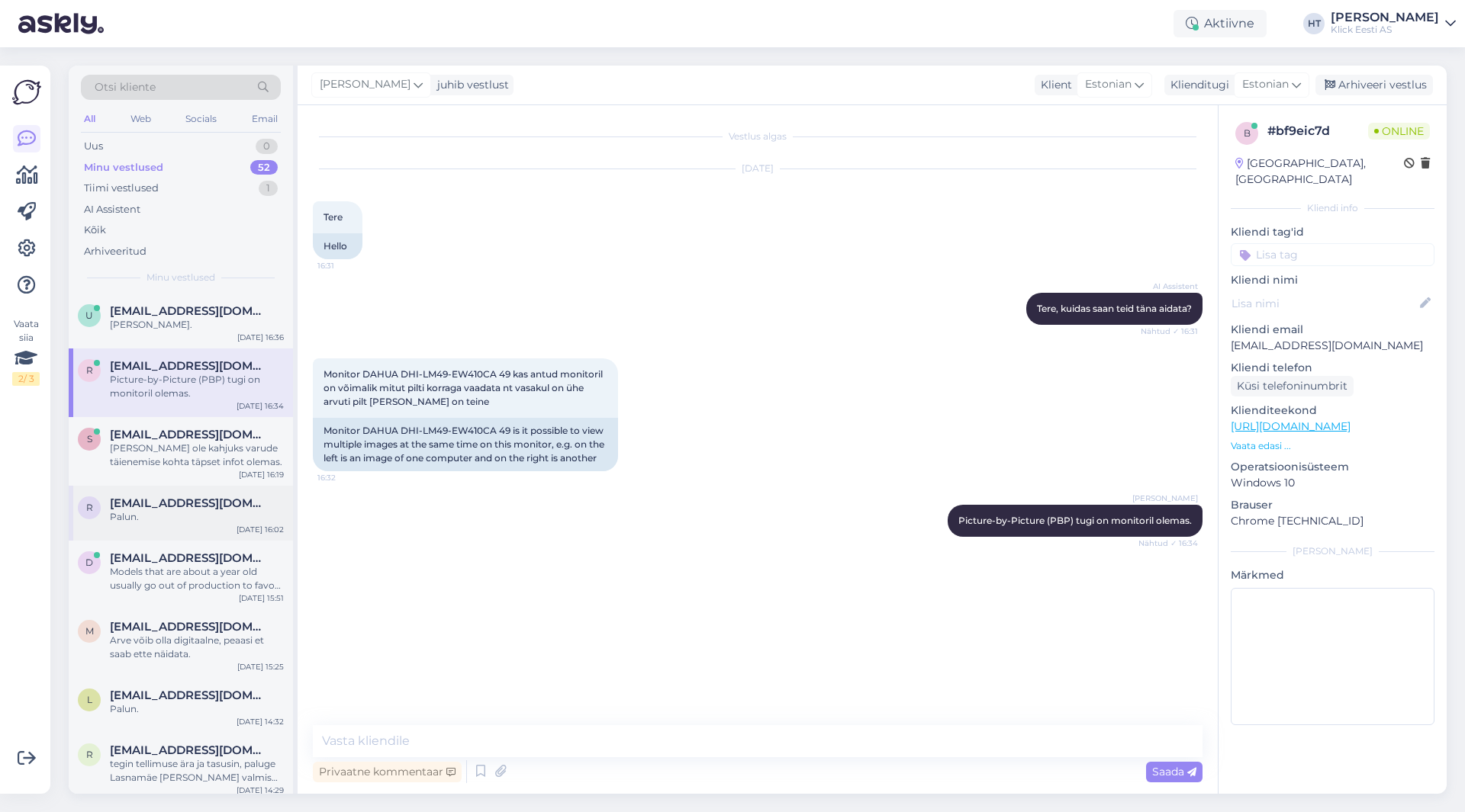
click at [190, 502] on span "[EMAIL_ADDRESS][DOMAIN_NAME]" at bounding box center [188, 504] width 158 height 14
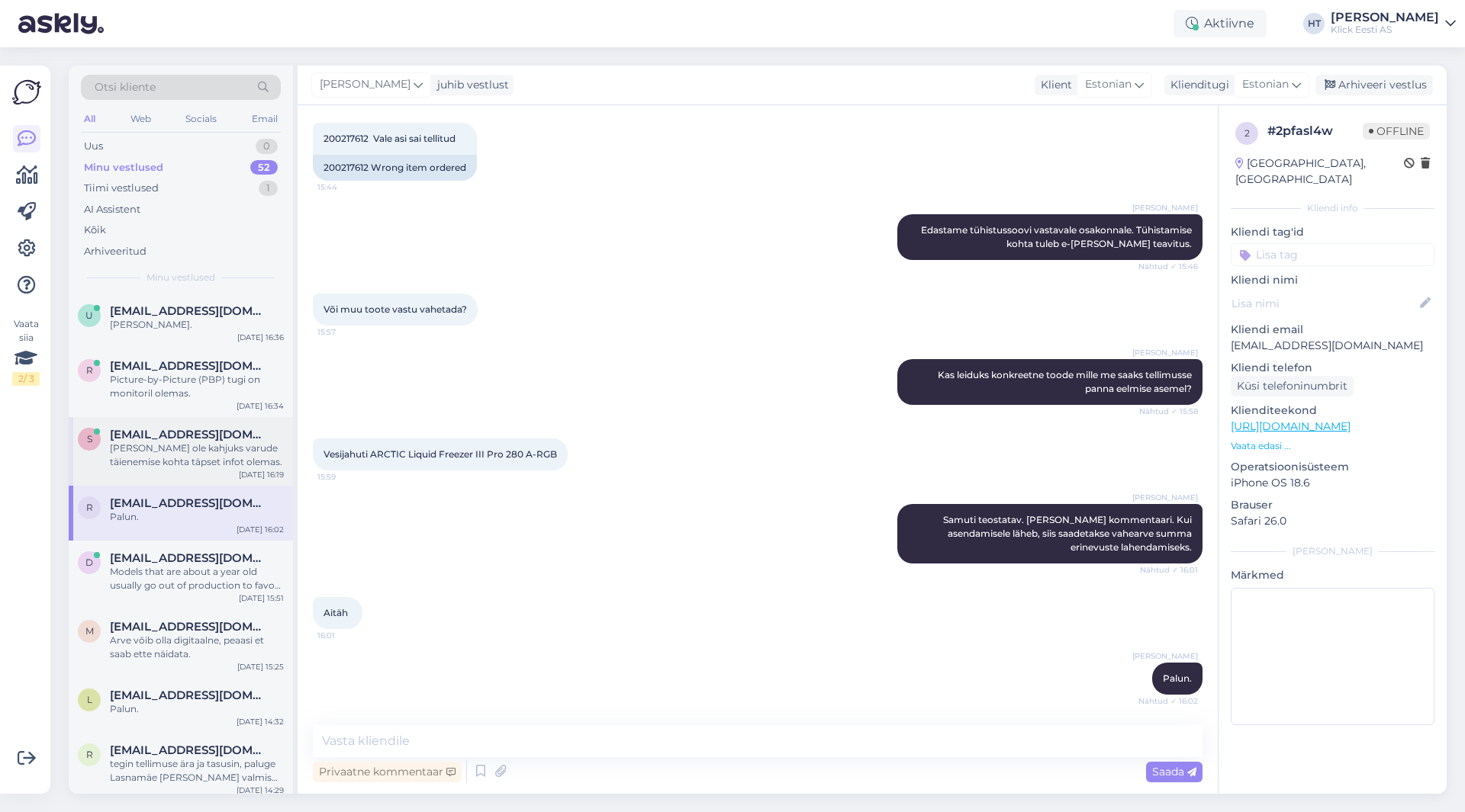
click at [228, 433] on div "[EMAIL_ADDRESS][DOMAIN_NAME]" at bounding box center [196, 435] width 174 height 14
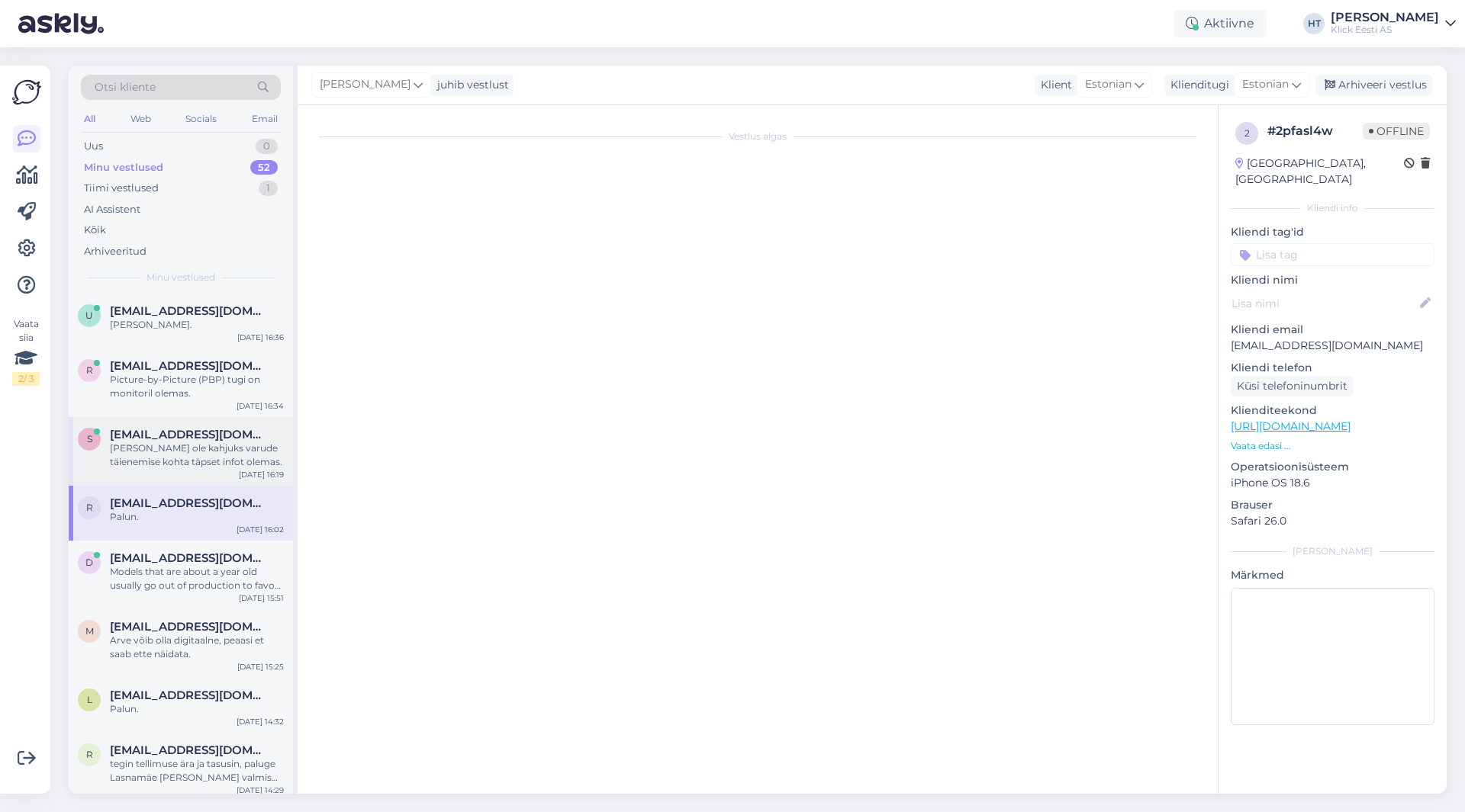
scroll to position [230, 0]
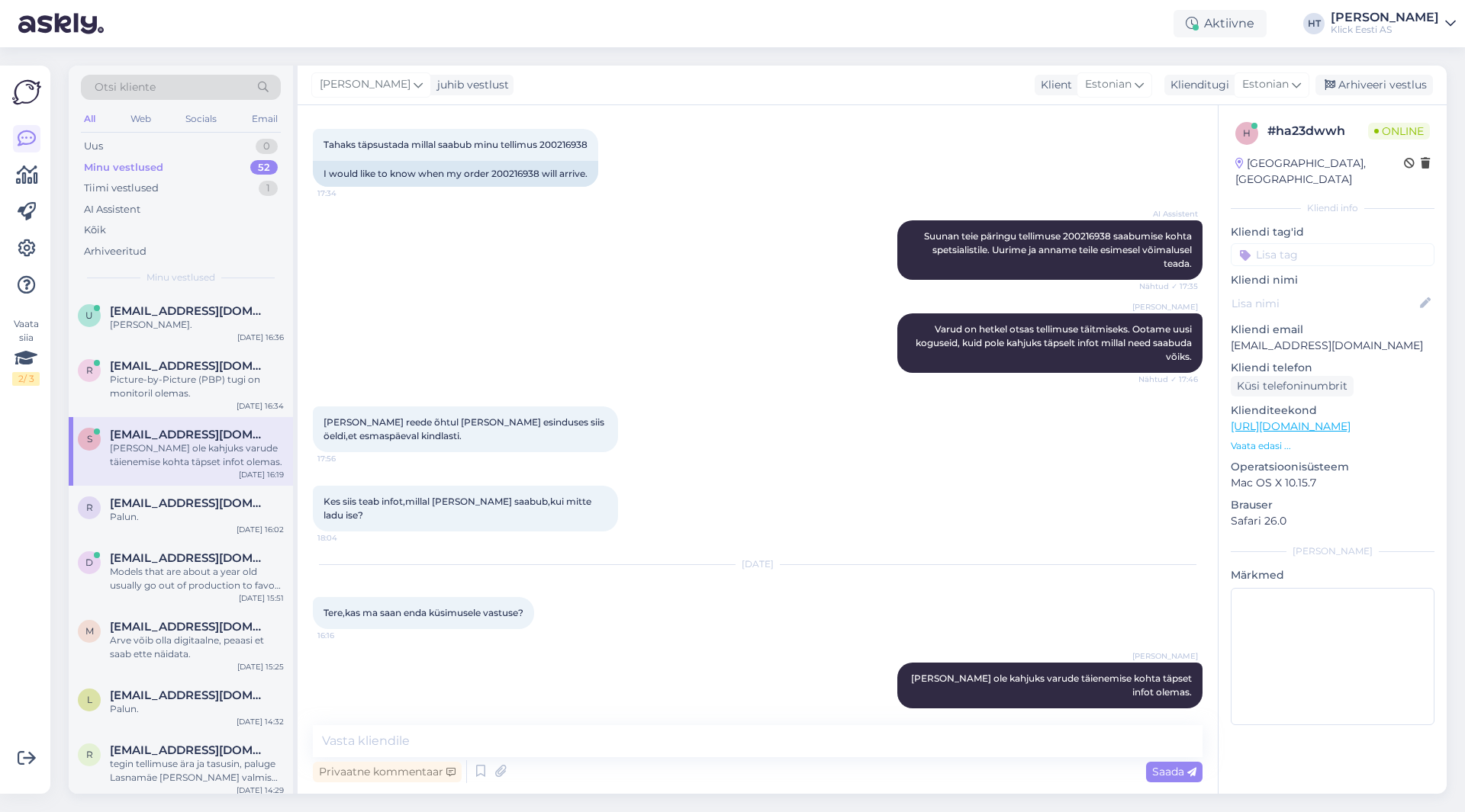
click at [1287, 338] on p "[EMAIL_ADDRESS][DOMAIN_NAME]" at bounding box center [1332, 346] width 204 height 16
click at [251, 518] on div "Palun." at bounding box center [196, 517] width 174 height 14
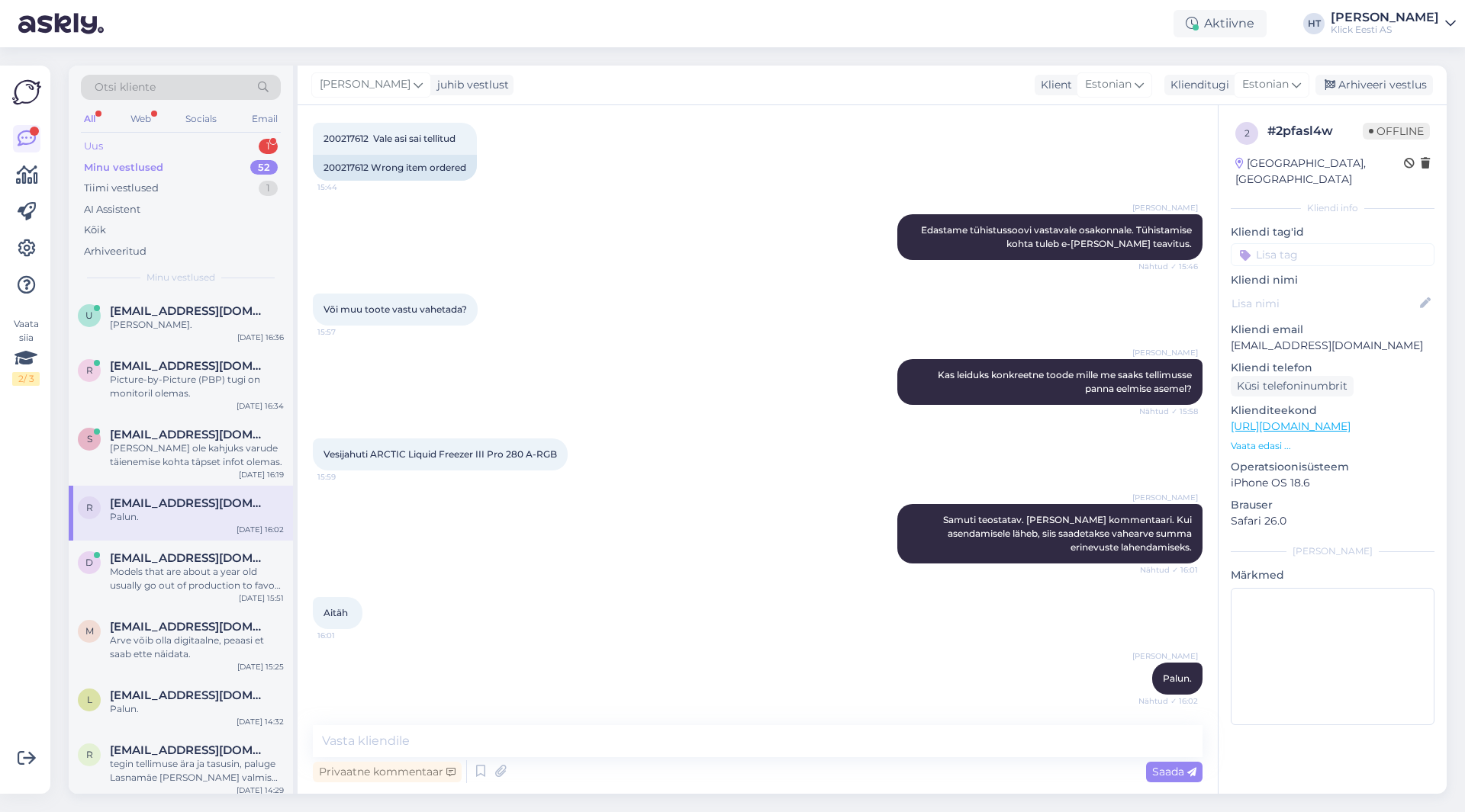
click at [231, 148] on div "Uus 1" at bounding box center [180, 145] width 200 height 21
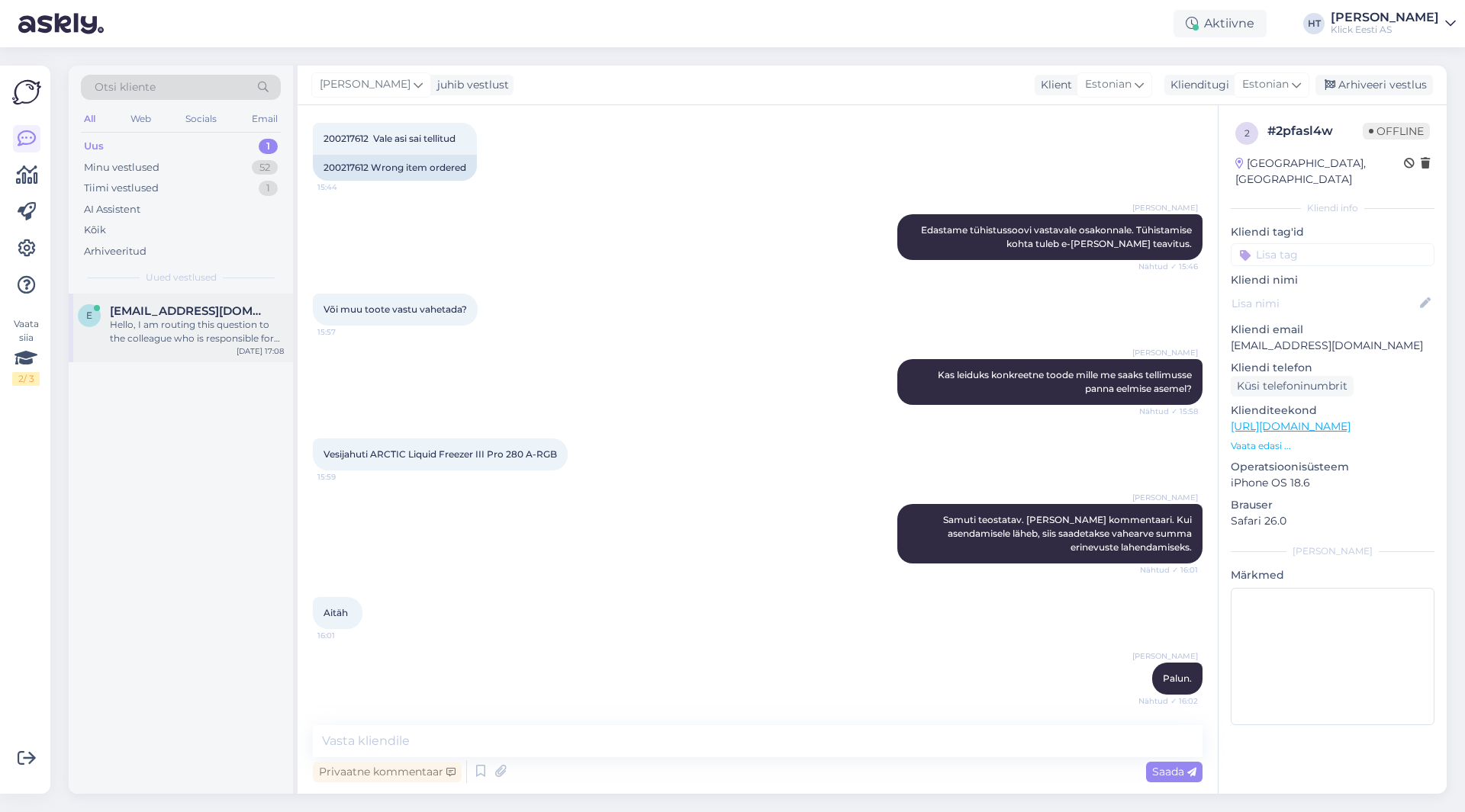
click at [203, 341] on div "Hello, I am routing this question to the colleague who is responsible for this …" at bounding box center [196, 332] width 174 height 28
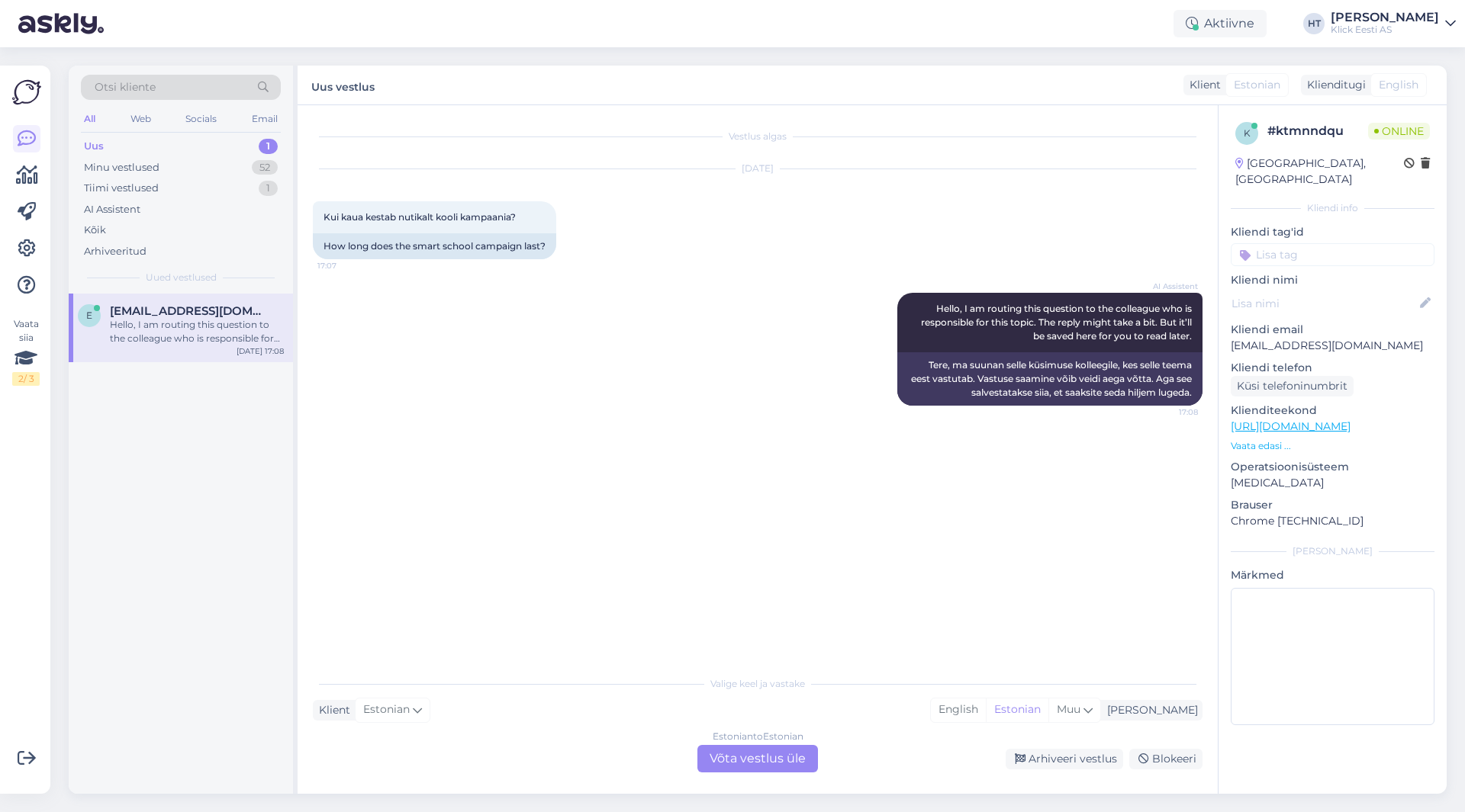
click at [793, 764] on div "Estonian to Estonian Võta vestlus üle" at bounding box center [757, 759] width 120 height 28
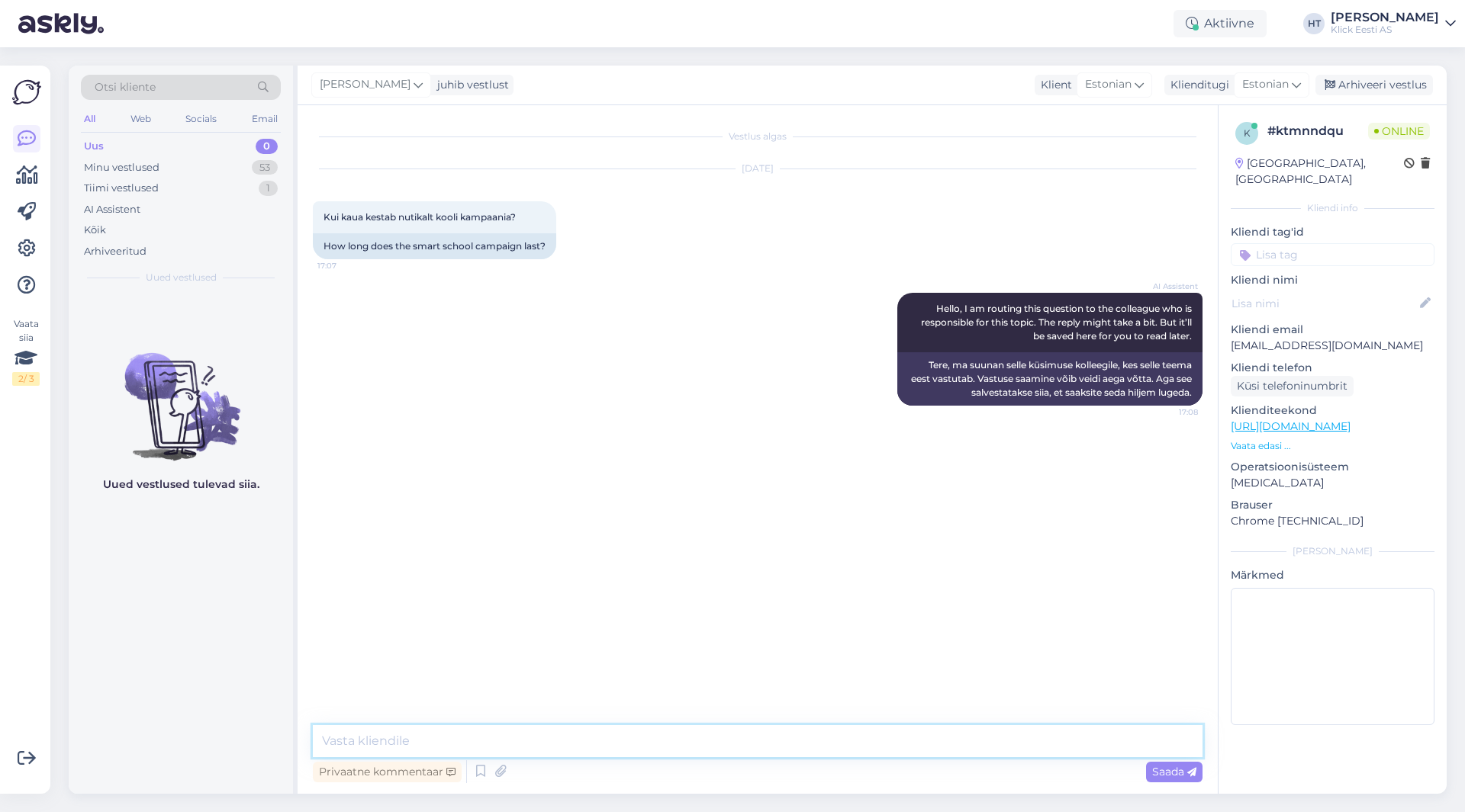
click at [746, 736] on textarea at bounding box center [757, 741] width 890 height 32
type textarea "Kehtib kuni septembri lõpuni."
click at [211, 170] on div "Minu vestlused 53" at bounding box center [180, 167] width 200 height 21
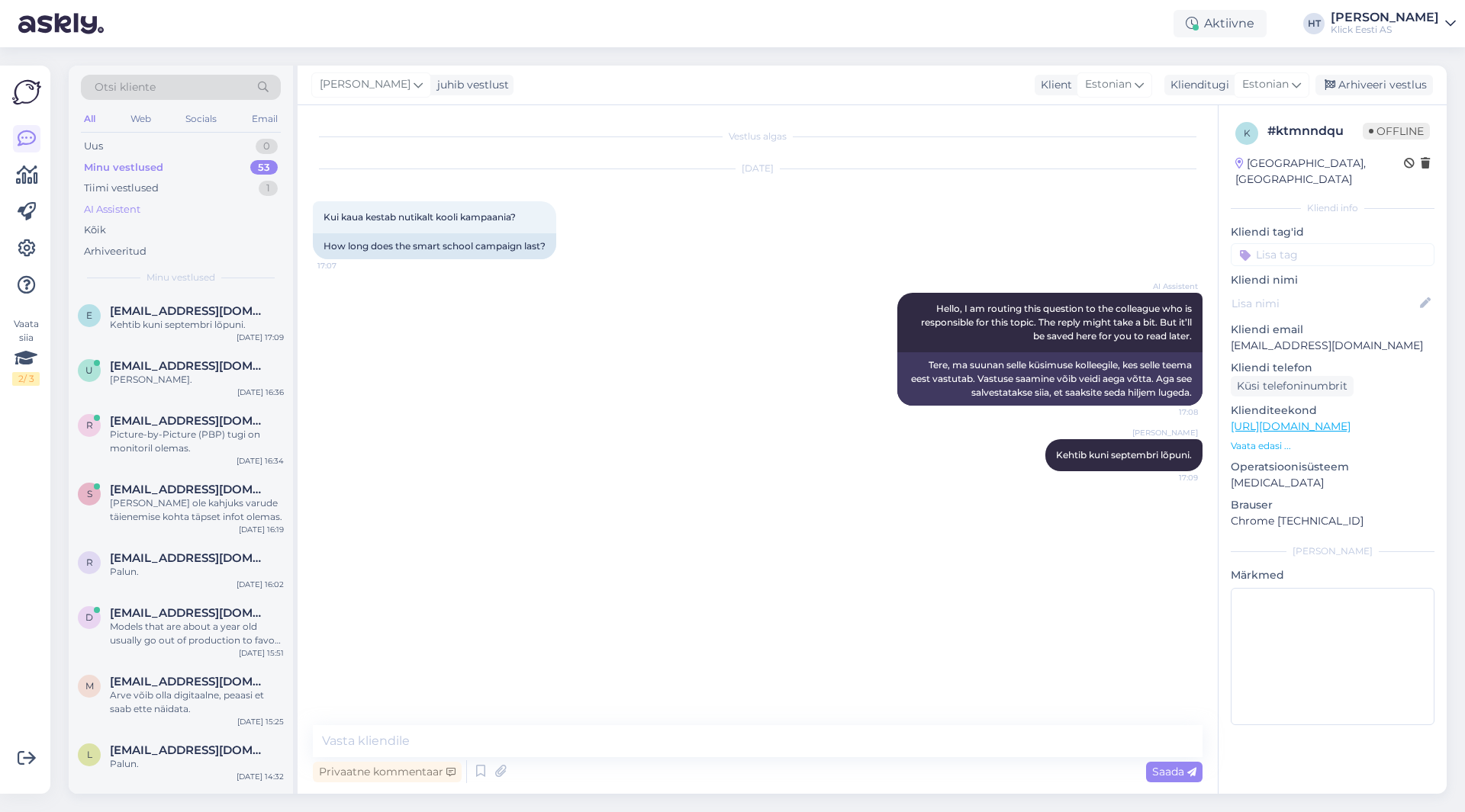
click at [189, 207] on div "AI Assistent" at bounding box center [180, 209] width 200 height 21
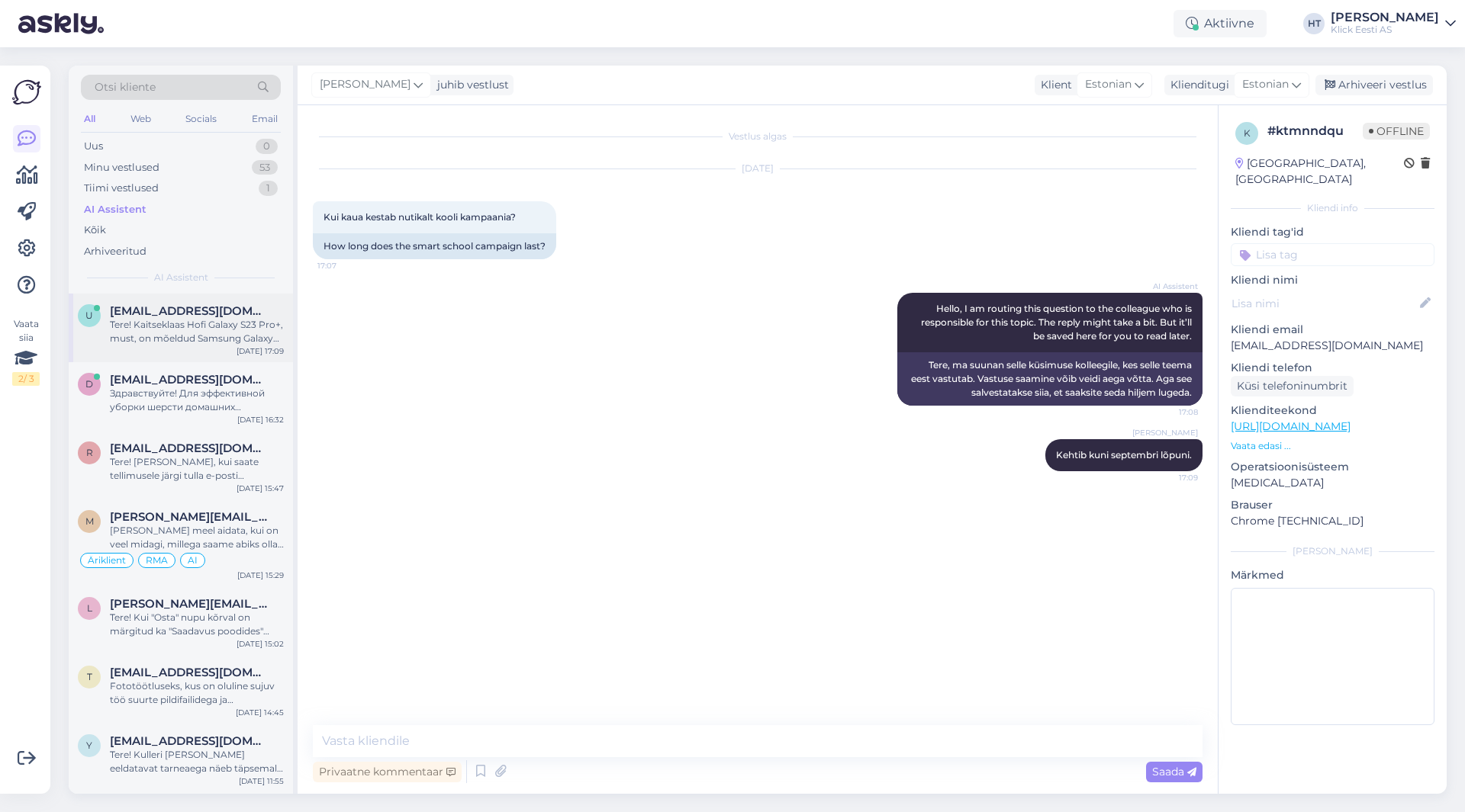
click at [202, 296] on div "u [EMAIL_ADDRESS][DOMAIN_NAME] Tere! Kaitseklaas Hofi Galaxy S23 Pro+, must, on…" at bounding box center [180, 327] width 224 height 69
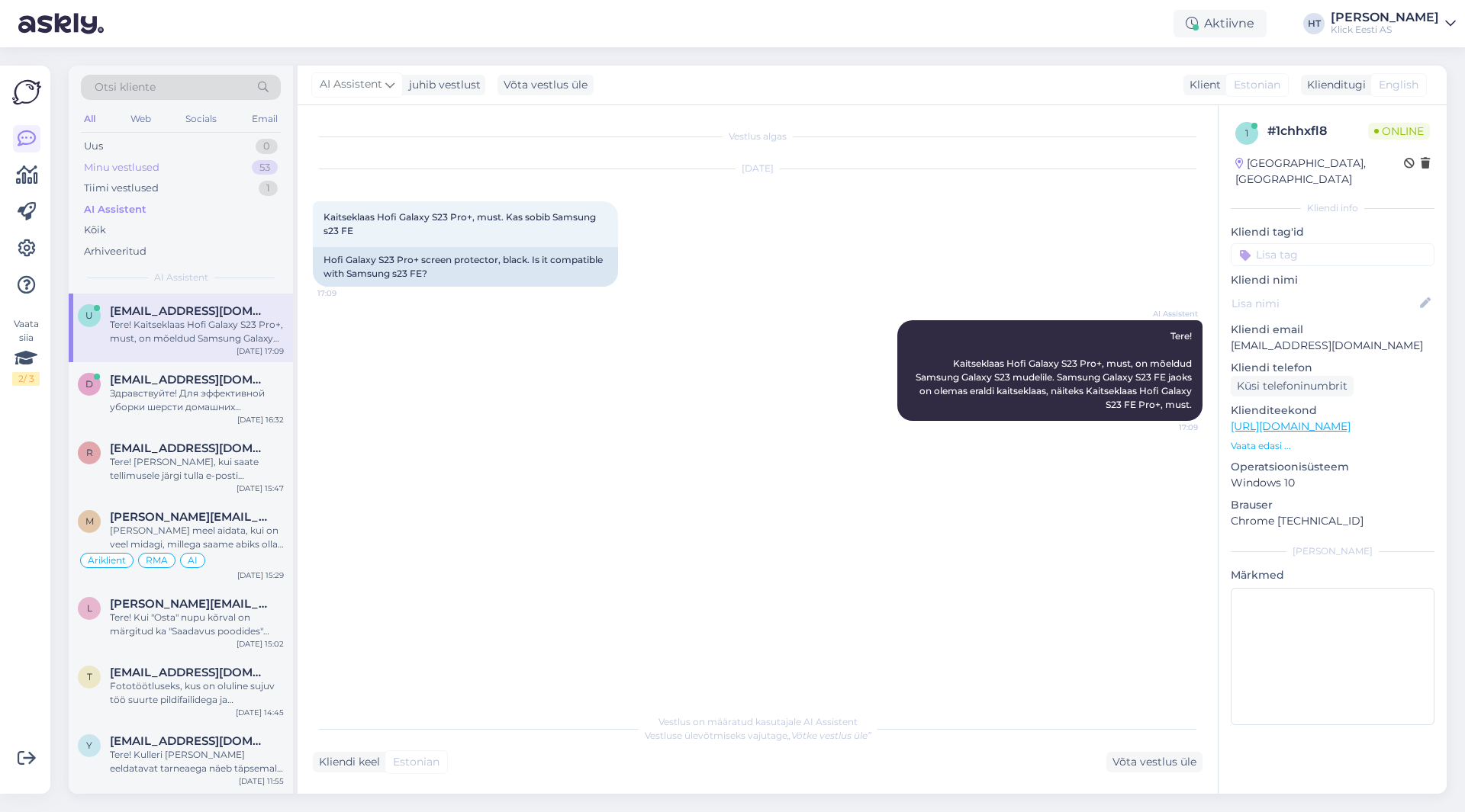
click at [222, 166] on div "Minu vestlused 53" at bounding box center [180, 167] width 200 height 21
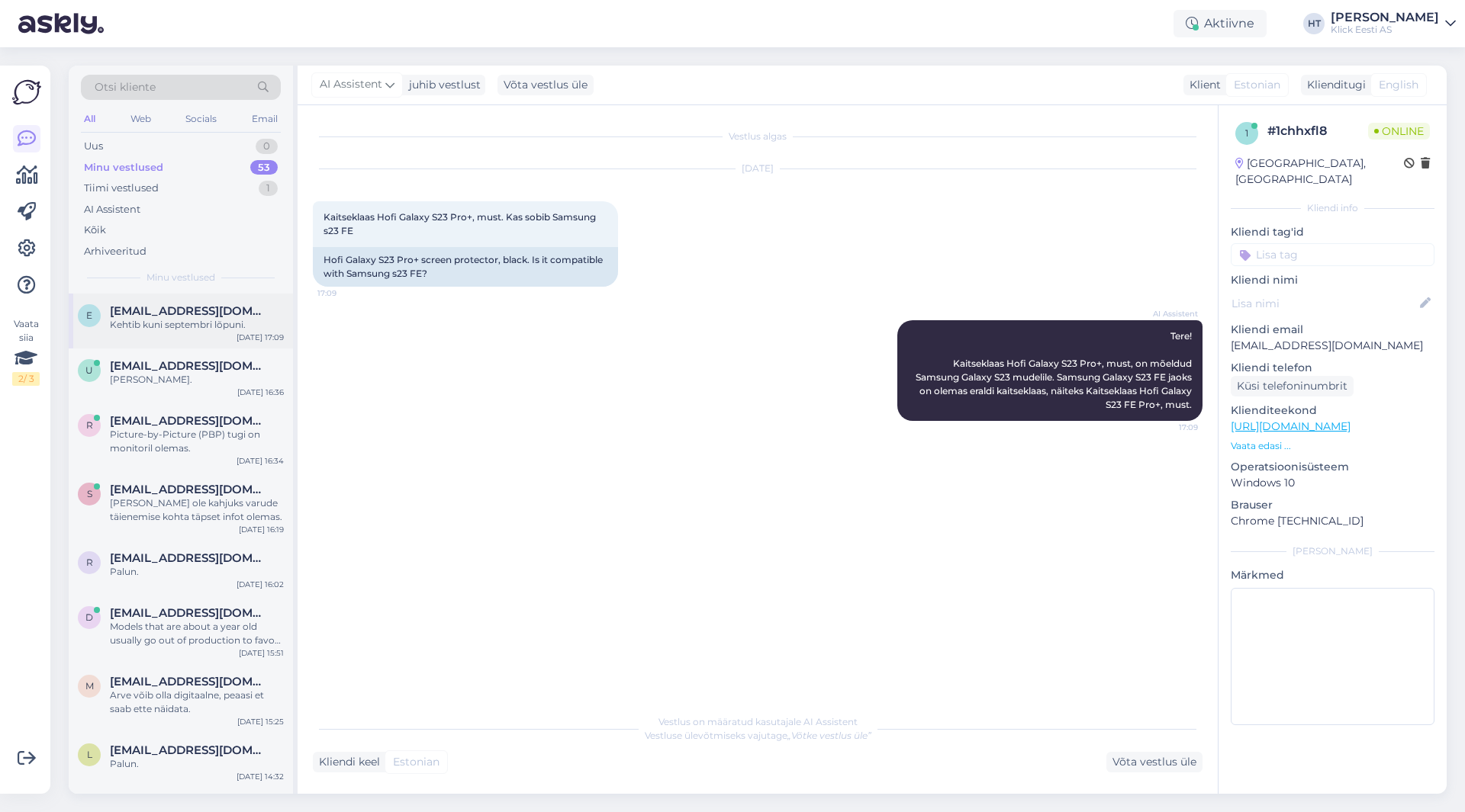
click at [224, 319] on div "Kehtib kuni septembri lõpuni." at bounding box center [196, 325] width 174 height 14
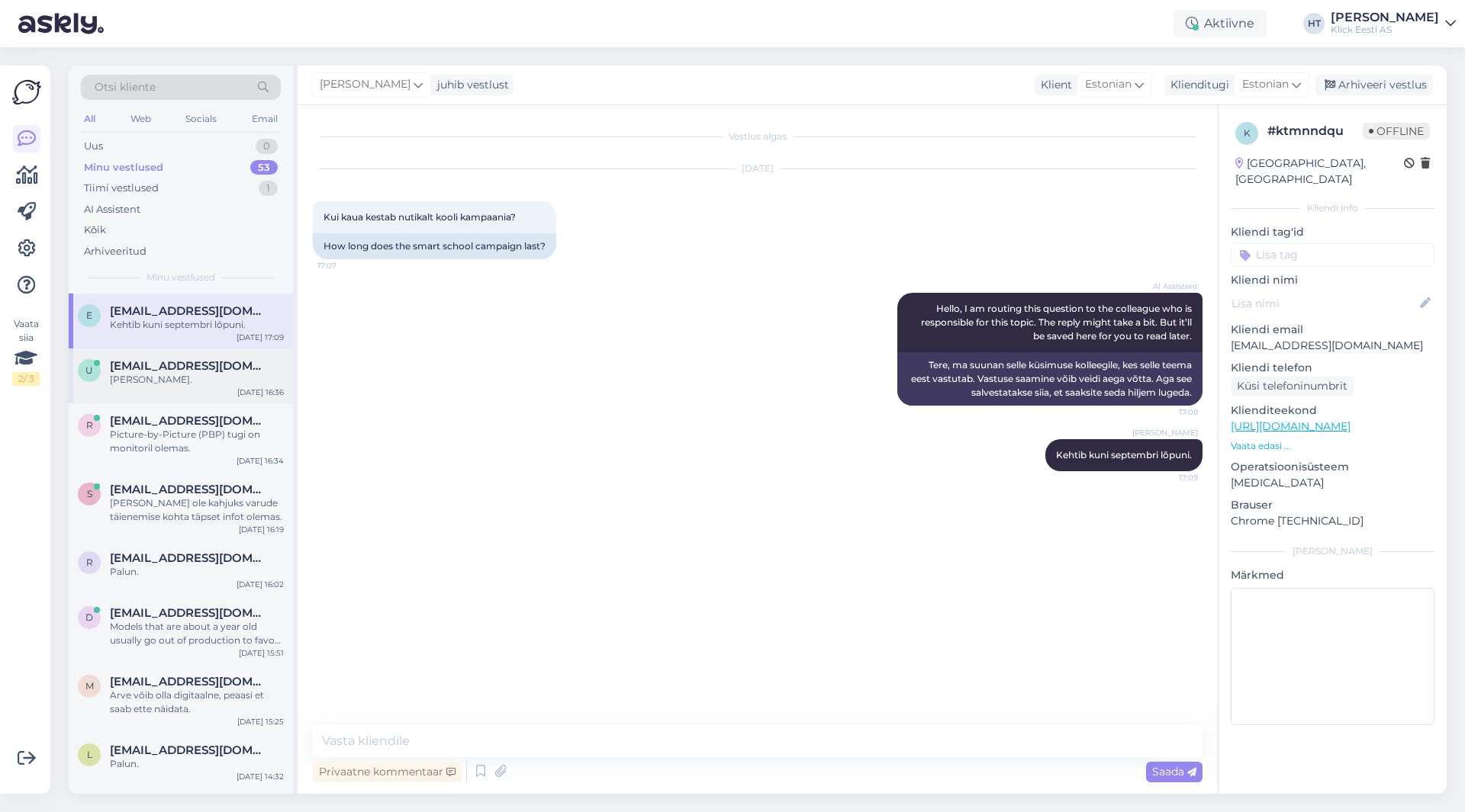
click at [206, 354] on div "u [EMAIL_ADDRESS][DOMAIN_NAME] [PERSON_NAME]. [DATE] 16:36" at bounding box center [180, 375] width 224 height 55
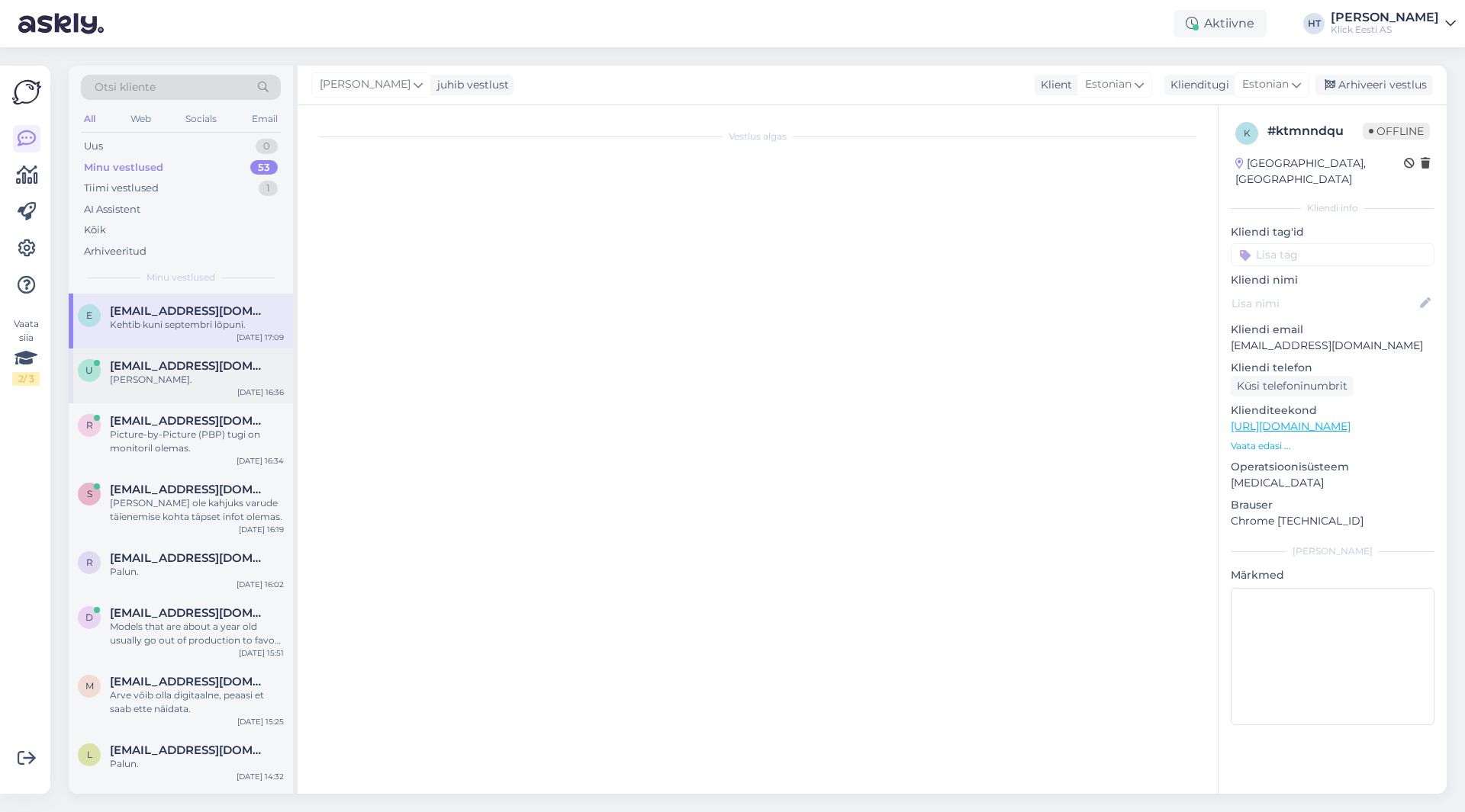
scroll to position [228, 0]
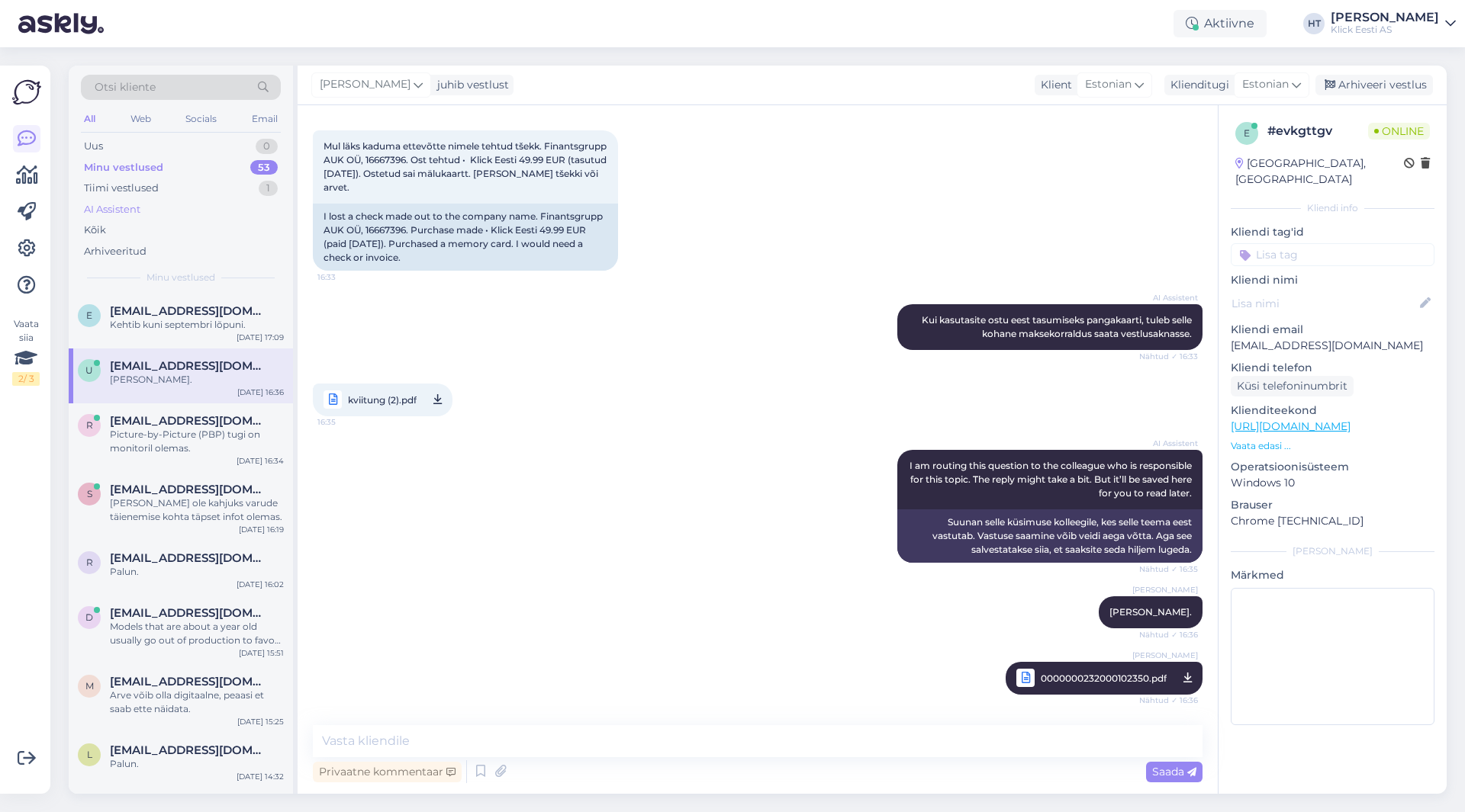
click at [202, 202] on div "AI Assistent" at bounding box center [180, 209] width 200 height 21
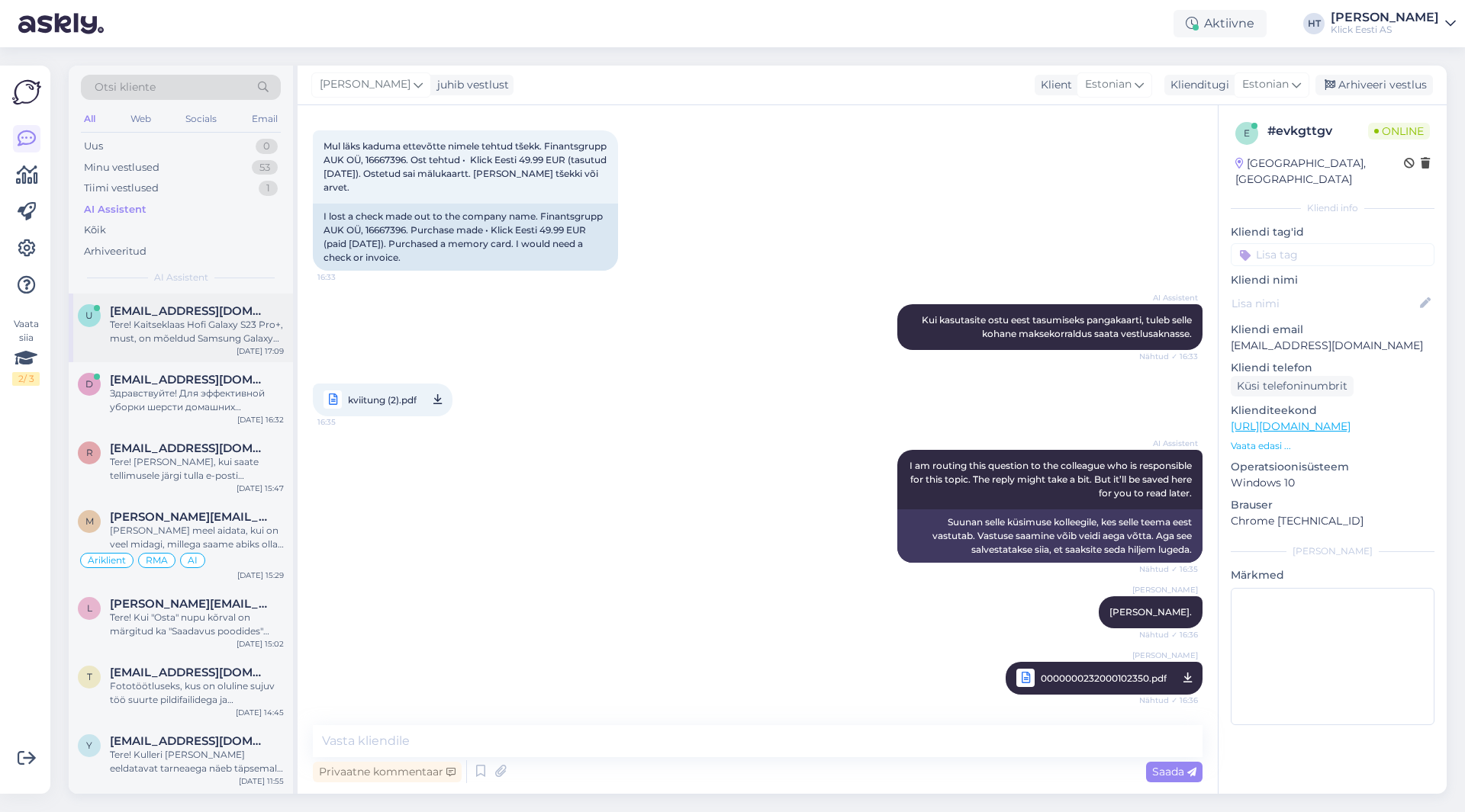
click at [205, 300] on div "u [EMAIL_ADDRESS][DOMAIN_NAME] Tere! Kaitseklaas Hofi Galaxy S23 Pro+, must, on…" at bounding box center [180, 327] width 224 height 69
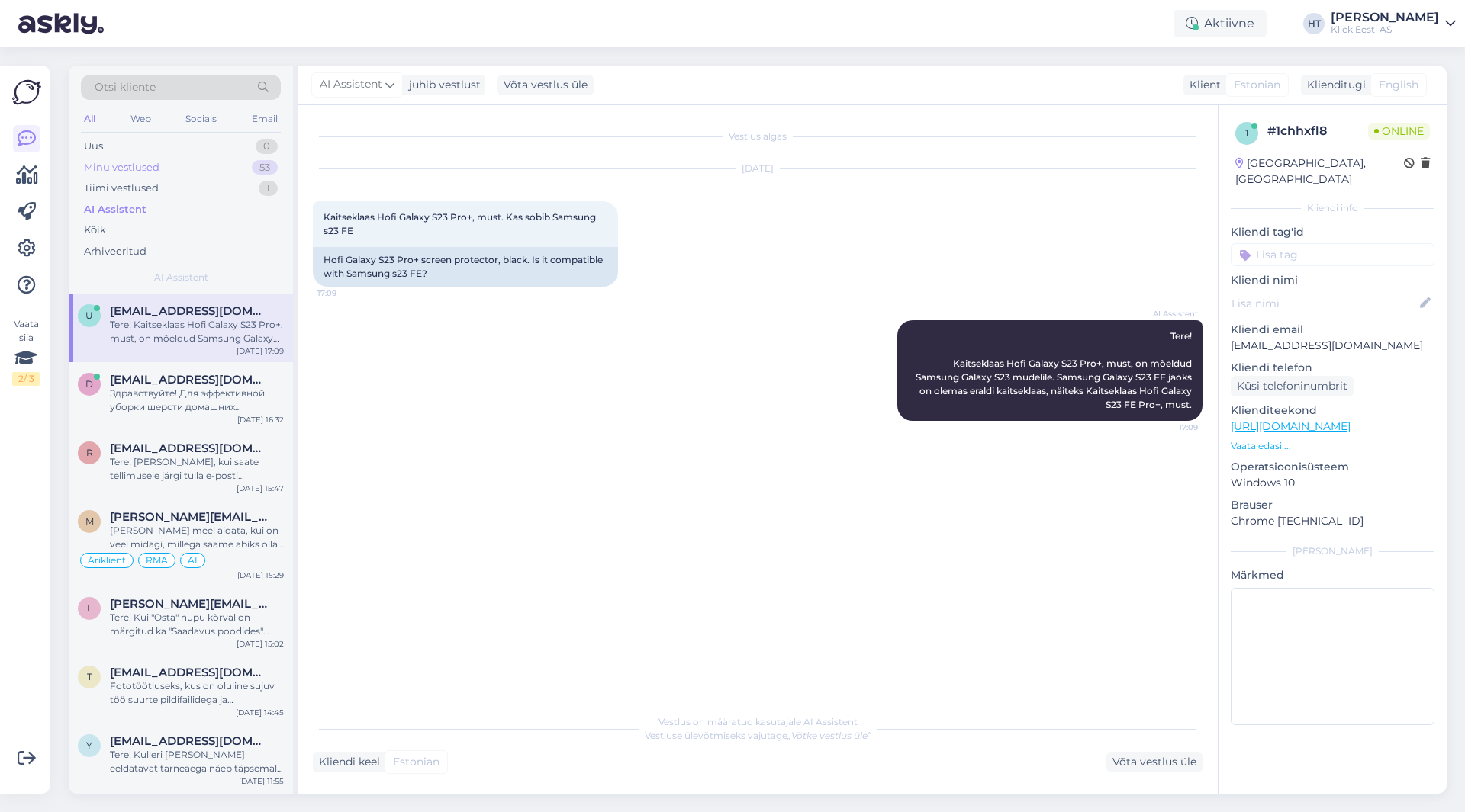
click at [275, 171] on div "53" at bounding box center [265, 167] width 26 height 15
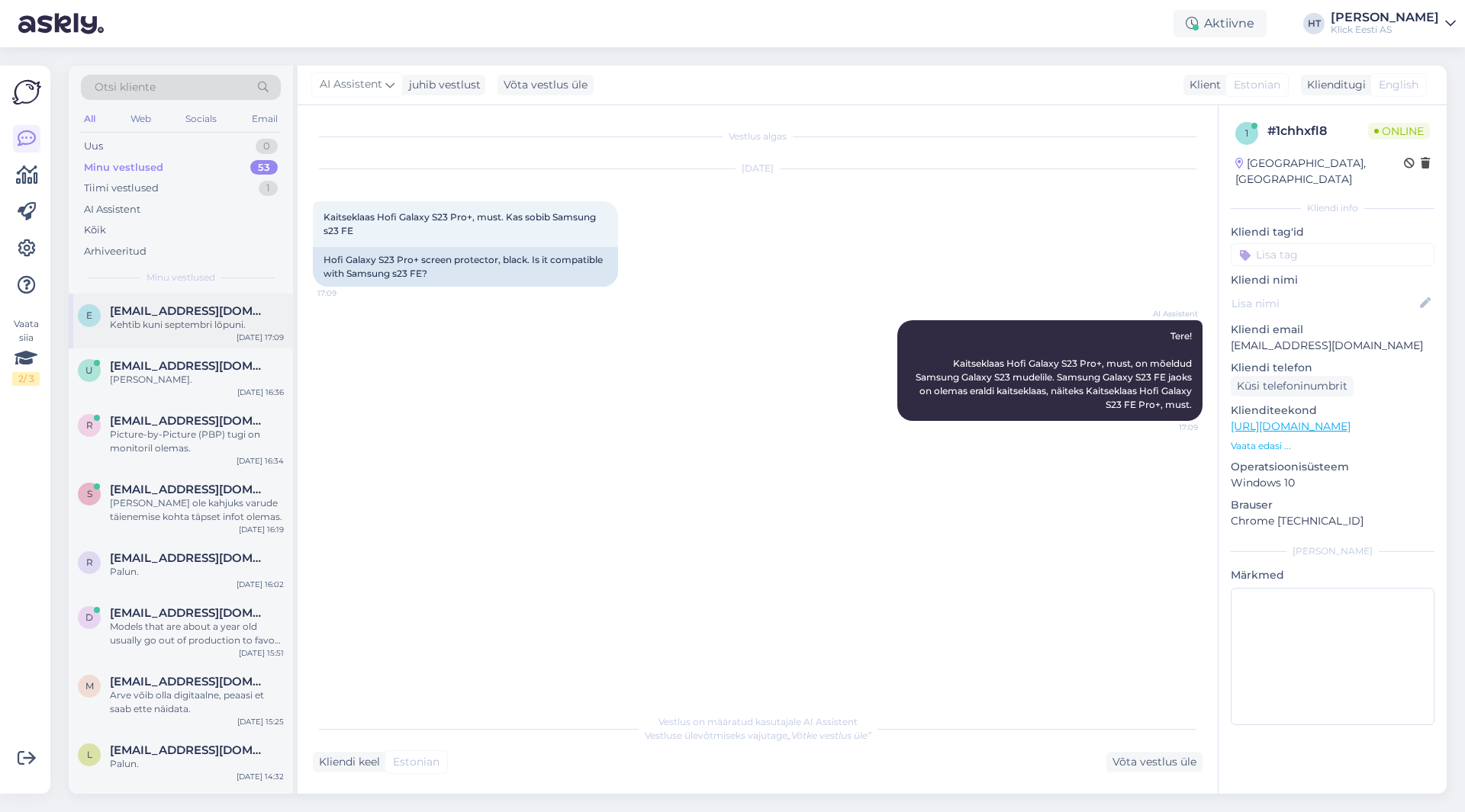
click at [240, 324] on div "Kehtib kuni septembri lõpuni." at bounding box center [196, 325] width 174 height 14
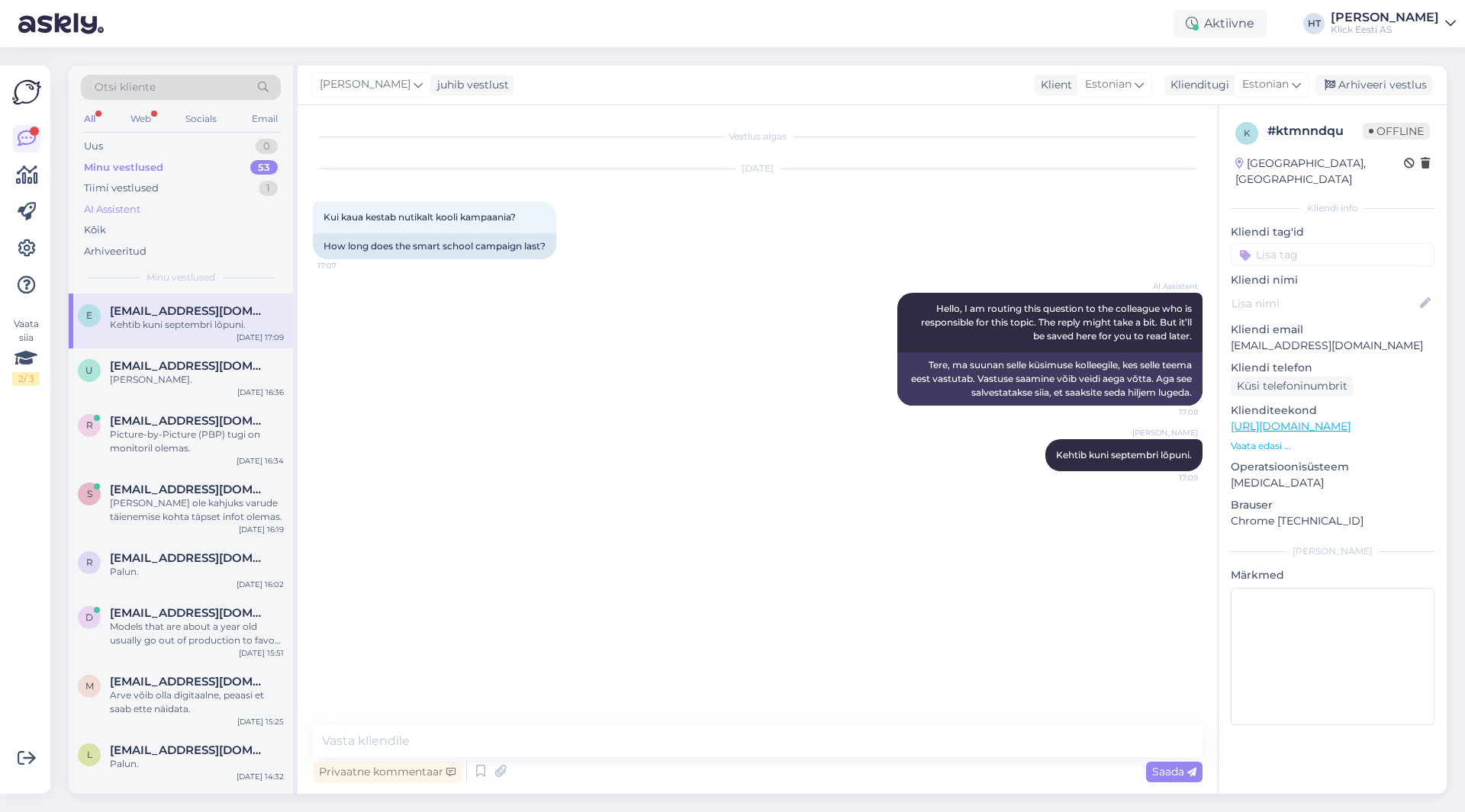
click at [169, 199] on div "AI Assistent" at bounding box center [180, 209] width 200 height 21
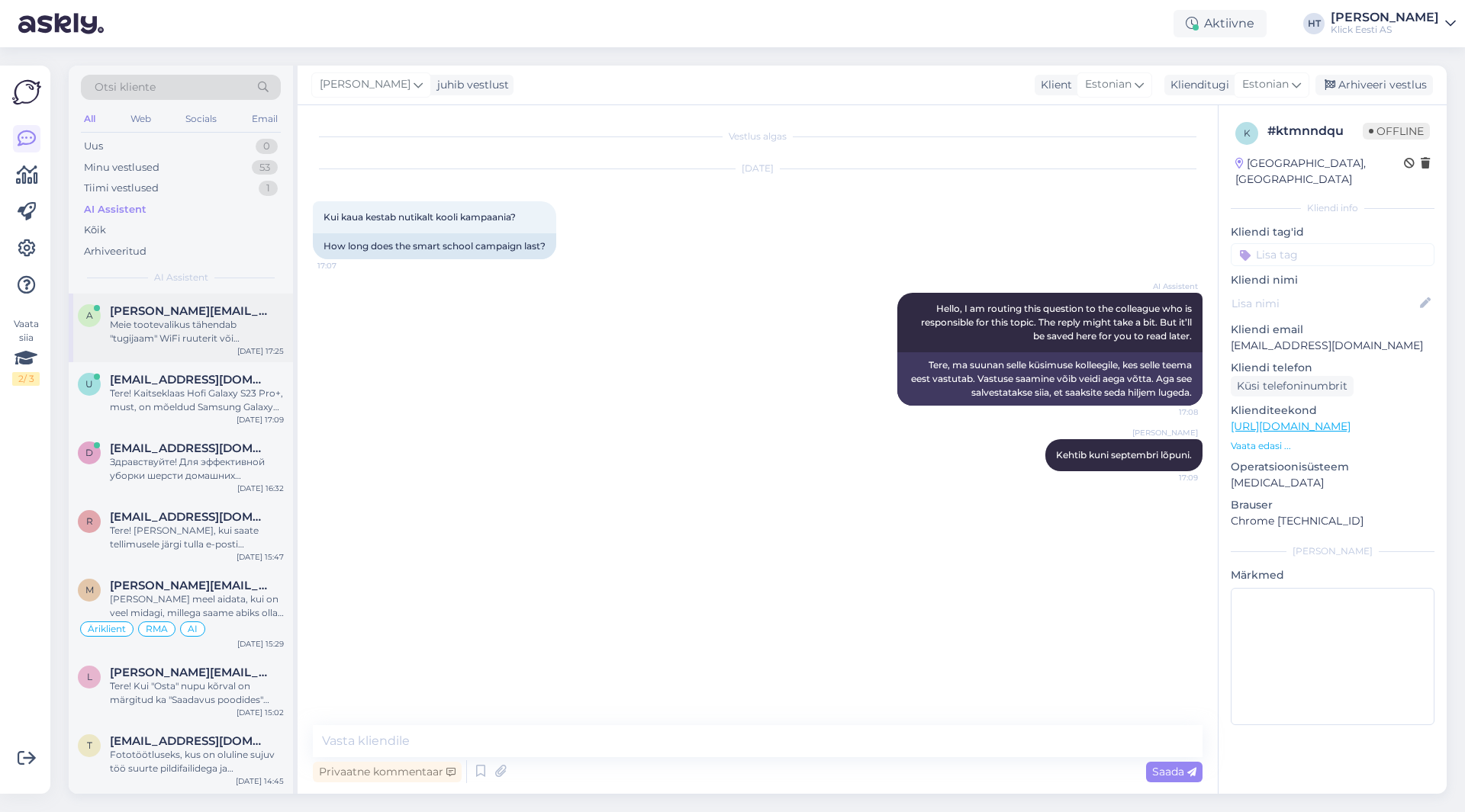
click at [200, 315] on span "[PERSON_NAME][EMAIL_ADDRESS][PERSON_NAME][DOMAIN_NAME]" at bounding box center [188, 311] width 158 height 14
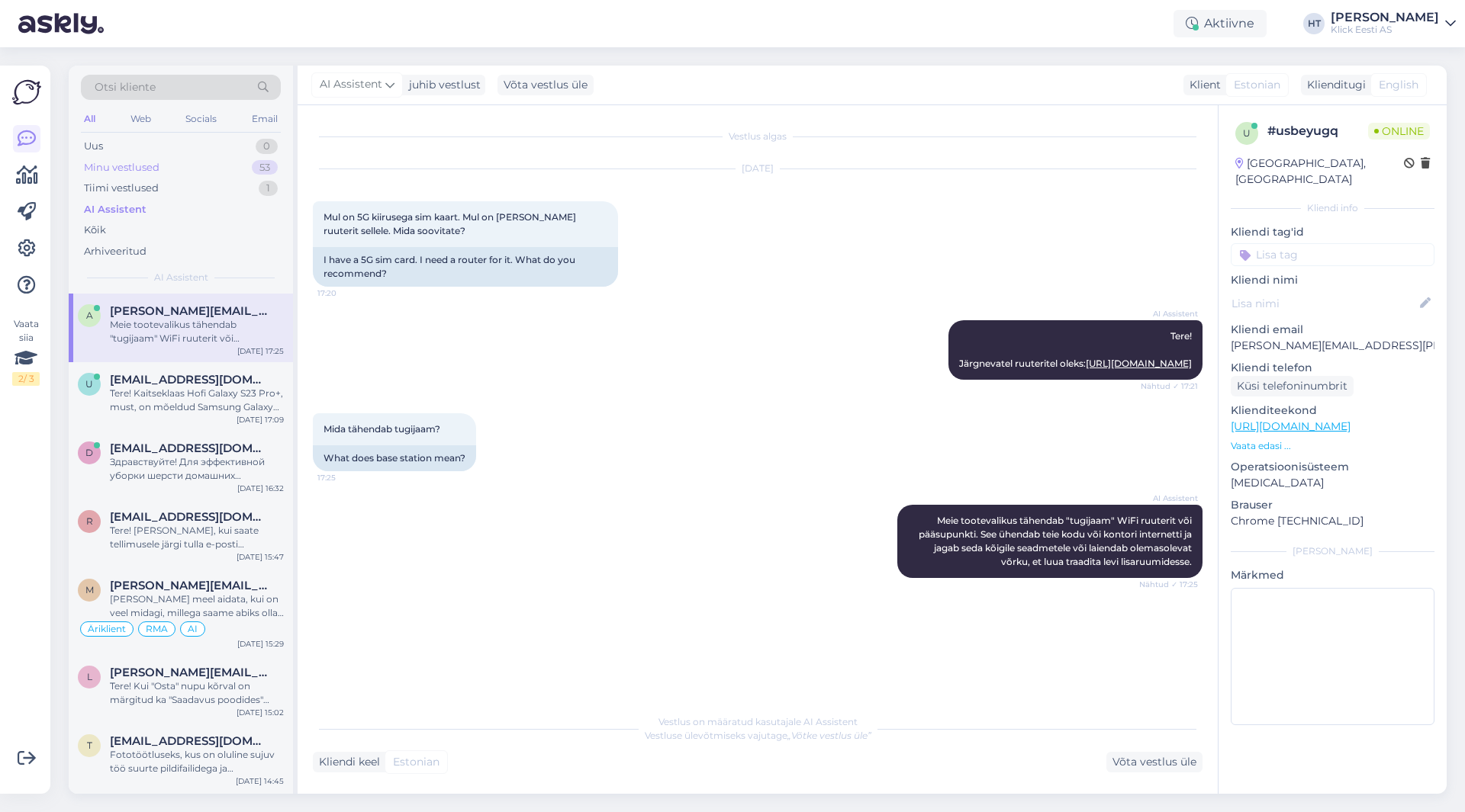
click at [217, 170] on div "Minu vestlused 53" at bounding box center [180, 167] width 200 height 21
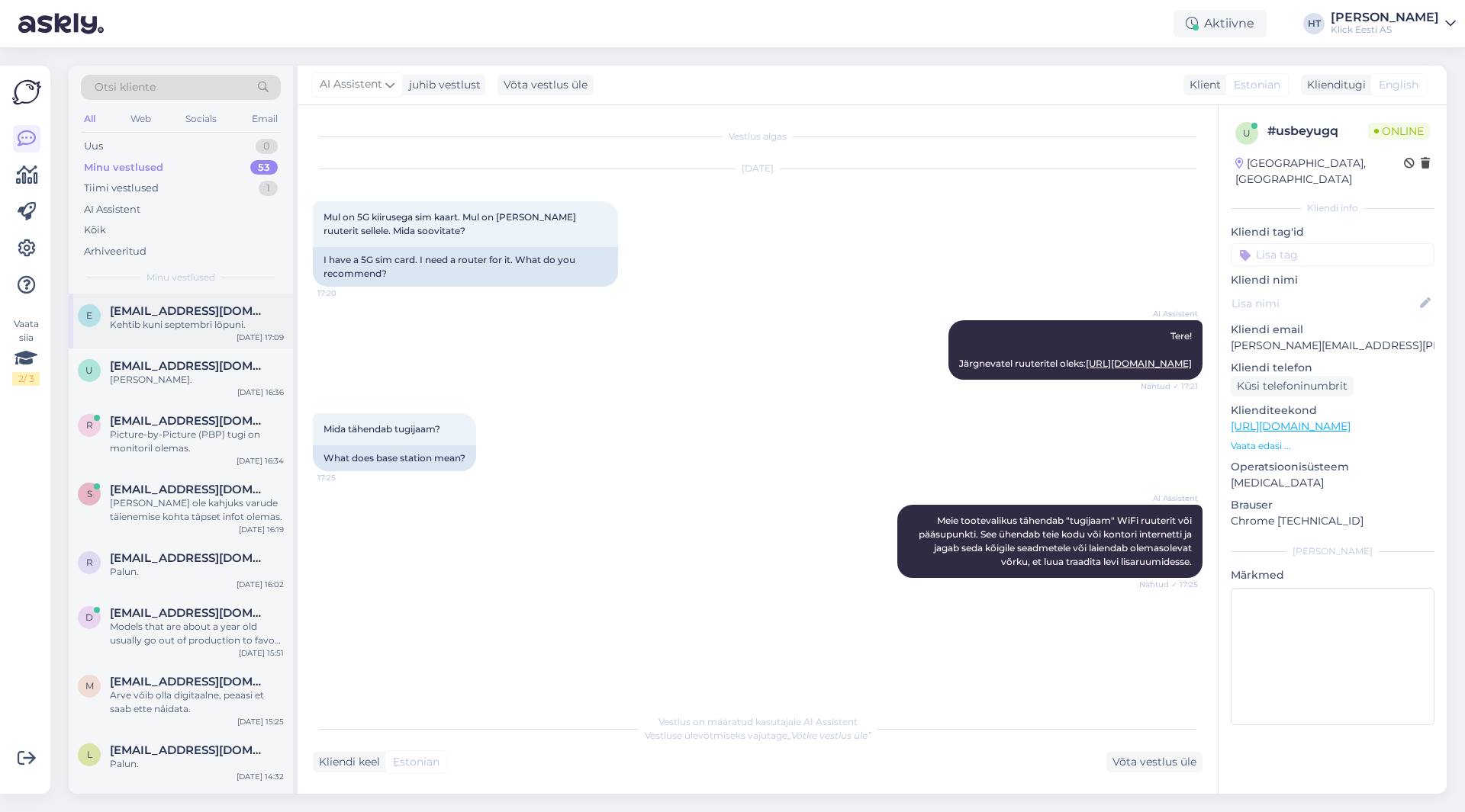
click at [235, 307] on span "[EMAIL_ADDRESS][DOMAIN_NAME]" at bounding box center [188, 311] width 158 height 14
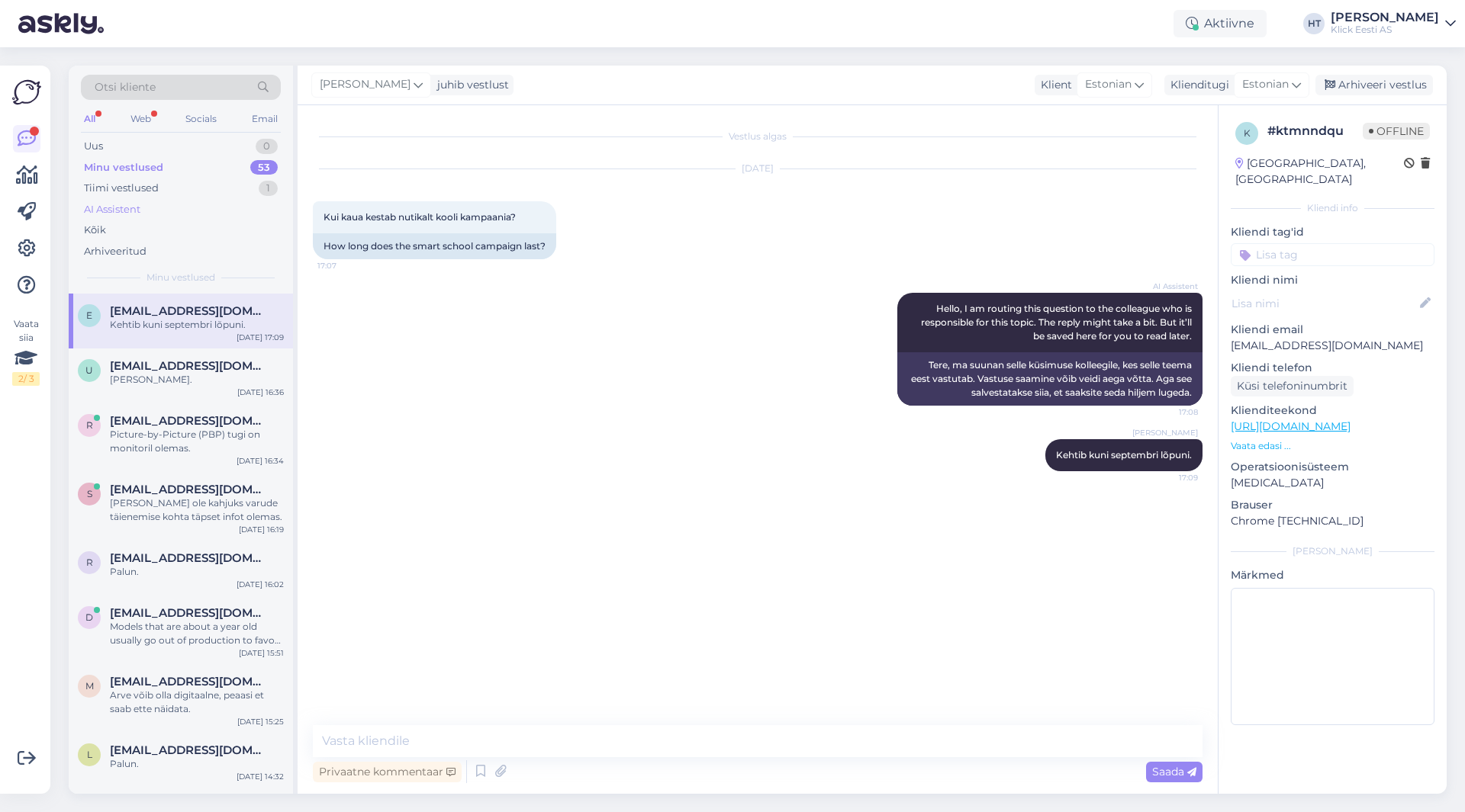
click at [170, 199] on div "AI Assistent" at bounding box center [180, 209] width 200 height 21
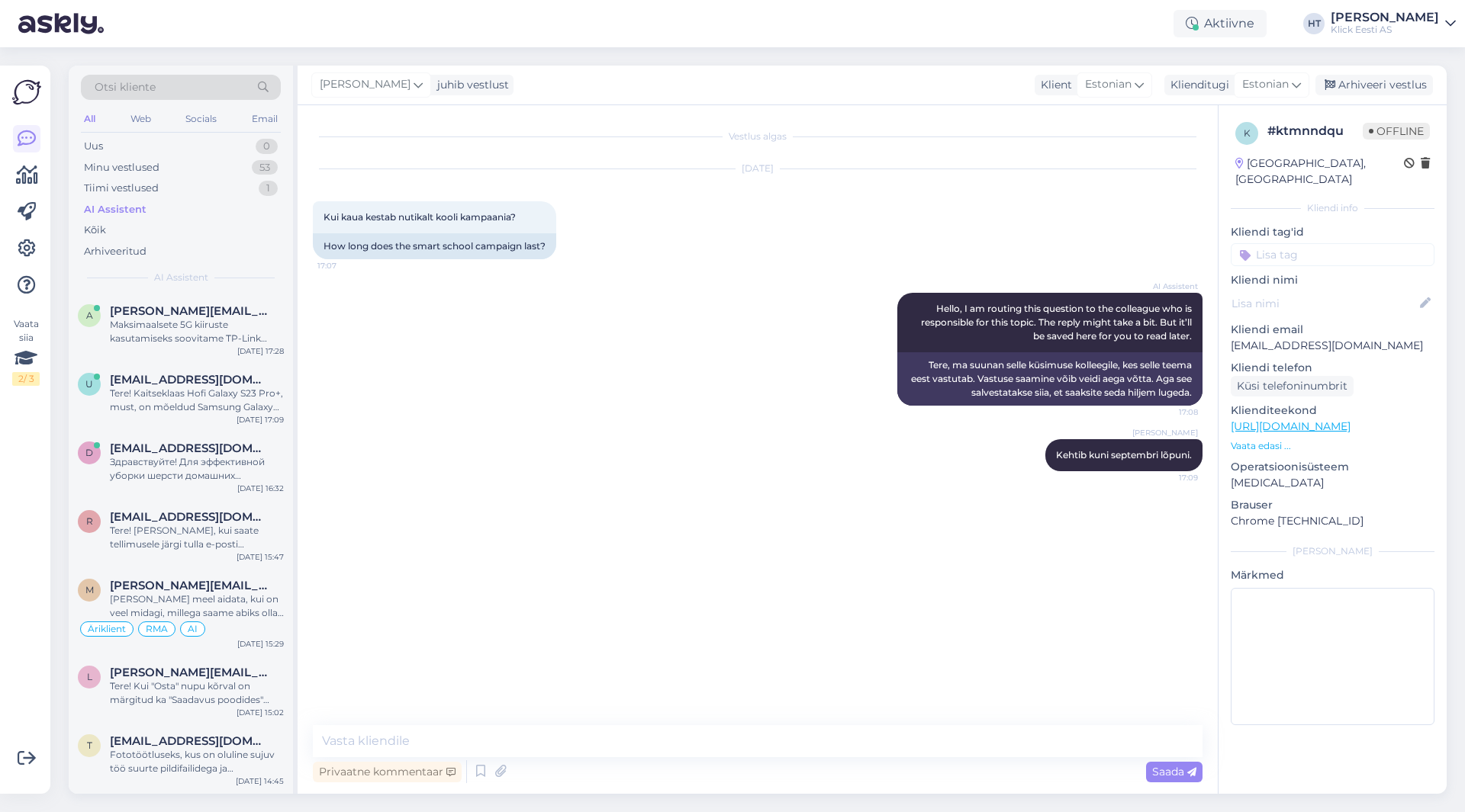
click at [185, 289] on div "Otsi kliente All Web Socials Email Uus 0 Minu vestlused 53 Tiimi vestlused 1 AI…" at bounding box center [180, 179] width 224 height 228
click at [187, 293] on div "Otsi kliente All Web Socials Email Uus 0 Minu vestlused 53 Tiimi vestlused 1 AI…" at bounding box center [180, 179] width 224 height 228
click at [207, 304] on div "a [PERSON_NAME][EMAIL_ADDRESS][PERSON_NAME][DOMAIN_NAME] Maksimaalsete 5G kiiru…" at bounding box center [180, 327] width 224 height 69
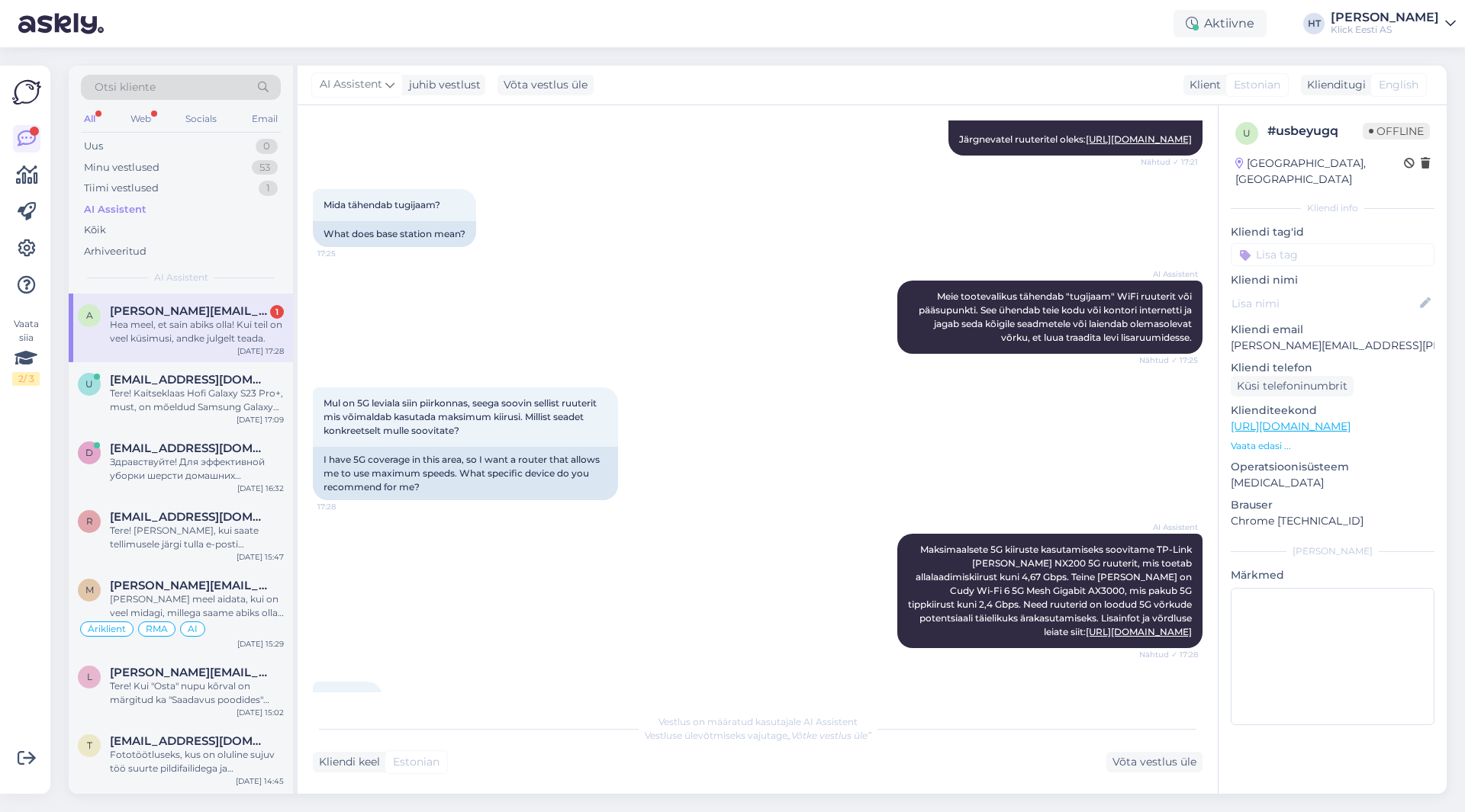
scroll to position [395, 0]
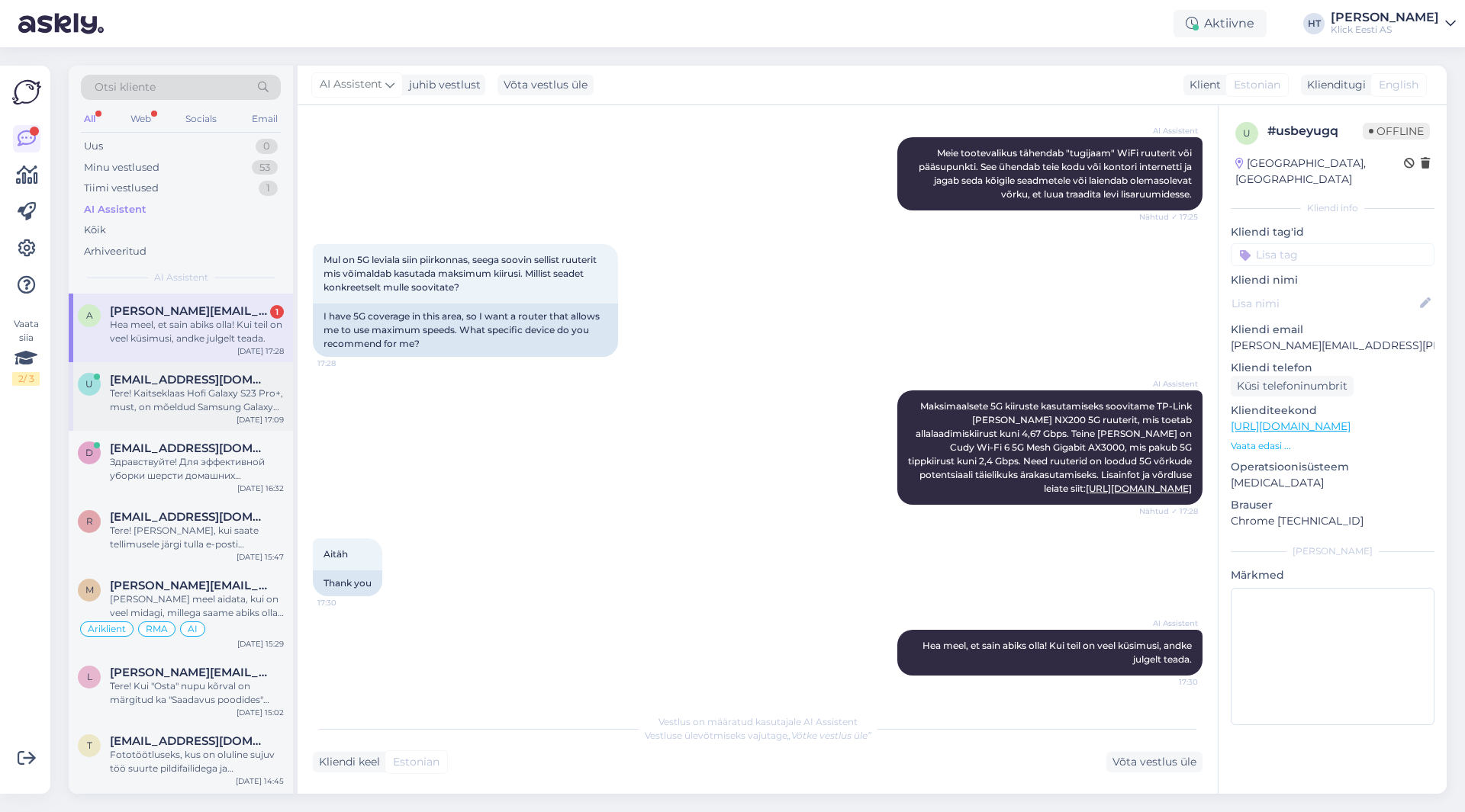
click at [186, 372] on div "u [EMAIL_ADDRESS][DOMAIN_NAME] Tere! Kaitseklaas Hofi Galaxy S23 Pro+, must, on…" at bounding box center [180, 396] width 224 height 69
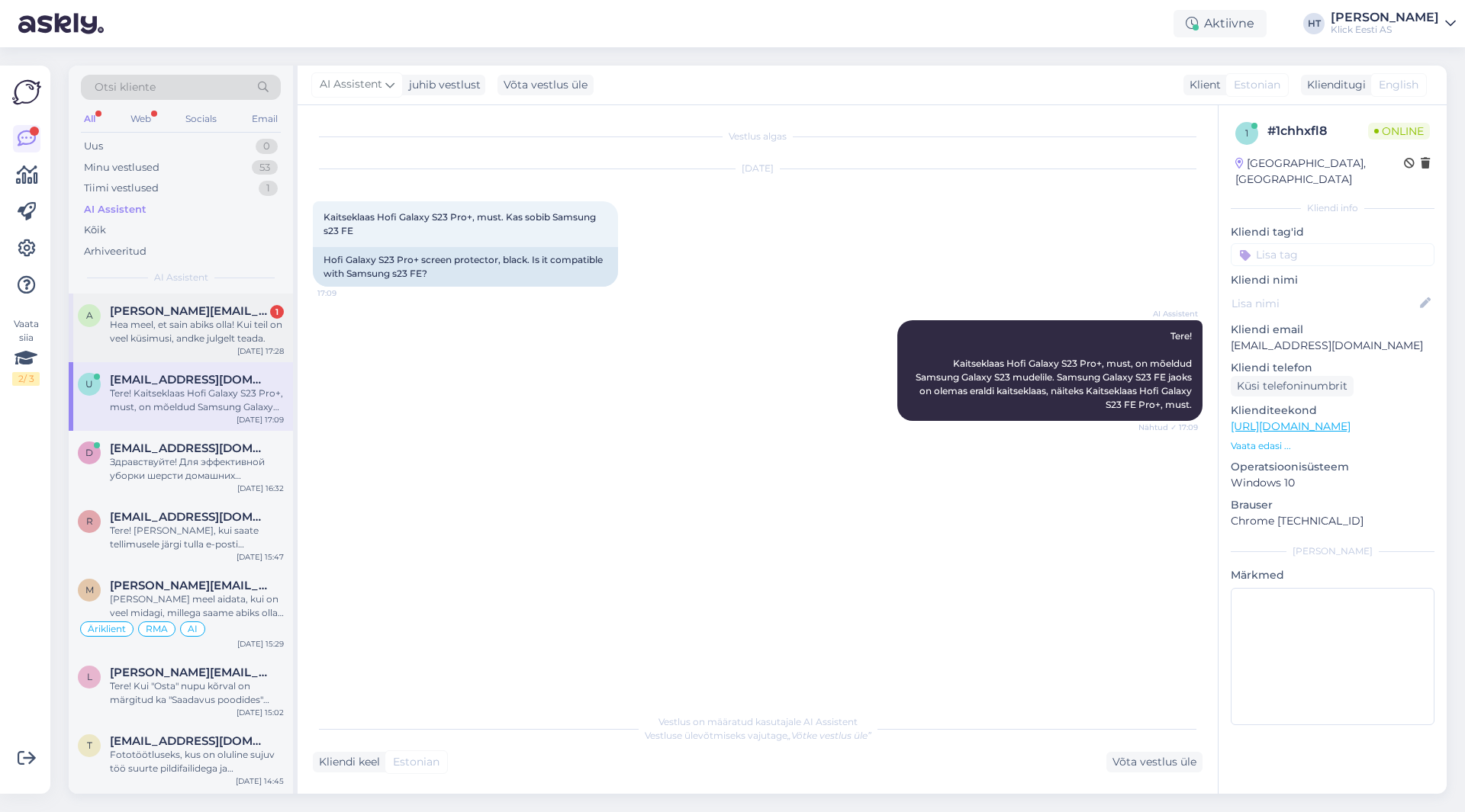
click at [192, 351] on div "a [PERSON_NAME][EMAIL_ADDRESS][PERSON_NAME][DOMAIN_NAME] 1 Hea meel, et [PERSON…" at bounding box center [180, 327] width 224 height 69
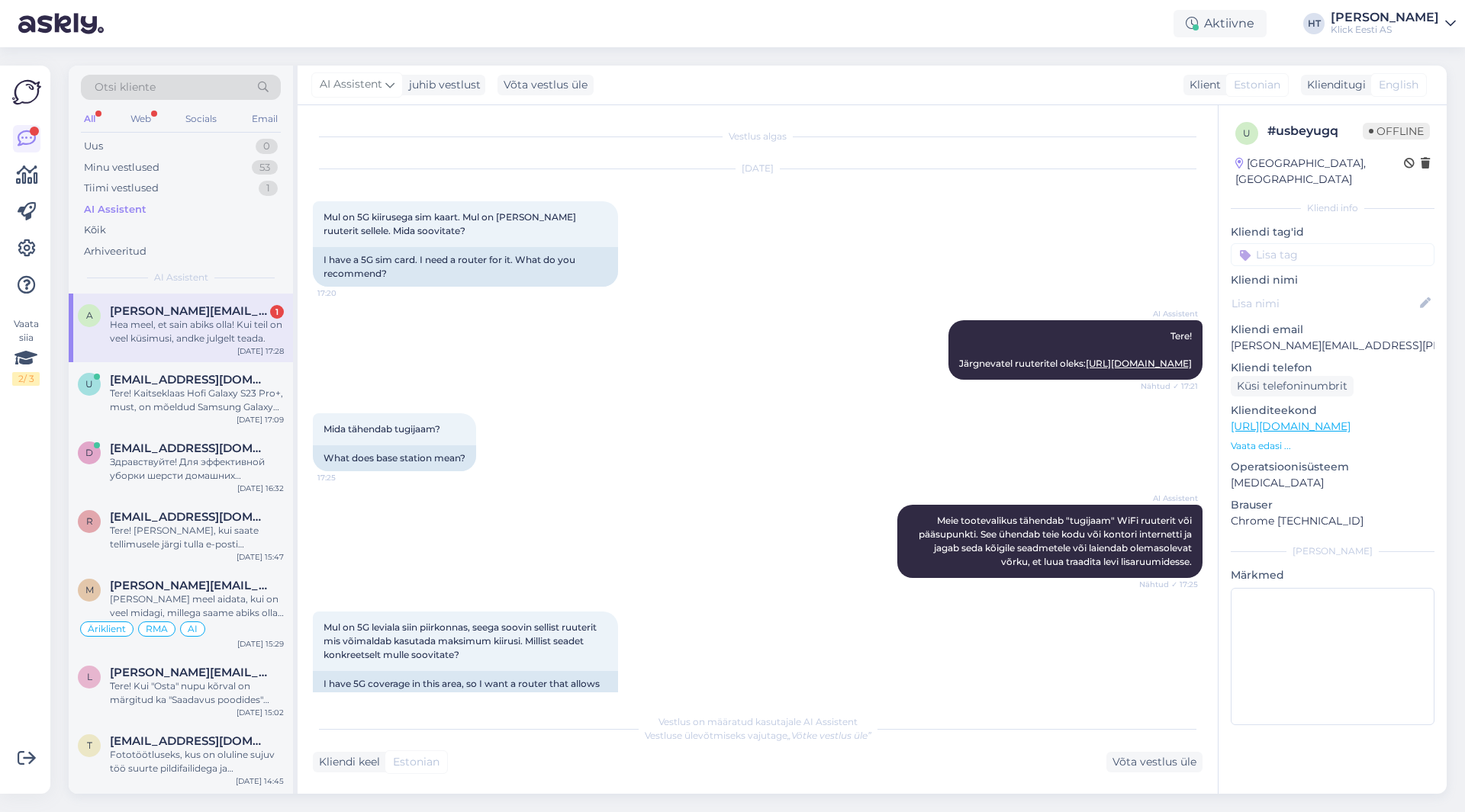
scroll to position [395, 0]
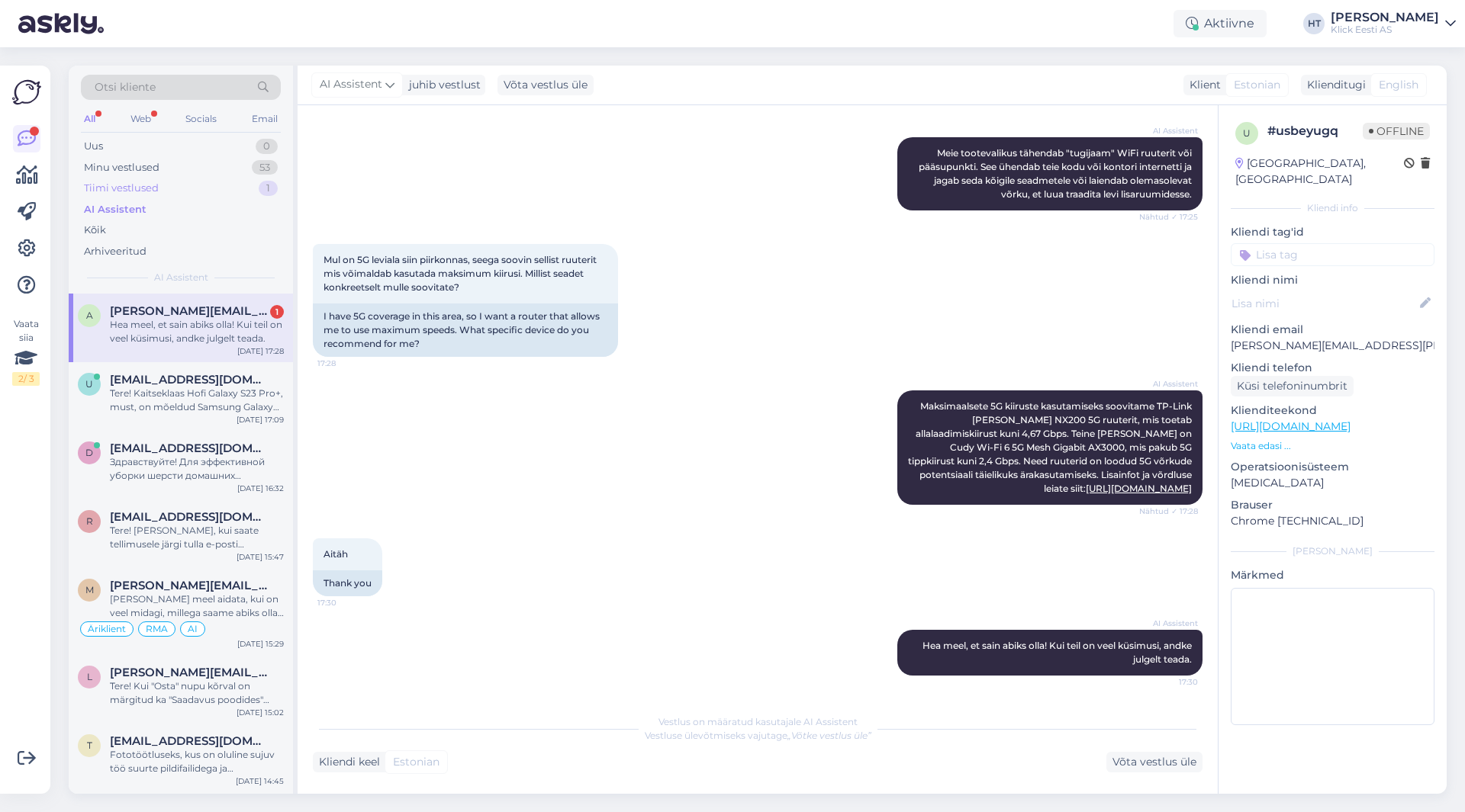
click at [223, 188] on div "Tiimi vestlused 1" at bounding box center [180, 188] width 200 height 21
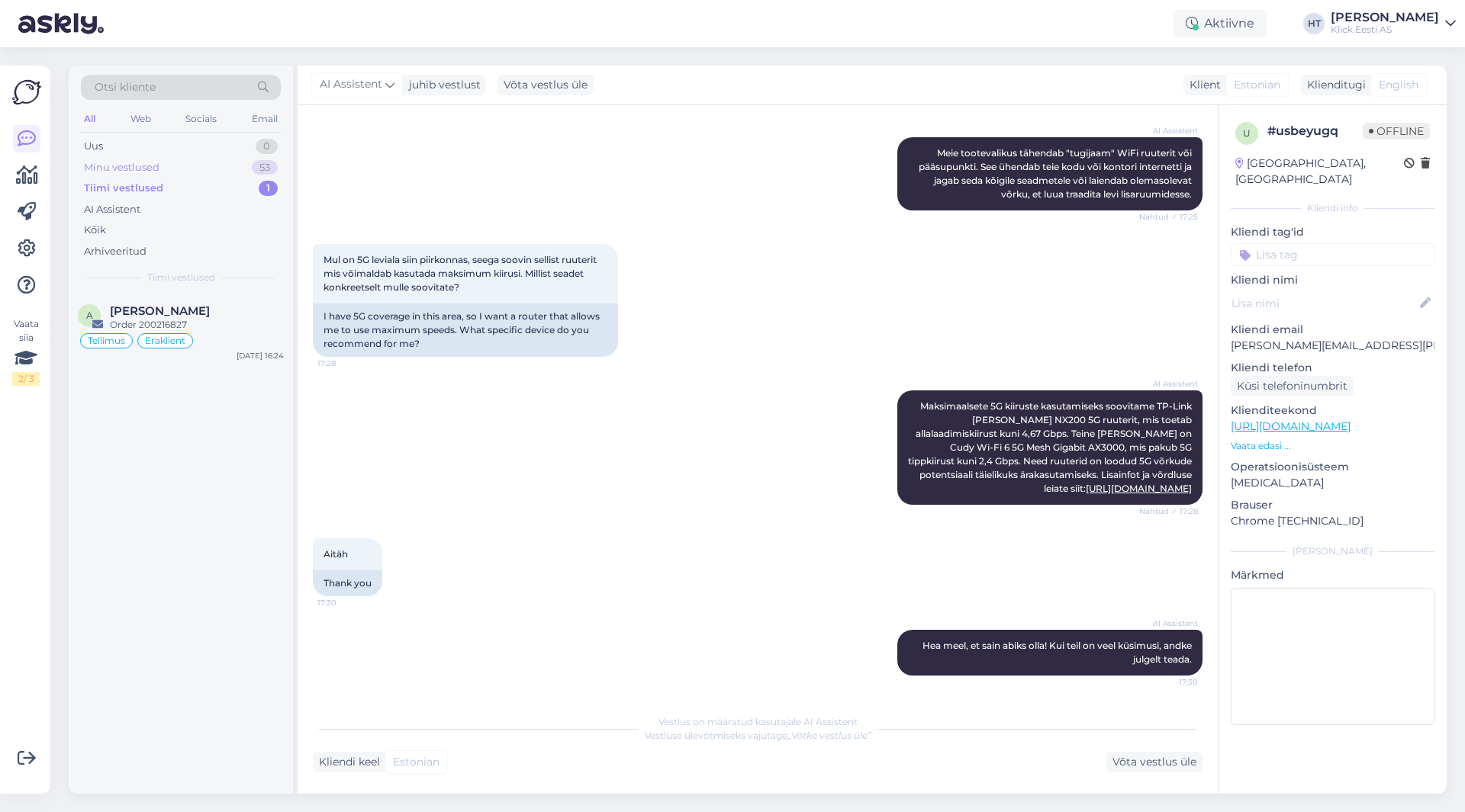
click at [234, 164] on div "Minu vestlused 53" at bounding box center [180, 167] width 200 height 21
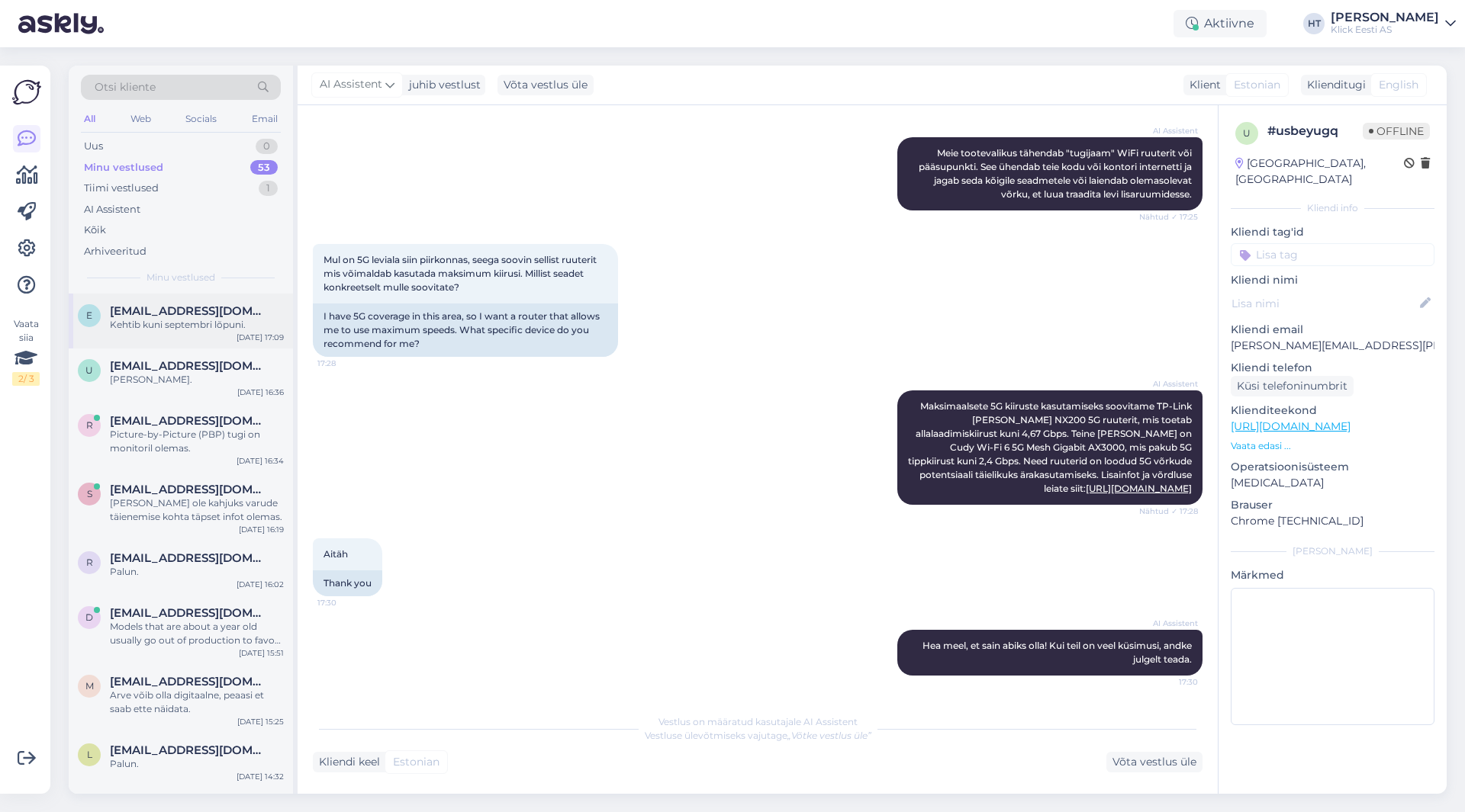
click at [243, 310] on span "[EMAIL_ADDRESS][DOMAIN_NAME]" at bounding box center [188, 311] width 158 height 14
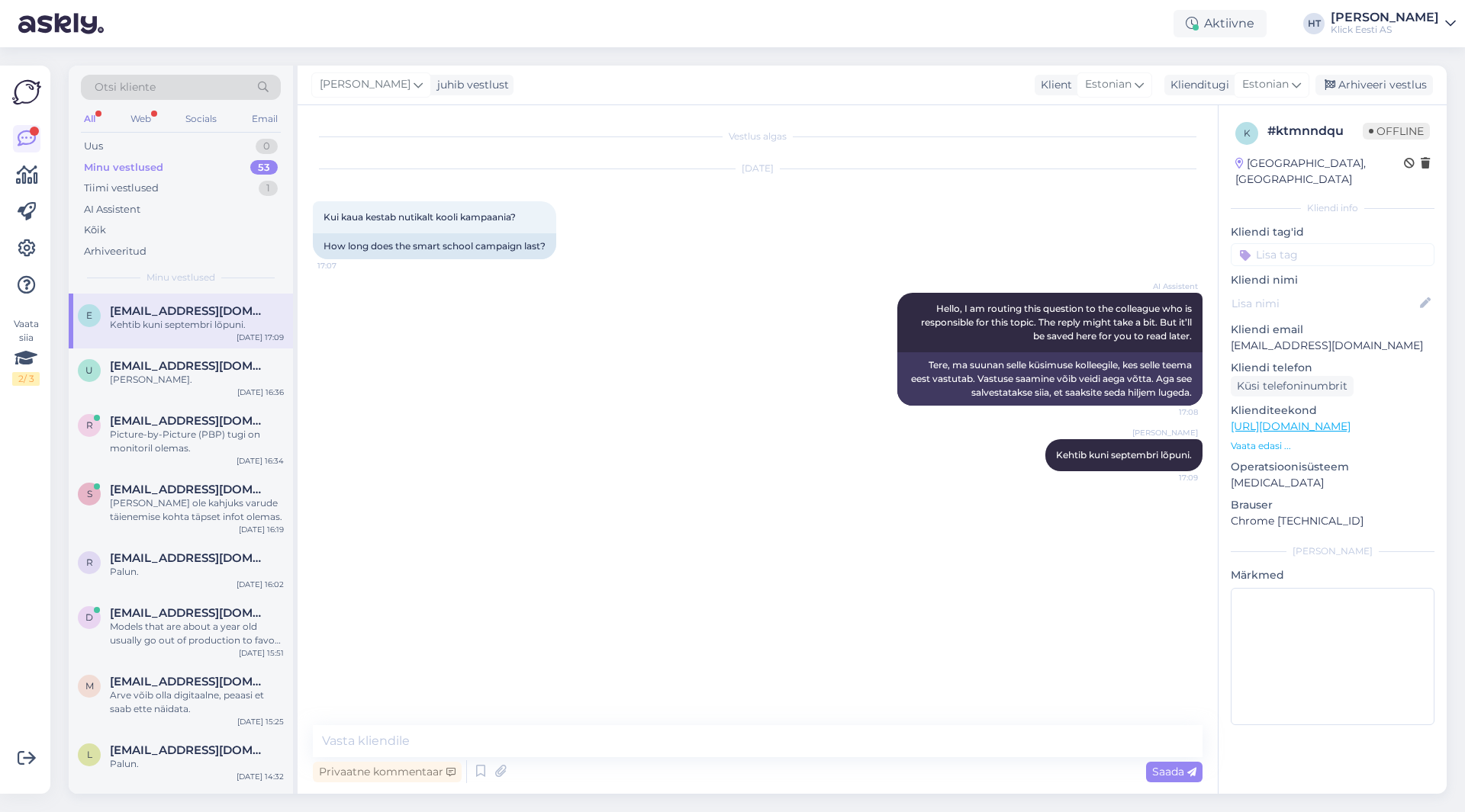
click at [137, 108] on div "Otsi kliente" at bounding box center [180, 92] width 200 height 34
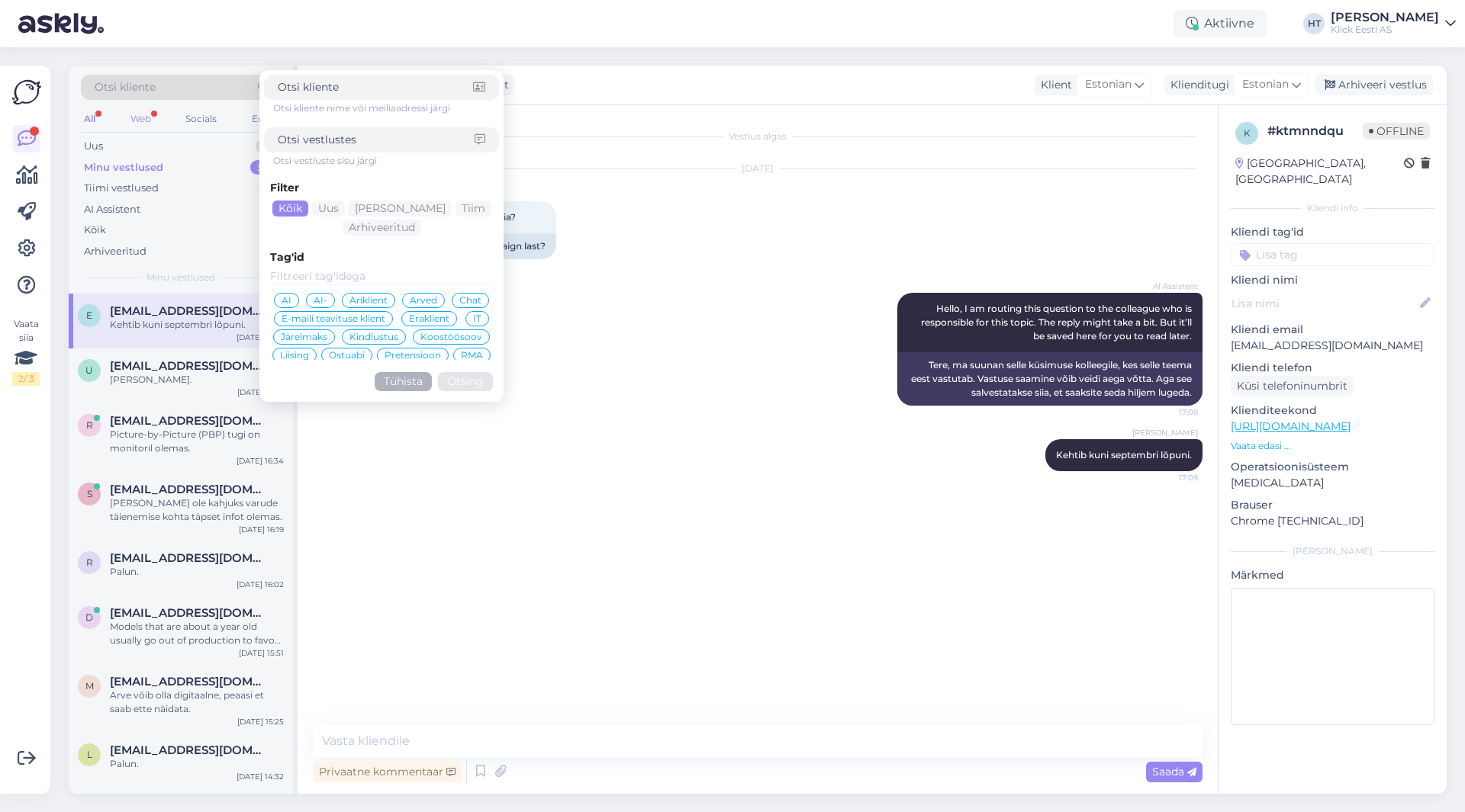
click at [145, 115] on div "Web" at bounding box center [140, 119] width 27 height 20
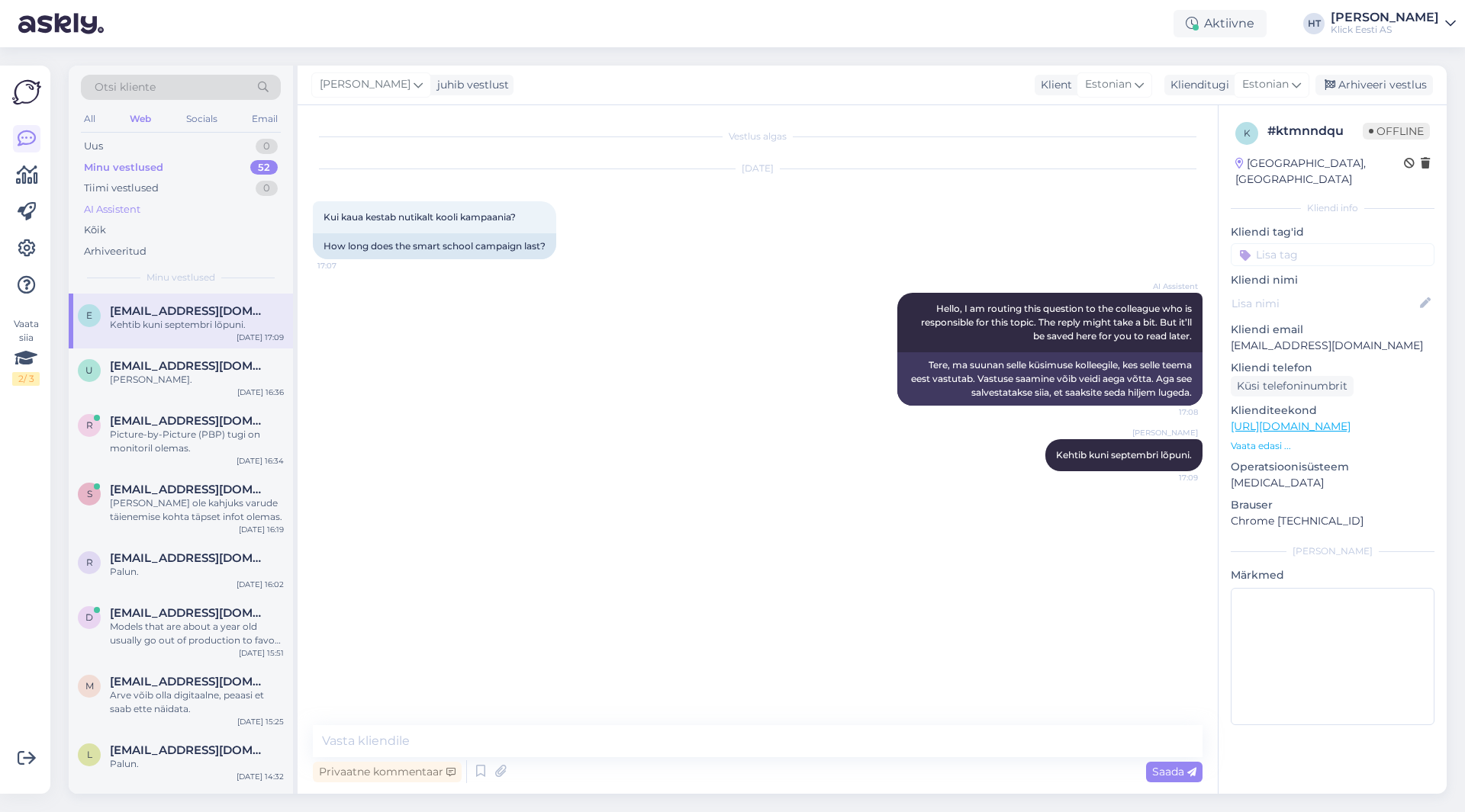
click at [194, 217] on div "AI Assistent" at bounding box center [180, 209] width 200 height 21
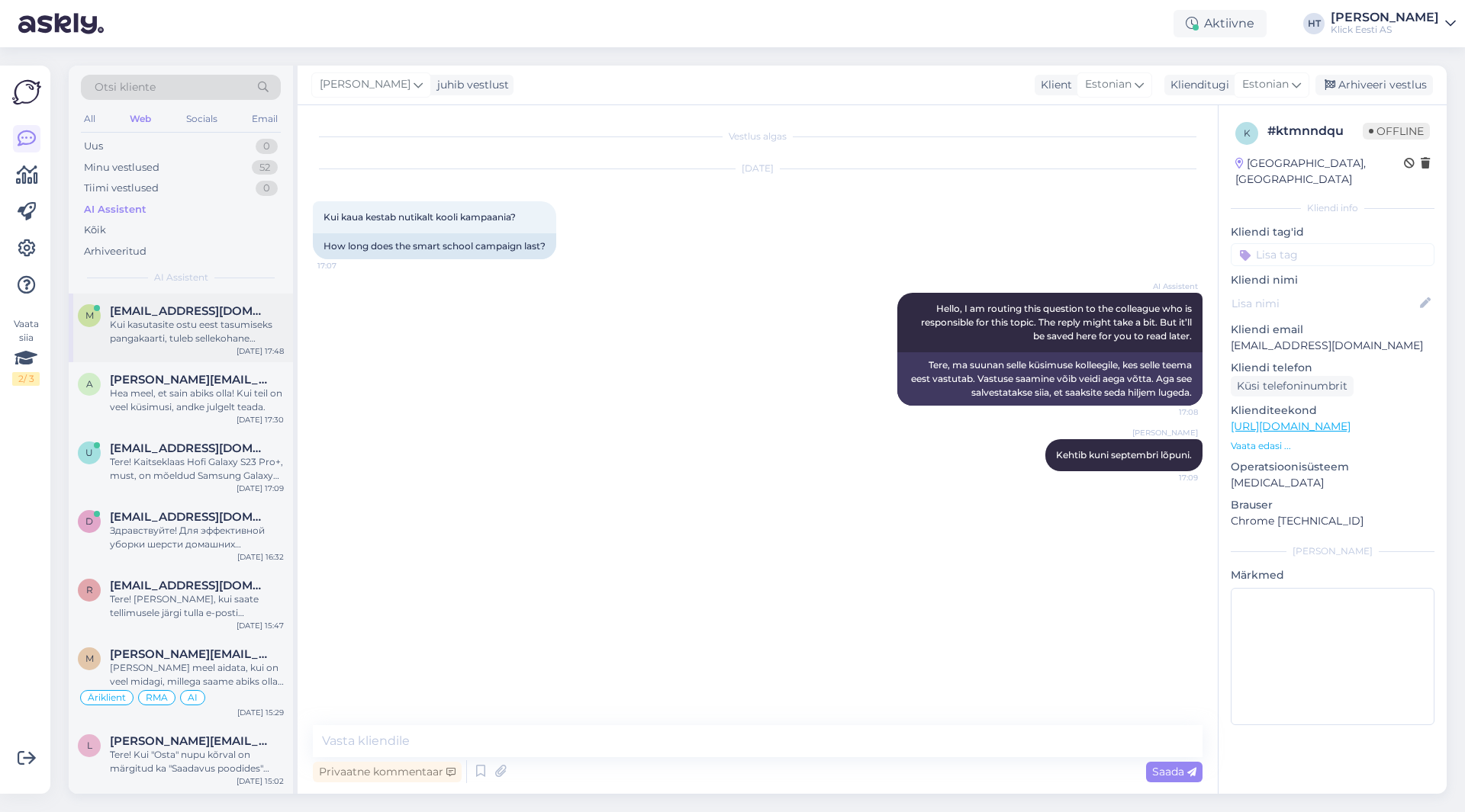
click at [194, 315] on span "[EMAIL_ADDRESS][DOMAIN_NAME]" at bounding box center [188, 311] width 158 height 14
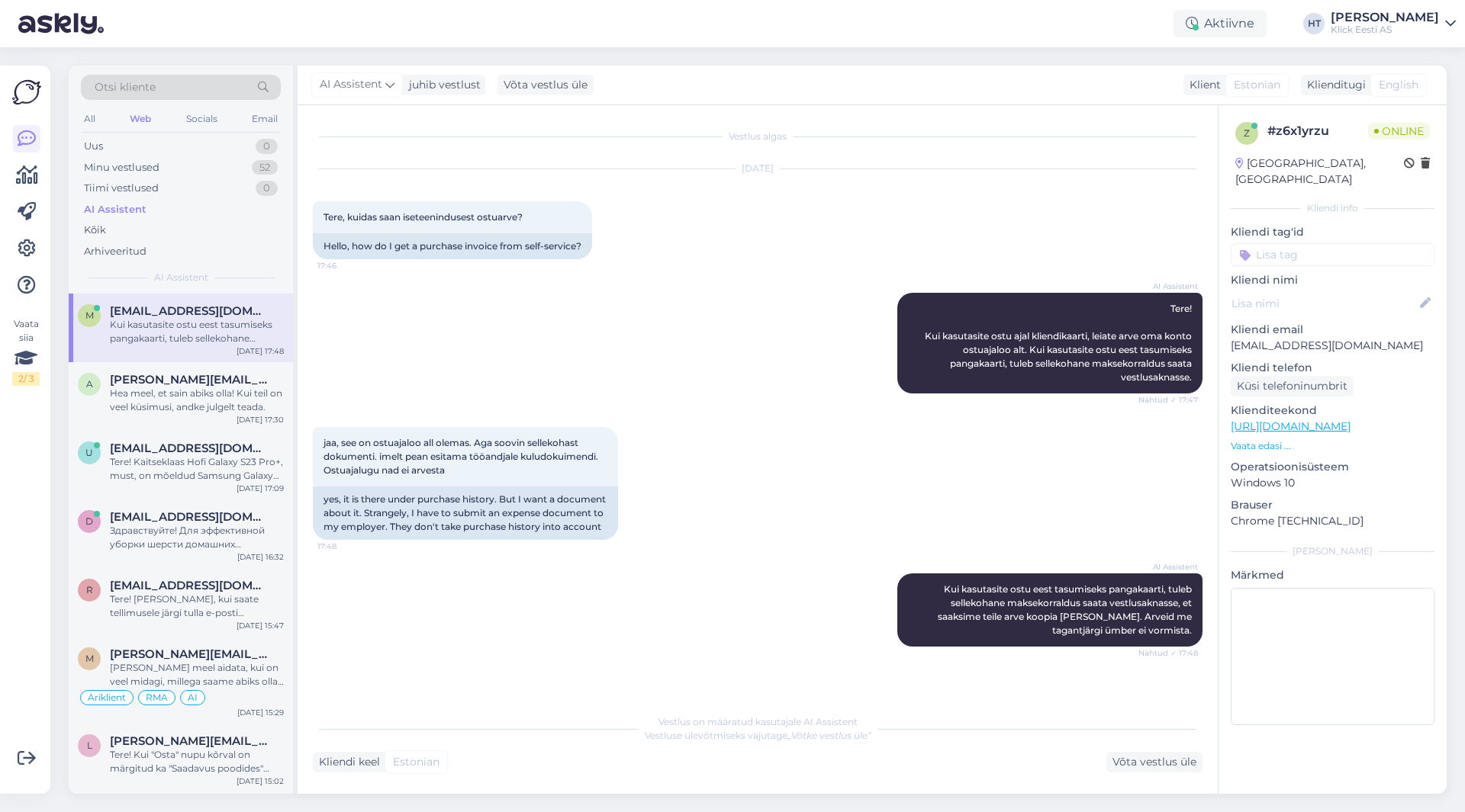
click at [258, 331] on div "Kui kasutasite ostu eest tasumiseks pangakaarti, tuleb sellekohane maksekorrald…" at bounding box center [196, 332] width 174 height 28
click at [387, 90] on icon at bounding box center [389, 85] width 9 height 17
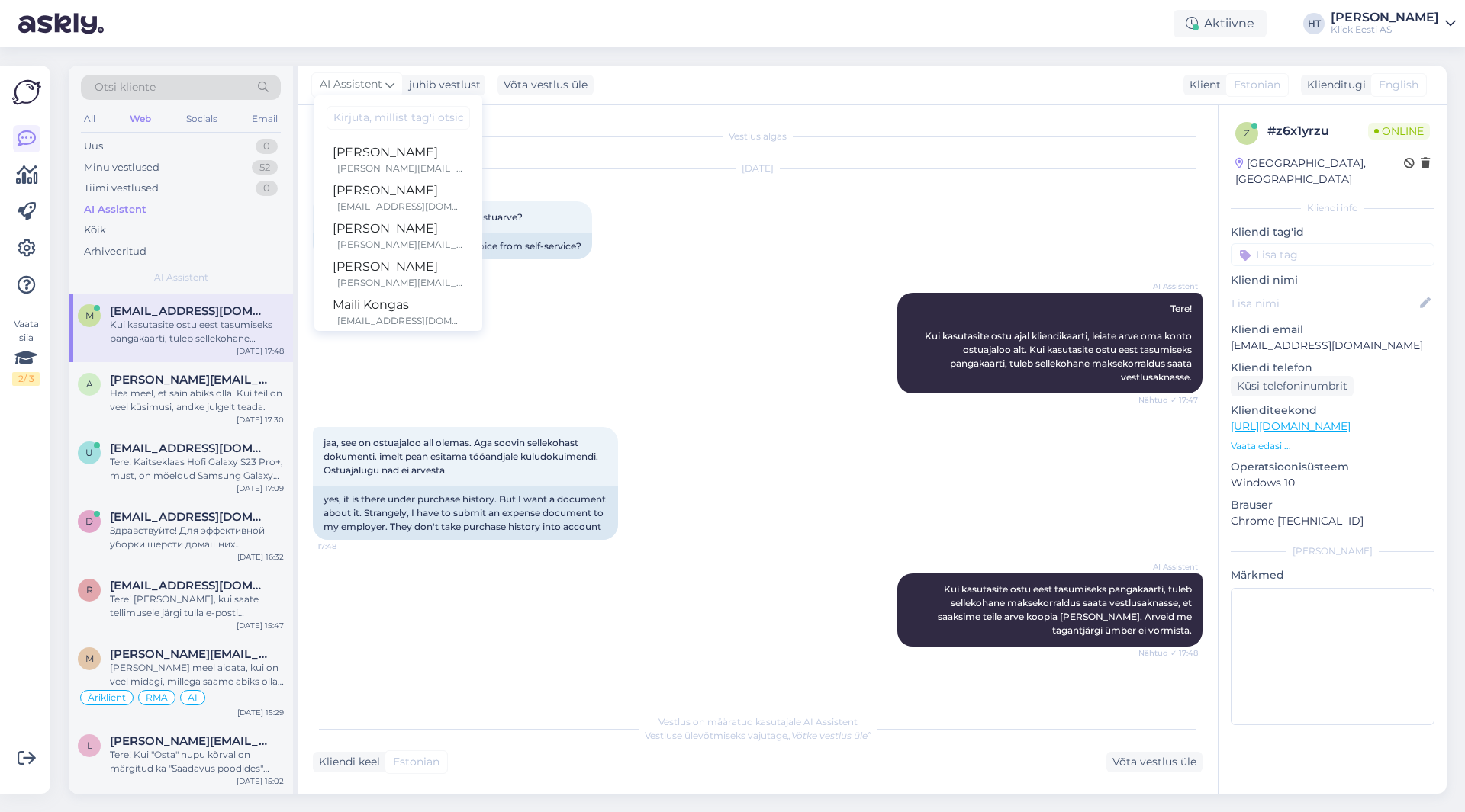
click at [707, 280] on div "AI Assistent Tere! Kui kasutasite ostu ajal kliendikaarti, leiate arve oma kont…" at bounding box center [757, 342] width 890 height 134
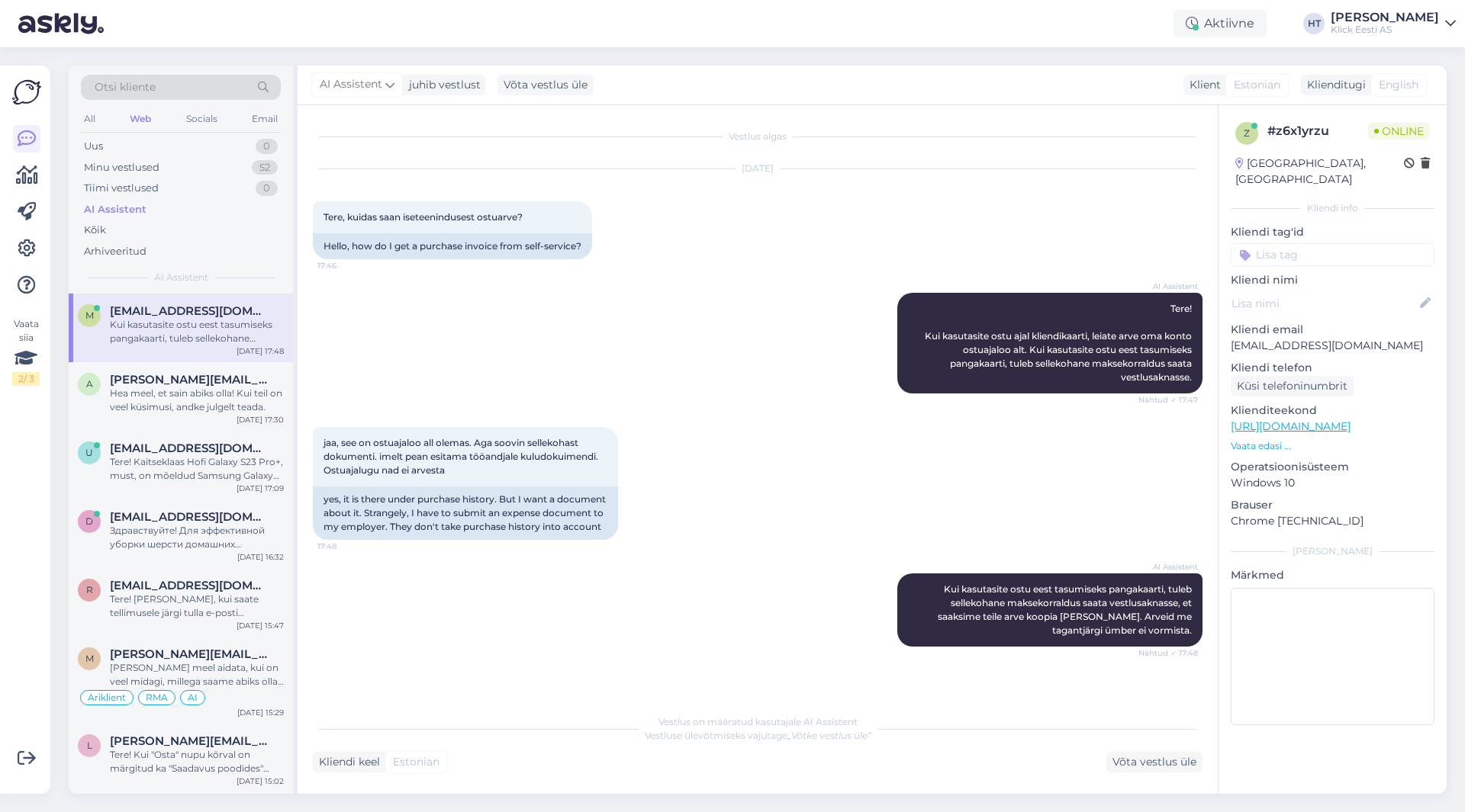
click at [1106, 761] on div "Kliendi keel Estonian Võta vestlus üle" at bounding box center [757, 762] width 890 height 21
click at [1118, 761] on div "Võta vestlus üle" at bounding box center [1153, 762] width 97 height 21
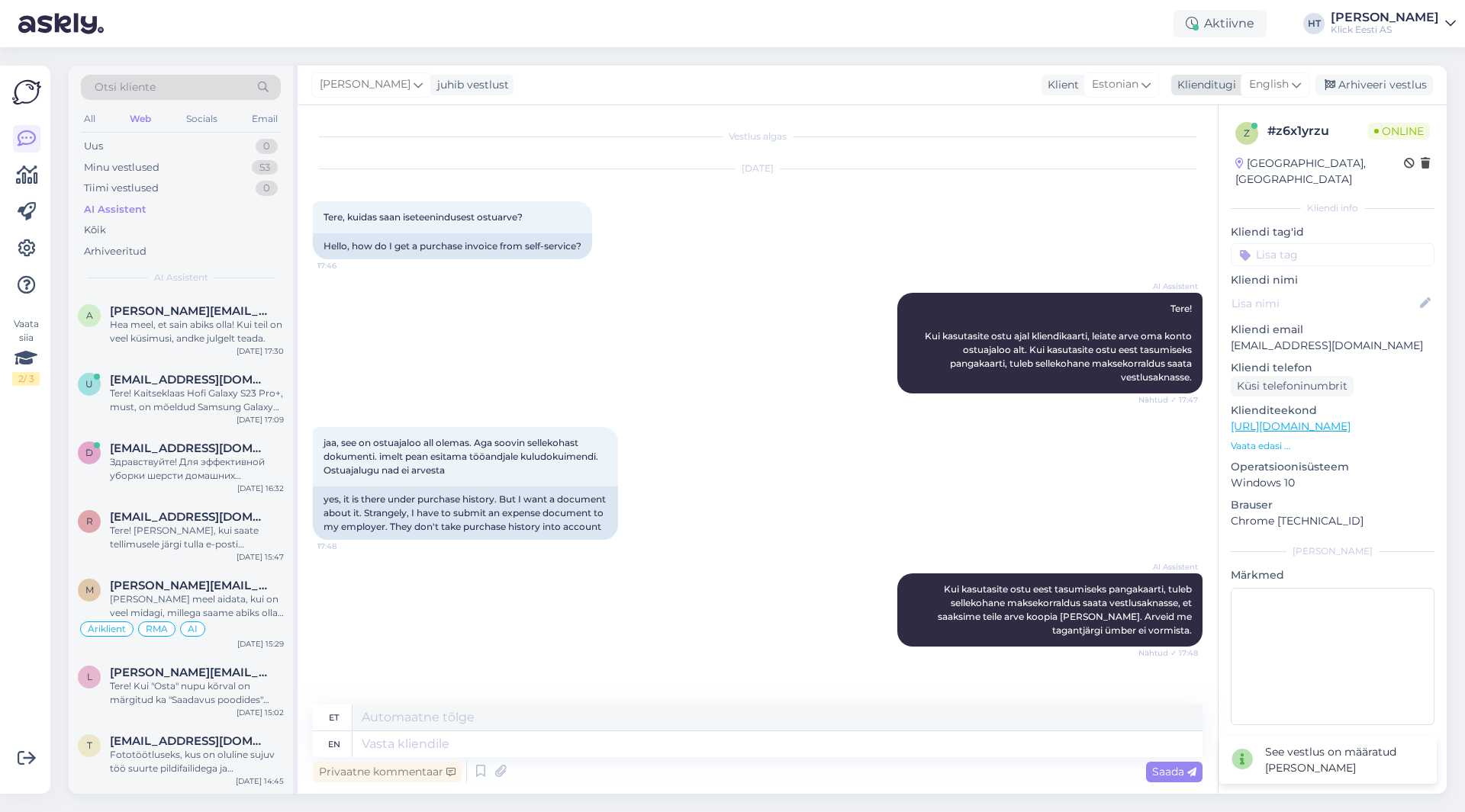
click at [1267, 89] on span "English" at bounding box center [1269, 85] width 40 height 17
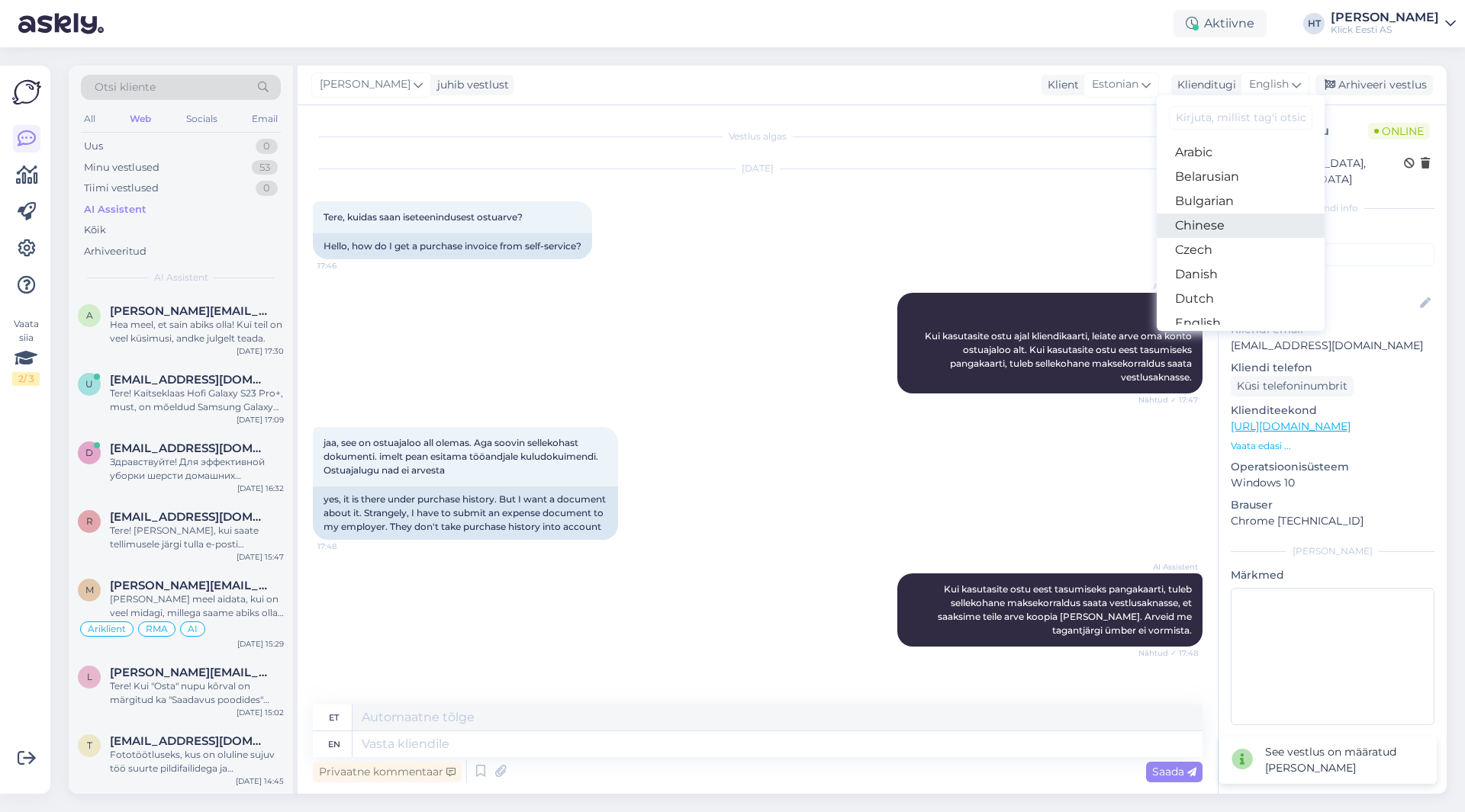
scroll to position [77, 0]
click at [1223, 273] on link "Estonian" at bounding box center [1240, 272] width 168 height 25
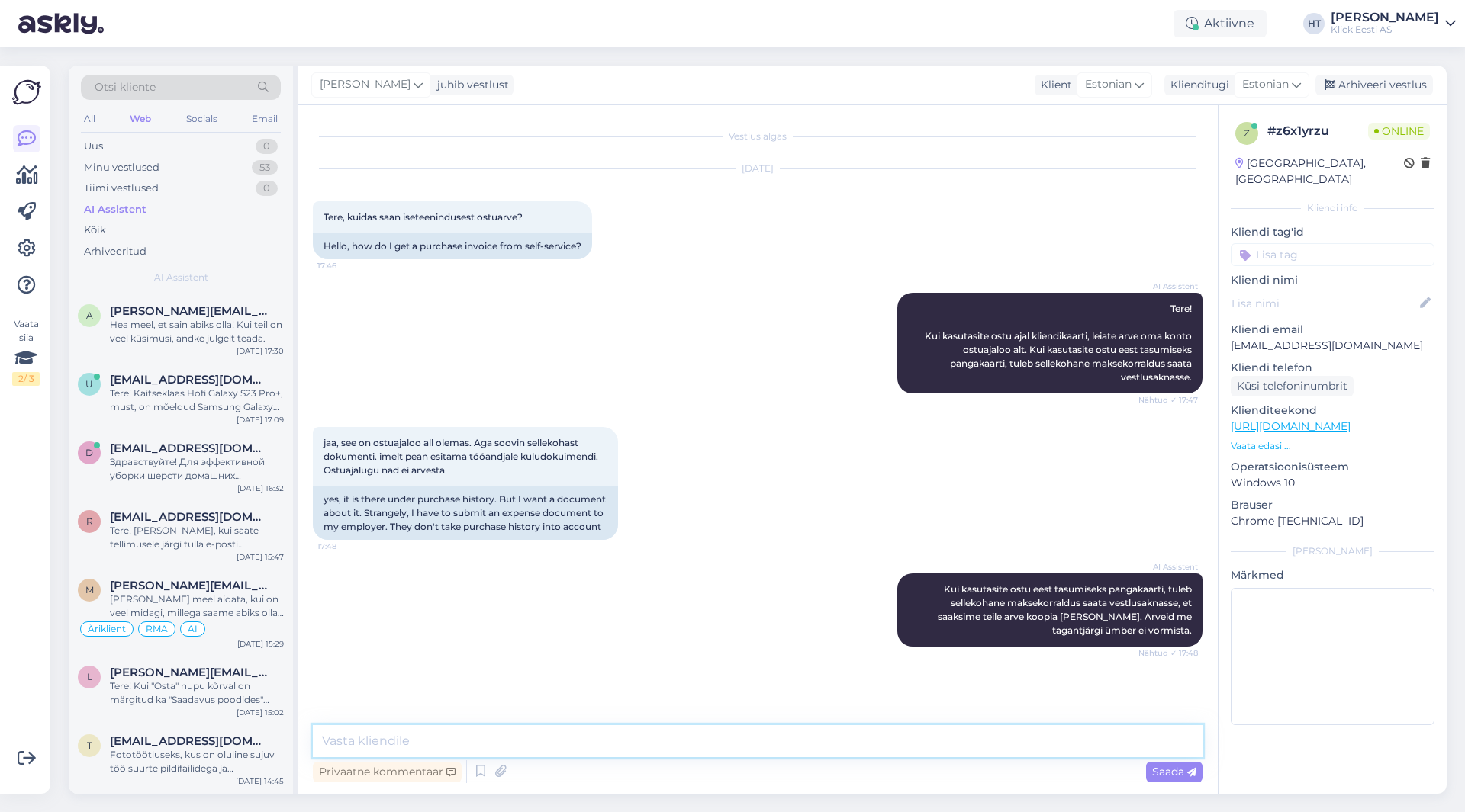
click at [675, 747] on textarea at bounding box center [757, 741] width 890 height 32
type textarea "Ostuajaloos arve numbri [PERSON_NAME] vajutades avaneb PDF."
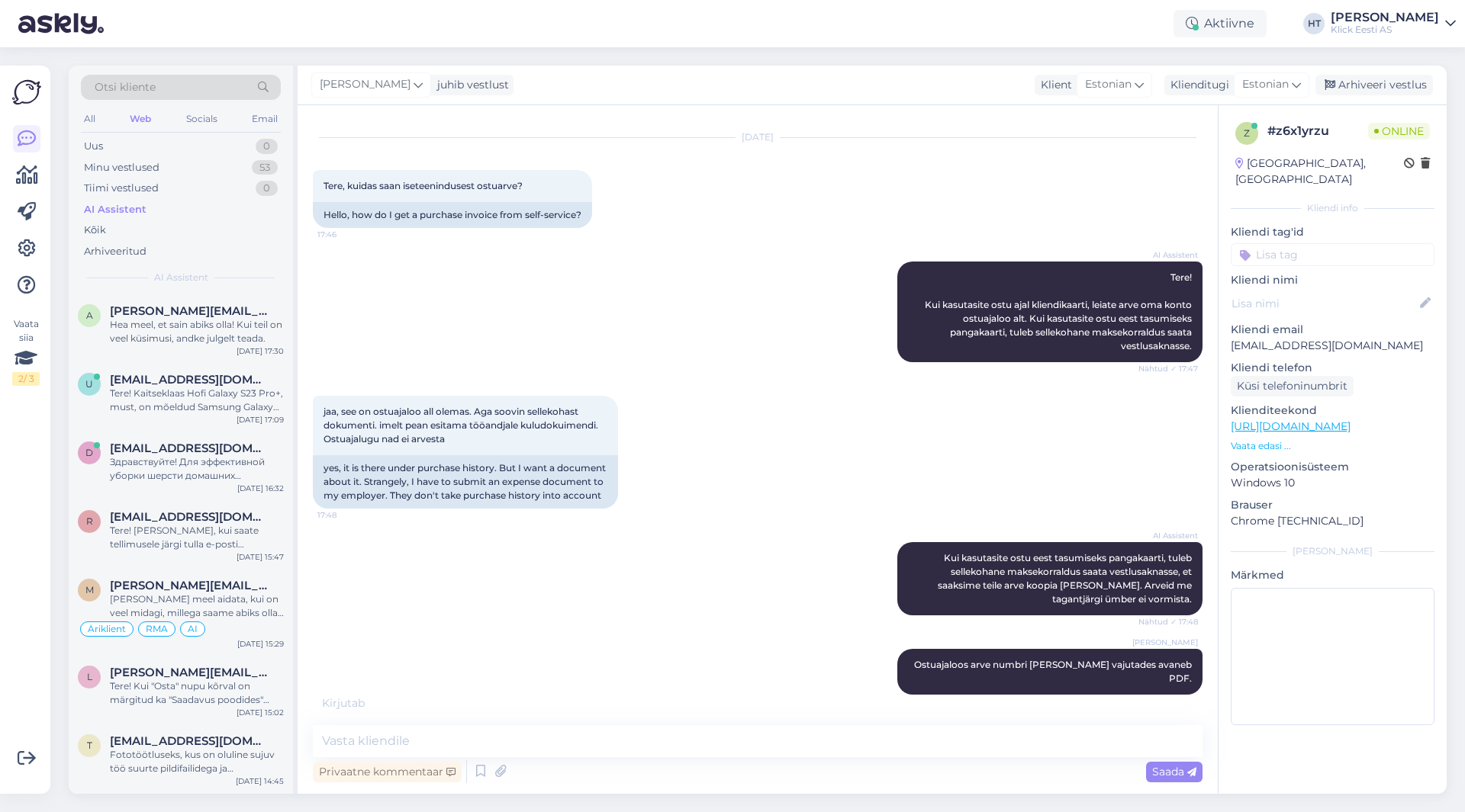
click at [1285, 250] on div "z # z6x1yrzu Online [GEOGRAPHIC_DATA], [GEOGRAPHIC_DATA] Kliendi info Kliendi t…" at bounding box center [1332, 427] width 228 height 643
click at [1292, 243] on input at bounding box center [1332, 254] width 204 height 23
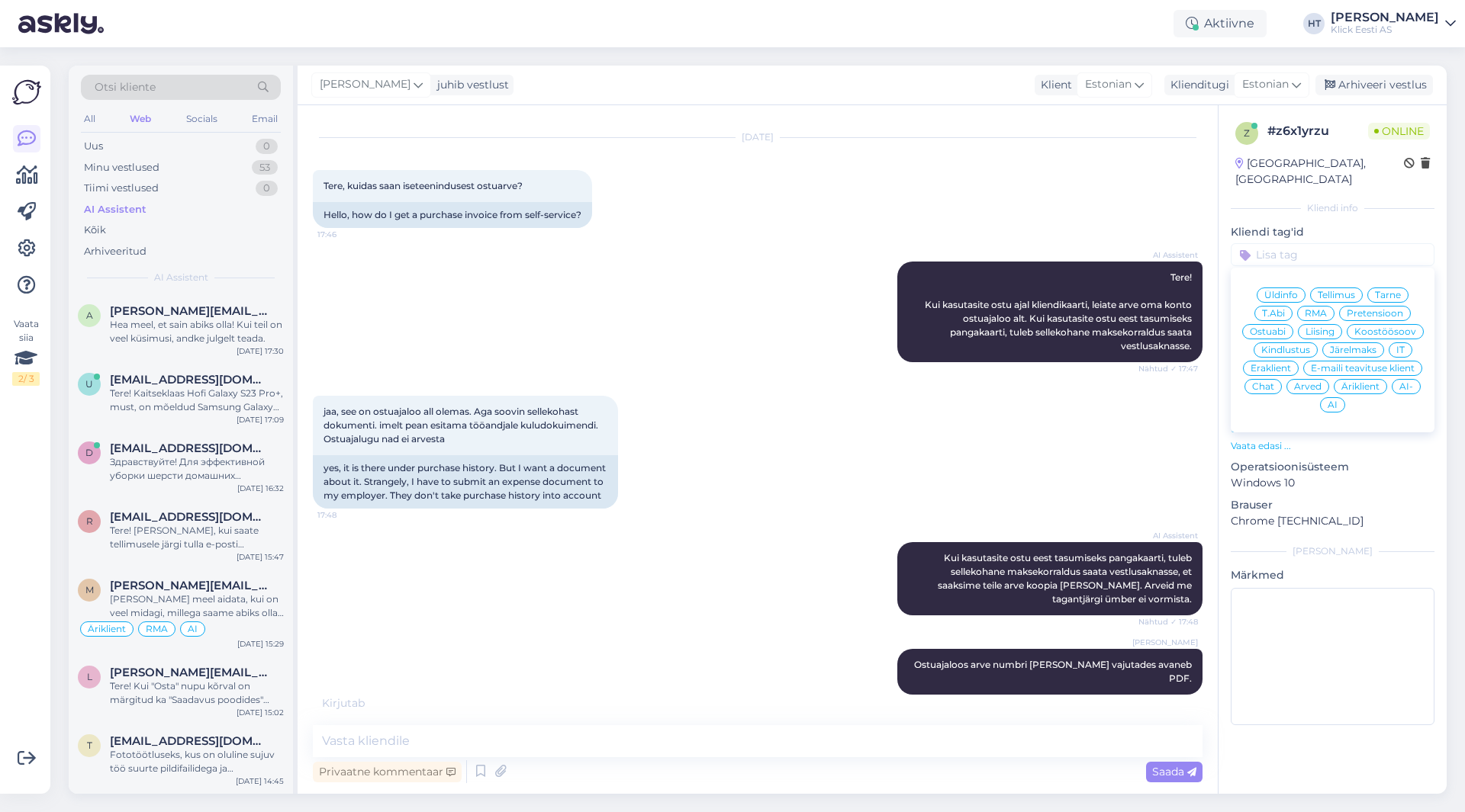
click at [1324, 379] on div "Arved" at bounding box center [1307, 386] width 43 height 15
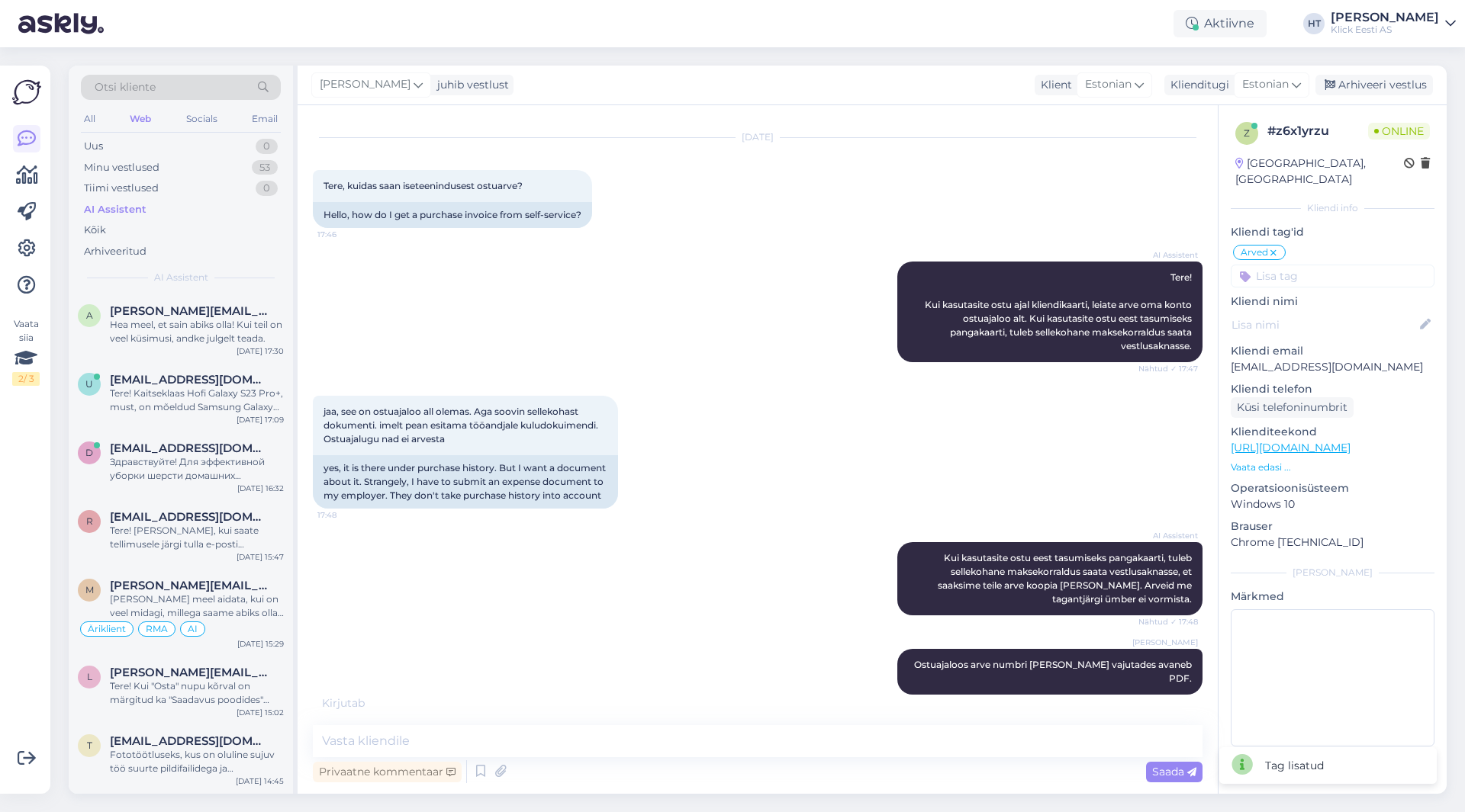
click at [1330, 265] on input at bounding box center [1332, 276] width 204 height 23
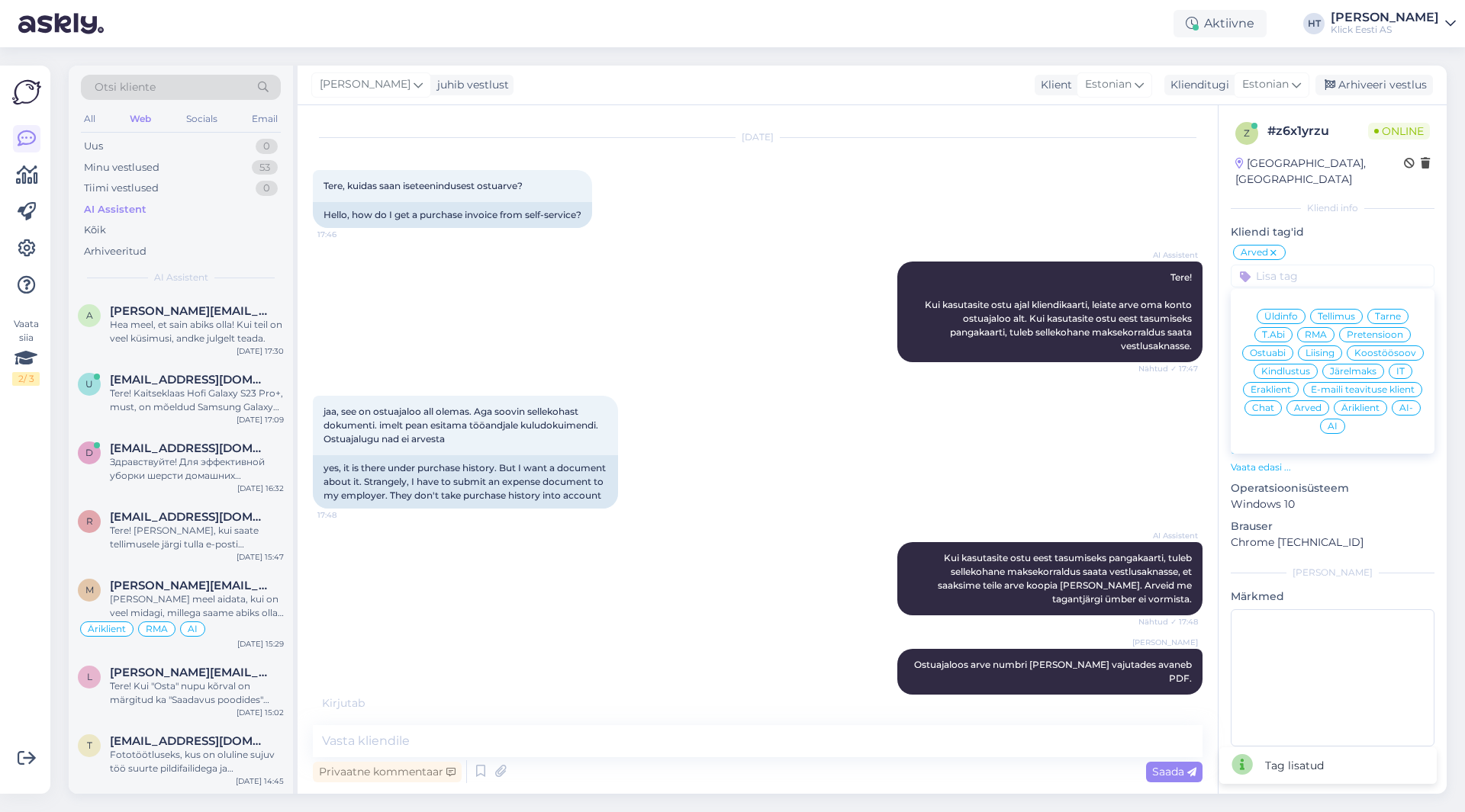
click at [1400, 367] on span "IT" at bounding box center [1400, 371] width 8 height 9
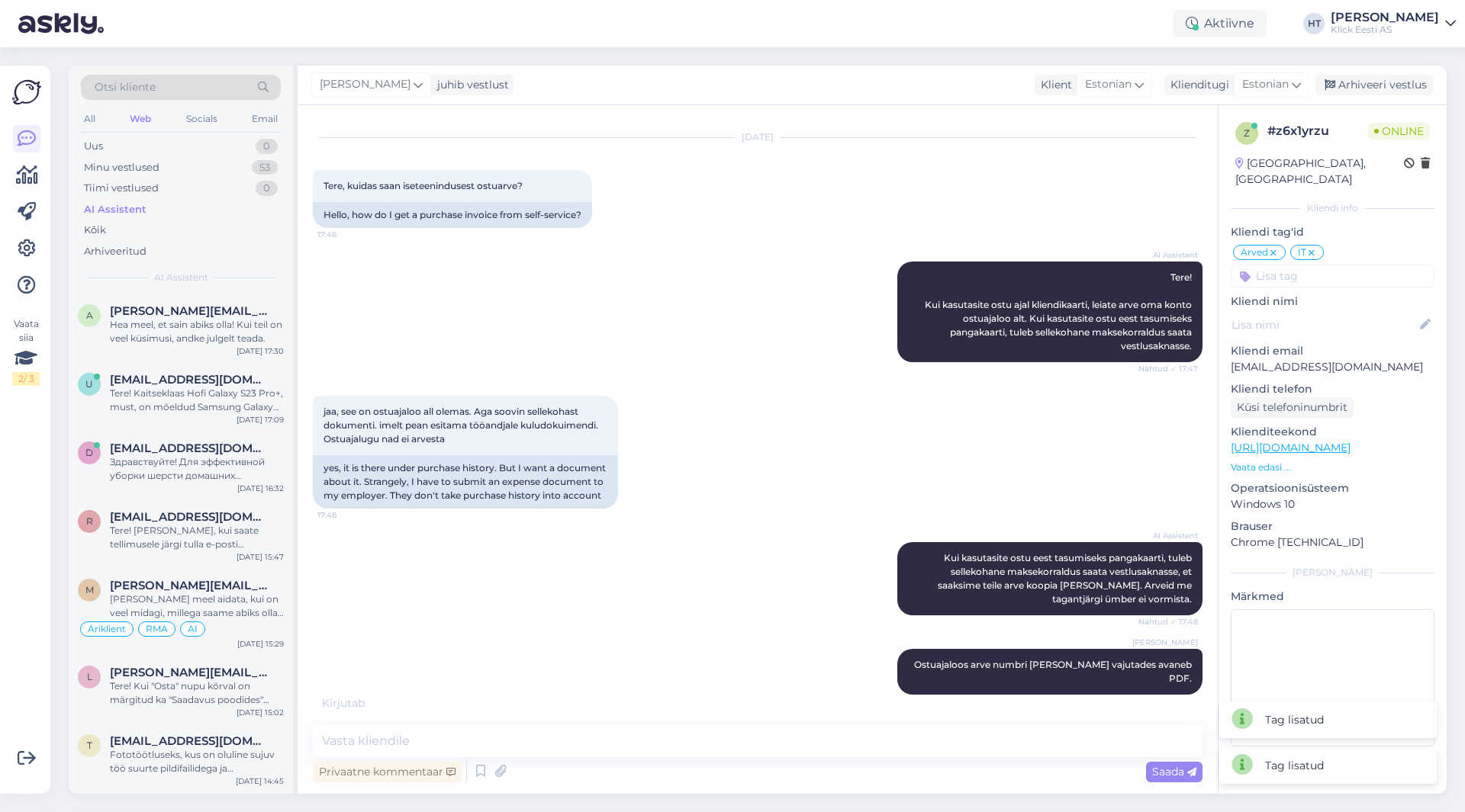
click at [1331, 265] on input at bounding box center [1332, 276] width 204 height 23
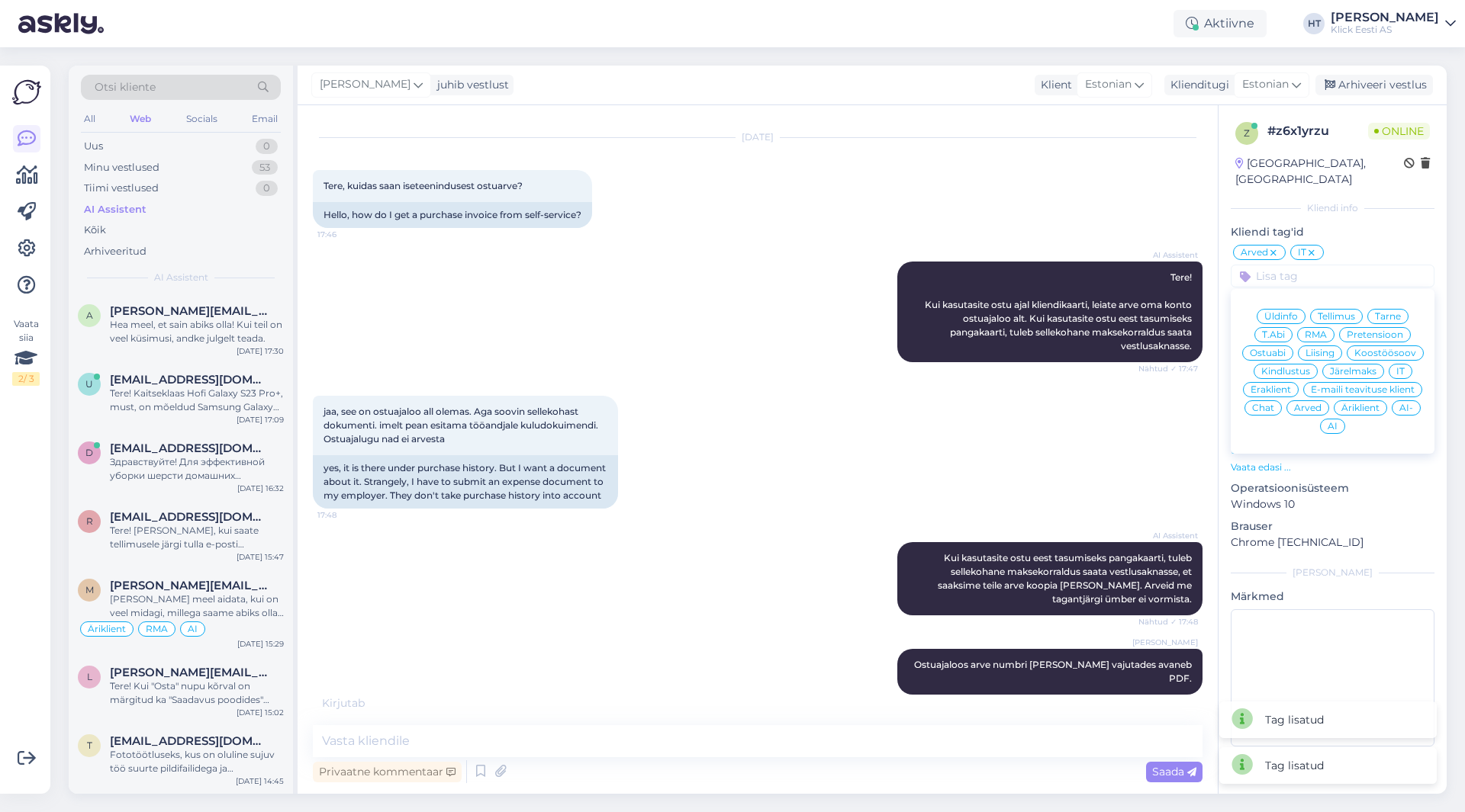
click at [1276, 385] on span "Eraklient" at bounding box center [1270, 389] width 41 height 9
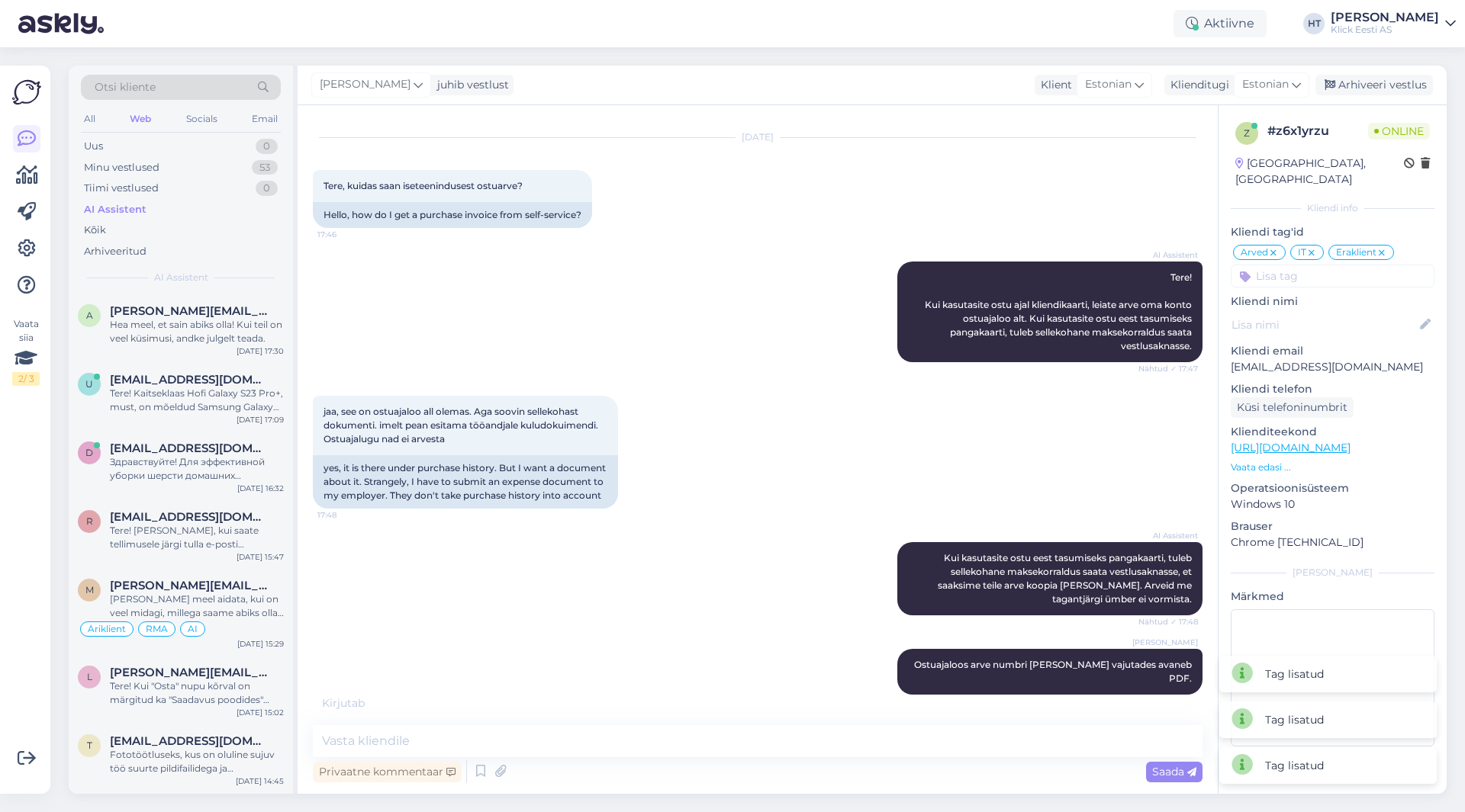
click at [1298, 265] on input at bounding box center [1332, 276] width 204 height 23
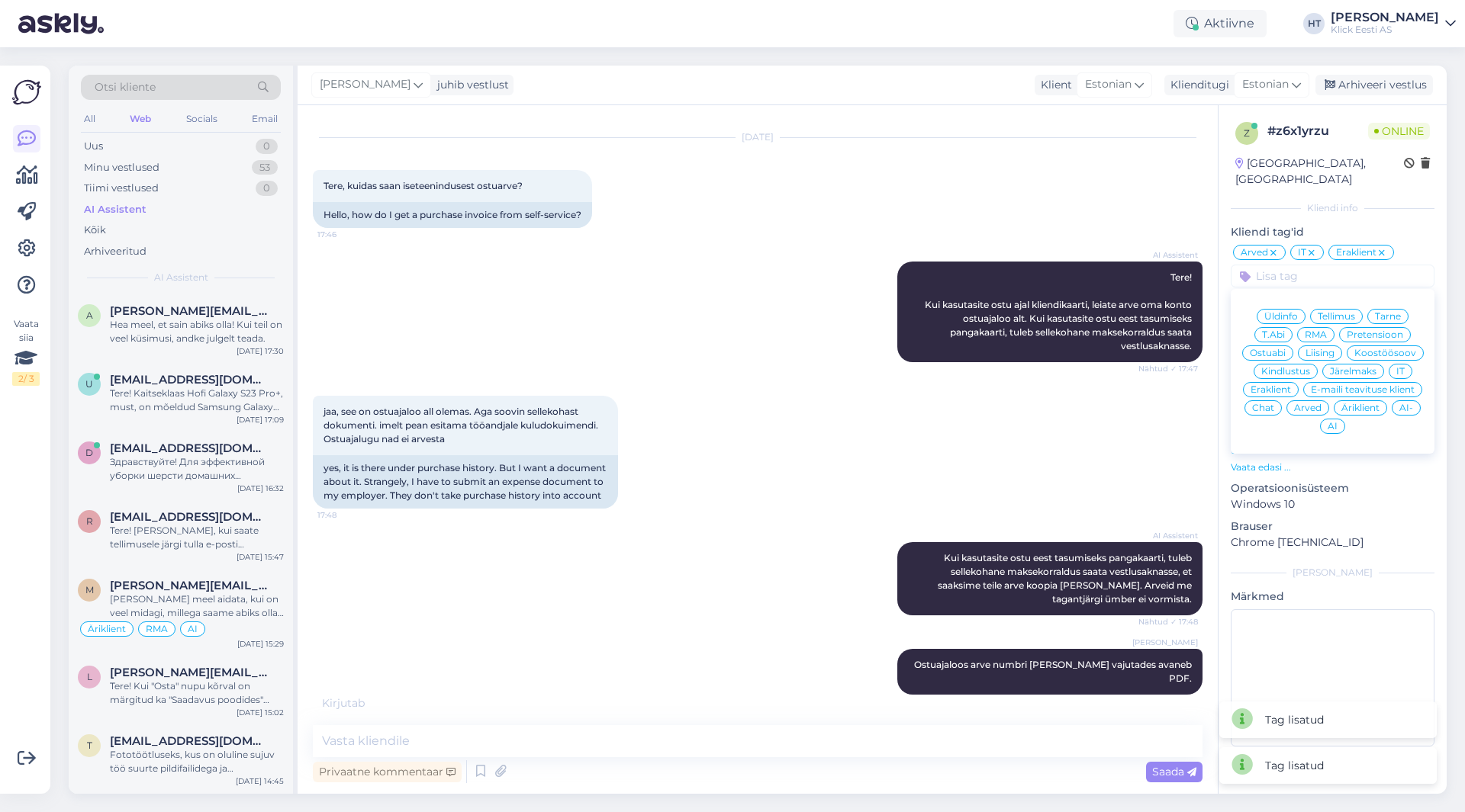
click at [1406, 403] on span "AI-" at bounding box center [1406, 407] width 14 height 9
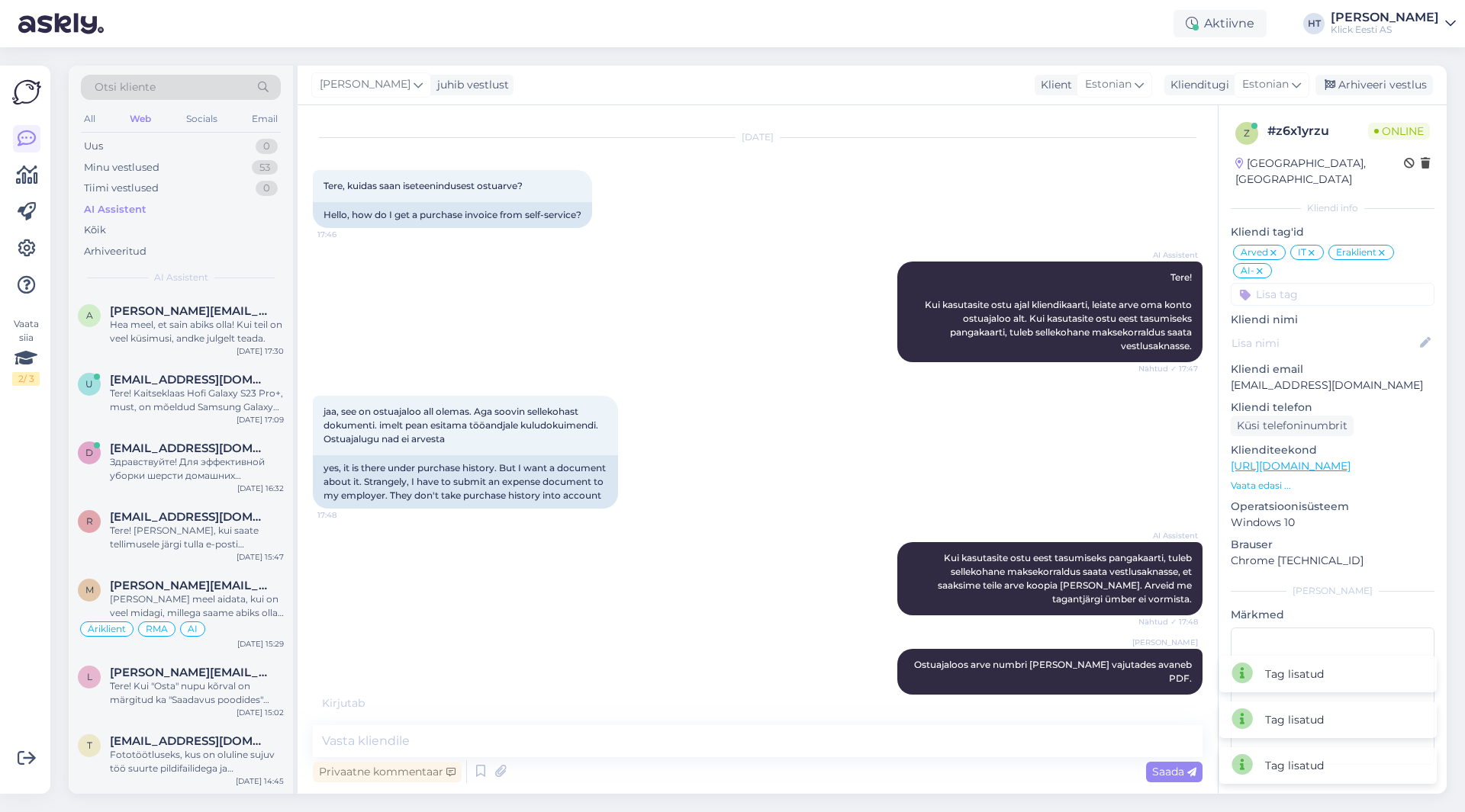
click at [973, 426] on div "jaa, see on ostuajaloo all olemas. Aga soovin sellekohast dokumenti. imelt pean…" at bounding box center [757, 452] width 890 height 146
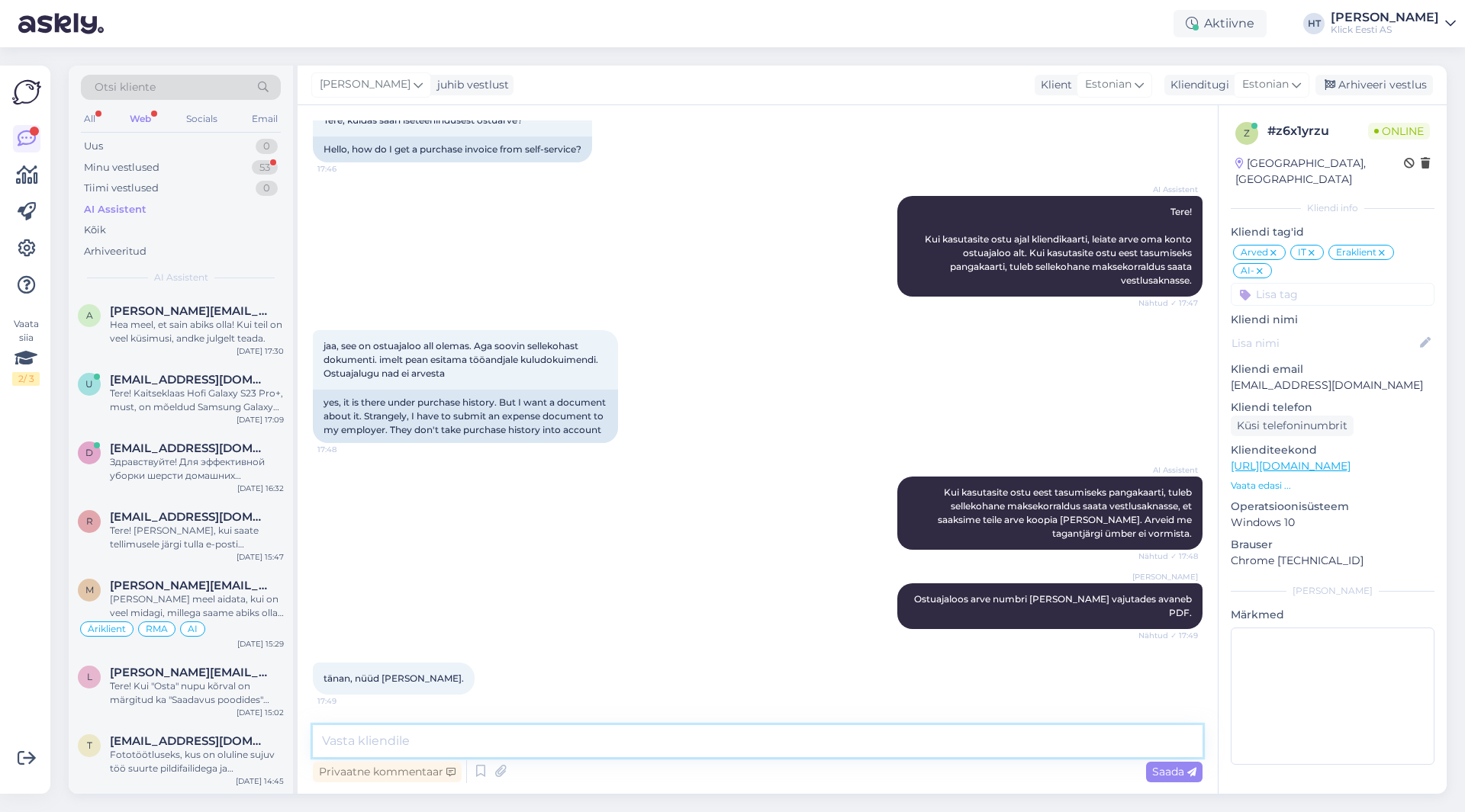
click at [616, 741] on textarea at bounding box center [757, 741] width 890 height 32
type textarea "Palun."
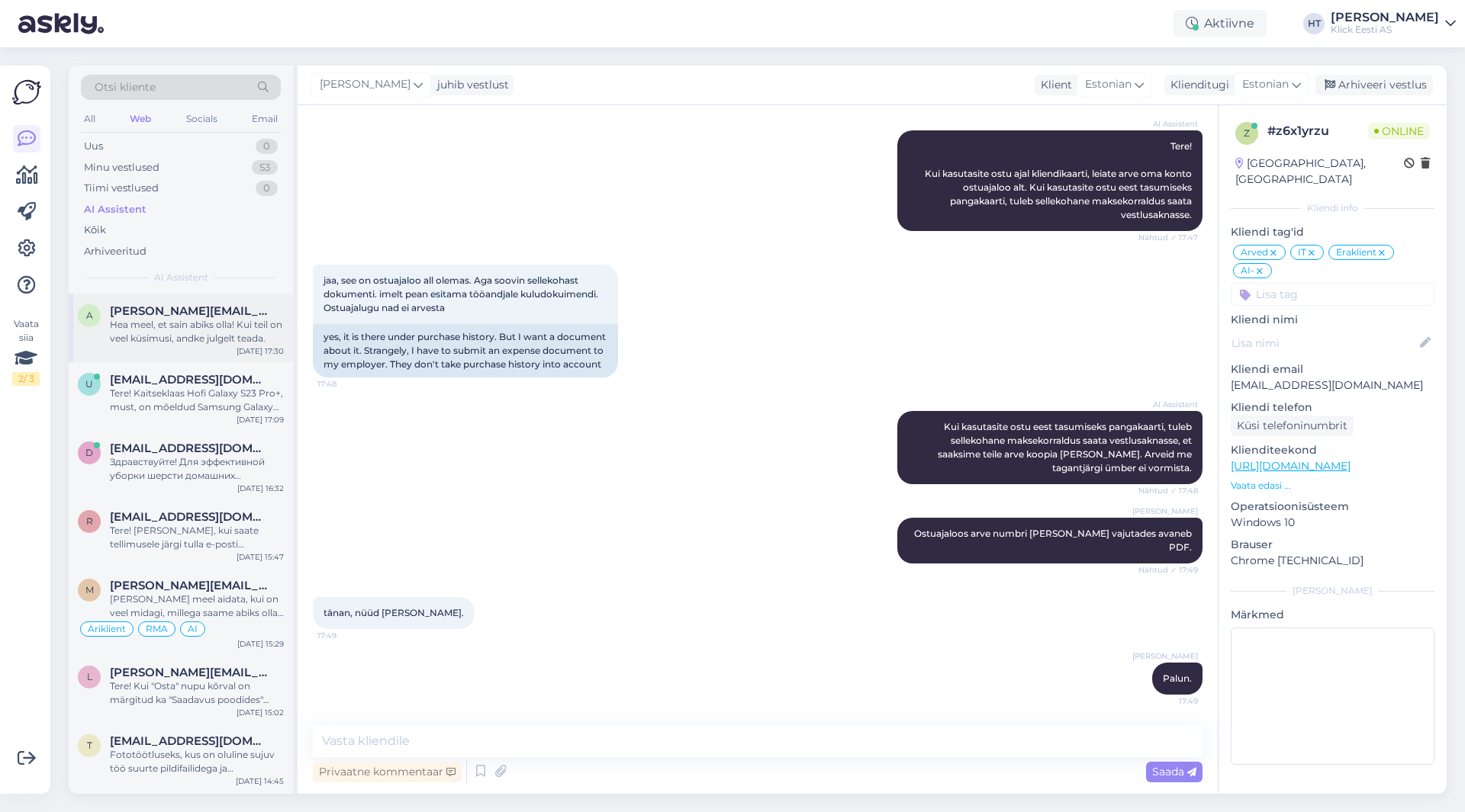
click at [175, 343] on div "Hea meel, et sain abiks olla! Kui teil on veel küsimusi, andke julgelt teada." at bounding box center [196, 332] width 174 height 28
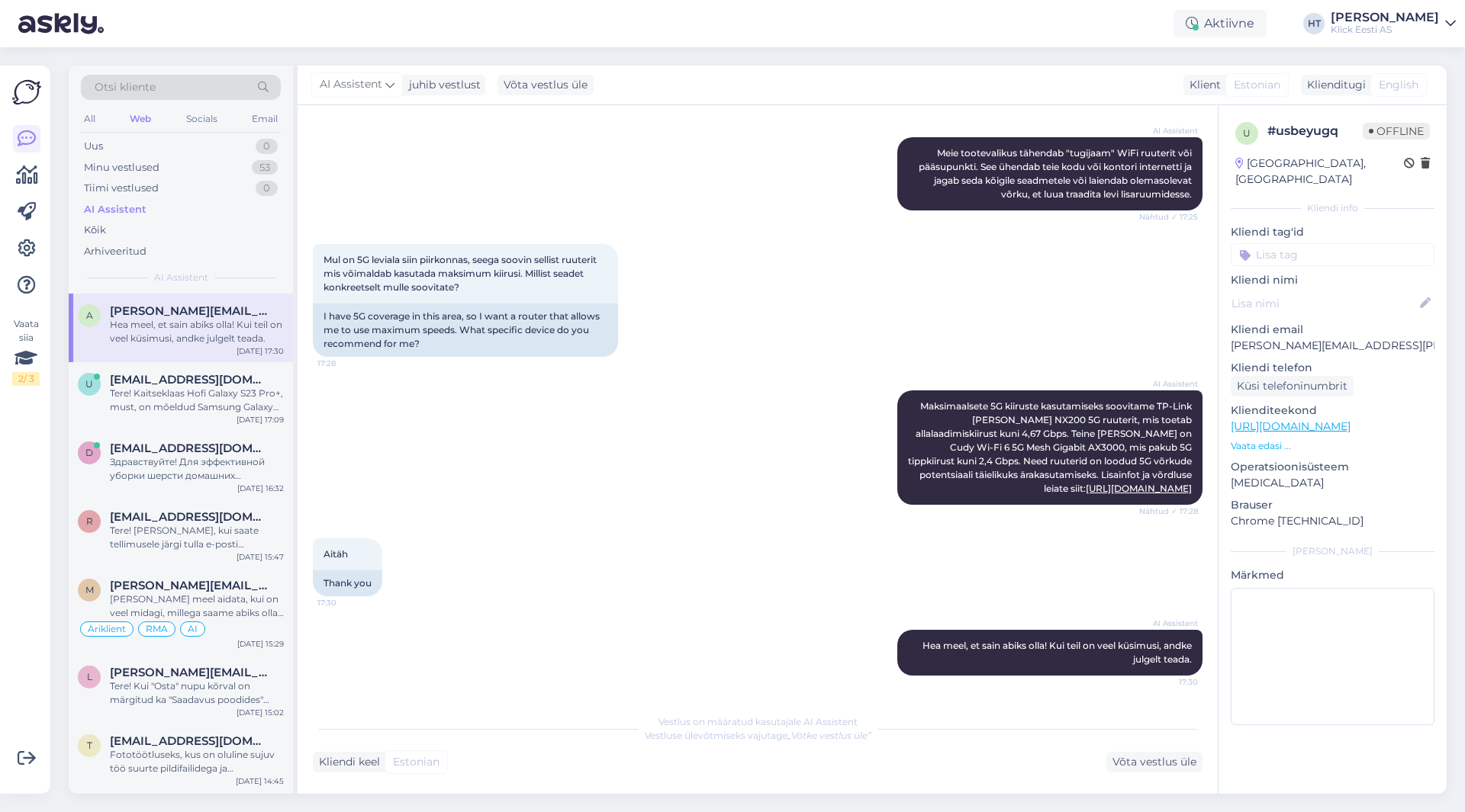
click at [1401, 23] on div "[PERSON_NAME]" at bounding box center [1384, 17] width 108 height 12
click at [1335, 125] on div "Logi välja" at bounding box center [1320, 130] width 272 height 28
